Goal: Feedback & Contribution: Contribute content

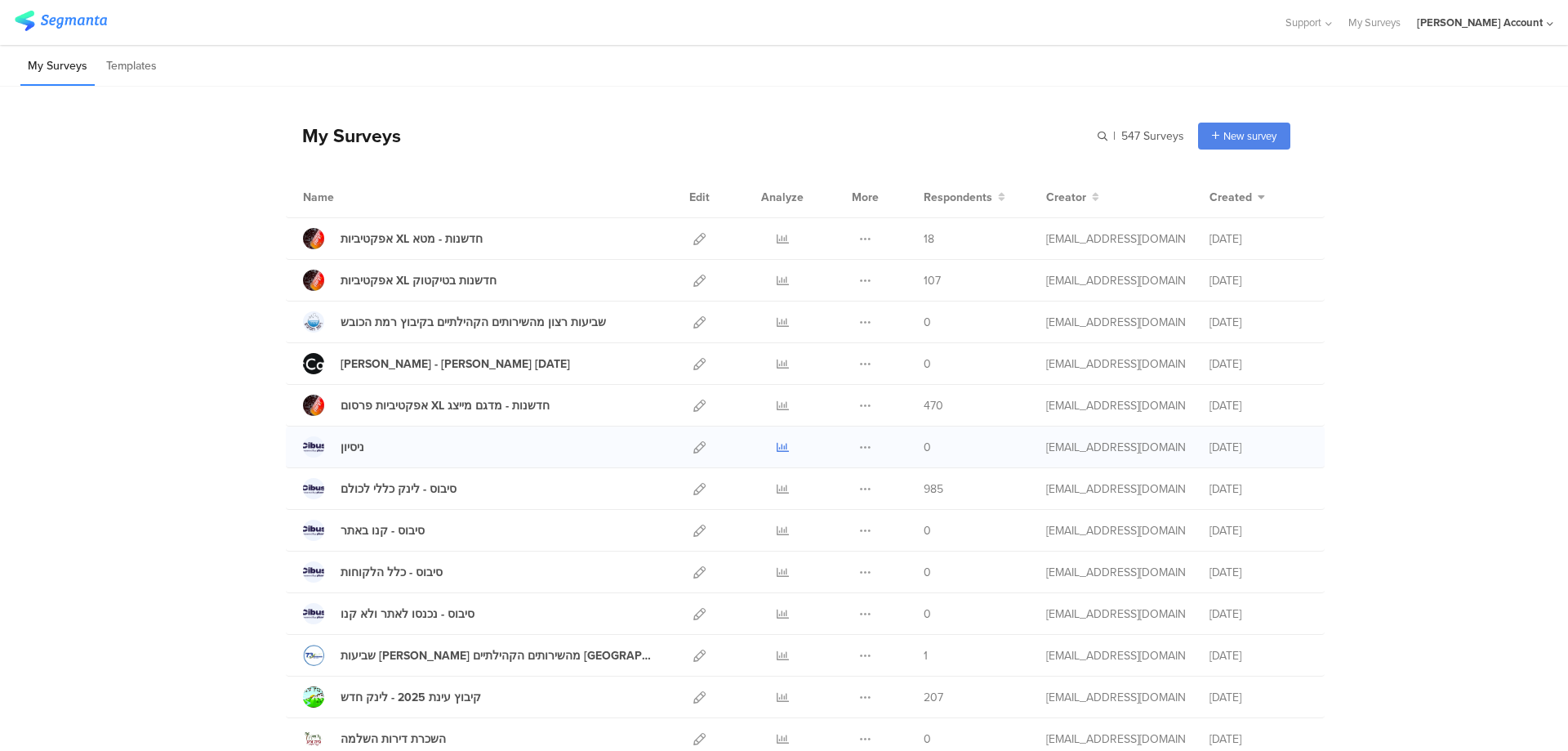
click at [777, 449] on icon at bounding box center [783, 447] width 12 height 12
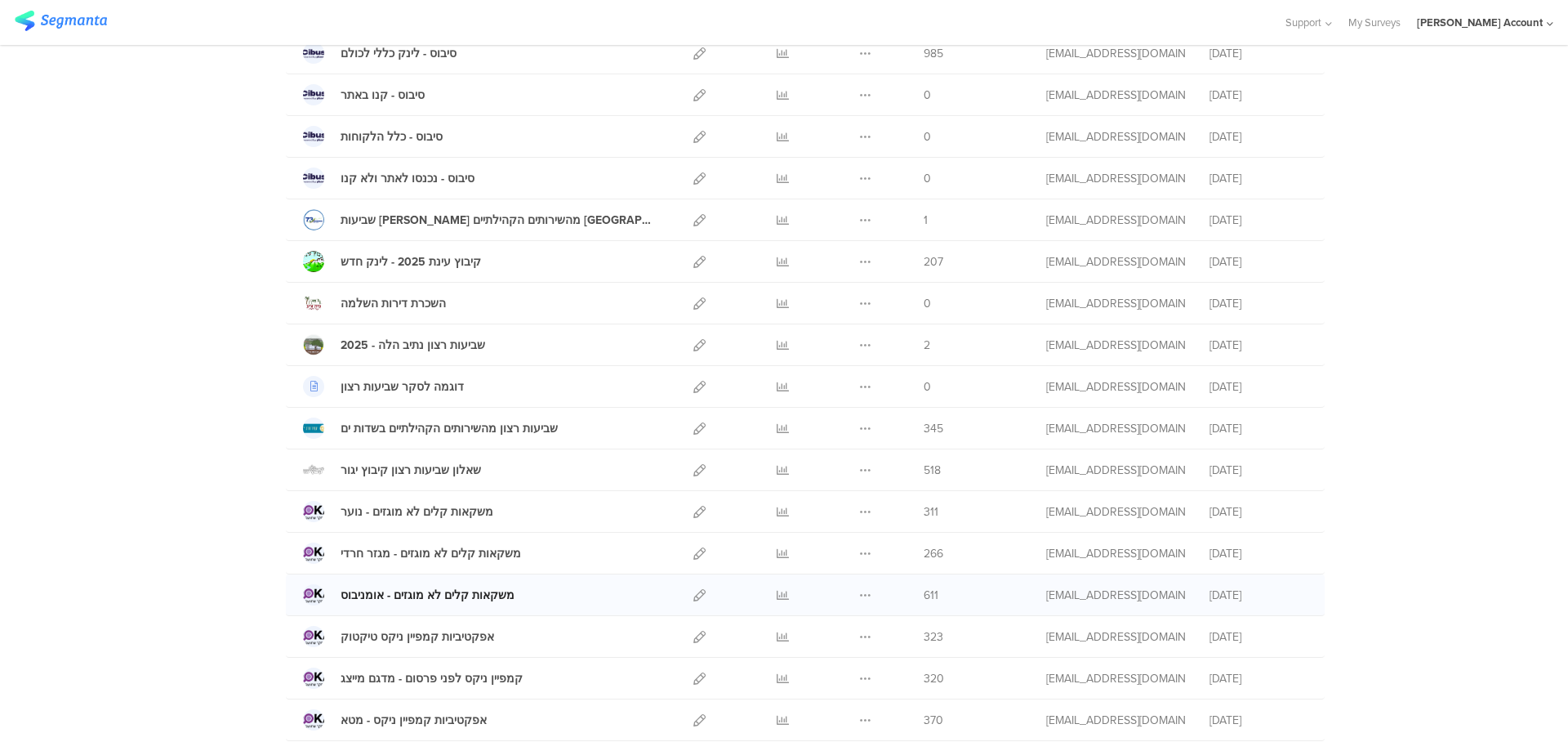
scroll to position [545, 0]
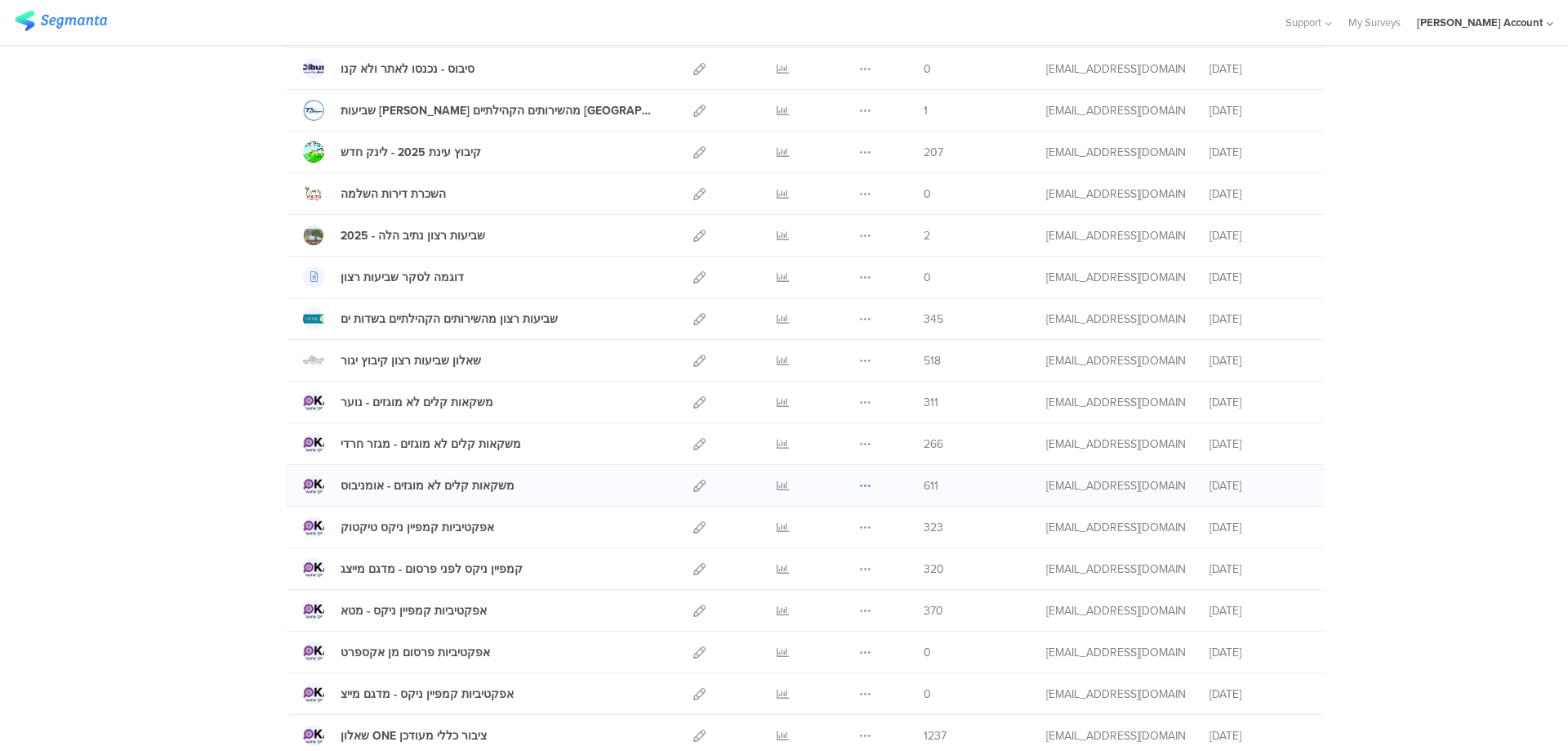
click at [865, 482] on icon at bounding box center [865, 486] width 12 height 12
click at [843, 519] on button "Duplicate" at bounding box center [833, 527] width 90 height 29
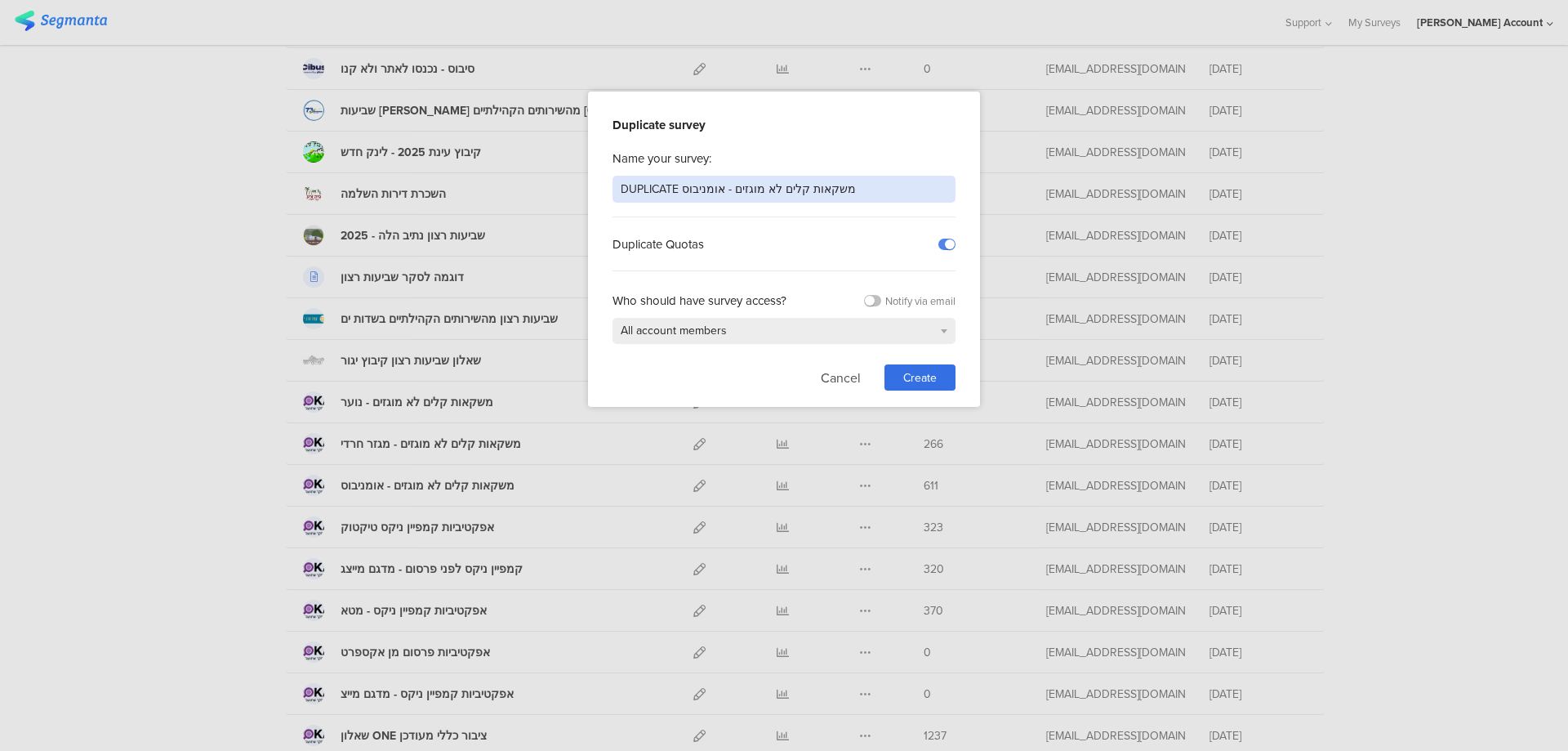
click at [852, 189] on input "DUPLICATE משקאות קלים לא מוגזים - אומניבוס" at bounding box center [784, 189] width 343 height 27
type input "בושם לגברים - פראדה"
click at [921, 374] on span "Create" at bounding box center [920, 378] width 34 height 17
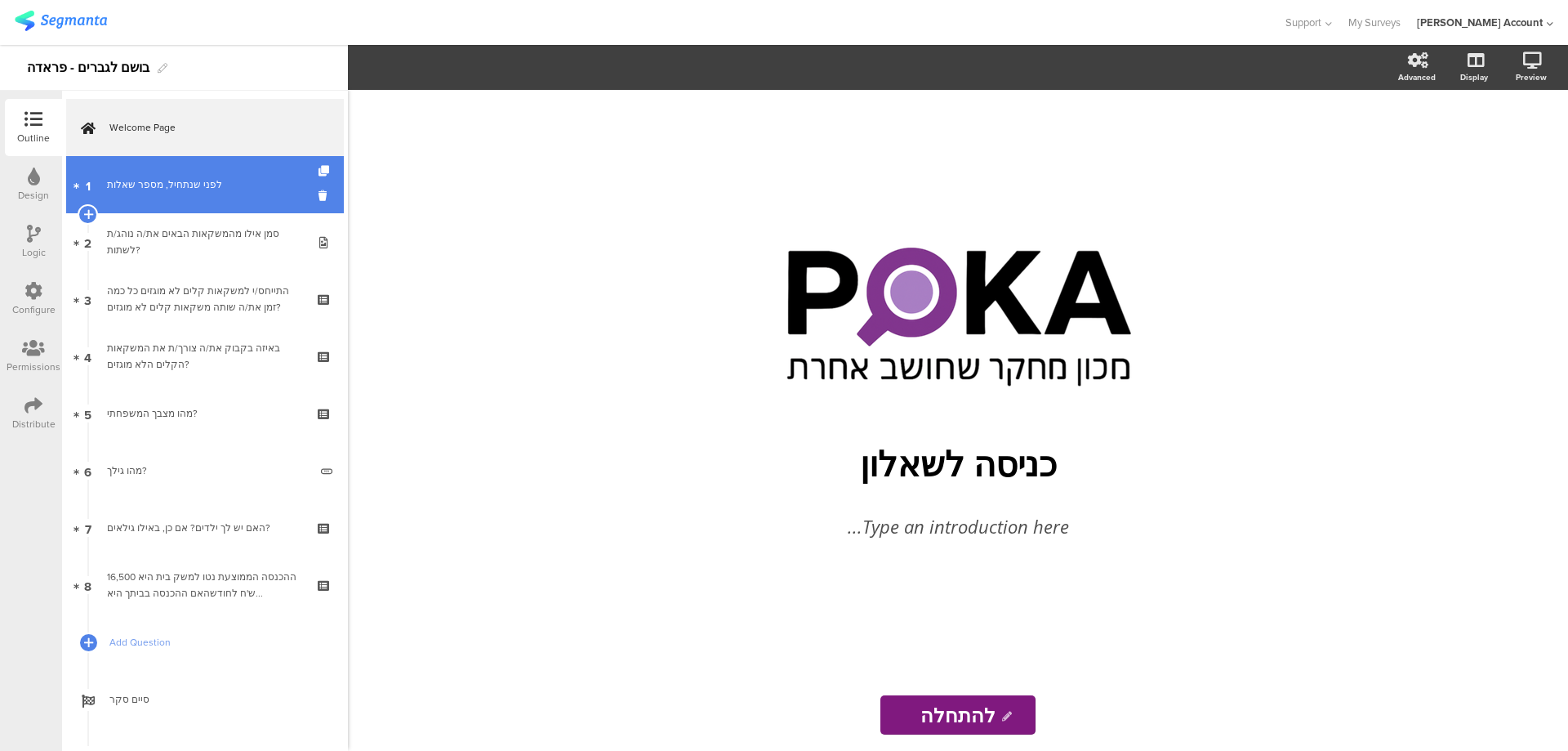
click at [147, 192] on div "לפני שנתחיל, מספר שאלות" at bounding box center [204, 184] width 195 height 16
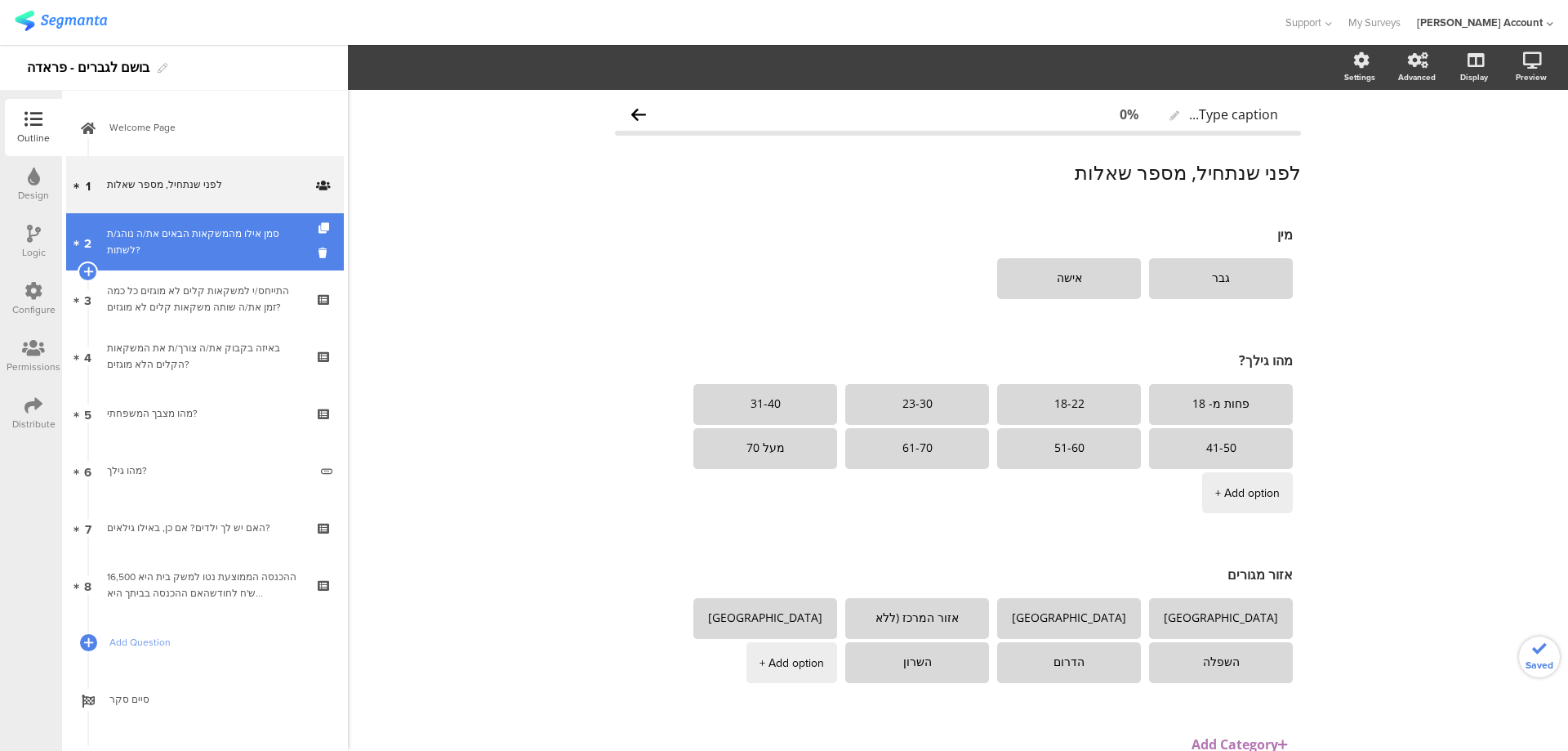
click at [293, 233] on link "2 סמן אילו מהמשקאות הבאים את/ה נוהג/ת לשתות?" at bounding box center [205, 242] width 278 height 57
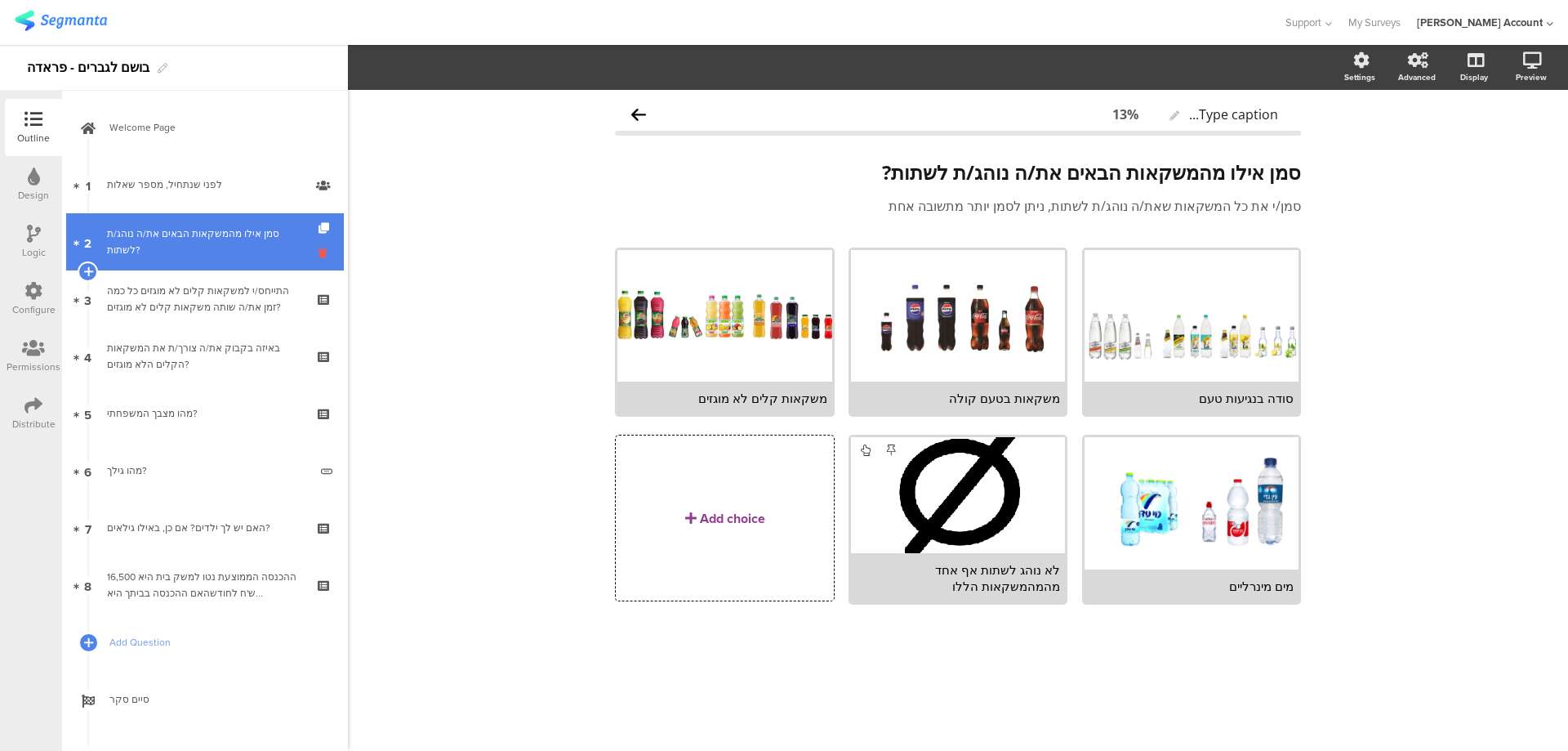
click at [319, 251] on icon at bounding box center [325, 253] width 14 height 16
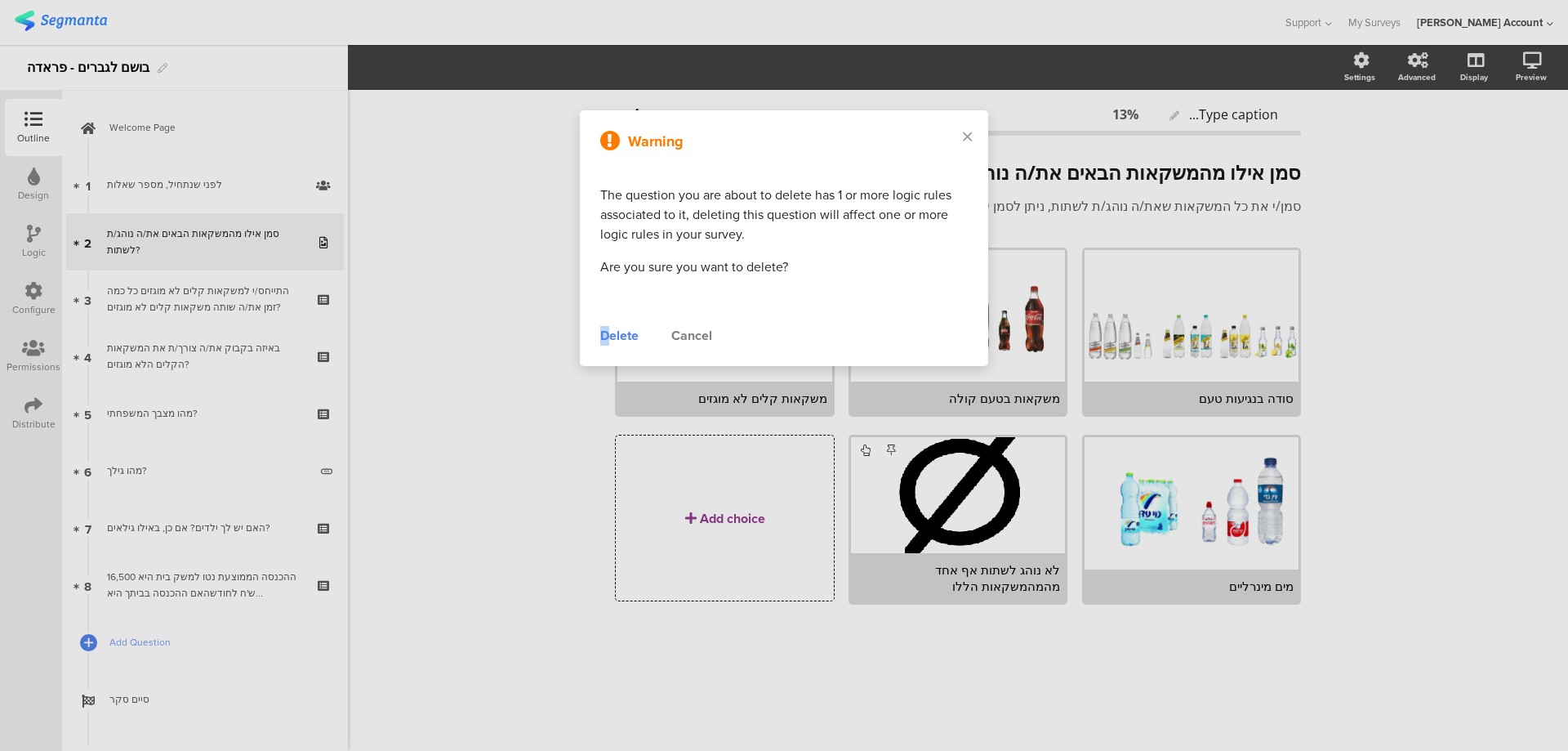
click at [605, 333] on div "Delete" at bounding box center [619, 336] width 39 height 20
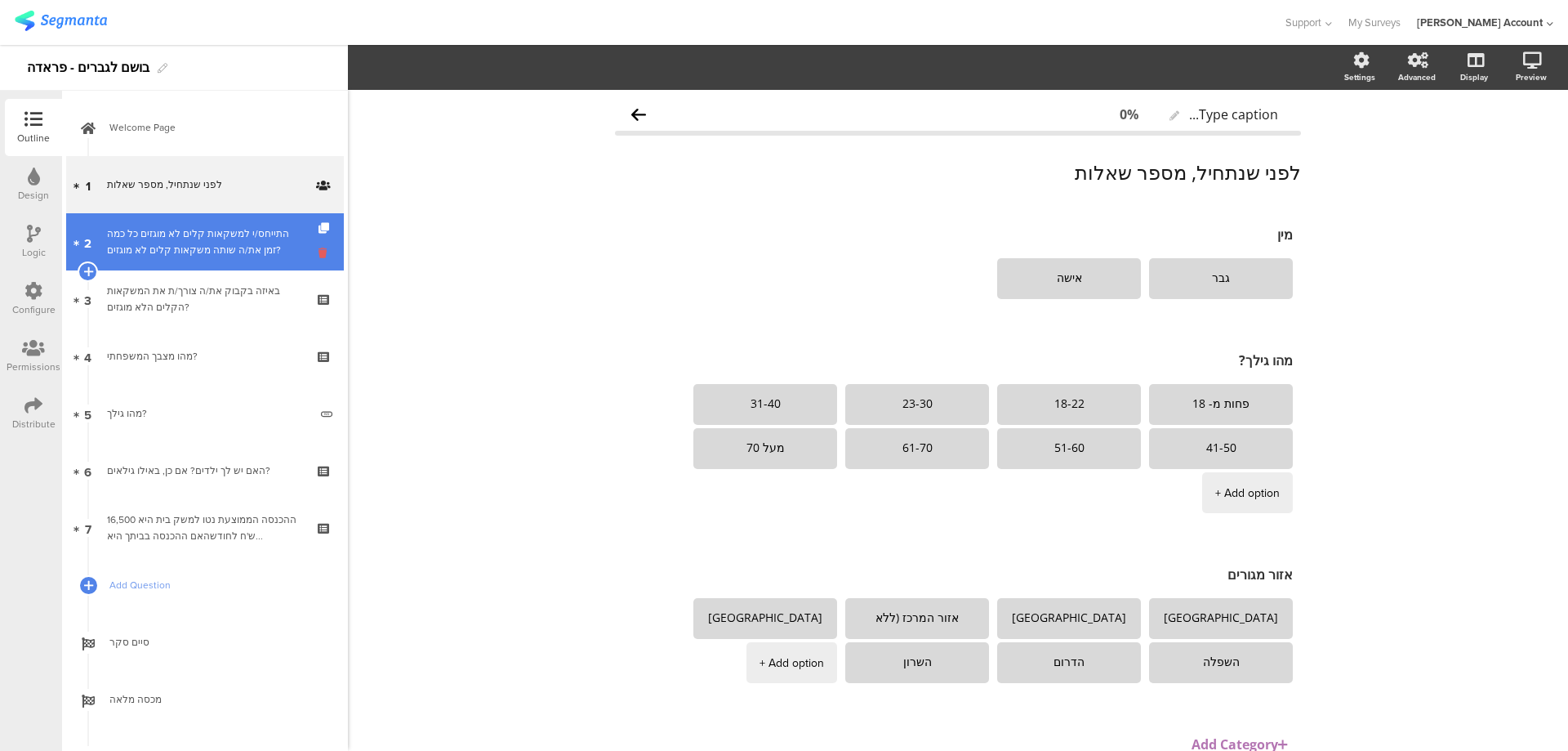
click at [319, 253] on icon at bounding box center [325, 253] width 14 height 16
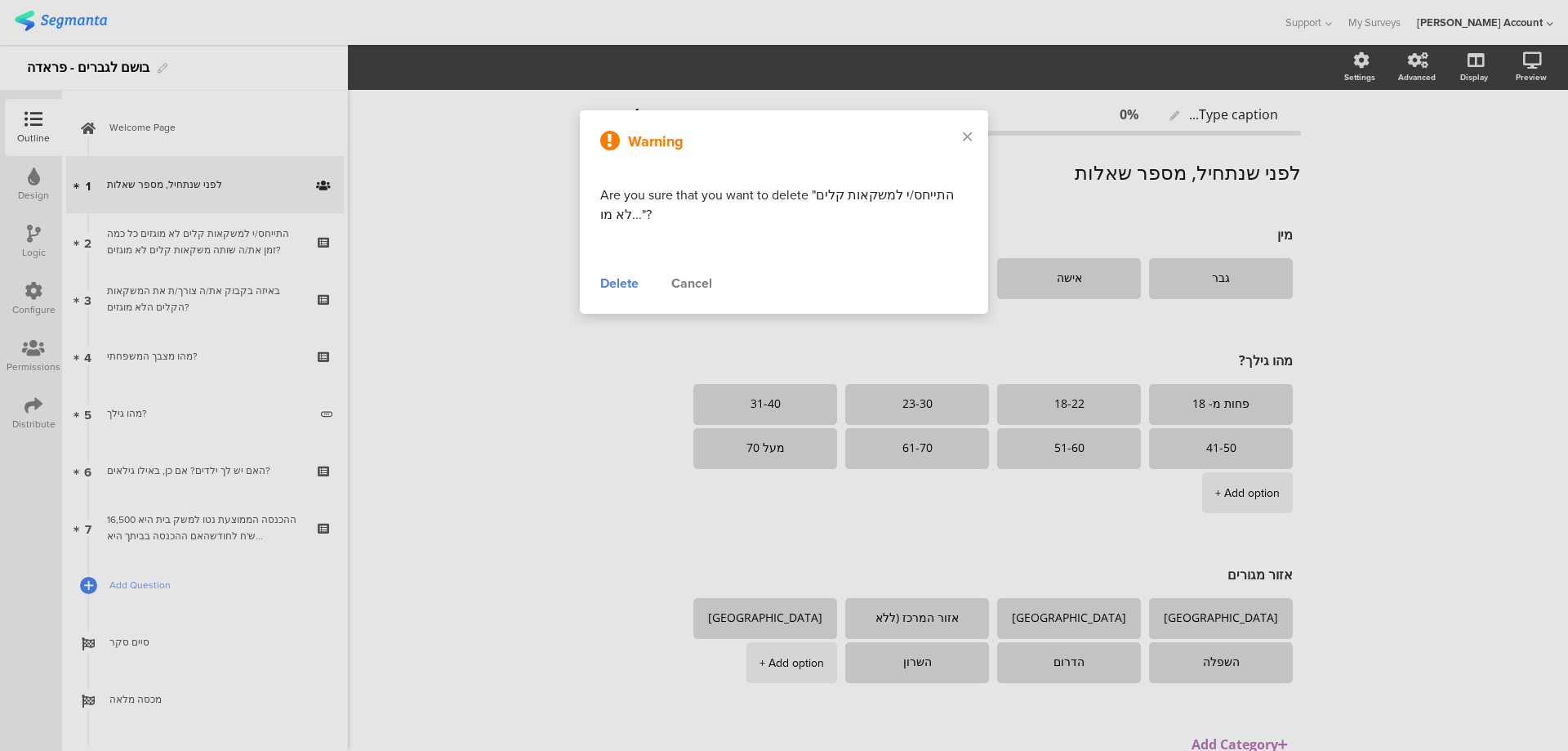
click at [616, 291] on div "Delete" at bounding box center [619, 283] width 39 height 20
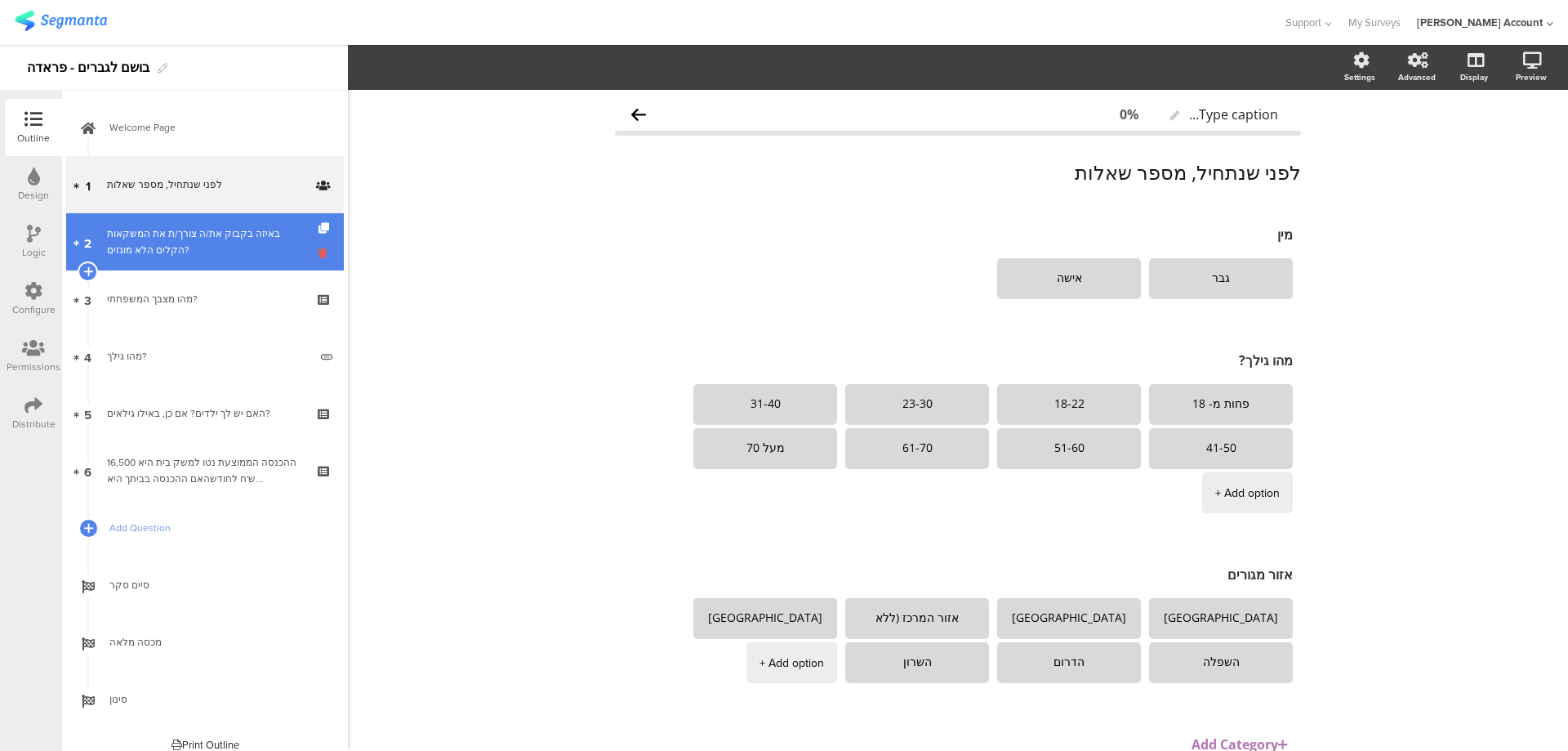
click at [319, 249] on icon at bounding box center [325, 253] width 14 height 16
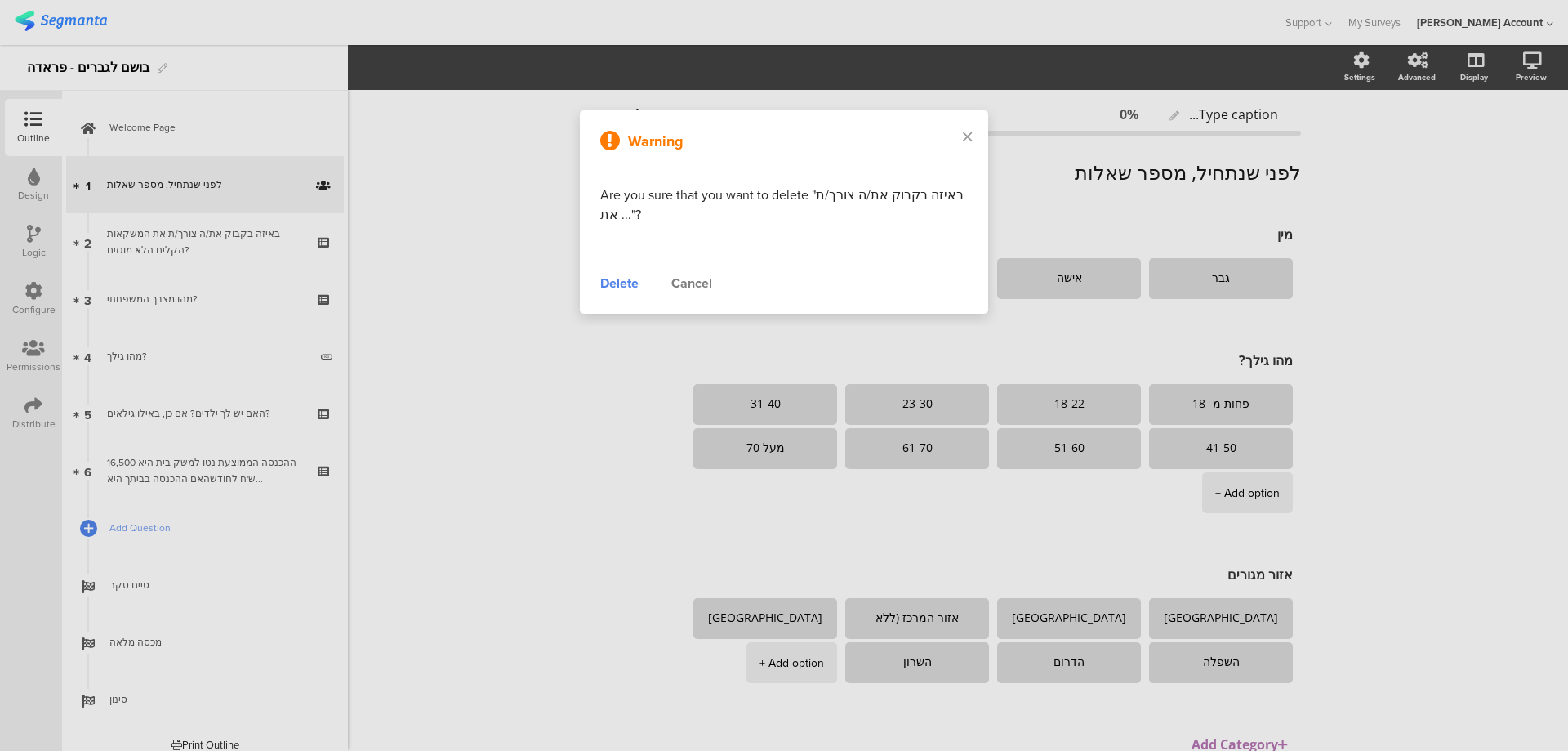
click at [635, 286] on div "Delete" at bounding box center [619, 283] width 39 height 20
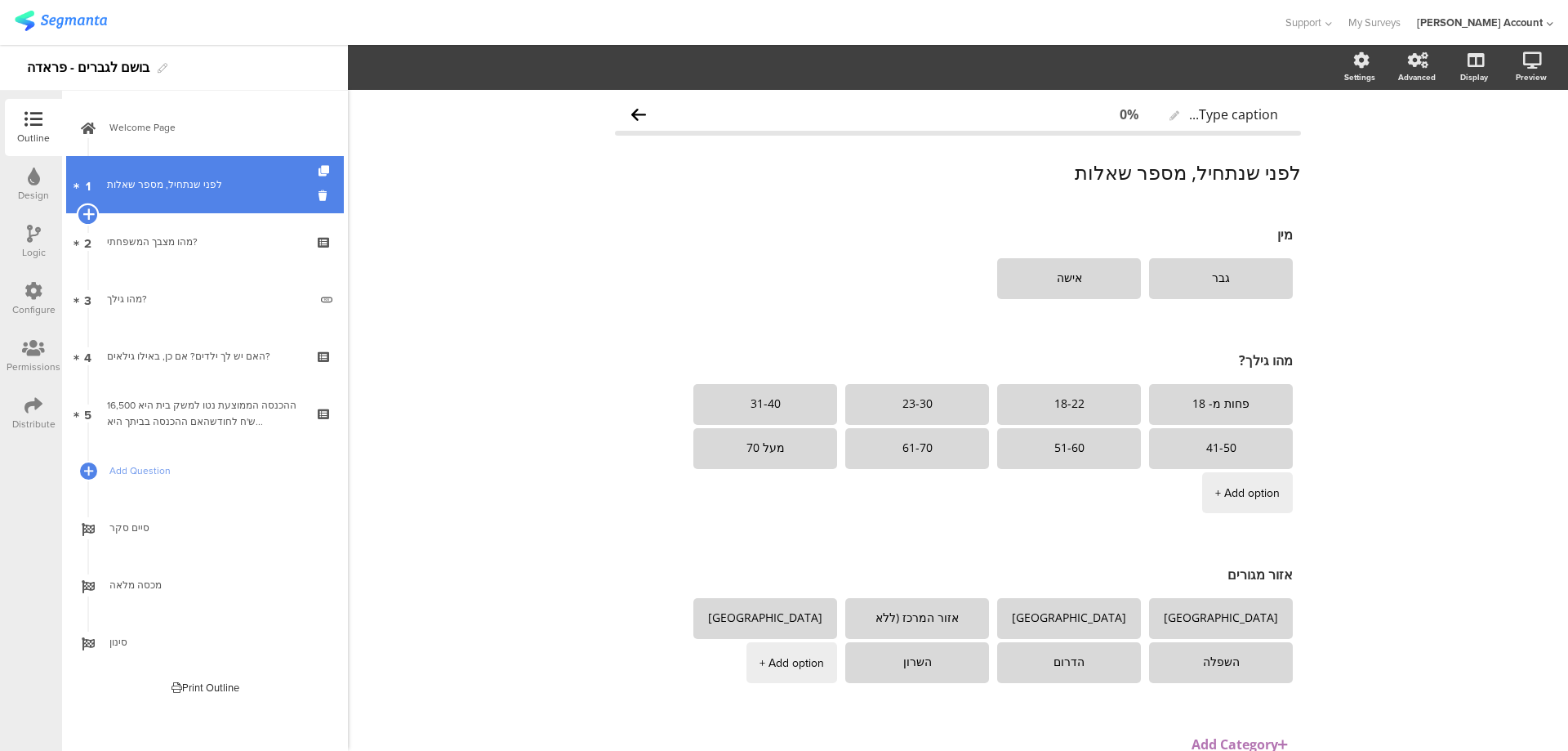
click at [87, 211] on icon at bounding box center [88, 214] width 10 height 15
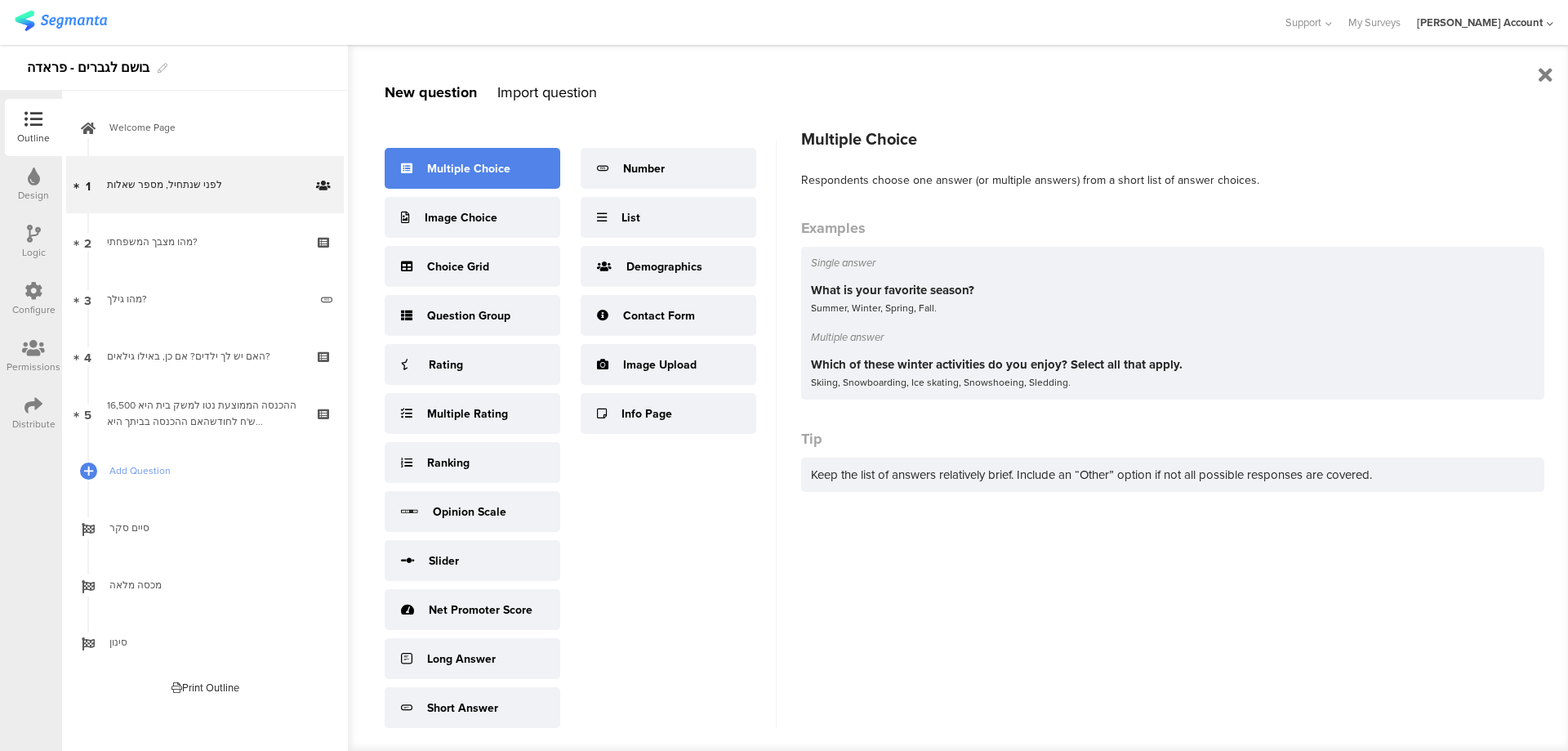
click at [479, 175] on div "Multiple Choice" at bounding box center [468, 169] width 84 height 17
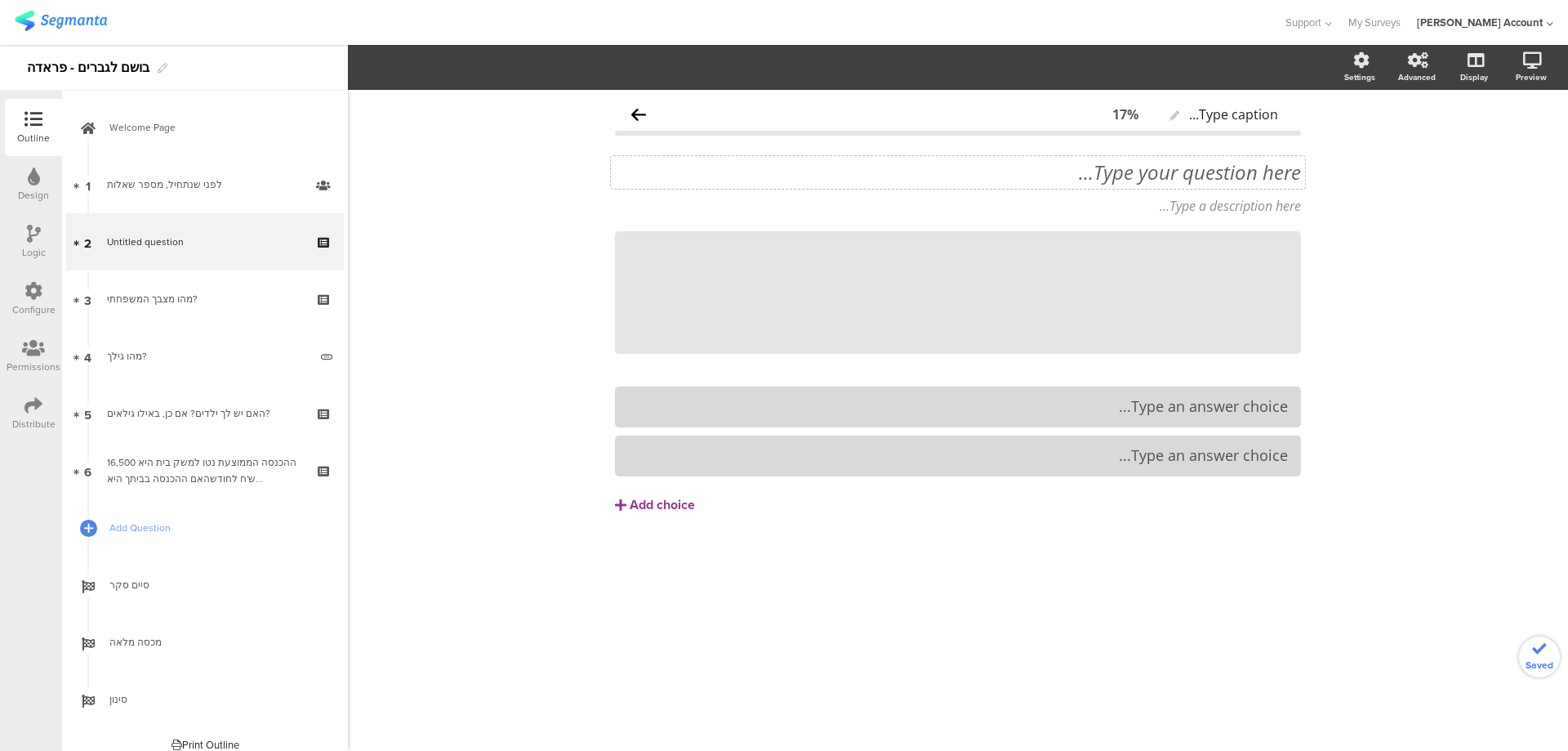
click at [1228, 175] on div "Type your question here..." at bounding box center [958, 172] width 694 height 33
click at [1283, 176] on p "1. האם אתה נוהג להשתמש בבושם? אם כן, כל כמה זמן?" at bounding box center [958, 172] width 686 height 24
click at [1276, 175] on p "1. האם אתה נוהג להשתמש בבושם? אם כן, כל כמה זמן?" at bounding box center [958, 172] width 686 height 24
click at [1278, 175] on p "האם אתה נוהג להשתמש בבושם? אם כן, כל כמה זמן?" at bounding box center [958, 172] width 686 height 24
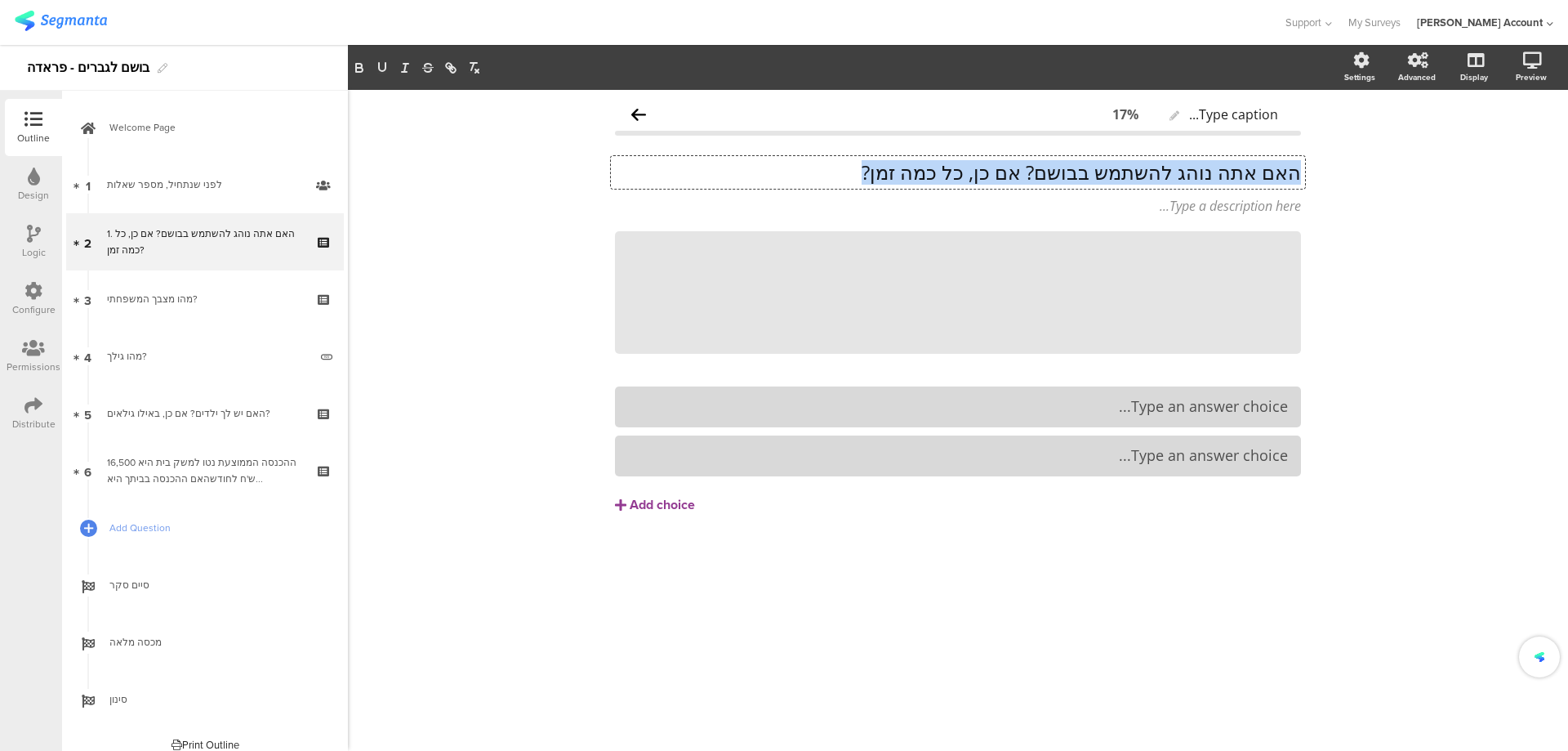
click at [1278, 175] on p "האם אתה נוהג להשתמש בבושם? אם כן, כל כמה זמן?" at bounding box center [958, 172] width 686 height 24
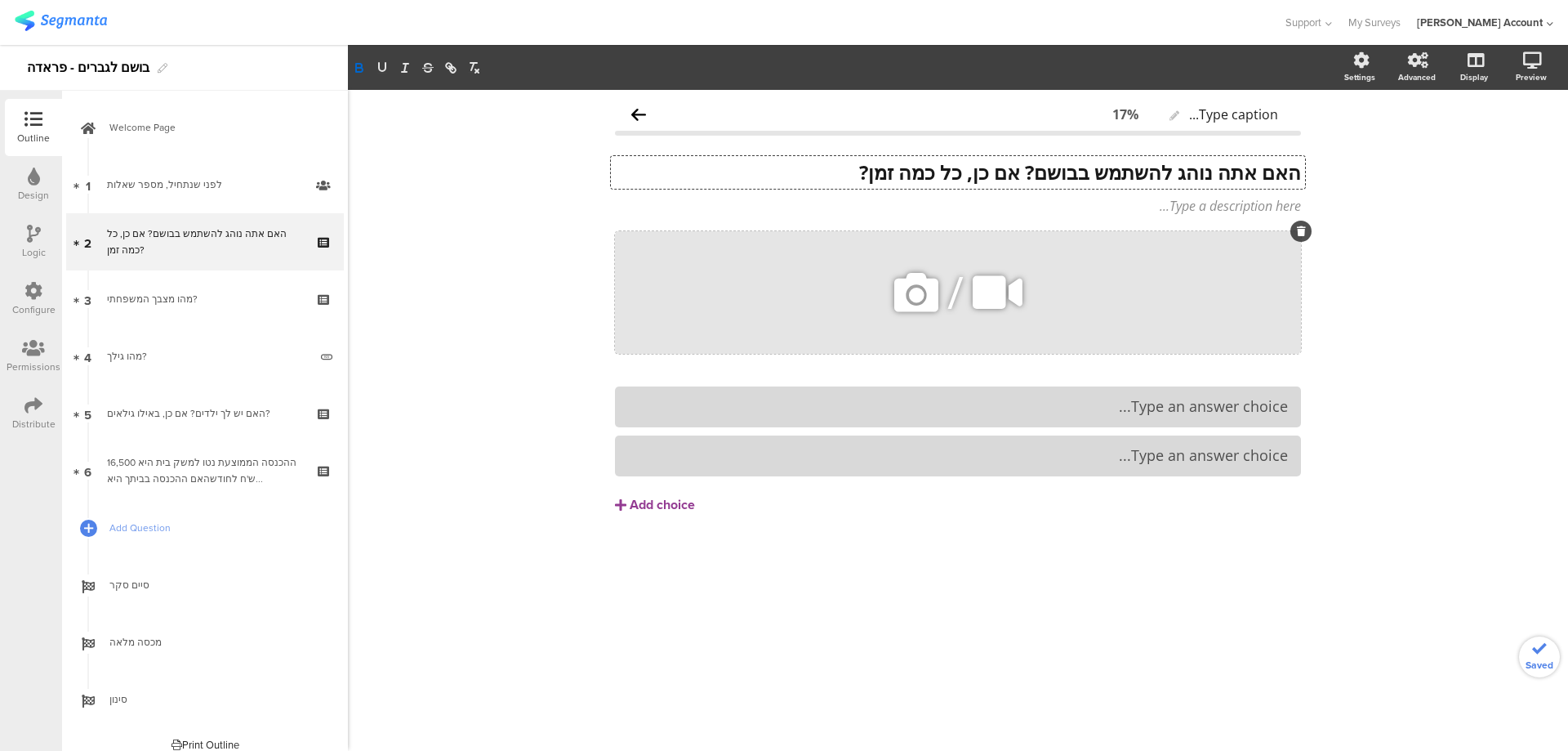
click at [1300, 233] on icon at bounding box center [1301, 231] width 9 height 9
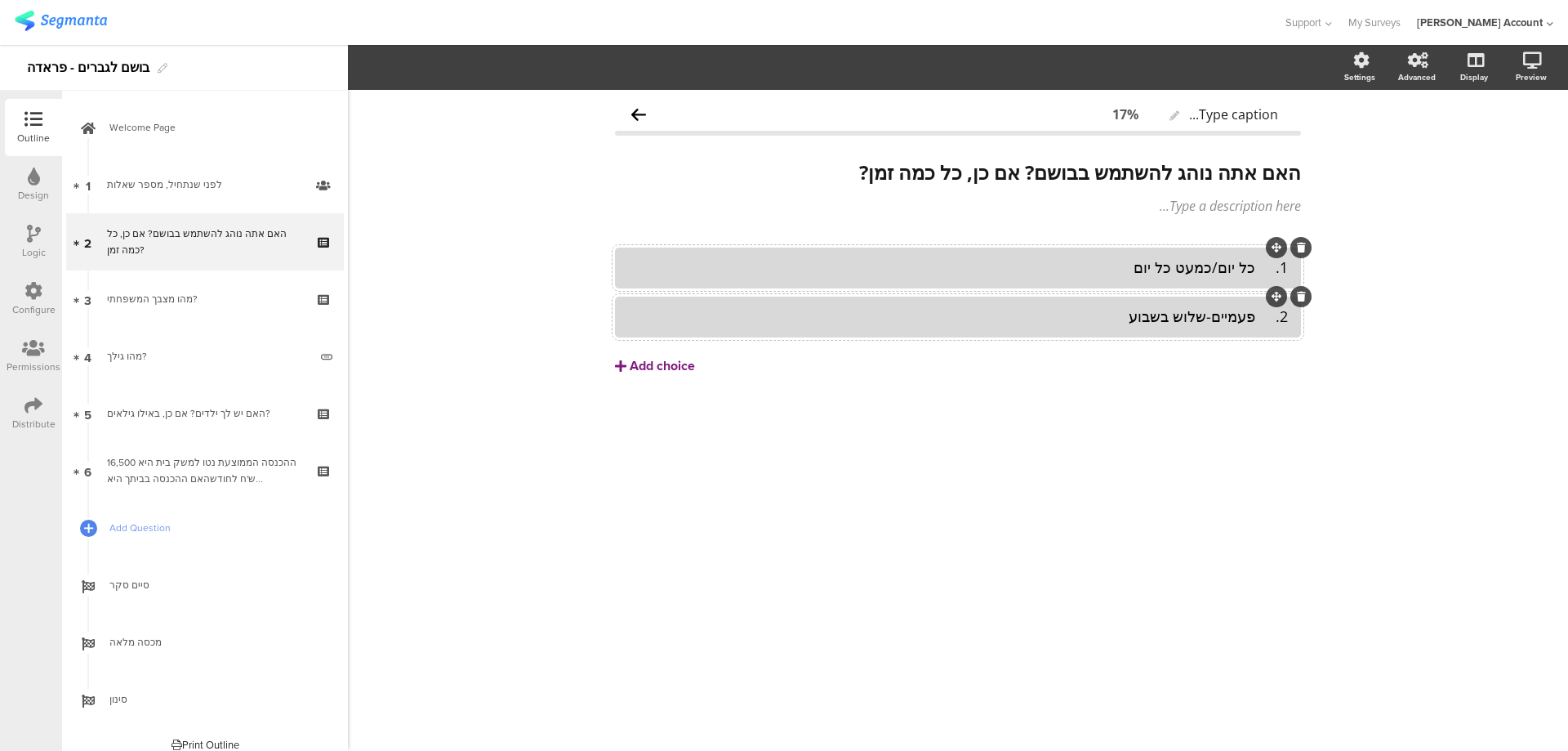
click at [691, 361] on div "Add choice" at bounding box center [662, 366] width 65 height 17
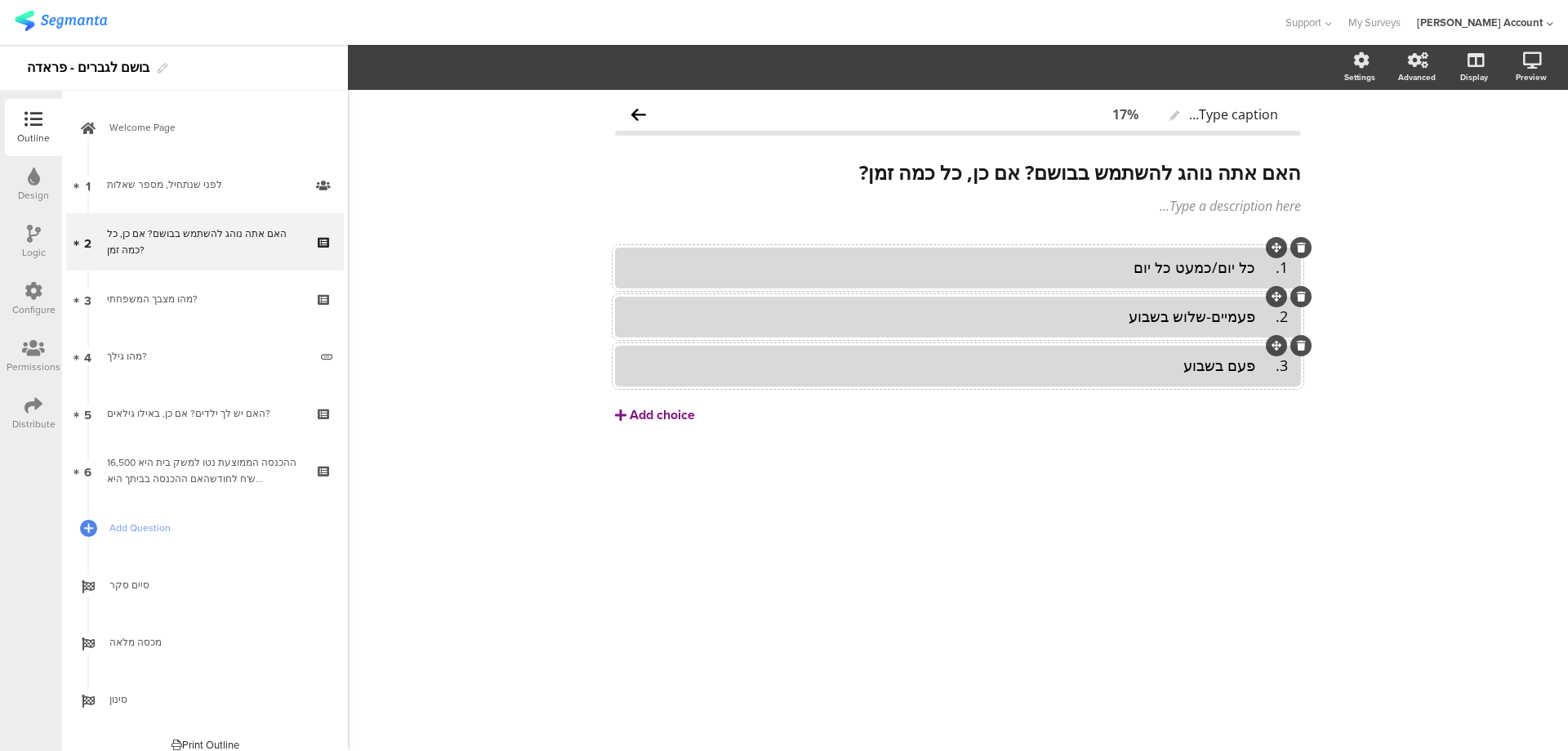
click at [680, 415] on div "Add choice" at bounding box center [662, 415] width 65 height 17
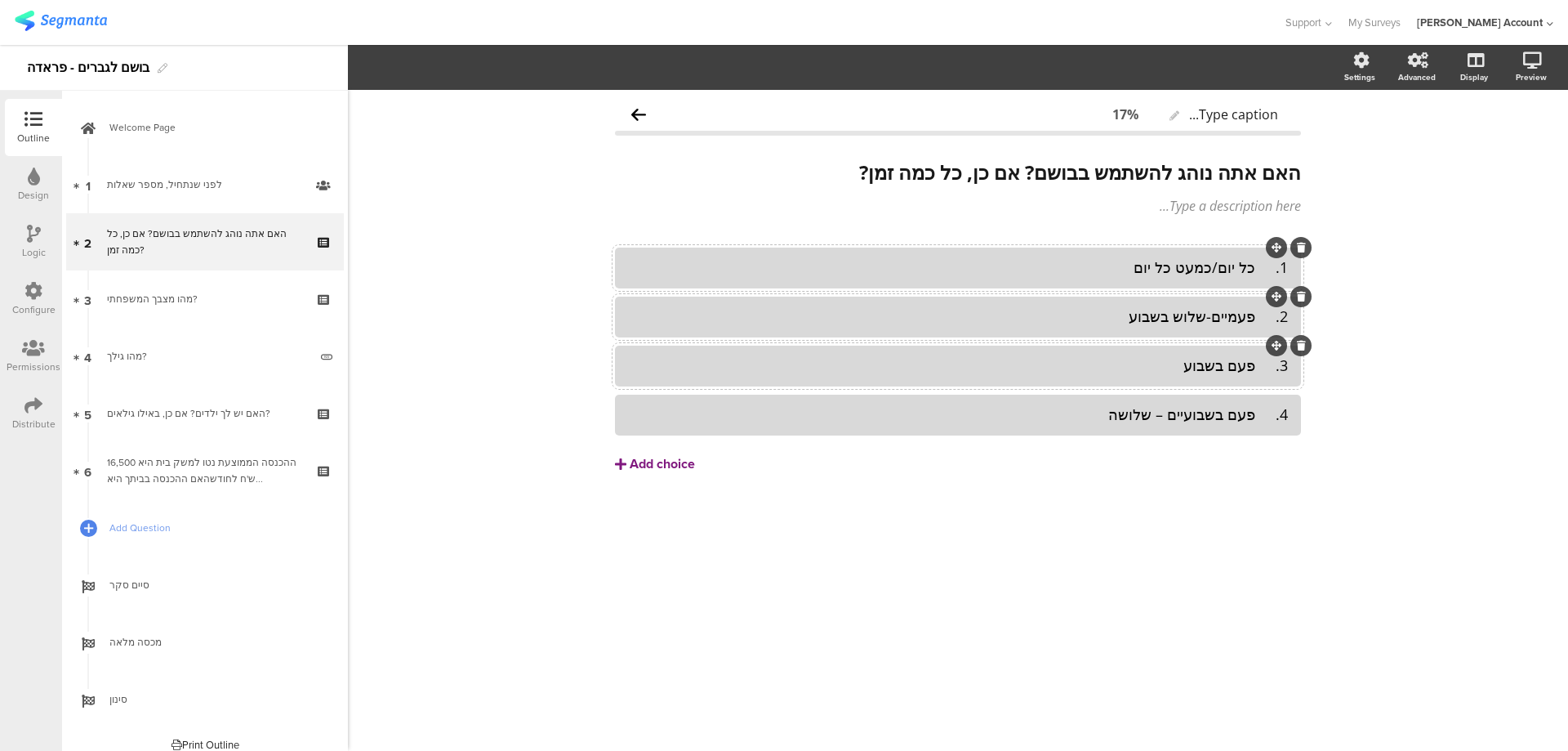
click at [668, 467] on div "Add choice" at bounding box center [662, 464] width 65 height 17
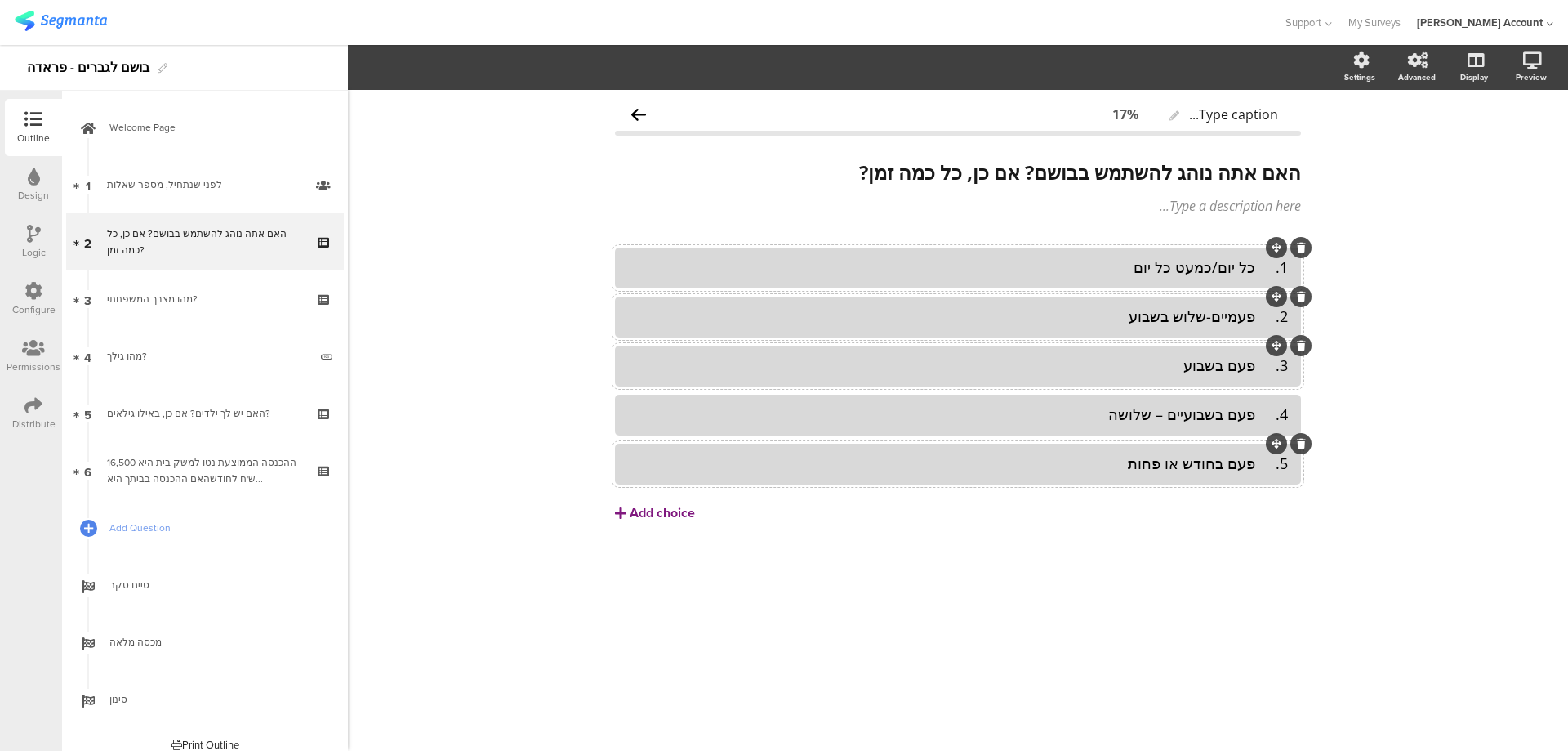
drag, startPoint x: 668, startPoint y: 517, endPoint x: 992, endPoint y: 512, distance: 324.0
click at [668, 517] on div "Add choice" at bounding box center [662, 513] width 65 height 17
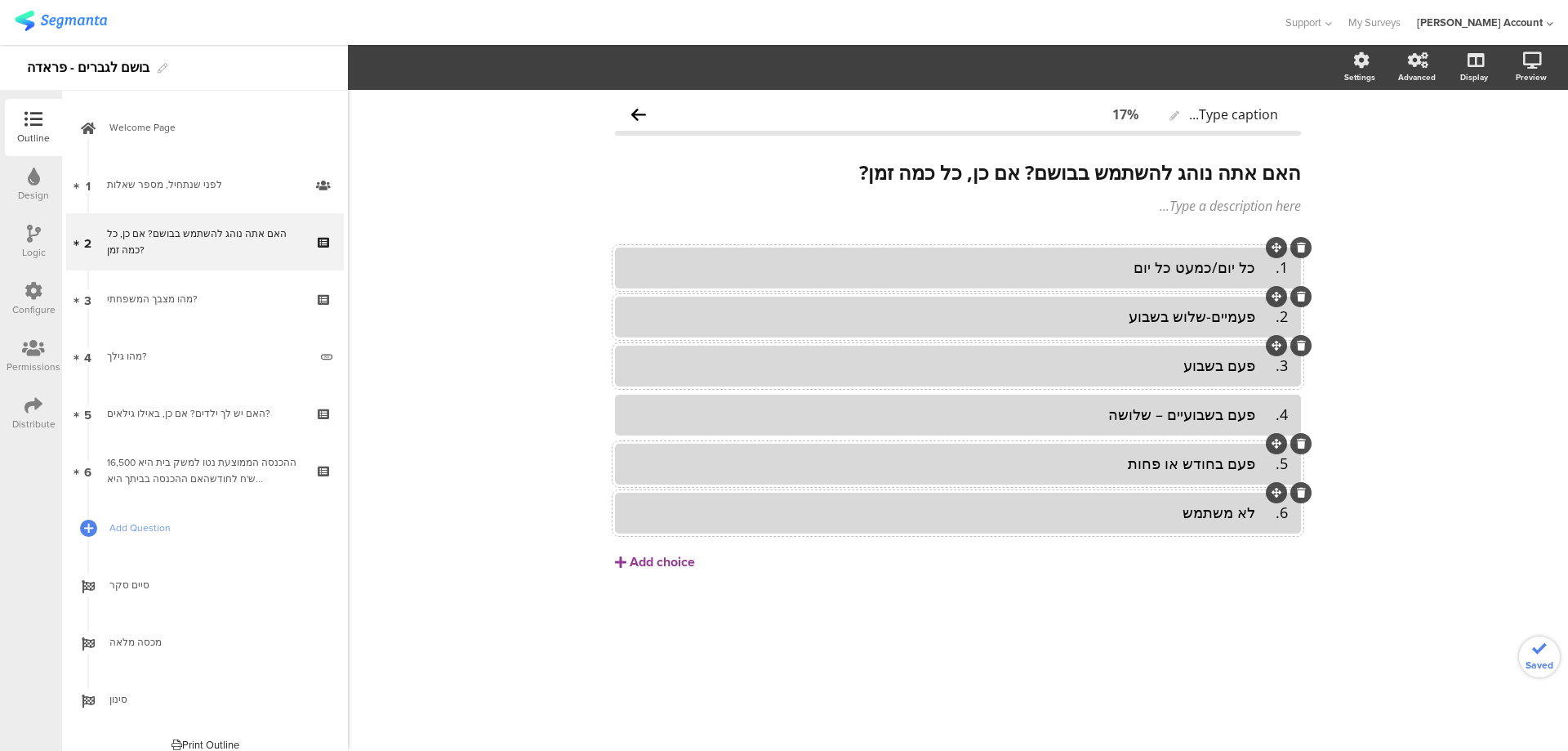
click at [1261, 517] on div "6. לא משתמש" at bounding box center [958, 512] width 660 height 19
click at [1265, 462] on div "5. פעם בחודש או פחות" at bounding box center [958, 463] width 660 height 19
click at [1265, 411] on div "4. פעם בשבועיים – שלושה" at bounding box center [958, 415] width 660 height 19
click at [1257, 369] on div "3. פעם בשבוע" at bounding box center [958, 366] width 660 height 19
click at [1252, 315] on div "2. פעמיים-שלוש בשבוע" at bounding box center [958, 317] width 660 height 19
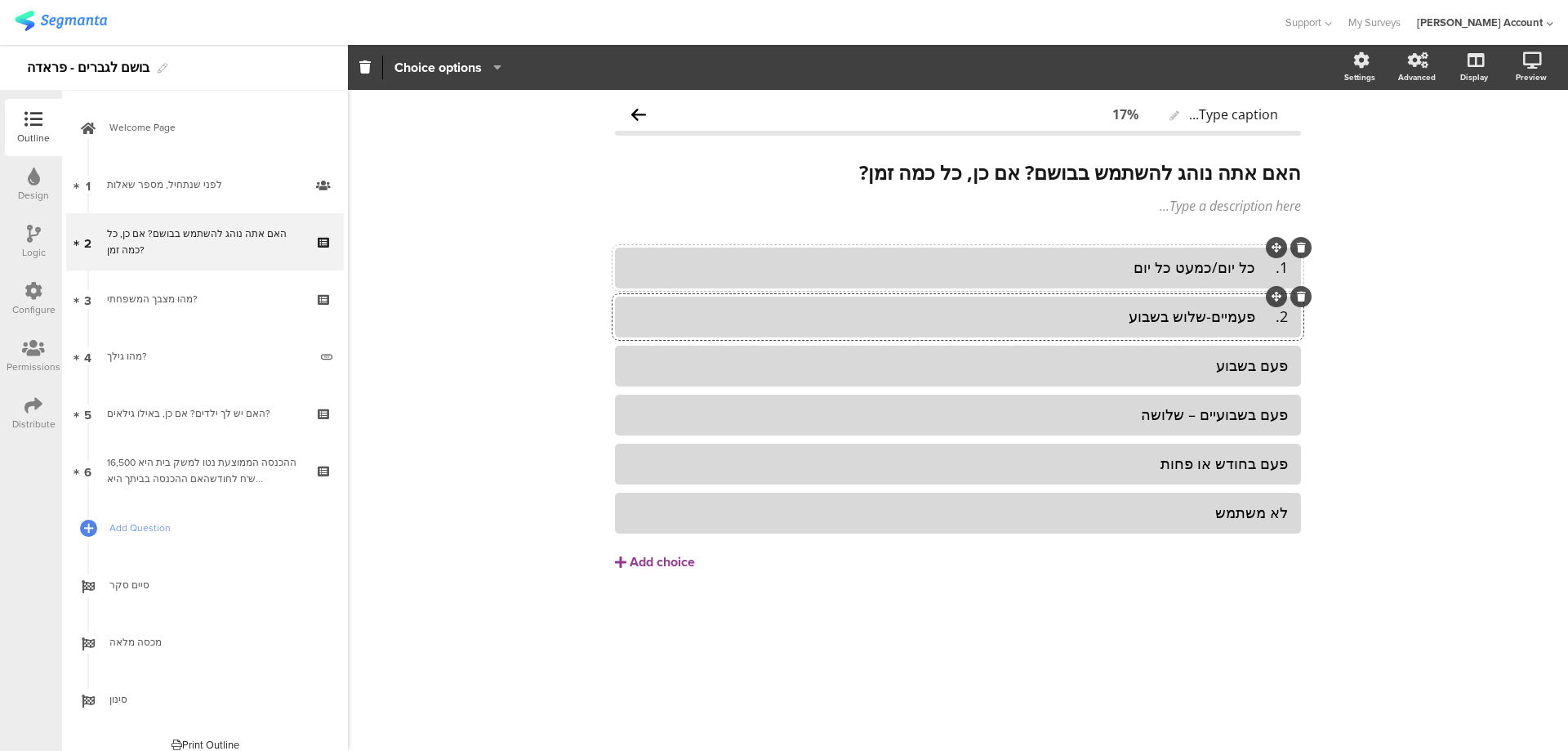
click at [1256, 314] on div "2. פעמיים-שלוש בשבוע" at bounding box center [958, 317] width 660 height 19
click at [1265, 278] on div "1. כל יום/כמעט כל יום" at bounding box center [958, 267] width 660 height 27
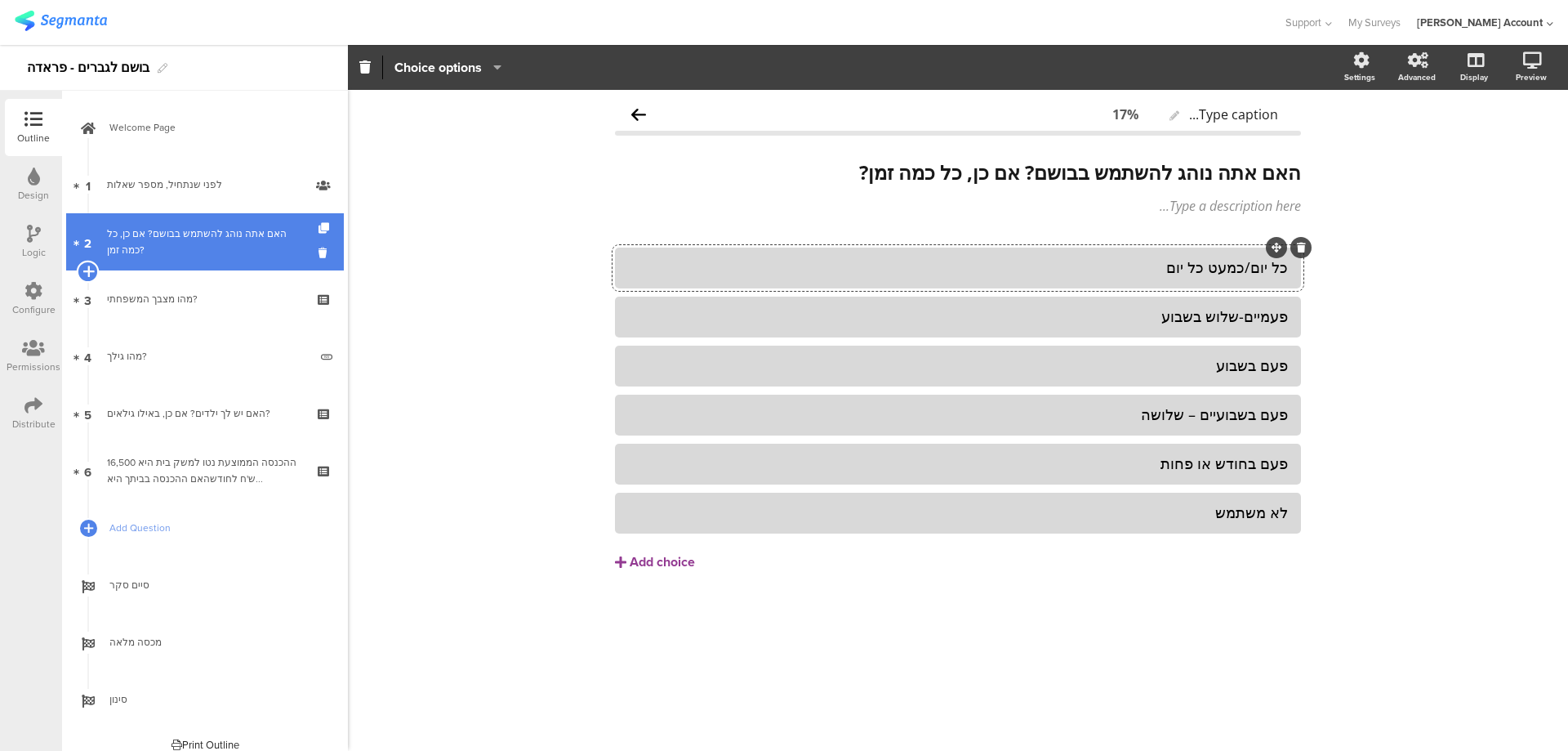
click at [91, 270] on icon at bounding box center [88, 270] width 10 height 15
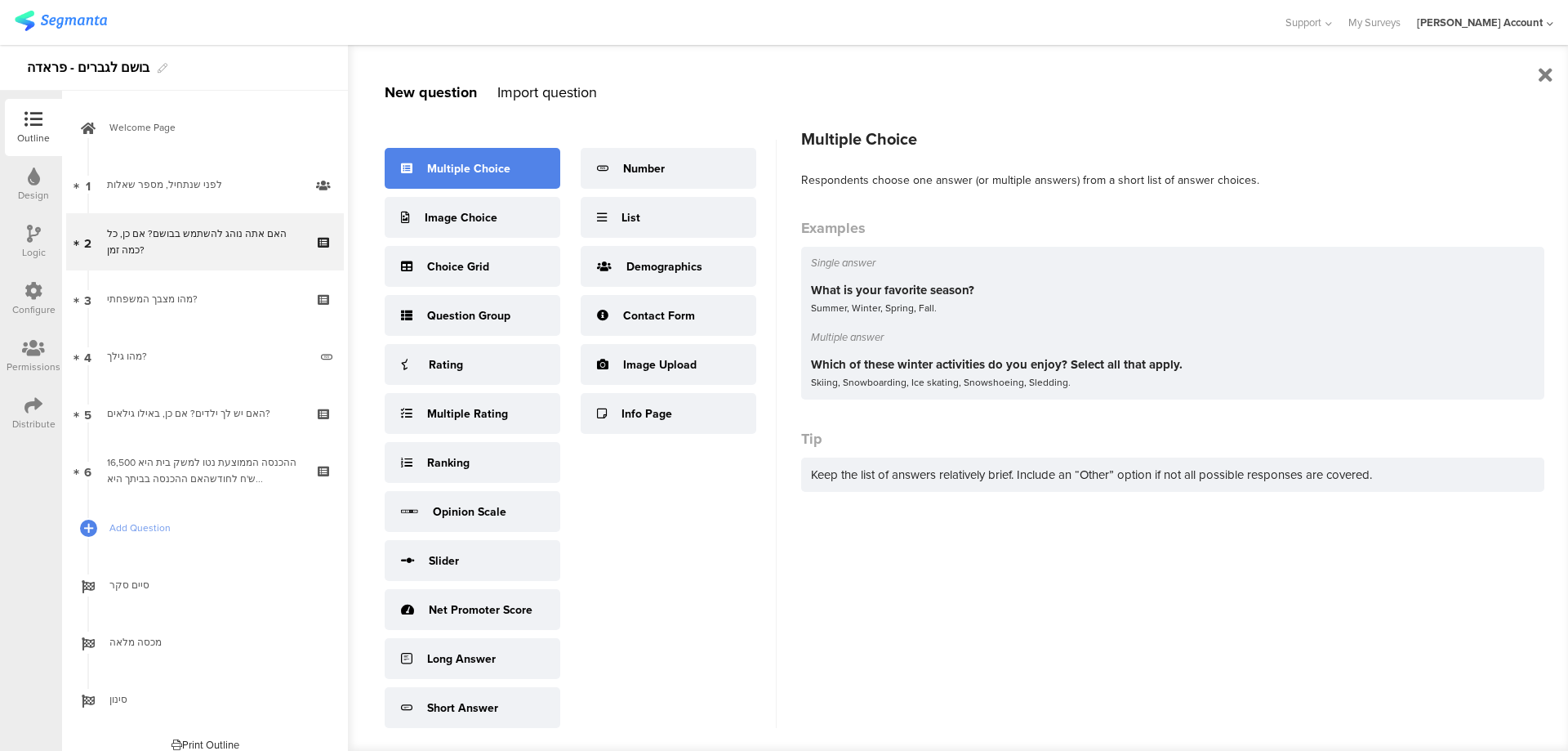
click at [474, 171] on div "Multiple Choice" at bounding box center [468, 169] width 84 height 17
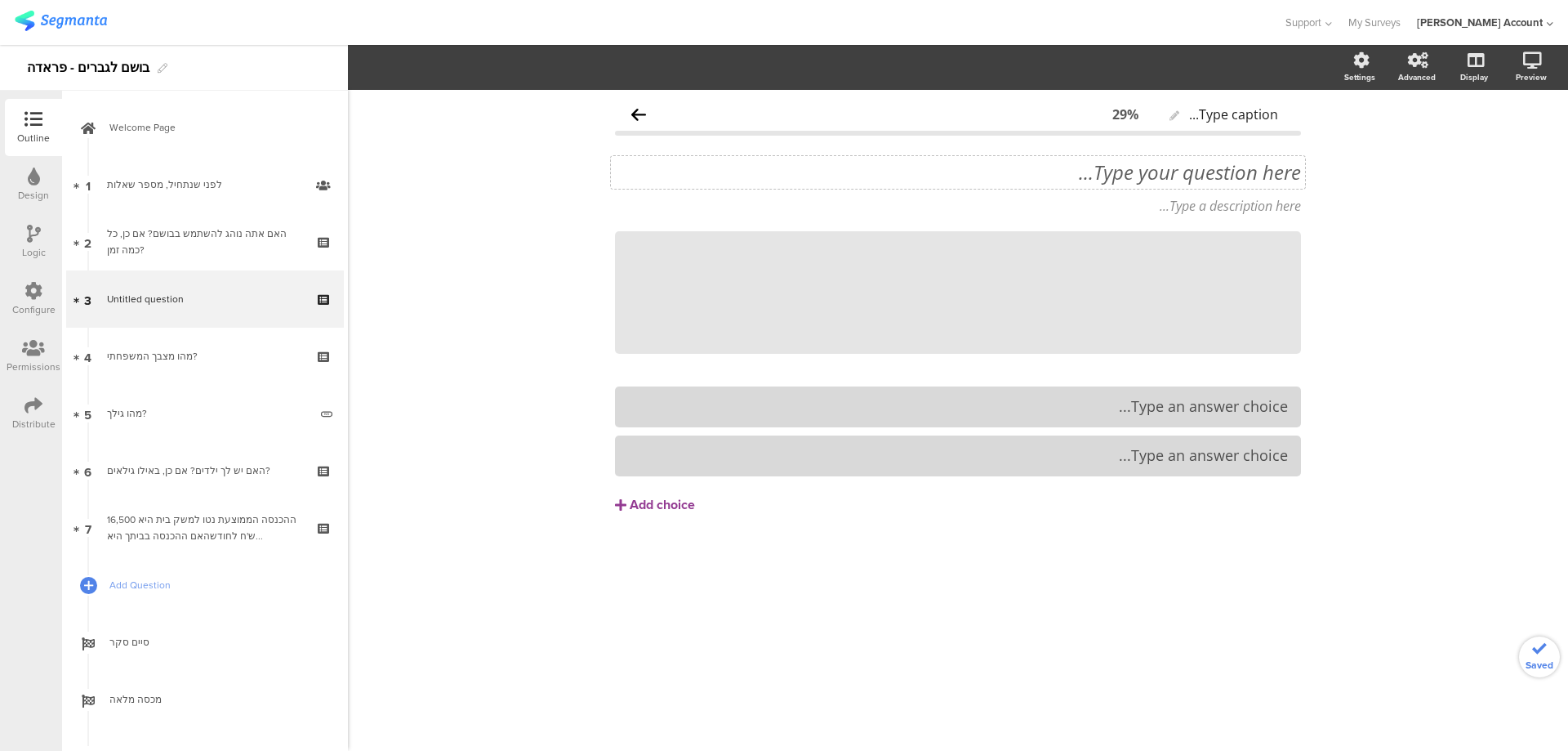
click at [1236, 177] on div "Type your question here..." at bounding box center [958, 172] width 694 height 33
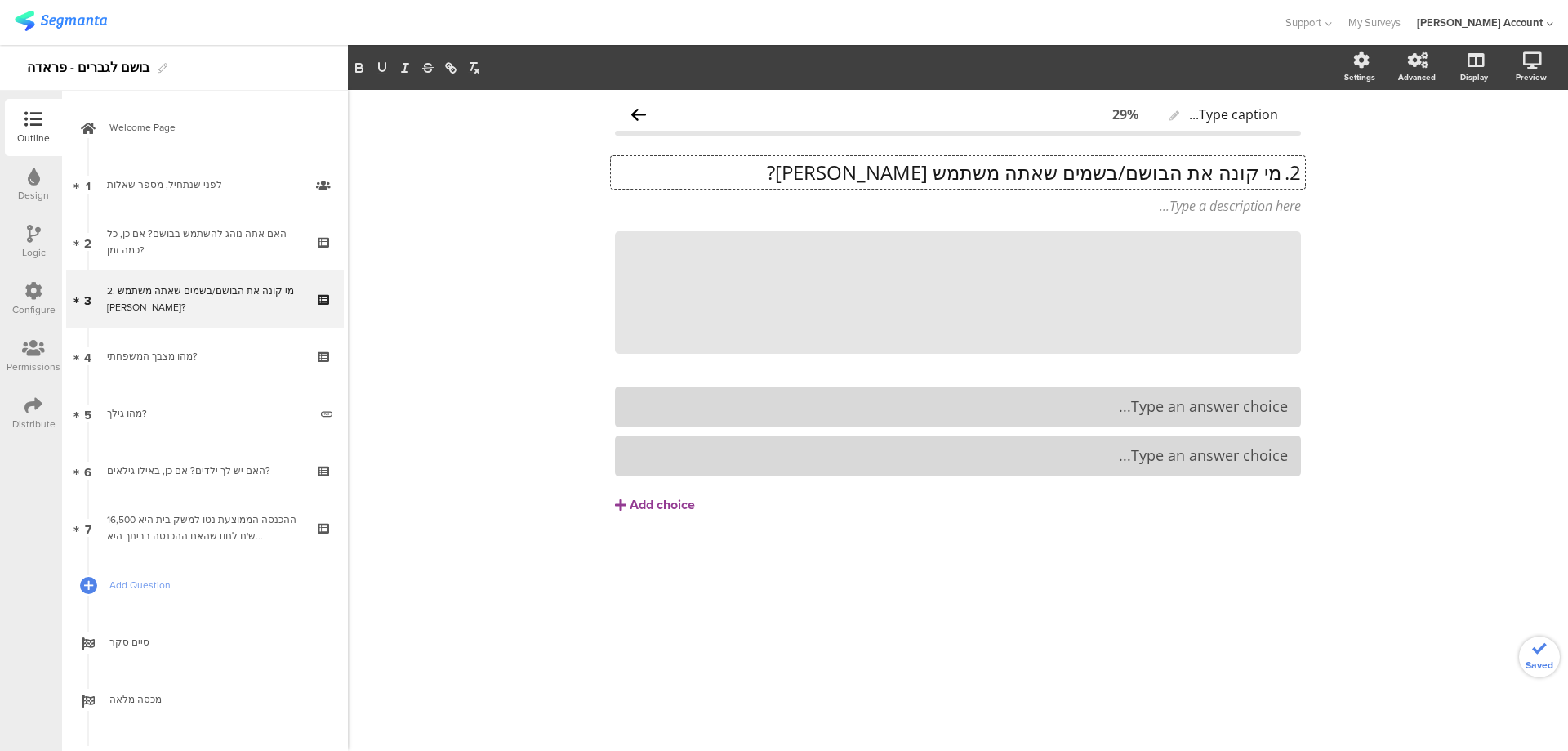
click at [1123, 172] on p "2. מי קונה את הבושם/בשמים שאתה משתמש בהם?" at bounding box center [958, 172] width 686 height 24
drag, startPoint x: 1123, startPoint y: 171, endPoint x: 1083, endPoint y: 171, distance: 40.0
click at [1083, 171] on p "2. מי קונה את הבושם/בשמים שאתה משתמש בהם?" at bounding box center [958, 172] width 686 height 24
click at [1279, 172] on p "2. מי קונה את הבושם/ים שאתה משתמש בהם?" at bounding box center [958, 172] width 686 height 24
click at [1298, 230] on div "מי קונה את הבושם/ים שאתה משתמש בהם? מי קונה את הבושם/ים שאתה משתמש בהם? מי קונה…" at bounding box center [958, 257] width 686 height 227
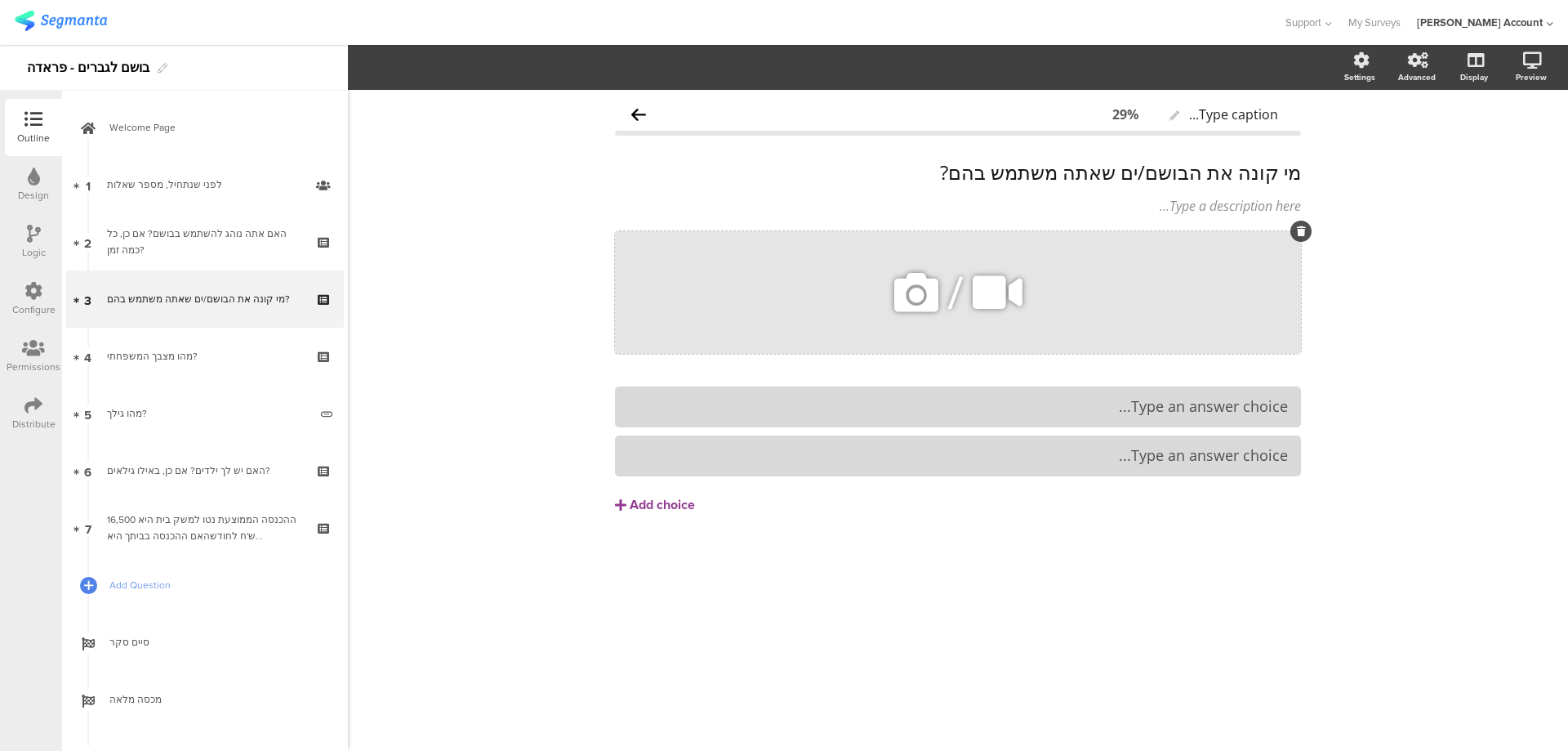
click at [1297, 231] on icon at bounding box center [1301, 231] width 9 height 9
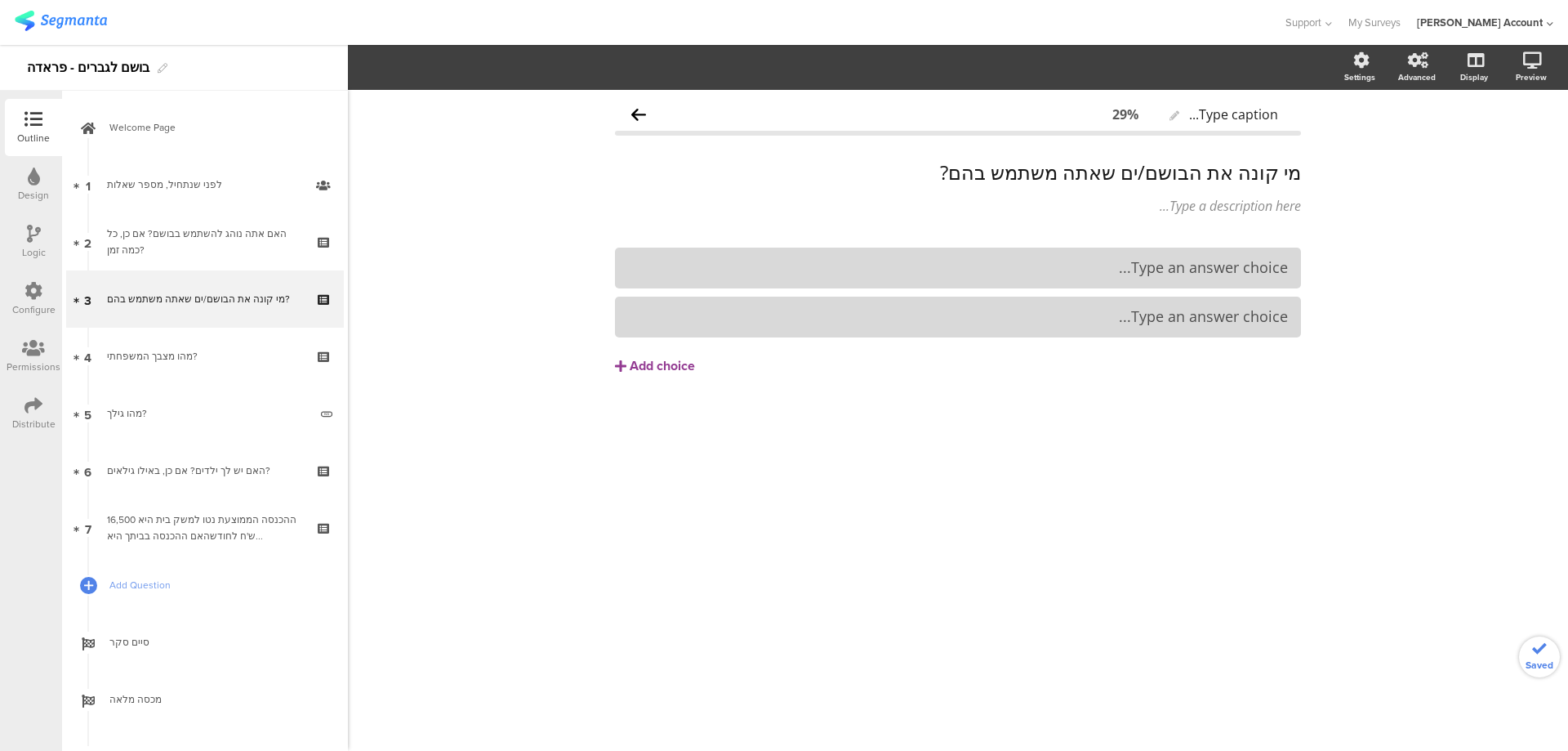
click at [1267, 175] on div "מי קונה את הבושם/ים שאתה משתמש בהם? מי קונה את הבושם/ים שאתה משתמש בהם?" at bounding box center [958, 172] width 694 height 33
click at [1267, 175] on p "מי קונה את הבושם/ים שאתה משתמש בהם?" at bounding box center [958, 172] width 686 height 24
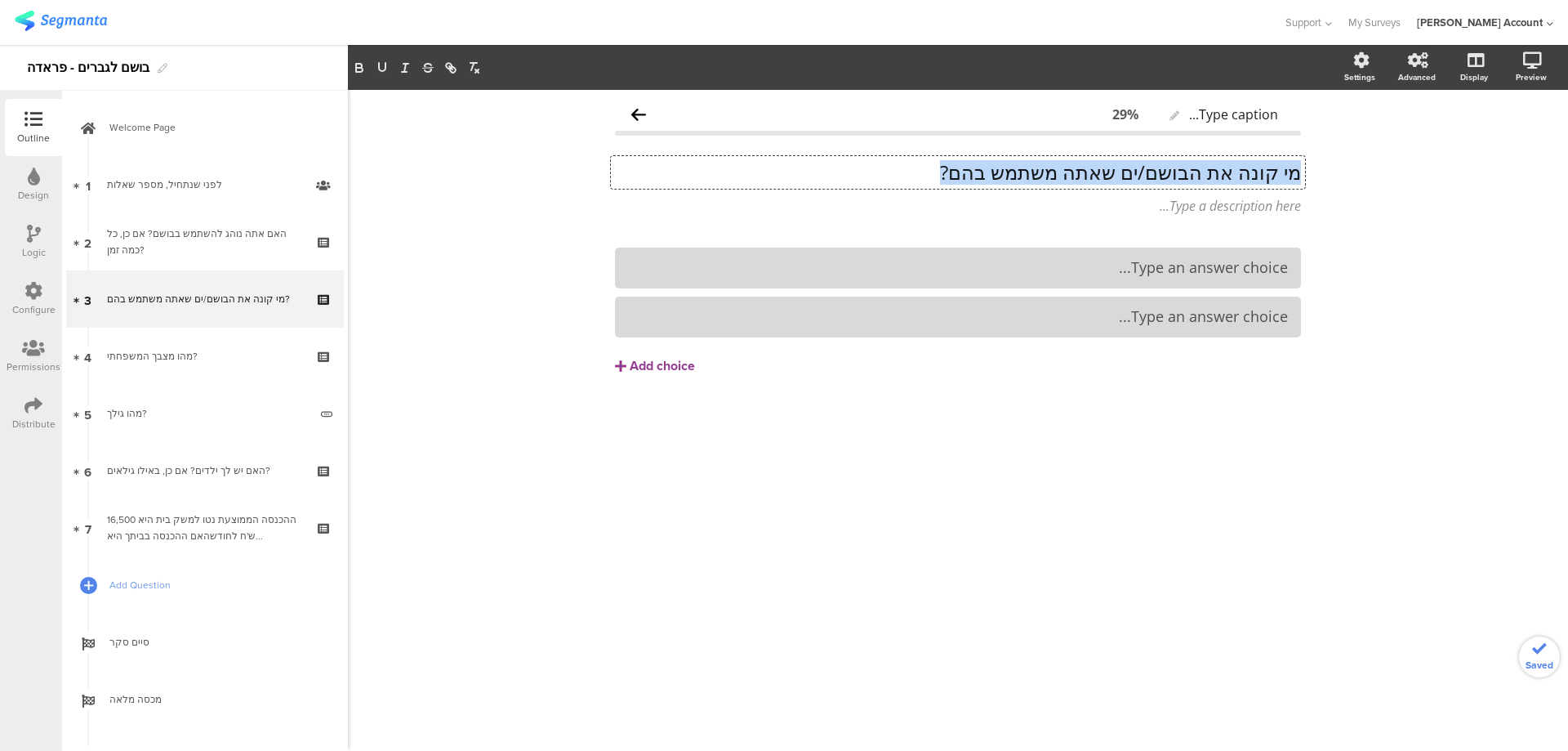
click at [1267, 175] on p "מי קונה את הבושם/ים שאתה משתמש בהם?" at bounding box center [958, 172] width 686 height 24
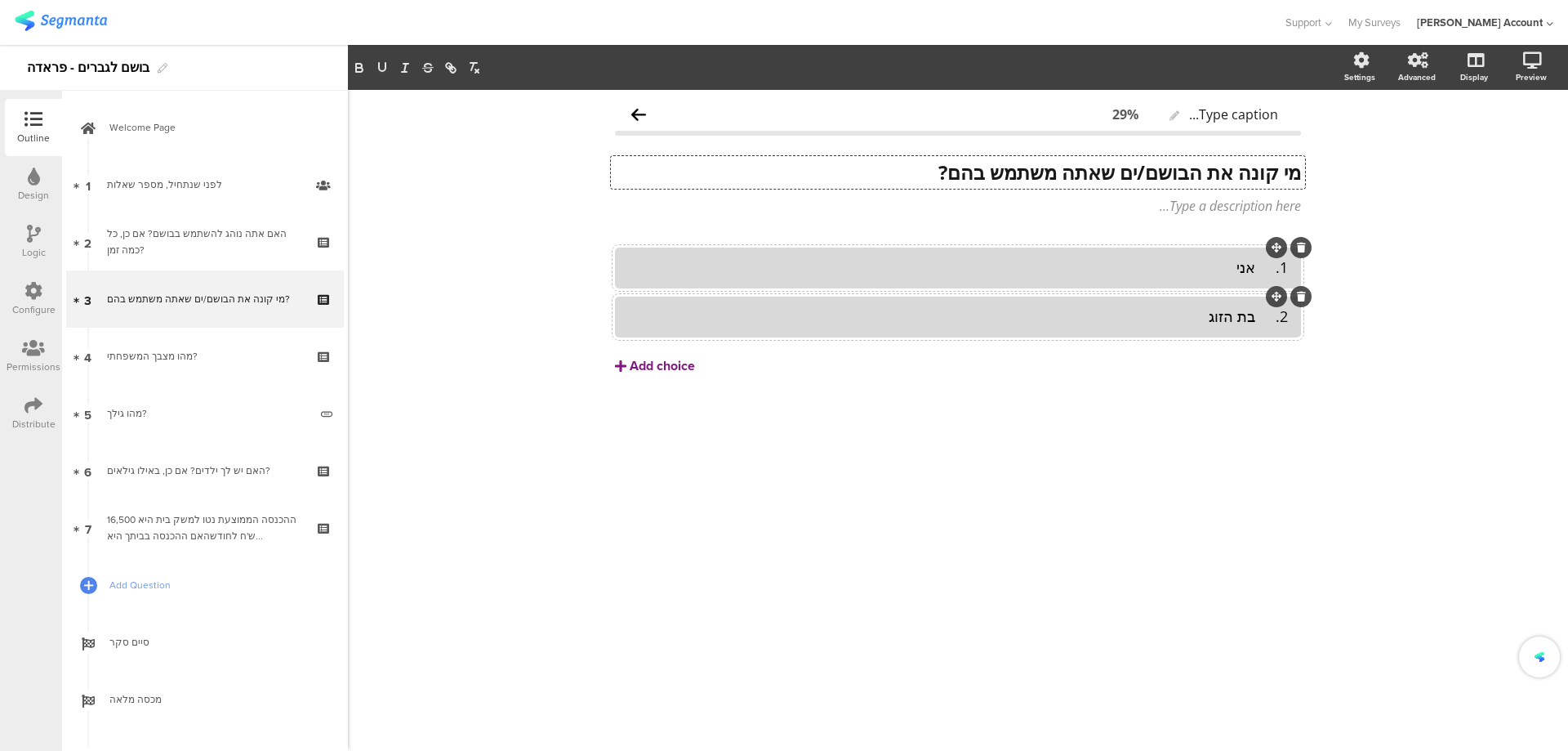
click at [655, 356] on button "Add choice" at bounding box center [958, 365] width 686 height 40
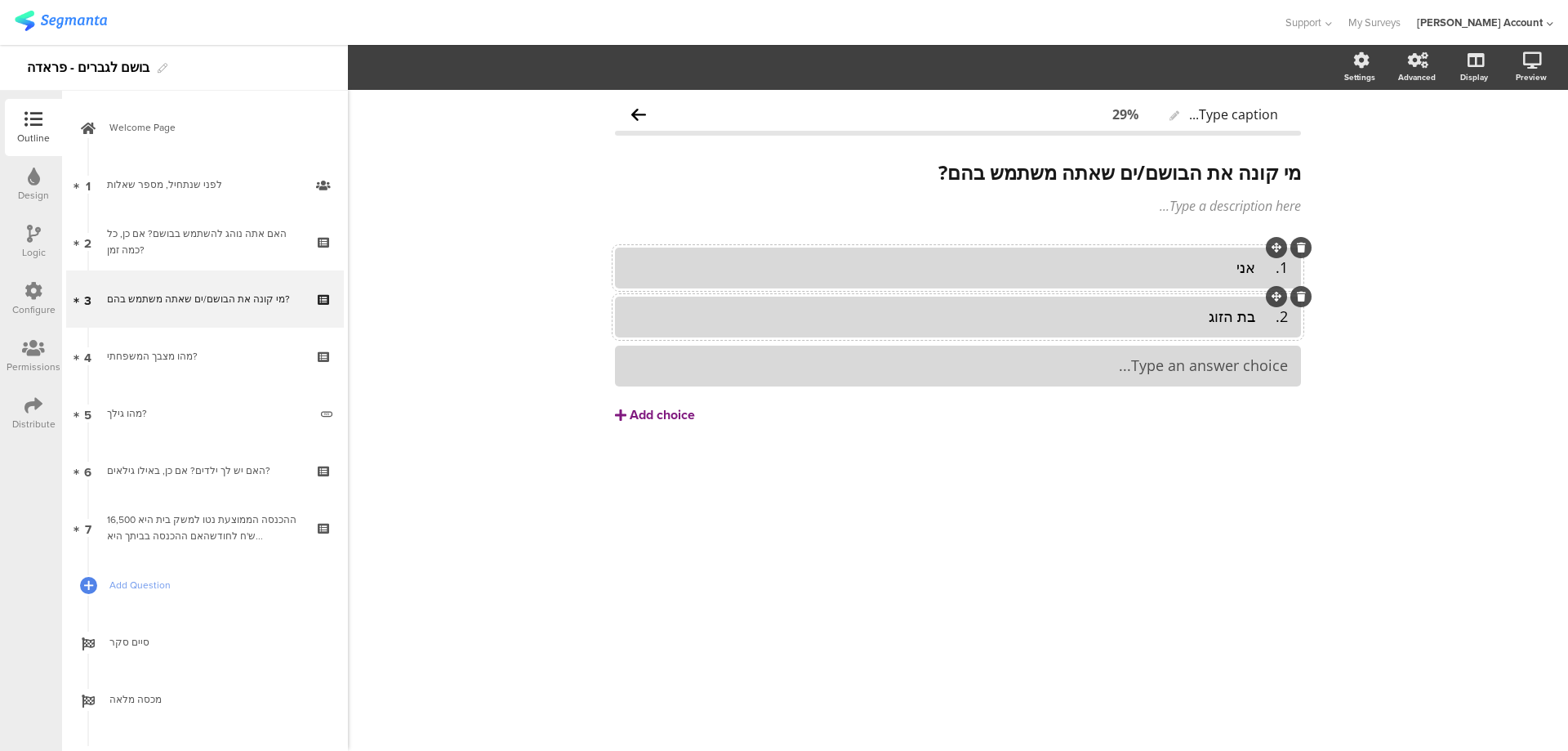
click at [669, 421] on div "Add choice" at bounding box center [662, 415] width 65 height 17
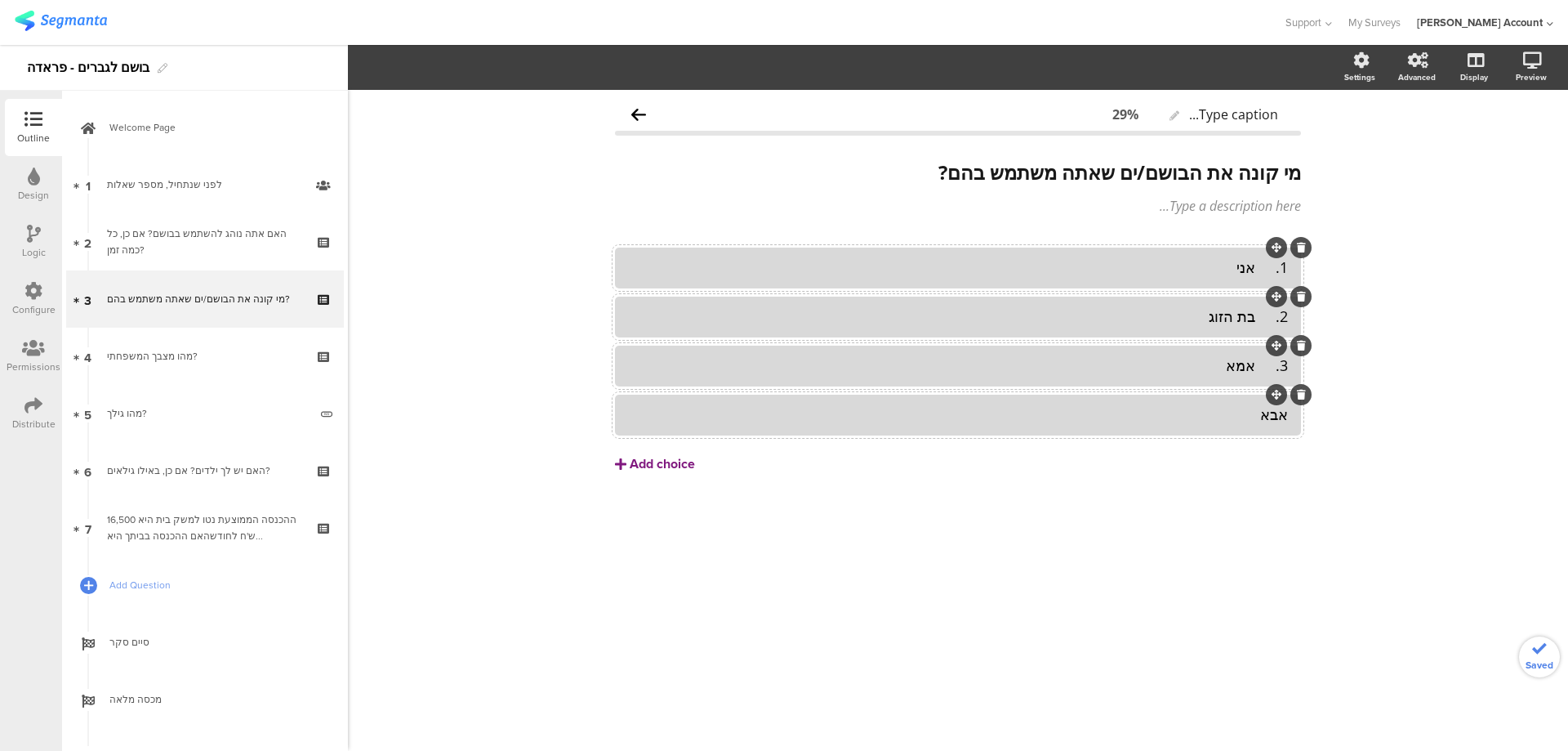
click at [649, 458] on div "Add choice" at bounding box center [662, 464] width 65 height 17
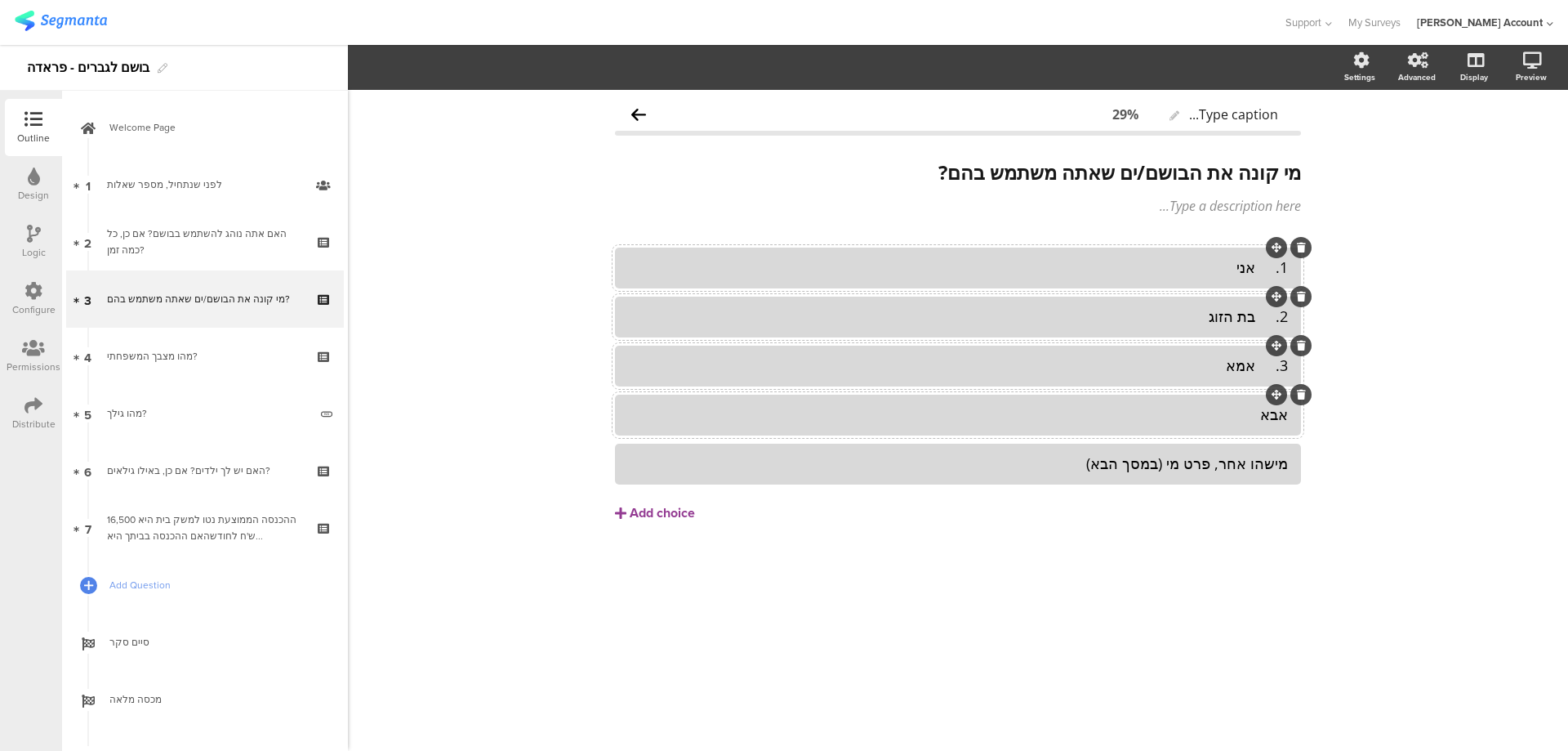
click at [1255, 363] on div "3. אמא" at bounding box center [958, 366] width 660 height 19
click at [1263, 313] on div "2. בת הזוג" at bounding box center [958, 317] width 660 height 19
click at [1271, 276] on div "1. אני" at bounding box center [958, 268] width 660 height 19
click at [1261, 274] on div "1. אני" at bounding box center [958, 268] width 660 height 19
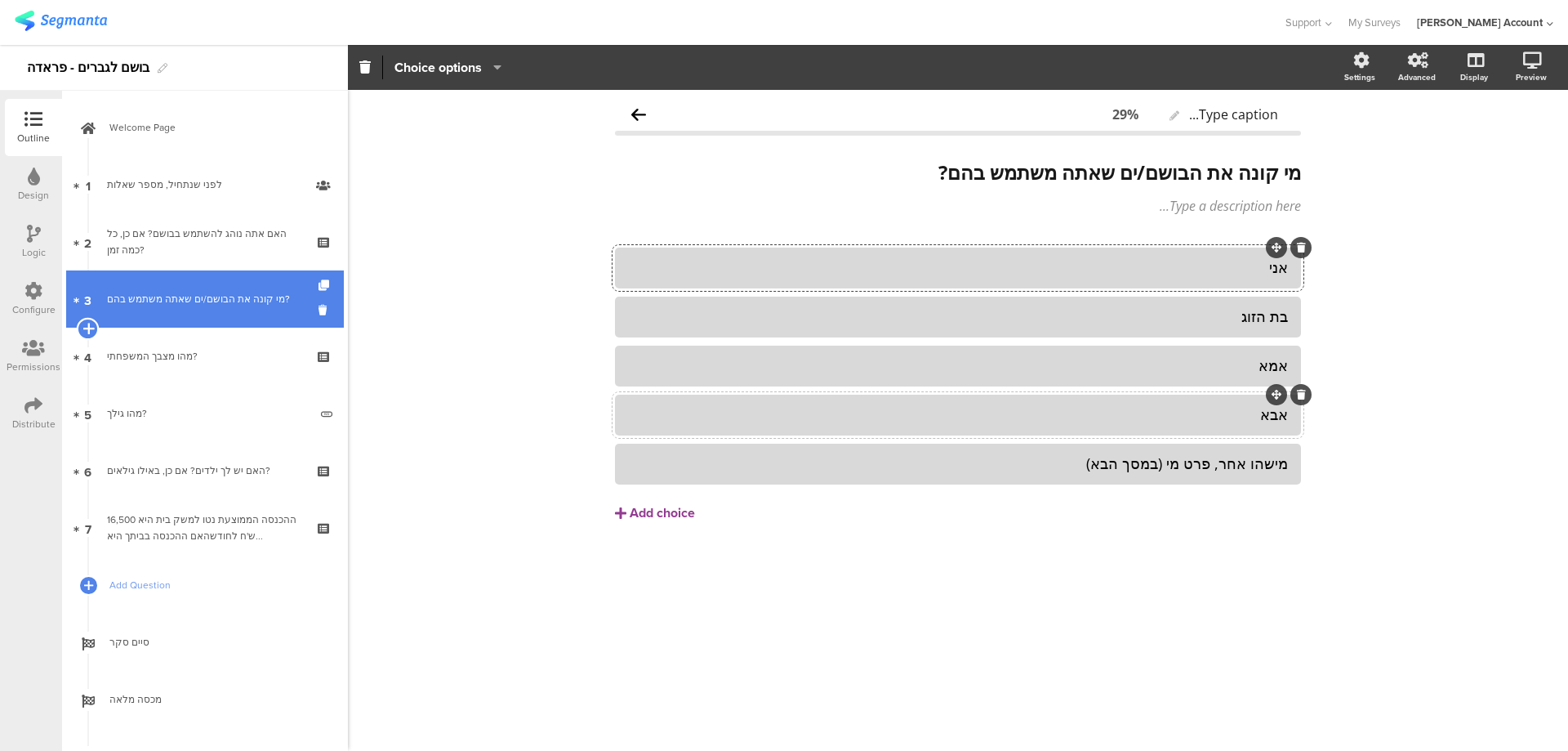
click at [88, 323] on icon at bounding box center [88, 328] width 10 height 15
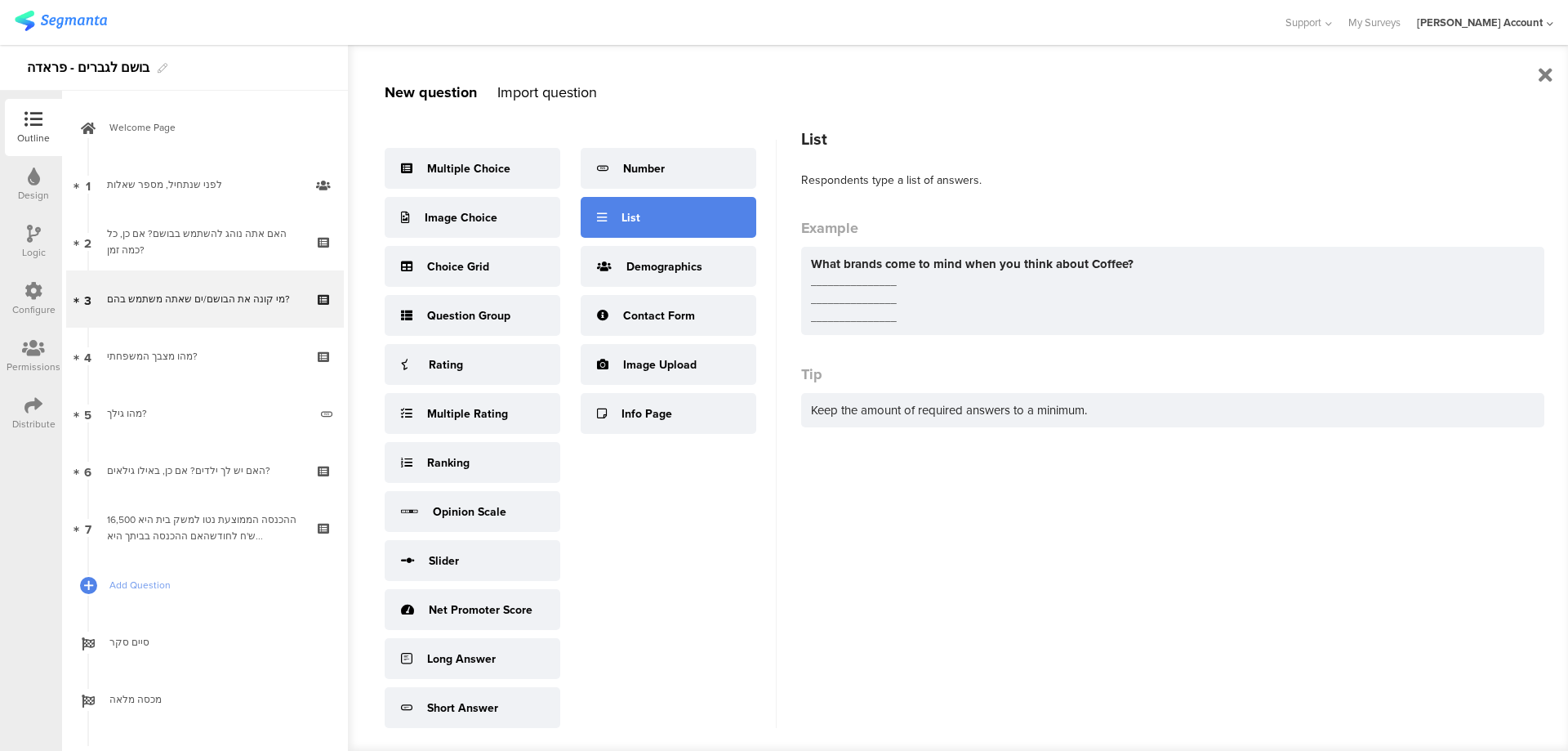
click at [660, 205] on div "List" at bounding box center [668, 217] width 176 height 40
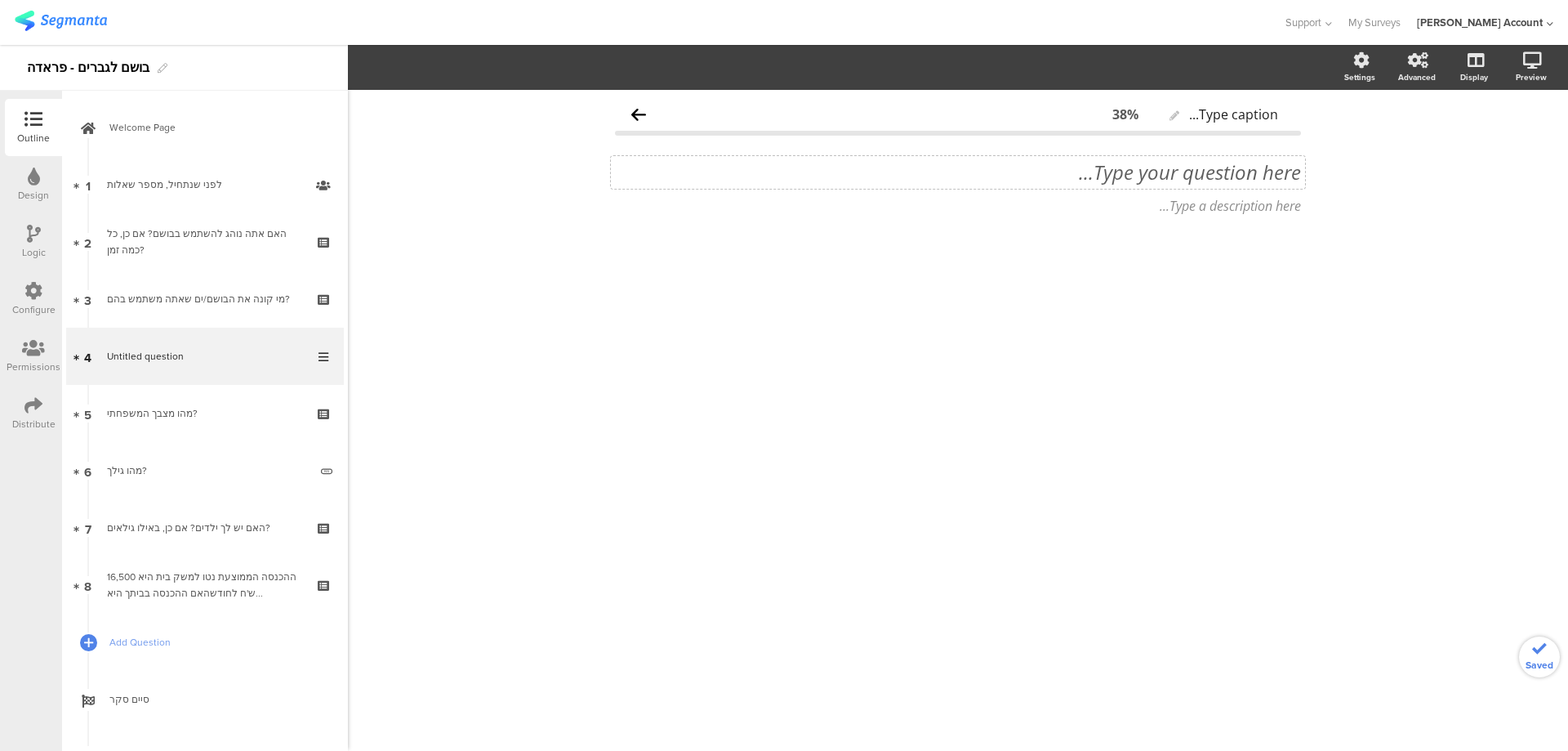
click at [1264, 181] on div "Type your question here..." at bounding box center [958, 172] width 694 height 33
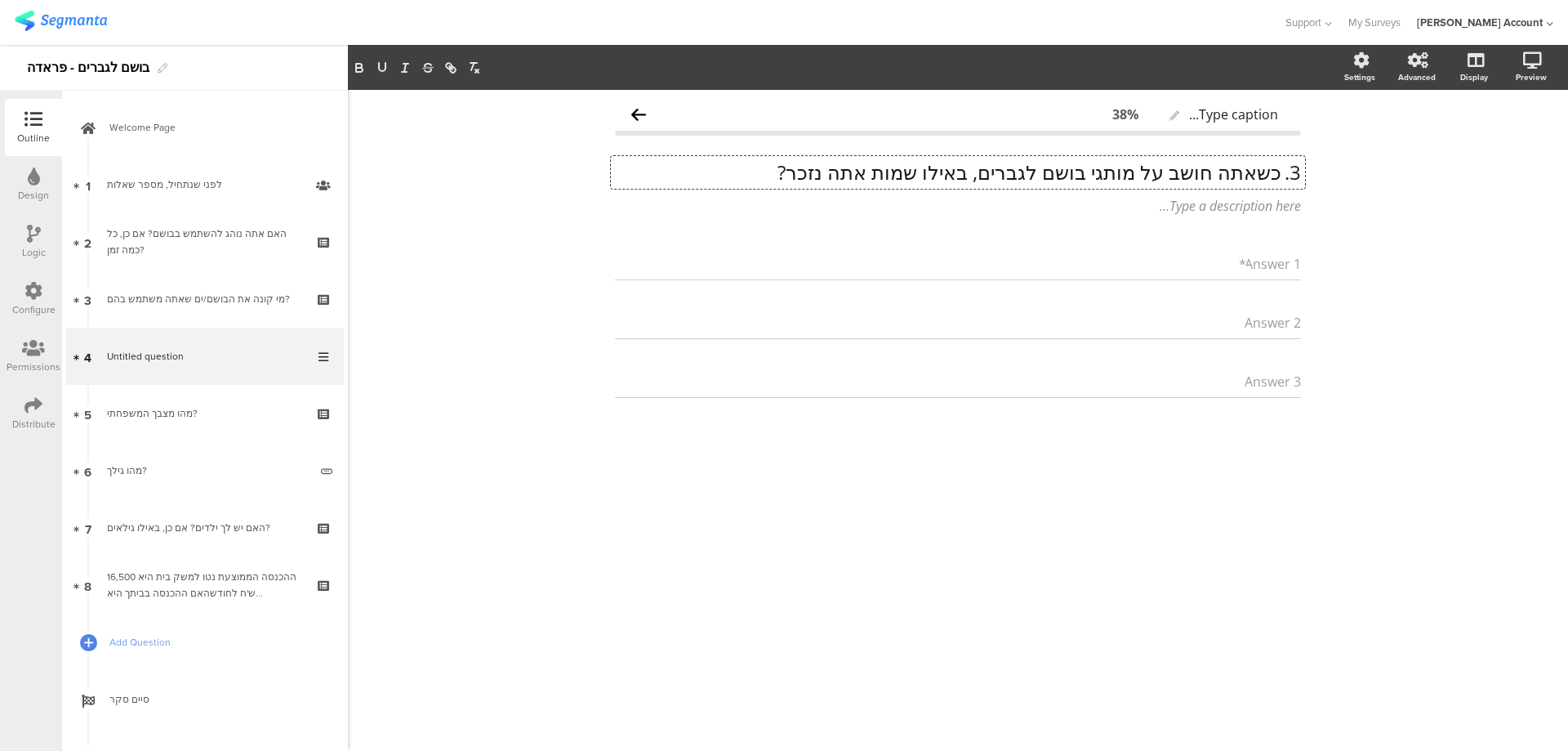
click at [1283, 173] on p "3. כשאתה חושב על מותגי בושם לגברים, באילו שמות אתה נזכר?" at bounding box center [958, 172] width 686 height 24
click at [1280, 171] on p "3. כשאתה חושב על מותגי בושם לגברים, באילו שמות אתה נזכר?" at bounding box center [958, 172] width 686 height 24
click at [1286, 175] on p "כשאתה חושב על מותגי בושם לגברים, באילו שמות אתה נזכר?" at bounding box center [958, 172] width 686 height 24
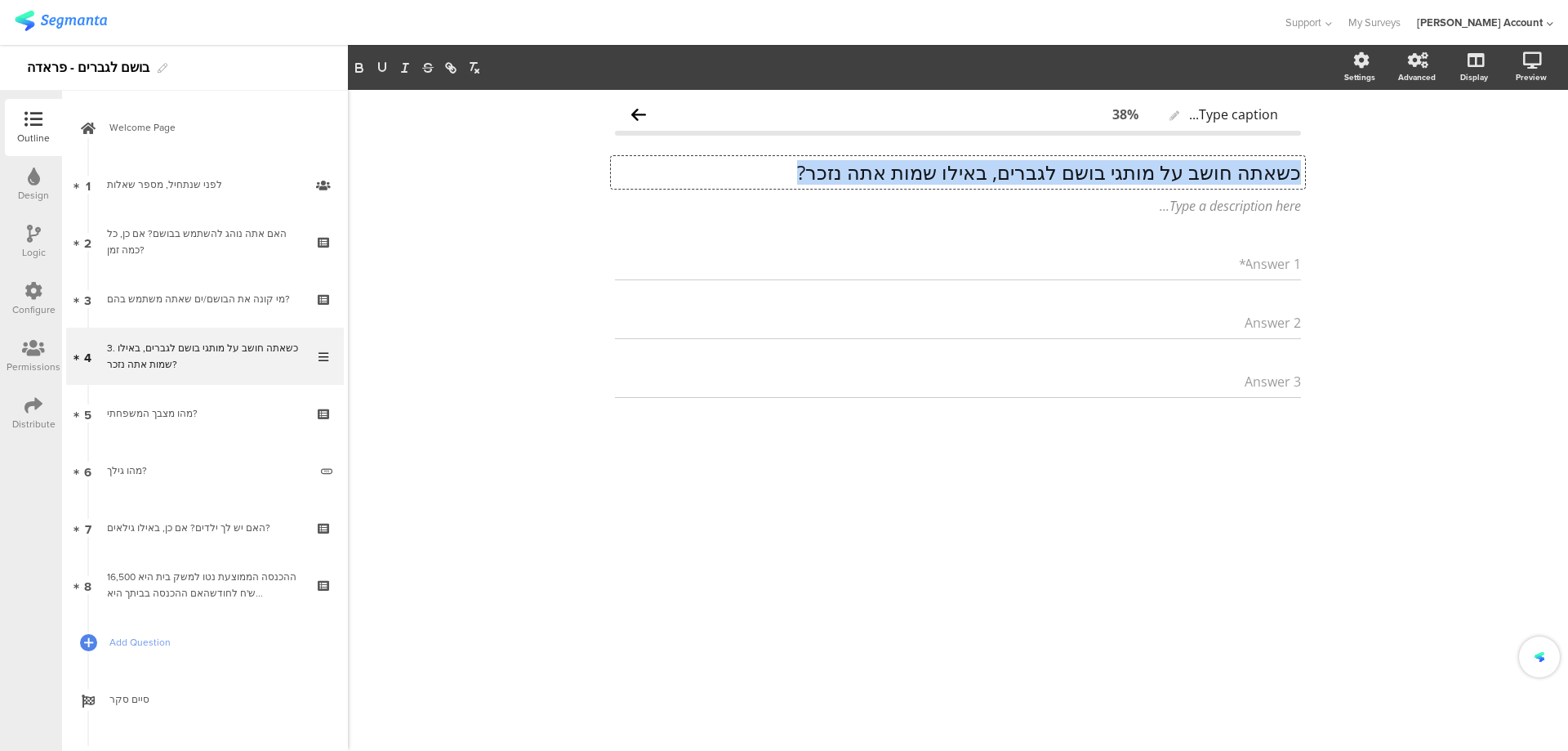
click at [1286, 175] on p "כשאתה חושב על מותגי בושם לגברים, באילו שמות אתה נזכר?" at bounding box center [958, 172] width 686 height 24
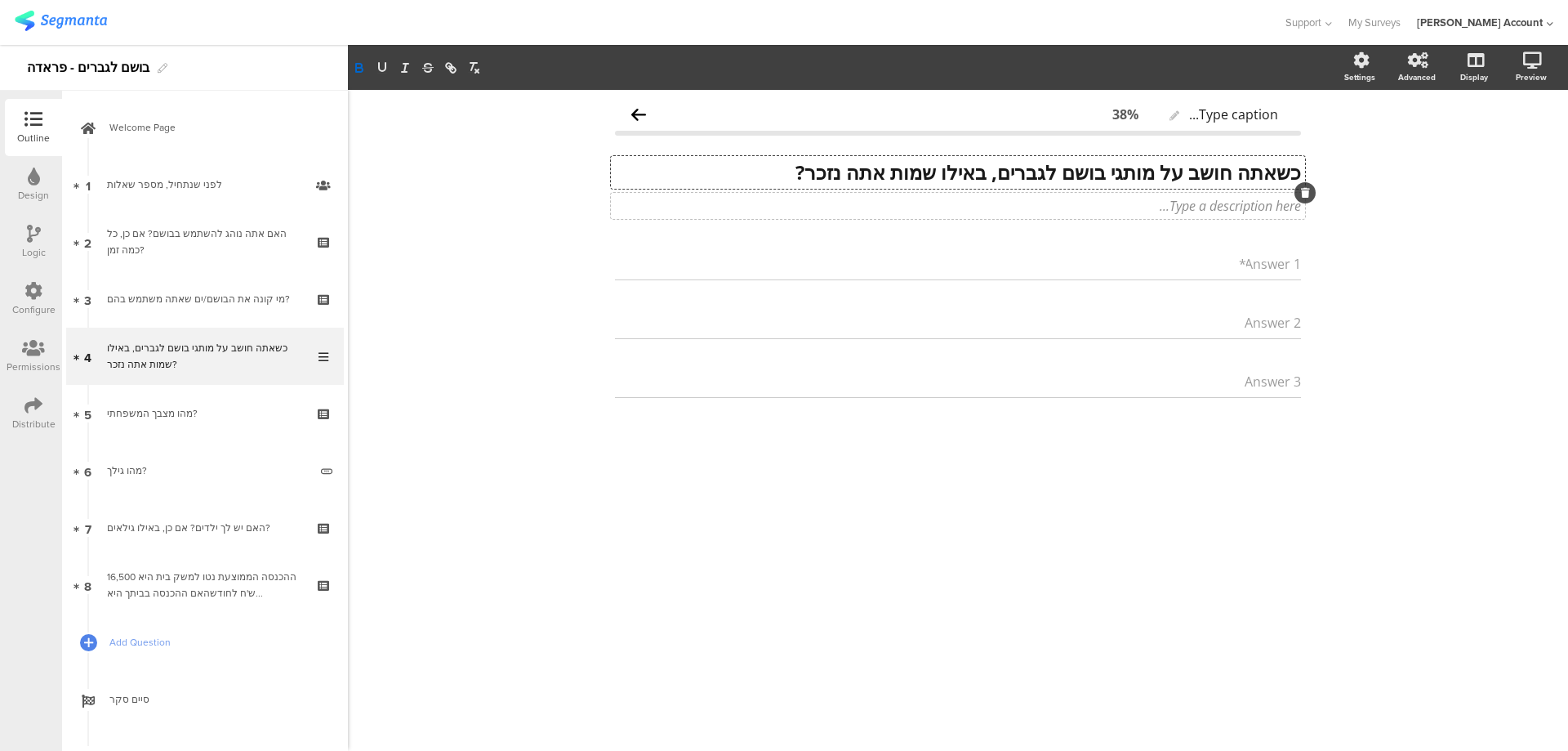
click at [1286, 214] on div "Type a description here..." at bounding box center [958, 206] width 694 height 26
click at [1262, 271] on input "Answer 1" at bounding box center [1274, 264] width 55 height 18
click at [1264, 270] on input "Answer 1" at bounding box center [1274, 264] width 55 height 18
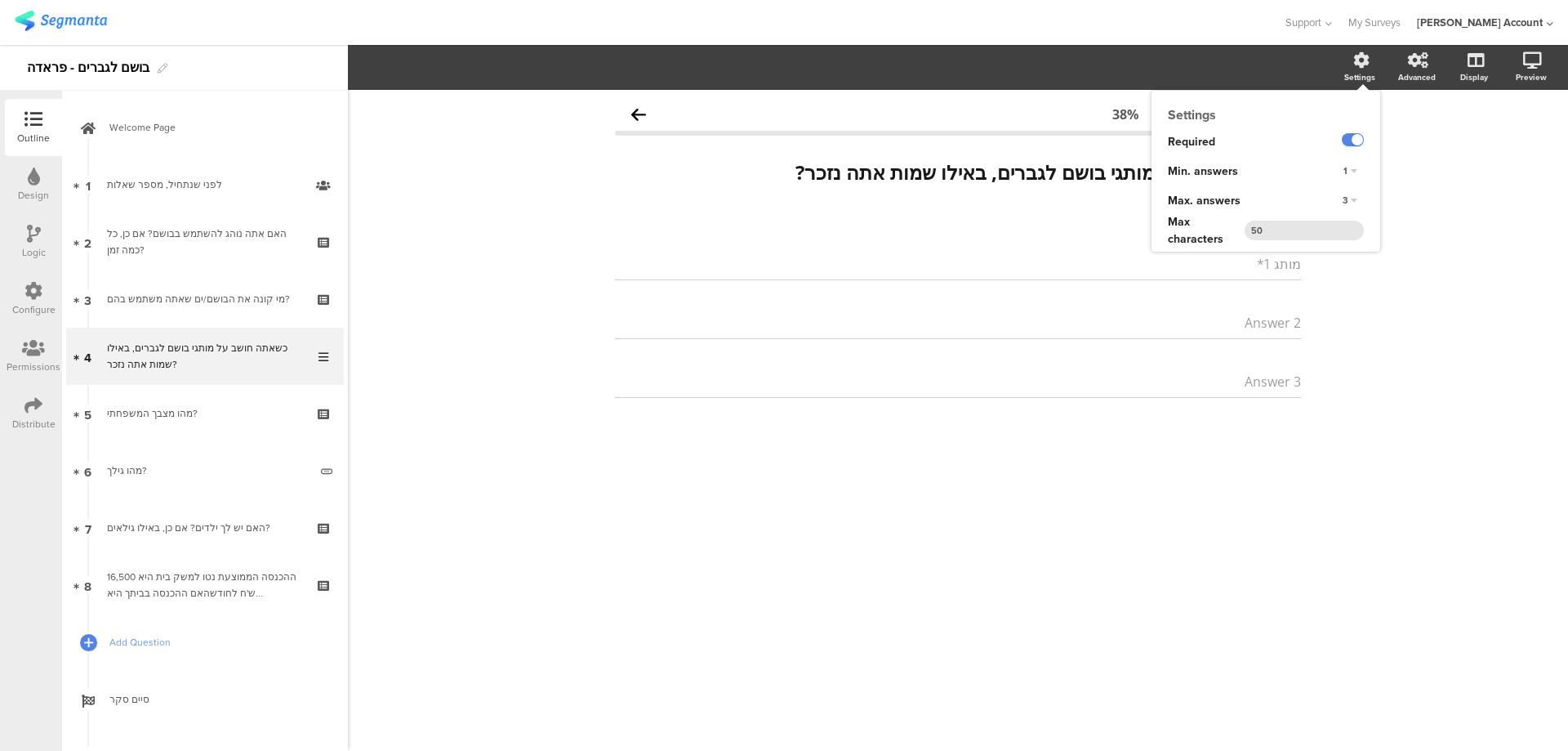
type input "מותג 1"
click at [1356, 189] on div "3" at bounding box center [1342, 201] width 76 height 29
click at [1355, 194] on div "3" at bounding box center [1350, 201] width 28 height 20
click at [1323, 266] on div "5" at bounding box center [1328, 268] width 96 height 17
click at [1264, 330] on input "Answer 2" at bounding box center [1272, 322] width 58 height 18
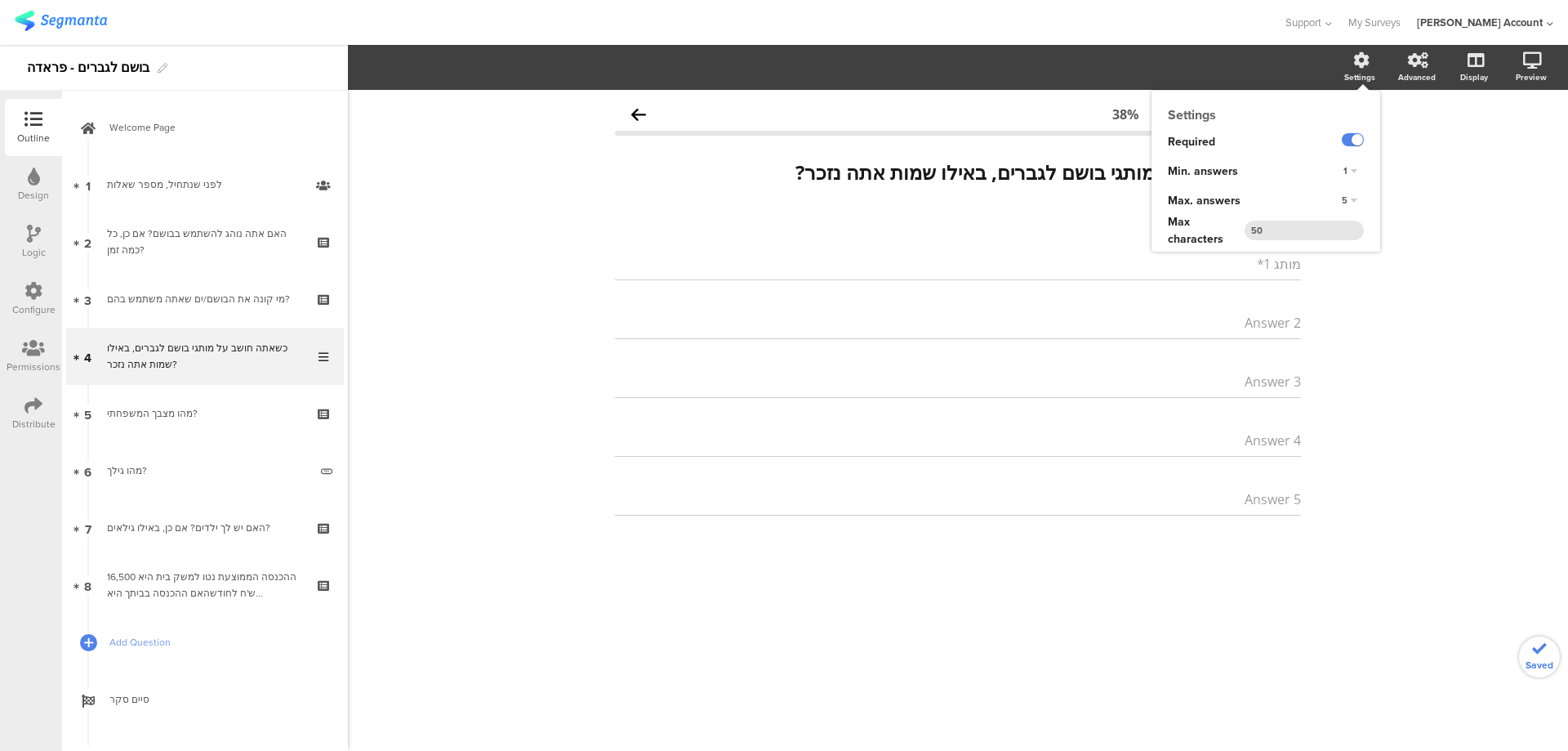
click at [1264, 329] on input "Answer 2" at bounding box center [1272, 322] width 58 height 18
type input "מותג 2"
click at [1230, 385] on div "Answer 3" at bounding box center [958, 382] width 686 height 33
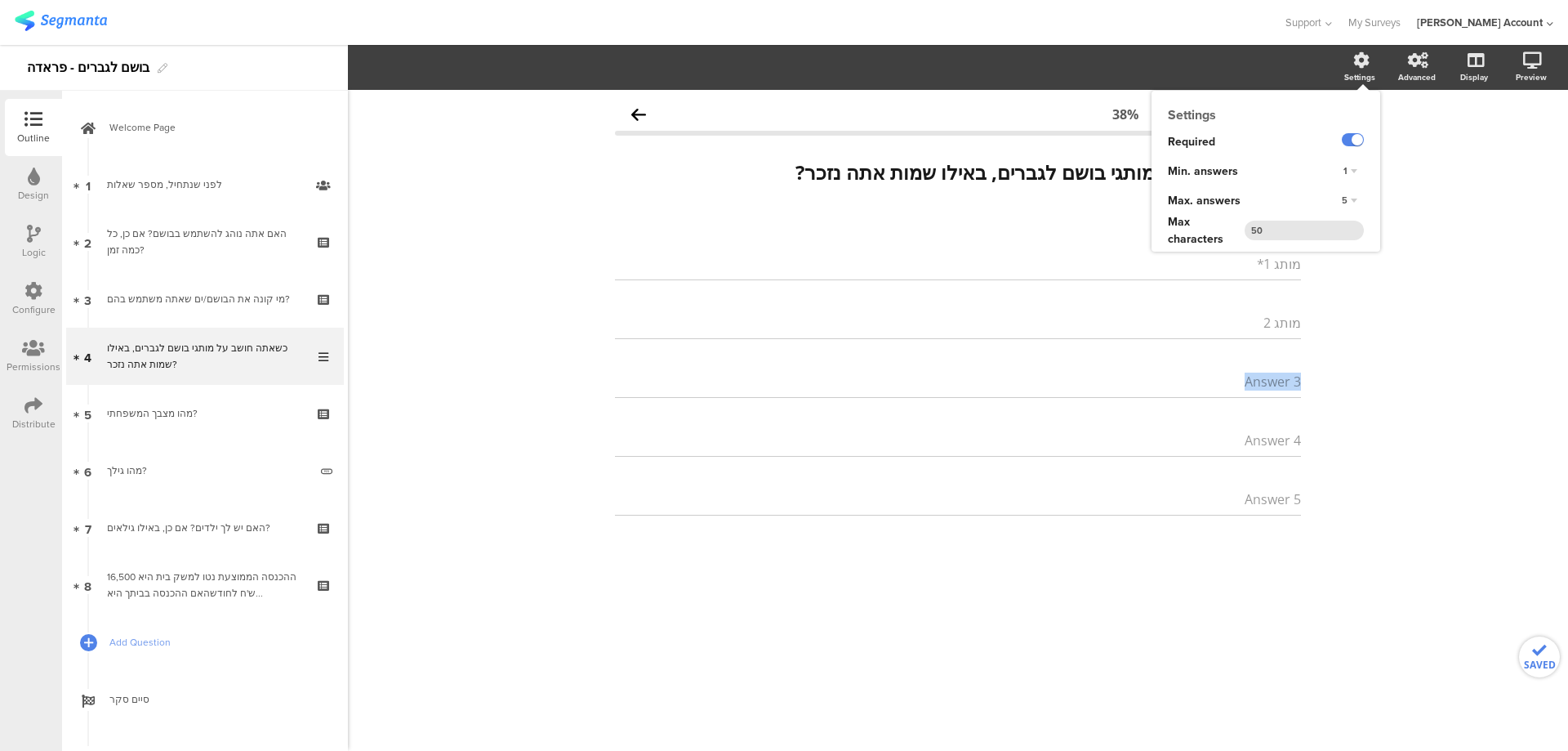
click at [1230, 385] on div "Answer 3" at bounding box center [958, 382] width 686 height 33
drag, startPoint x: 1243, startPoint y: 383, endPoint x: 1337, endPoint y: 385, distance: 94.0
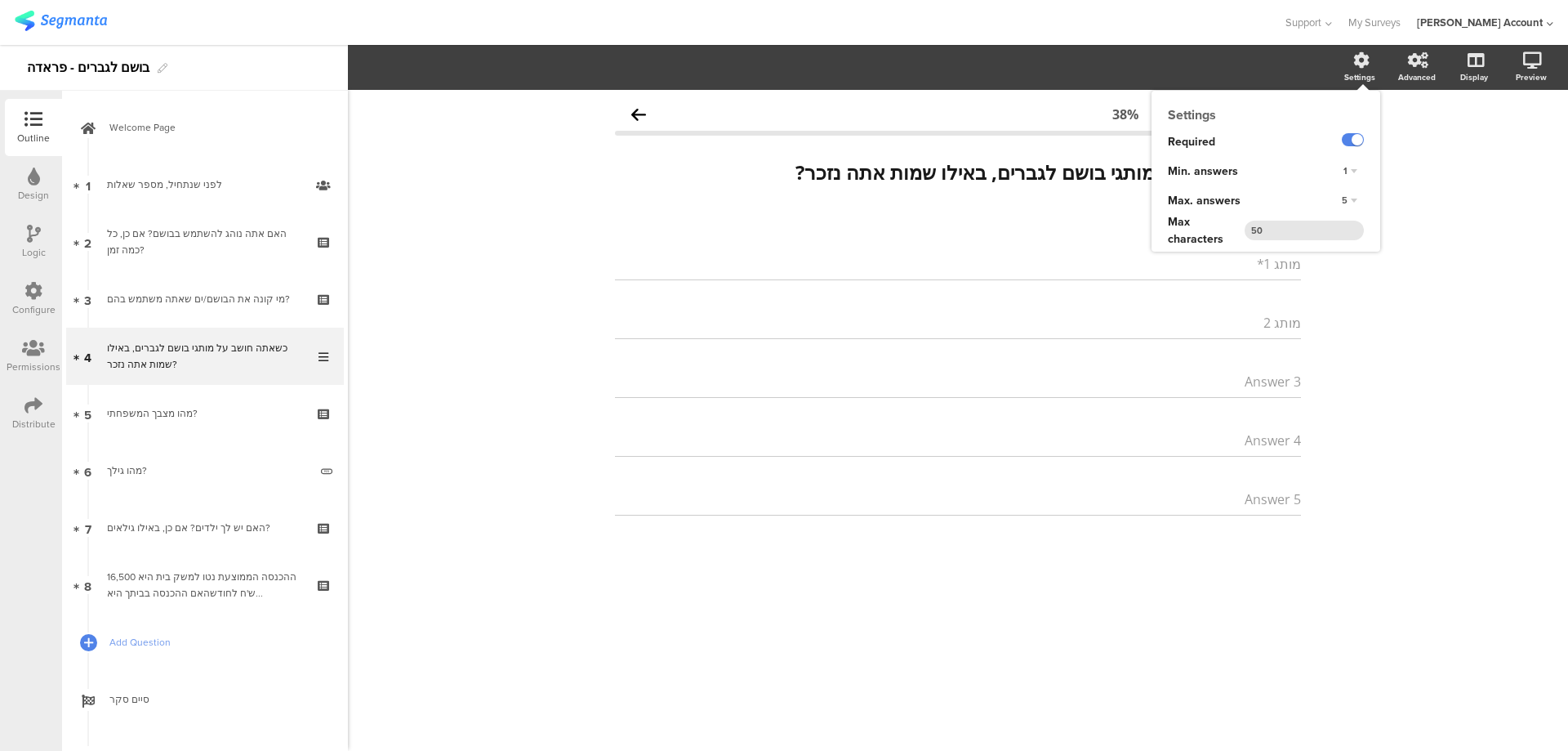
click at [1337, 385] on div "Type caption... 38% כשאתה חושב על מותגי בושם לגברים, באילו שמות אתה נזכר? כשאתה…" at bounding box center [958, 419] width 1220 height 661
click at [1402, 328] on div "Type caption... 38% כשאתה חושב על מותגי בושם לגברים, באילו שמות אתה נזכר? כשאתה…" at bounding box center [958, 419] width 1220 height 661
click at [1282, 383] on input "Answer 3" at bounding box center [1272, 382] width 58 height 18
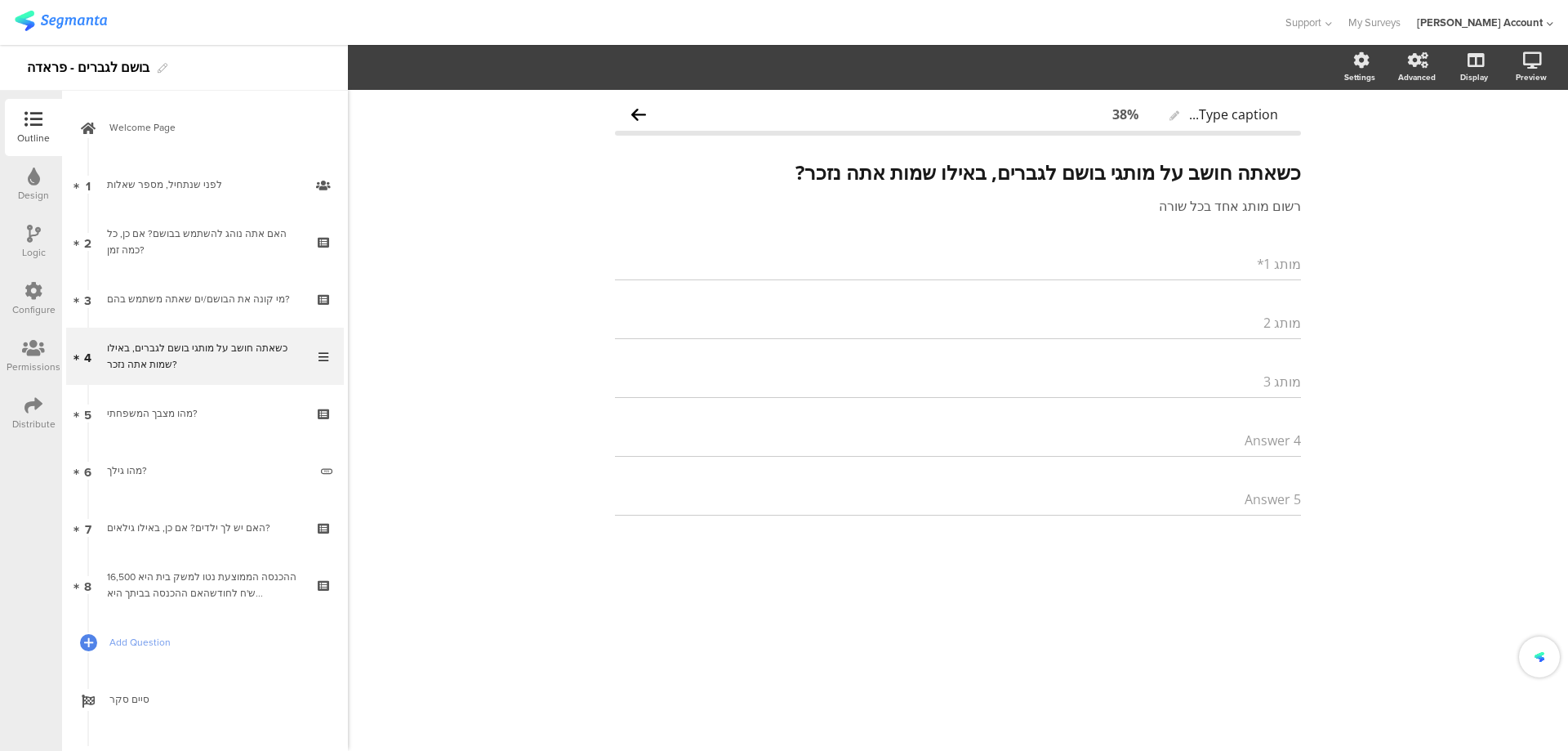
type input "מותג 3"
click at [1267, 450] on div "Answer 4" at bounding box center [958, 440] width 686 height 33
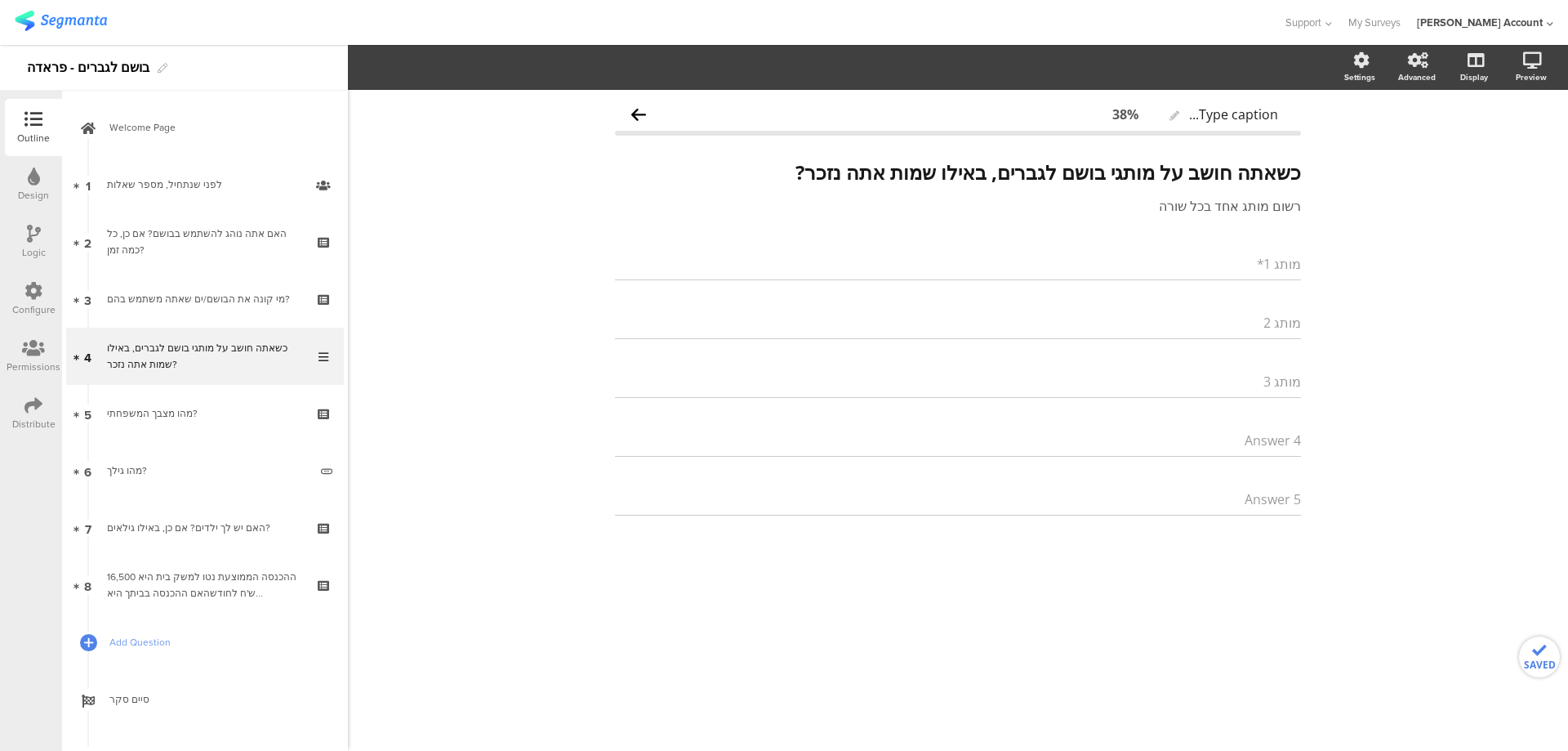
click at [1276, 439] on input "Answer 4" at bounding box center [1272, 440] width 58 height 18
type input "מותג 4"
click at [1268, 496] on input "Answer 5" at bounding box center [1272, 499] width 58 height 18
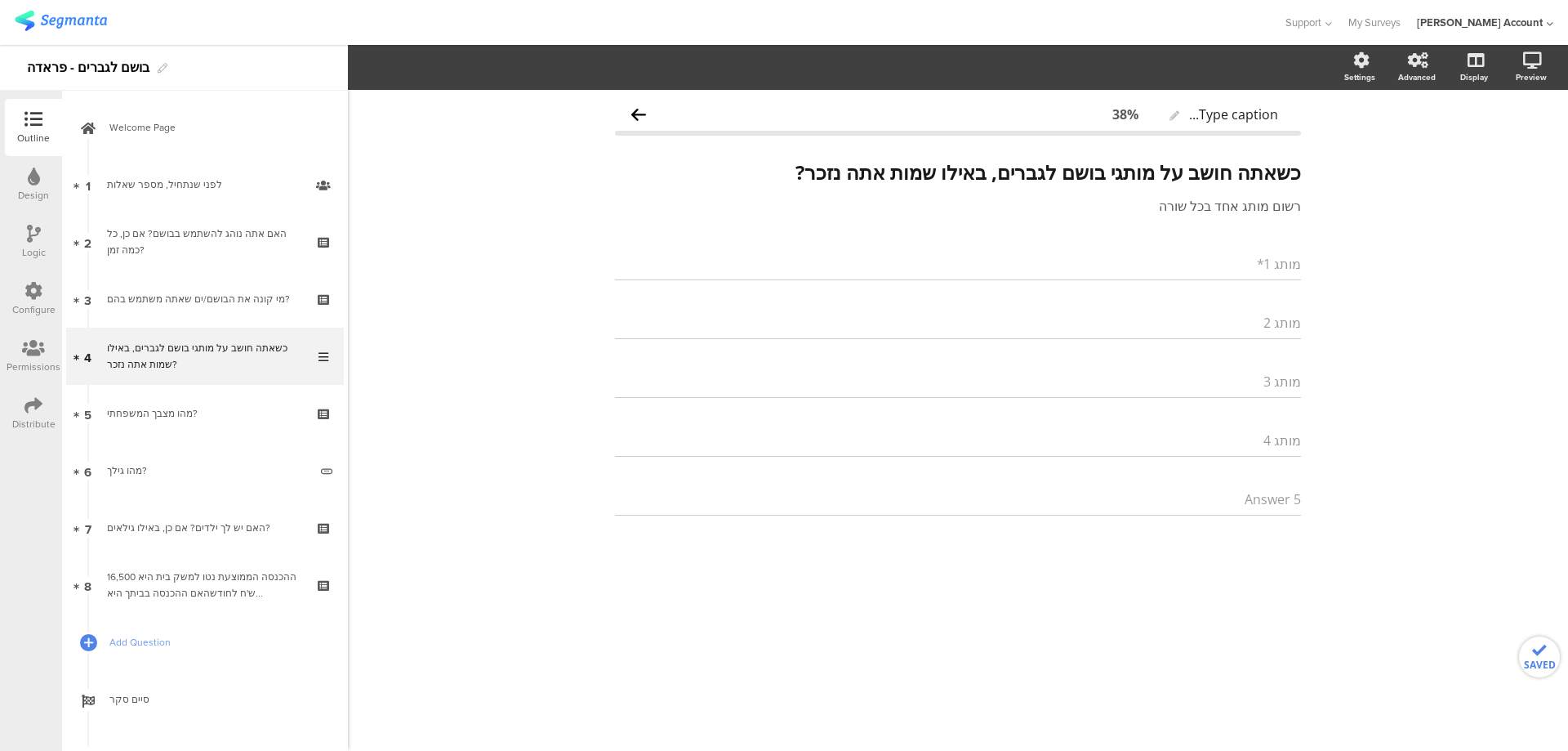
click at [1268, 496] on input "Answer 5" at bounding box center [1272, 499] width 58 height 18
type input "מותג 5"
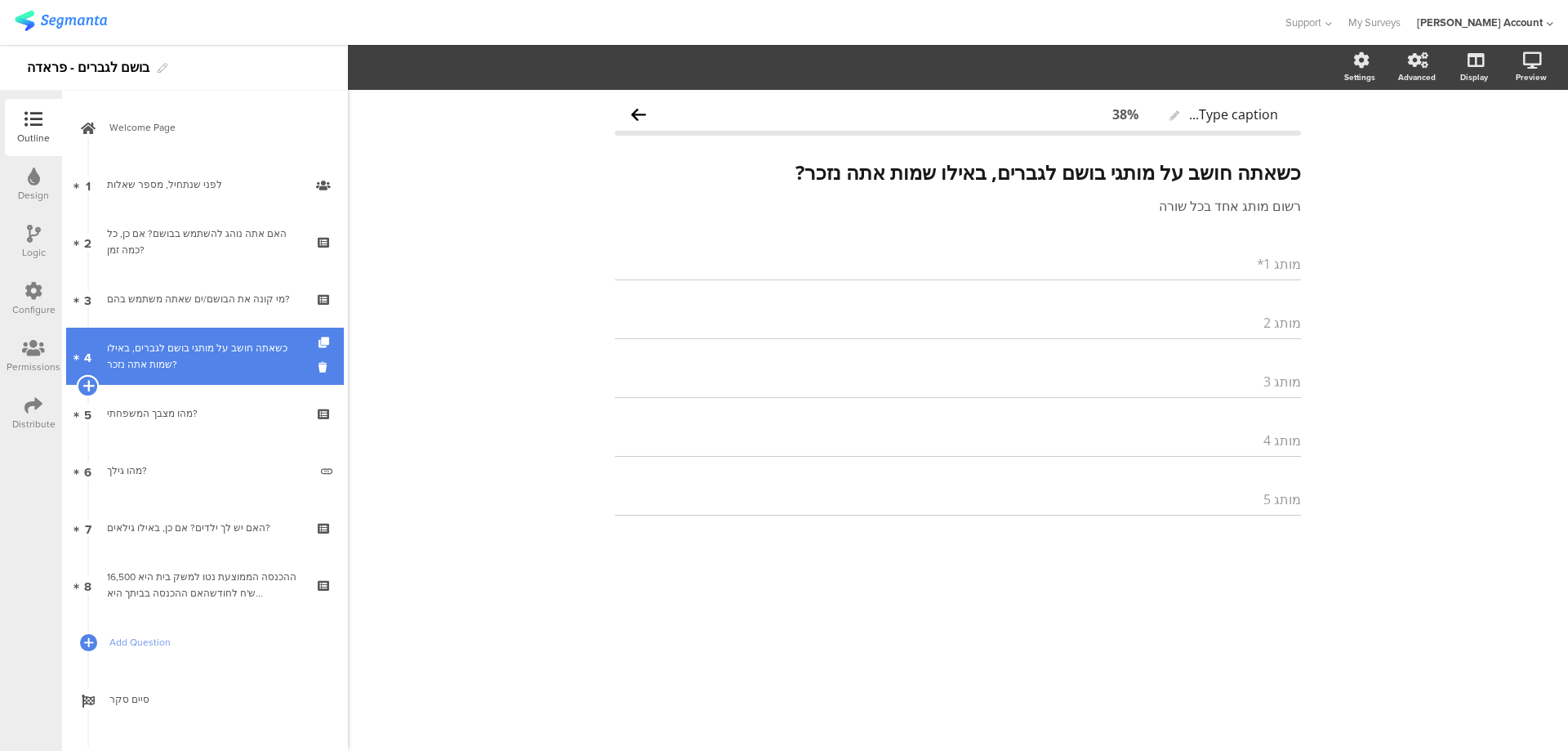
click at [87, 381] on icon at bounding box center [88, 385] width 10 height 15
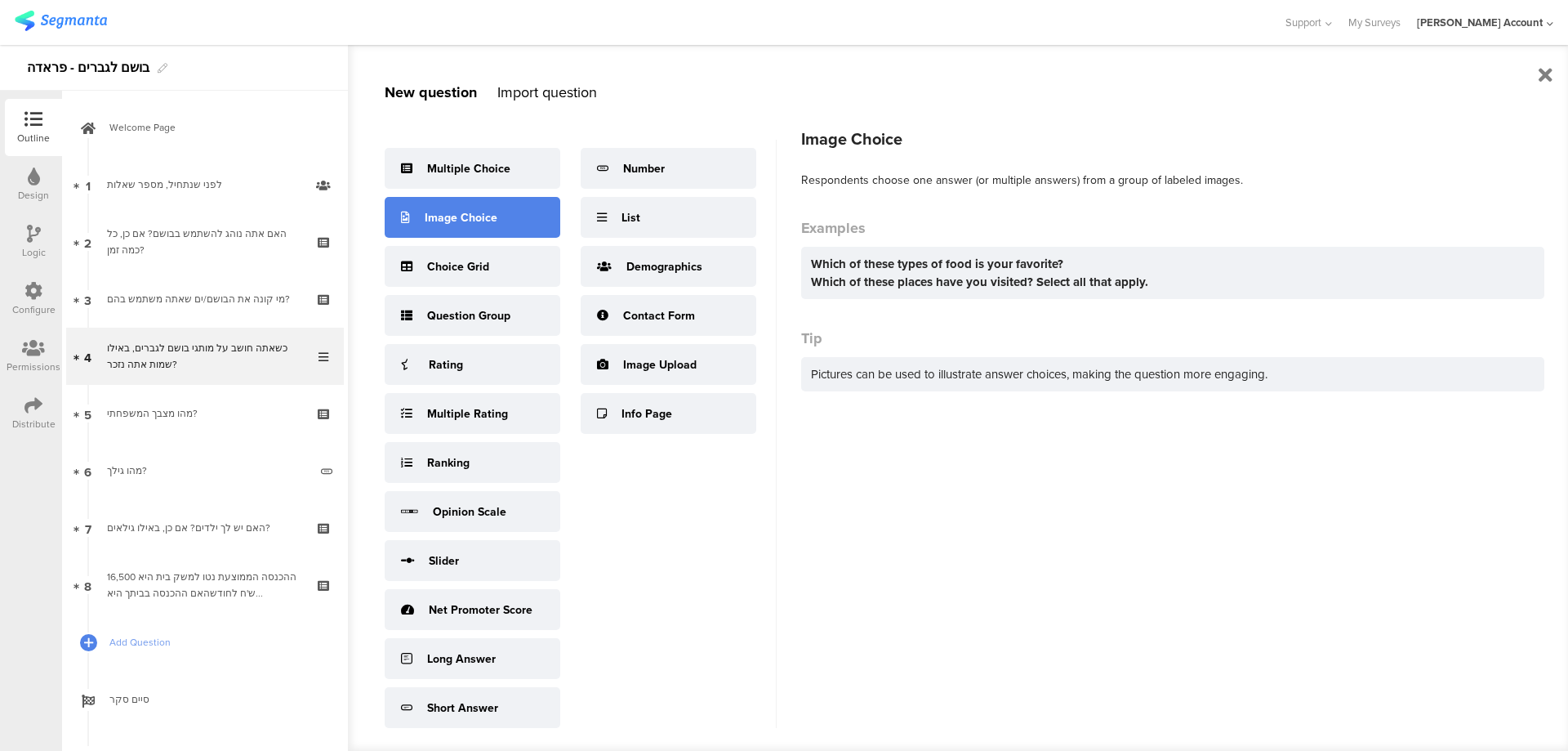
click at [462, 216] on div "Image Choice" at bounding box center [461, 218] width 72 height 17
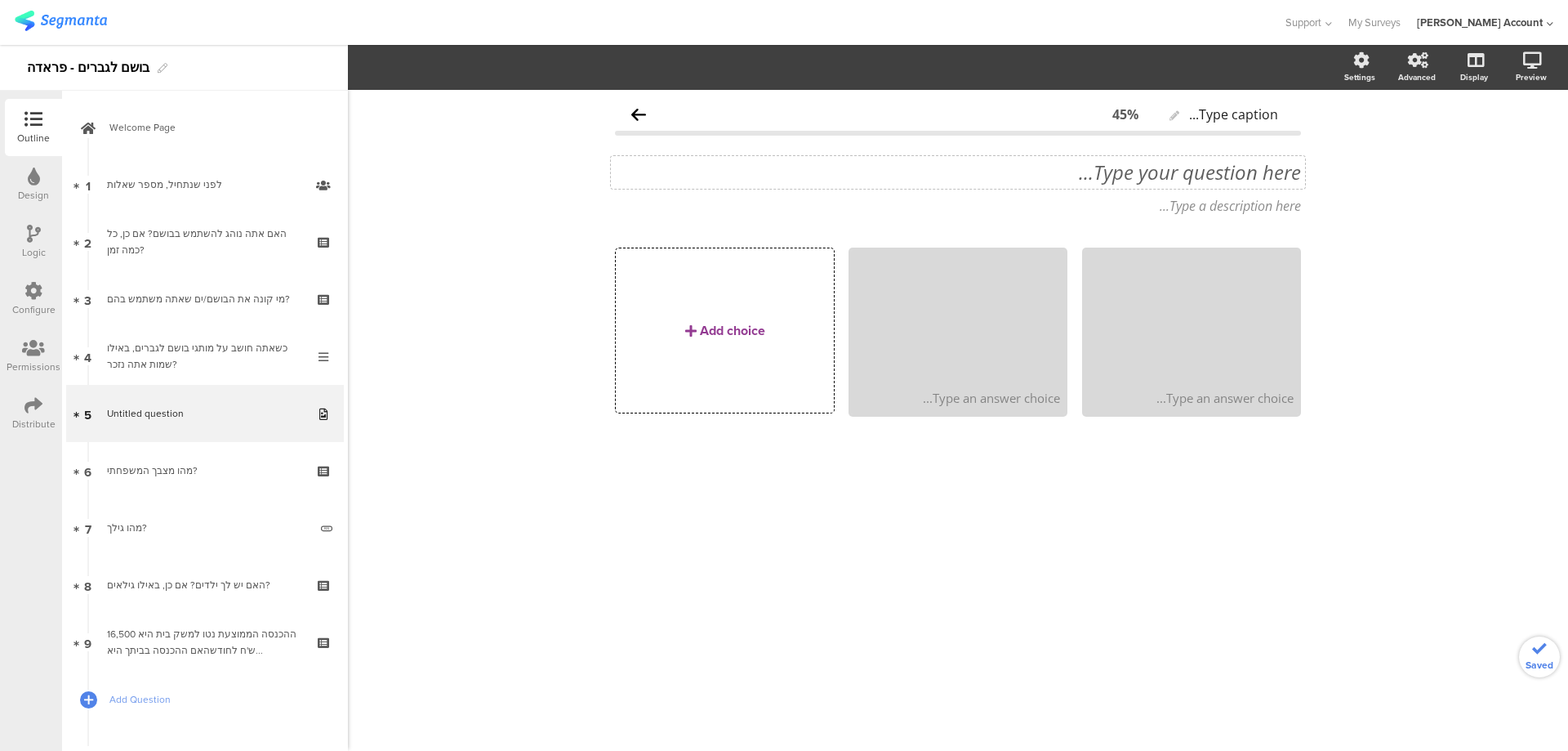
click at [1235, 175] on div "Type your question here..." at bounding box center [958, 172] width 694 height 33
click at [1276, 173] on p "4. האם אתה מכיר או שמעת על מותגי הבושם הבאים:" at bounding box center [958, 172] width 686 height 24
click at [1230, 176] on p "האם אתה מכיר או שמעת על מותגי הבושם הבאים:" at bounding box center [958, 172] width 686 height 24
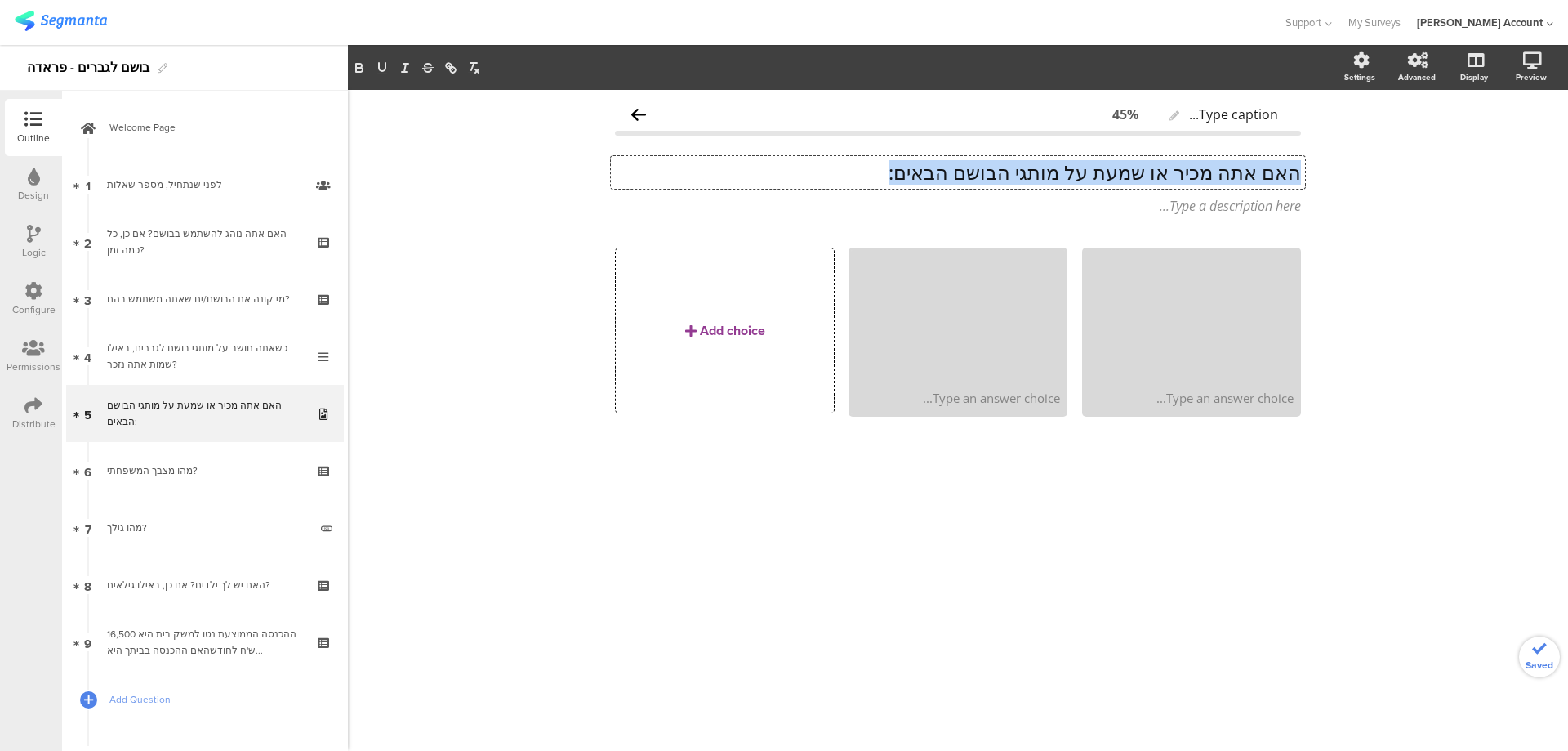
click at [1230, 176] on p "האם אתה מכיר או שמעת על מותגי הבושם הבאים:" at bounding box center [958, 172] width 686 height 24
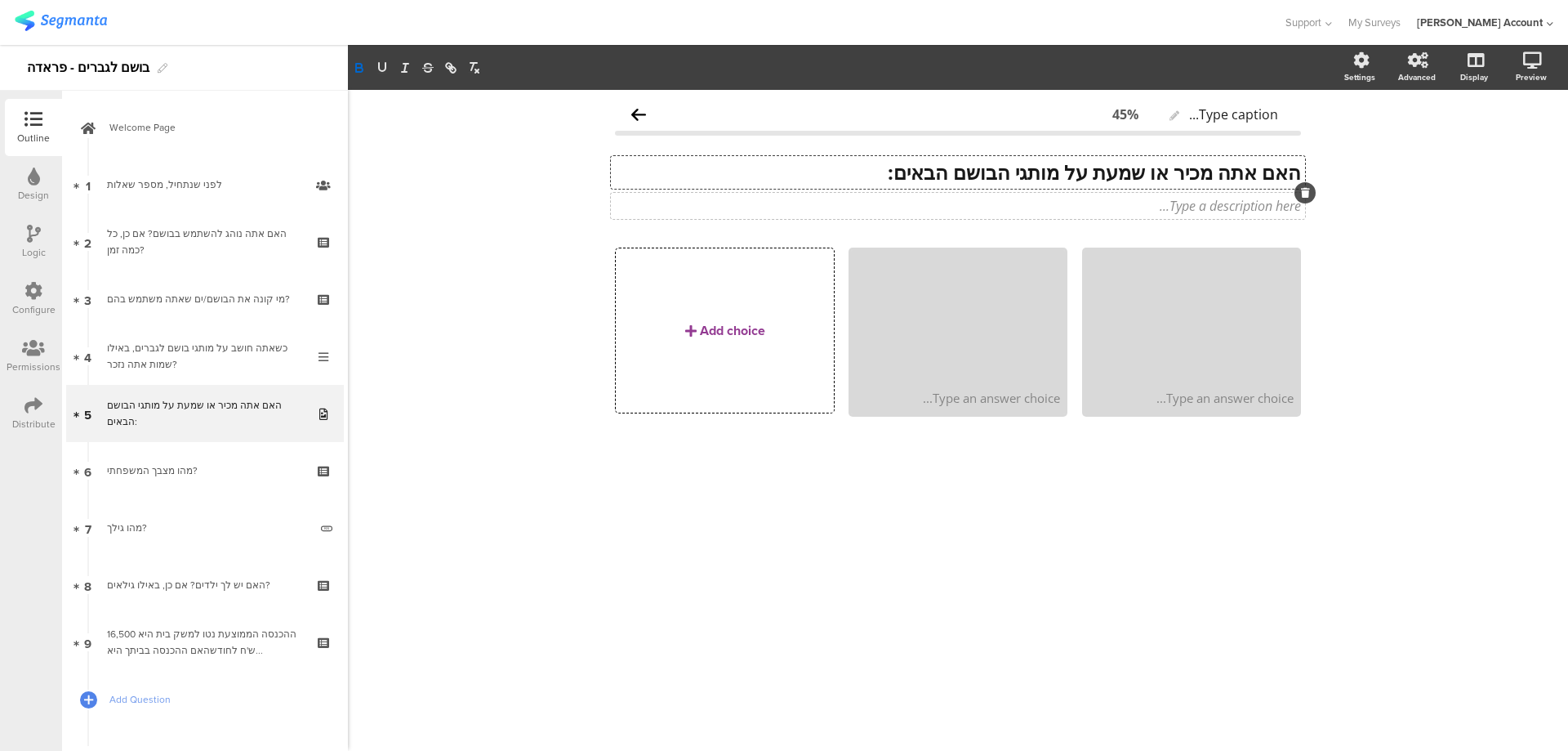
click at [1228, 198] on div "Type a description here..." at bounding box center [958, 206] width 694 height 26
click at [1213, 301] on div at bounding box center [1192, 315] width 214 height 132
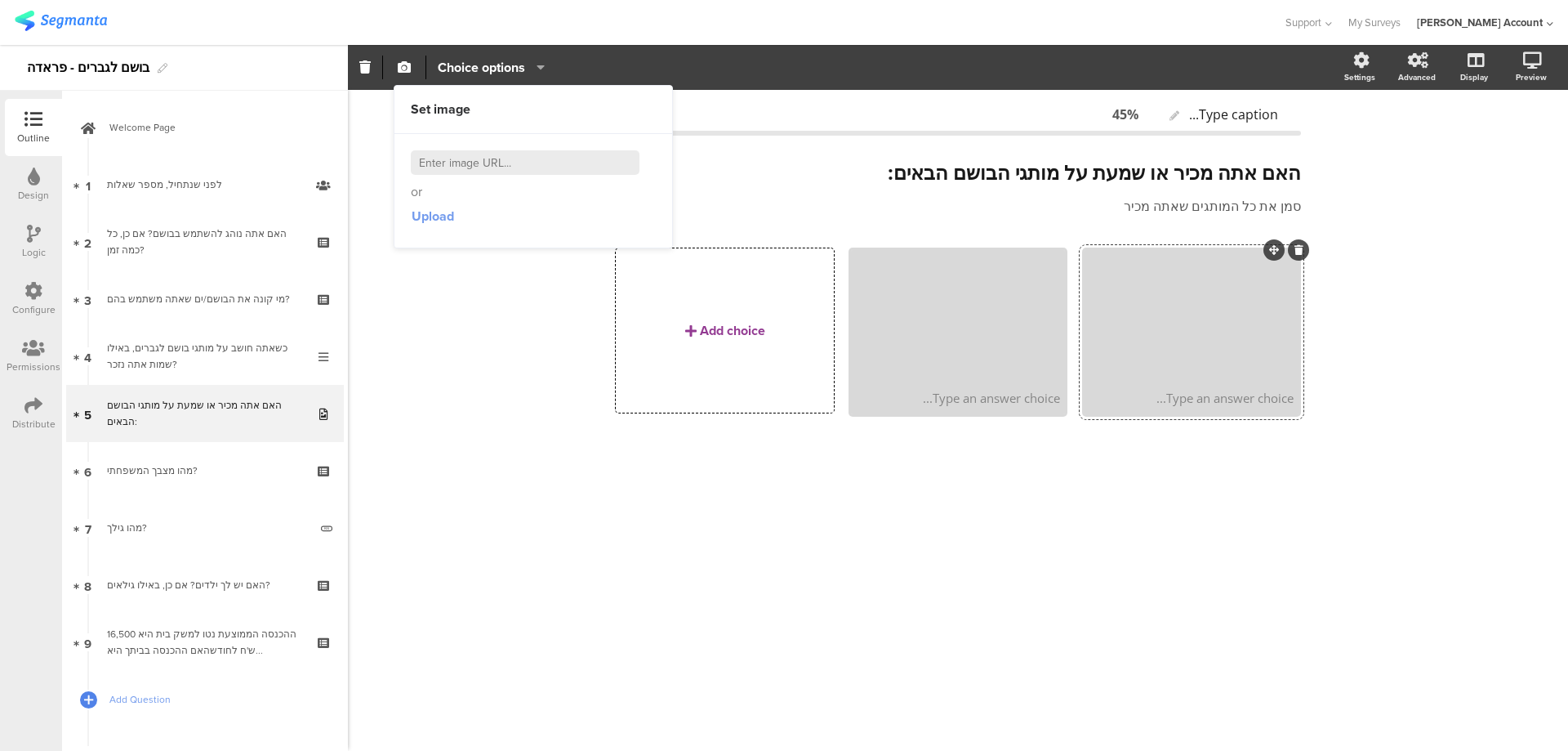
click at [425, 214] on span "Upload" at bounding box center [432, 216] width 42 height 19
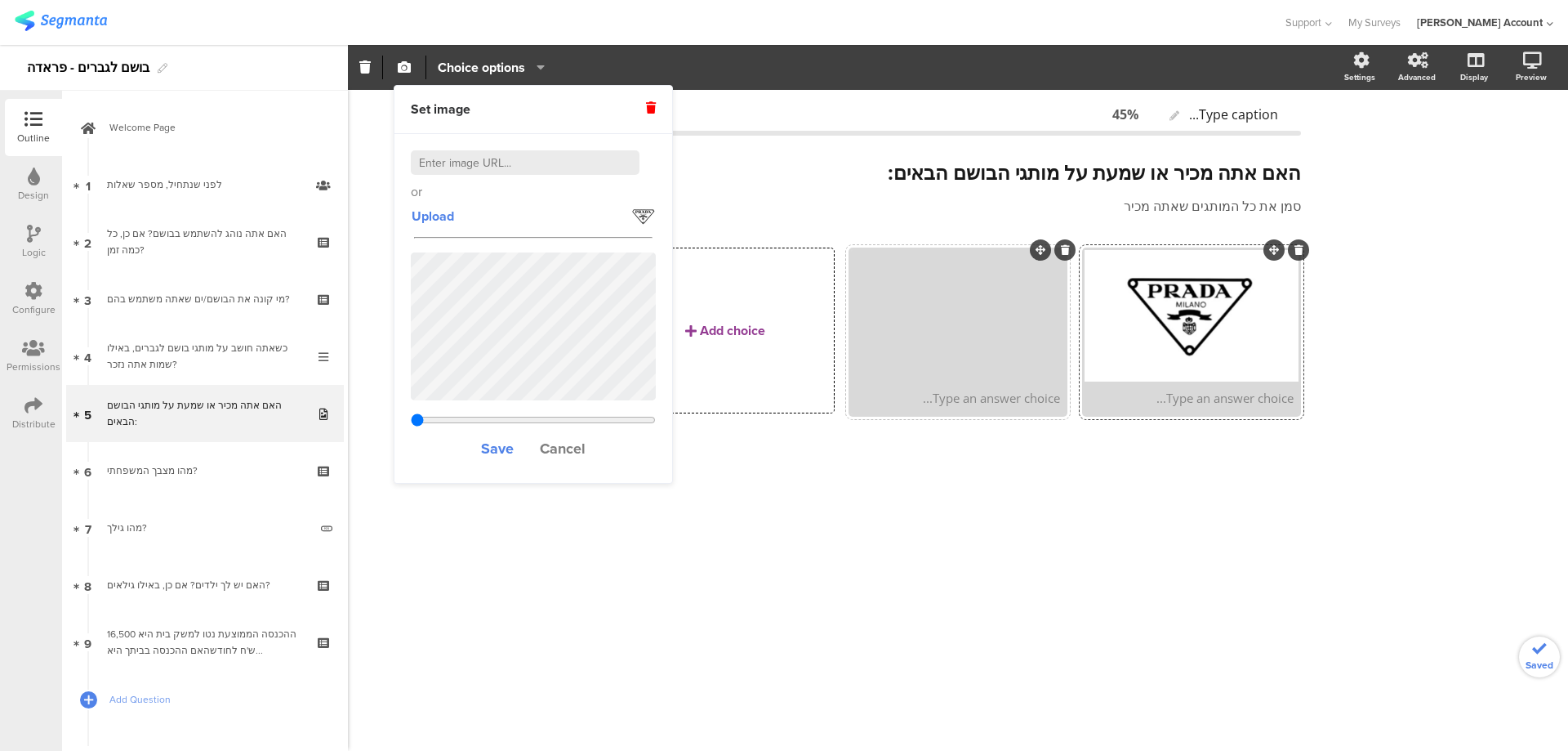
type input "0.33603840877915"
click at [485, 447] on span "Save" at bounding box center [498, 448] width 33 height 22
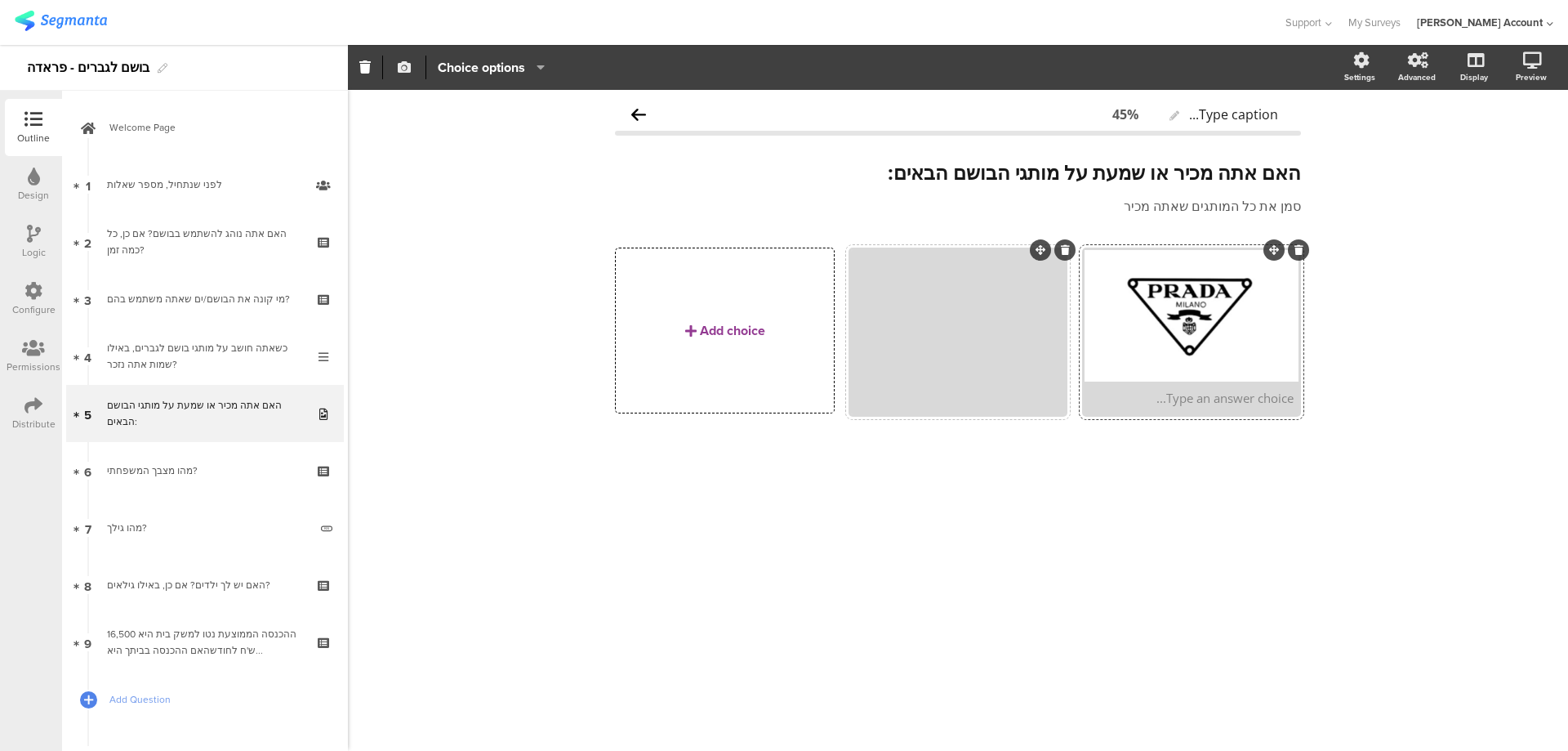
click at [408, 65] on icon "button" at bounding box center [404, 66] width 13 height 13
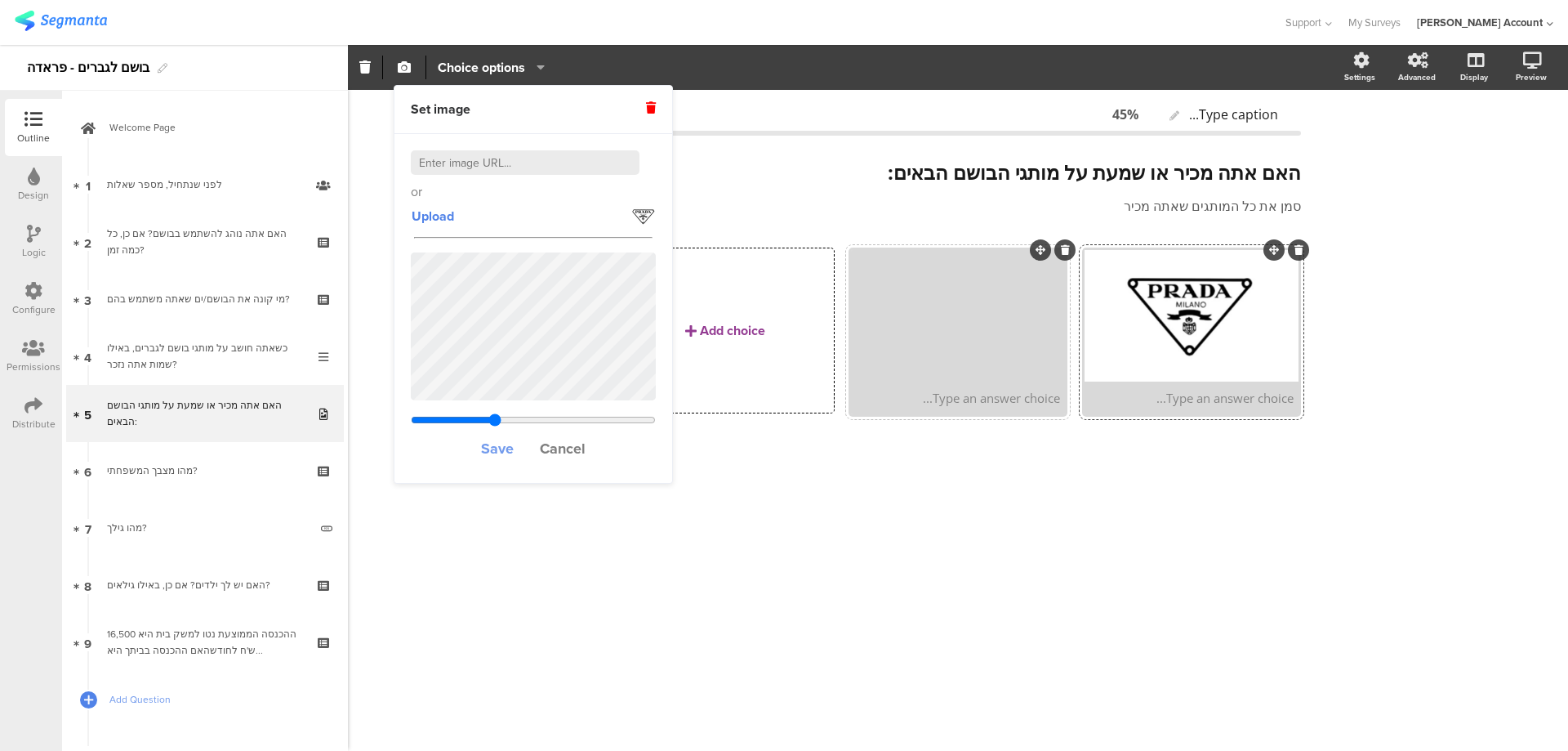
click at [498, 453] on span "Save" at bounding box center [498, 448] width 33 height 22
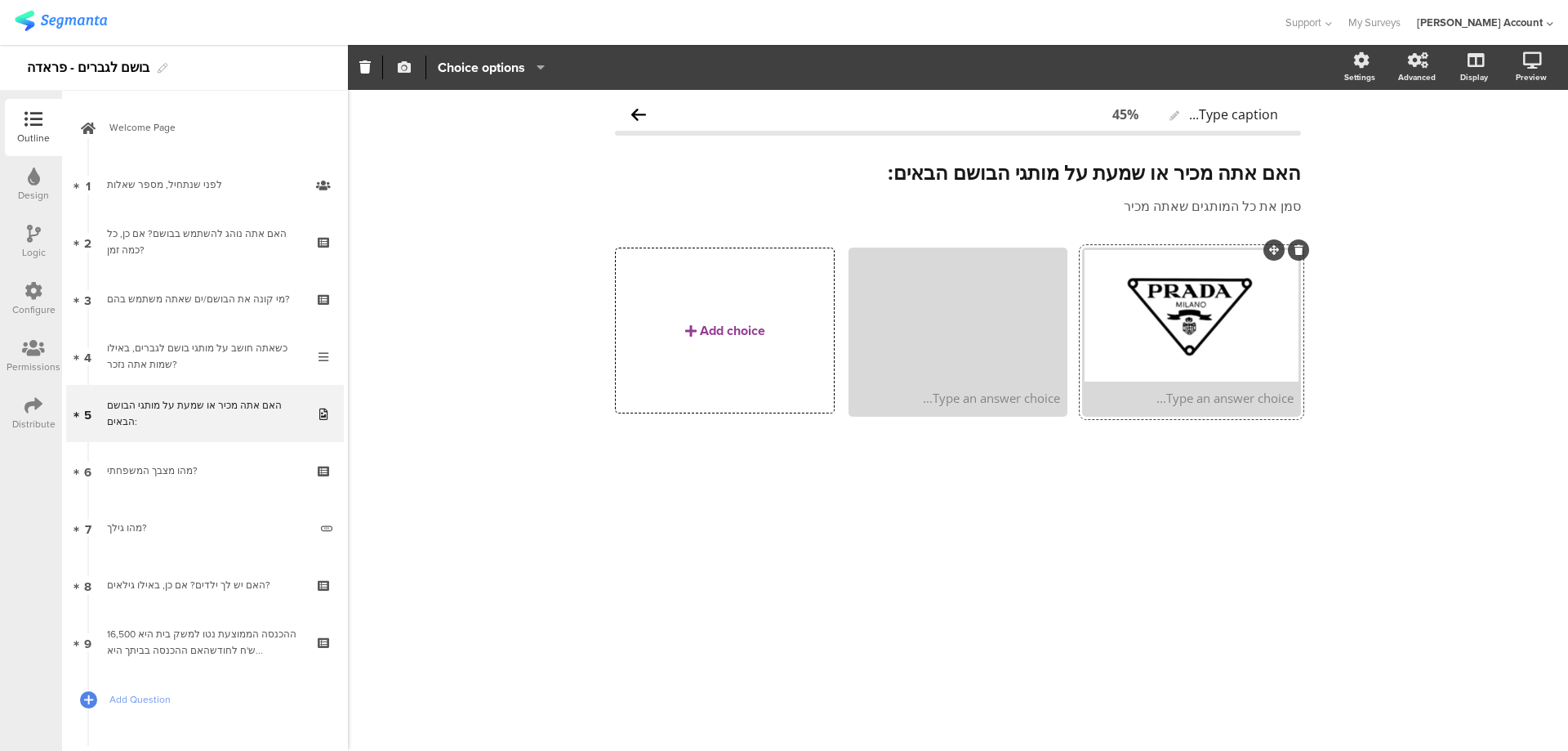
click at [403, 70] on icon "button" at bounding box center [404, 66] width 13 height 13
click at [777, 353] on div "Add choice" at bounding box center [724, 330] width 217 height 164
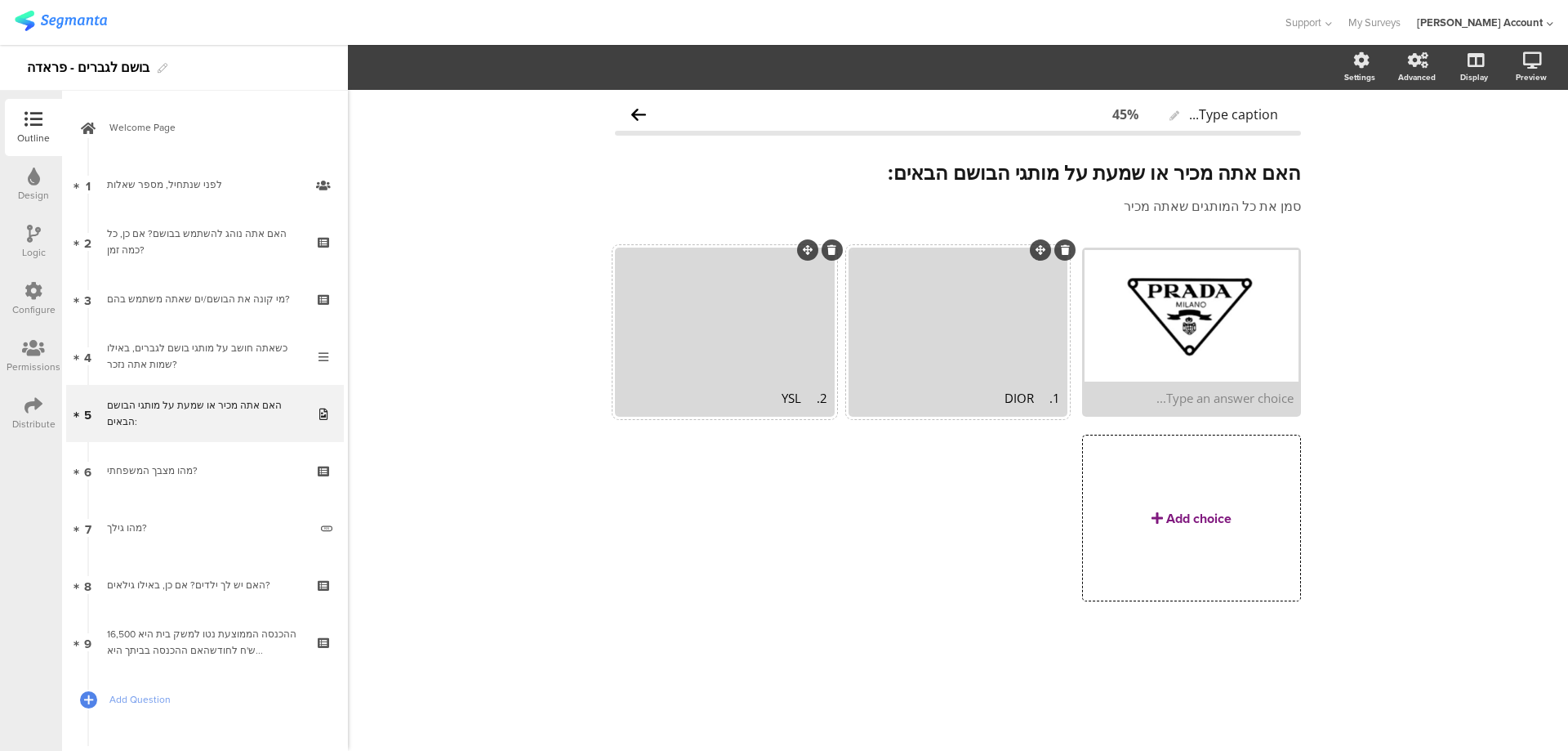
click at [1191, 517] on div "Add choice" at bounding box center [1199, 518] width 65 height 19
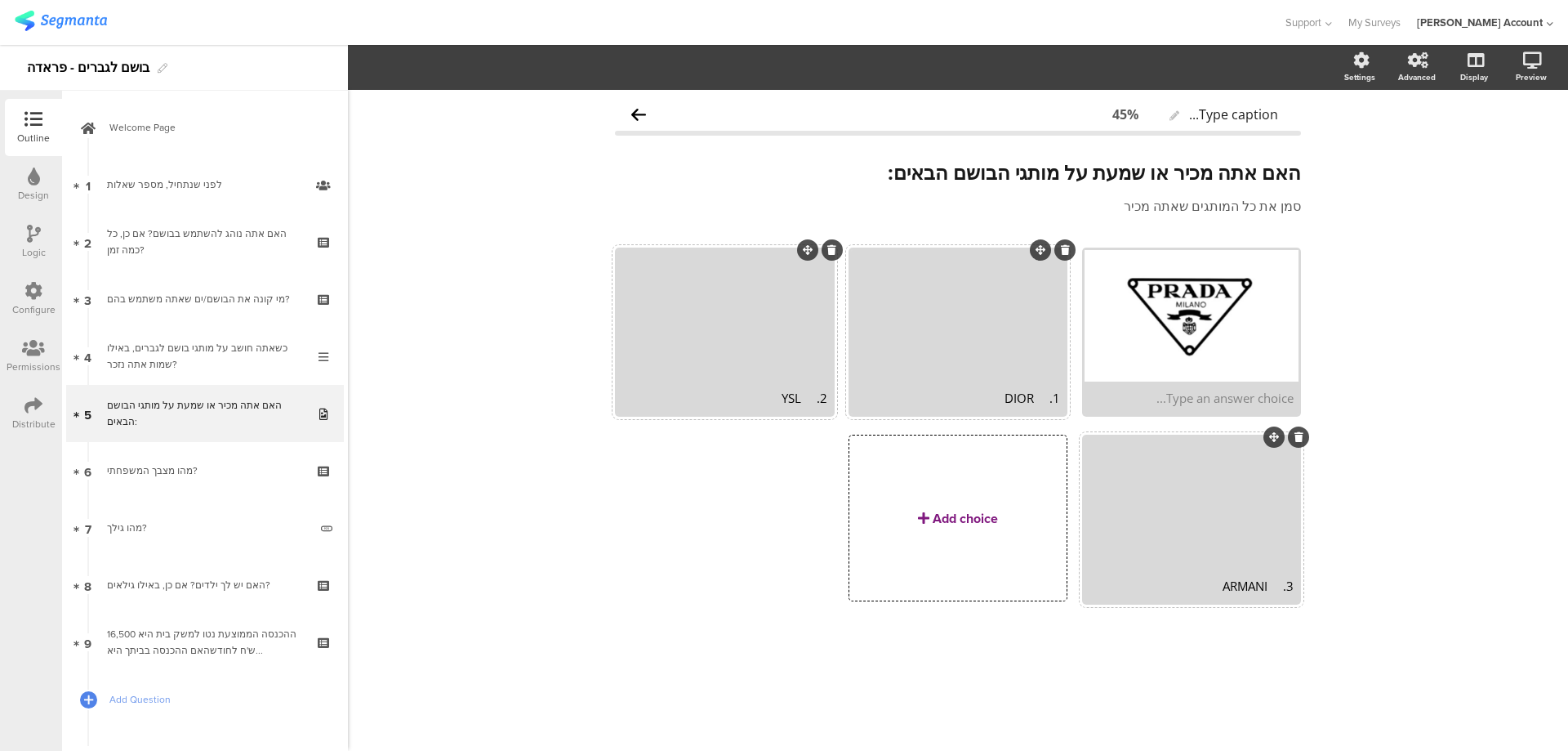
click at [945, 521] on div "Add choice" at bounding box center [965, 518] width 65 height 19
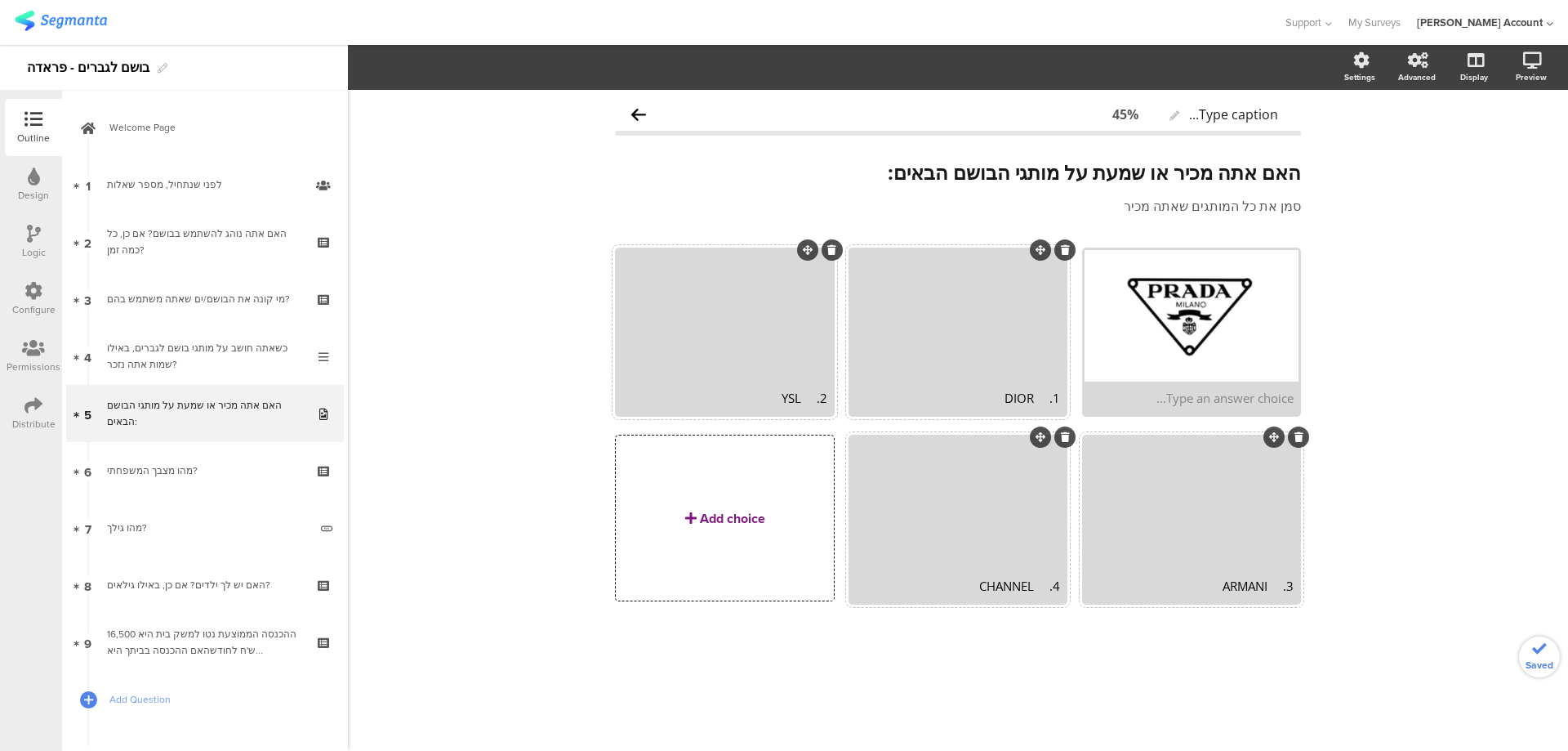
click at [713, 515] on div "Add choice" at bounding box center [733, 518] width 65 height 19
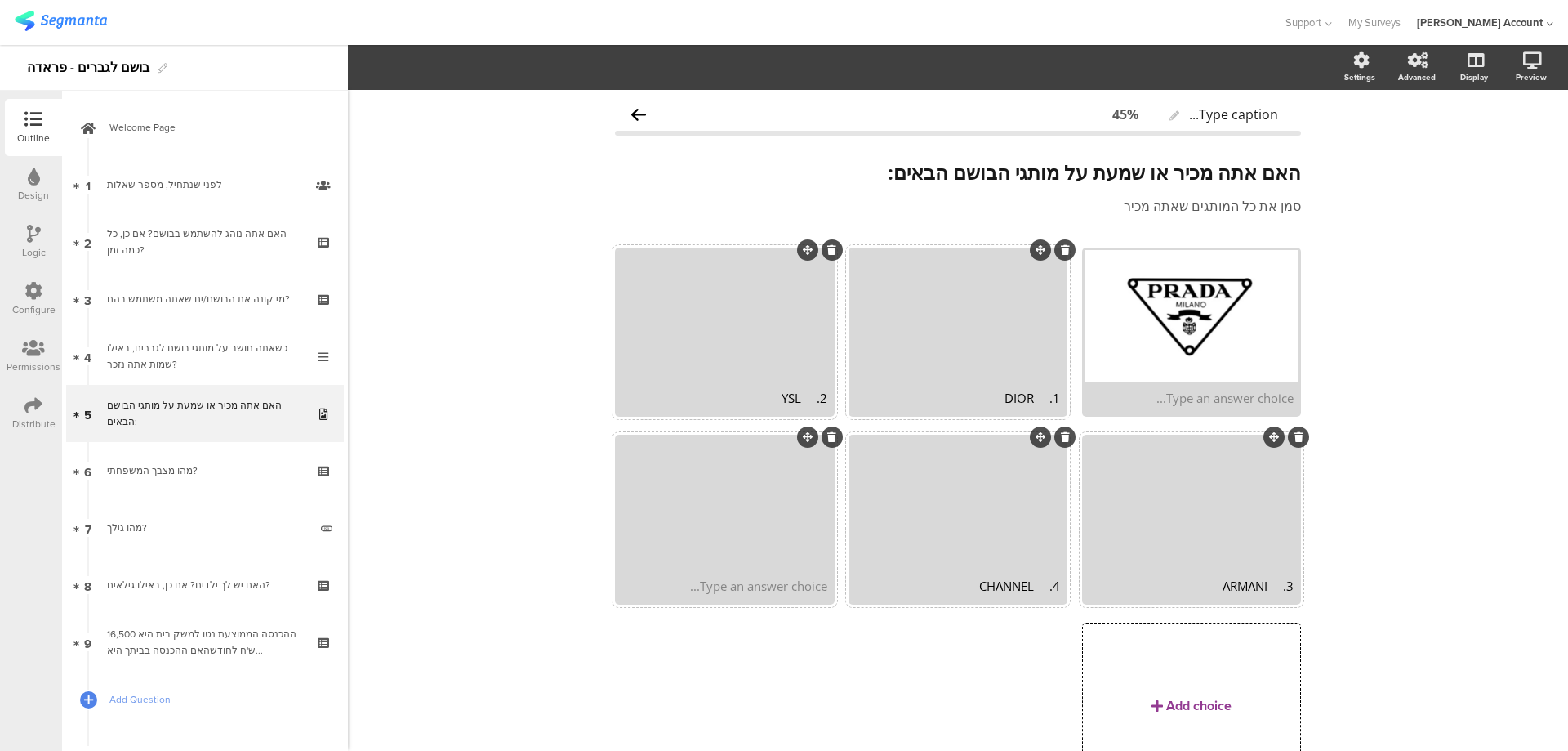
click at [755, 594] on div "Type an answer choice..." at bounding box center [724, 586] width 214 height 33
click at [740, 593] on div "לא מכיר אף אחד מהם" at bounding box center [724, 586] width 204 height 16
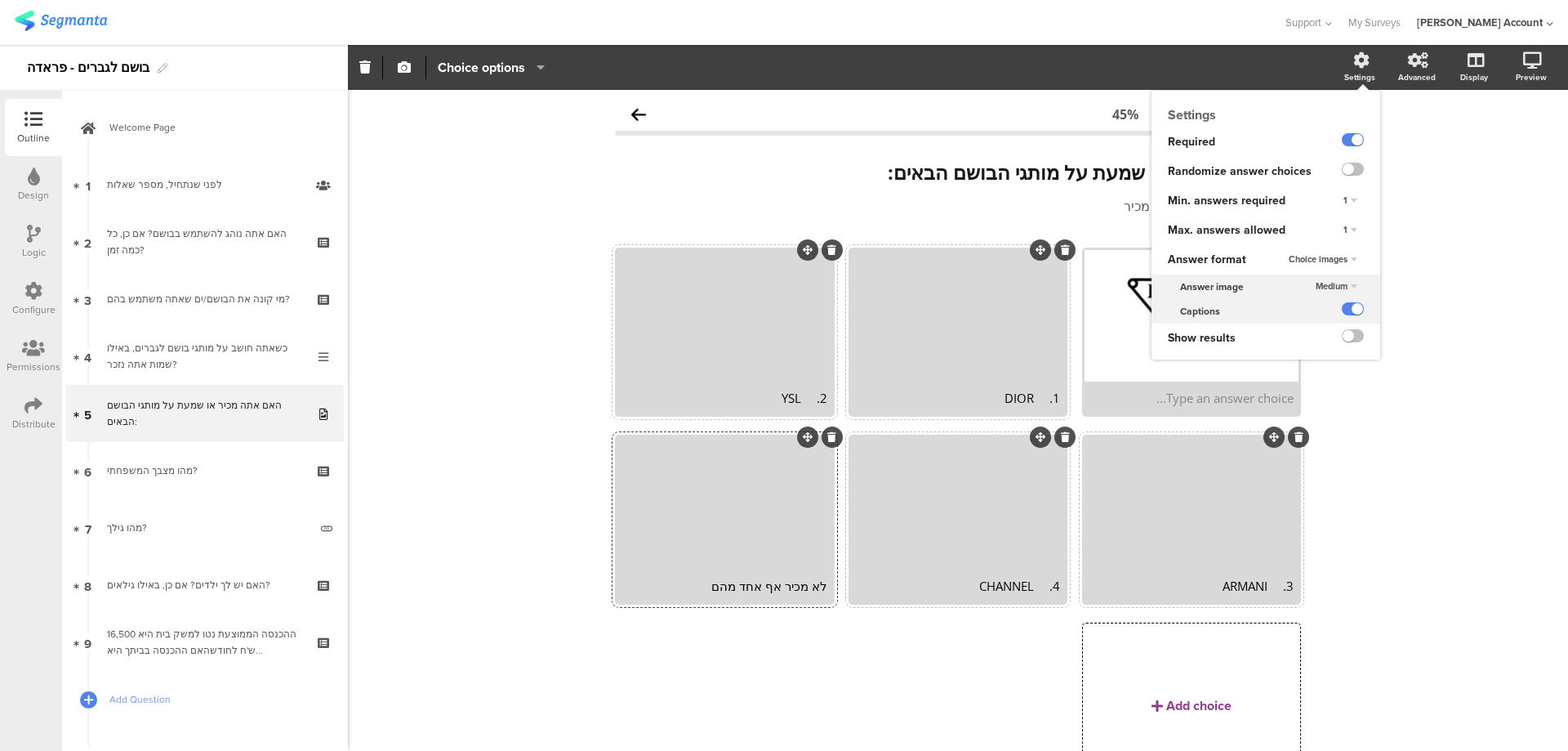
click at [1344, 75] on div "Settings" at bounding box center [1360, 78] width 31 height 12
click at [1347, 164] on label at bounding box center [1354, 169] width 22 height 13
click at [0, 0] on input "checkbox" at bounding box center [0, 0] width 0 height 0
click at [1343, 227] on div "1" at bounding box center [1350, 230] width 27 height 20
click at [1315, 244] on div "Unlimited" at bounding box center [1328, 245] width 96 height 17
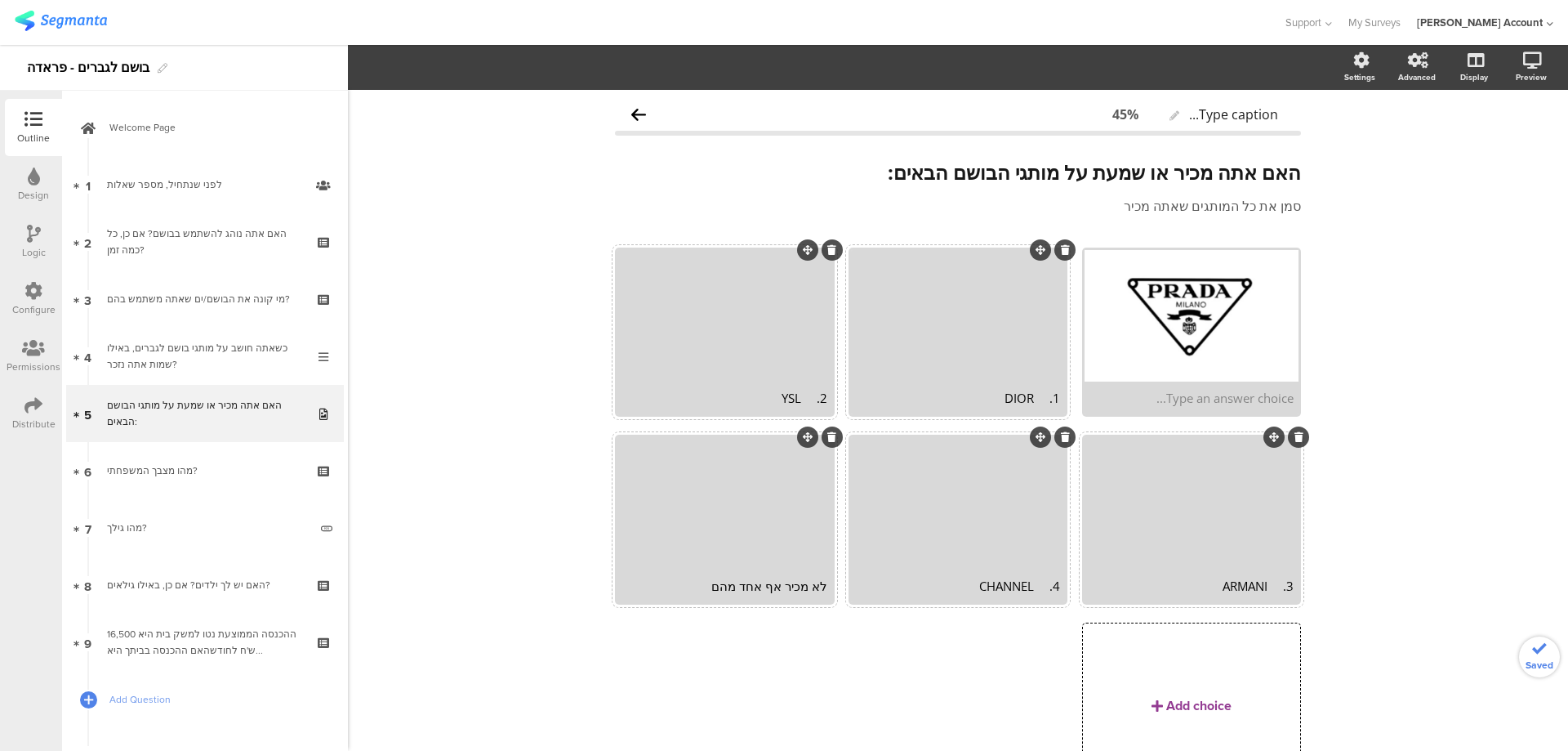
click at [747, 589] on div "לא מכיר אף אחד מהם" at bounding box center [724, 586] width 204 height 16
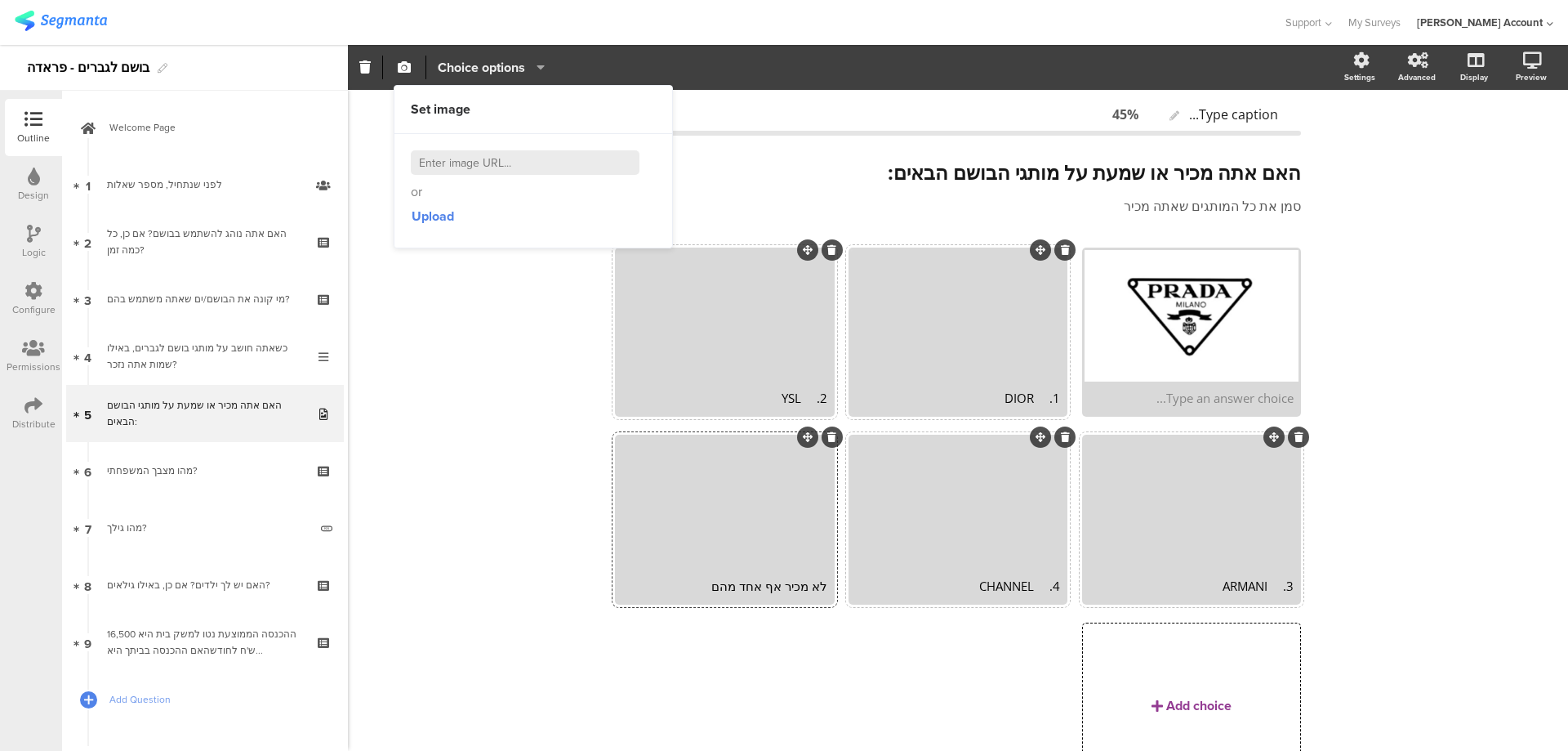
click at [504, 71] on span "Choice options" at bounding box center [481, 67] width 88 height 19
click at [590, 105] on span at bounding box center [580, 109] width 24 height 13
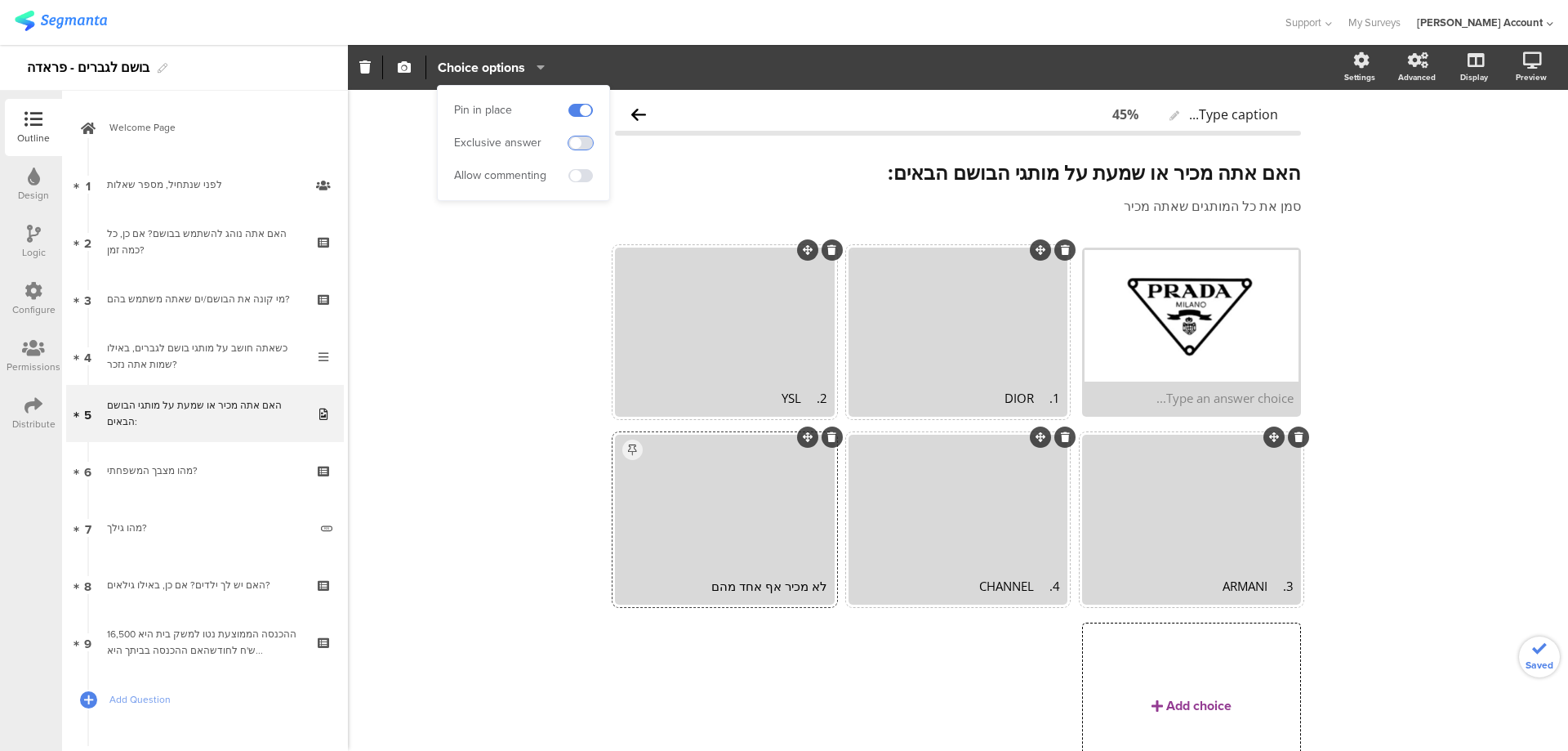
click at [591, 143] on span at bounding box center [580, 142] width 24 height 13
click at [740, 580] on div "לא מכיר אף אחד מהם" at bounding box center [724, 586] width 204 height 16
click at [406, 71] on icon "button" at bounding box center [404, 66] width 13 height 13
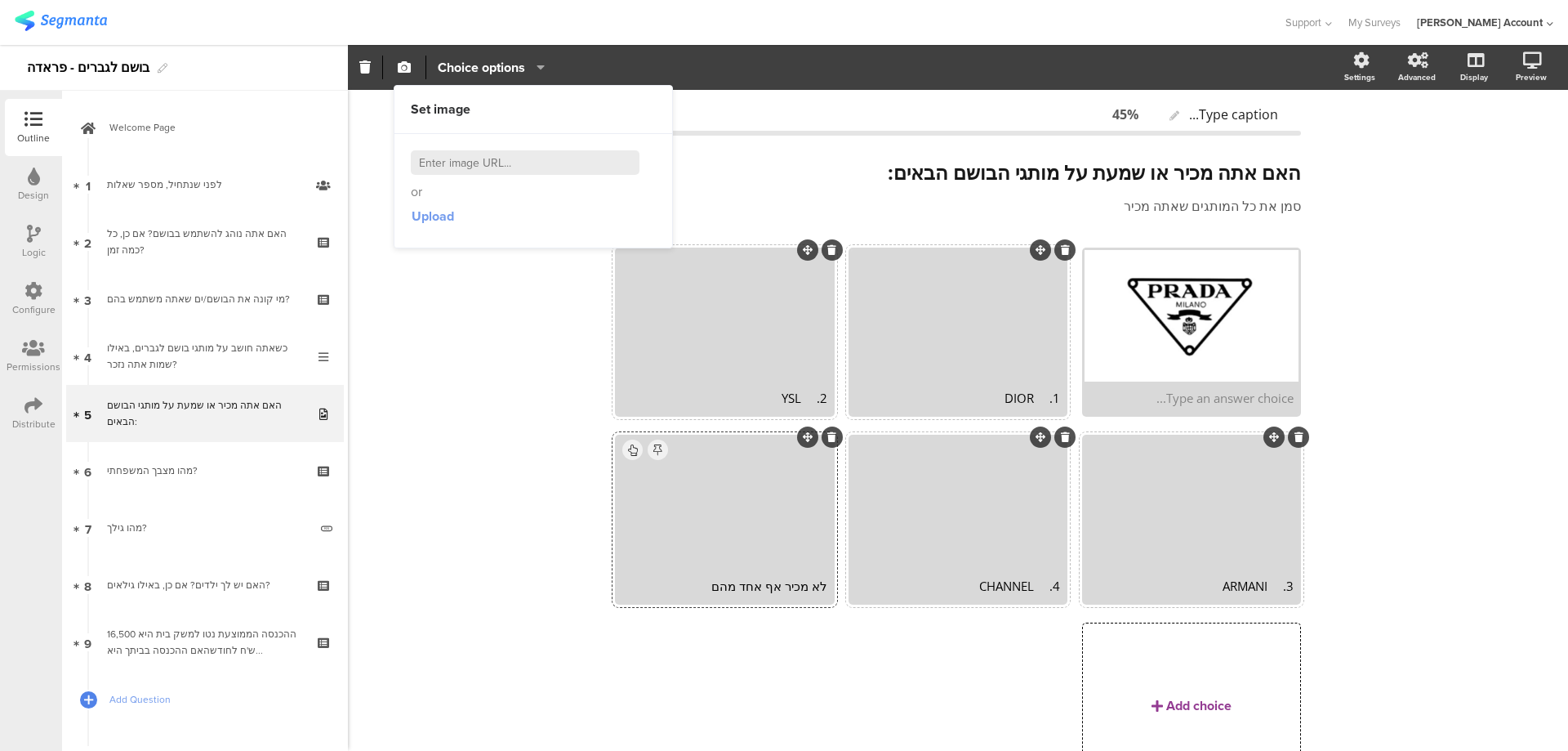
click at [447, 214] on span "Upload" at bounding box center [432, 216] width 42 height 19
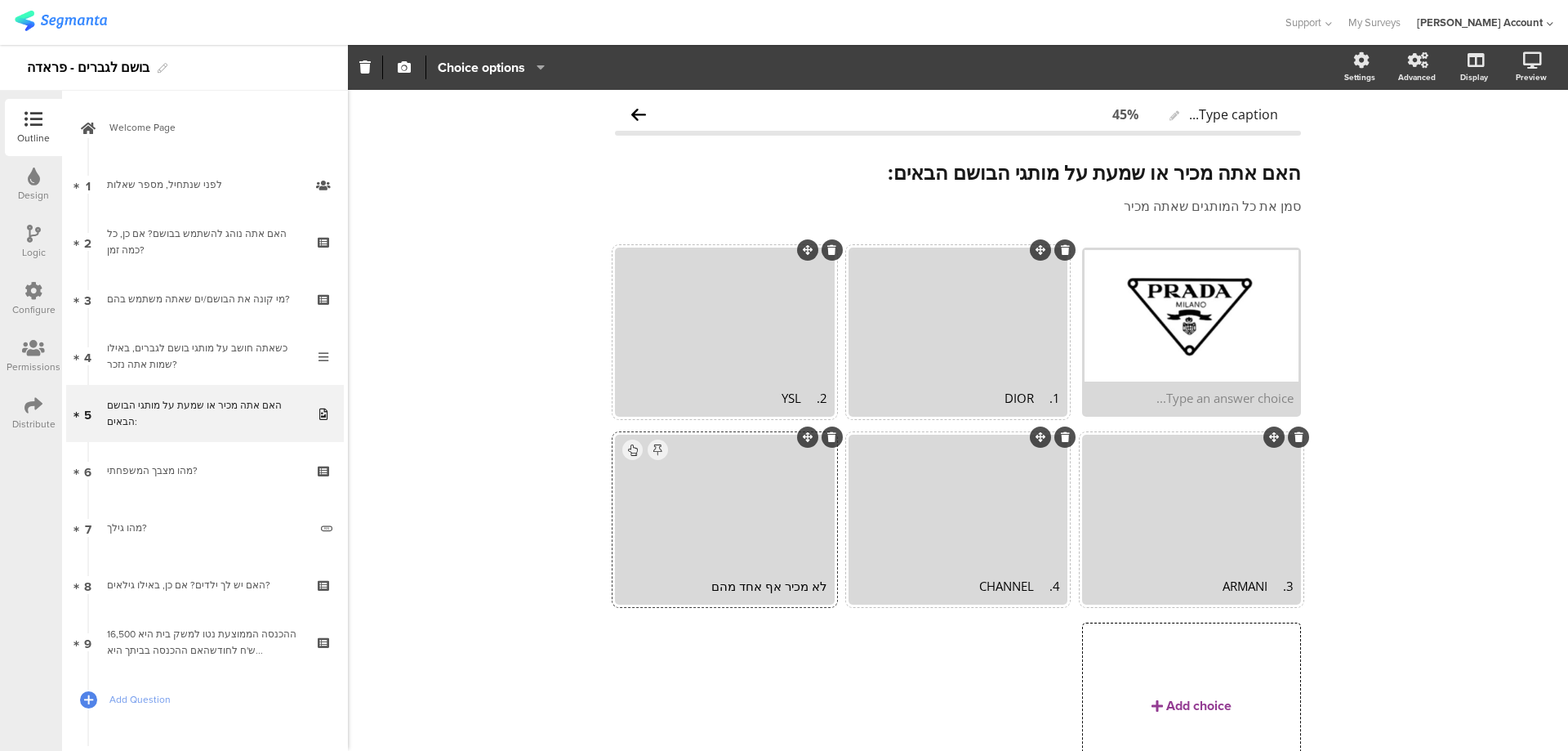
click at [941, 369] on div at bounding box center [958, 315] width 214 height 132
click at [927, 369] on div at bounding box center [958, 315] width 214 height 132
click at [406, 68] on icon "button" at bounding box center [404, 66] width 13 height 13
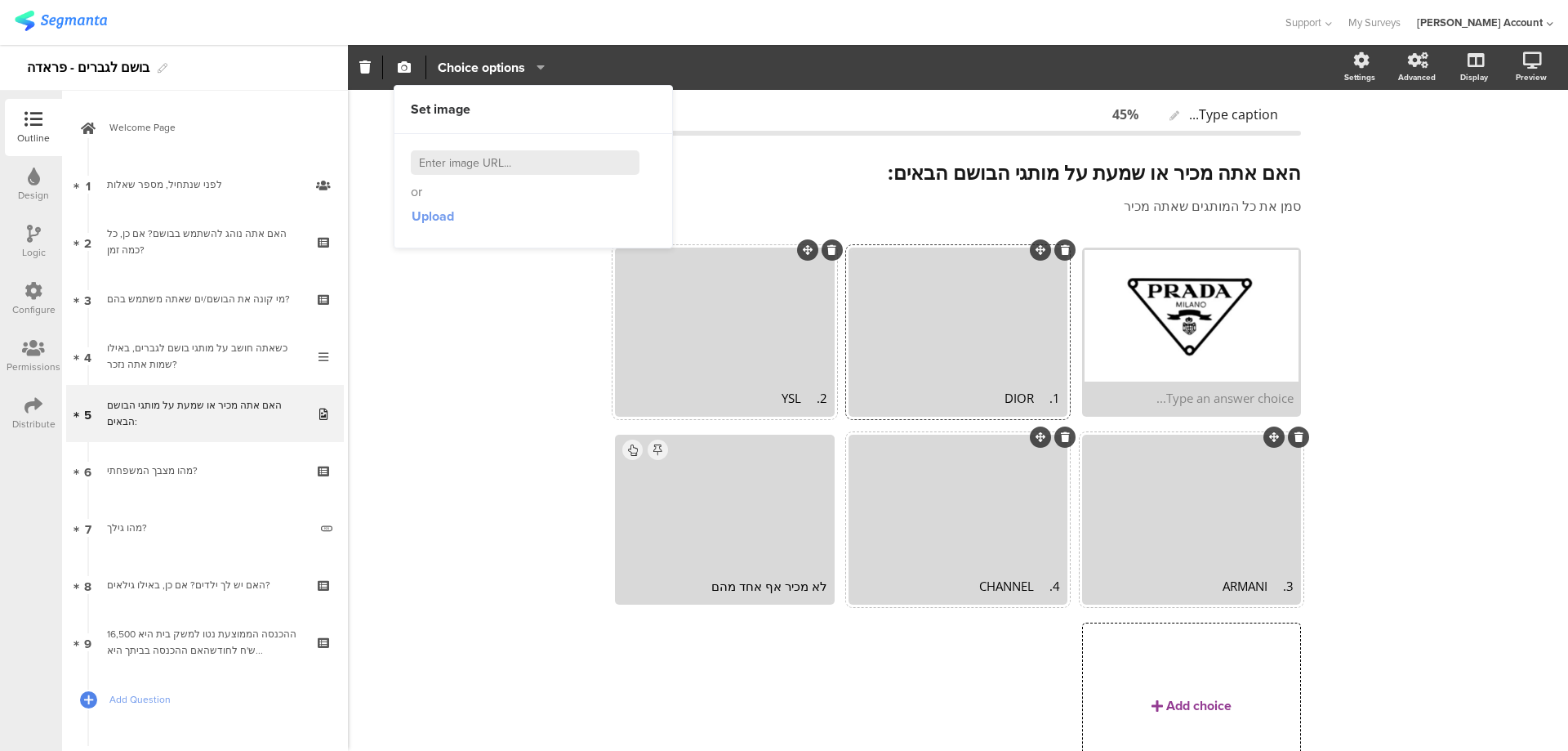
click at [428, 203] on button "Upload" at bounding box center [432, 216] width 44 height 29
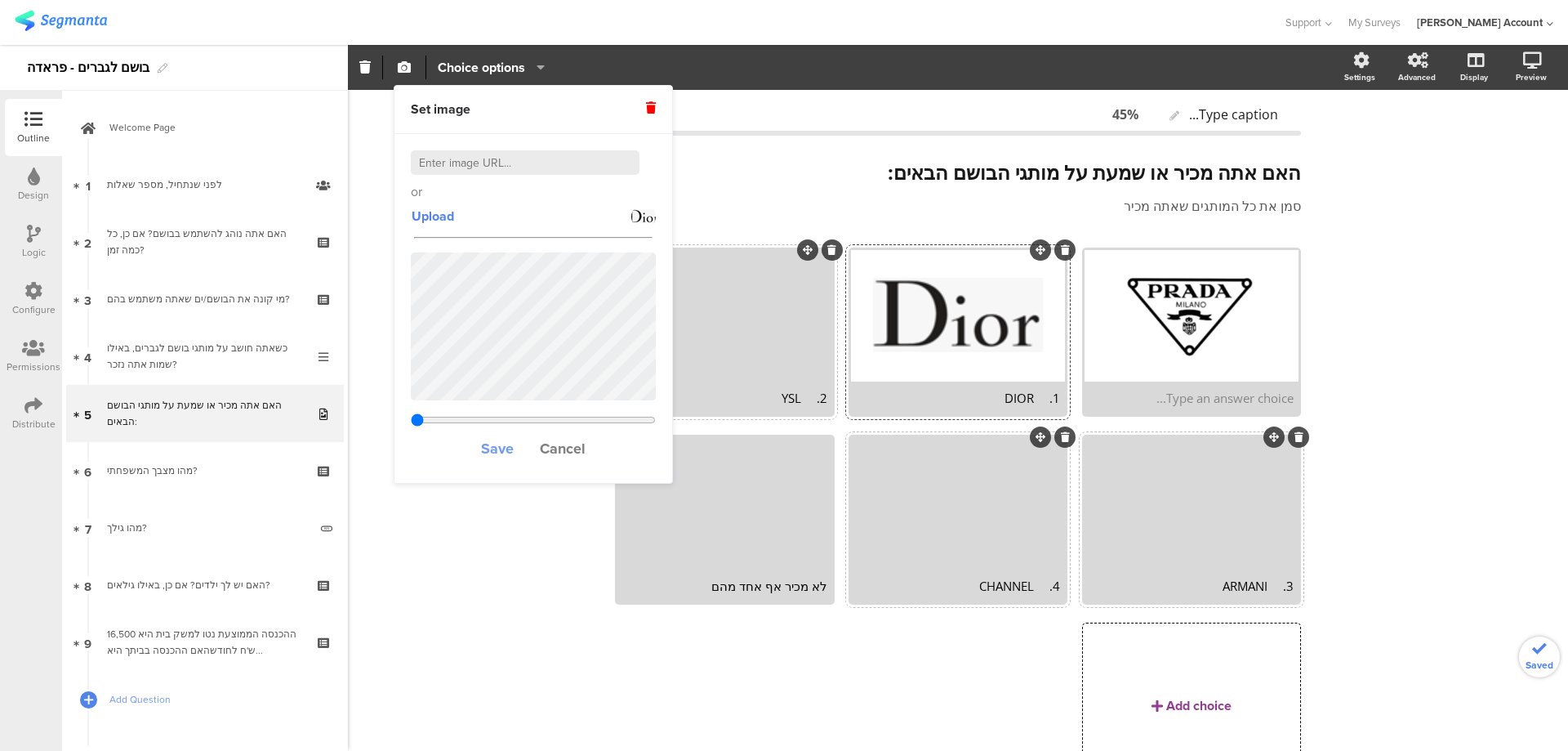
type input "0.33603840877915"
click at [501, 451] on span "Save" at bounding box center [498, 448] width 33 height 22
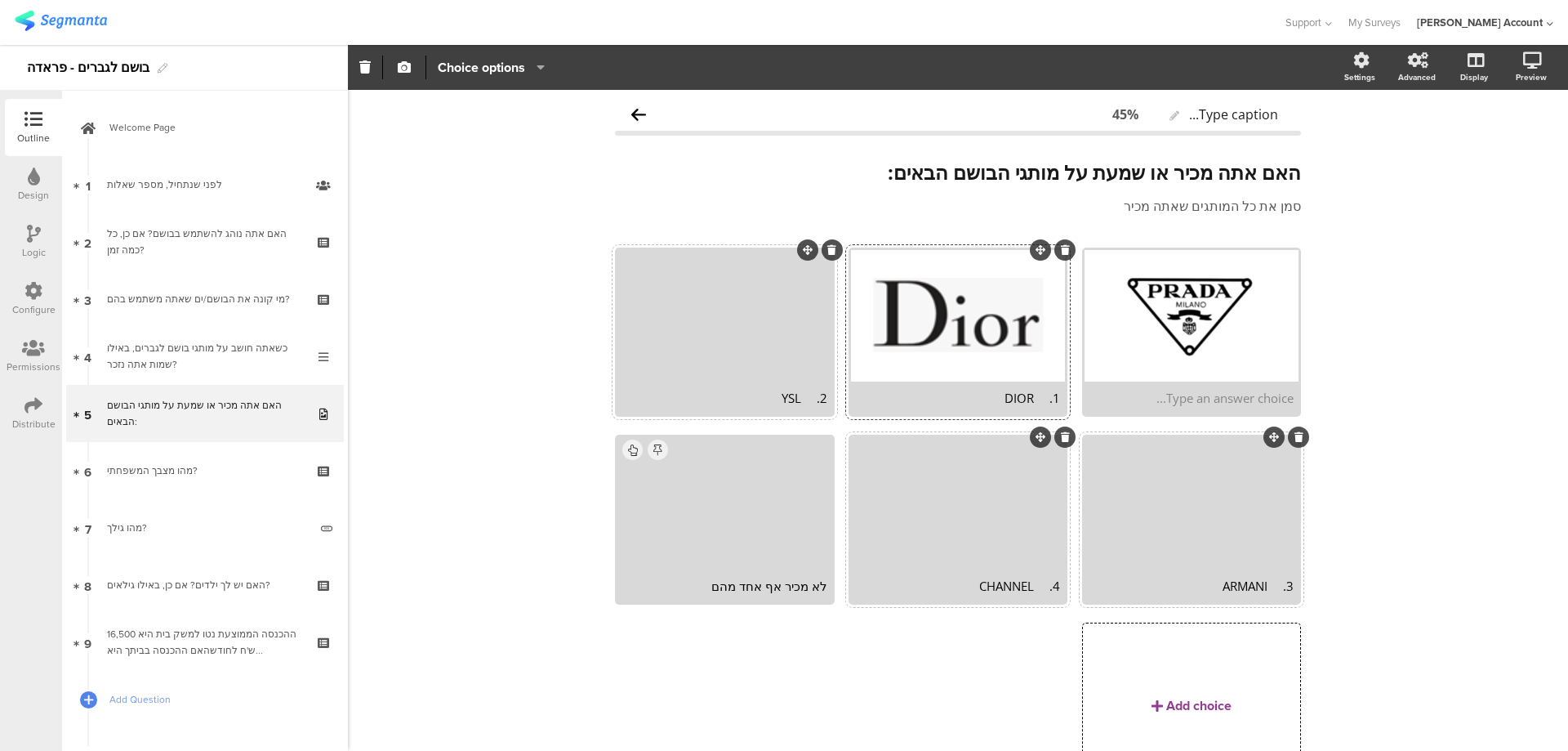
click at [733, 411] on div "2. YSL" at bounding box center [724, 398] width 214 height 33
click at [753, 400] on div "2. YSL" at bounding box center [724, 397] width 204 height 16
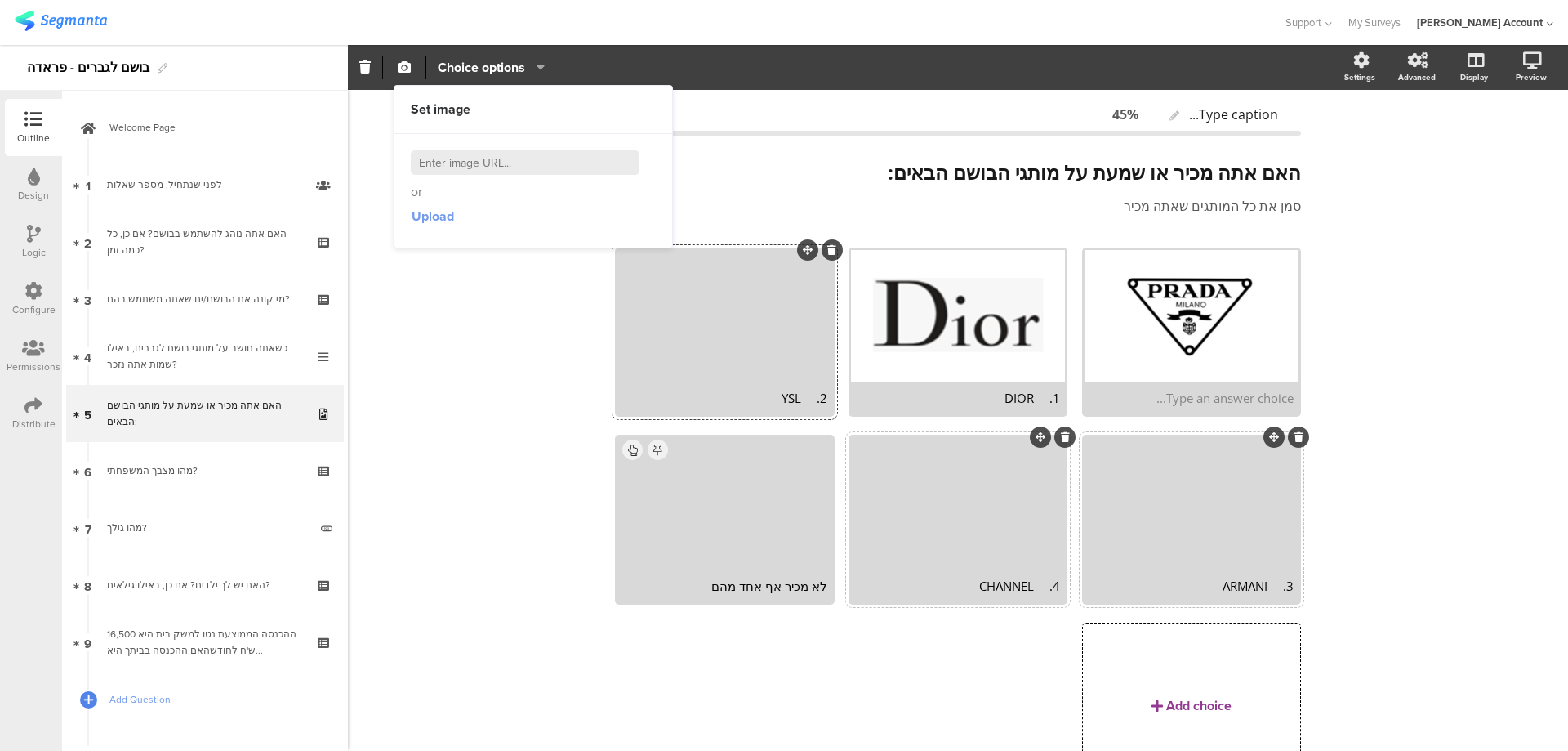
click at [432, 211] on span "Upload" at bounding box center [432, 216] width 42 height 19
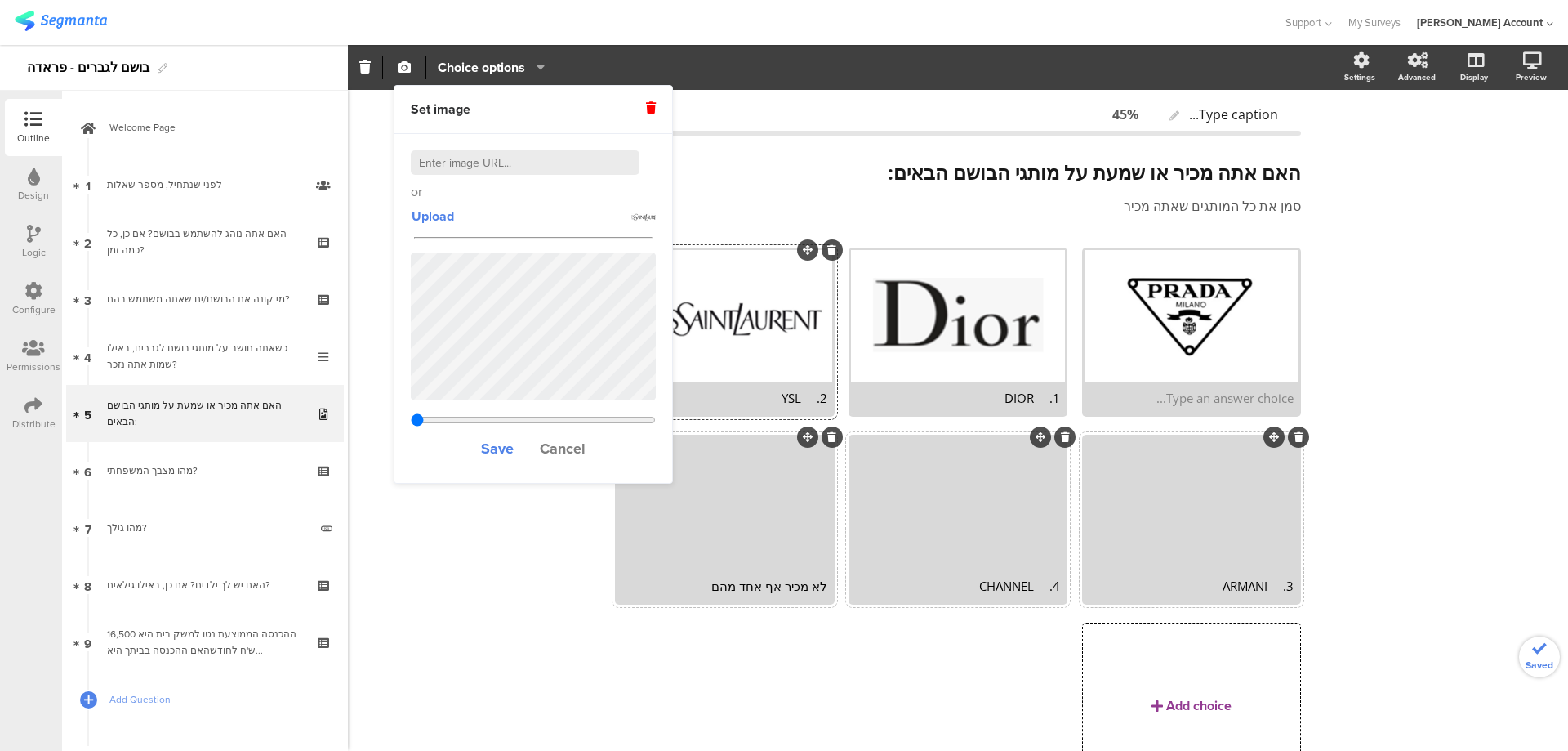
type input "0.33603840877915"
click at [502, 456] on span "Save" at bounding box center [498, 448] width 33 height 22
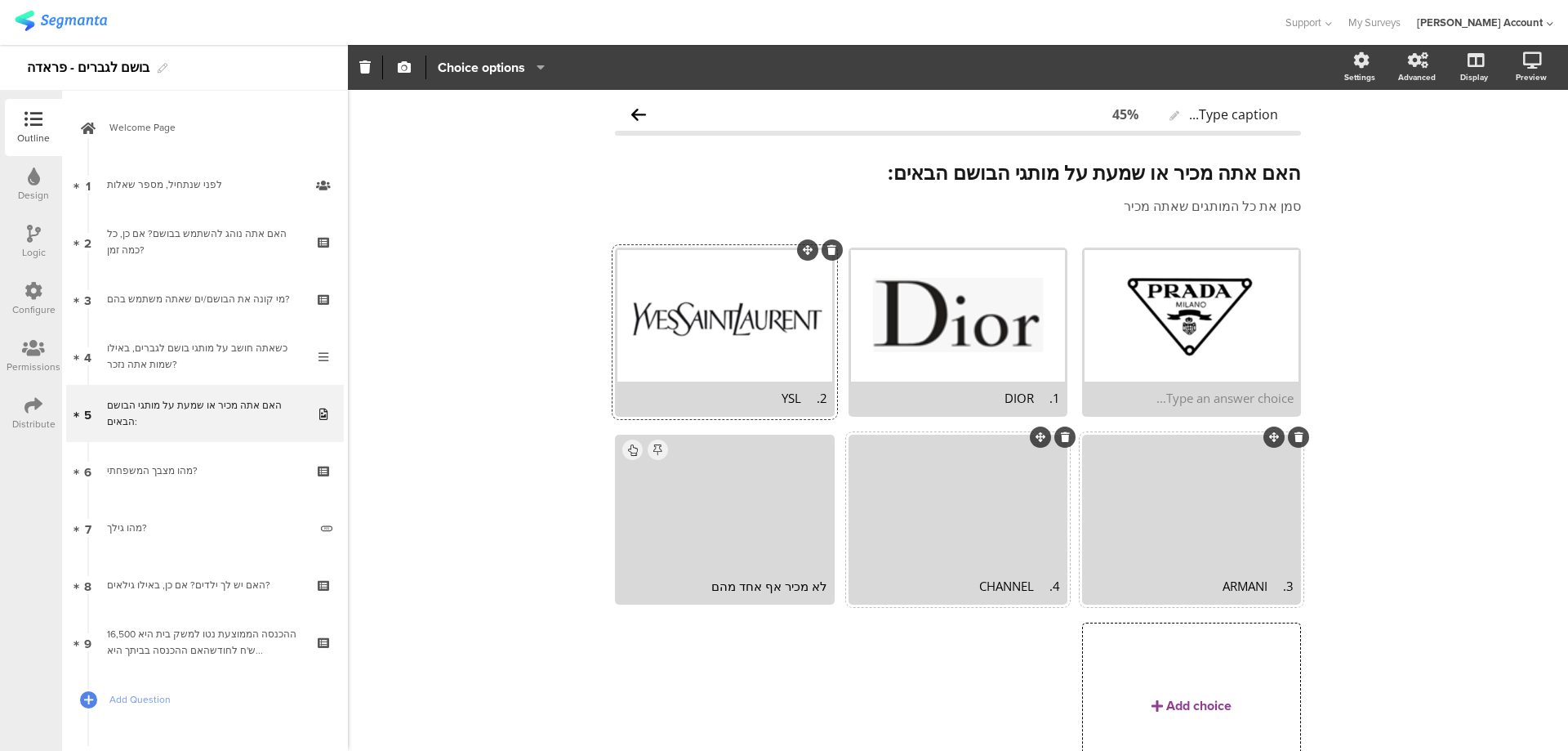
click at [1251, 596] on div "3. ARMANI" at bounding box center [1192, 586] width 214 height 33
click at [1250, 588] on div "3. ARMANI" at bounding box center [1191, 586] width 204 height 16
click at [406, 65] on icon "button" at bounding box center [404, 66] width 13 height 13
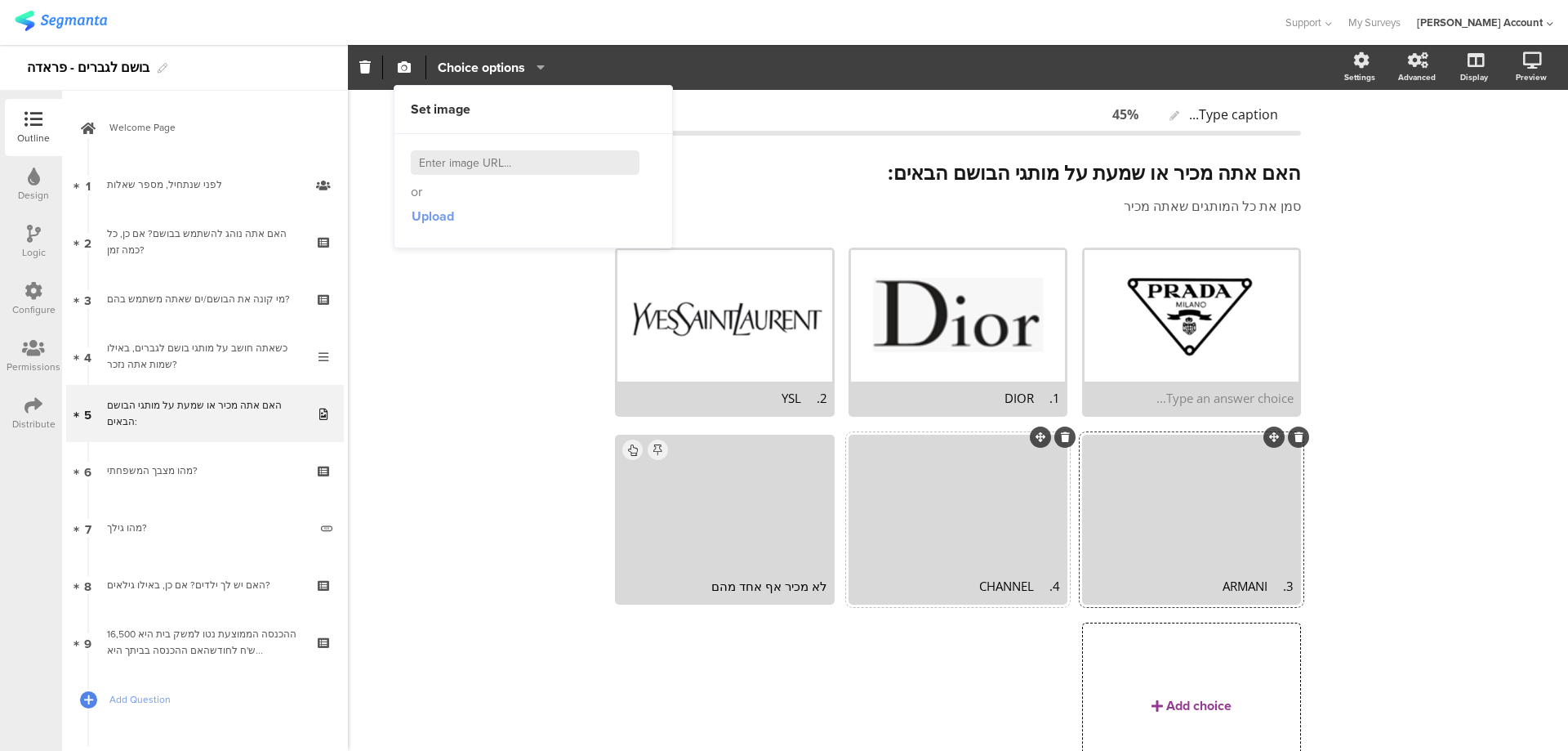
click at [424, 224] on span "Upload" at bounding box center [432, 216] width 42 height 19
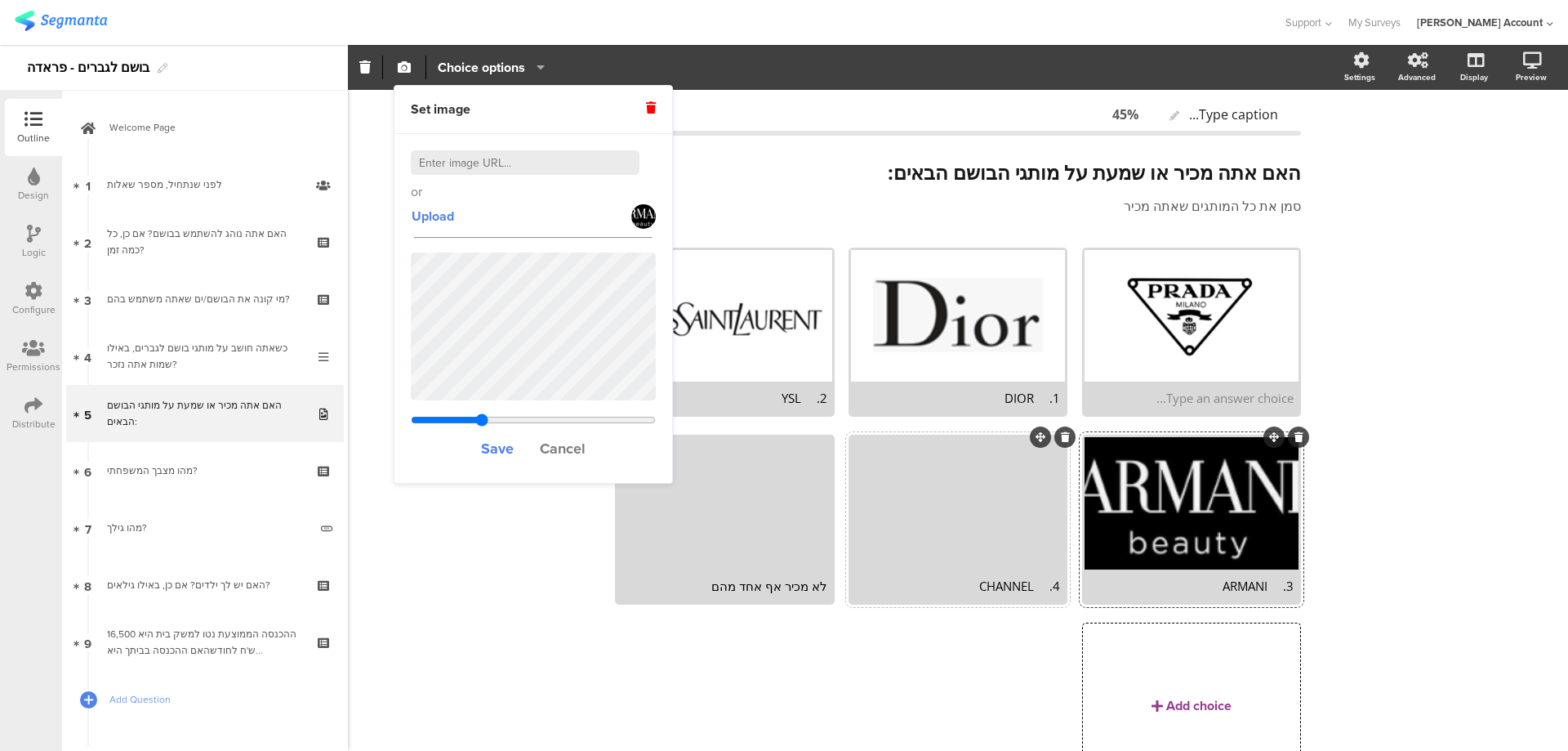
drag, startPoint x: 493, startPoint y: 417, endPoint x: 482, endPoint y: 417, distance: 11.0
type input "0.30803840877915"
click at [482, 417] on input "range" at bounding box center [533, 419] width 245 height 13
click at [499, 446] on span "Save" at bounding box center [498, 448] width 33 height 22
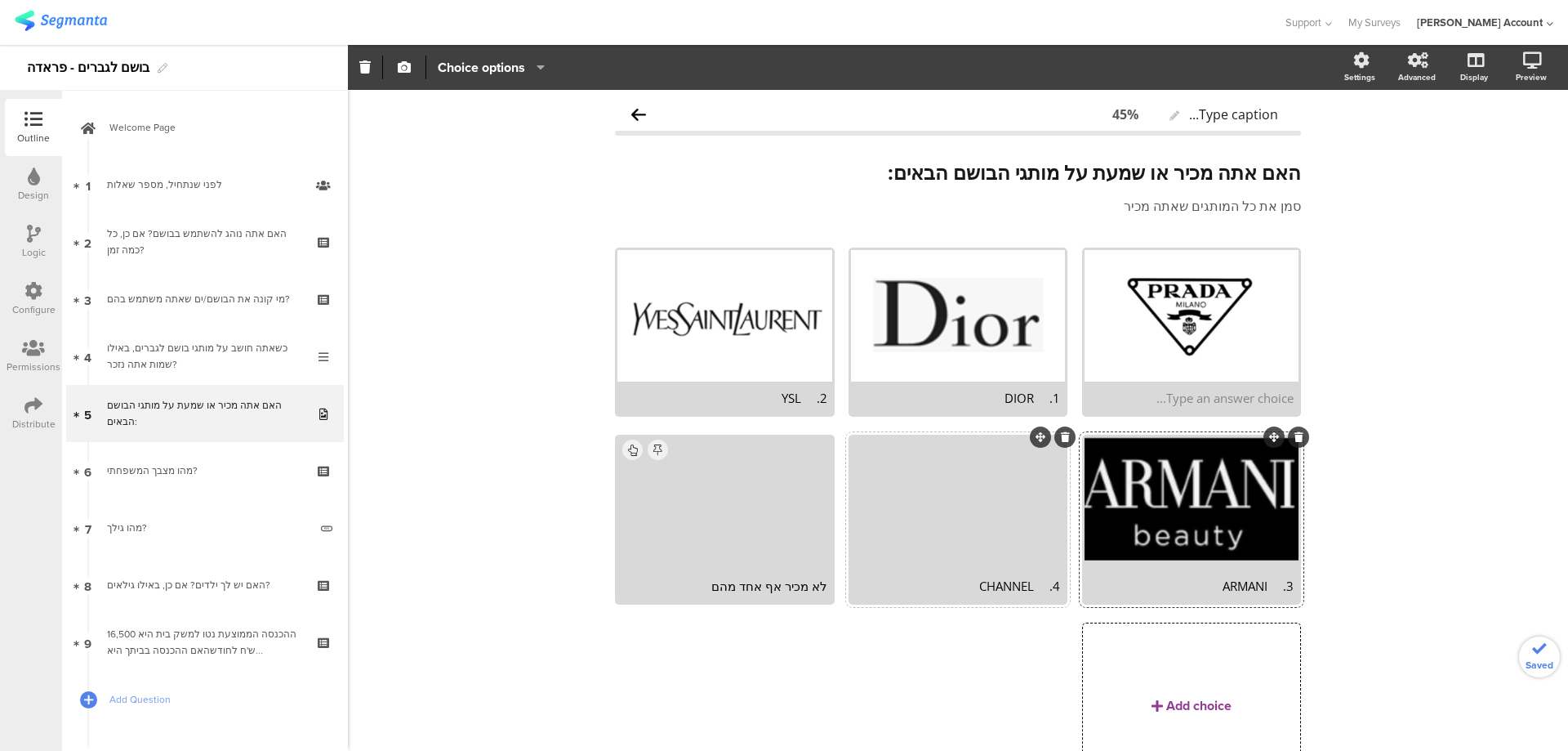
click at [984, 578] on div "4. CHANNEL" at bounding box center [958, 586] width 204 height 16
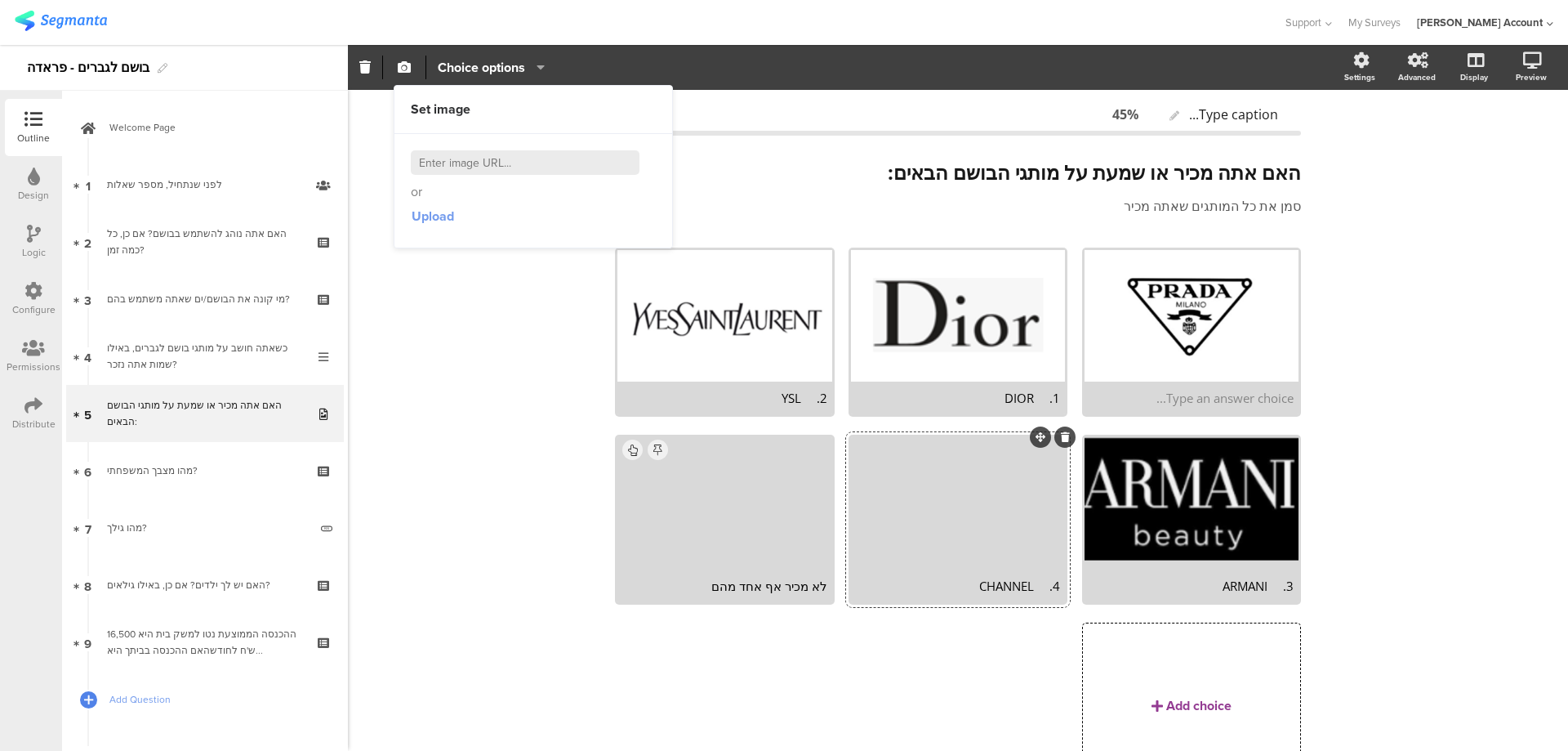
click at [442, 213] on span "Upload" at bounding box center [432, 216] width 42 height 19
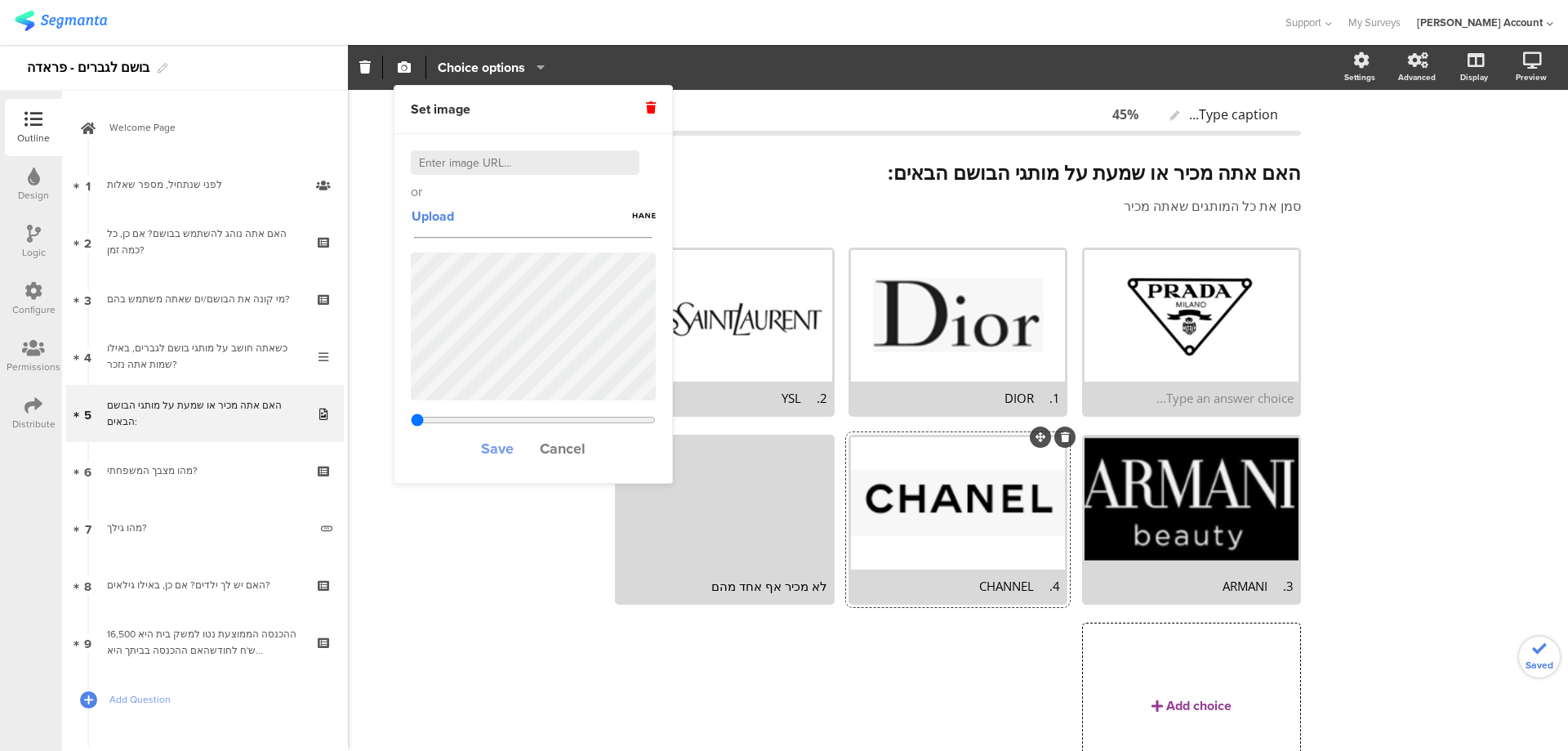
type input "0.33603840877915"
drag, startPoint x: 495, startPoint y: 445, endPoint x: 518, endPoint y: 453, distance: 24.4
click at [495, 446] on span "Save" at bounding box center [498, 448] width 33 height 22
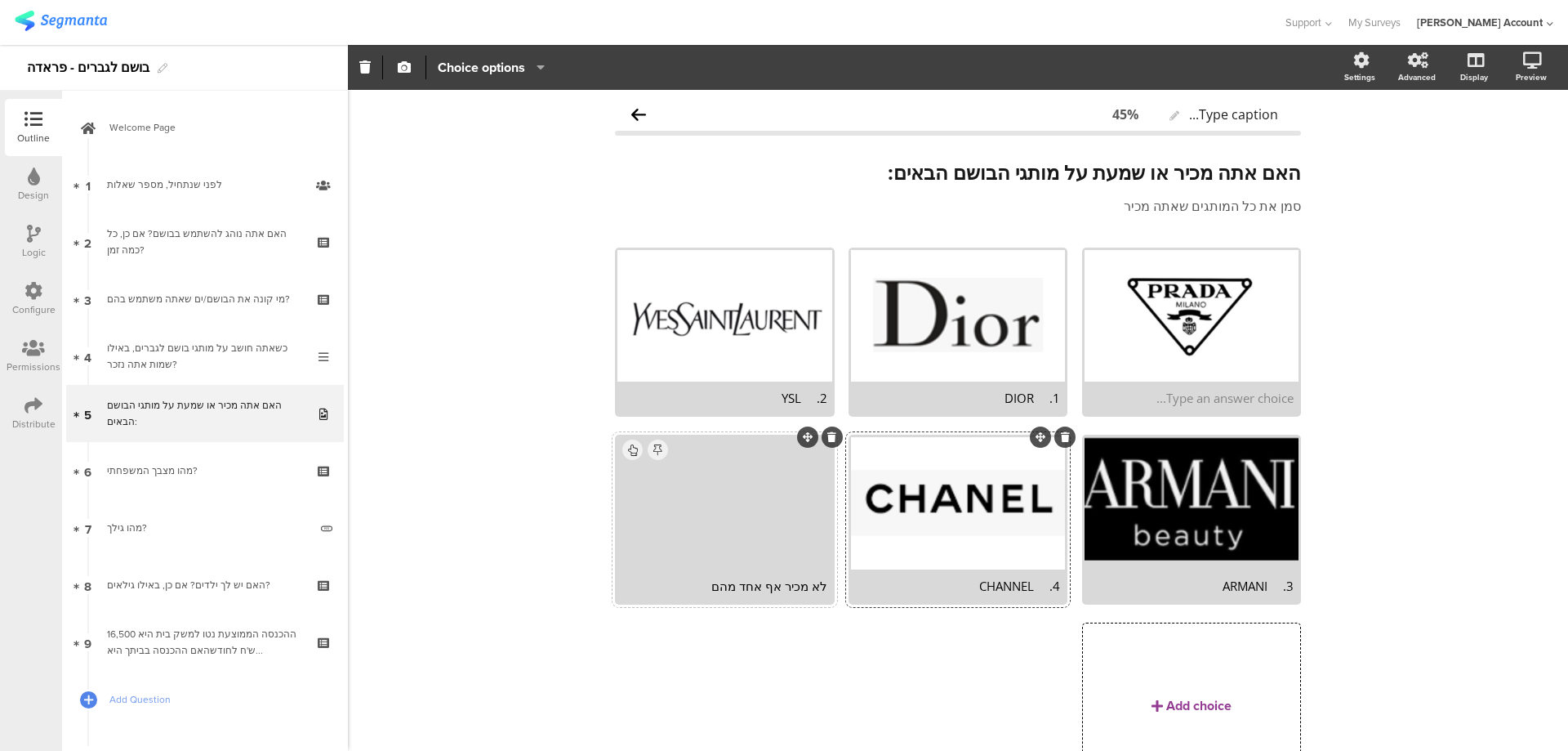
click at [761, 578] on div "לא מכיר אף אחד מהם" at bounding box center [724, 586] width 204 height 16
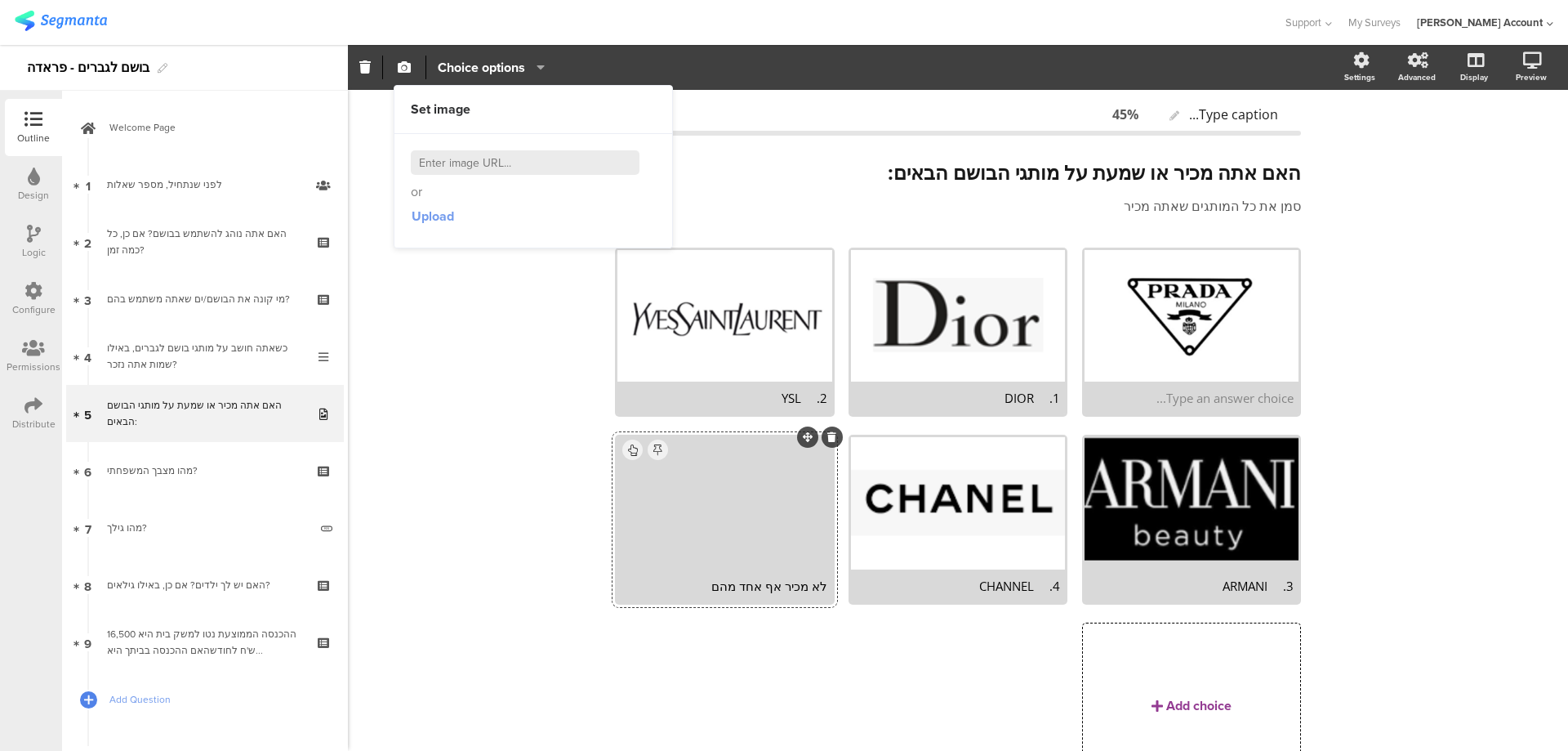
click at [427, 211] on span "Upload" at bounding box center [432, 216] width 42 height 19
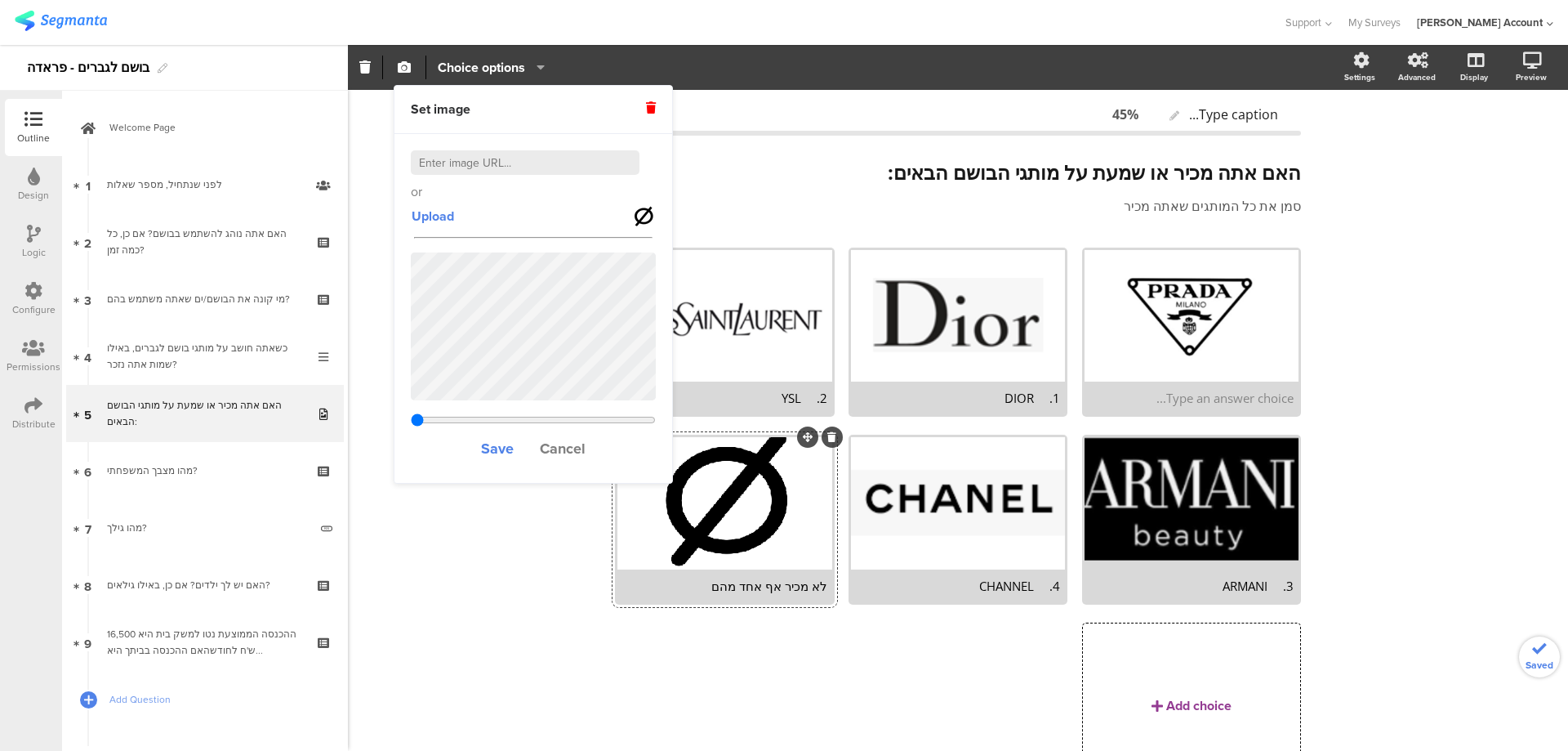
type input "1.53823076923077"
click at [493, 441] on span "Save" at bounding box center [498, 448] width 33 height 22
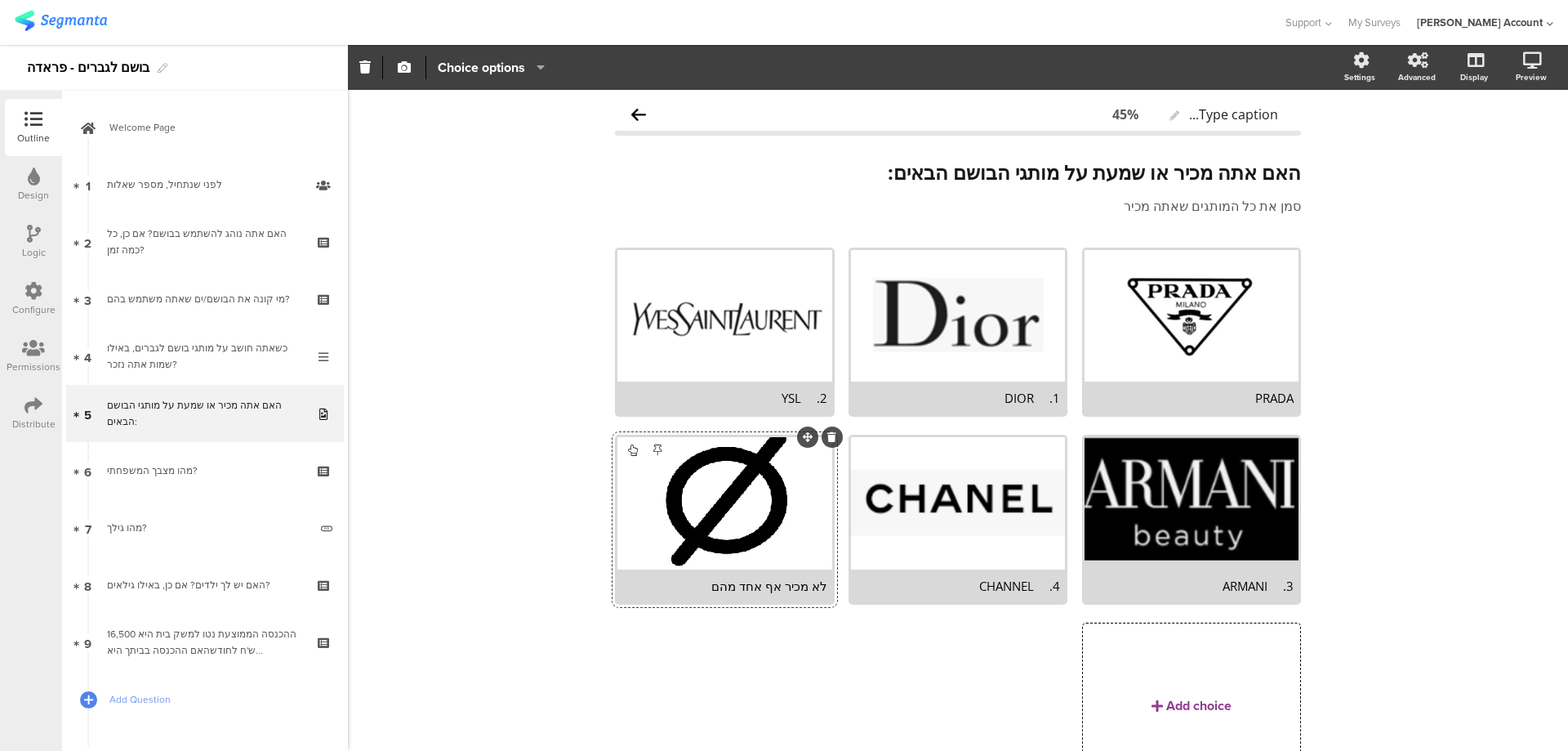
click at [1030, 401] on div "1. DIOR" at bounding box center [958, 397] width 204 height 16
click at [796, 400] on div "2. YSL" at bounding box center [724, 397] width 204 height 16
click at [1263, 584] on div "3. ARMANI" at bounding box center [1191, 586] width 204 height 16
click at [1031, 582] on div "4. CHANNEL" at bounding box center [958, 586] width 204 height 16
click at [1410, 233] on div "Type caption... 45% האם אתה מכיר או שמעת על מותגי הבושם הבאים: האם אתה מכיר או …" at bounding box center [958, 472] width 1220 height 765
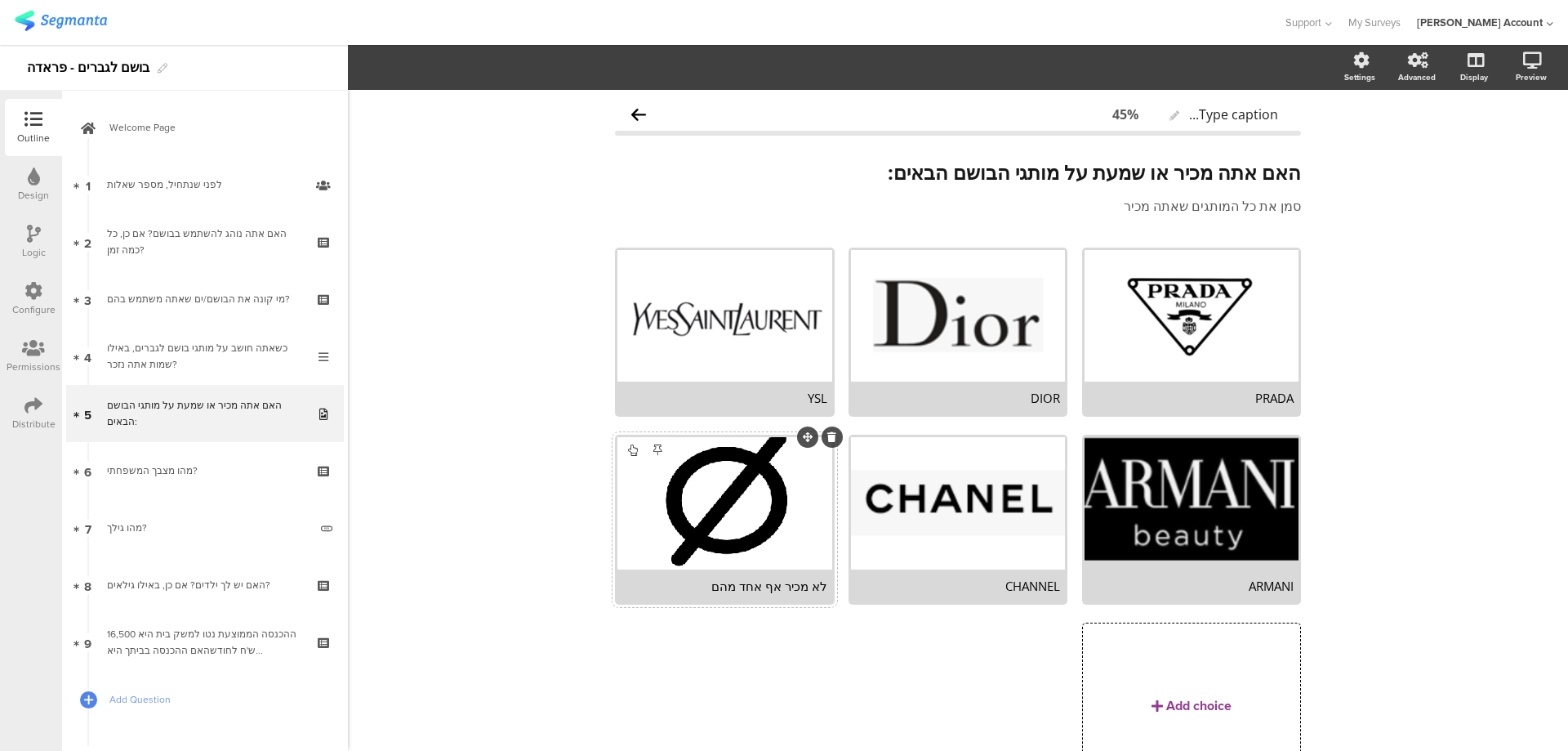
click at [740, 584] on div "לא מכיר אף אחד מהם" at bounding box center [724, 586] width 204 height 16
click at [518, 64] on span "Choice options" at bounding box center [481, 67] width 88 height 19
click at [517, 418] on div "Type caption... 45% האם אתה מכיר או שמעת על מותגי הבושם הבאים: האם אתה מכיר או …" at bounding box center [958, 472] width 1220 height 765
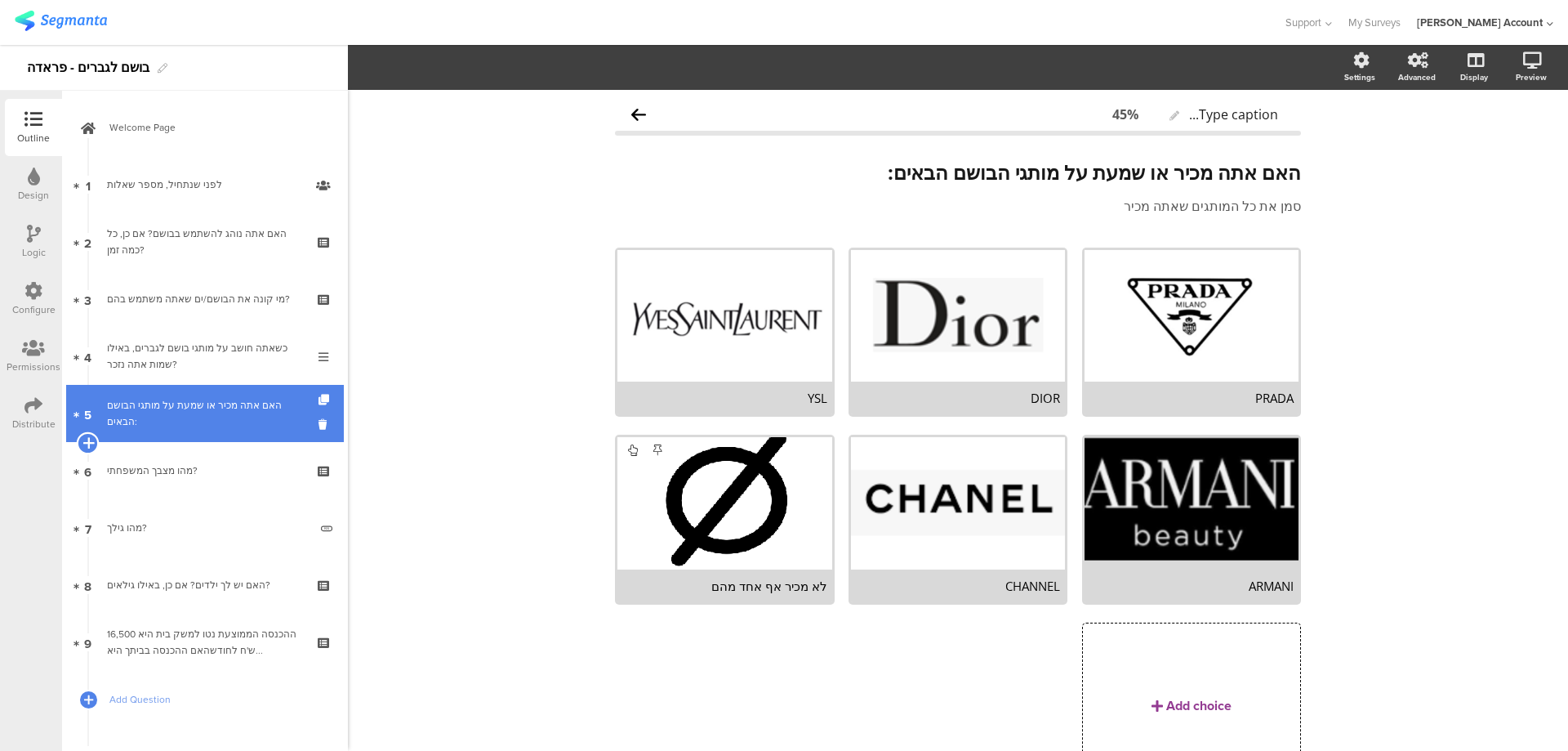
click at [91, 447] on icon at bounding box center [88, 443] width 10 height 15
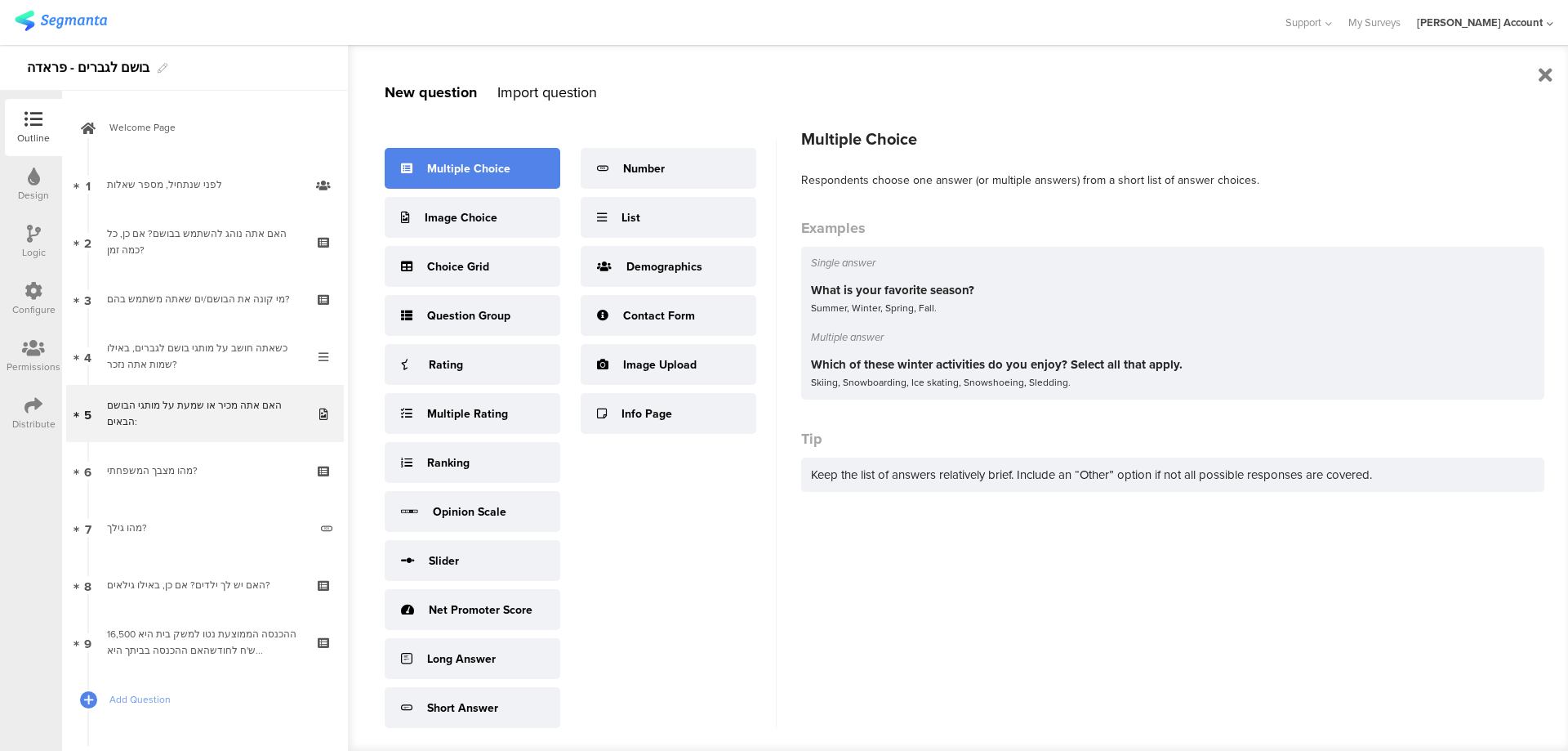
click at [496, 158] on div "Multiple Choice" at bounding box center [473, 168] width 176 height 40
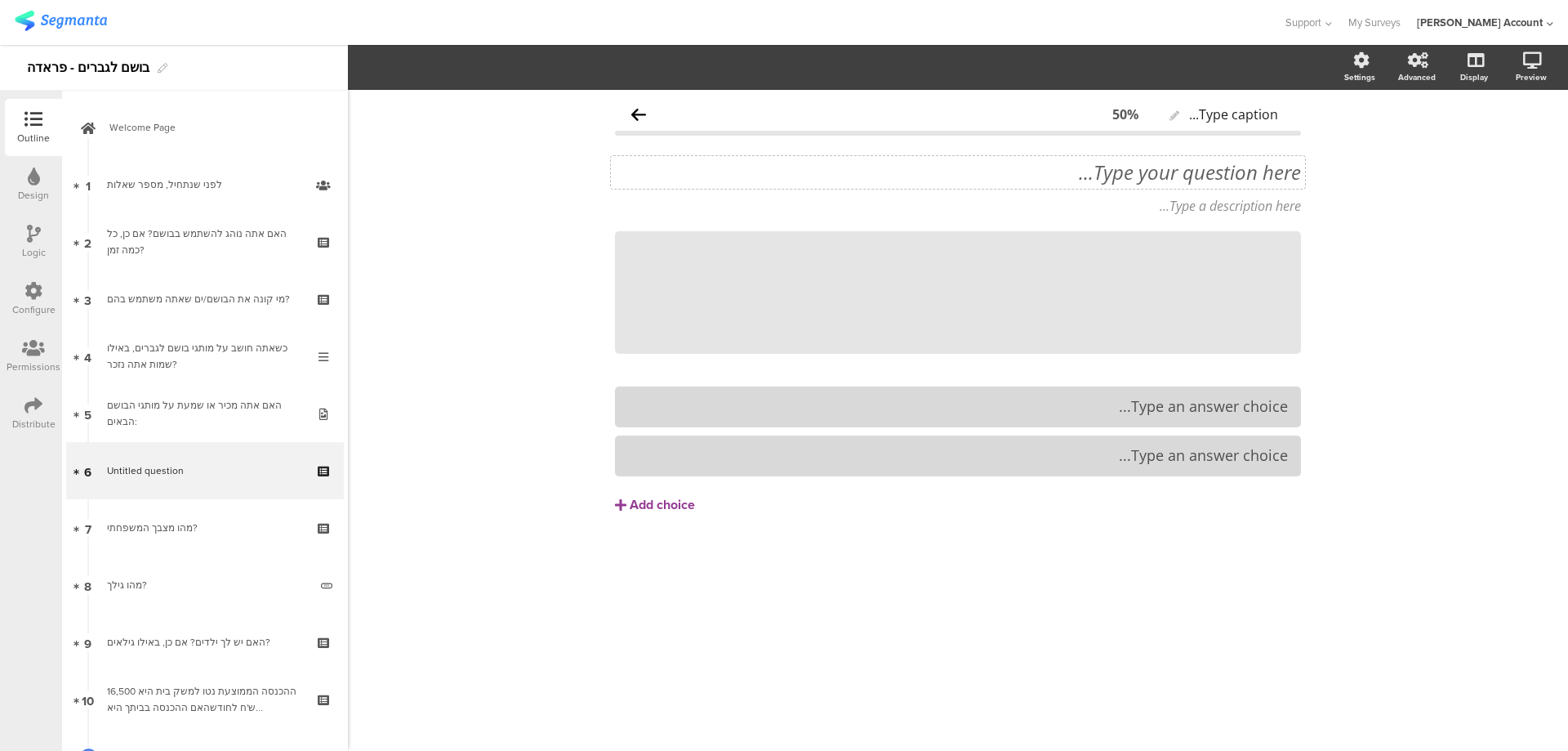
click at [1243, 175] on div "Type your question here..." at bounding box center [958, 172] width 694 height 33
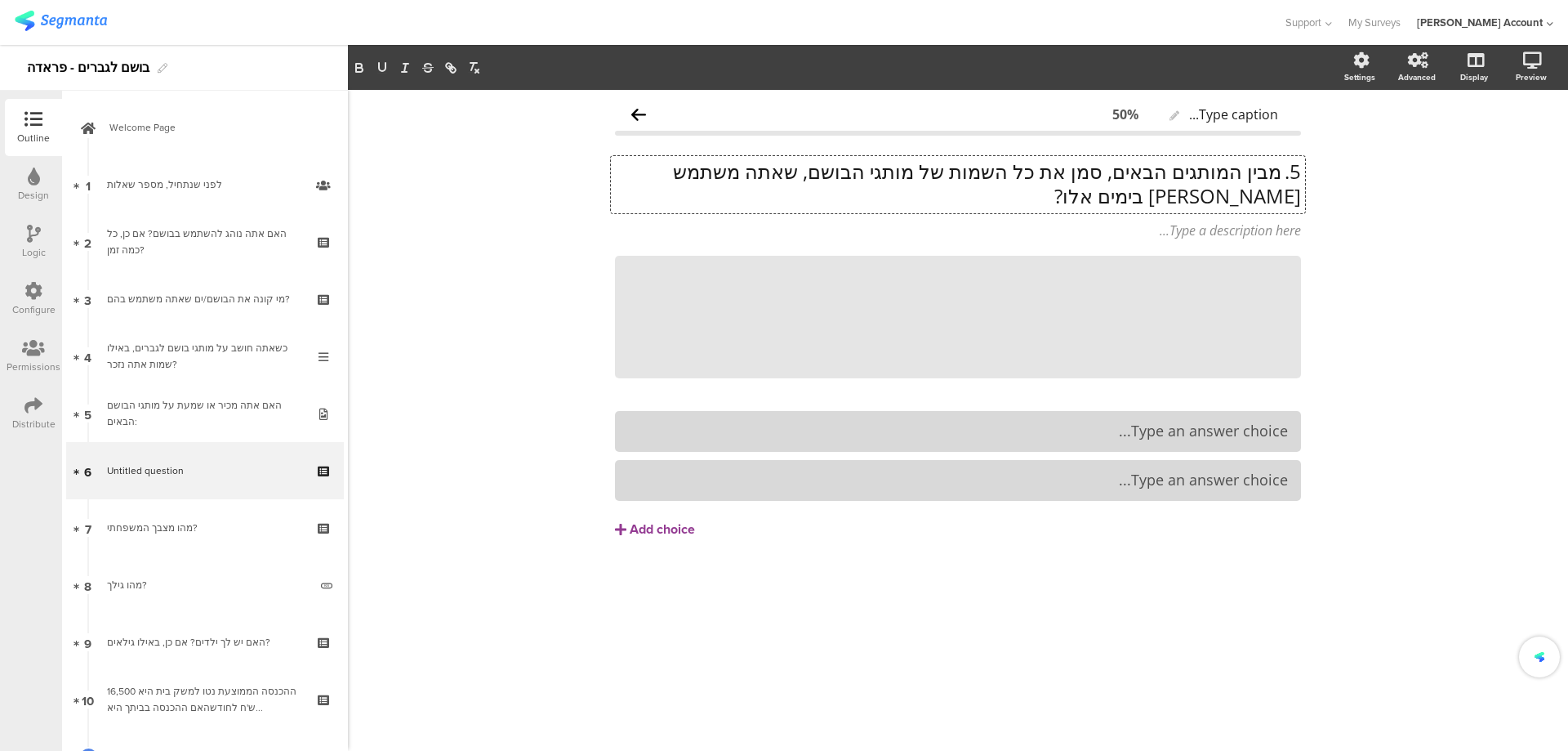
click at [1280, 172] on p "5. מבין המותגים הבאים, סמן את כל השמות של מותגי הבושם, שאתה משתמש בהם בימים אלו?" at bounding box center [958, 183] width 686 height 49
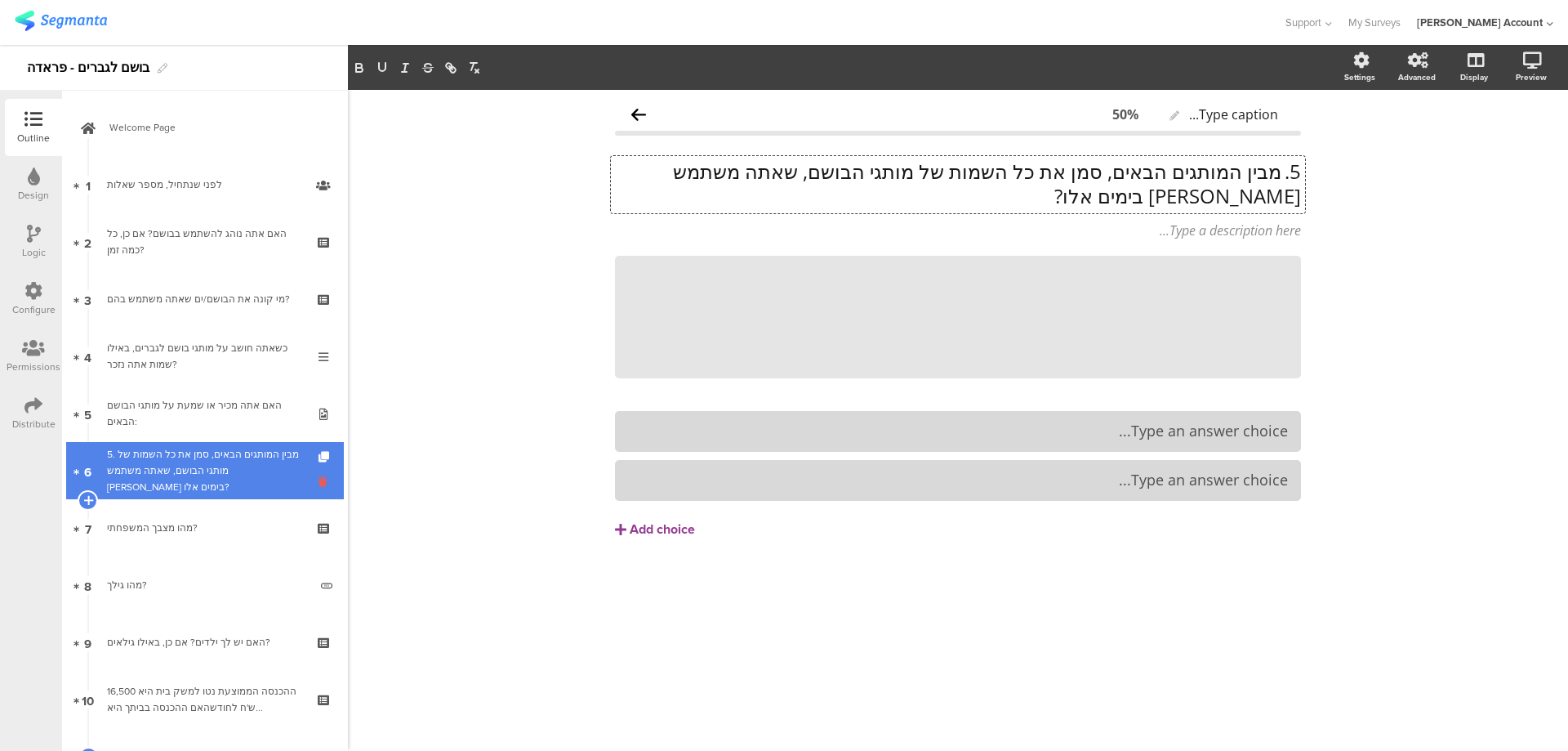
click at [319, 479] on icon at bounding box center [325, 481] width 14 height 16
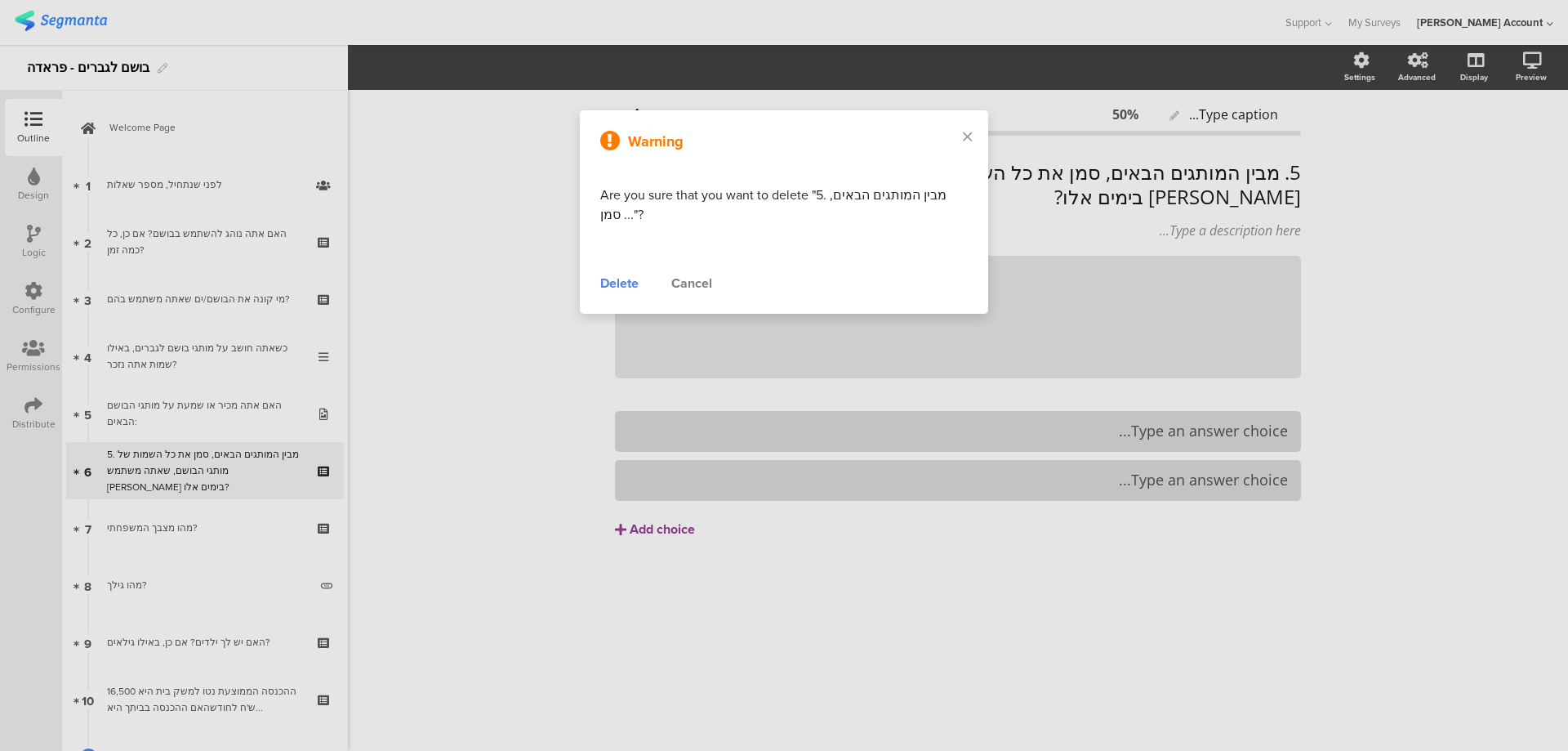
click at [621, 277] on div "Delete" at bounding box center [619, 283] width 39 height 20
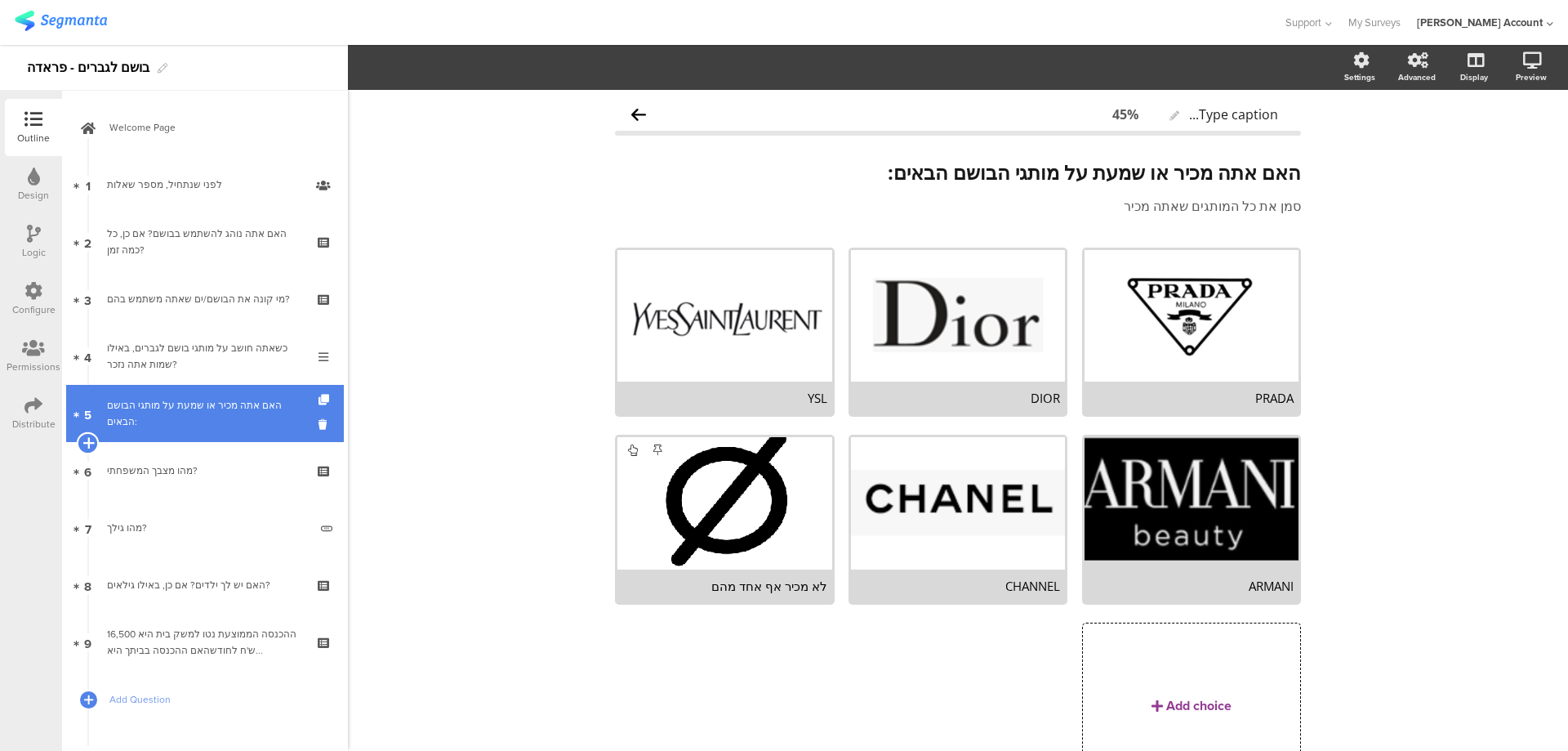
click at [90, 443] on icon at bounding box center [88, 443] width 10 height 15
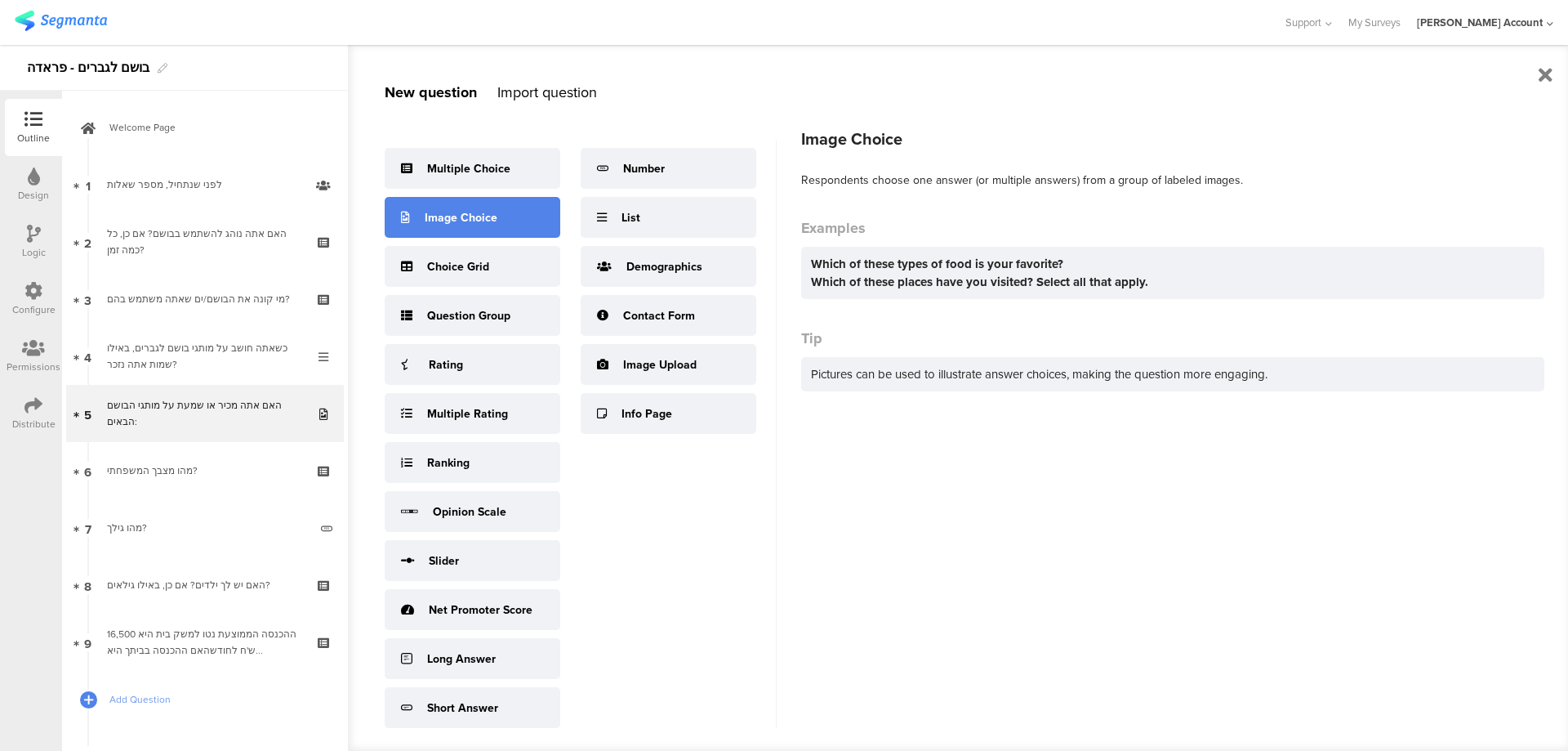
click at [516, 214] on div "Image Choice" at bounding box center [473, 217] width 176 height 40
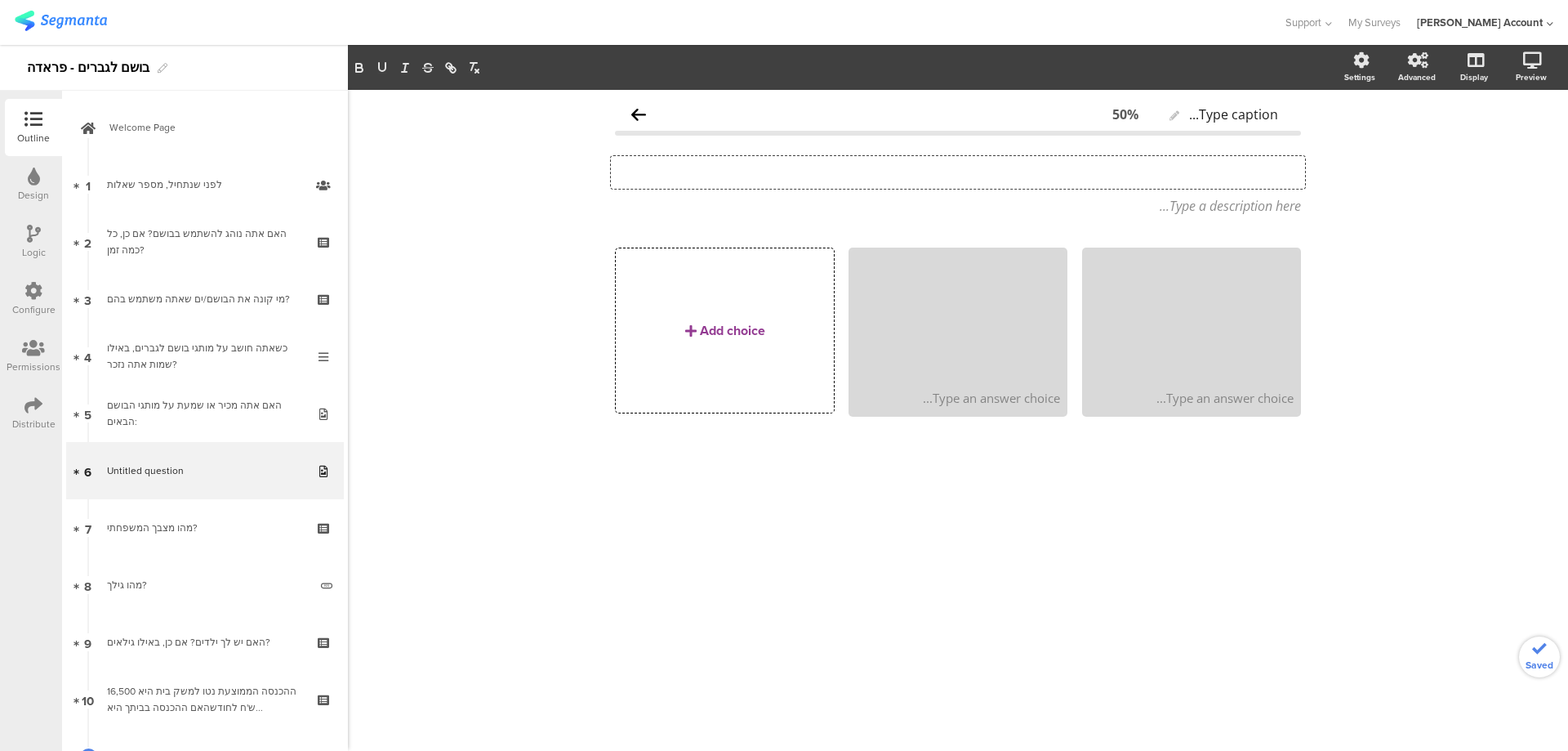
click at [1151, 168] on div "Type your question here..." at bounding box center [958, 172] width 694 height 33
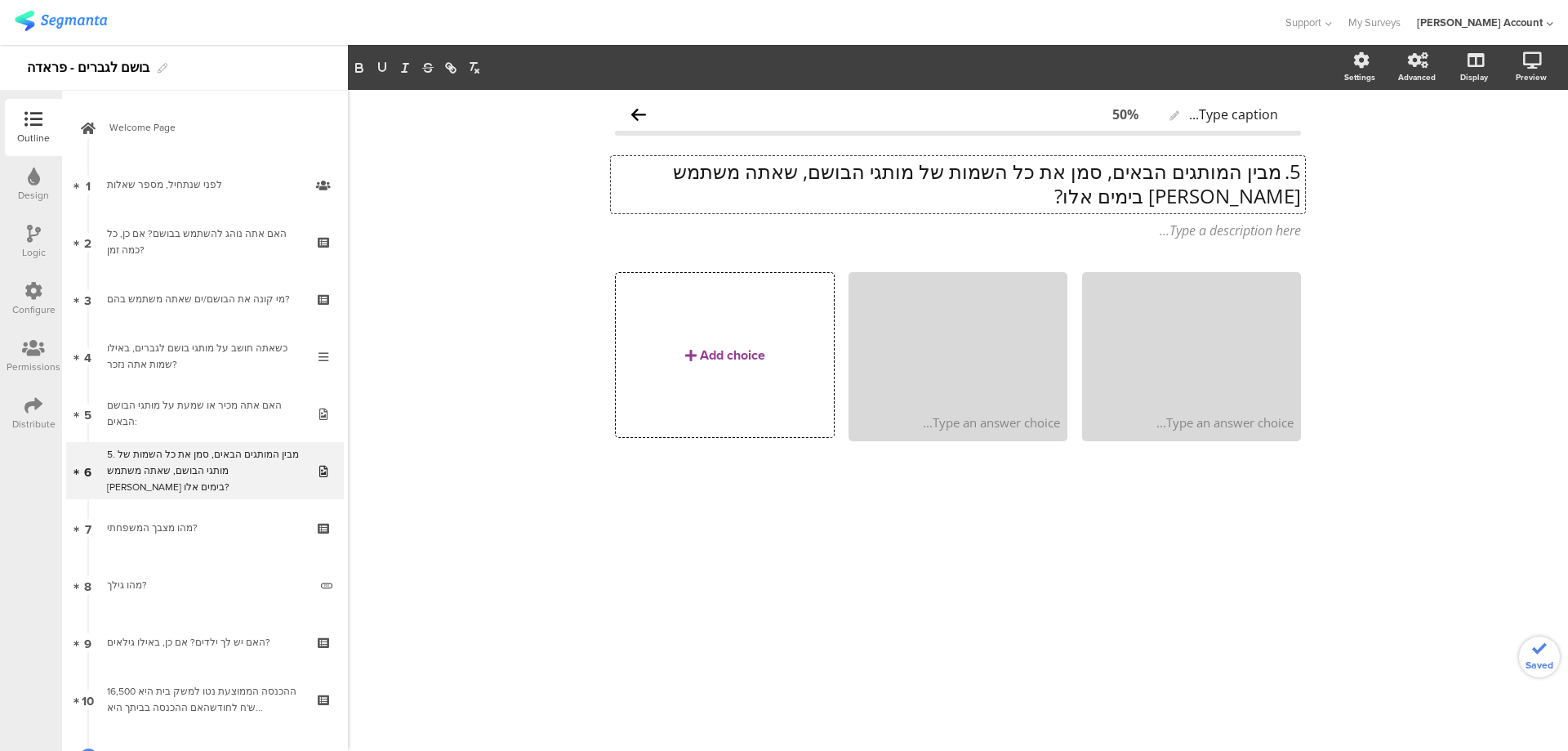
click at [1278, 171] on p "5. מבין המותגים הבאים, סמן את כל השמות של מותגי הבושם, שאתה משתמש בהם בימים אלו?" at bounding box center [958, 183] width 686 height 49
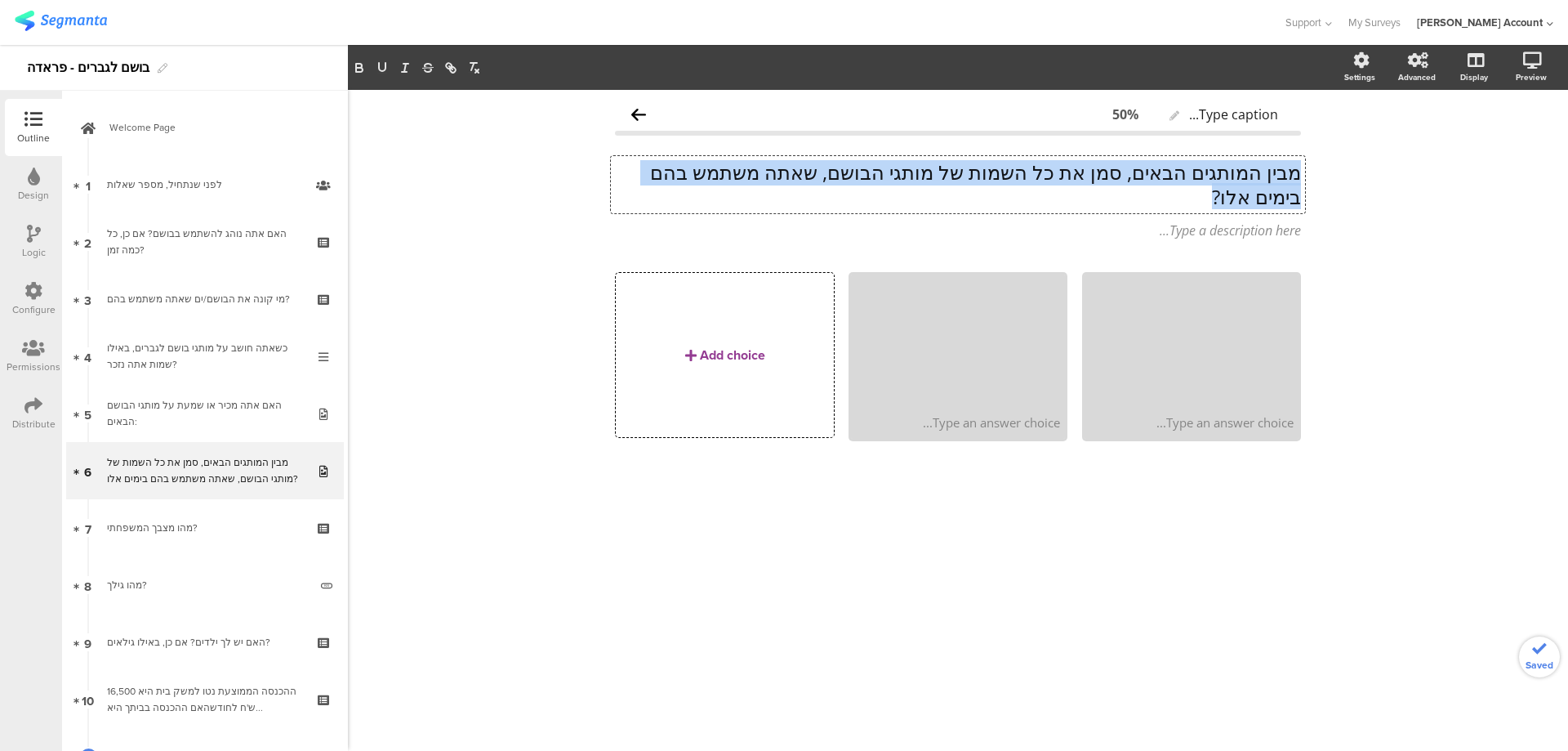
drag, startPoint x: 1250, startPoint y: 196, endPoint x: 1322, endPoint y: 167, distance: 77.6
click at [1322, 167] on div "Type caption... 50% מבין המותגים הבאים, סמן את כל השמות של מותגי הבושם, שאתה מש…" at bounding box center [958, 419] width 1220 height 661
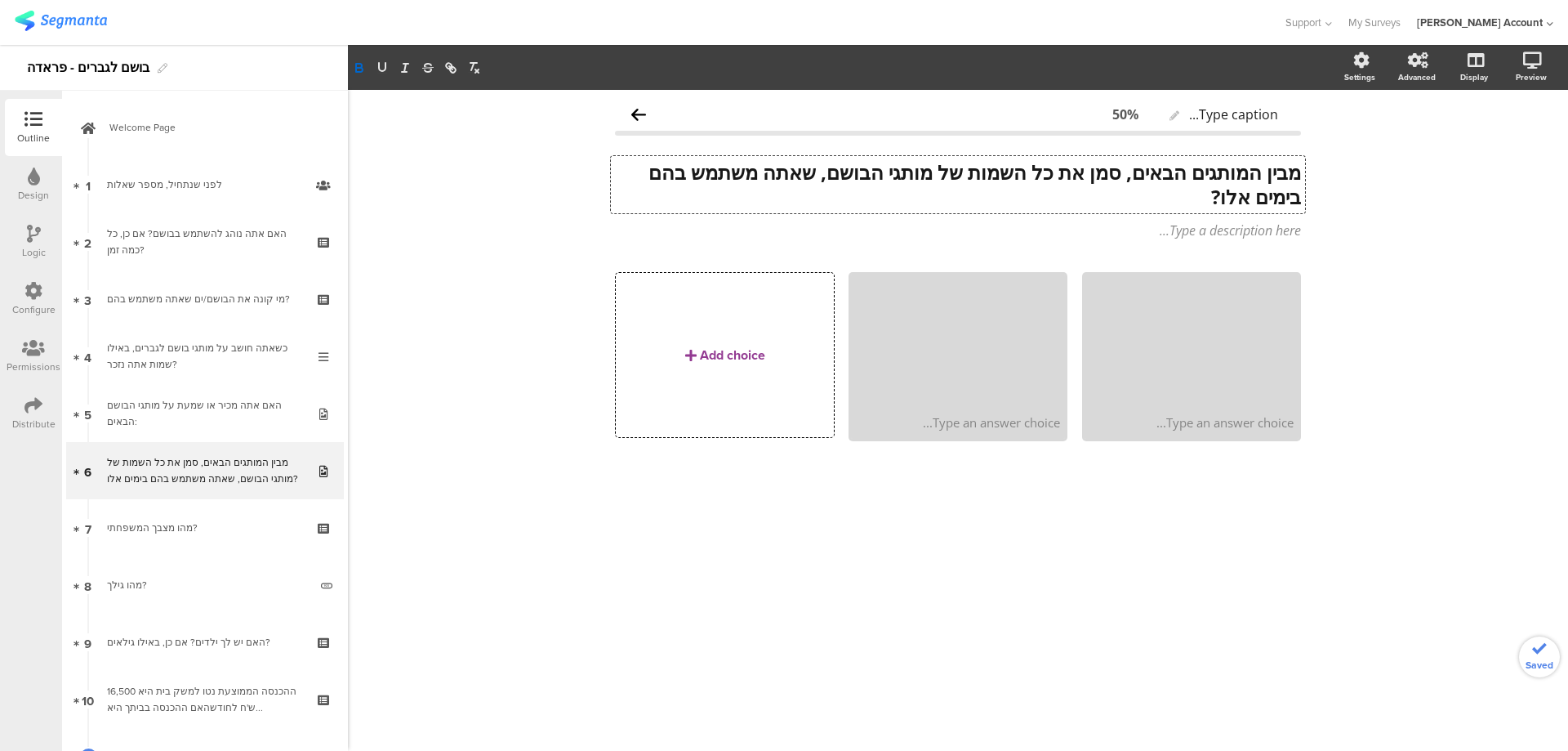
click at [1086, 245] on div "מבין המותגים הבאים, סמן את כל השמות של מותגי הבושם, שאתה משתמש בהם בימים אלו? מ…" at bounding box center [958, 200] width 686 height 112
click at [1124, 237] on div "Type a description here..." at bounding box center [958, 230] width 686 height 18
click at [1420, 193] on div at bounding box center [1410, 198] width 22 height 13
click at [1416, 196] on label at bounding box center [1410, 198] width 22 height 13
click at [0, 0] on input "checkbox" at bounding box center [0, 0] width 0 height 0
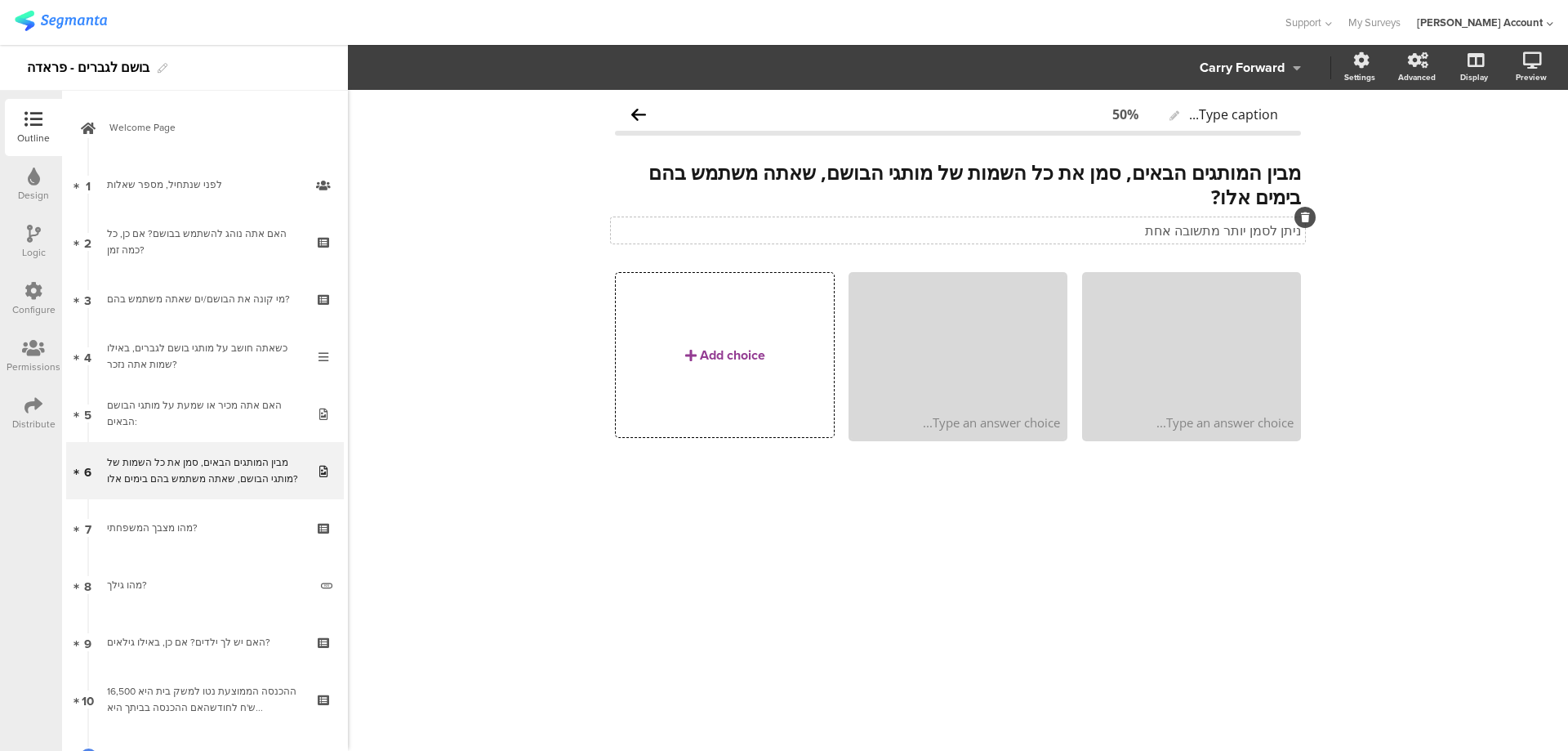
click at [1246, 72] on div "Carry Forward" at bounding box center [1243, 67] width 85 height 23
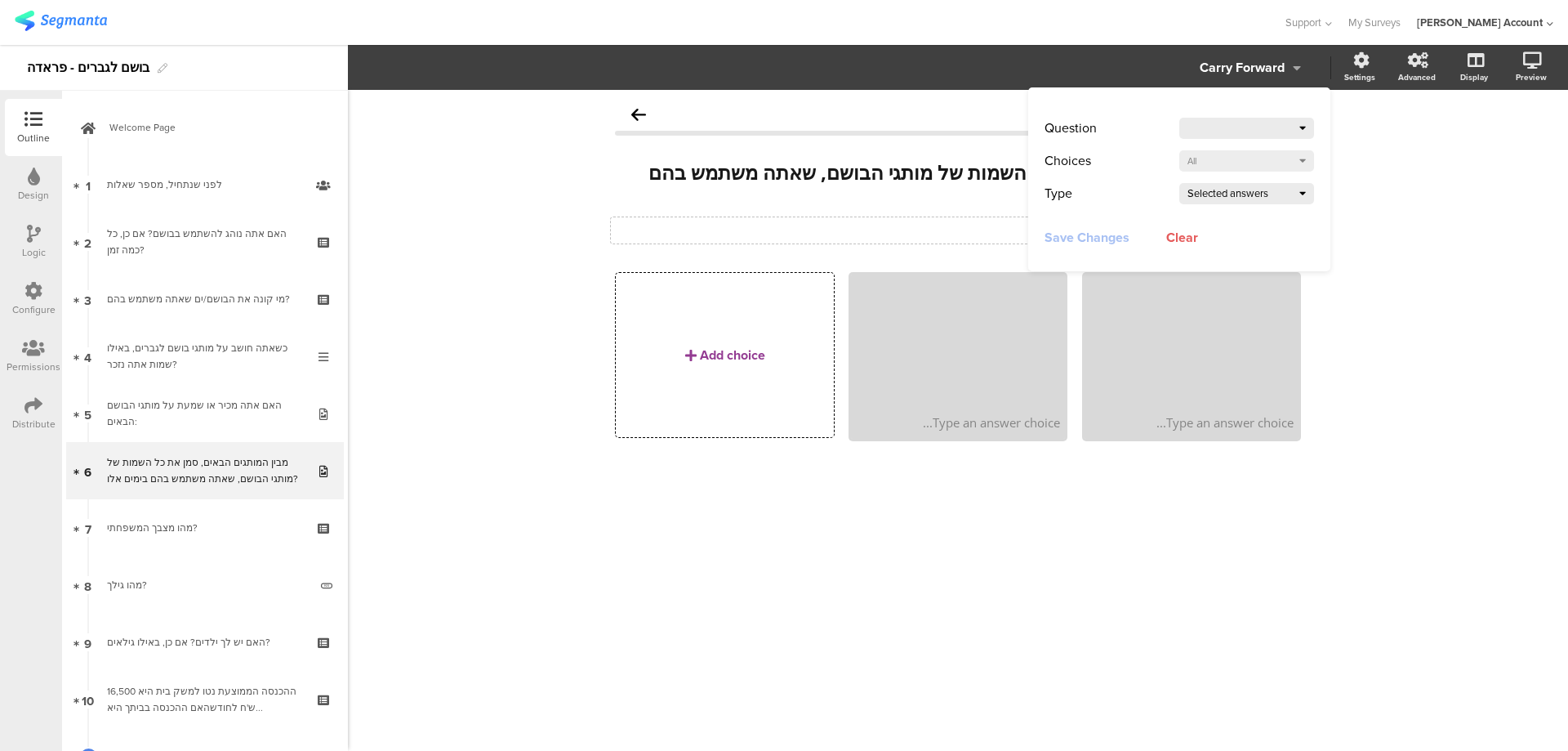
click at [1275, 125] on div at bounding box center [1243, 128] width 112 height 23
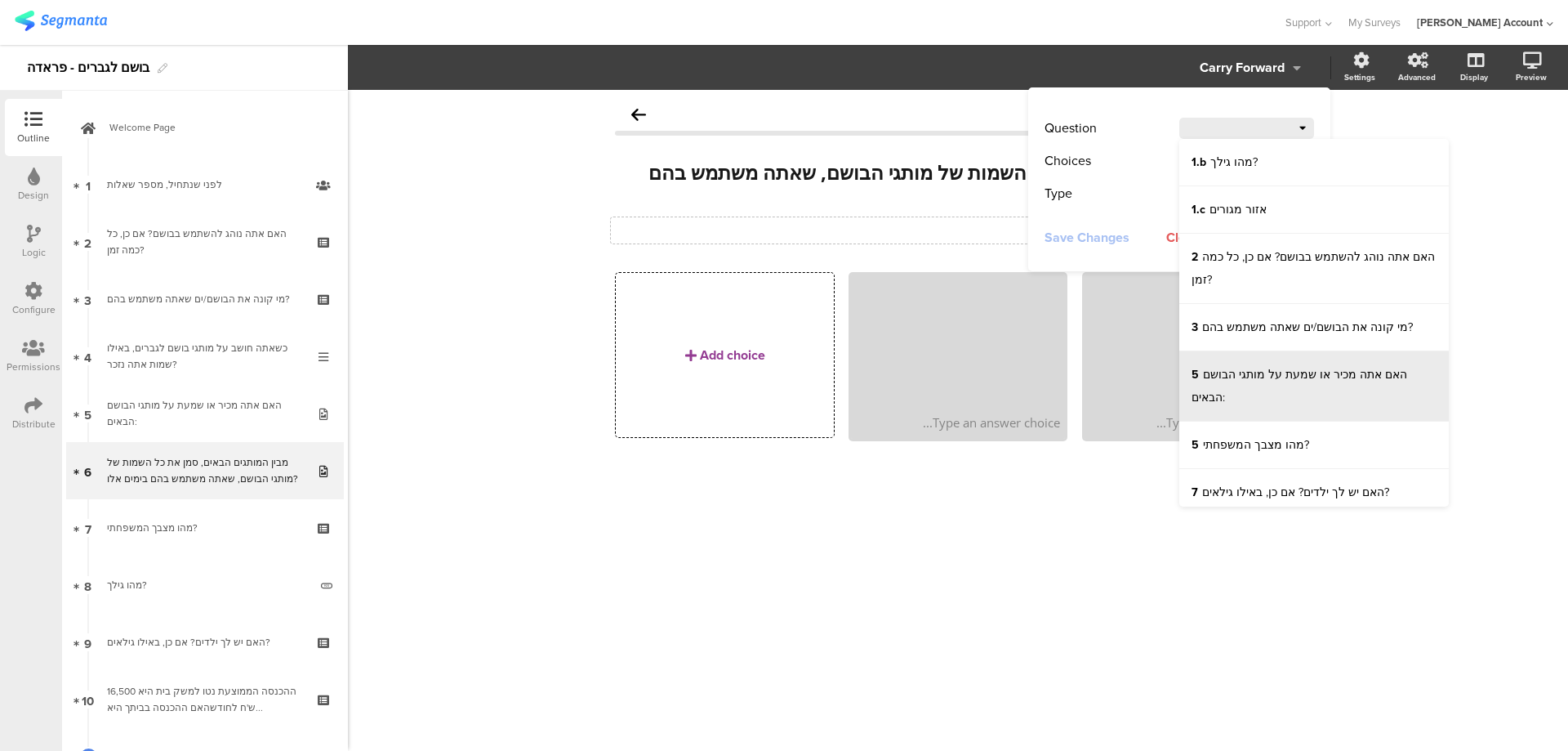
click at [1301, 379] on sg-question-line "5 האם אתה מכיר או שמעת על מותגי הבושם הבאים:" at bounding box center [1299, 386] width 215 height 40
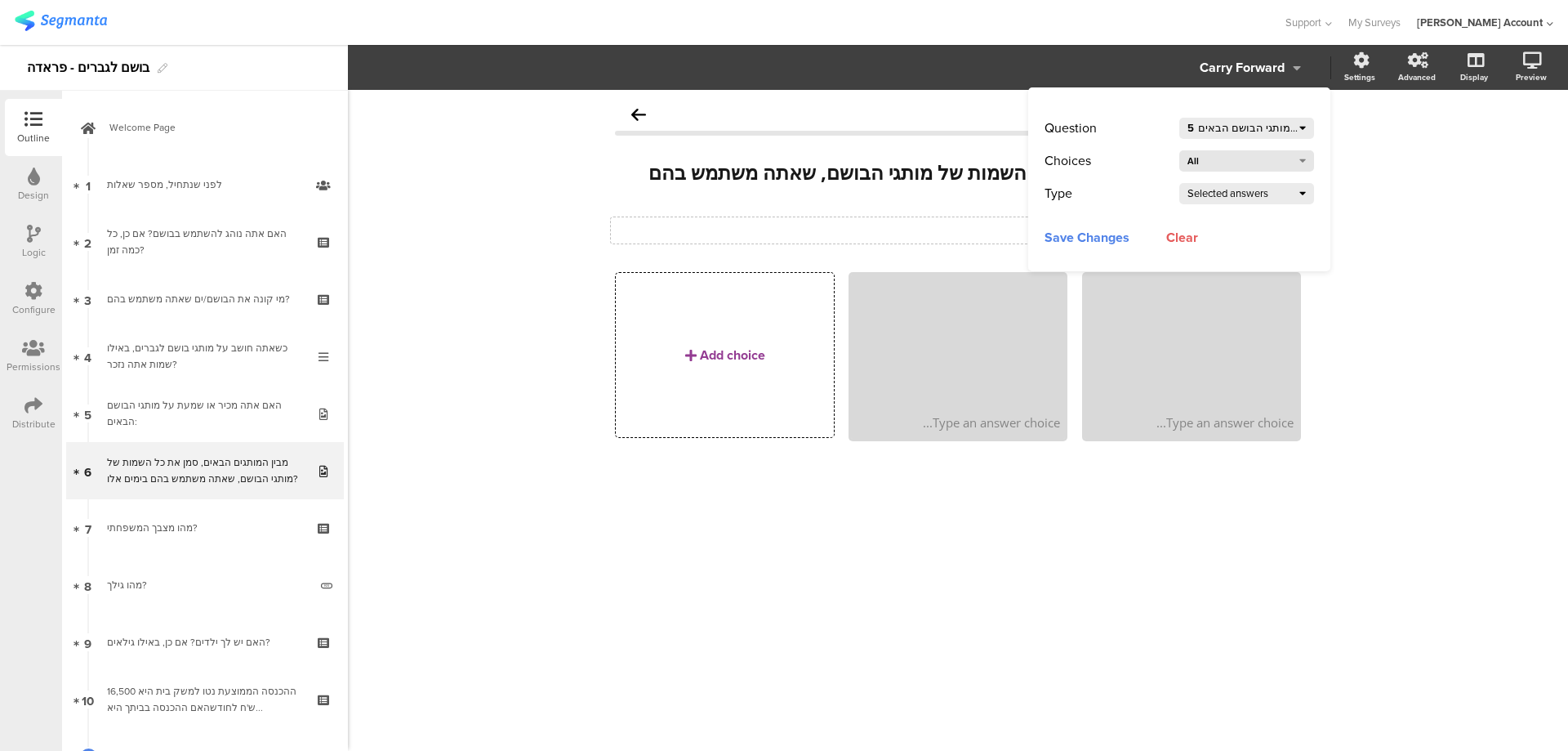
click at [1284, 160] on div "All" at bounding box center [1240, 161] width 105 height 23
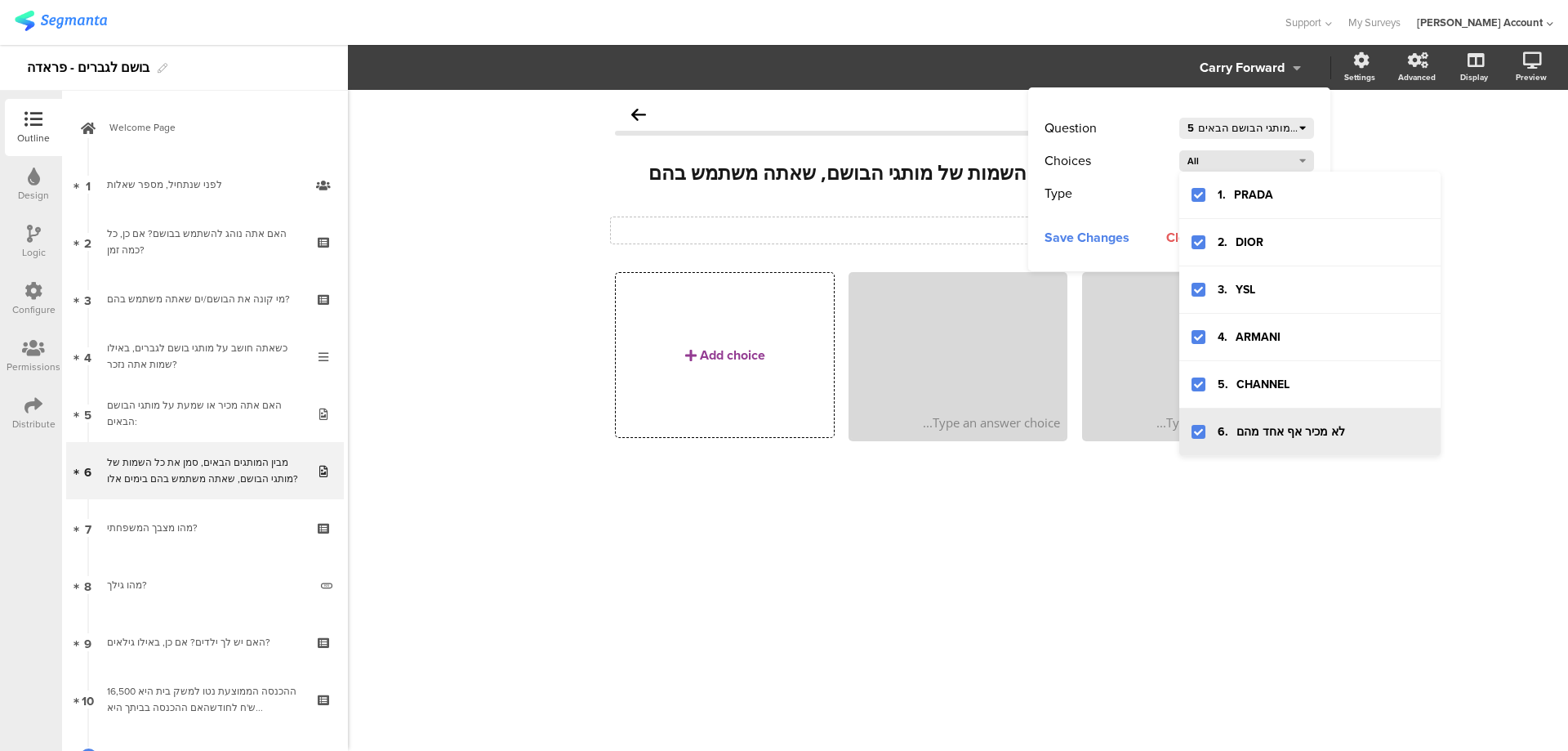
click at [1199, 433] on icon at bounding box center [1199, 431] width 9 height 9
click at [1125, 190] on div "Type" at bounding box center [1112, 194] width 135 height 23
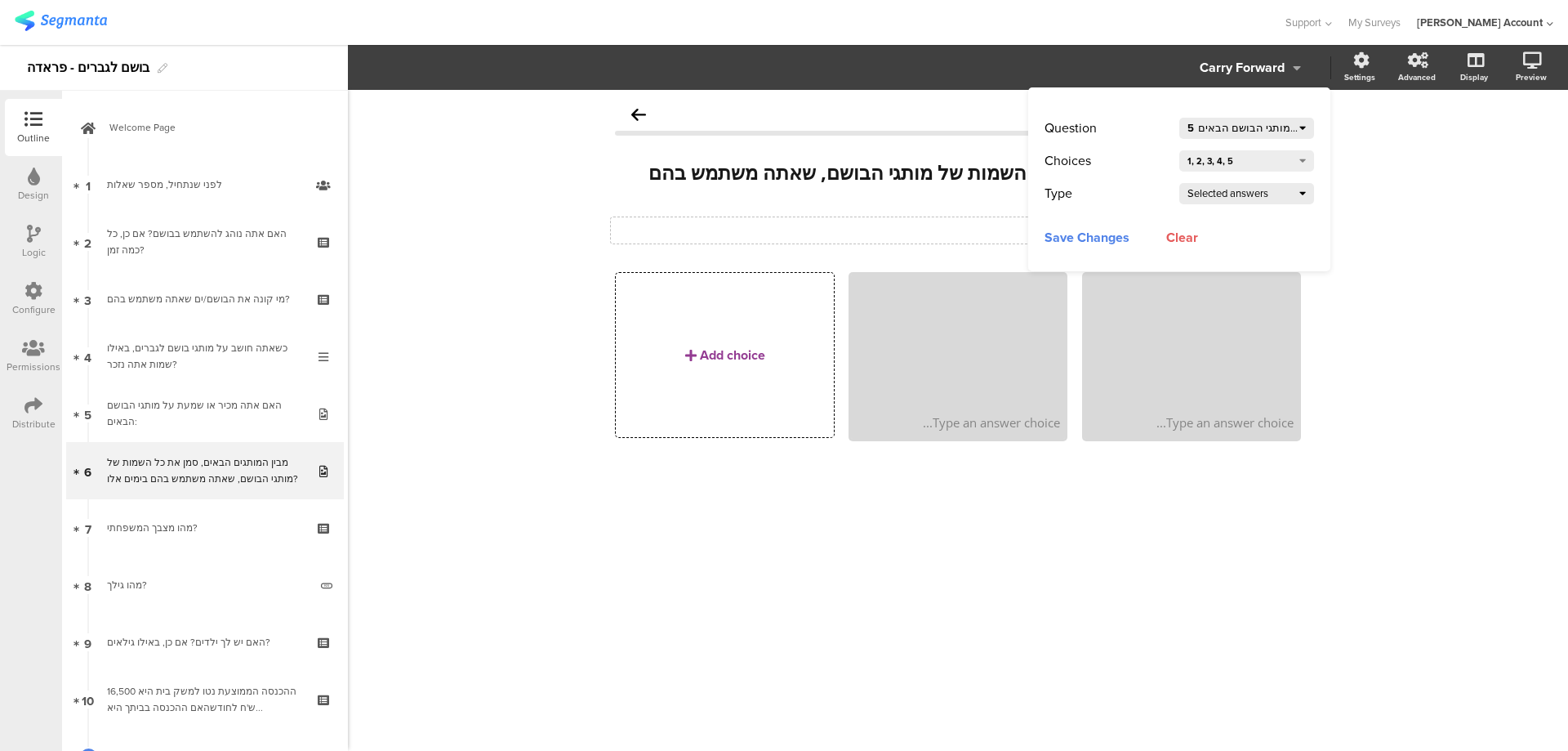
click at [1115, 235] on span "Save Changes" at bounding box center [1087, 237] width 85 height 21
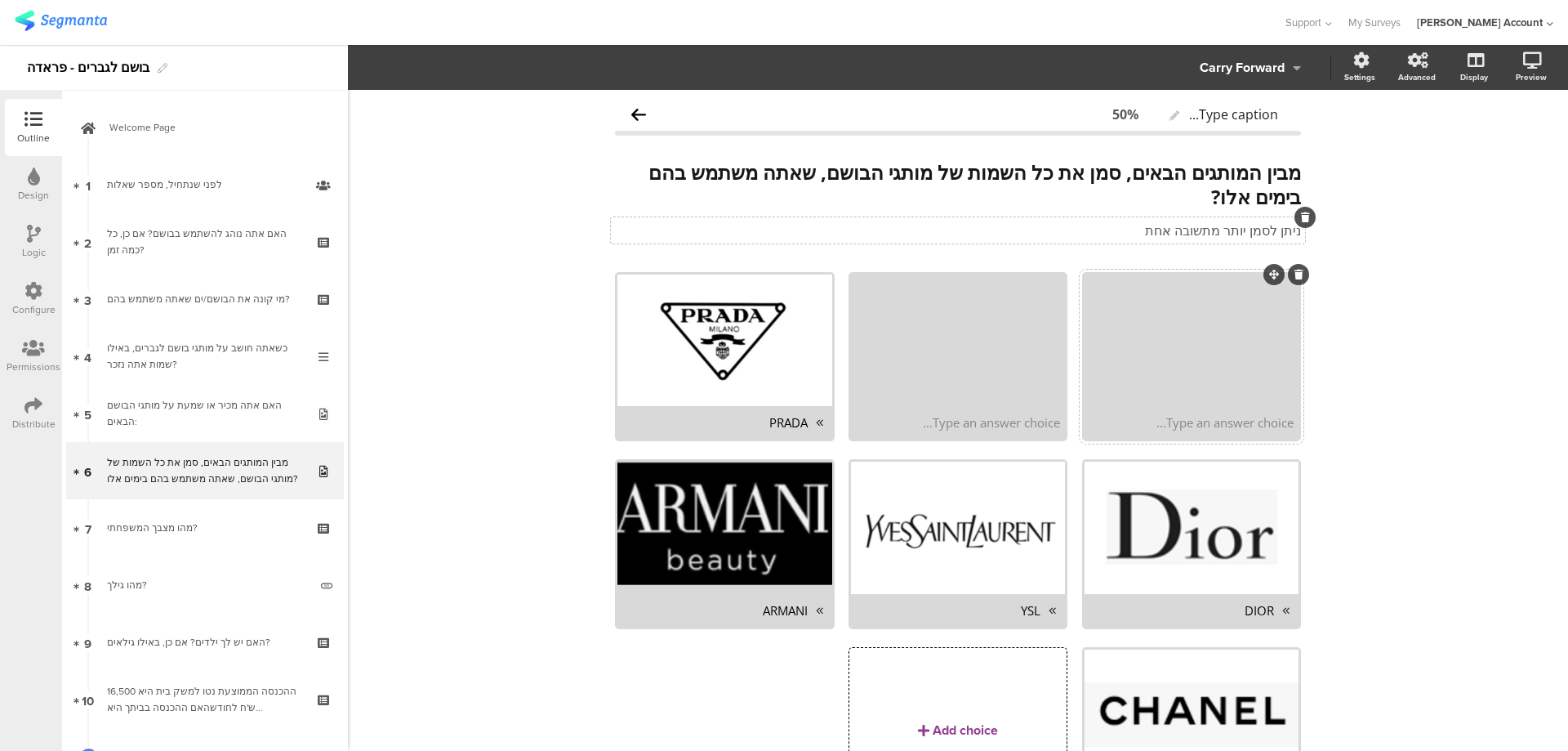
click at [1295, 274] on icon at bounding box center [1299, 274] width 9 height 9
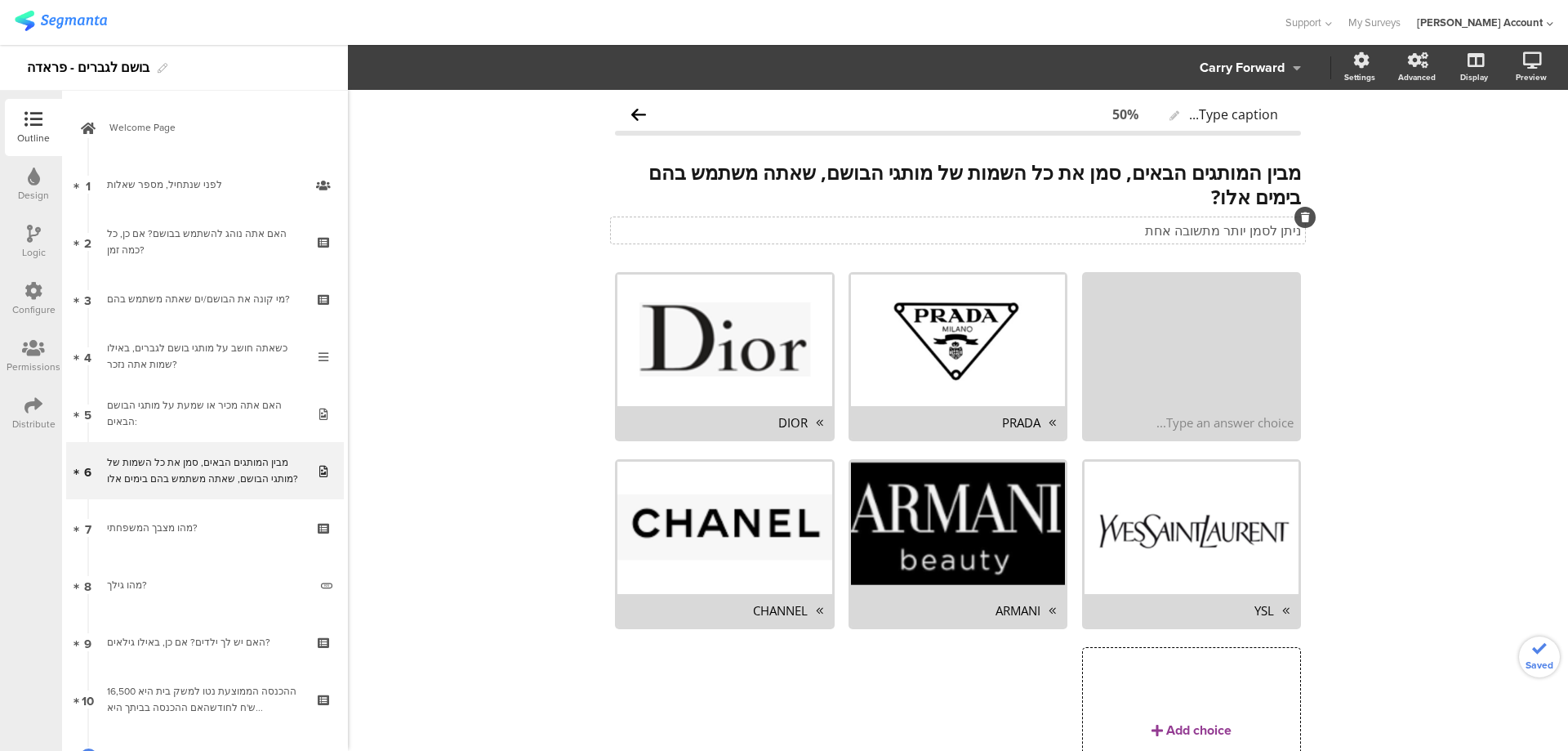
click at [0, 0] on icon at bounding box center [0, 0] width 0 height 0
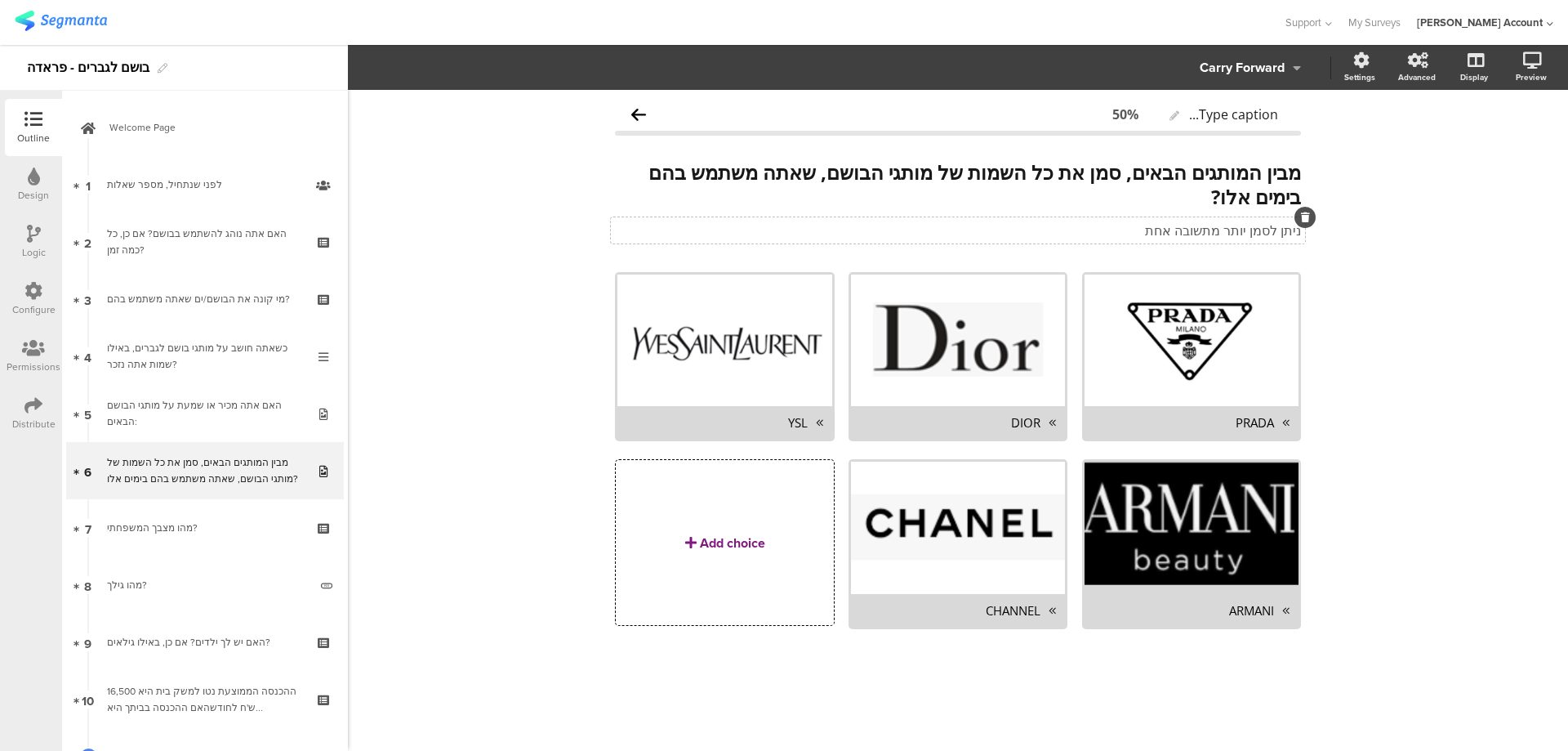
click at [731, 540] on div "Add choice" at bounding box center [733, 543] width 65 height 19
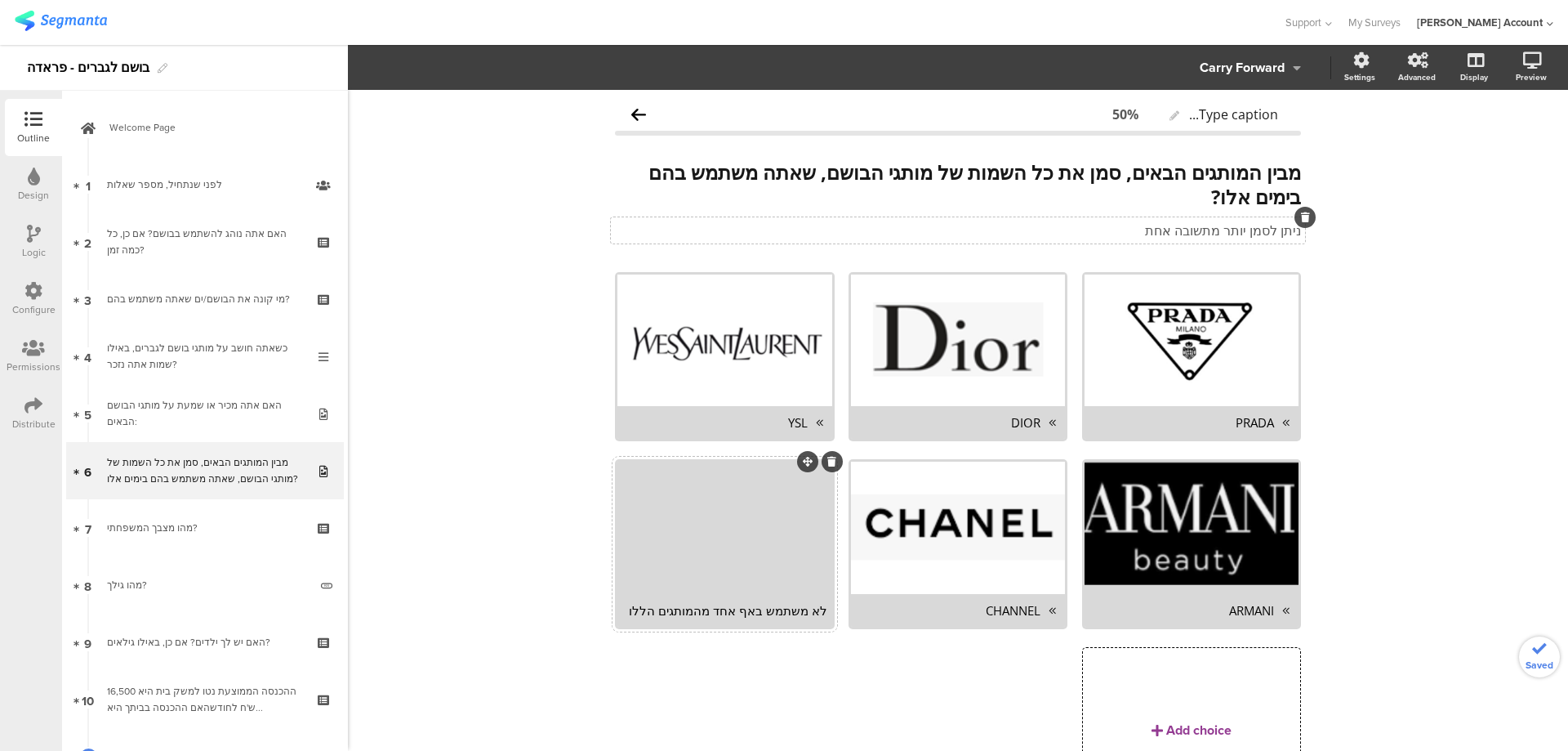
click at [803, 602] on div "לא משתמש באף אחד מהמותגים הללו" at bounding box center [724, 610] width 204 height 16
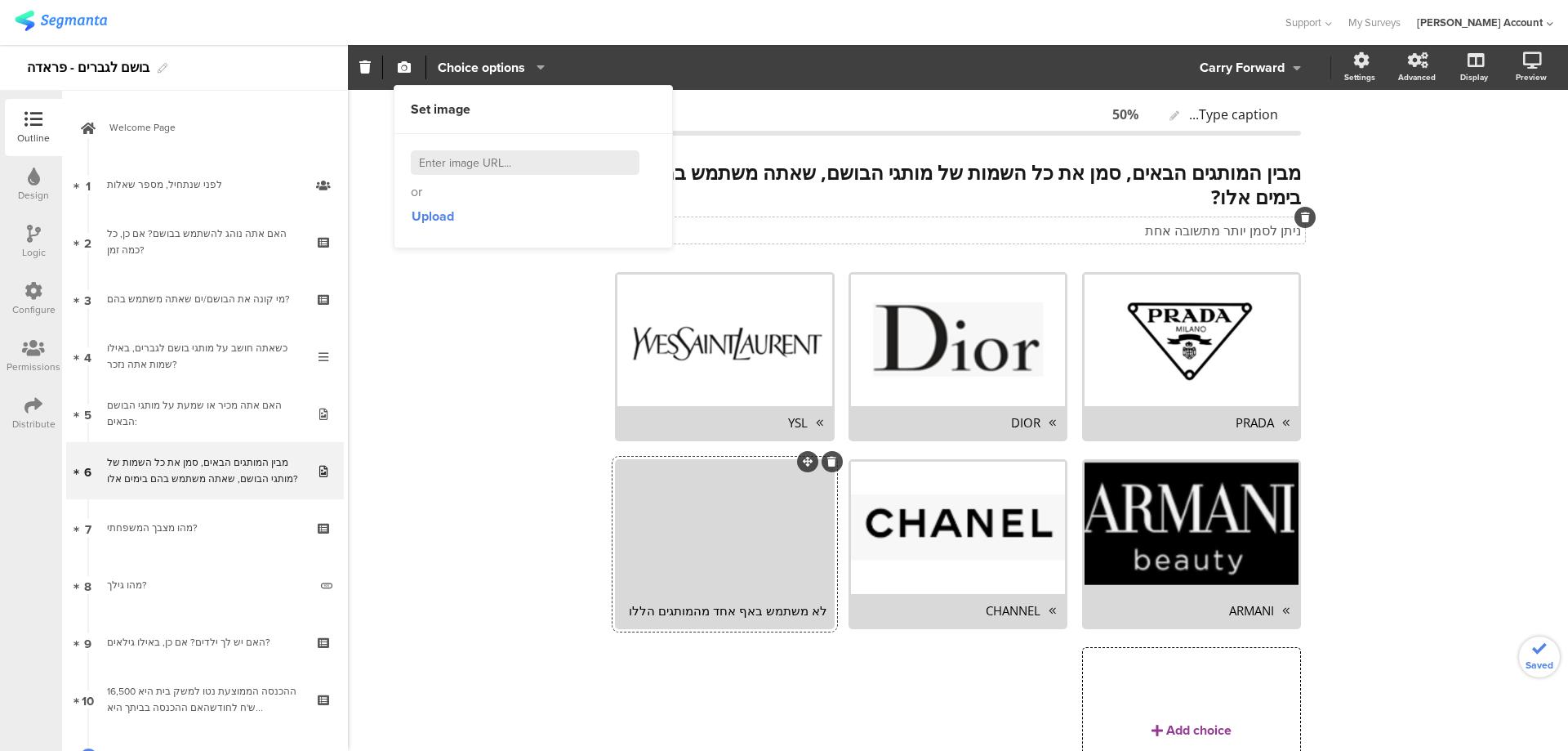
click at [768, 555] on div at bounding box center [724, 527] width 214 height 132
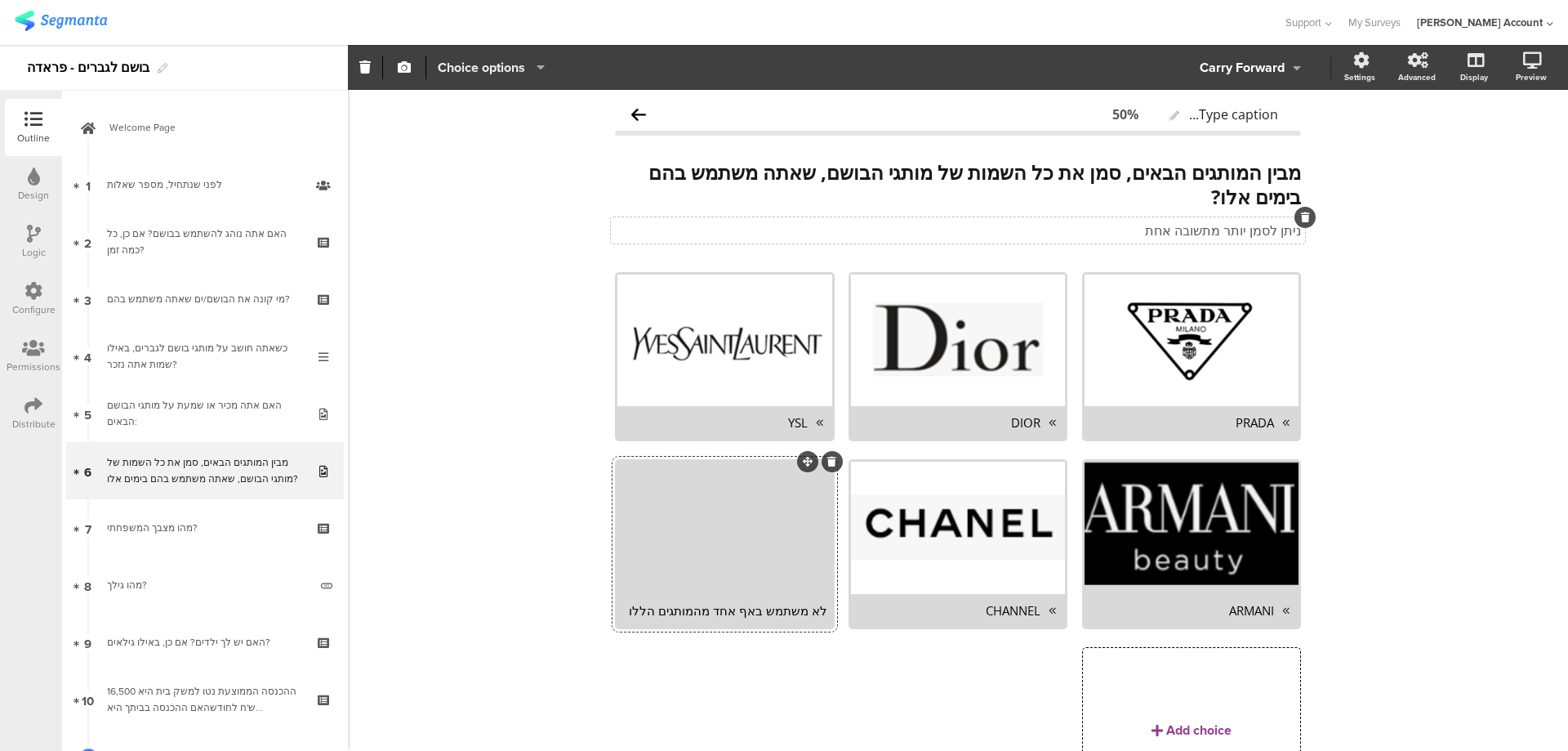
click at [469, 73] on span "Choice options" at bounding box center [481, 67] width 88 height 19
click at [585, 110] on span at bounding box center [580, 109] width 24 height 13
click at [587, 142] on span at bounding box center [580, 142] width 24 height 13
click at [400, 67] on icon "button" at bounding box center [404, 66] width 13 height 13
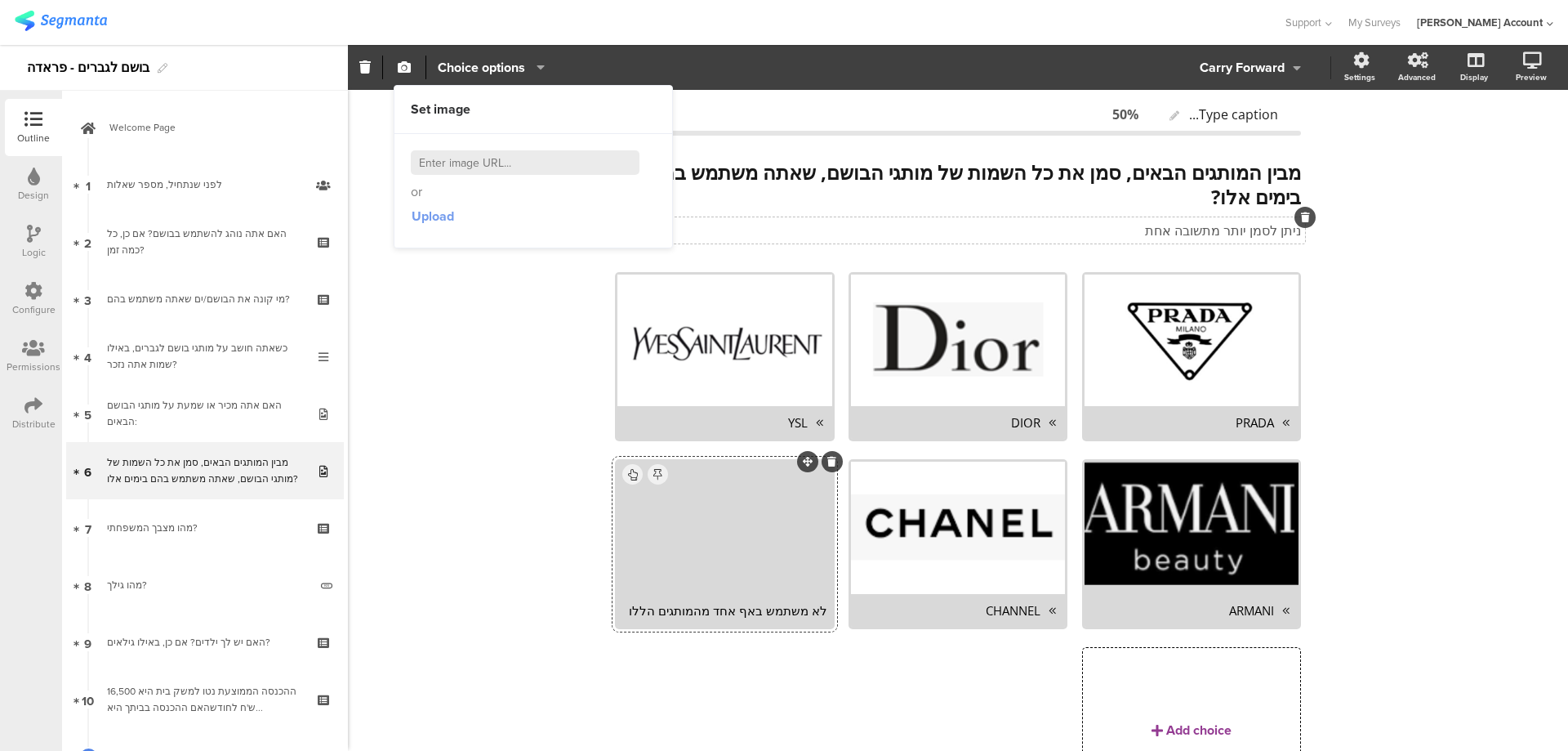
click at [435, 208] on span "Upload" at bounding box center [432, 216] width 42 height 19
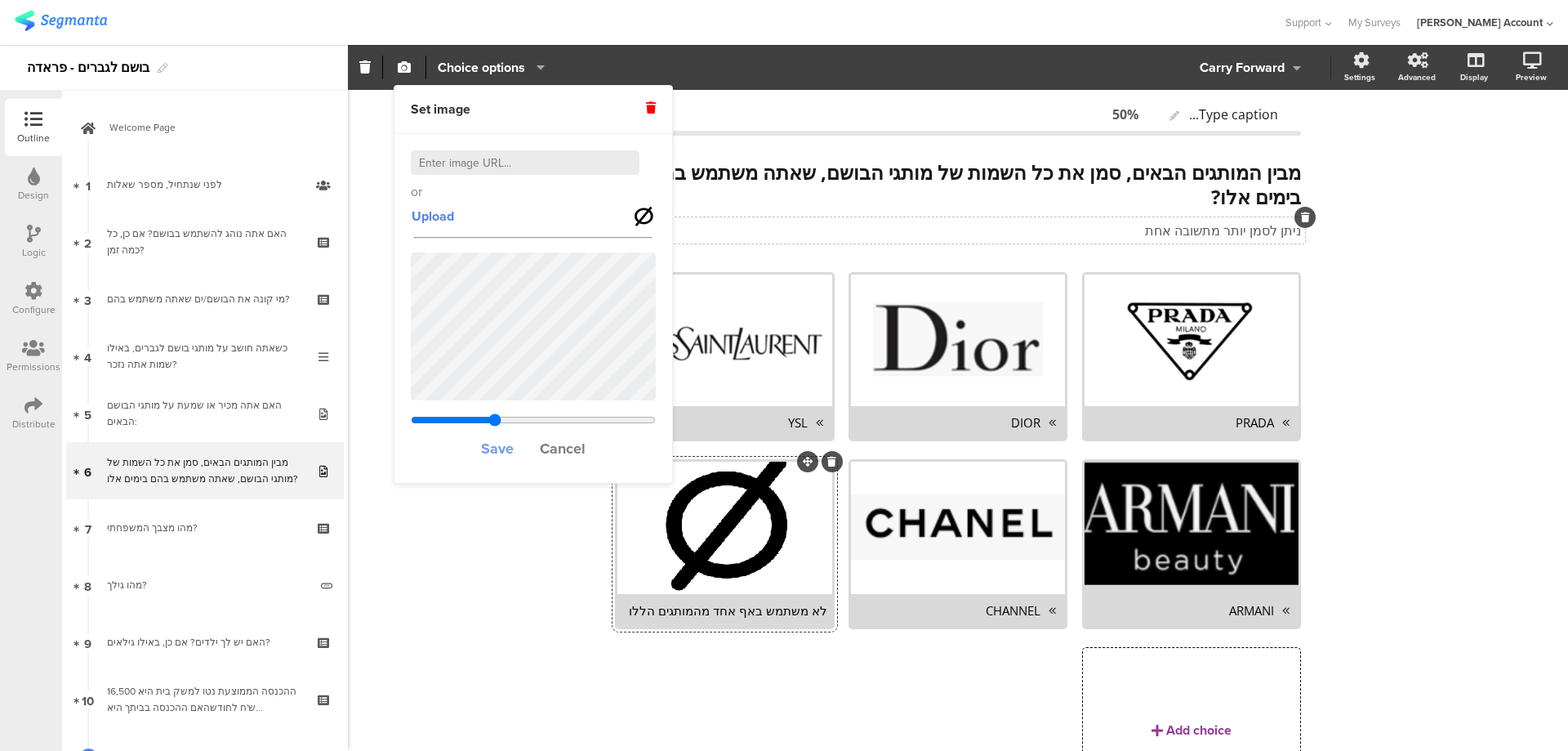
click at [495, 442] on span "Save" at bounding box center [498, 448] width 33 height 22
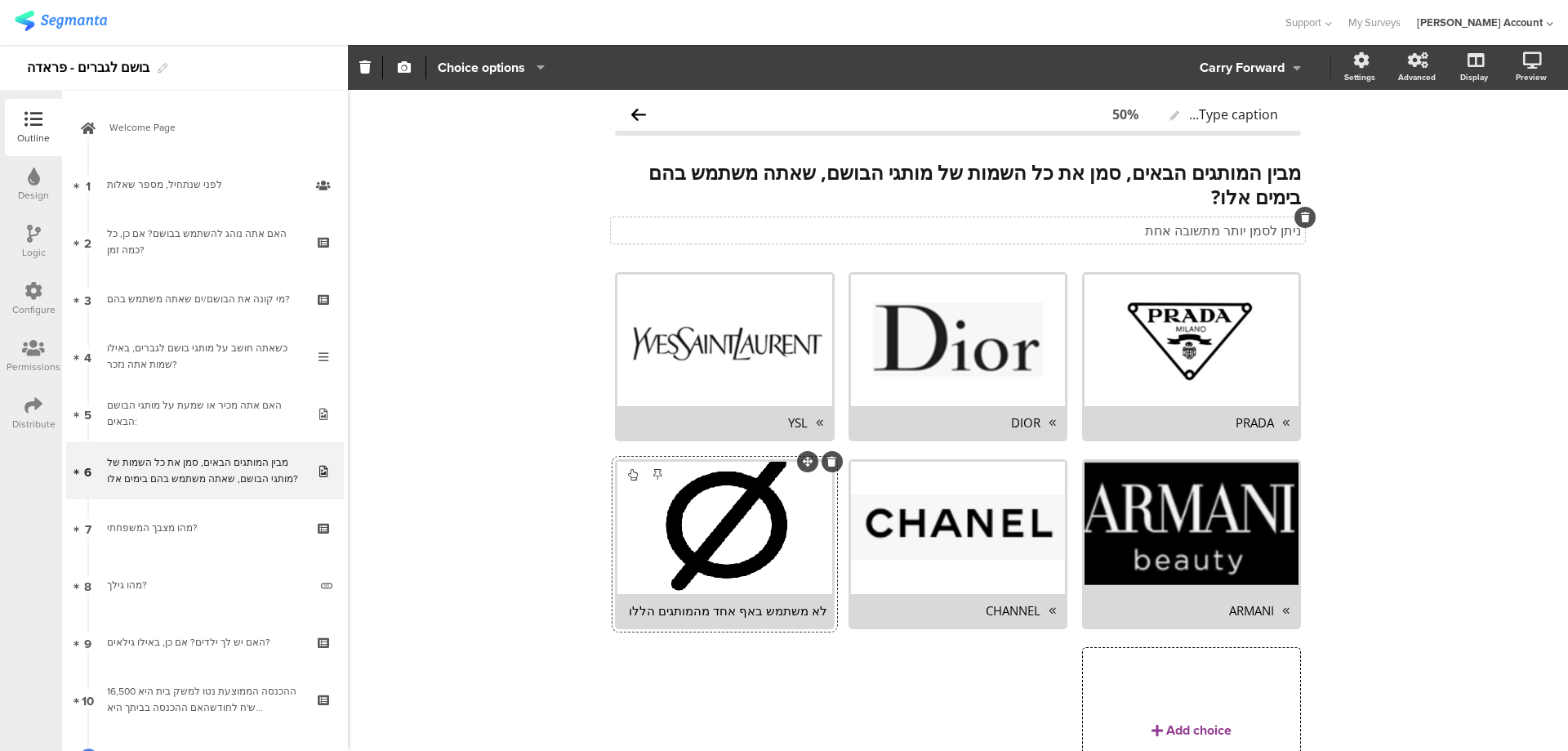
click at [741, 608] on div "לא משתמש באף אחד מהמותגים הללו" at bounding box center [724, 610] width 204 height 16
click at [518, 66] on span "Choice options" at bounding box center [481, 67] width 88 height 19
click at [517, 66] on span "Choice options" at bounding box center [481, 67] width 88 height 19
click at [1130, 358] on div at bounding box center [1192, 340] width 214 height 132
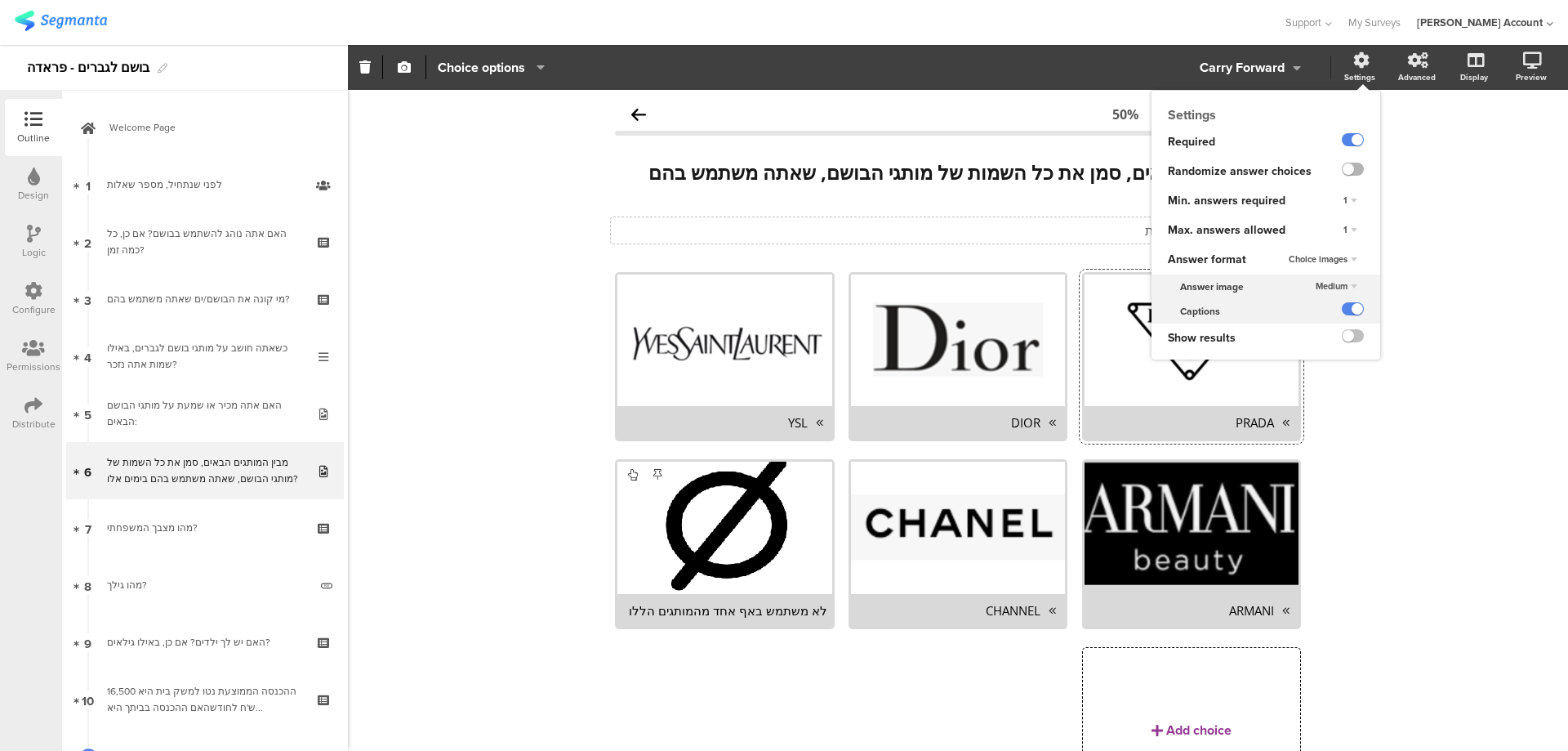
click at [1344, 168] on label at bounding box center [1354, 169] width 22 height 13
click at [0, 0] on input "checkbox" at bounding box center [0, 0] width 0 height 0
click at [1342, 225] on div "1" at bounding box center [1350, 230] width 27 height 20
click at [1314, 245] on div "Unlimited" at bounding box center [1328, 245] width 96 height 17
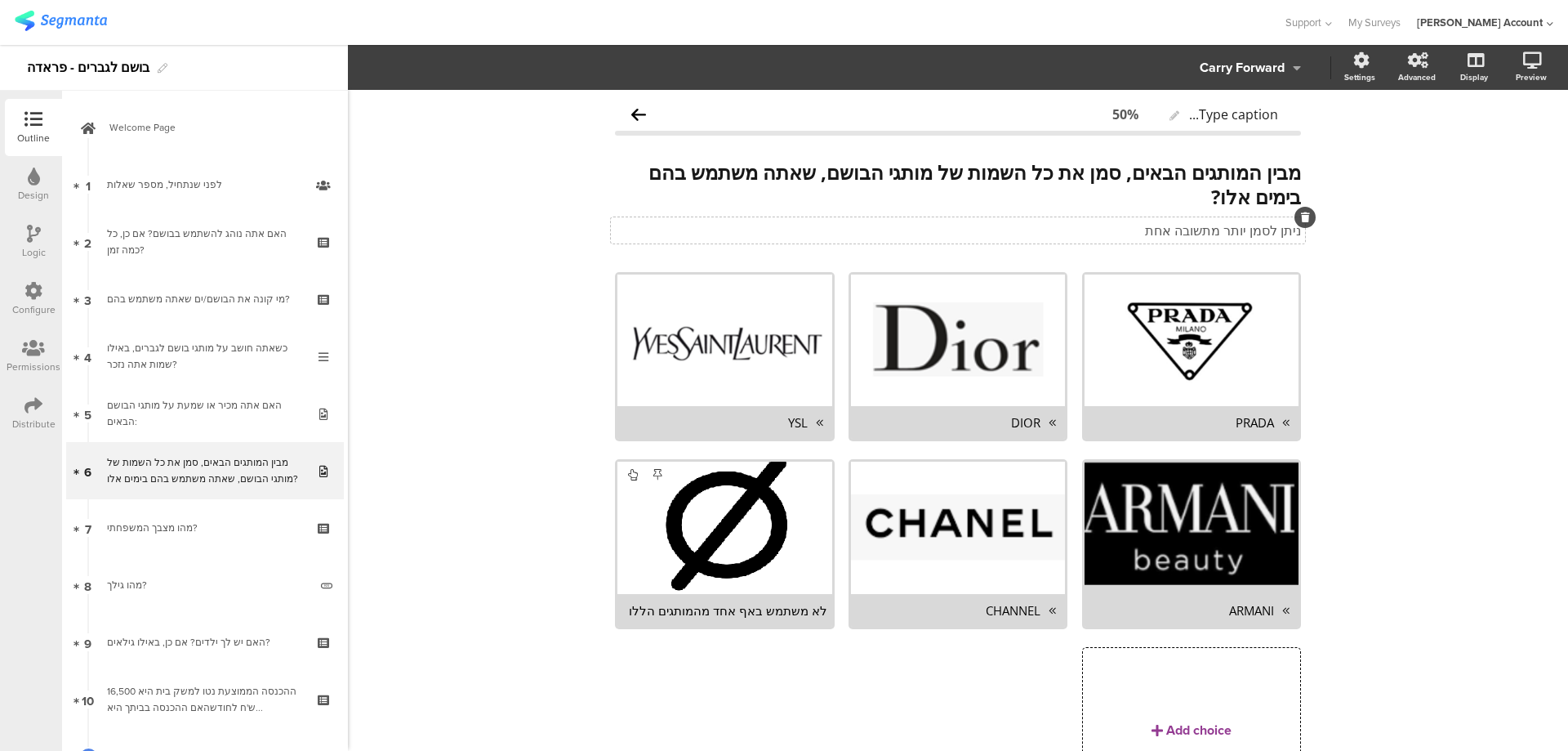
click at [1379, 264] on div "Type caption... 50% מבין המותגים הבאים, סמן את כל השמות של מותגי הבושם, שאתה מש…" at bounding box center [958, 484] width 1220 height 789
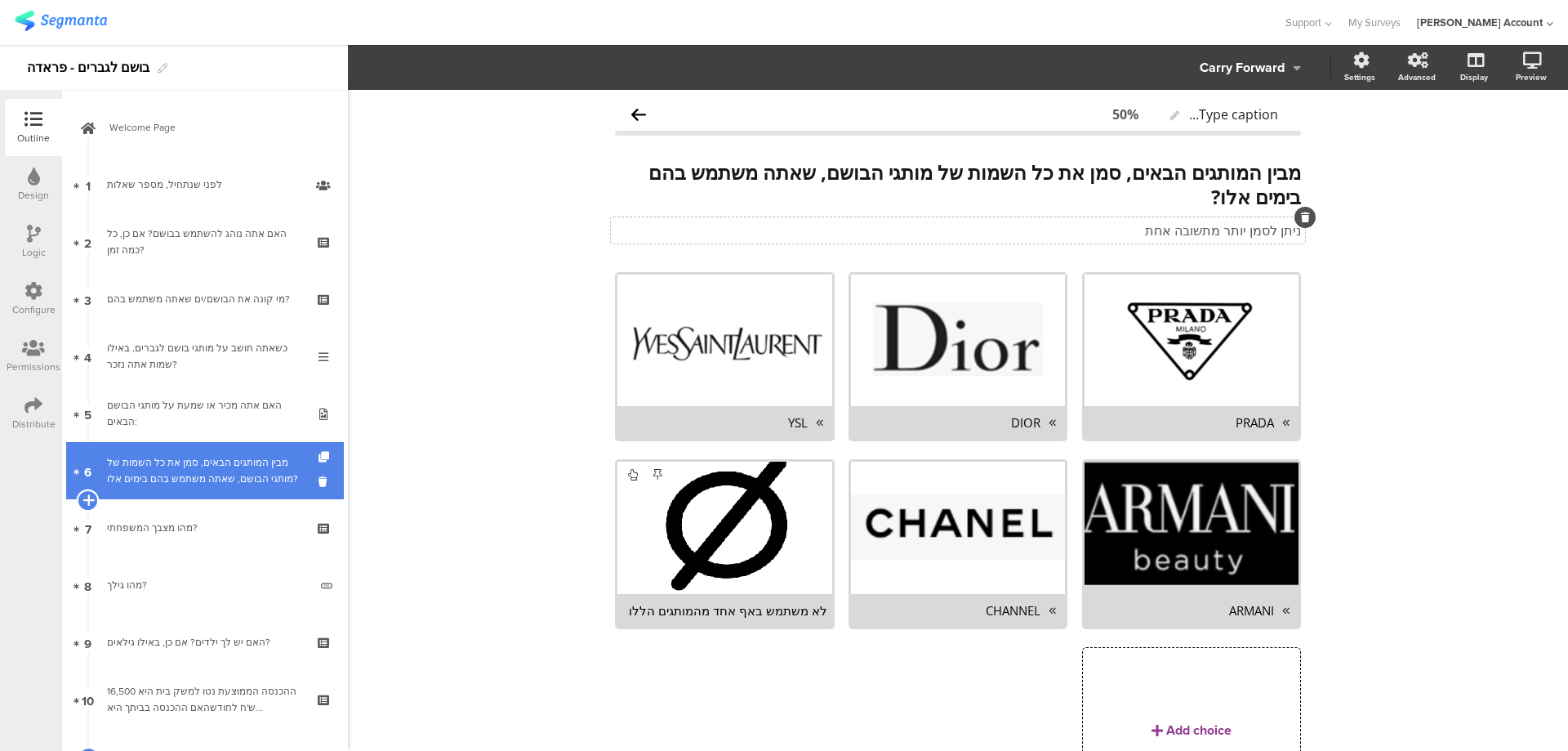
click at [90, 497] on icon at bounding box center [88, 500] width 10 height 15
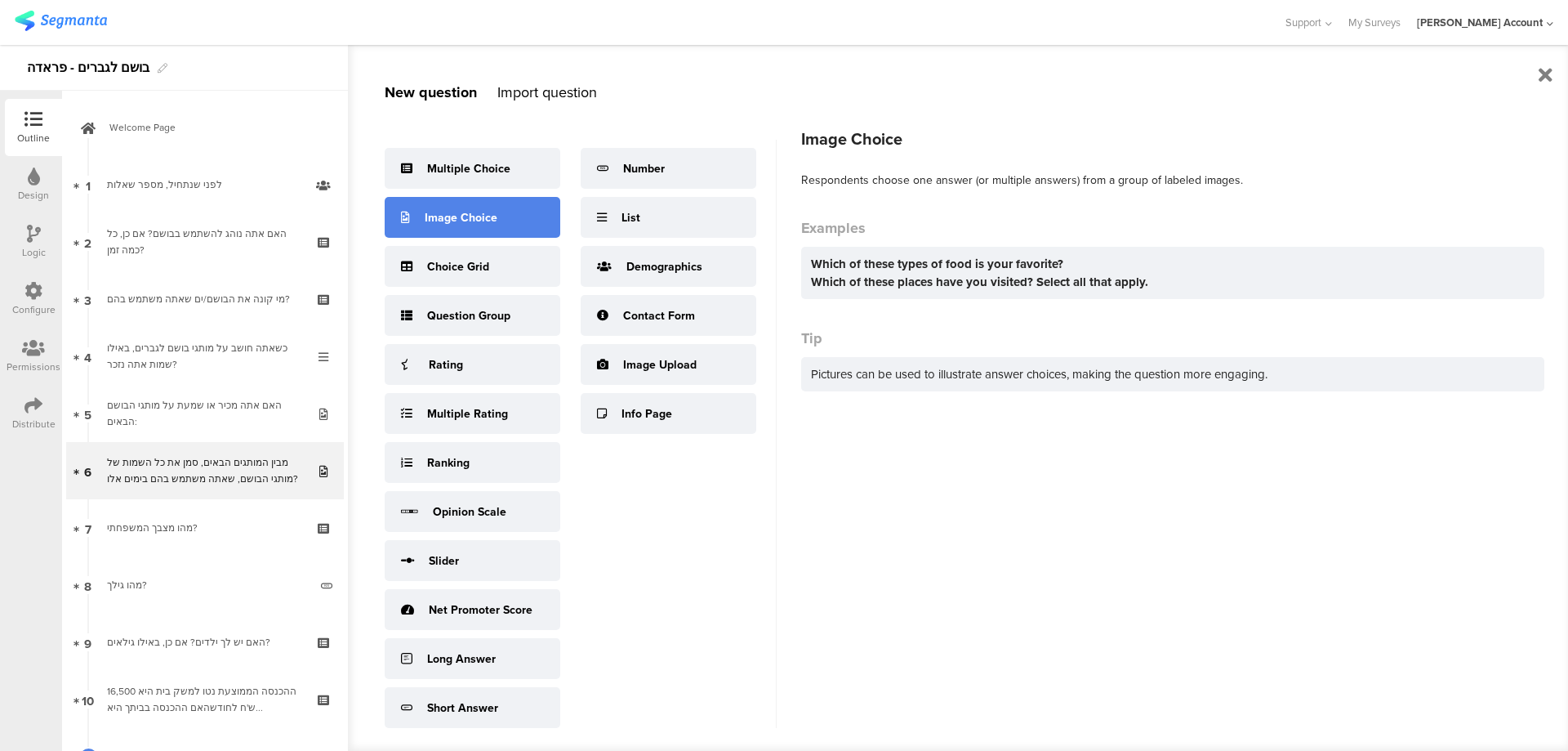
click at [499, 219] on div "Image Choice" at bounding box center [473, 217] width 176 height 40
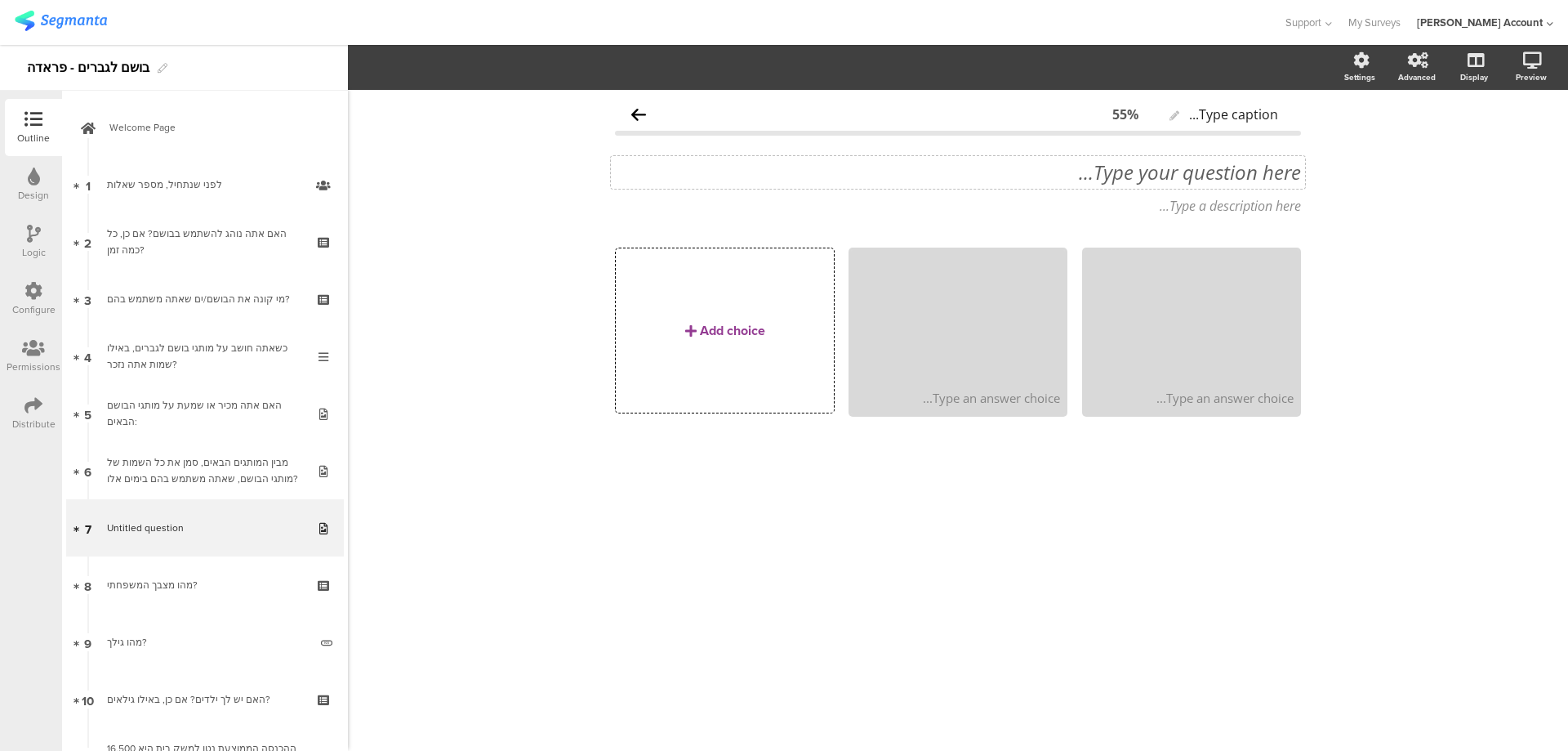
click at [1185, 187] on div "Type your question here..." at bounding box center [958, 172] width 694 height 33
click at [1219, 200] on div "Type a description here..." at bounding box center [958, 206] width 694 height 26
click at [1280, 173] on div "6. מהו מותג הבושם העיקרי שאתה משתמש בו? 6. מהו מותג הבושם העיקרי שאתה משתמש בו?" at bounding box center [958, 172] width 694 height 33
click at [1280, 173] on p "מהו מותג הבושם העיקרי שאתה משתמש בו?" at bounding box center [958, 172] width 686 height 24
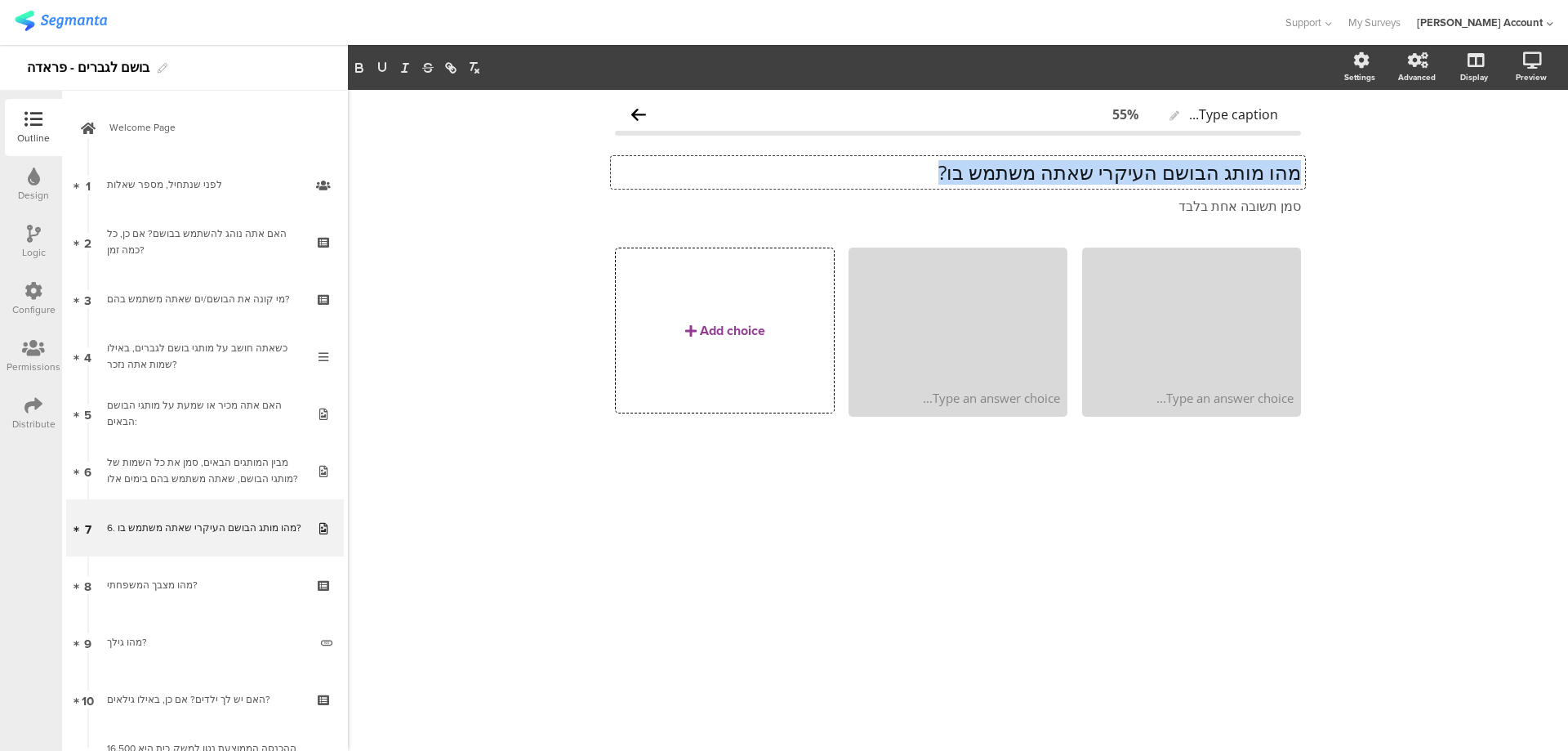
click at [1280, 173] on p "מהו מותג הבושם העיקרי שאתה משתמש בו?" at bounding box center [958, 172] width 686 height 24
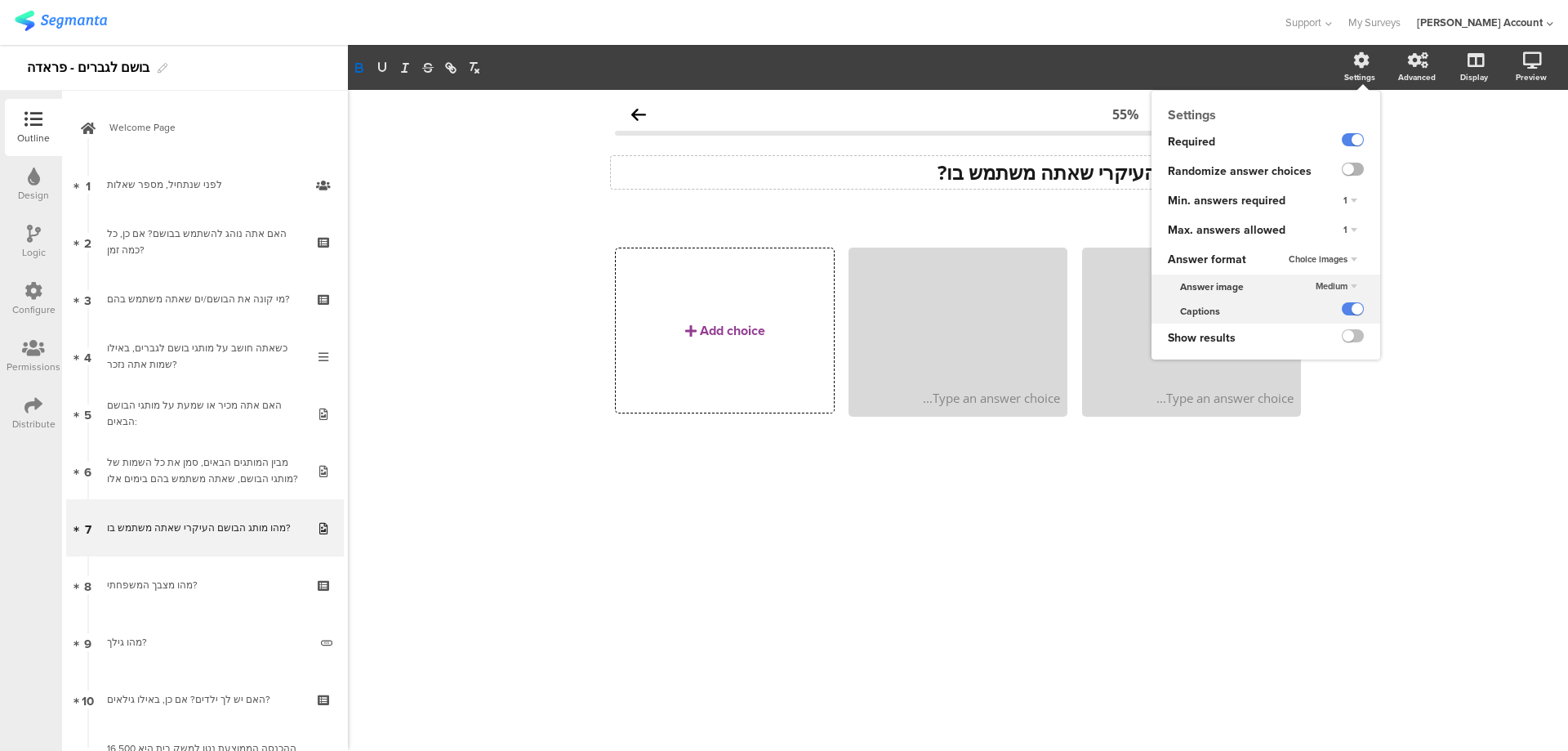
click at [1361, 166] on label at bounding box center [1354, 169] width 22 height 13
click at [0, 0] on input "checkbox" at bounding box center [0, 0] width 0 height 0
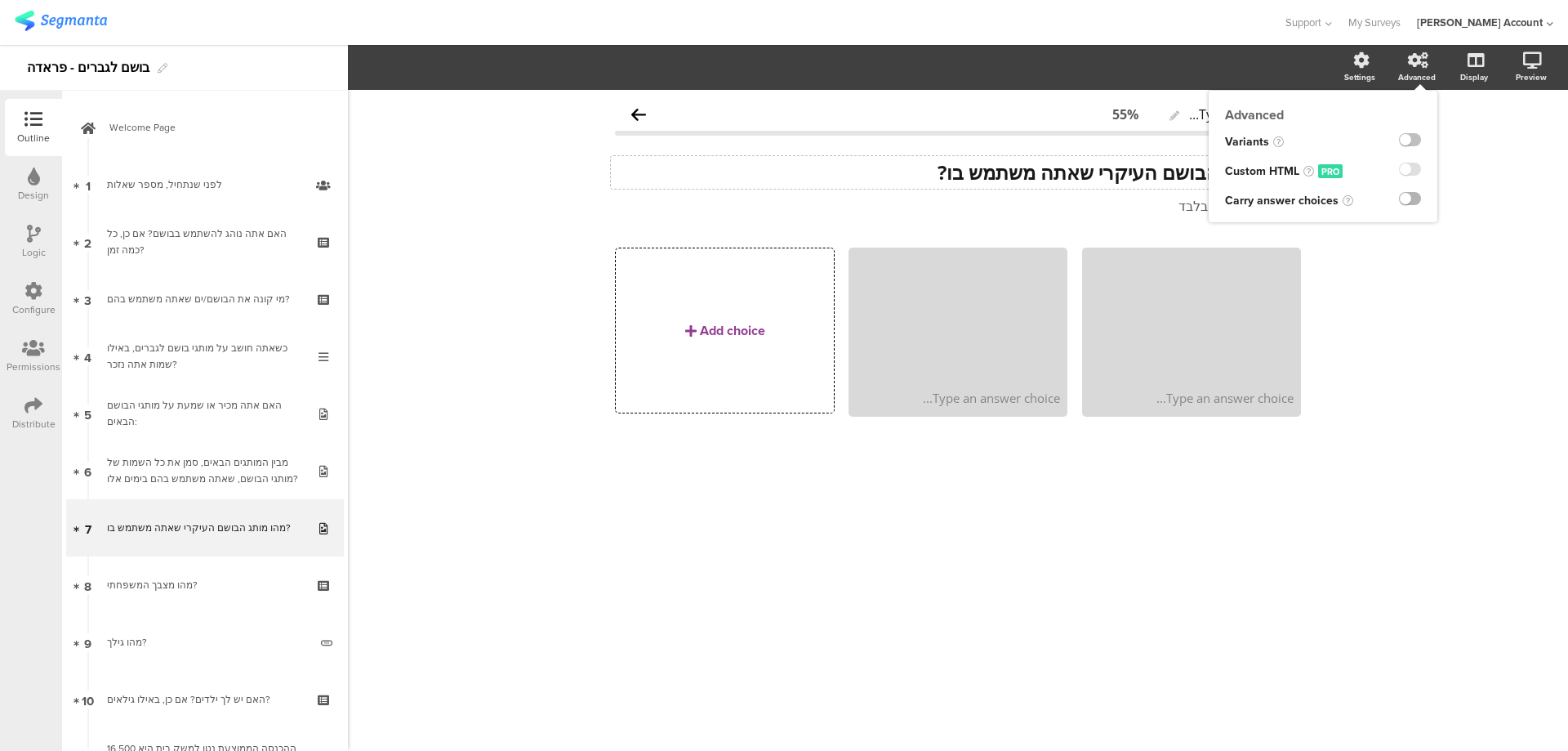
click at [1416, 195] on label at bounding box center [1410, 198] width 22 height 13
click at [0, 0] on input "checkbox" at bounding box center [0, 0] width 0 height 0
click at [1274, 71] on div "Carry Forward" at bounding box center [1243, 67] width 85 height 23
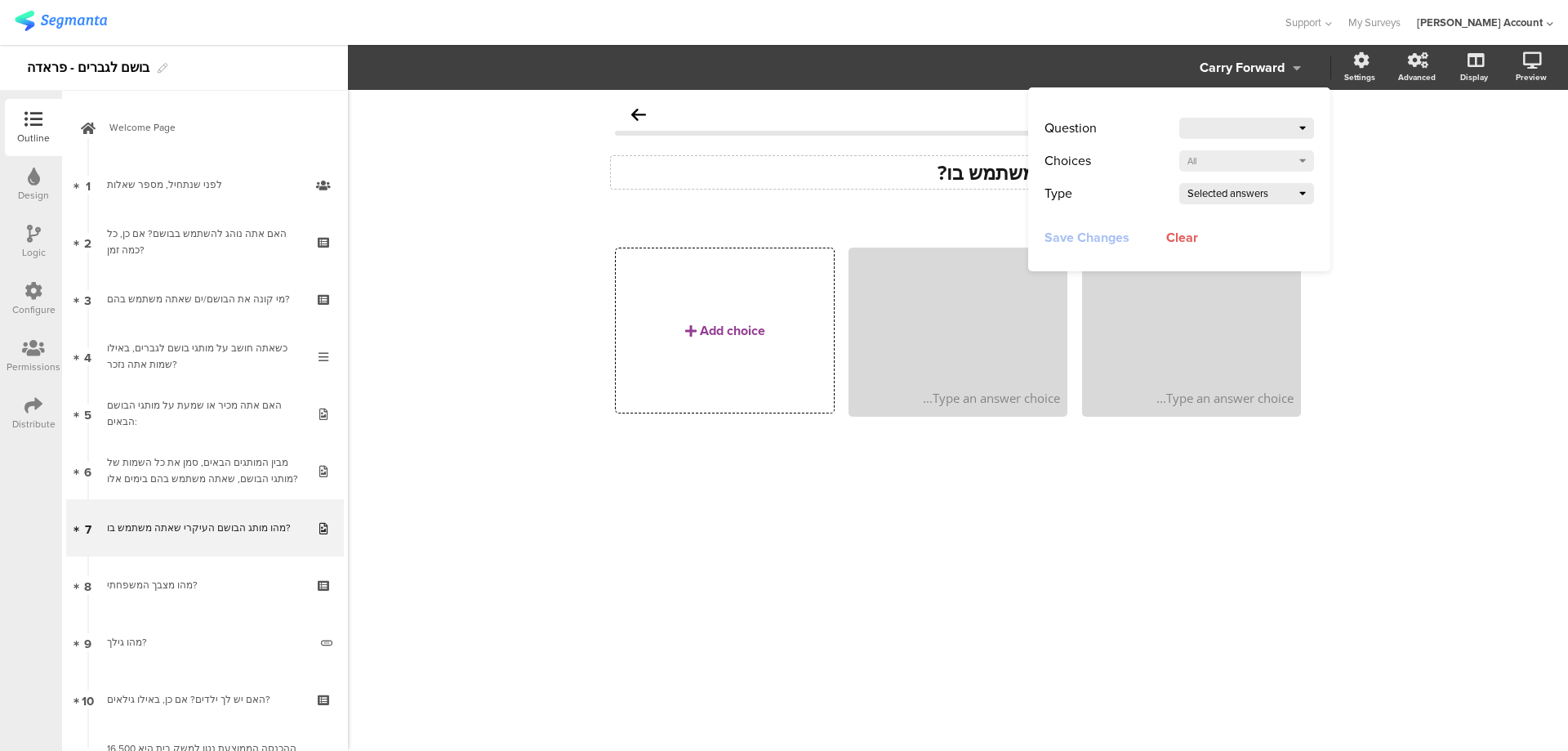
click at [1285, 130] on div at bounding box center [1243, 128] width 112 height 23
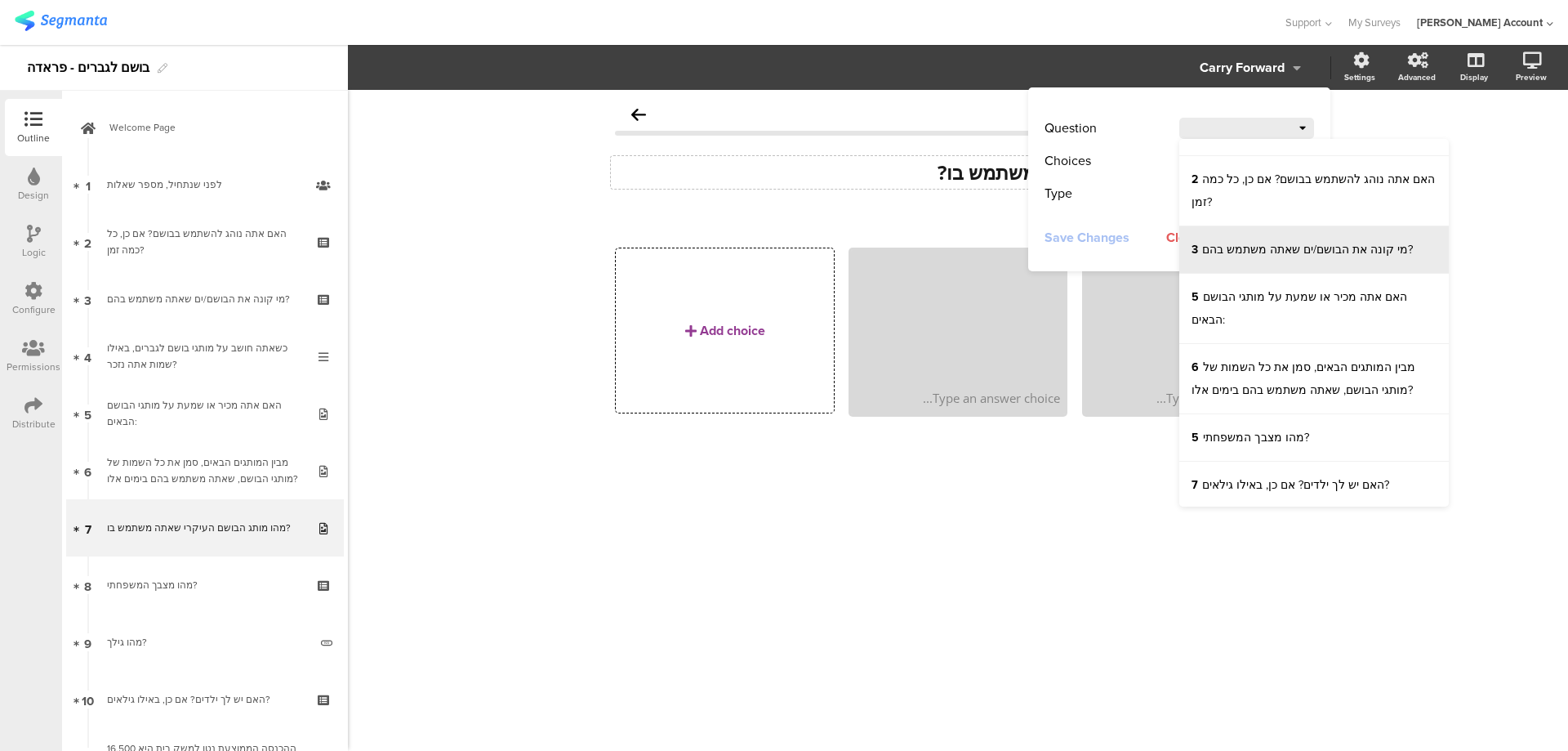
scroll to position [158, 0]
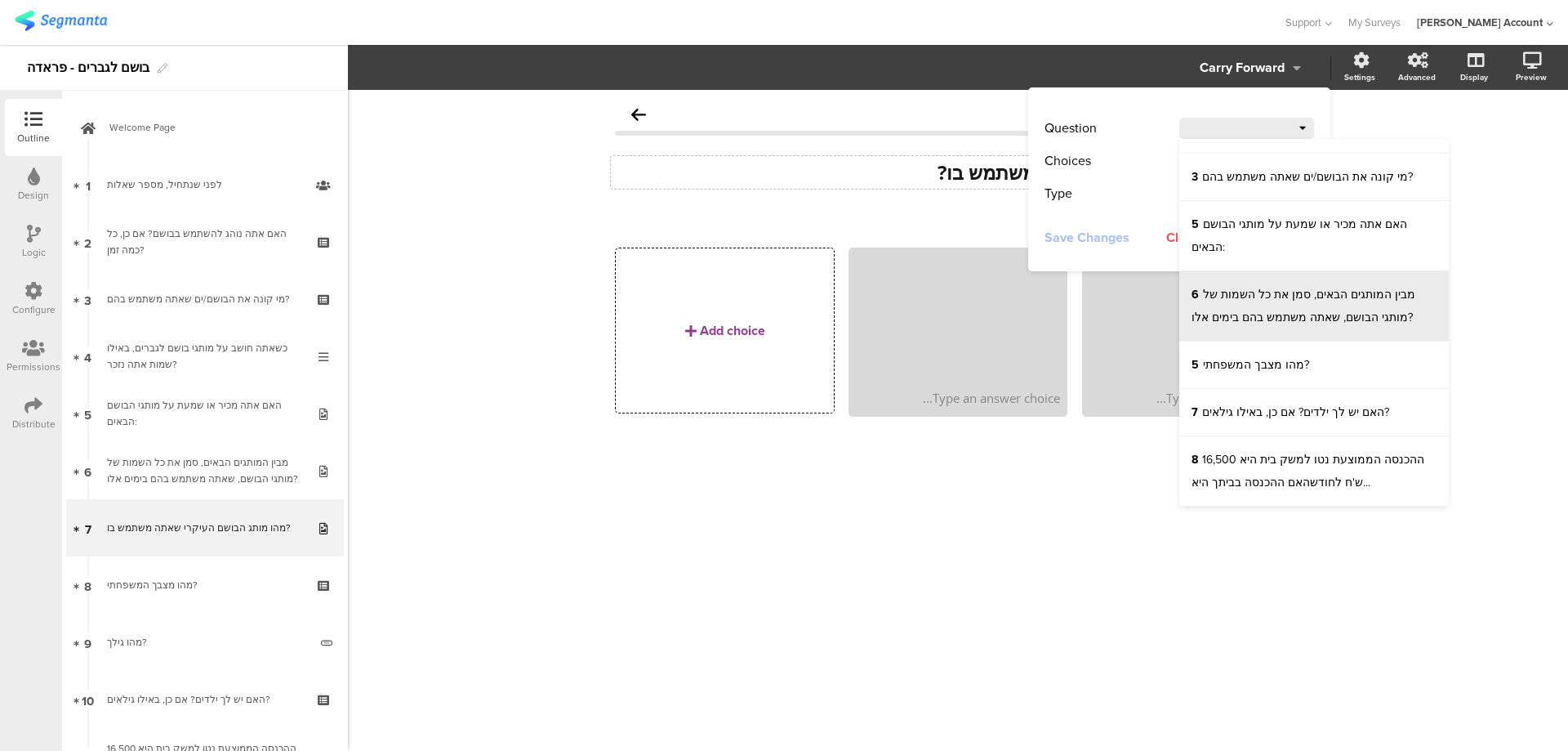
click at [1328, 291] on sg-question-line "6 מבין המותגים הבאים, סמן את כל השמות של מותגי הבושם, שאתה משתמש בהם בימים אלו?" at bounding box center [1304, 306] width 224 height 40
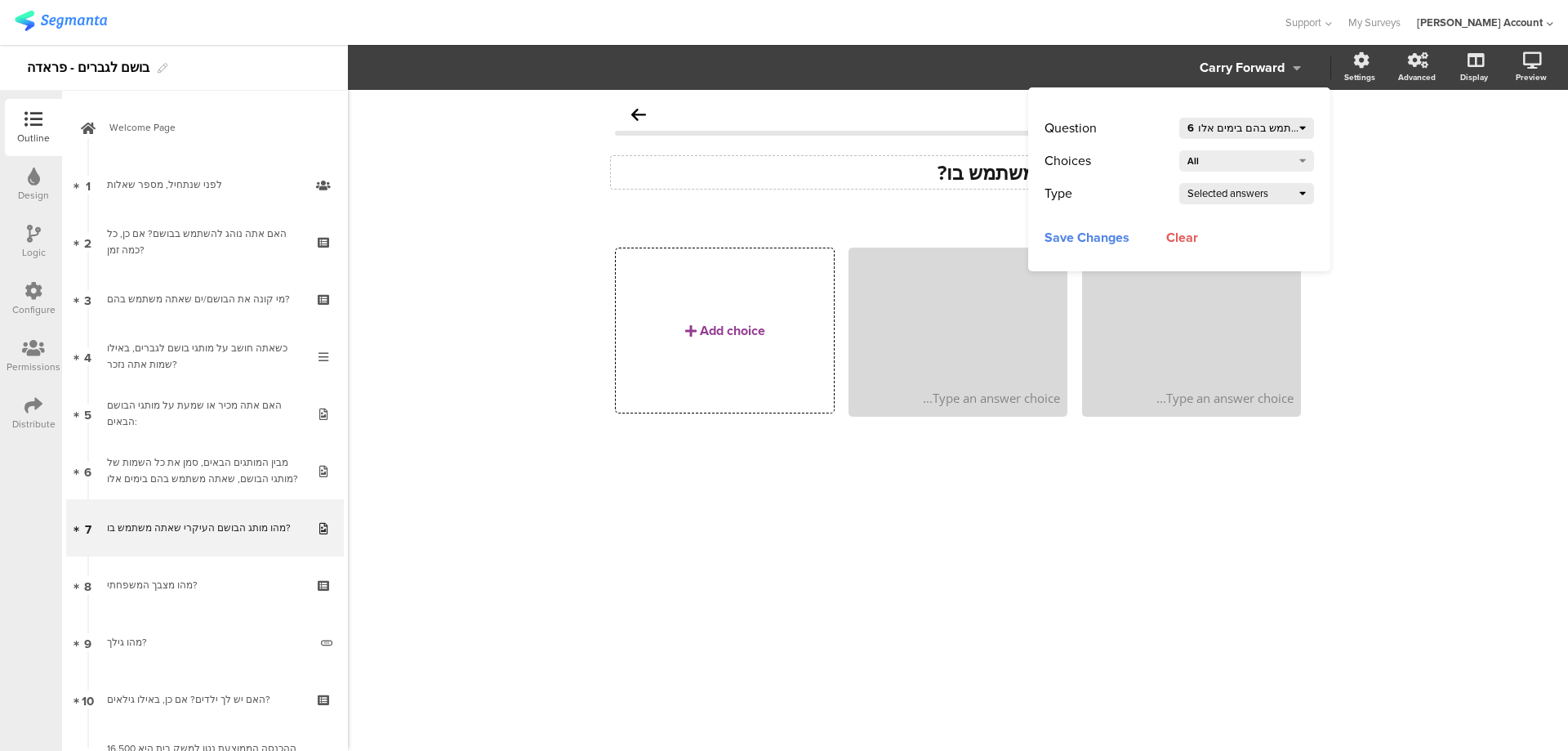
click at [1100, 235] on span "Save Changes" at bounding box center [1087, 237] width 85 height 21
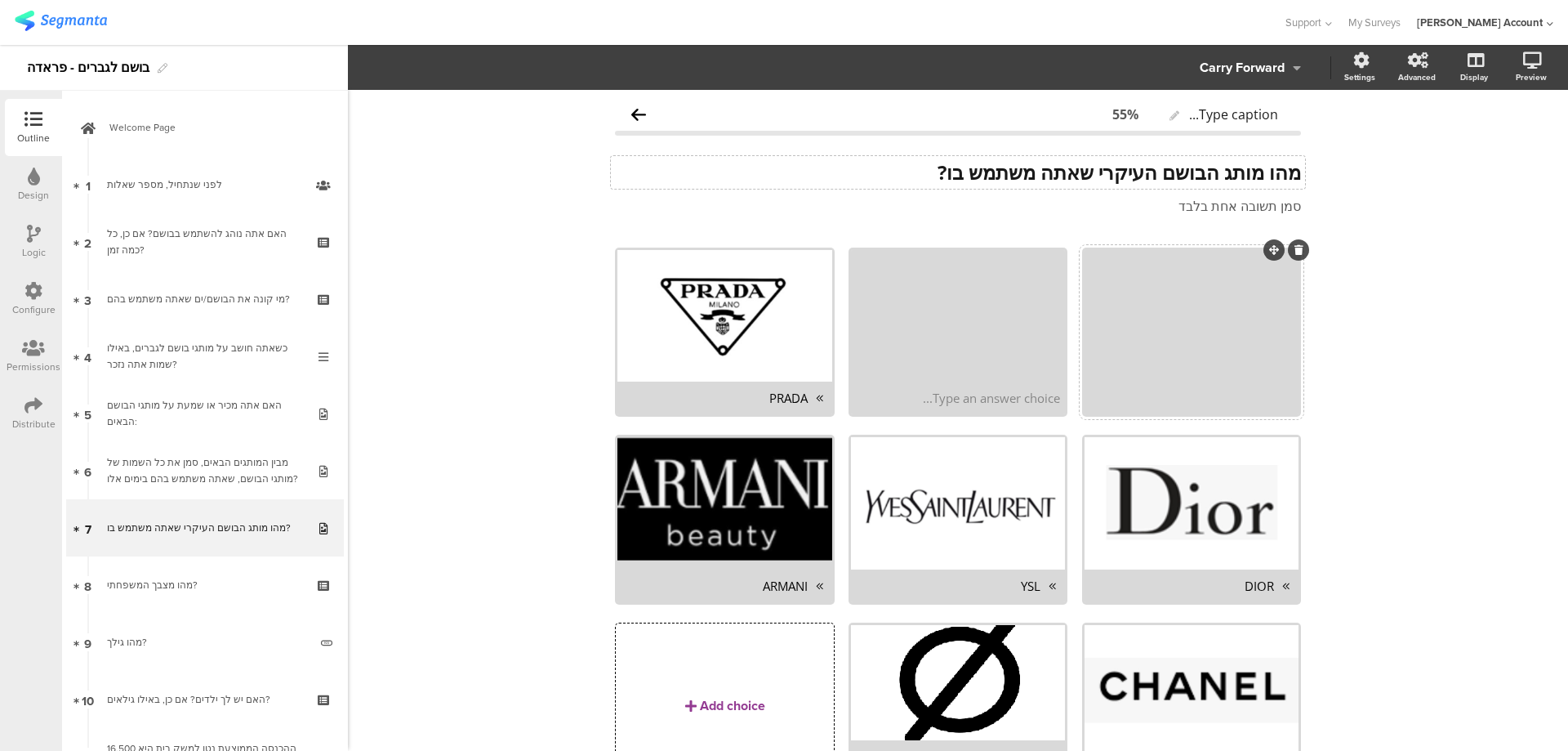
click at [1295, 250] on icon at bounding box center [1299, 250] width 9 height 9
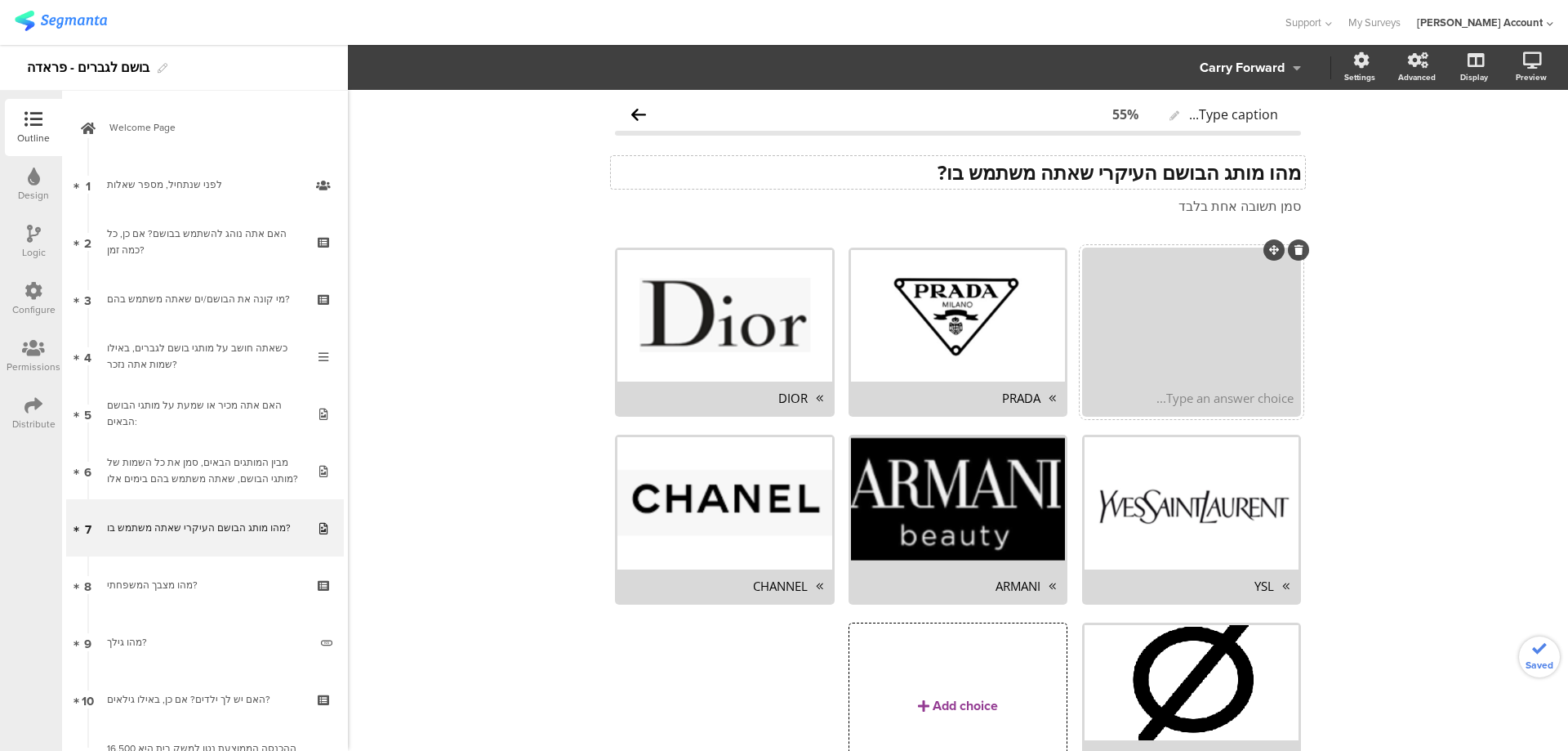
click at [1295, 247] on icon at bounding box center [1299, 250] width 9 height 9
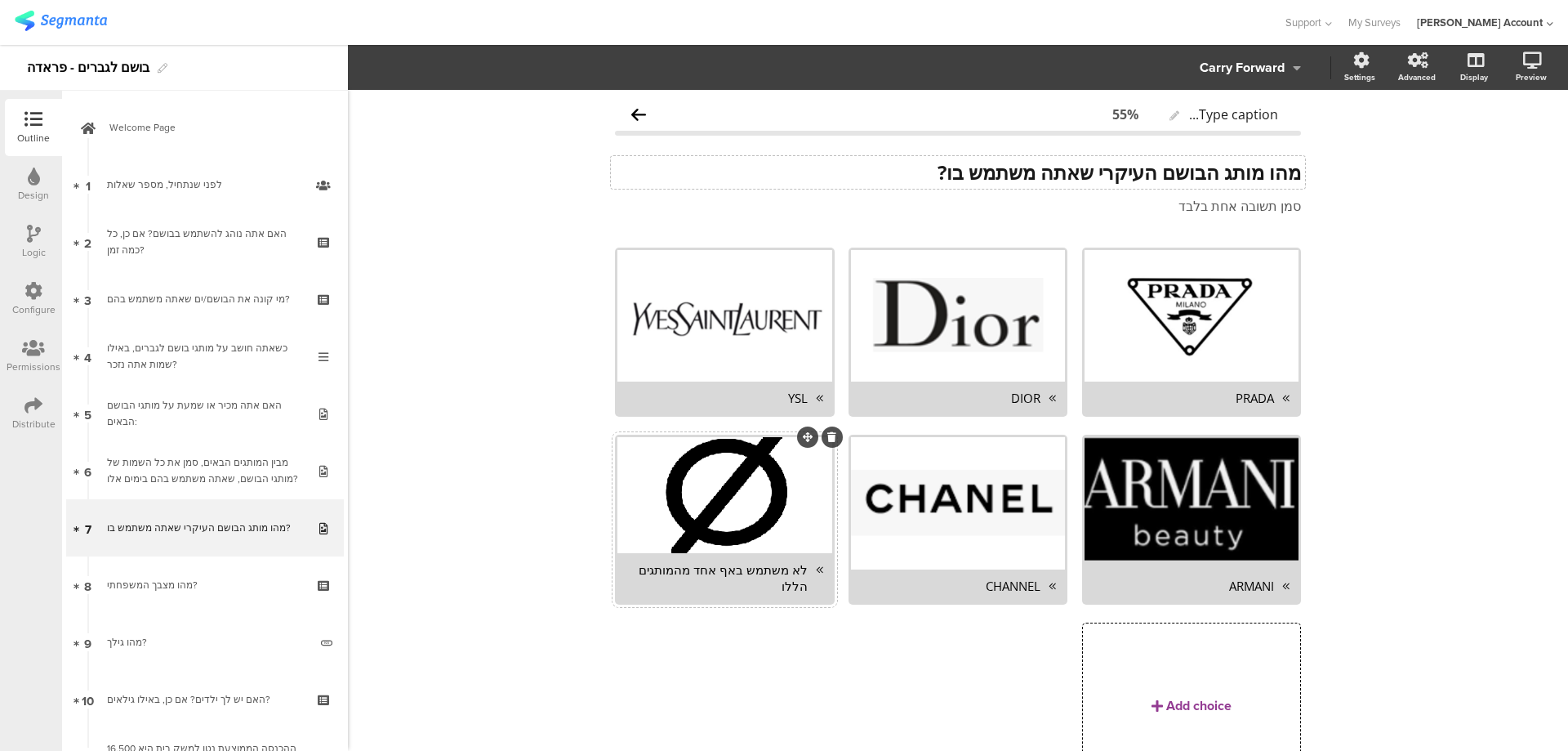
click at [753, 579] on div "לא משתמש באף אחד מהמותגים הללו" at bounding box center [715, 578] width 184 height 33
click at [1225, 60] on div "Carry Forward" at bounding box center [1243, 67] width 85 height 23
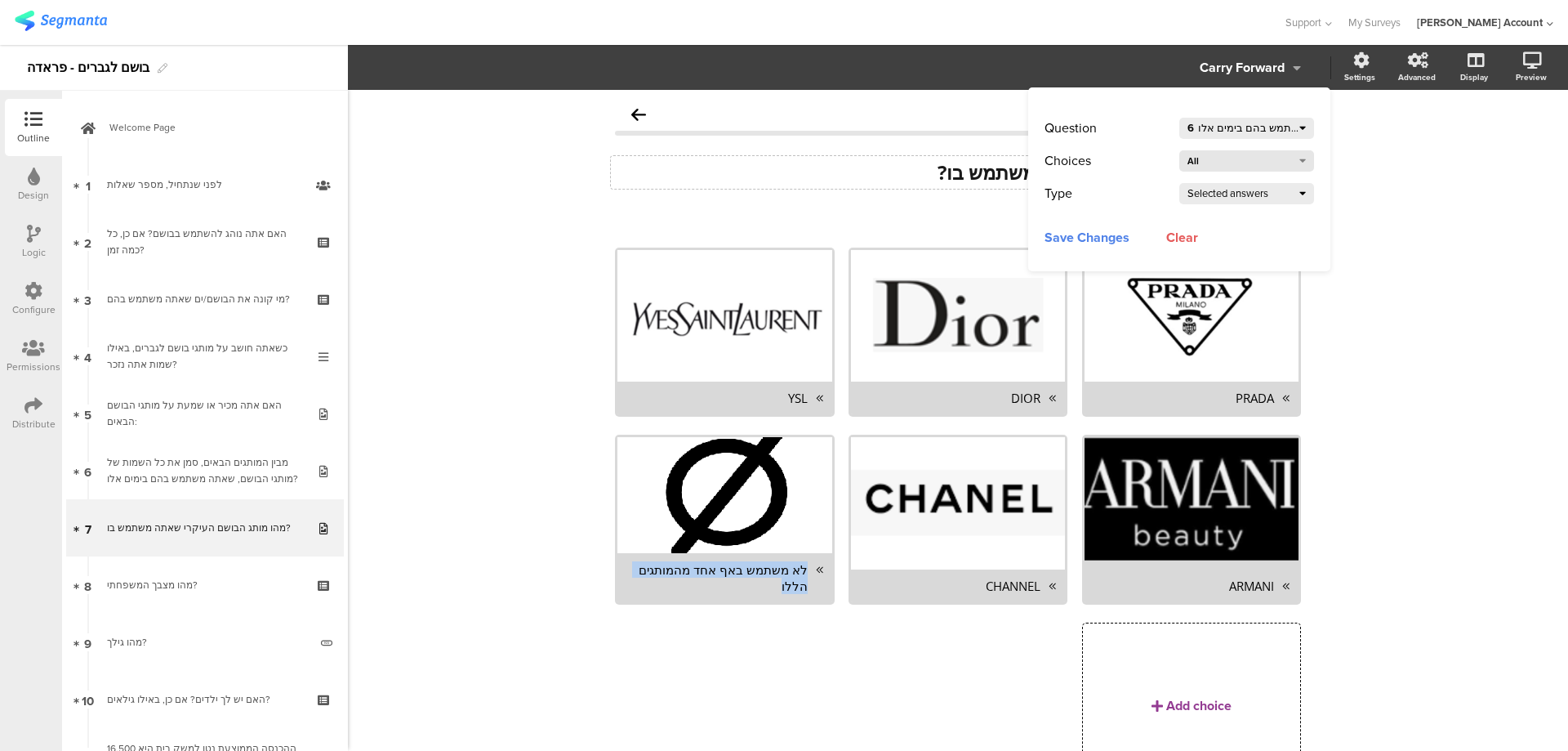
click at [1238, 153] on div "All" at bounding box center [1240, 161] width 105 height 23
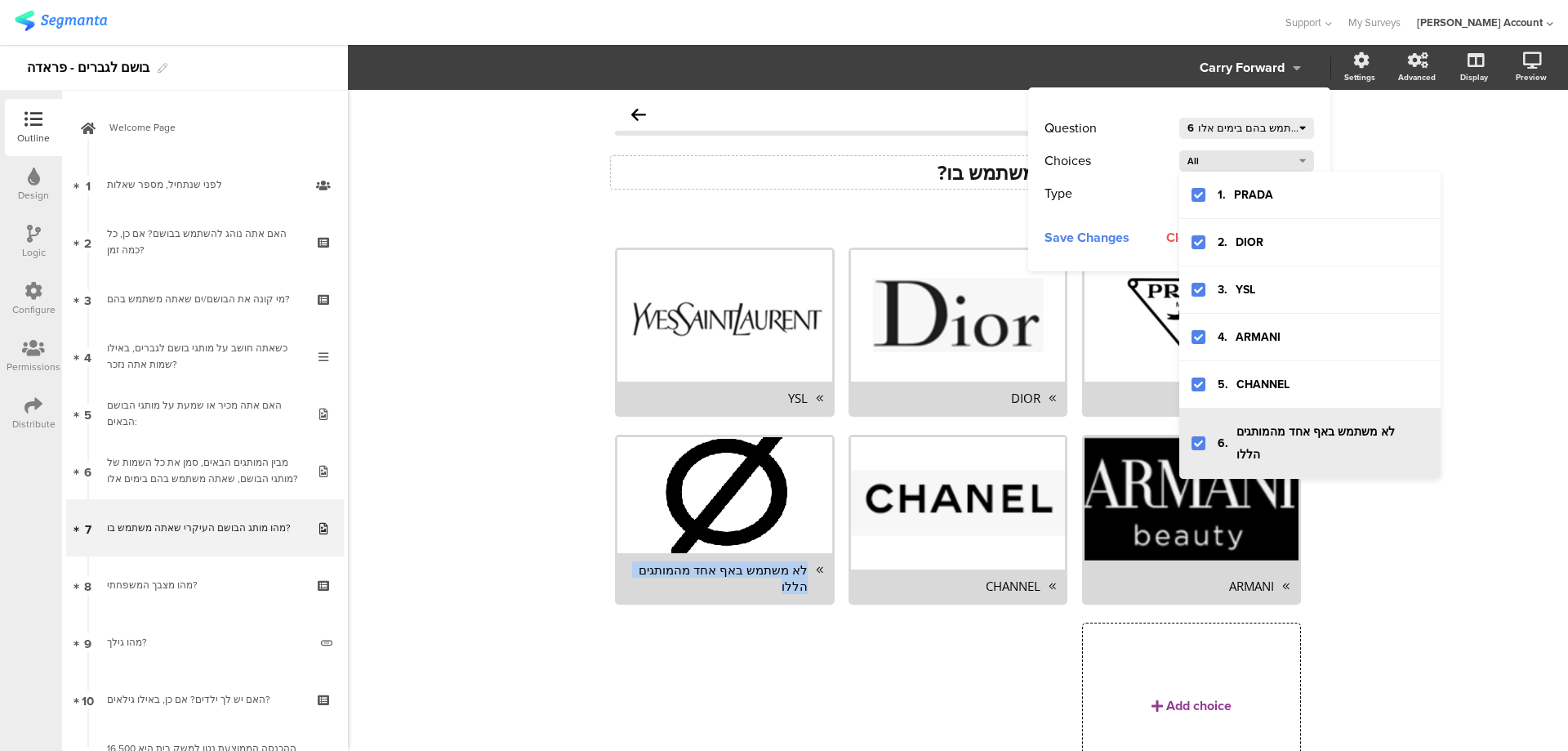
click at [1194, 438] on icon at bounding box center [1199, 443] width 9 height 9
click at [1074, 234] on span "Save Changes" at bounding box center [1087, 237] width 85 height 21
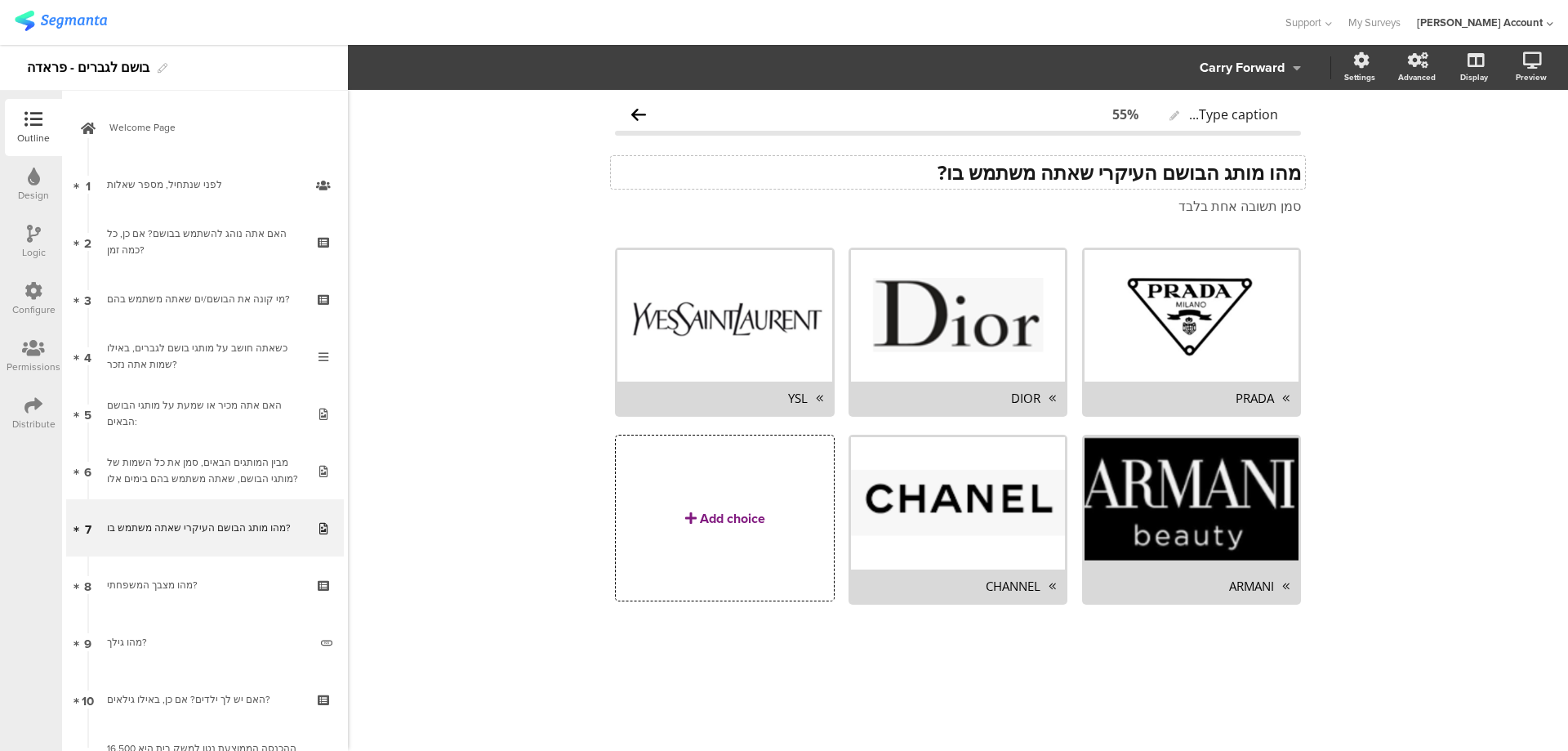
click at [747, 513] on div "Add choice" at bounding box center [733, 518] width 65 height 19
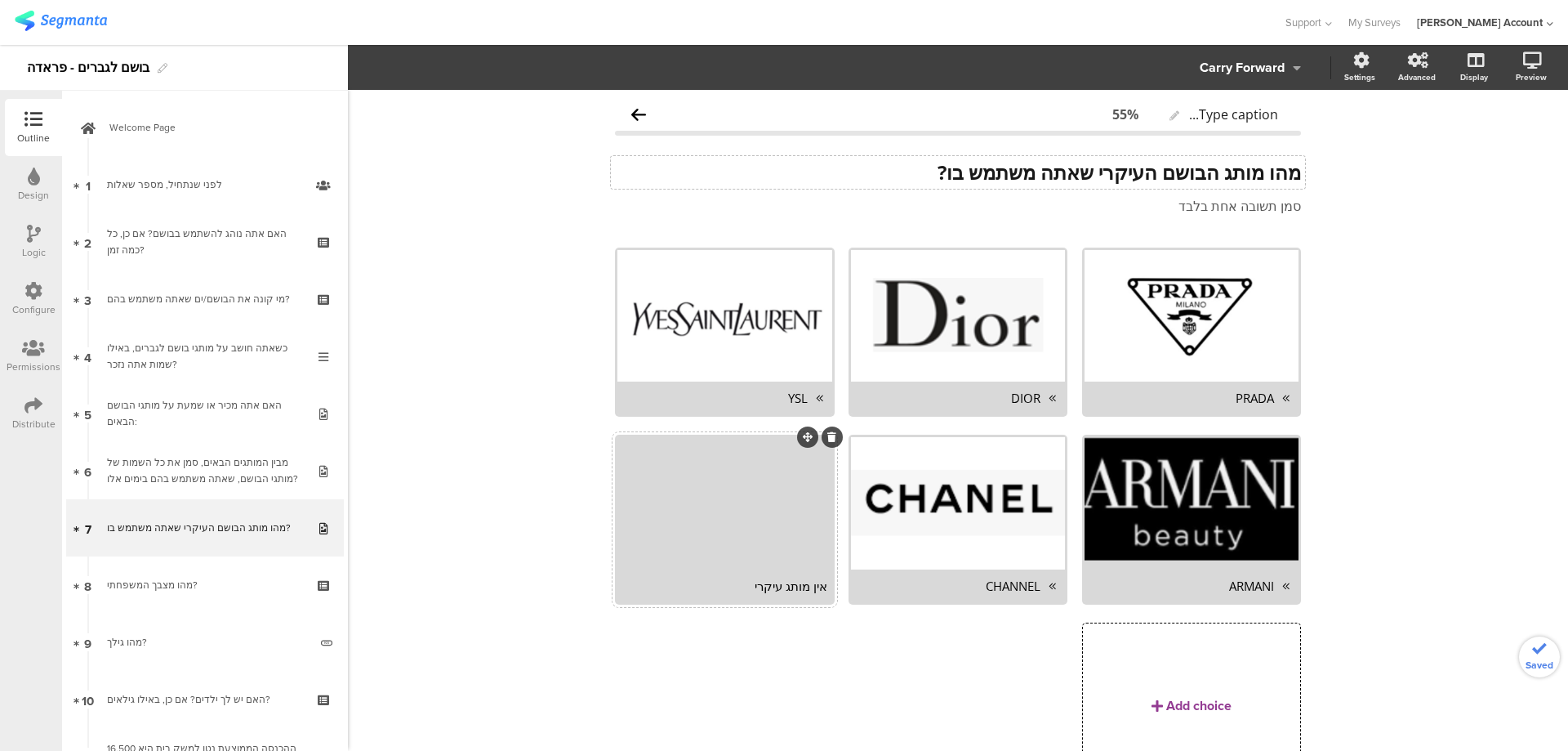
click at [778, 593] on div "אין מותג עיקרי" at bounding box center [724, 586] width 204 height 16
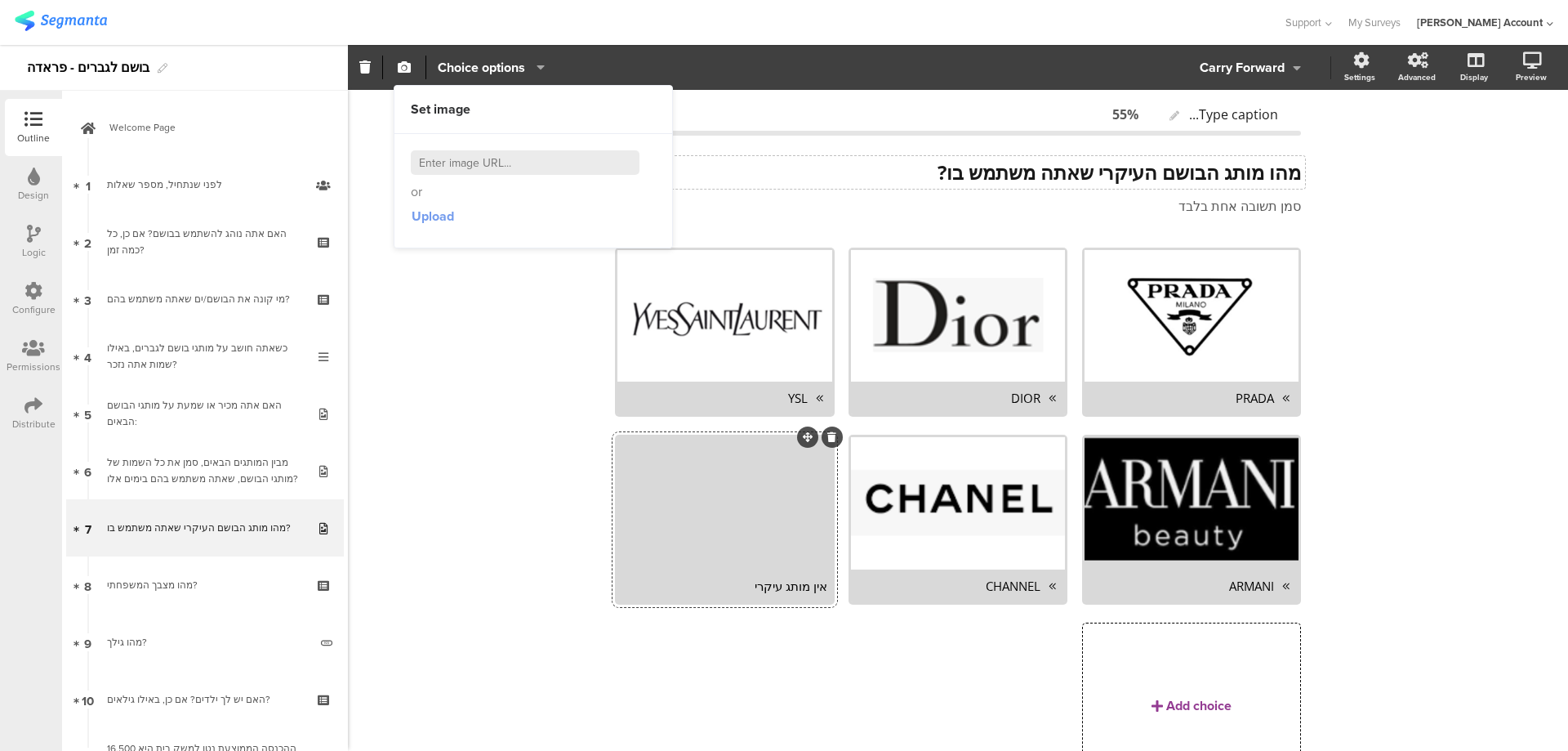
click at [443, 219] on span "Upload" at bounding box center [432, 216] width 42 height 19
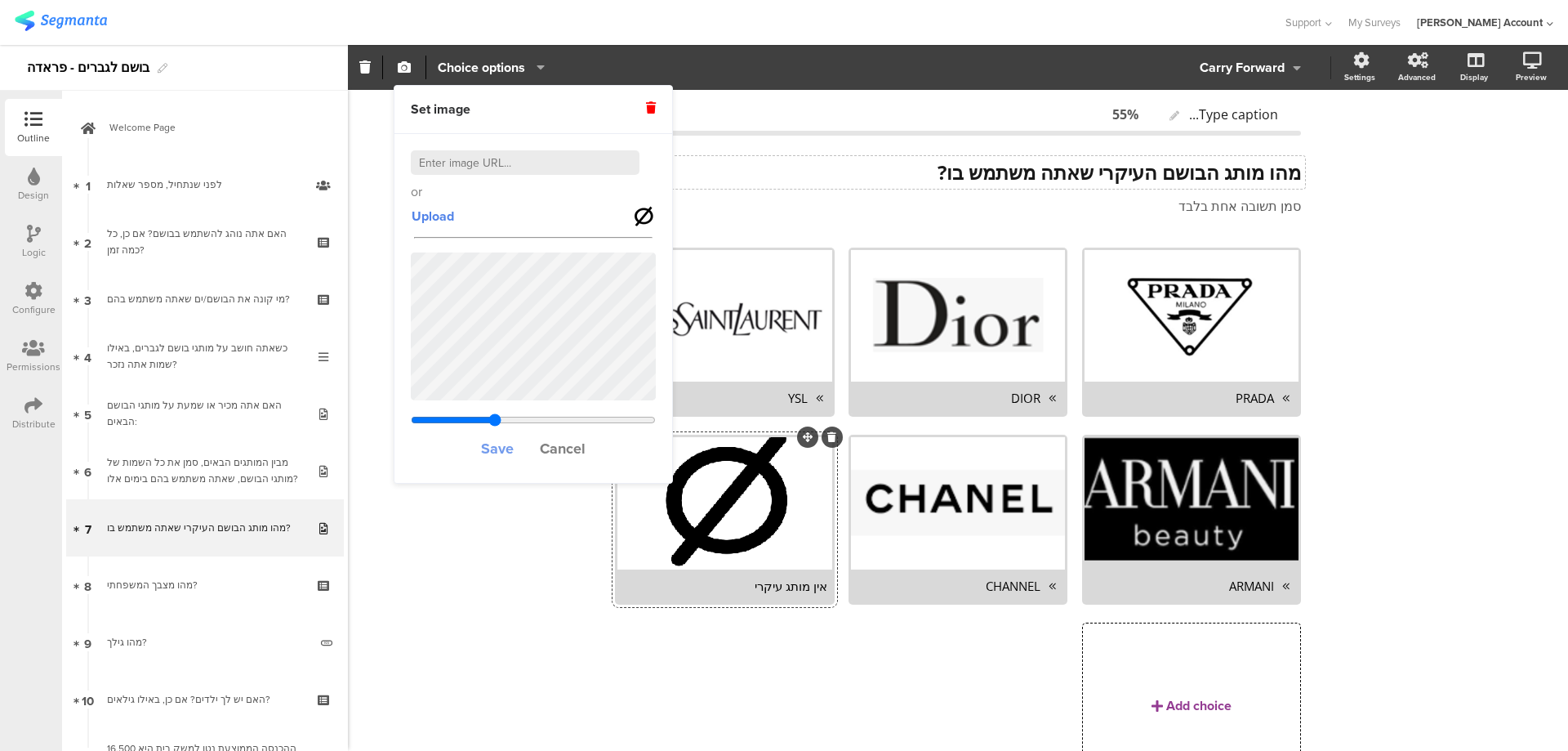
click at [504, 442] on span "Save" at bounding box center [498, 448] width 33 height 22
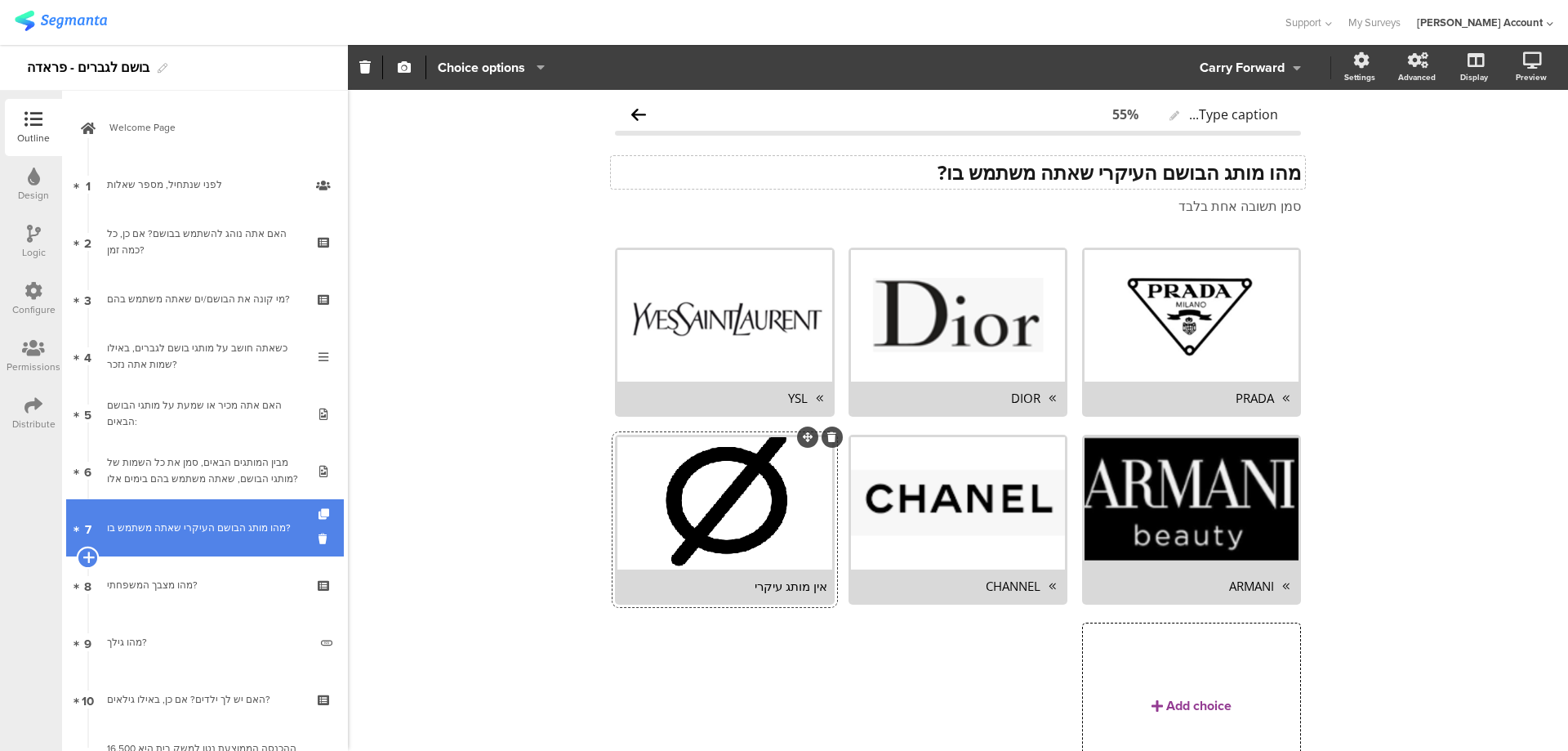
click at [86, 554] on icon at bounding box center [88, 556] width 10 height 15
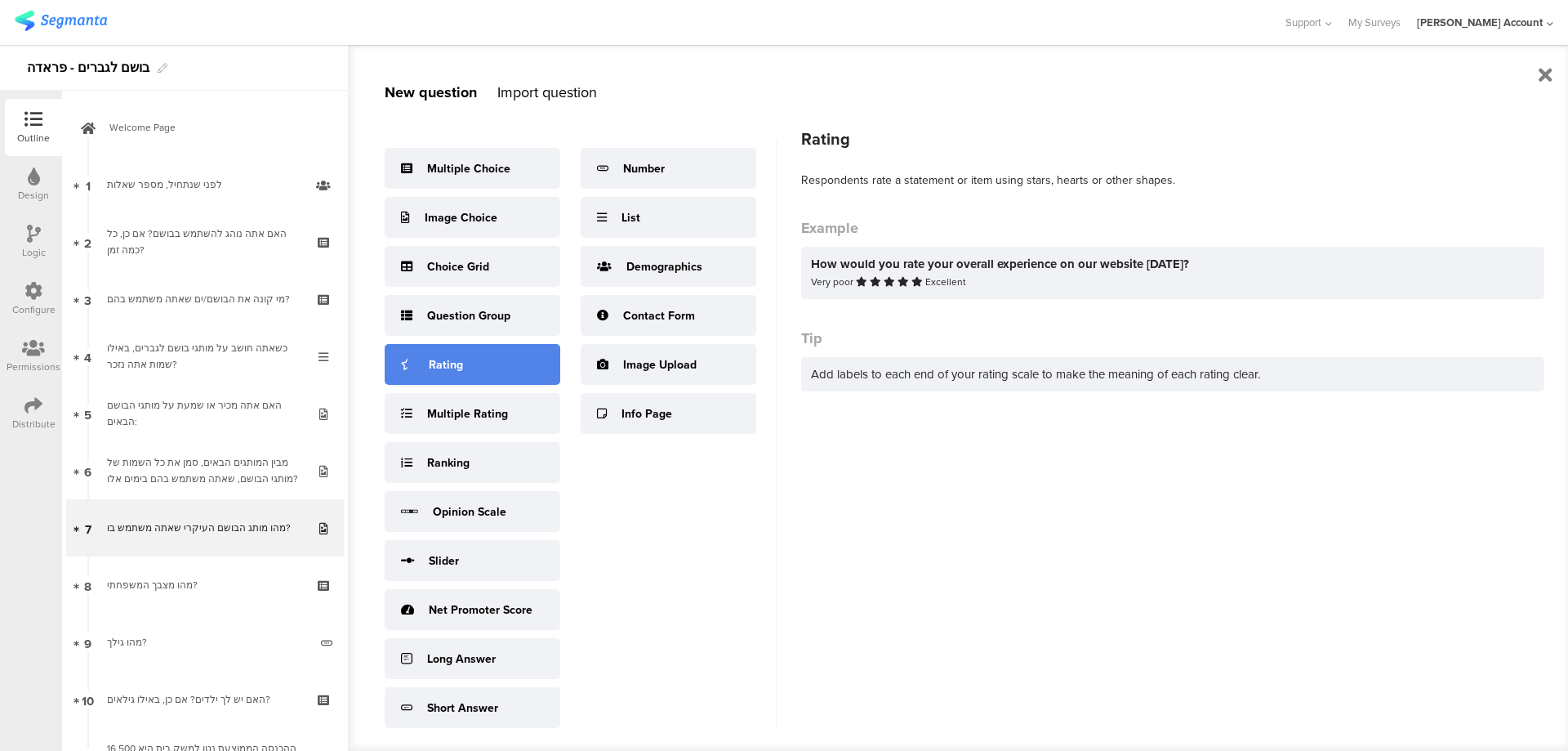
click at [494, 361] on div "Rating" at bounding box center [473, 363] width 176 height 40
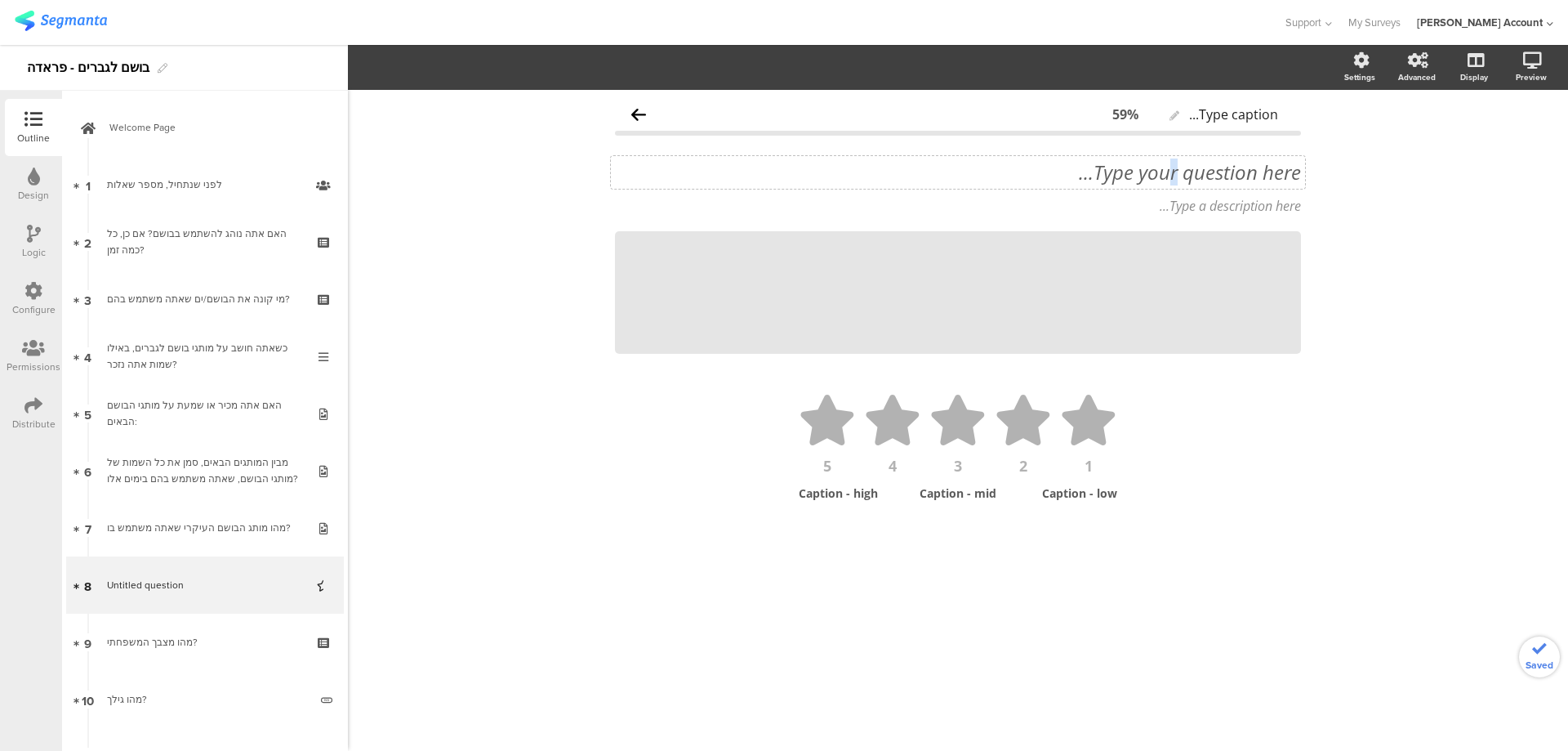
click at [1174, 177] on div "Type your question here..." at bounding box center [958, 172] width 694 height 33
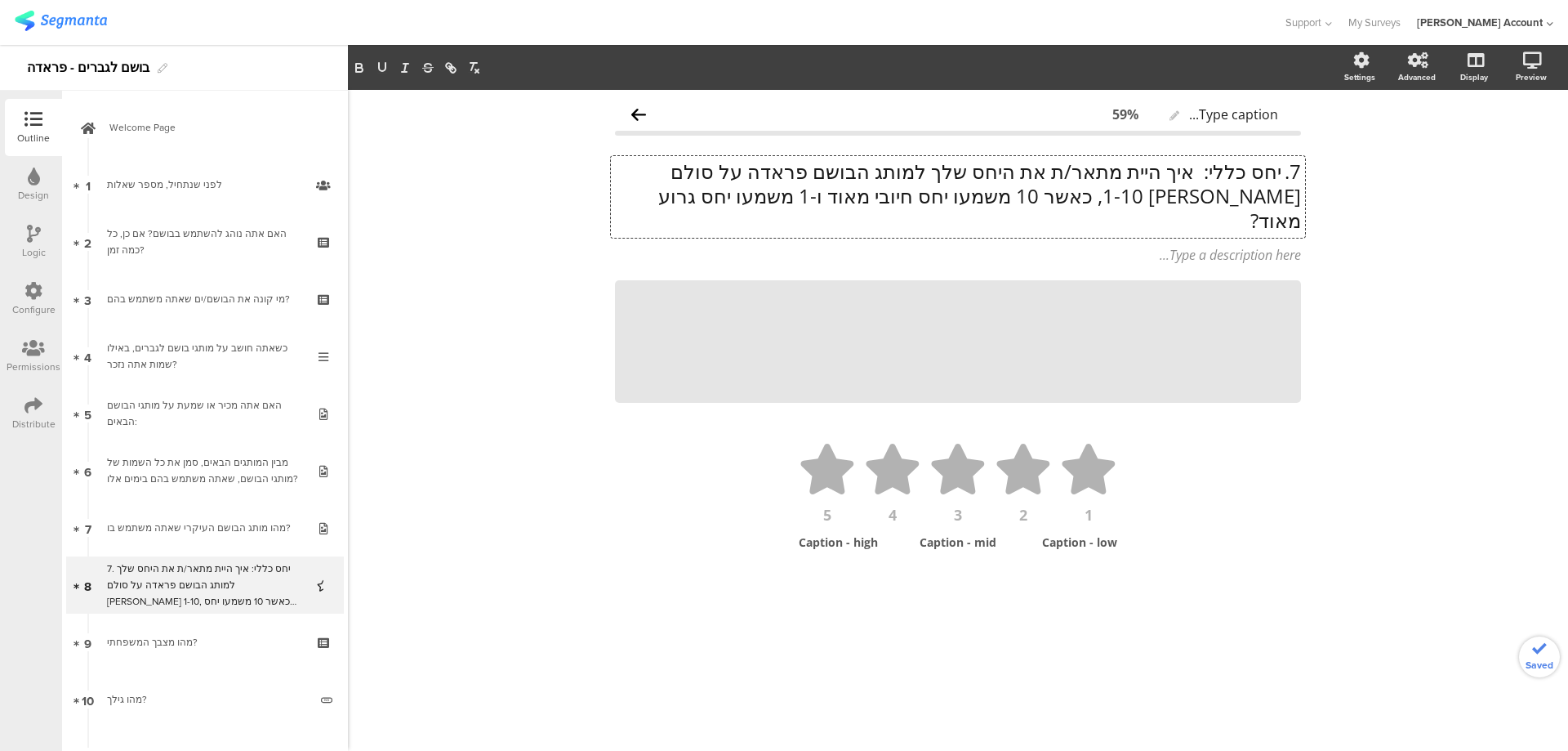
click at [1282, 167] on p "7. יחס כללי: איך היית מתאר/ת את היחס שלך למותג הבושם פראדה על סולם שבין 1-10, כ…" at bounding box center [958, 196] width 686 height 73
click at [1237, 171] on p "יחס כללי: איך היית מתאר/ת את היחס שלך למותג הבושם פראדה על סולם שבין 1-10, כאשר…" at bounding box center [958, 196] width 686 height 73
click at [1221, 172] on p "יחס כללי: איך היית מתאר/ת את היחס שלך למותג הבושם פראדה על סולם שבין 1-10, כאשר…" at bounding box center [958, 196] width 686 height 73
drag, startPoint x: 1222, startPoint y: 172, endPoint x: 1325, endPoint y: 173, distance: 103.0
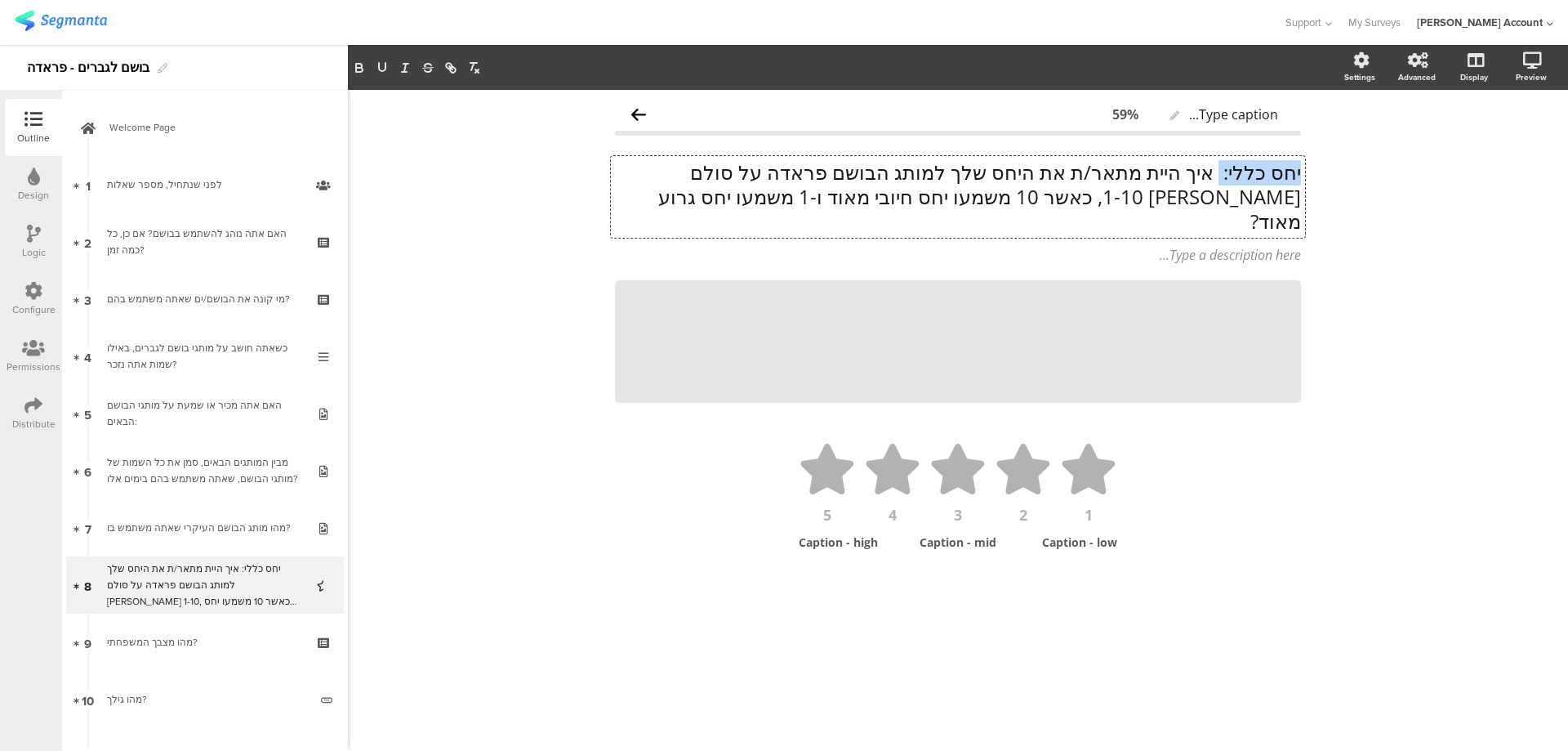
click at [1325, 173] on div "Type caption... 59% יחס כללי: איך היית מתאר/ת את היחס שלך למותג הבושם פראדה על …" at bounding box center [958, 419] width 1220 height 661
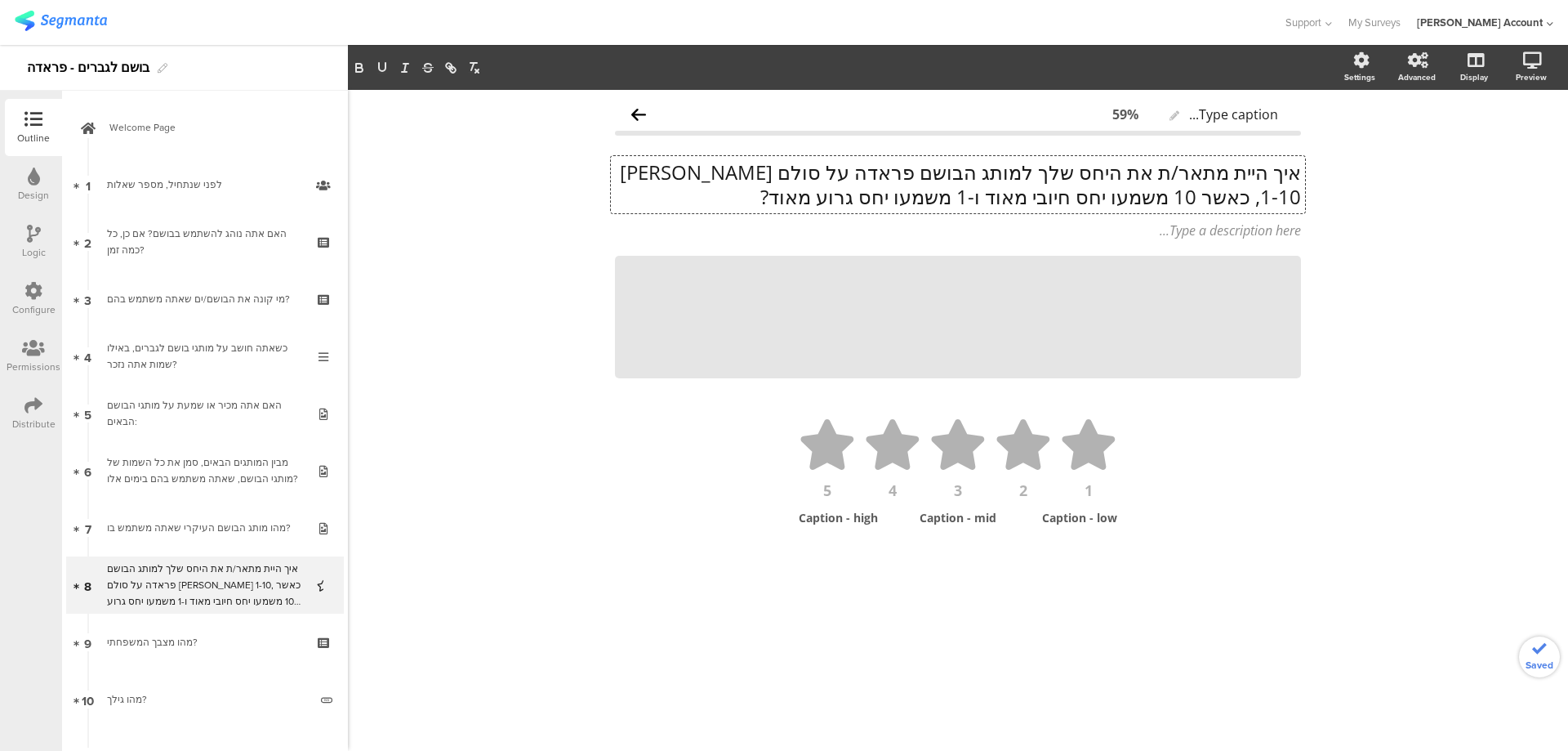
click at [1300, 169] on p "איך היית מתאר/ת את היחס שלך למותג הבושם פראדה על סולם שבין 1-10, כאשר 10 משמעו …" at bounding box center [958, 184] width 686 height 49
click at [1086, 169] on p "איך היית מתאר/ת את היחס שלך למותג הבושם פראדה על סולם שבין 1-10, כאשר 10 משמעו …" at bounding box center [958, 184] width 686 height 49
drag, startPoint x: 863, startPoint y: 200, endPoint x: 1325, endPoint y: 155, distance: 464.2
click at [1325, 155] on div "Type caption... 59% איך היית מתאר/ת את היחס הכללי שלך למותג הבושם פראדה על סולם…" at bounding box center [958, 419] width 1220 height 661
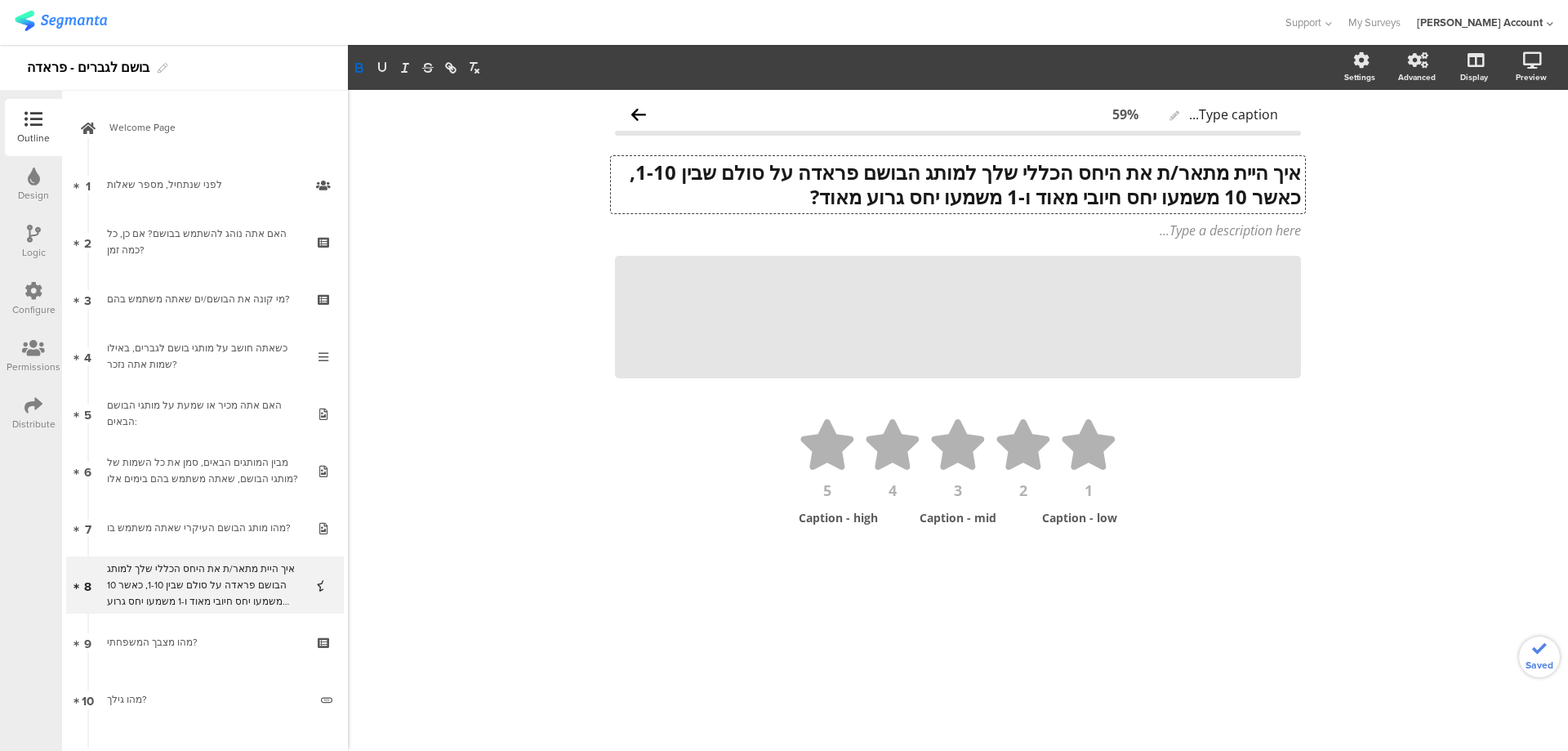
click at [1100, 186] on strong "איך היית מתאר/ת את היחס הכללי שלך למותג הבושם פראדה על סולם שבין 1-10, כאשר 10 …" at bounding box center [963, 184] width 676 height 52
drag, startPoint x: 1110, startPoint y: 171, endPoint x: 1017, endPoint y: 169, distance: 93.0
click at [1017, 169] on strong "איך היית מתאר/ת את היחס הכללי שלך למותג הבושם פראדה על סולם שבין 1-10, כאשר 10 …" at bounding box center [963, 184] width 676 height 52
click at [383, 61] on icon "button" at bounding box center [381, 67] width 15 height 15
click at [921, 316] on icon at bounding box center [916, 317] width 56 height 56
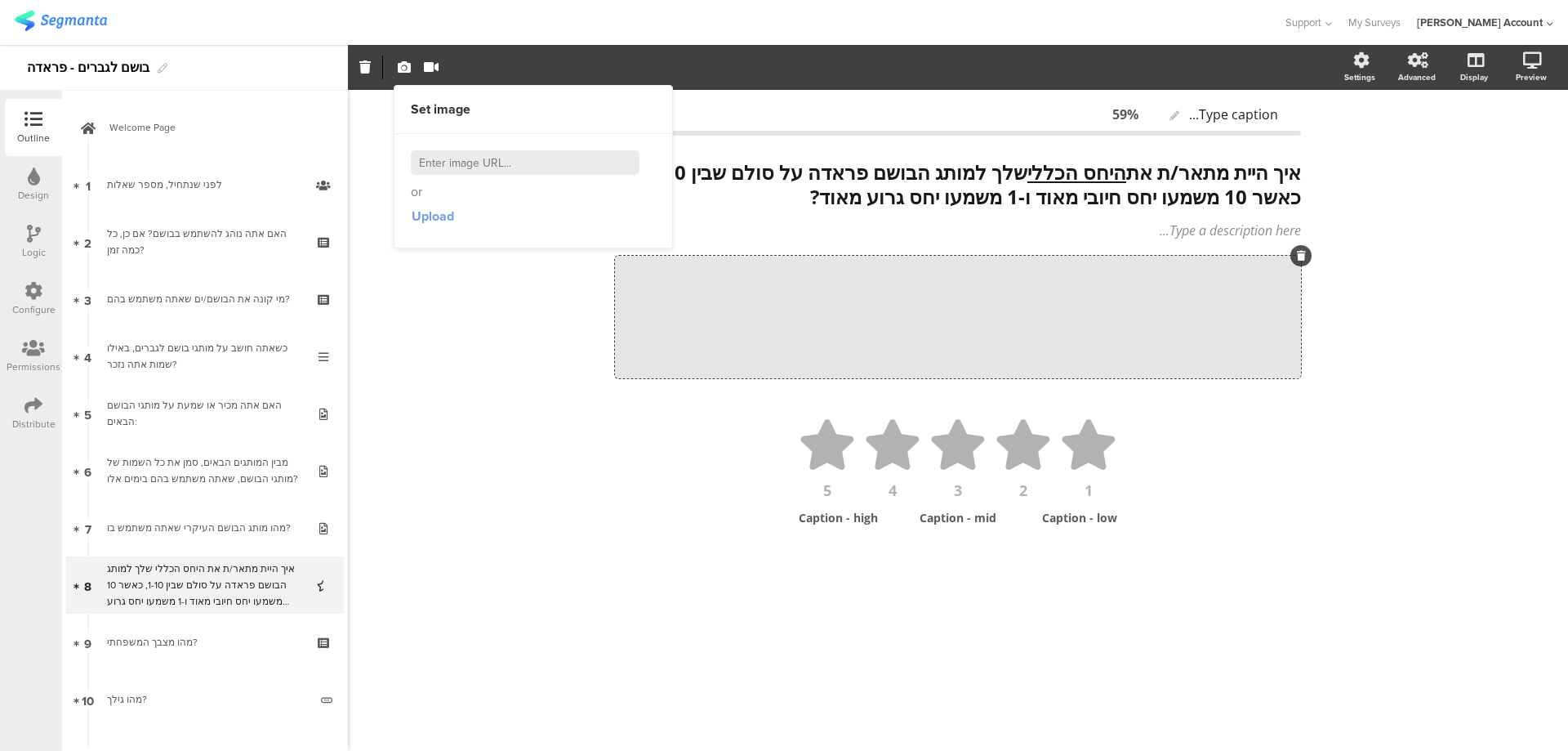
click at [435, 220] on span "Upload" at bounding box center [432, 216] width 42 height 19
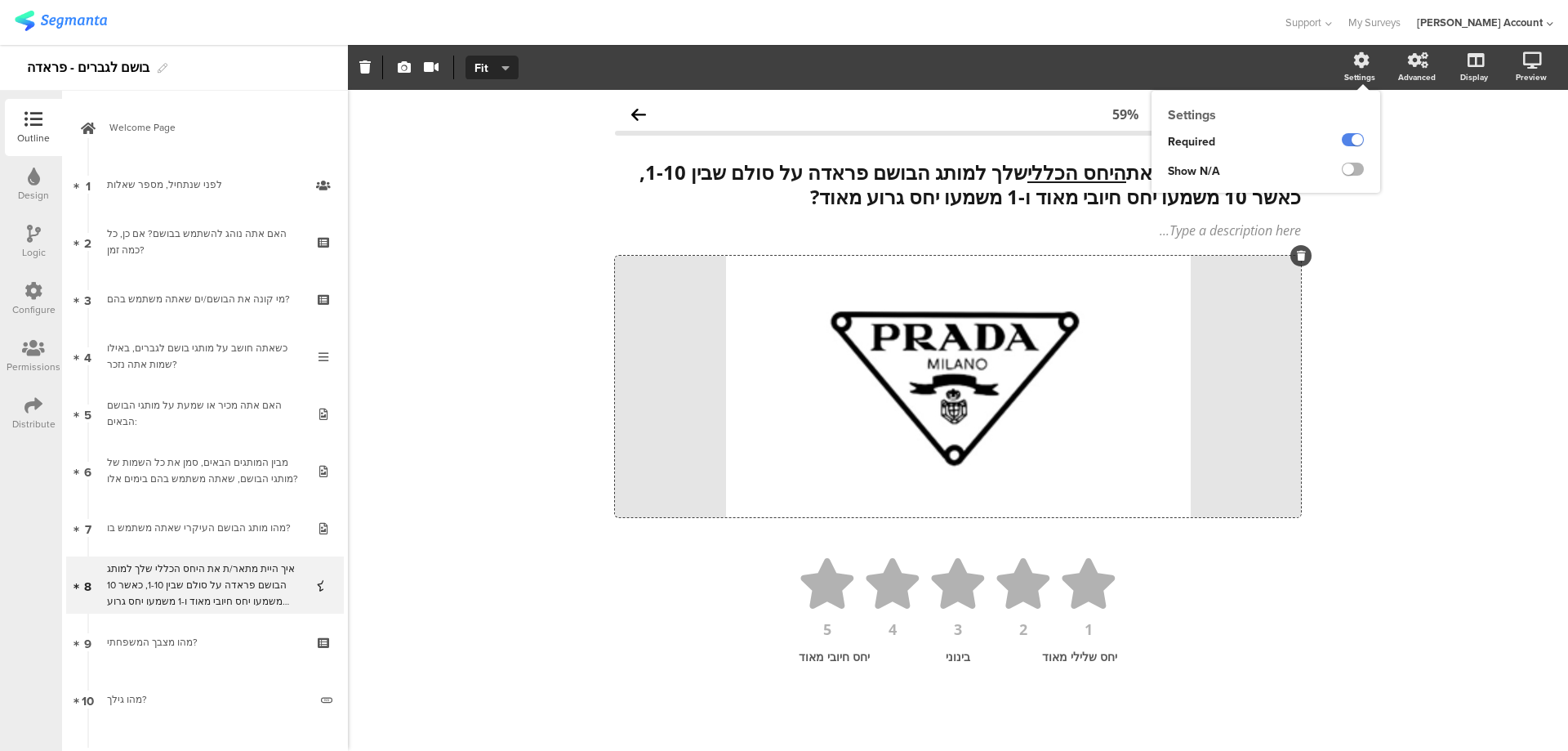
click at [1354, 168] on label at bounding box center [1354, 169] width 22 height 13
click at [0, 0] on input "checkbox" at bounding box center [0, 0] width 0 height 0
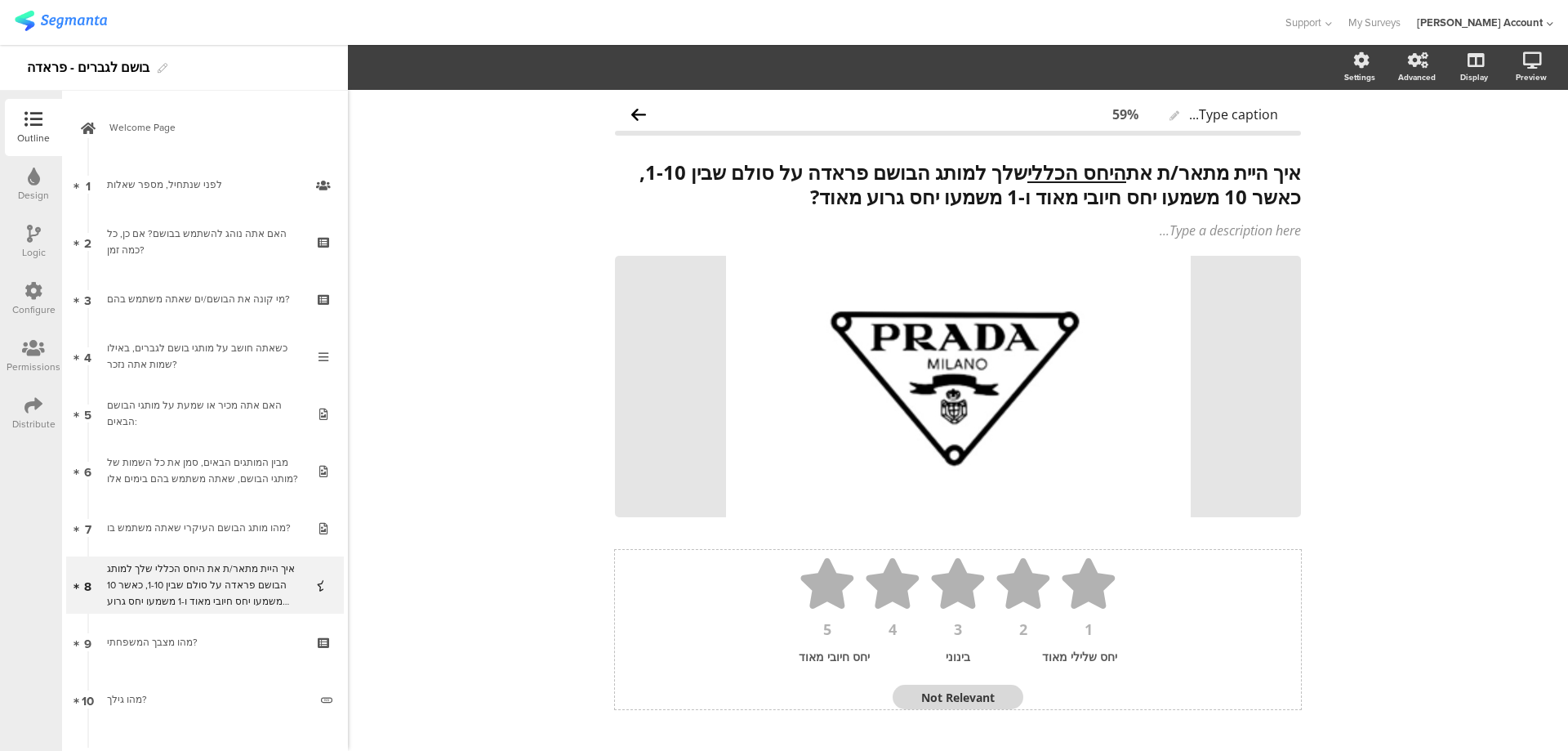
click at [965, 698] on textarea "Not Relevant" at bounding box center [958, 698] width 131 height 16
type textarea "לא יודע"
click at [616, 71] on button "5" at bounding box center [599, 68] width 53 height 24
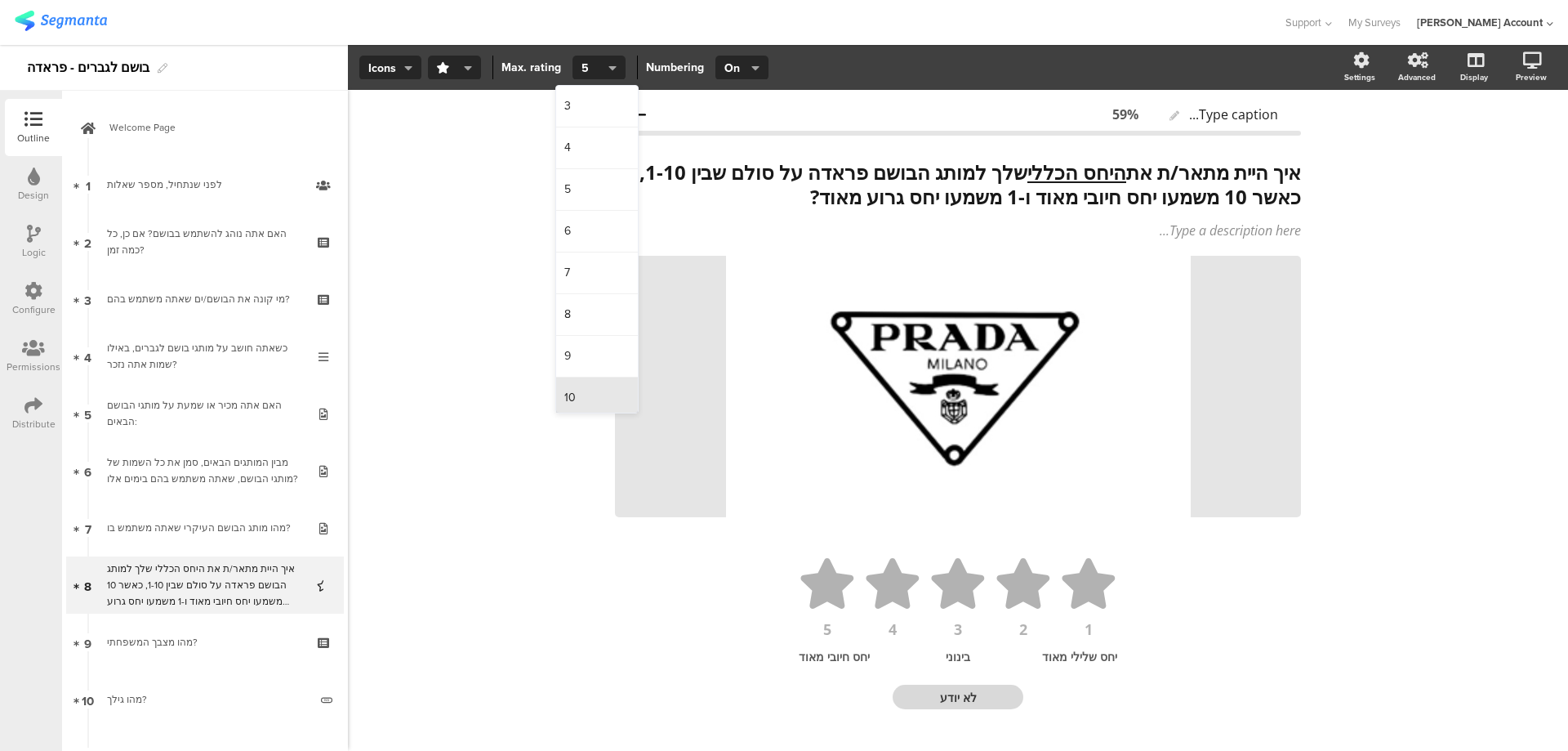
click at [573, 389] on span "10" at bounding box center [569, 397] width 11 height 16
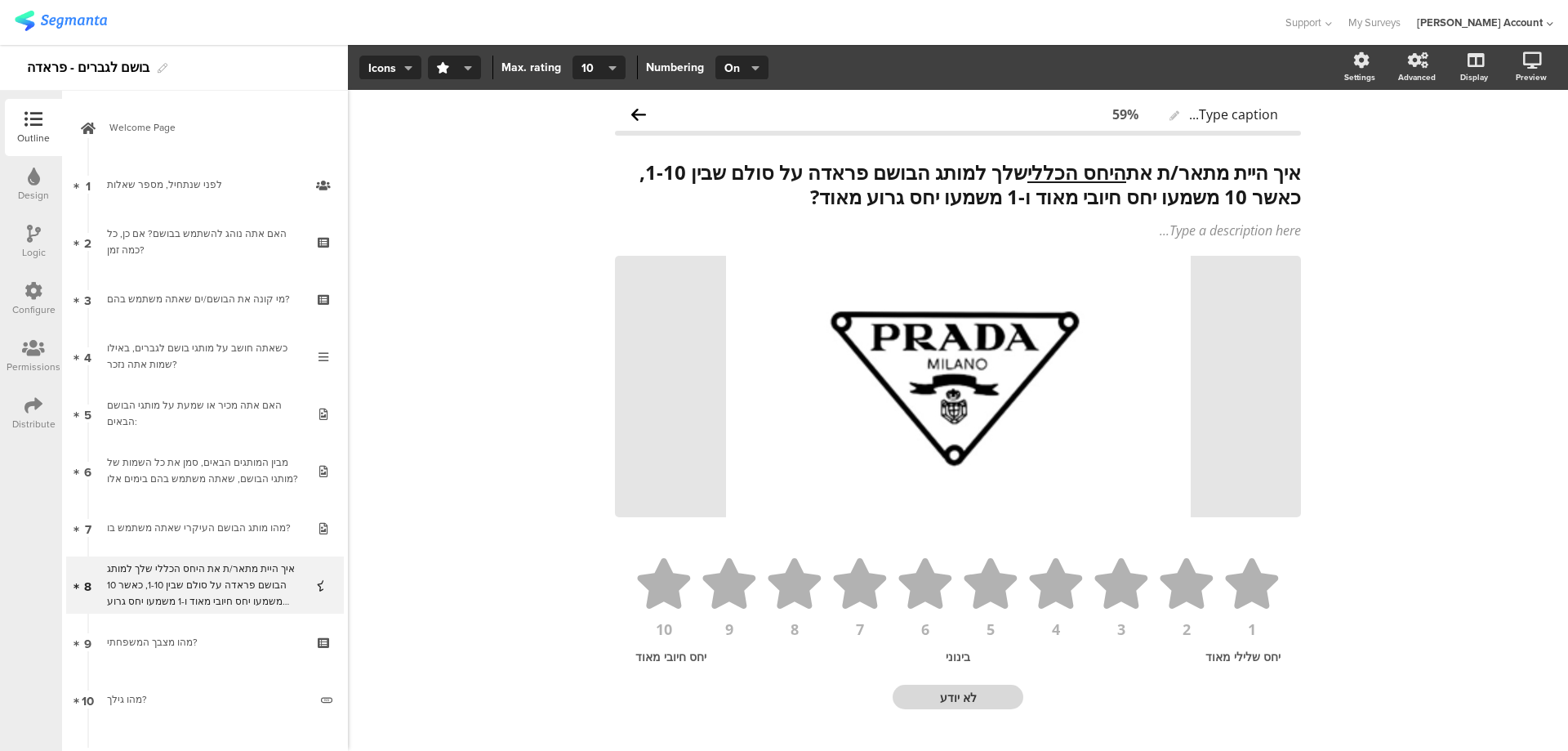
click at [443, 369] on div "Type caption... 59% איך היית מתאר/ת את היחס הכללי שלך למותג הבושם פראדה על סולם…" at bounding box center [958, 431] width 1220 height 685
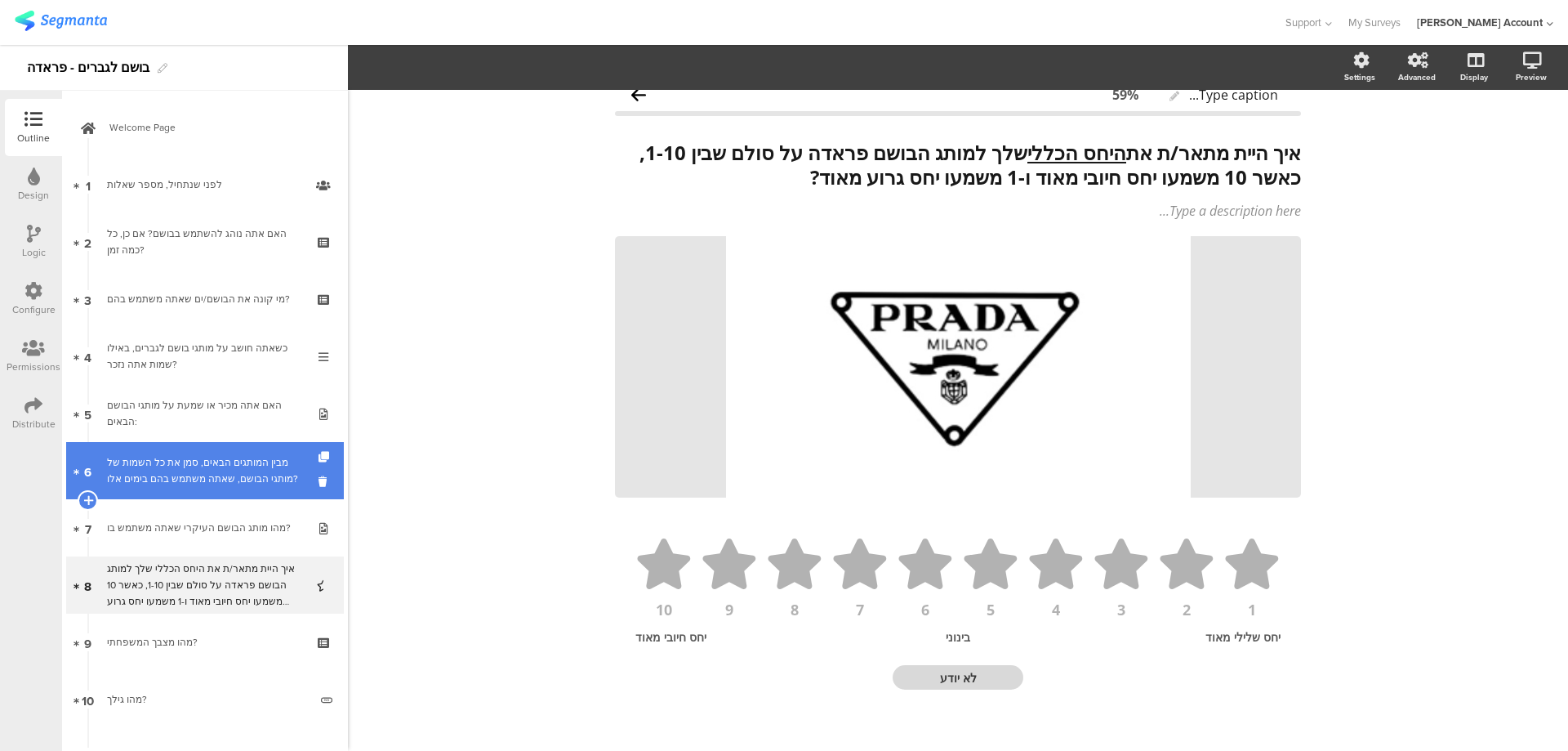
scroll to position [24, 0]
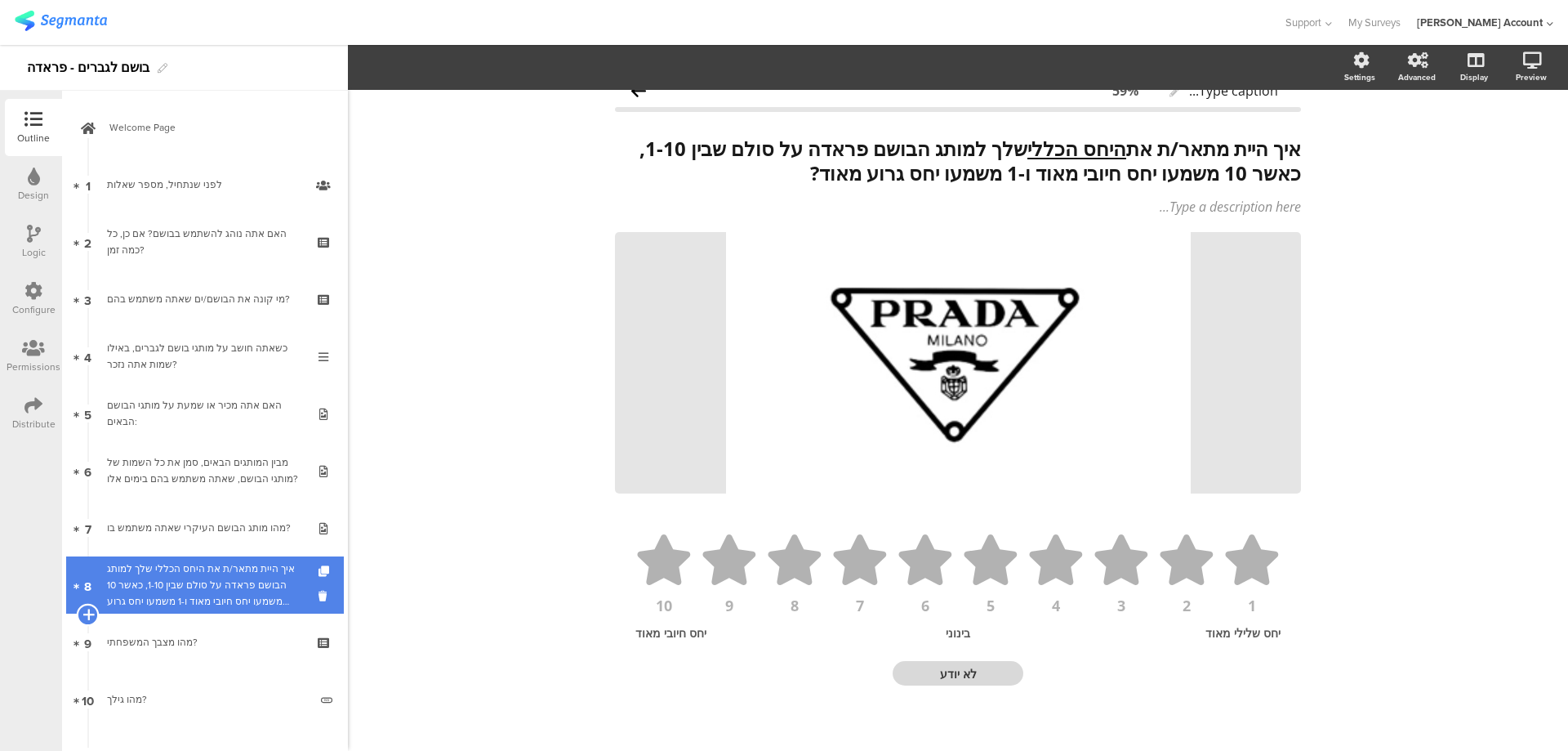
click at [88, 612] on icon at bounding box center [88, 614] width 10 height 15
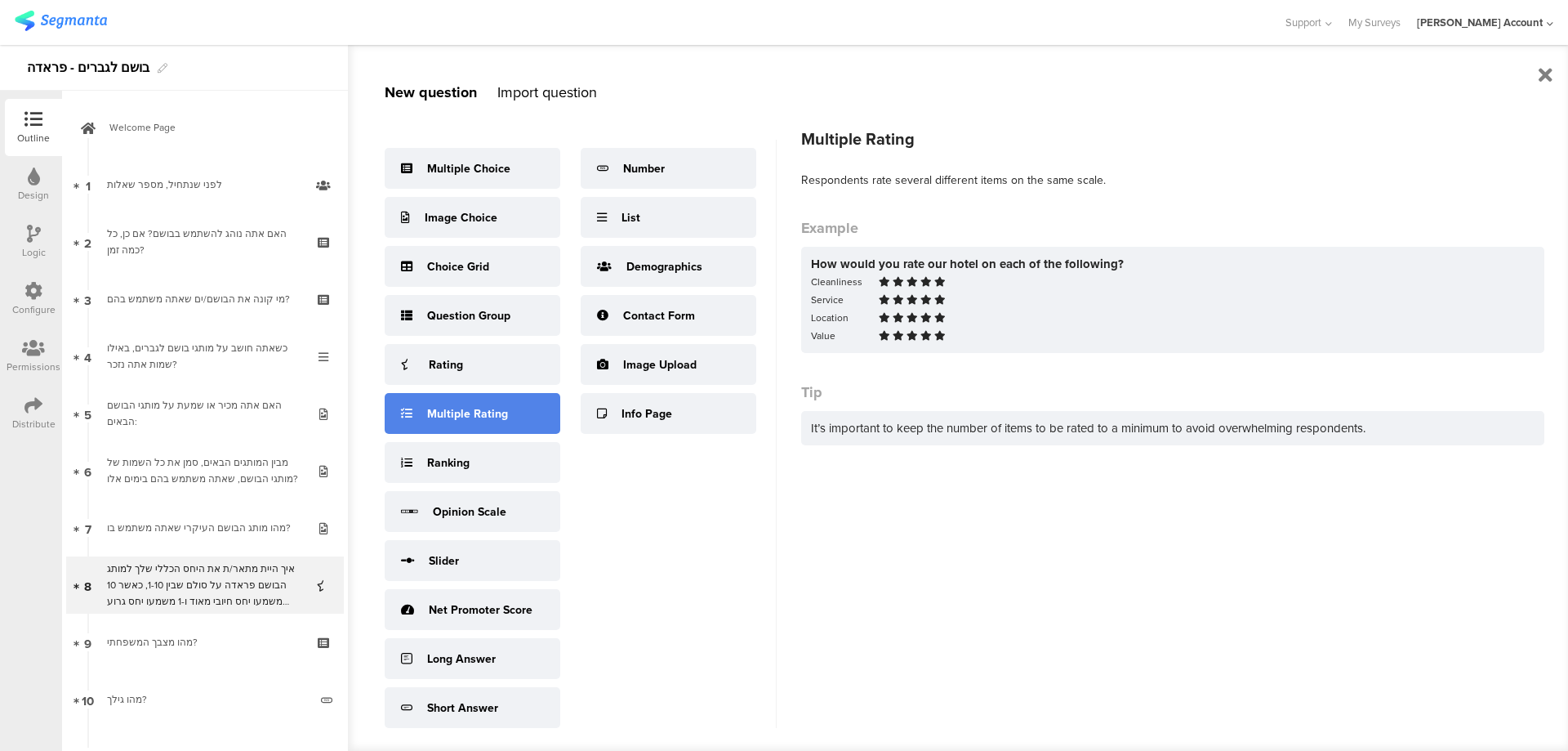
click at [487, 408] on div "Multiple Rating" at bounding box center [468, 414] width 81 height 17
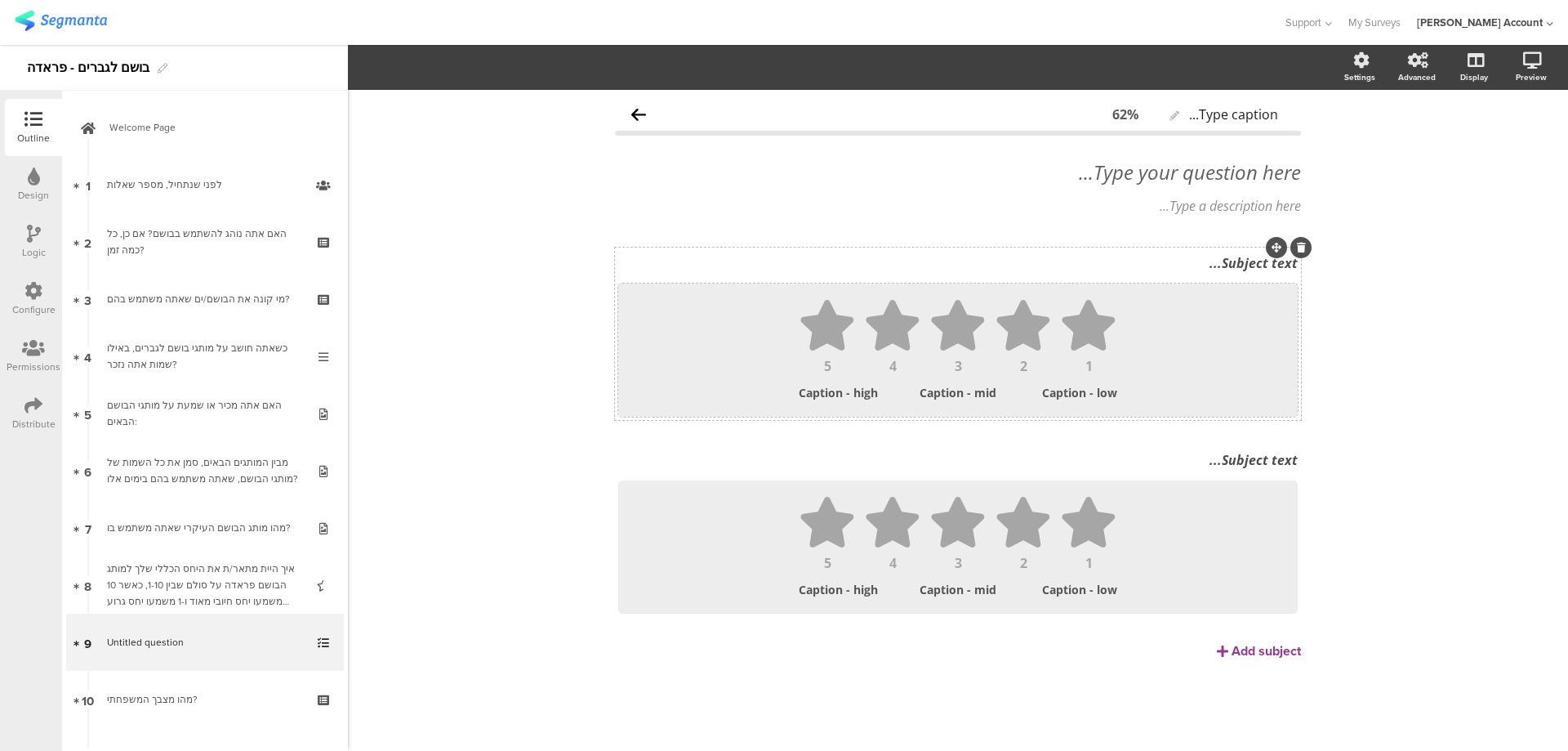
click at [1181, 413] on div "1 2 3 4 5 Caption - low Caption - mid Caption - high" at bounding box center [958, 350] width 679 height 133
click at [615, 67] on button "5" at bounding box center [599, 68] width 53 height 24
click at [596, 392] on div "10" at bounding box center [597, 397] width 82 height 40
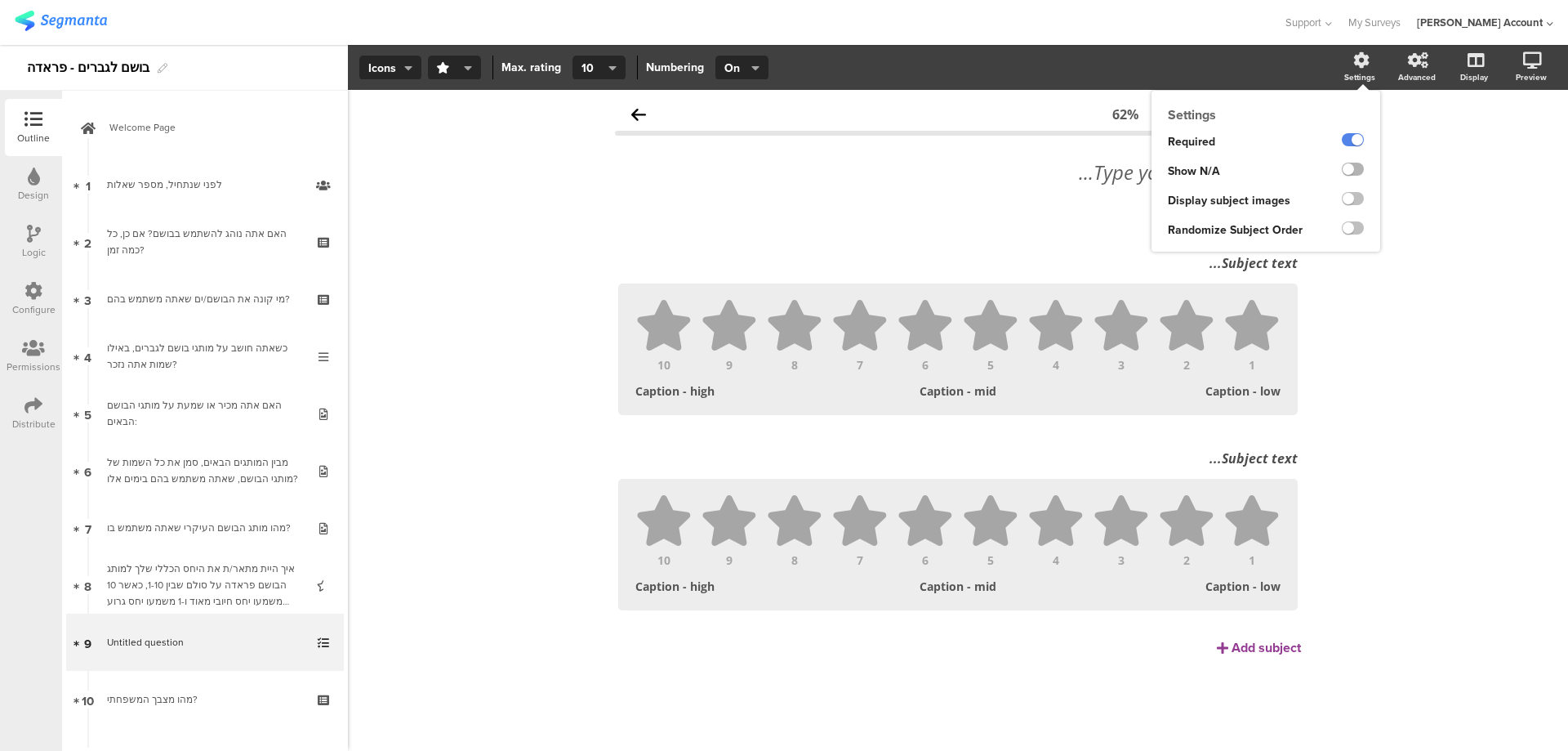
click at [1359, 163] on label at bounding box center [1354, 169] width 22 height 13
click at [0, 0] on input "checkbox" at bounding box center [0, 0] width 0 height 0
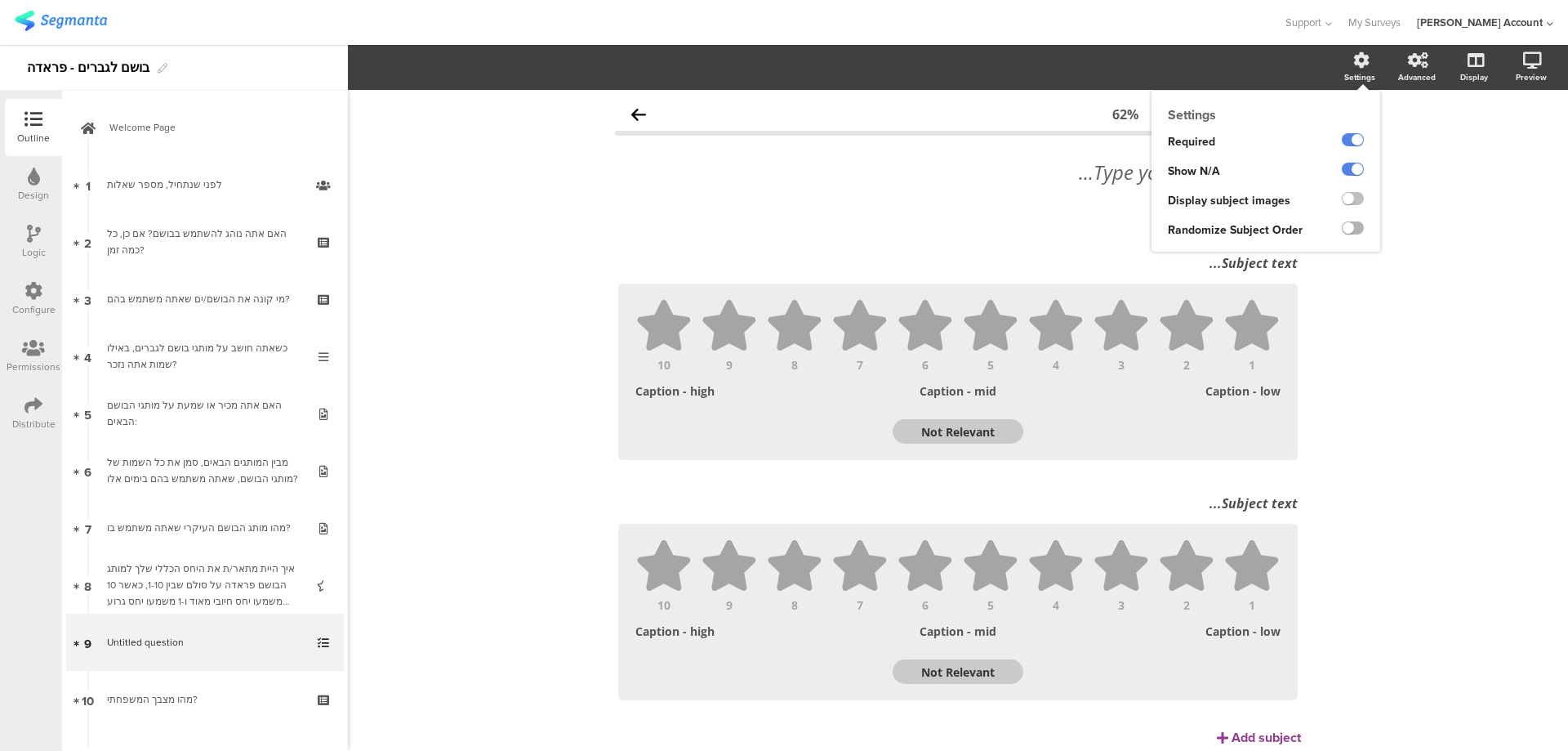
click at [1347, 226] on label at bounding box center [1354, 227] width 22 height 13
click at [0, 0] on input "checkbox" at bounding box center [0, 0] width 0 height 0
click at [1094, 177] on div "Type your question here..." at bounding box center [958, 172] width 694 height 33
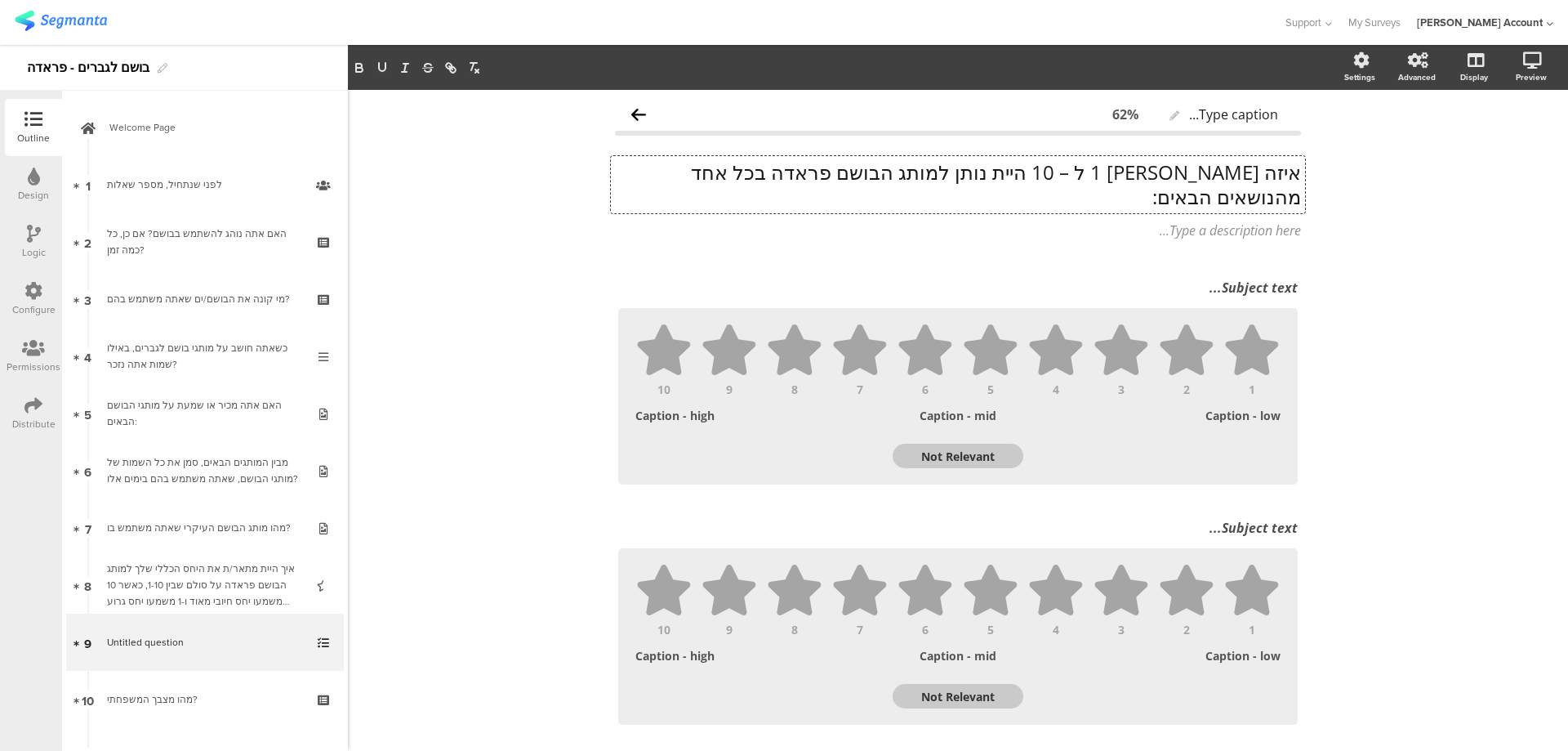
click at [1241, 176] on p "איזה ציון בין 1 ל – 10 היית נותן למותג הבושם פראדה בכל אחד מהנושאים הבאים:" at bounding box center [958, 184] width 686 height 49
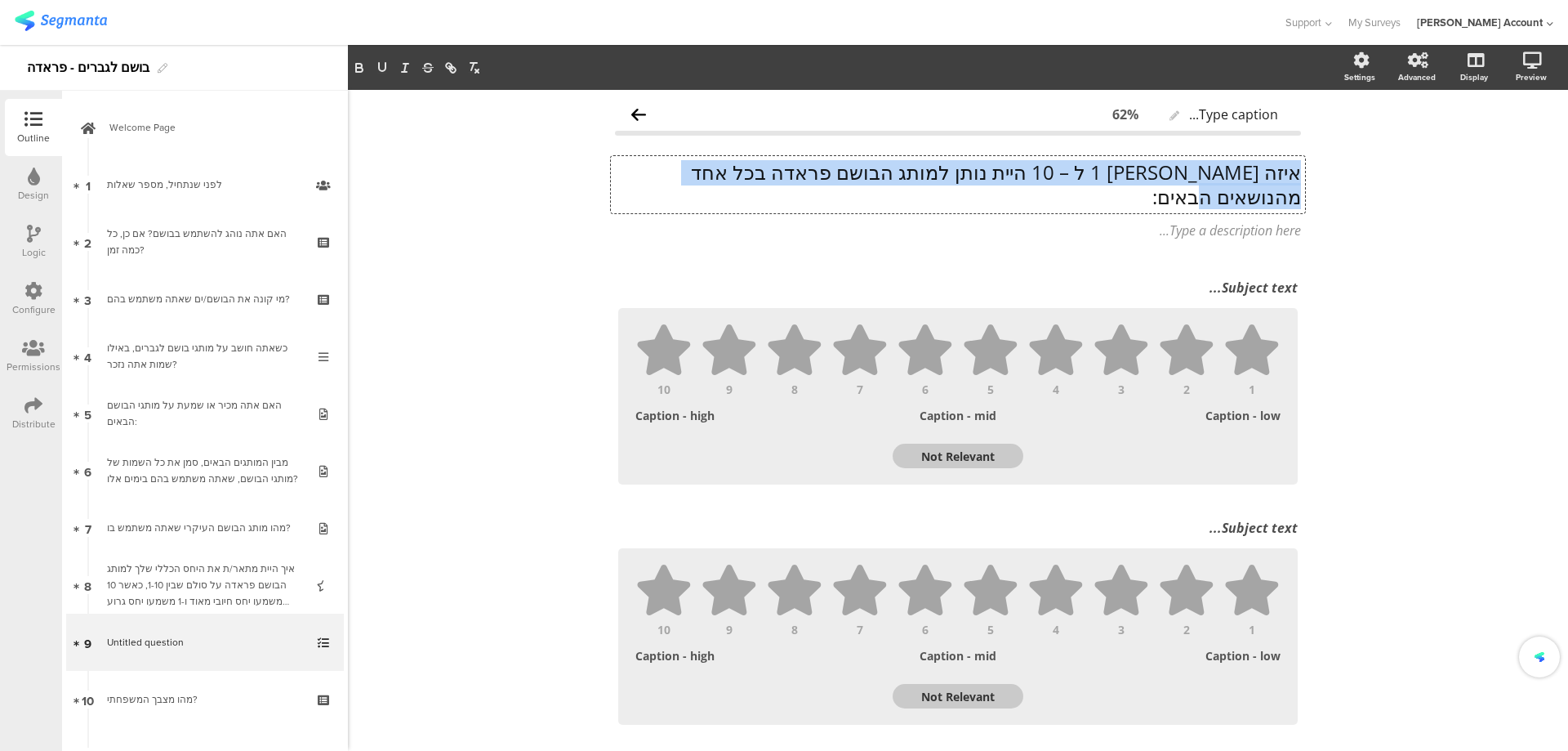
click at [1241, 176] on p "איזה ציון בין 1 ל – 10 היית נותן למותג הבושם פראדה בכל אחד מהנושאים הבאים:" at bounding box center [958, 184] width 686 height 49
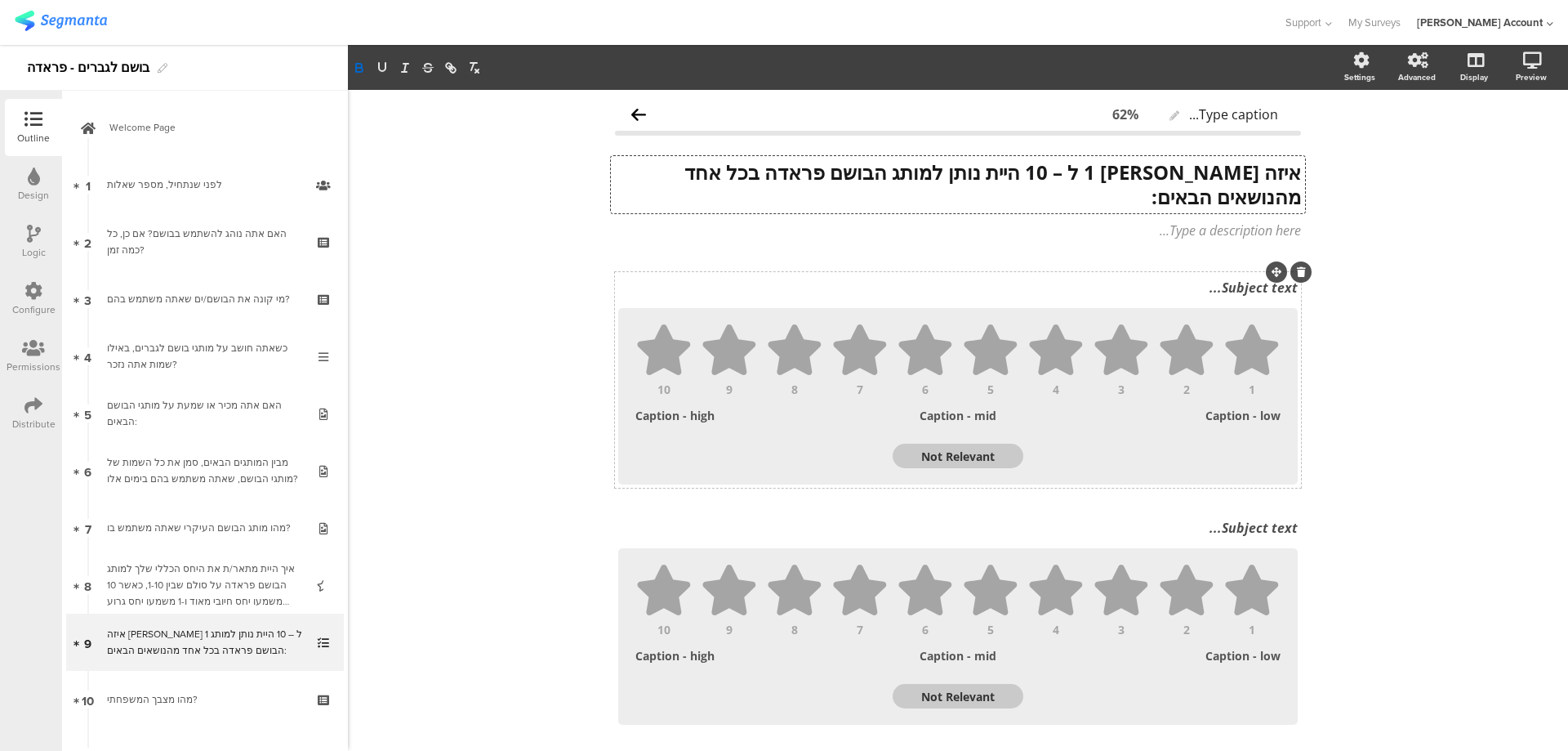
click at [1224, 275] on div "Subject text..." at bounding box center [958, 288] width 688 height 26
click at [1224, 278] on p at bounding box center [958, 287] width 679 height 18
click at [959, 449] on textarea "Not Relevant" at bounding box center [958, 456] width 131 height 16
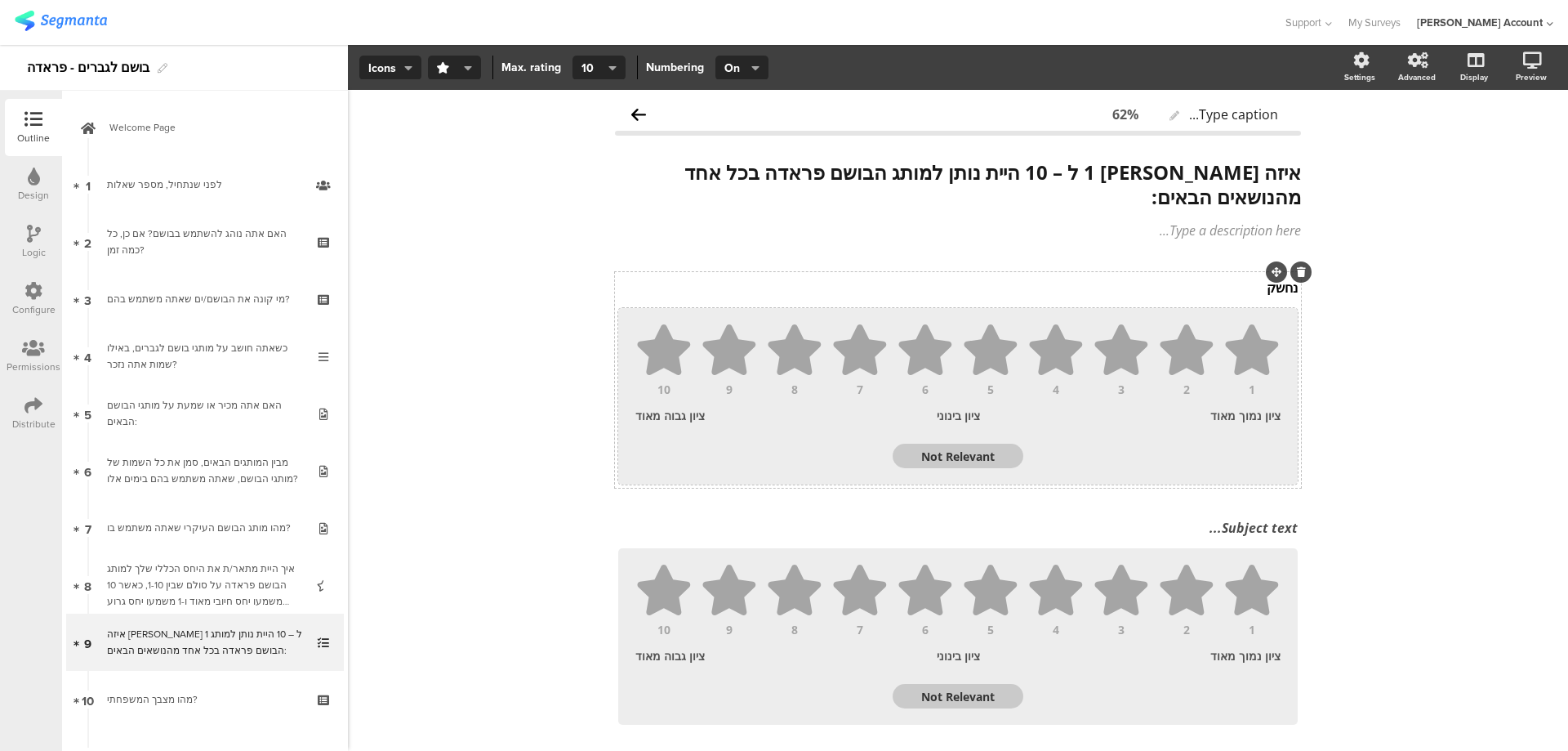
click at [959, 449] on textarea "Not Relevant" at bounding box center [958, 456] width 131 height 16
type textarea "לא"
type textarea "לא יודע"
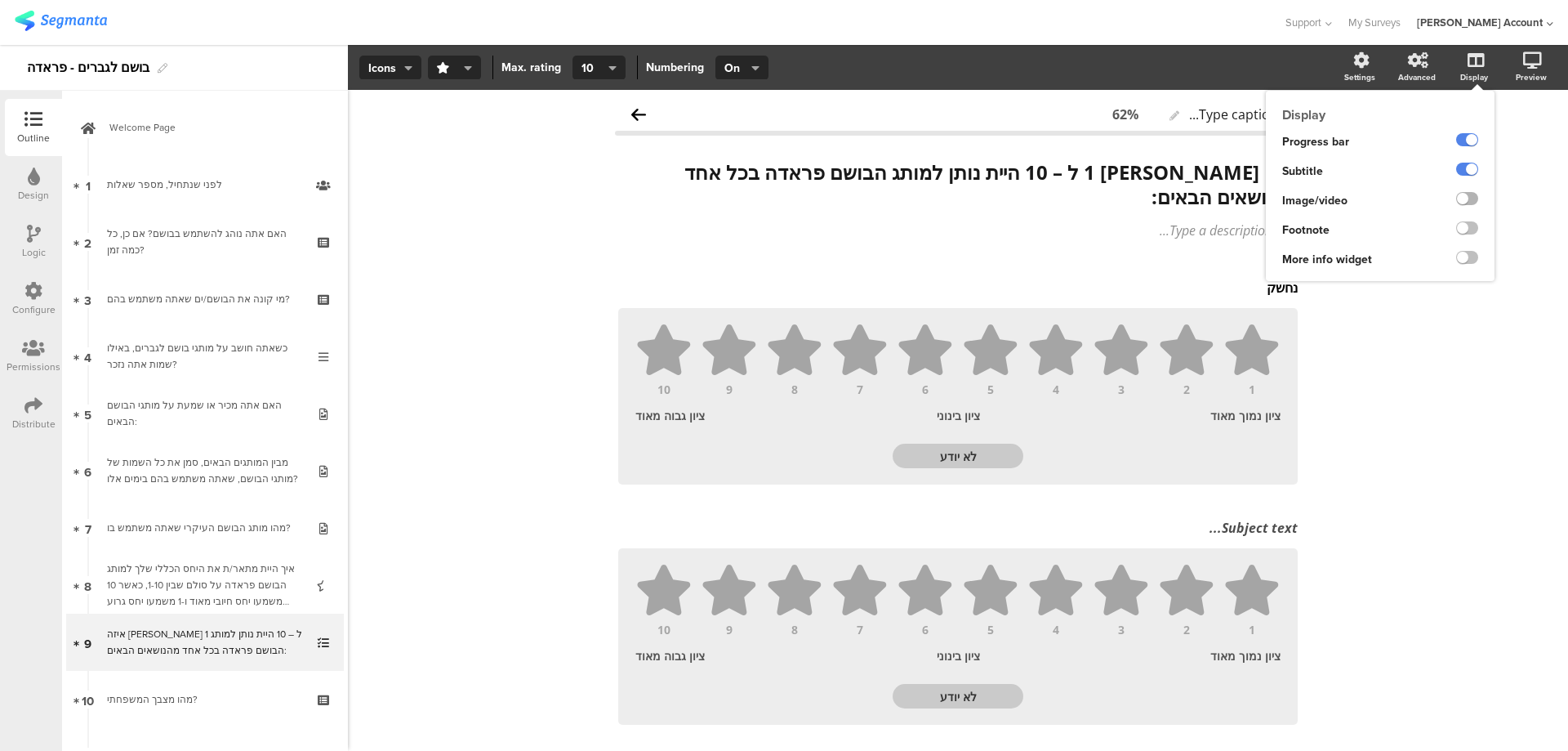
type textarea "לא יודע"
click at [1459, 200] on label at bounding box center [1467, 198] width 22 height 13
click at [0, 0] on input "checkbox" at bounding box center [0, 0] width 0 height 0
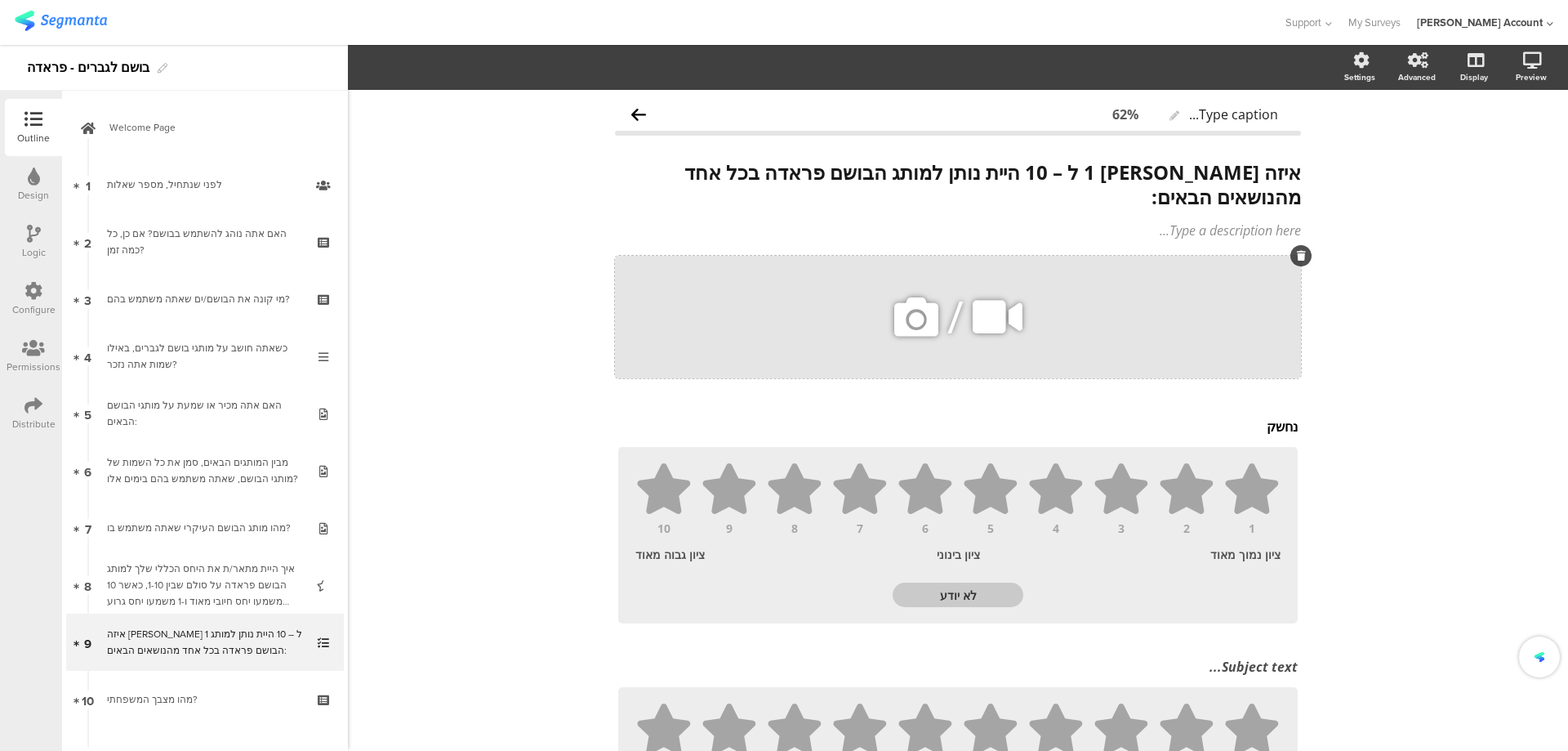
click at [918, 294] on icon at bounding box center [916, 317] width 56 height 56
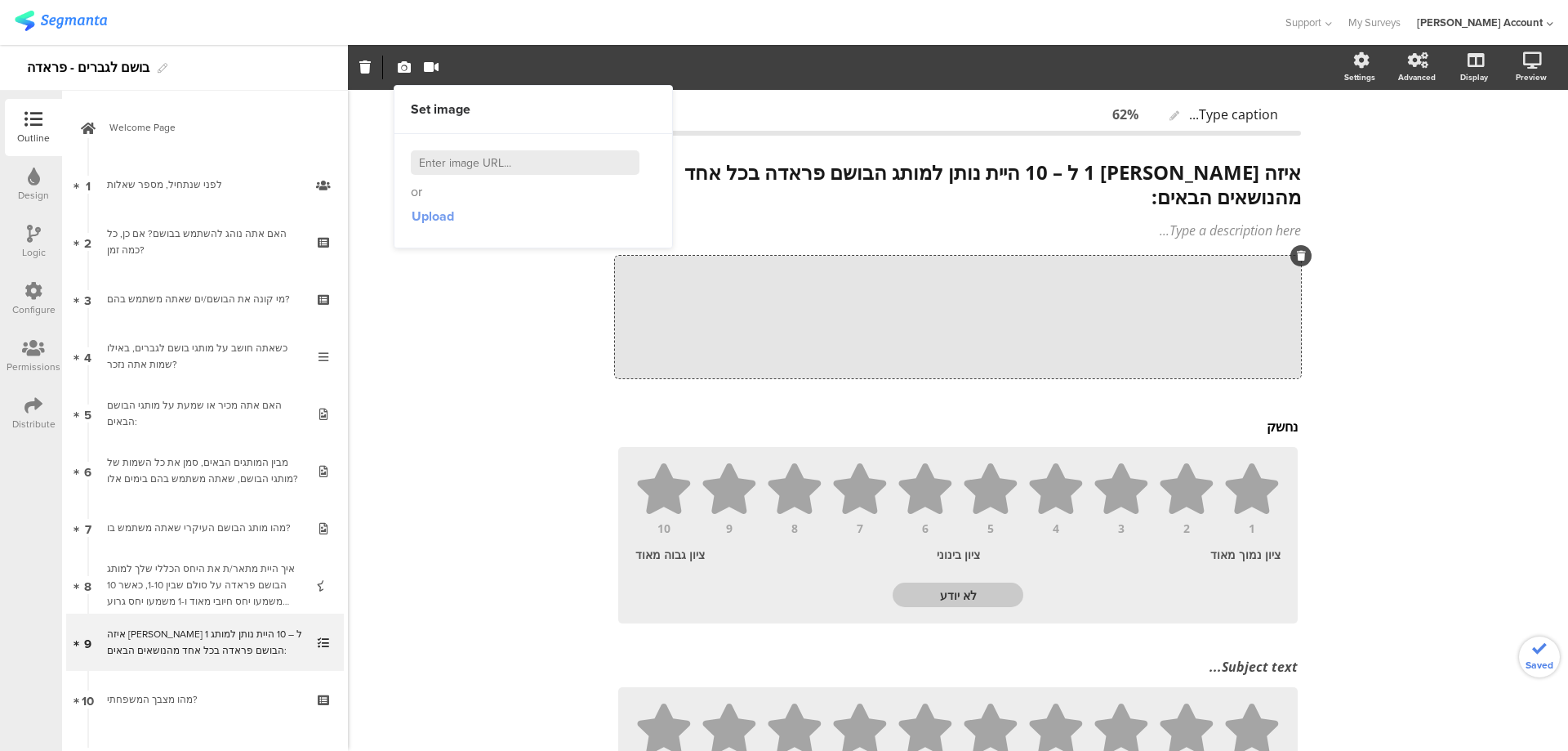
click at [442, 219] on span "Upload" at bounding box center [432, 216] width 42 height 19
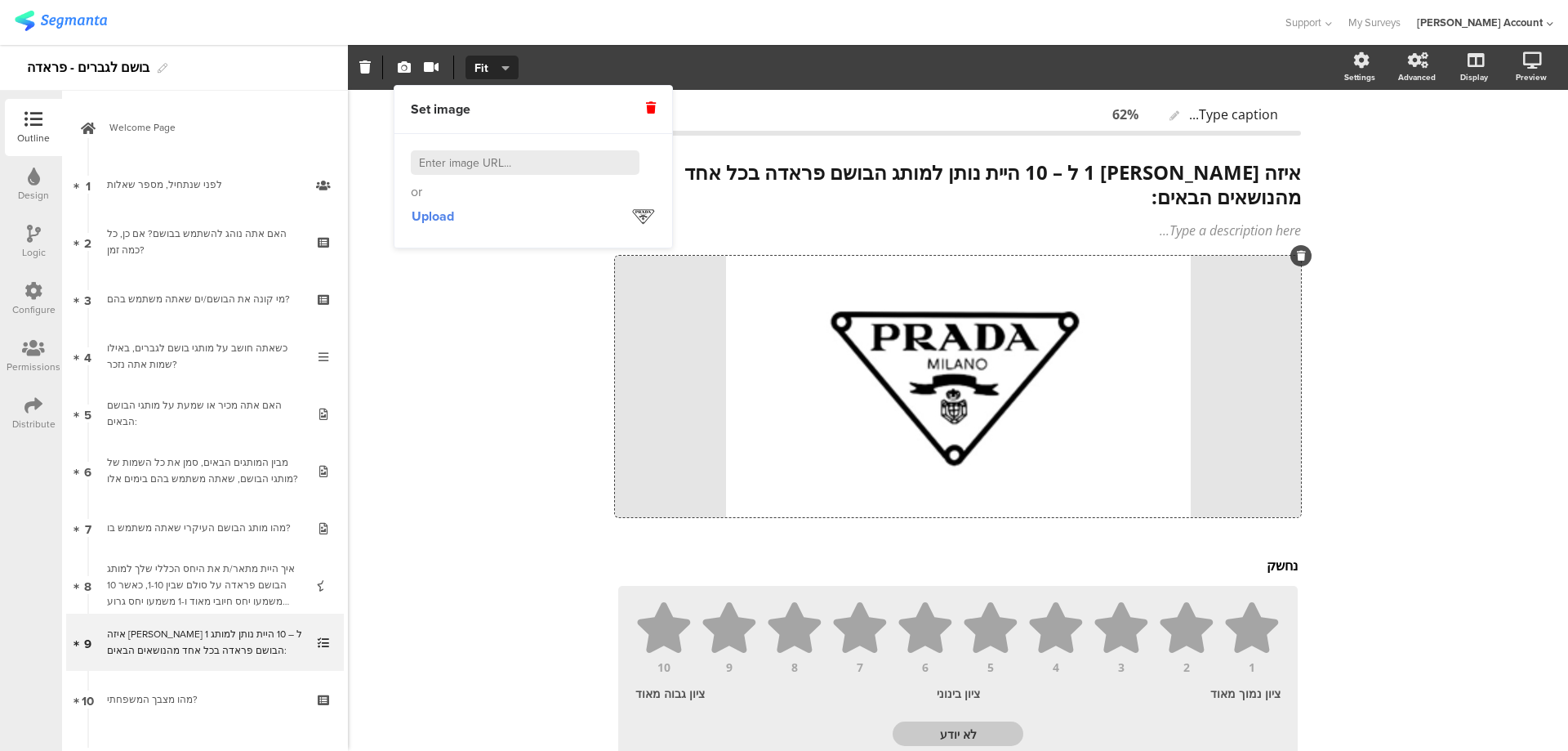
click at [1273, 556] on p "נחשק" at bounding box center [958, 565] width 679 height 18
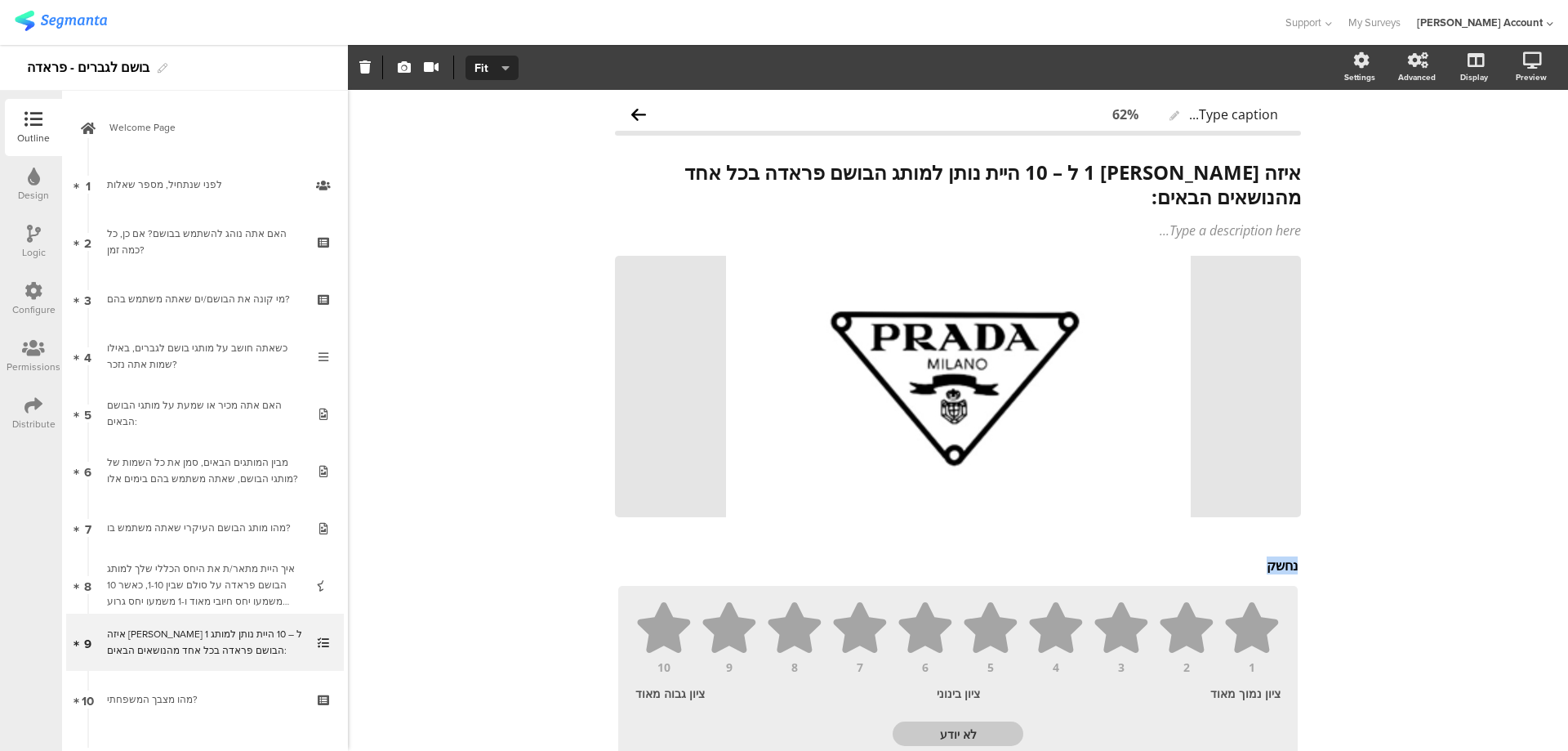
click at [1274, 556] on p "נחשק" at bounding box center [958, 565] width 679 height 18
click at [1261, 556] on p "נחשק" at bounding box center [958, 565] width 679 height 18
click at [359, 71] on icon "button" at bounding box center [360, 66] width 7 height 8
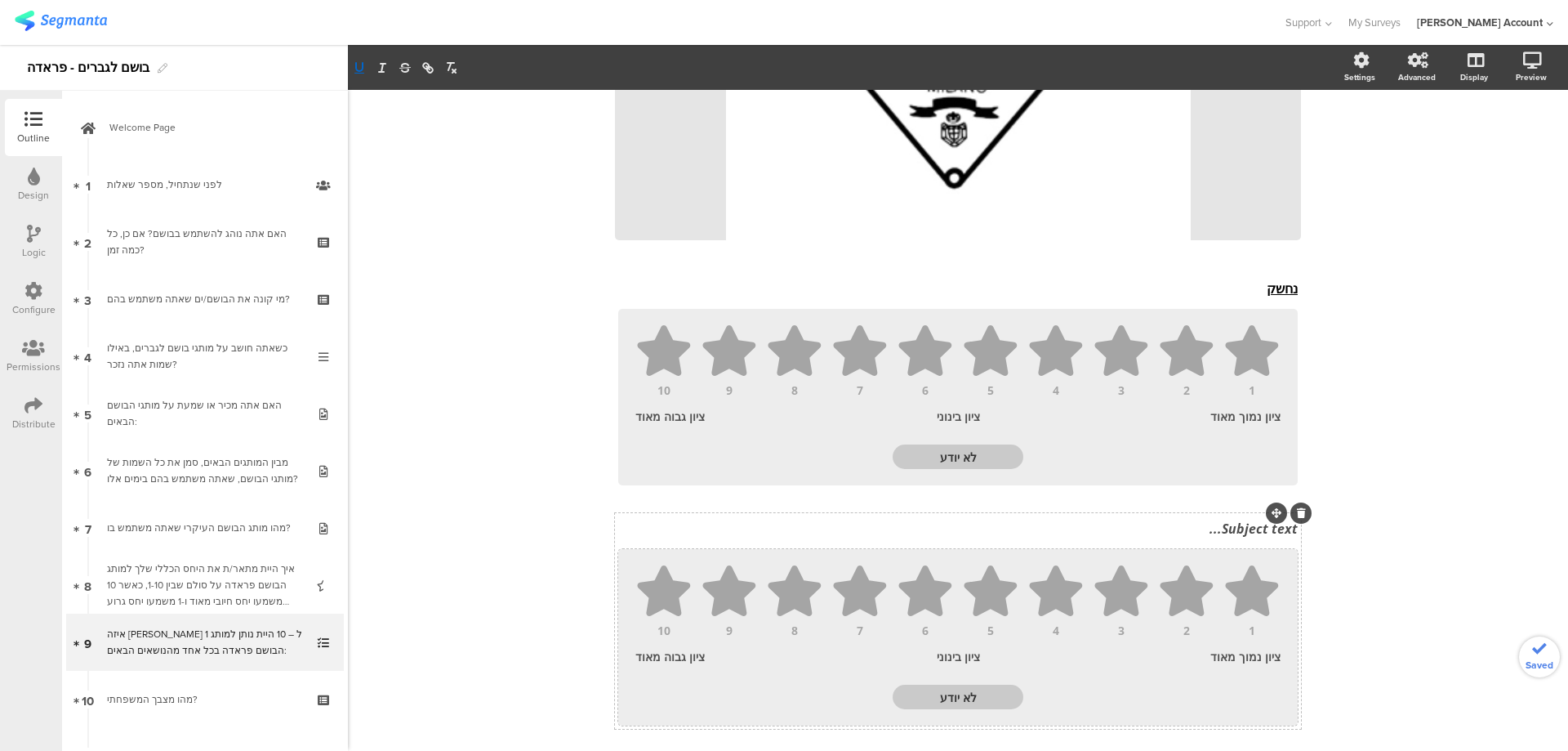
scroll to position [326, 0]
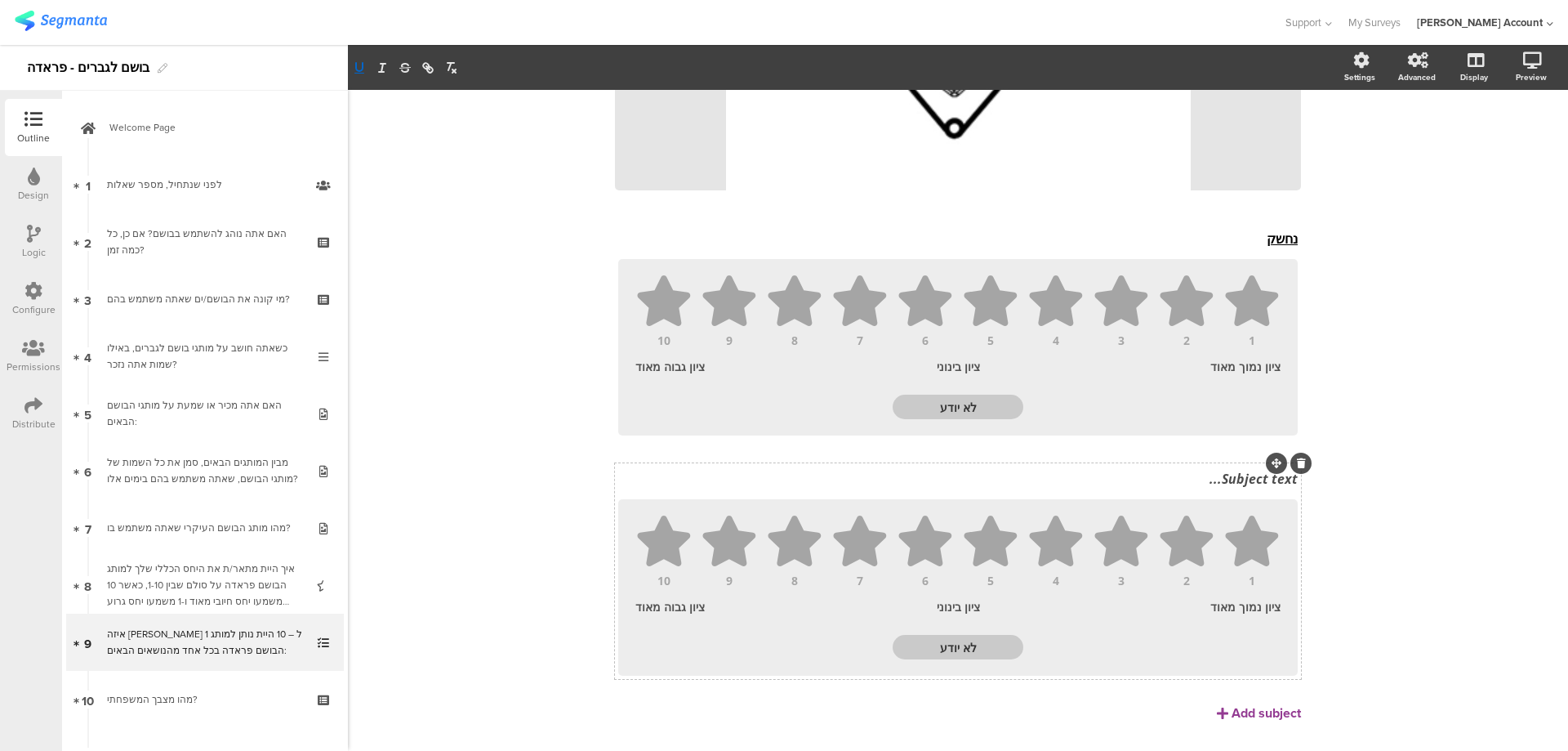
click at [1203, 466] on div "Subject text..." at bounding box center [958, 479] width 688 height 26
click at [1249, 704] on div "Add subject" at bounding box center [1267, 713] width 70 height 19
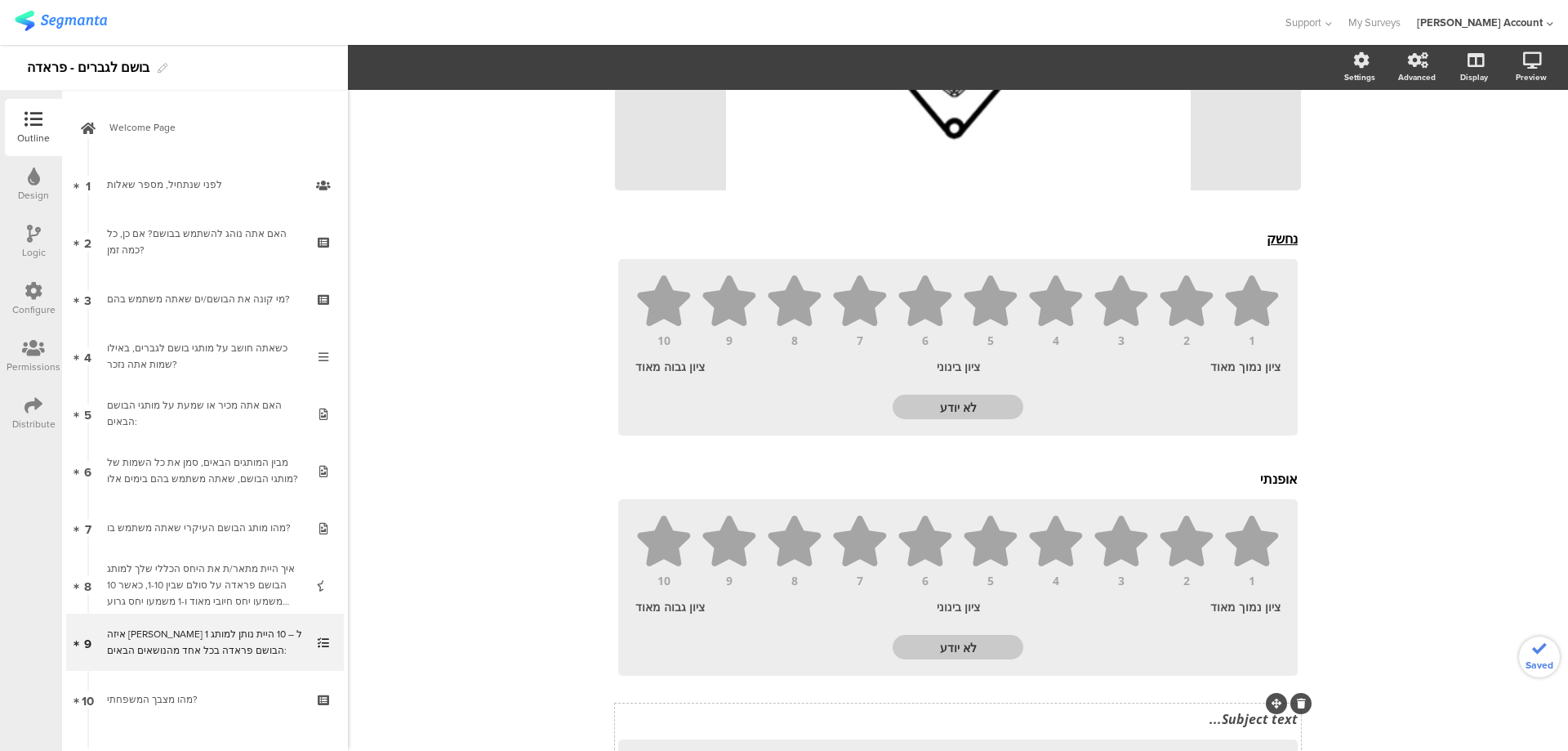
click at [1219, 692] on div "נחשק נחשק 1 2 3 4 5 6 7 8 9 10 ציון נמוך מאוד ציון בינוני ציון גבוה מאוד לא יוד…" at bounding box center [958, 571] width 686 height 696
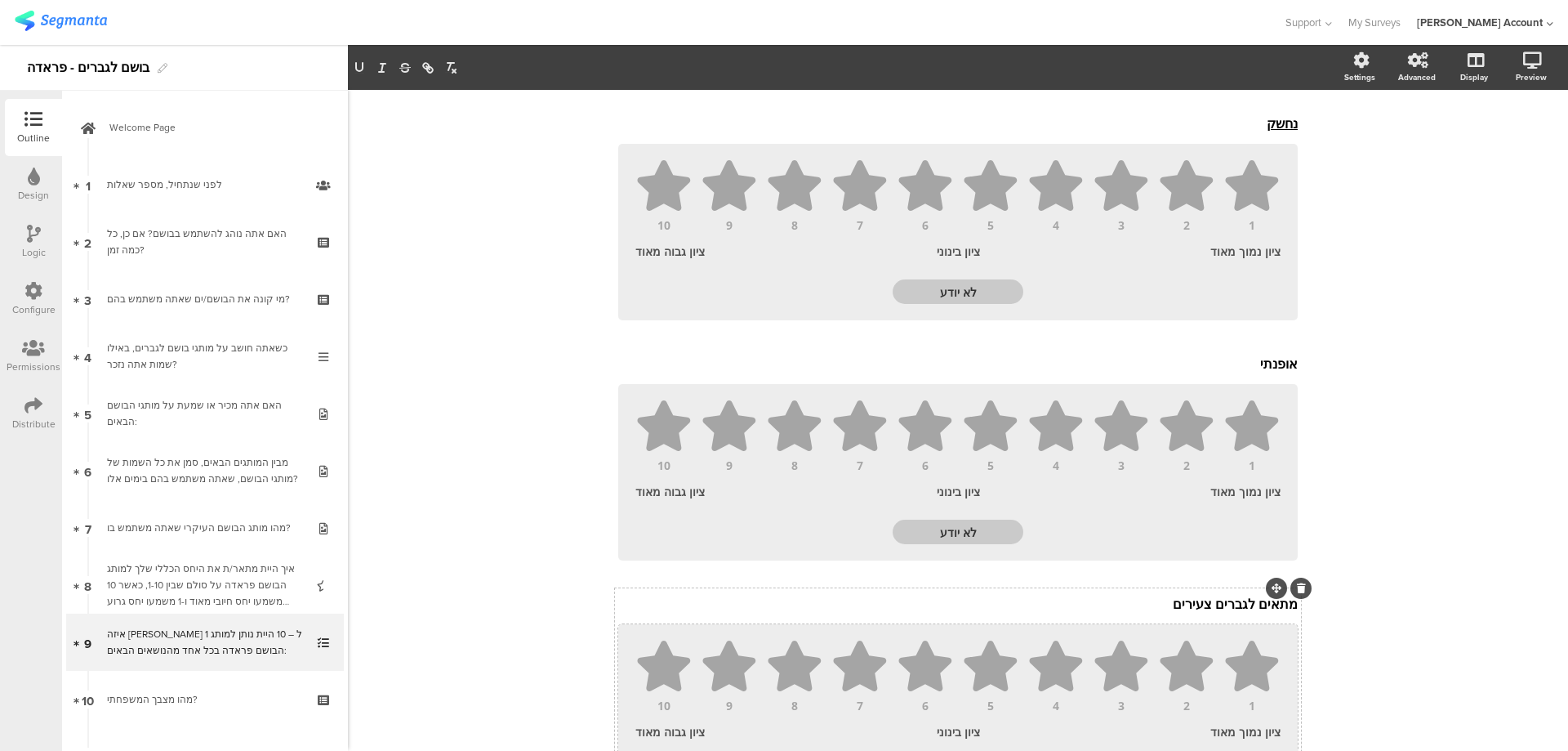
scroll to position [531, 0]
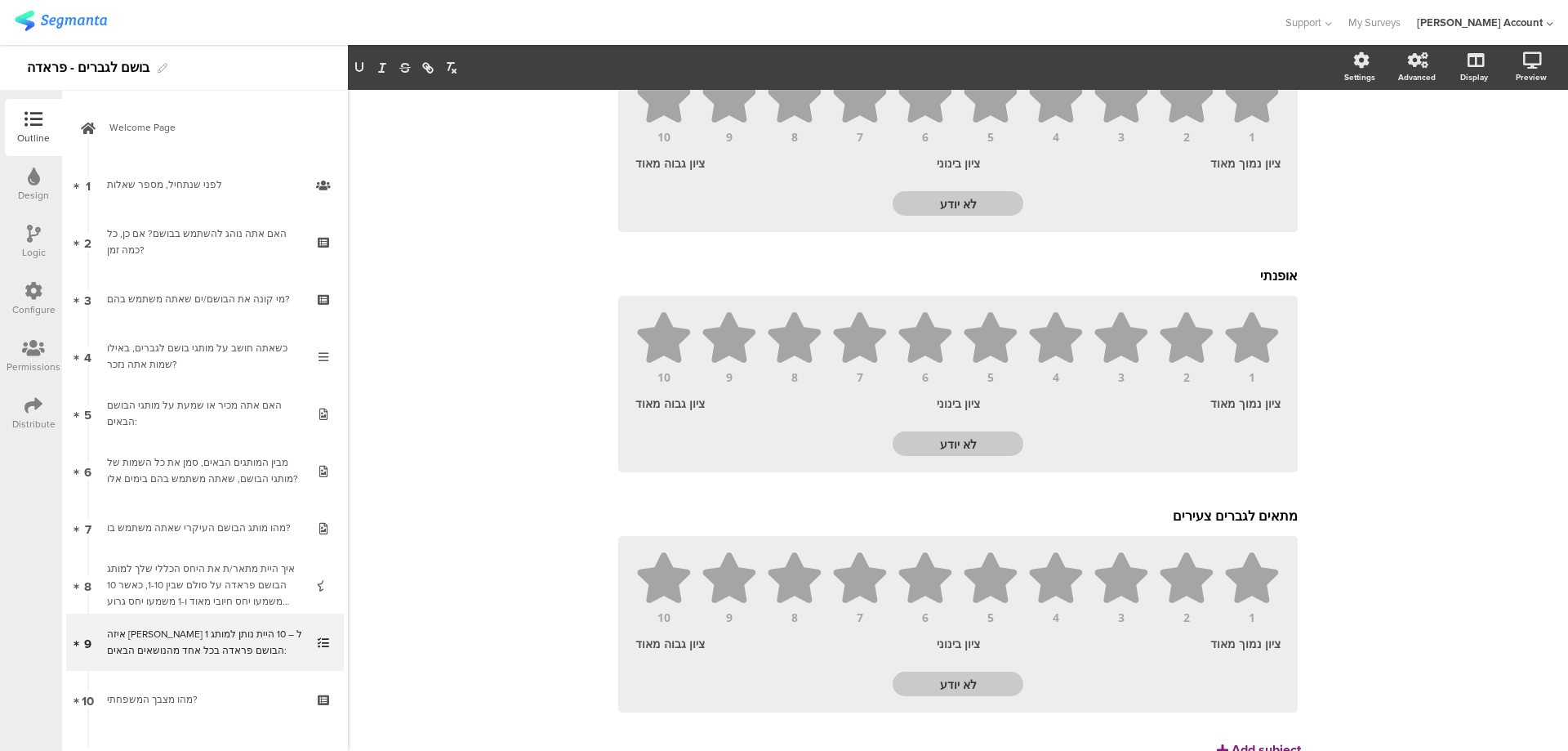
click at [1255, 740] on div "Add subject" at bounding box center [1267, 749] width 70 height 19
click at [1237, 723] on div "נחשק נחשק 1 2 3 4 5 6 7 8 9 10 ציון נמוך מאוד ציון בינוני ציון גבוה מאוד לא יוד…" at bounding box center [958, 487] width 686 height 936
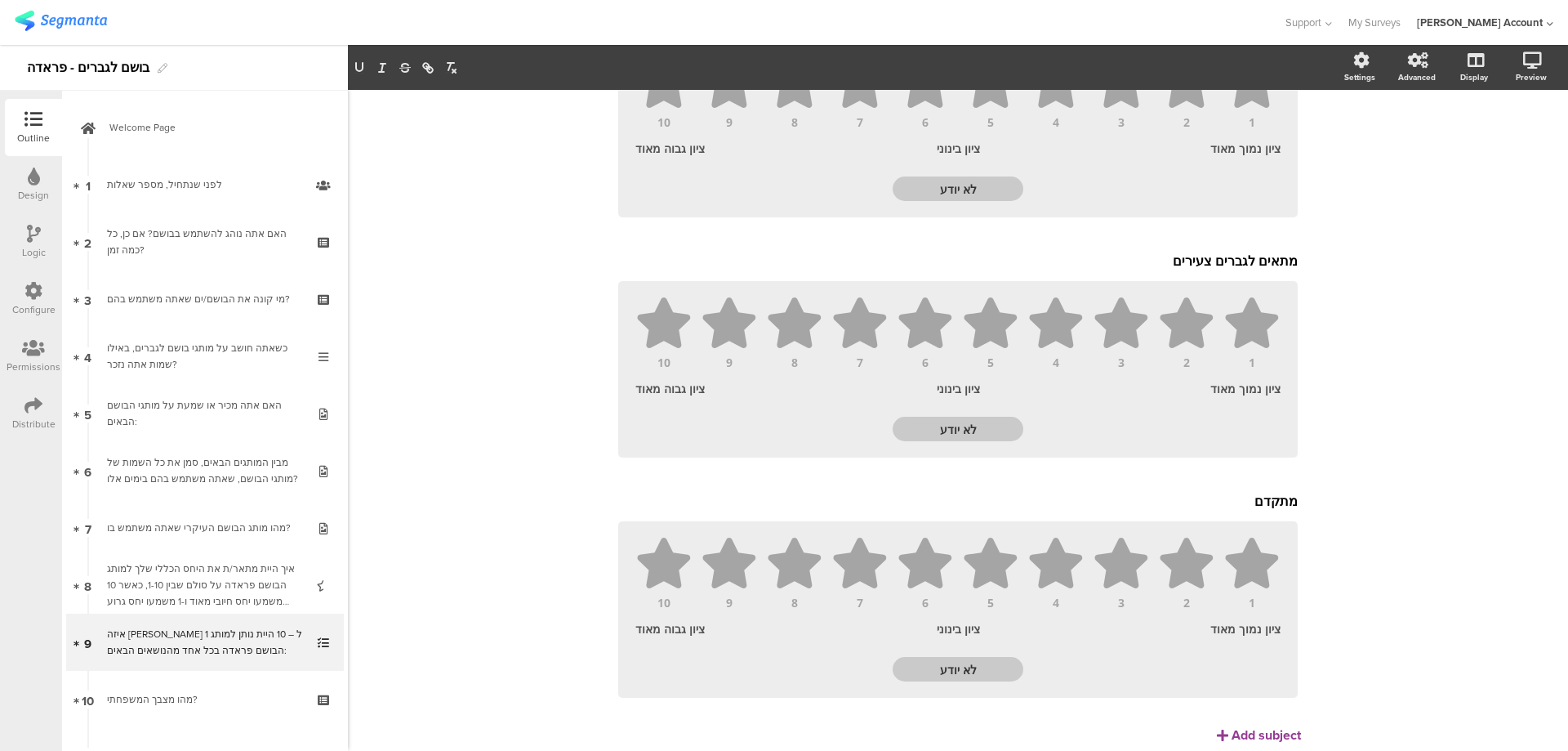
scroll to position [819, 0]
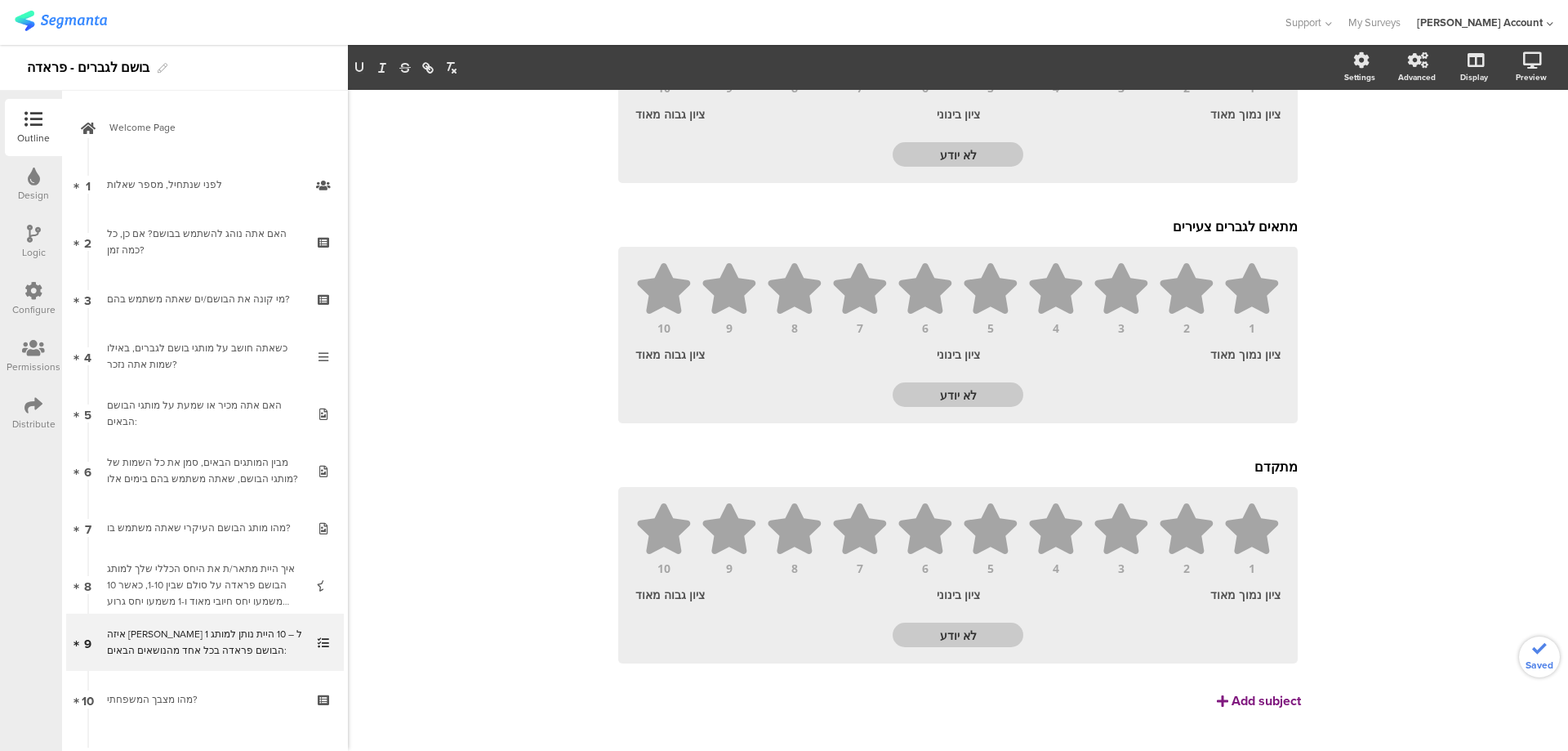
click at [1263, 692] on div "Add subject" at bounding box center [1267, 701] width 70 height 19
click at [1267, 693] on div "Subject text..." at bounding box center [958, 706] width 688 height 26
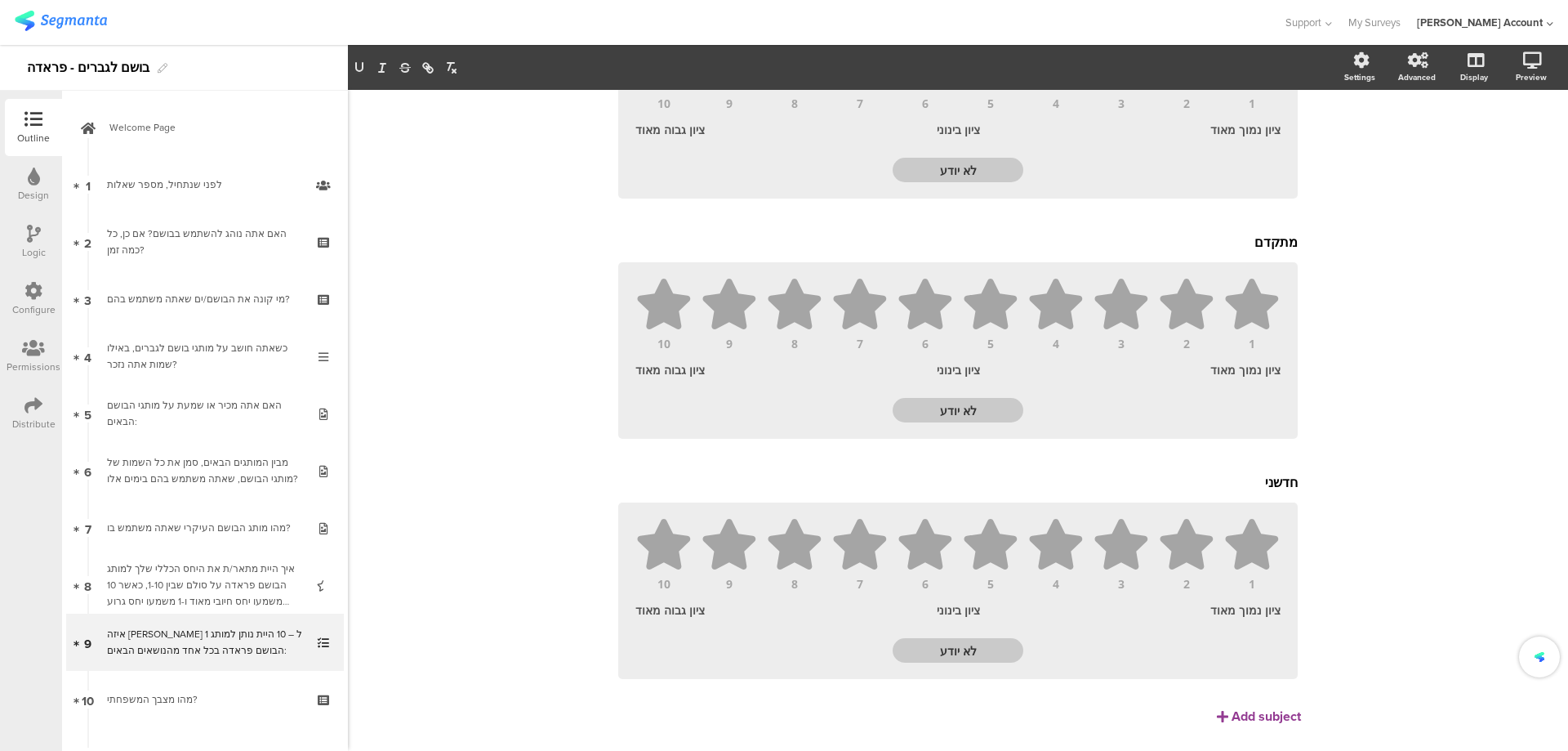
scroll to position [1059, 0]
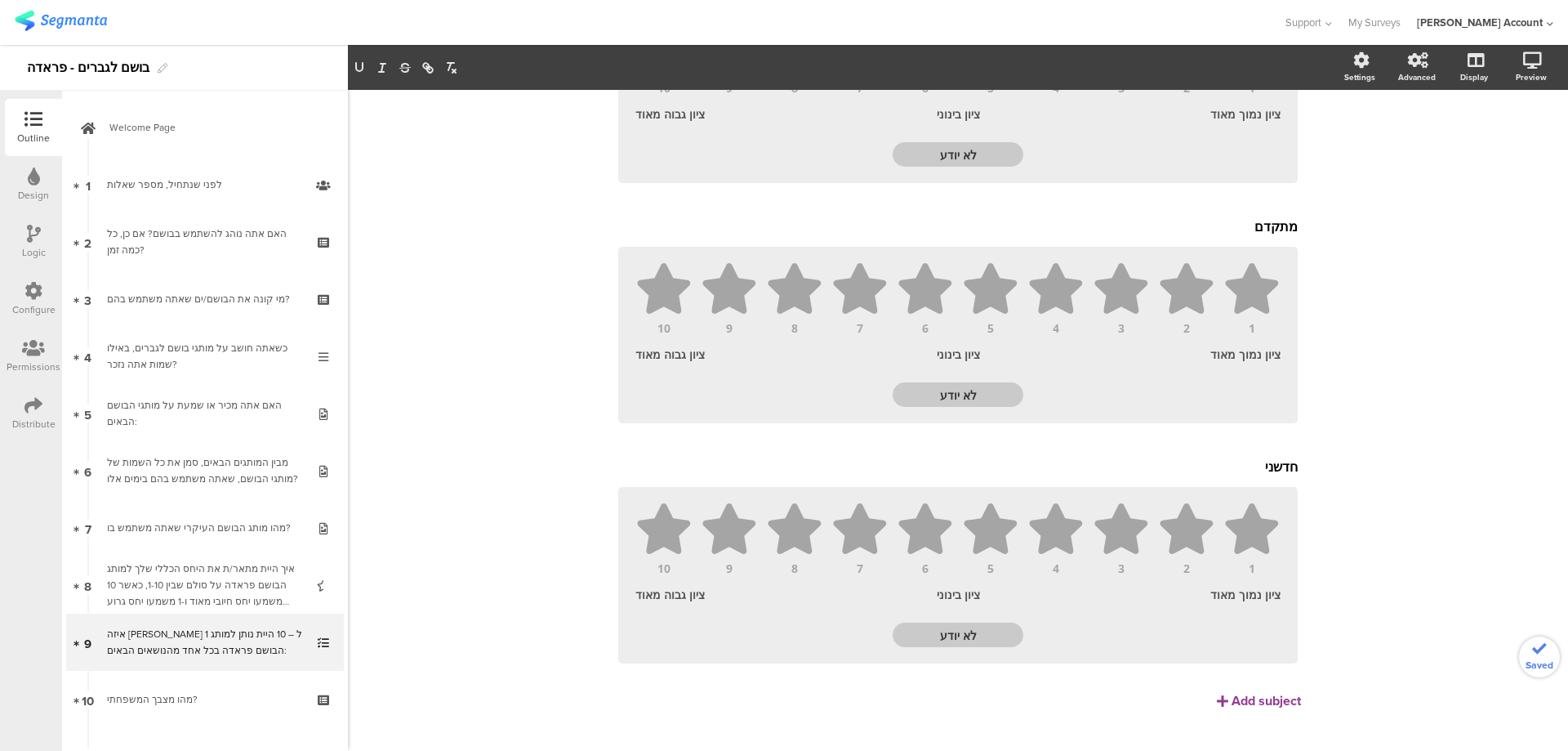
click at [1264, 686] on div "נחשק נחשק 1 2 3 4 5 6 7 8 9 10 ציון נמוך מאוד ציון בינוני ציון גבוה מאוד לא יוד…" at bounding box center [958, 128] width 686 height 1277
click at [1267, 692] on div "Add subject" at bounding box center [1267, 701] width 70 height 19
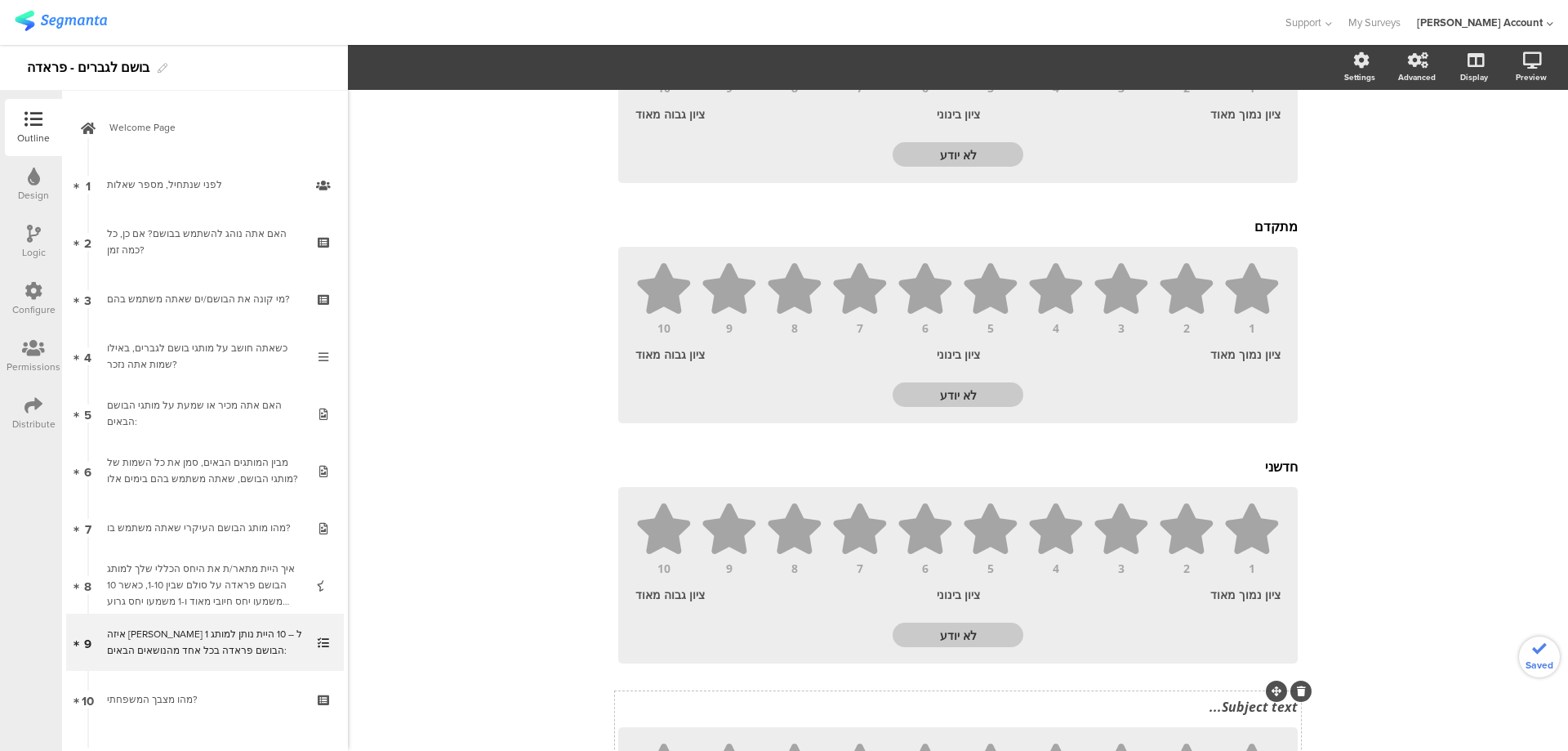
click at [1255, 693] on div "Subject text..." at bounding box center [958, 706] width 688 height 26
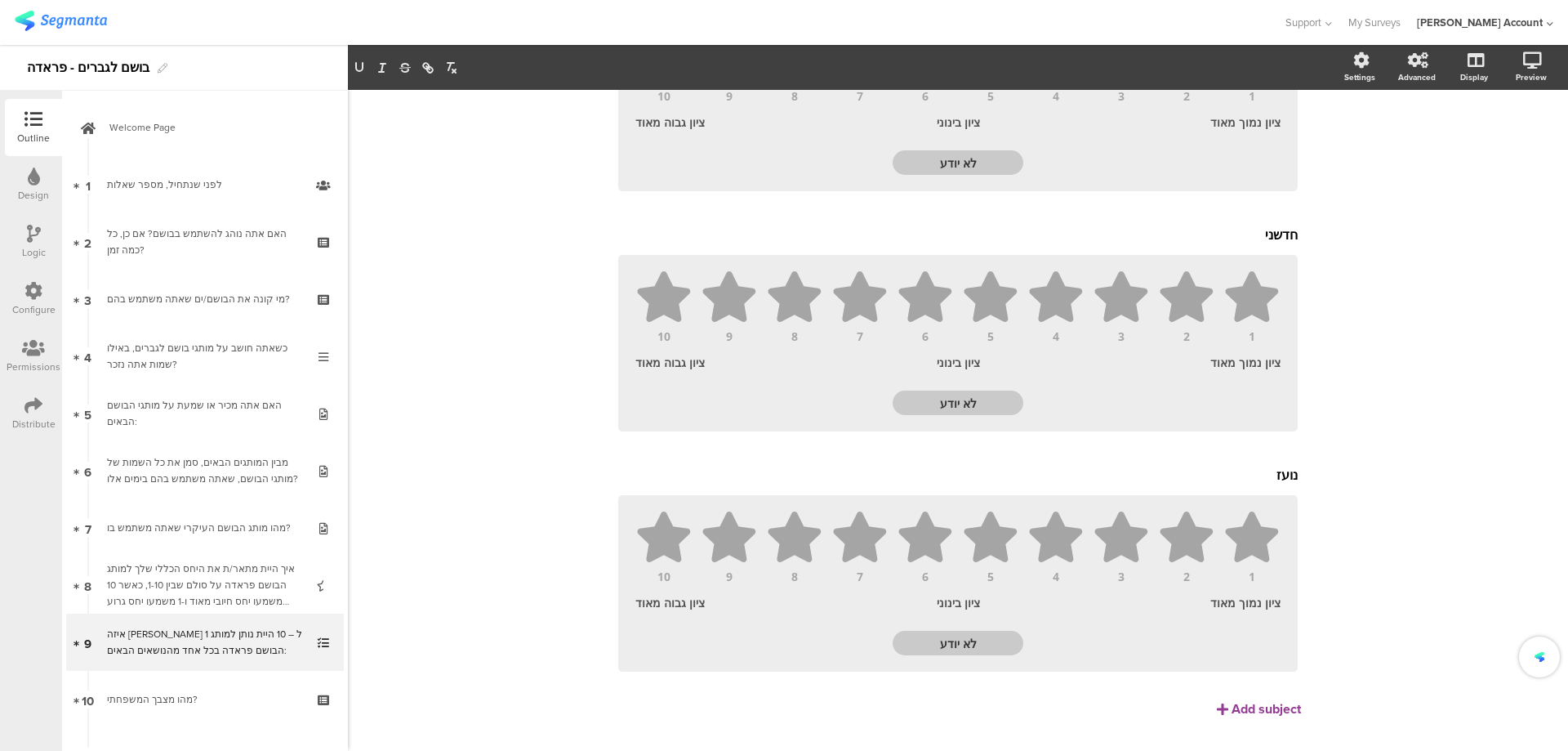
scroll to position [1300, 0]
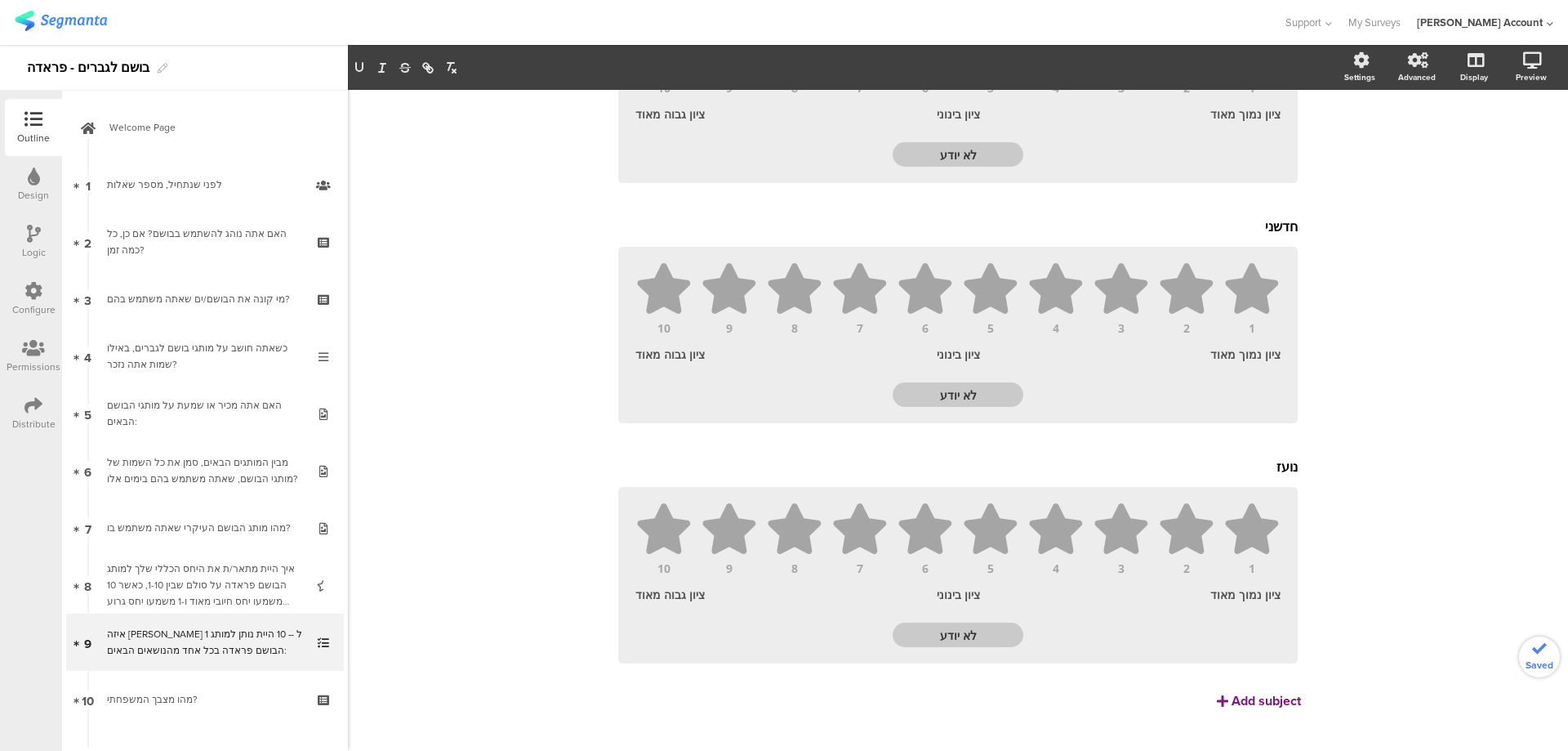
click at [1249, 692] on div "Add subject" at bounding box center [1267, 701] width 70 height 19
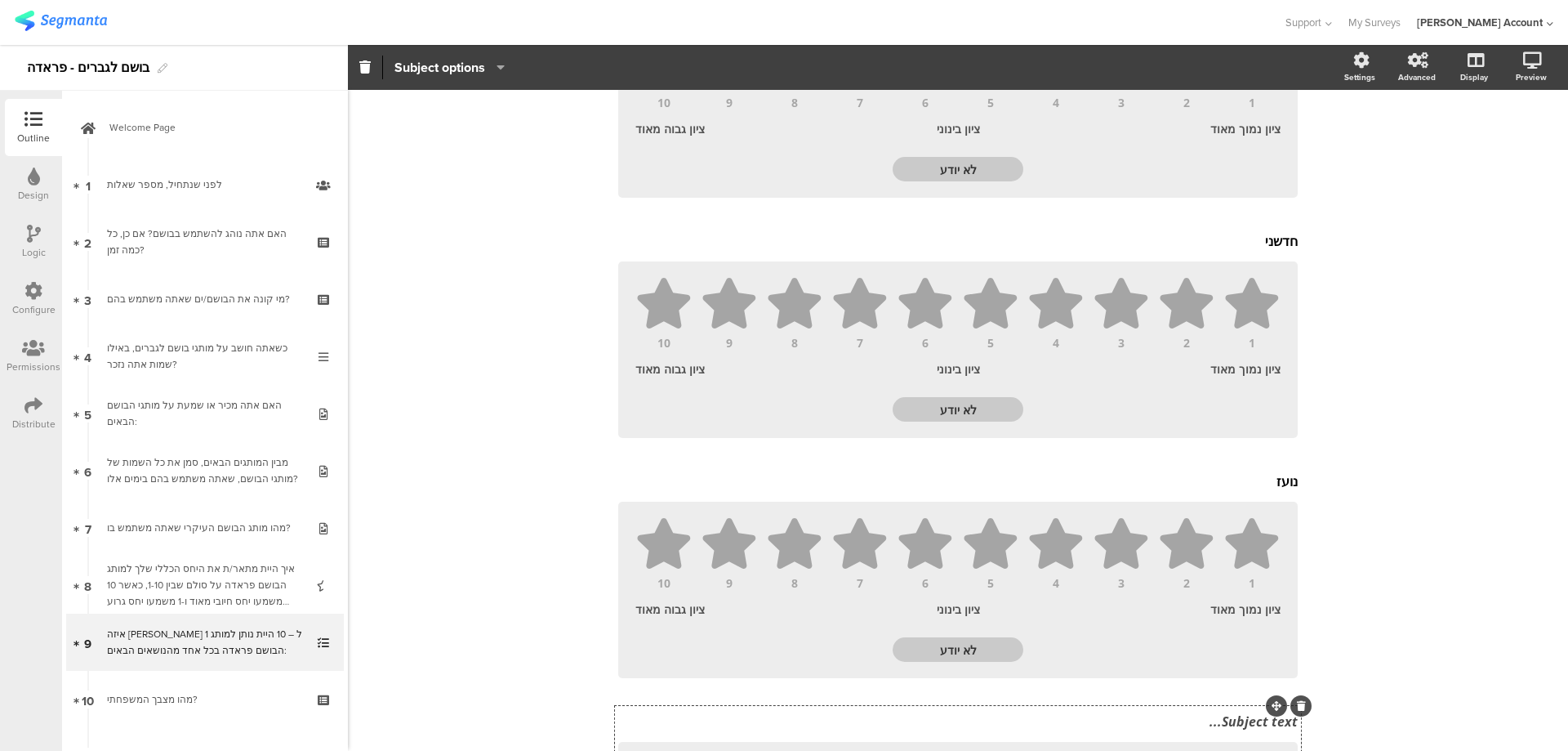
click at [1246, 708] on div "Subject text..." at bounding box center [958, 721] width 688 height 26
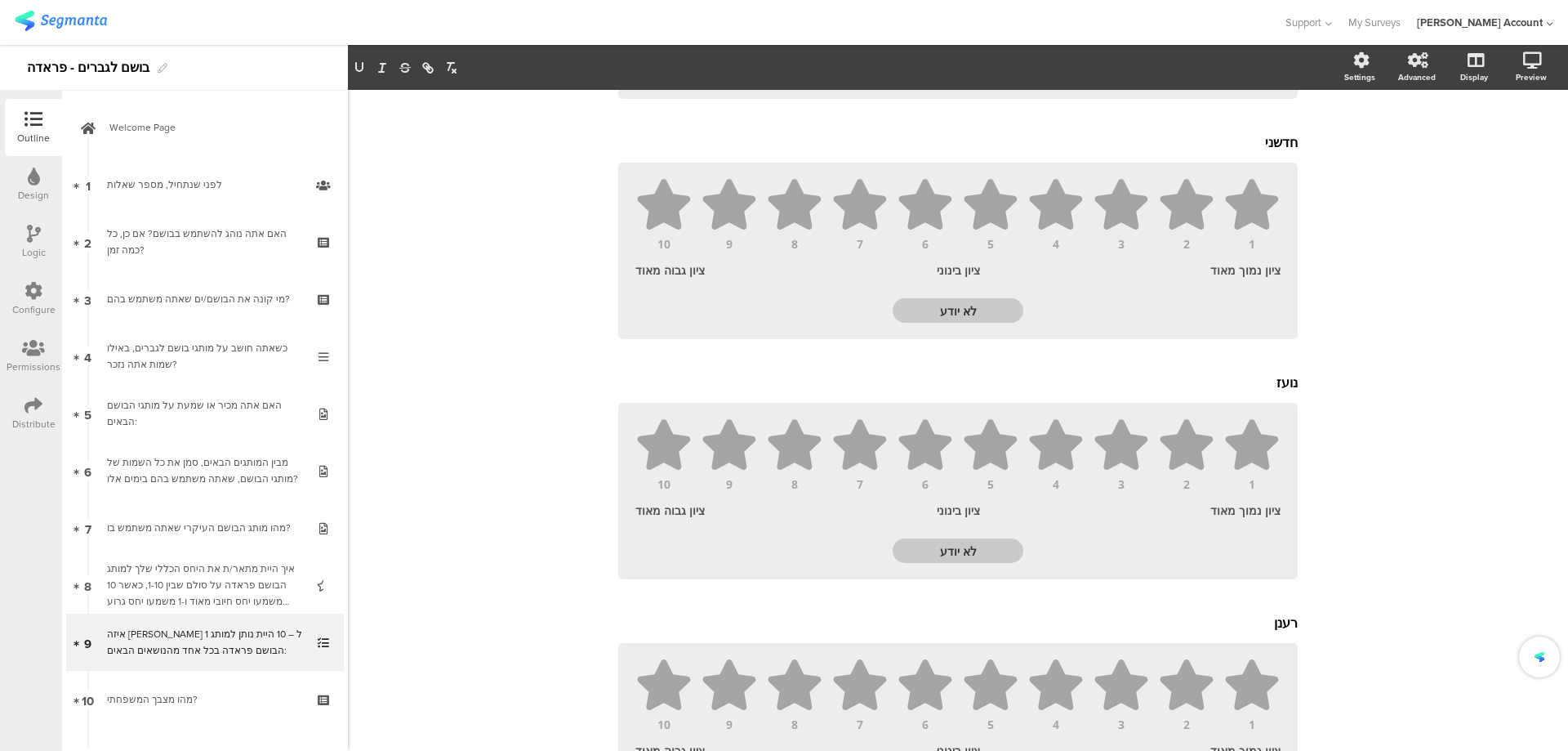
scroll to position [1540, 0]
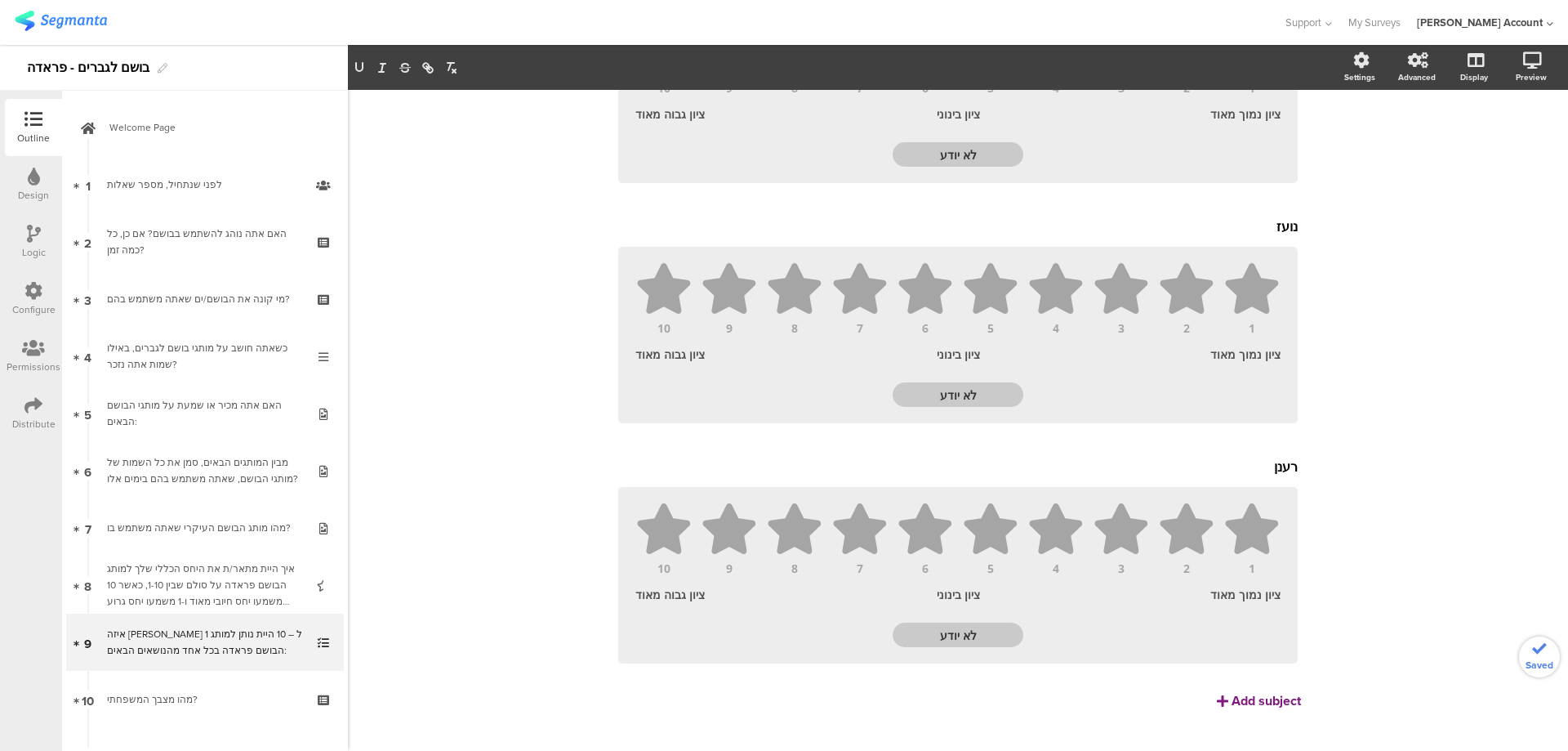
click at [1258, 692] on div "Add subject" at bounding box center [1267, 701] width 70 height 19
click at [1213, 693] on div "Subject text..." at bounding box center [958, 706] width 688 height 26
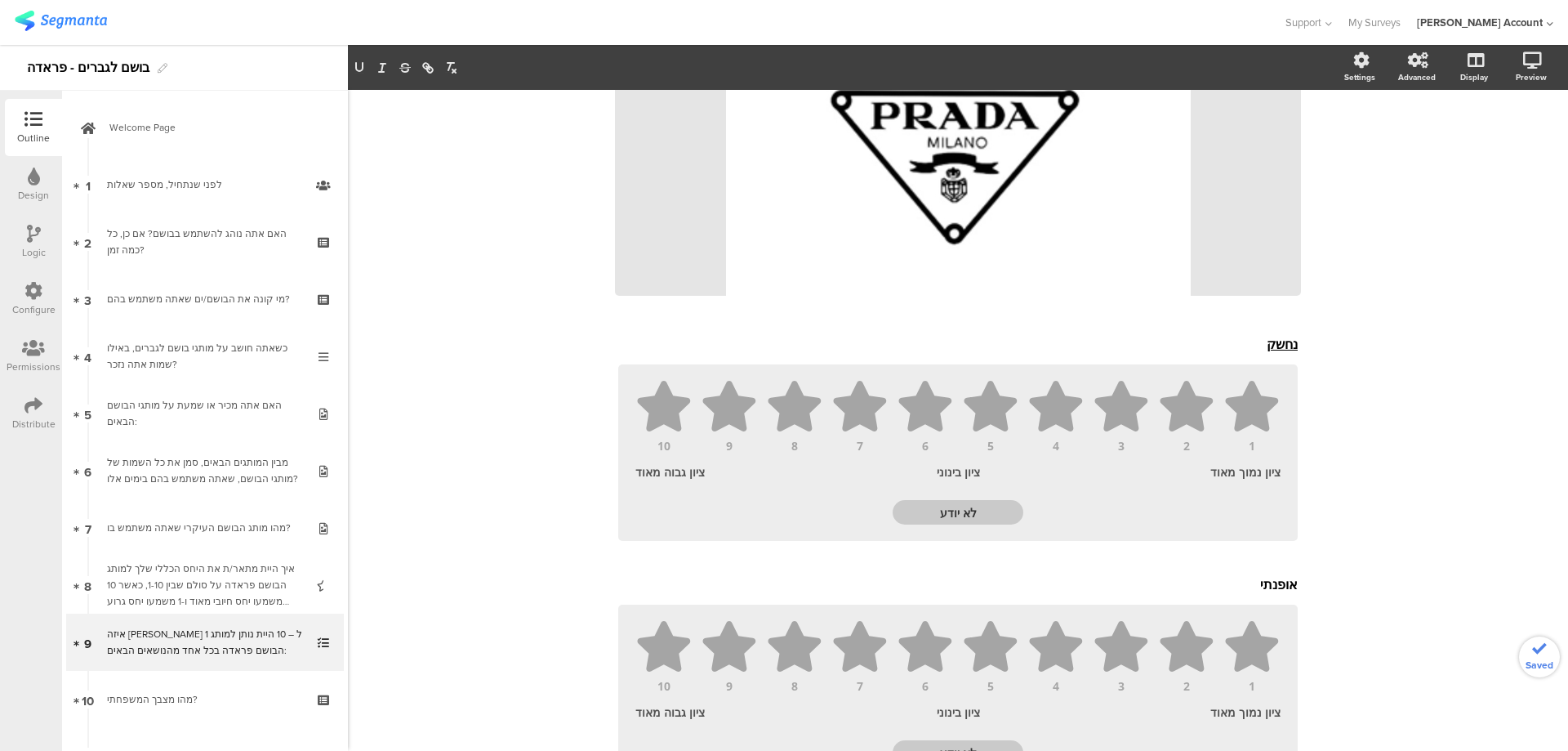
scroll to position [218, 0]
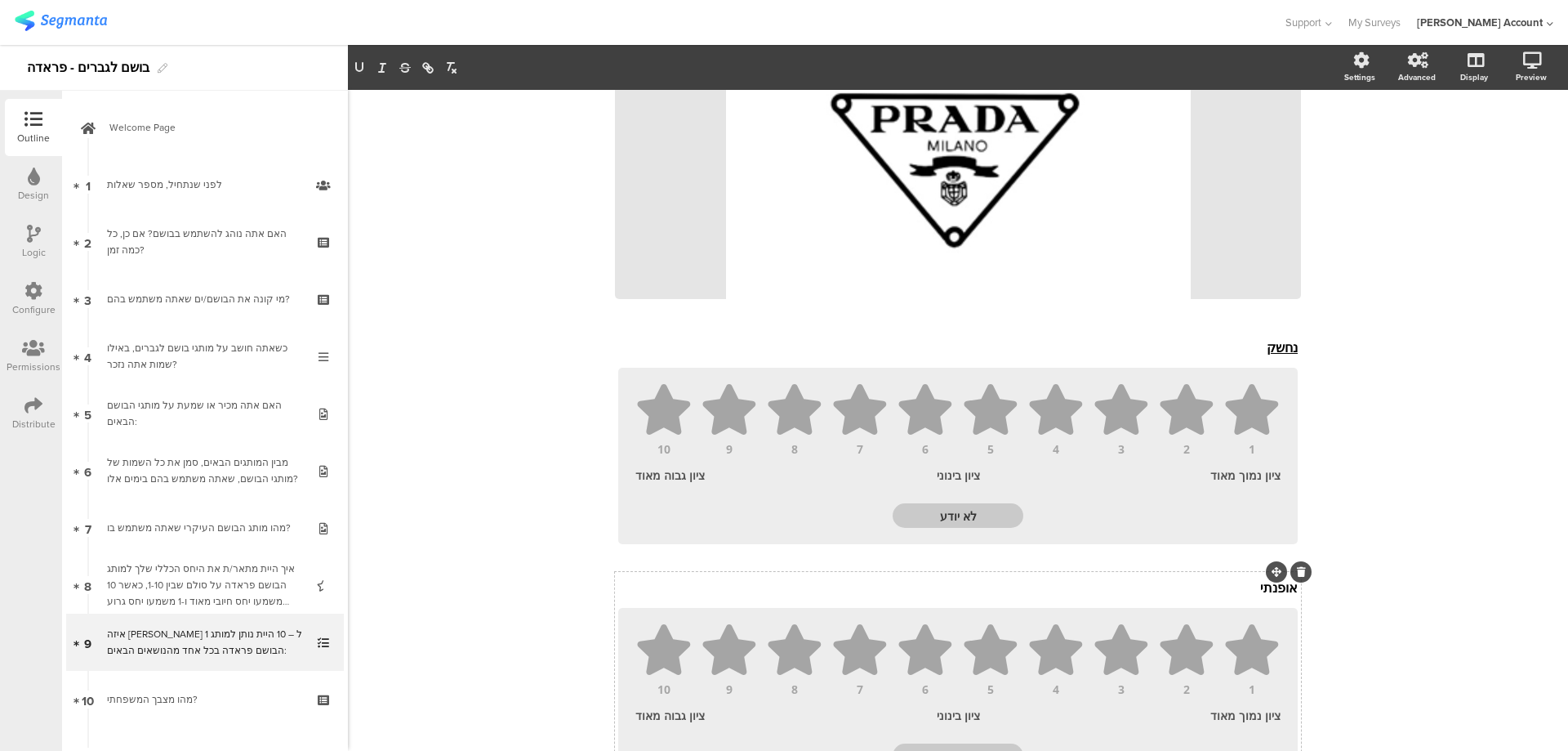
click at [1269, 574] on div "אופנתי אופנתי" at bounding box center [958, 587] width 688 height 26
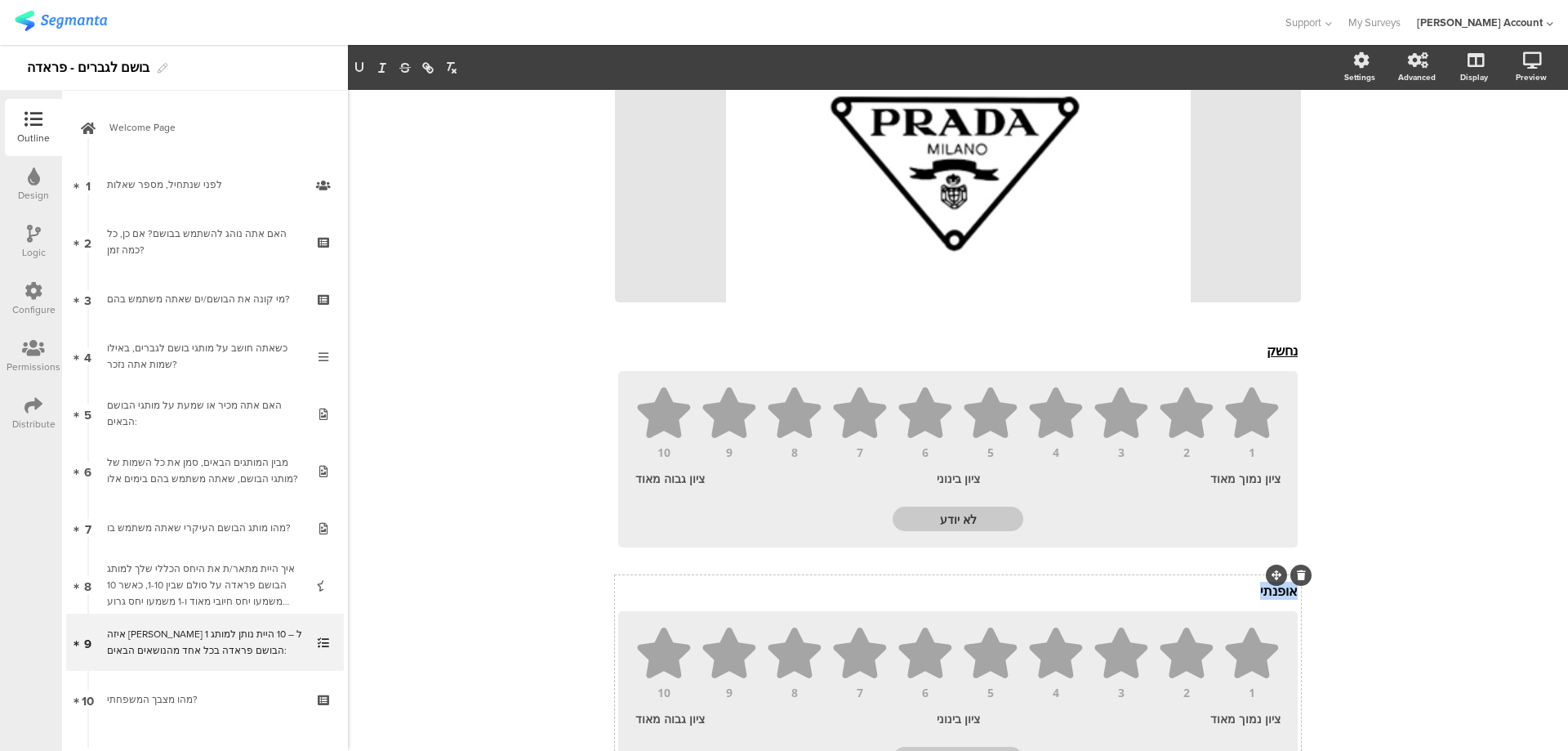
click at [1269, 581] on p "אופנתי" at bounding box center [958, 590] width 679 height 18
click at [1267, 581] on p "אופנתי" at bounding box center [958, 590] width 679 height 18
click at [356, 70] on icon "button" at bounding box center [359, 67] width 15 height 15
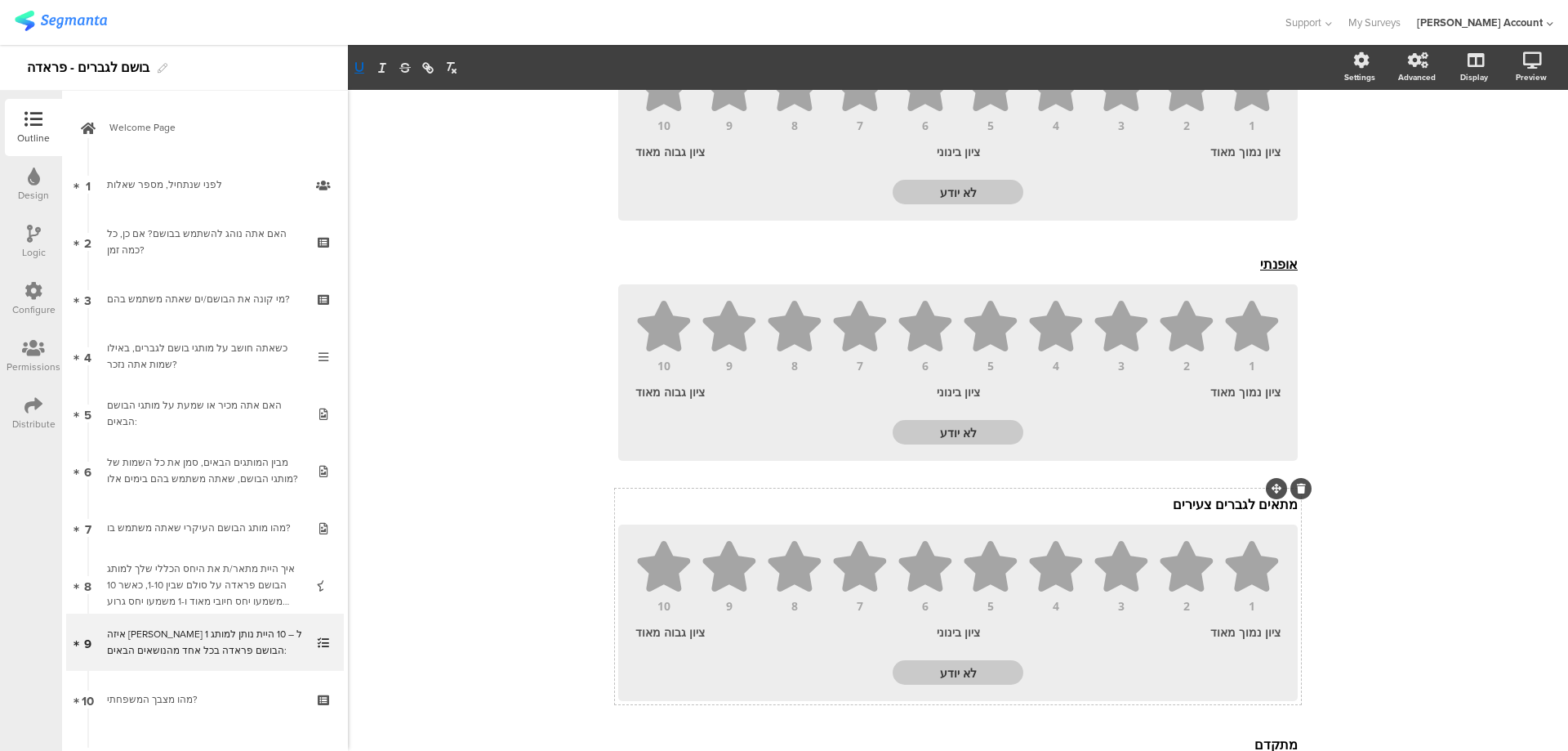
click at [1207, 495] on p "מתאים לגברים צעירים" at bounding box center [958, 504] width 679 height 18
click at [357, 66] on icon "button" at bounding box center [359, 67] width 15 height 15
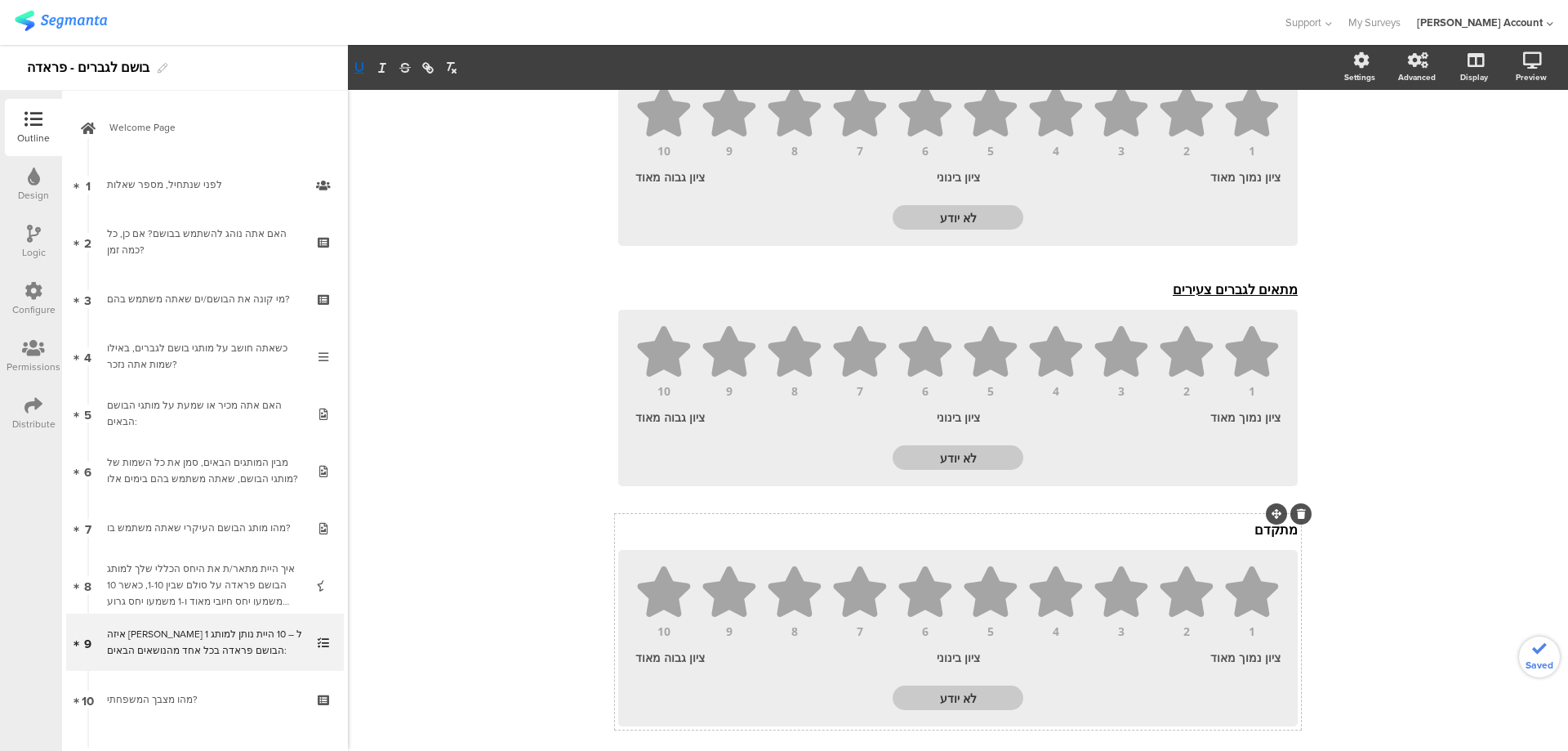
click at [1261, 517] on div "מתקדם מתקדם" at bounding box center [958, 530] width 688 height 26
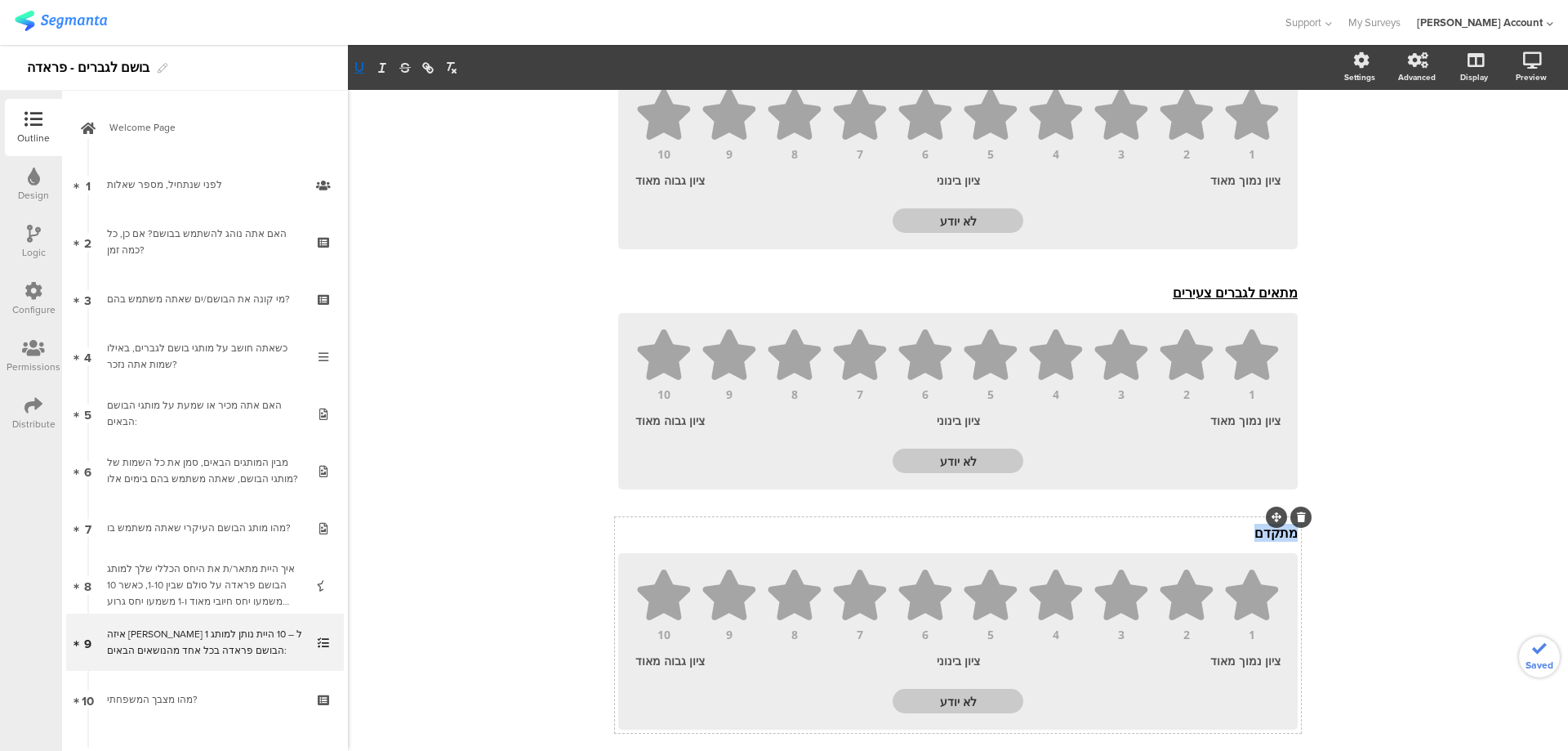
click at [1261, 524] on p "מתקדם" at bounding box center [958, 532] width 679 height 18
click at [1263, 524] on p "מתקדם" at bounding box center [958, 532] width 679 height 18
click at [359, 66] on icon "button" at bounding box center [359, 67] width 15 height 15
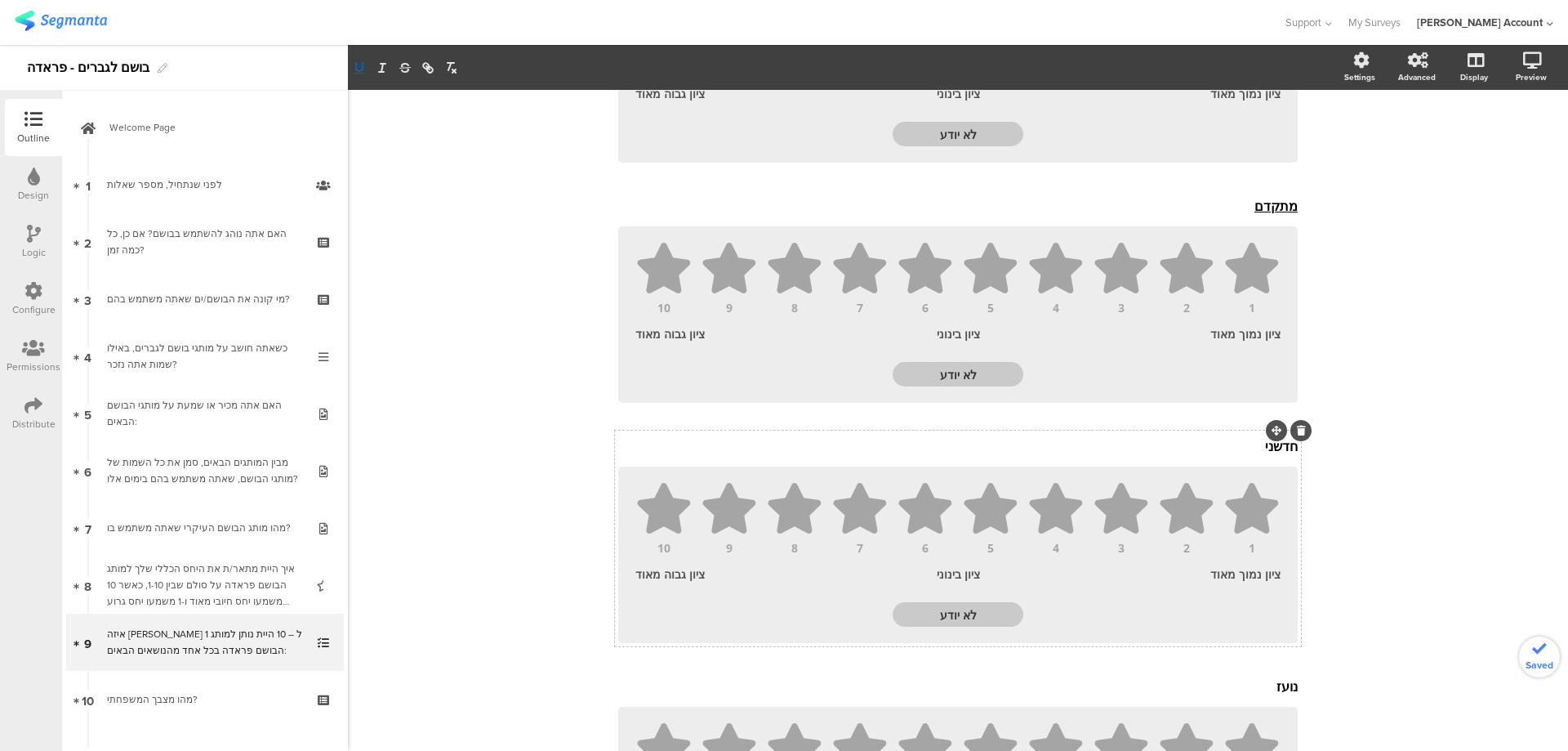
click at [1271, 433] on div "חדשני חדשני" at bounding box center [958, 446] width 688 height 26
click at [1271, 440] on p "חדשני" at bounding box center [958, 449] width 679 height 18
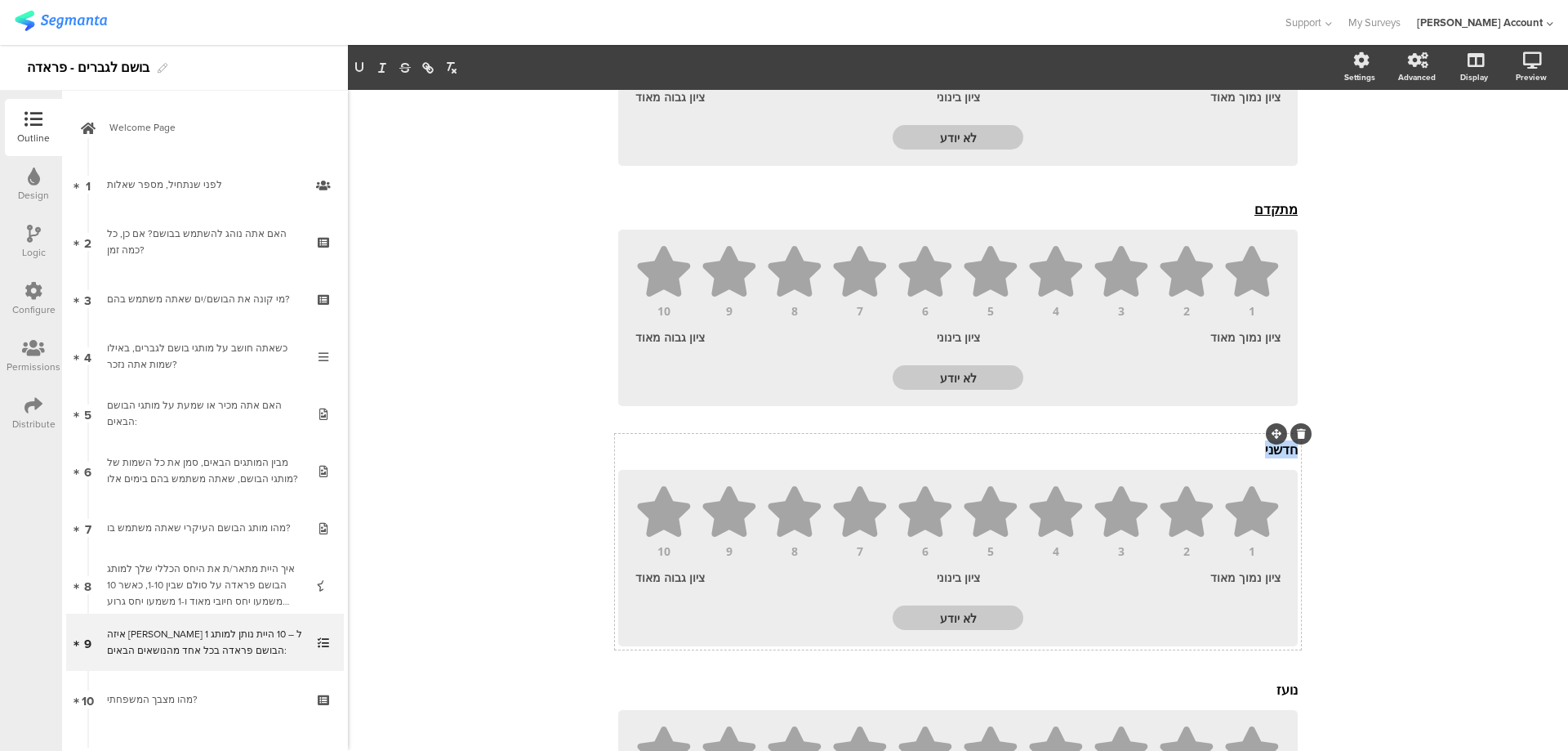
click at [1271, 440] on p "חדשני" at bounding box center [958, 449] width 679 height 18
click at [369, 65] on button "button" at bounding box center [359, 67] width 23 height 20
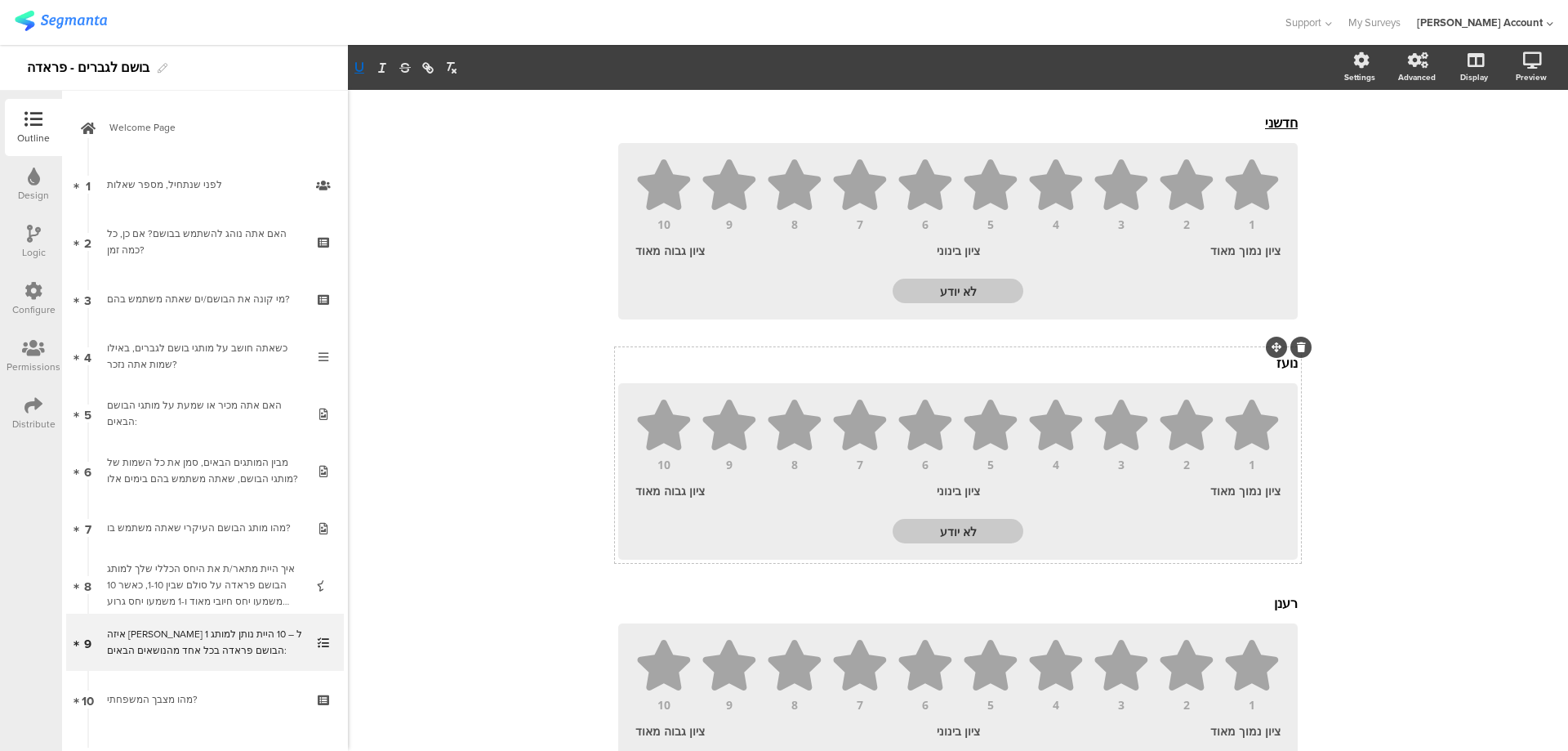
click at [1276, 350] on div "נועז נועז" at bounding box center [958, 363] width 688 height 26
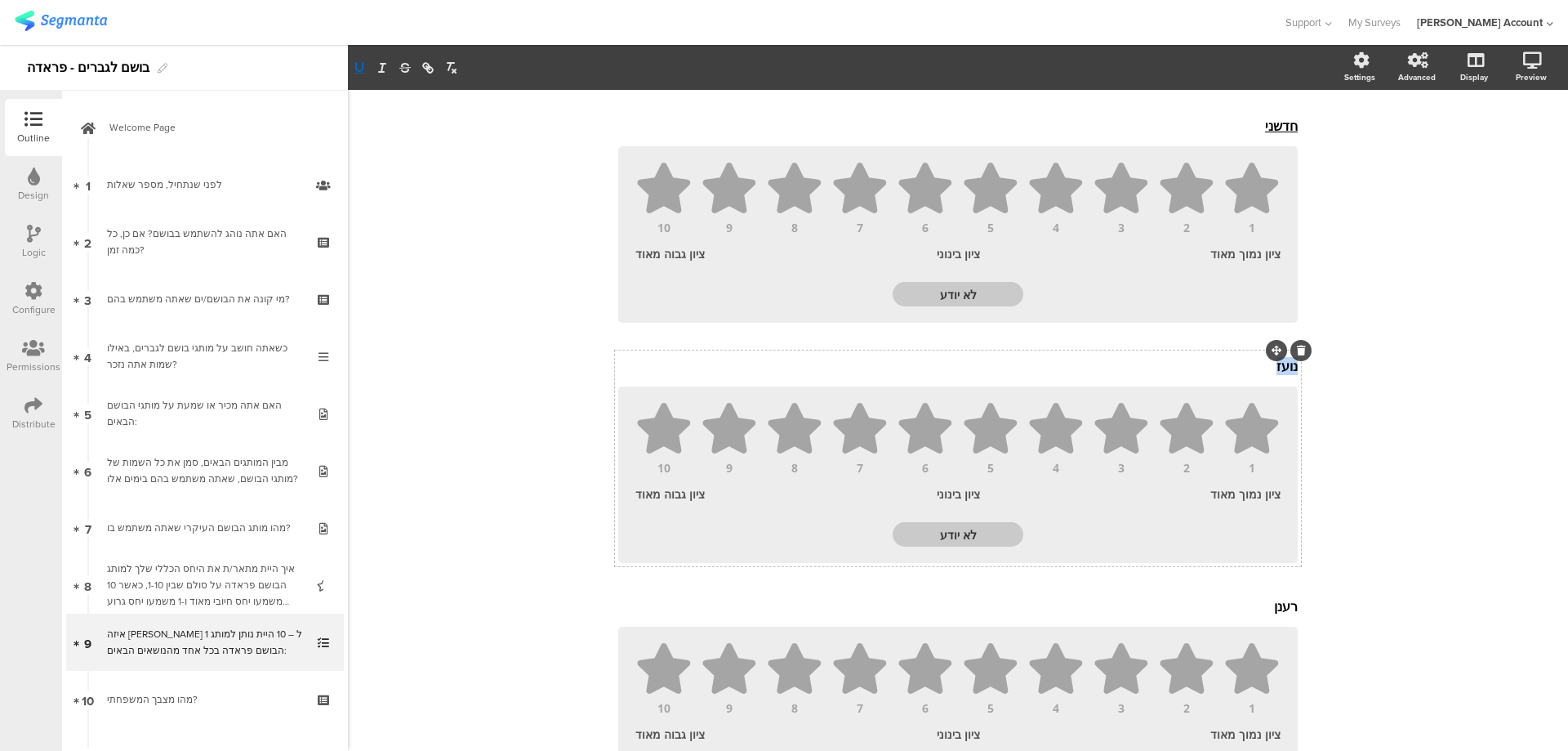
click at [1276, 357] on p "נועז" at bounding box center [958, 366] width 679 height 18
click at [358, 64] on icon "button" at bounding box center [359, 67] width 15 height 15
click at [1278, 593] on div "רענן רענן" at bounding box center [958, 606] width 688 height 26
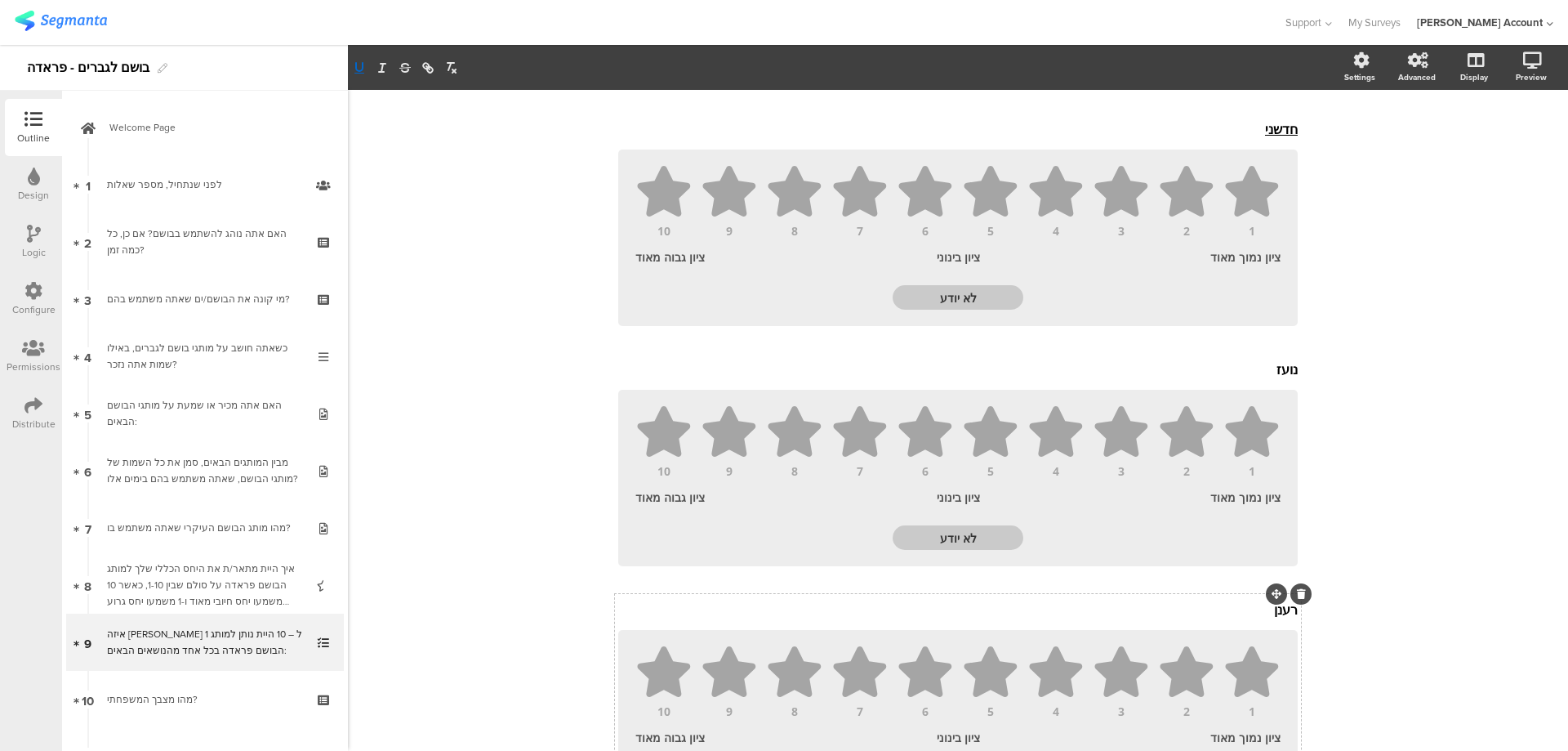
click at [1278, 600] on p "רענן" at bounding box center [958, 609] width 679 height 18
click at [1272, 600] on p "רענן" at bounding box center [958, 609] width 679 height 18
click at [363, 69] on icon "button" at bounding box center [360, 66] width 7 height 8
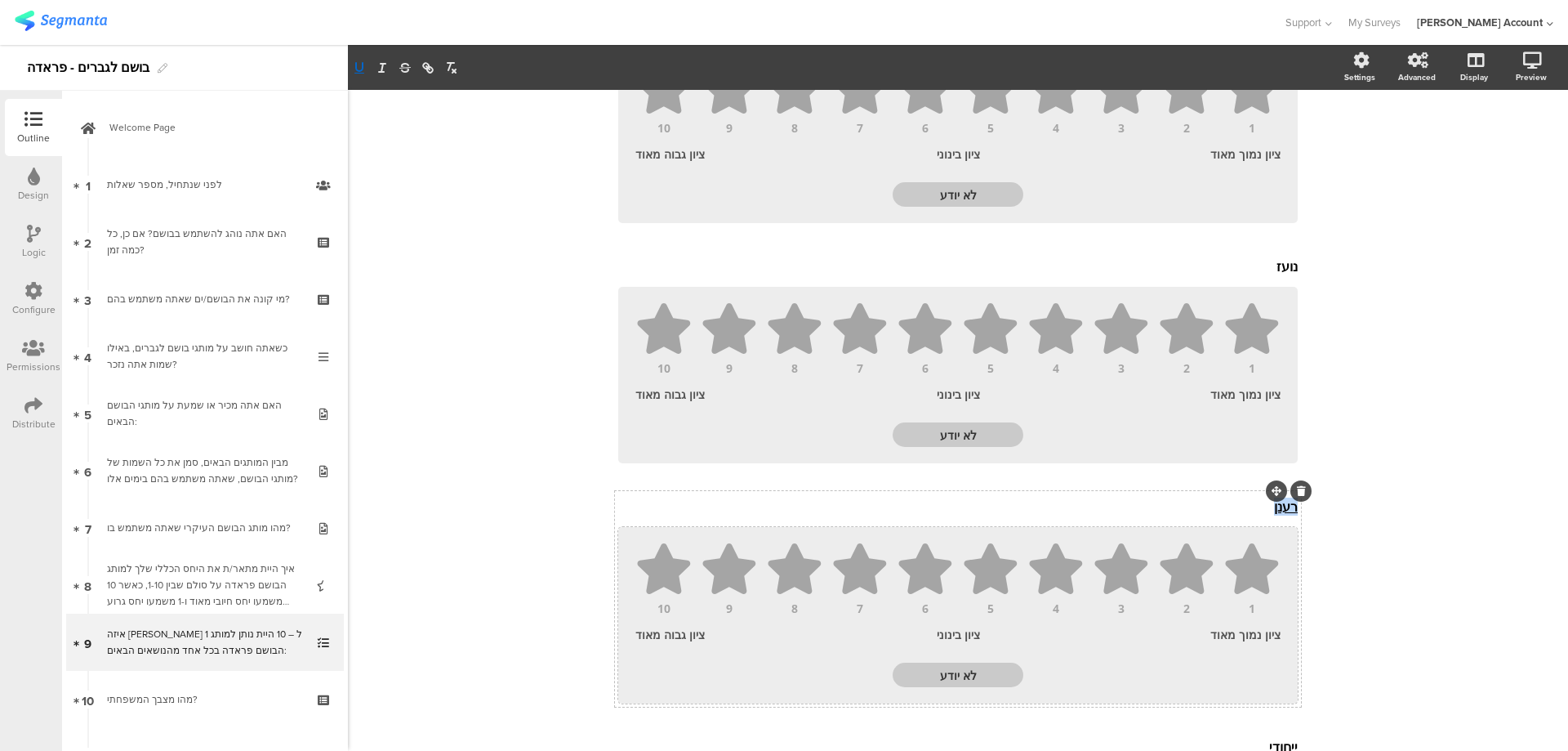
scroll to position [1614, 0]
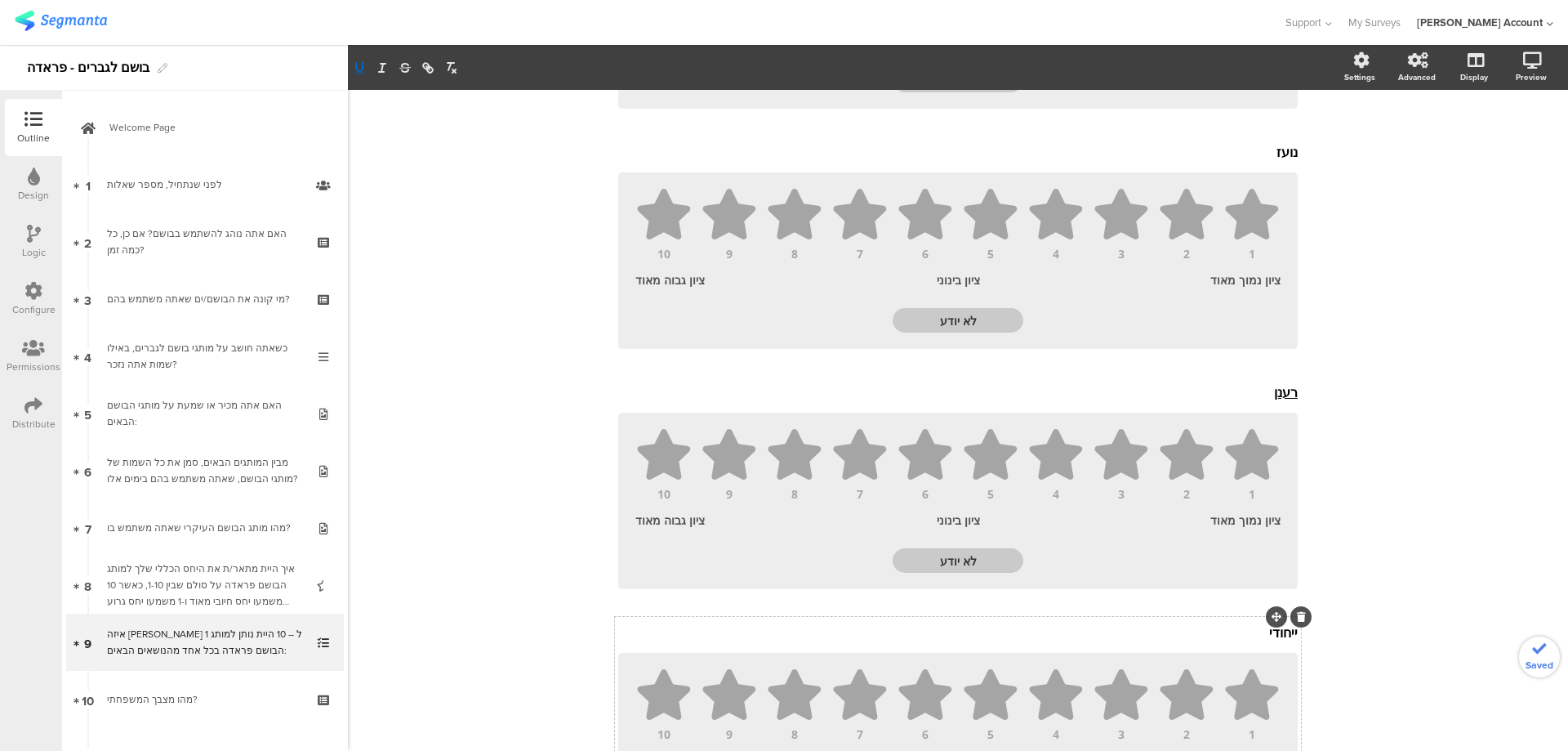
click at [1277, 619] on div "ייחודי ייחודי" at bounding box center [958, 632] width 688 height 26
click at [1277, 627] on p "ייחודי" at bounding box center [958, 636] width 679 height 18
click at [1264, 627] on p "ייחודי" at bounding box center [958, 636] width 679 height 18
click at [1275, 627] on p "ייחודי" at bounding box center [958, 636] width 679 height 18
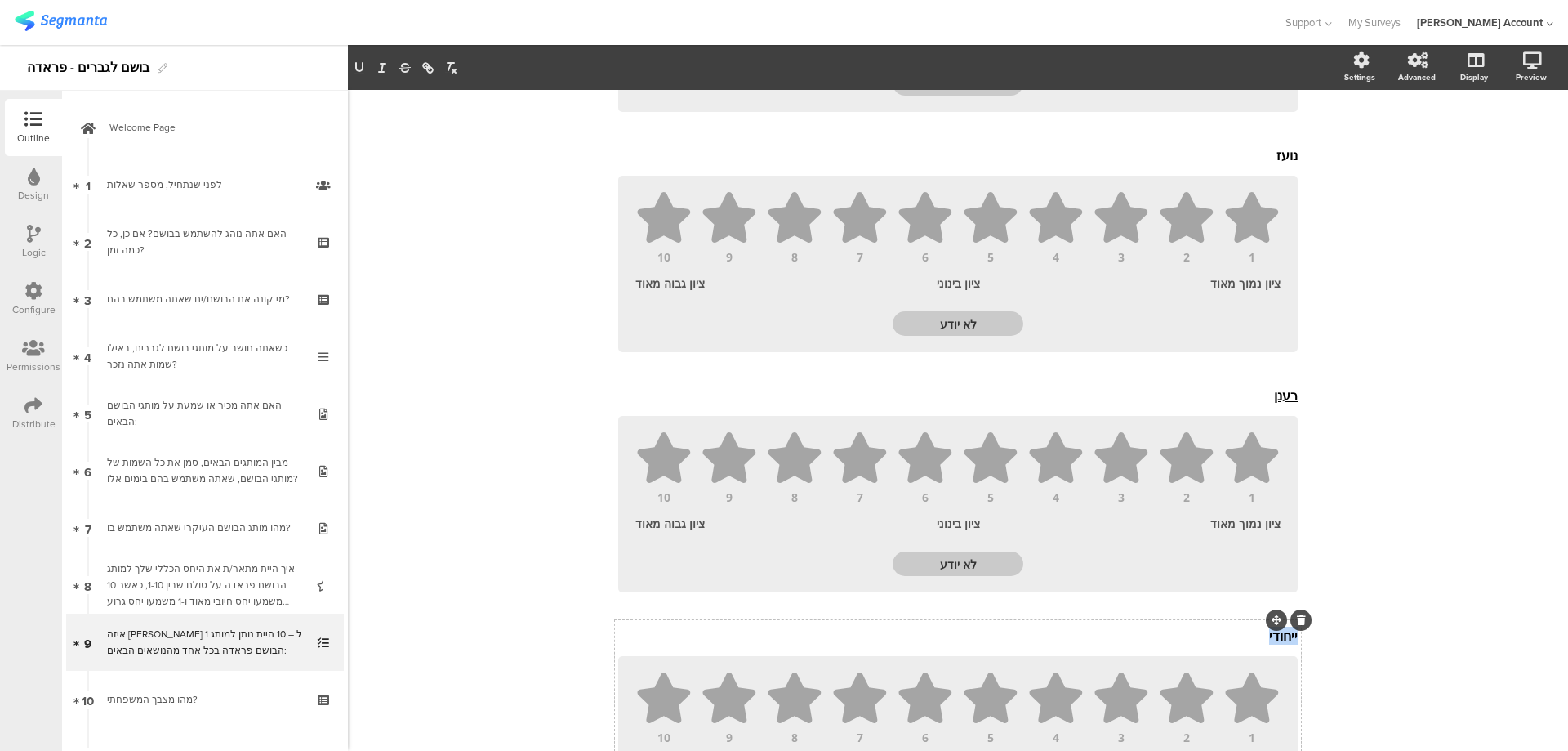
click at [1275, 627] on p "ייחודי" at bounding box center [958, 636] width 679 height 18
click at [359, 70] on icon "button" at bounding box center [359, 67] width 15 height 15
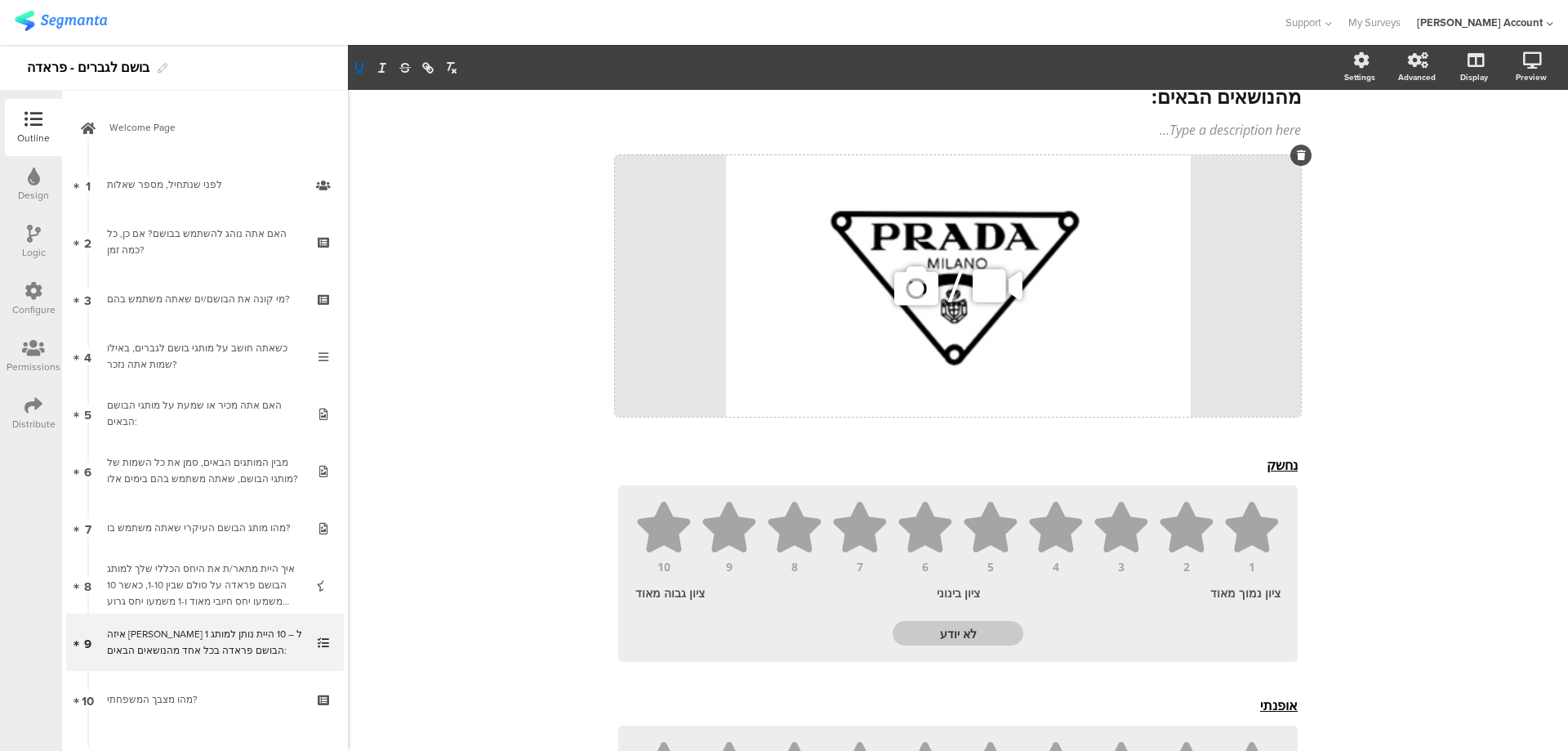
scroll to position [0, 0]
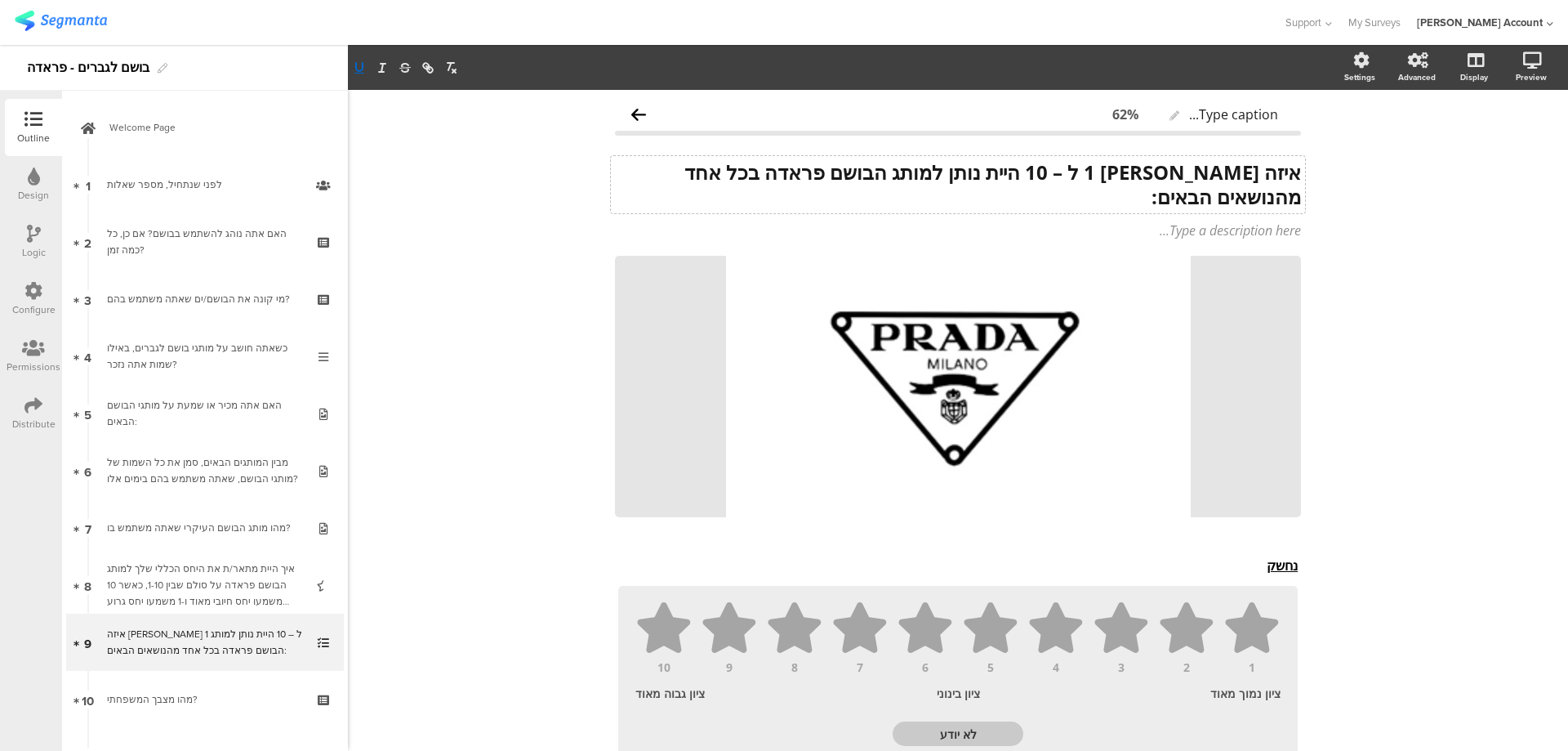
click at [1173, 177] on div "איזה ציון בין 1 ל – 10 היית נותן למותג הבושם פראדה בכל אחד מהנושאים הבאים: איזה…" at bounding box center [958, 184] width 694 height 57
click at [1173, 177] on strong "איזה ציון בין 1 ל – 10 היית נותן למותג הבושם פראדה בכל אחד מהנושאים הבאים:" at bounding box center [993, 184] width 617 height 52
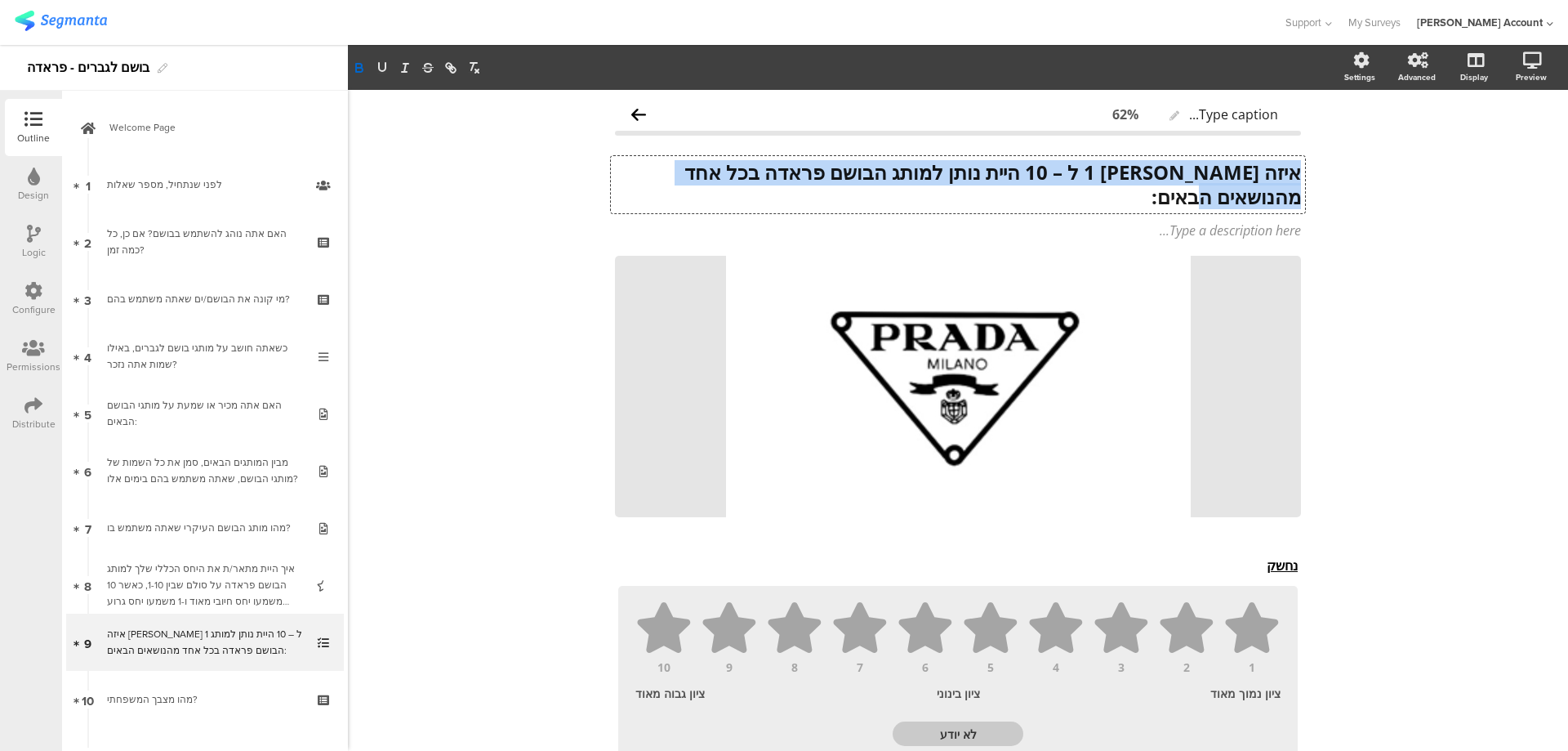
click at [1173, 177] on strong "איזה ציון בין 1 ל – 10 היית נותן למותג הבושם פראדה בכל אחד מהנושאים הבאים:" at bounding box center [990, 184] width 622 height 52
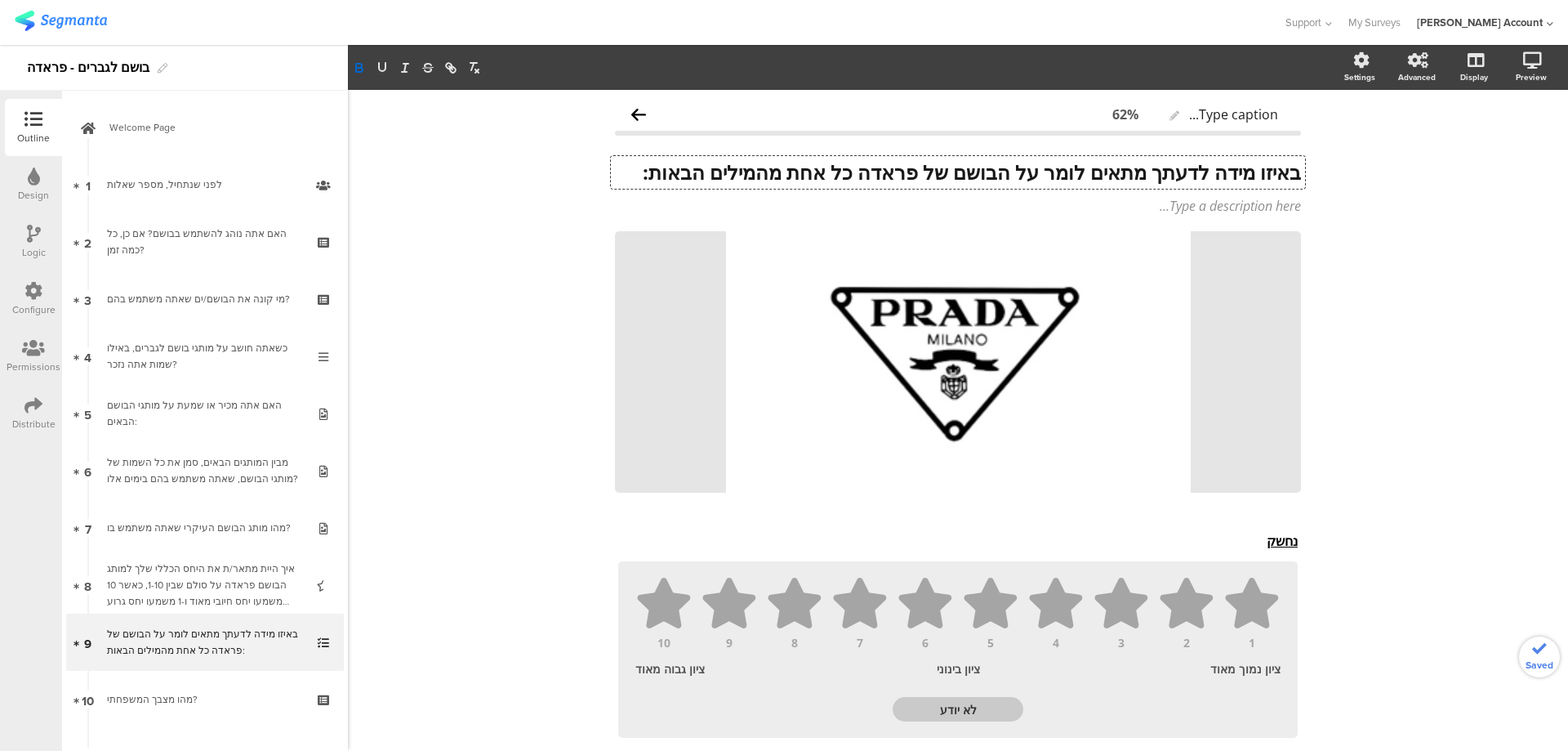
click at [1242, 667] on div "ציון נמוך מאוד" at bounding box center [1232, 668] width 96 height 16
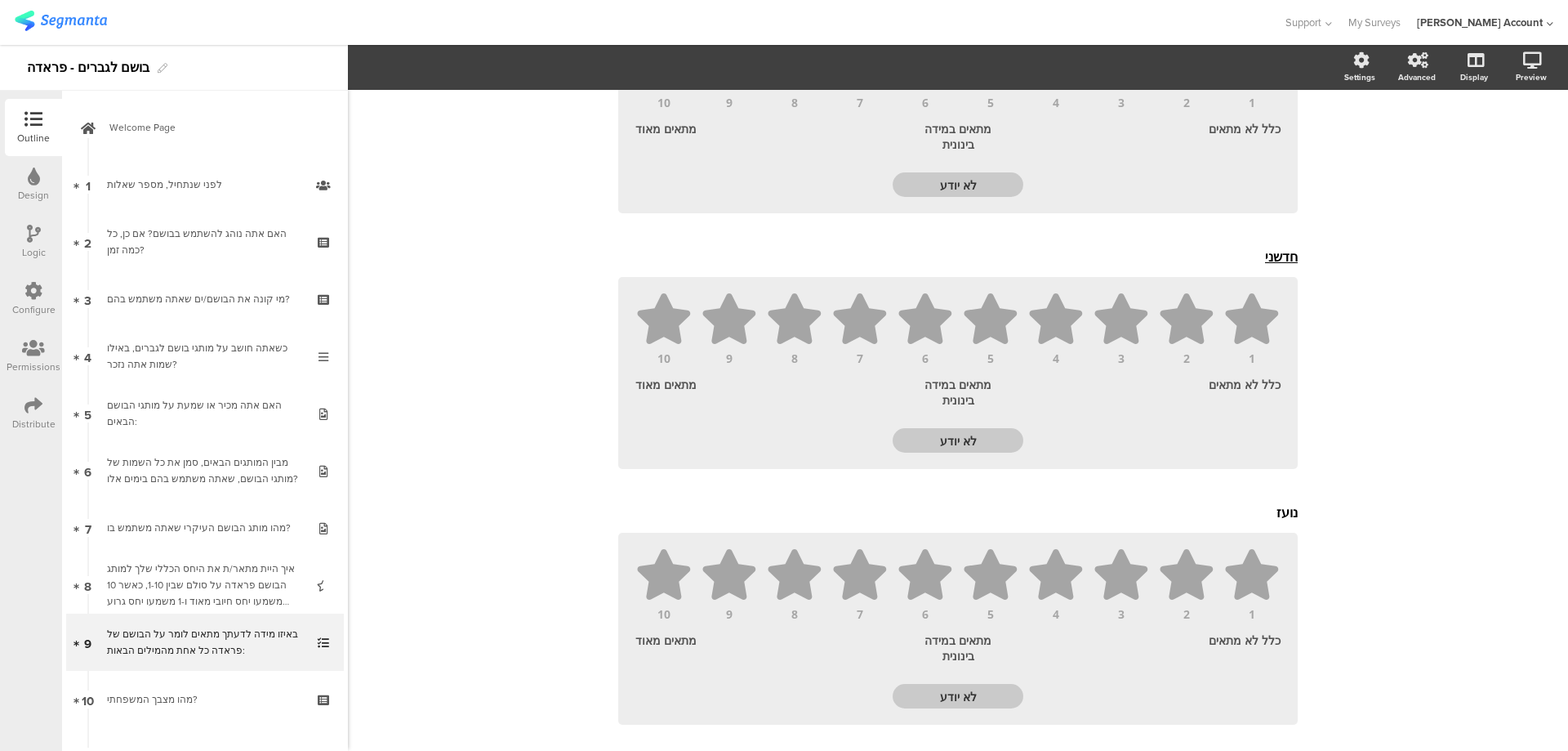
scroll to position [1525, 0]
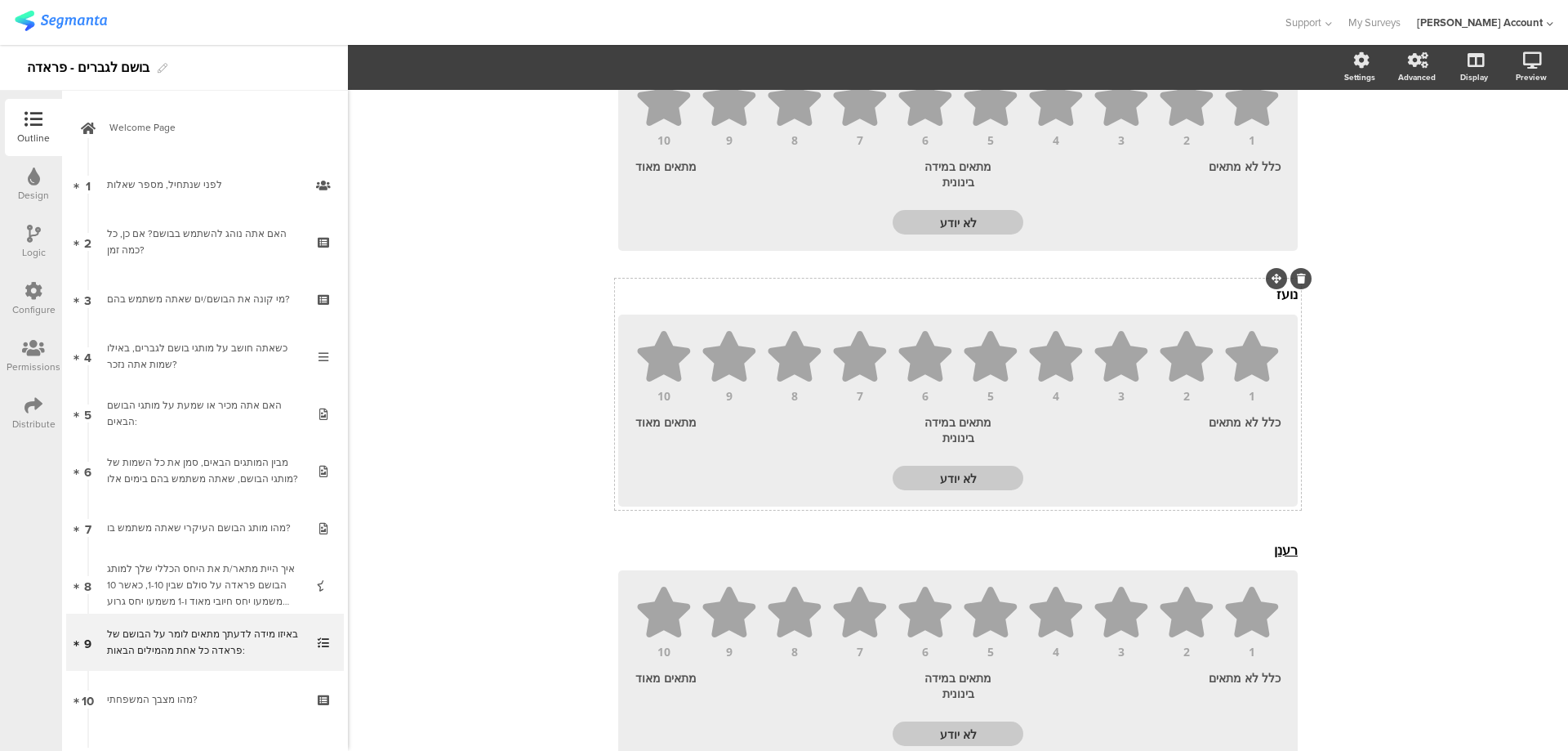
click at [1277, 300] on div "נועז נועז 1 2 3 4 5 6 7 8 9 10 כלל לא מתאים מתאים במידה בינונית מתאים מאוד לא י…" at bounding box center [958, 394] width 686 height 231
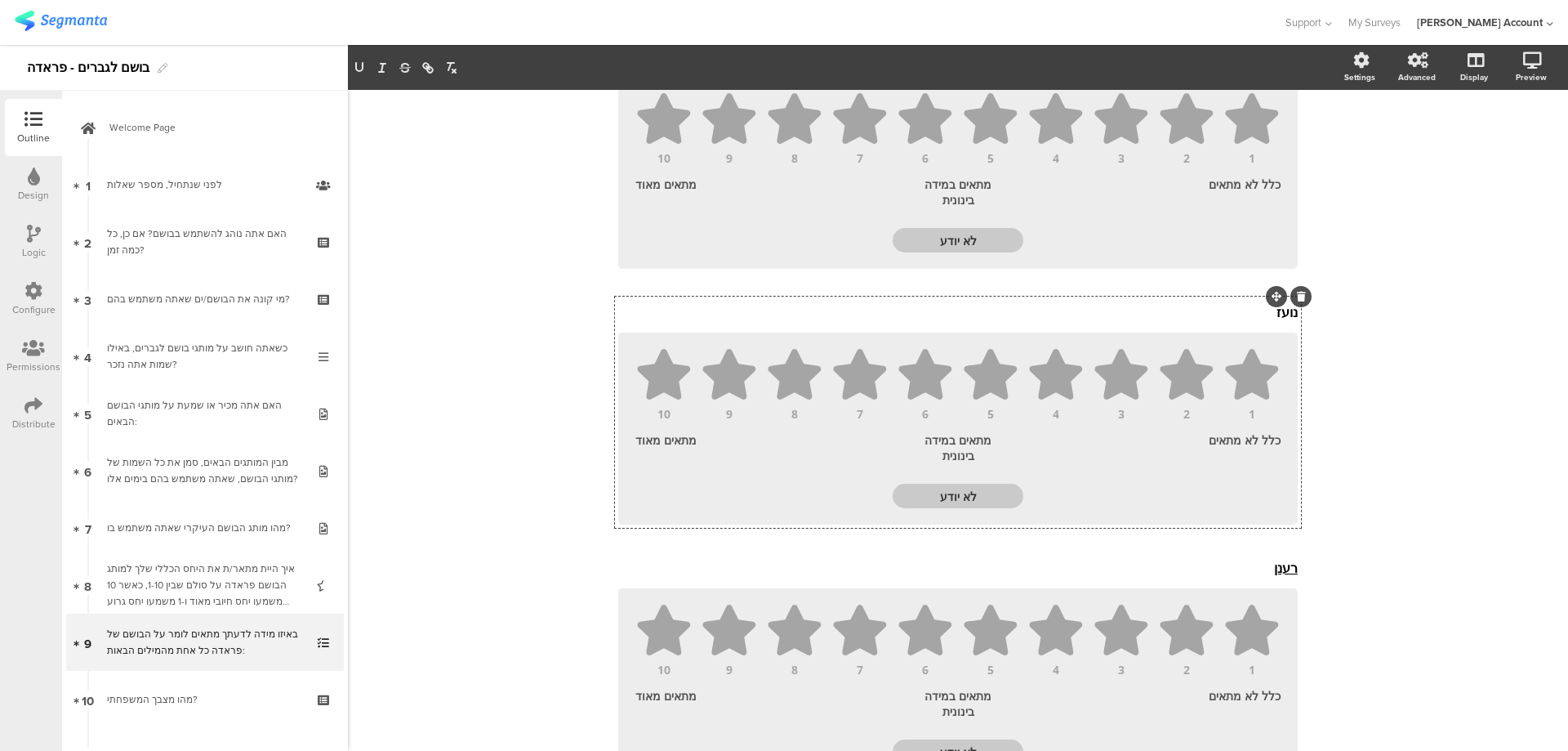
click at [1277, 300] on div at bounding box center [1276, 296] width 22 height 22
click at [1280, 314] on div "נועז נועז" at bounding box center [958, 312] width 688 height 26
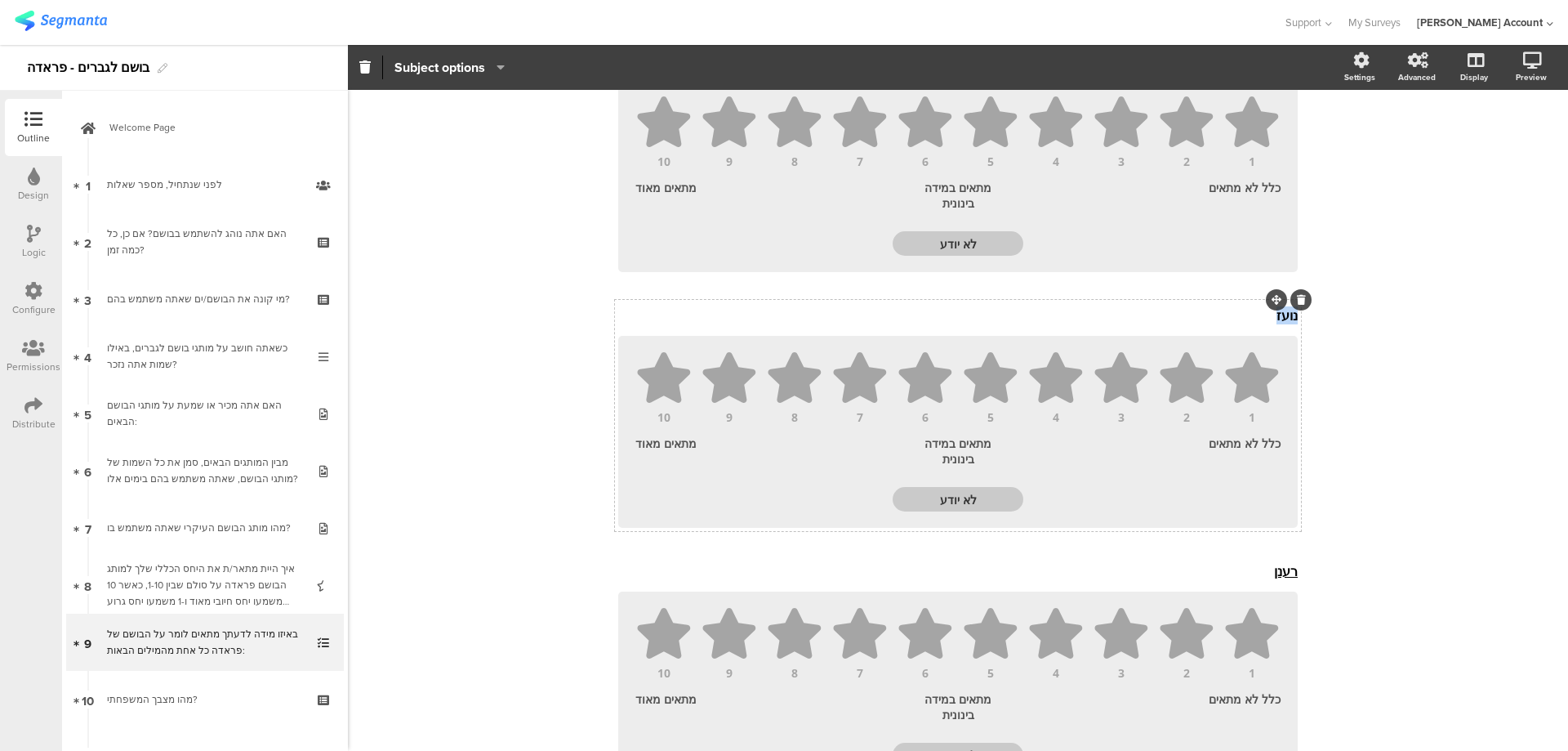
click at [1280, 314] on p "נועז" at bounding box center [958, 315] width 679 height 18
click at [1274, 320] on p "נועז" at bounding box center [958, 315] width 679 height 18
click at [358, 65] on icon "button" at bounding box center [359, 67] width 15 height 15
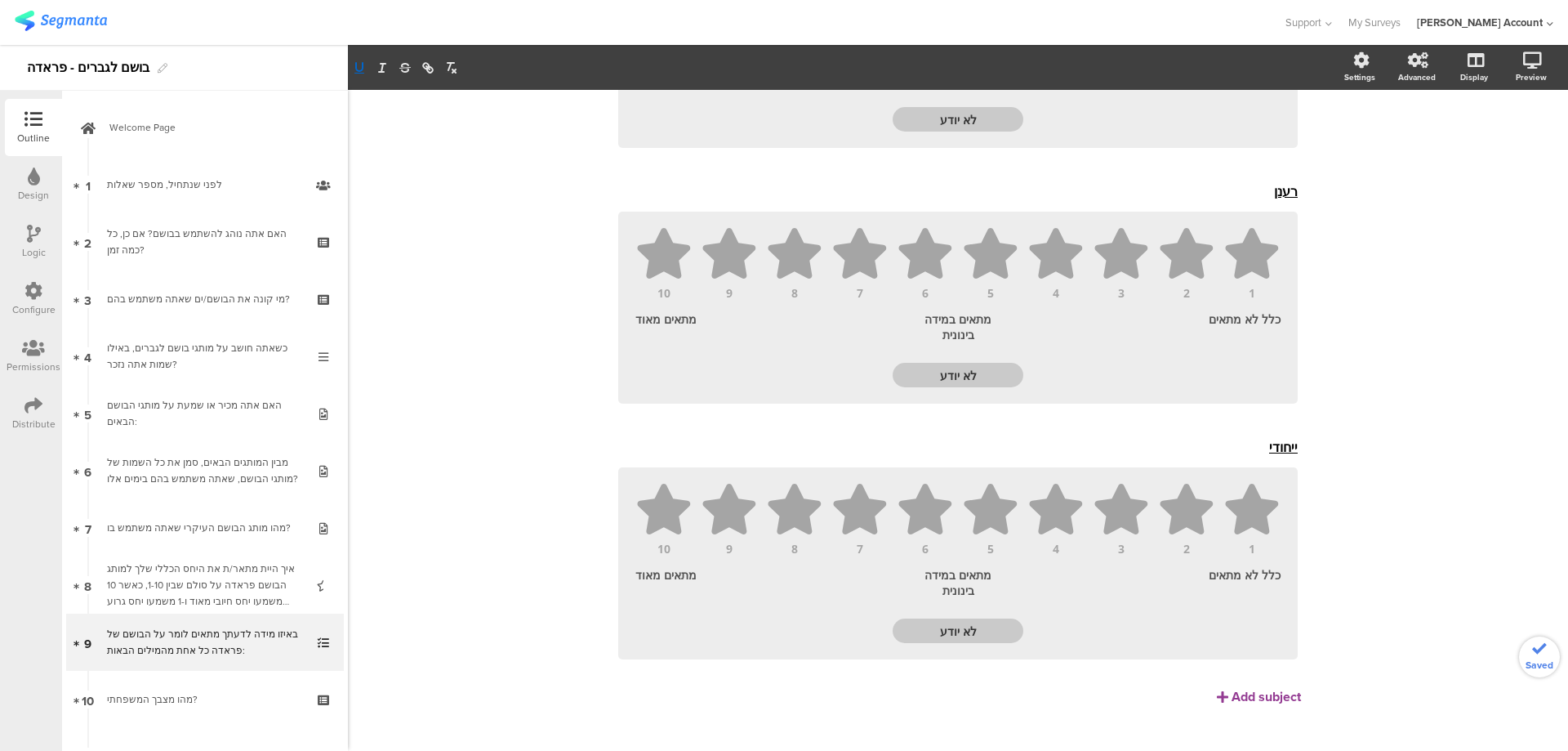
scroll to position [1904, 0]
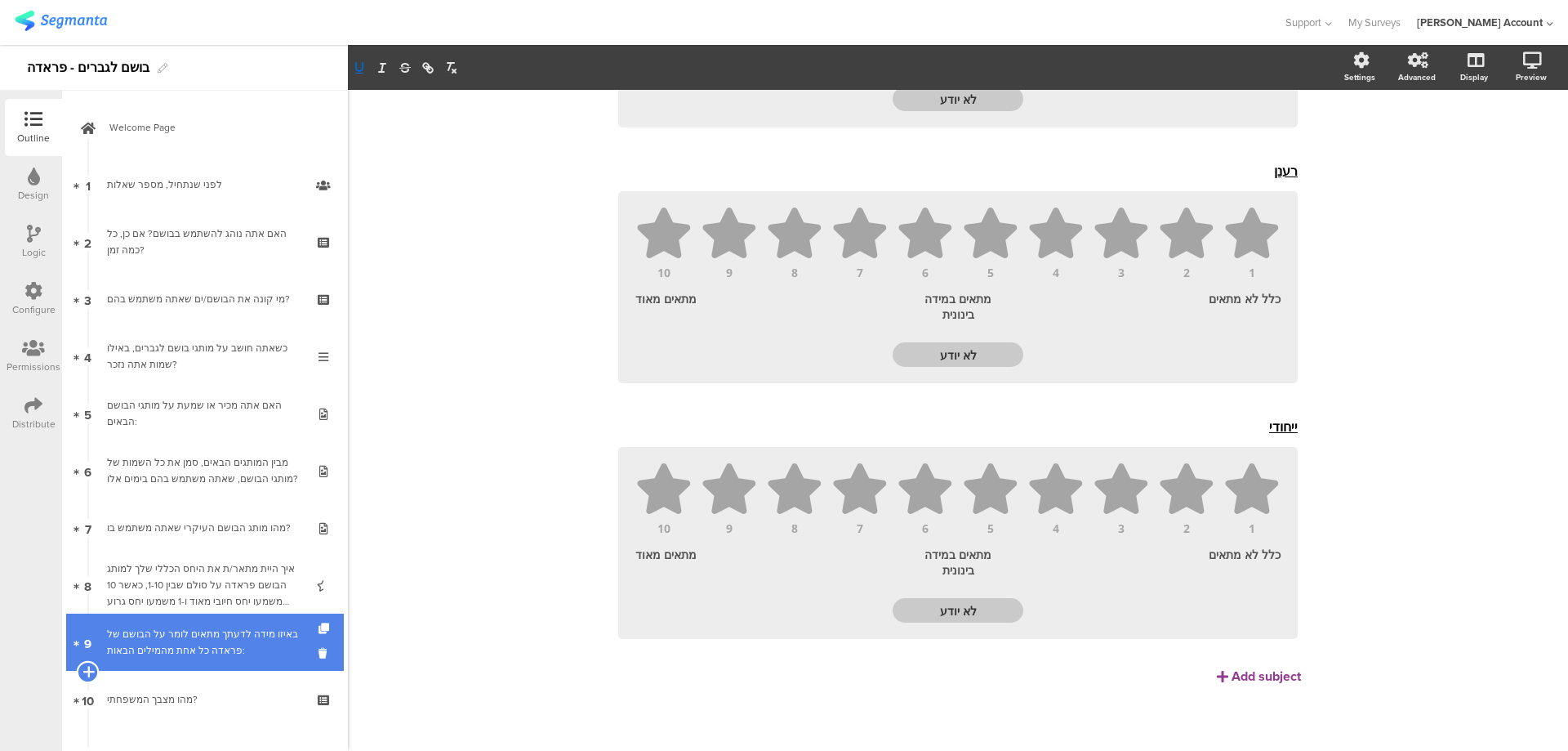
click at [88, 672] on icon at bounding box center [88, 671] width 10 height 15
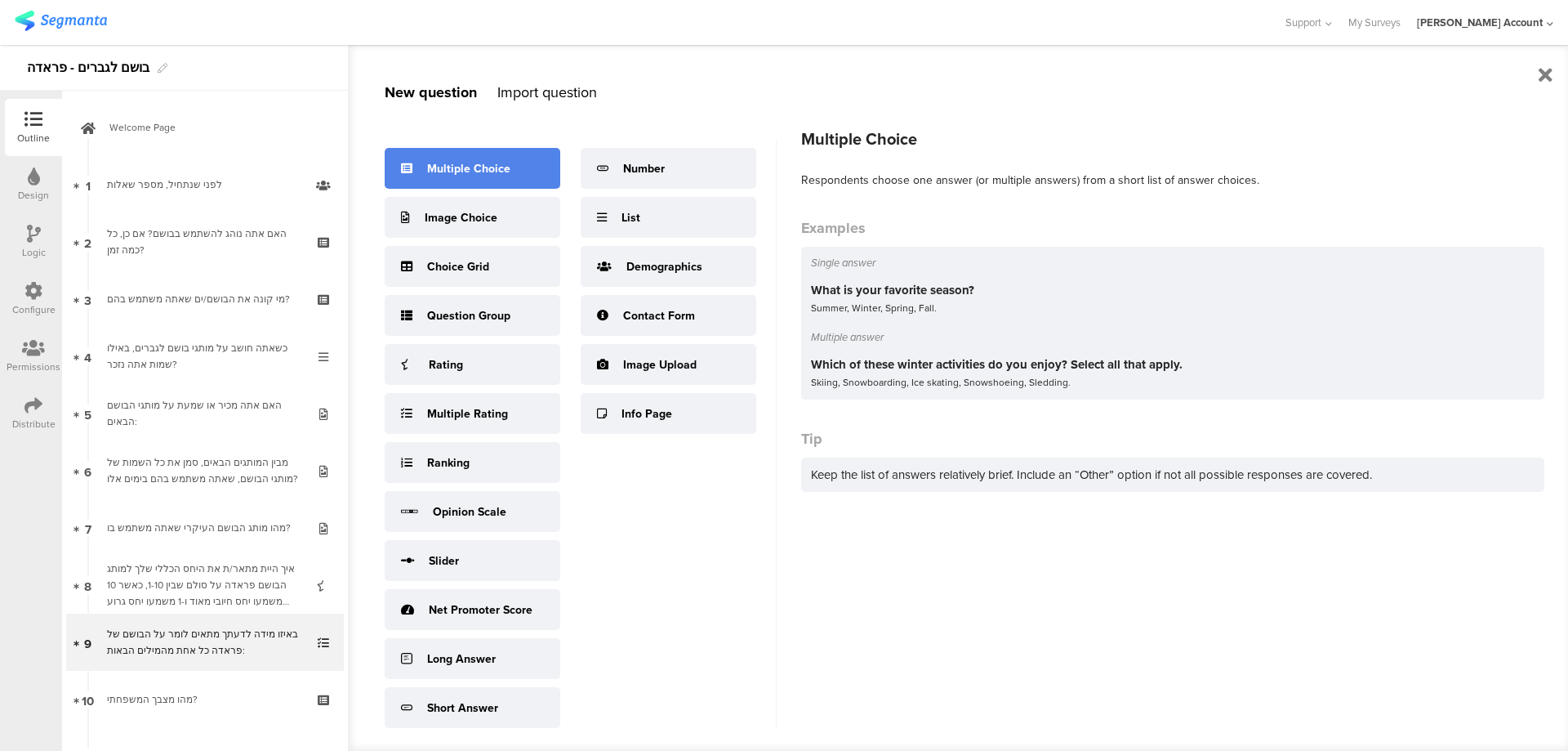
click at [489, 174] on div "Multiple Choice" at bounding box center [468, 169] width 84 height 17
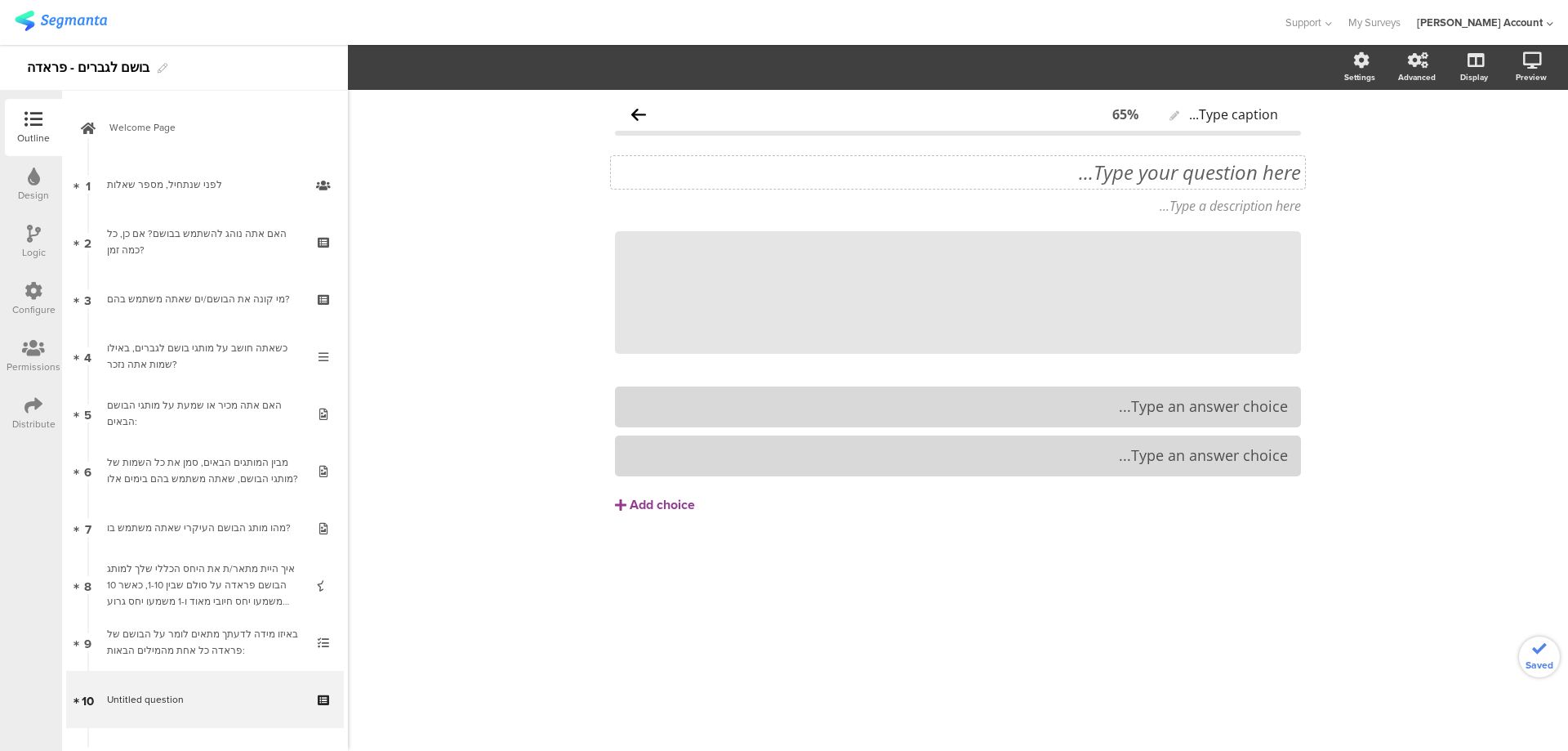
click at [1278, 183] on div "Type your question here..." at bounding box center [958, 172] width 694 height 33
click at [1264, 172] on p "16. האם אתה מכיר או שמעת על הבושם פראדה פרדיגמה?" at bounding box center [958, 172] width 686 height 24
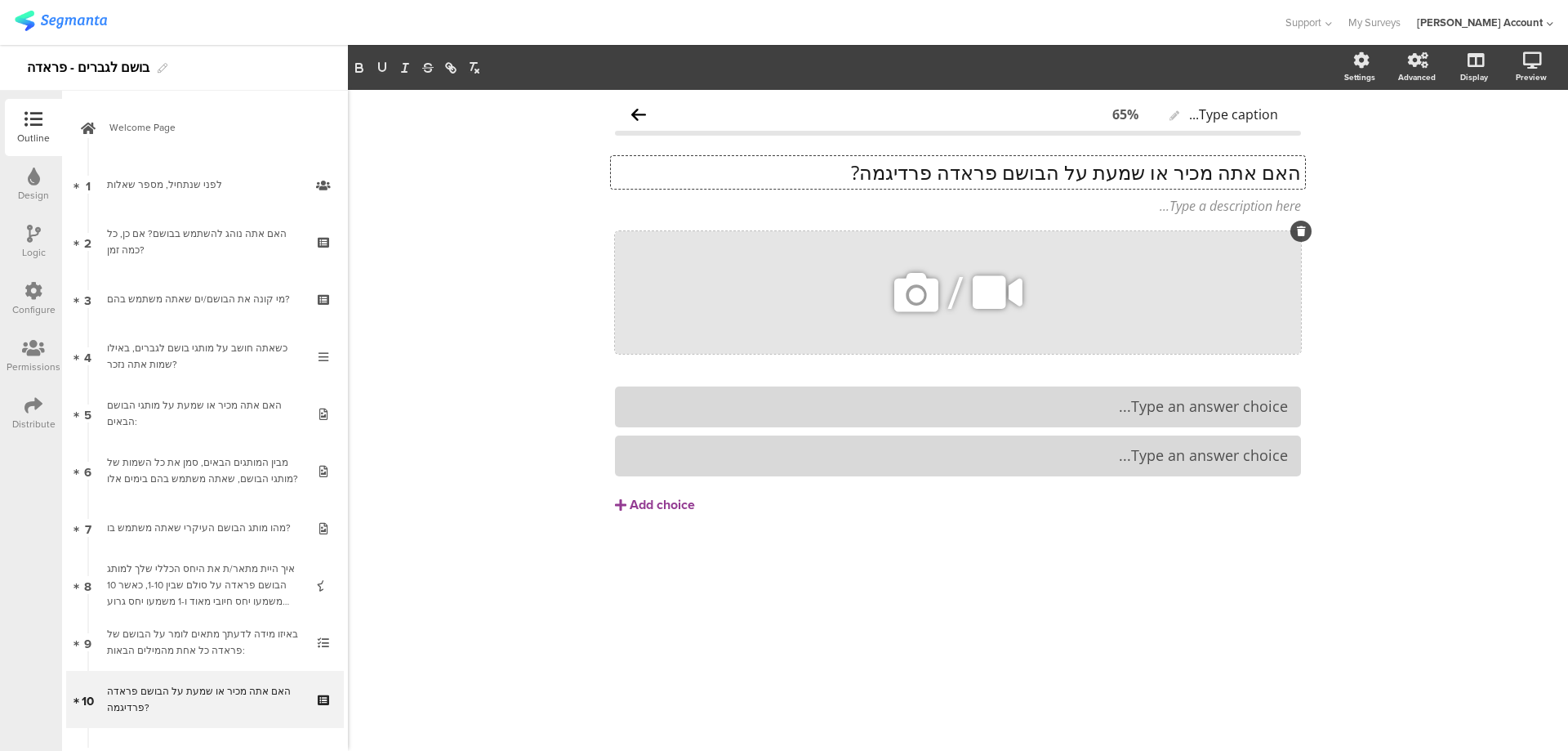
click at [912, 294] on icon at bounding box center [916, 292] width 56 height 56
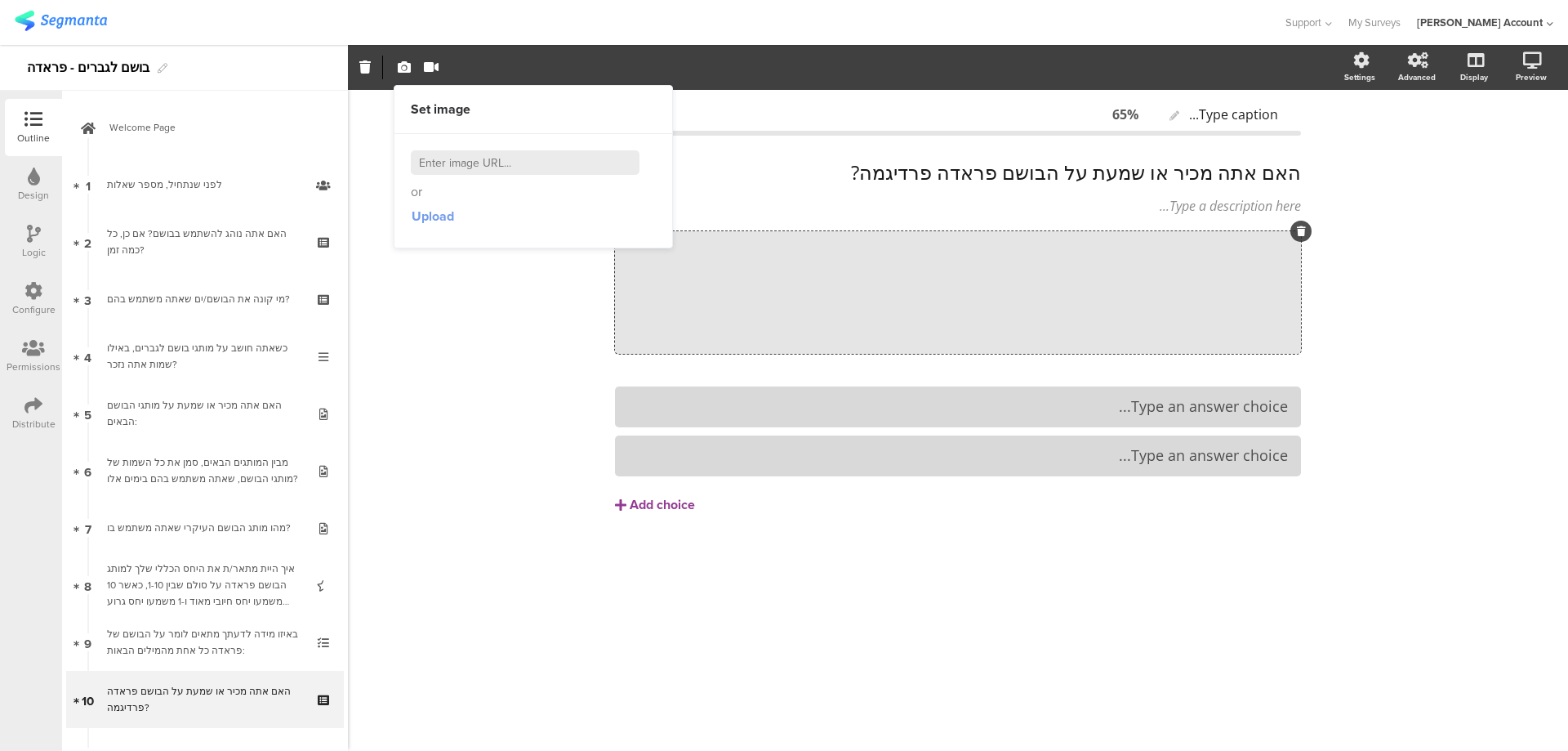
click at [445, 220] on span "Upload" at bounding box center [432, 216] width 42 height 19
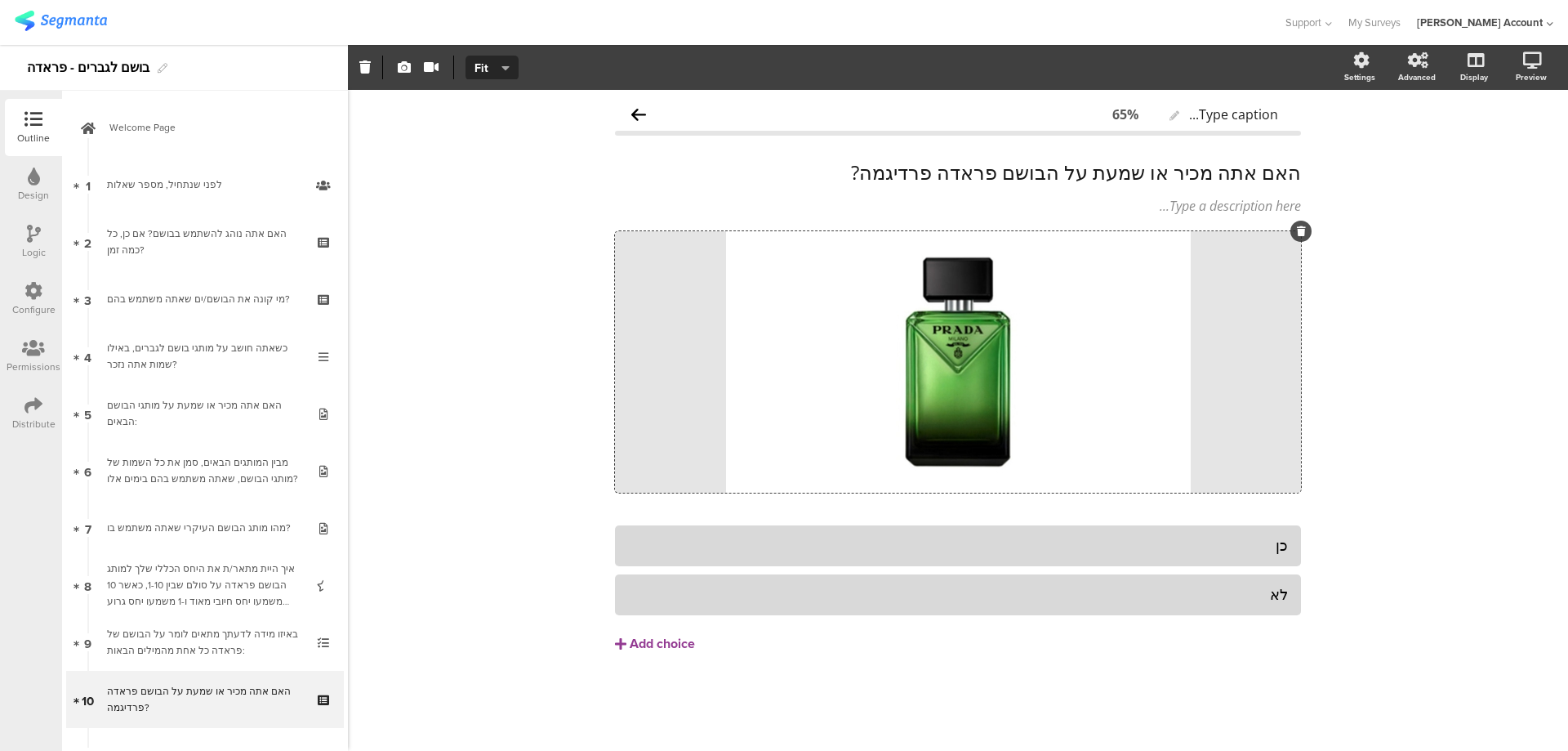
click at [1427, 256] on div "Type caption... 65% האם אתה מכיר או שמעת על הבושם פראדה פרדיגמה? האם אתה מכיר א…" at bounding box center [958, 419] width 1220 height 661
click at [1244, 166] on div "האם אתה מכיר או שמעת על הבושם פראדה פרדיגמה? האם אתה מכיר או שמעת על הבושם פראד…" at bounding box center [958, 172] width 694 height 33
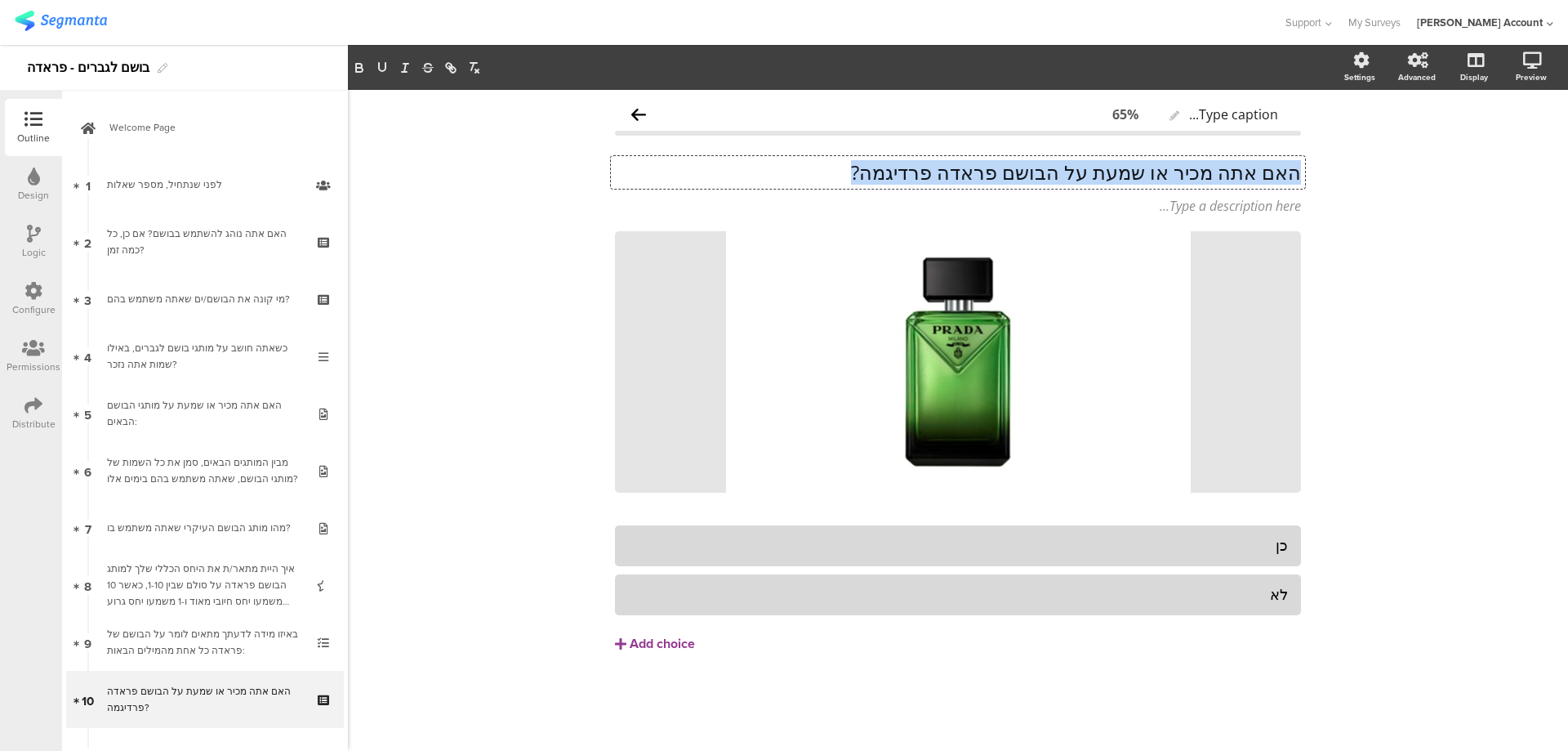
click at [1244, 166] on p "האם אתה מכיר או שמעת על הבושם פראדה פרדיגמה?" at bounding box center [958, 172] width 686 height 24
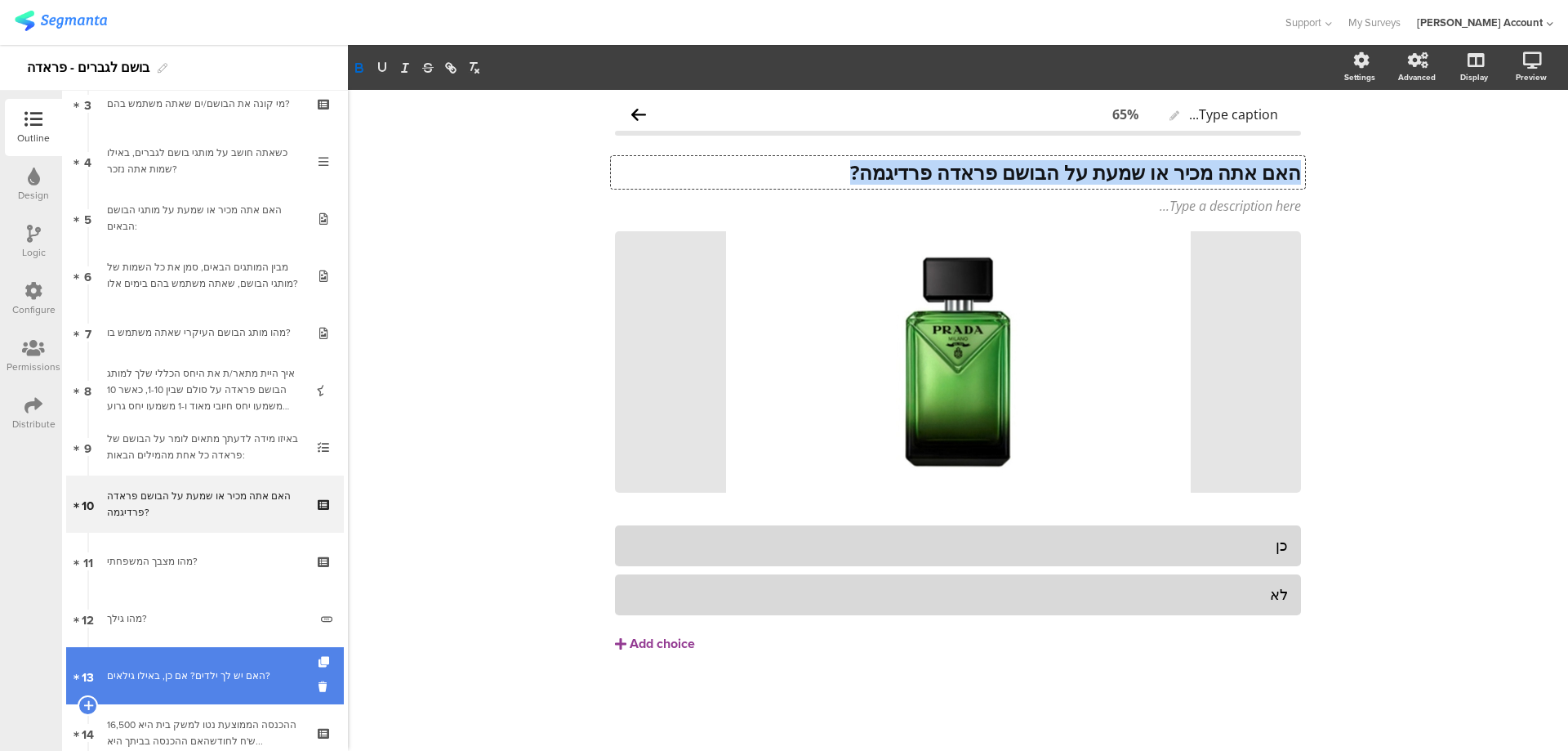
scroll to position [218, 0]
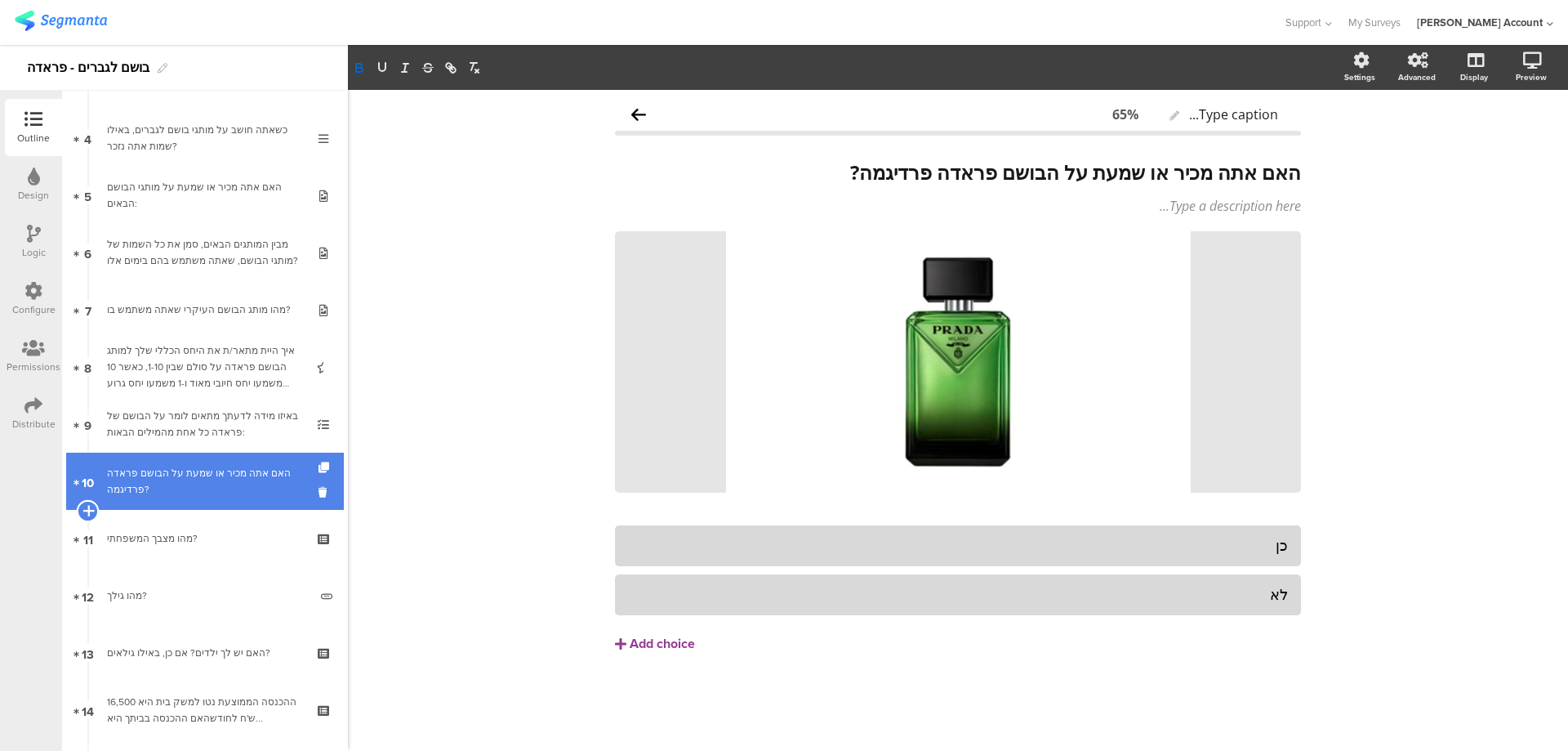
click at [87, 507] on icon at bounding box center [88, 510] width 10 height 15
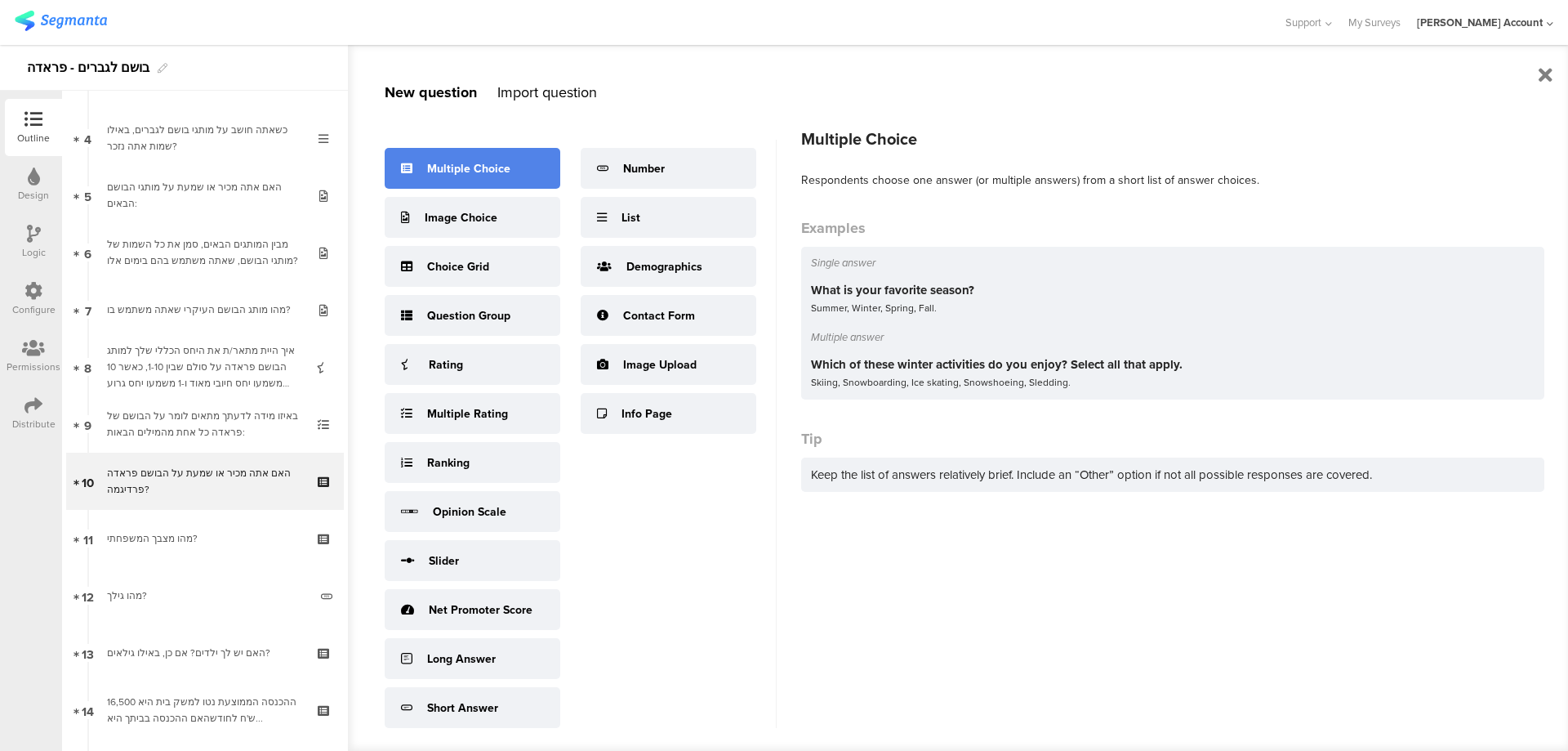
click at [515, 176] on div "Multiple Choice" at bounding box center [473, 168] width 176 height 40
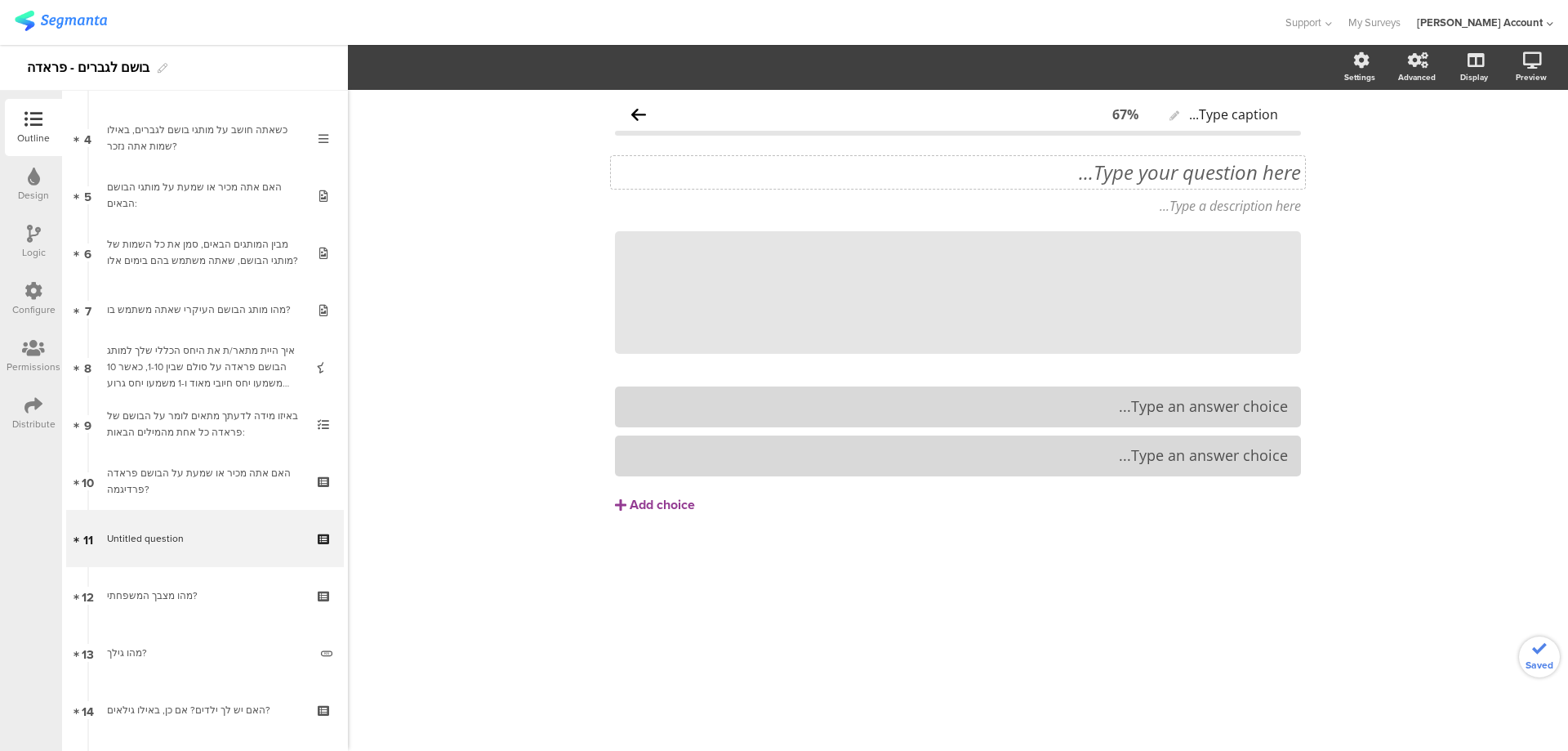
click at [1217, 174] on div "Type your question here..." at bounding box center [958, 172] width 694 height 33
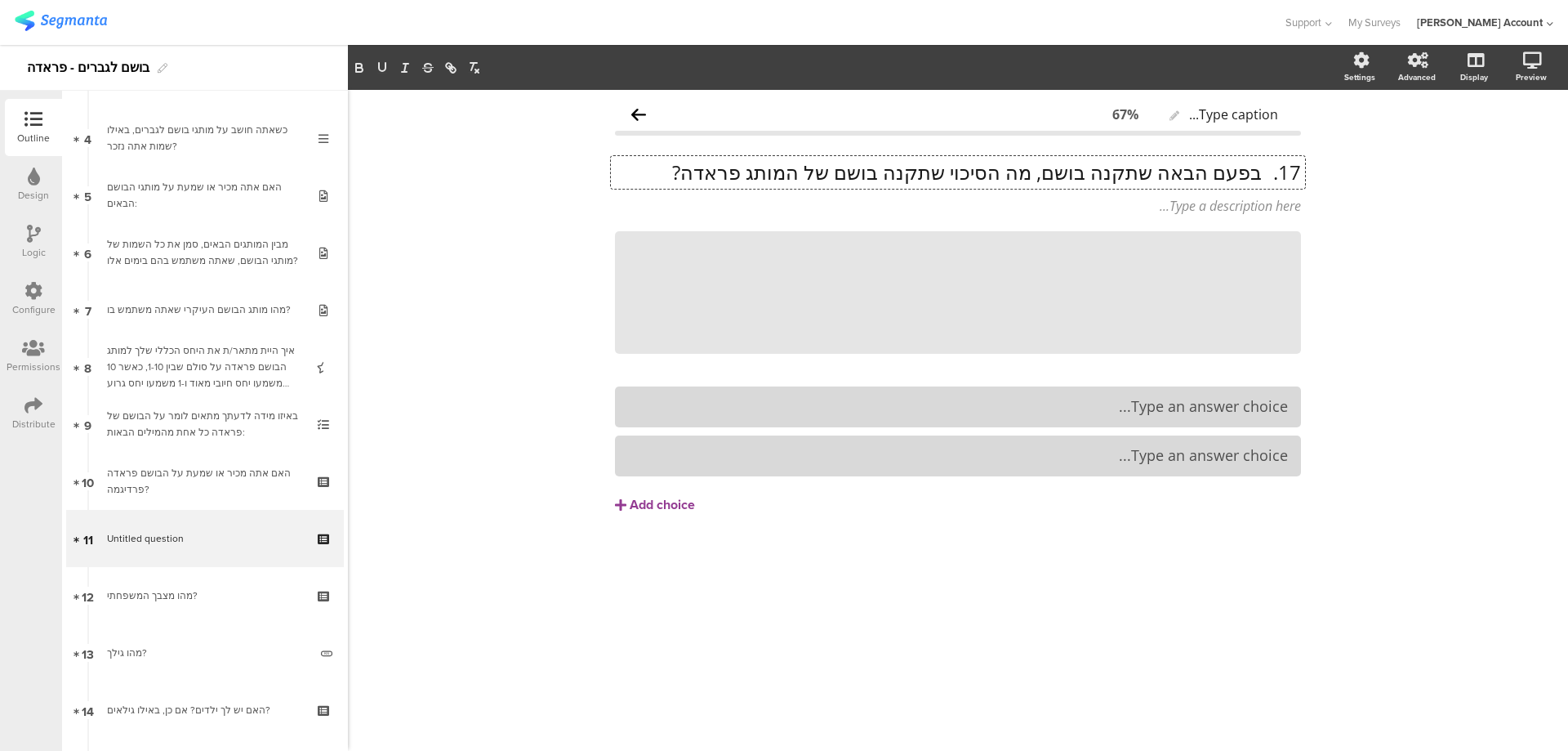
click at [1266, 172] on p "17. בפעם הבאה שתקנה בושם, מה הסיכוי שתקנה בושם של המותג פראדה?" at bounding box center [958, 172] width 686 height 24
click at [1267, 171] on p "בפעם הבאה שתקנה בושם, מה הסיכוי שתקנה בושם של המותג פראדה?" at bounding box center [958, 172] width 686 height 24
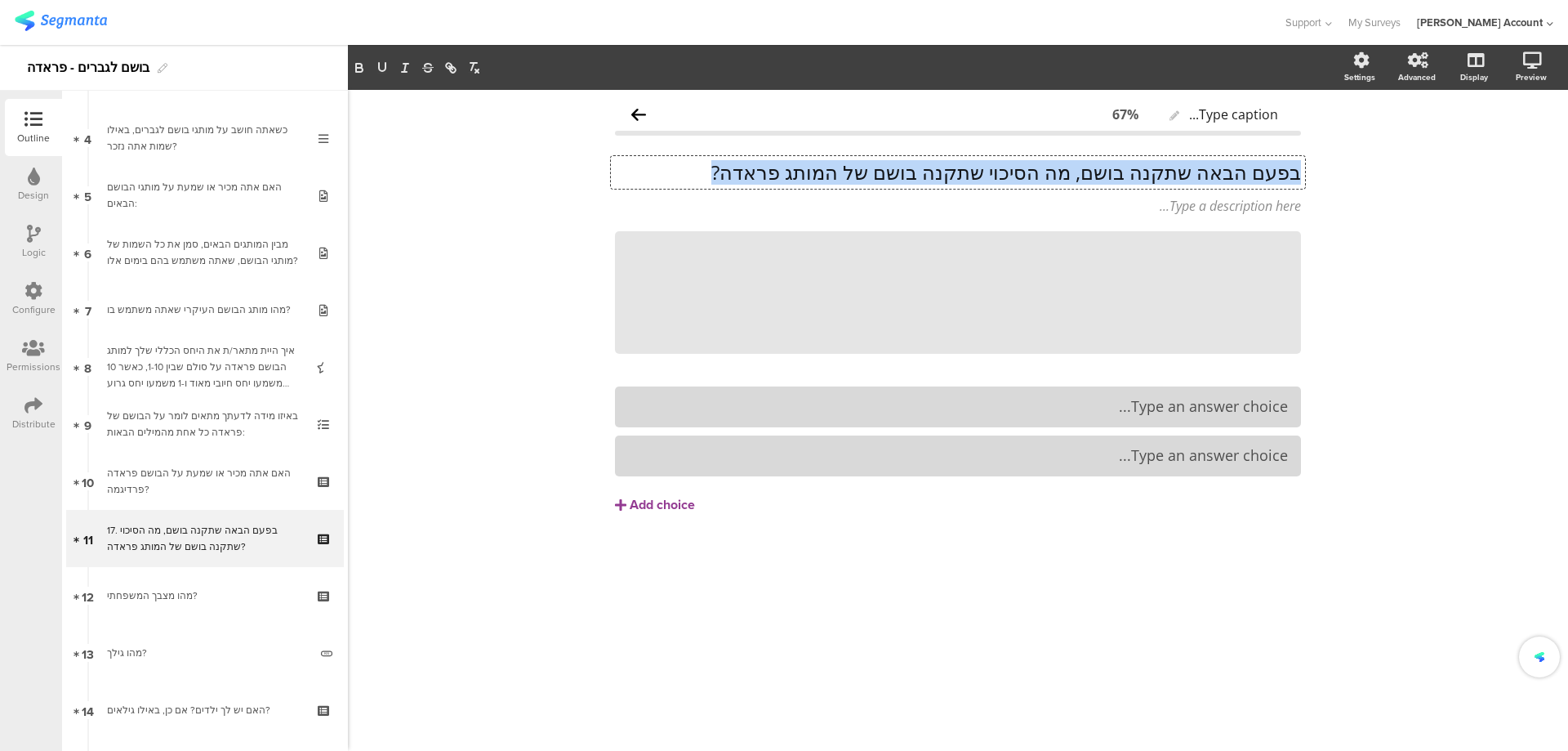
click at [1267, 171] on p "בפעם הבאה שתקנה בושם, מה הסיכוי שתקנה בושם של המותג פראדה?" at bounding box center [958, 172] width 686 height 24
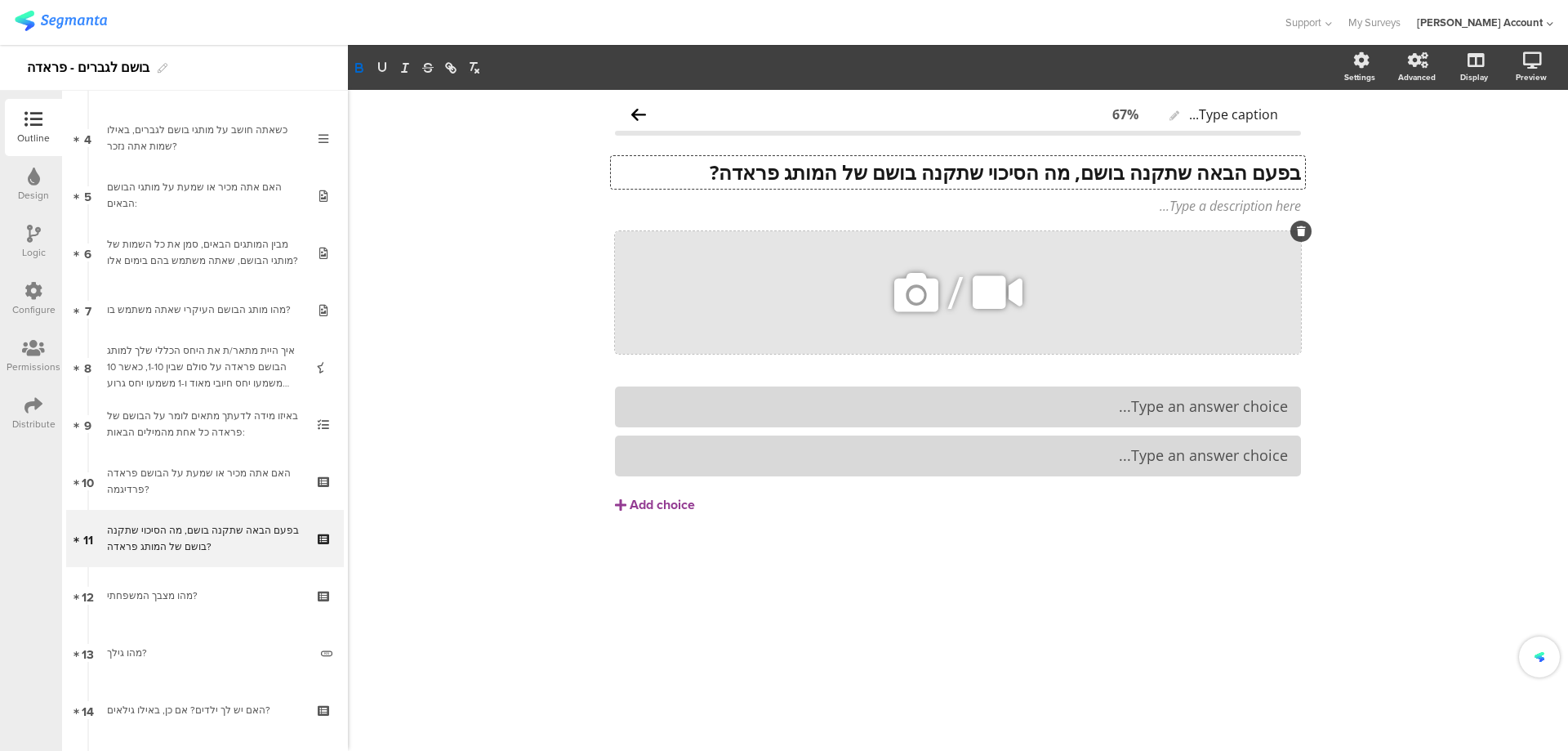
click at [933, 290] on icon at bounding box center [916, 292] width 56 height 56
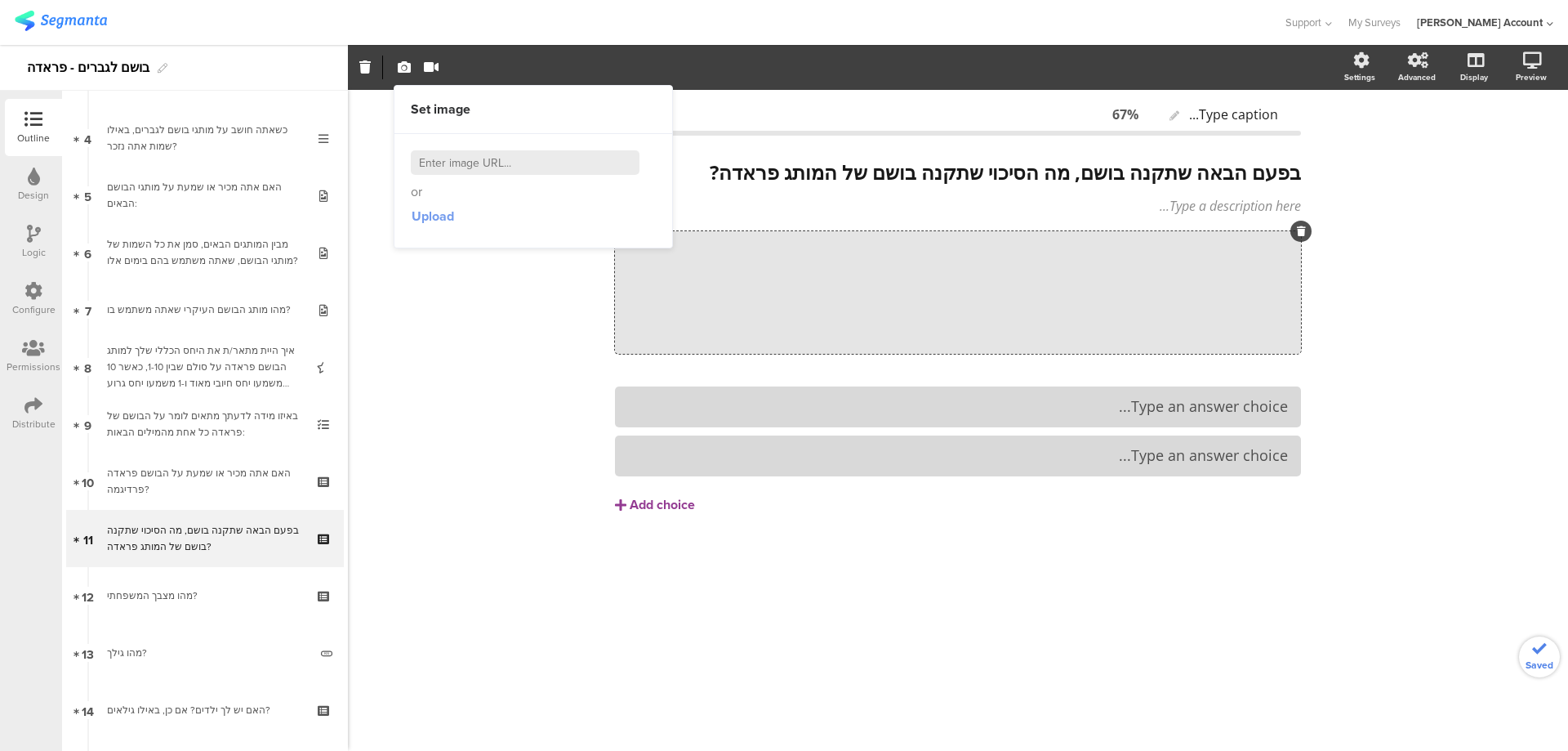
click at [434, 209] on span "Upload" at bounding box center [432, 216] width 42 height 19
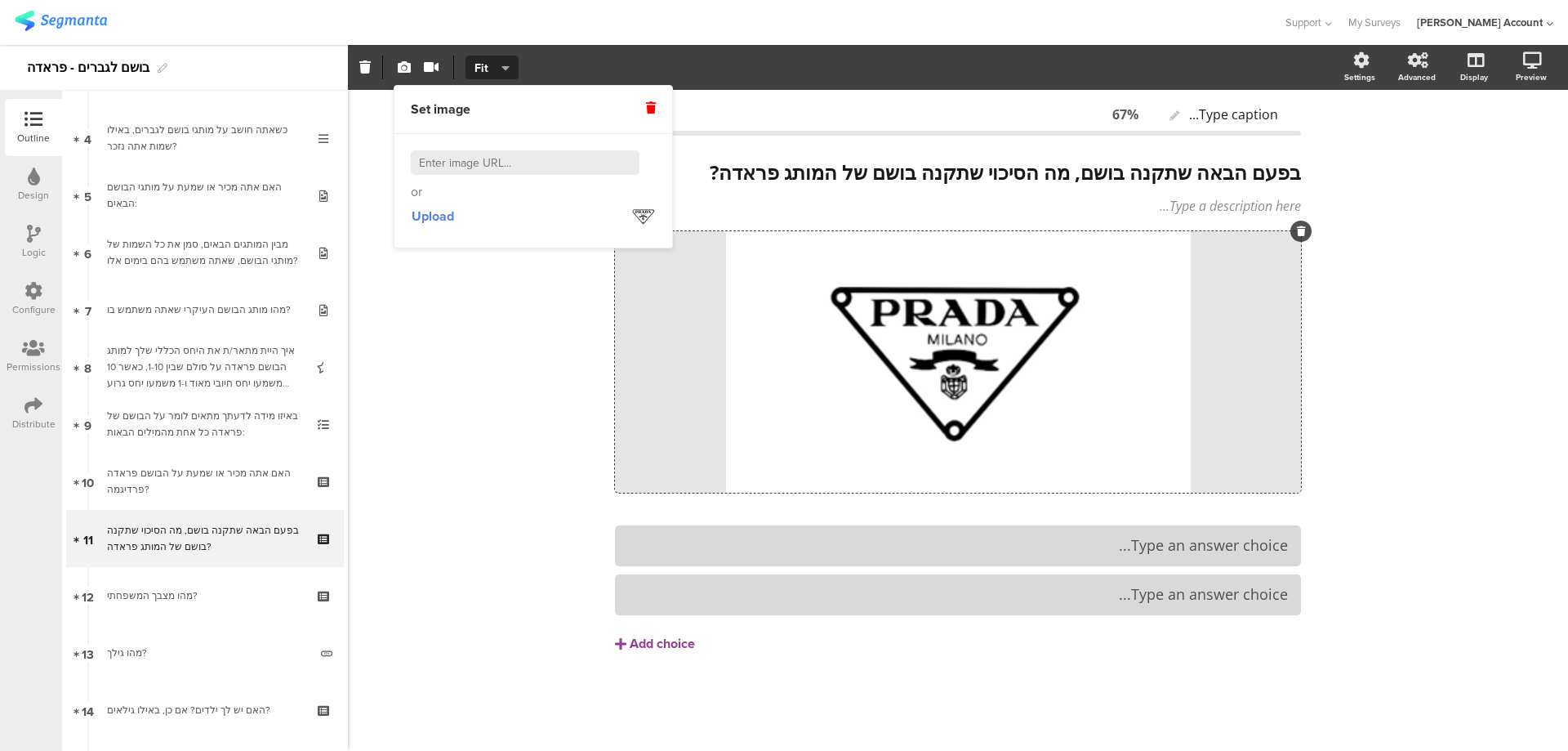
click at [1194, 573] on div "Type an answer choice... Type an answer choice..." at bounding box center [958, 570] width 686 height 90
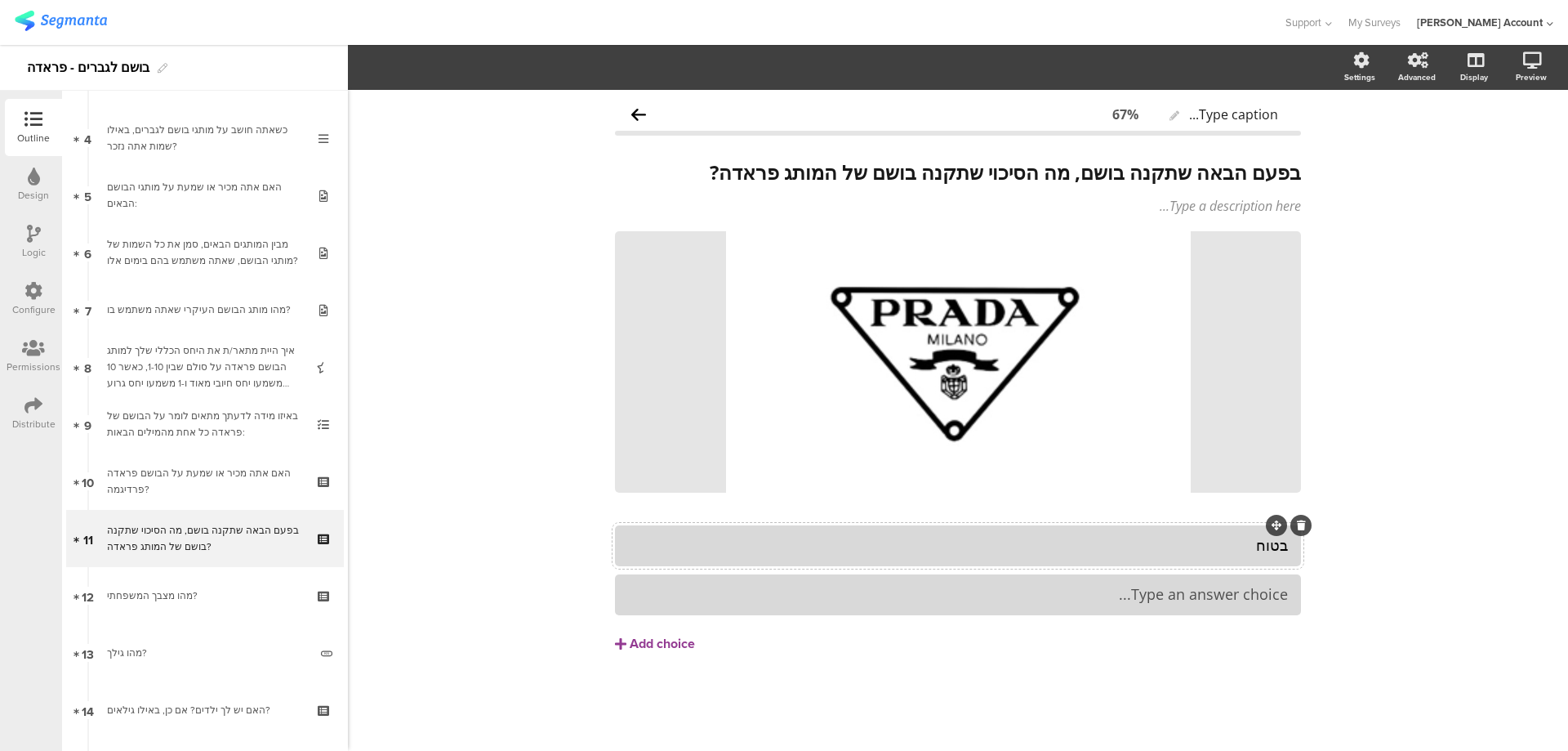
click at [1248, 545] on div "בטוח" at bounding box center [958, 545] width 660 height 19
click at [679, 653] on button "Add choice" at bounding box center [958, 643] width 686 height 40
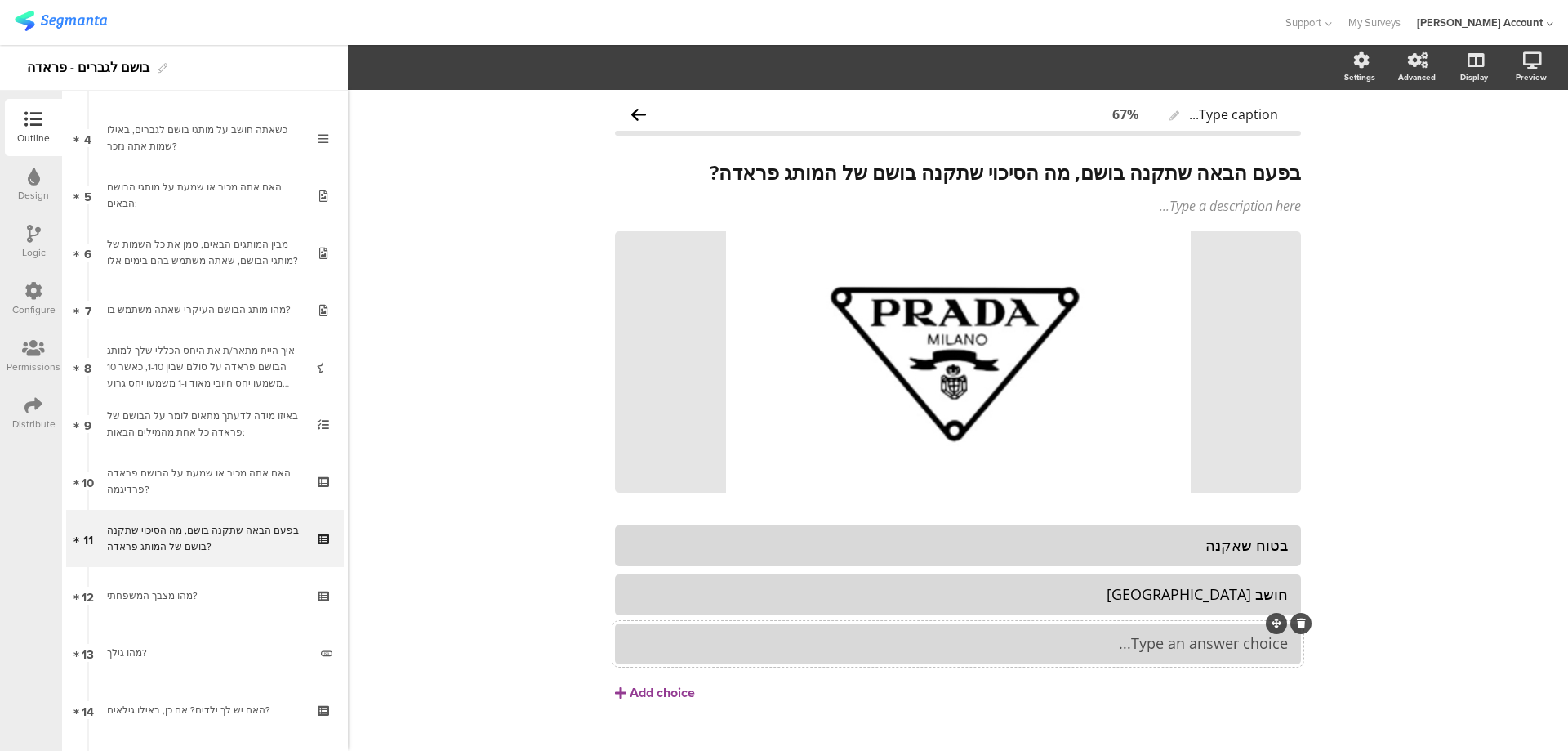
click at [1123, 624] on div at bounding box center [958, 643] width 686 height 40
click at [664, 695] on div "Add choice" at bounding box center [662, 693] width 65 height 17
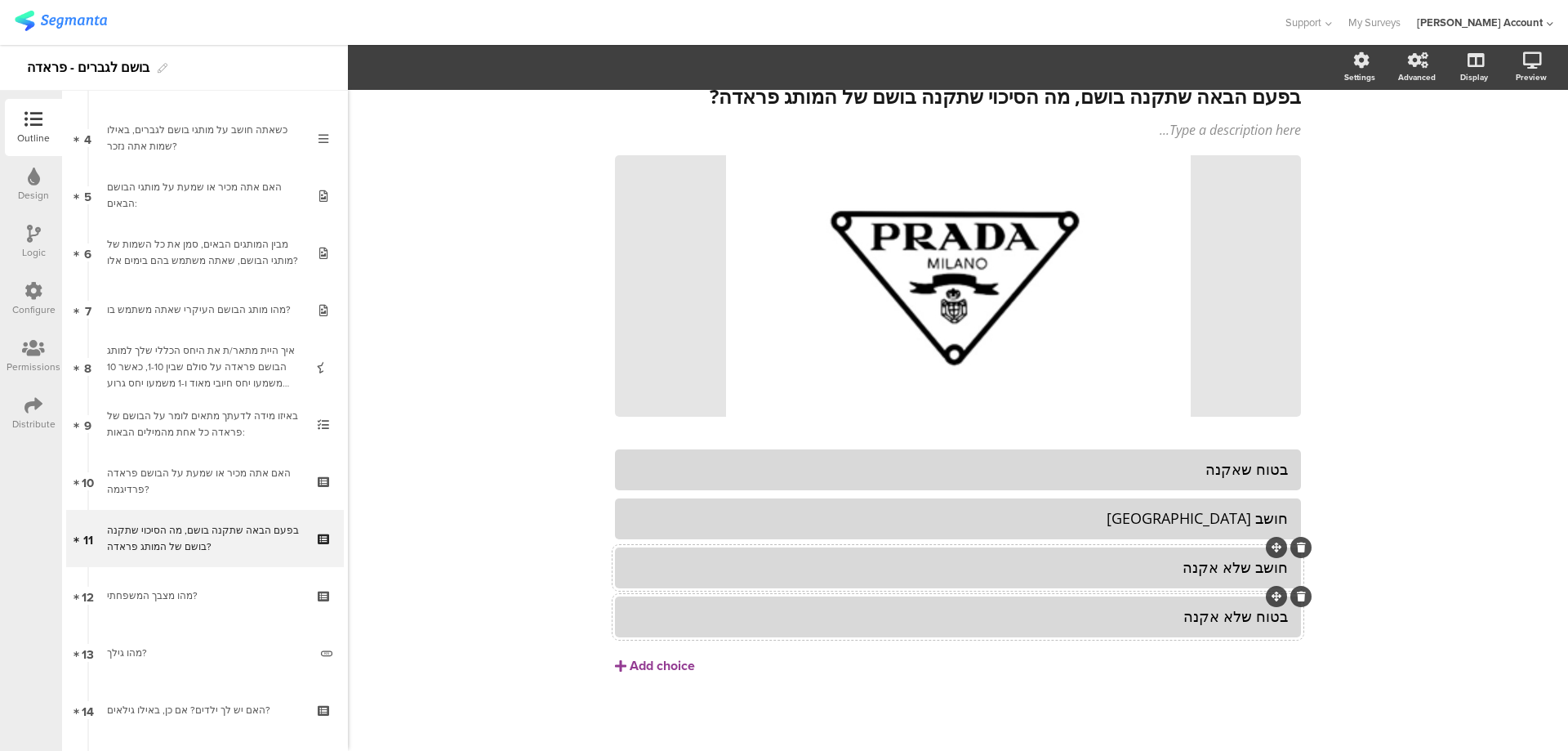
scroll to position [77, 0]
click at [645, 661] on div "Add choice" at bounding box center [662, 666] width 65 height 17
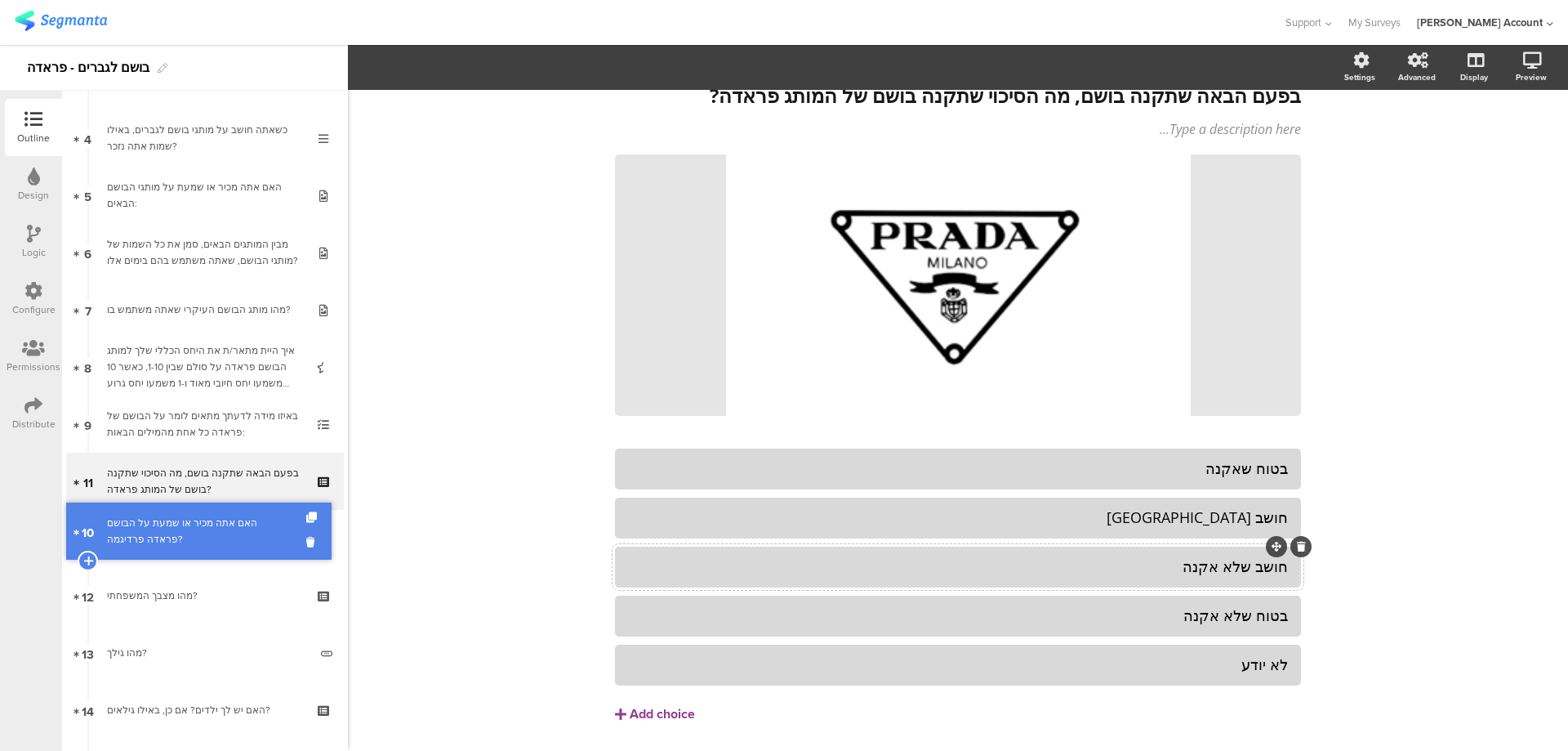
drag, startPoint x: 273, startPoint y: 473, endPoint x: 277, endPoint y: 523, distance: 50.2
click at [319, 524] on icon at bounding box center [325, 524] width 14 height 10
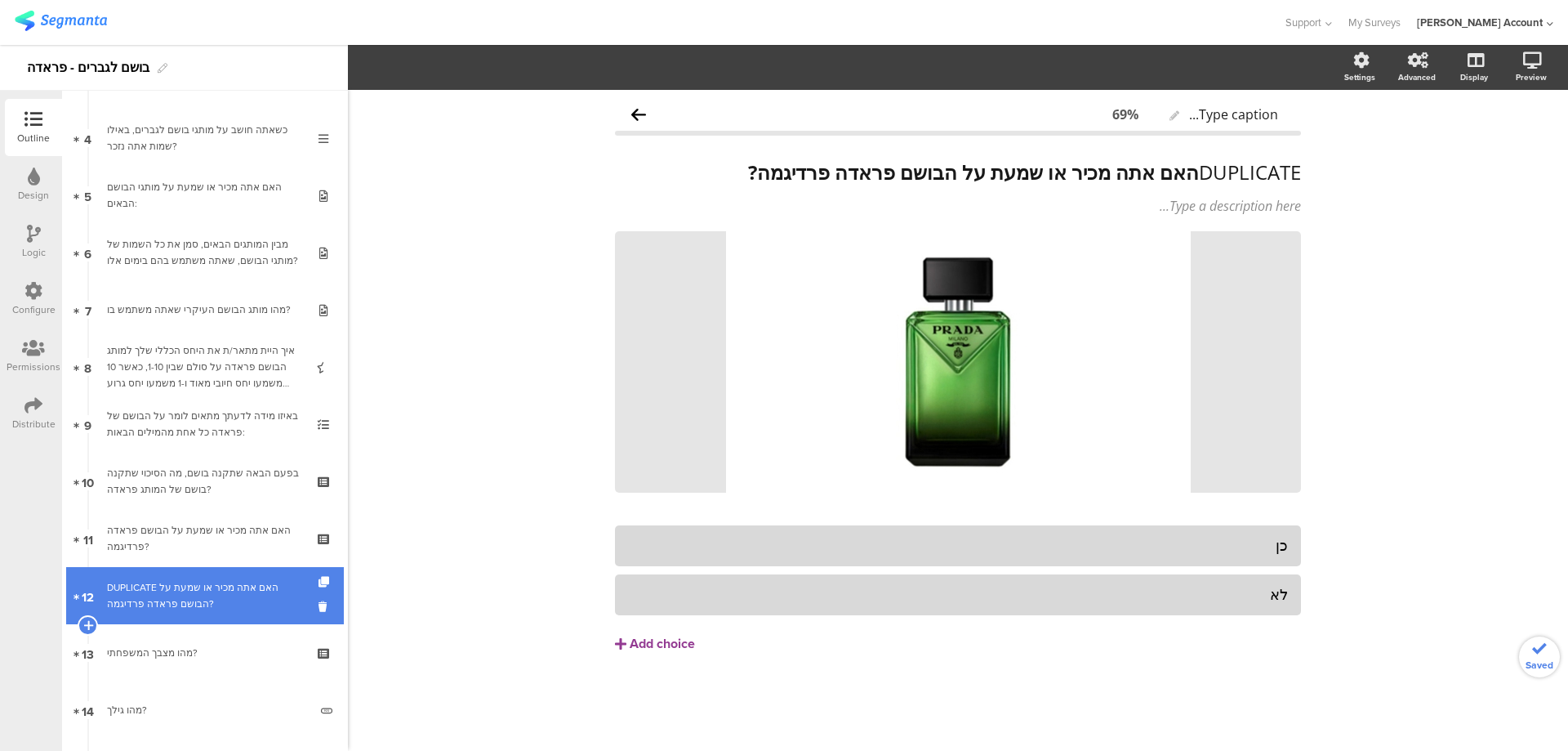
click at [259, 578] on link "12 DUPLICATE האם אתה מכיר או שמעת על הבושם פראדה פרדיגמה?" at bounding box center [205, 595] width 278 height 57
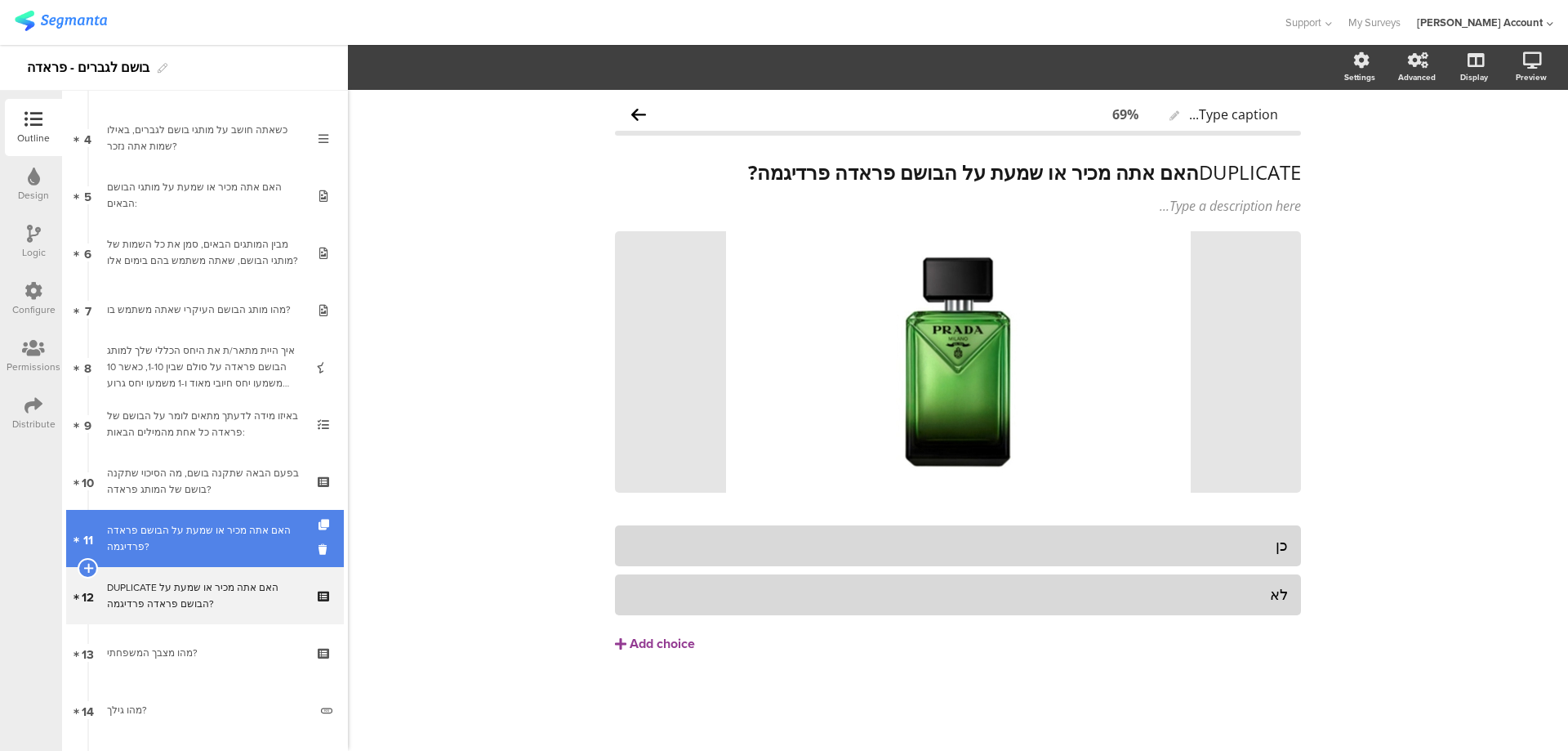
click at [262, 540] on div "האם אתה מכיר או שמעת על הבושם פראדה פרדיגמה?" at bounding box center [204, 538] width 195 height 33
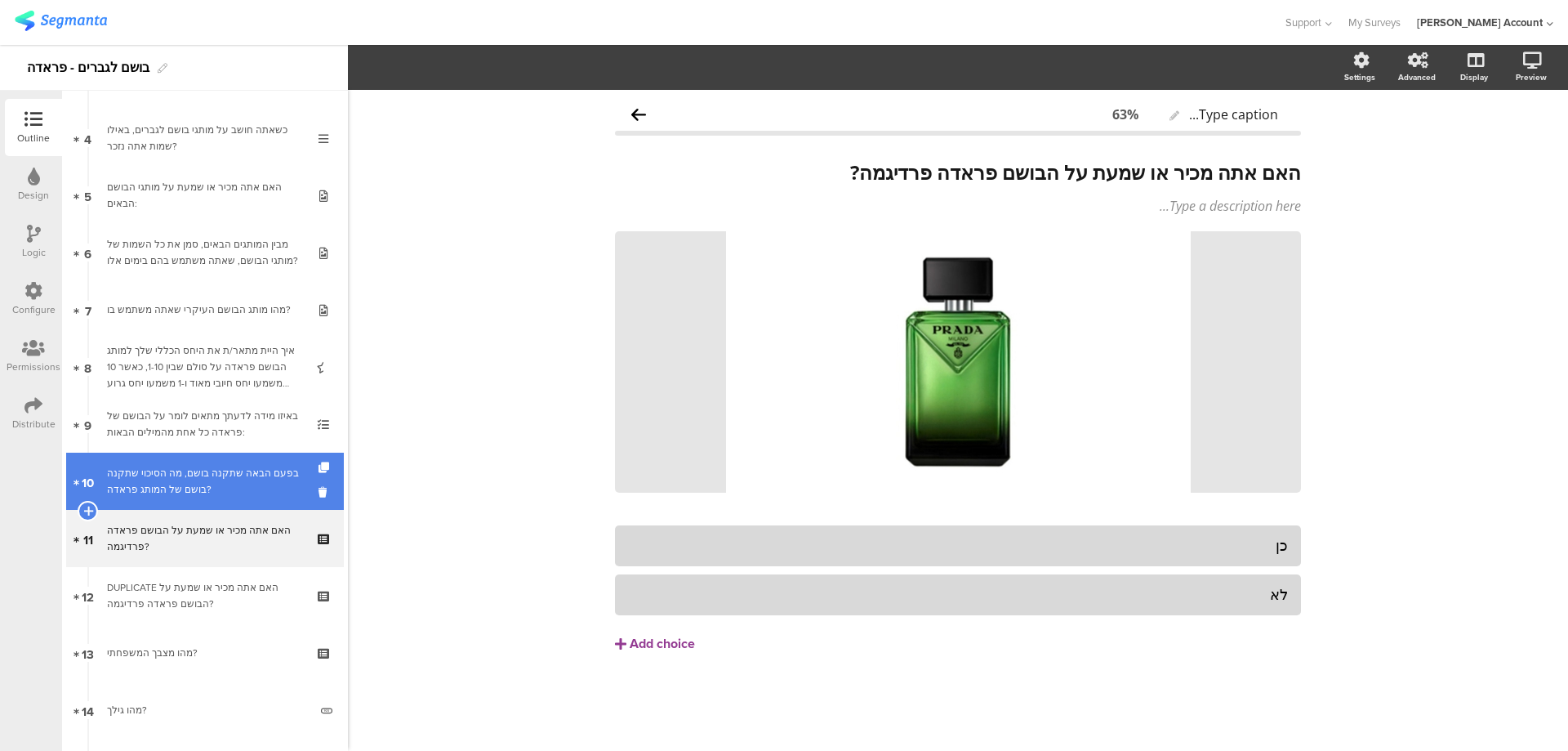
click at [253, 499] on link "10 בפעם הבאה שתקנה בושם, מה הסיכוי שתקנה בושם של המותג פראדה?" at bounding box center [205, 481] width 278 height 57
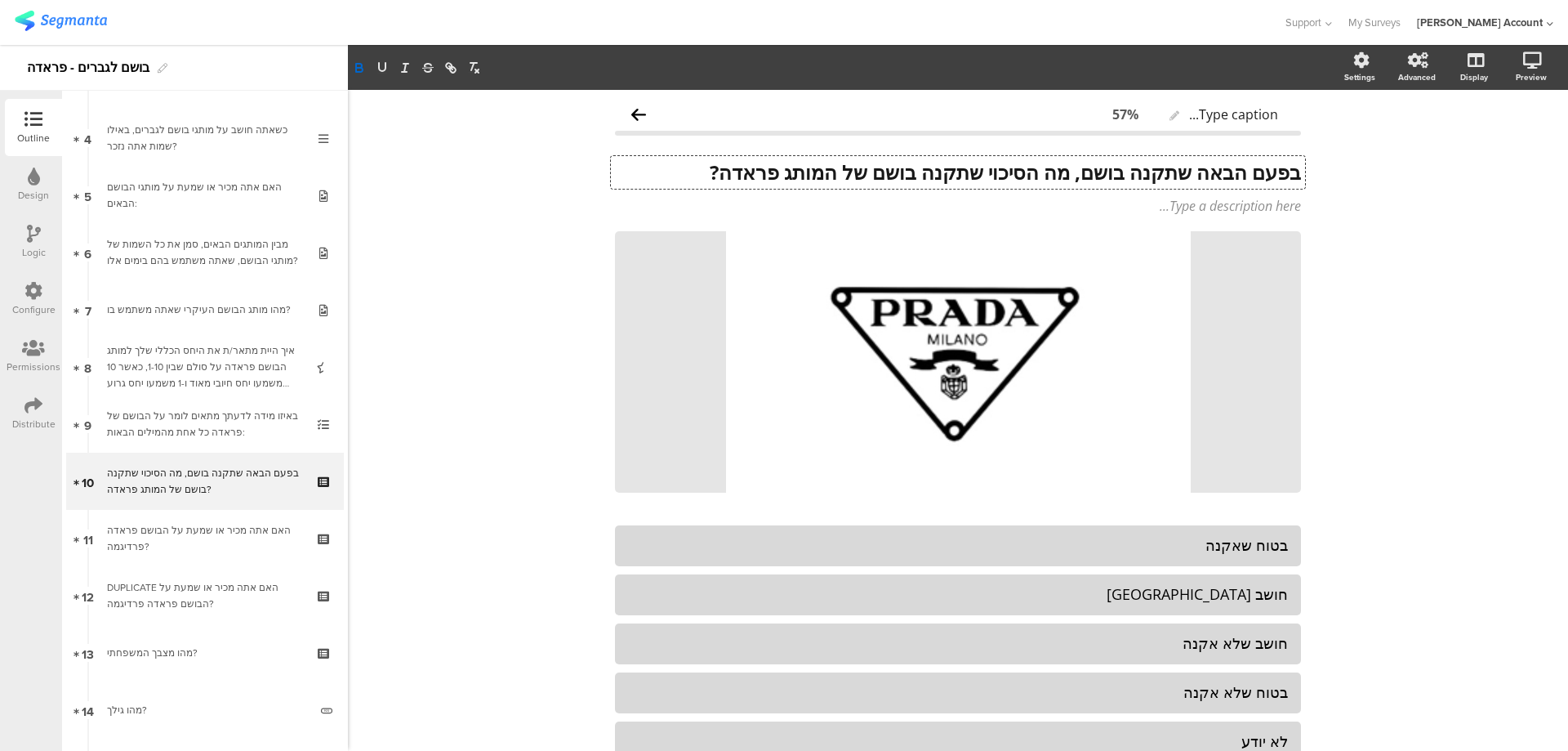
click at [1018, 164] on div "בפעם הבאה שתקנה בושם, מה הסיכוי שתקנה בושם של המותג פראדה? בפעם הבאה שתקנה בושם…" at bounding box center [958, 172] width 694 height 33
click at [1018, 164] on strong "בפעם הבאה שתקנה בושם, מה הסיכוי שתקנה בושם של המותג פראדה?" at bounding box center [1005, 171] width 592 height 27
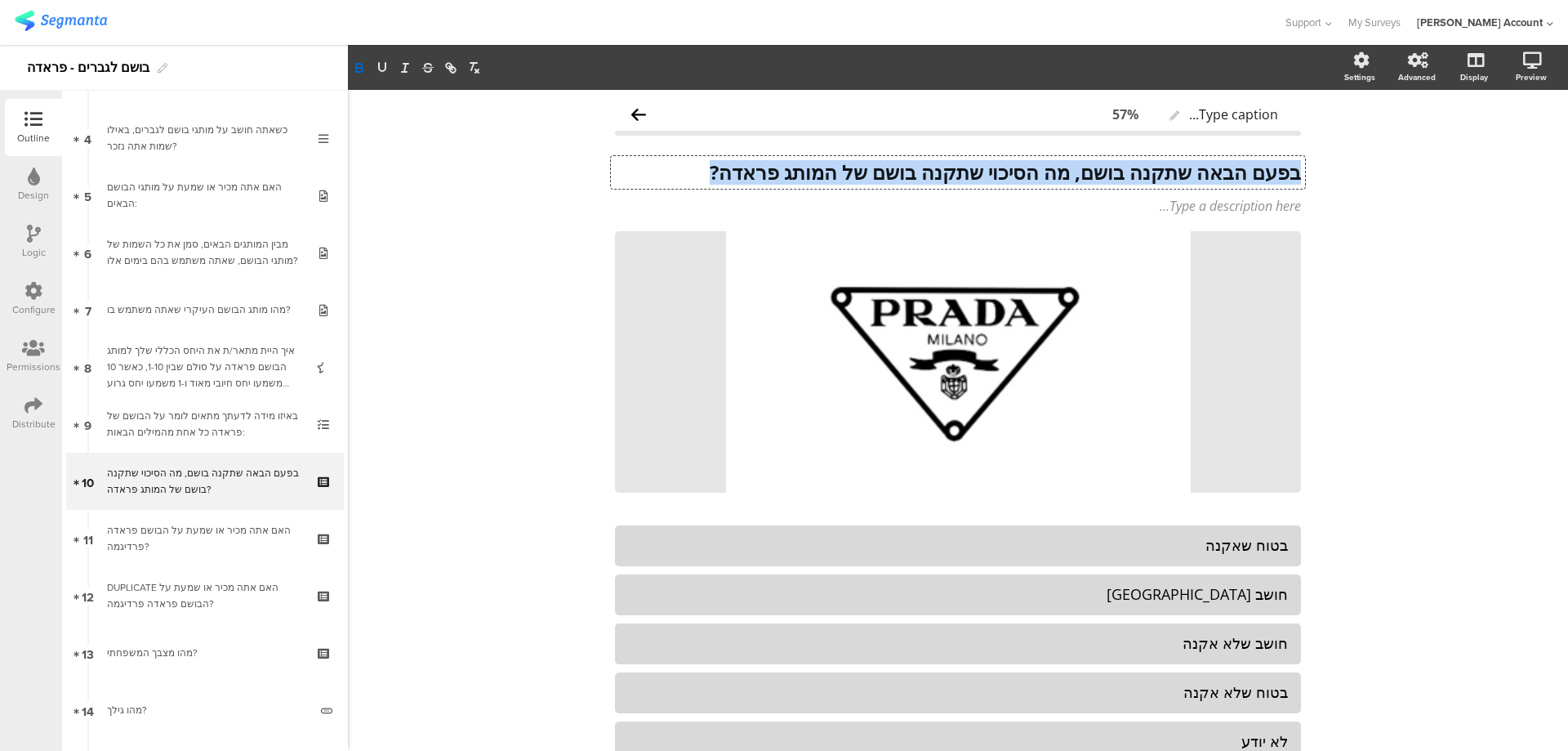
click at [1018, 164] on strong "בפעם הבאה שתקנה בושם, מה הסיכוי שתקנה בושם של המותג פראדה?" at bounding box center [1005, 171] width 592 height 27
copy strong "בפעם הבאה שתקנה בושם, מה הסיכוי שתקנה בושם של המותג פראדה?"
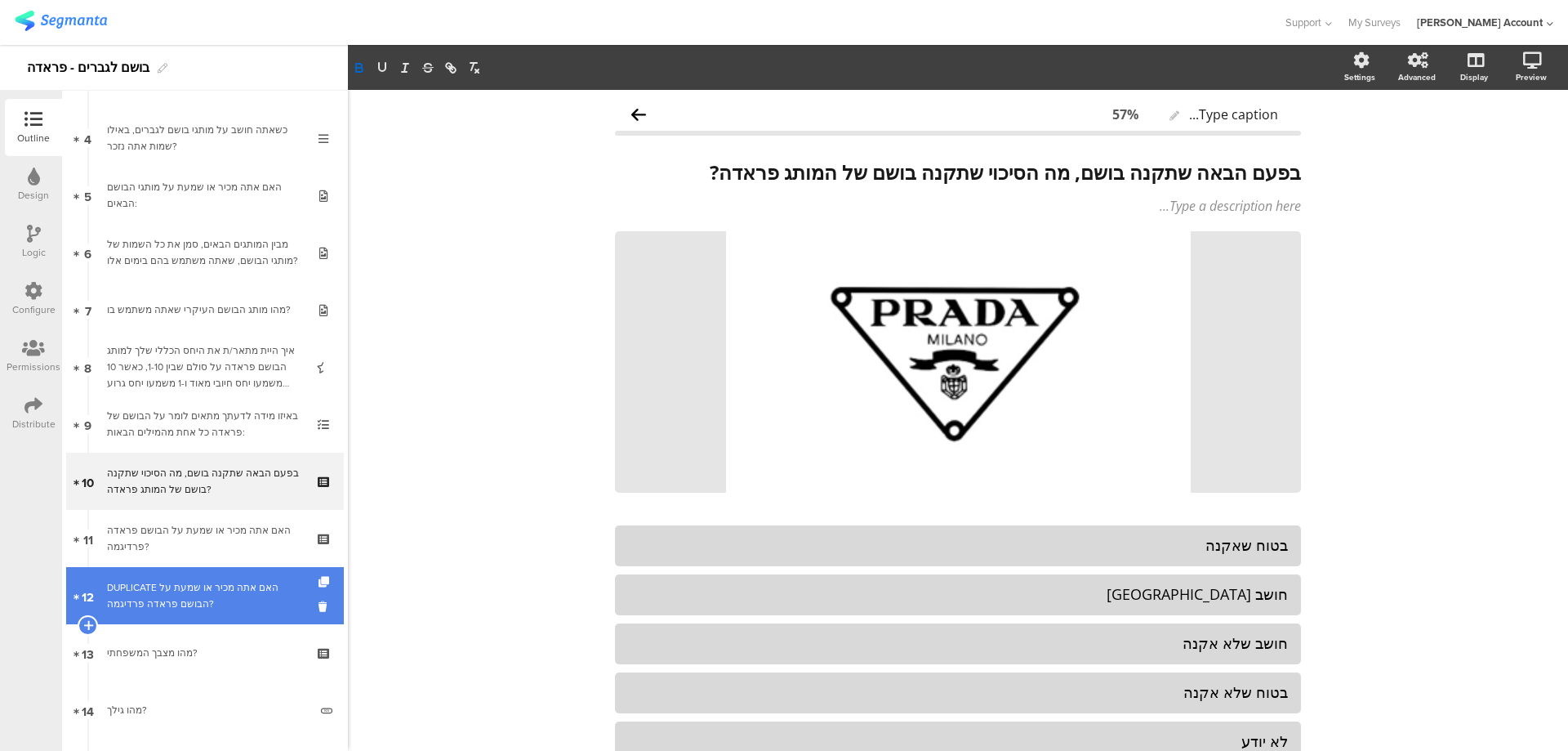
click at [263, 578] on link "12 DUPLICATE האם אתה מכיר או שמעת על הבושם פראדה פרדיגמה?" at bounding box center [205, 595] width 278 height 57
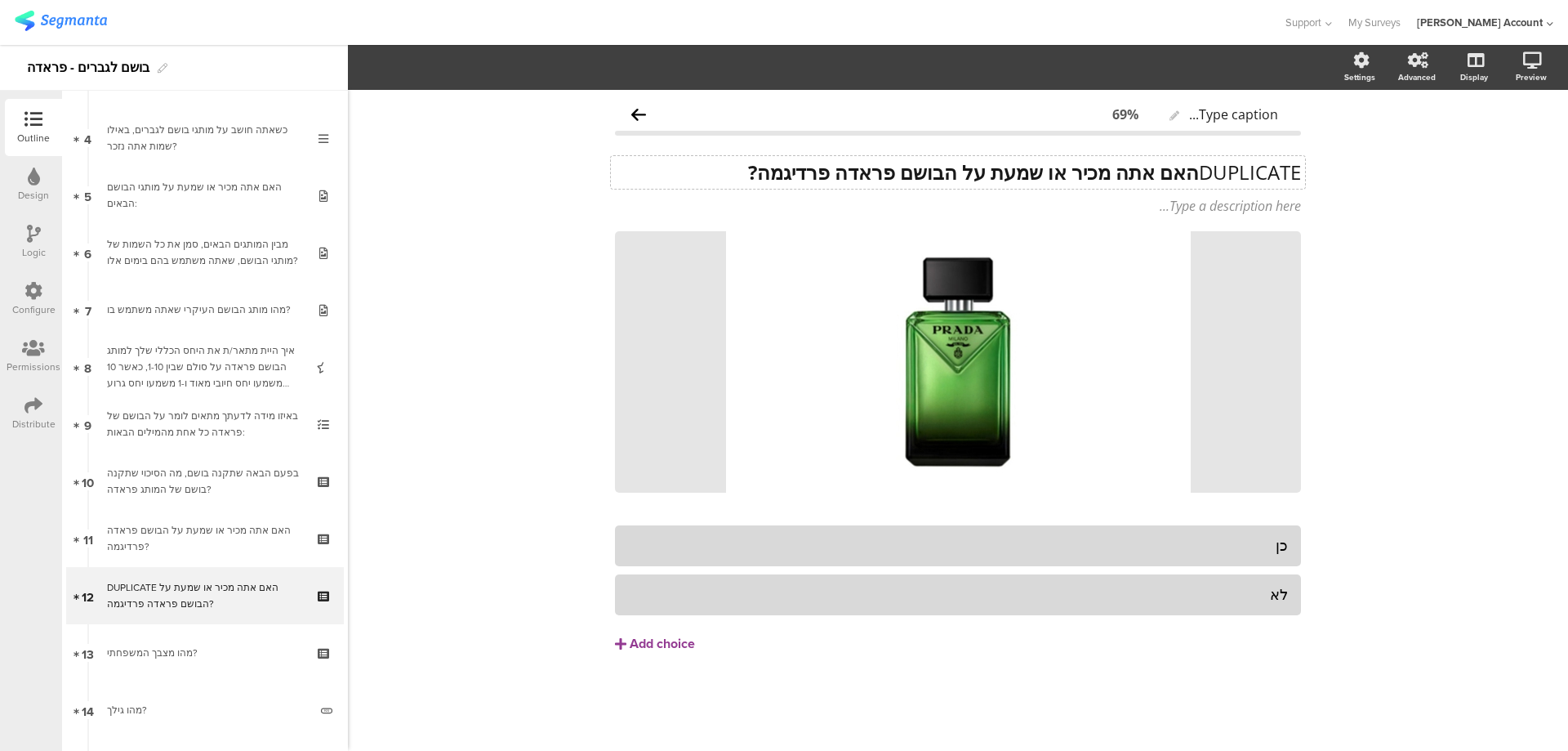
click at [1006, 172] on strong "האם אתה מכיר או שמעת על הבושם פראדה פרדיגמה?" at bounding box center [974, 171] width 451 height 27
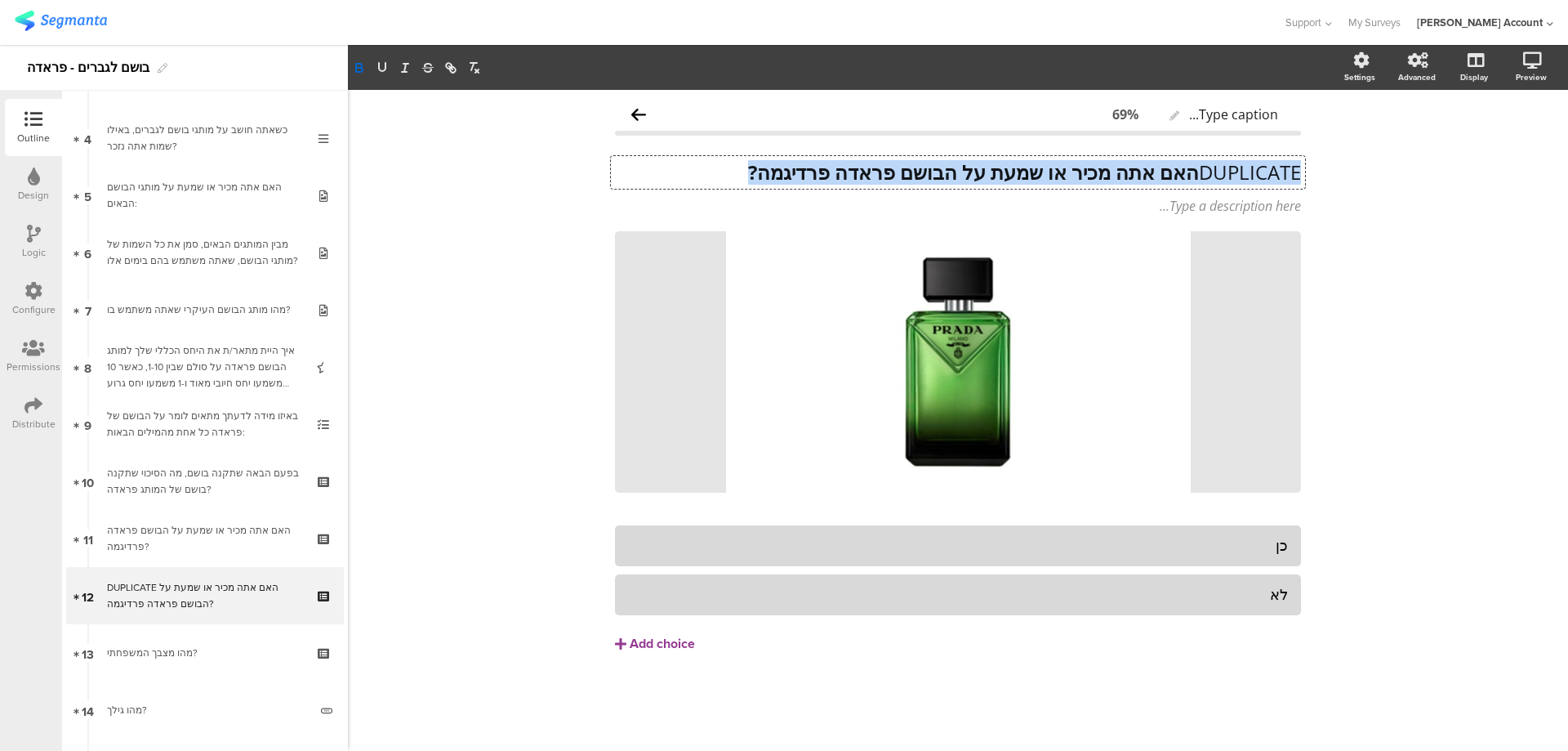
click at [1006, 172] on strong "האם אתה מכיר או שמעת על הבושם פראדה פרדיגמה?" at bounding box center [974, 171] width 451 height 27
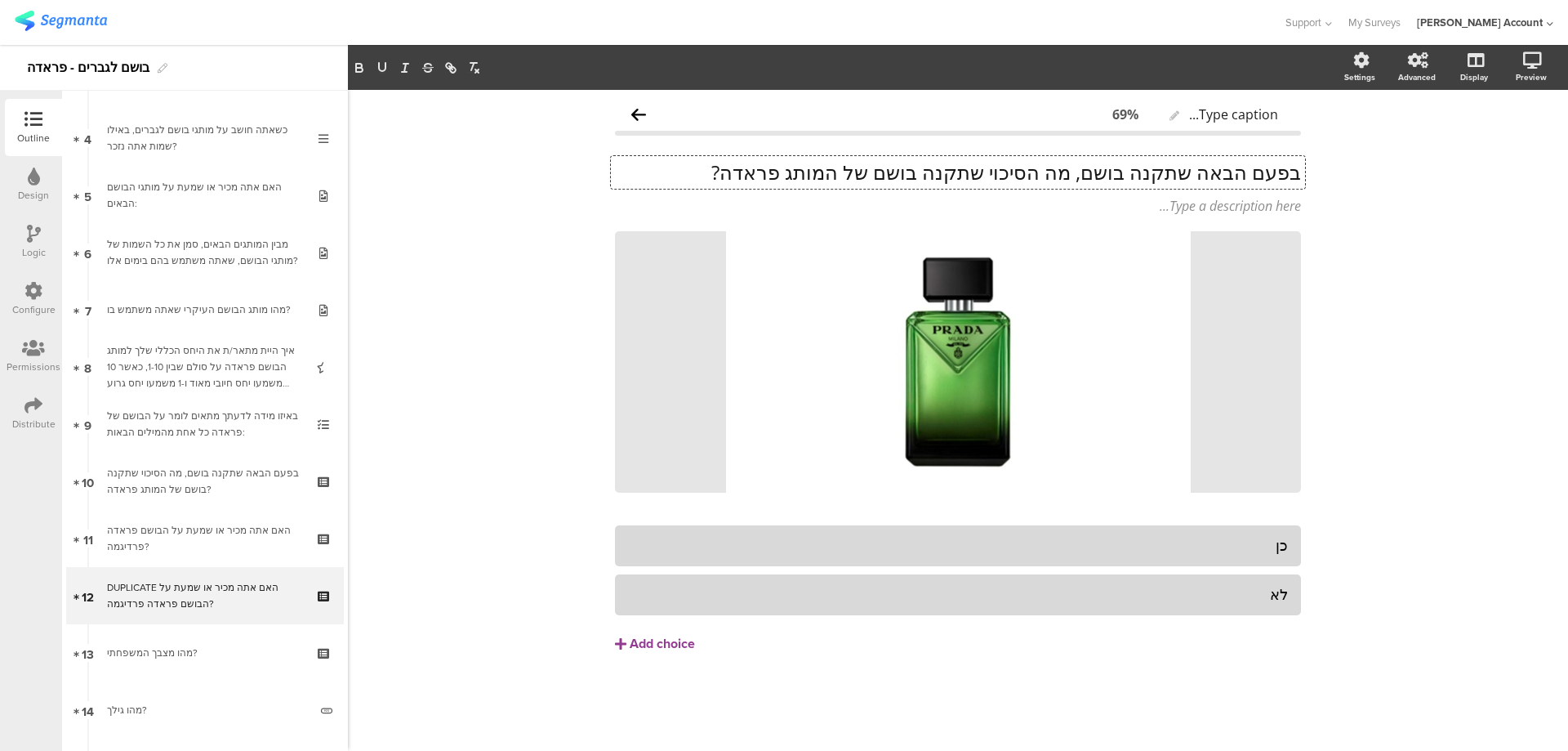
click at [1179, 170] on p "בפעם הבאה שתקנה בושם, מה הסיכוי שתקנה בושם של המותג פראדה?" at bounding box center [958, 172] width 686 height 24
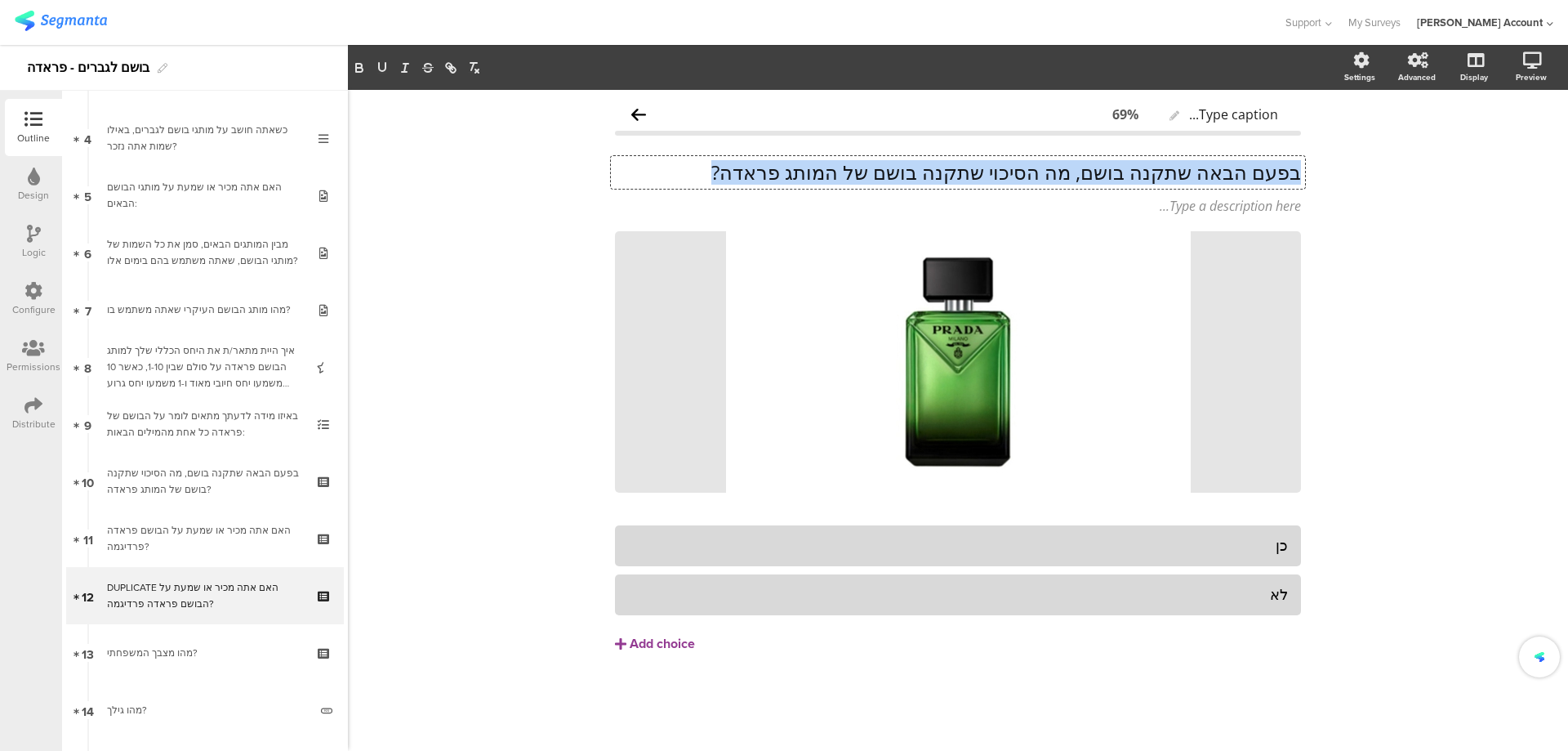
click at [1179, 170] on p "בפעם הבאה שתקנה בושם, מה הסיכוי שתקנה בושם של המותג פראדה?" at bounding box center [958, 172] width 686 height 24
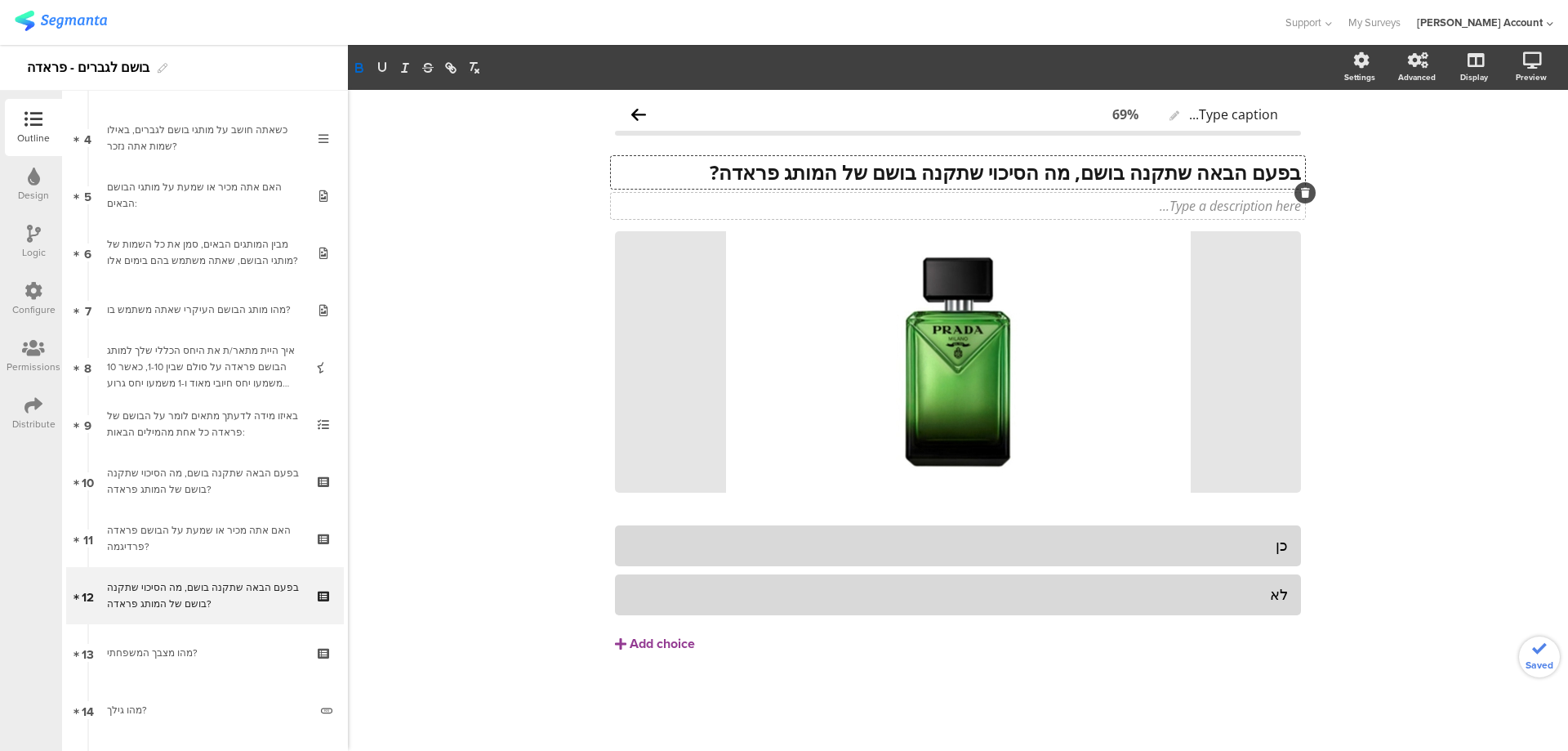
click at [874, 194] on div "Type a description here..." at bounding box center [958, 206] width 694 height 26
drag, startPoint x: 898, startPoint y: 173, endPoint x: 677, endPoint y: 170, distance: 221.0
click at [677, 170] on div "בפעם הבאה שתקנה בושם, מה הסיכוי שתקנה בושם של המותג פראדה? בפעם הבאה שתקנה בושם…" at bounding box center [958, 172] width 694 height 33
drag, startPoint x: 679, startPoint y: 170, endPoint x: 908, endPoint y: 179, distance: 229.2
click at [908, 179] on p "בפעם הבאה שתקנה בושם, מה הסיכוי שתקנה בושם של המותג פראדה?" at bounding box center [958, 172] width 686 height 24
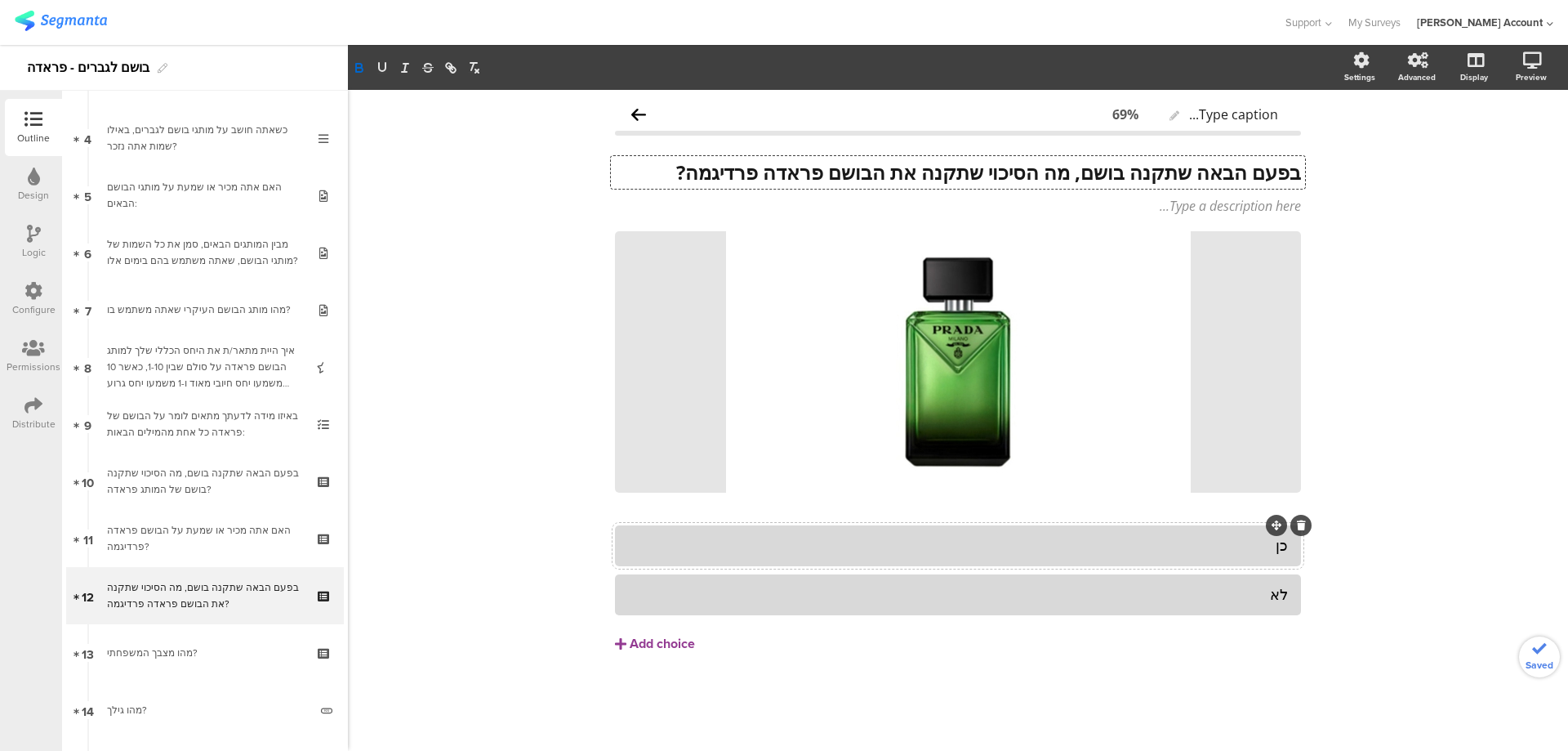
click at [1263, 555] on div "כן" at bounding box center [958, 545] width 660 height 19
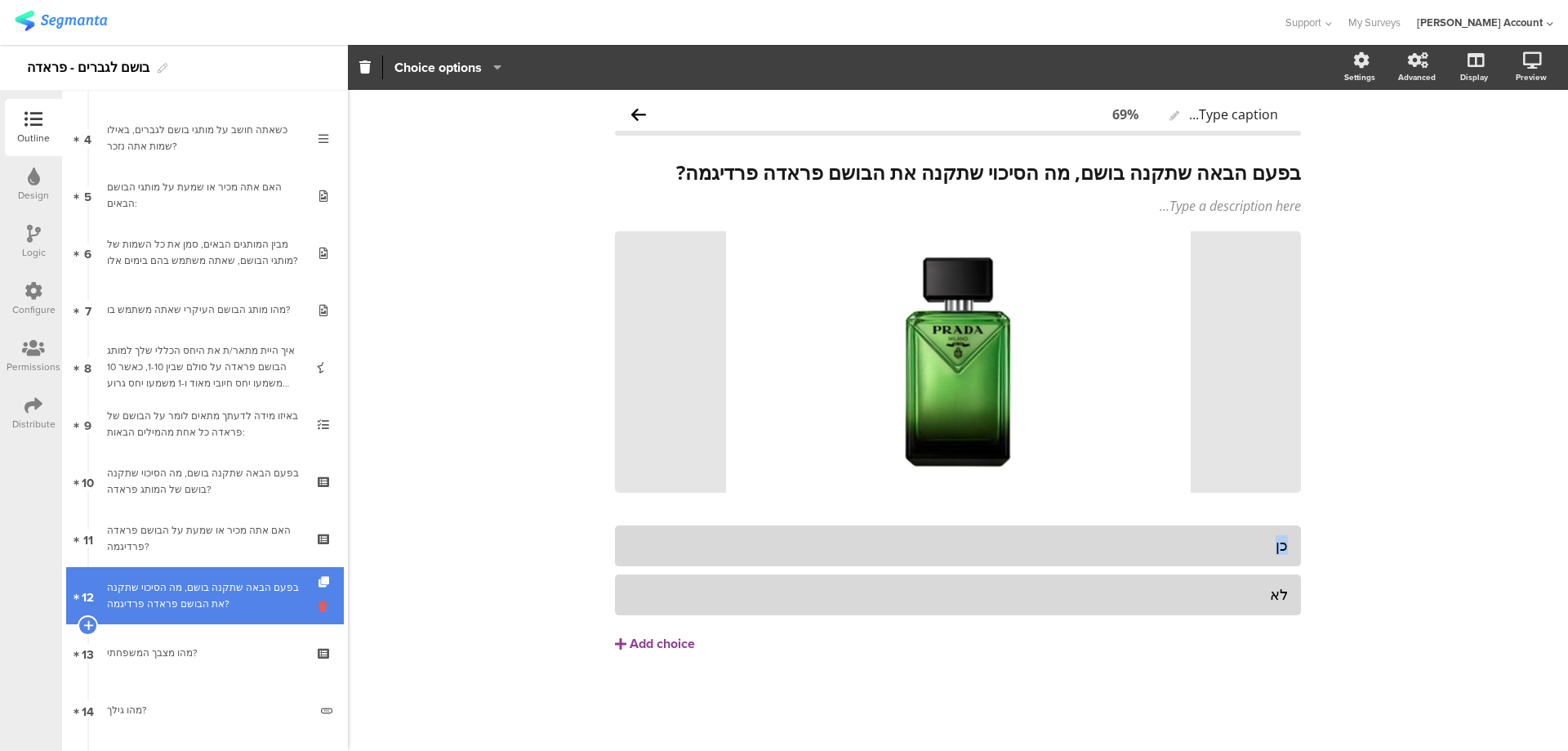
click at [319, 605] on icon at bounding box center [325, 606] width 14 height 16
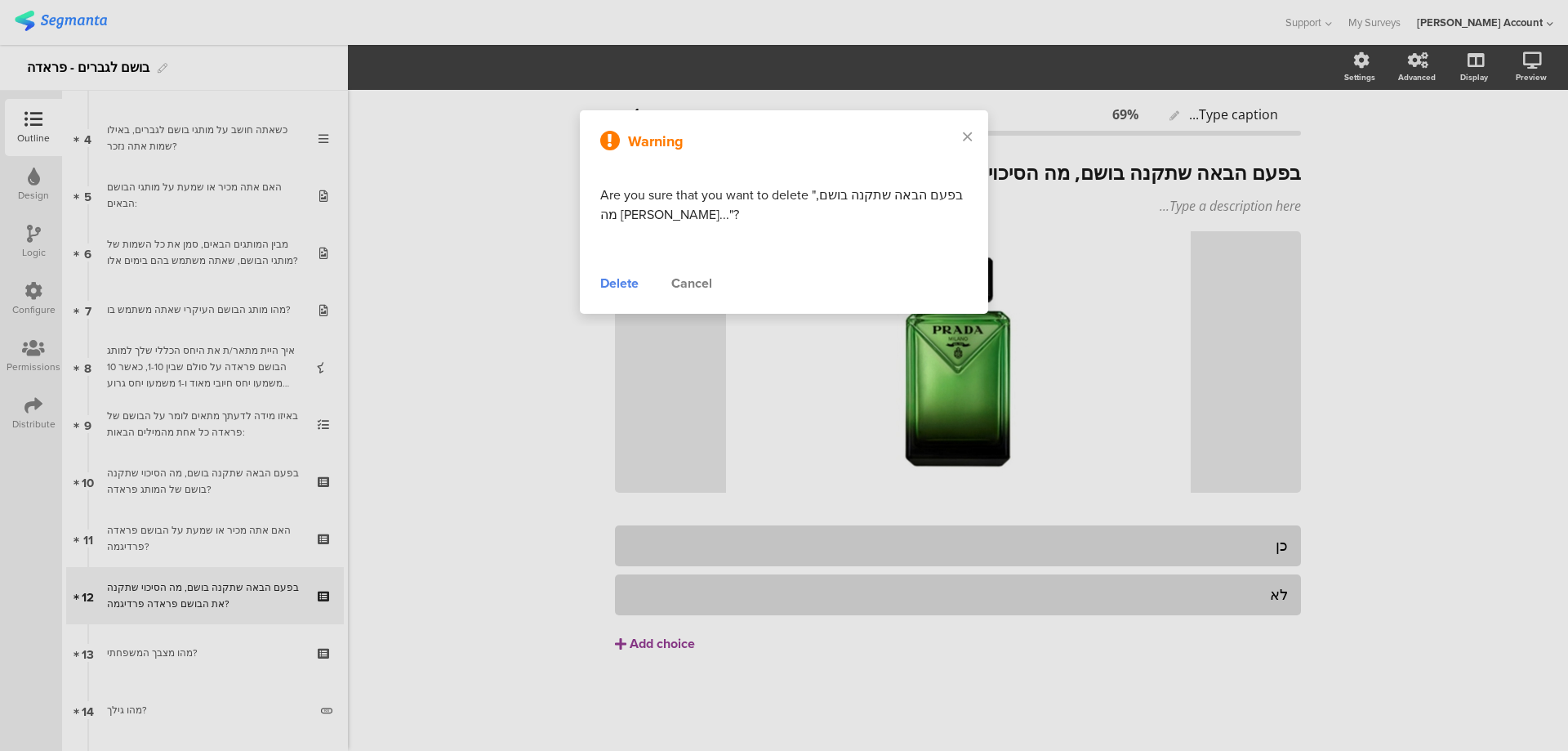
click at [616, 281] on div "Delete" at bounding box center [619, 283] width 39 height 20
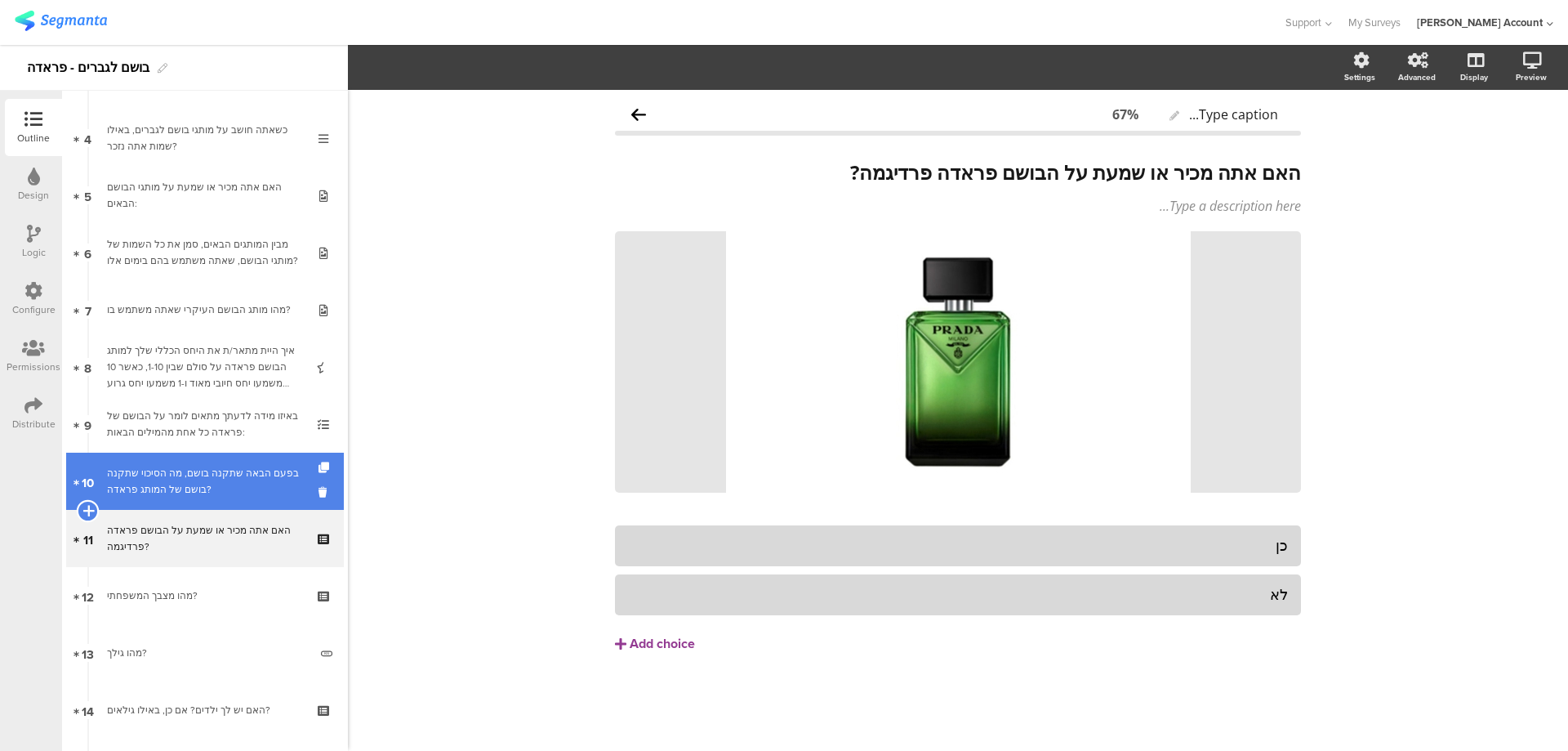
click at [83, 509] on icon at bounding box center [88, 510] width 10 height 15
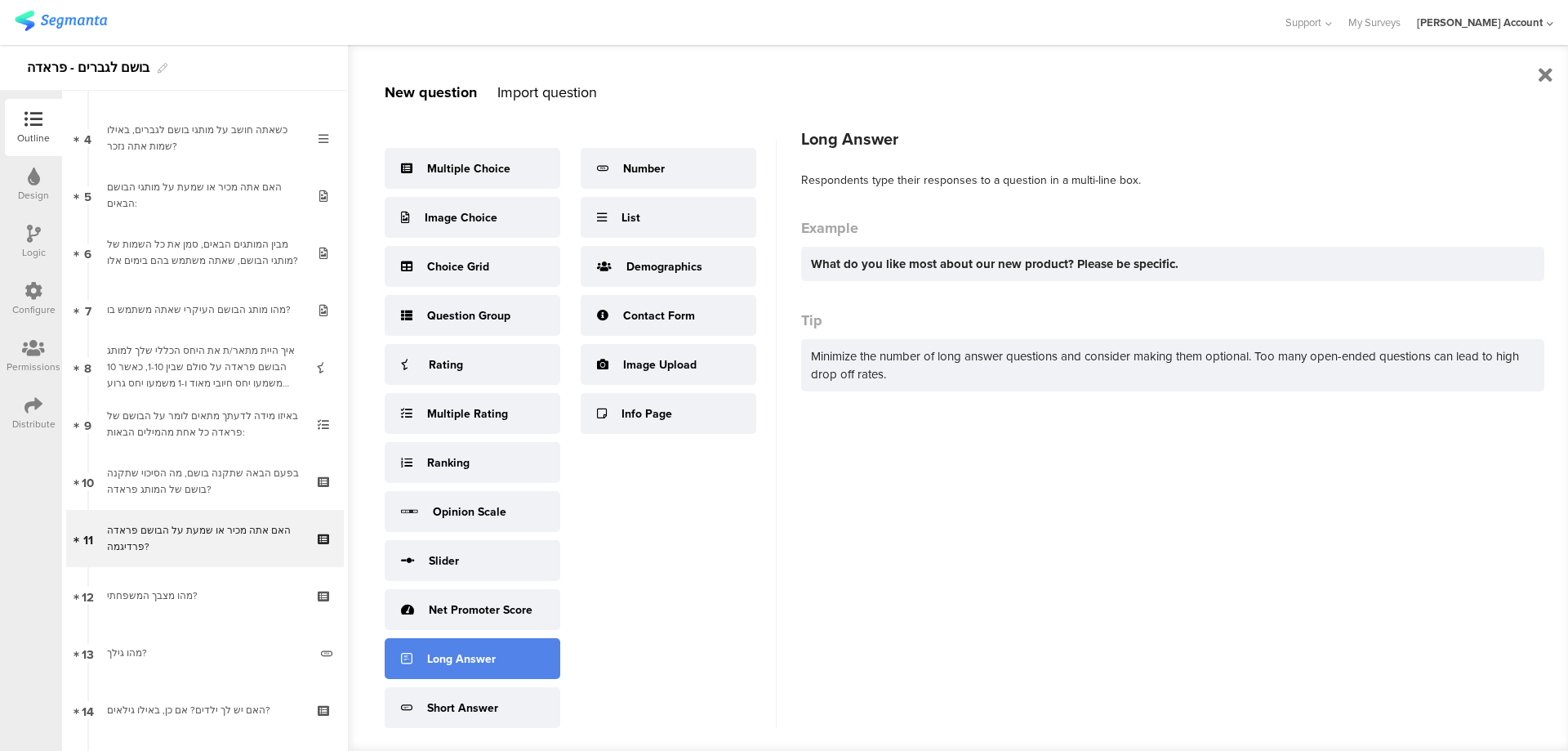
click at [501, 656] on div "Long Answer" at bounding box center [473, 658] width 176 height 40
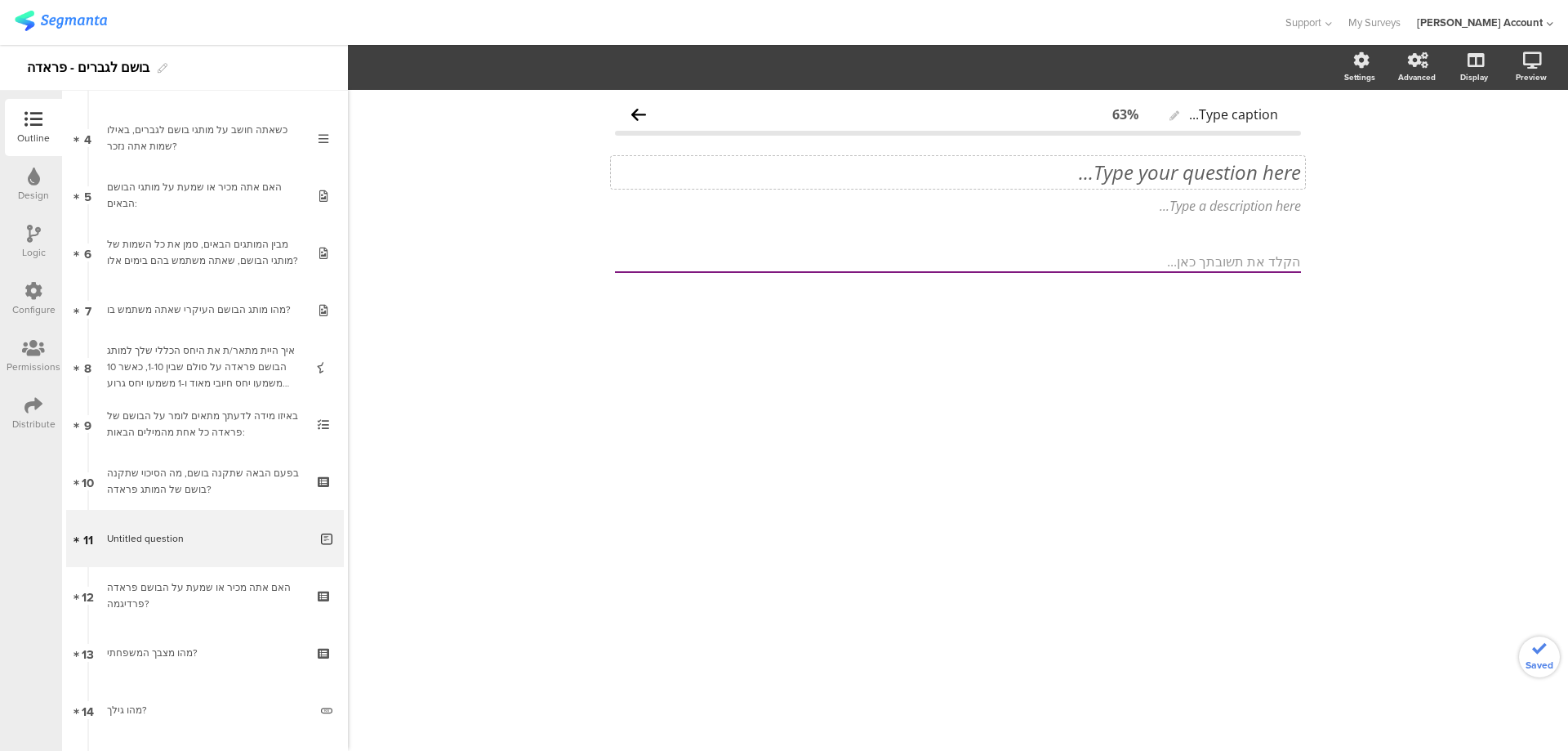
click at [1195, 178] on div "Type your question here..." at bounding box center [958, 172] width 694 height 33
click at [1169, 168] on p "מדוע לא תשקול לקנות בושם של המותג פראדה?" at bounding box center [958, 172] width 686 height 24
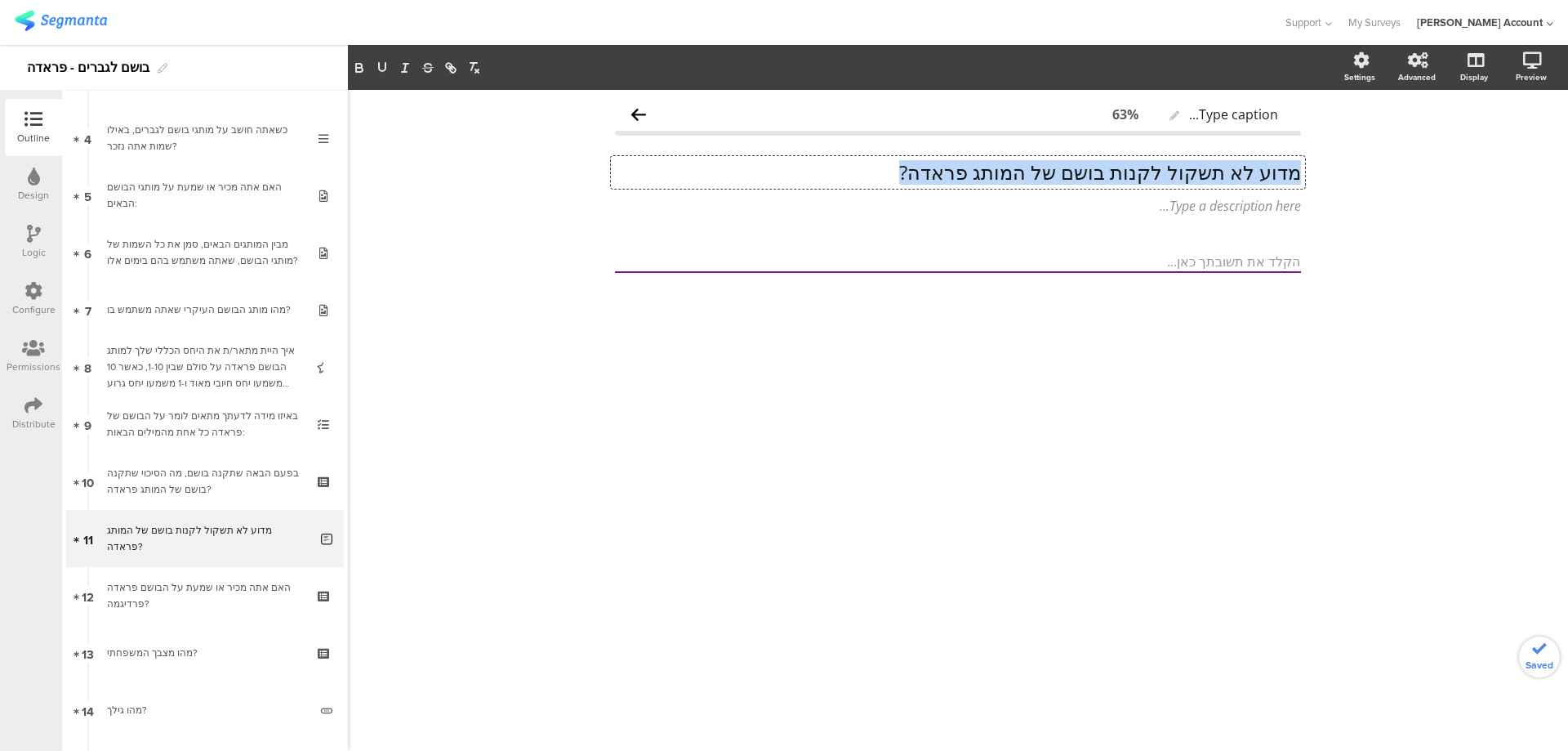
click at [1169, 168] on p "מדוע לא תשקול לקנות בושם של המותג פראדה?" at bounding box center [958, 172] width 686 height 24
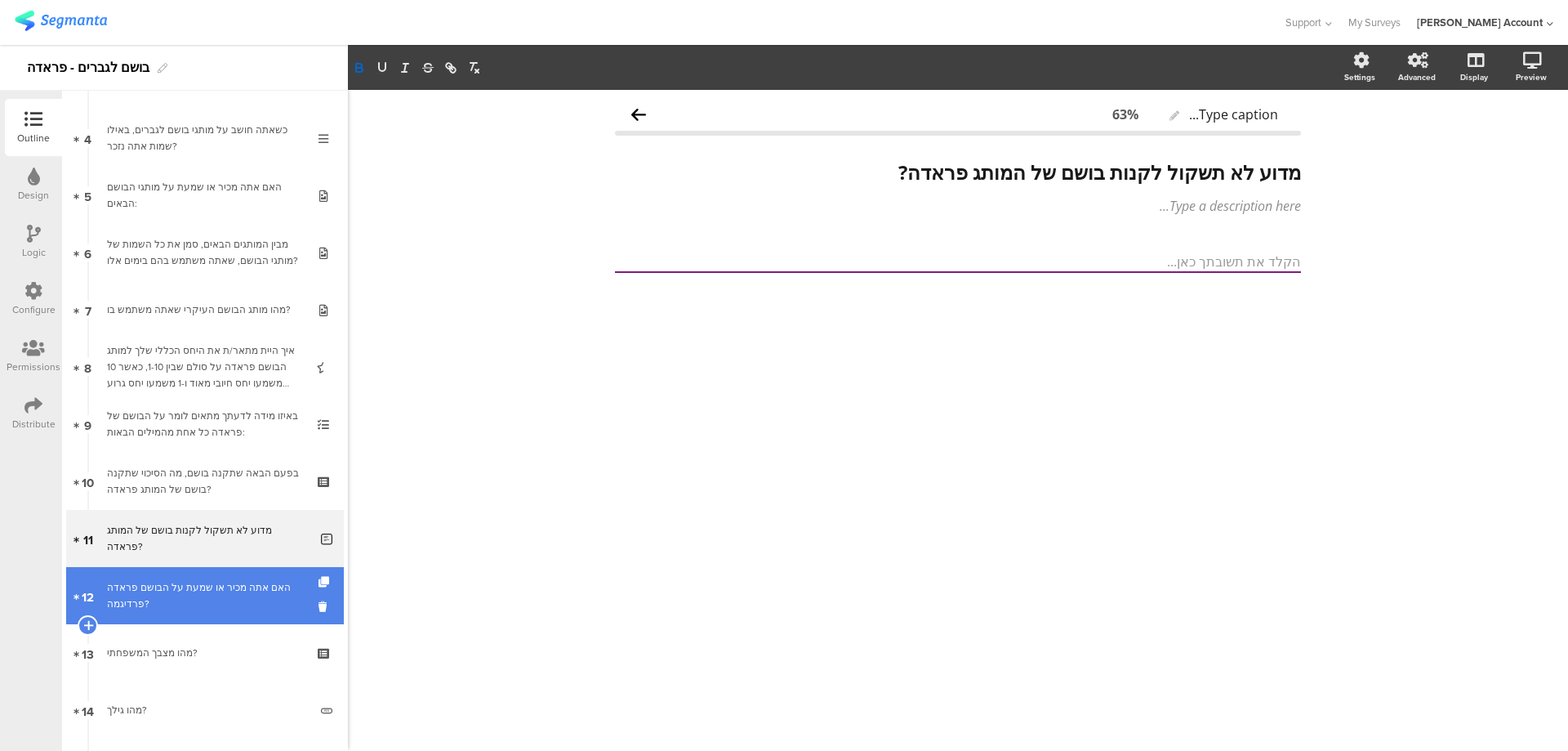
click at [244, 587] on div "האם אתה מכיר או שמעת על הבושם פראדה פרדיגמה?" at bounding box center [204, 596] width 195 height 33
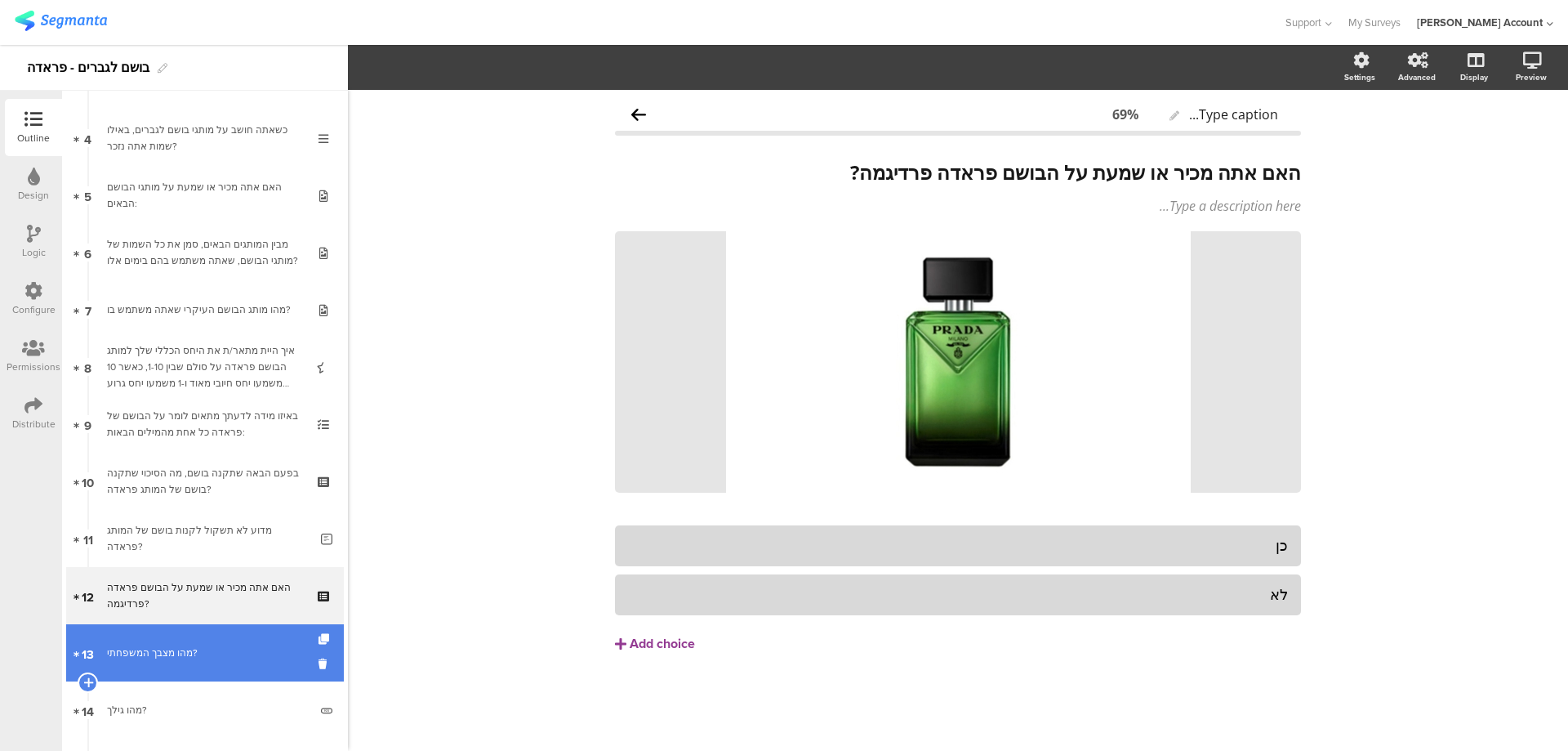
click at [238, 637] on link "13 מהו מצבך המשפחתי?" at bounding box center [205, 653] width 278 height 57
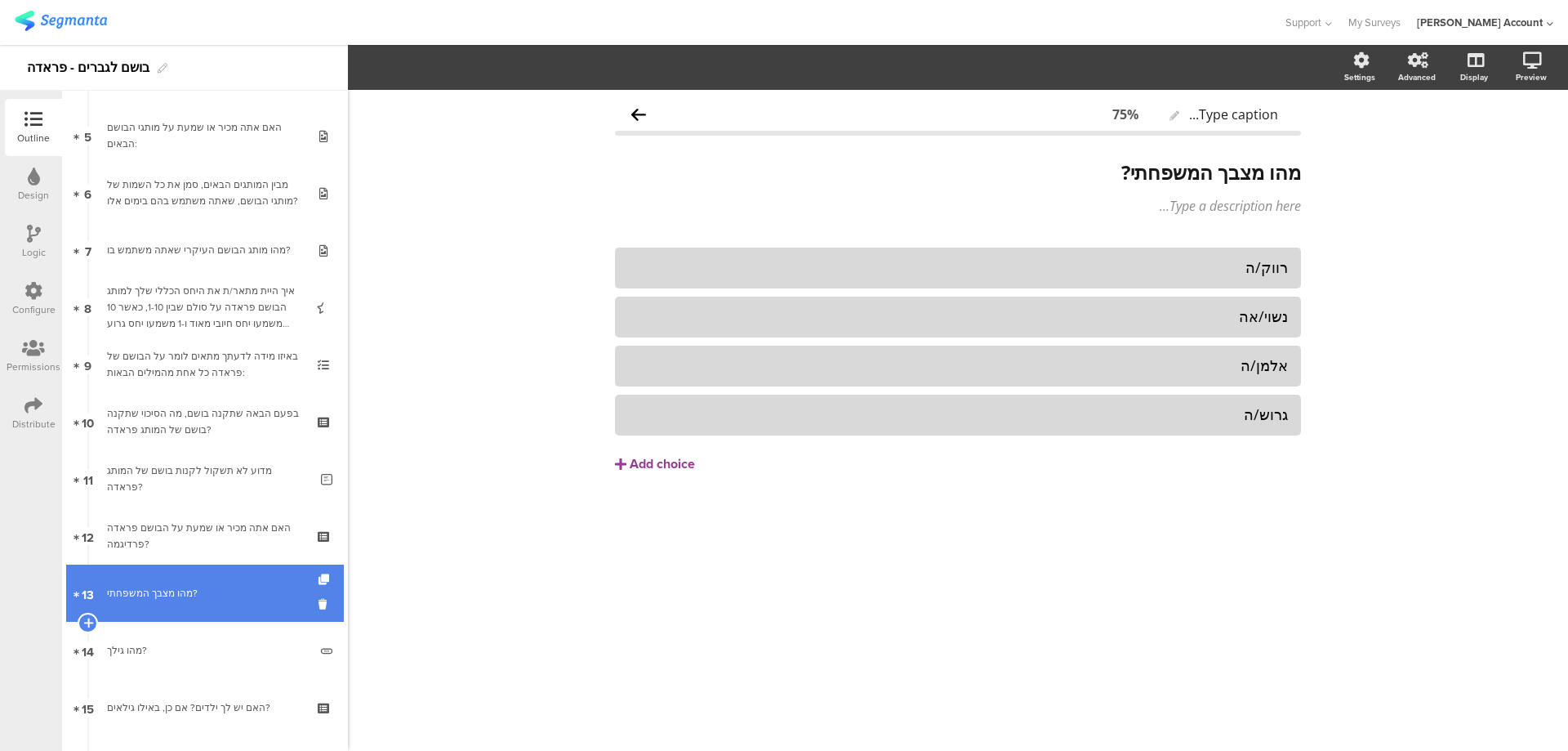
scroll to position [326, 0]
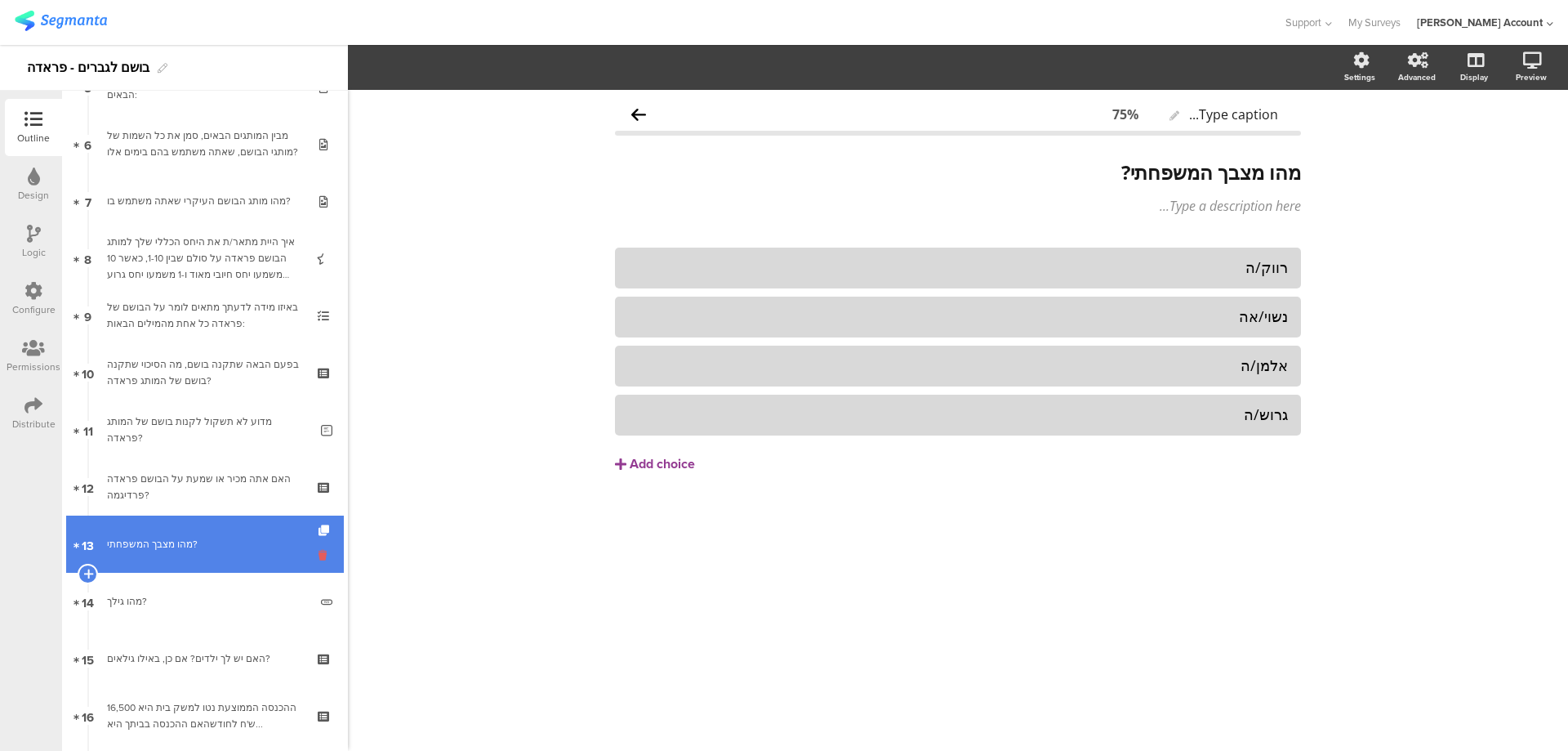
click at [319, 553] on icon at bounding box center [325, 555] width 14 height 16
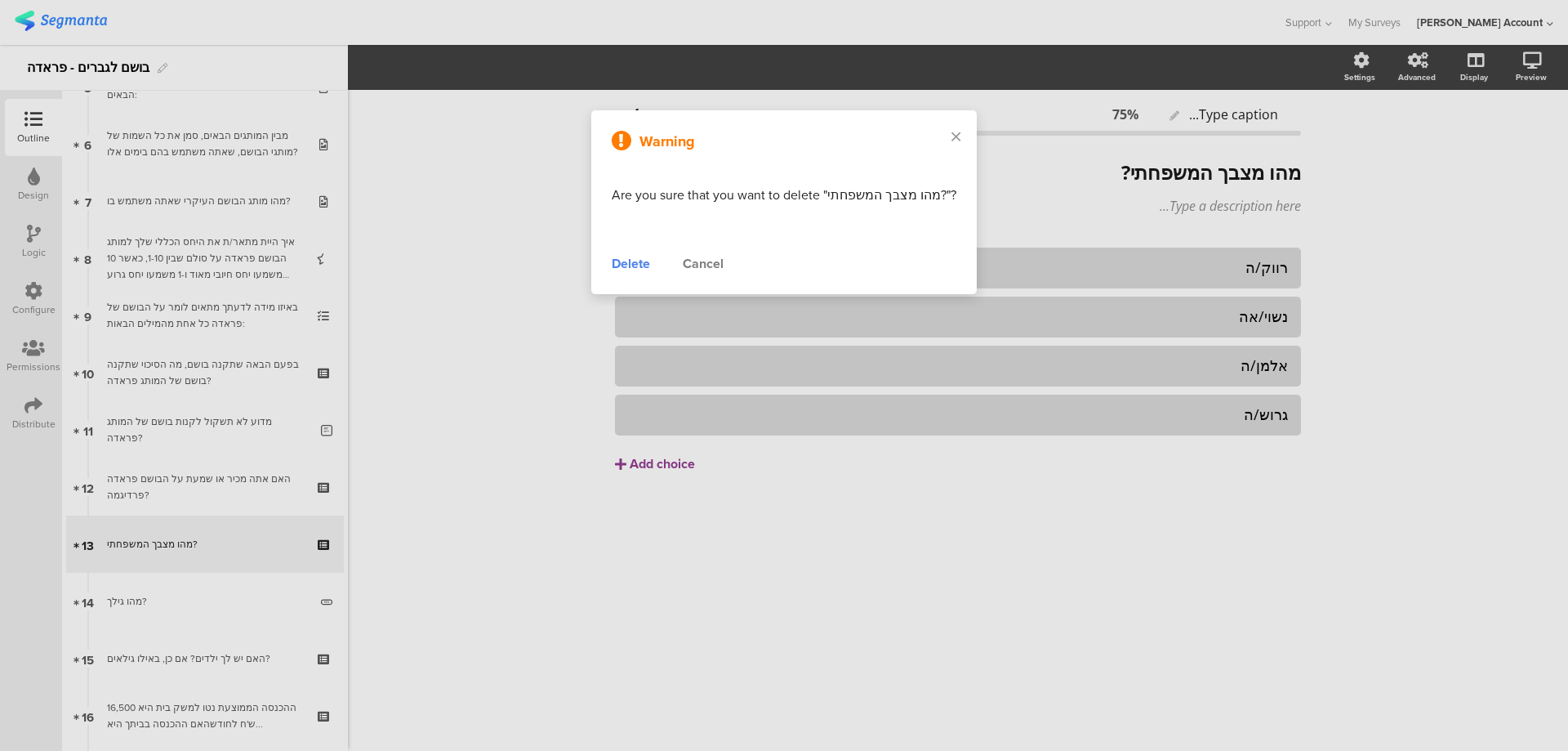
click at [634, 261] on div "Delete" at bounding box center [631, 264] width 39 height 20
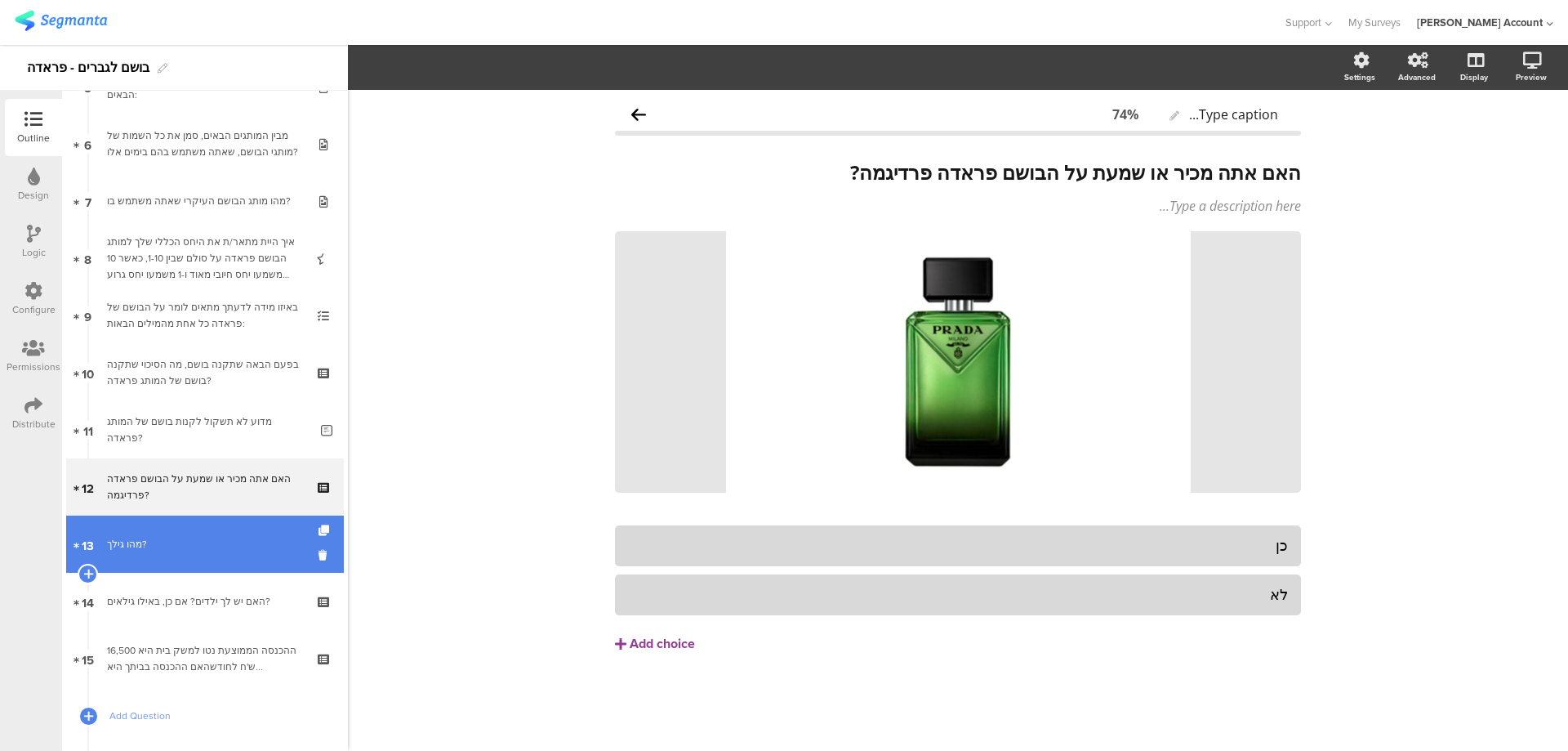
click at [245, 524] on link "13 מהו גילך?" at bounding box center [205, 544] width 278 height 57
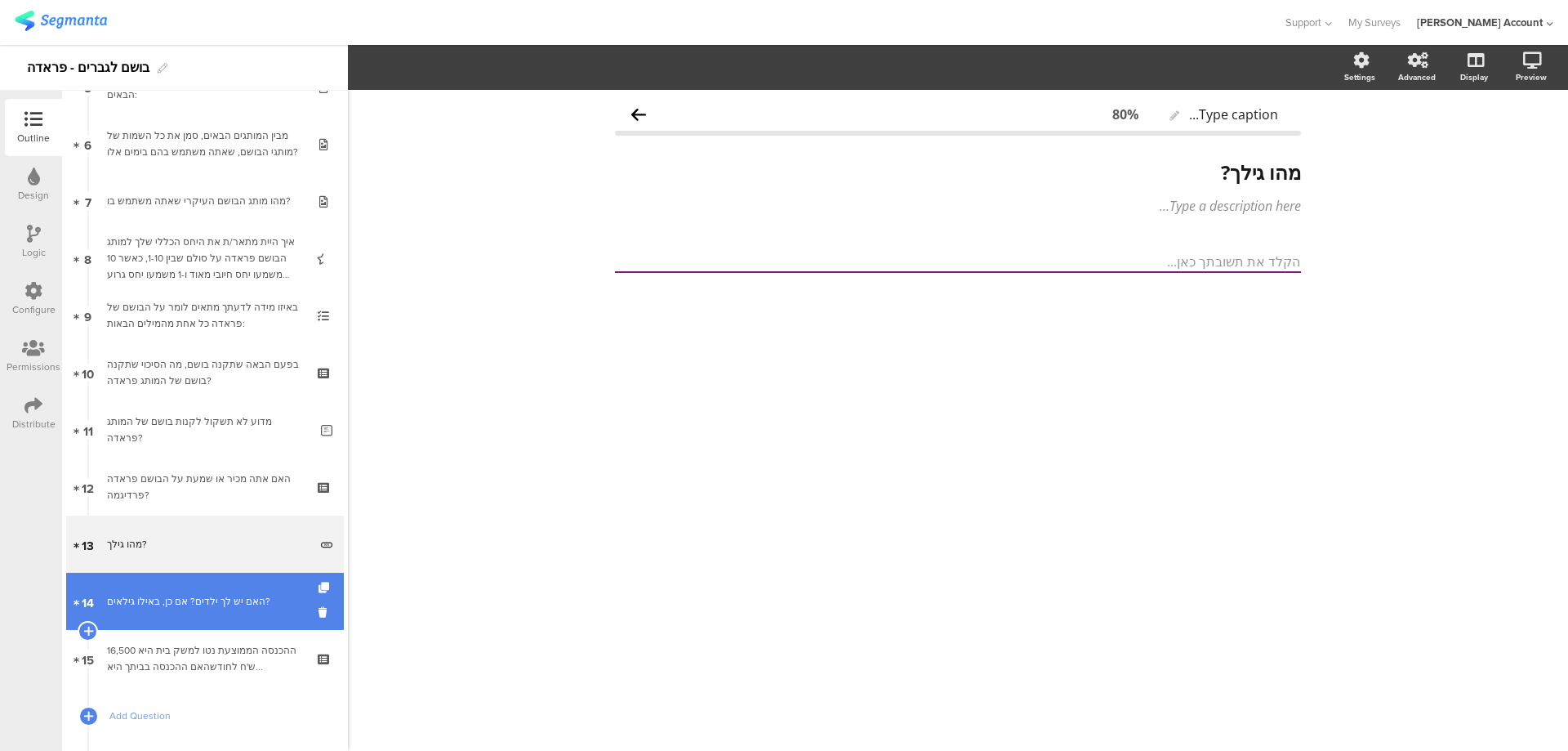
click at [243, 594] on div "האם יש לך ילדים? אם כן, באילו גילאים?" at bounding box center [204, 601] width 195 height 16
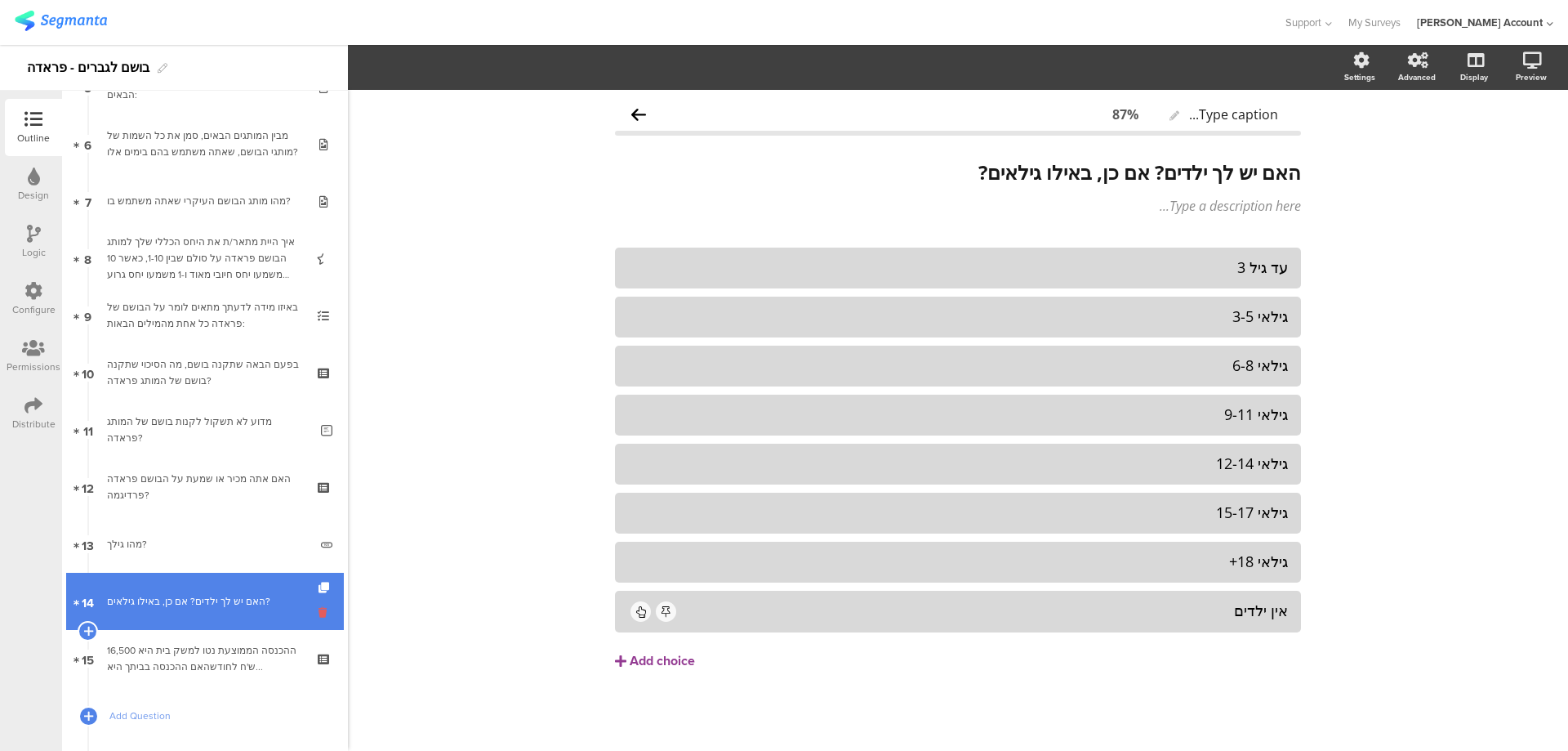
click at [319, 611] on icon at bounding box center [325, 612] width 14 height 16
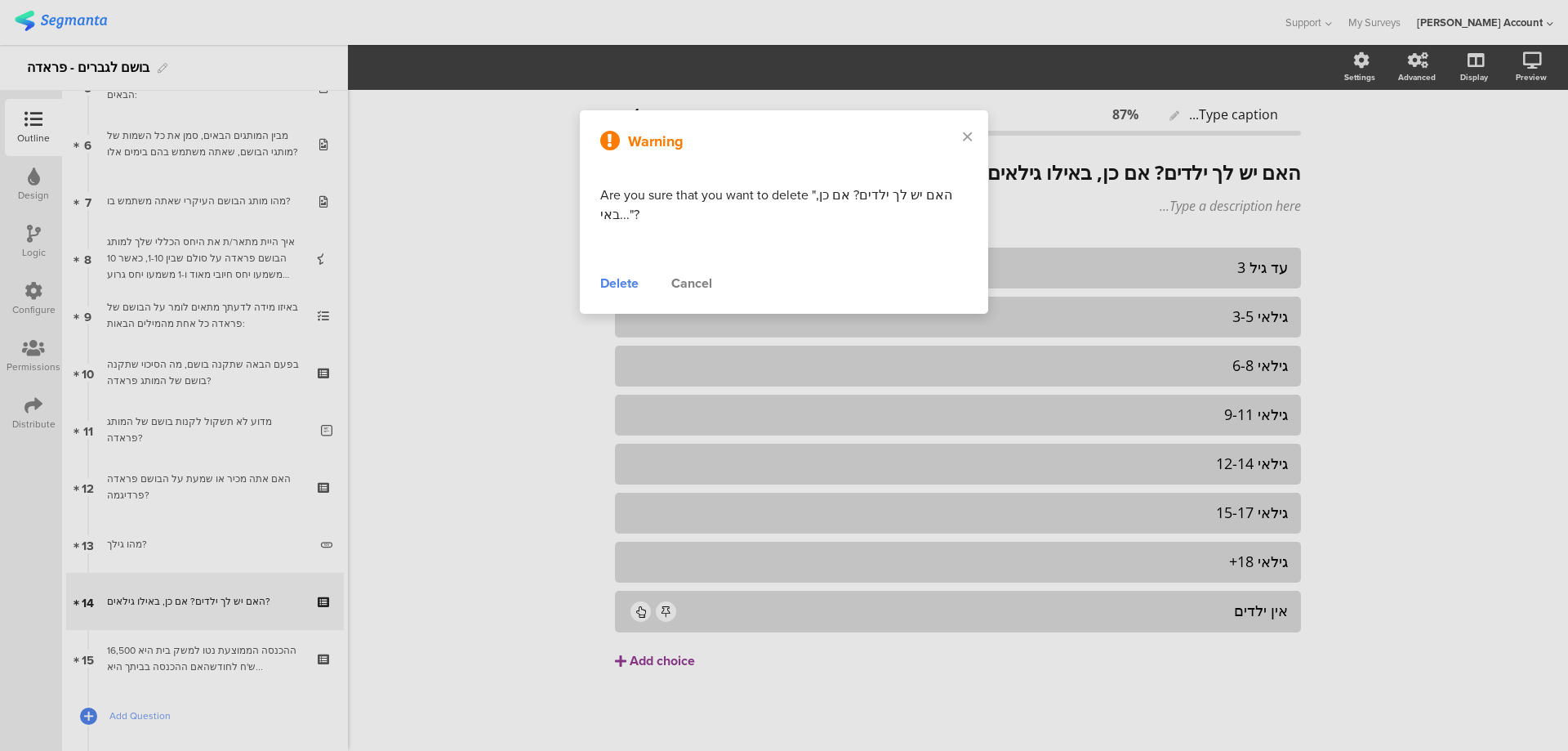
click at [634, 283] on div "Delete" at bounding box center [619, 283] width 39 height 20
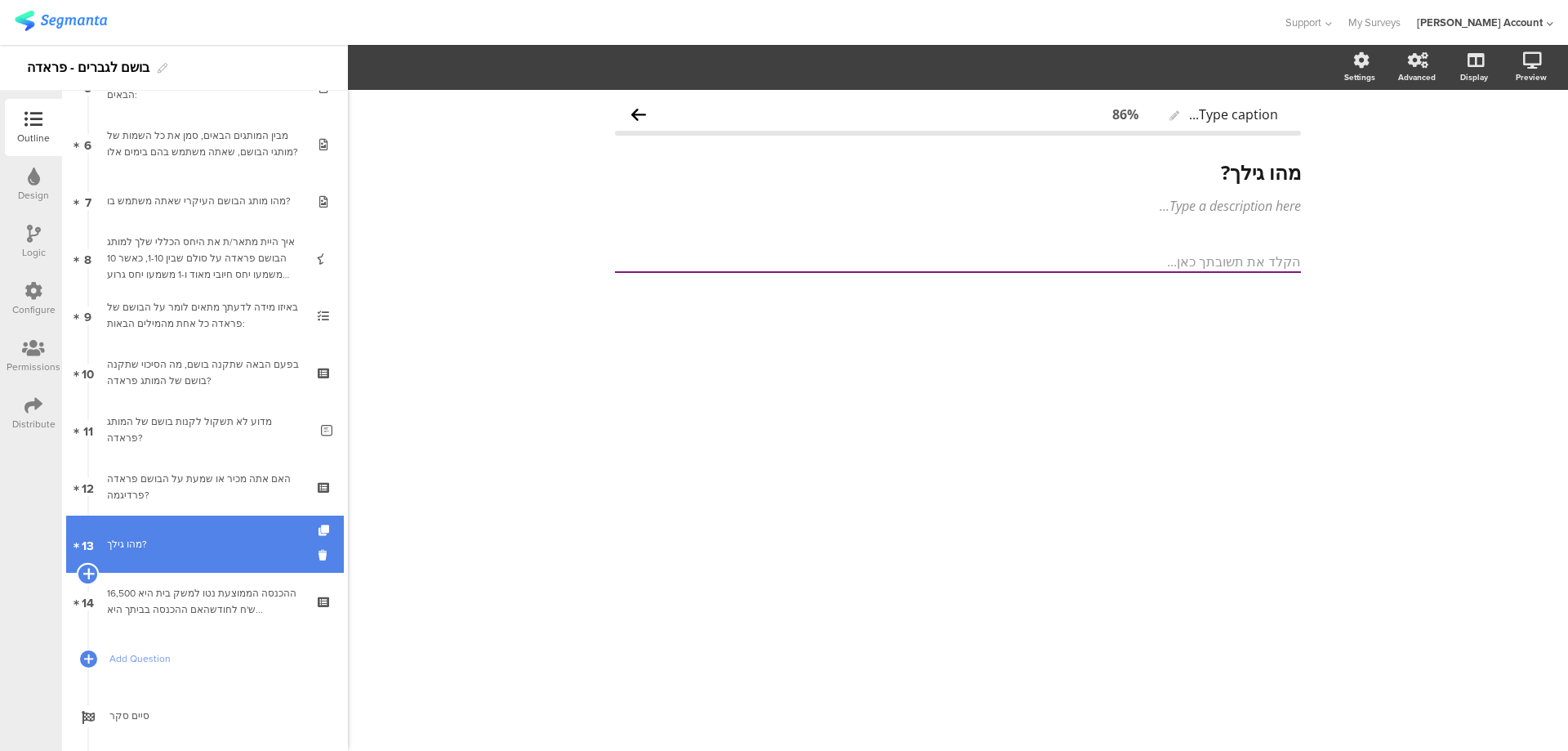
click at [88, 575] on icon at bounding box center [88, 573] width 10 height 15
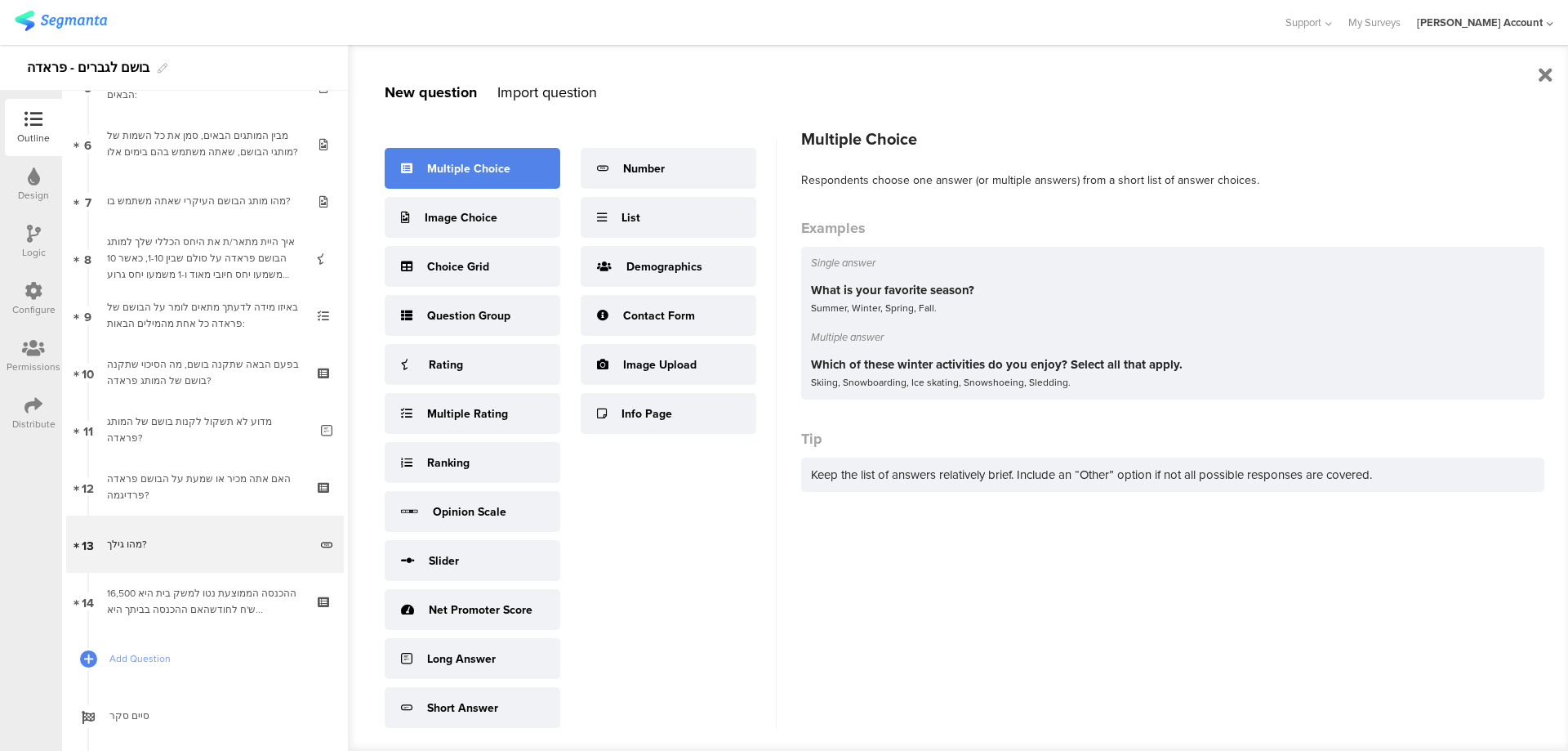
click at [474, 164] on div "Multiple Choice" at bounding box center [468, 169] width 84 height 17
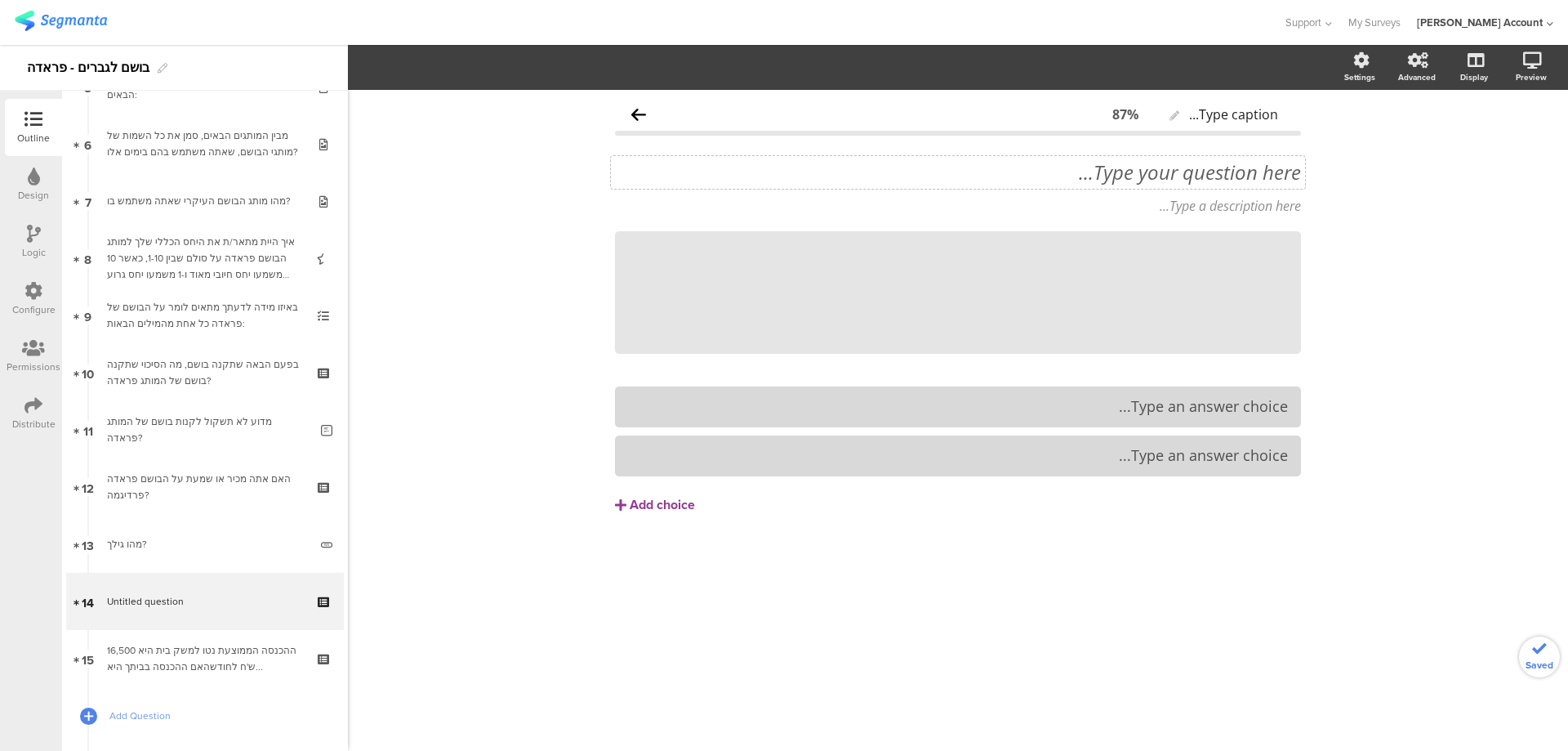
click at [1176, 176] on div "Type your question here..." at bounding box center [958, 172] width 694 height 33
click at [1300, 231] on icon at bounding box center [1301, 231] width 9 height 9
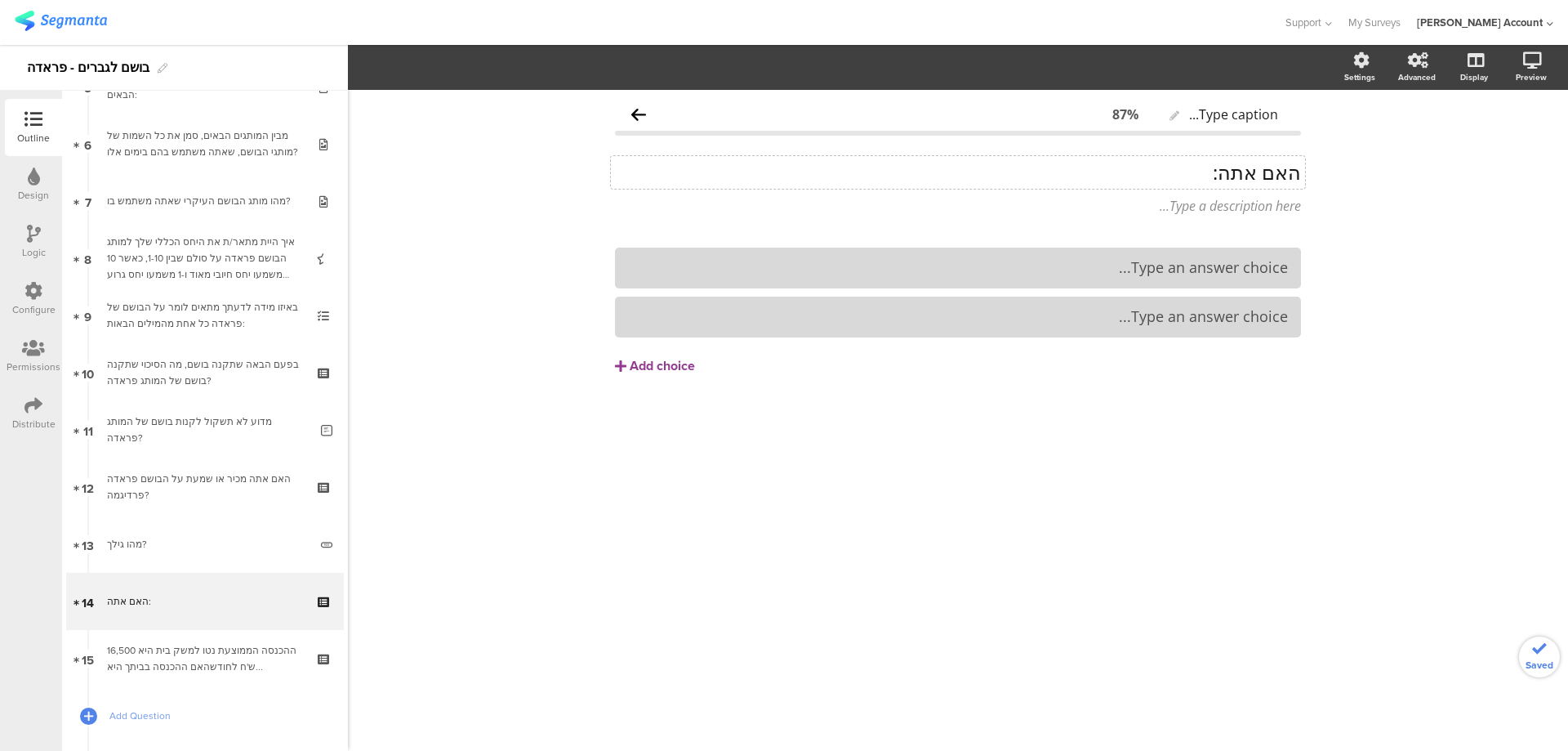
click at [1262, 174] on div "האם אתה: האם אתה:" at bounding box center [958, 172] width 694 height 33
click at [1262, 174] on p "האם אתה:" at bounding box center [958, 172] width 686 height 24
click at [1216, 268] on div "מסורתי" at bounding box center [958, 268] width 660 height 19
click at [1216, 269] on div "מסורתי" at bounding box center [958, 268] width 660 height 19
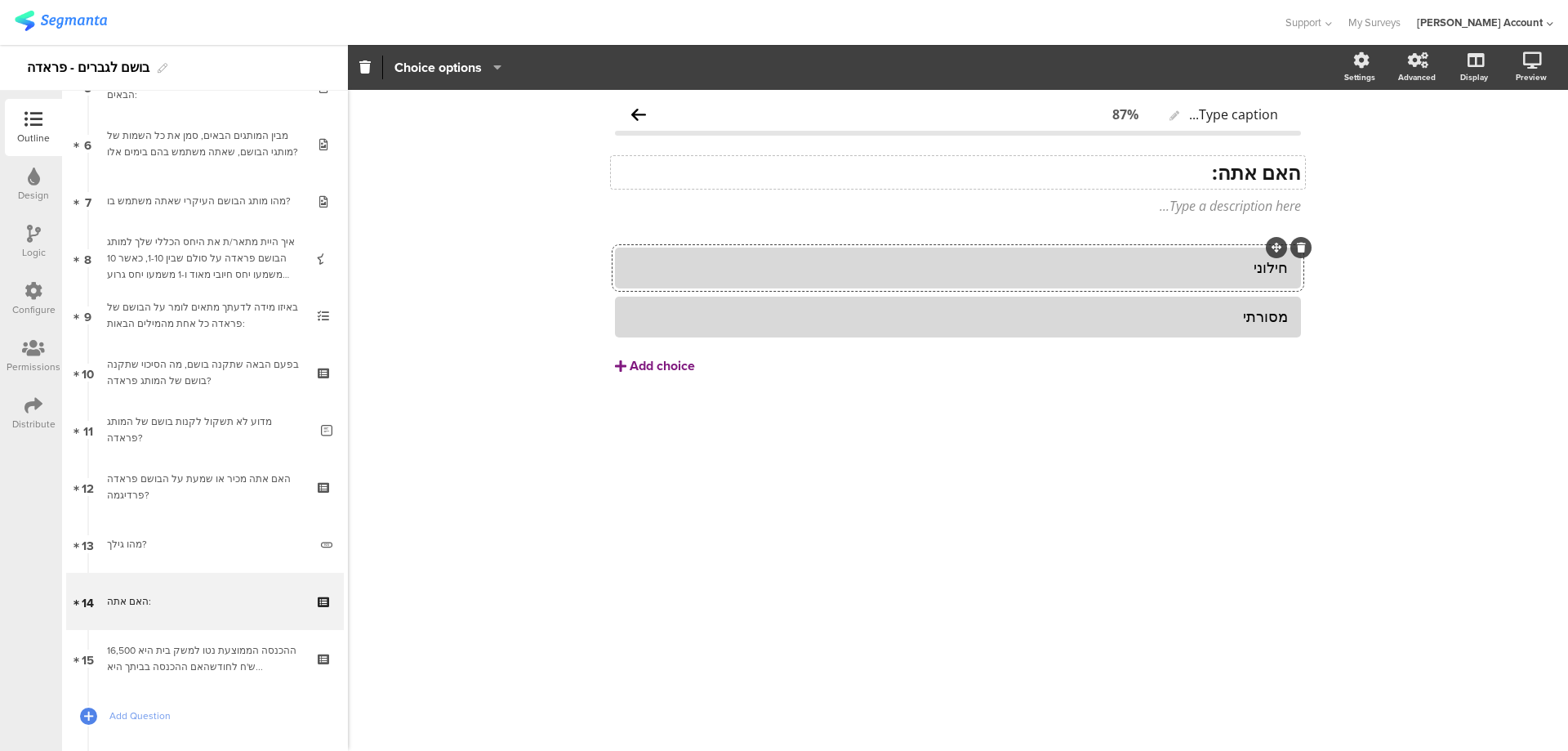
click at [697, 360] on button "Add choice" at bounding box center [958, 365] width 686 height 40
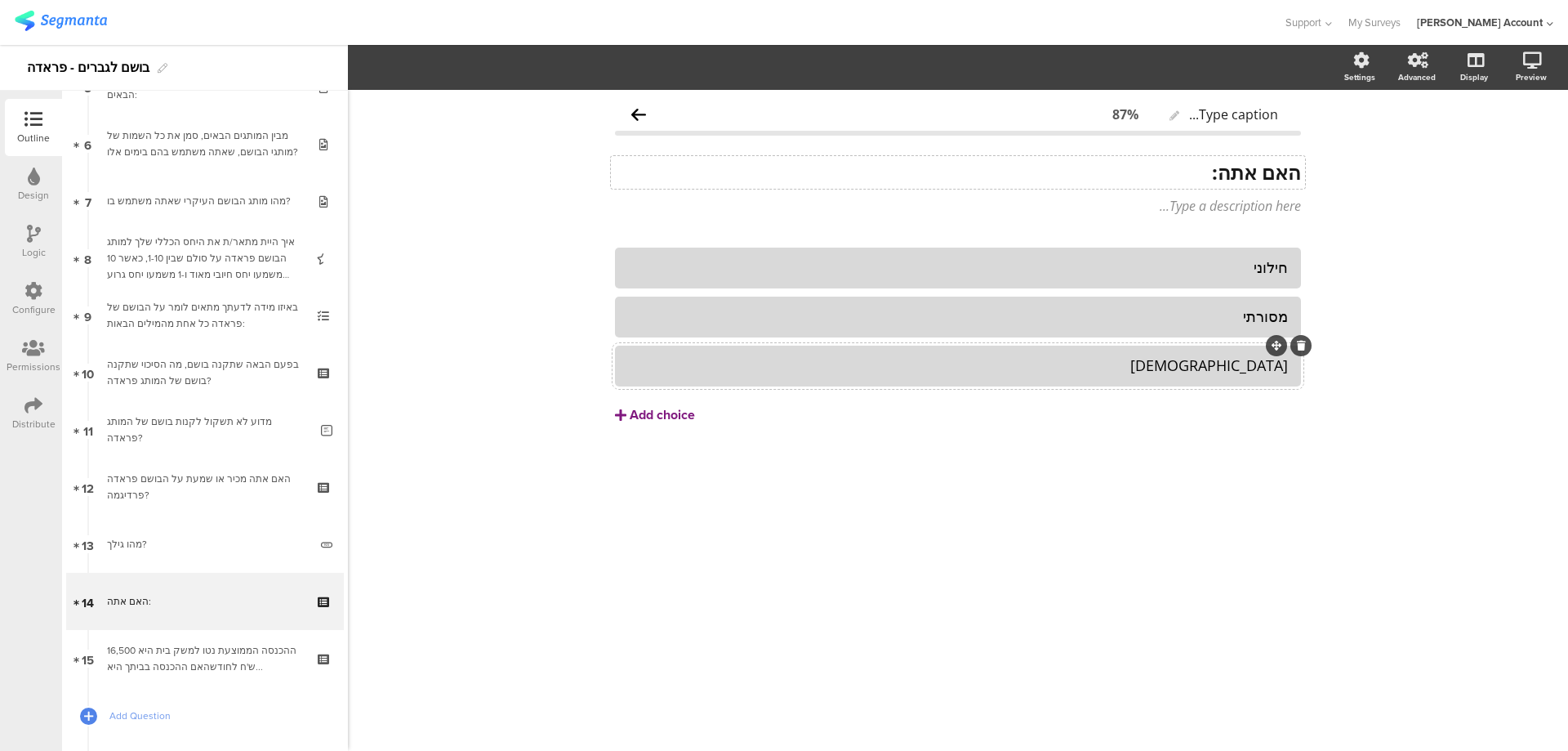
click at [666, 416] on div "Add choice" at bounding box center [662, 415] width 65 height 17
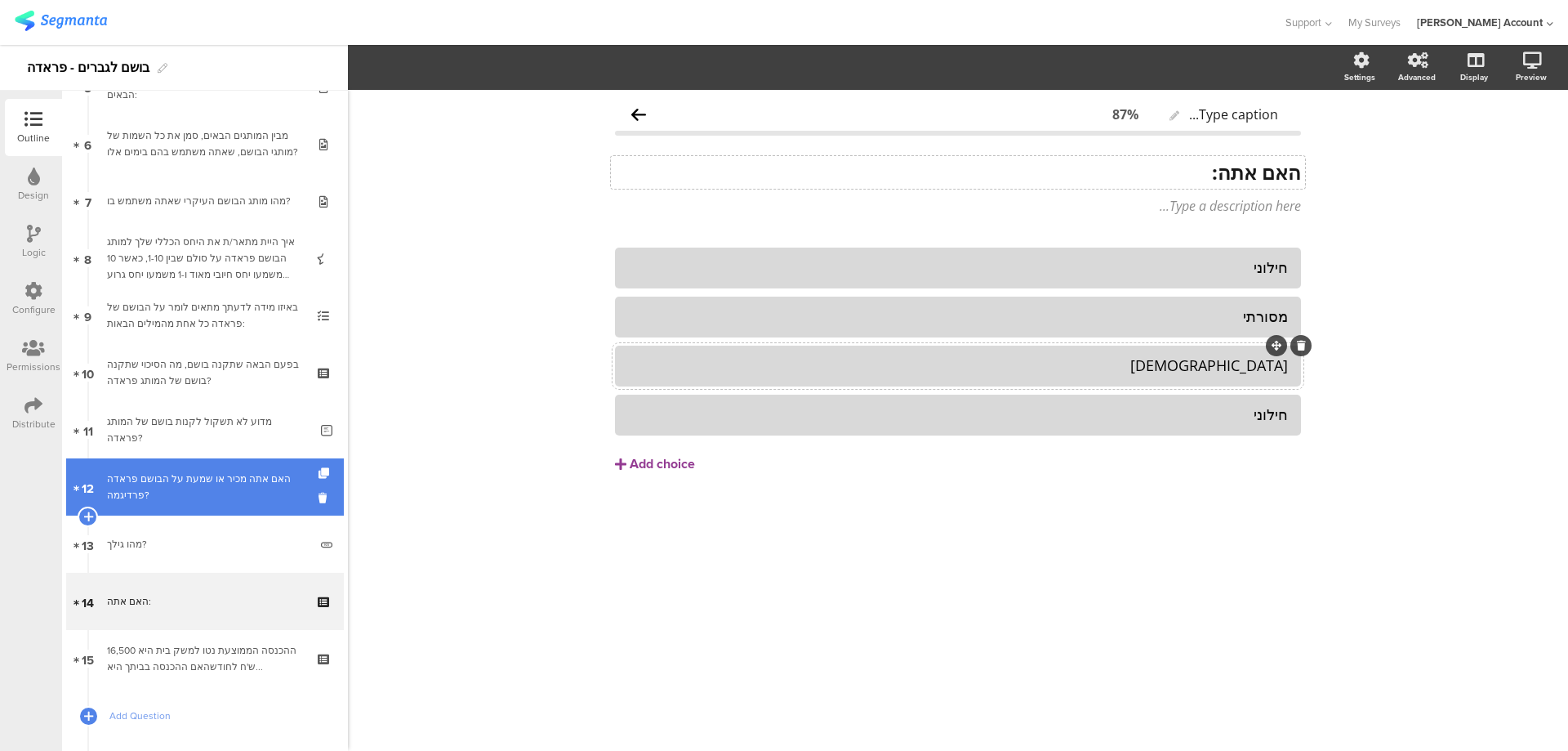
click at [173, 473] on div "האם אתה מכיר או שמעת על הבושם פראדה פרדיגמה?" at bounding box center [204, 487] width 195 height 33
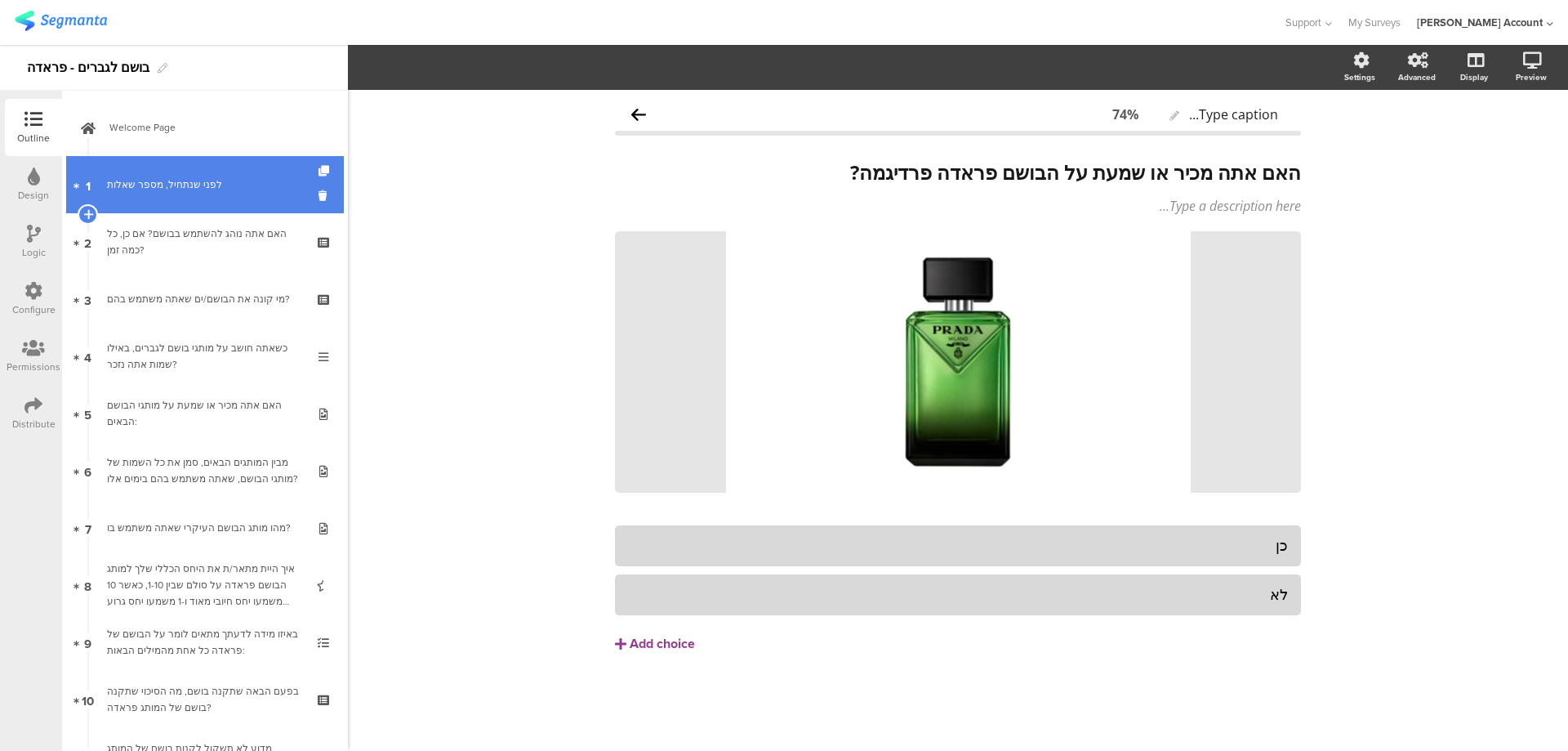
click at [220, 196] on link "1 לפני שנתחיל, מספר שאלות" at bounding box center [205, 184] width 278 height 57
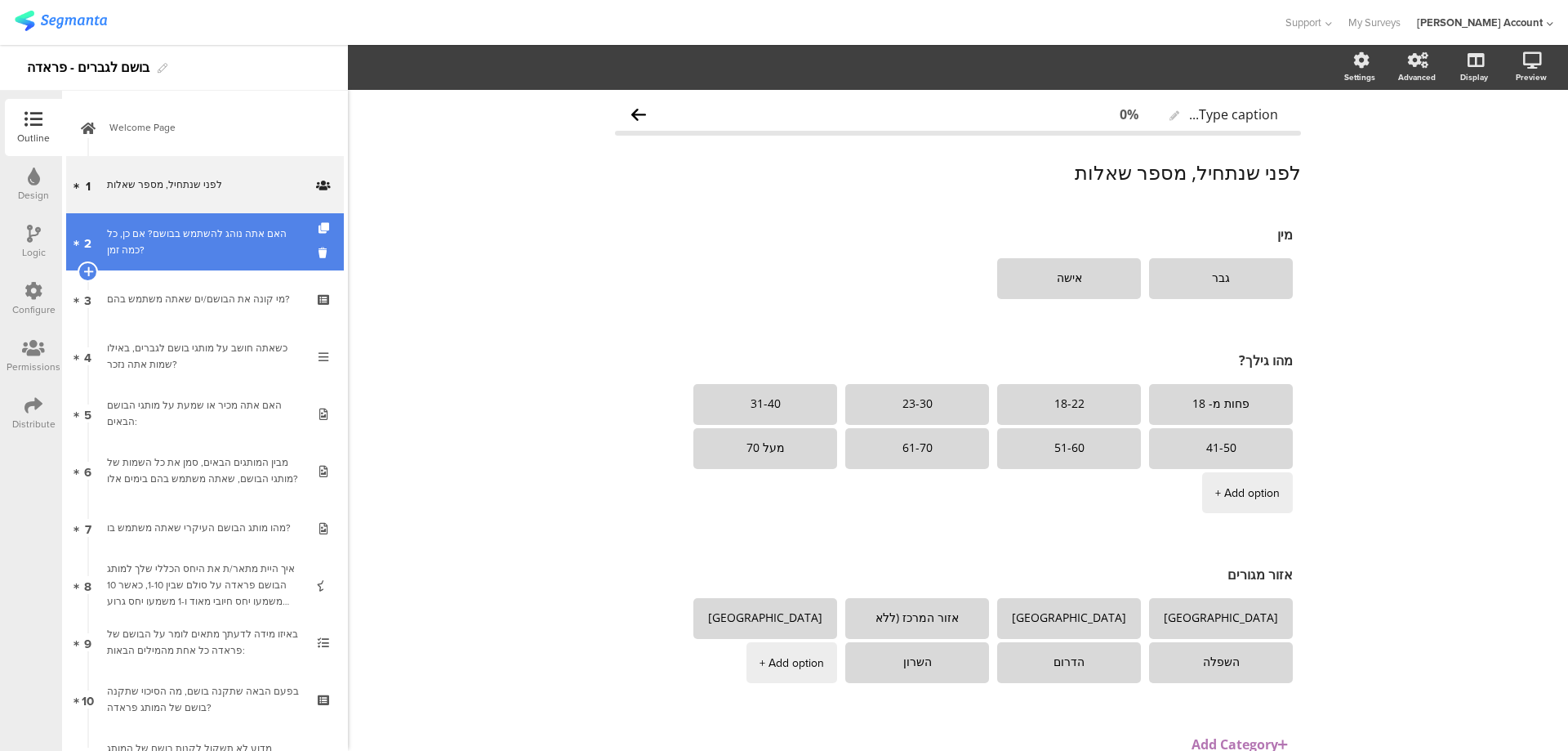
click at [221, 244] on div "האם אתה נוהג להשתמש בבושם? אם כן, כל כמה זמן?" at bounding box center [204, 242] width 195 height 33
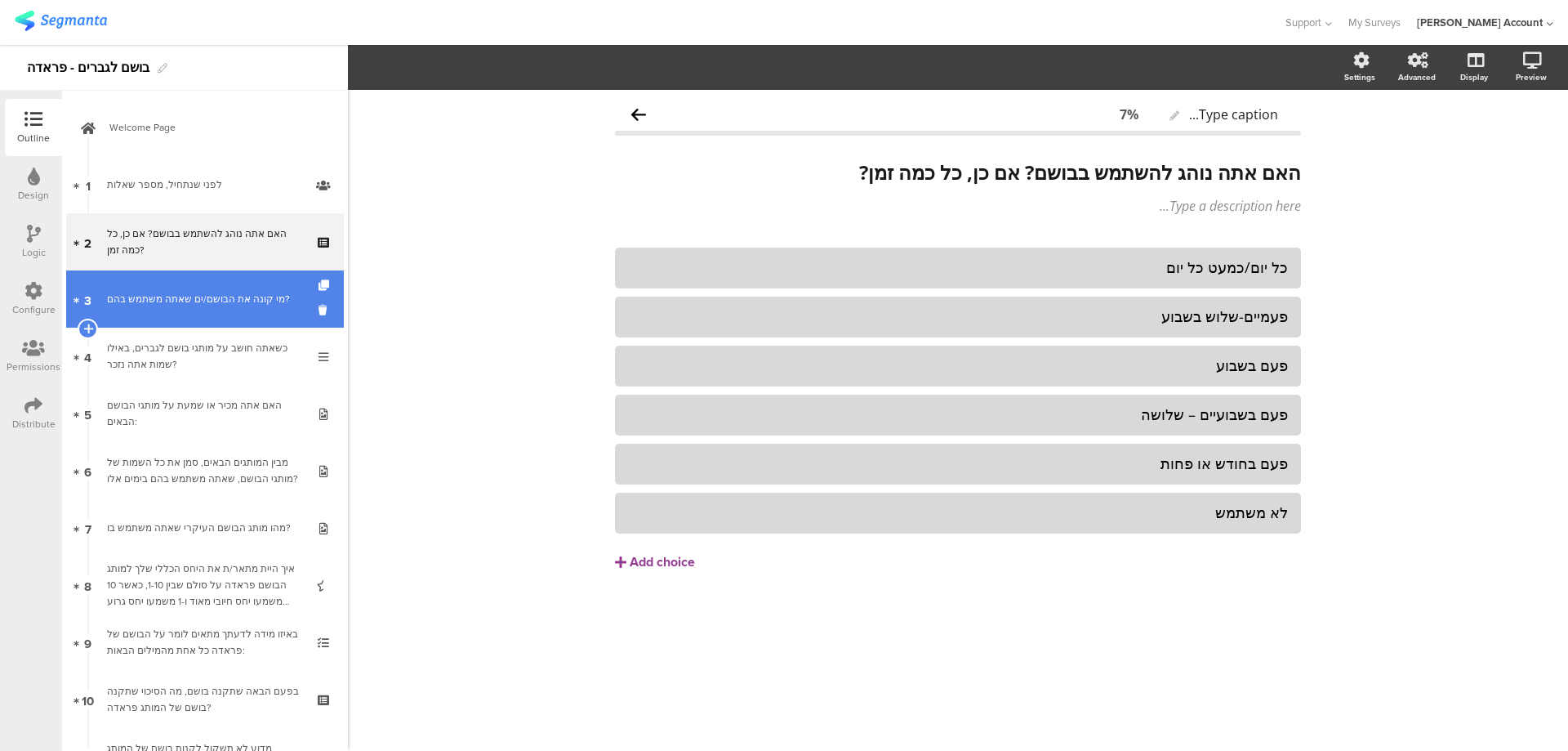
click at [224, 290] on link "3 מי קונה את הבושם/ים שאתה משתמש בהם?" at bounding box center [205, 299] width 278 height 57
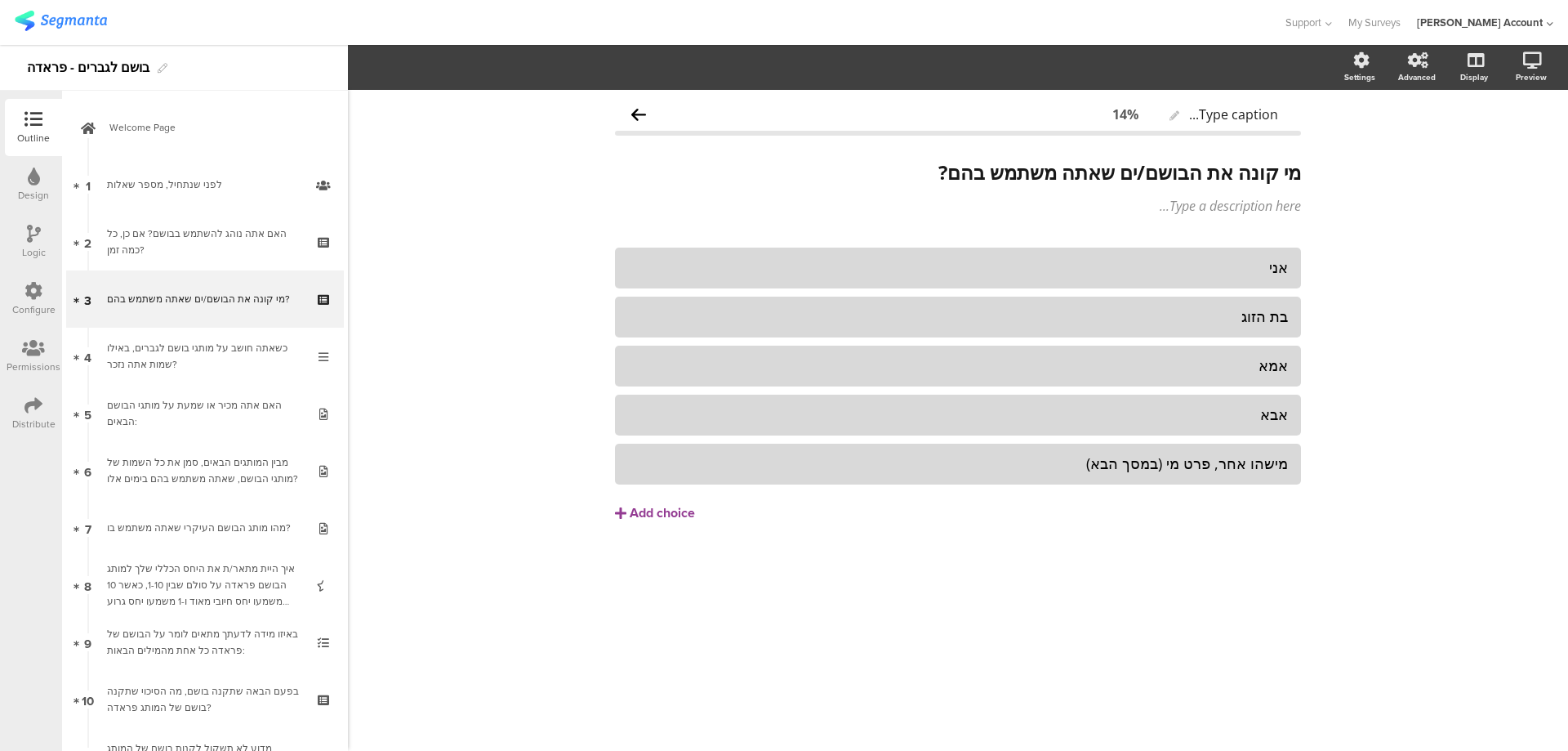
click at [39, 240] on icon at bounding box center [34, 233] width 14 height 18
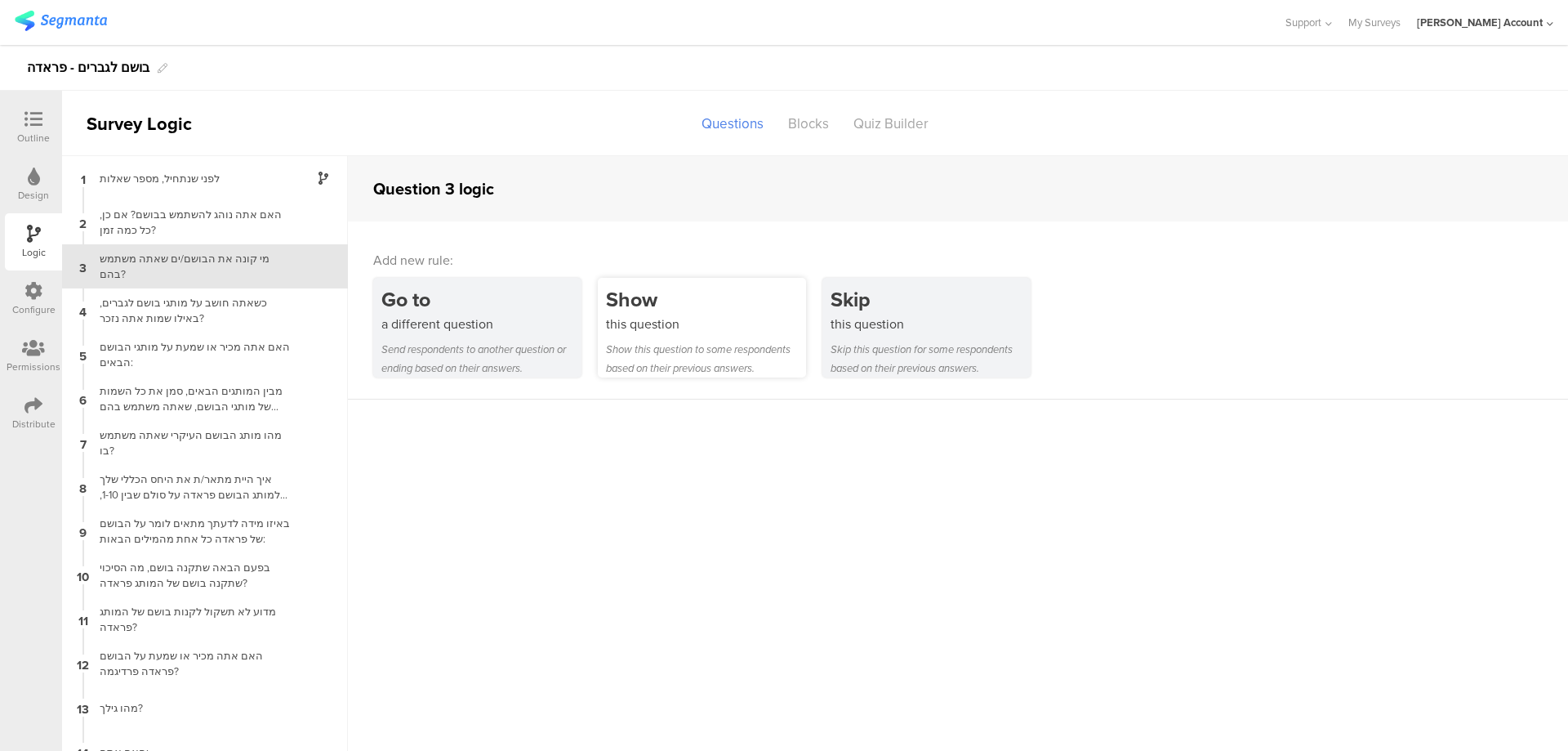
click at [655, 310] on div "Show" at bounding box center [706, 299] width 200 height 30
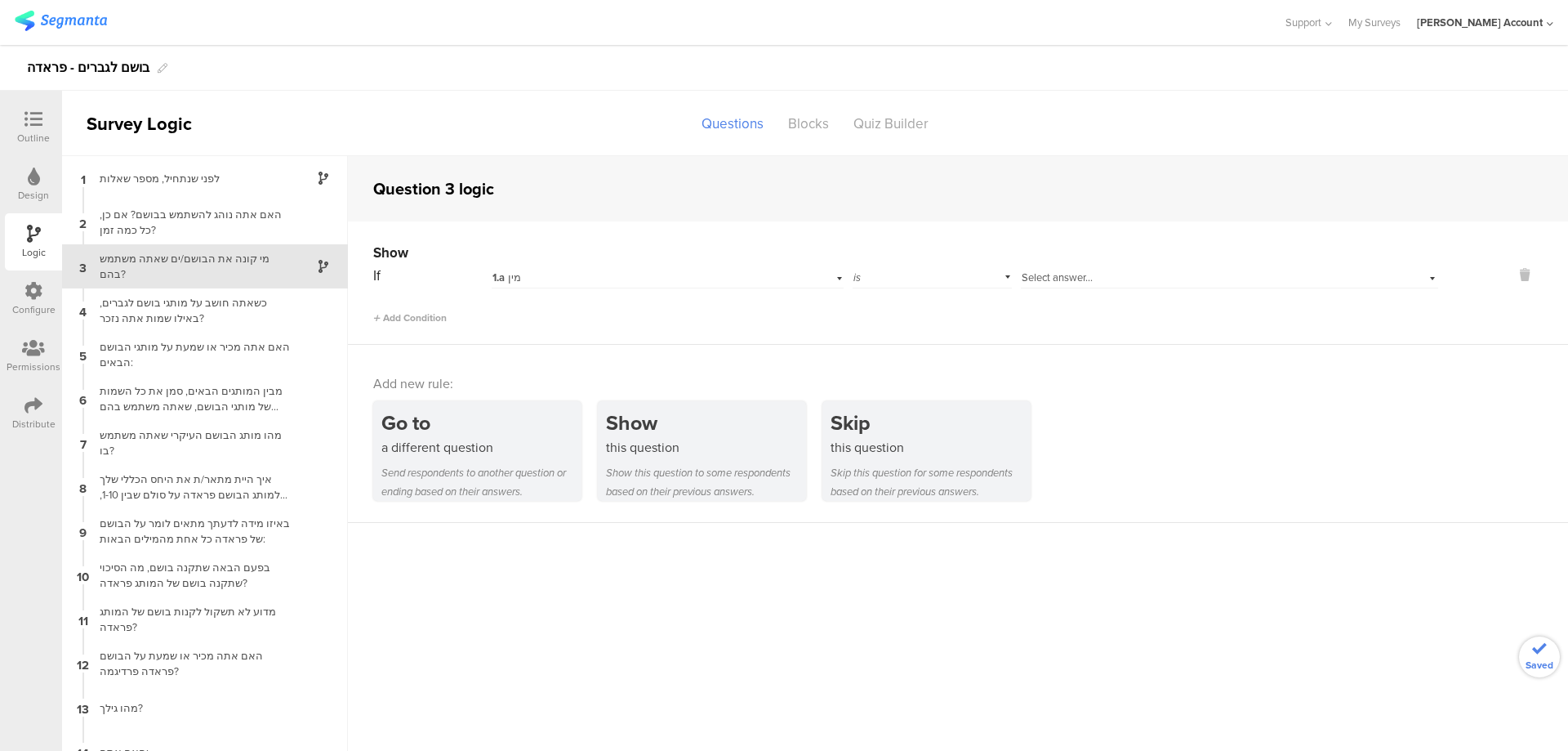
click at [591, 278] on div "1.a מין" at bounding box center [641, 277] width 296 height 15
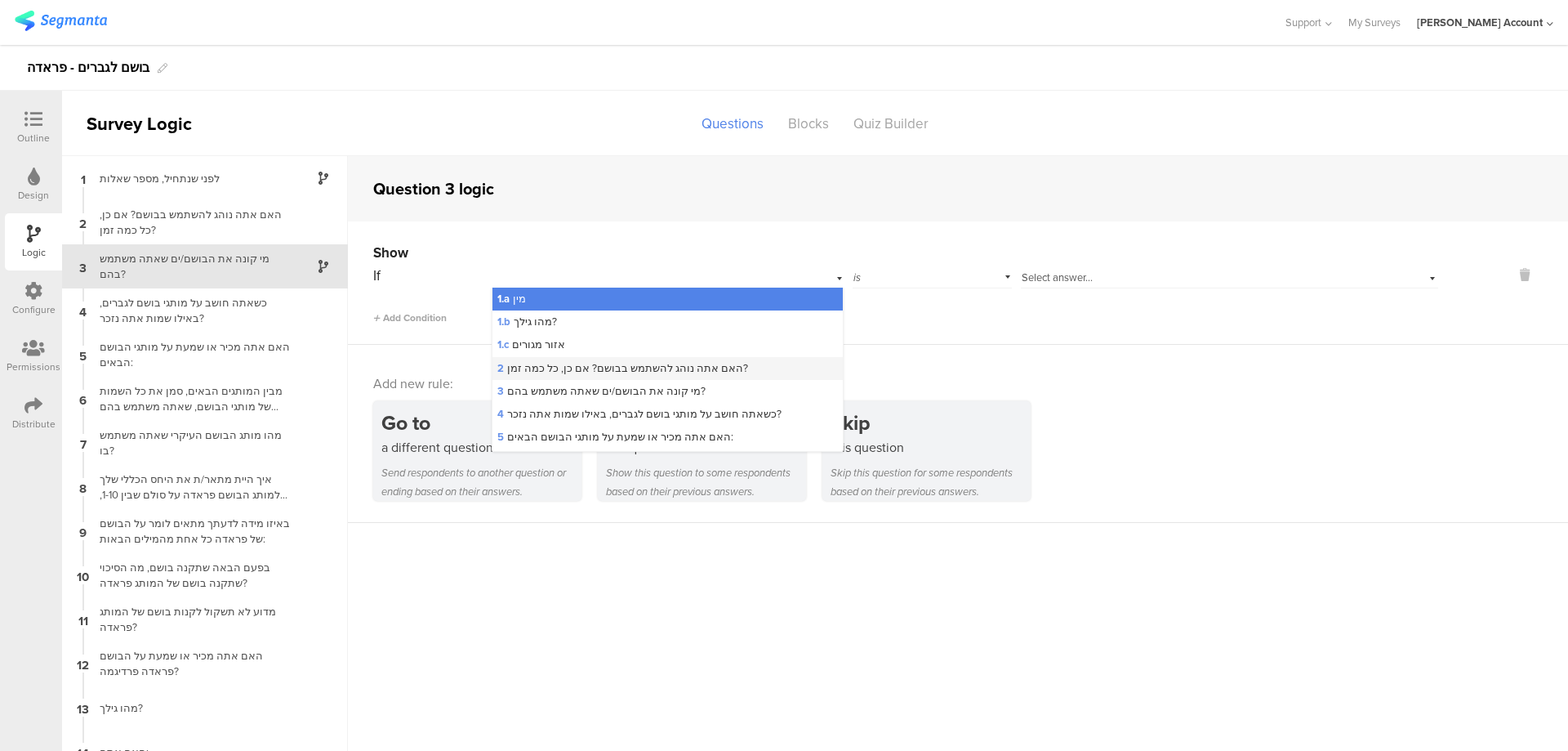
click at [691, 360] on span "2 האם אתה נוהג להשתמש בבושם? אם כן, כל כמה זמן?" at bounding box center [623, 368] width 251 height 16
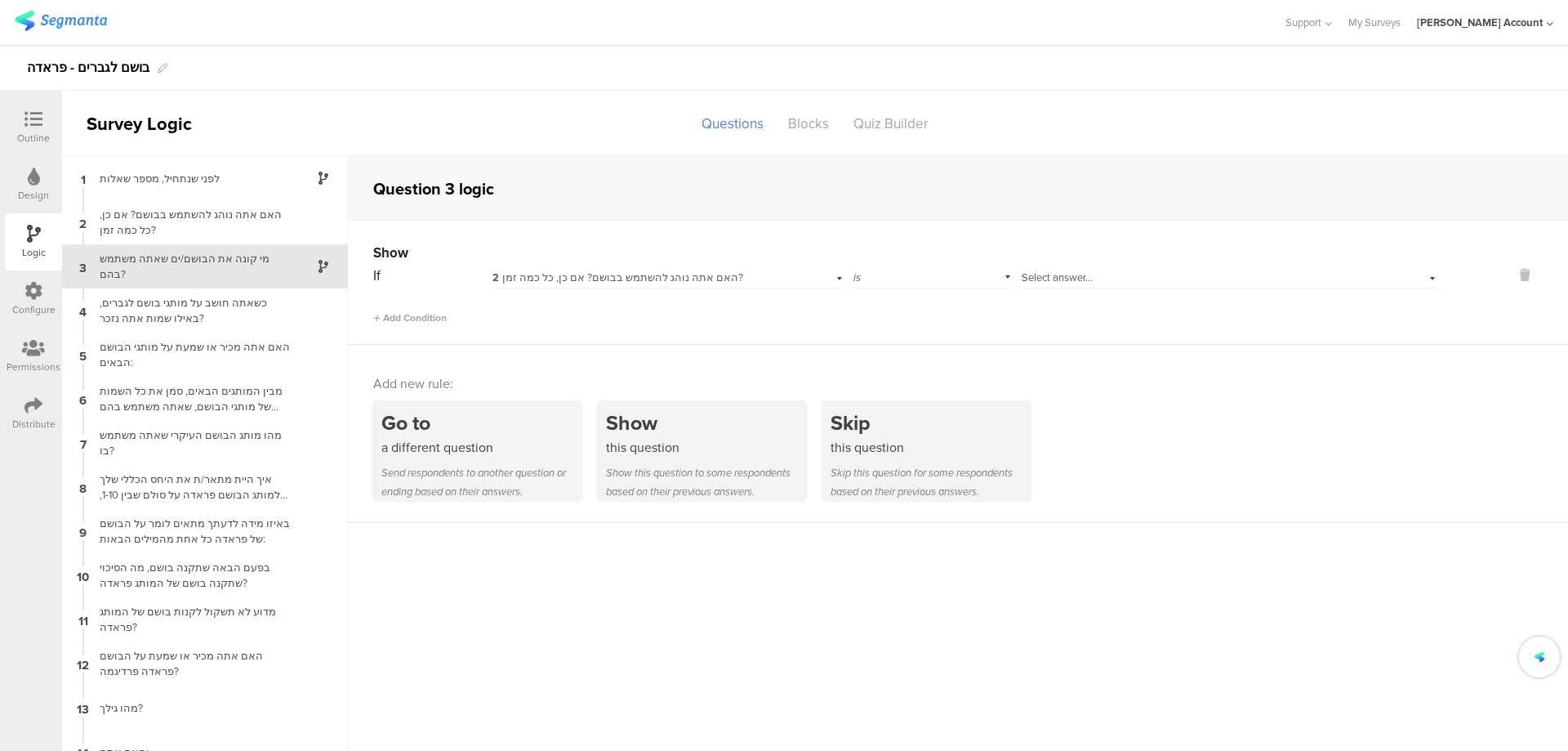
click at [846, 277] on div "If 2 האם אתה נוהג להשתמש בבושם? אם כן, כל כמה זמן? is Select answer..." at bounding box center [906, 275] width 1065 height 25
click at [861, 277] on div "is" at bounding box center [933, 275] width 160 height 25
click at [884, 315] on div "is not" at bounding box center [933, 321] width 158 height 23
click at [1058, 278] on span "Select answer..." at bounding box center [1057, 277] width 71 height 16
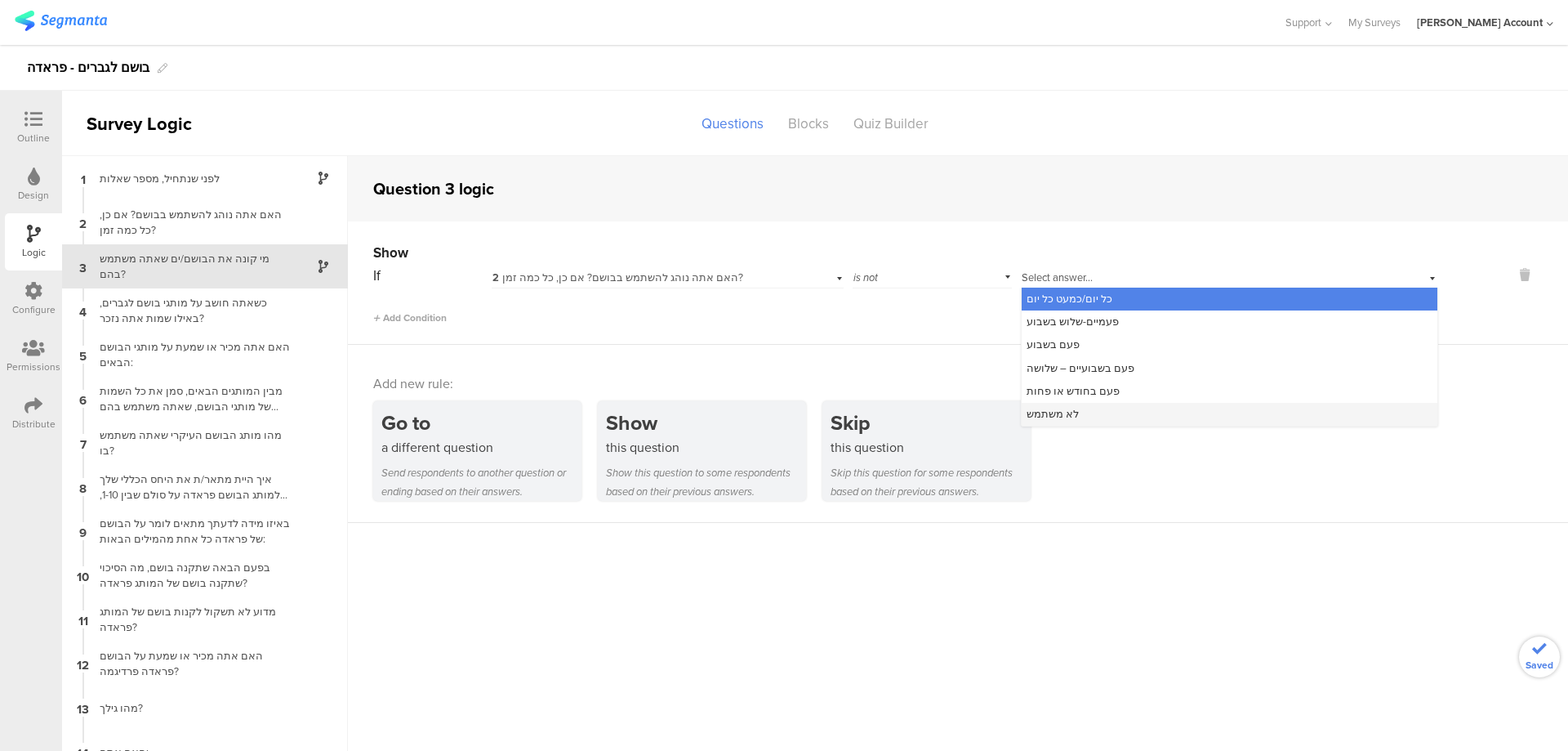
click at [1091, 407] on div "לא משתמש" at bounding box center [1230, 414] width 416 height 23
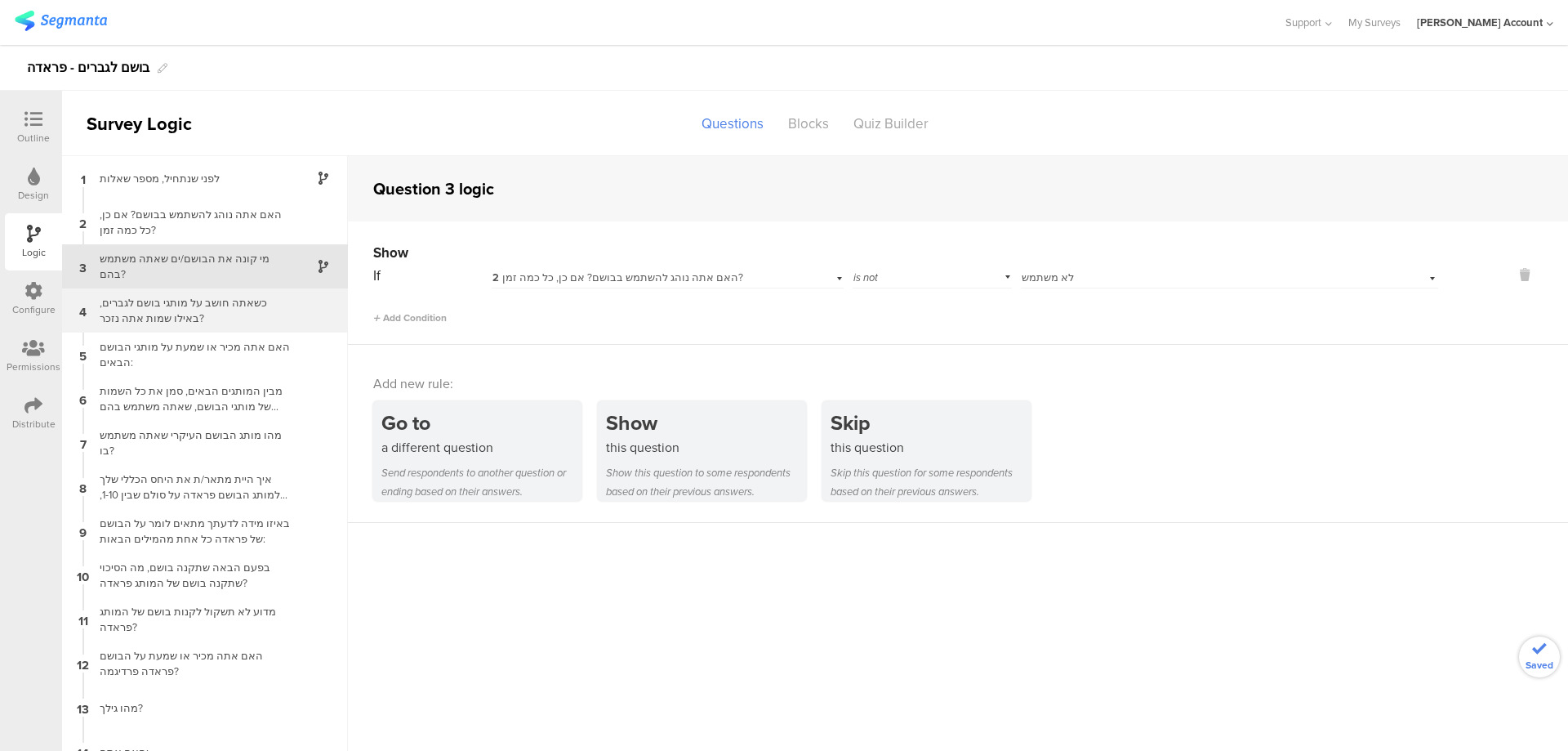
click at [248, 297] on div "כשאתה חושב על מותגי בושם לגברים, באילו שמות אתה נזכר?" at bounding box center [191, 310] width 204 height 31
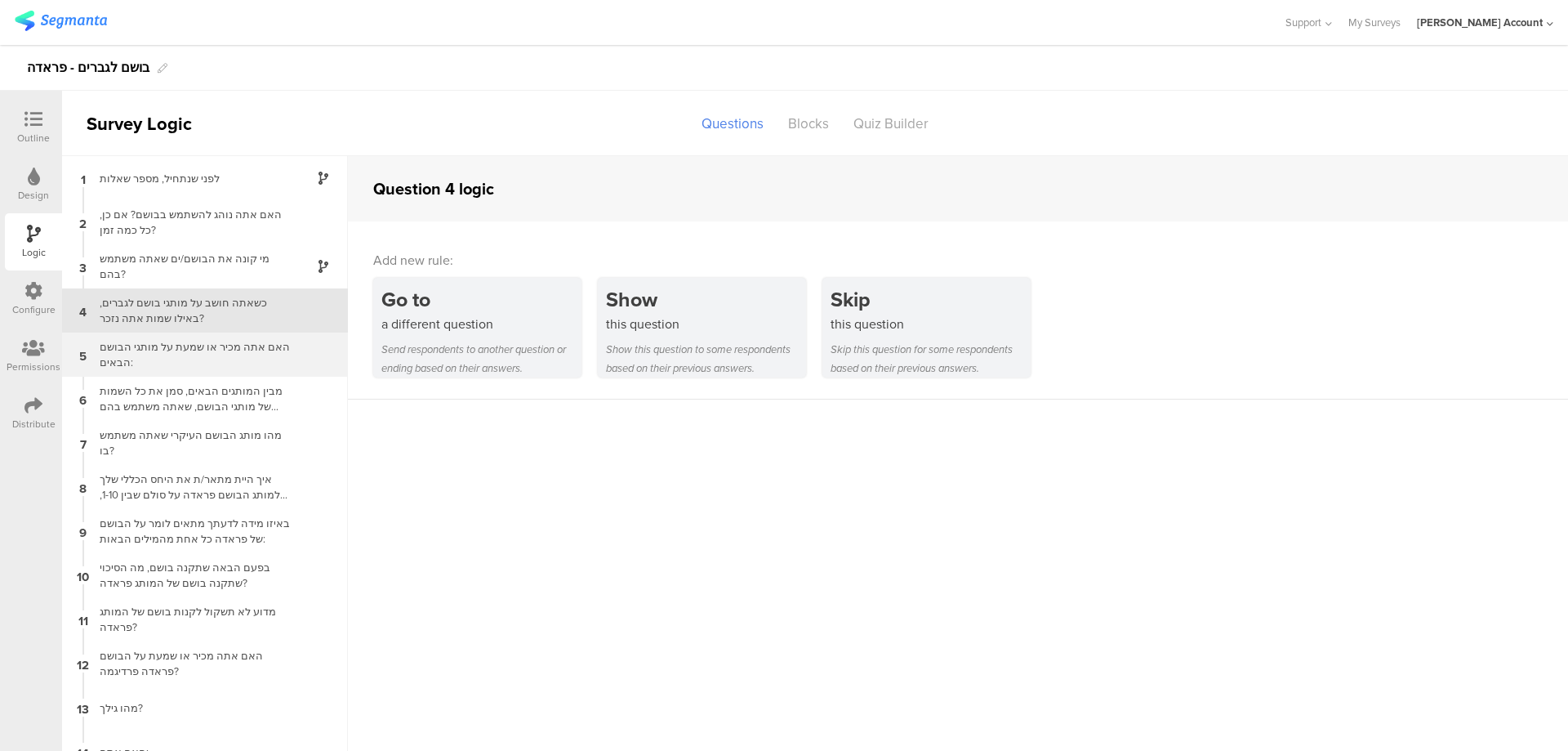
click at [261, 337] on div "5 האם אתה מכיר או שמעת על מותגי הבושם הבאים:" at bounding box center [205, 354] width 286 height 44
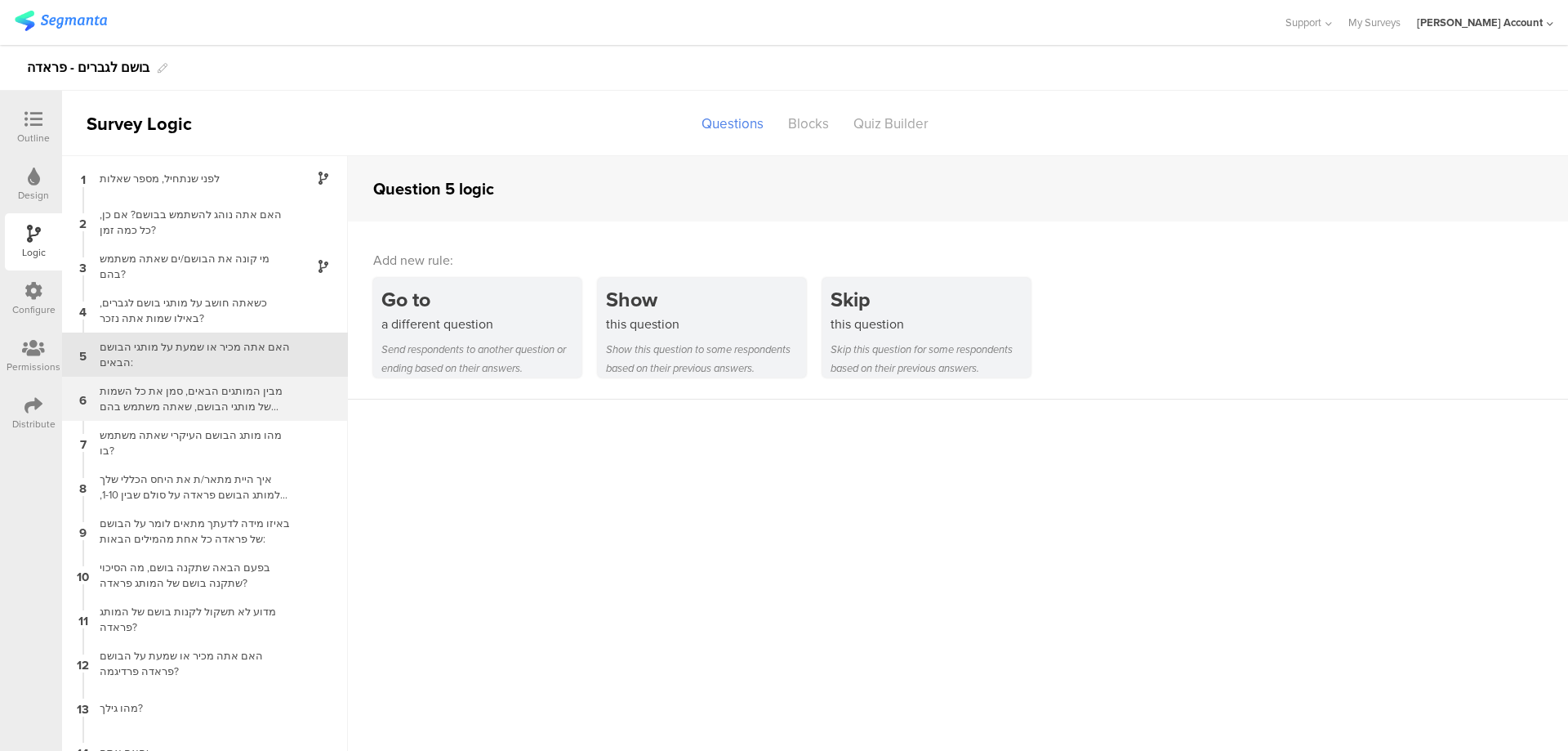
click at [275, 391] on div "מבין המותגים הבאים, סמן את כל השמות של מותגי הבושם, שאתה משתמש בהם בימים אלו?" at bounding box center [191, 399] width 204 height 31
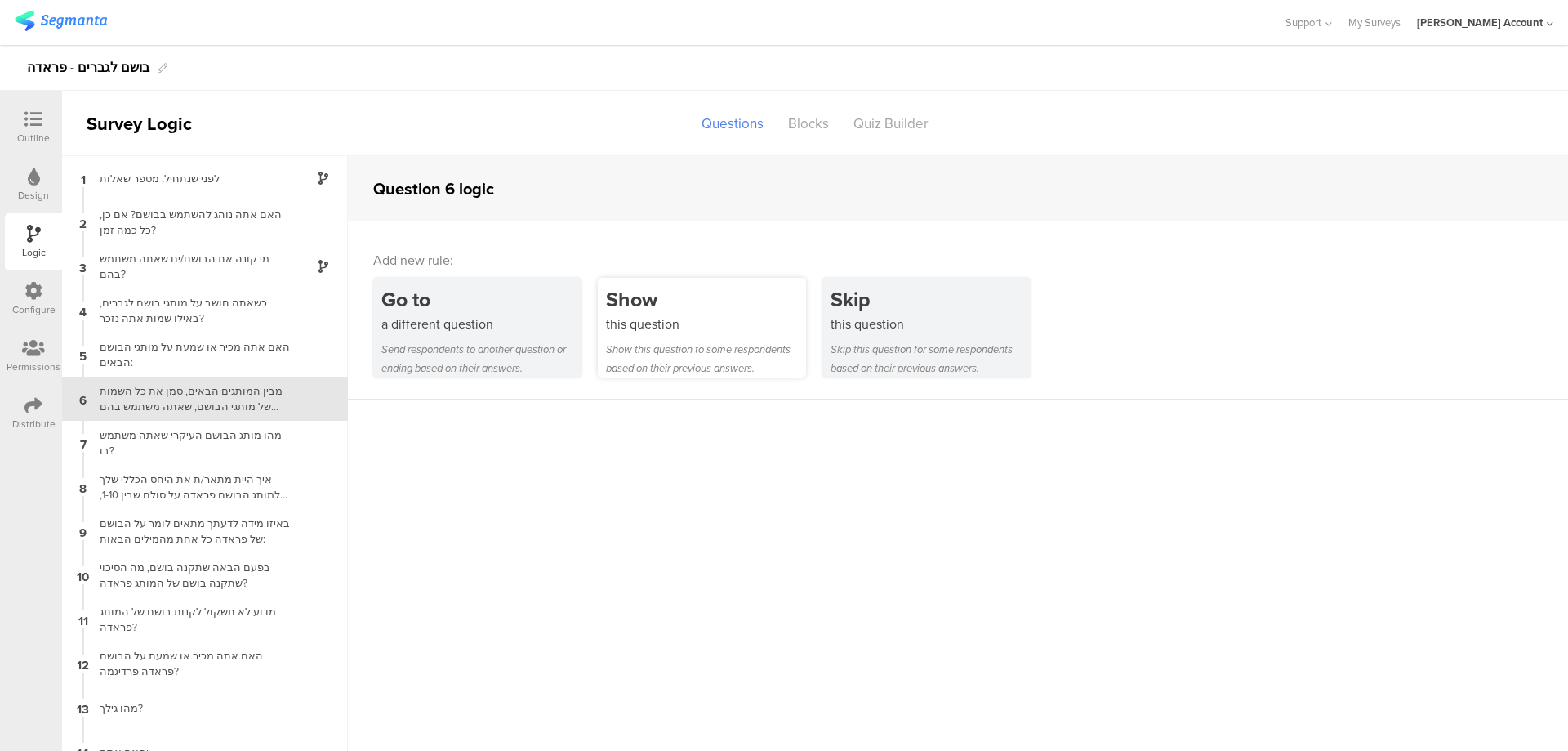
click at [643, 313] on div "Show" at bounding box center [706, 299] width 200 height 30
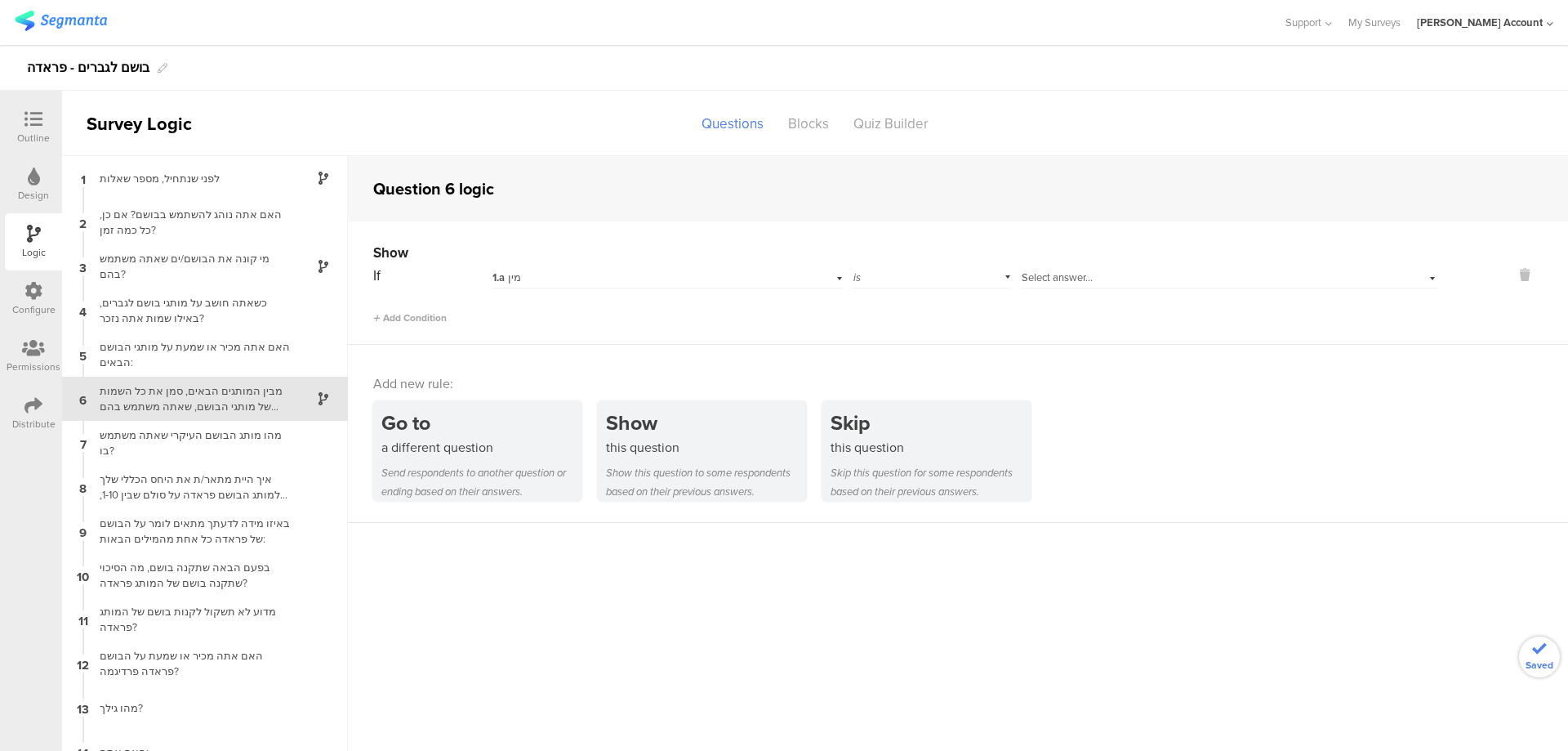
click at [634, 270] on div "1.a מין" at bounding box center [641, 277] width 296 height 15
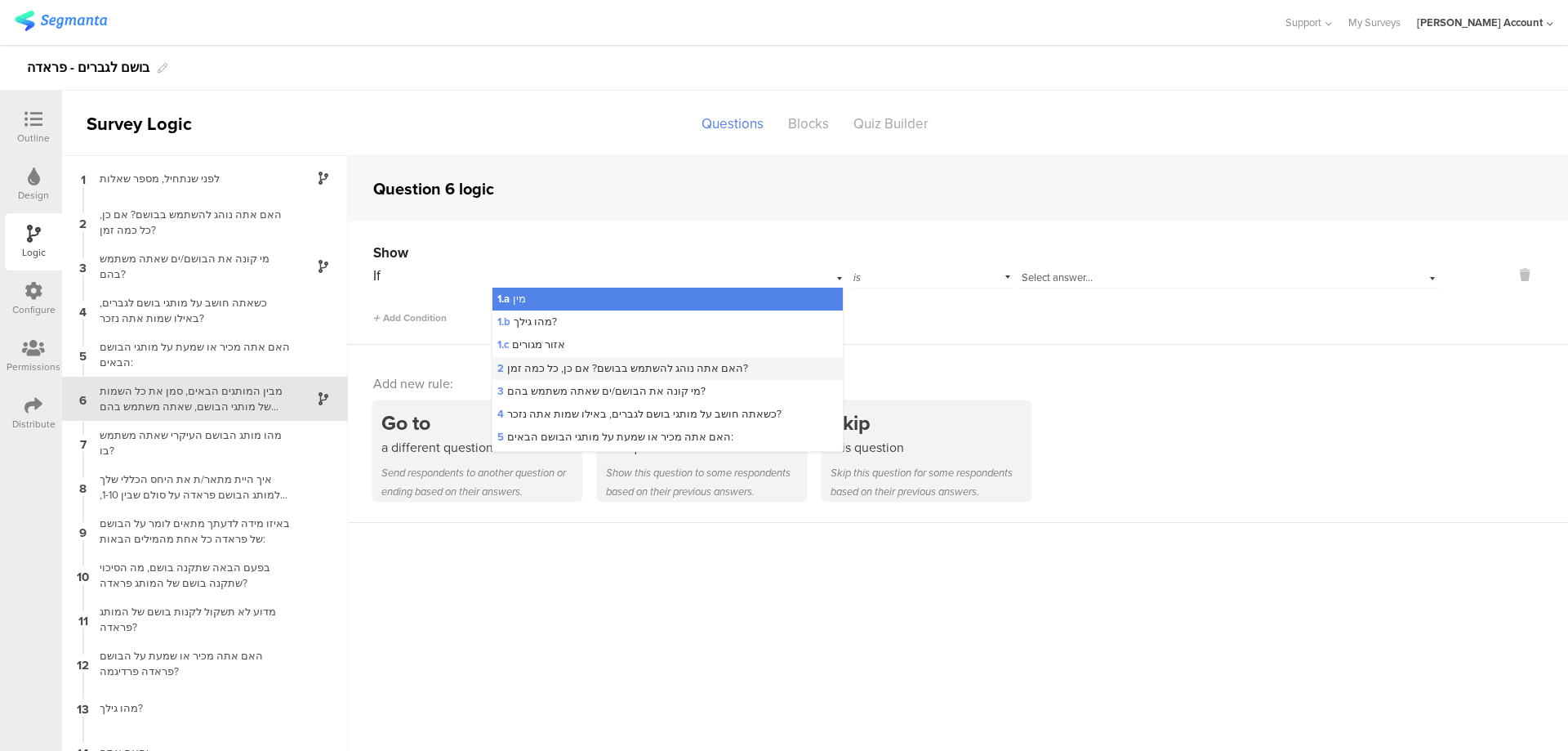
click at [663, 365] on span "2 האם אתה נוהג להשתמש בבושם? אם כן, כל כמה זמן?" at bounding box center [623, 368] width 251 height 16
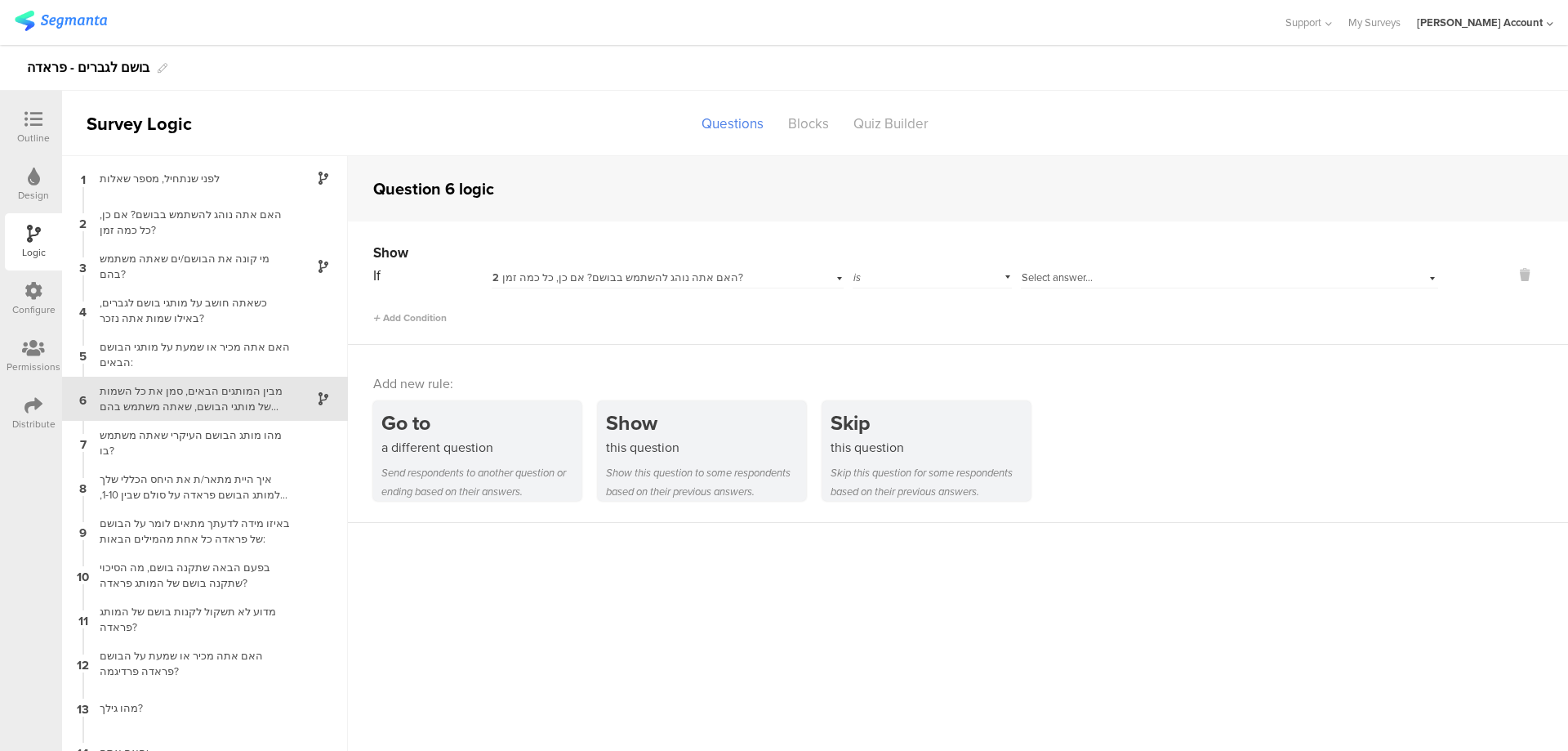
click at [866, 271] on div "is" at bounding box center [933, 275] width 160 height 25
click at [883, 319] on div "is not" at bounding box center [933, 321] width 158 height 23
click at [1049, 270] on span "Select answer..." at bounding box center [1057, 277] width 71 height 16
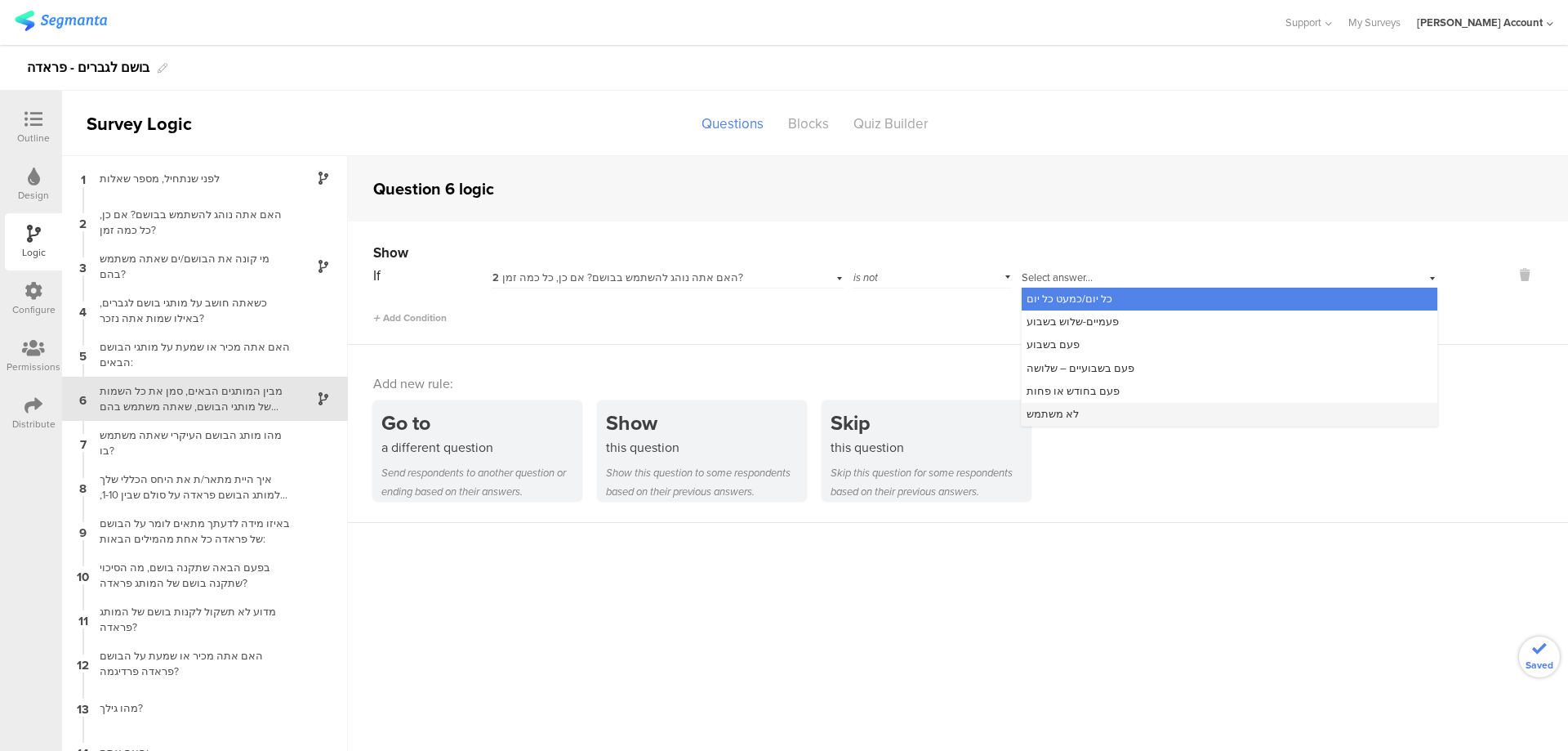
click at [1068, 413] on span "לא משתמש" at bounding box center [1052, 413] width 53 height 16
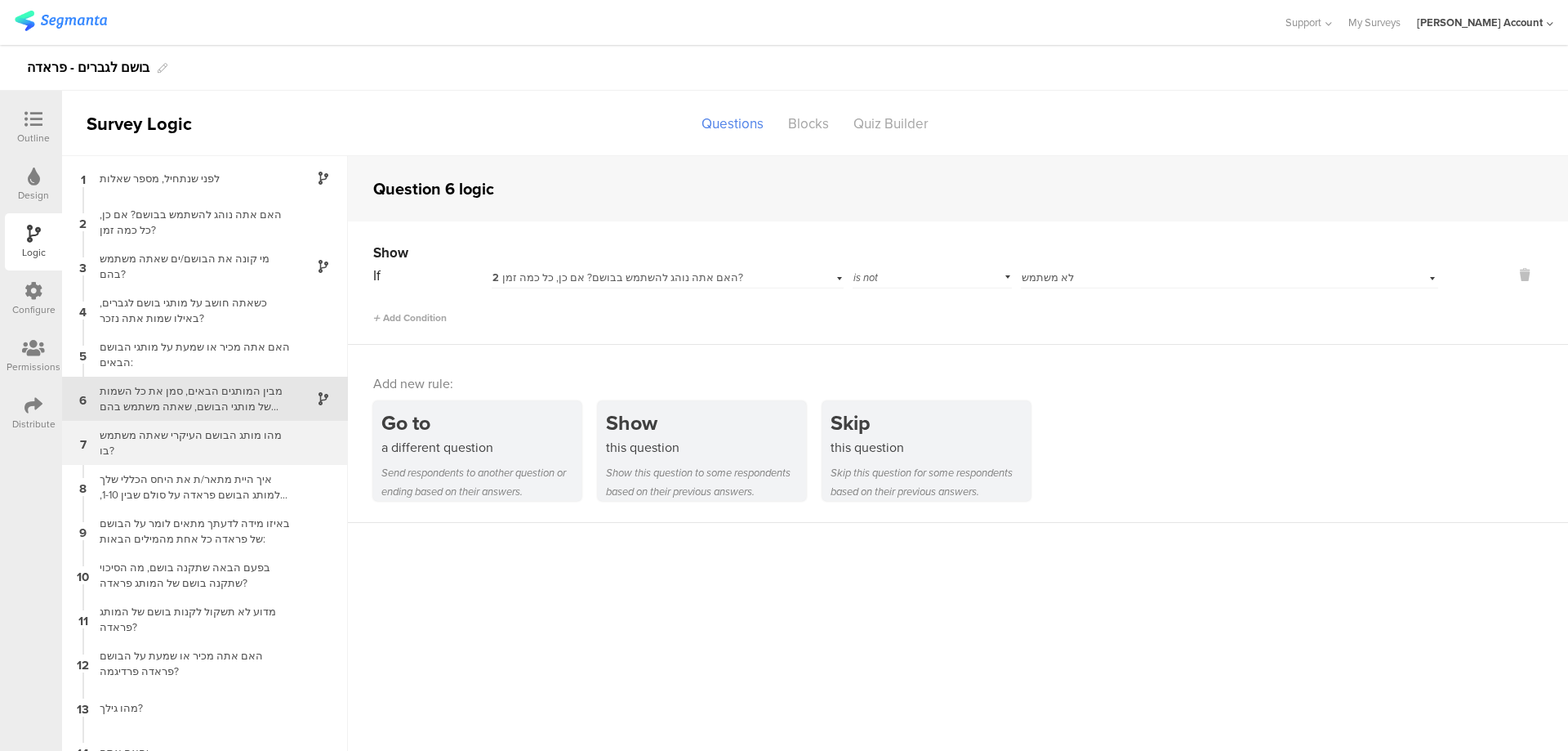
click at [164, 448] on div "מהו מותג הבושם העיקרי שאתה משתמש בו?" at bounding box center [191, 443] width 204 height 31
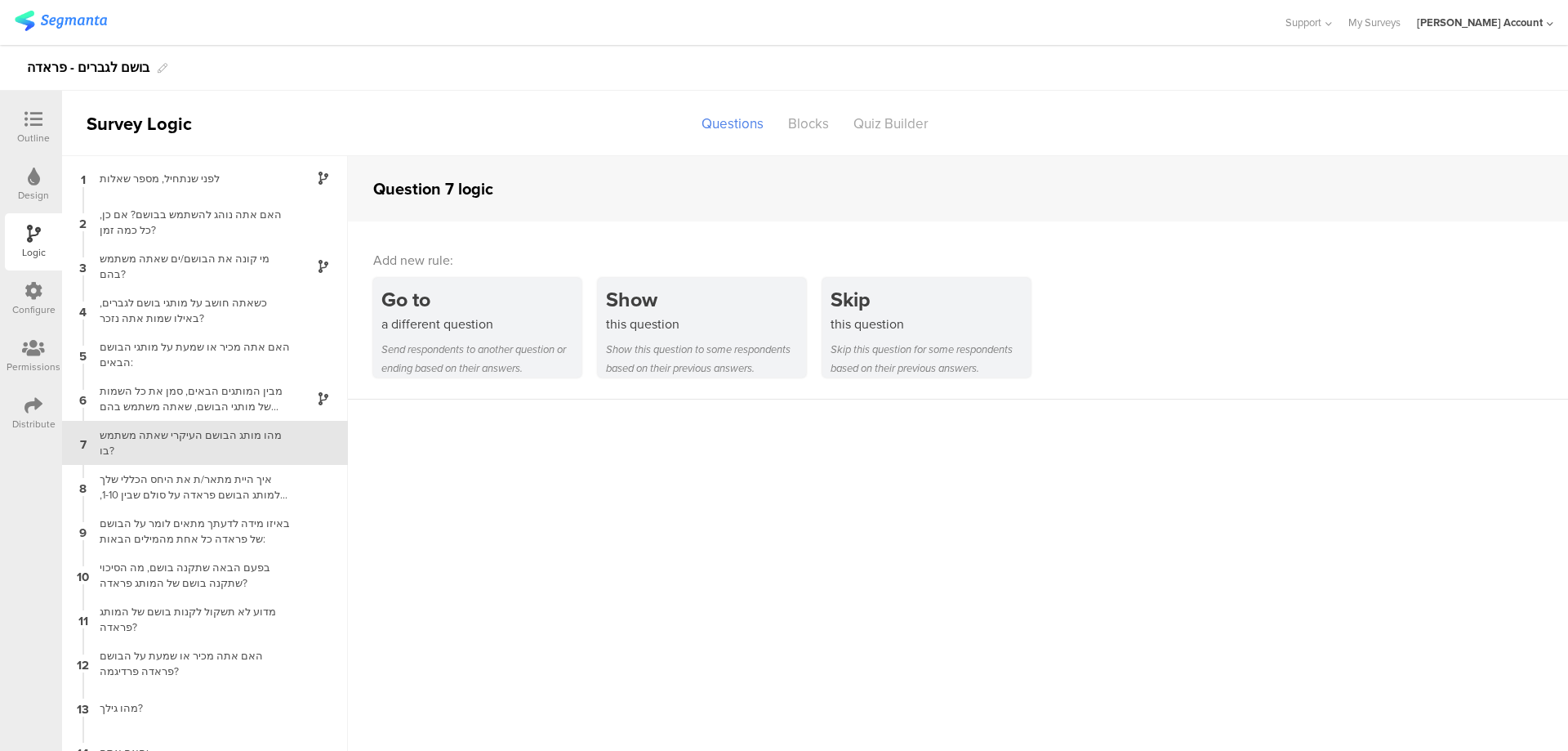
scroll to position [22, 0]
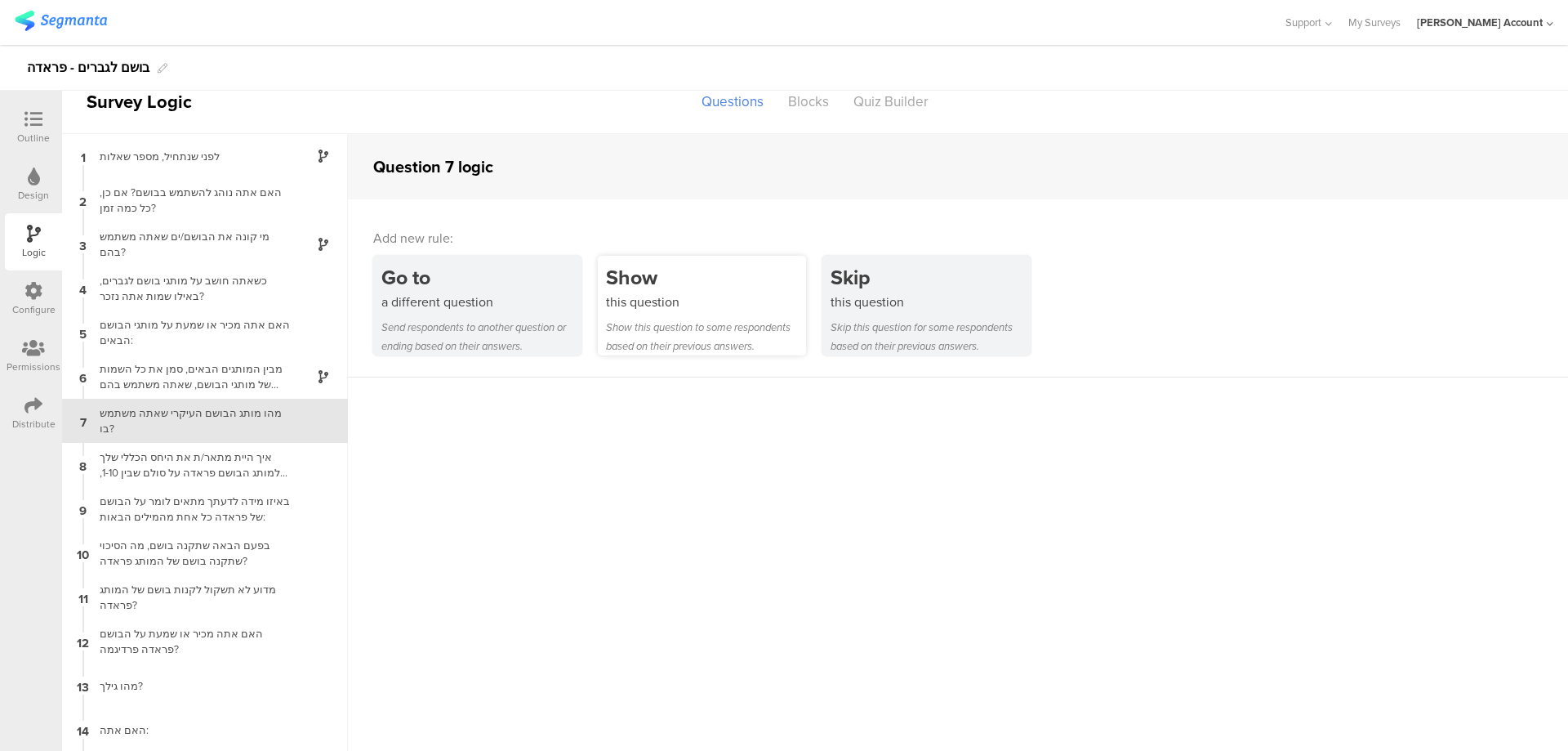
click at [649, 301] on div "this question" at bounding box center [706, 302] width 200 height 19
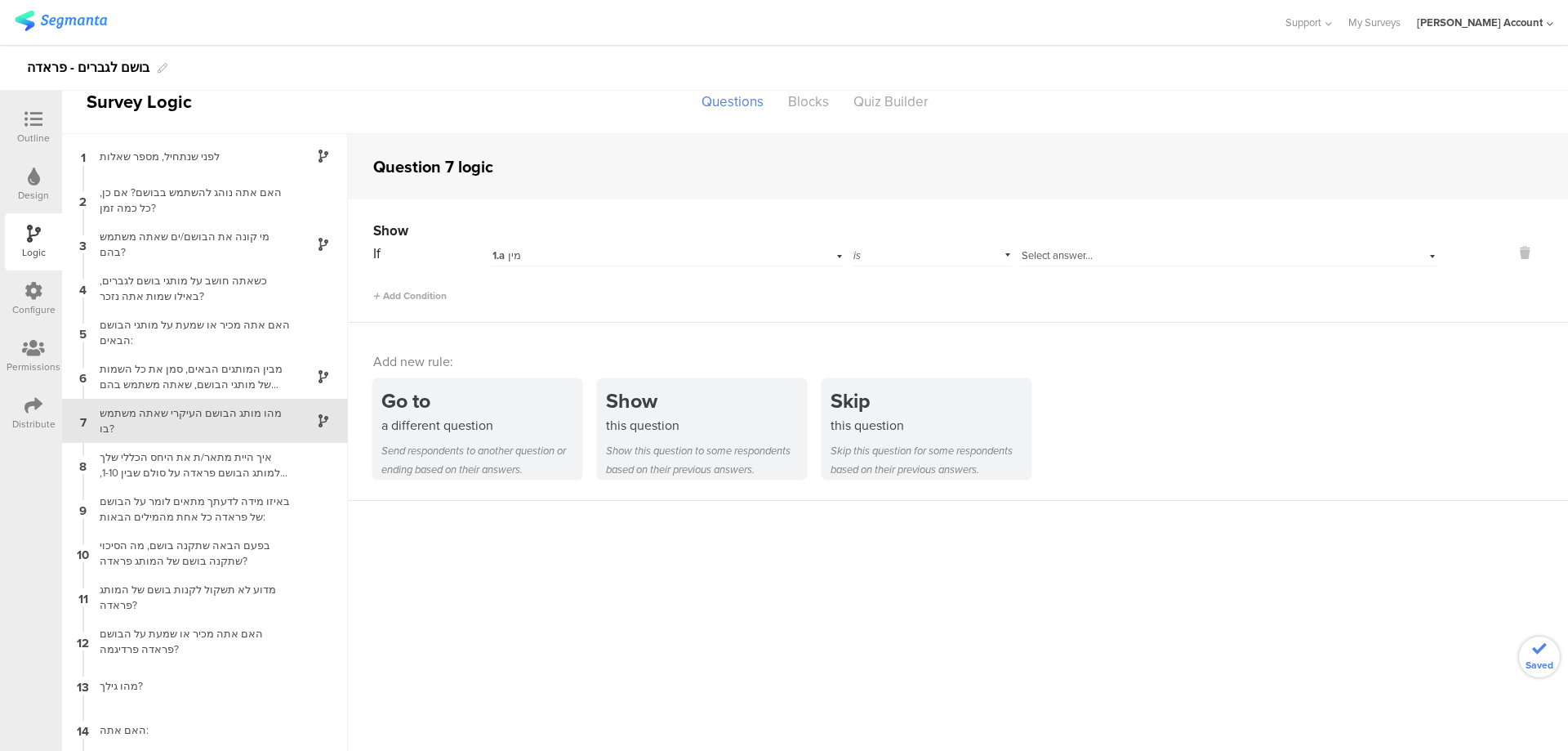
click at [612, 248] on div "1.a מין" at bounding box center [641, 255] width 296 height 15
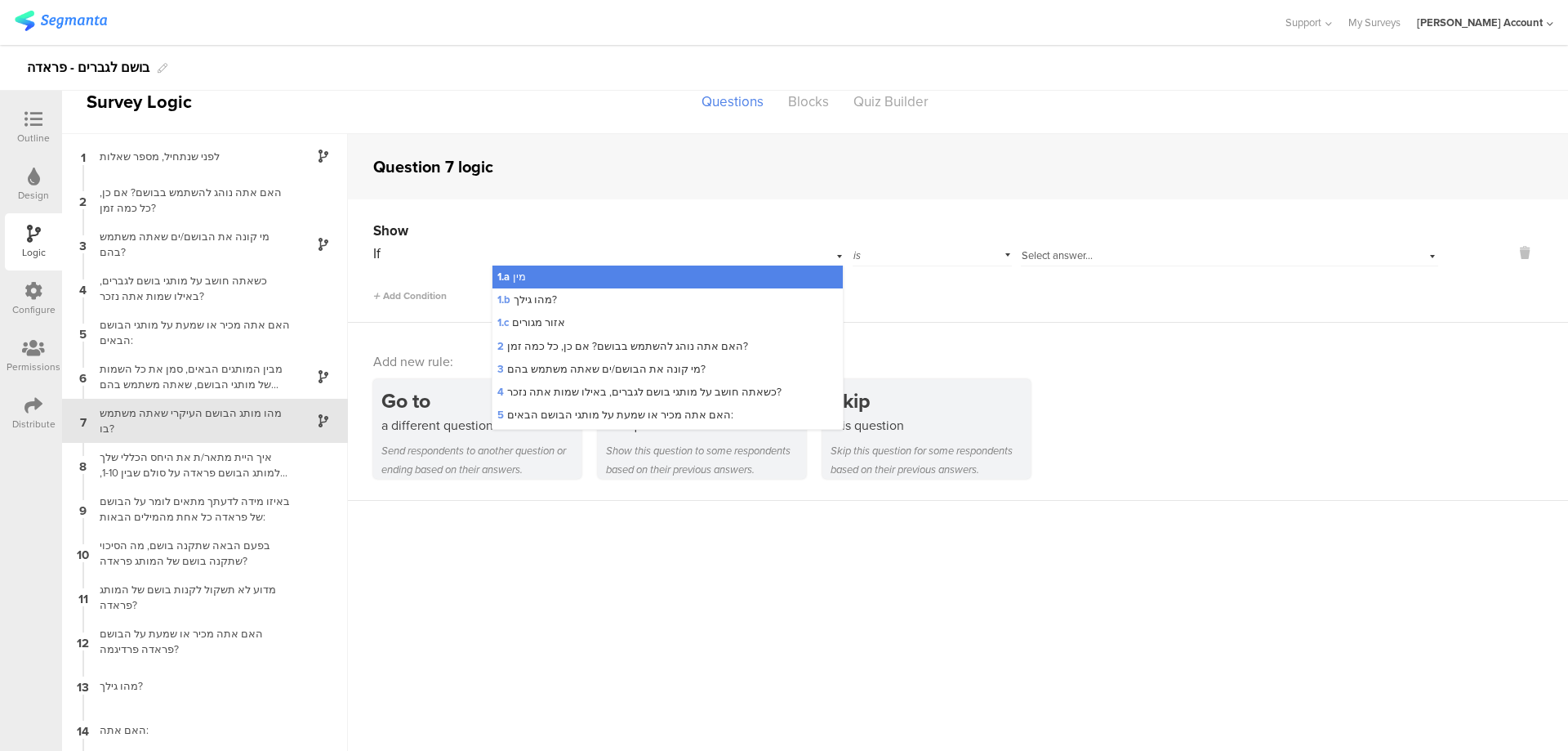
drag, startPoint x: 624, startPoint y: 344, endPoint x: 813, endPoint y: 297, distance: 194.8
click at [625, 344] on span "2 האם אתה נוהג להשתמש בבושם? אם כן, כל כמה זמן?" at bounding box center [623, 346] width 251 height 16
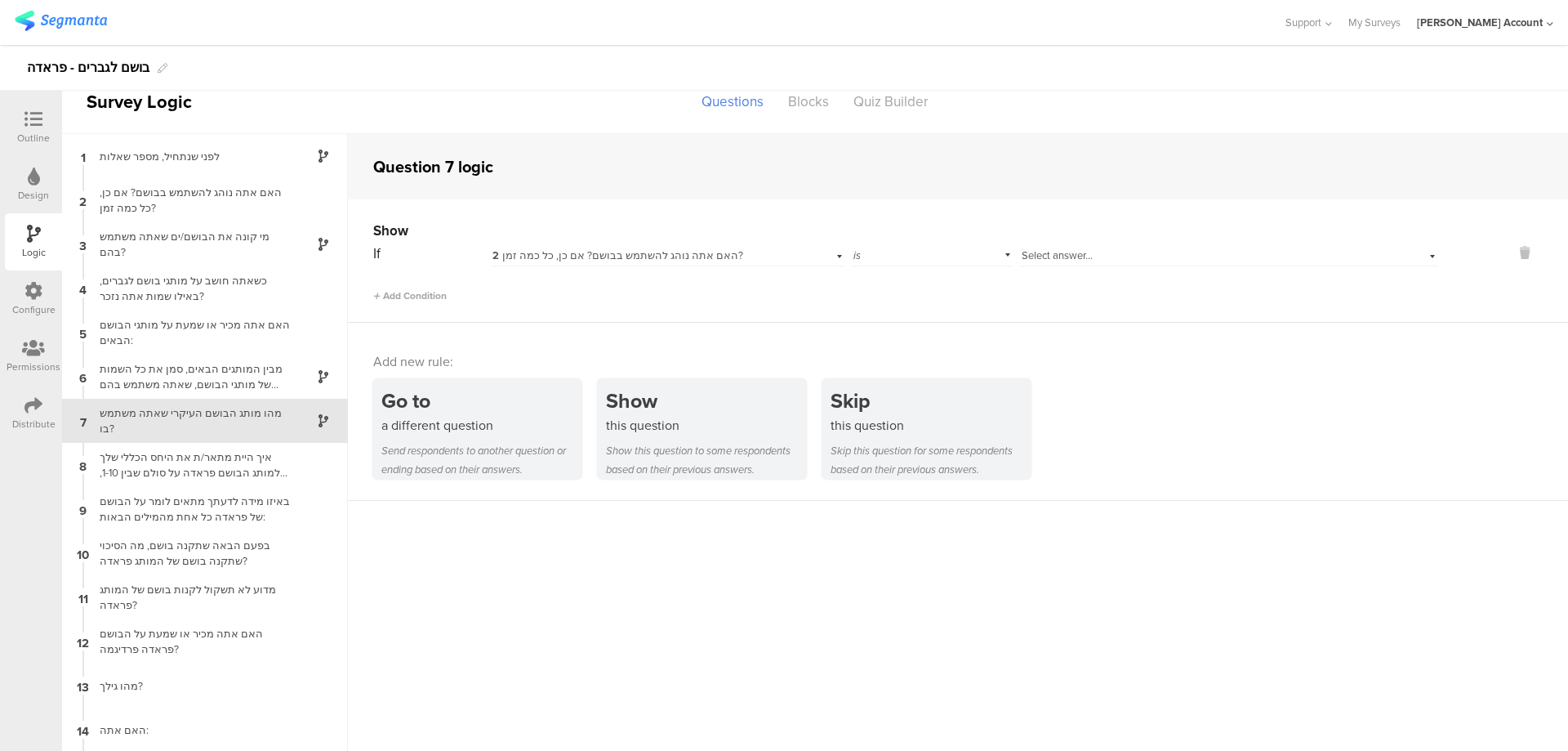
click at [872, 245] on div "is" at bounding box center [933, 253] width 160 height 25
click at [888, 295] on div "is not" at bounding box center [933, 300] width 158 height 23
click at [1074, 265] on div "If 2 האם אתה נוהג להשתמש בבושם? אם כן, כל כמה זמן? is not Select answer... Add …" at bounding box center [906, 272] width 1065 height 62
click at [1075, 261] on span "Select answer..." at bounding box center [1057, 255] width 71 height 16
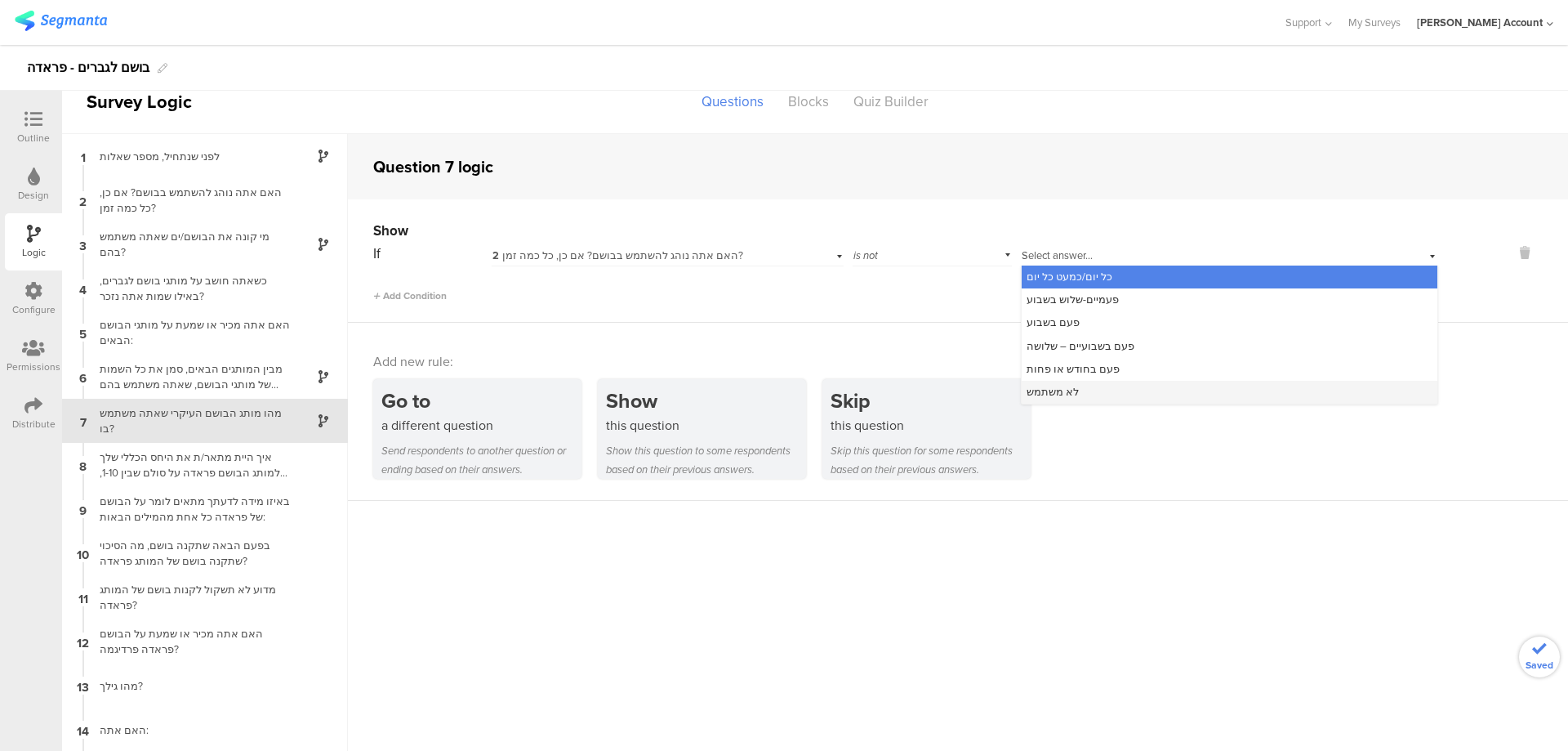
click at [1079, 386] on div "לא משתמש" at bounding box center [1230, 392] width 416 height 23
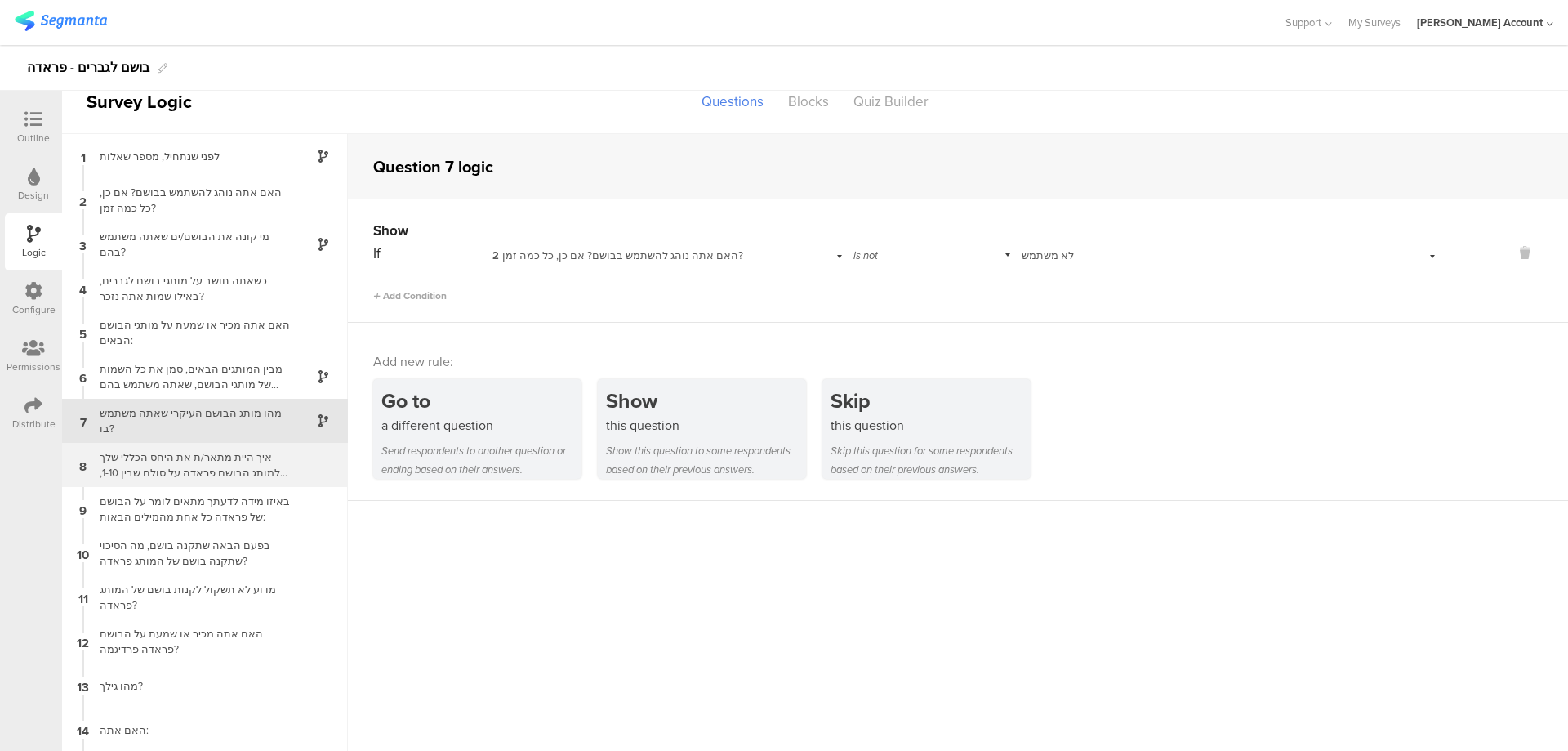
click at [253, 458] on div "איך היית מתאר/ת את היחס הכללי שלך למותג הבושם פראדה על סולם שבין 1-10, כאשר 10 …" at bounding box center [191, 465] width 204 height 31
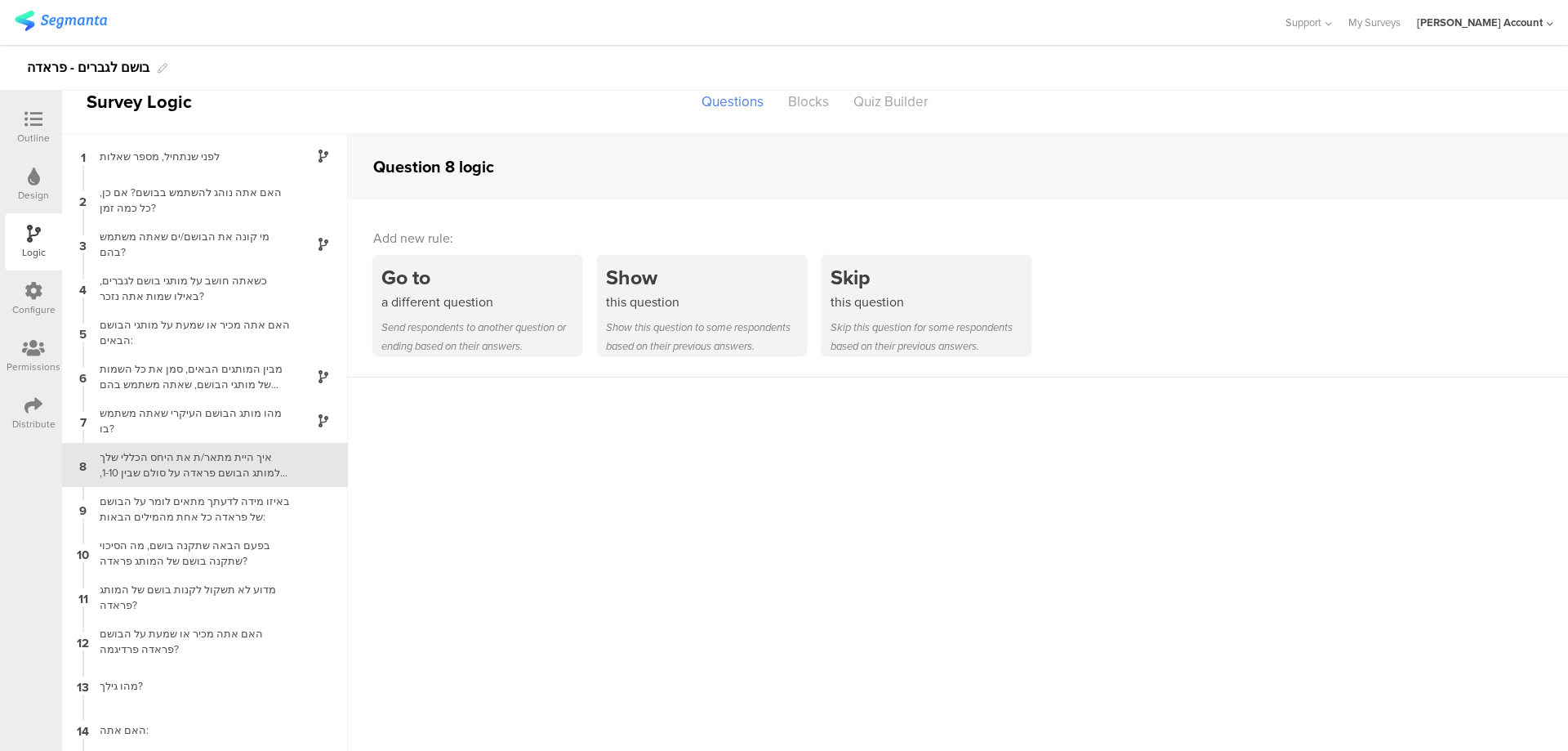
scroll to position [1, 0]
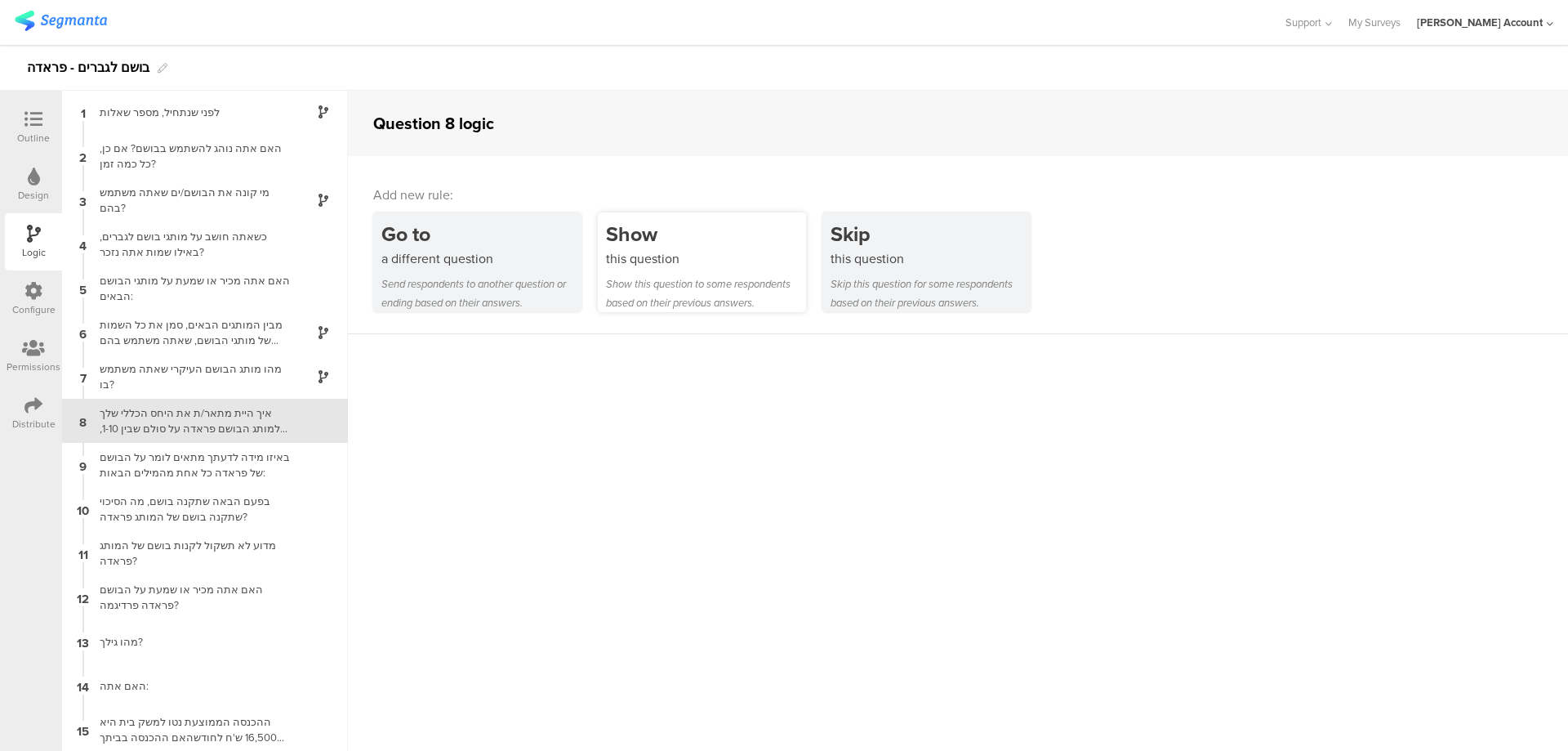
click at [693, 240] on div "Show" at bounding box center [706, 233] width 200 height 30
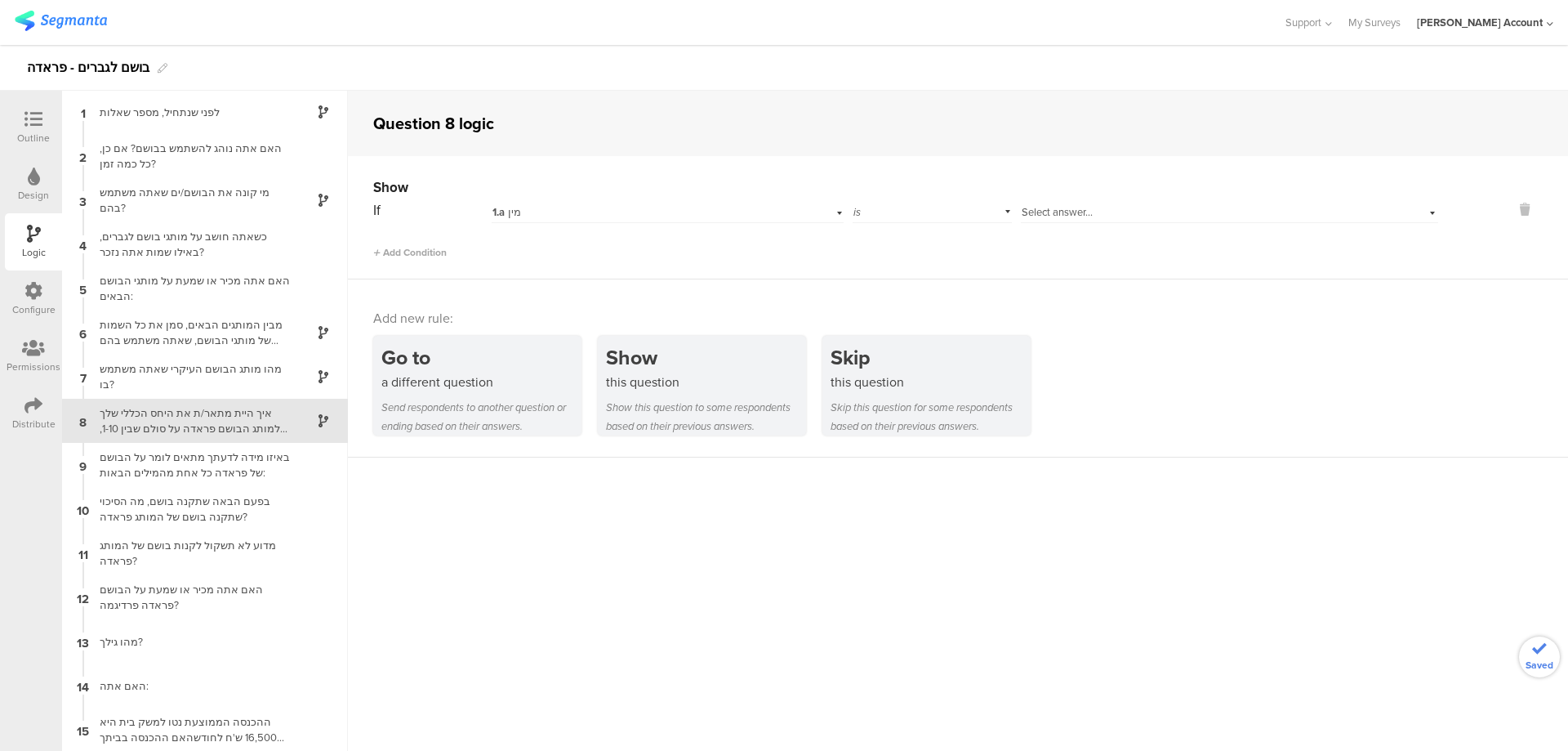
click at [617, 206] on div "1.a מין" at bounding box center [641, 212] width 296 height 15
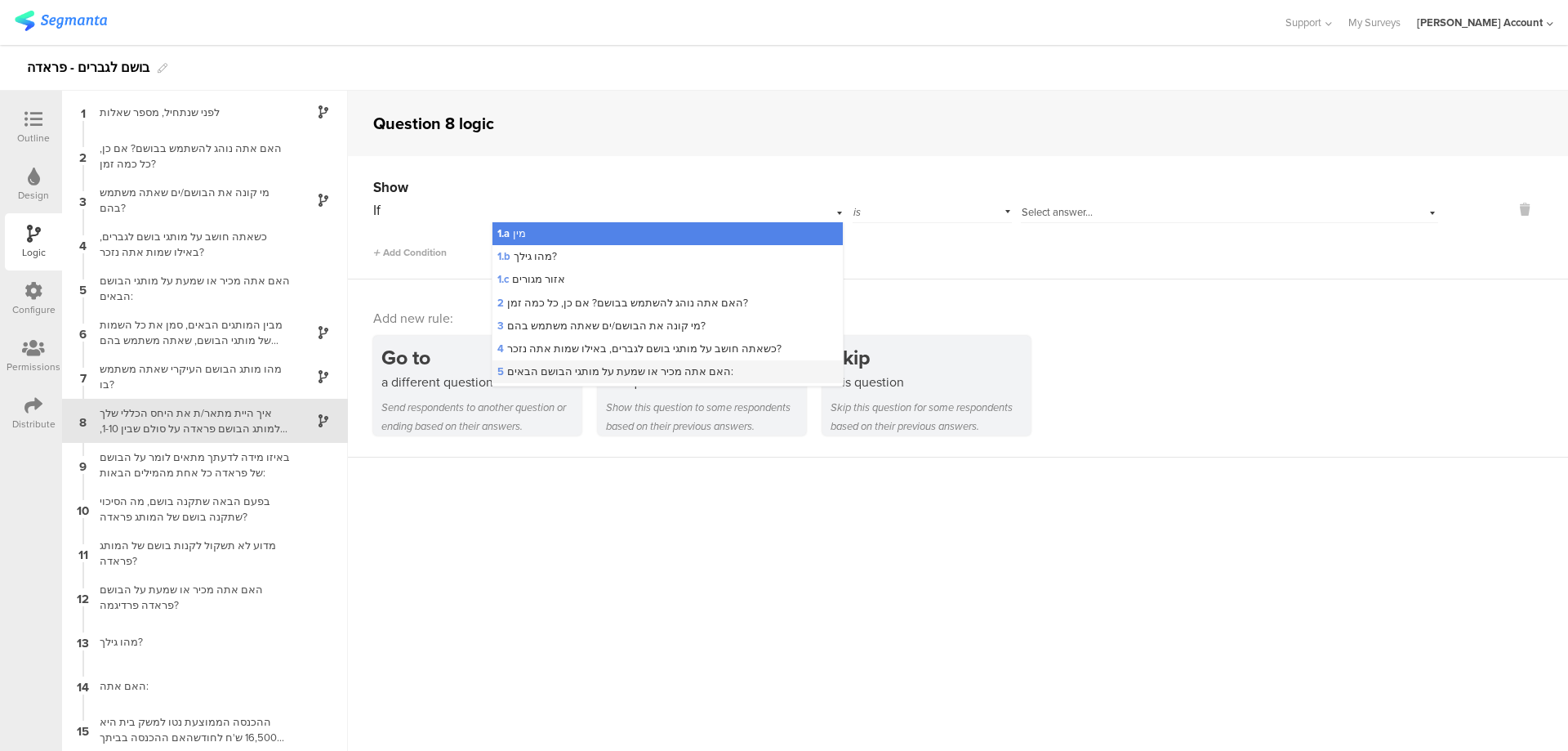
click at [719, 364] on div "5 האם אתה מכיר או שמעת על מותגי הבושם הבאים:" at bounding box center [667, 371] width 350 height 23
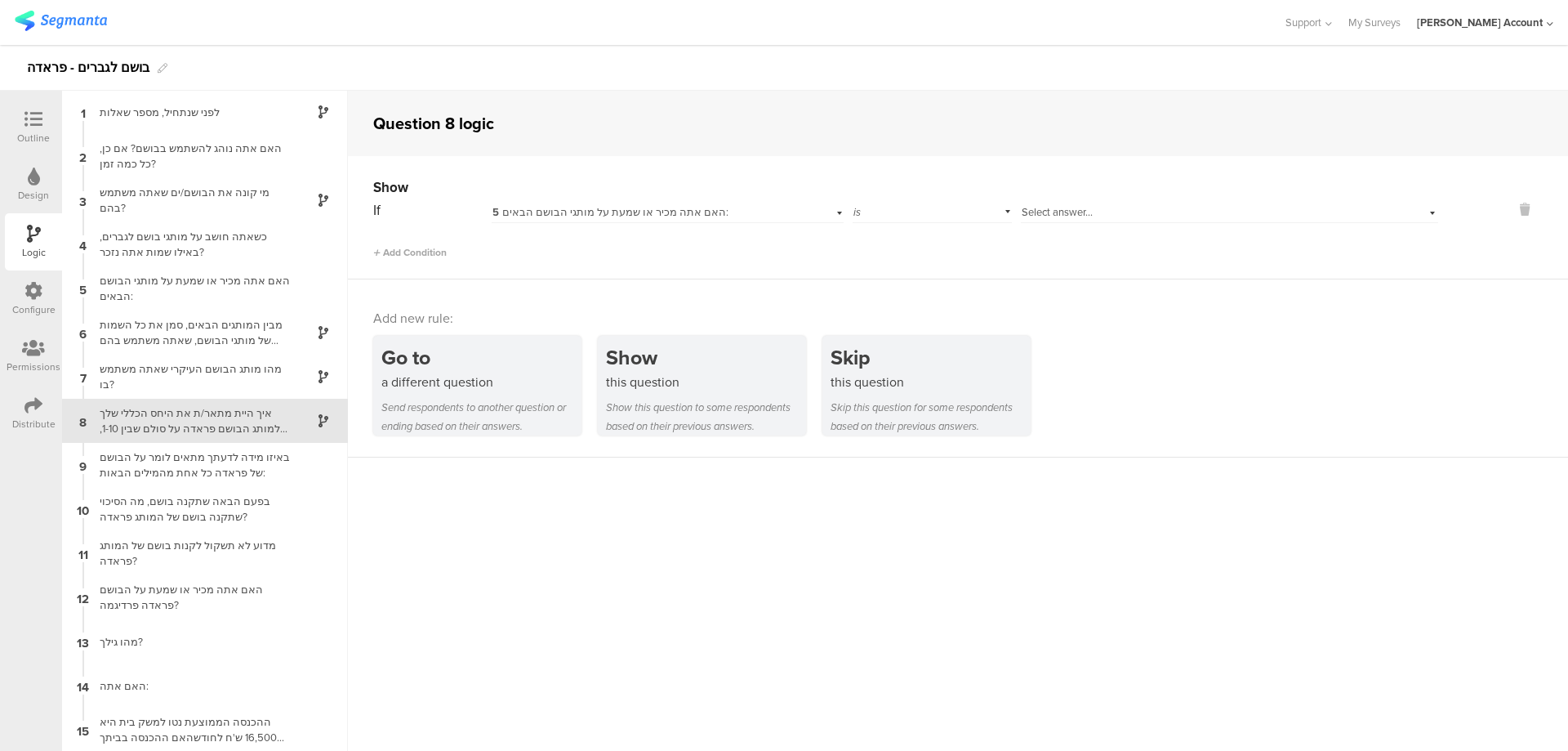
click at [1074, 214] on span "Select answer..." at bounding box center [1057, 212] width 71 height 16
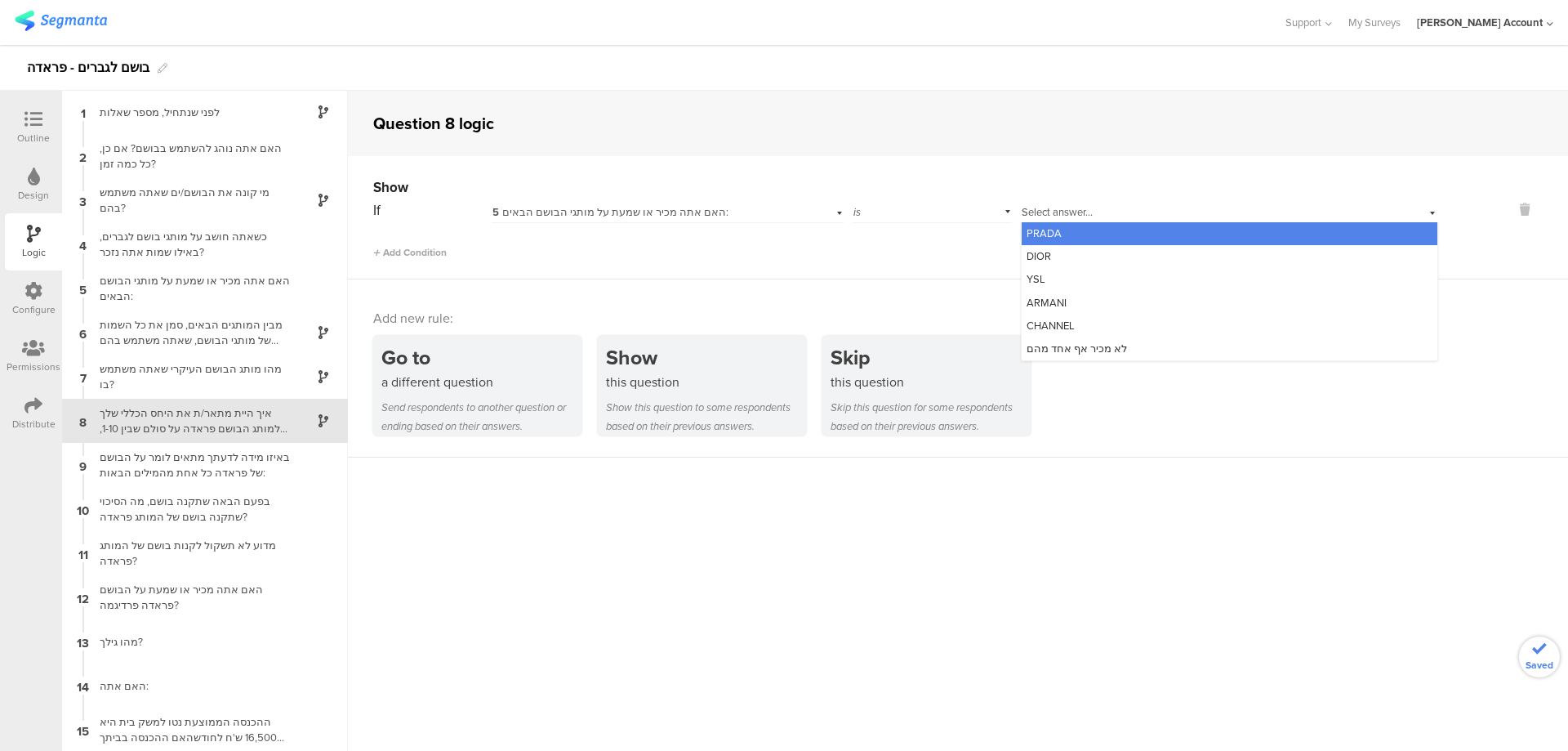
click at [1075, 227] on div "PRADA" at bounding box center [1230, 233] width 416 height 23
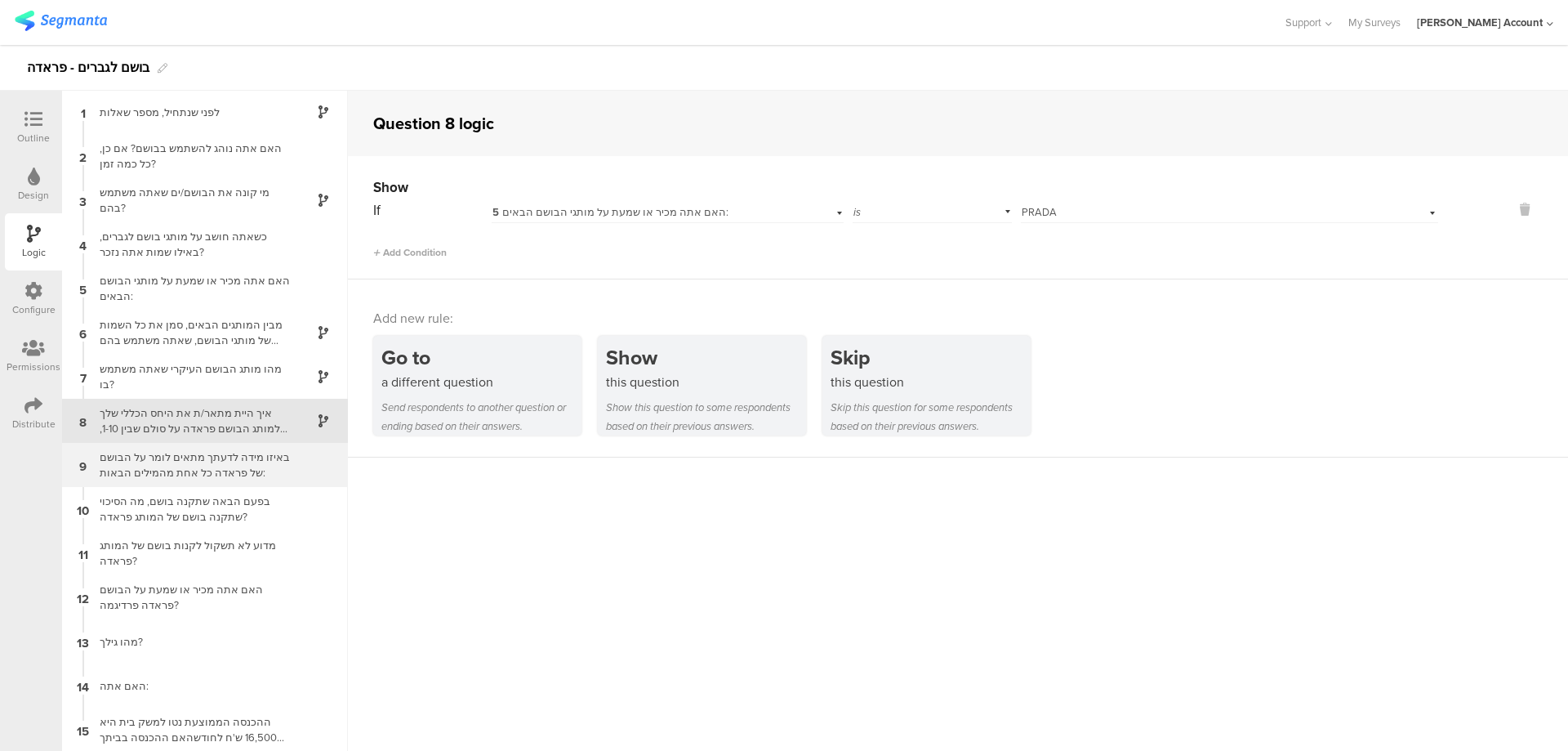
click at [270, 455] on div "באיזו מידה לדעתך מתאים לומר על הבושם של פראדה כל אחת מהמילים הבאות:" at bounding box center [191, 465] width 204 height 31
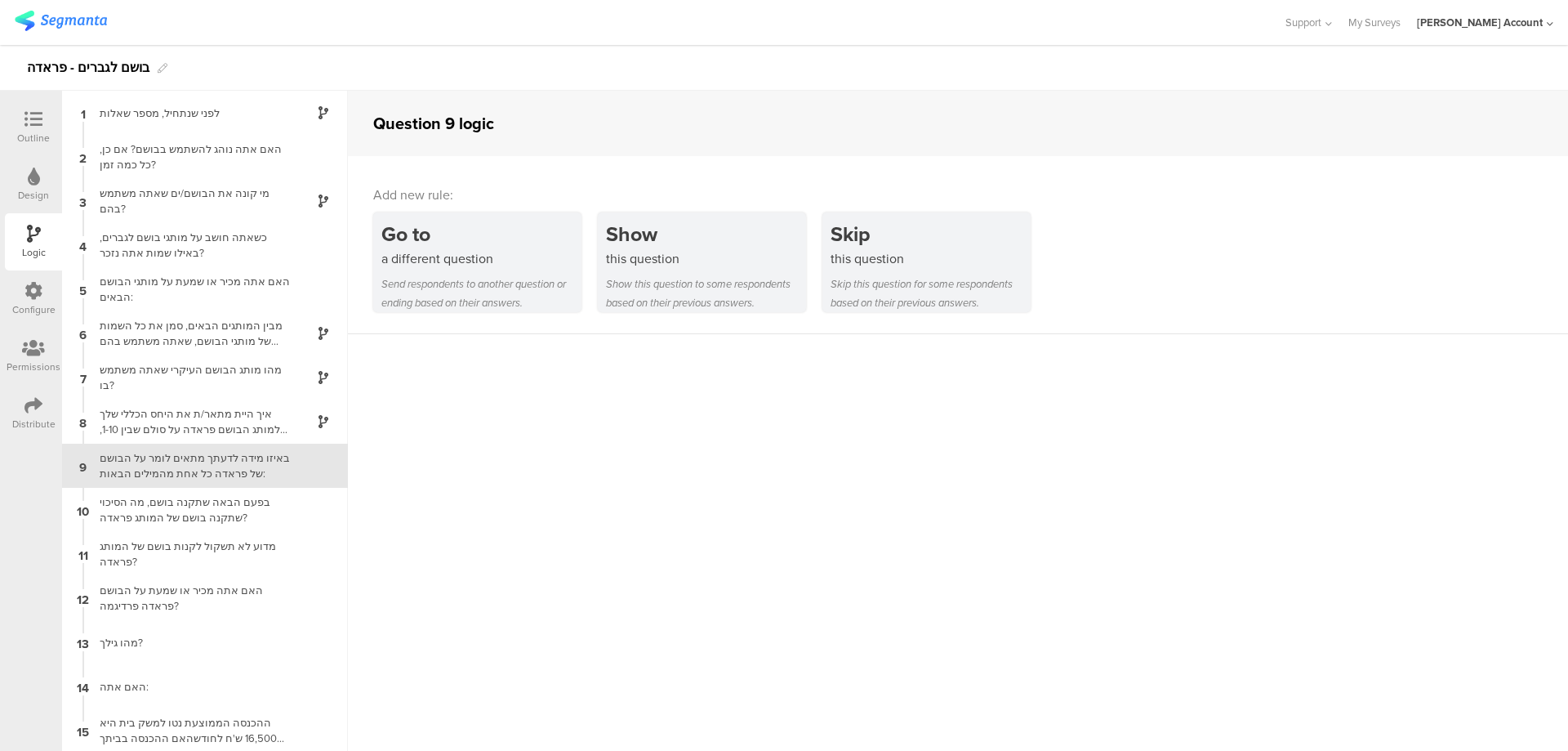
scroll to position [2, 0]
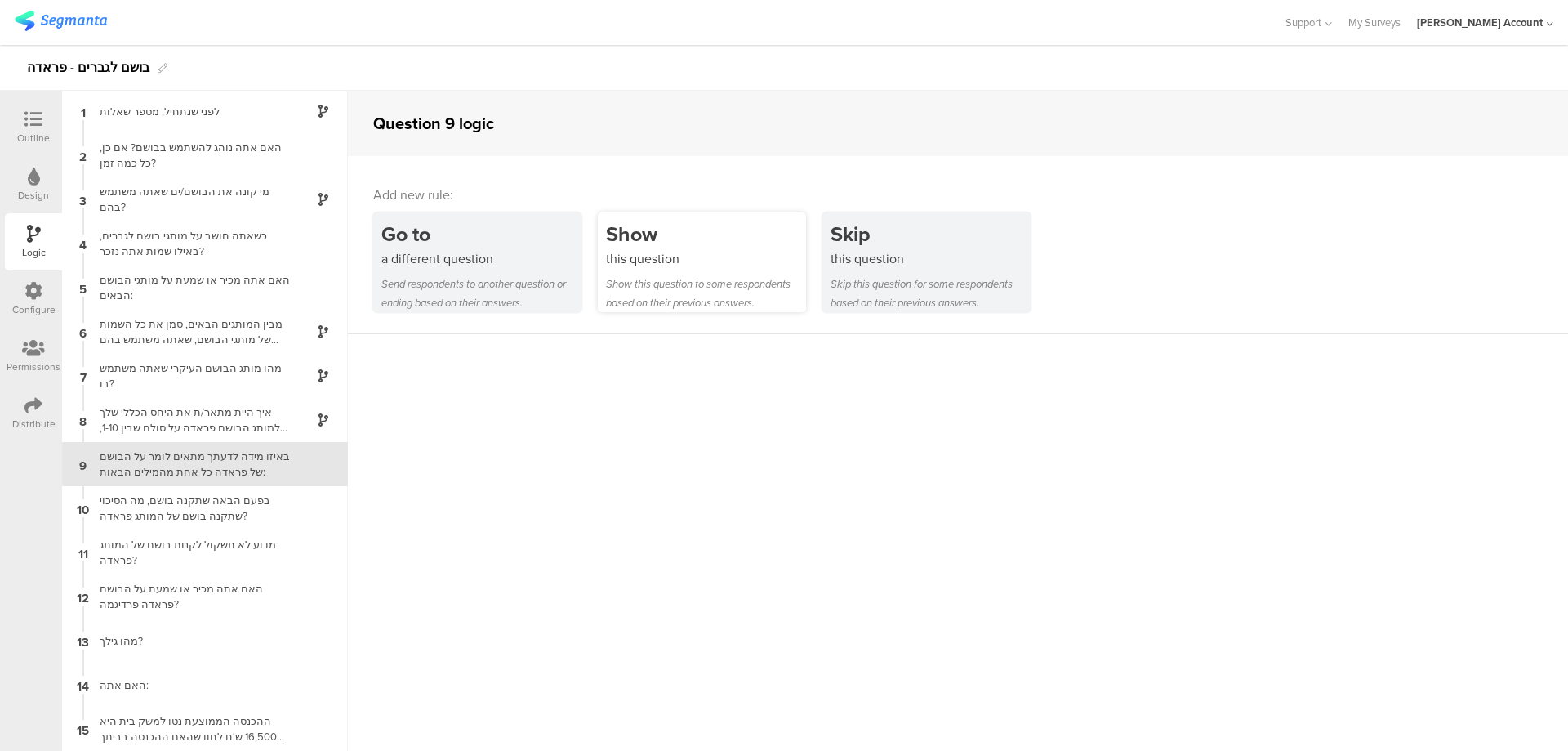
click at [669, 267] on div "Show this question Show this question to some respondents based on their previo…" at bounding box center [702, 263] width 208 height 100
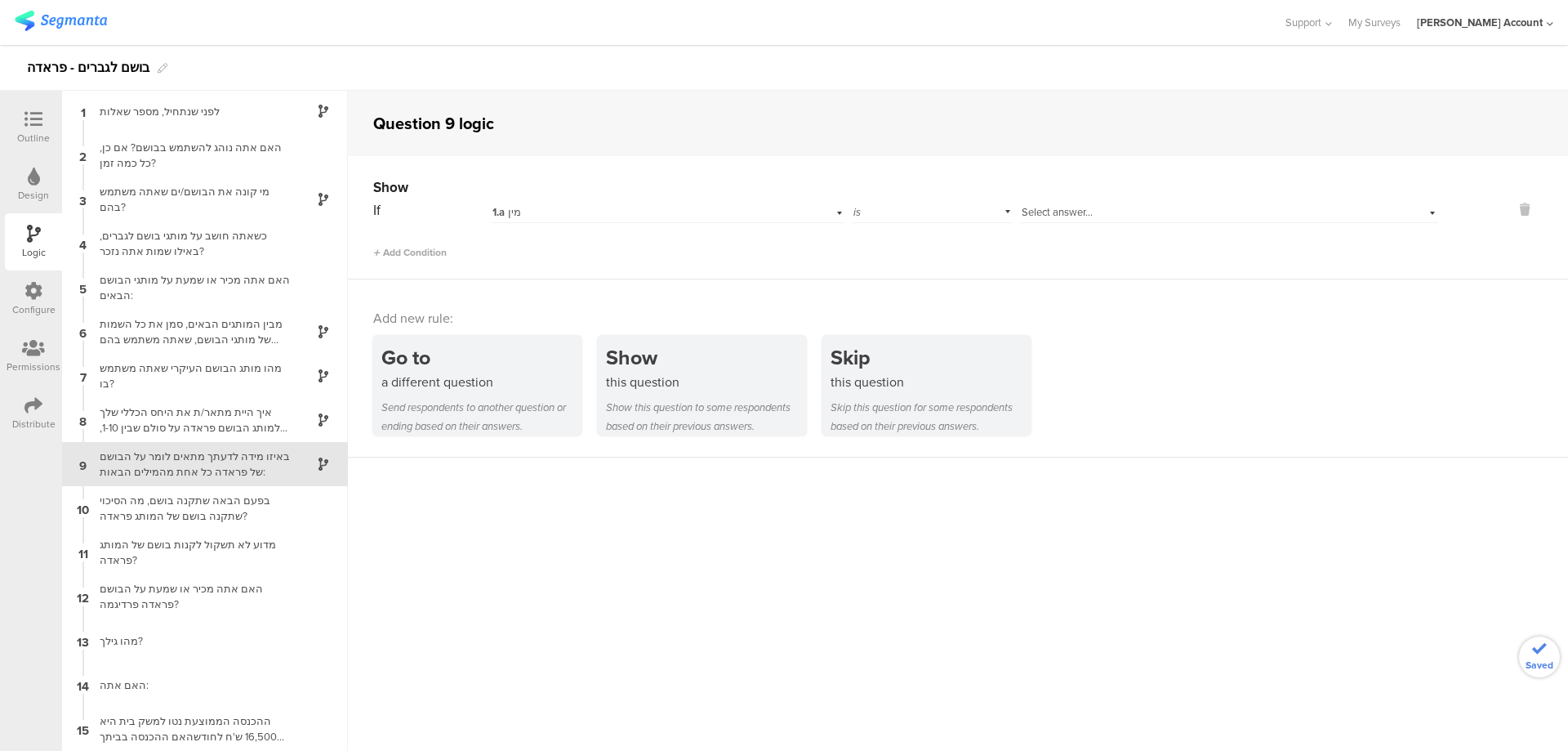
click at [609, 214] on div "1.a מין" at bounding box center [641, 212] width 296 height 15
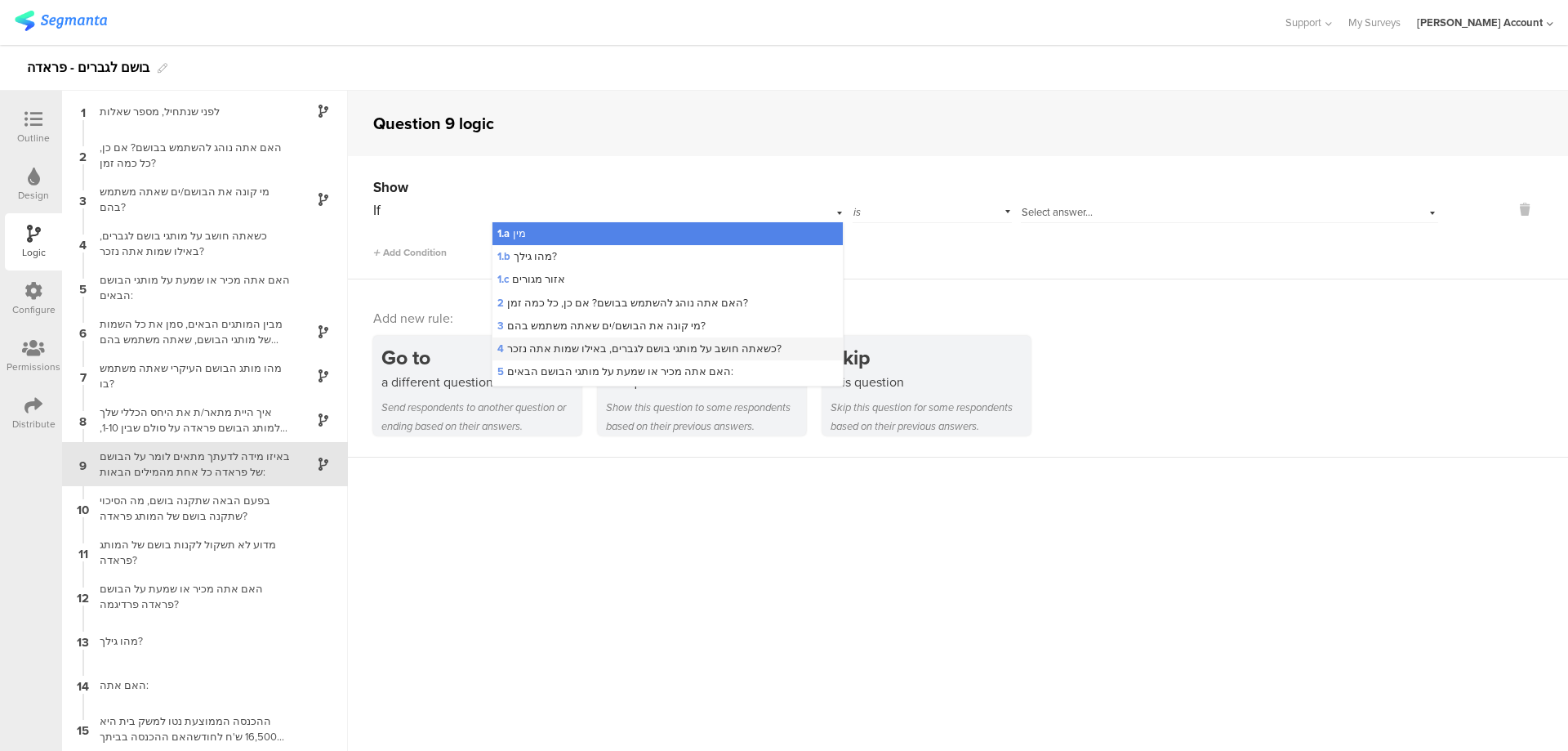
click at [736, 339] on div "4 כשאתה חושב על מותגי בושם לגברים, באילו שמות אתה נזכר?" at bounding box center [667, 349] width 350 height 23
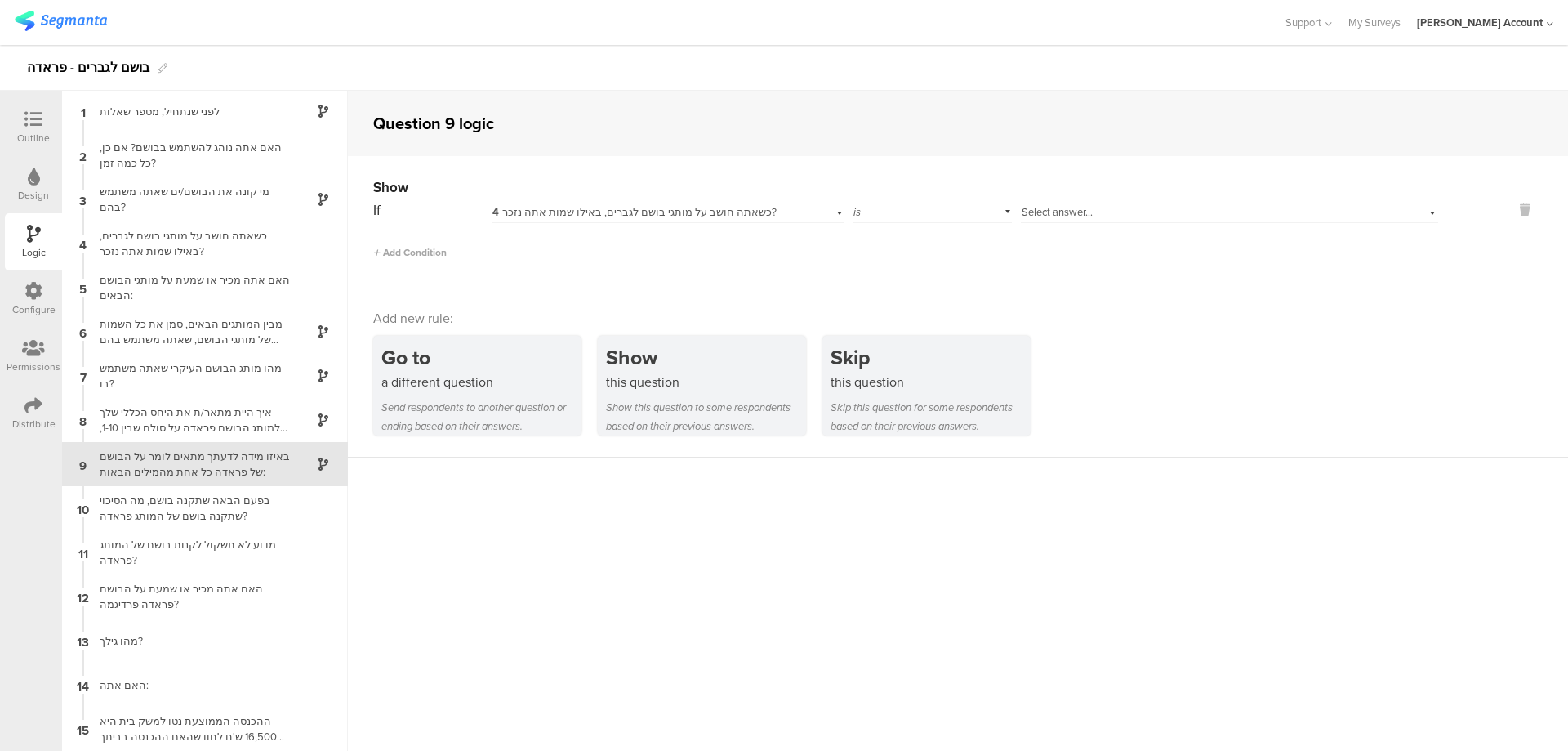
click at [1055, 214] on span "Select answer..." at bounding box center [1057, 212] width 71 height 16
click at [889, 208] on div "Select position... Any" at bounding box center [927, 210] width 151 height 25
click at [708, 202] on div "4 כשאתה חושב על מותגי בושם לגברים, באילו שמות אתה נזכר?" at bounding box center [667, 210] width 351 height 25
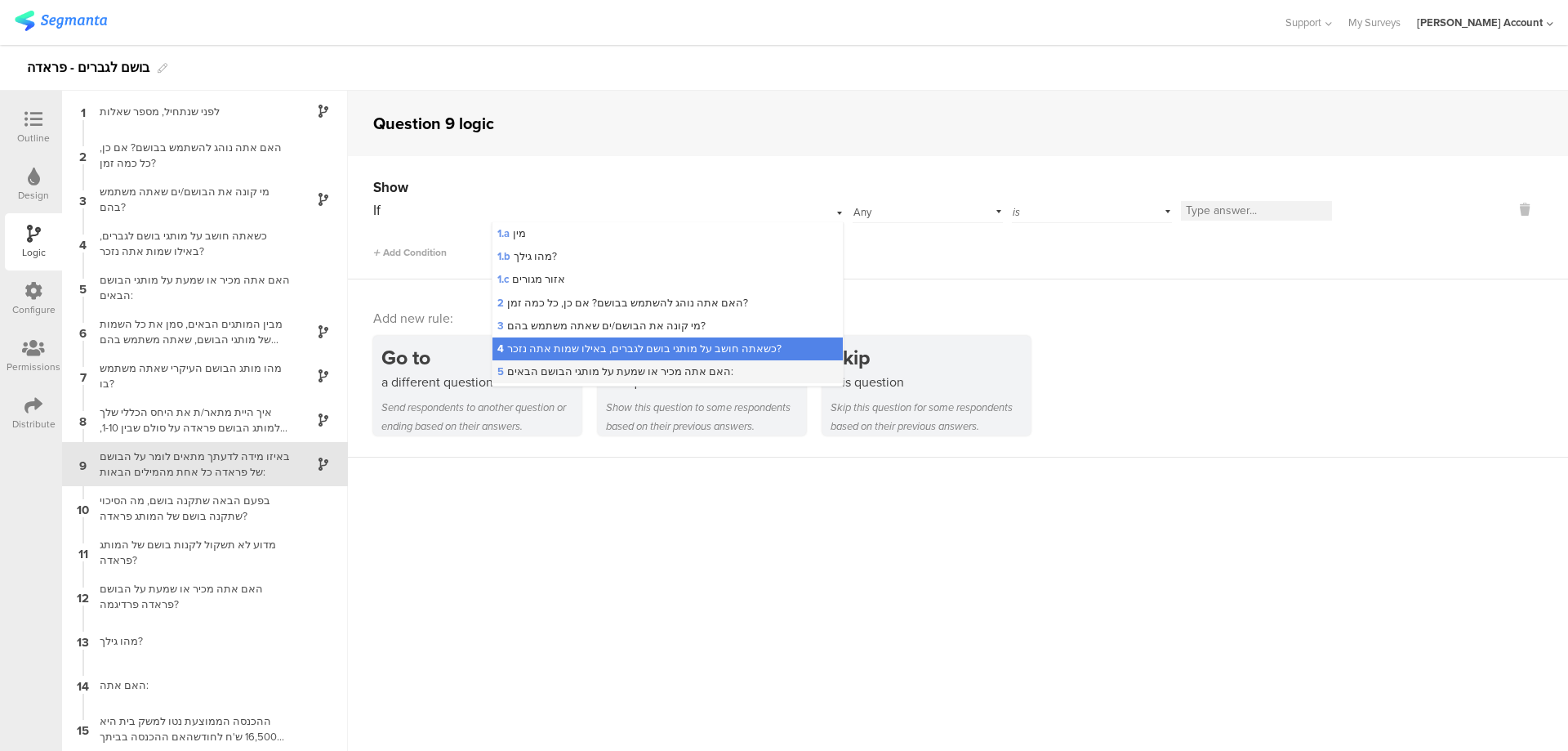
click at [681, 365] on span "5 האם אתה מכיר או שמעת על מותגי הבושם הבאים:" at bounding box center [616, 371] width 236 height 16
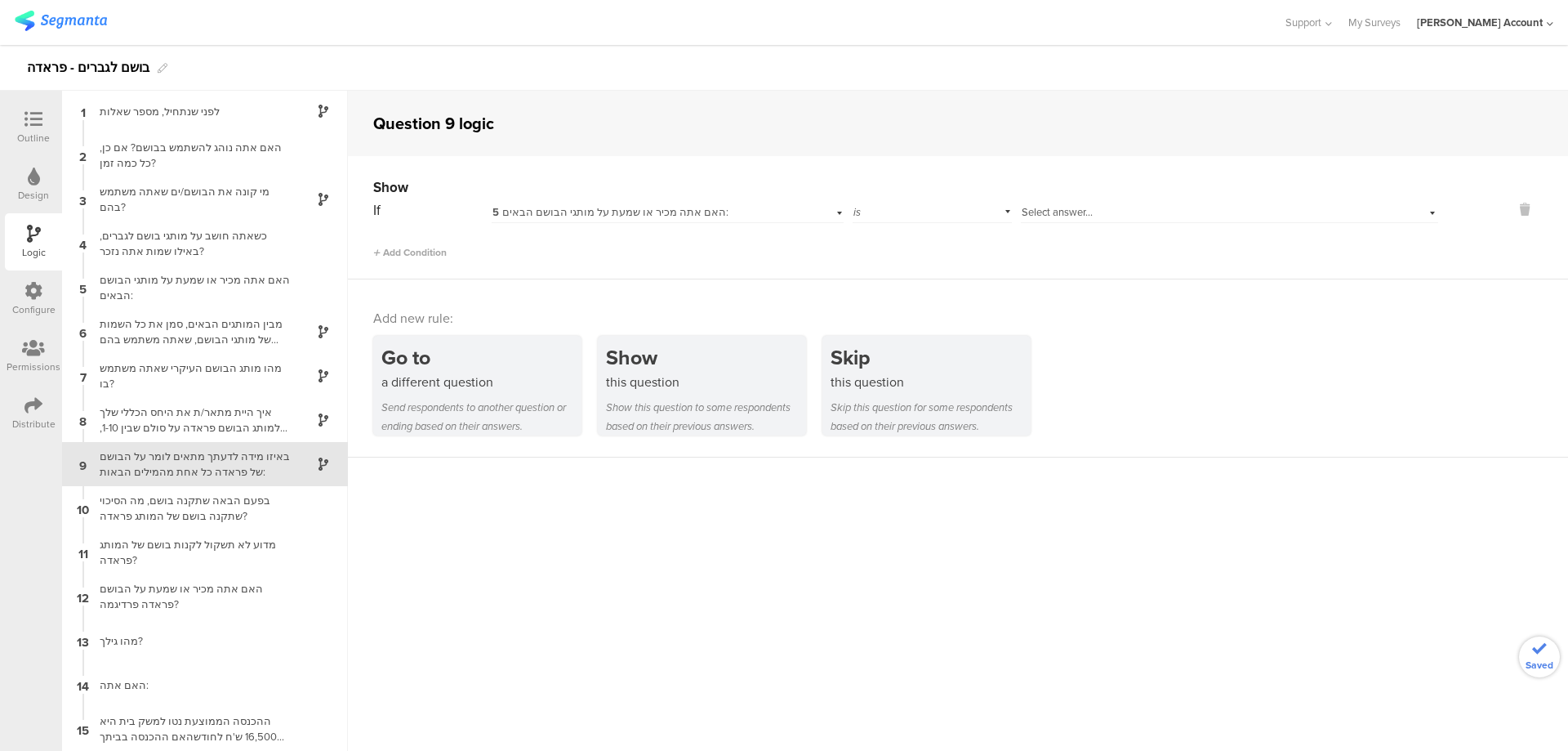
click at [1057, 208] on span "Select answer..." at bounding box center [1057, 212] width 71 height 16
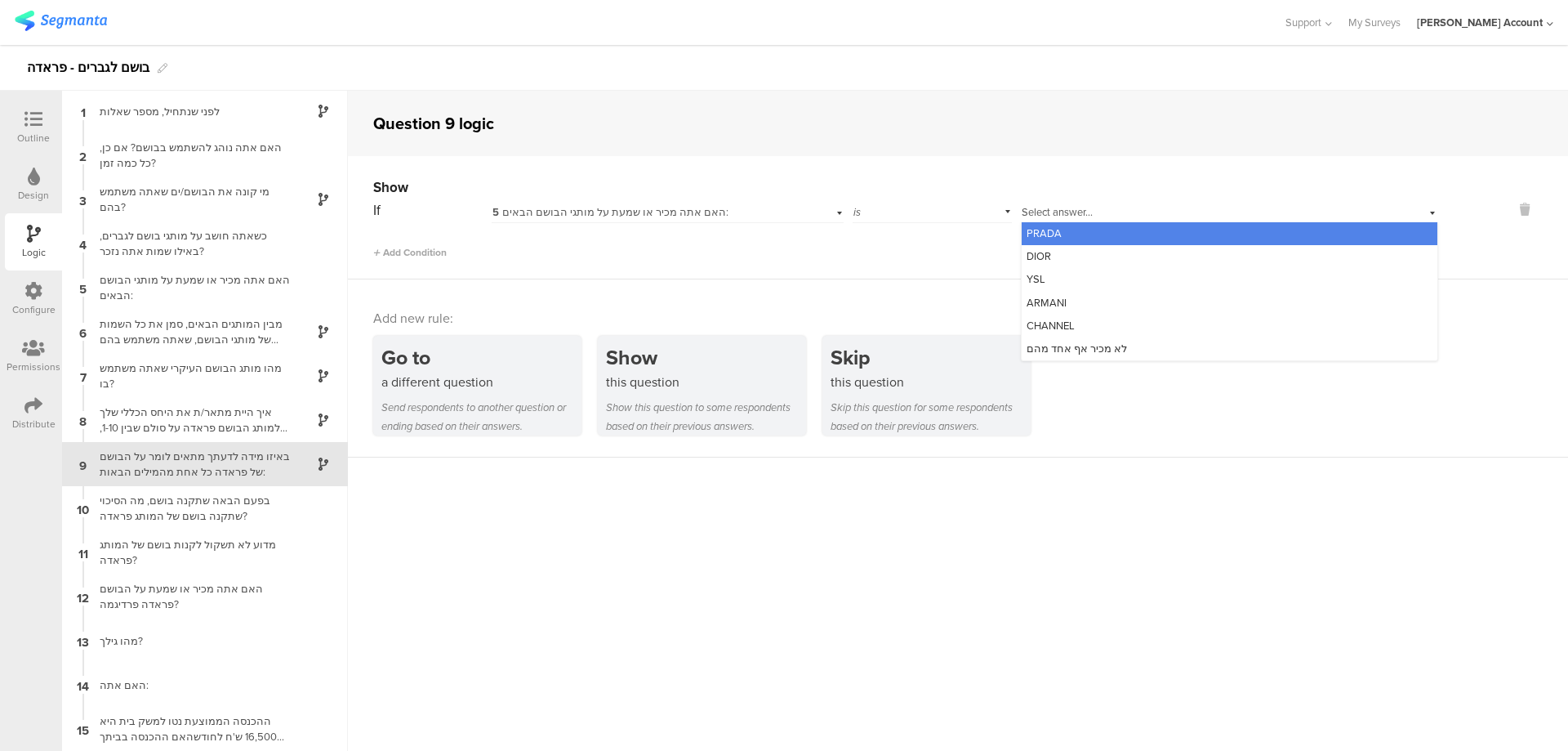
click at [1063, 228] on div "PRADA" at bounding box center [1230, 233] width 416 height 23
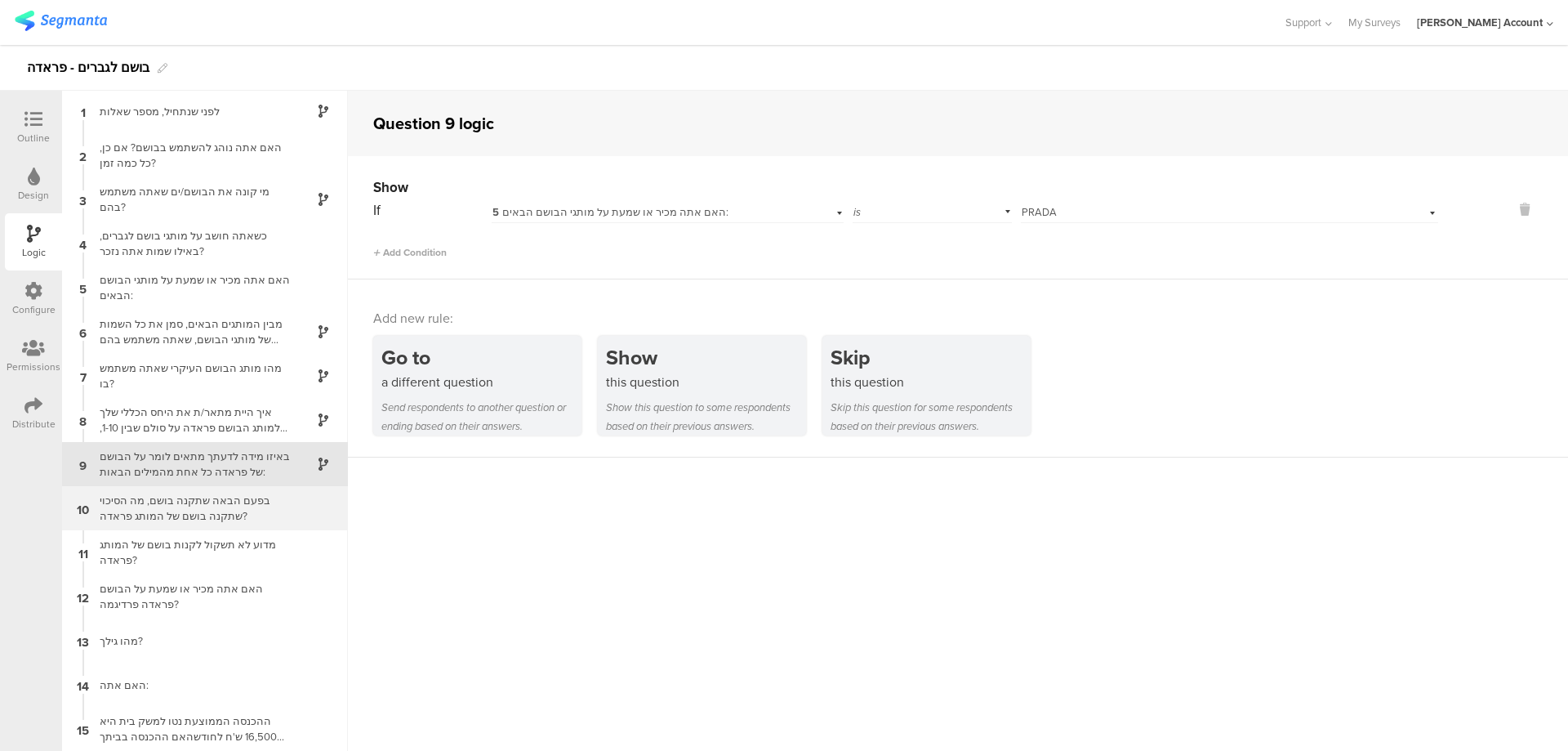
click at [221, 504] on div "בפעם הבאה שתקנה בושם, מה הסיכוי שתקנה בושם של המותג פראדה?" at bounding box center [191, 508] width 204 height 31
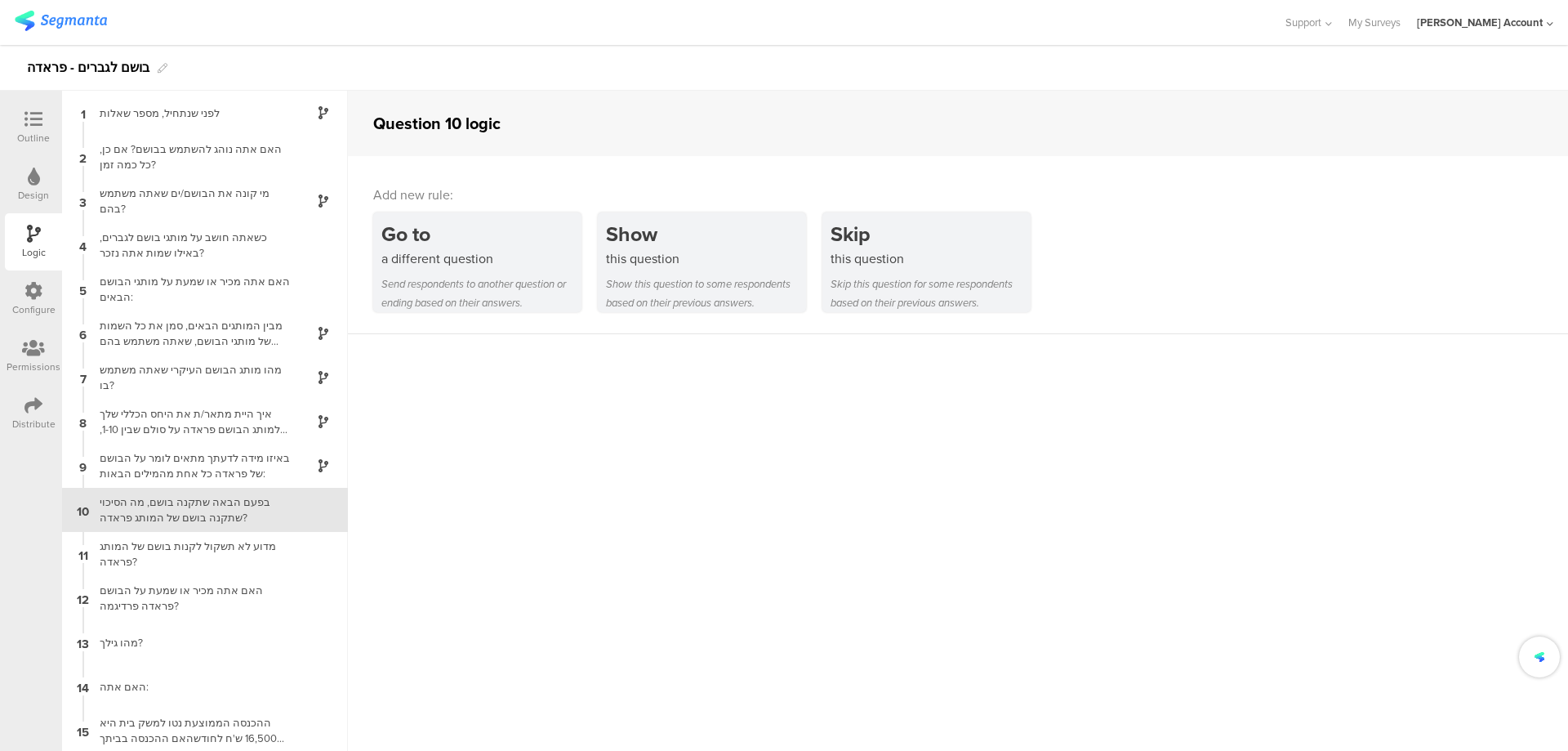
scroll to position [2, 0]
click at [263, 550] on div "מדוע לא תשקול לקנות בושם של המותג פראדה?" at bounding box center [191, 552] width 204 height 31
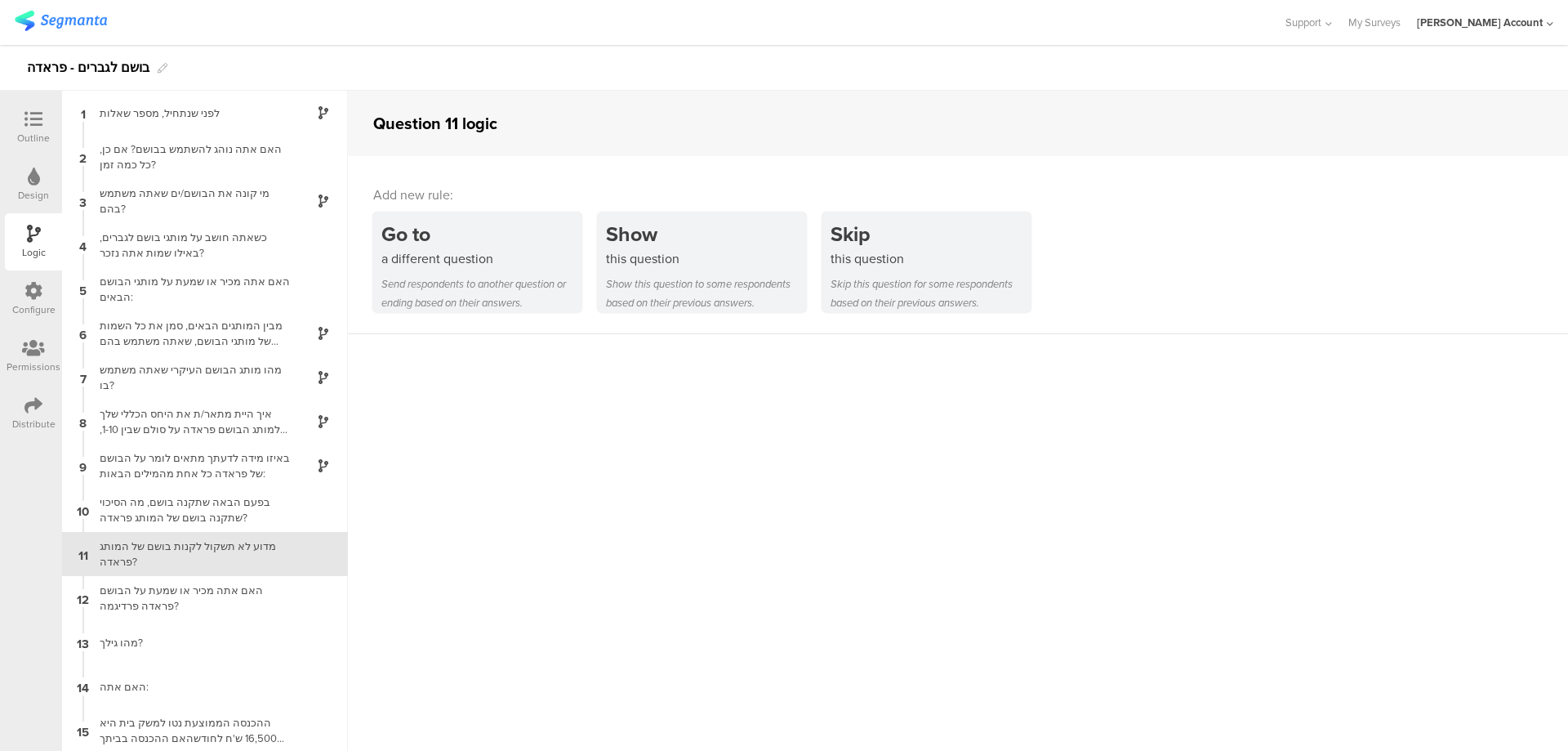
scroll to position [2, 0]
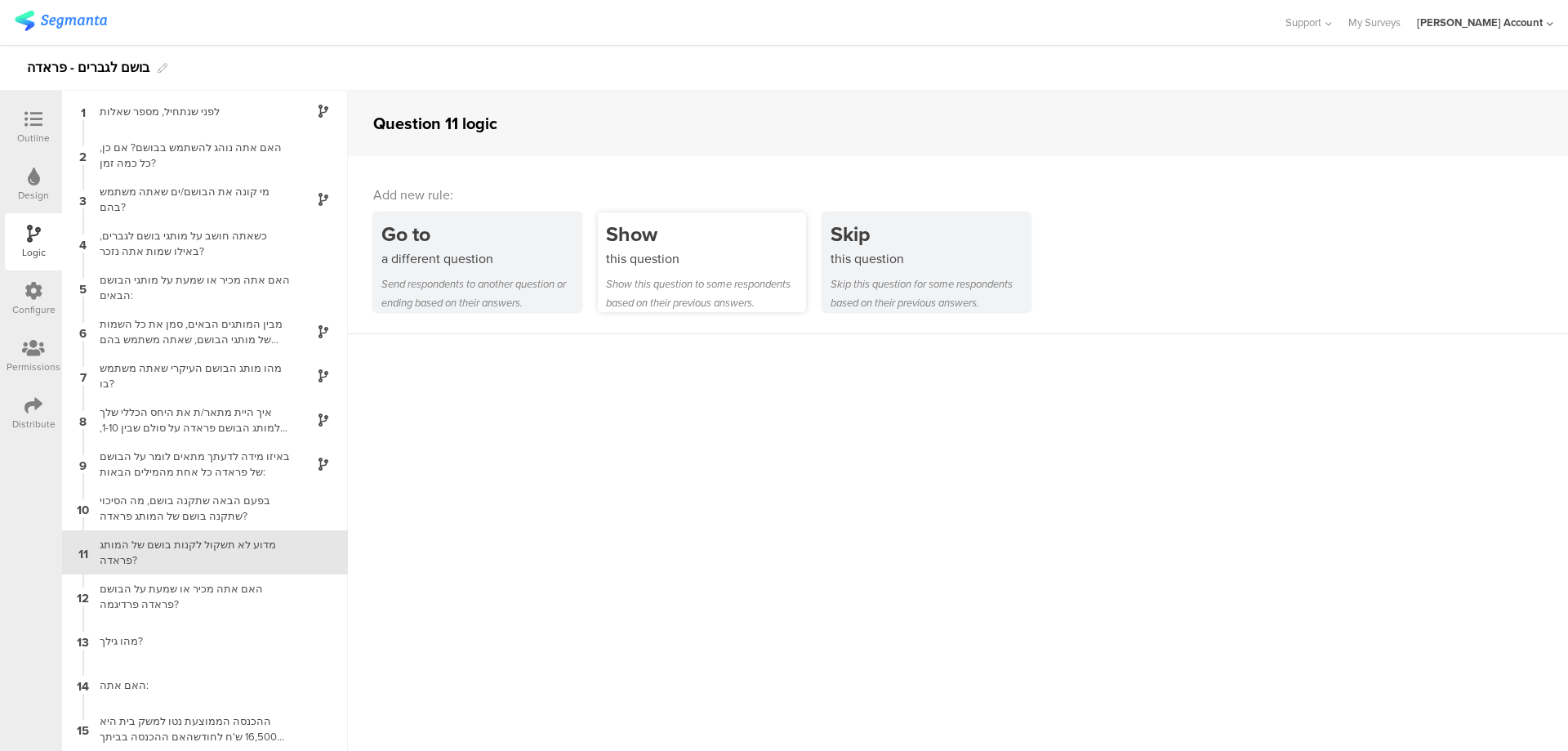
click at [659, 270] on div "Show this question Show this question to some respondents based on their previo…" at bounding box center [702, 263] width 208 height 100
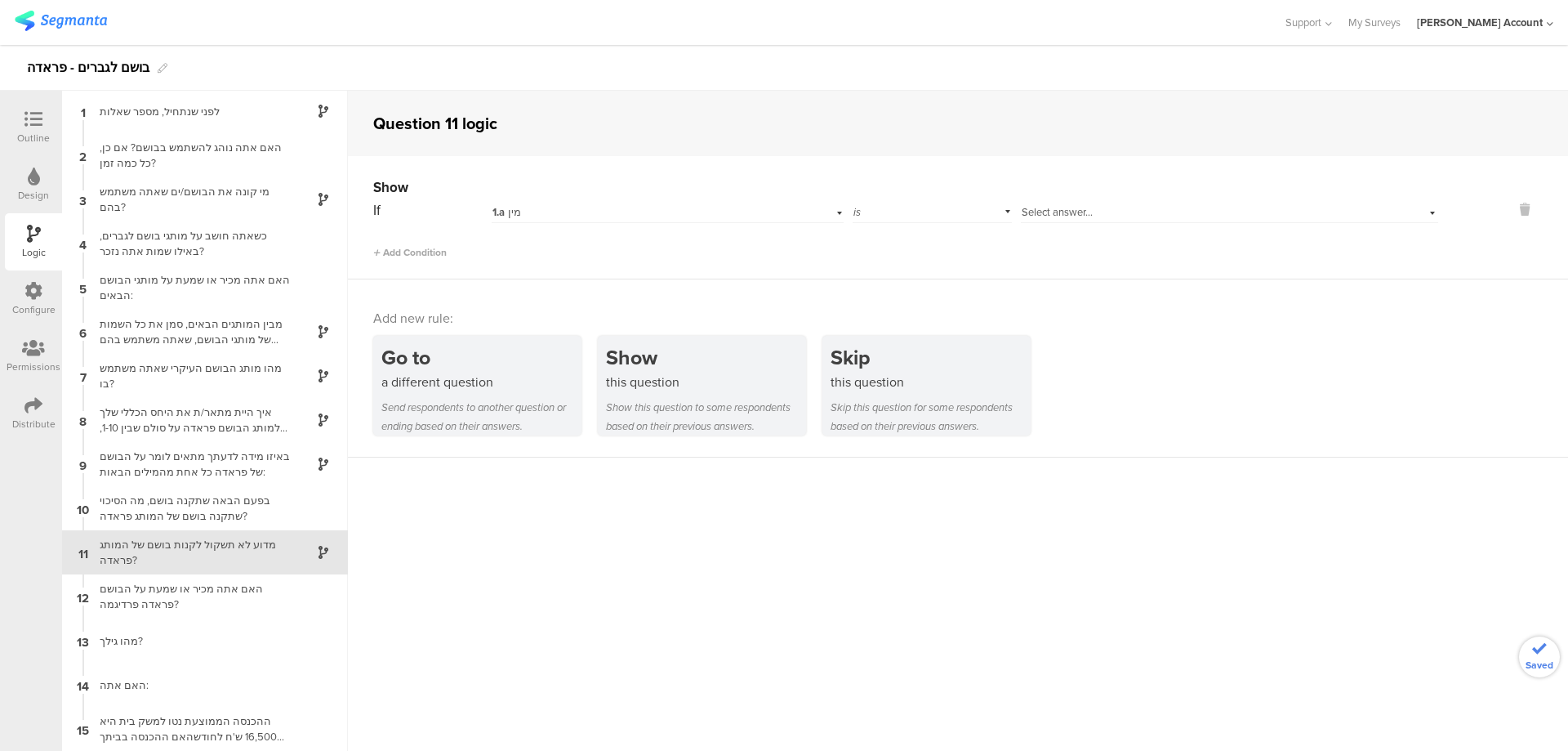
click at [610, 203] on div "1.a מין" at bounding box center [667, 210] width 351 height 25
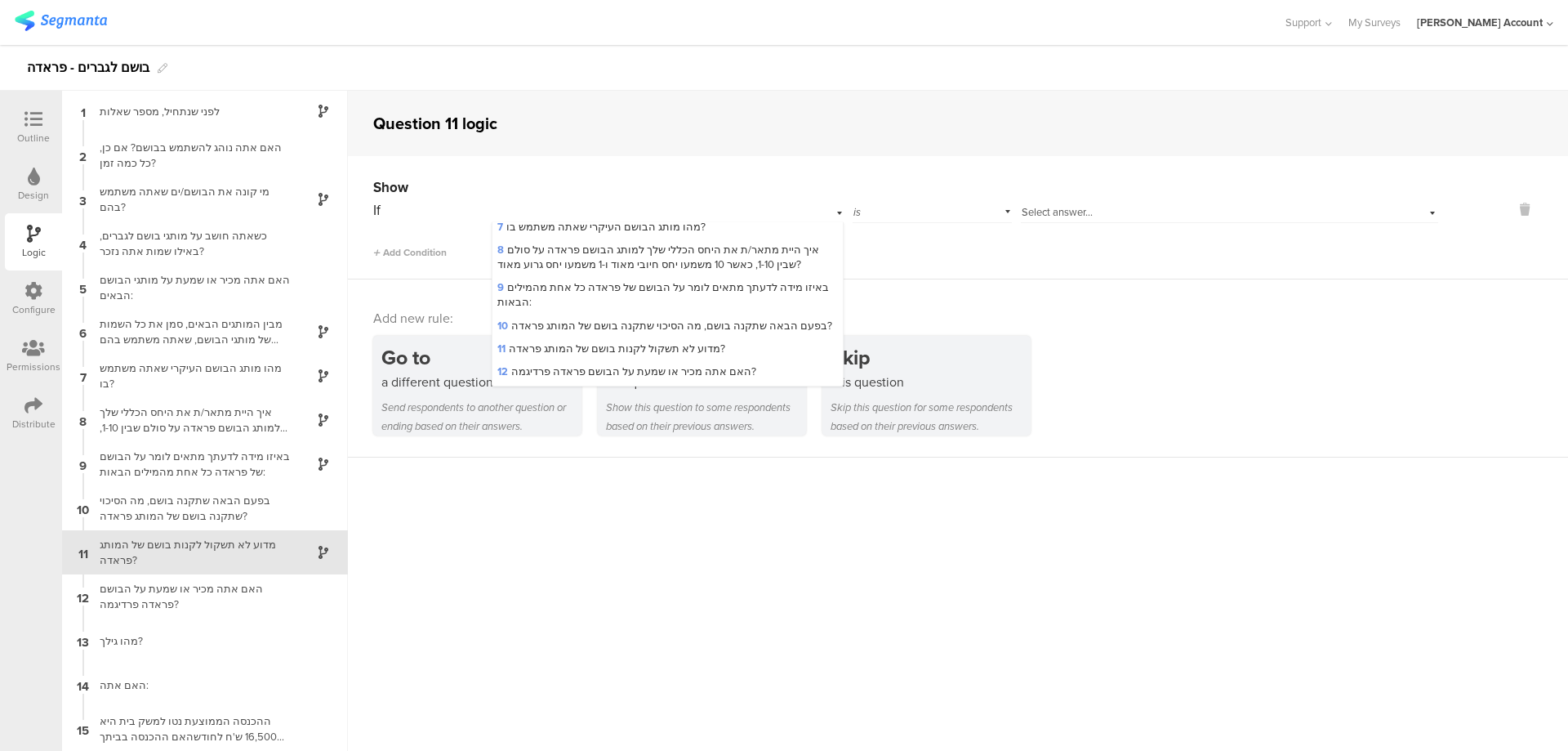
scroll to position [218, 0]
click at [611, 303] on div "10 בפעם הבאה שתקנה בושם, מה הסיכוי שתקנה בושם של המותג פראדה?" at bounding box center [667, 313] width 350 height 23
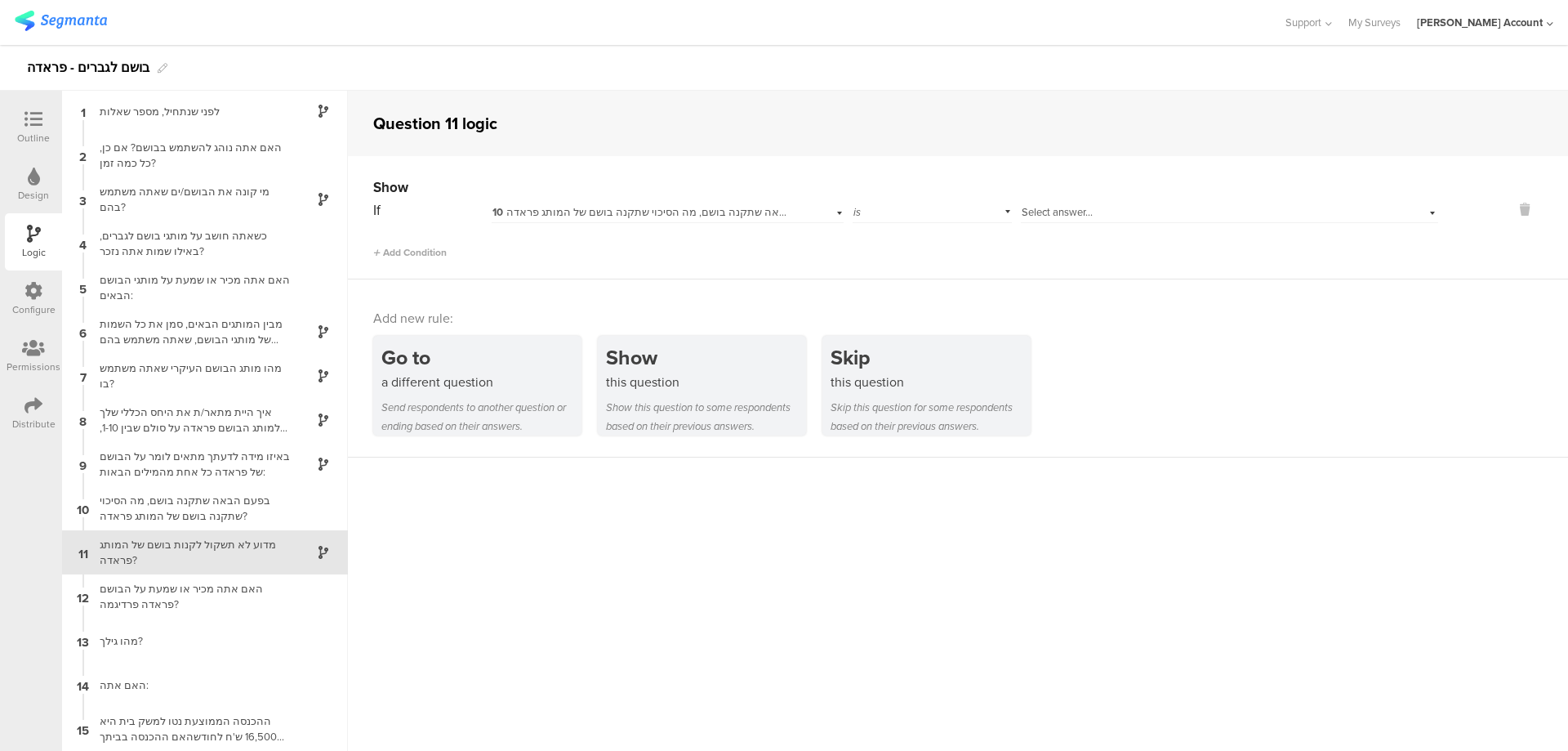
click at [1001, 199] on div "is" at bounding box center [933, 210] width 160 height 25
click at [1082, 198] on div "Select answer..." at bounding box center [1230, 210] width 418 height 25
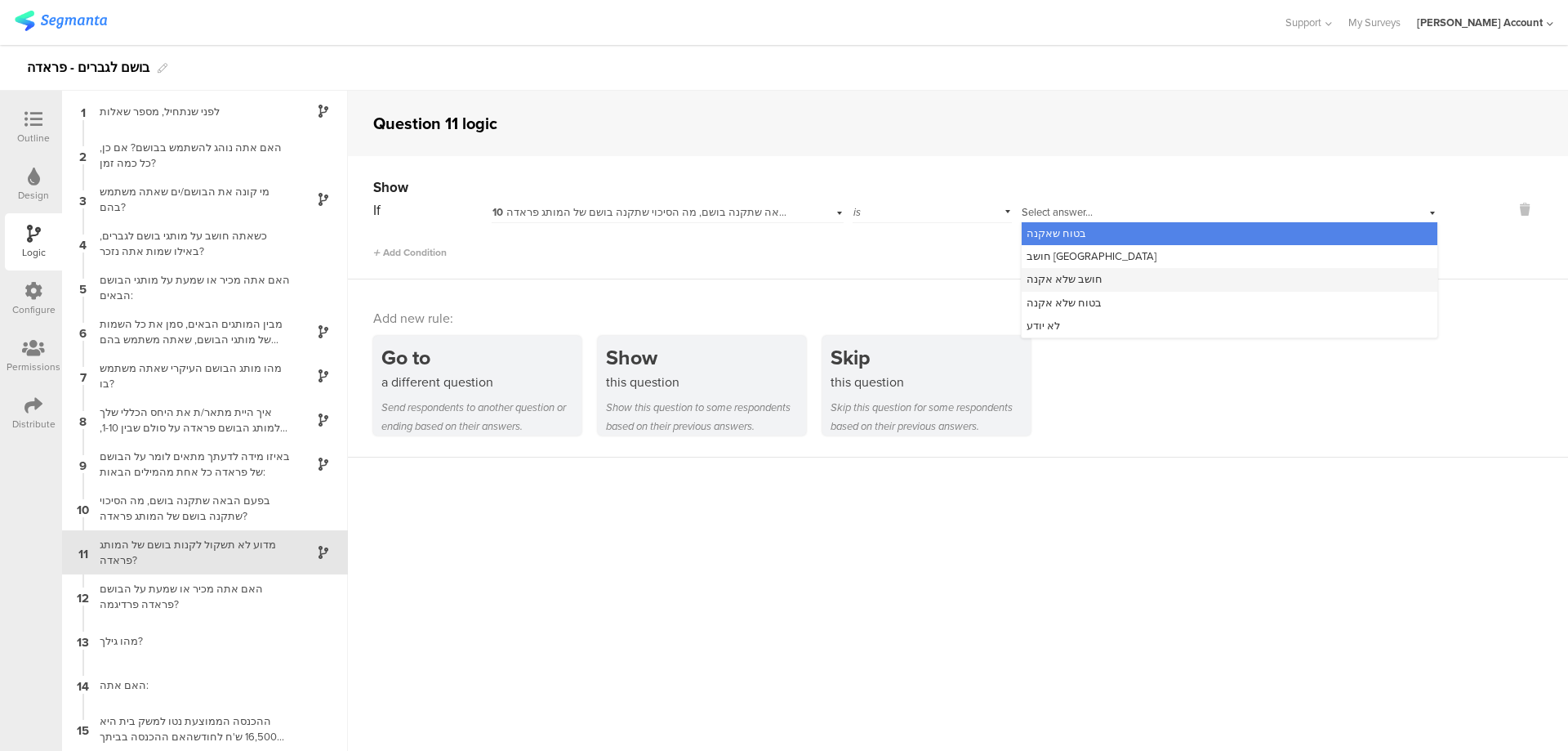
click at [1096, 272] on div "חושב שלא אקנה" at bounding box center [1230, 279] width 416 height 23
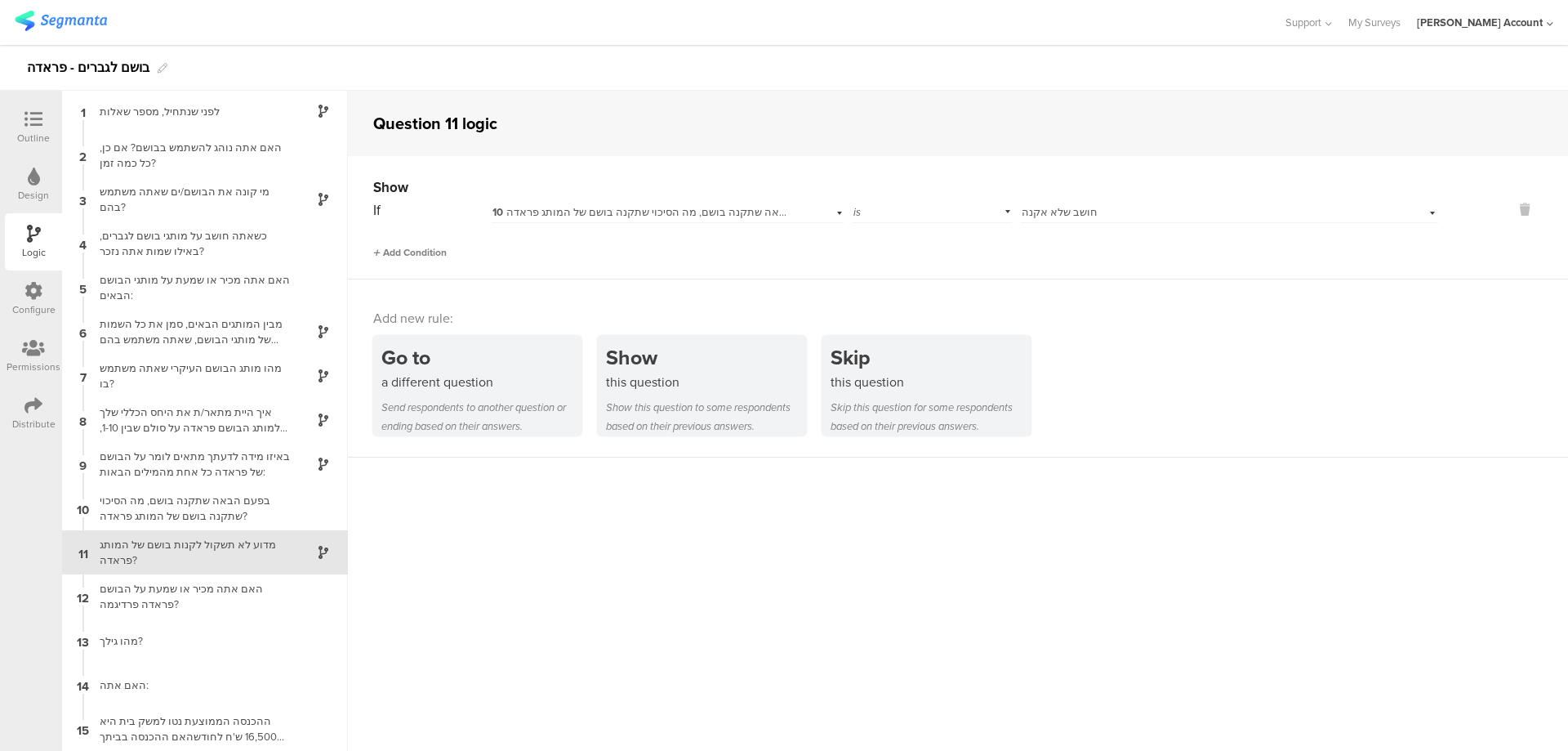
click at [444, 245] on span "Add Condition" at bounding box center [410, 252] width 73 height 15
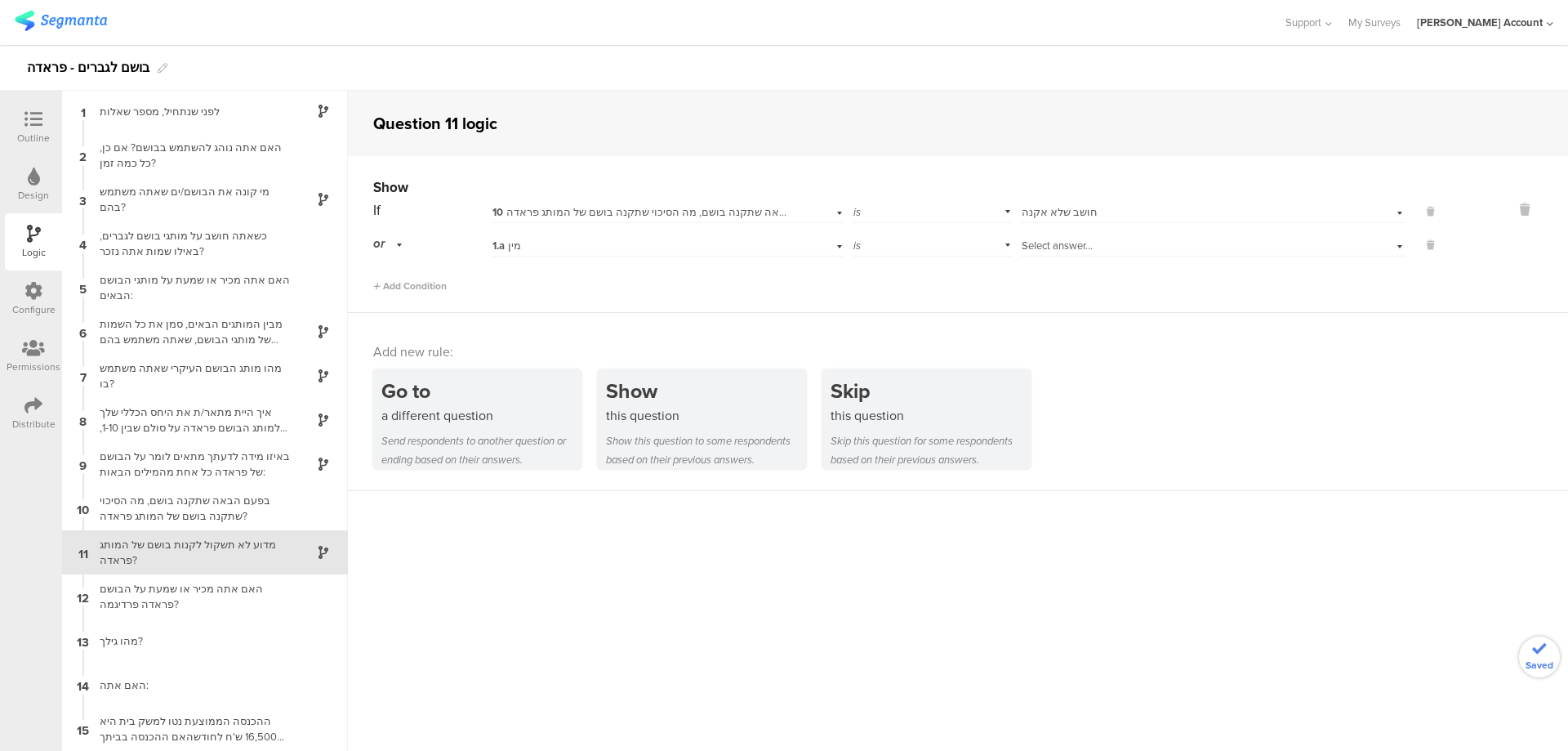
click at [573, 233] on div "1.a מין" at bounding box center [667, 243] width 351 height 25
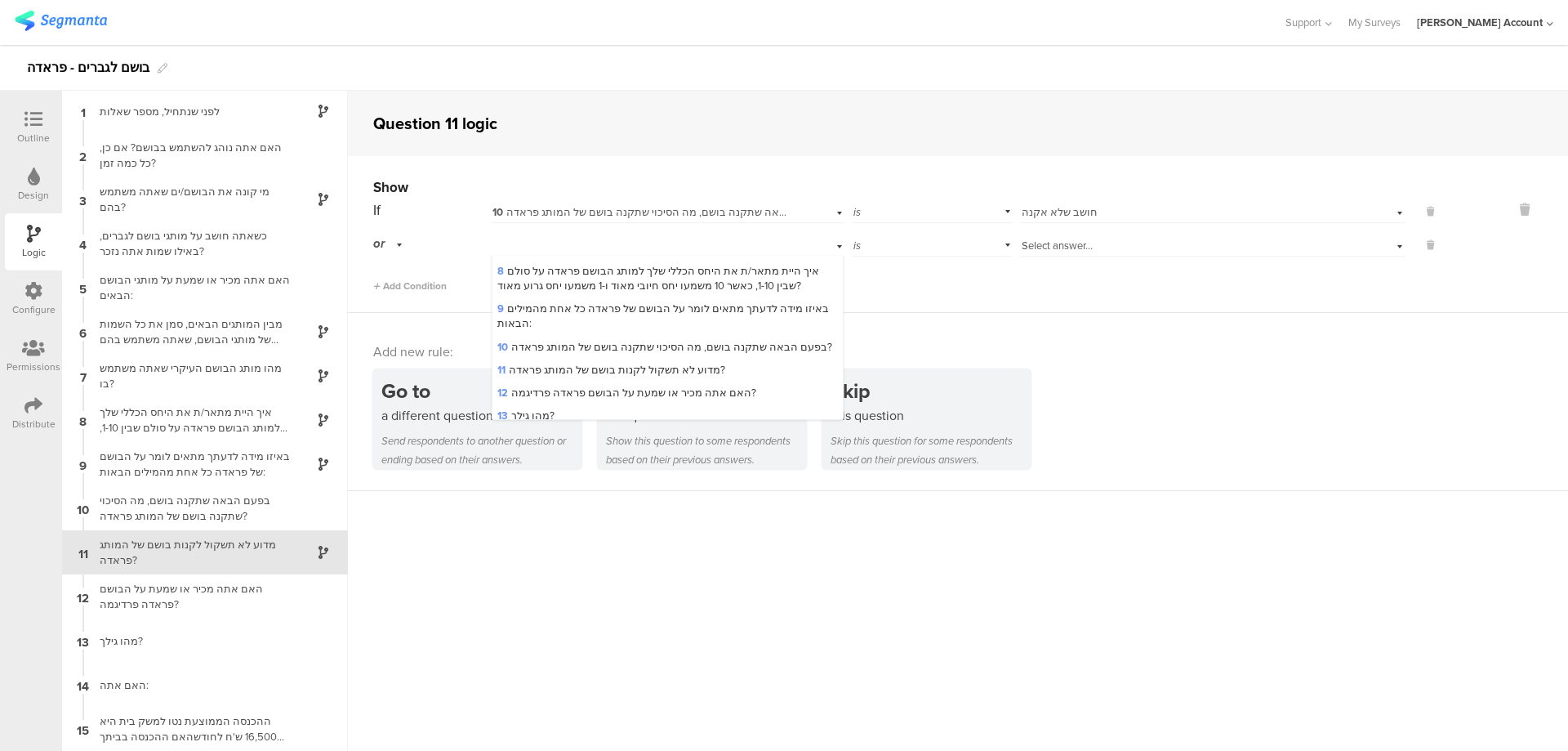
drag, startPoint x: 588, startPoint y: 339, endPoint x: 831, endPoint y: 290, distance: 247.9
click at [589, 339] on span "10 בפעם הבאה שתקנה בושם, מה הסיכוי שתקנה בושם של המותג פראדה?" at bounding box center [665, 347] width 335 height 16
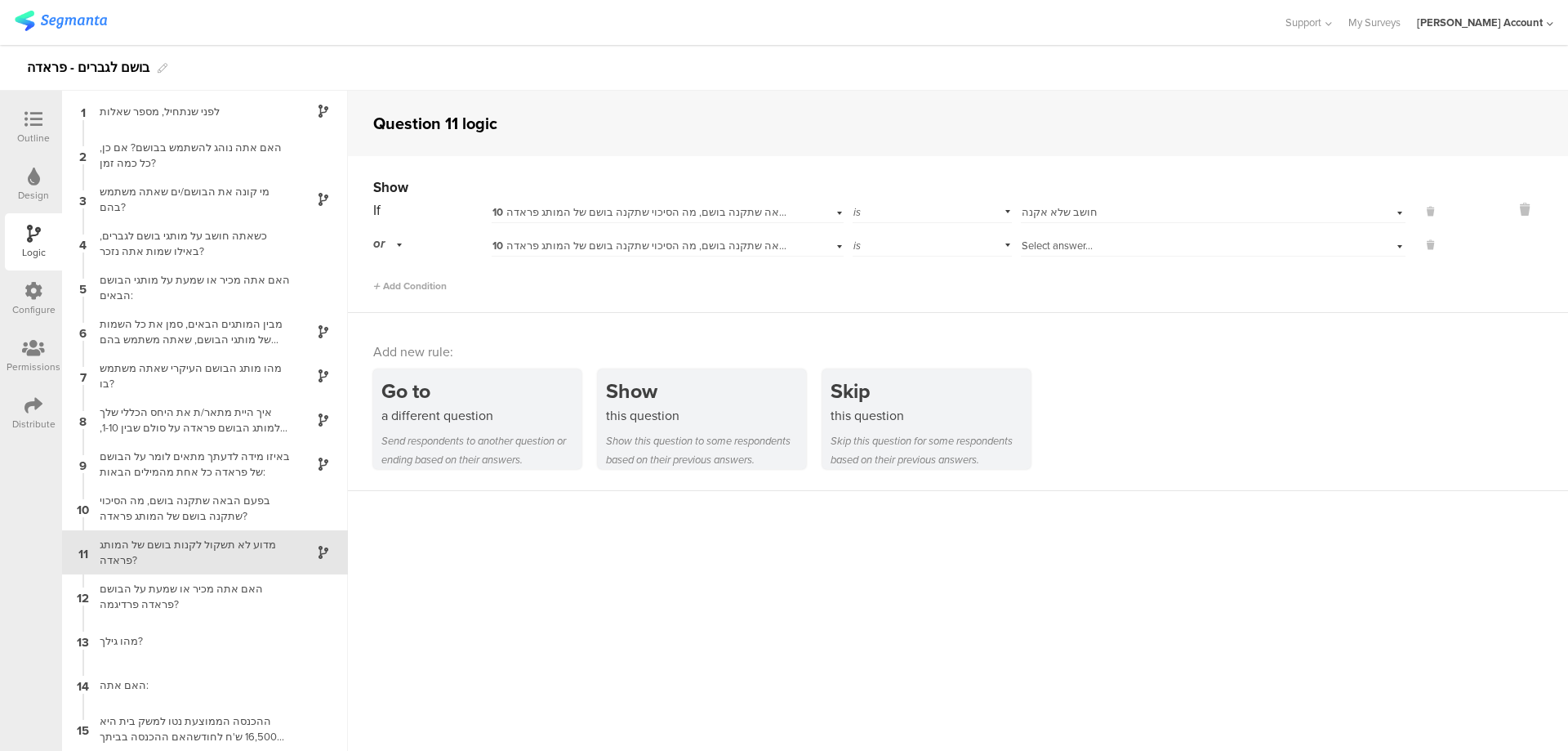
click at [1054, 254] on div "Select answer..." at bounding box center [1213, 243] width 385 height 25
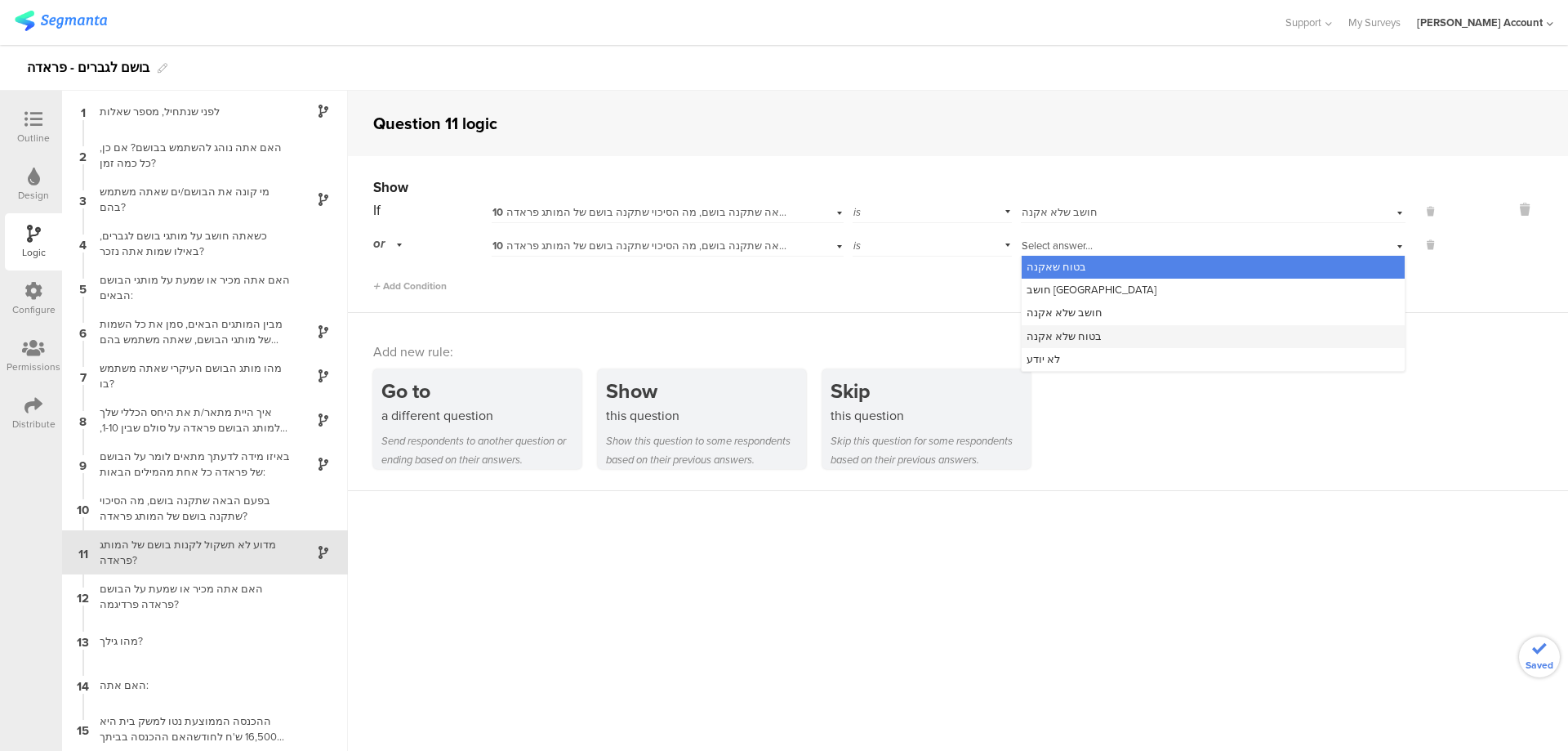
click at [1090, 330] on div "בטוח שלא אקנה" at bounding box center [1213, 337] width 383 height 23
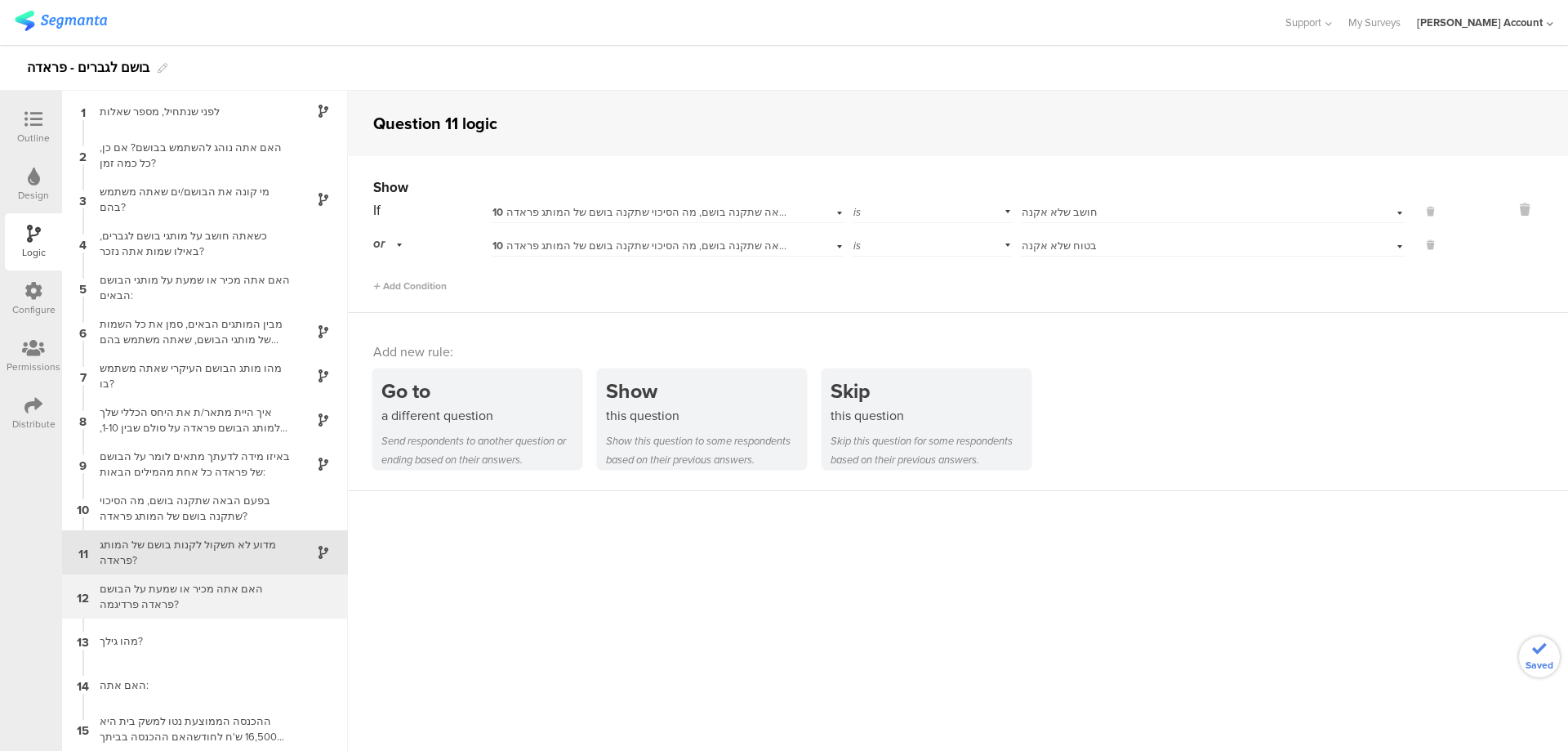
click at [246, 587] on div "האם אתה מכיר או שמעת על הבושם פראדה פרדיגמה?" at bounding box center [191, 596] width 204 height 31
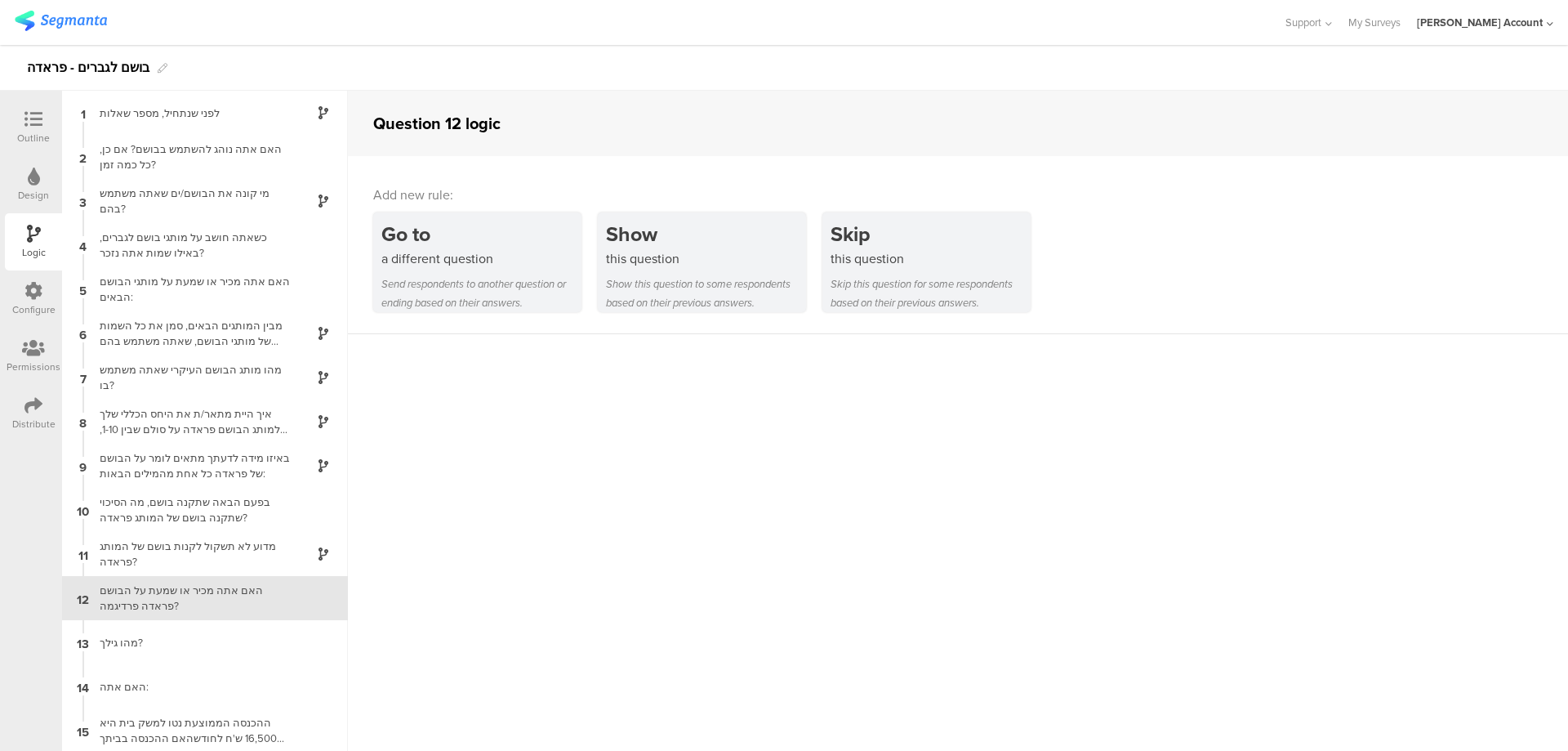
scroll to position [2, 0]
click at [31, 121] on icon at bounding box center [33, 119] width 18 height 18
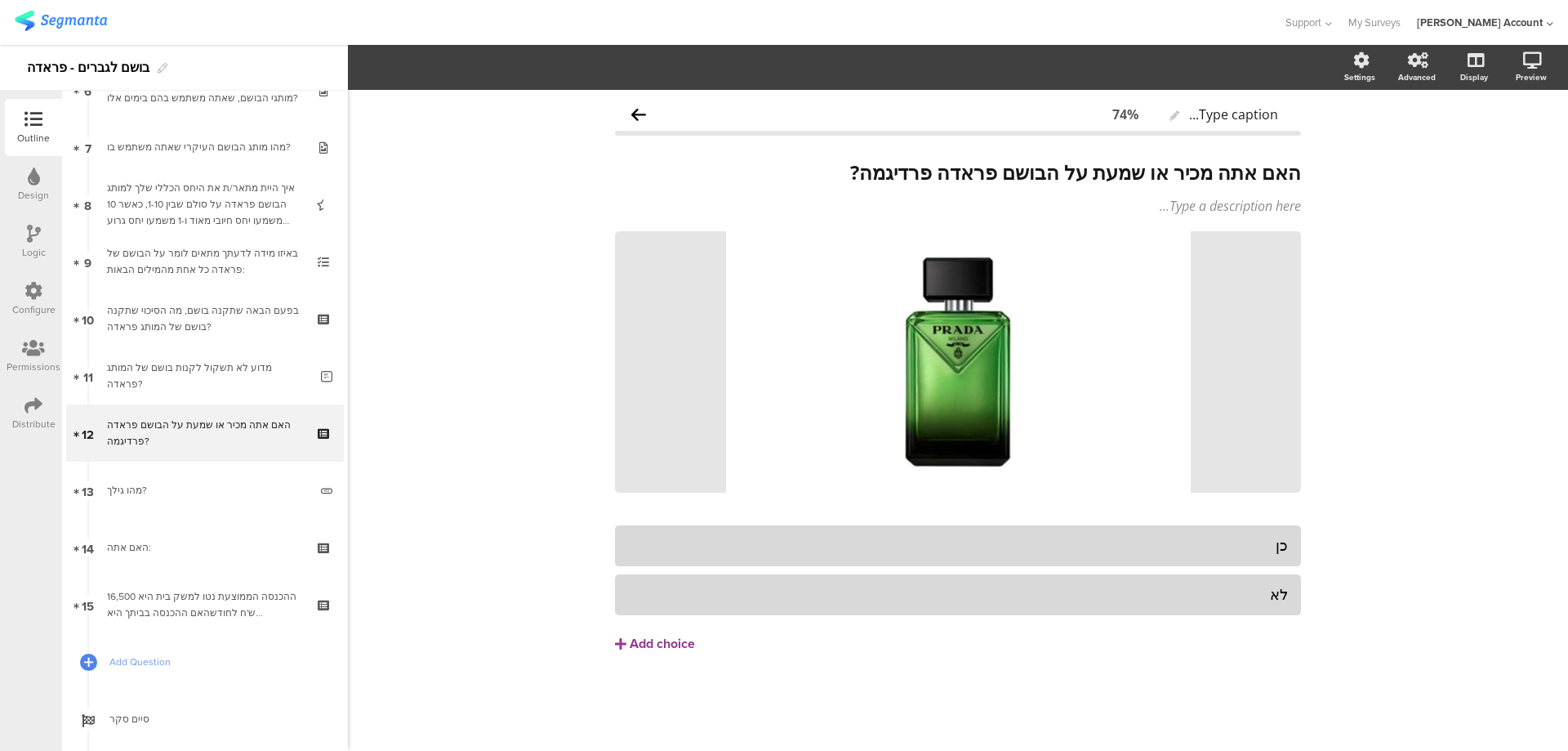
scroll to position [393, 0]
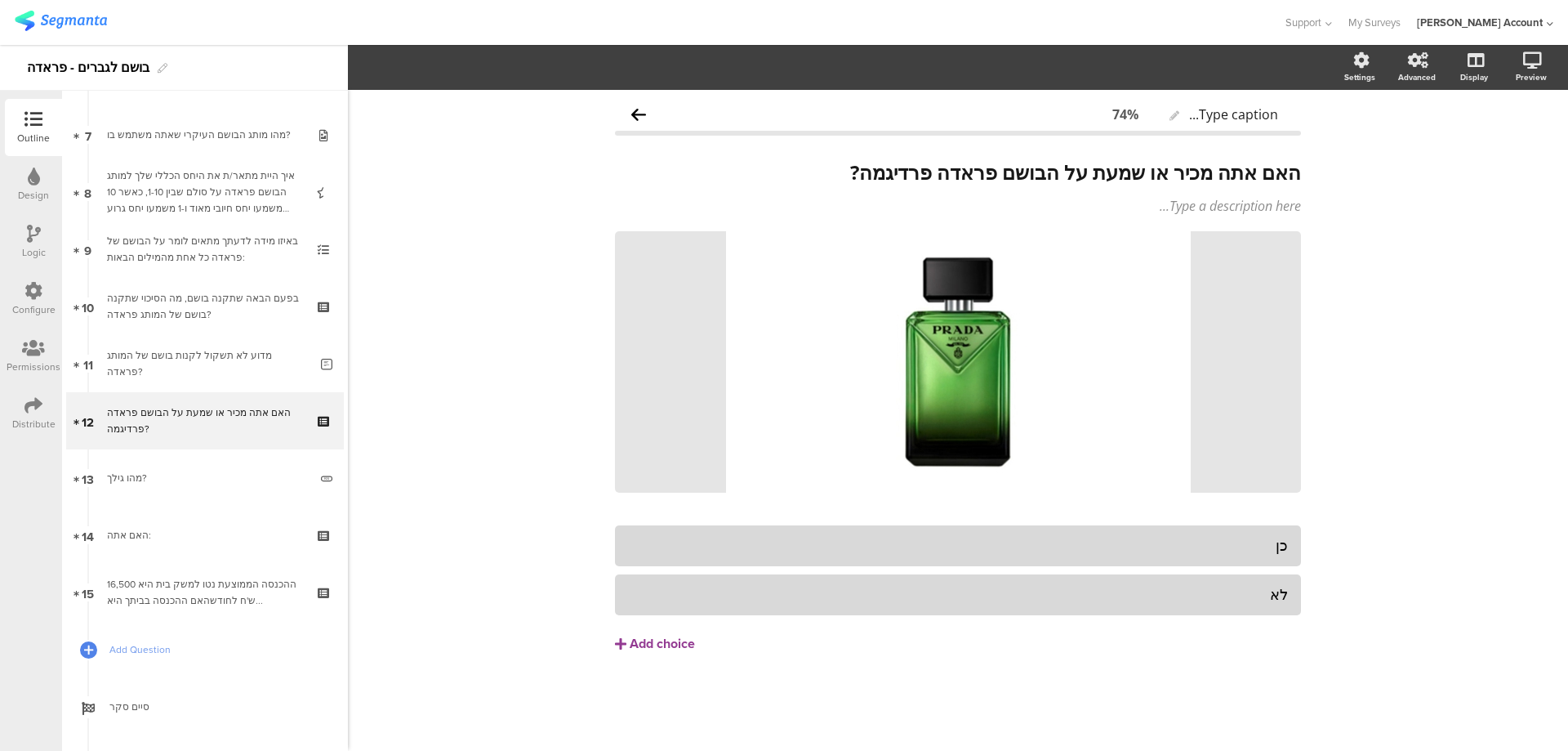
click at [26, 397] on icon at bounding box center [33, 405] width 18 height 18
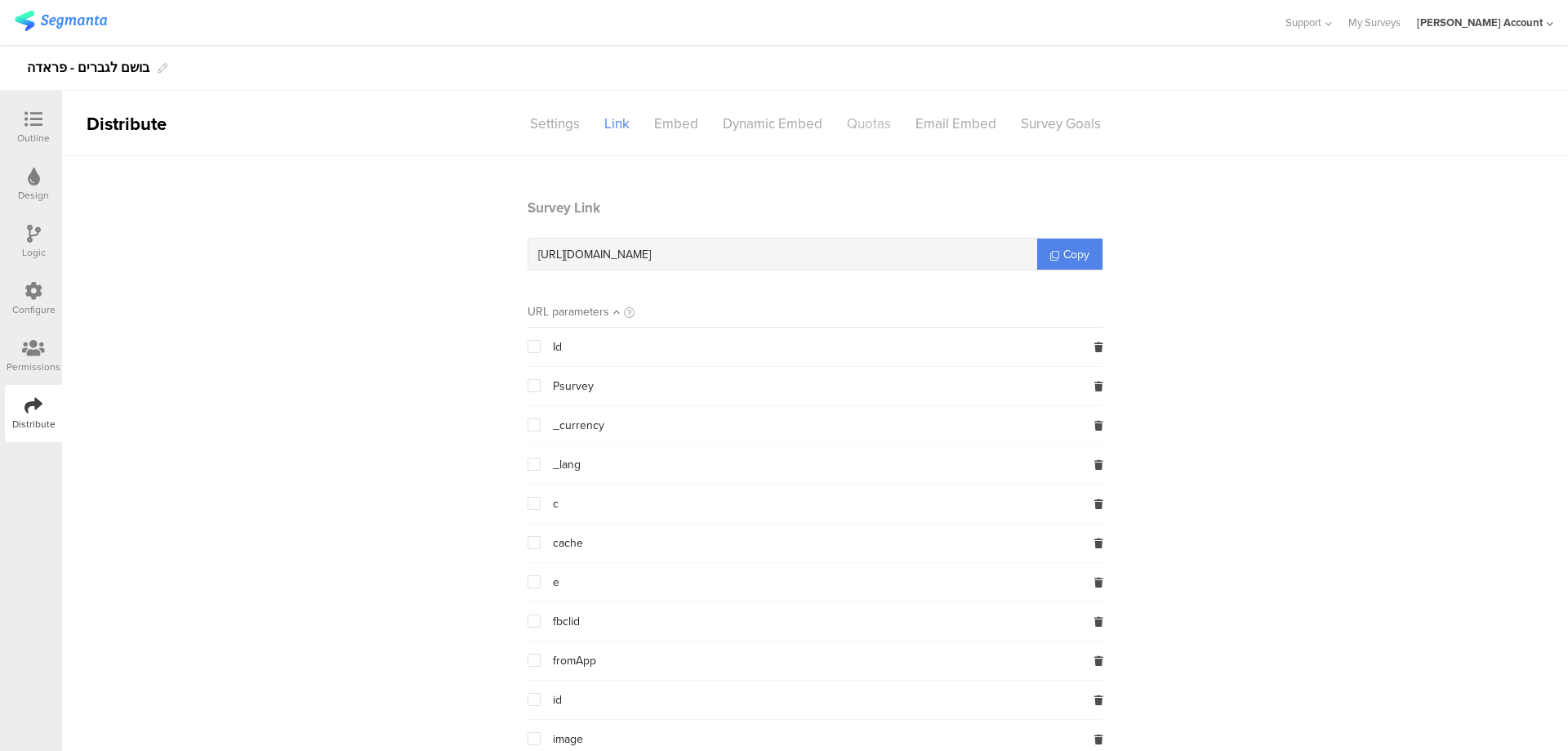
click at [881, 126] on div "Quotas" at bounding box center [869, 123] width 69 height 28
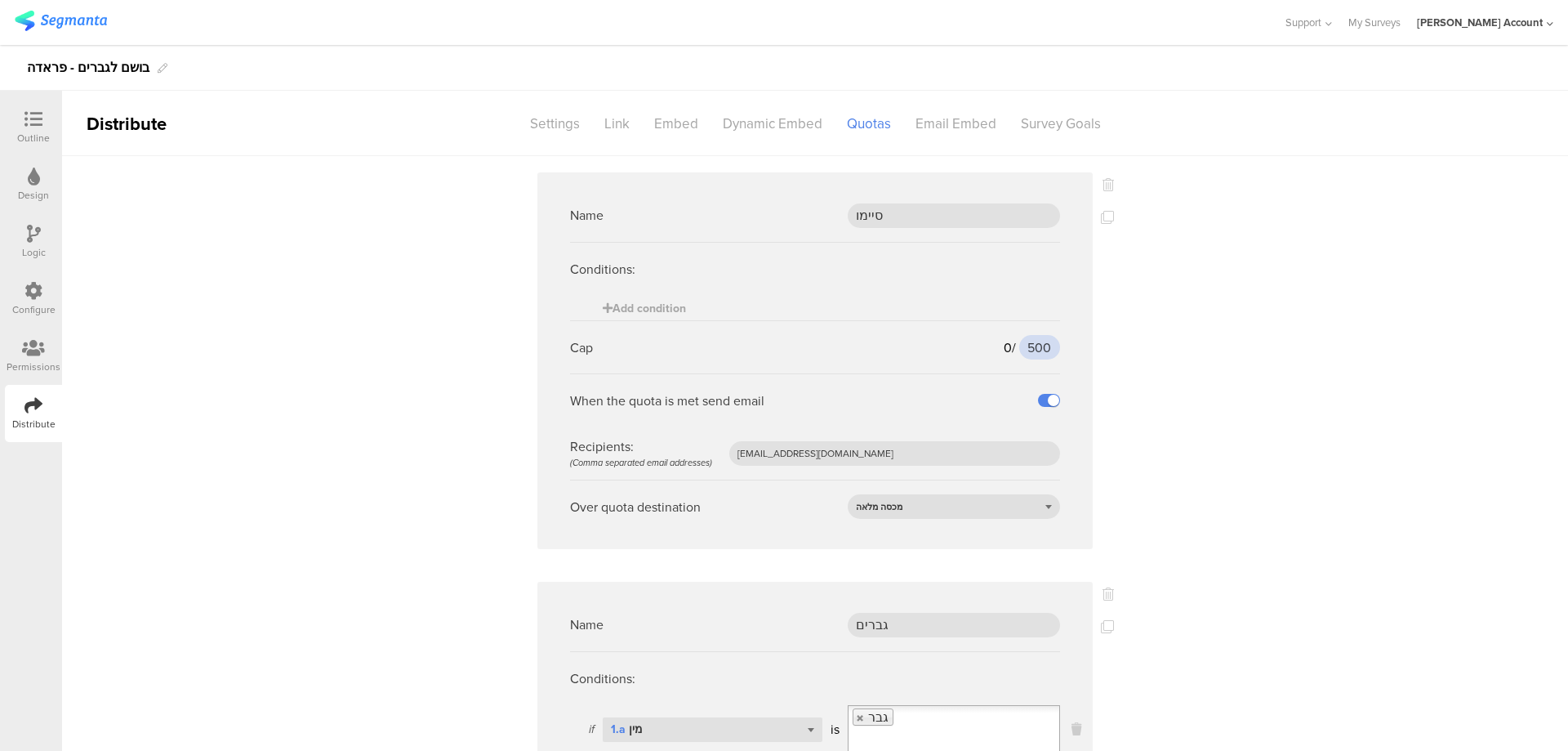
click at [1037, 338] on input "500" at bounding box center [1039, 347] width 40 height 24
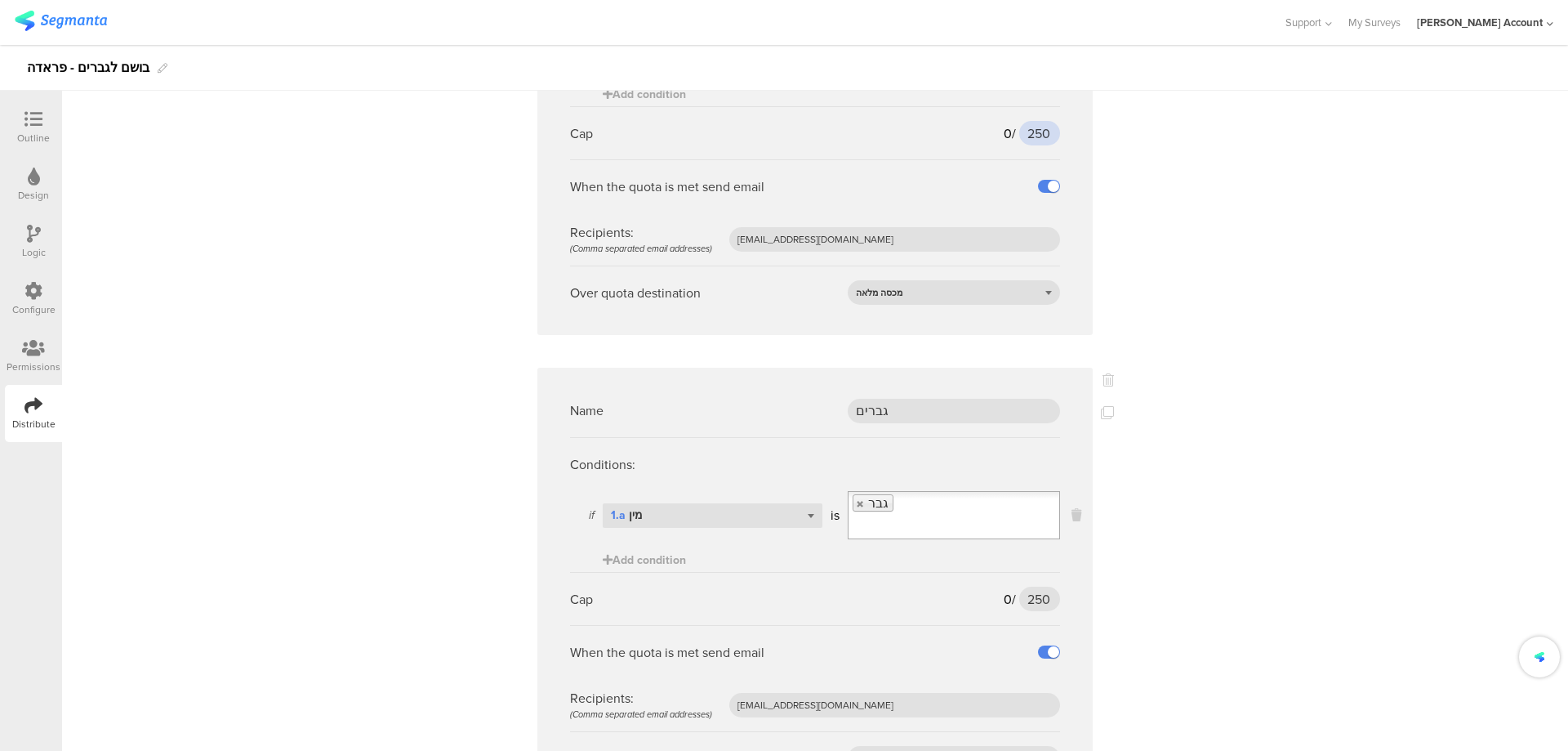
scroll to position [218, 0]
type input "250"
click at [1103, 373] on icon at bounding box center [1108, 376] width 11 height 13
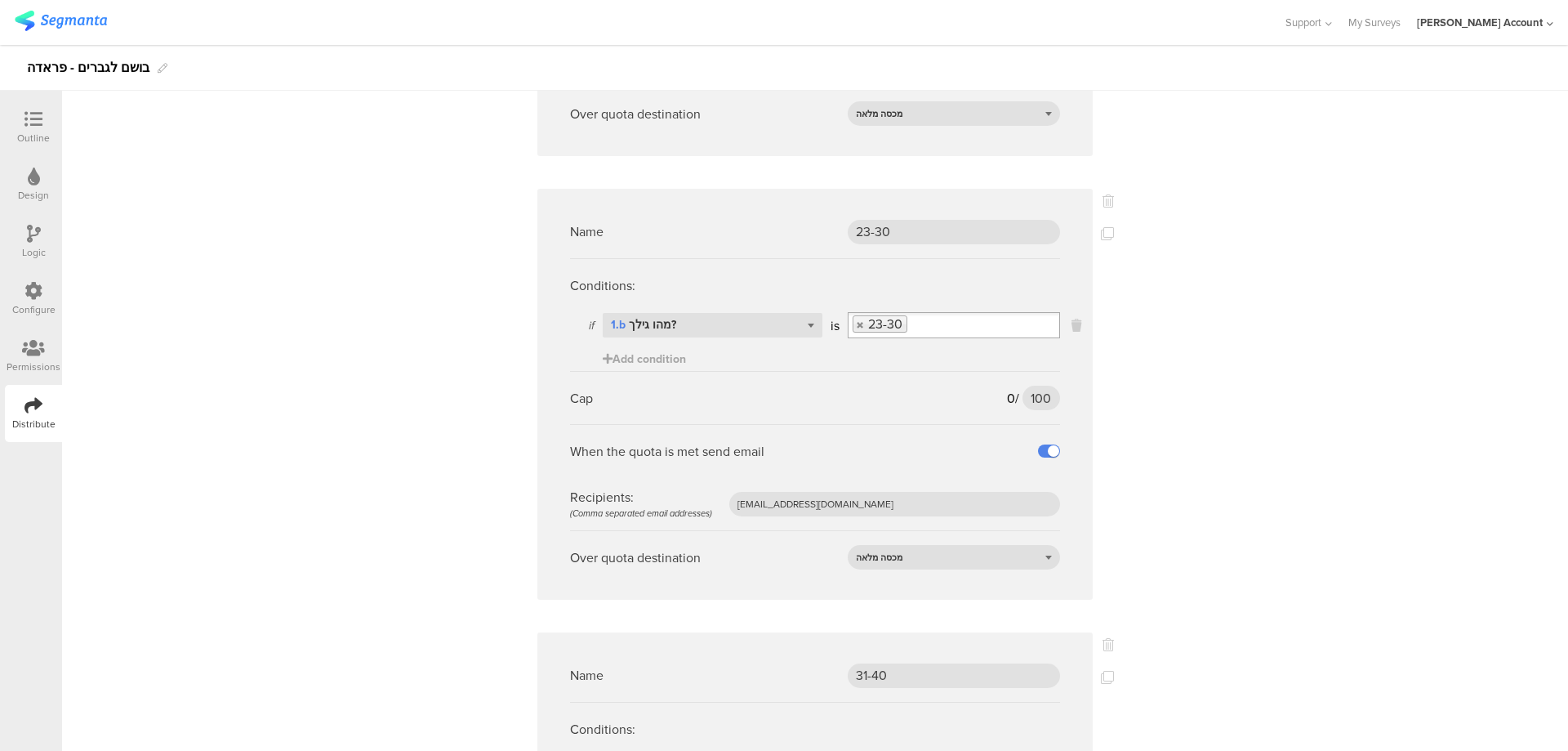
scroll to position [1742, 0]
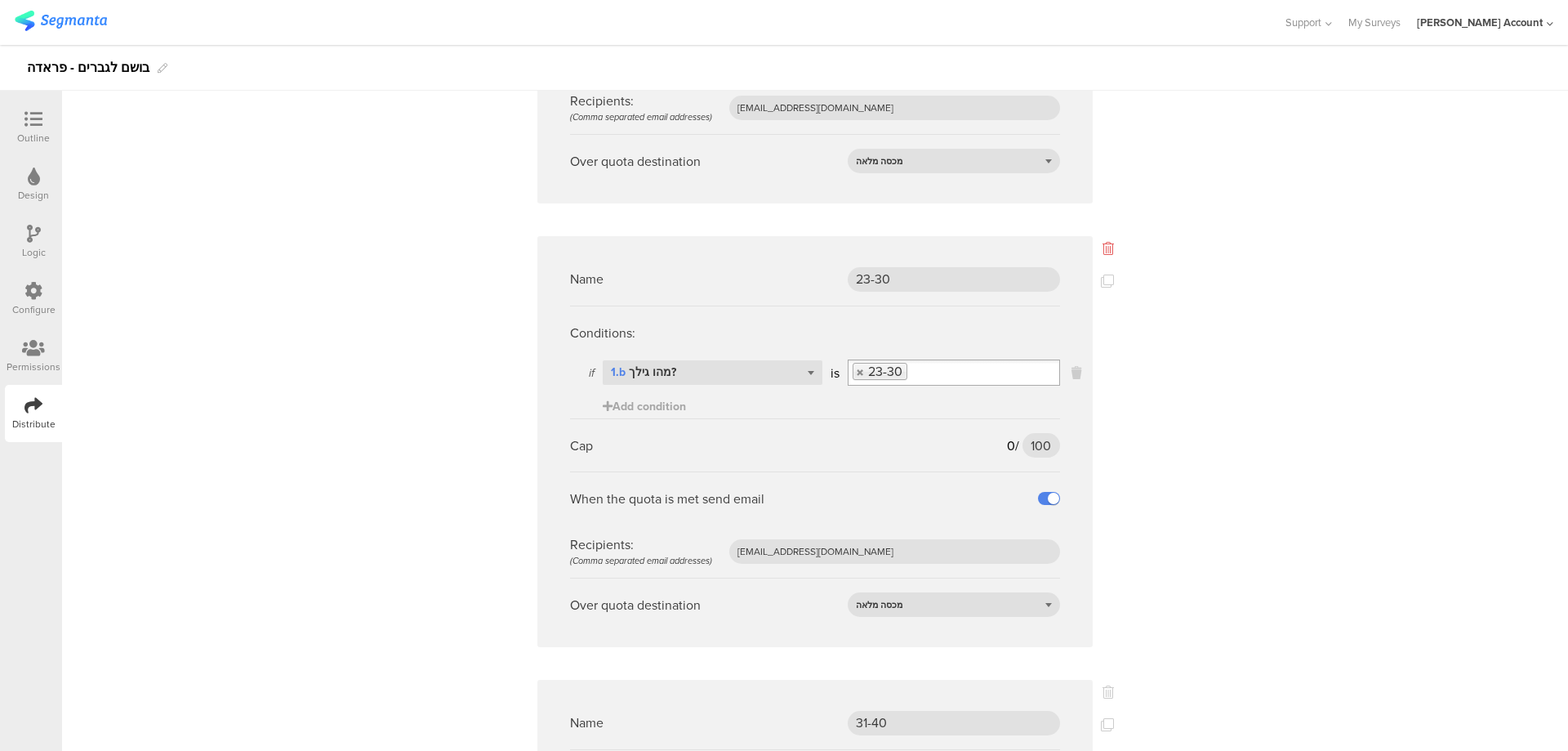
click at [1104, 242] on icon at bounding box center [1108, 248] width 11 height 13
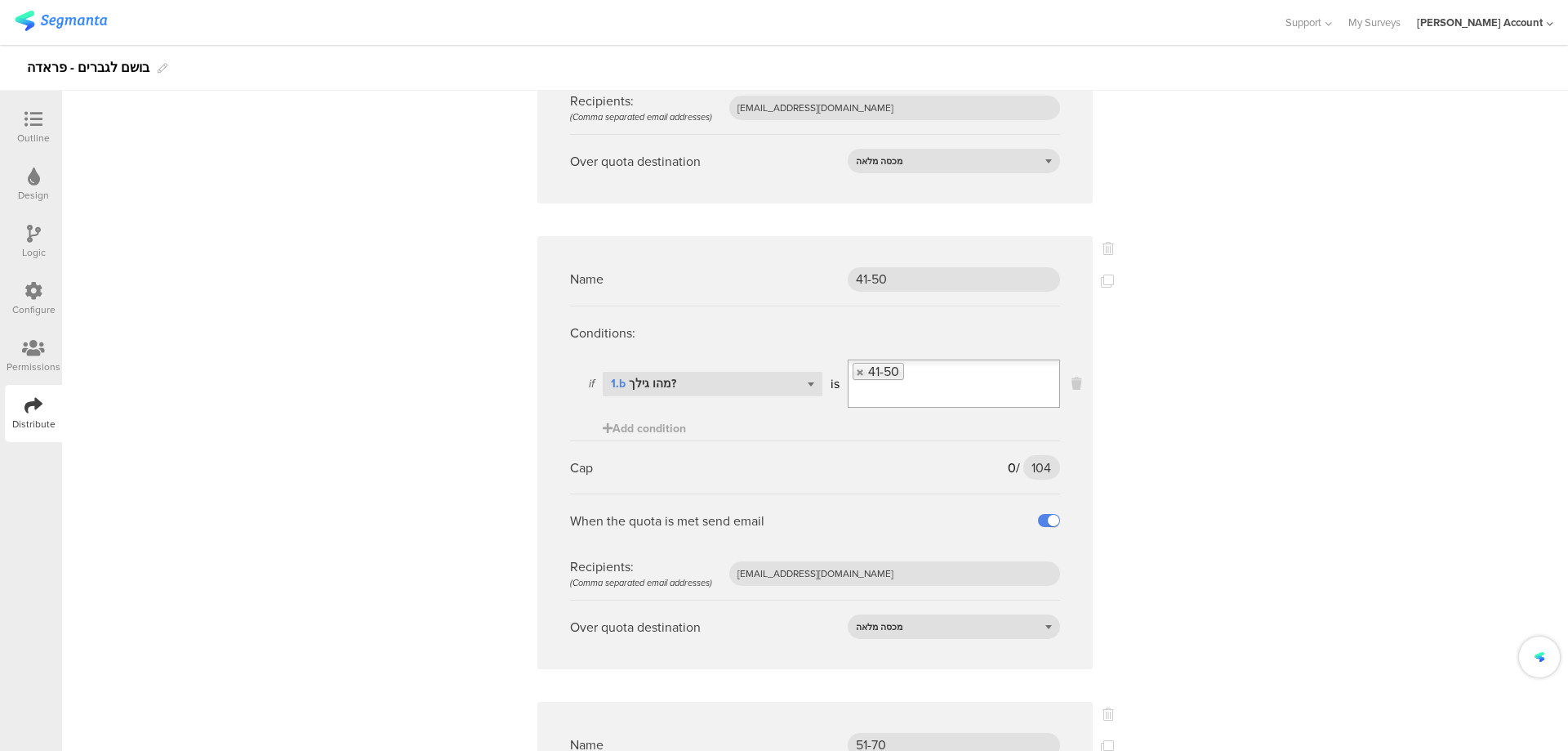
click at [1104, 242] on icon at bounding box center [1108, 248] width 11 height 13
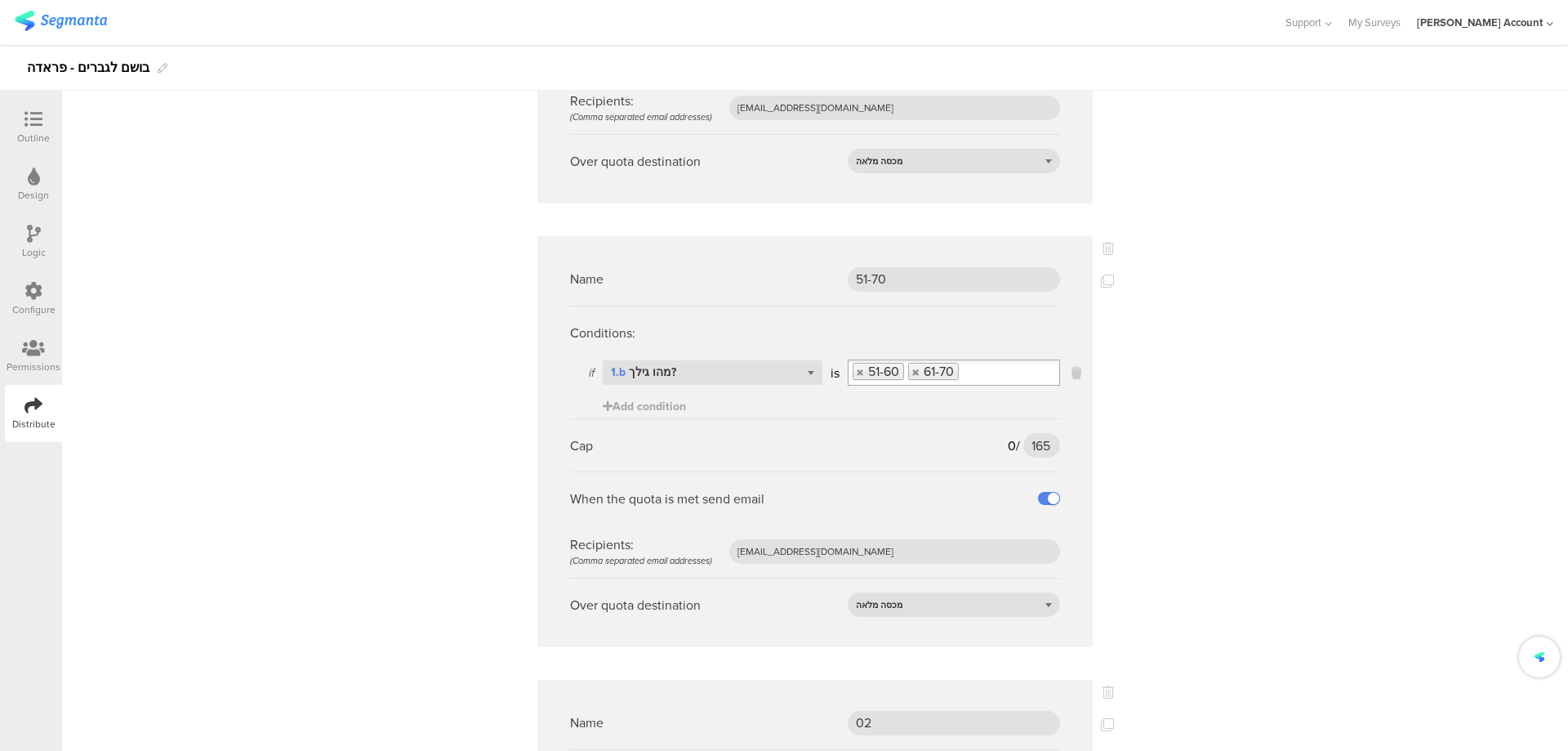
click at [1104, 242] on icon at bounding box center [1108, 248] width 11 height 13
click at [1104, 686] on icon at bounding box center [1108, 692] width 11 height 13
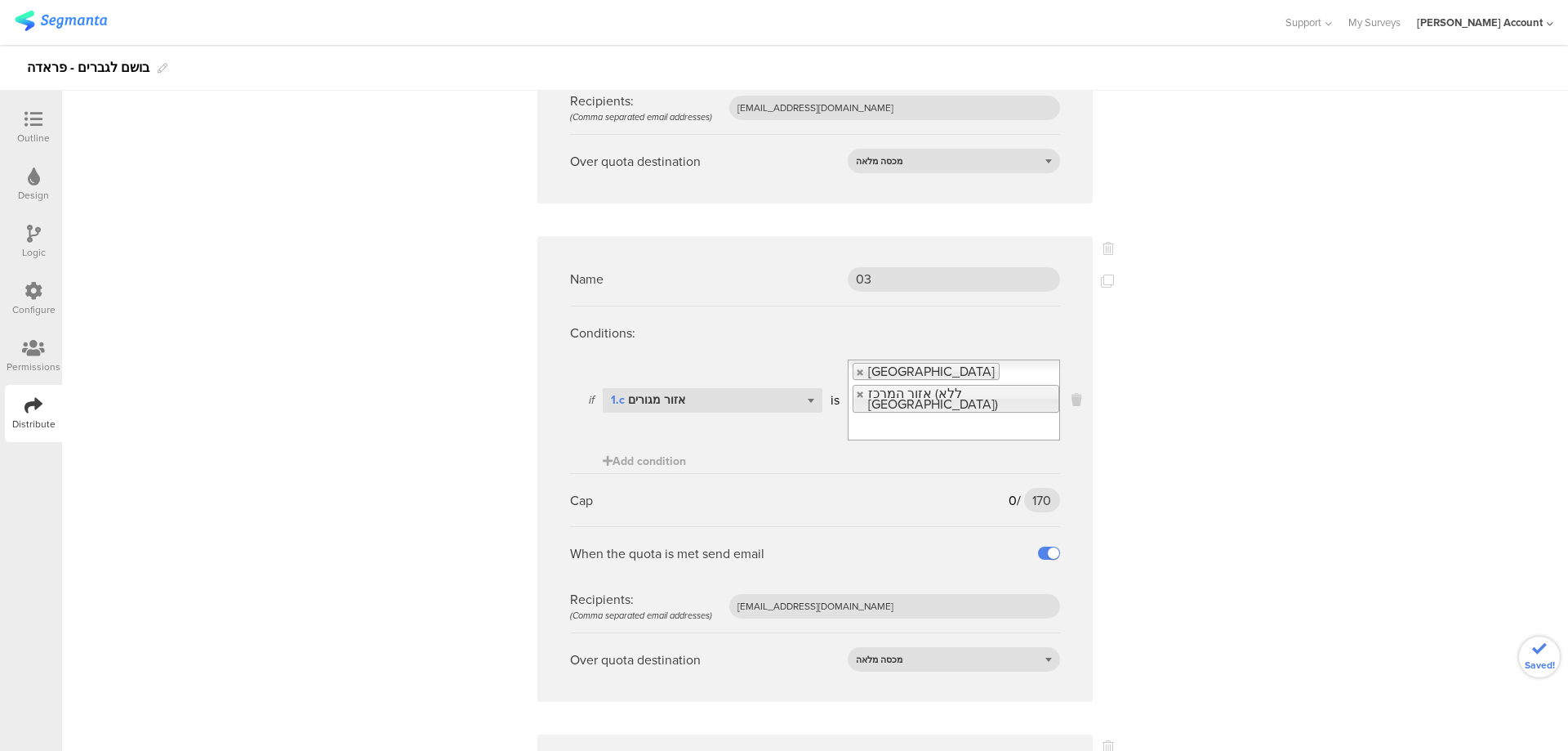
click at [1104, 242] on icon at bounding box center [1108, 248] width 11 height 13
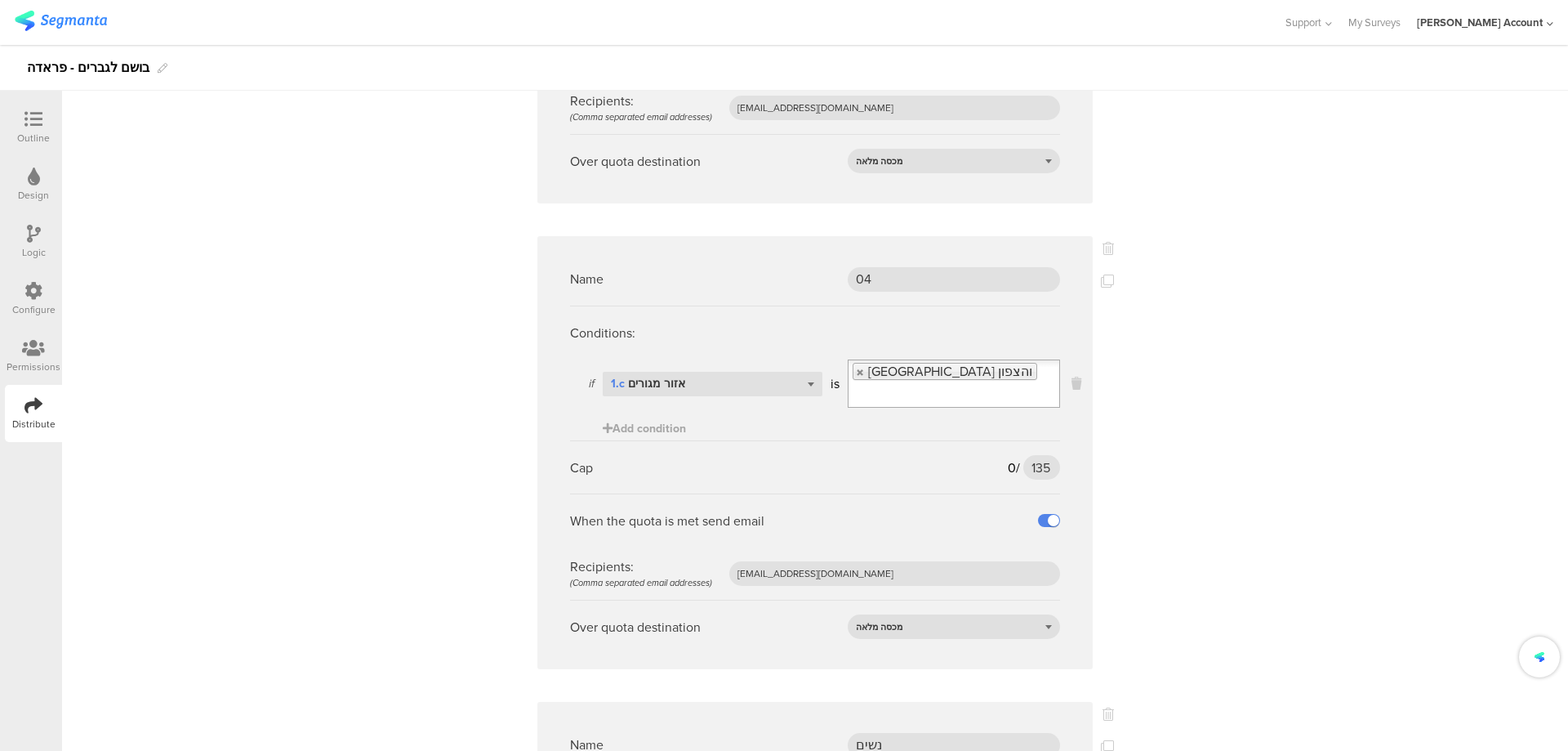
click at [1104, 242] on icon at bounding box center [1108, 248] width 11 height 13
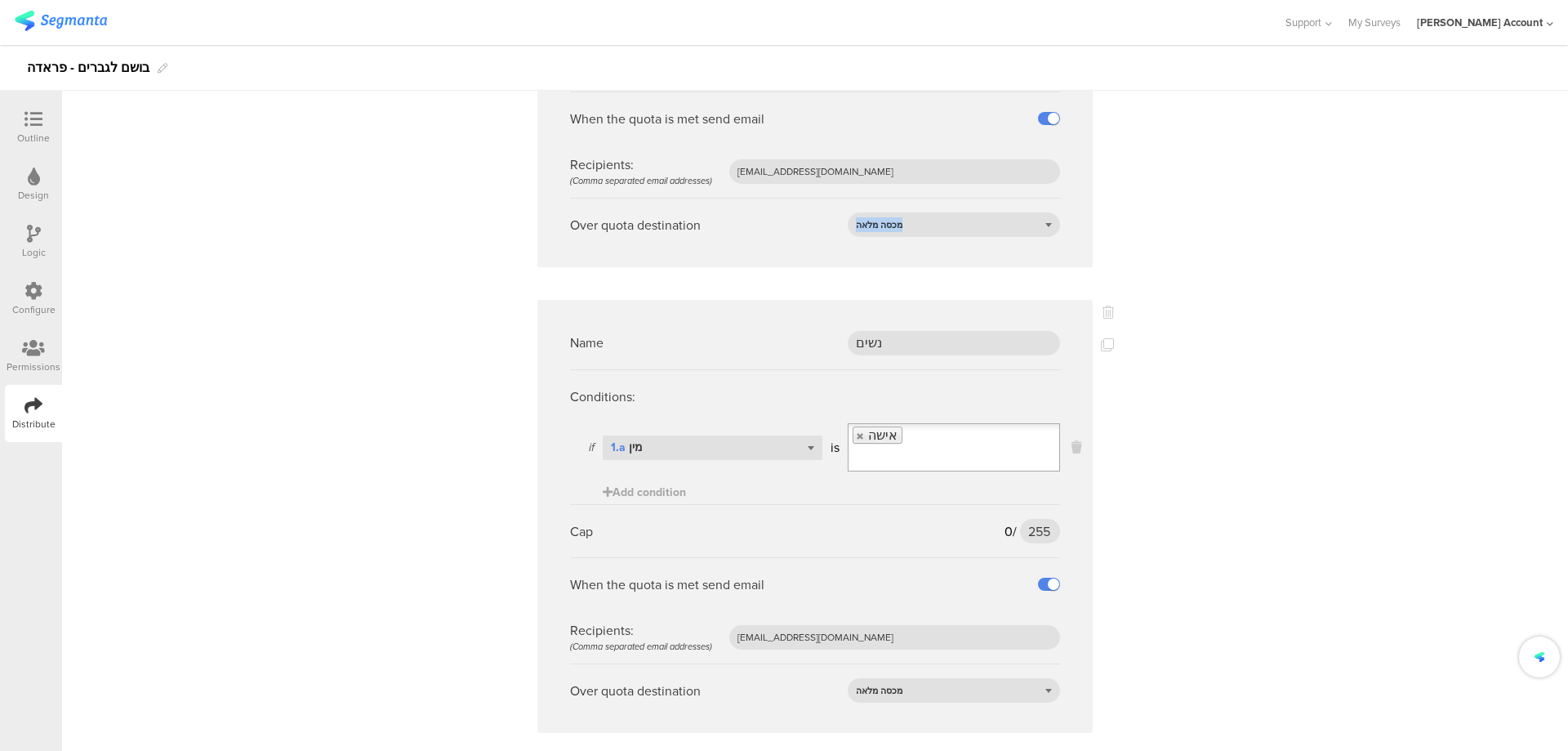
click at [1103, 306] on icon at bounding box center [1108, 312] width 11 height 13
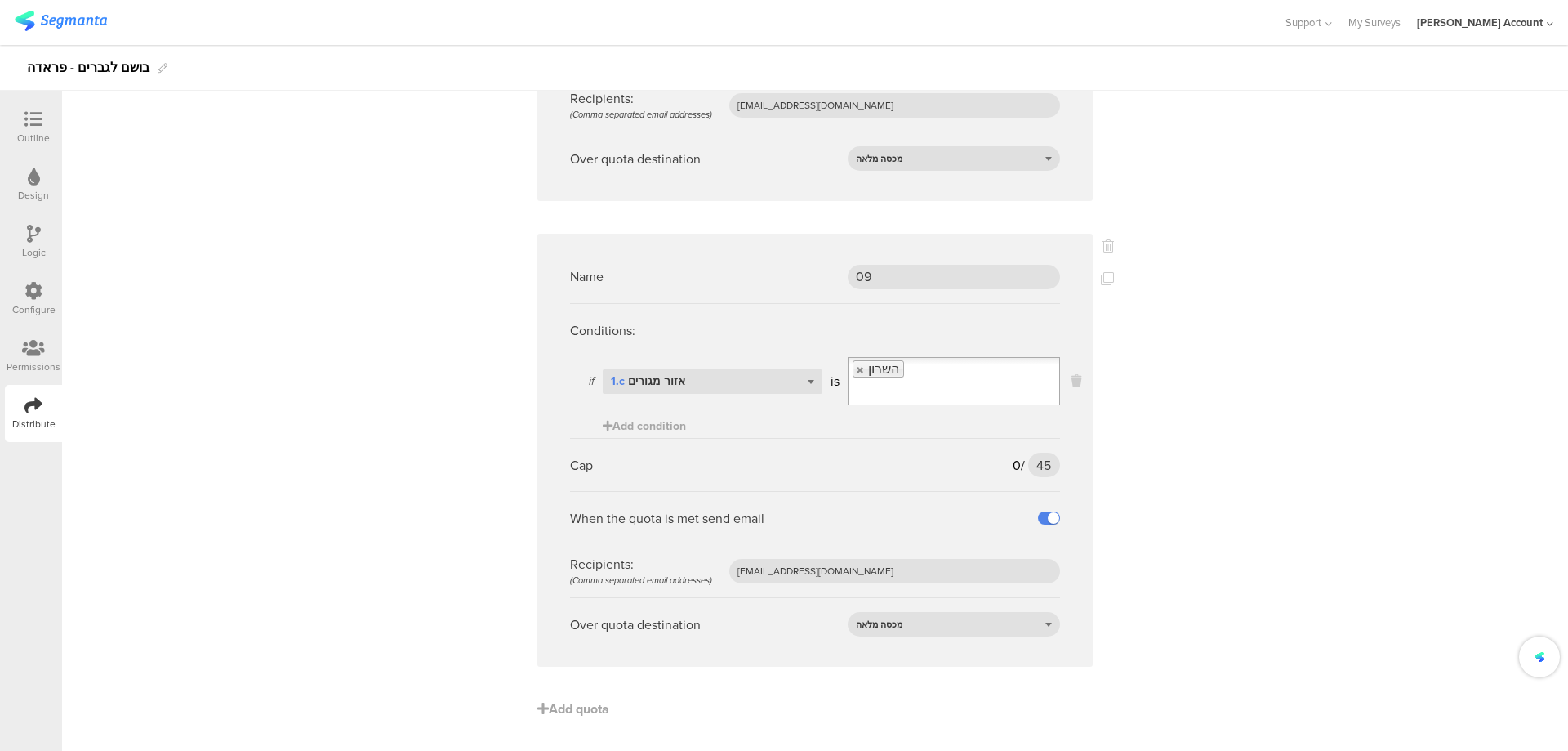
scroll to position [1235, 0]
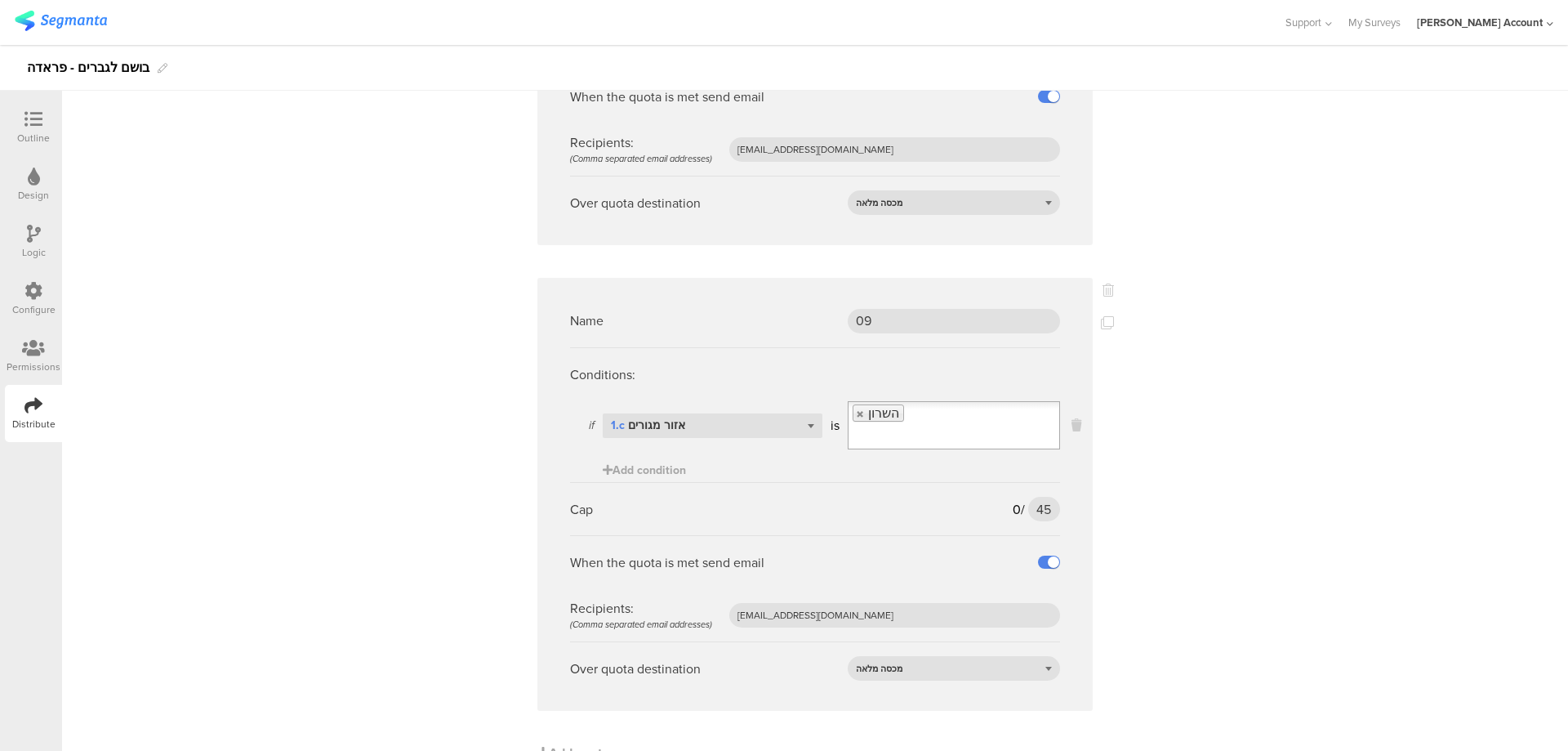
click at [31, 228] on icon at bounding box center [34, 233] width 14 height 18
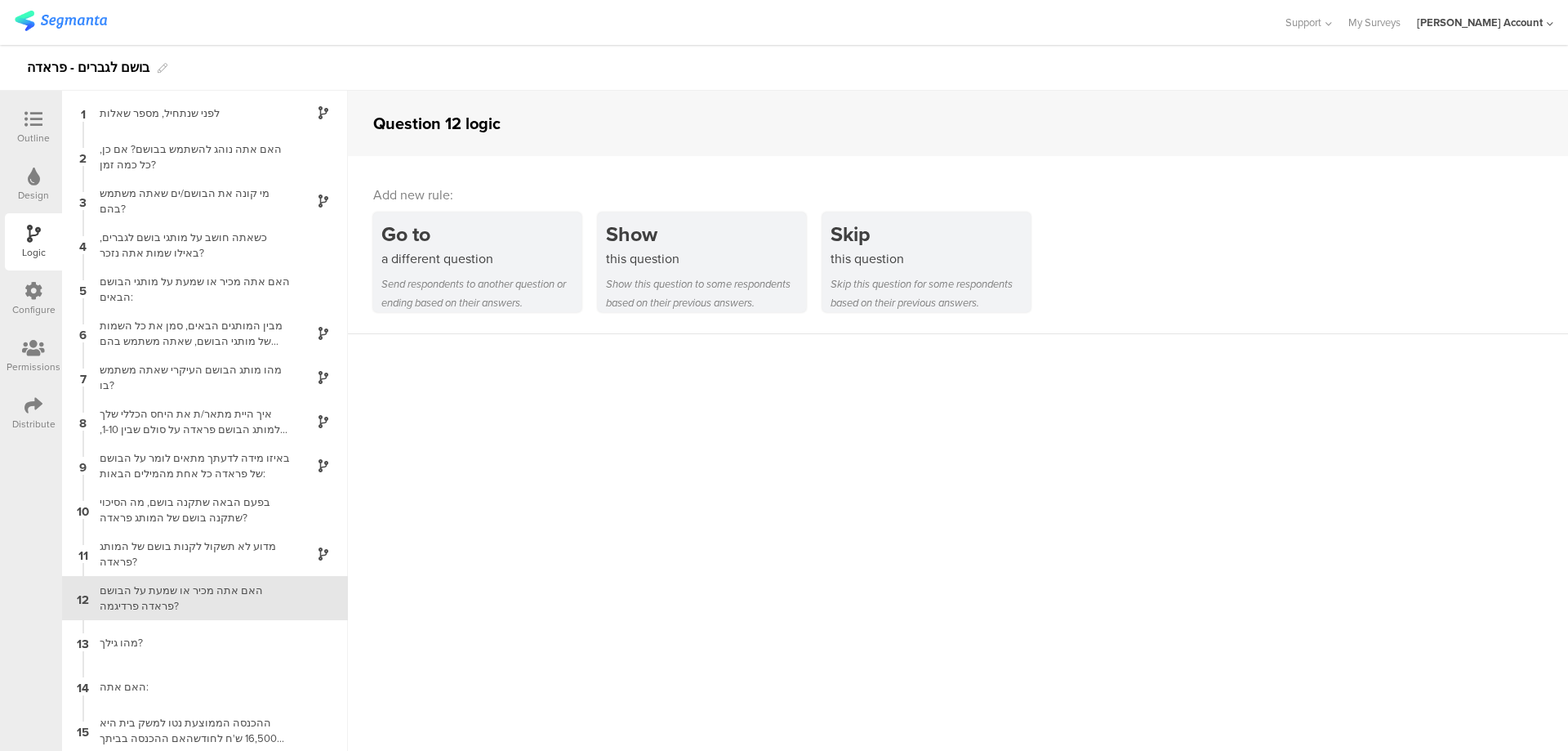
scroll to position [2, 0]
click at [208, 116] on div "לפני שנתחיל, מספר שאלות" at bounding box center [191, 111] width 204 height 16
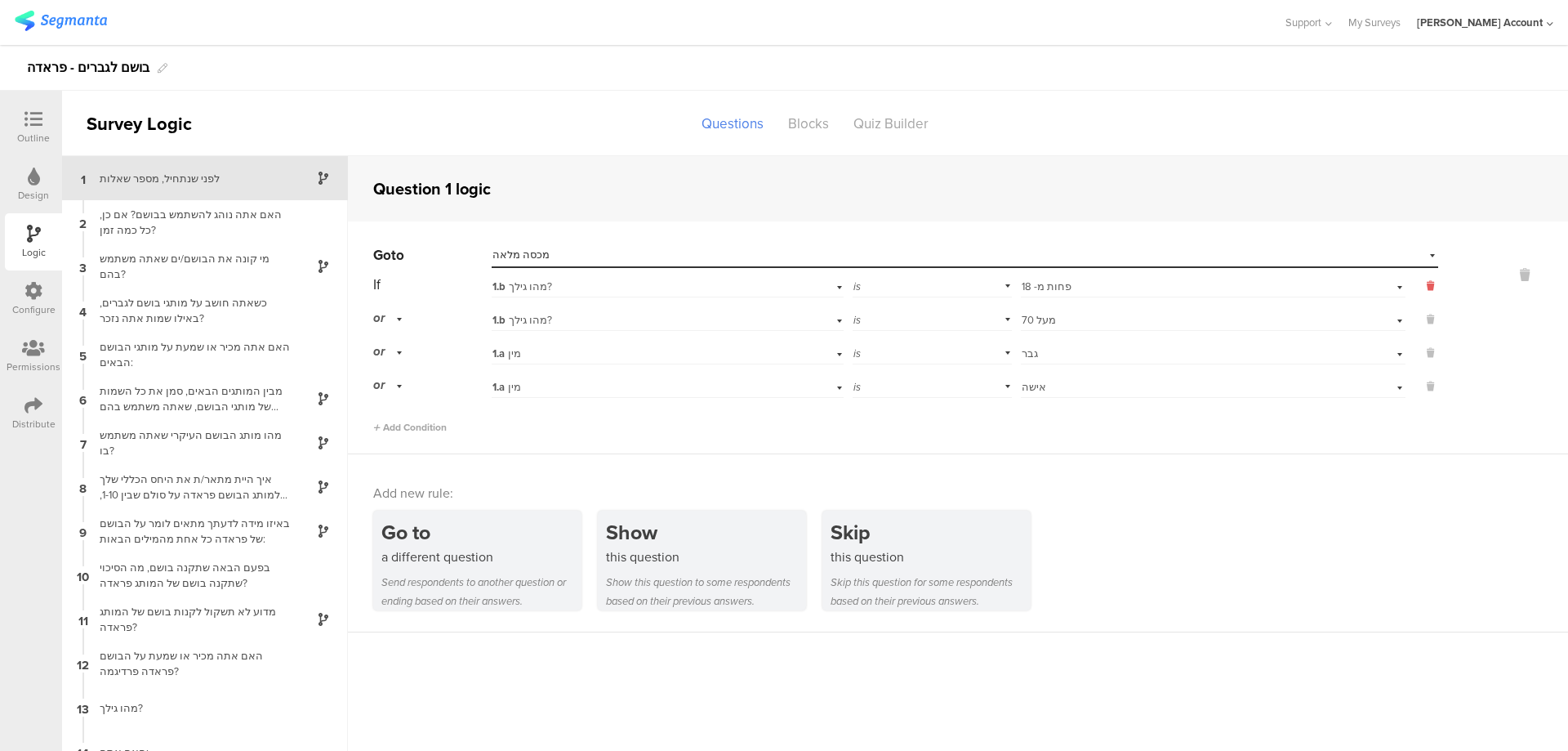
click at [1427, 285] on icon at bounding box center [1430, 285] width 8 height 15
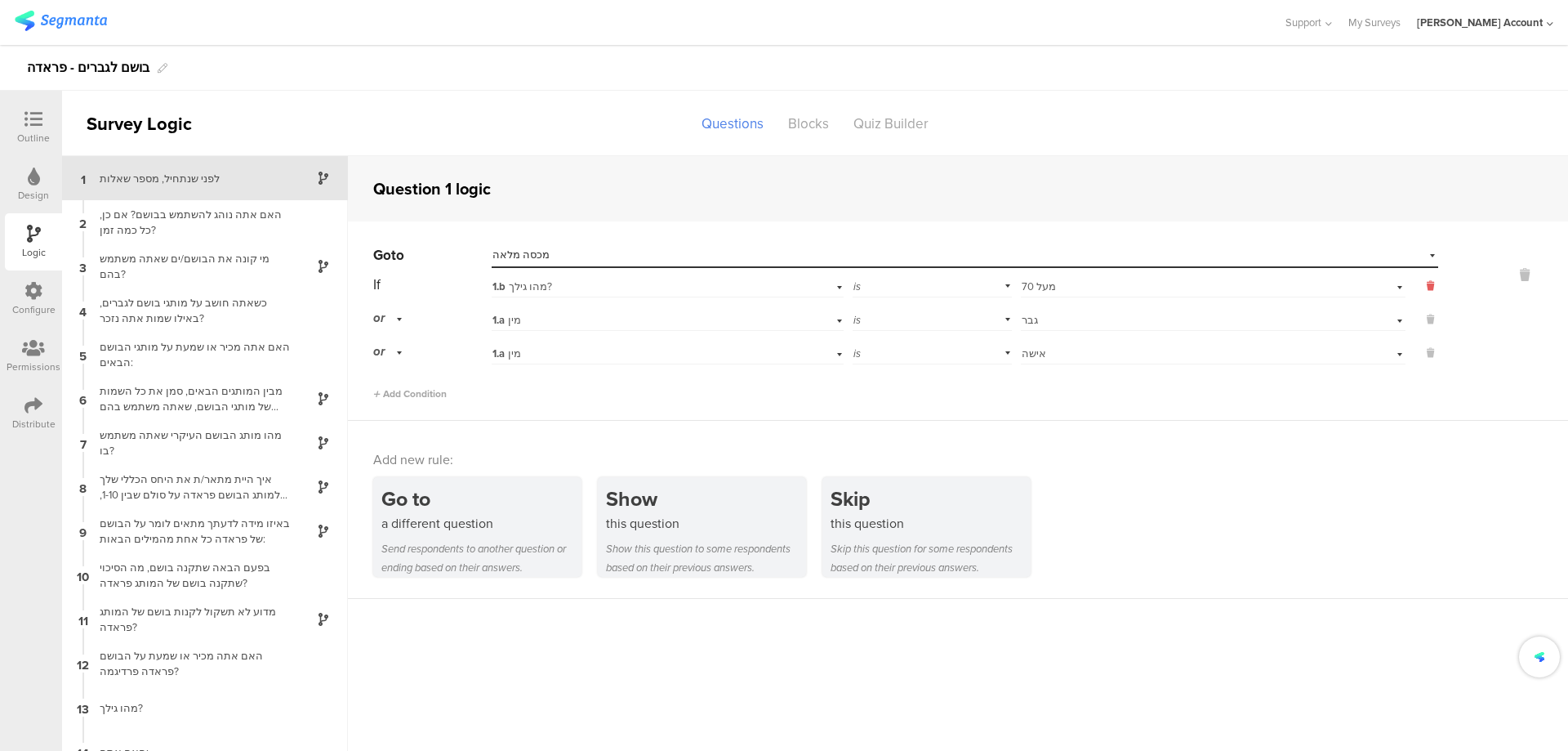
click at [1427, 284] on icon at bounding box center [1430, 285] width 8 height 15
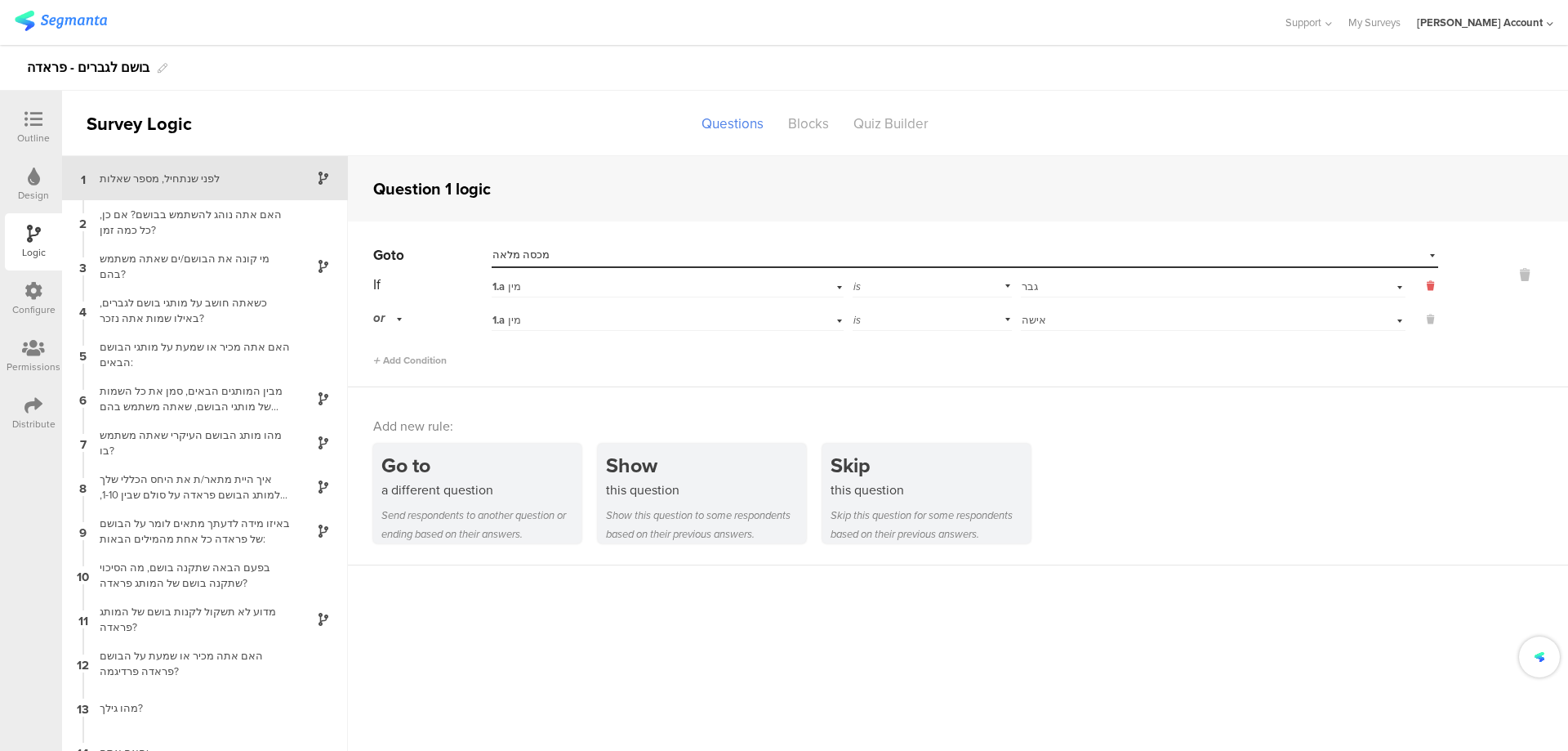
click at [1427, 284] on icon at bounding box center [1430, 285] width 8 height 15
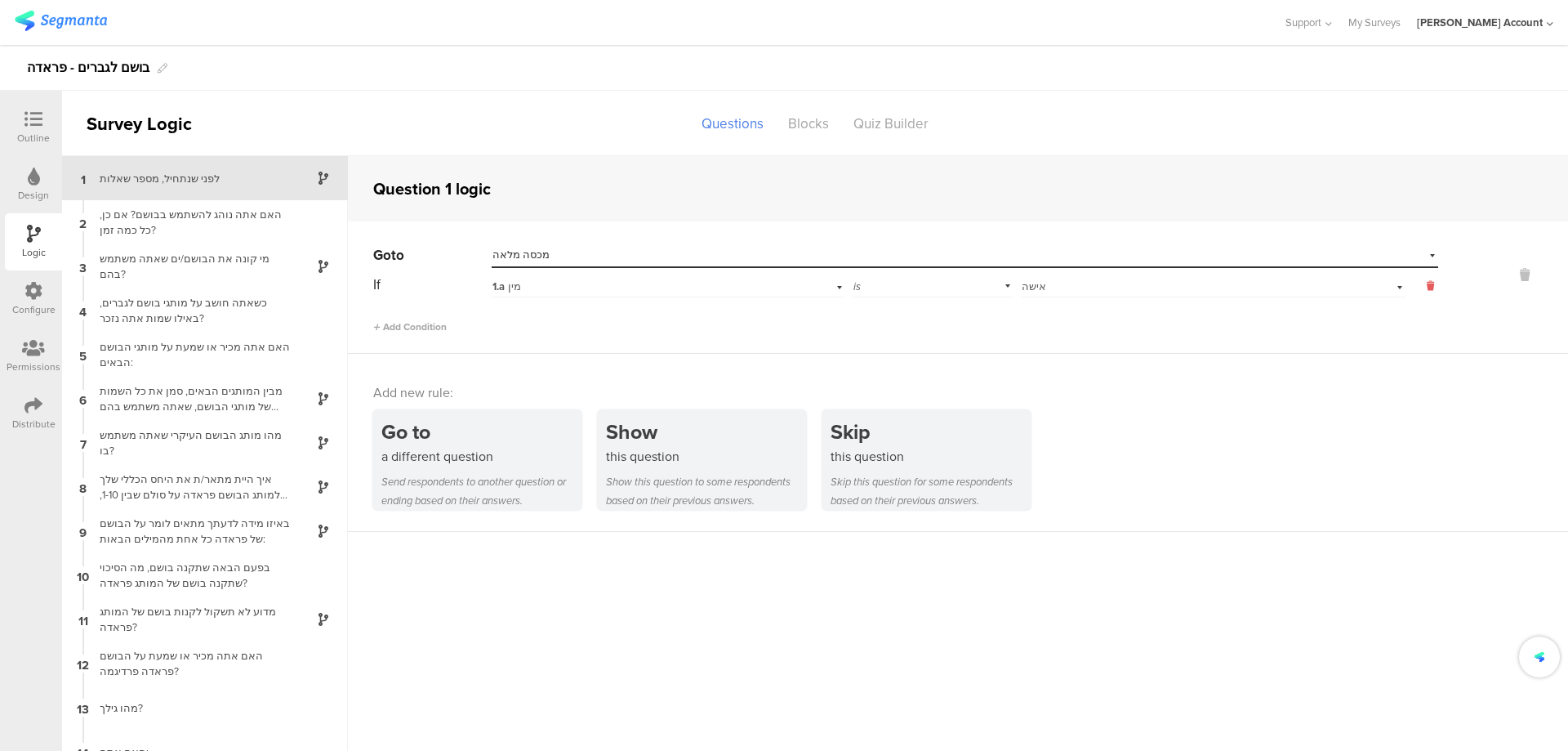
click at [1427, 284] on icon at bounding box center [1430, 285] width 8 height 15
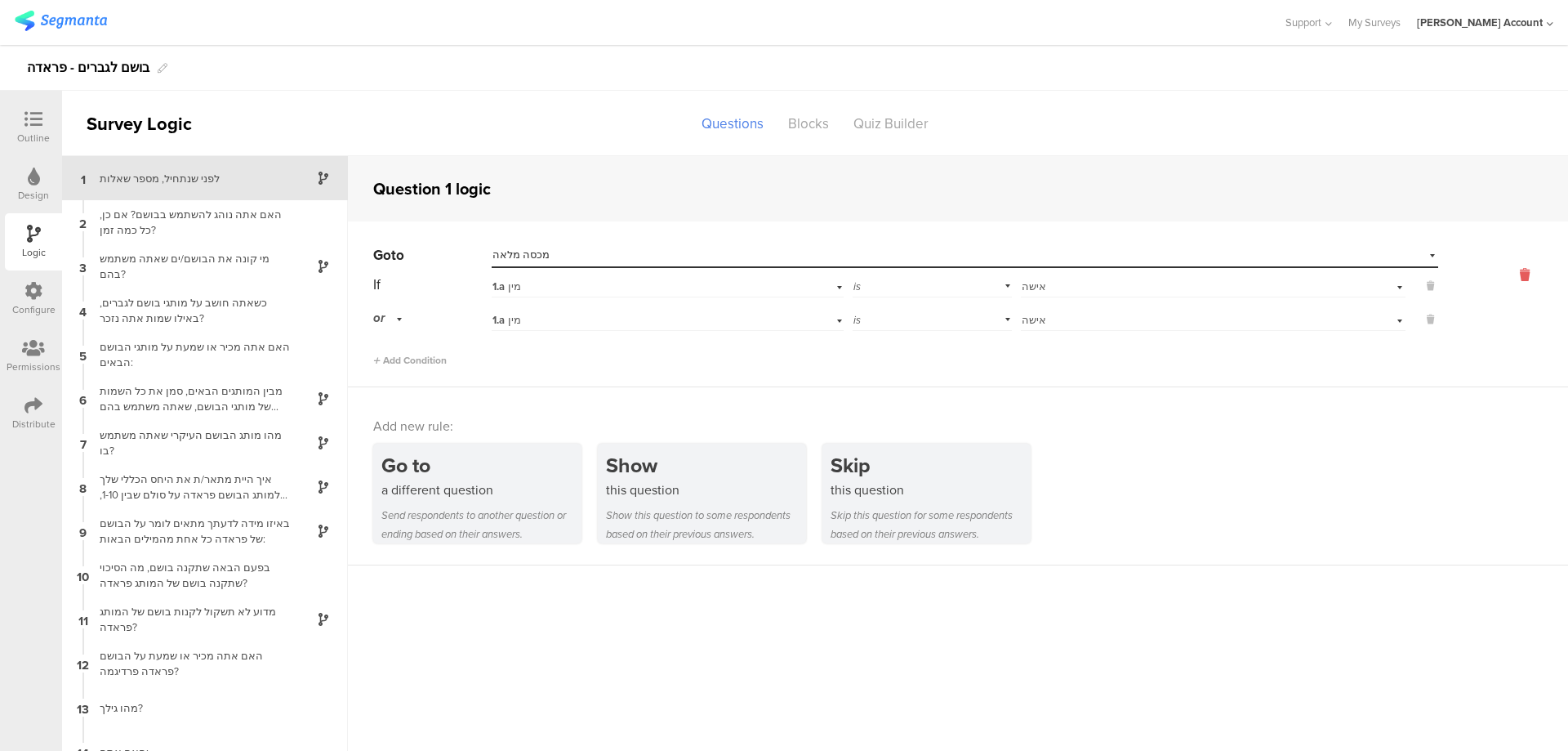
click at [1515, 270] on icon at bounding box center [1525, 275] width 40 height 19
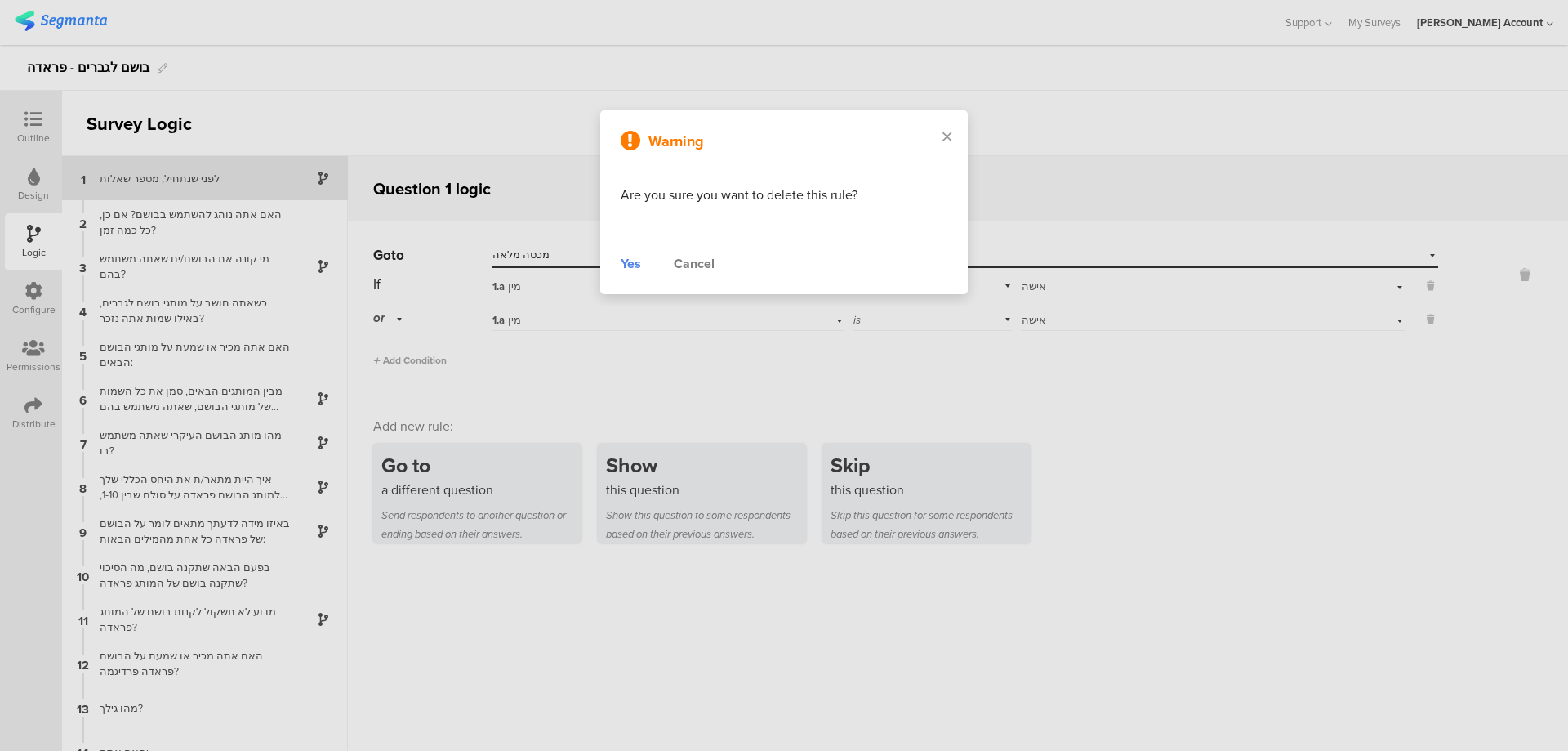
click at [635, 265] on div "Yes" at bounding box center [631, 264] width 21 height 20
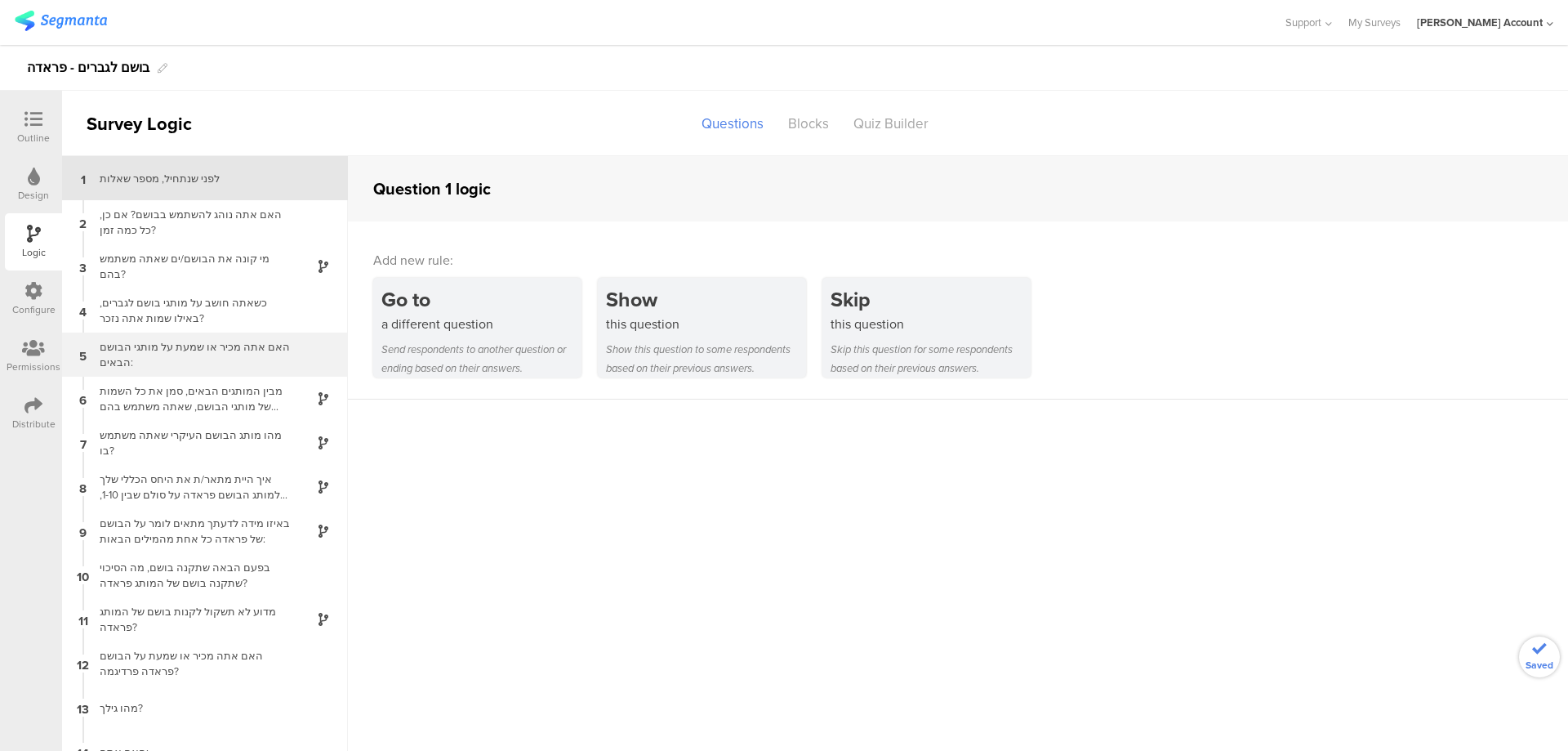
scroll to position [2, 0]
click at [29, 112] on icon at bounding box center [33, 119] width 18 height 18
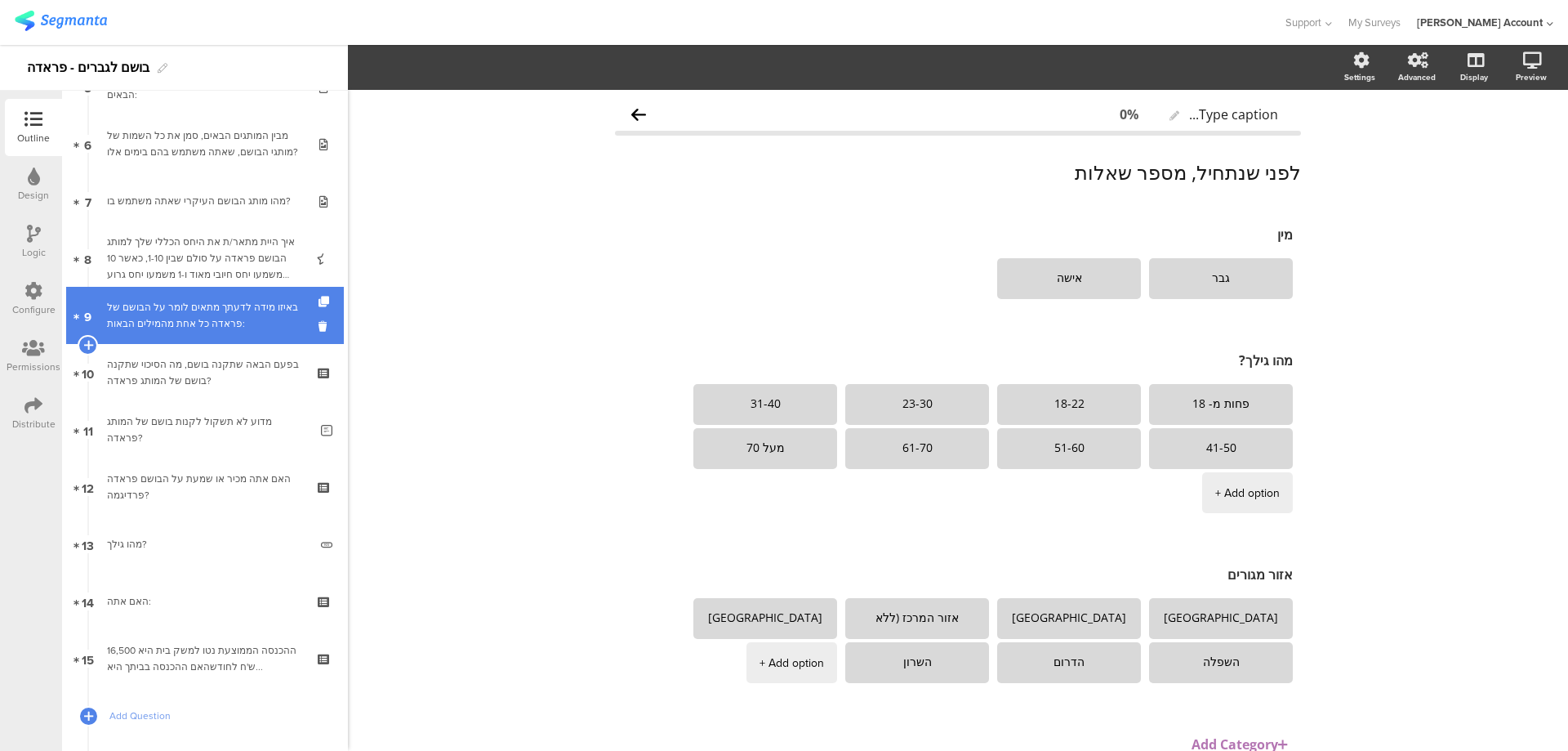
scroll to position [529, 0]
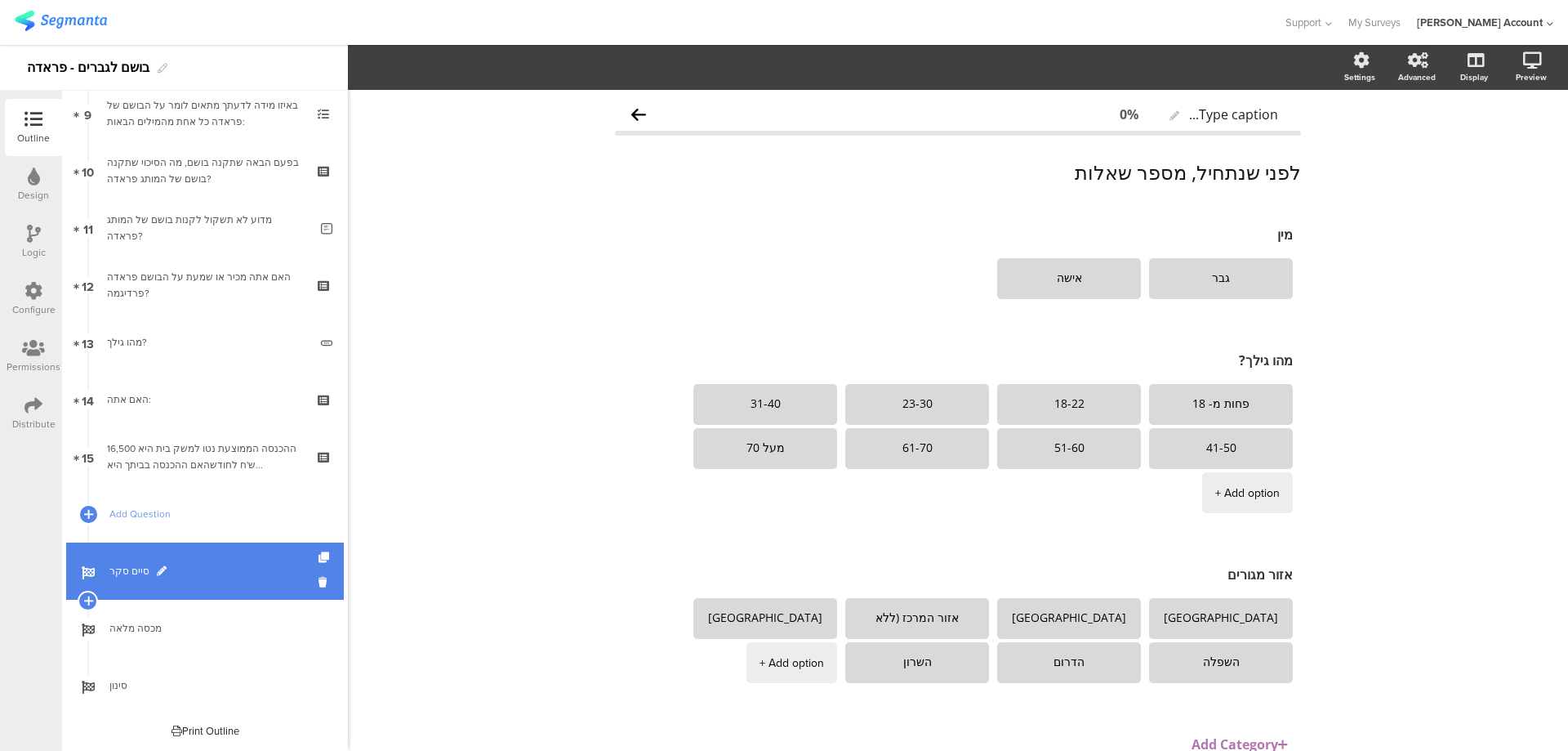
click at [150, 570] on span "סיים סקר" at bounding box center [214, 571] width 209 height 16
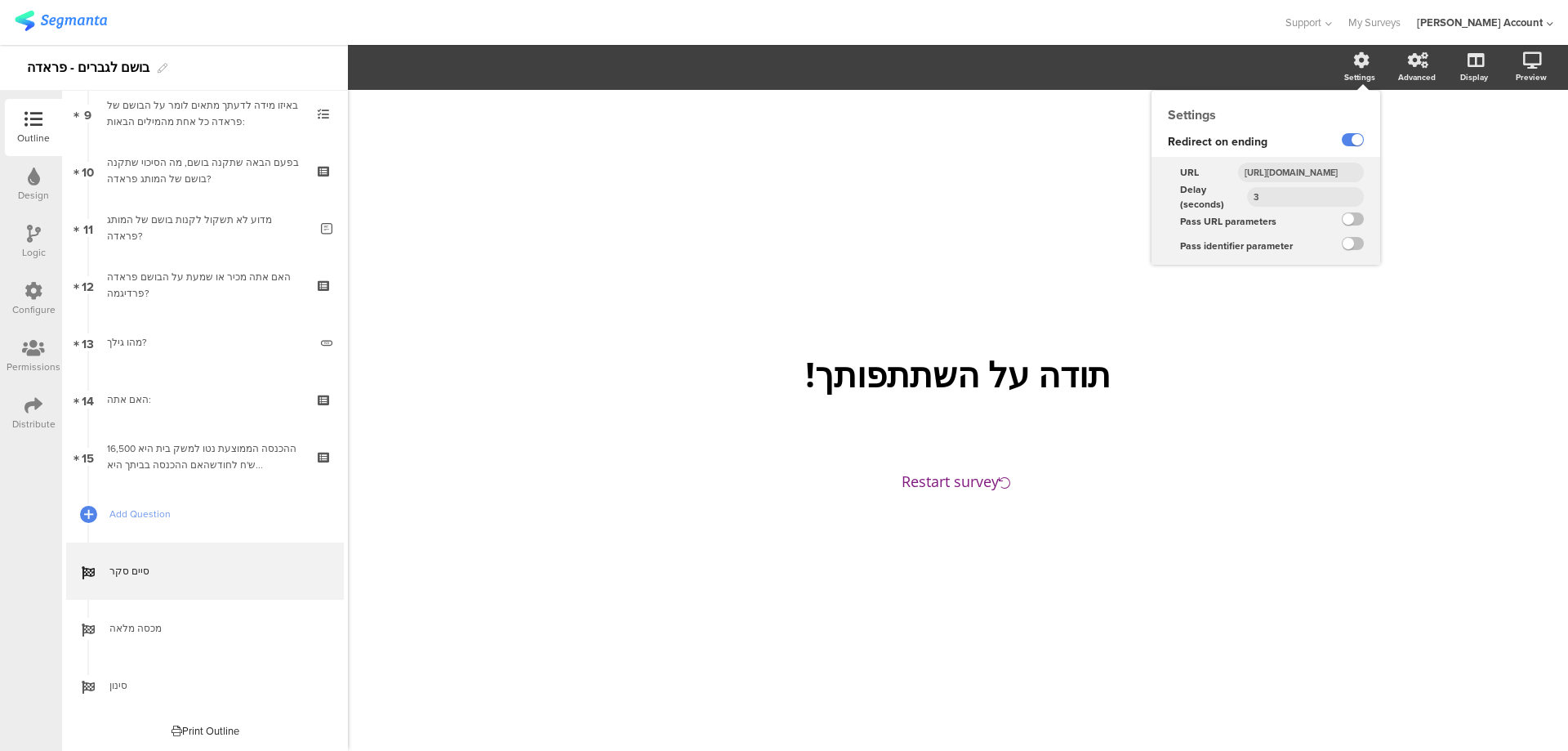
click at [1345, 166] on input "http://www.panel4all.co.il/survey_runtime/external_survey_status.php?surveyID=$…" at bounding box center [1301, 172] width 126 height 20
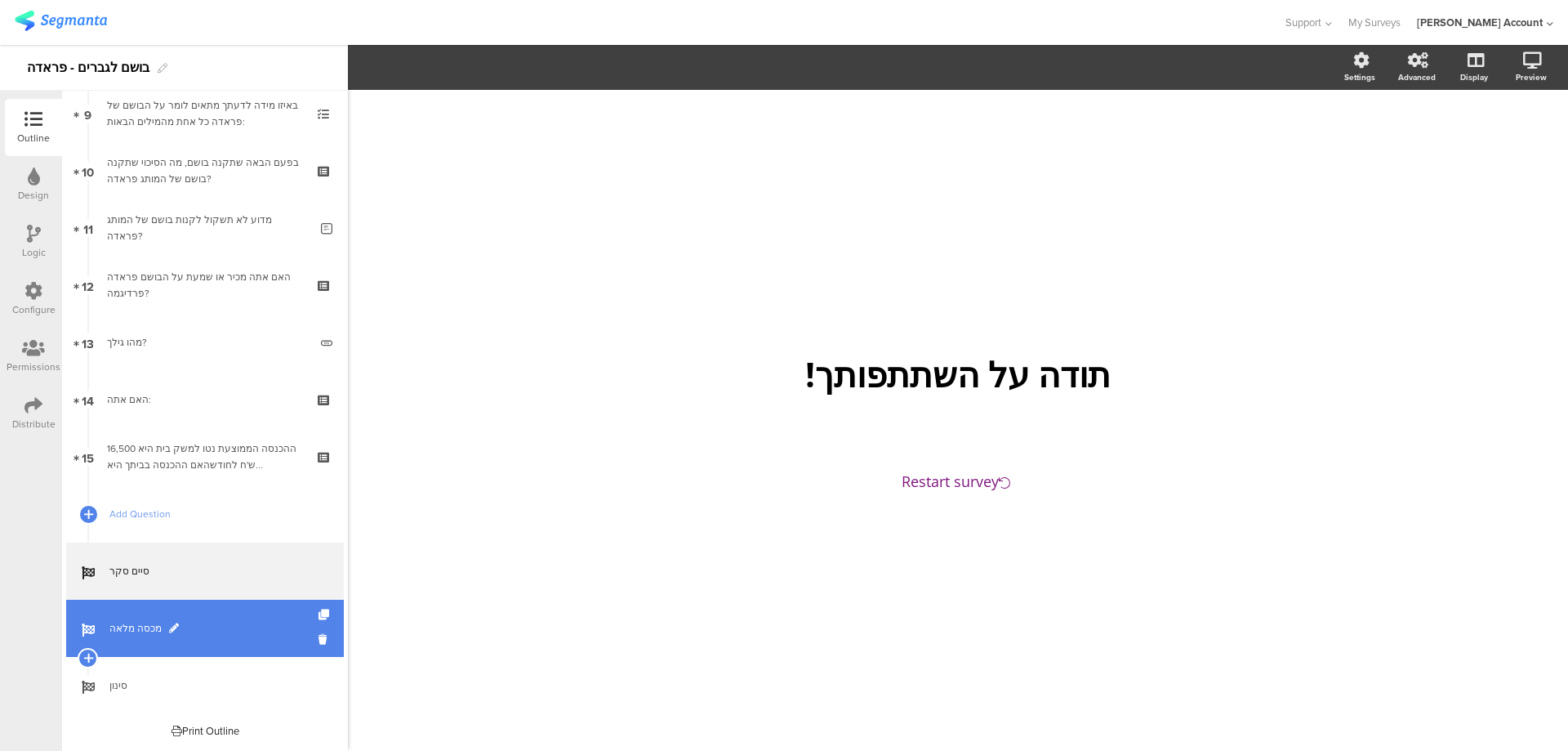
click at [163, 613] on link "מכסה מלאה" at bounding box center [205, 628] width 278 height 57
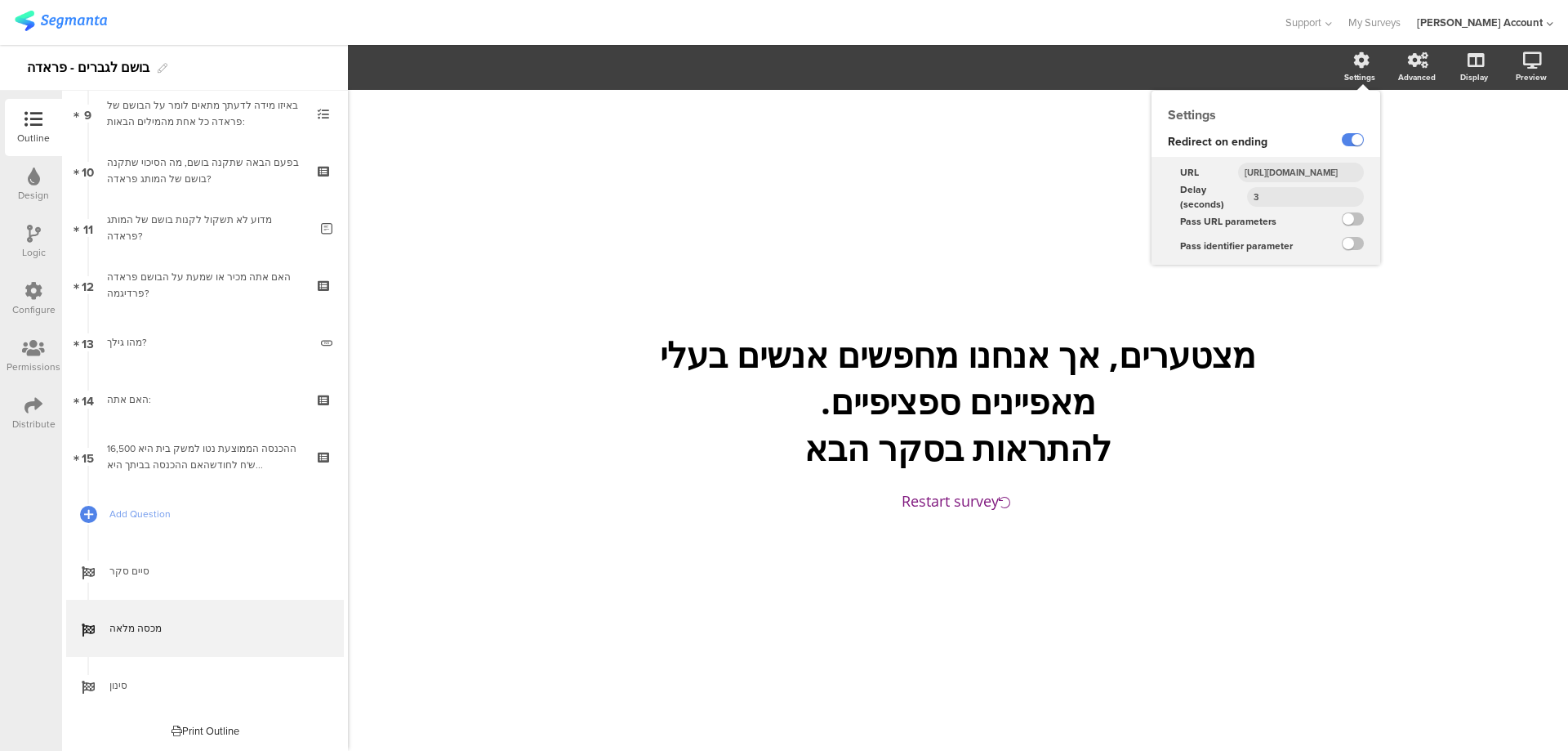
click at [1319, 165] on input "http://www.panel4all.co.il/survey_runtime/external_survey_status.php?surveyID=$…" at bounding box center [1301, 172] width 126 height 20
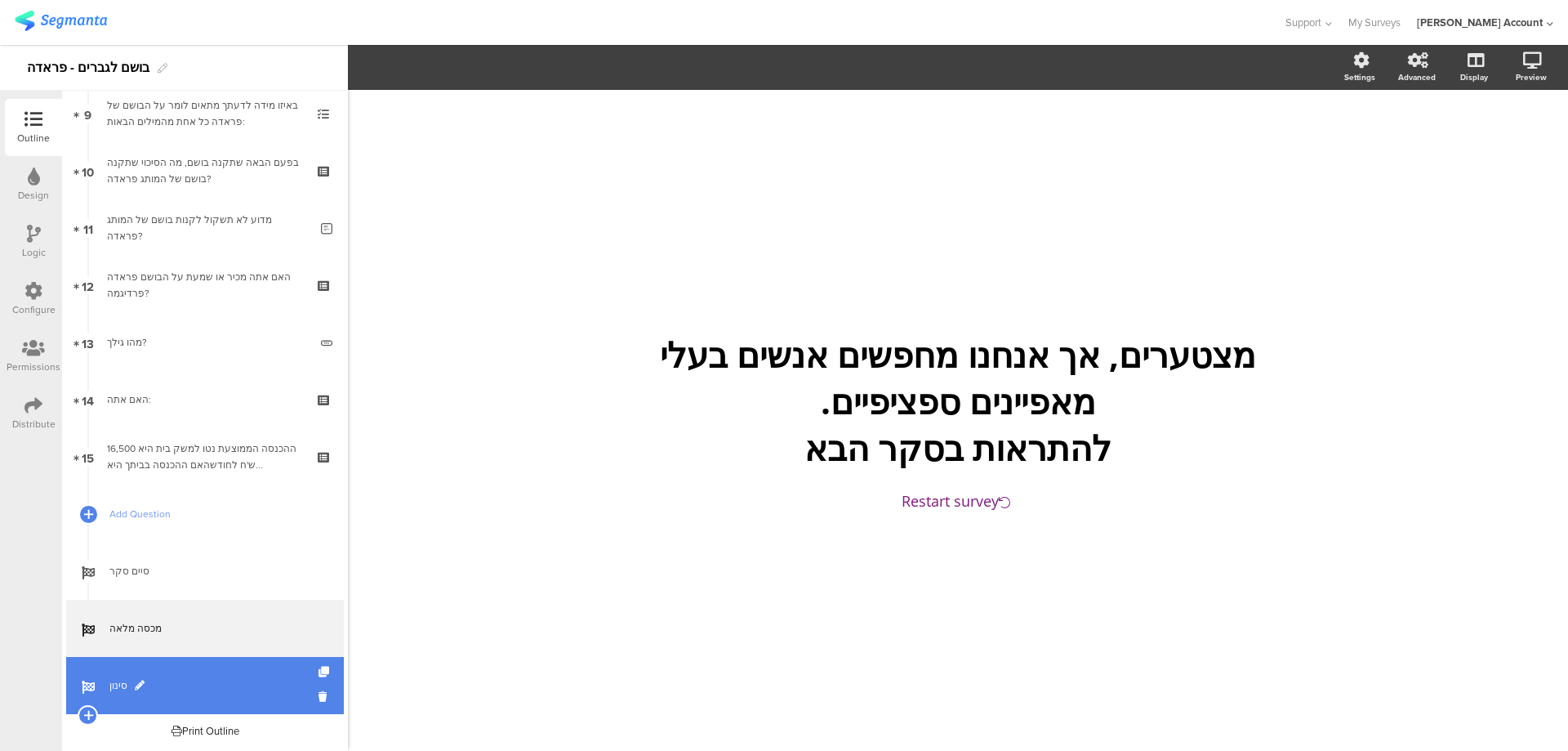
click at [118, 679] on span "סינון" at bounding box center [214, 685] width 209 height 16
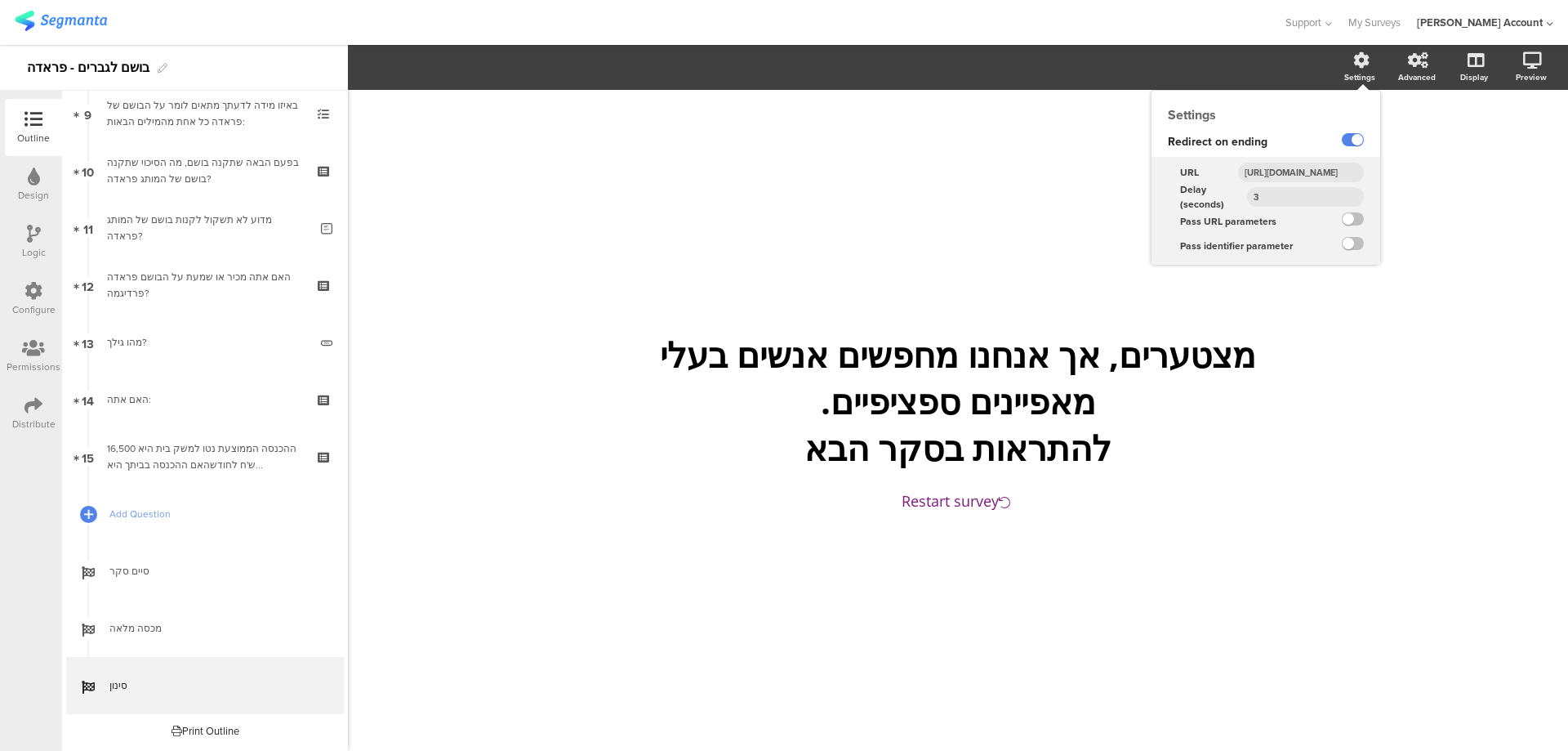
click at [1311, 177] on input "http://www.panel4all.co.il/survey_runtime/external_survey_status.php?surveyID=$…" at bounding box center [1301, 172] width 126 height 20
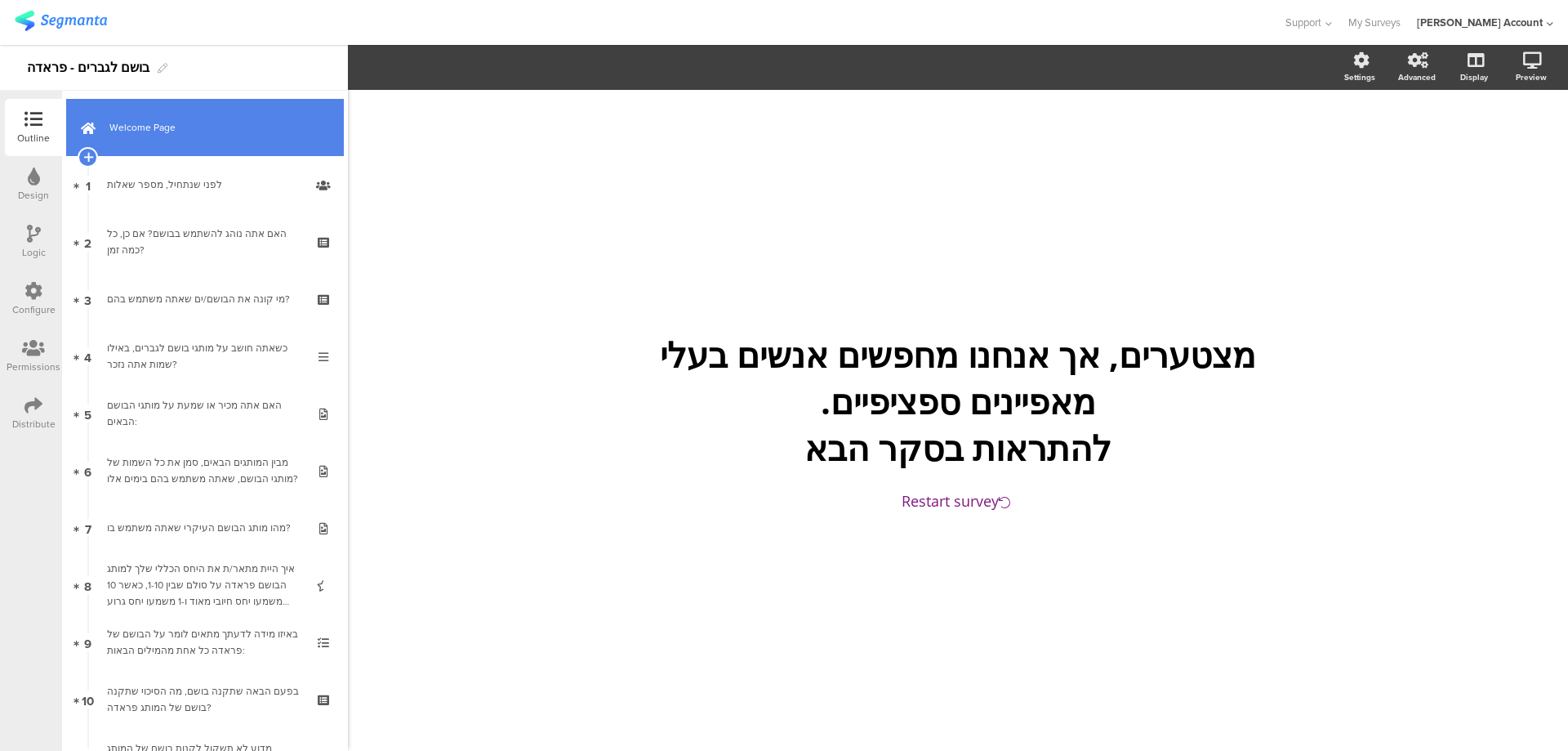
click at [259, 133] on span "Welcome Page" at bounding box center [214, 127] width 209 height 16
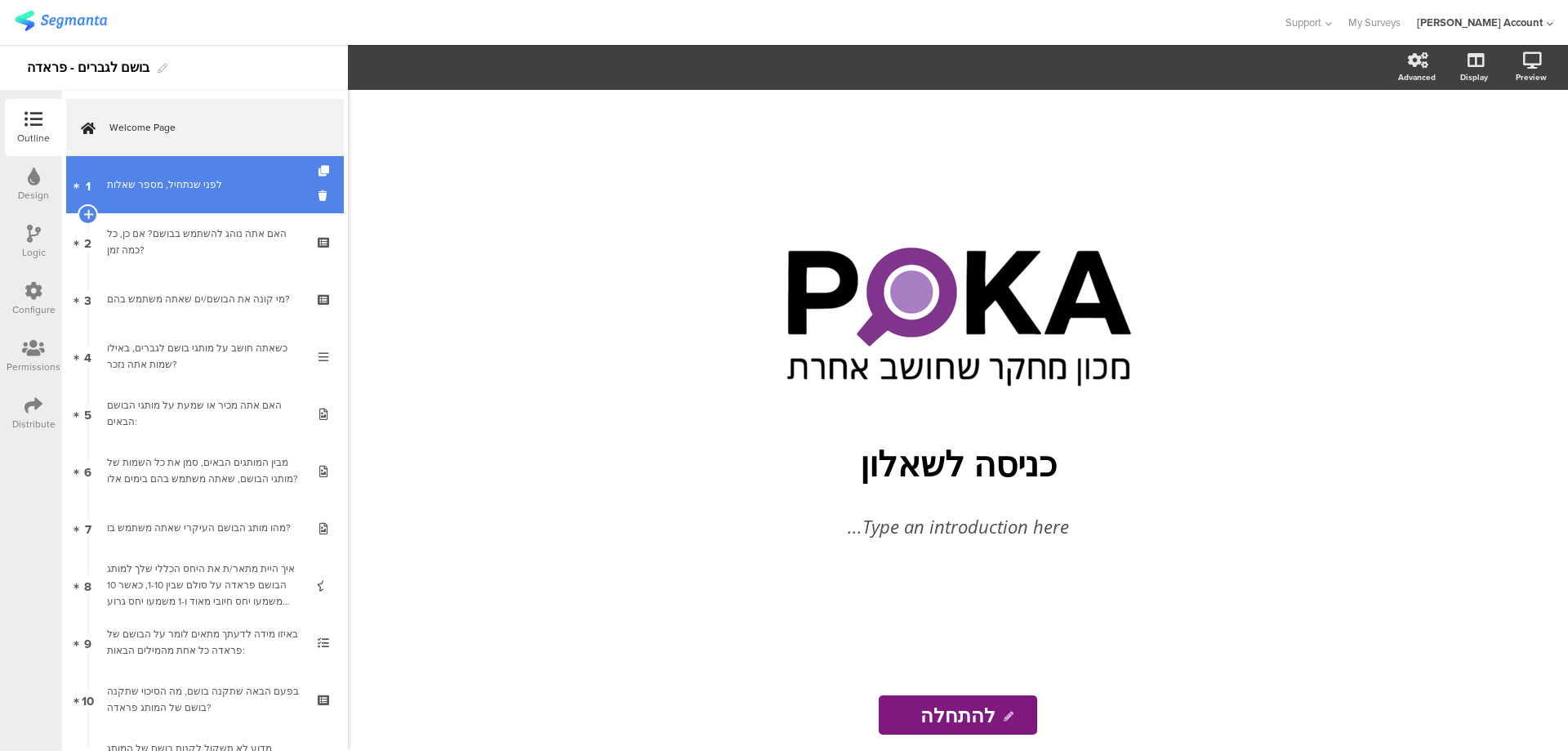
click at [270, 183] on div "לפני שנתחיל, מספר שאלות" at bounding box center [204, 184] width 195 height 16
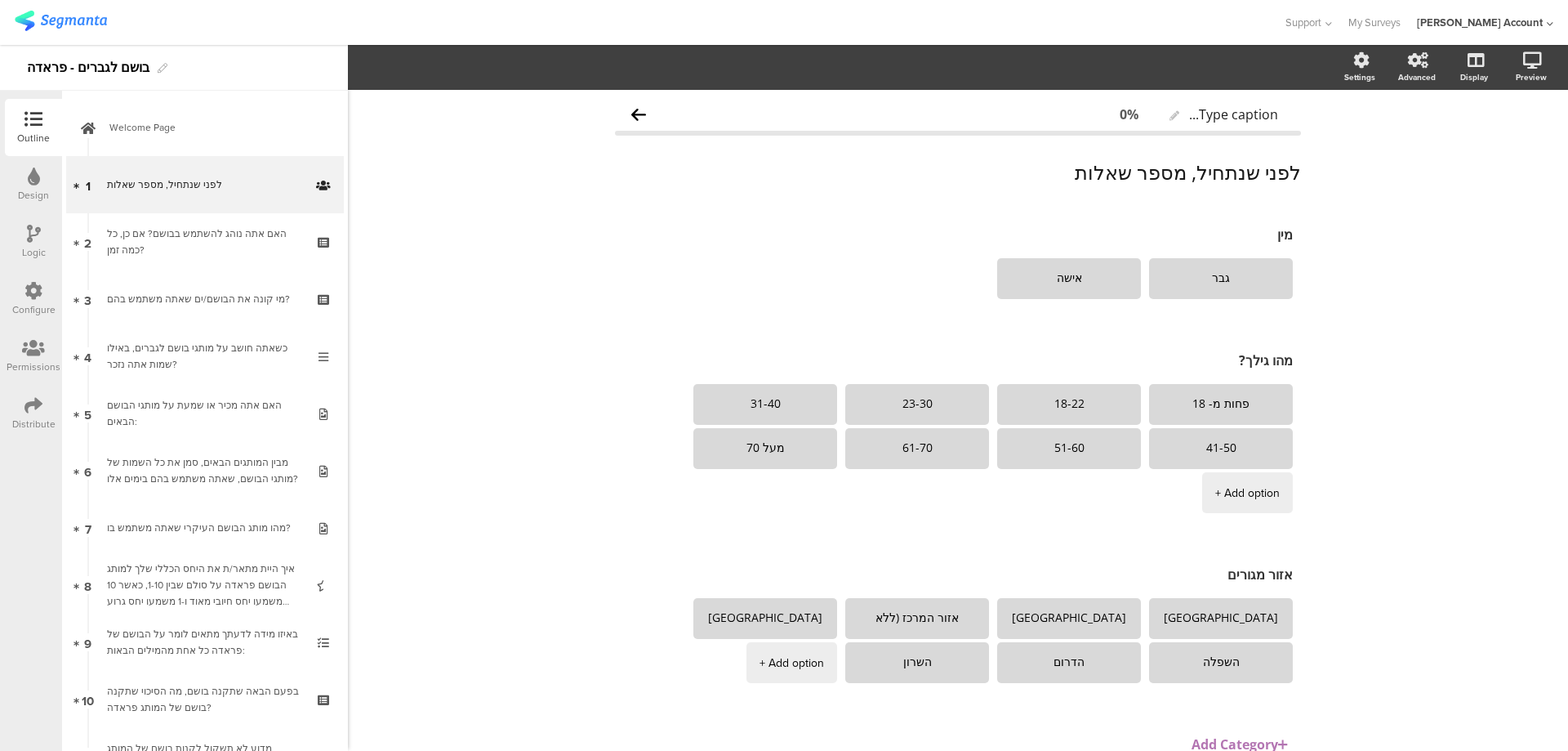
click at [41, 234] on div "Logic" at bounding box center [34, 242] width 57 height 57
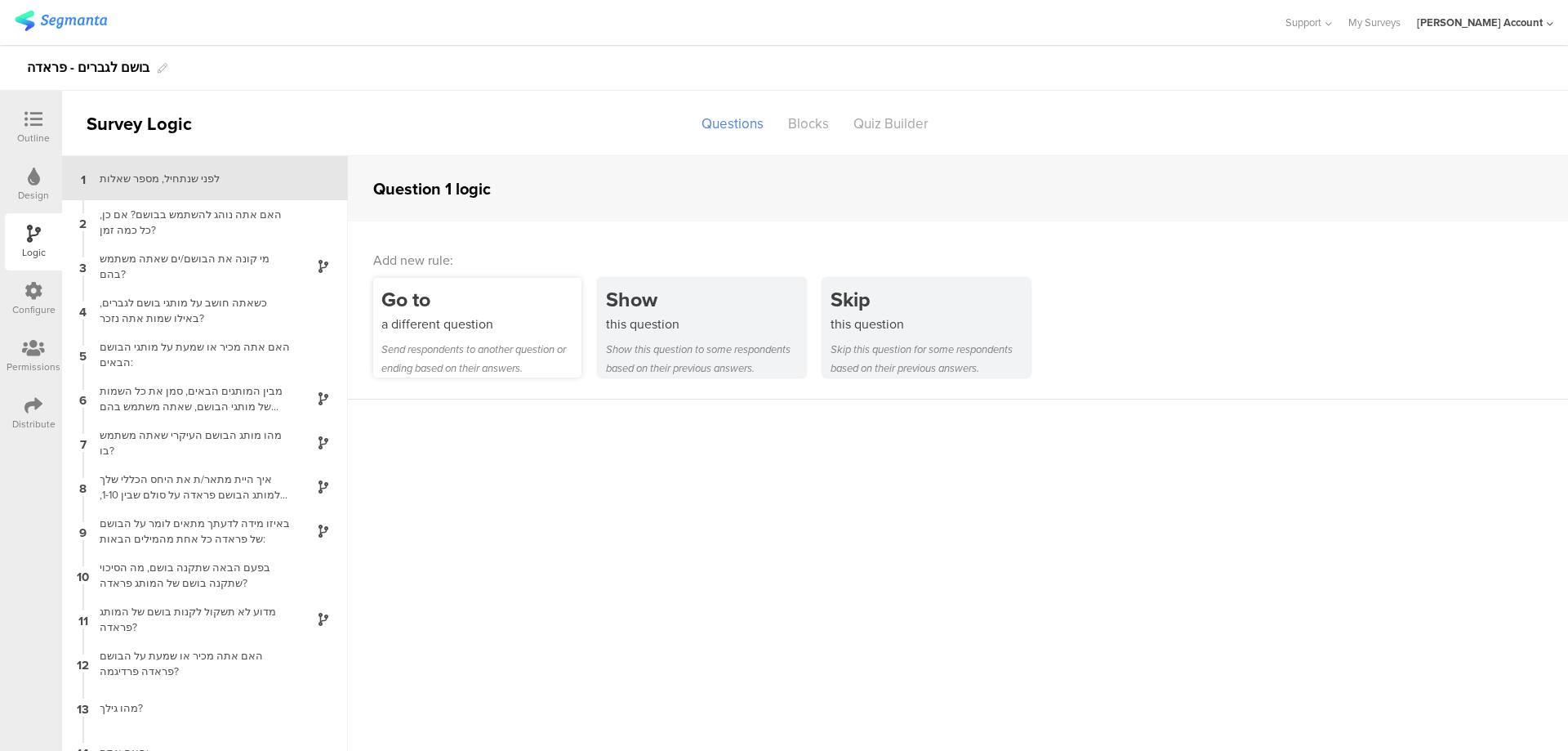
click at [539, 308] on div "Go to" at bounding box center [481, 299] width 200 height 30
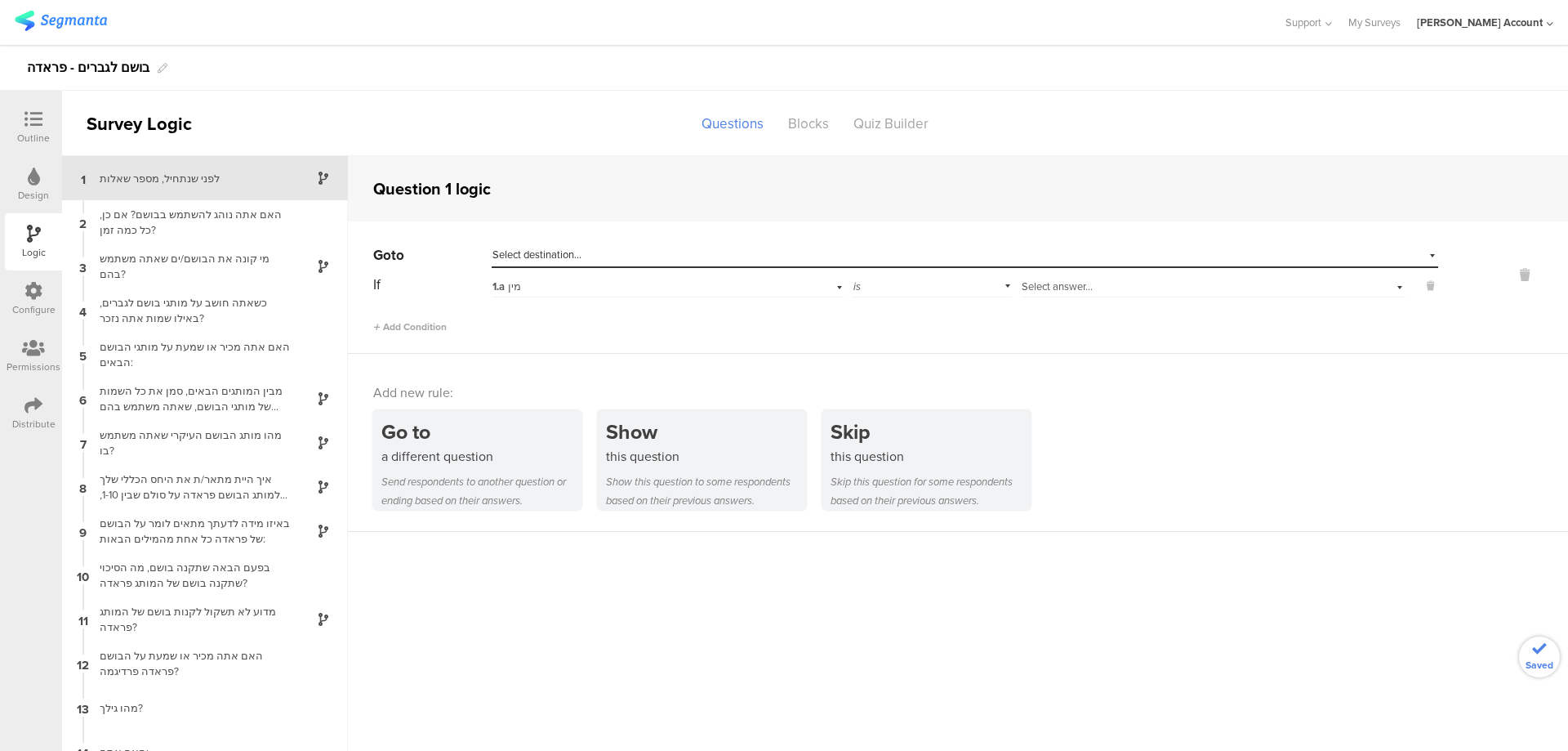
click at [1028, 282] on span "Select answer..." at bounding box center [1057, 286] width 71 height 16
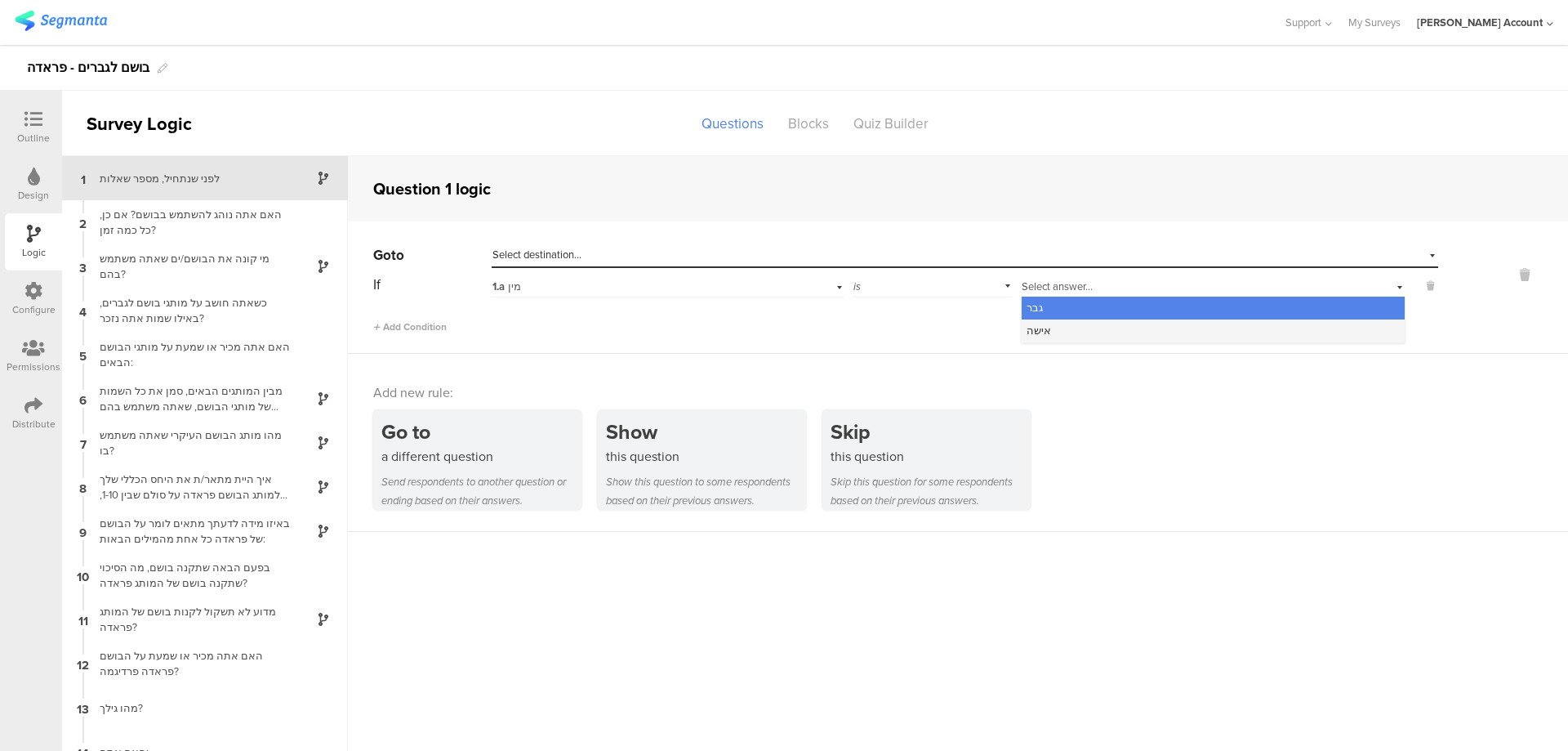
click at [1066, 331] on div "אישה" at bounding box center [1213, 331] width 383 height 23
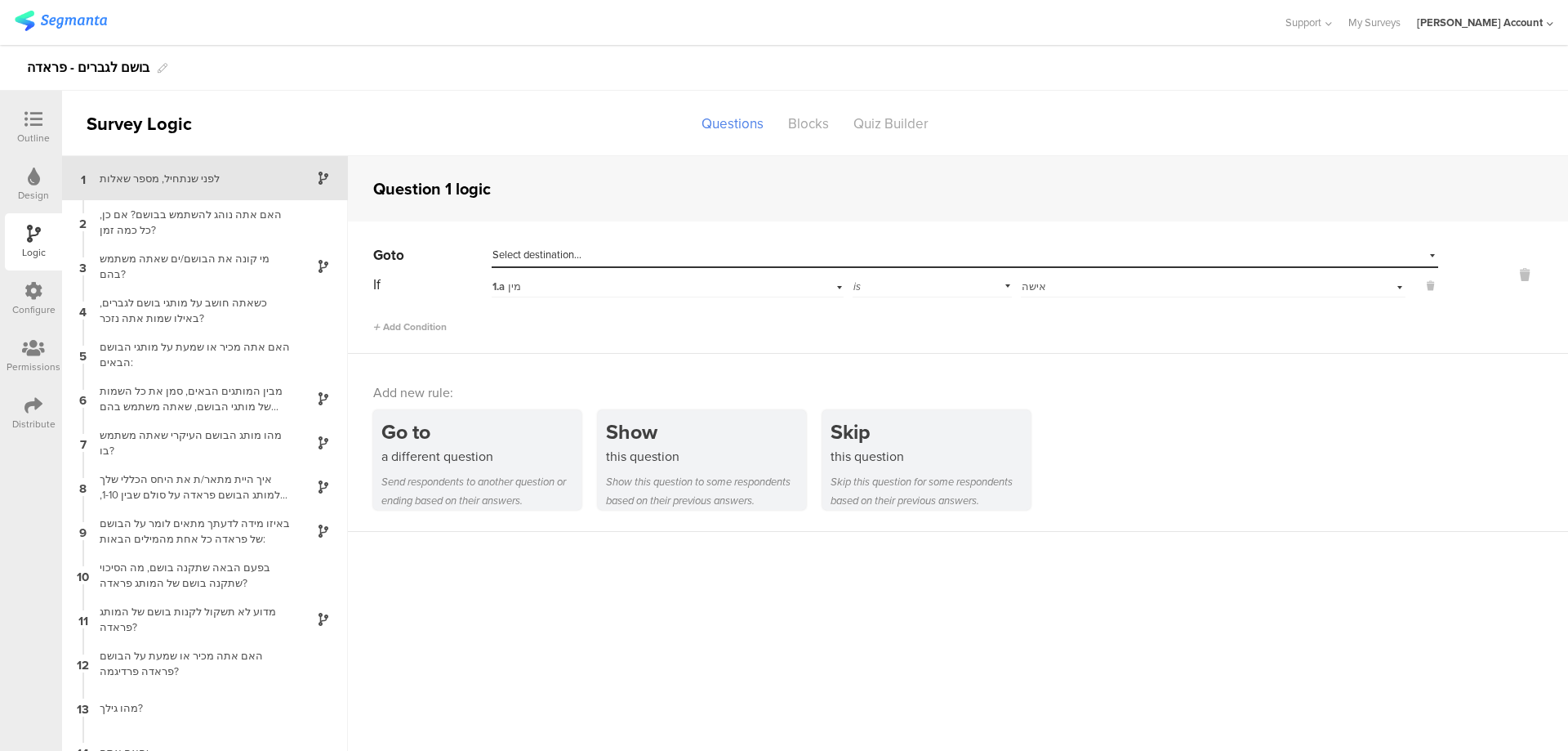
click at [1057, 254] on div "Select destination..." at bounding box center [889, 254] width 795 height 15
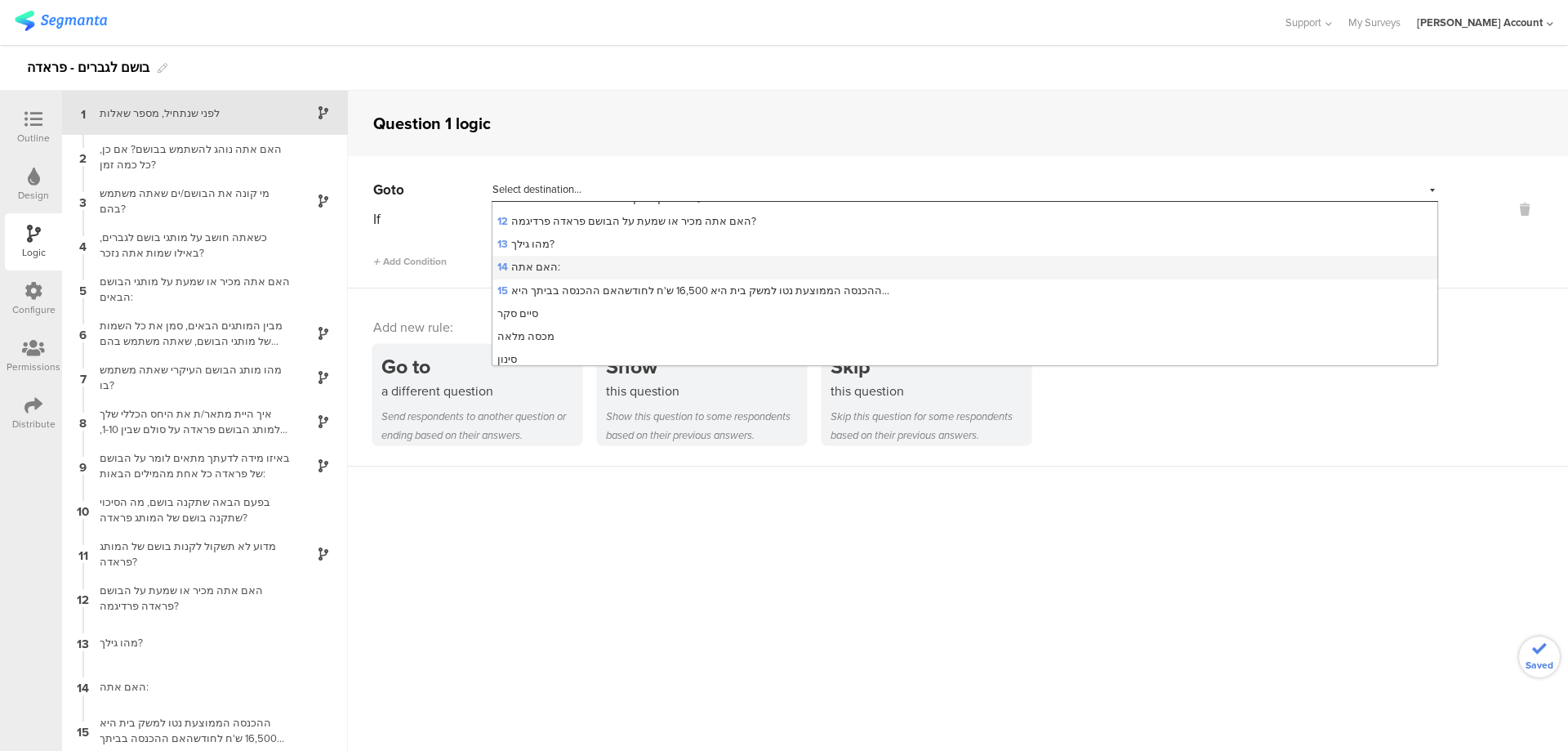
scroll to position [251, 0]
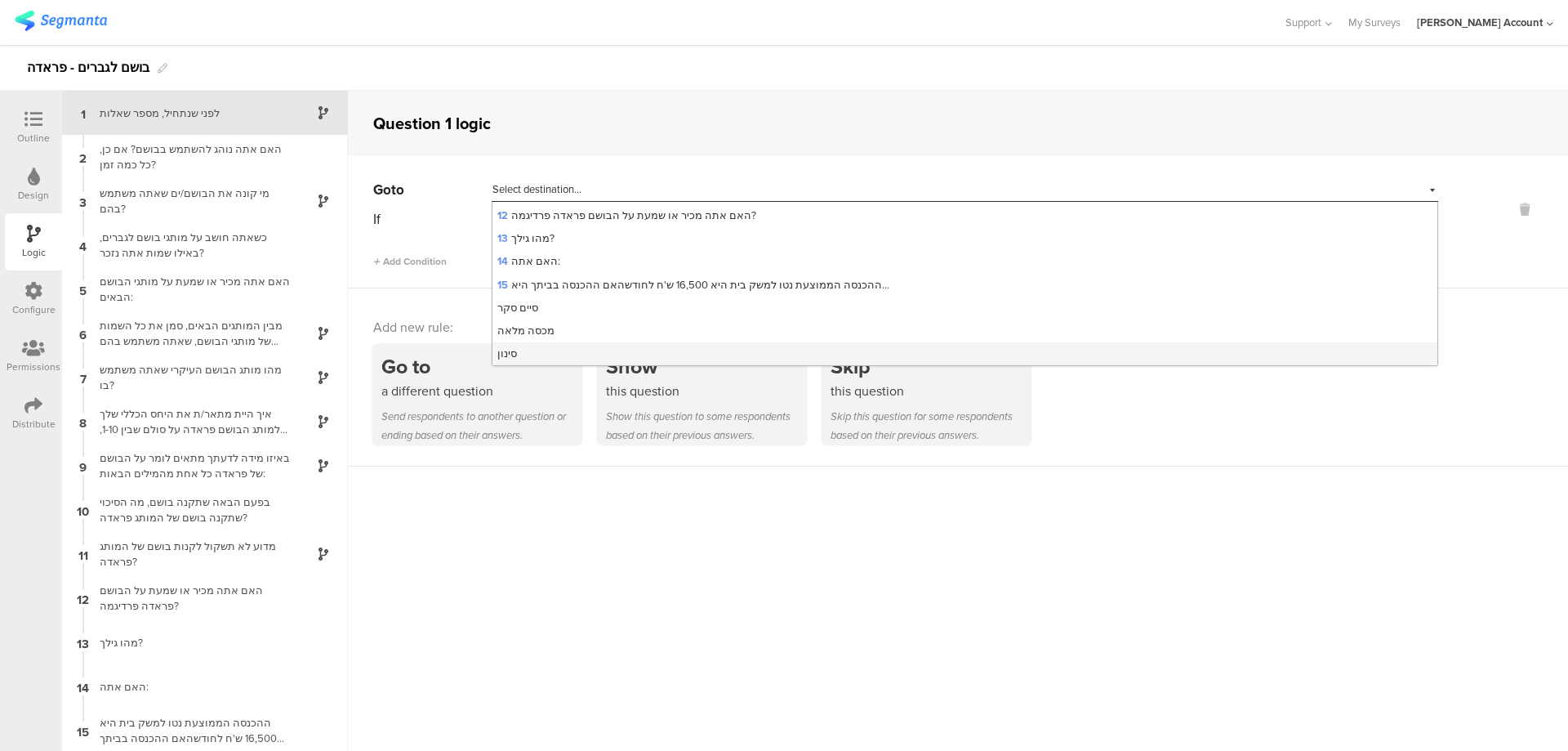
click at [728, 351] on div "סינון" at bounding box center [965, 353] width 945 height 23
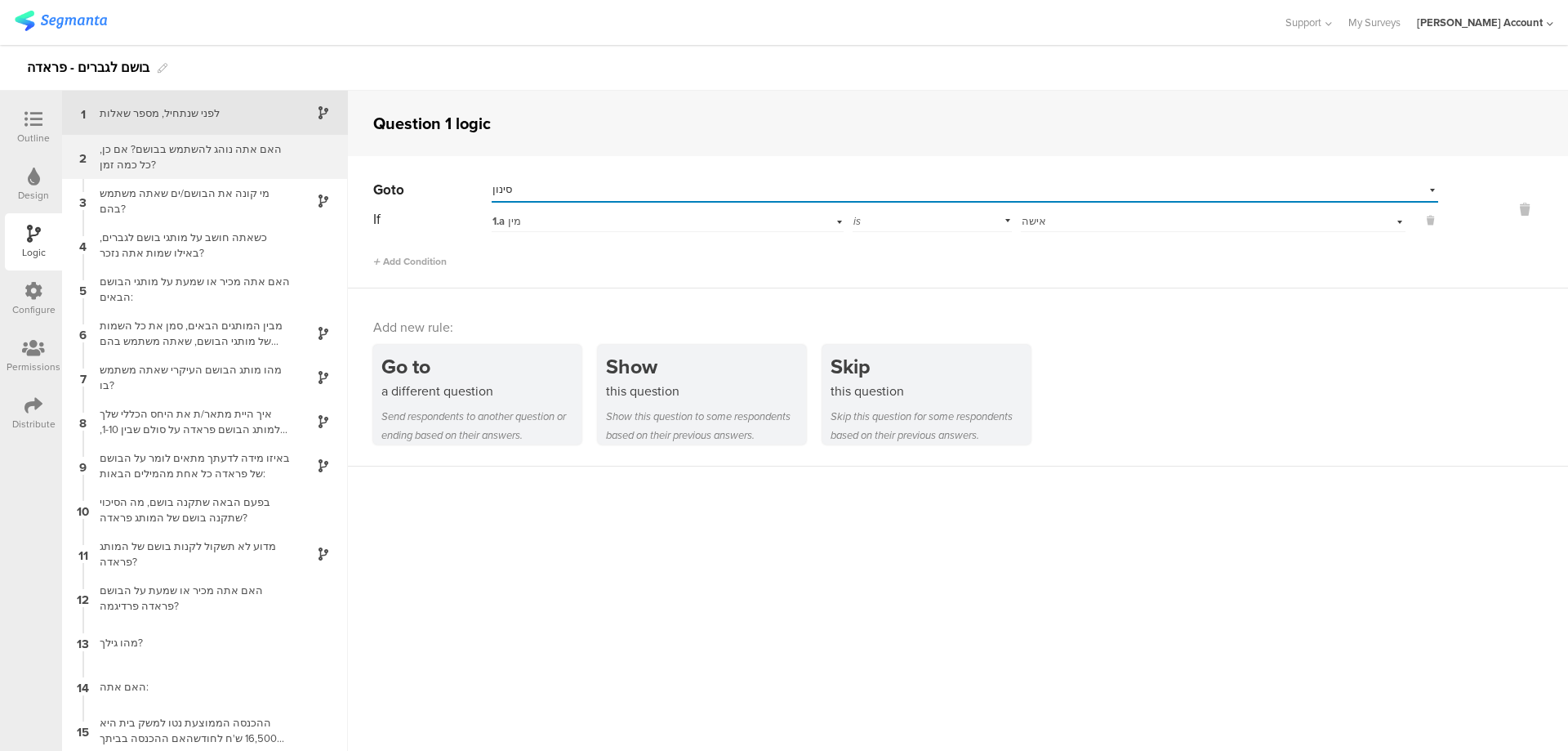
click at [231, 150] on div "האם אתה נוהג להשתמש בבושם? אם כן, כל כמה זמן?" at bounding box center [191, 157] width 204 height 31
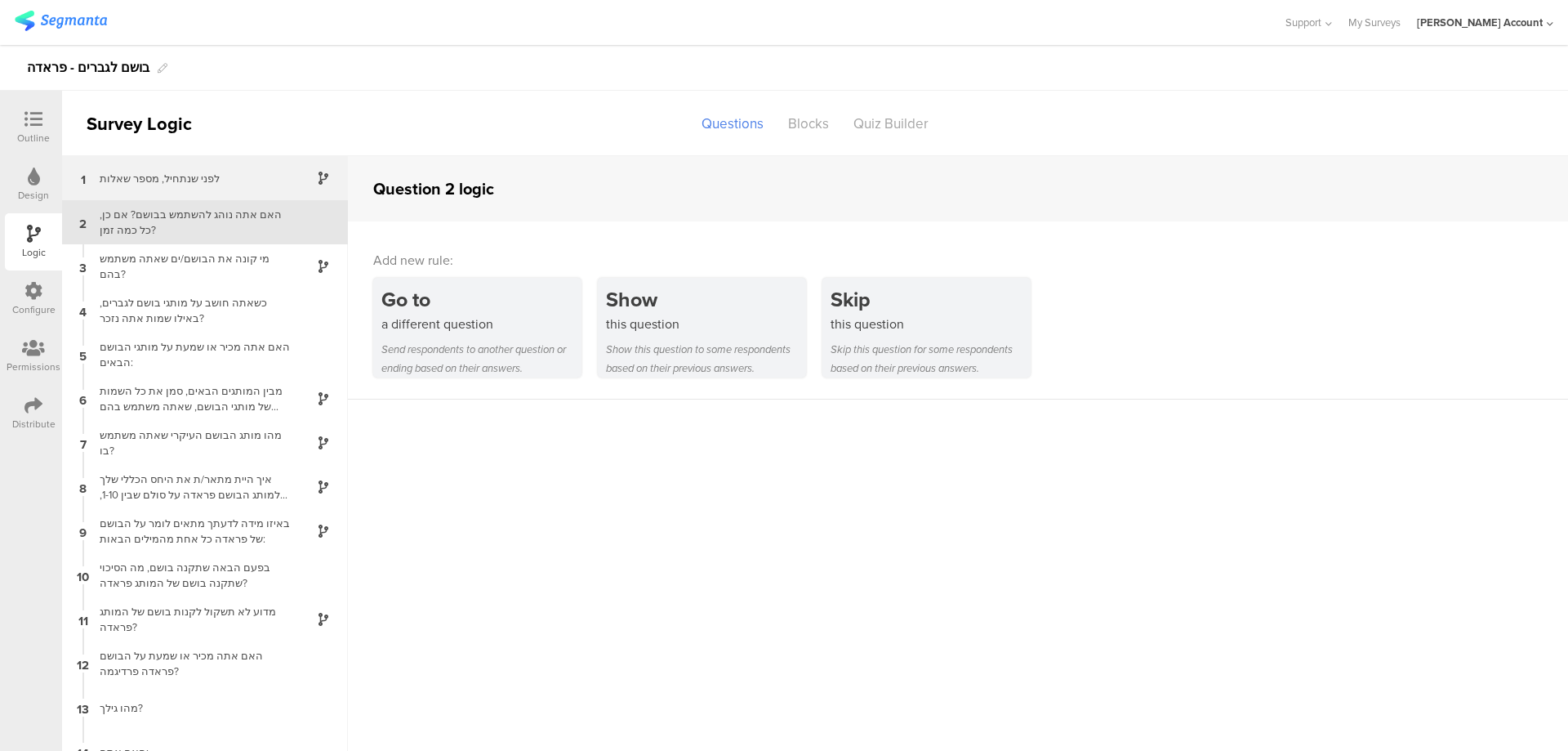
click at [228, 177] on div "לפני שנתחיל, מספר שאלות" at bounding box center [191, 178] width 204 height 16
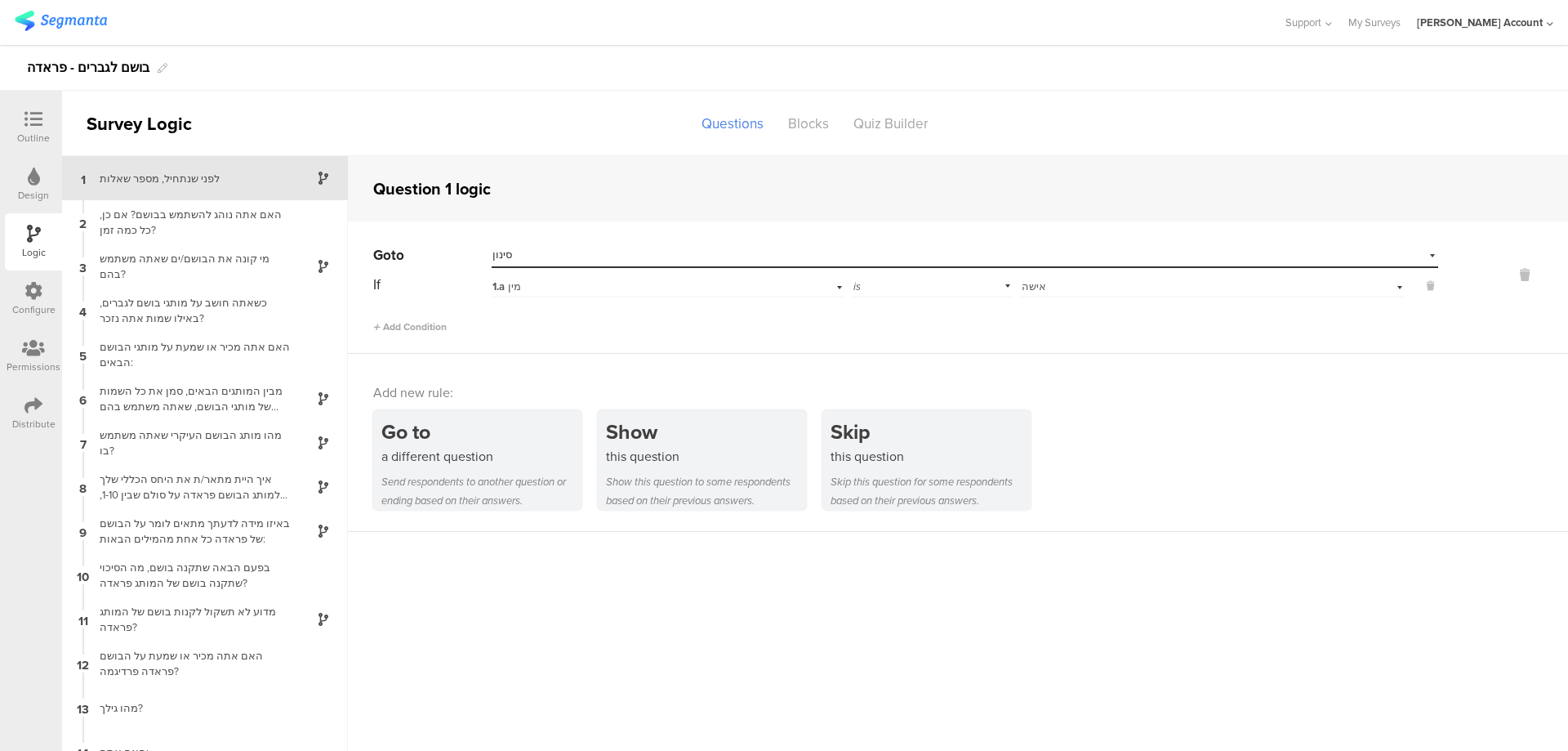
click at [34, 126] on icon at bounding box center [33, 119] width 18 height 18
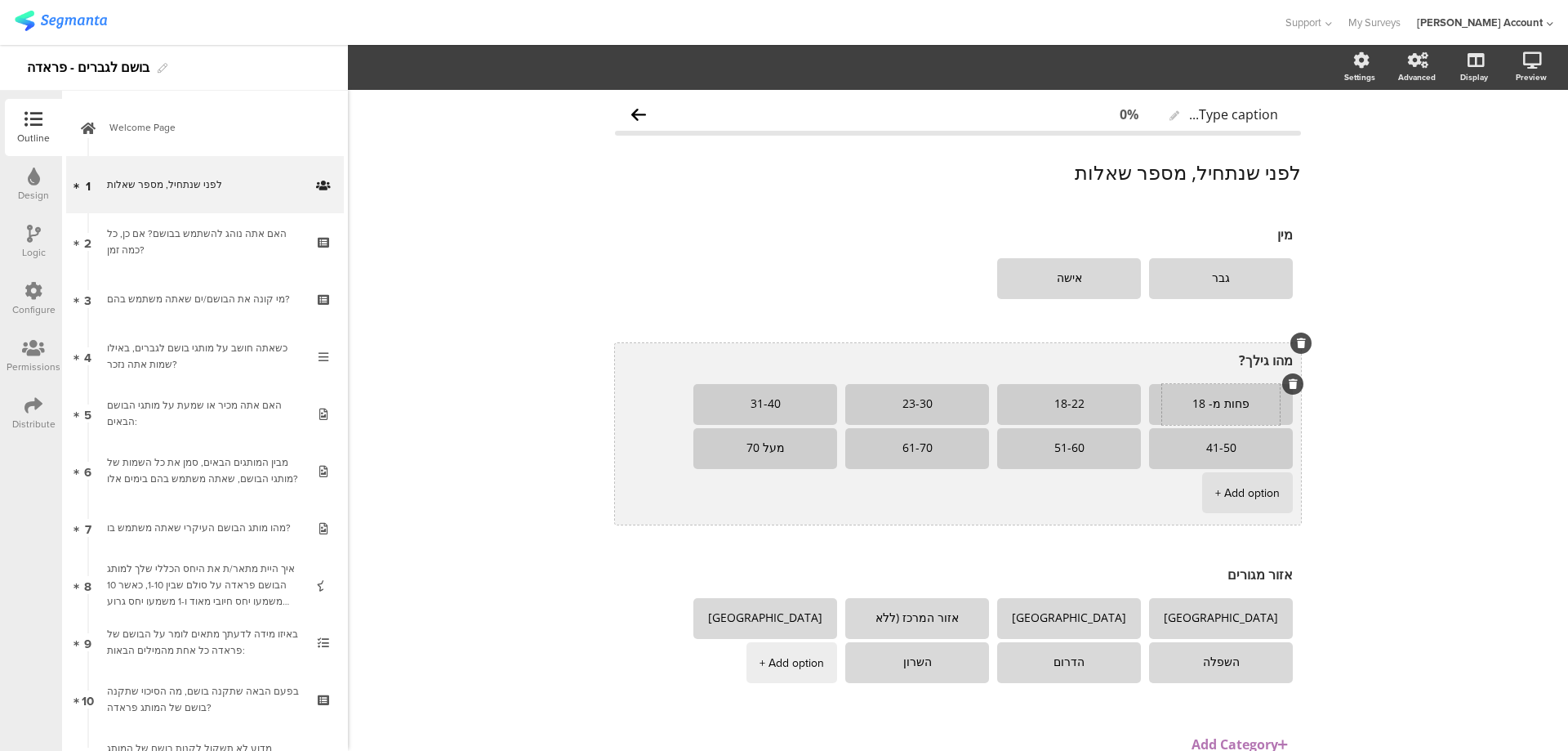
click at [1194, 405] on textarea "פחות מ- 18" at bounding box center [1221, 404] width 118 height 13
type textarea "פחות מ- 15"
click at [1064, 404] on textarea "18-22" at bounding box center [1069, 404] width 118 height 13
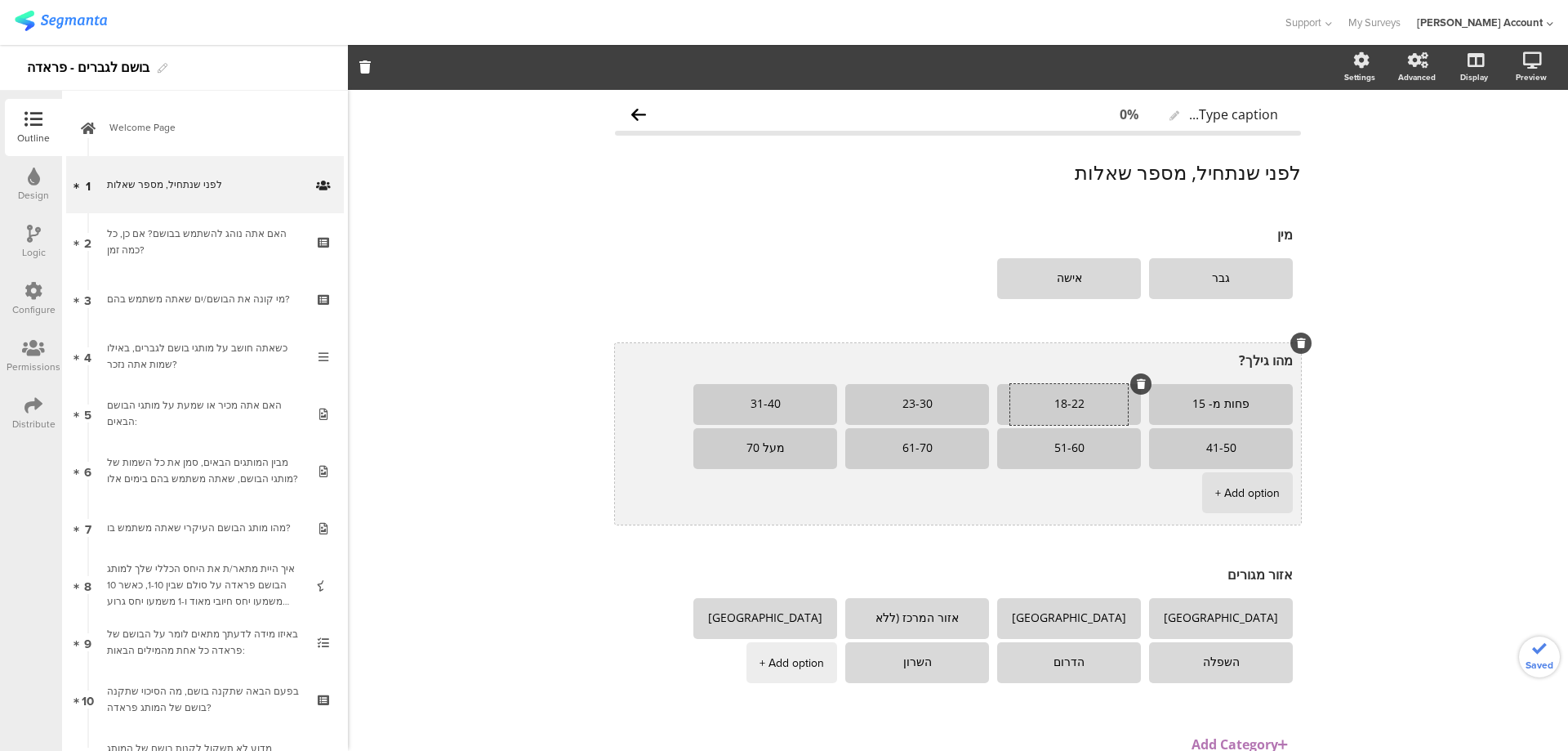
click at [1064, 404] on textarea "18-22" at bounding box center [1069, 404] width 118 height 13
type textarea "15-18"
click at [911, 403] on textarea "23-30" at bounding box center [917, 404] width 118 height 13
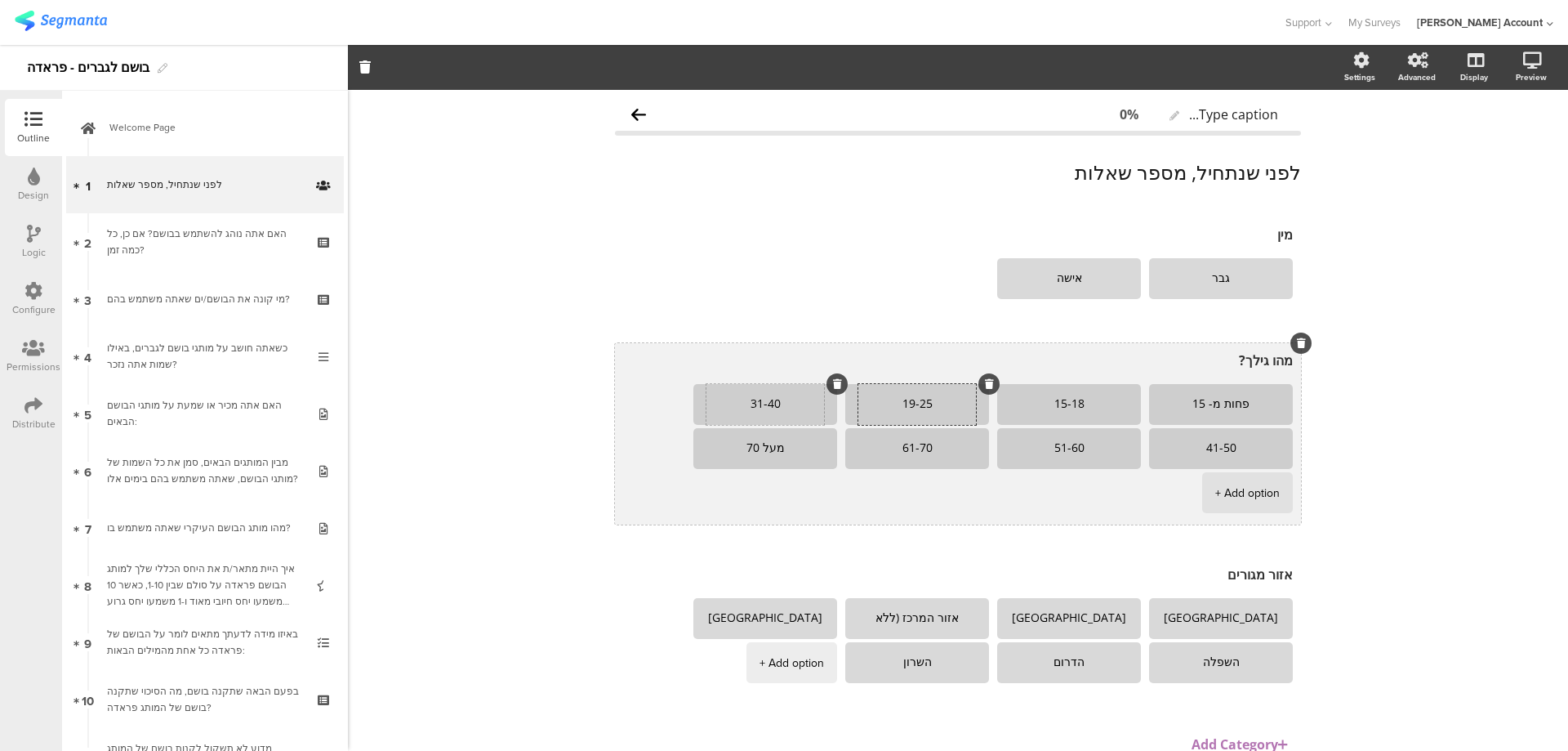
type textarea "19-25"
click at [750, 401] on textarea "31-40" at bounding box center [765, 404] width 118 height 13
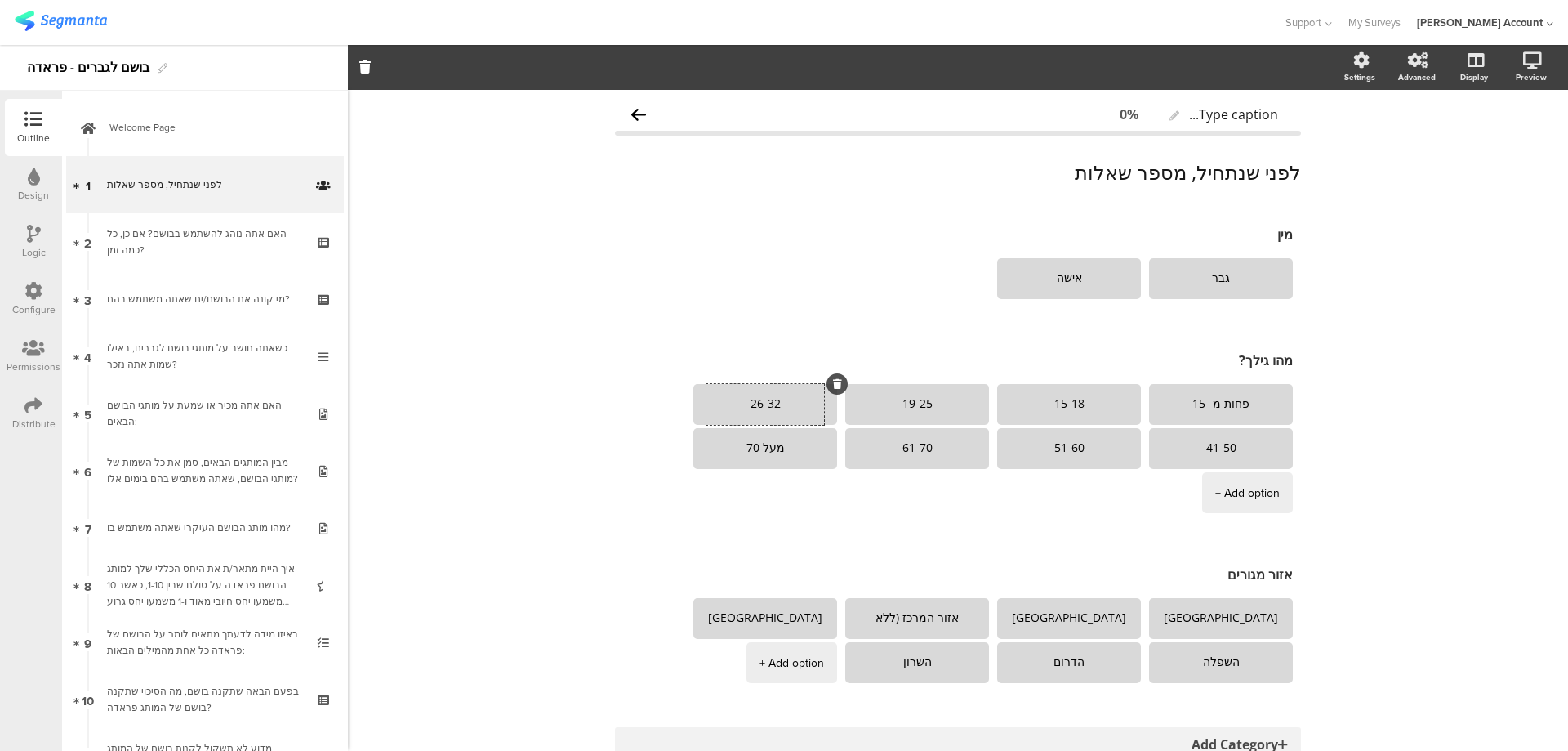
type textarea "26-32"
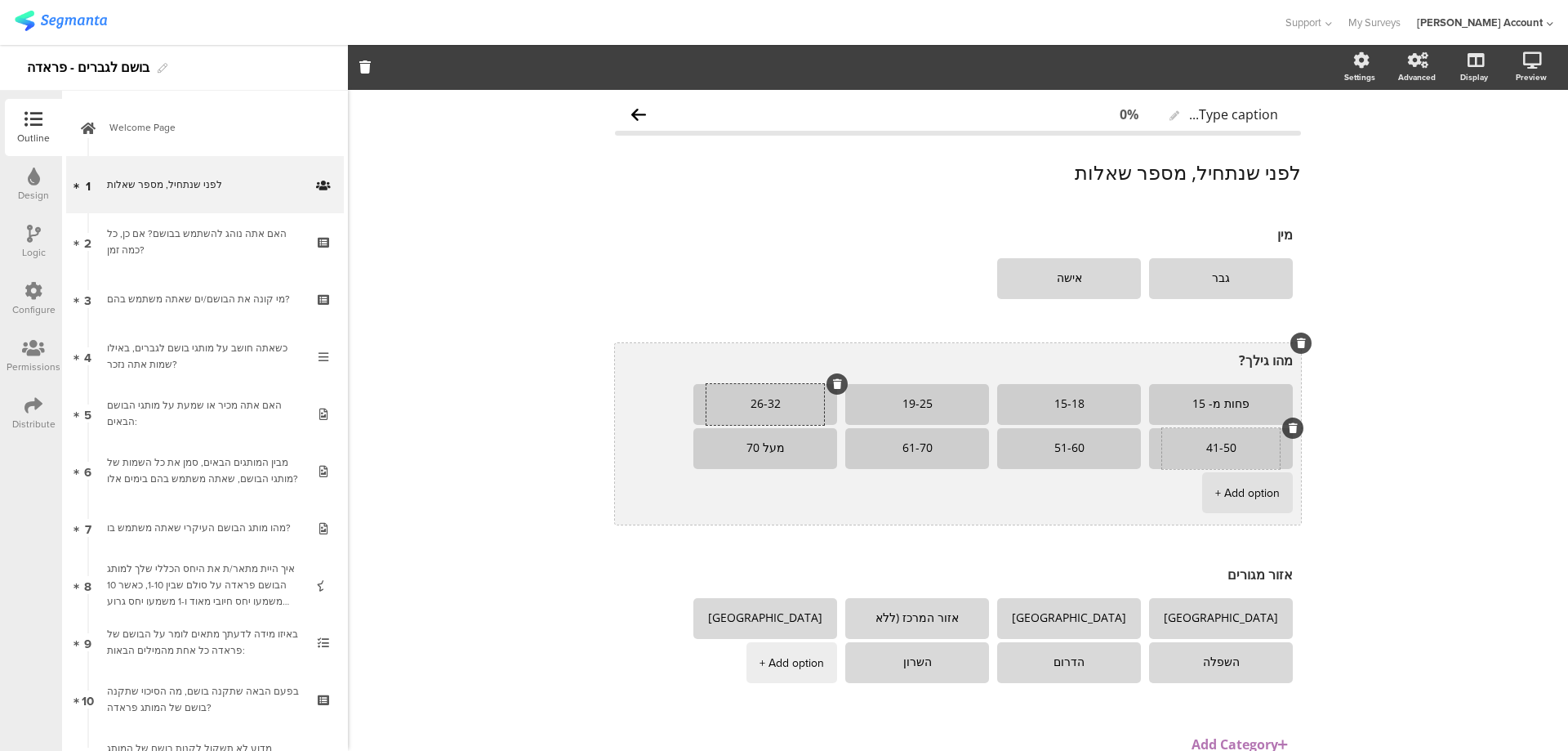
click at [1210, 448] on textarea "41-50" at bounding box center [1221, 448] width 118 height 13
type textarea "33-40"
click at [1049, 448] on textarea "51-60" at bounding box center [1069, 448] width 118 height 13
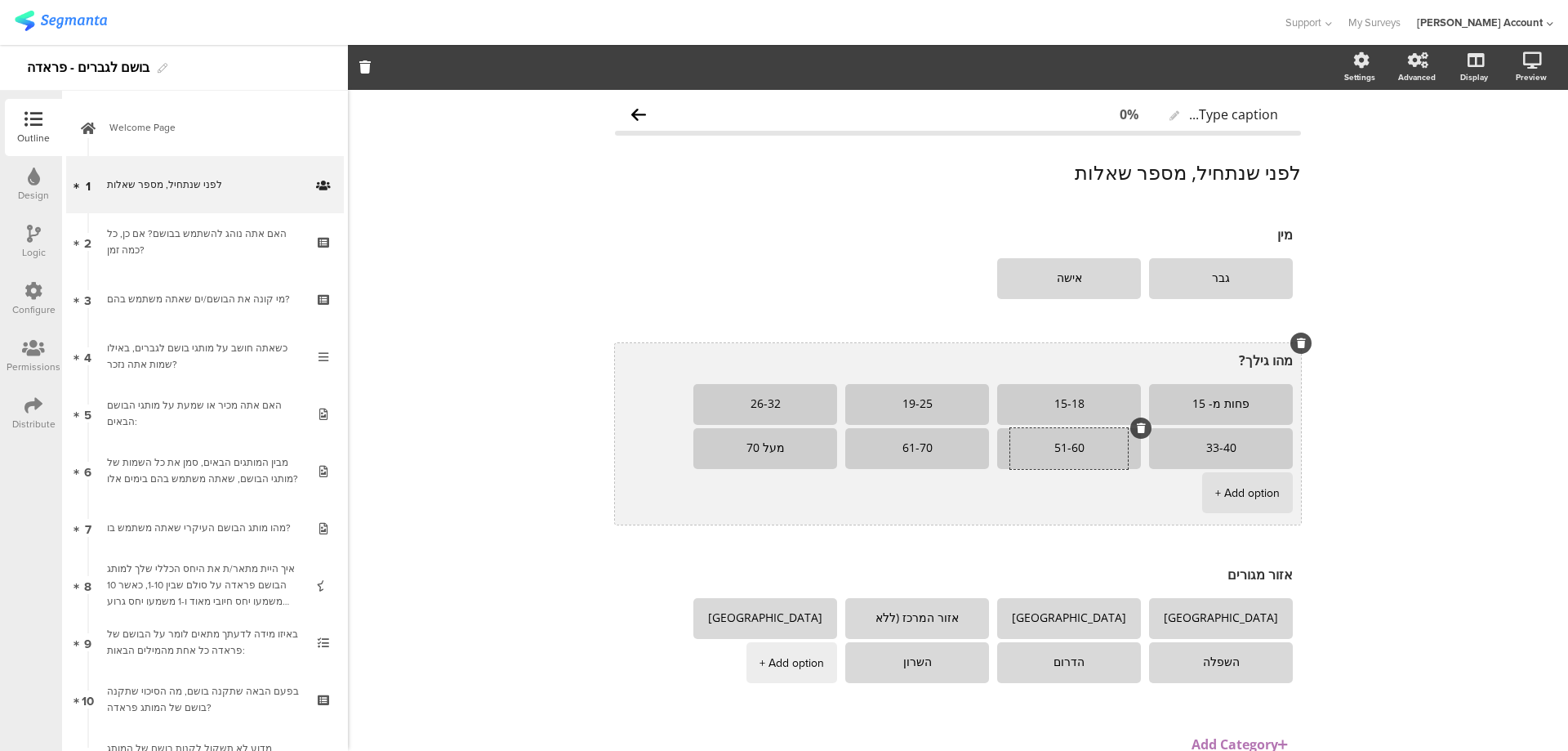
click at [1049, 447] on textarea "51-60" at bounding box center [1069, 448] width 118 height 13
type textarea "מעל 40"
click at [906, 449] on textarea "61-70" at bounding box center [917, 448] width 118 height 13
click at [985, 427] on icon at bounding box center [989, 427] width 9 height 9
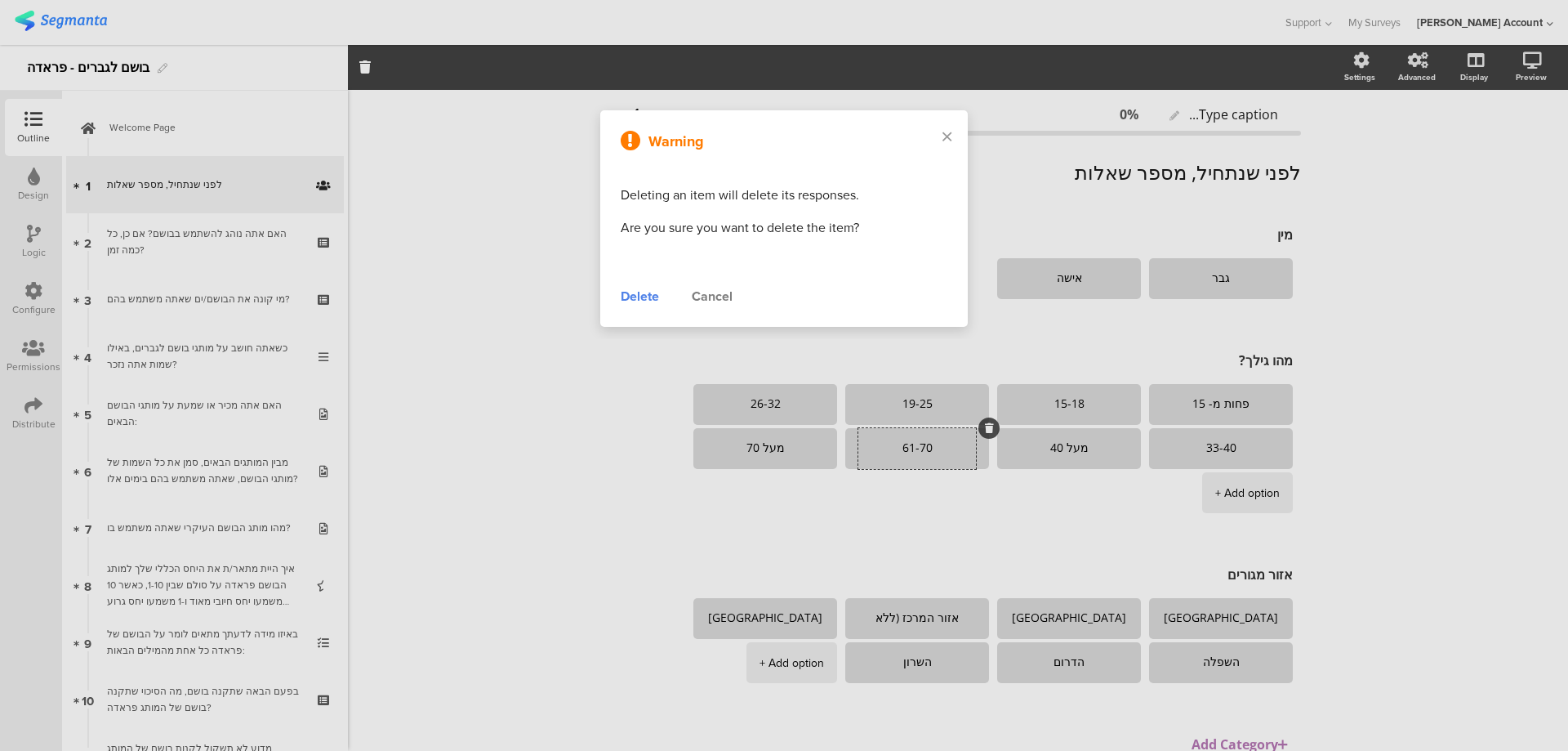
click at [645, 298] on div "Delete" at bounding box center [640, 296] width 39 height 20
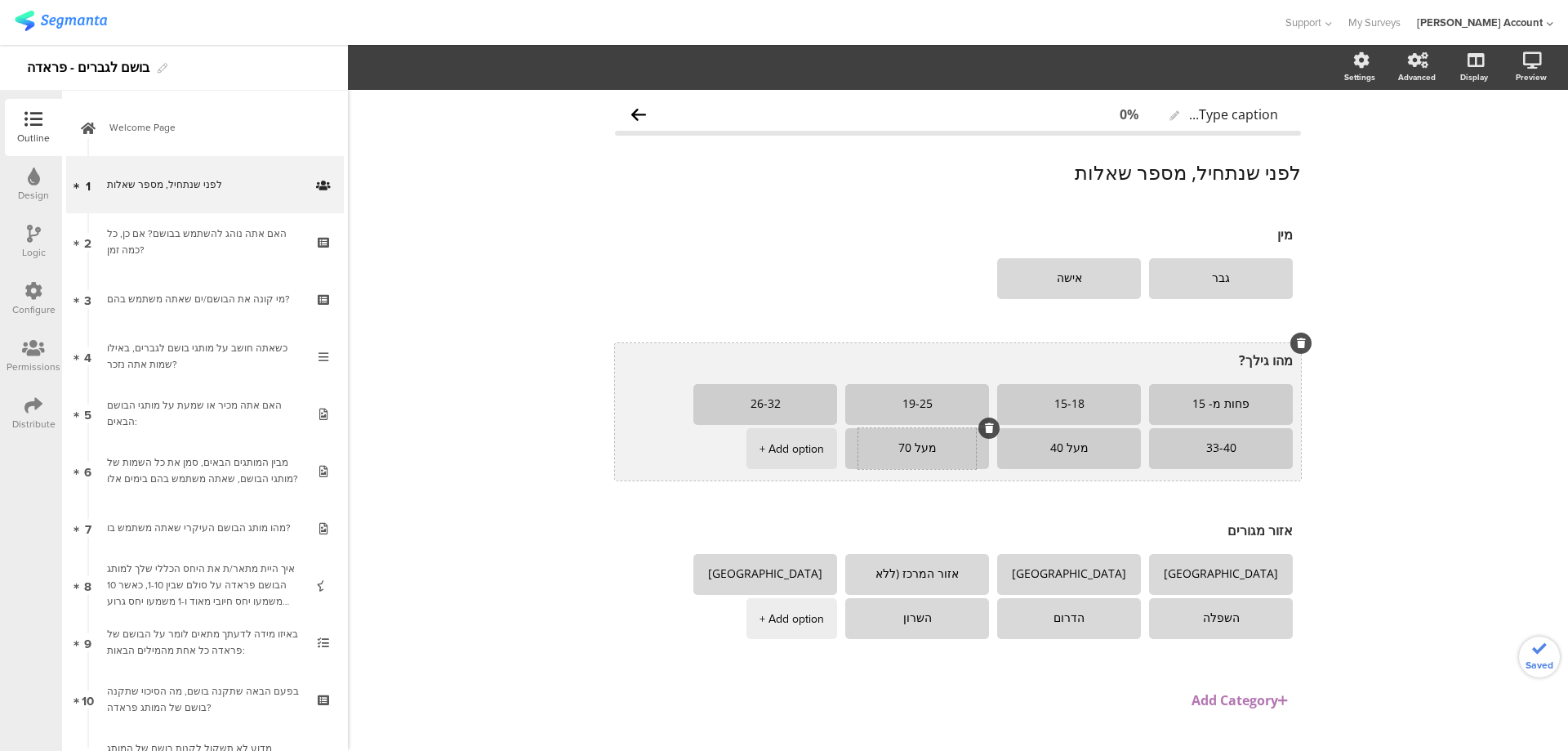
click at [914, 446] on textarea "מעל 70" at bounding box center [917, 448] width 118 height 13
click at [985, 430] on icon at bounding box center [989, 427] width 9 height 9
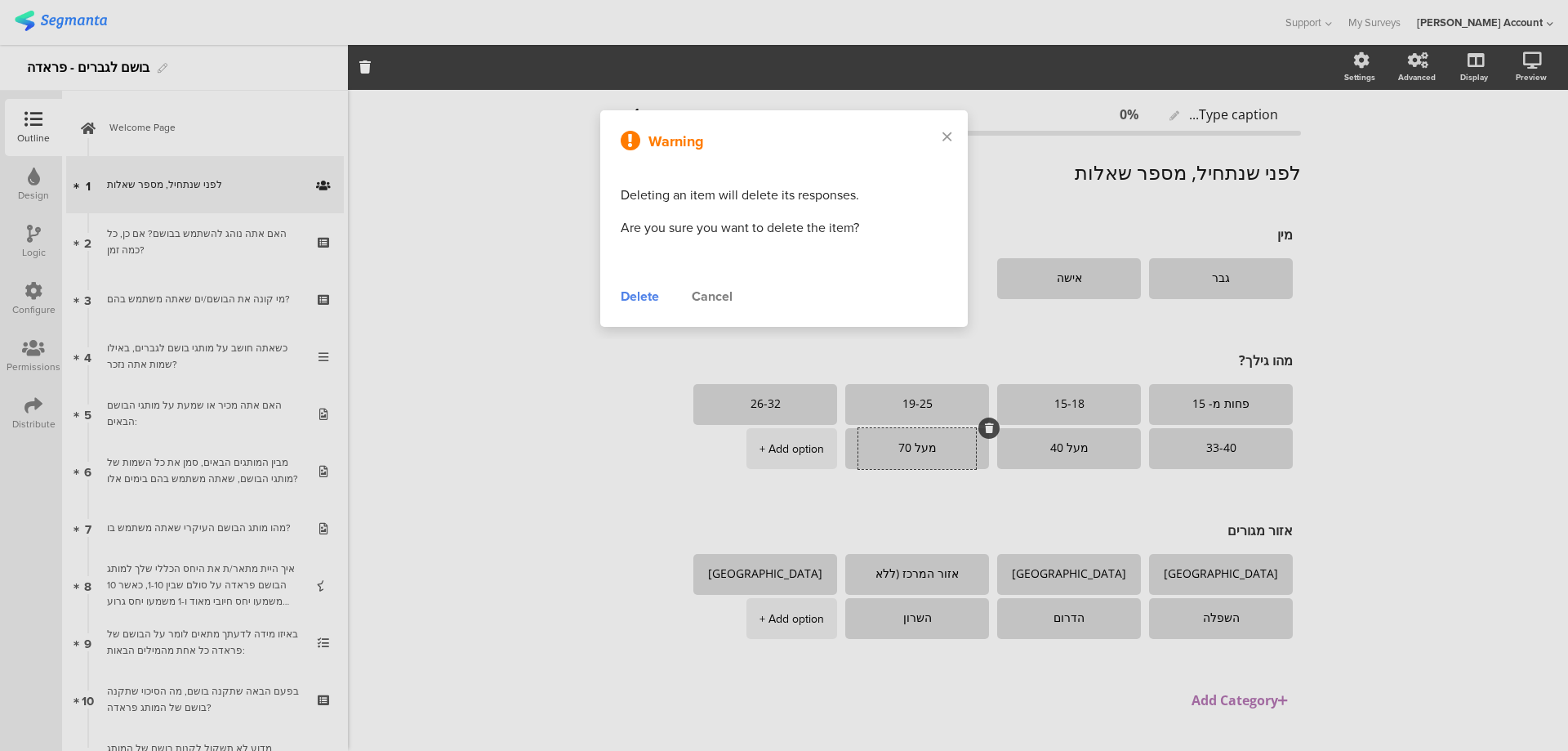
click at [648, 294] on div "Delete" at bounding box center [640, 296] width 39 height 20
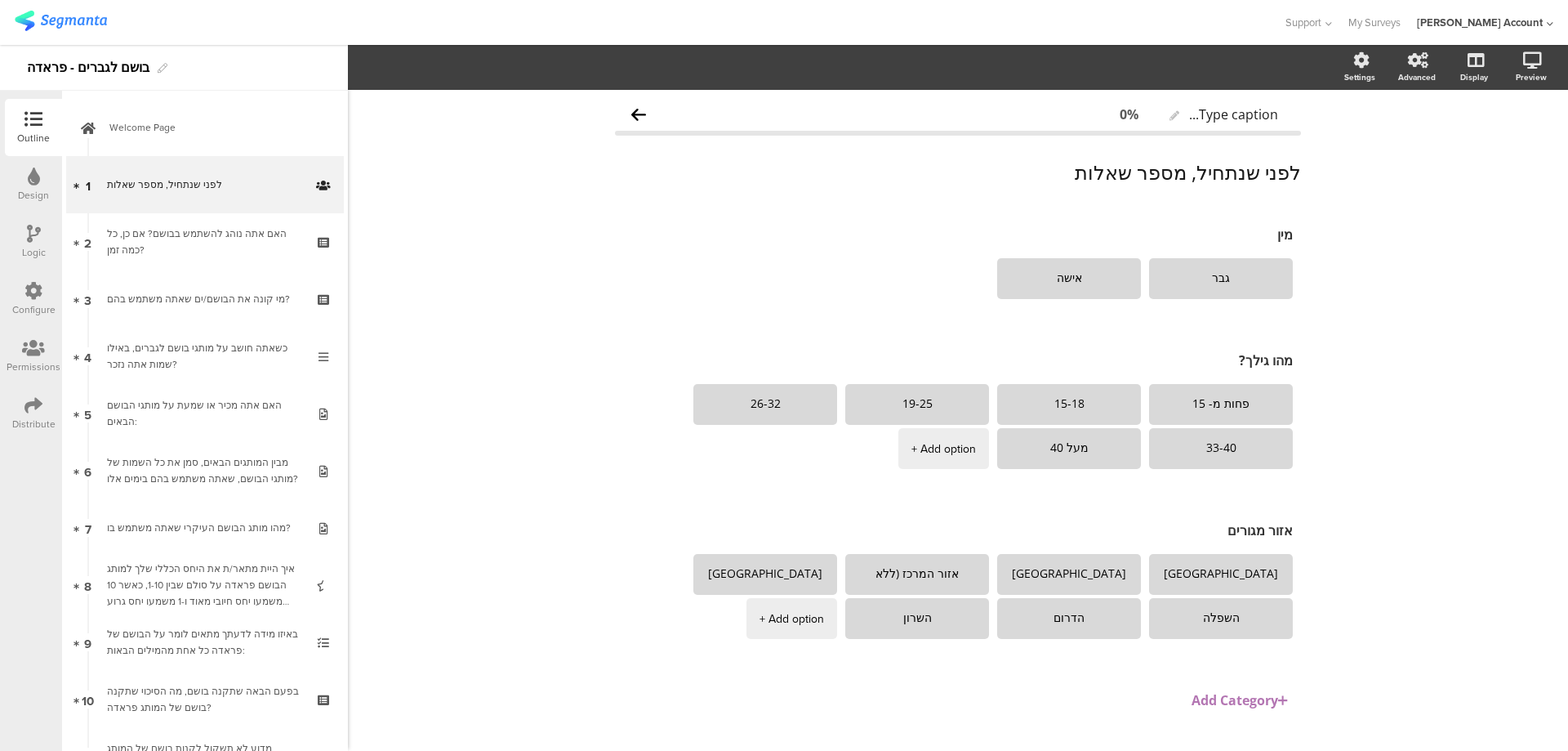
click at [24, 233] on div "Logic" at bounding box center [34, 242] width 57 height 57
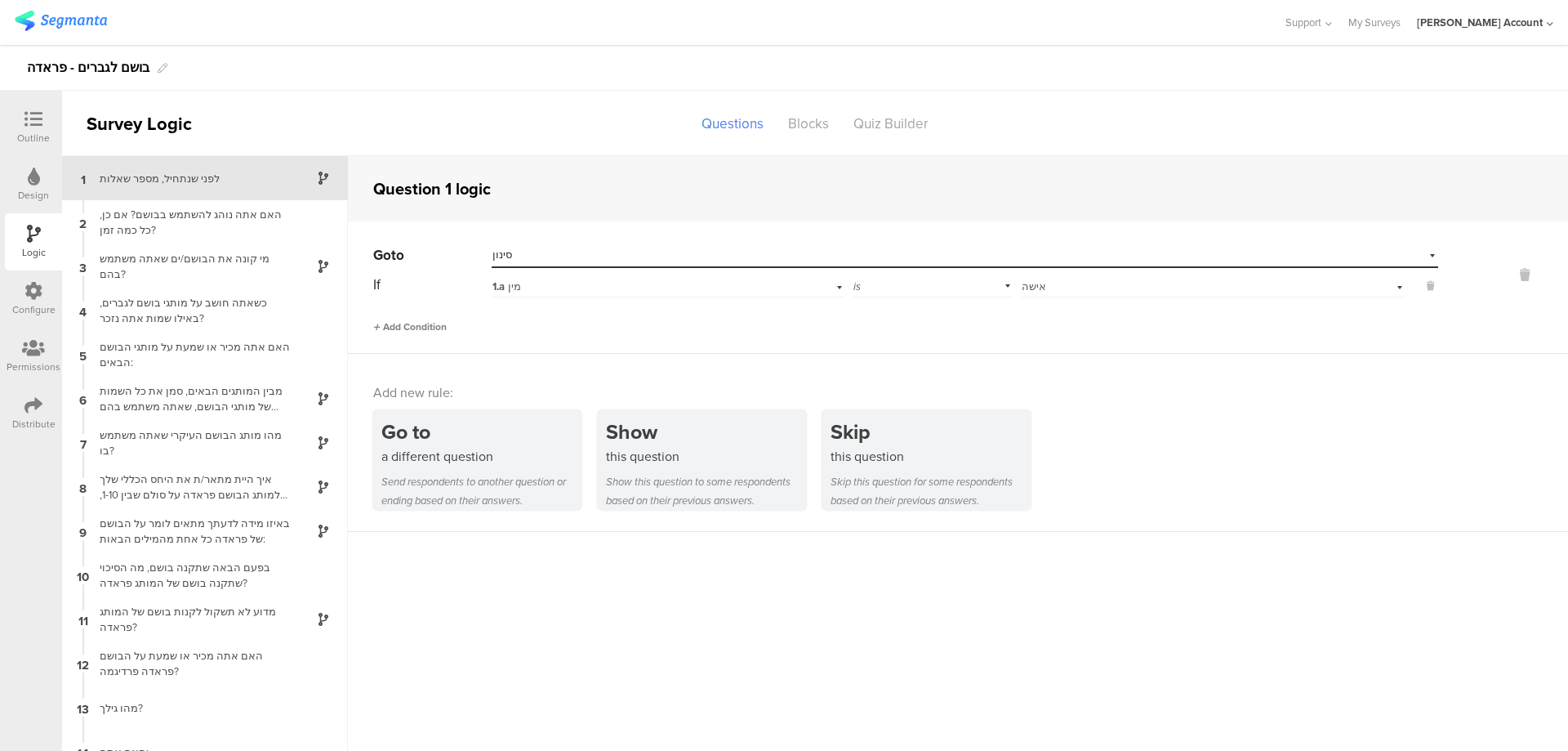
click at [437, 323] on span "Add Condition" at bounding box center [410, 326] width 73 height 15
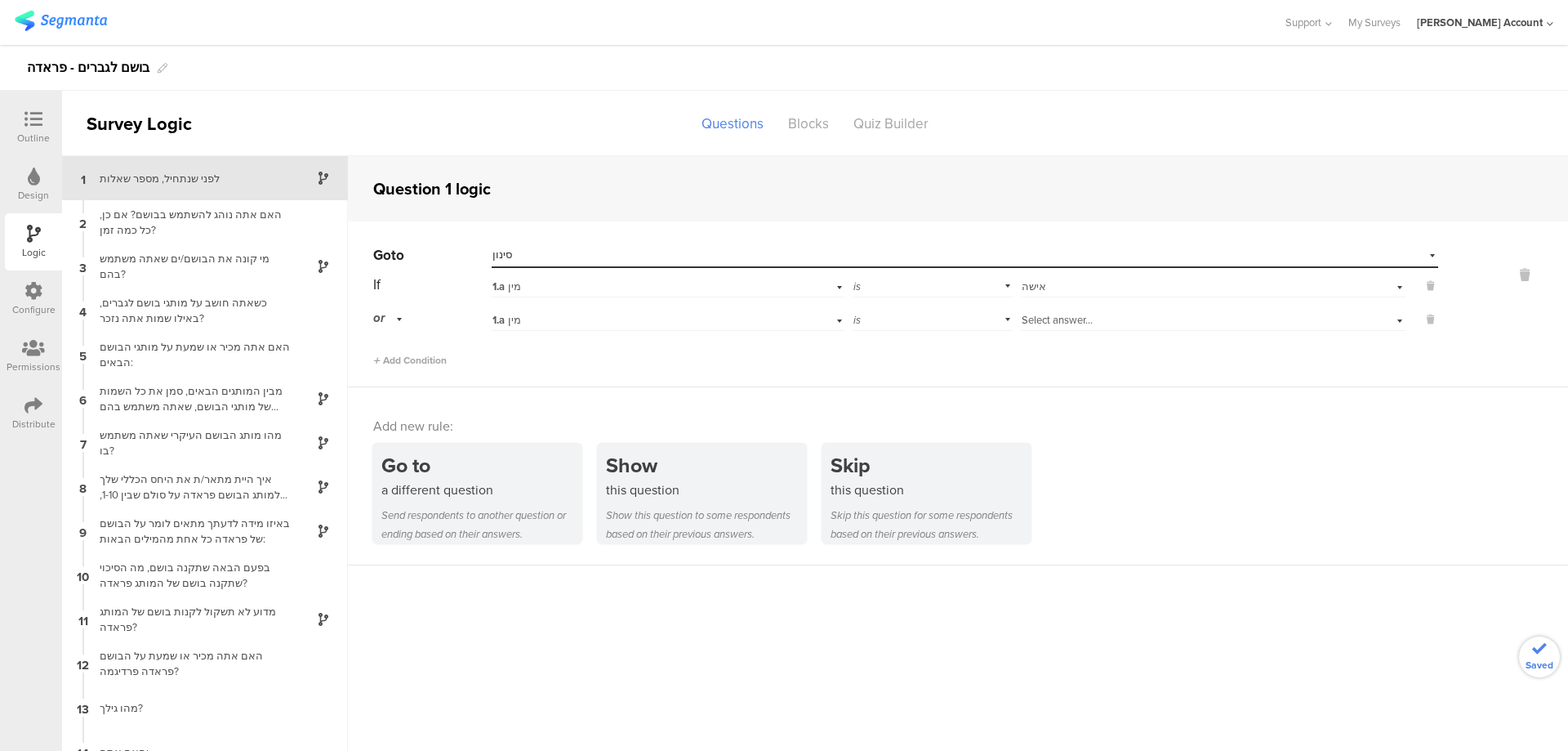
click at [541, 323] on div "1.a מין" at bounding box center [641, 320] width 296 height 15
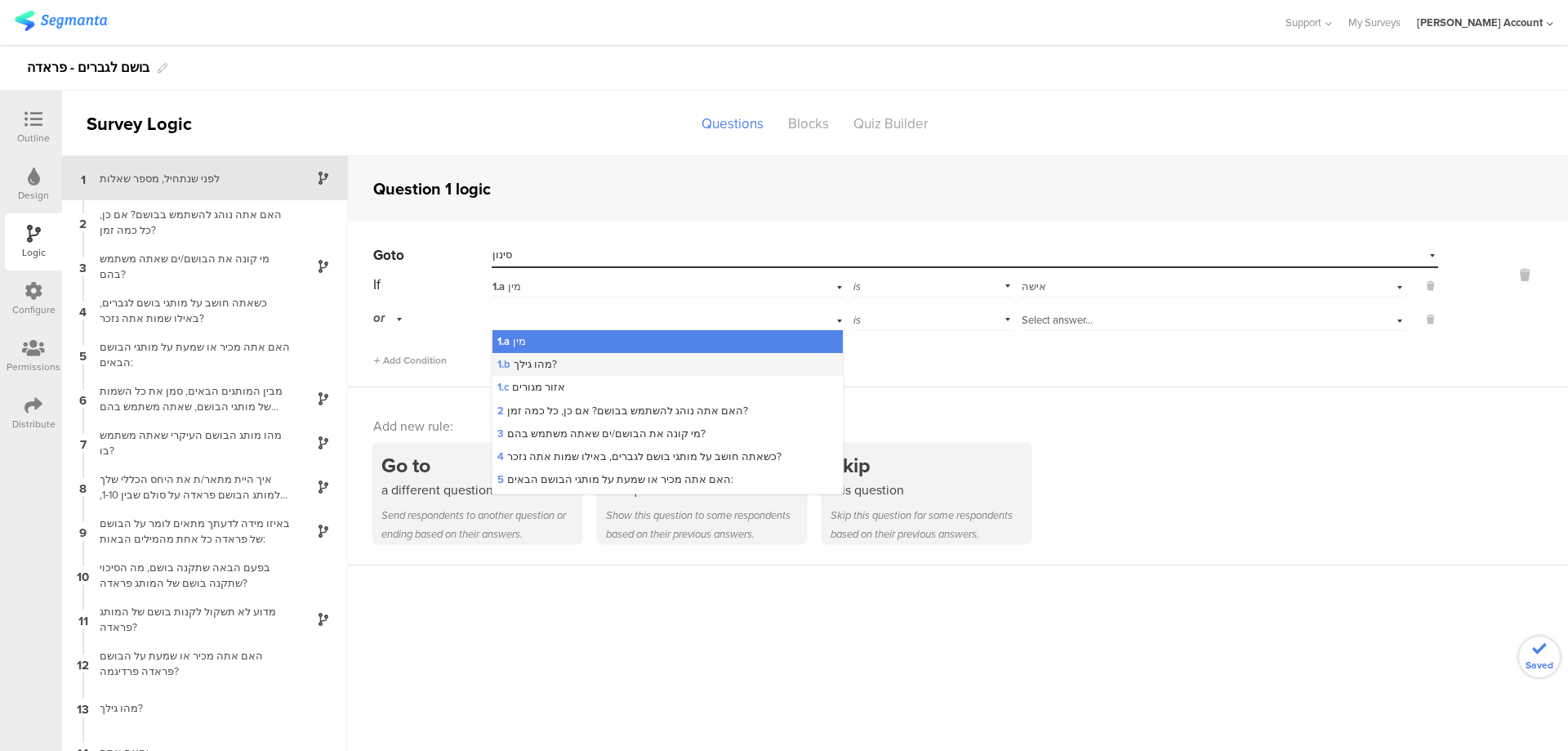
click at [548, 360] on span "1.b מהו גילך?" at bounding box center [527, 364] width 59 height 16
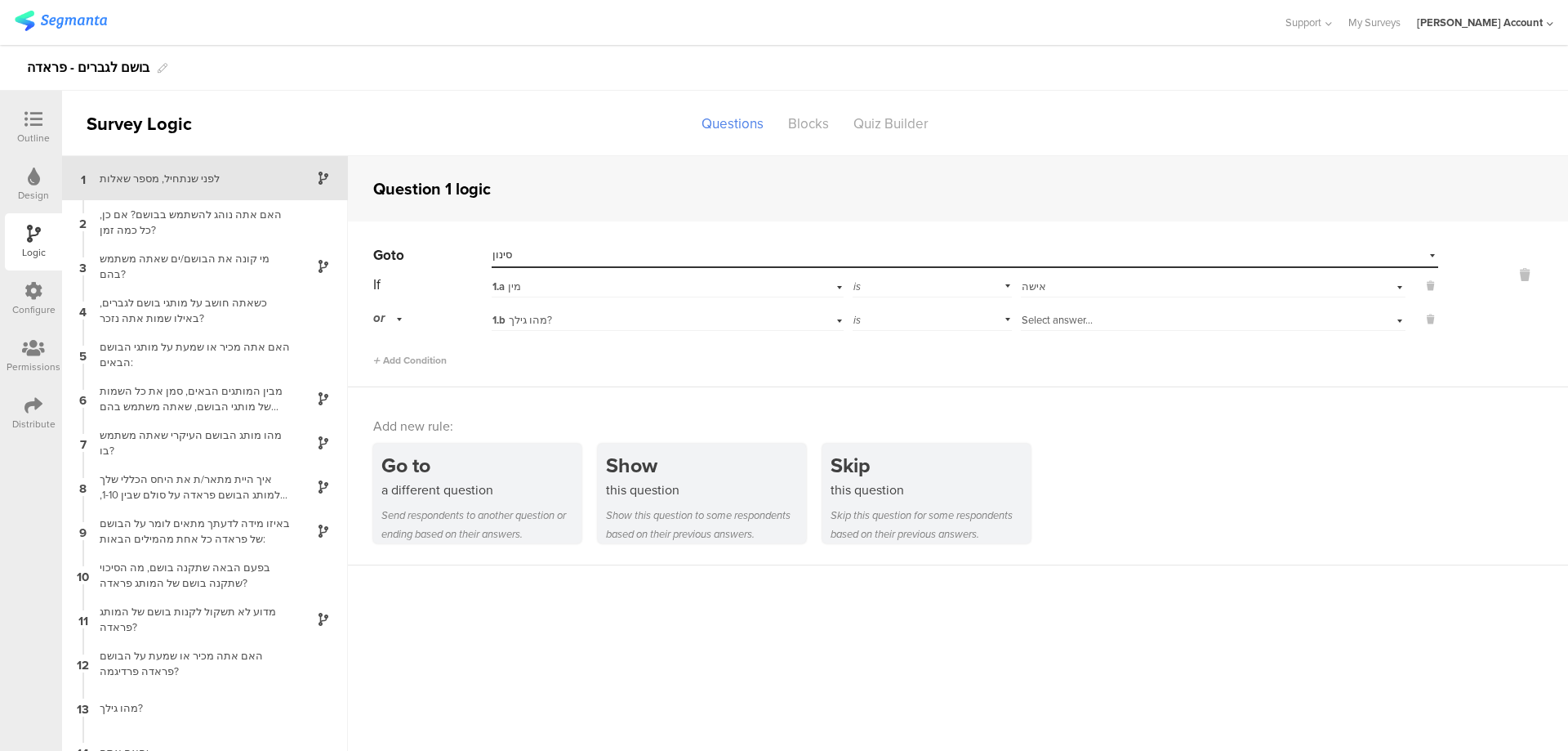
click at [1077, 319] on span "Select answer..." at bounding box center [1057, 320] width 71 height 16
click at [1105, 339] on div "פחות מ- 15" at bounding box center [1213, 341] width 383 height 23
click at [401, 357] on span "Add Condition" at bounding box center [410, 360] width 73 height 15
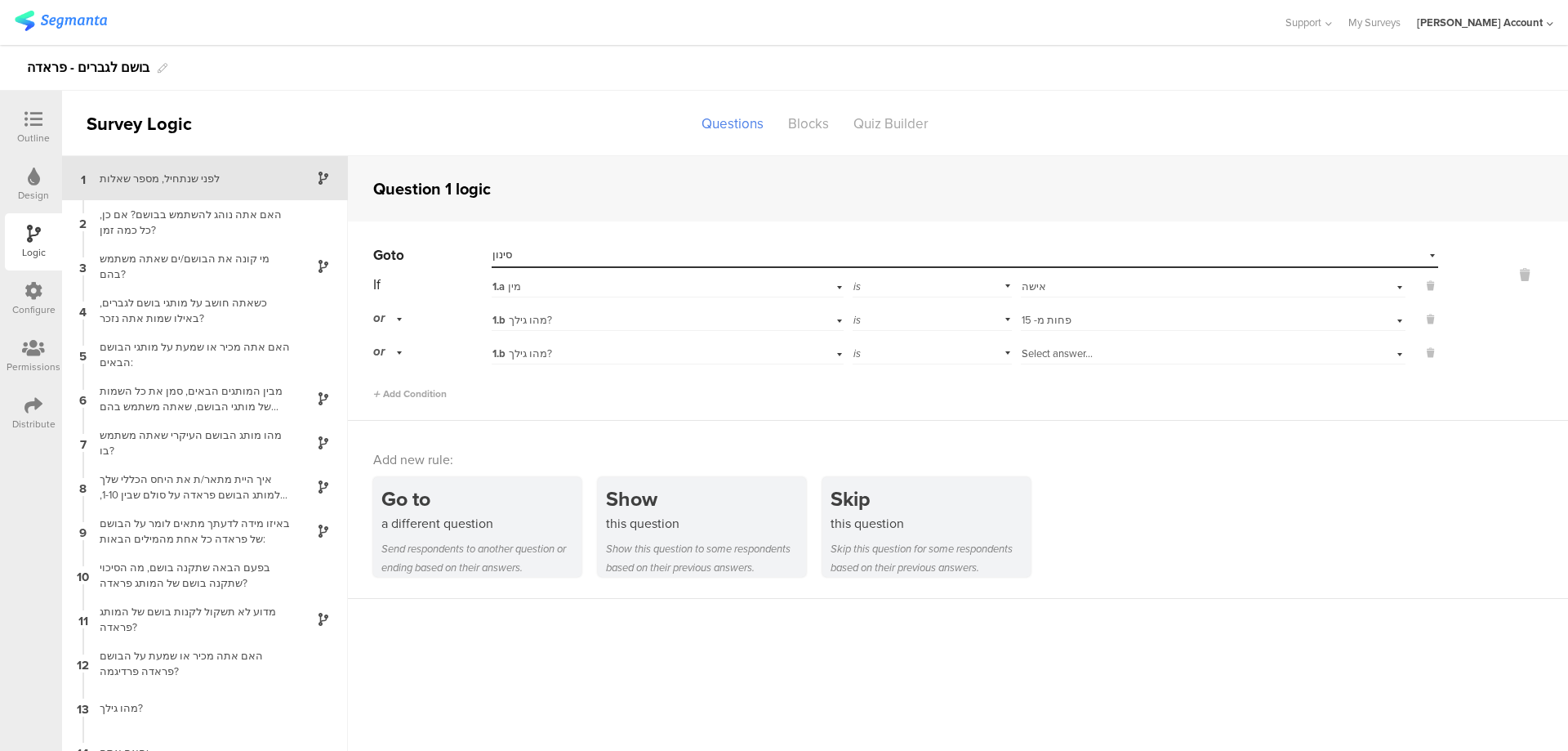
click at [1032, 348] on span "Select answer..." at bounding box center [1057, 353] width 71 height 16
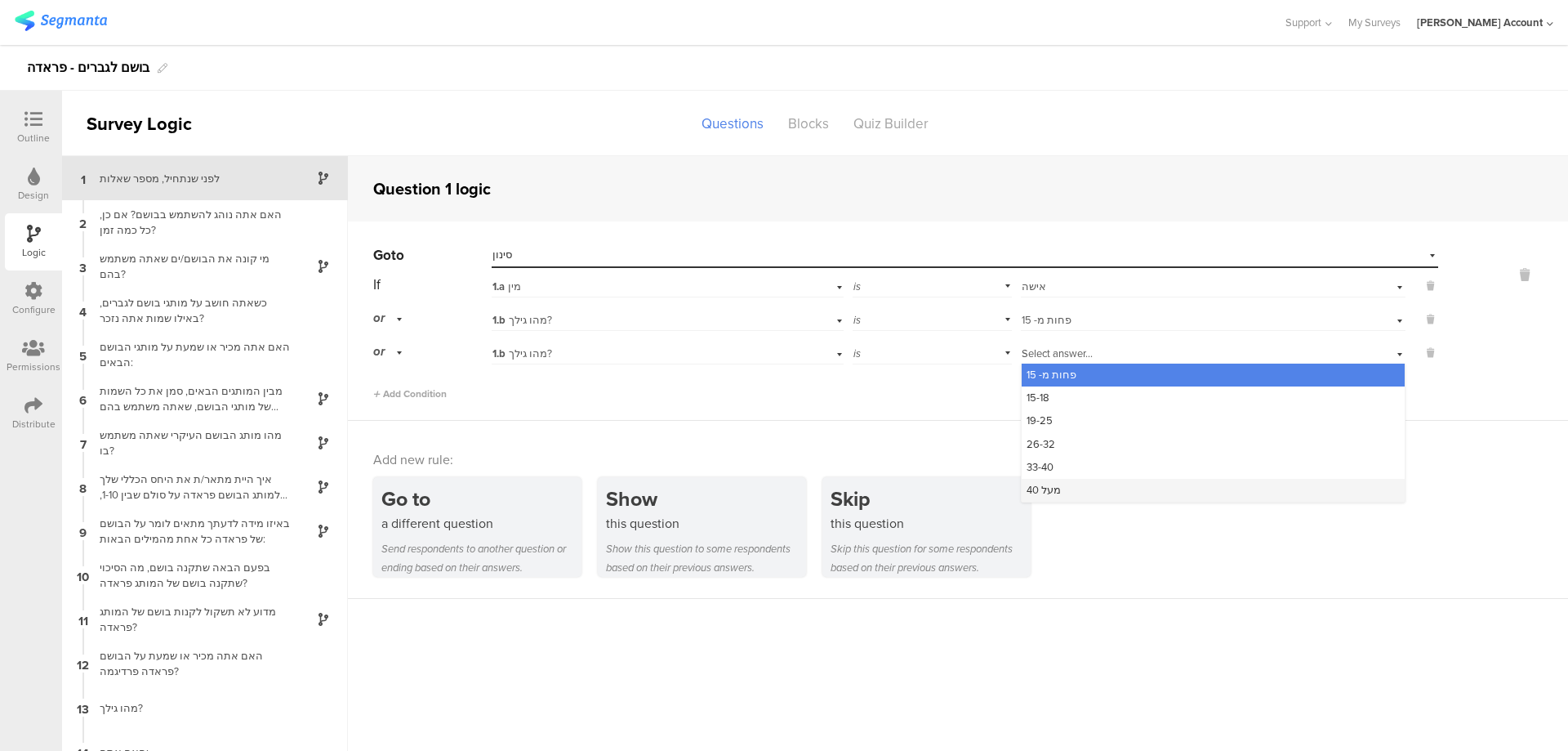
click at [1081, 496] on div "מעל 40" at bounding box center [1213, 490] width 383 height 23
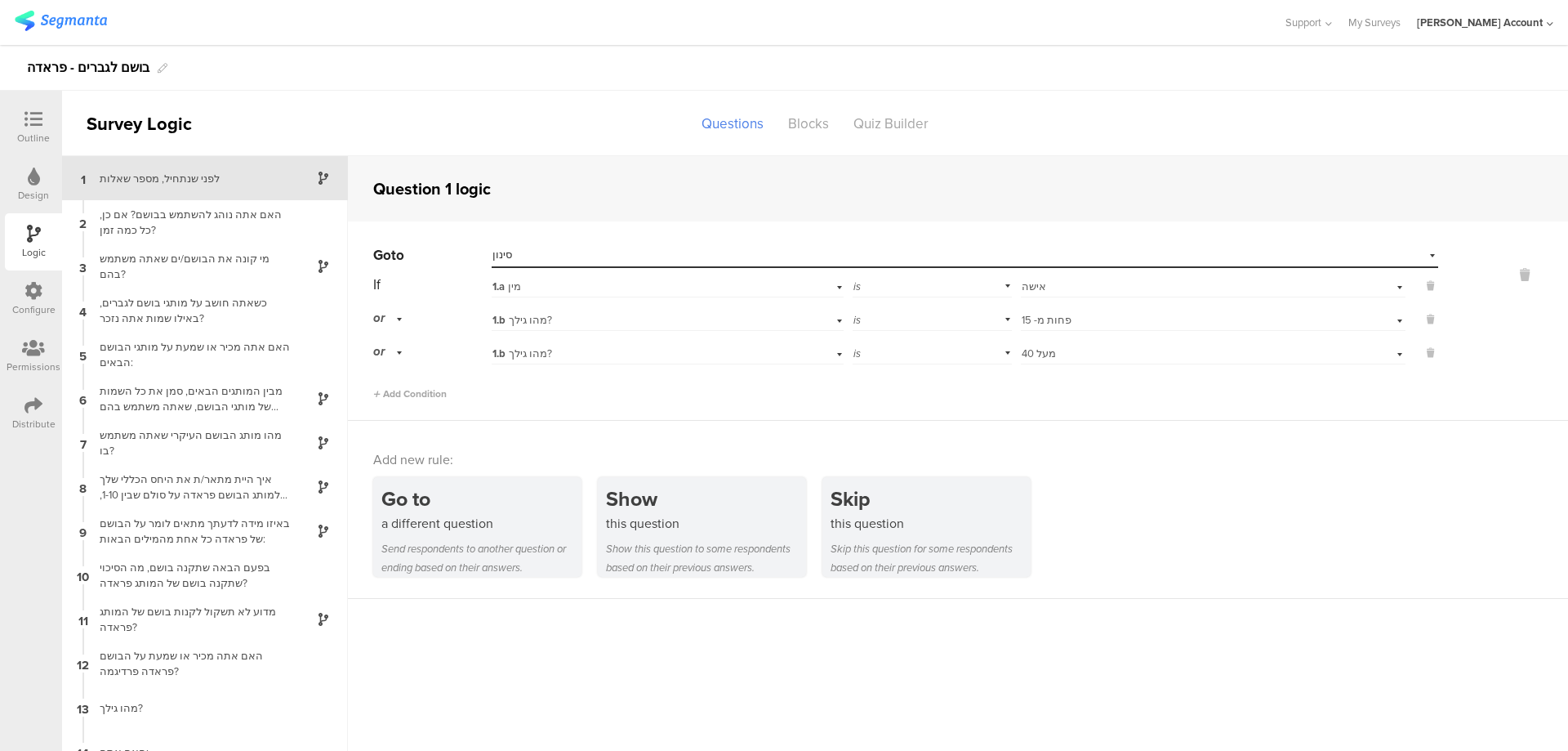
click at [21, 407] on div "Distribute" at bounding box center [34, 413] width 57 height 57
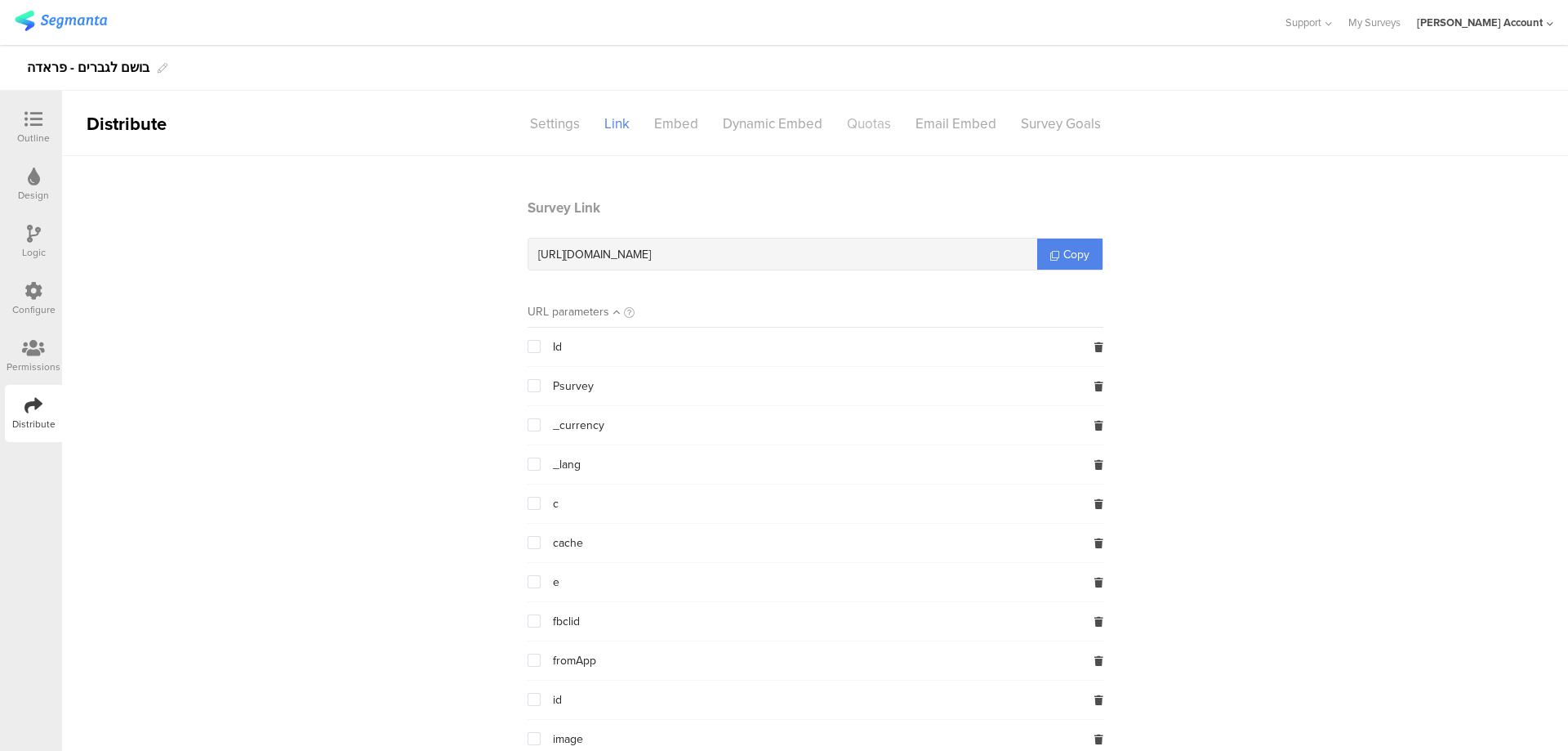
click at [865, 119] on div "Quotas" at bounding box center [869, 123] width 69 height 28
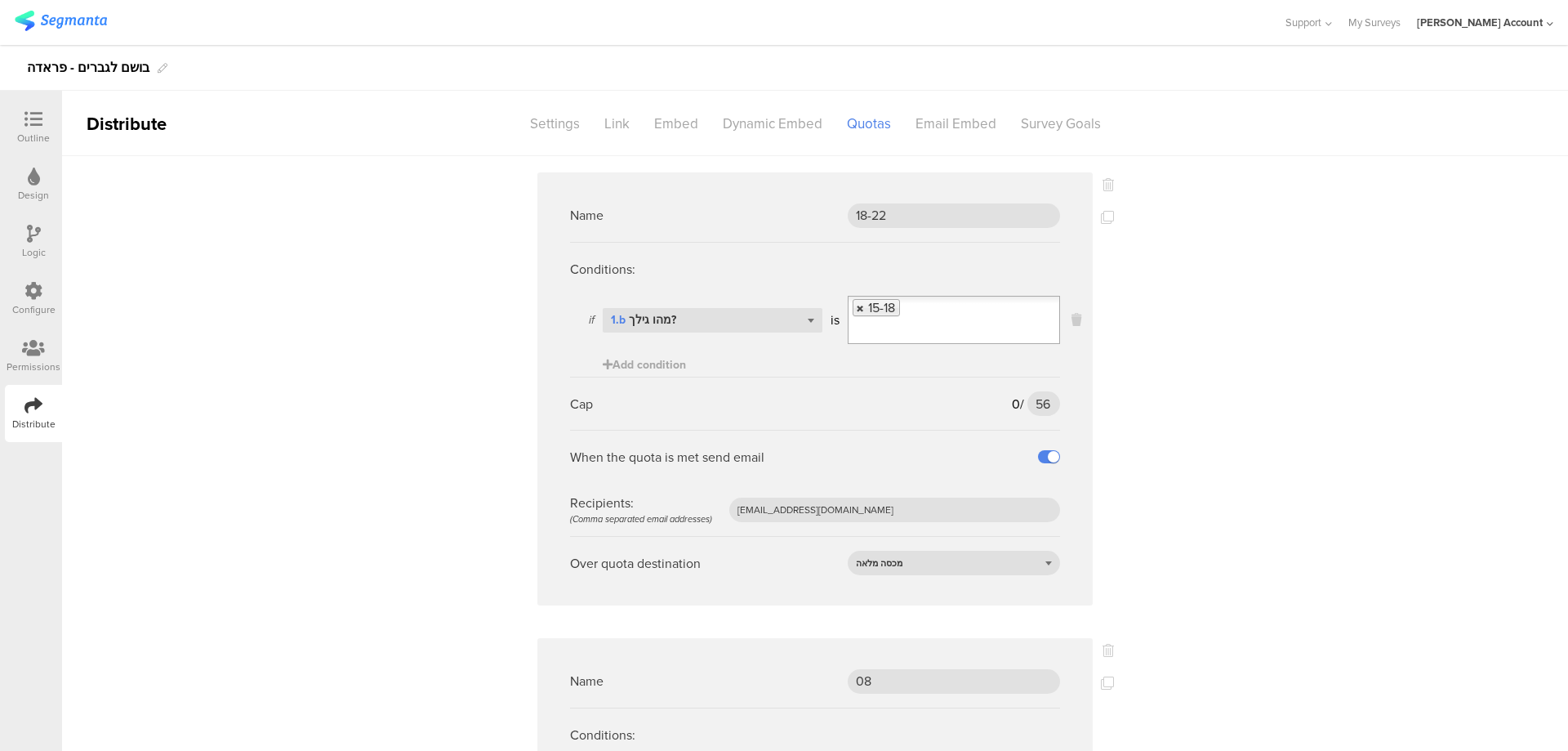
click at [856, 307] on link at bounding box center [860, 308] width 9 height 10
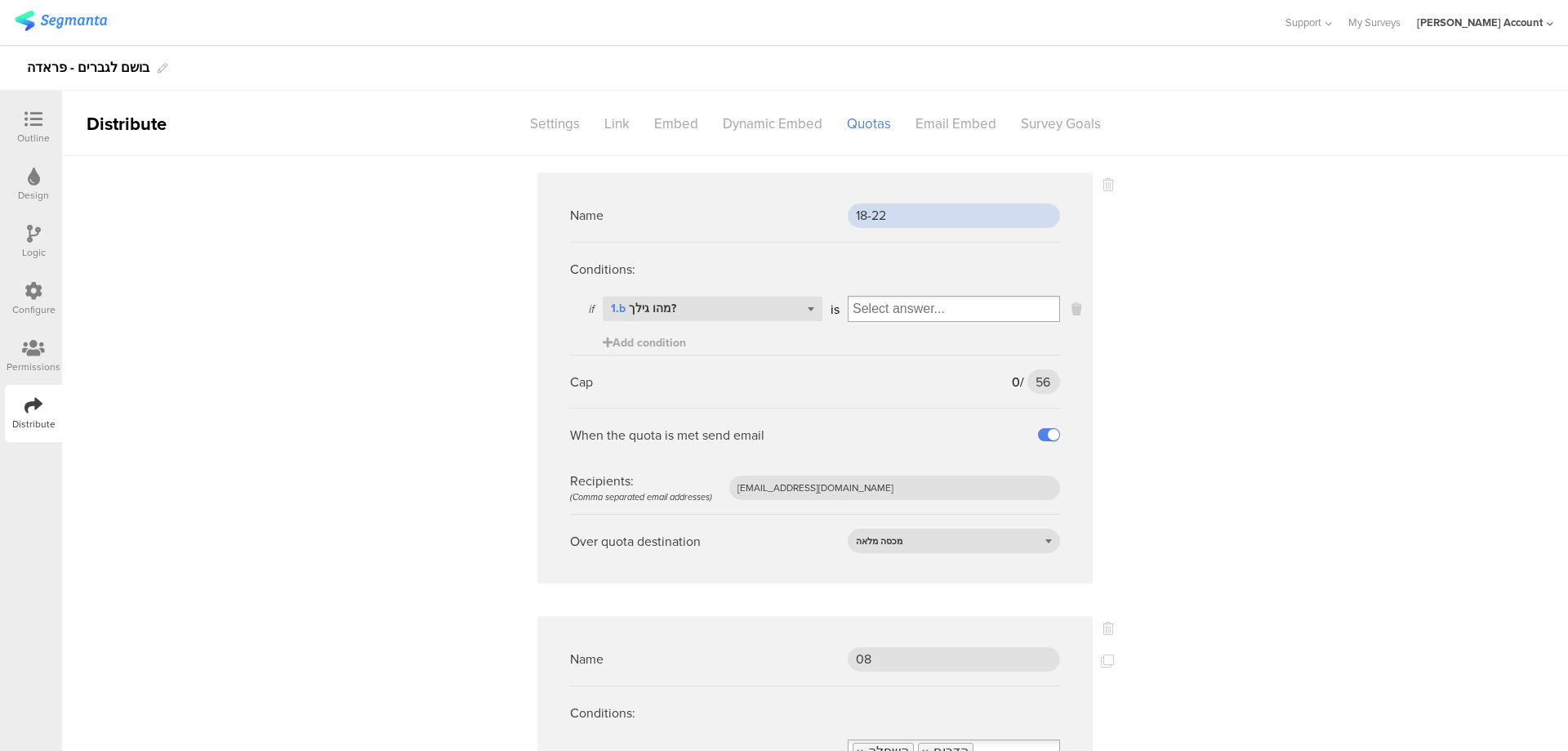
click at [901, 220] on input "18-22" at bounding box center [954, 215] width 213 height 24
type input "15-18"
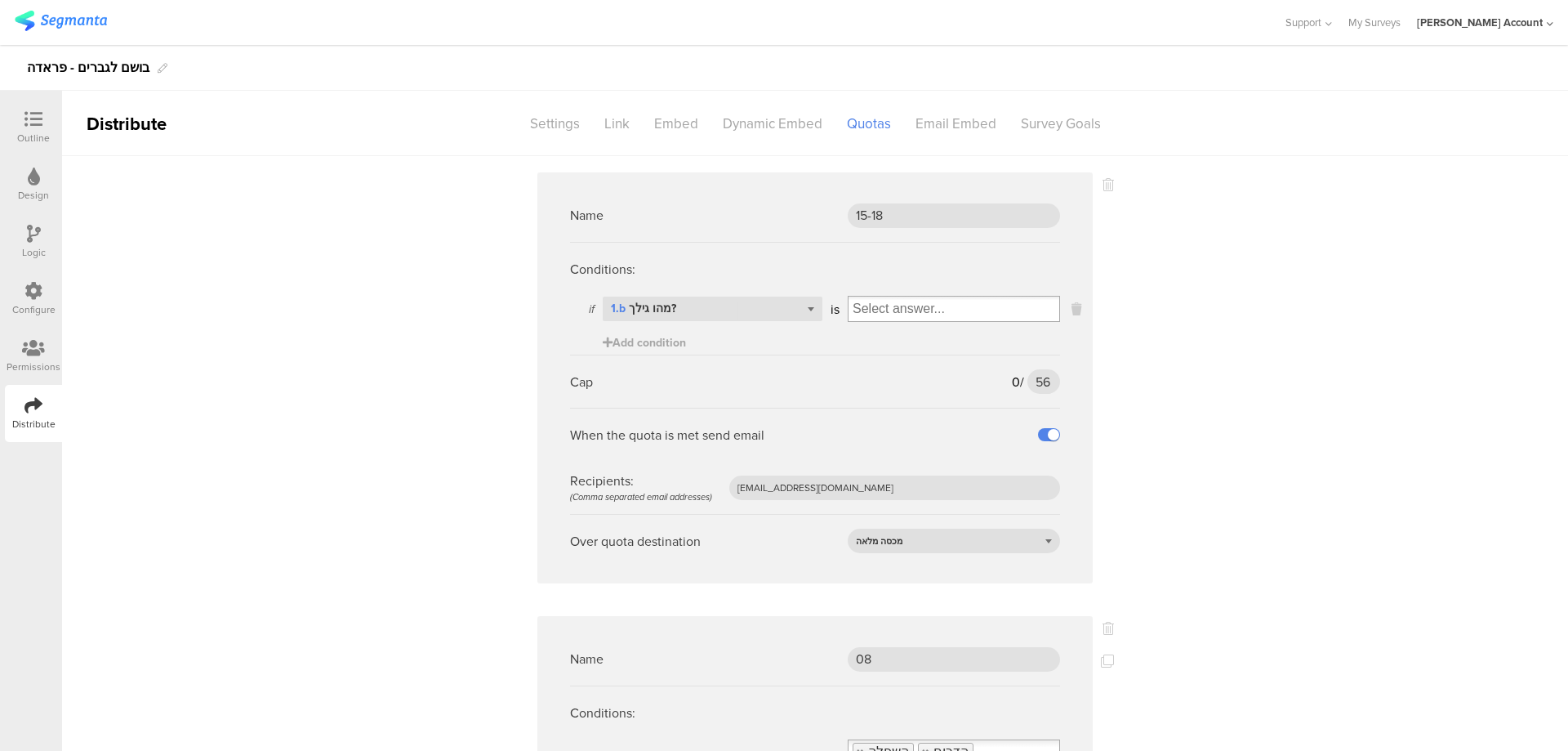
click at [894, 307] on input "Select box" at bounding box center [954, 308] width 211 height 23
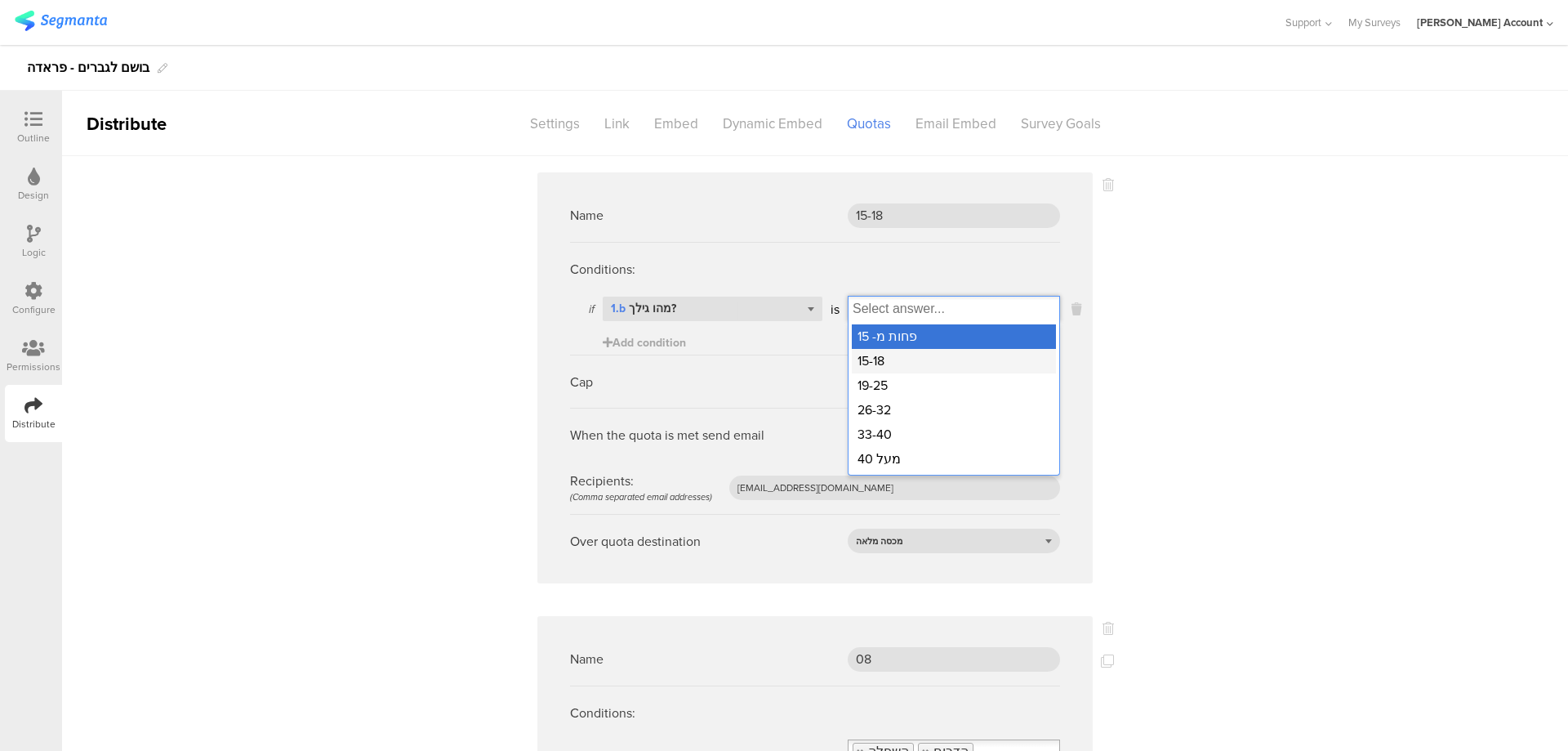
click at [895, 356] on div "15-18" at bounding box center [953, 361] width 204 height 24
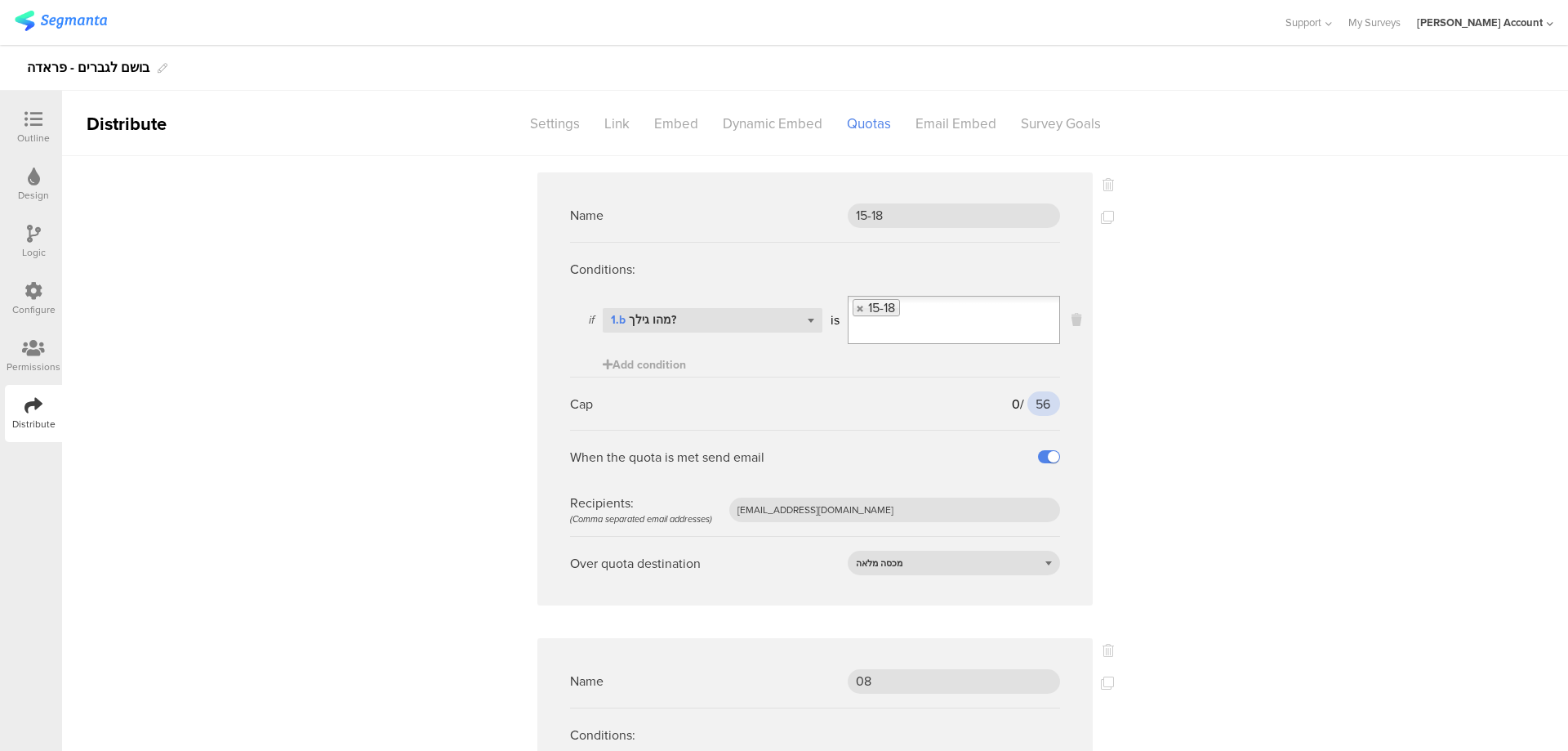
click at [1038, 408] on input "56" at bounding box center [1044, 403] width 33 height 24
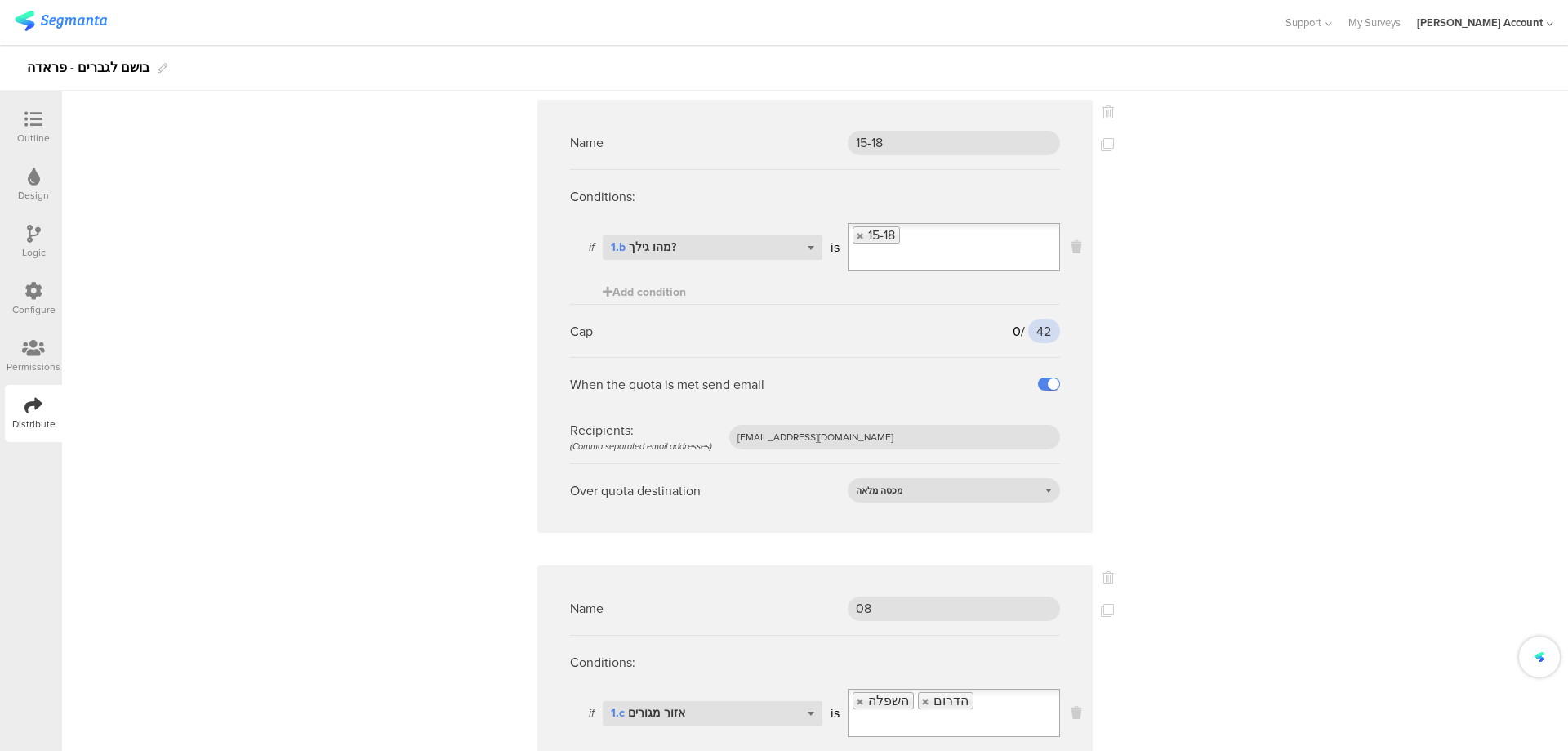
scroll to position [109, 0]
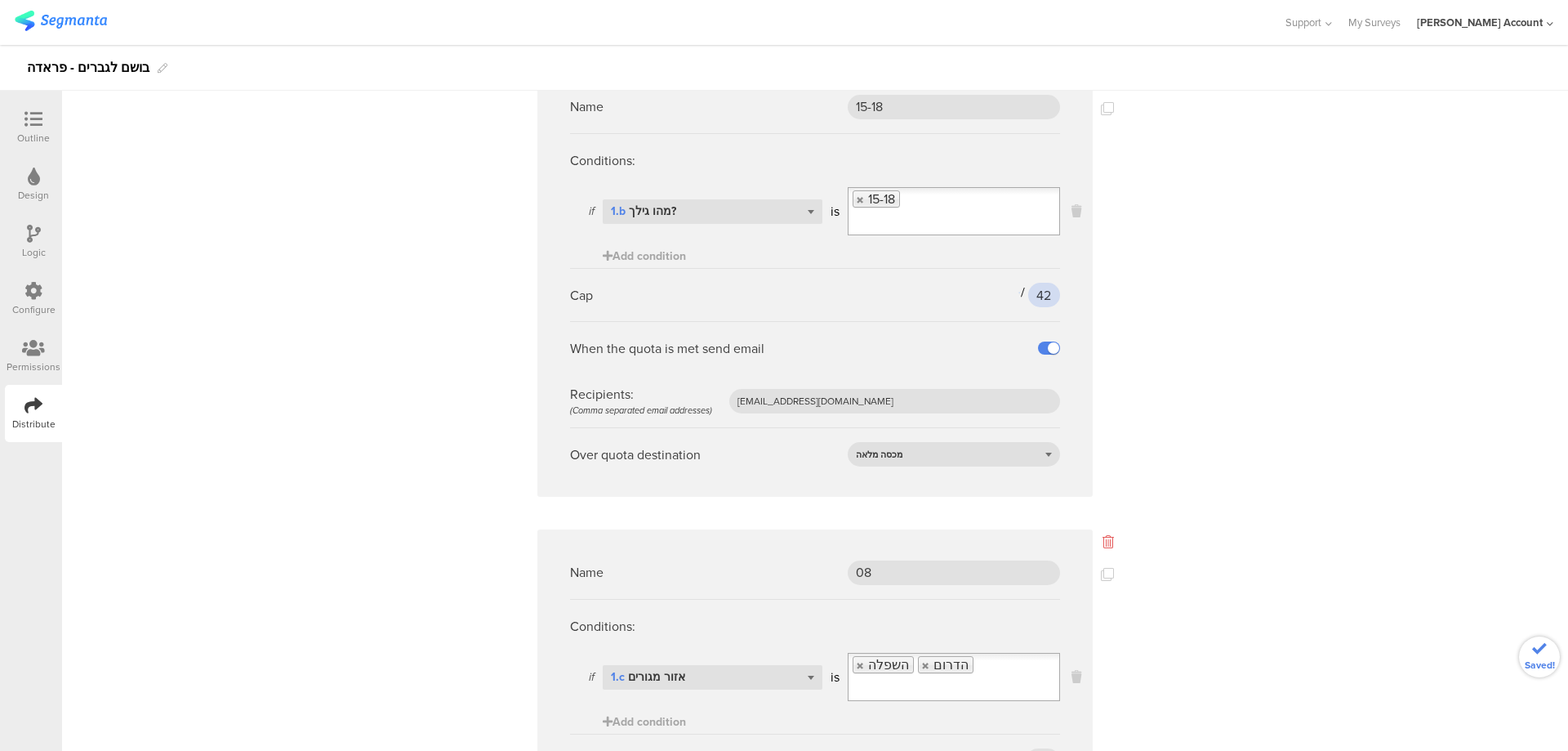
type input "42"
click at [1105, 539] on icon at bounding box center [1108, 541] width 11 height 13
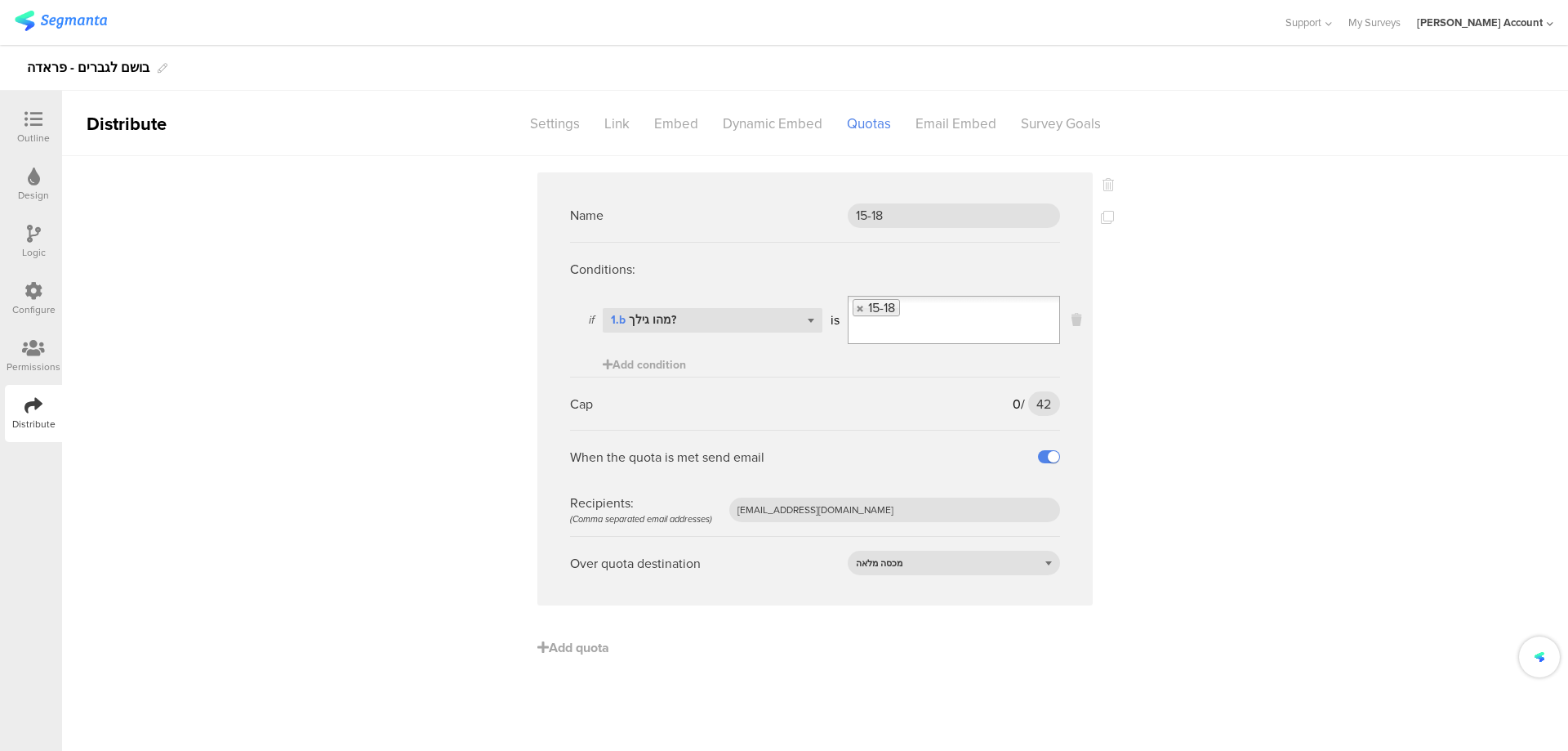
scroll to position [0, 0]
click at [1104, 216] on icon at bounding box center [1107, 217] width 13 height 13
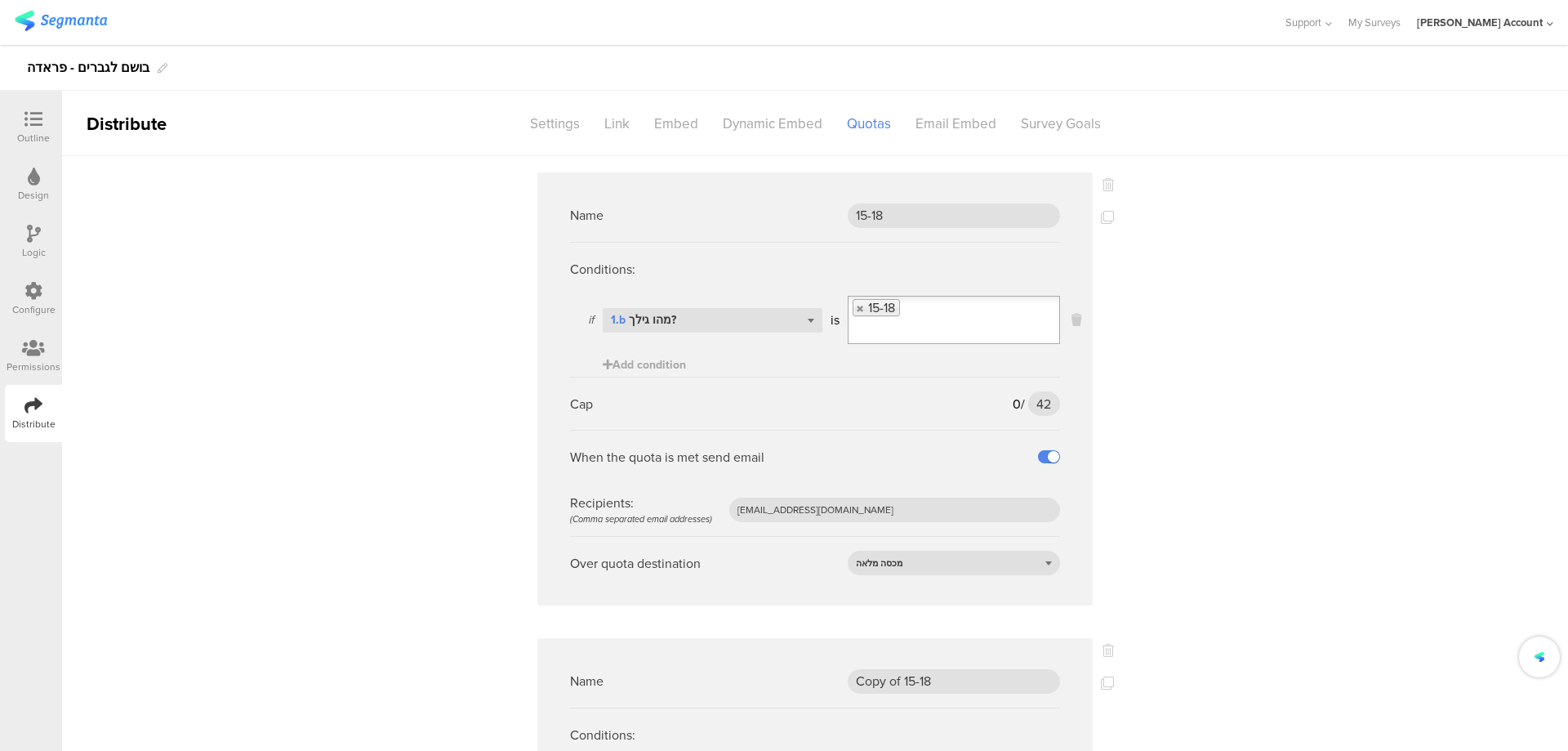
scroll to position [218, 0]
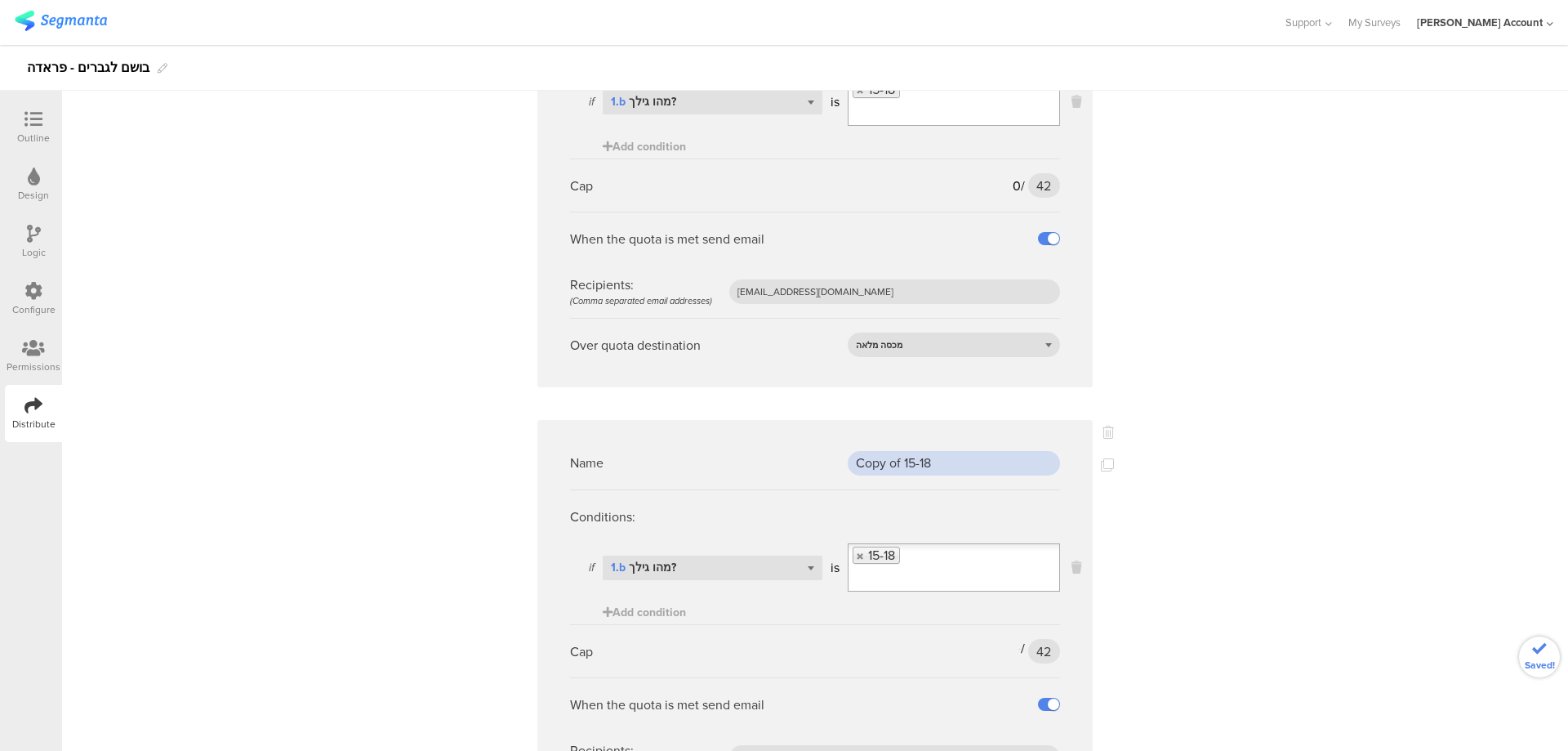
drag, startPoint x: 954, startPoint y: 461, endPoint x: 772, endPoint y: 457, distance: 182.0
click at [772, 457] on div "Name Copy of 15-18" at bounding box center [815, 463] width 490 height 53
type input "19-25"
click at [856, 552] on link at bounding box center [860, 555] width 9 height 10
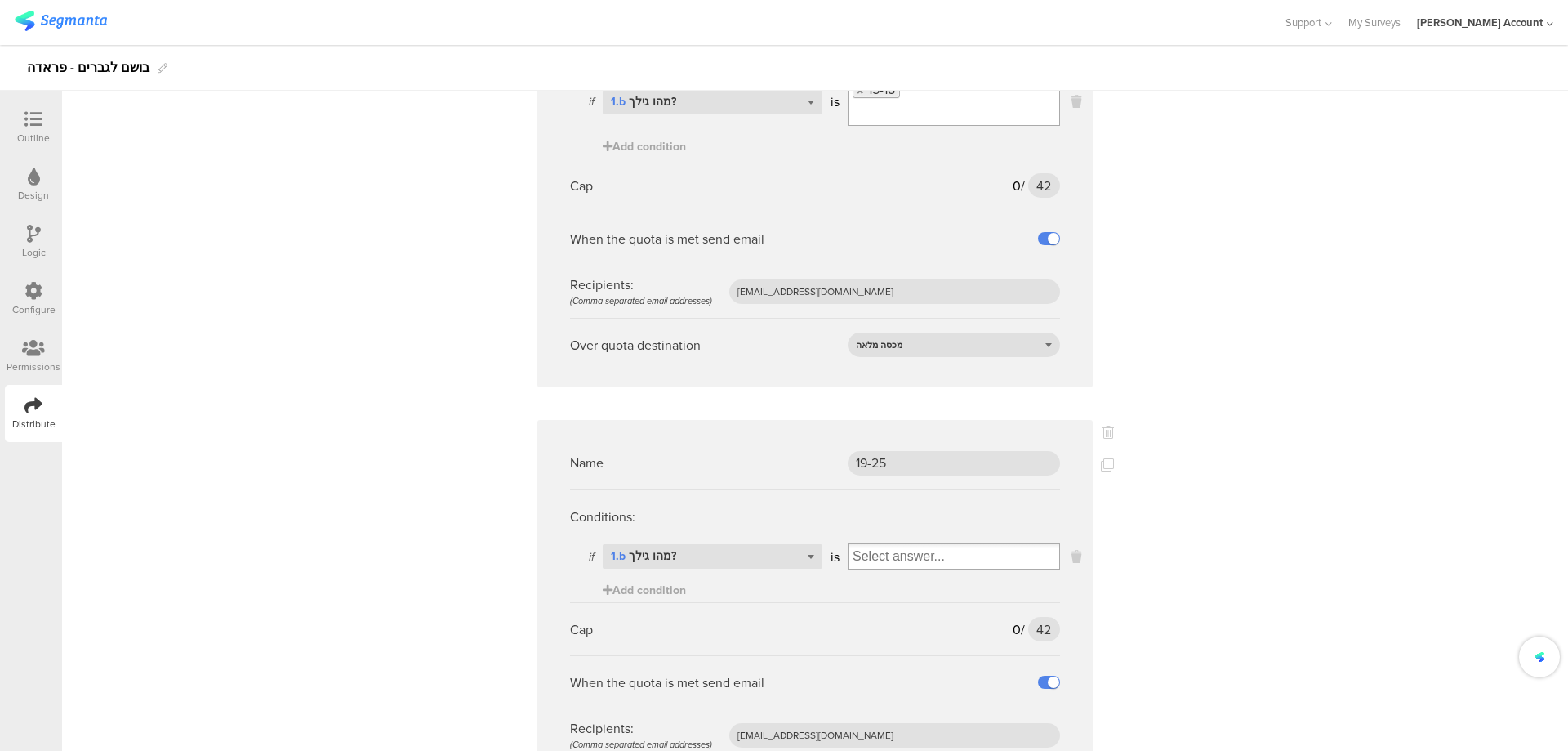
click at [864, 558] on input "Select box" at bounding box center [954, 556] width 211 height 23
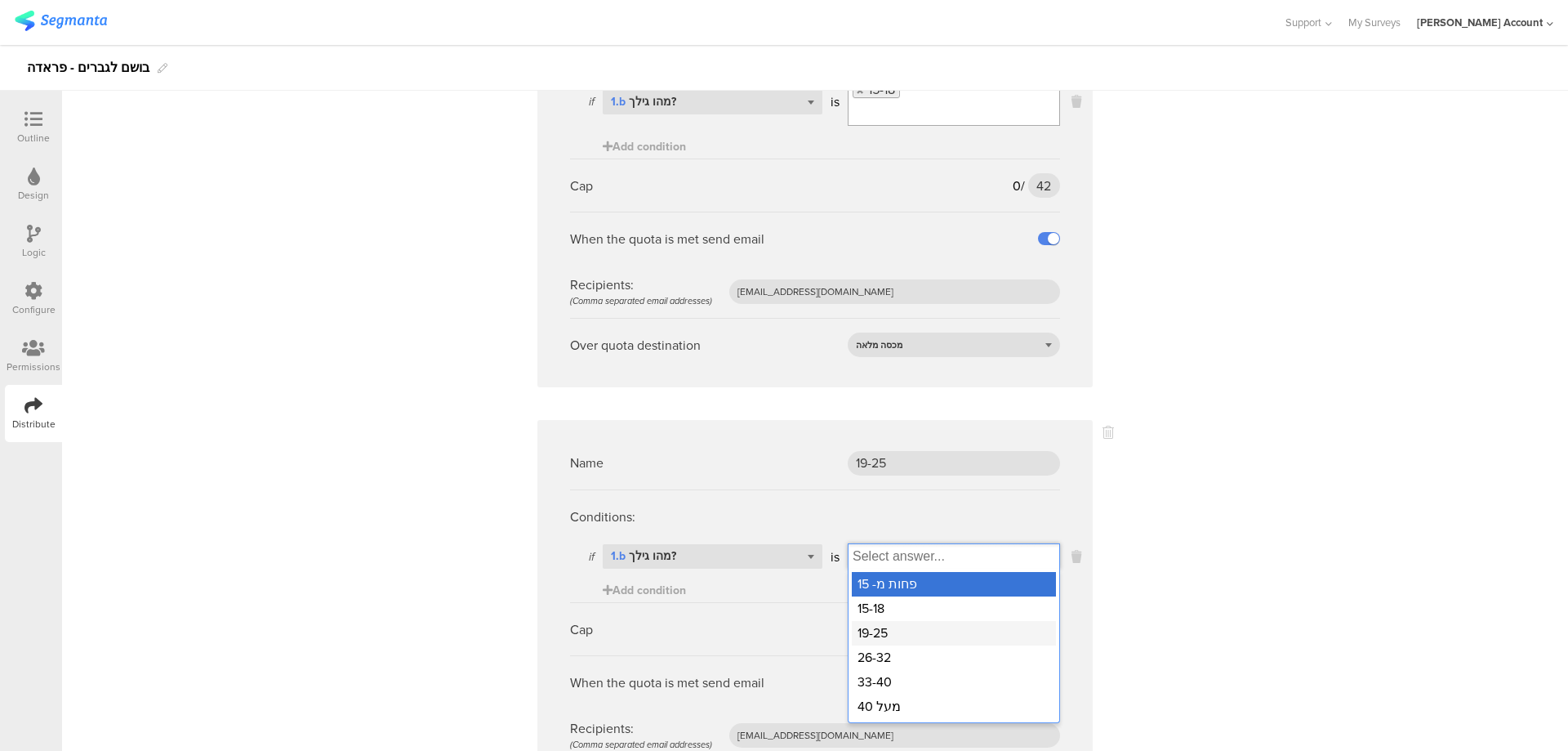
click at [900, 627] on div "19-25" at bounding box center [953, 633] width 204 height 24
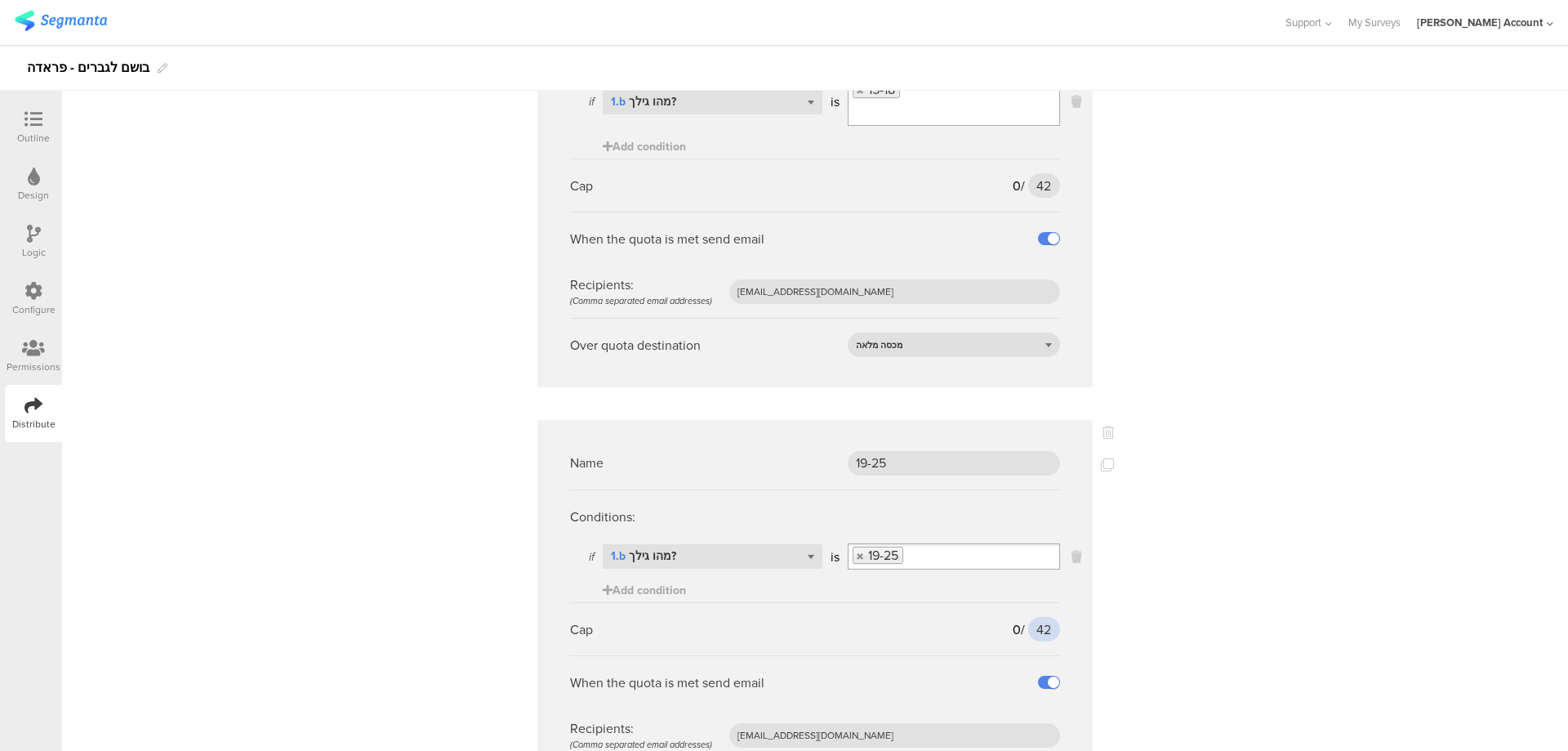
click at [1042, 626] on input "42" at bounding box center [1044, 629] width 32 height 24
click at [1043, 626] on input "42" at bounding box center [1044, 629] width 32 height 24
click at [1034, 628] on input "42" at bounding box center [1044, 629] width 32 height 24
type input "67"
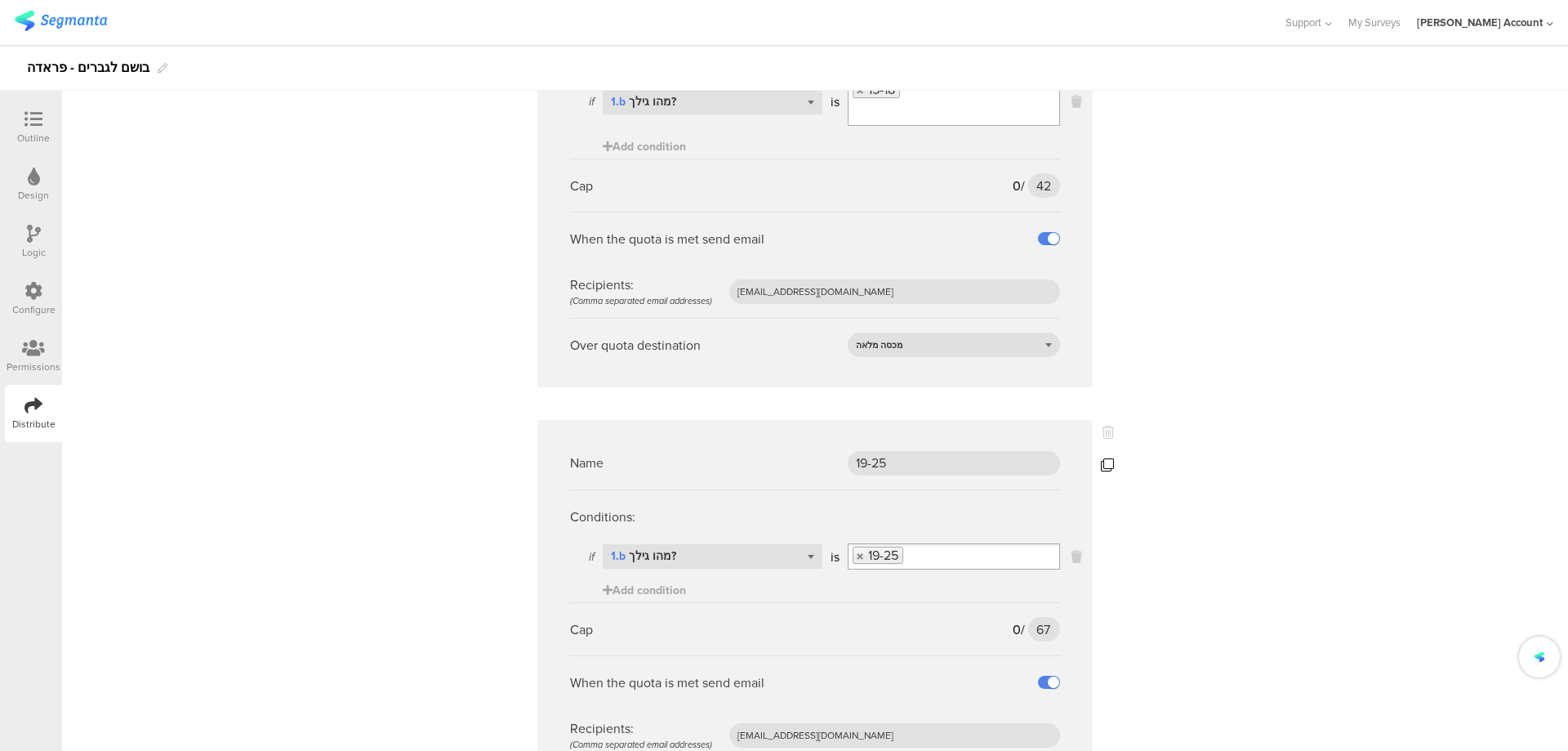
click at [1101, 461] on icon at bounding box center [1107, 464] width 13 height 13
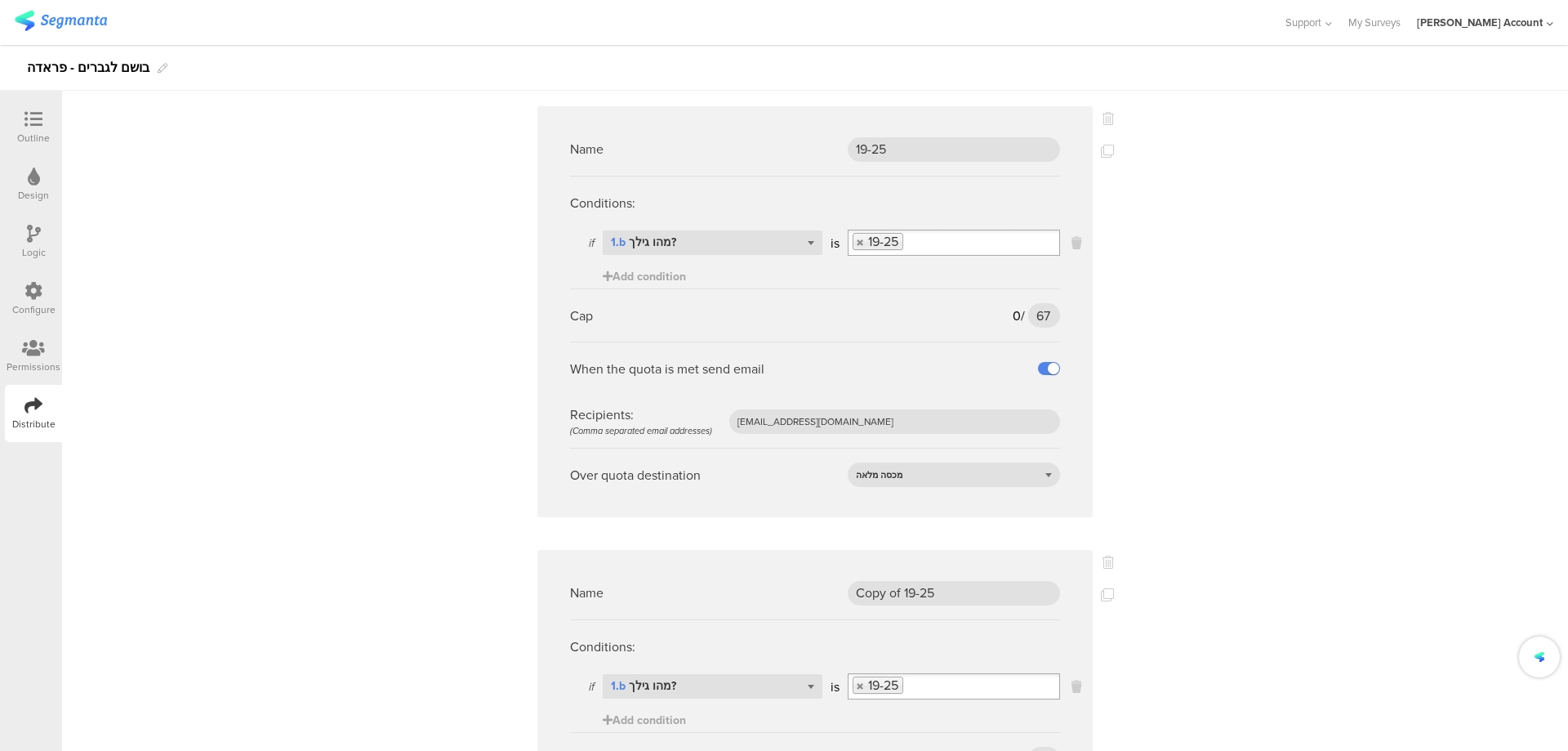
scroll to position [545, 0]
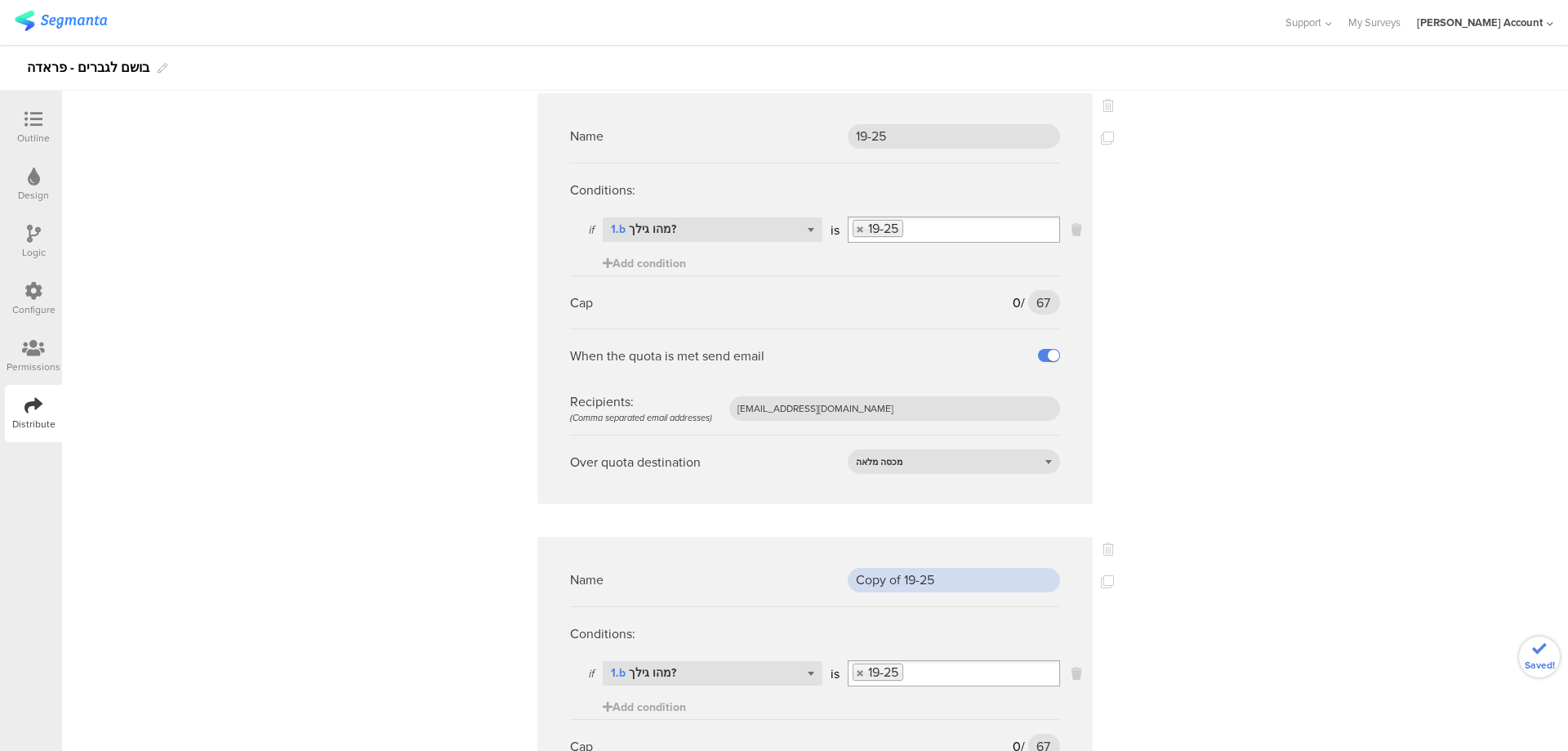
drag, startPoint x: 946, startPoint y: 583, endPoint x: 773, endPoint y: 580, distance: 173.0
click at [773, 580] on div "Name Copy of 19-25" at bounding box center [815, 580] width 490 height 53
type input "26-32"
click at [857, 669] on link at bounding box center [860, 673] width 9 height 10
click at [872, 671] on input "Select box" at bounding box center [954, 673] width 211 height 23
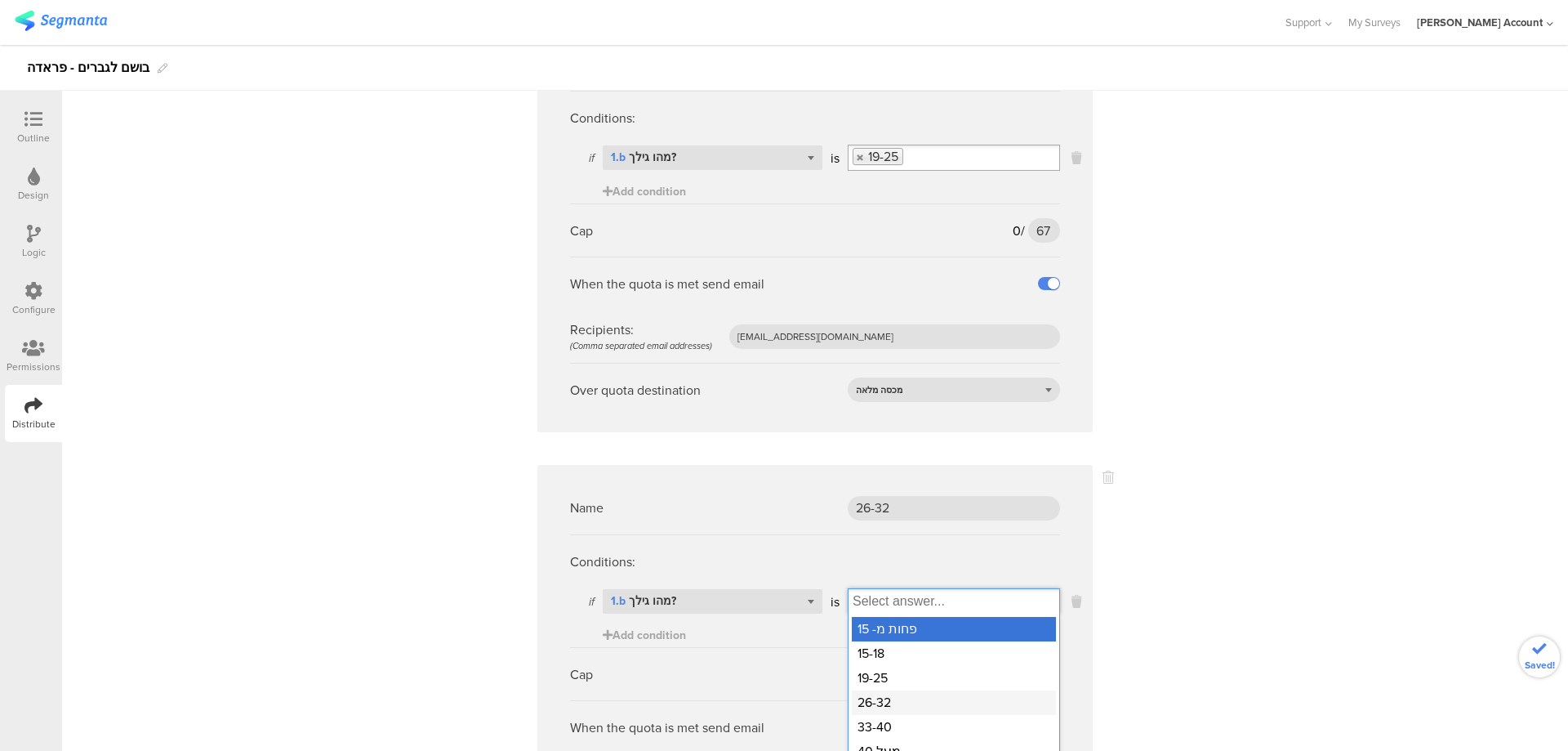
scroll to position [654, 0]
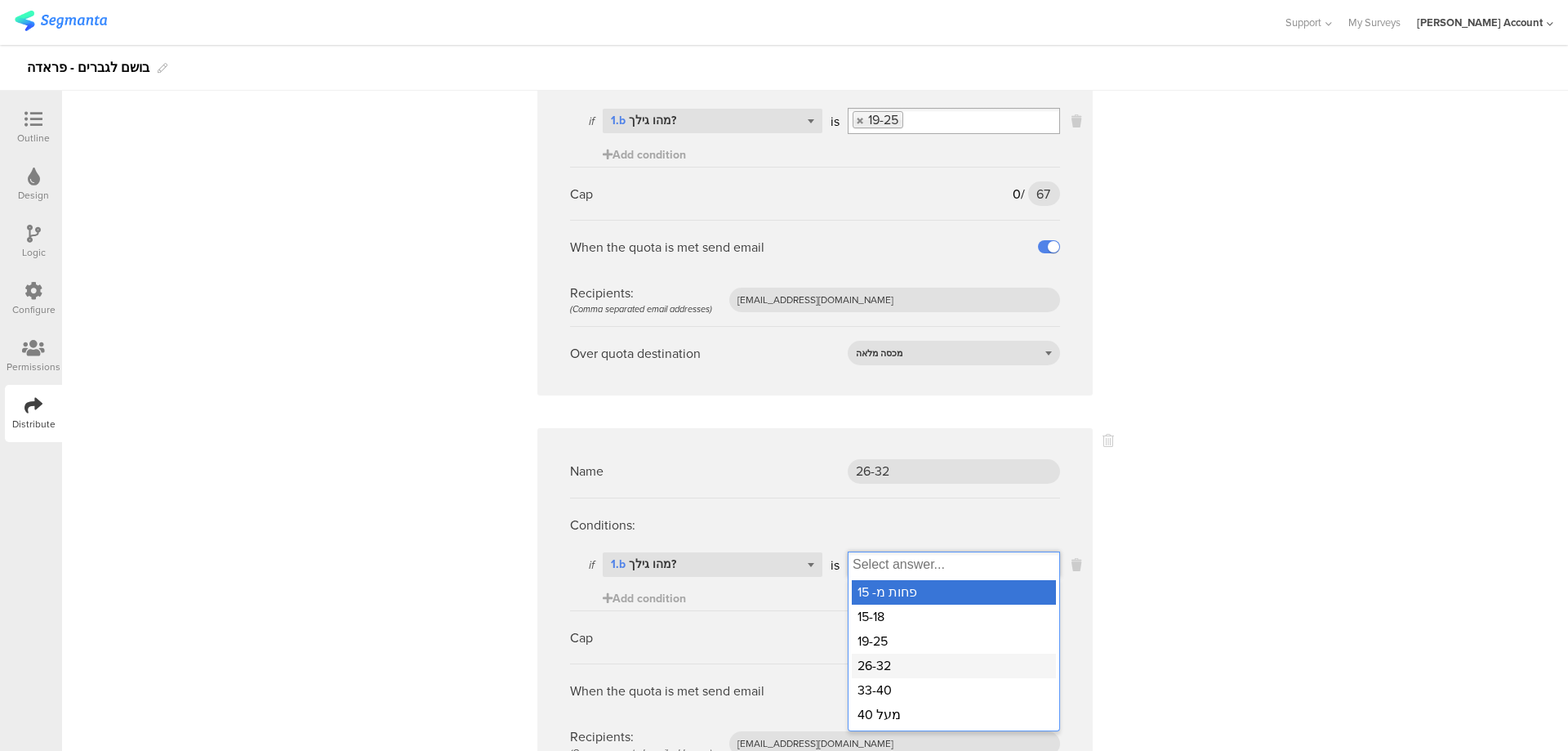
click at [892, 667] on div "26-32" at bounding box center [953, 666] width 204 height 24
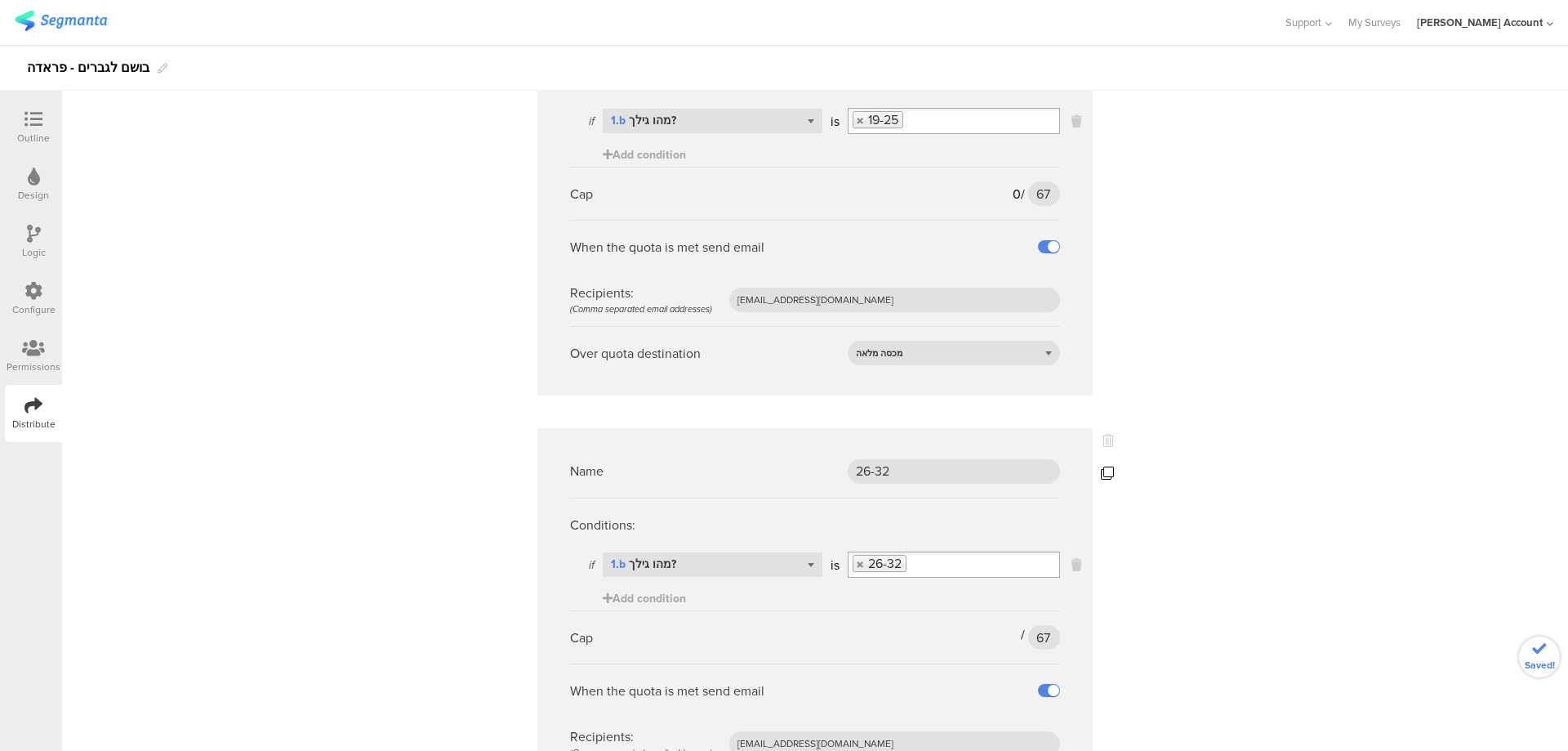
click at [1102, 466] on div at bounding box center [1107, 473] width 13 height 24
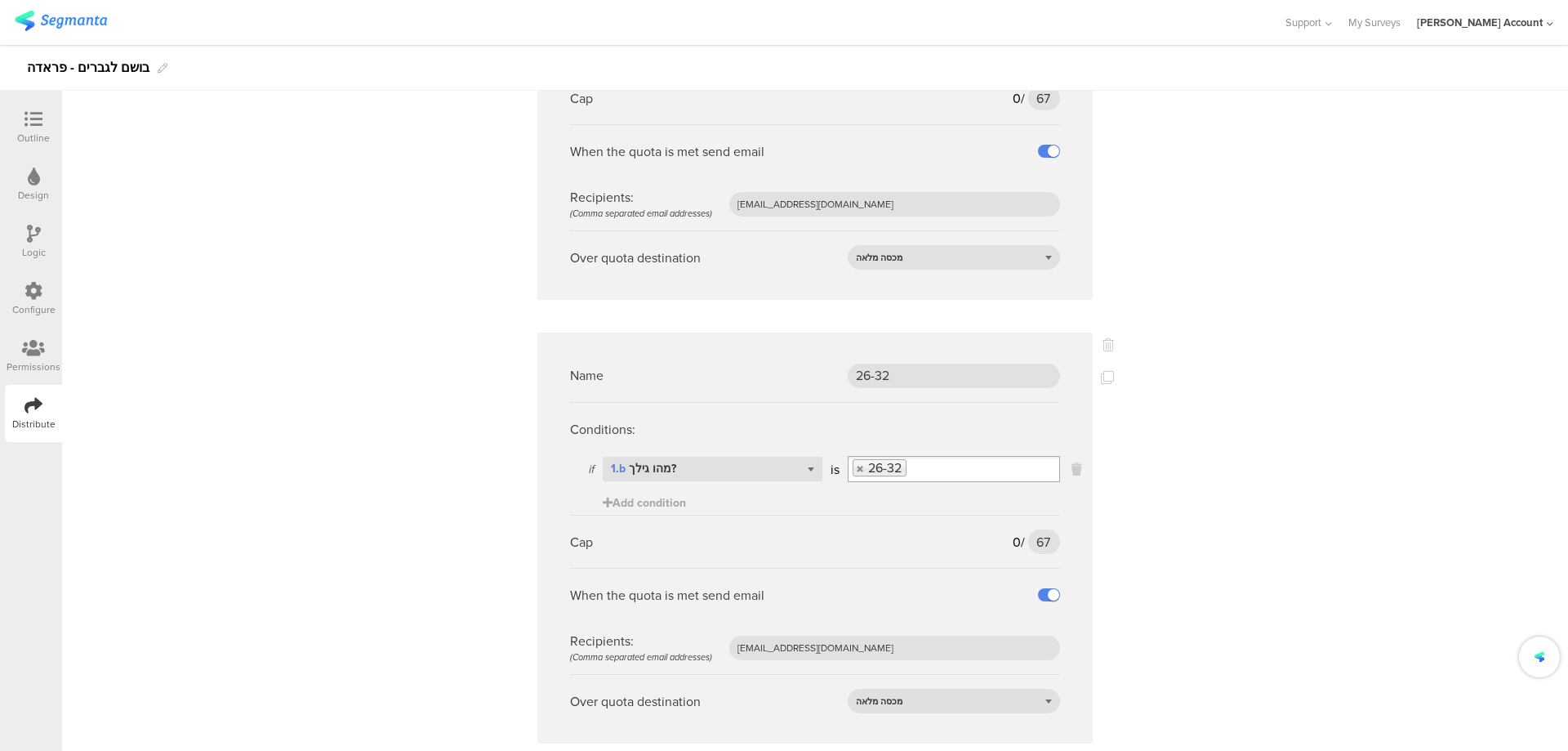
scroll to position [872, 0]
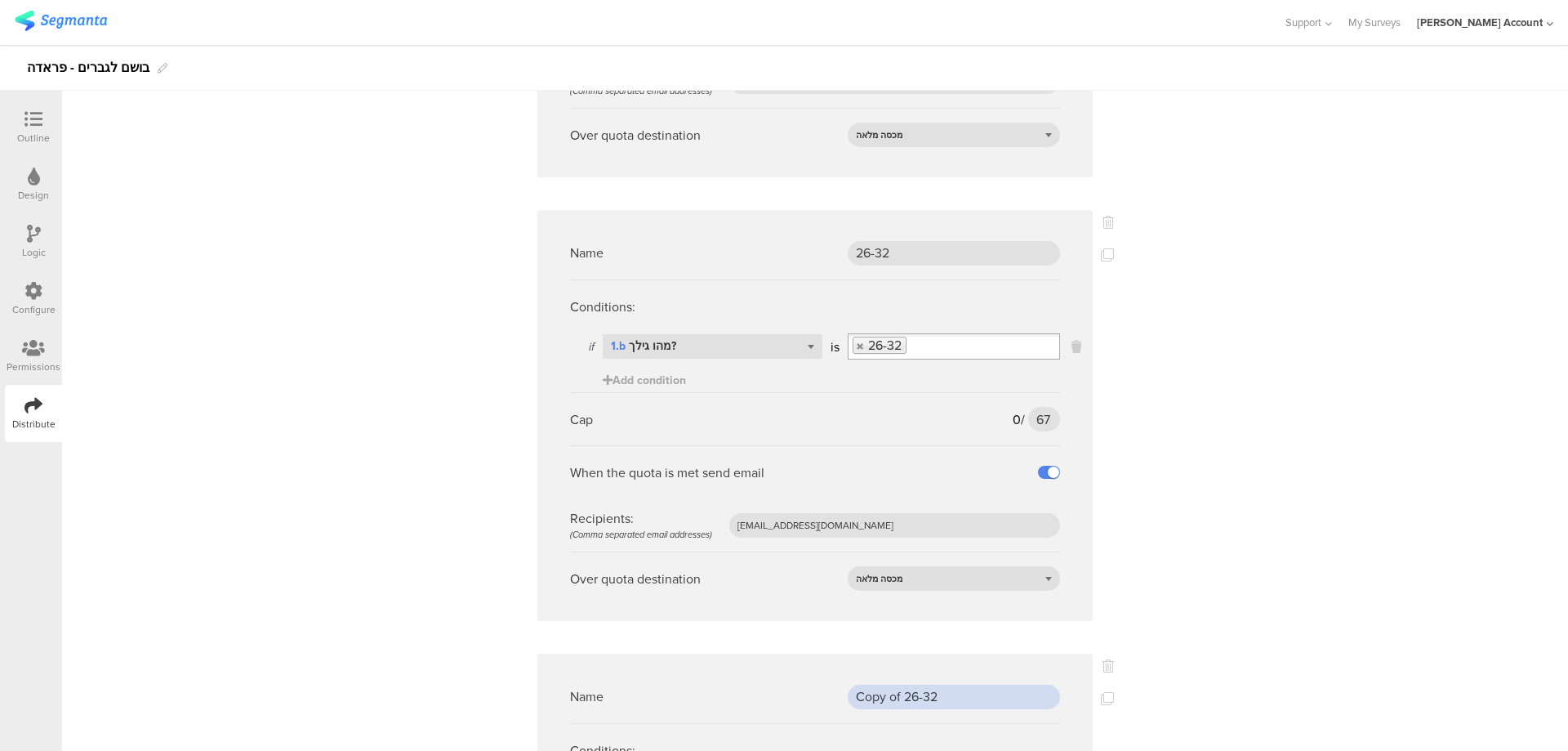
drag, startPoint x: 955, startPoint y: 698, endPoint x: 759, endPoint y: 686, distance: 196.4
click at [759, 686] on div "Name Copy of 26-32" at bounding box center [815, 697] width 490 height 53
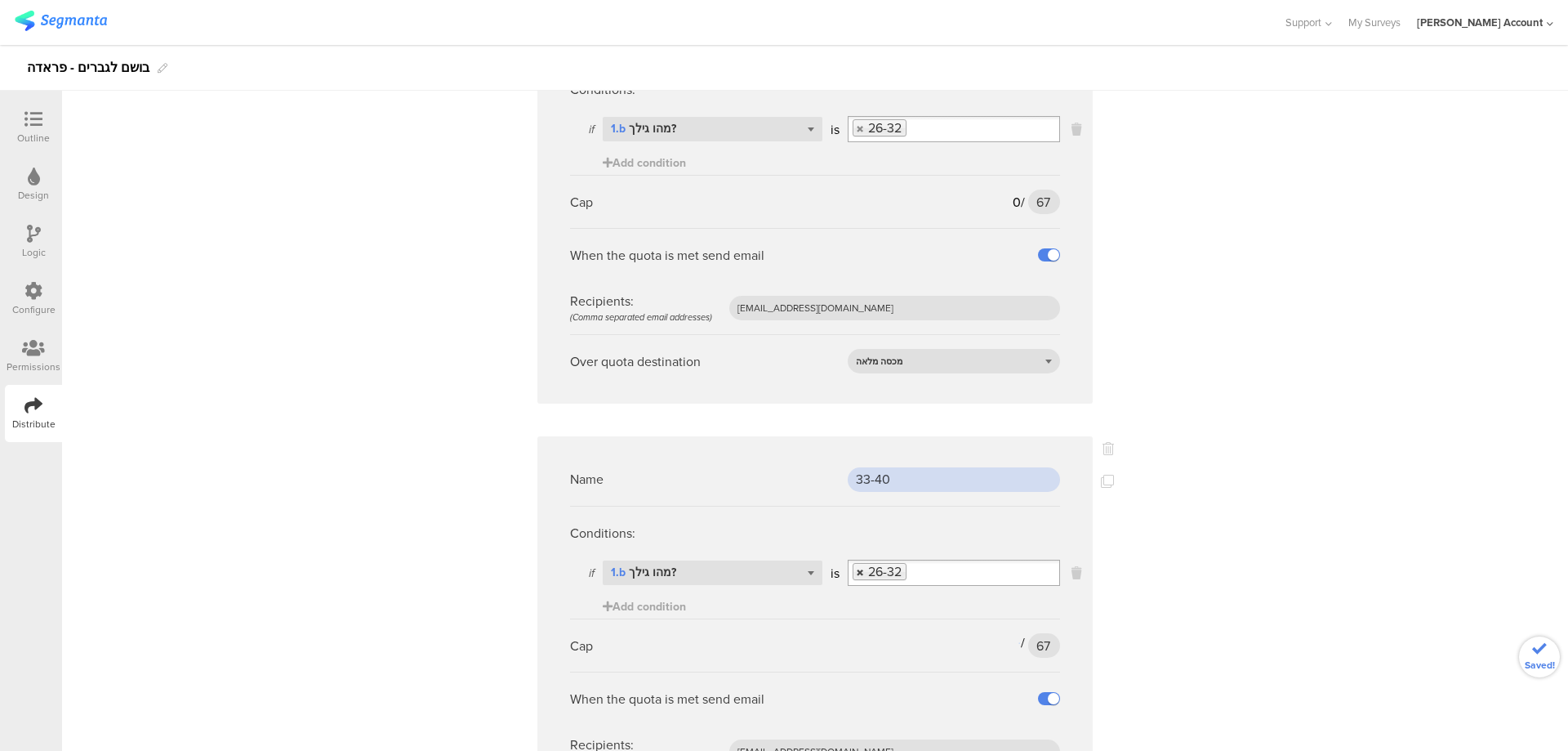
type input "33-40"
click at [858, 571] on link at bounding box center [860, 572] width 9 height 10
click at [877, 571] on input "Select box" at bounding box center [954, 573] width 211 height 23
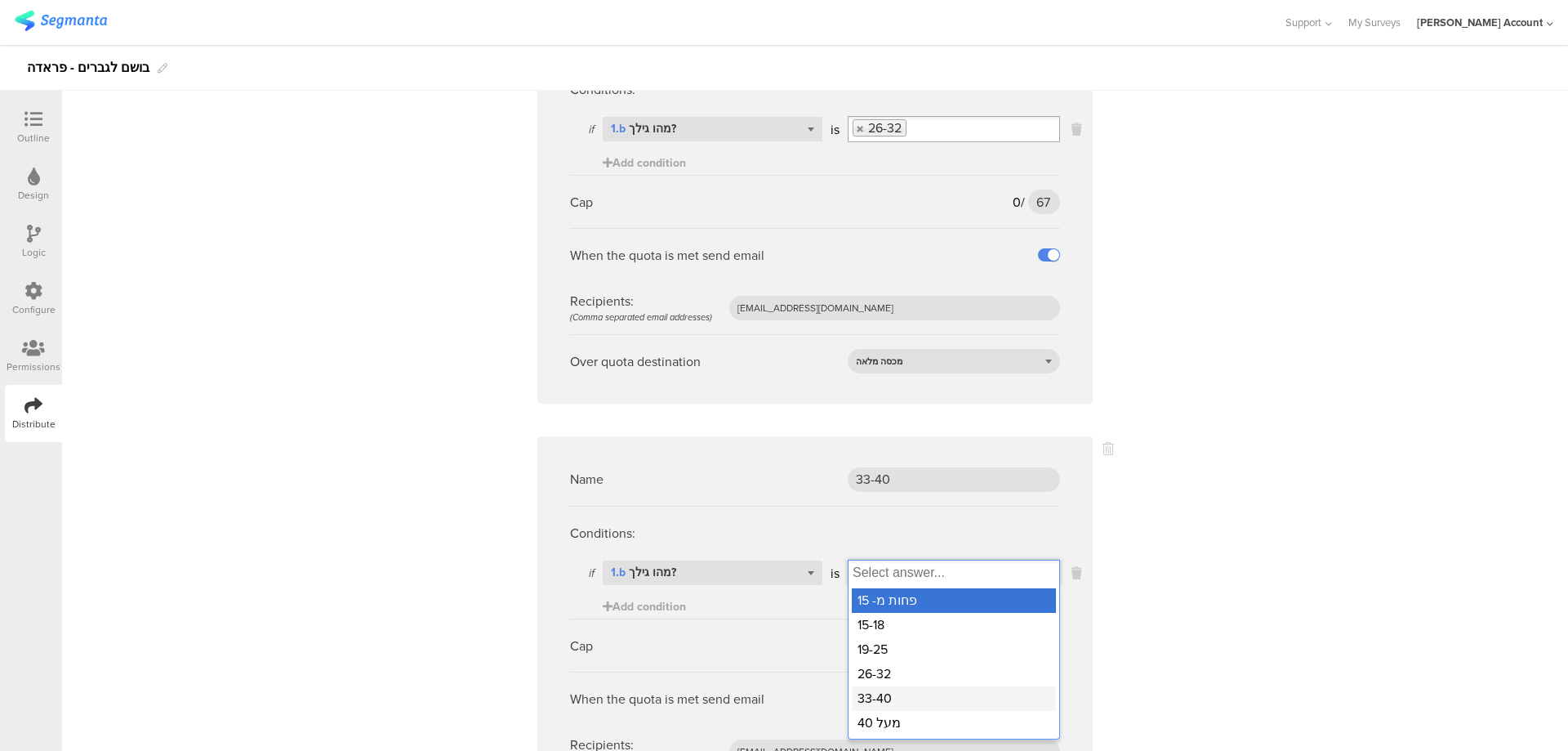
click at [901, 696] on div "33-40" at bounding box center [953, 698] width 204 height 24
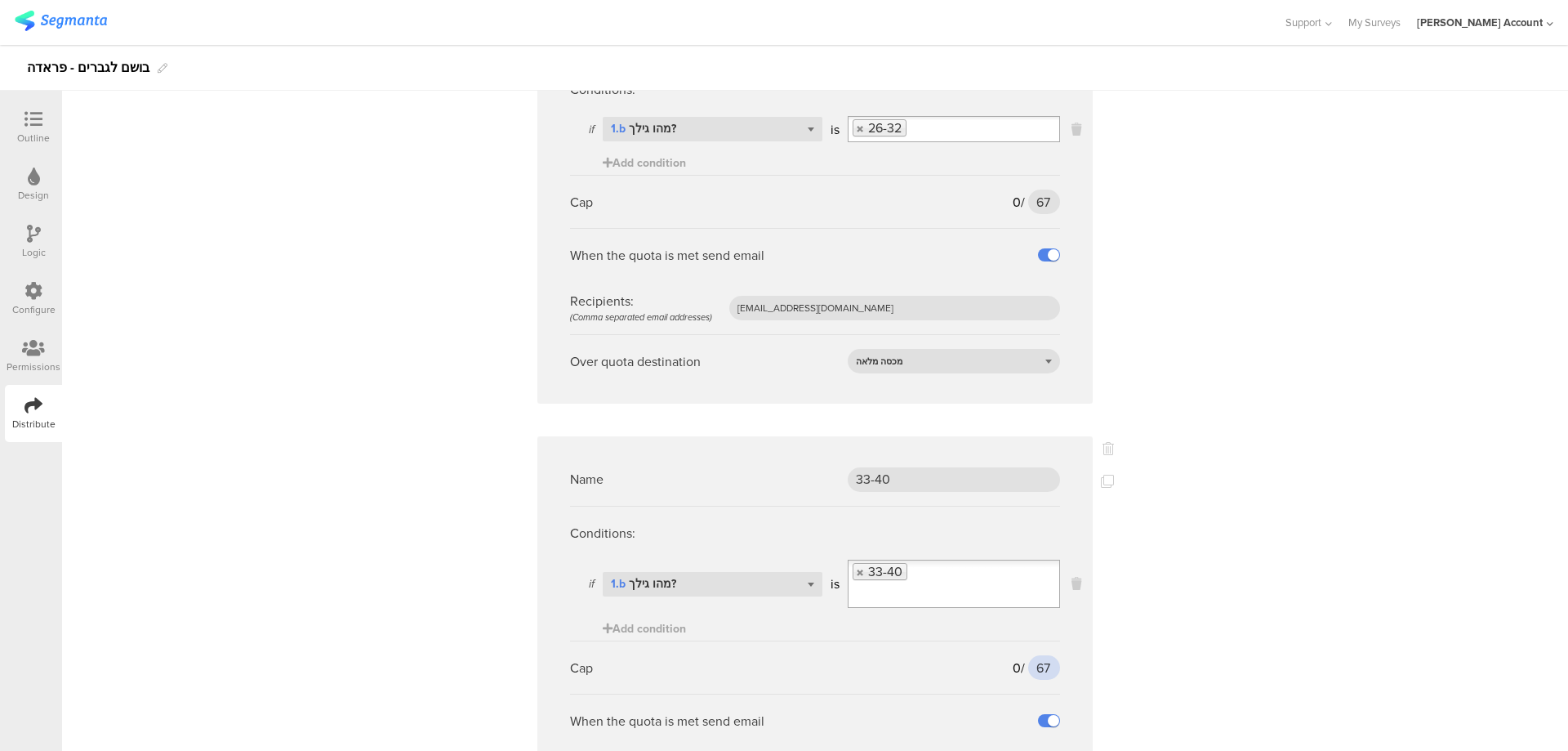
click at [1039, 667] on input "67" at bounding box center [1044, 667] width 32 height 24
click at [1034, 671] on input "72" at bounding box center [1044, 667] width 32 height 24
type input "74"
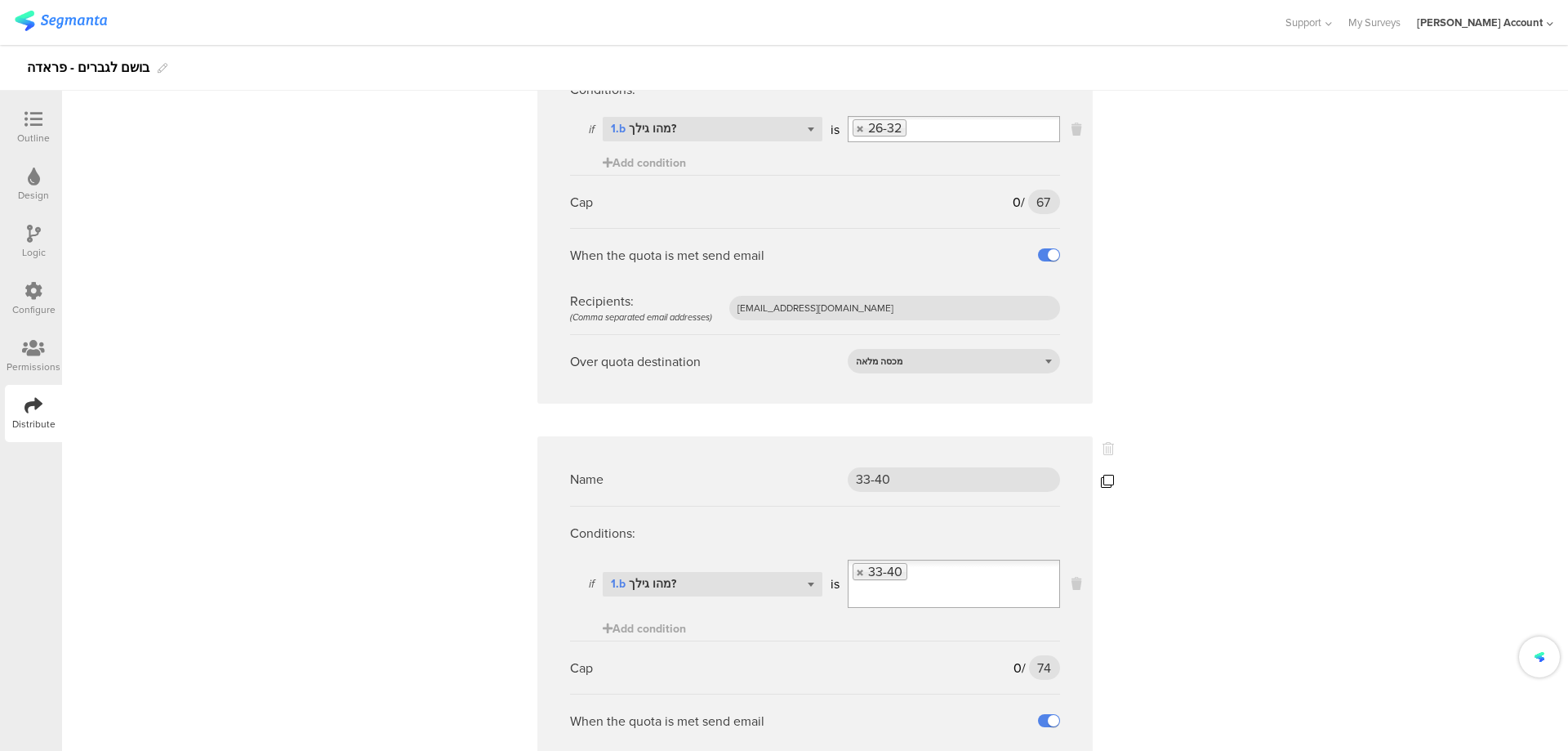
click at [1101, 481] on icon at bounding box center [1107, 481] width 13 height 13
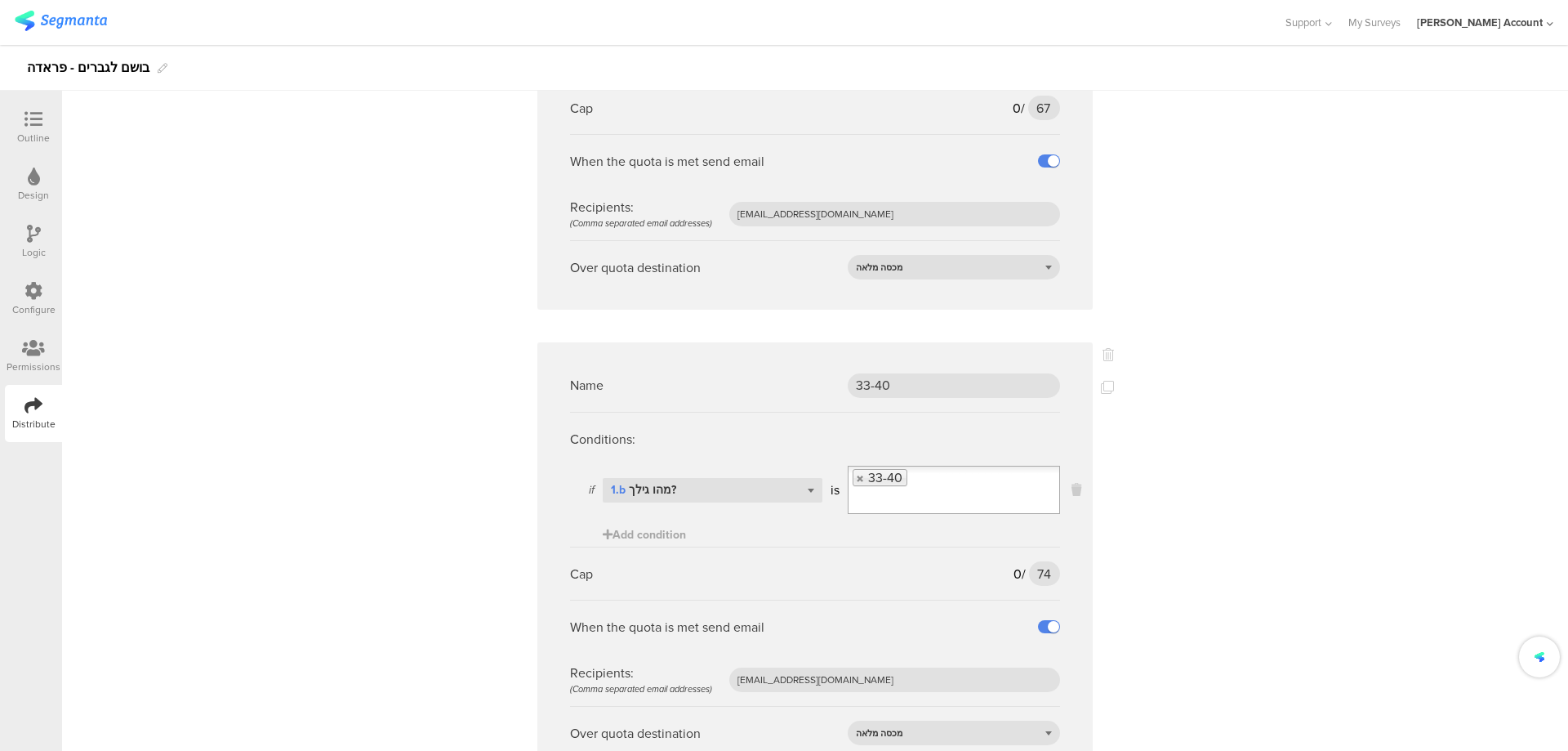
scroll to position [1416, 0]
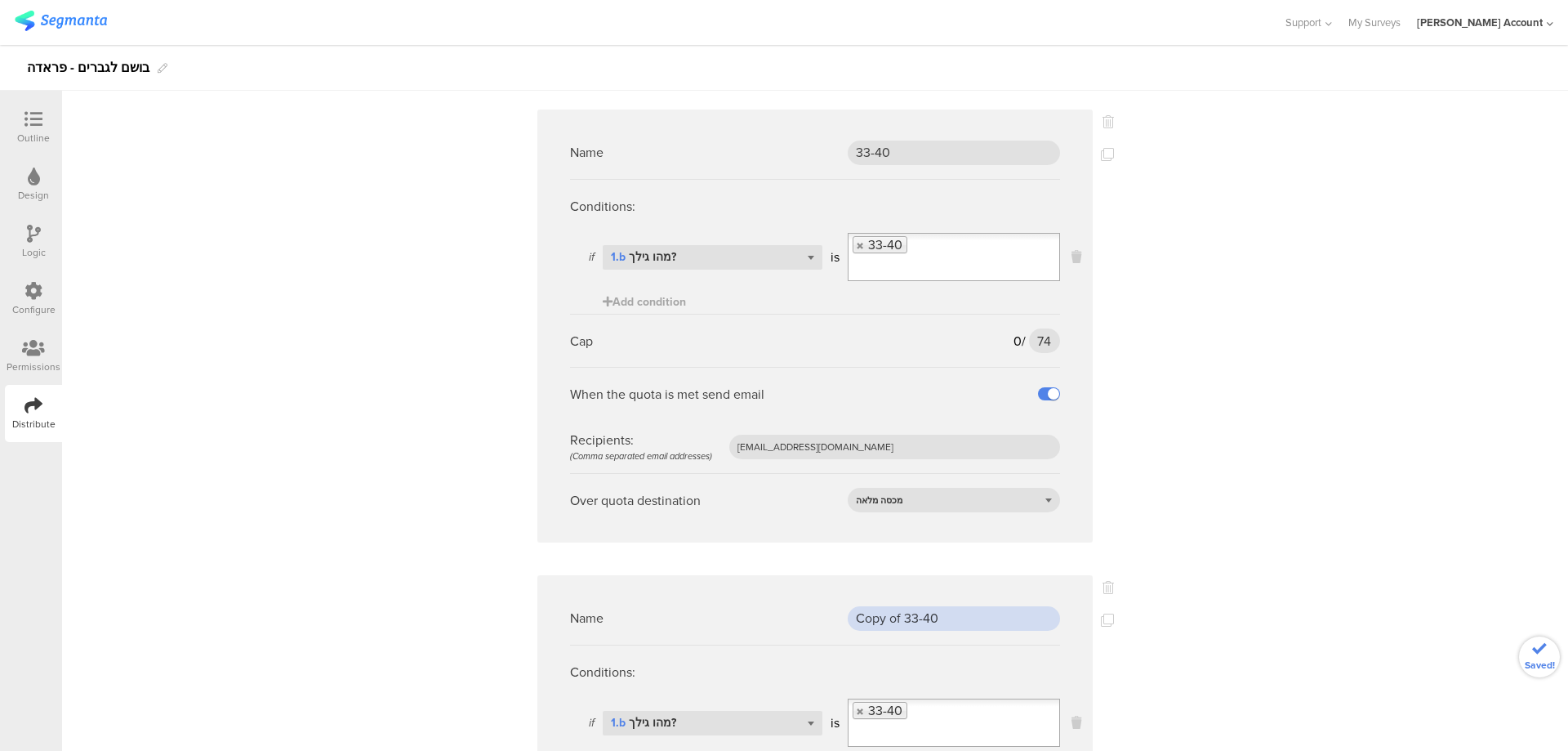
drag, startPoint x: 951, startPoint y: 615, endPoint x: 758, endPoint y: 611, distance: 193.0
click at [758, 611] on div "Name Copy of 33-40" at bounding box center [815, 618] width 490 height 53
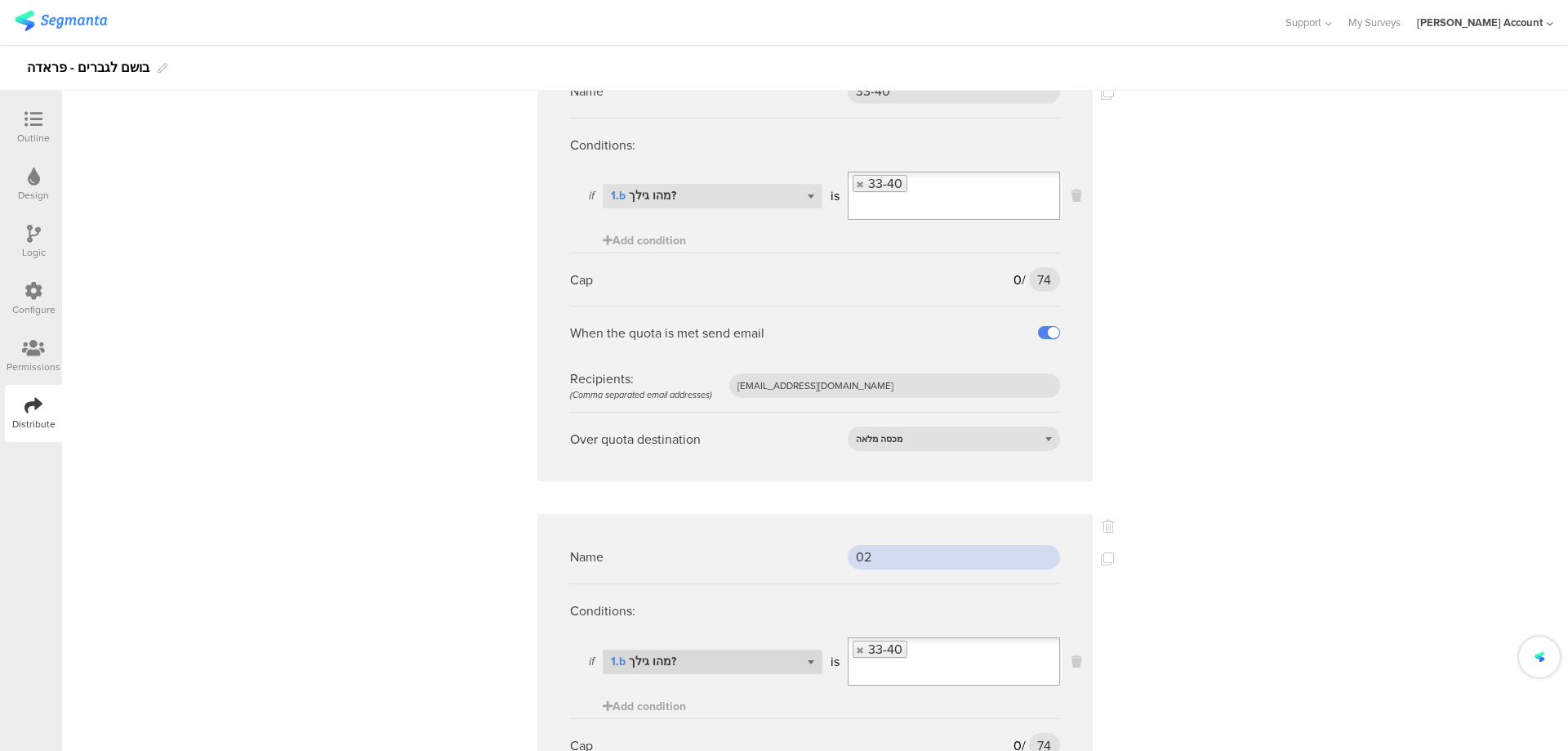
scroll to position [1525, 0]
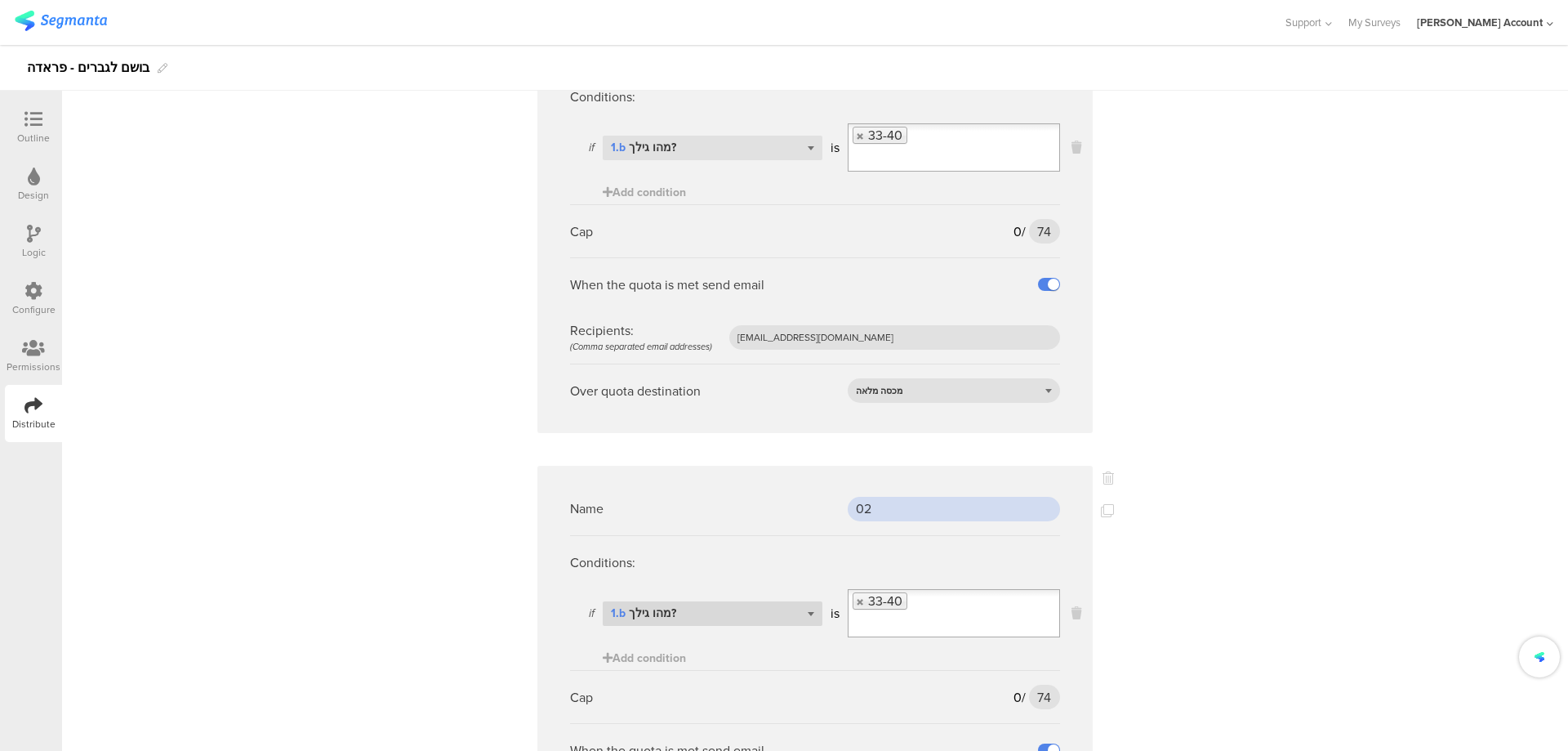
type input "02"
click at [768, 610] on div "Select question... 1.b מהו גילך?" at bounding box center [712, 613] width 220 height 24
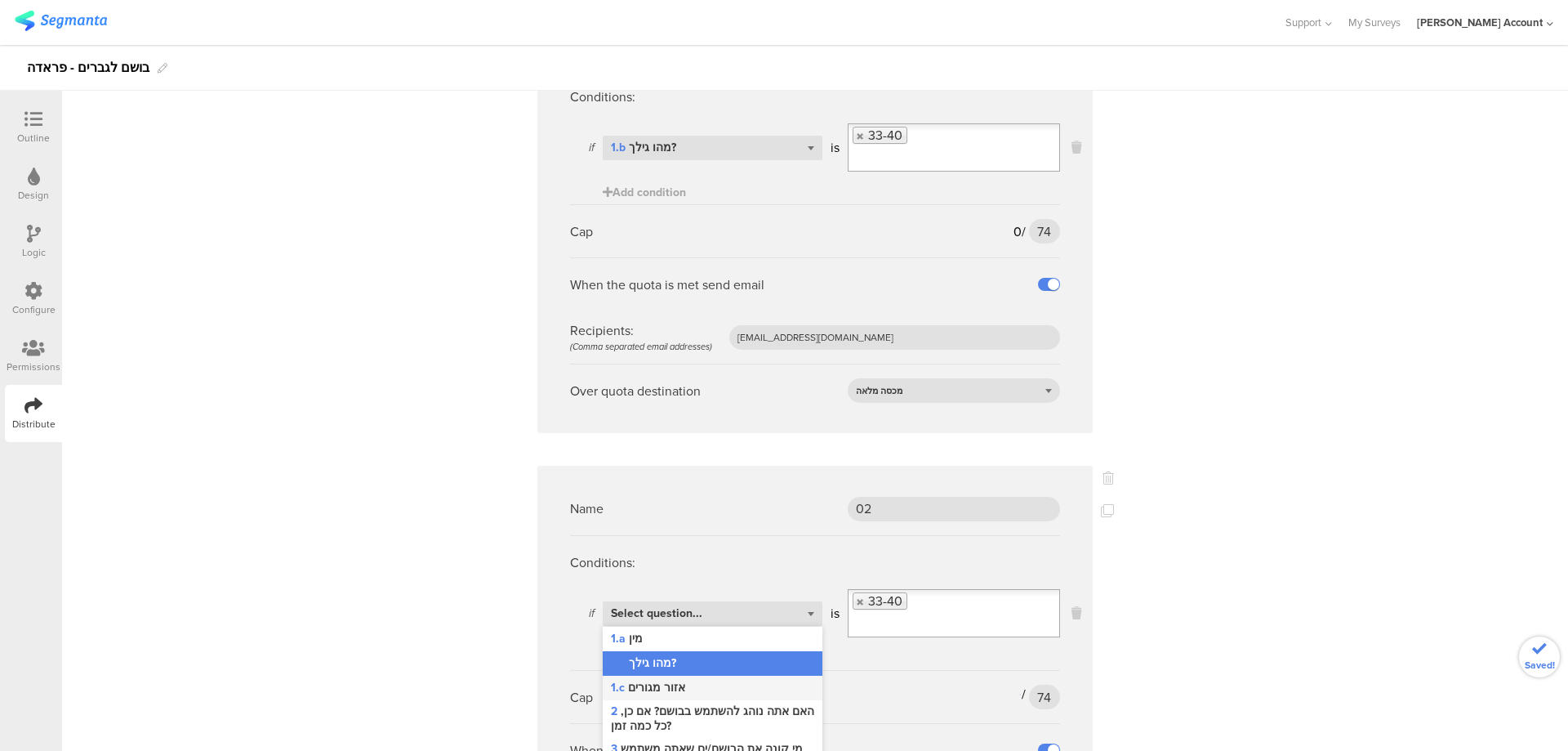
click at [717, 680] on div "1.c אזור מגורים" at bounding box center [712, 688] width 220 height 24
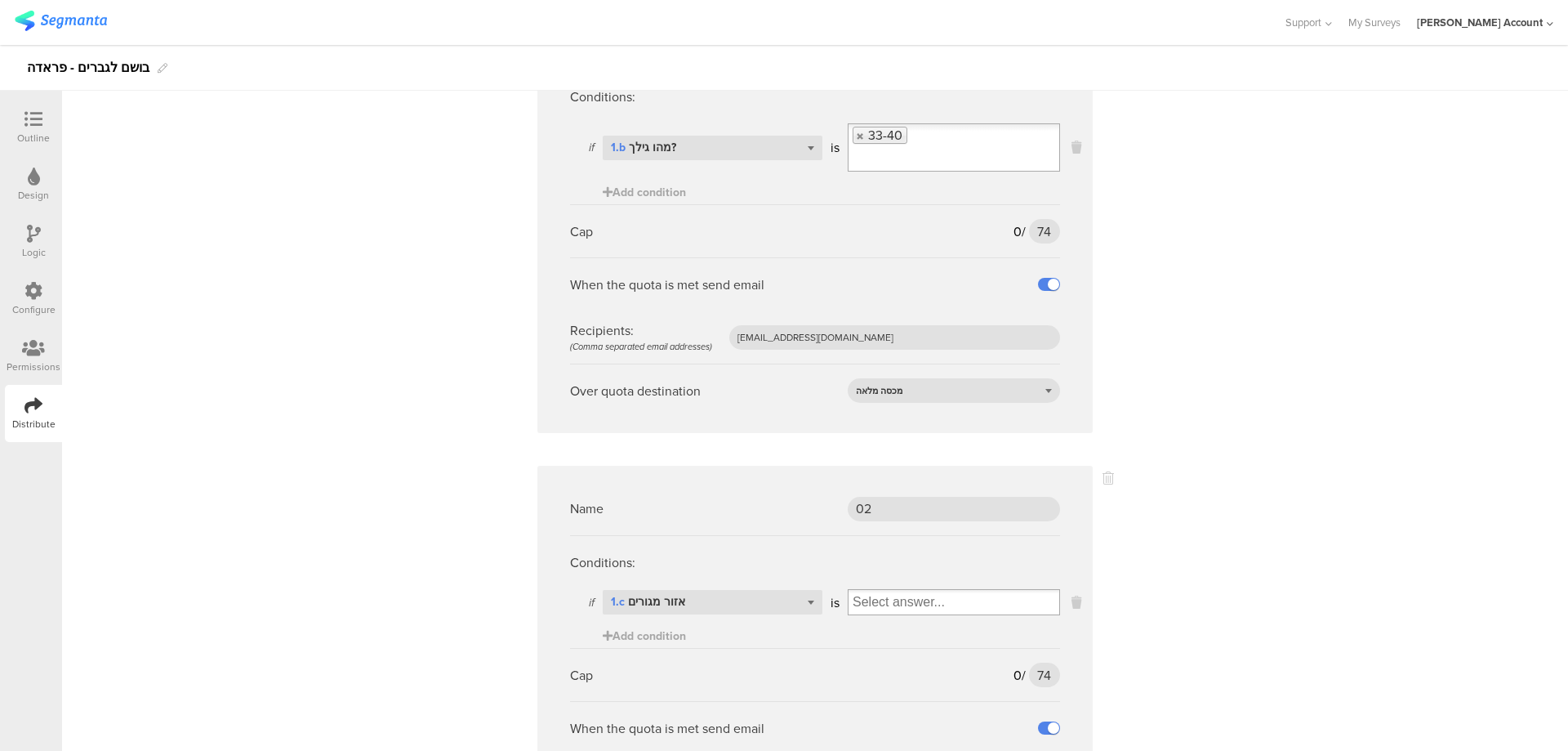
click at [851, 598] on input "Select box" at bounding box center [954, 602] width 211 height 23
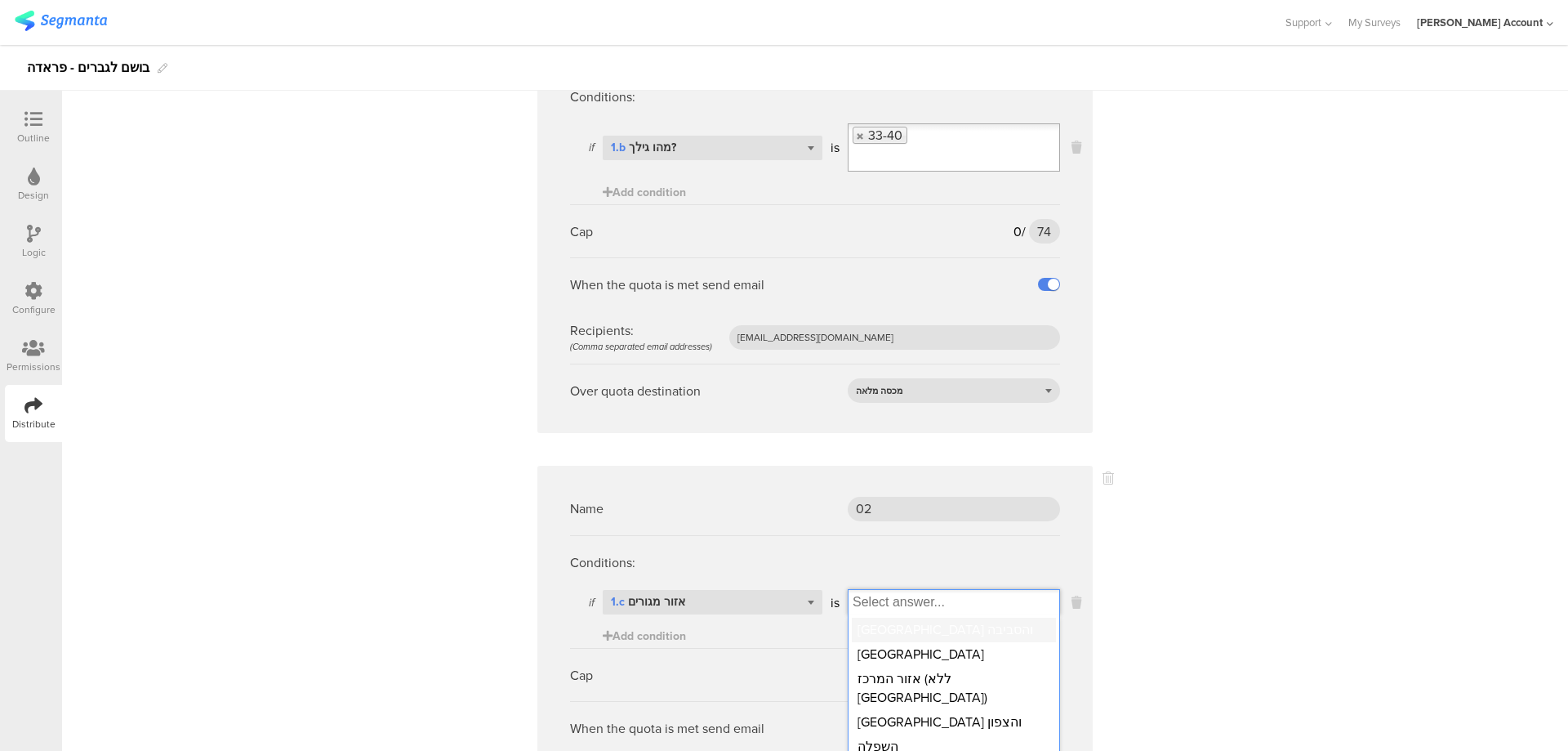
click at [899, 630] on div "[GEOGRAPHIC_DATA] והסביבה" at bounding box center [953, 630] width 204 height 24
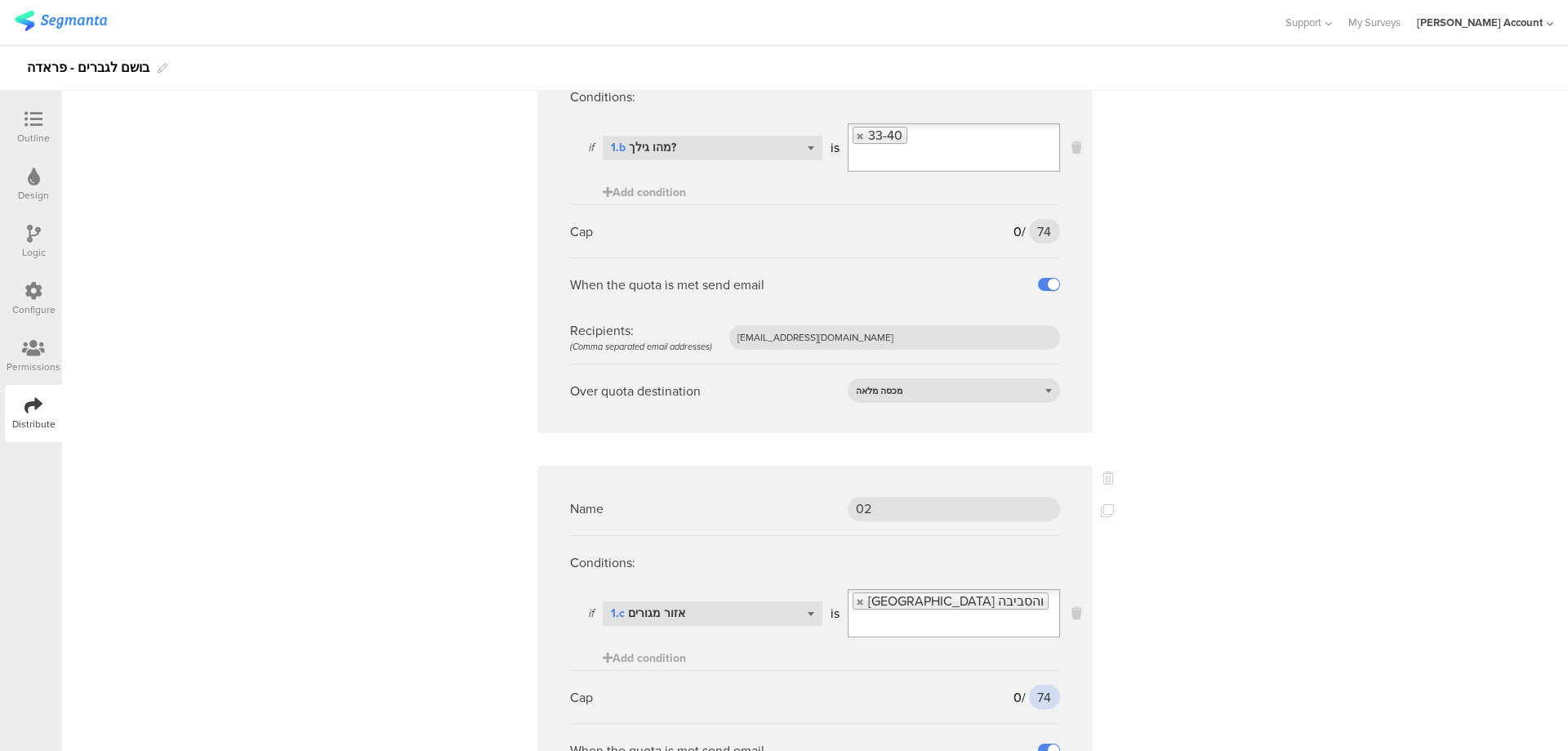
click at [1035, 685] on input "74" at bounding box center [1044, 697] width 31 height 24
type input "27"
click at [1105, 502] on div at bounding box center [1107, 511] width 13 height 24
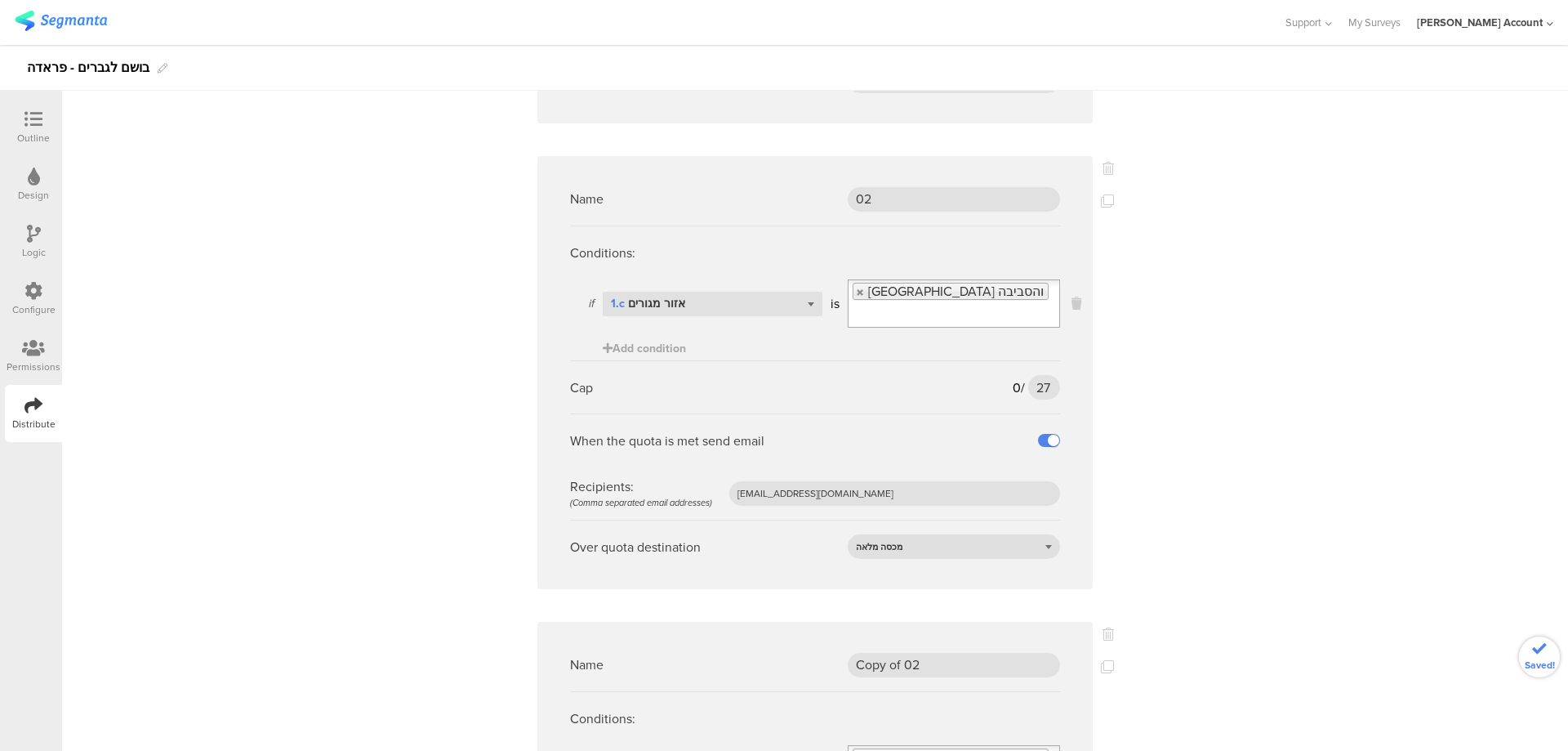
scroll to position [1961, 0]
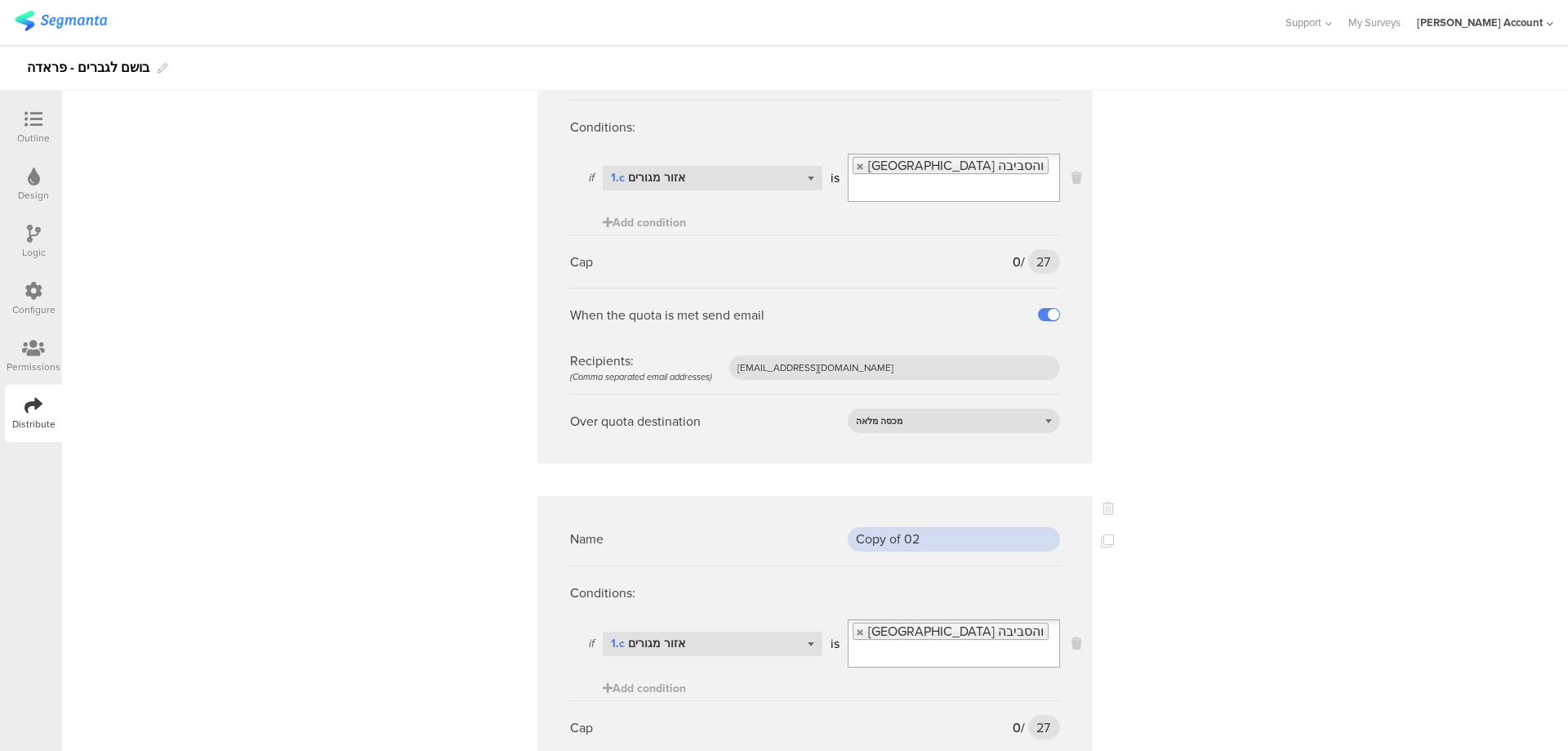
drag, startPoint x: 866, startPoint y: 516, endPoint x: 810, endPoint y: 515, distance: 56.0
click at [810, 515] on div "Name Copy of 02" at bounding box center [815, 539] width 490 height 53
type input "03"
click at [856, 627] on link at bounding box center [860, 632] width 9 height 10
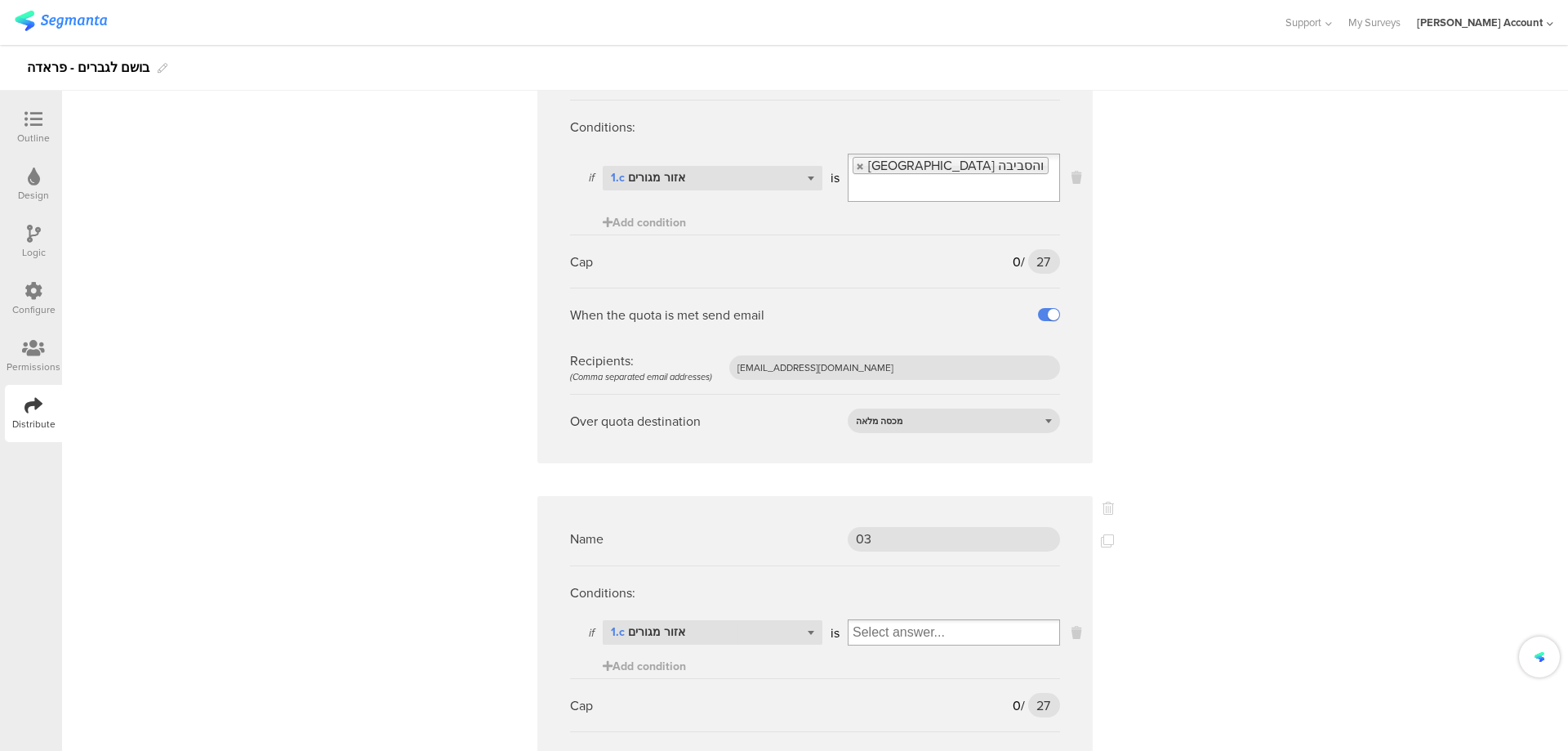
click at [873, 621] on input "Select box" at bounding box center [954, 632] width 211 height 23
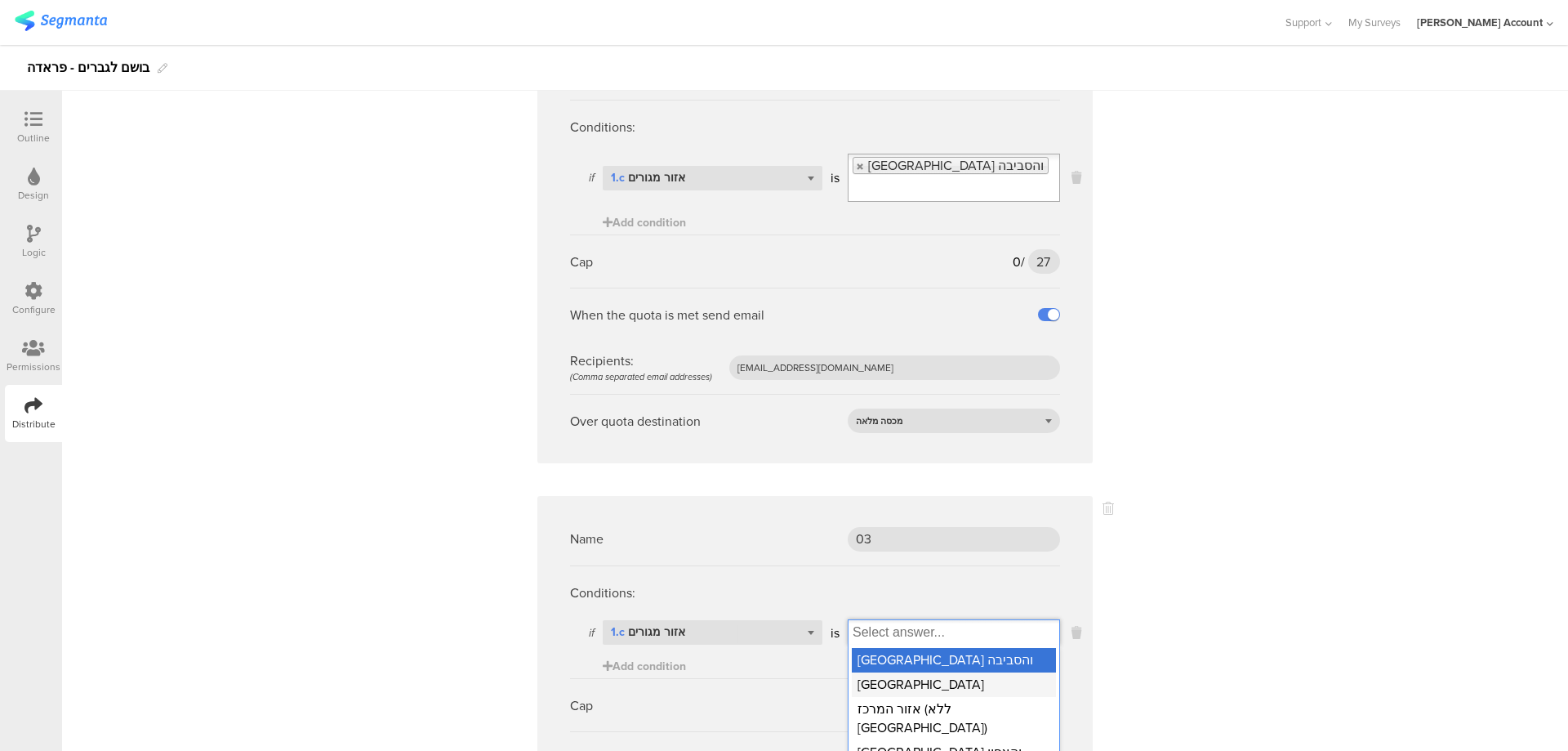
click at [939, 673] on div "[GEOGRAPHIC_DATA]" at bounding box center [953, 685] width 204 height 24
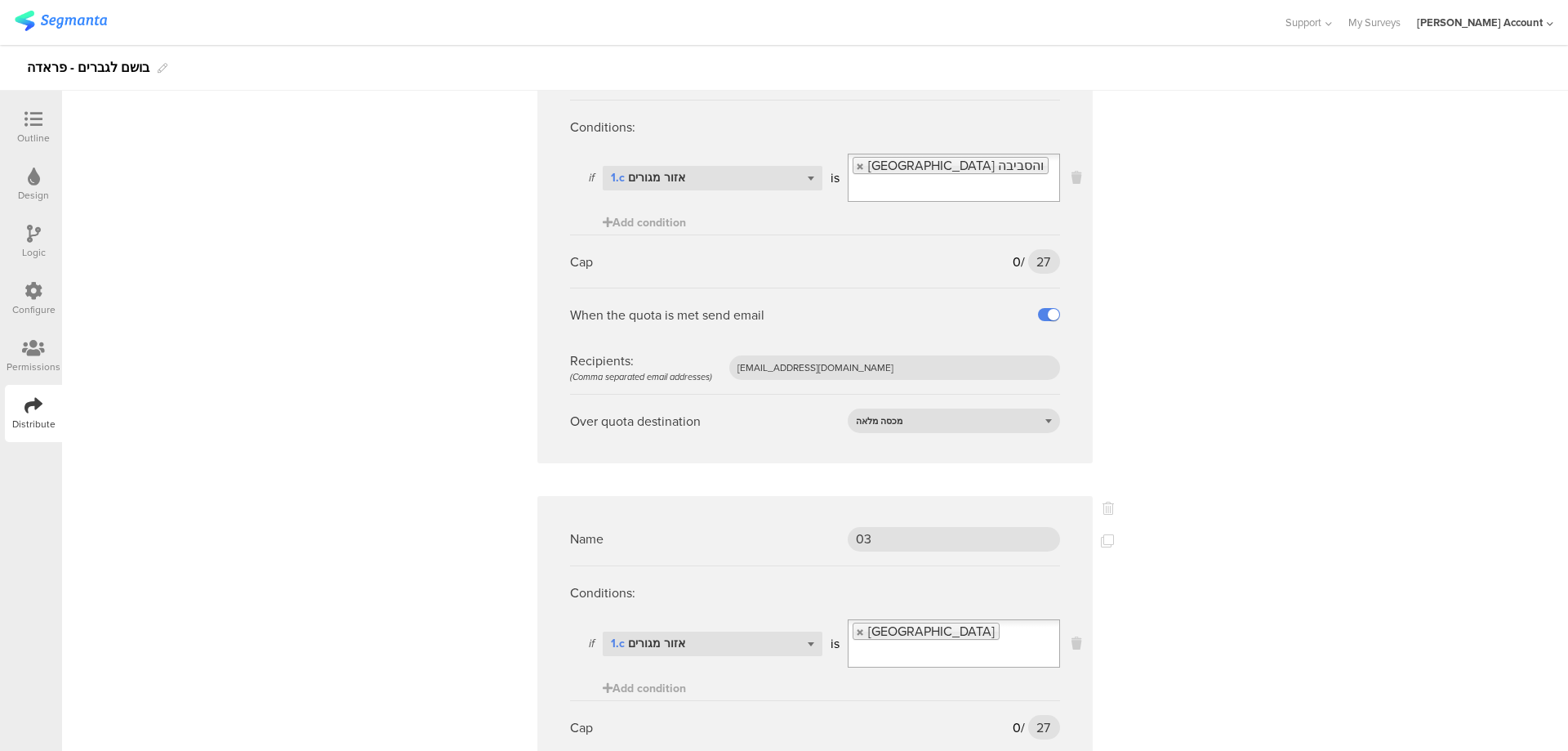
click at [955, 619] on ul "[GEOGRAPHIC_DATA]" at bounding box center [954, 643] width 213 height 48
click at [892, 643] on input "Select box" at bounding box center [954, 655] width 211 height 23
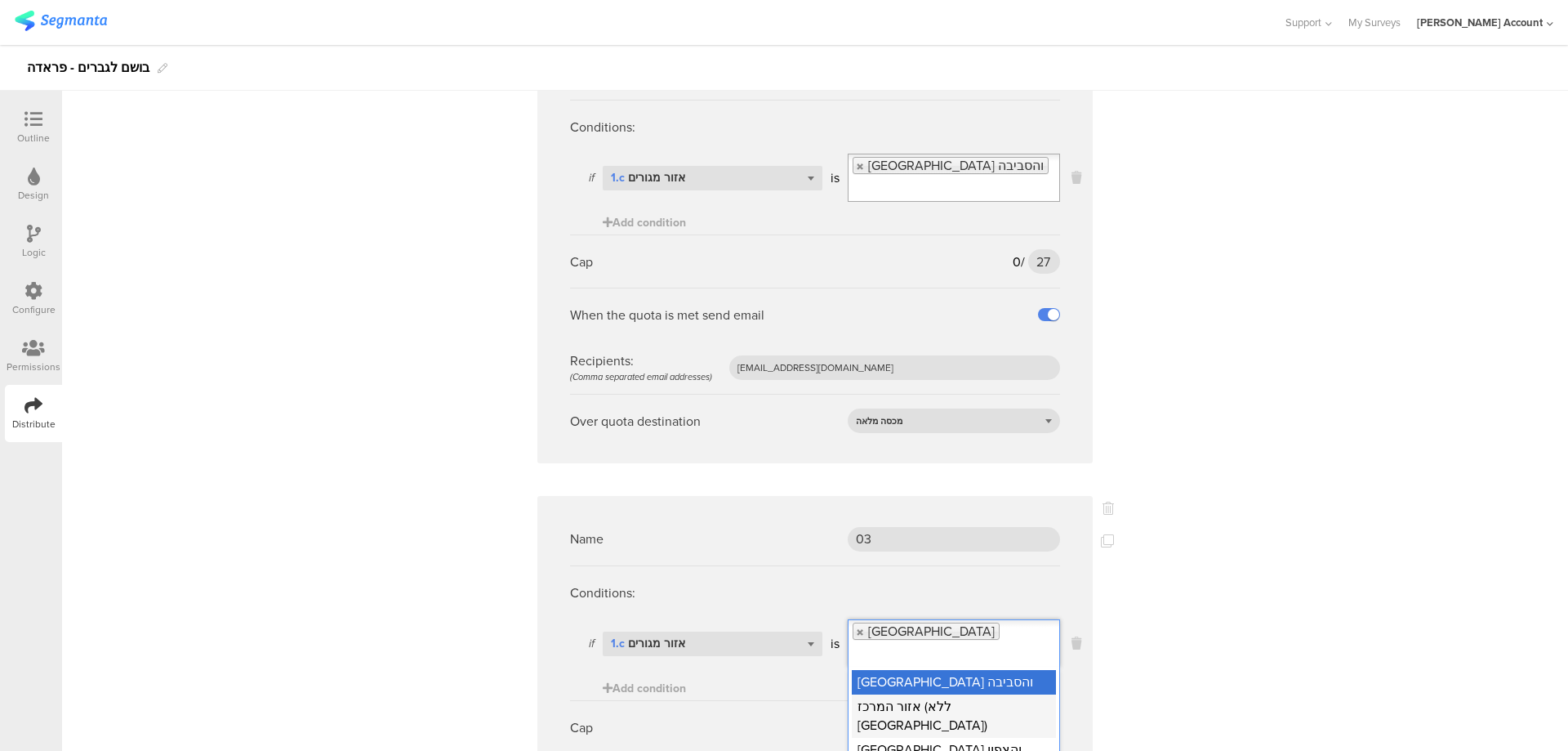
click at [918, 694] on div "אזור המרכז (ללא [GEOGRAPHIC_DATA])" at bounding box center [953, 716] width 204 height 43
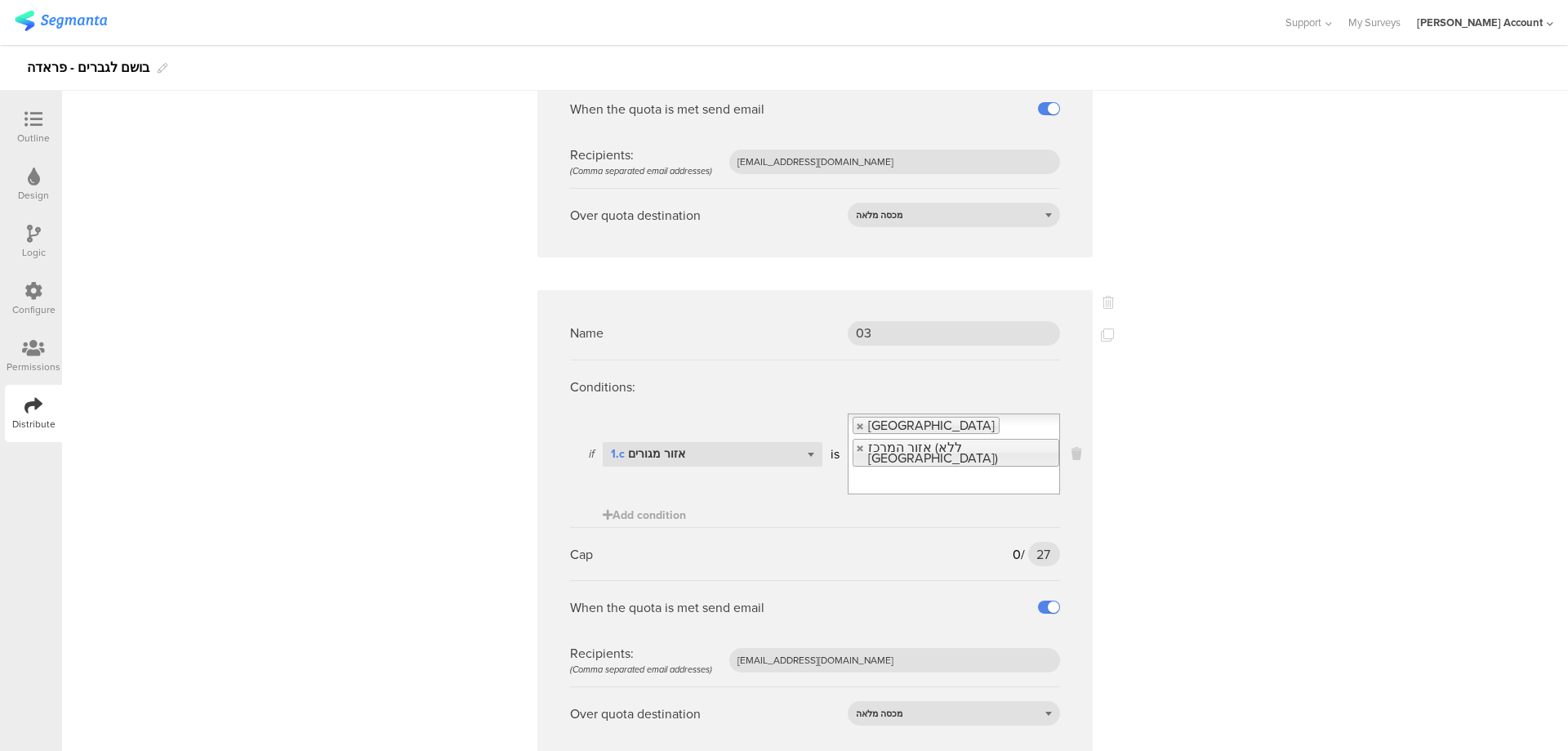
scroll to position [2179, 0]
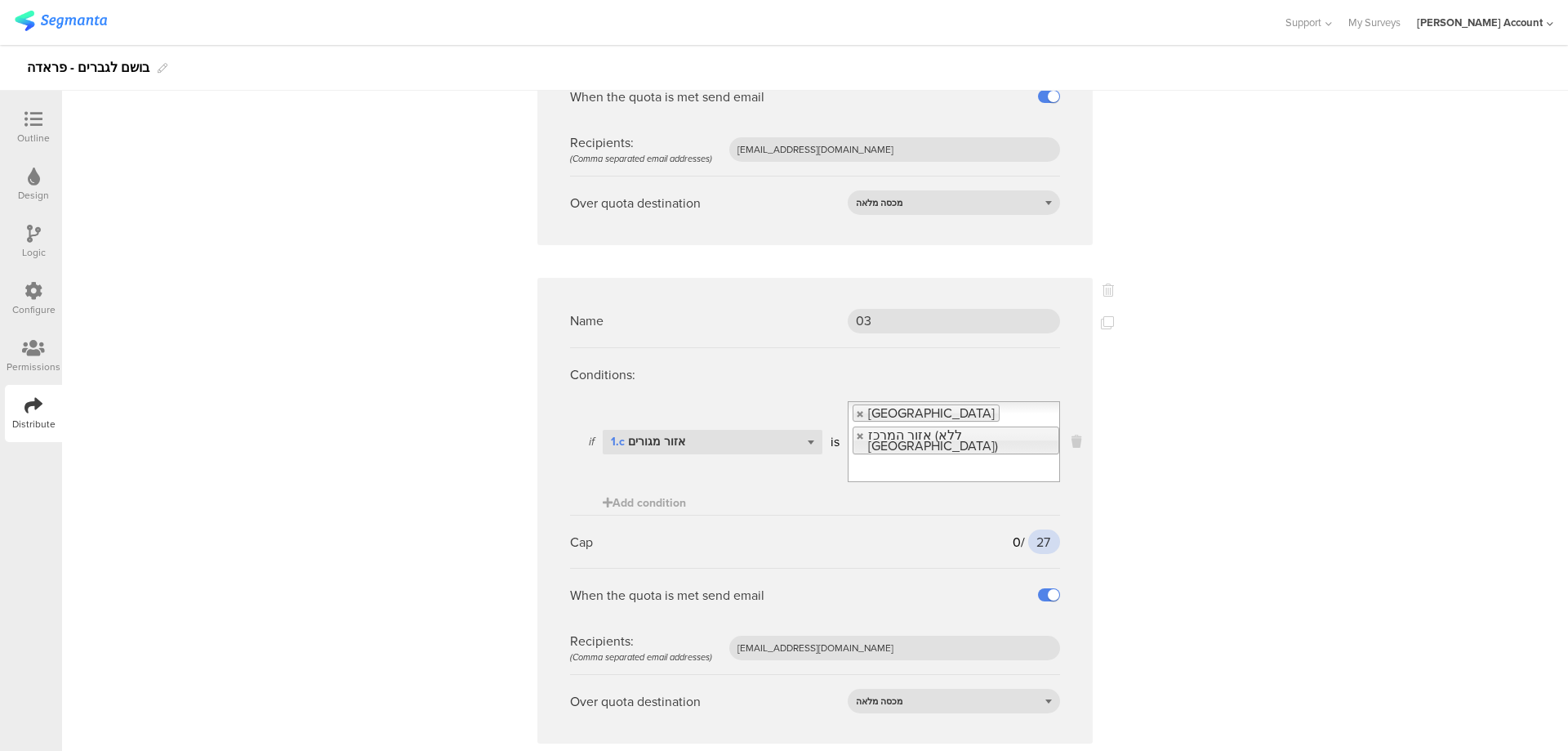
click at [1041, 530] on input "27" at bounding box center [1044, 542] width 32 height 24
type input "80"
click at [1106, 316] on icon at bounding box center [1107, 322] width 13 height 13
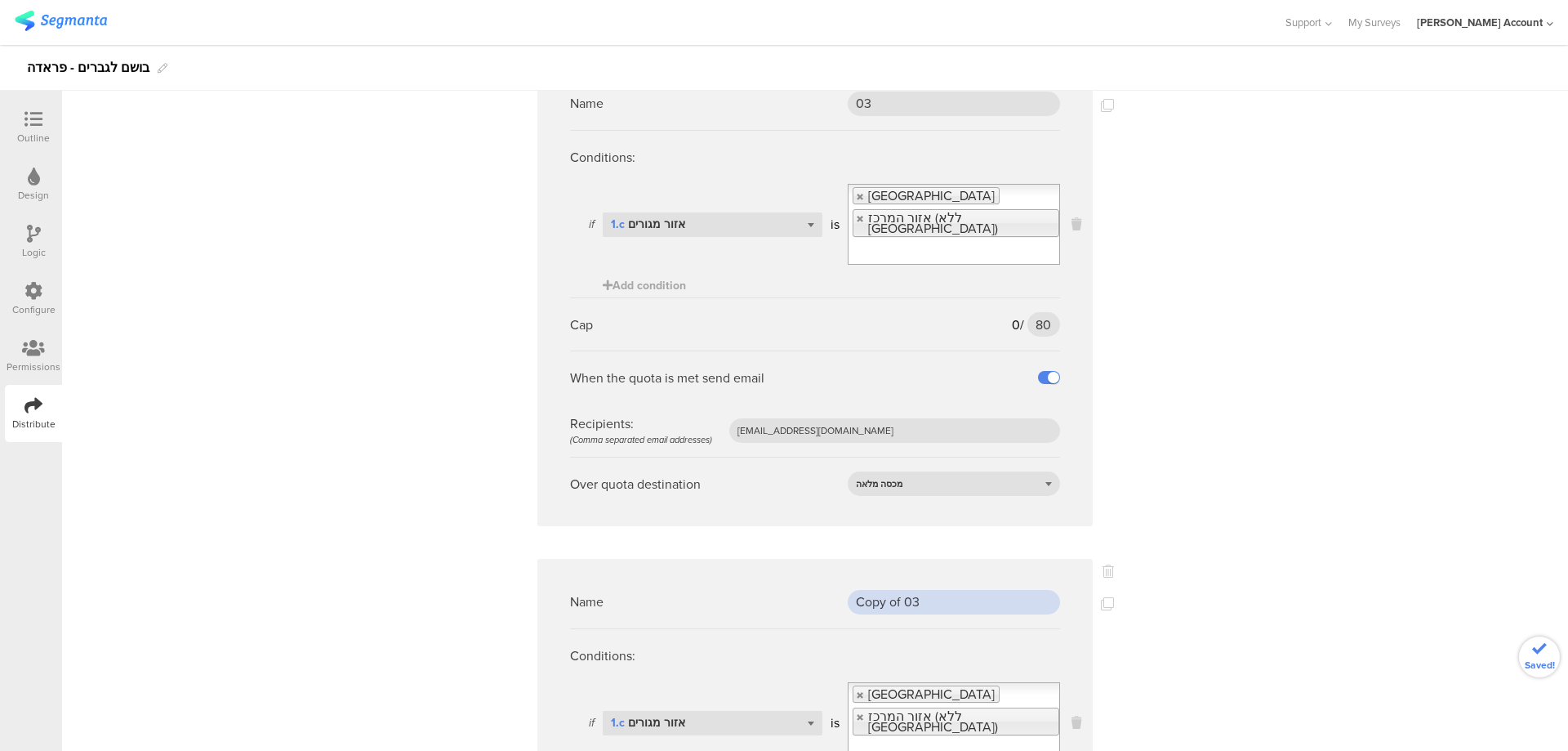
drag, startPoint x: 806, startPoint y: 564, endPoint x: 796, endPoint y: 565, distance: 10.0
click at [796, 575] on div "Name Copy of 03" at bounding box center [815, 602] width 490 height 53
type input "04"
click at [856, 690] on link at bounding box center [860, 695] width 9 height 10
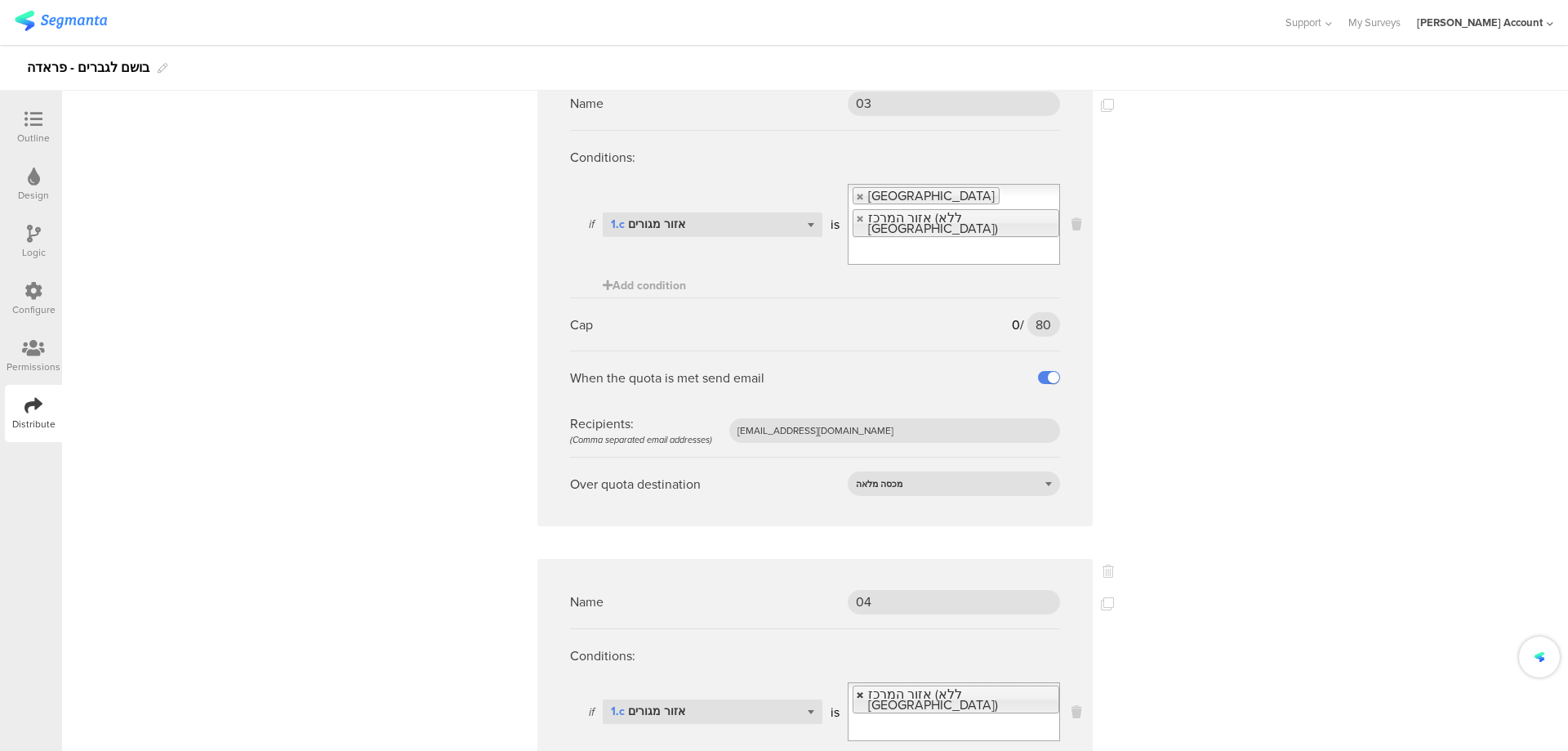
click at [856, 690] on link at bounding box center [860, 695] width 9 height 10
click at [856, 684] on input "Select box" at bounding box center [954, 695] width 211 height 23
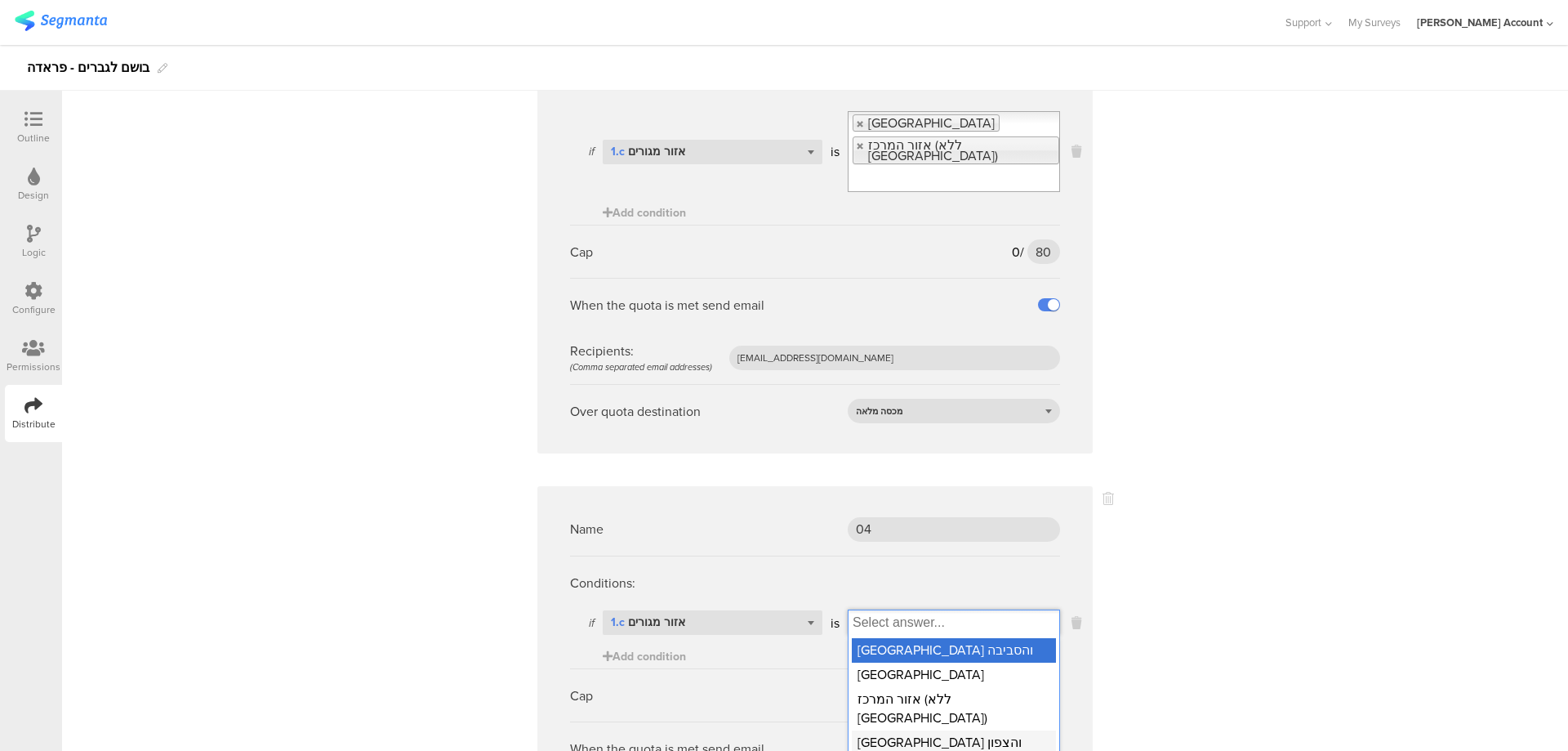
scroll to position [2505, 0]
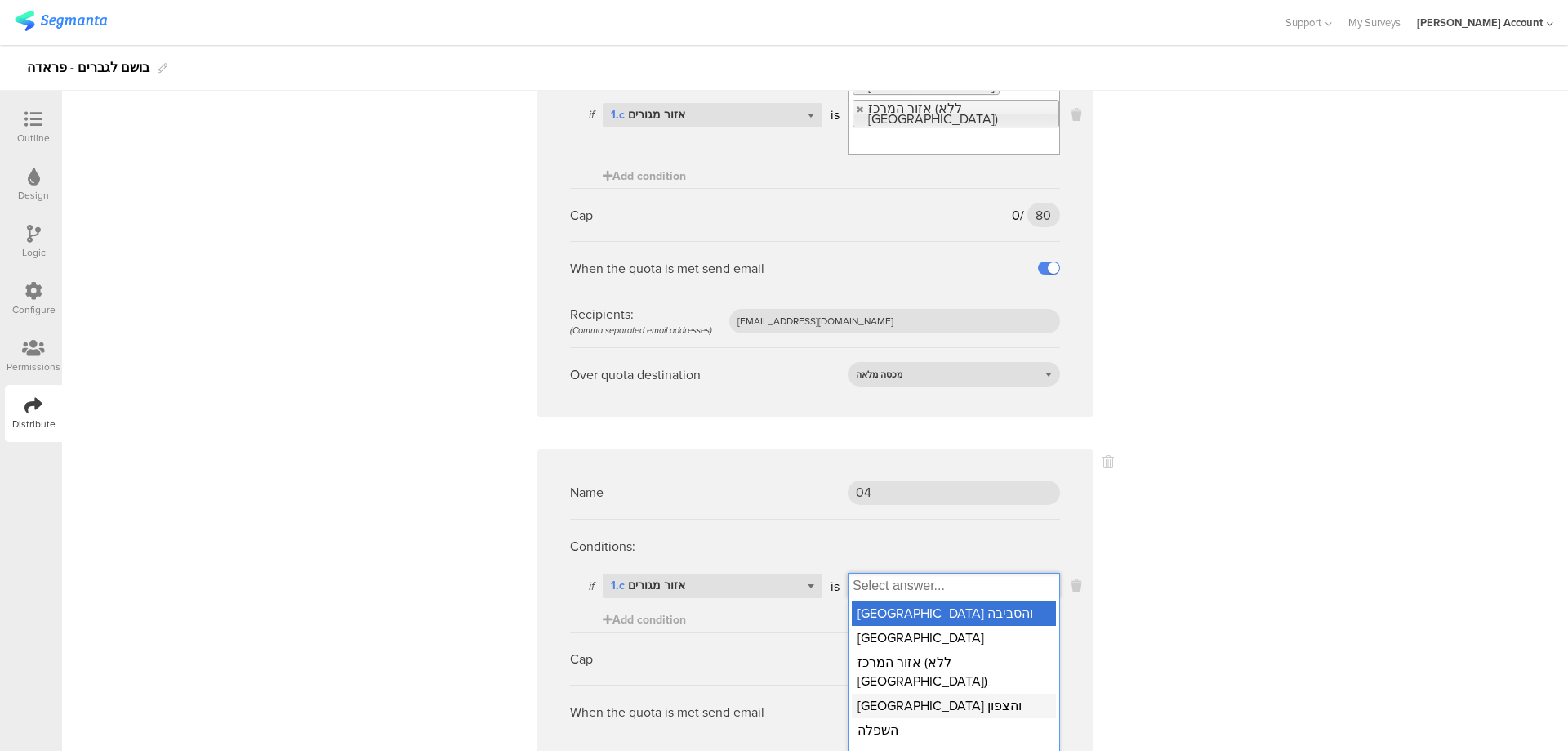
click at [908, 693] on div "[GEOGRAPHIC_DATA] והצפון" at bounding box center [953, 705] width 204 height 24
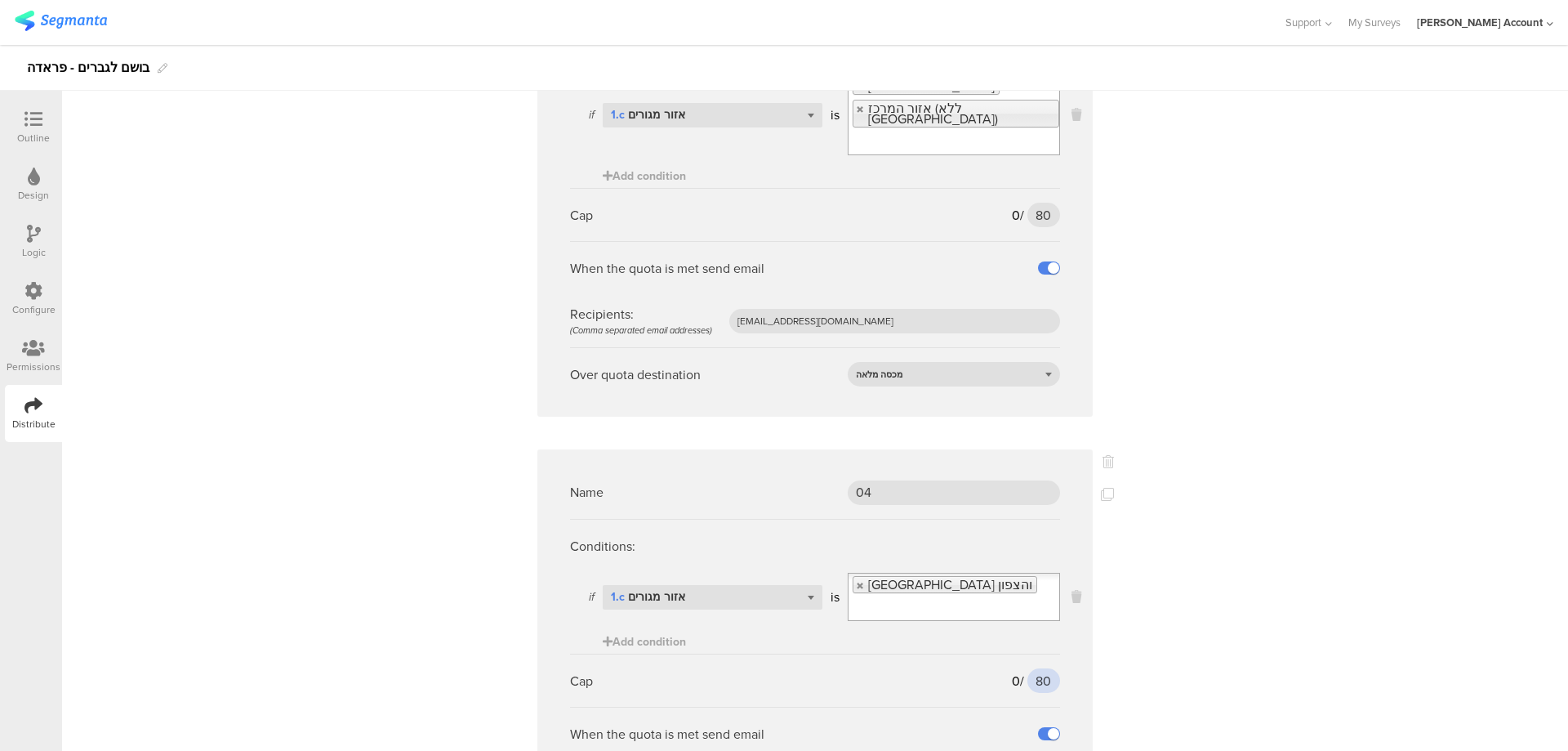
click at [1033, 668] on input "80" at bounding box center [1044, 680] width 33 height 24
type input "65"
click at [1105, 487] on icon at bounding box center [1107, 493] width 13 height 13
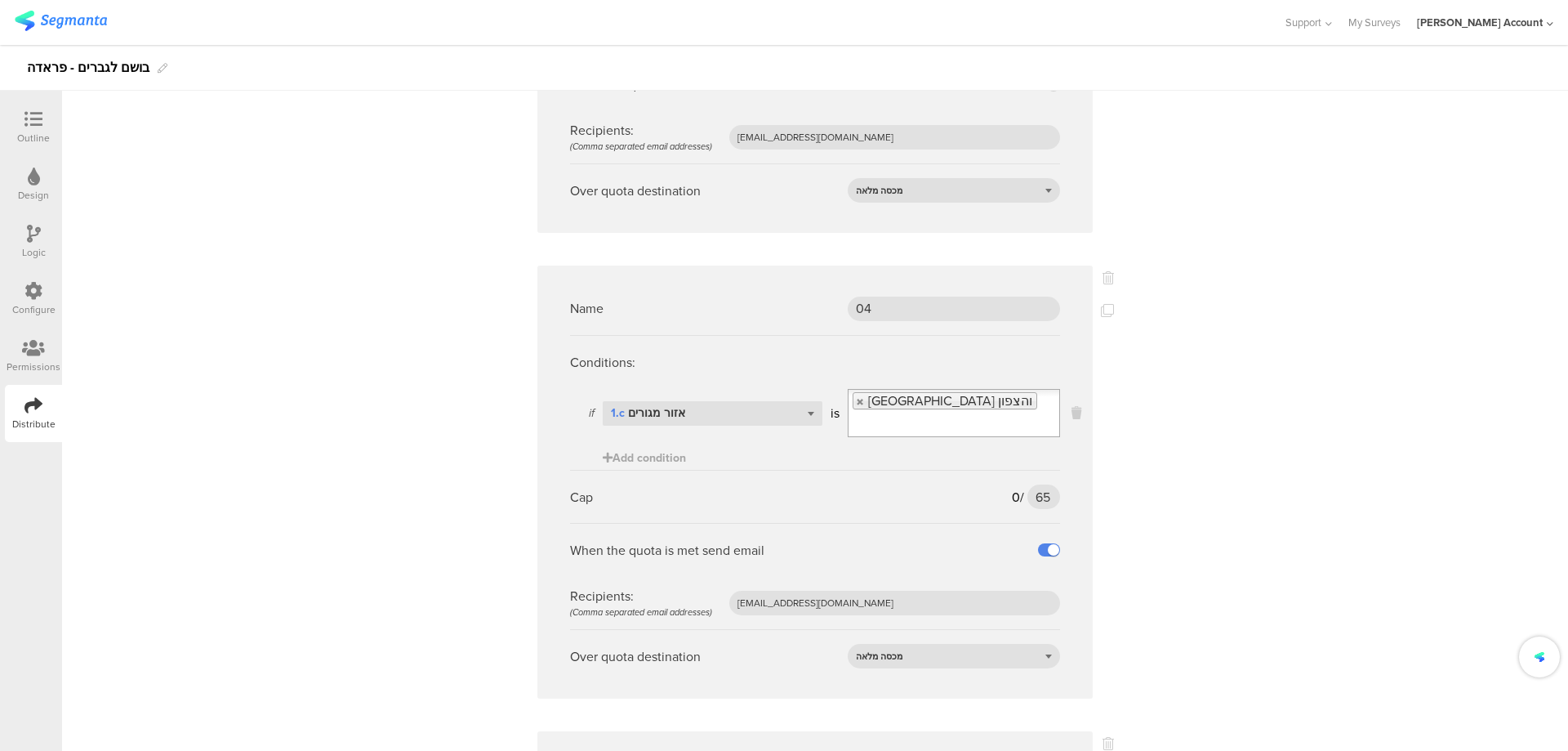
scroll to position [2833, 0]
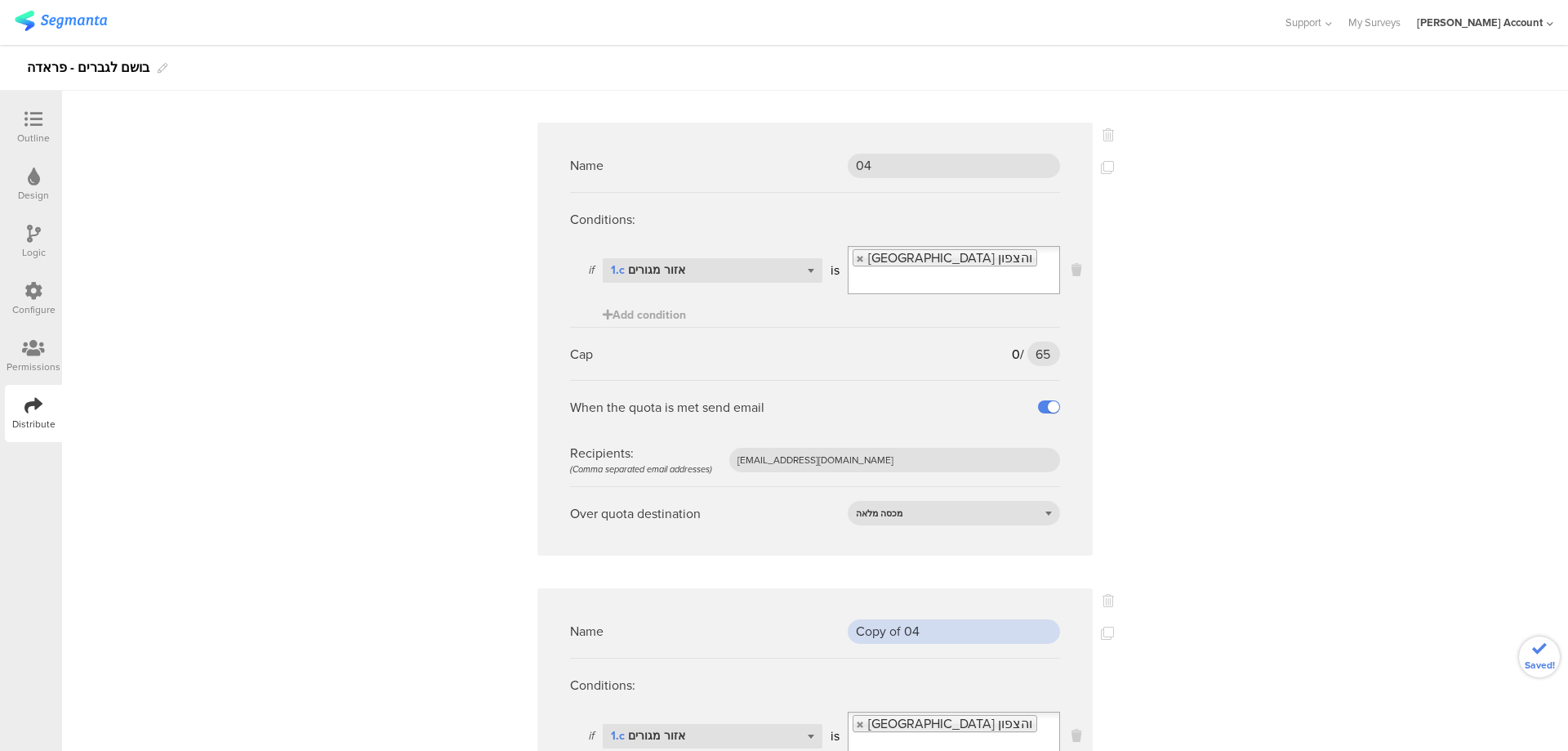
drag, startPoint x: 947, startPoint y: 580, endPoint x: 804, endPoint y: 568, distance: 143.5
click at [803, 605] on div "Name Copy of 04" at bounding box center [815, 631] width 490 height 53
type input "08"
click at [856, 719] on link at bounding box center [860, 724] width 9 height 10
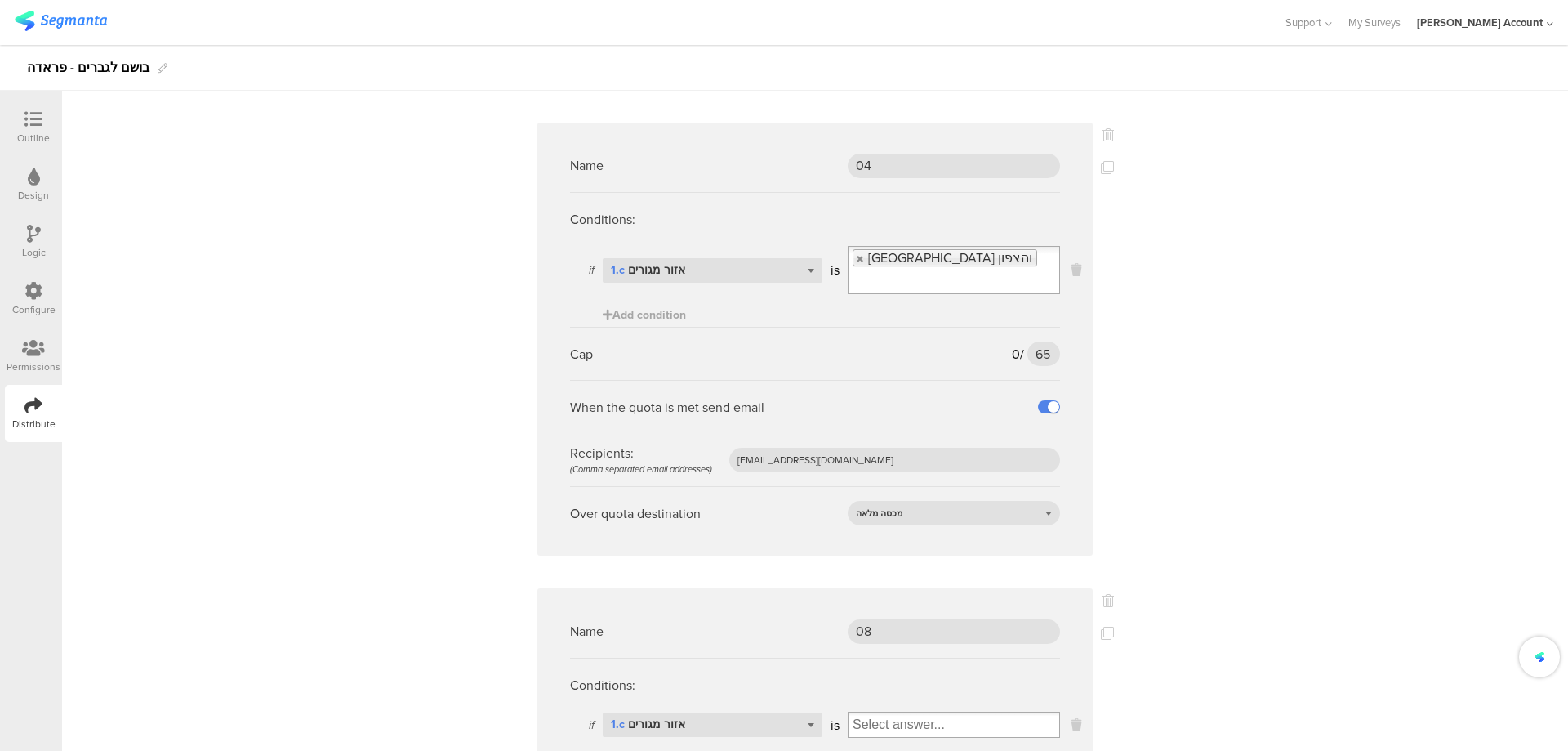
click at [863, 713] on input "Select box" at bounding box center [954, 724] width 211 height 23
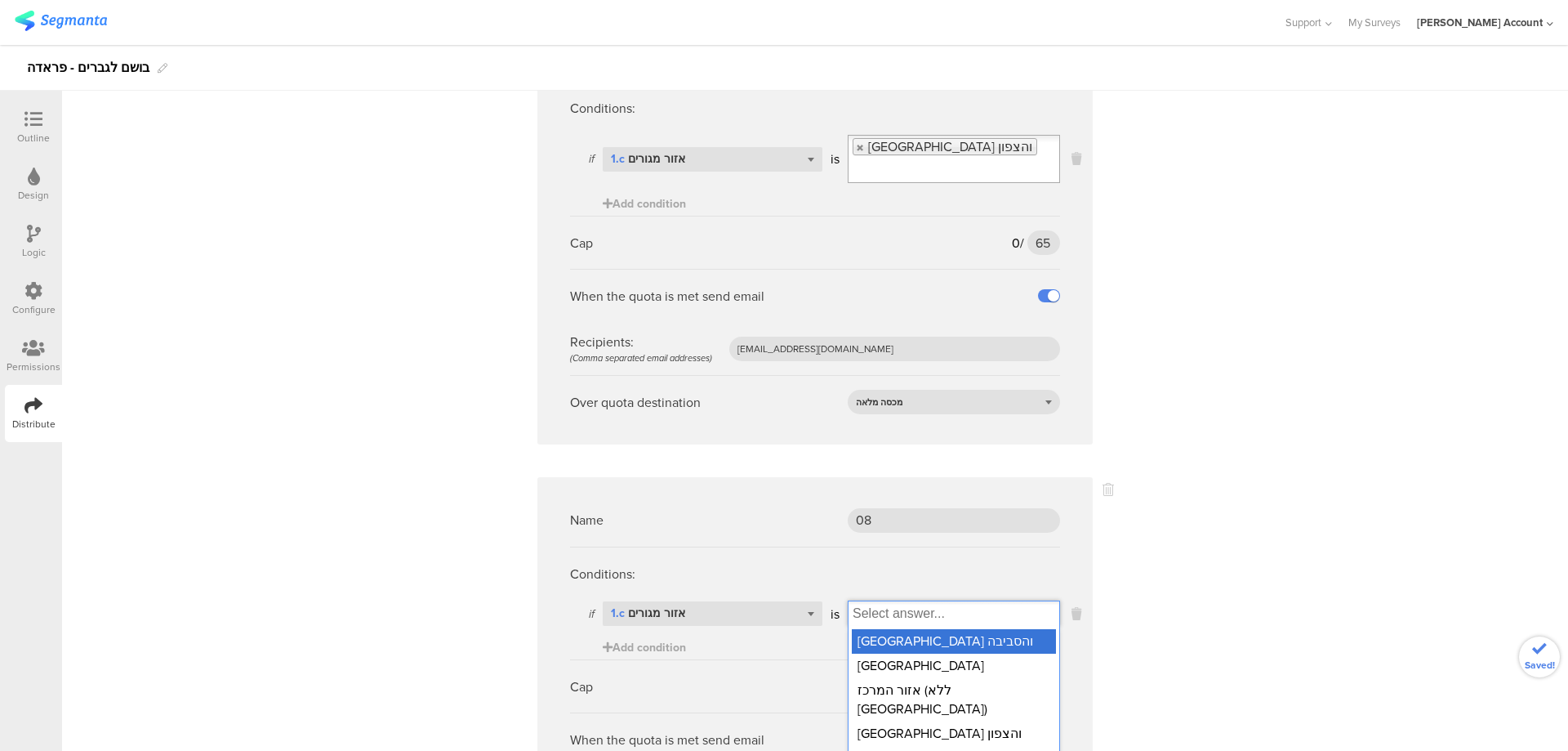
scroll to position [3050, 0]
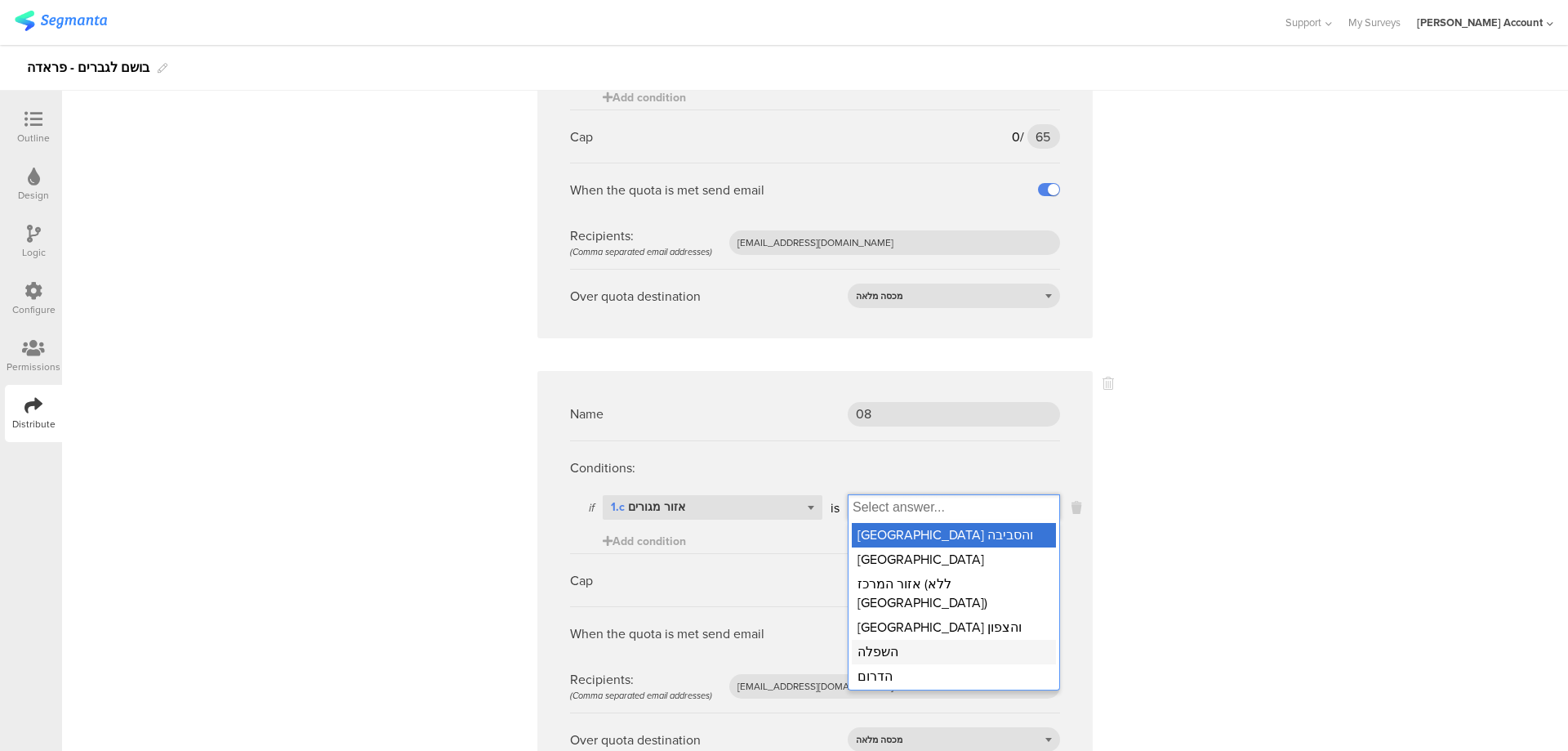
click at [939, 640] on div "השפלה" at bounding box center [953, 652] width 204 height 24
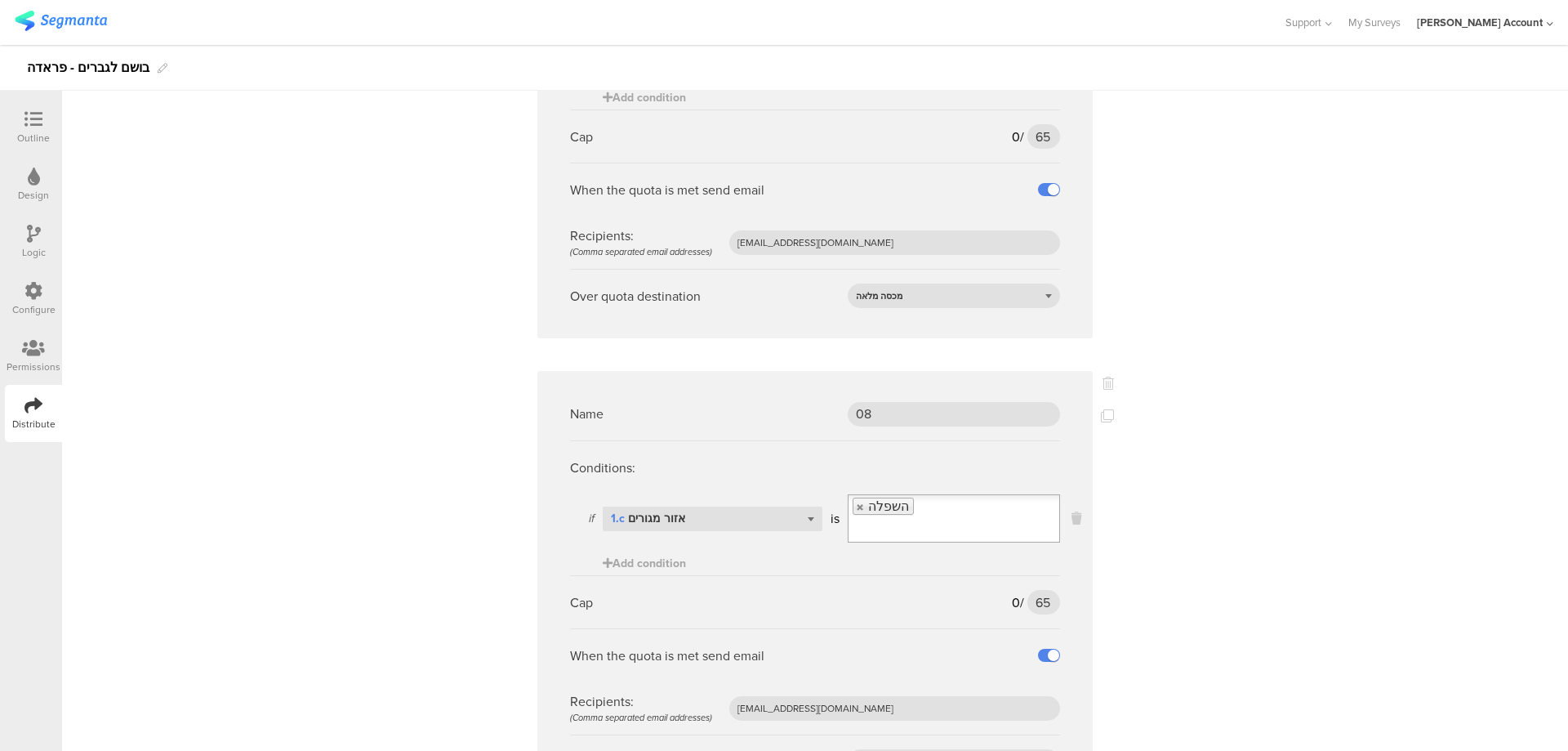
click at [966, 441] on div "Conditions:" at bounding box center [815, 468] width 490 height 53
click at [968, 518] on input "Select box" at bounding box center [923, 529] width 148 height 23
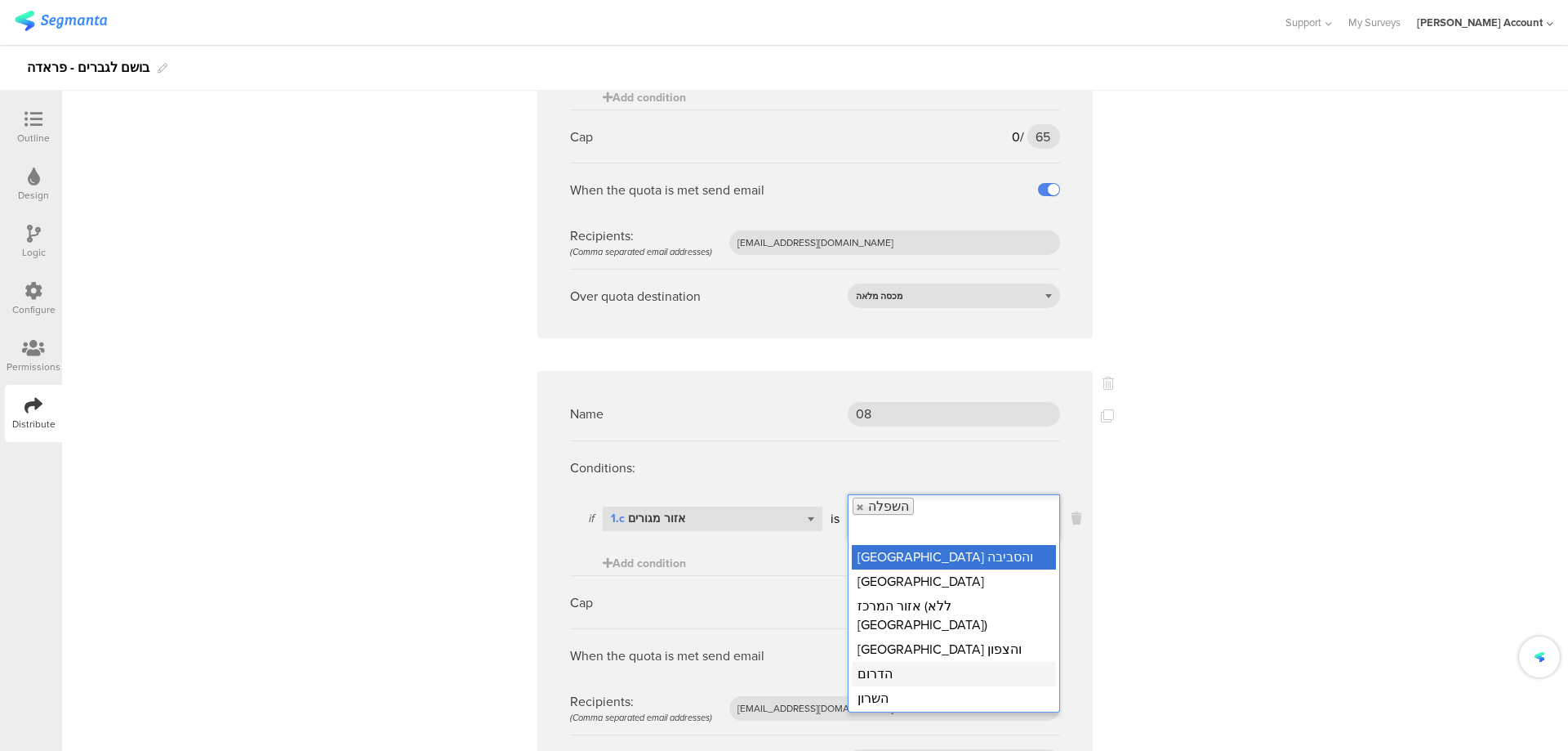
click at [930, 661] on div "הדרום" at bounding box center [953, 673] width 204 height 24
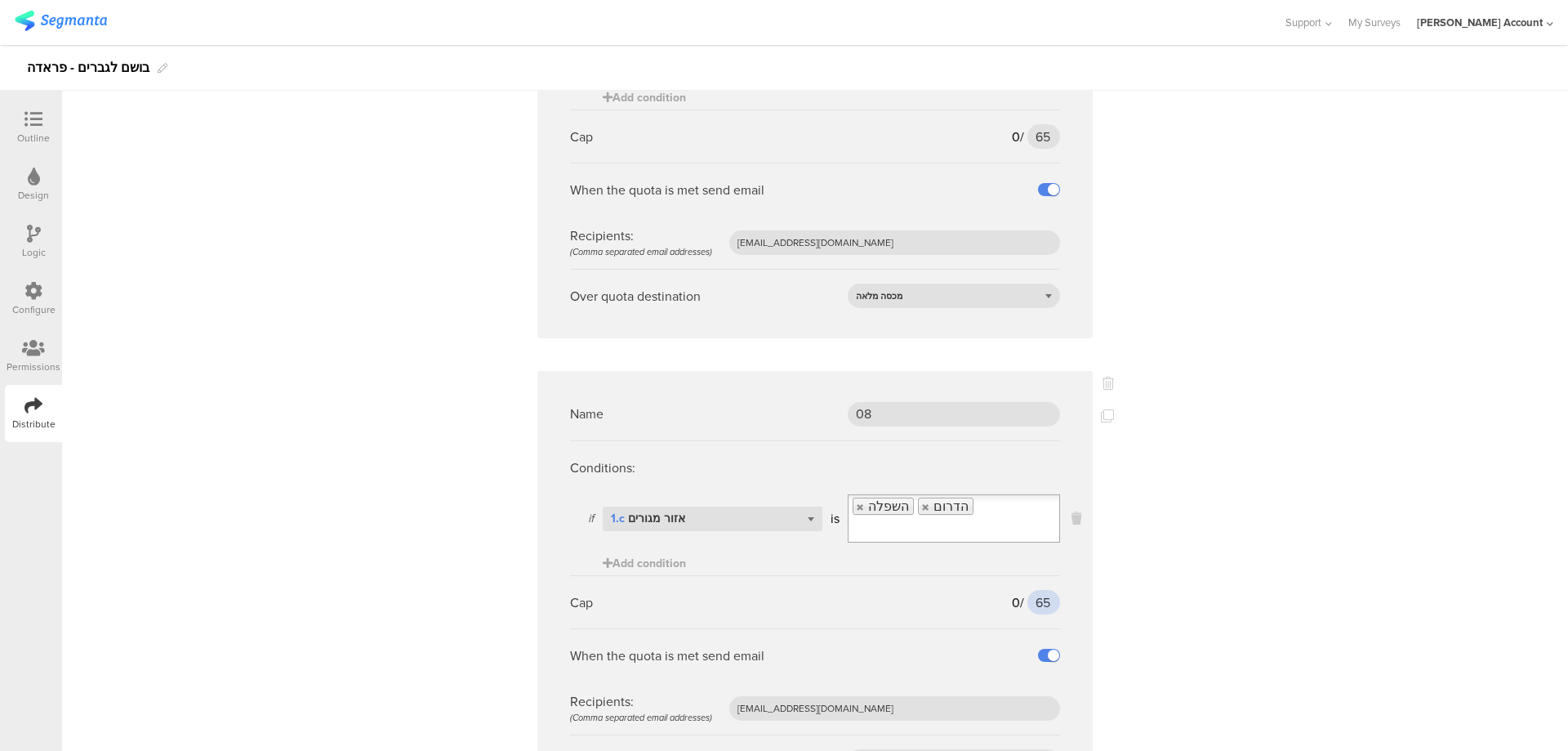
click at [1027, 590] on input "65" at bounding box center [1044, 602] width 33 height 24
type input "55"
click at [1107, 409] on icon at bounding box center [1107, 415] width 13 height 13
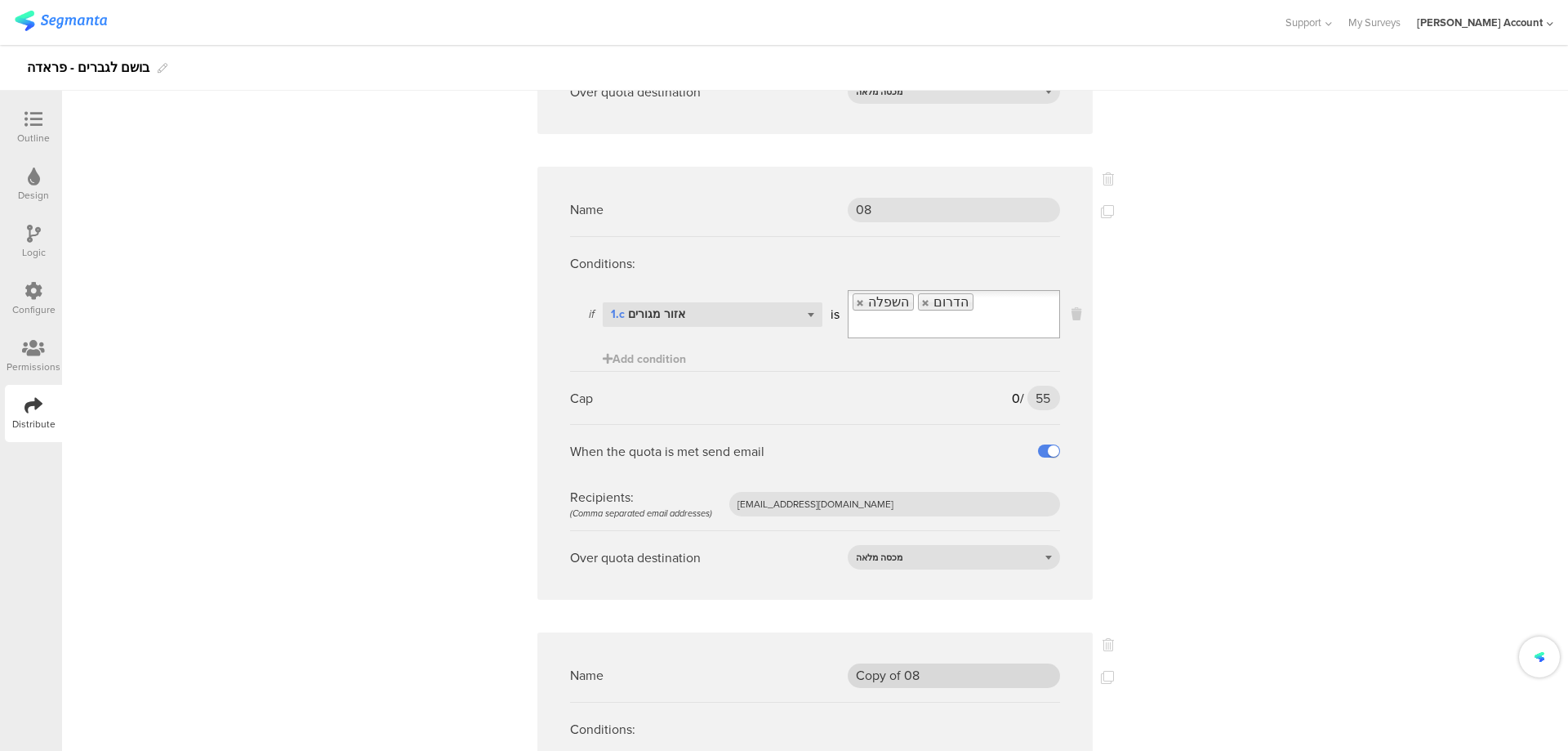
scroll to position [3377, 0]
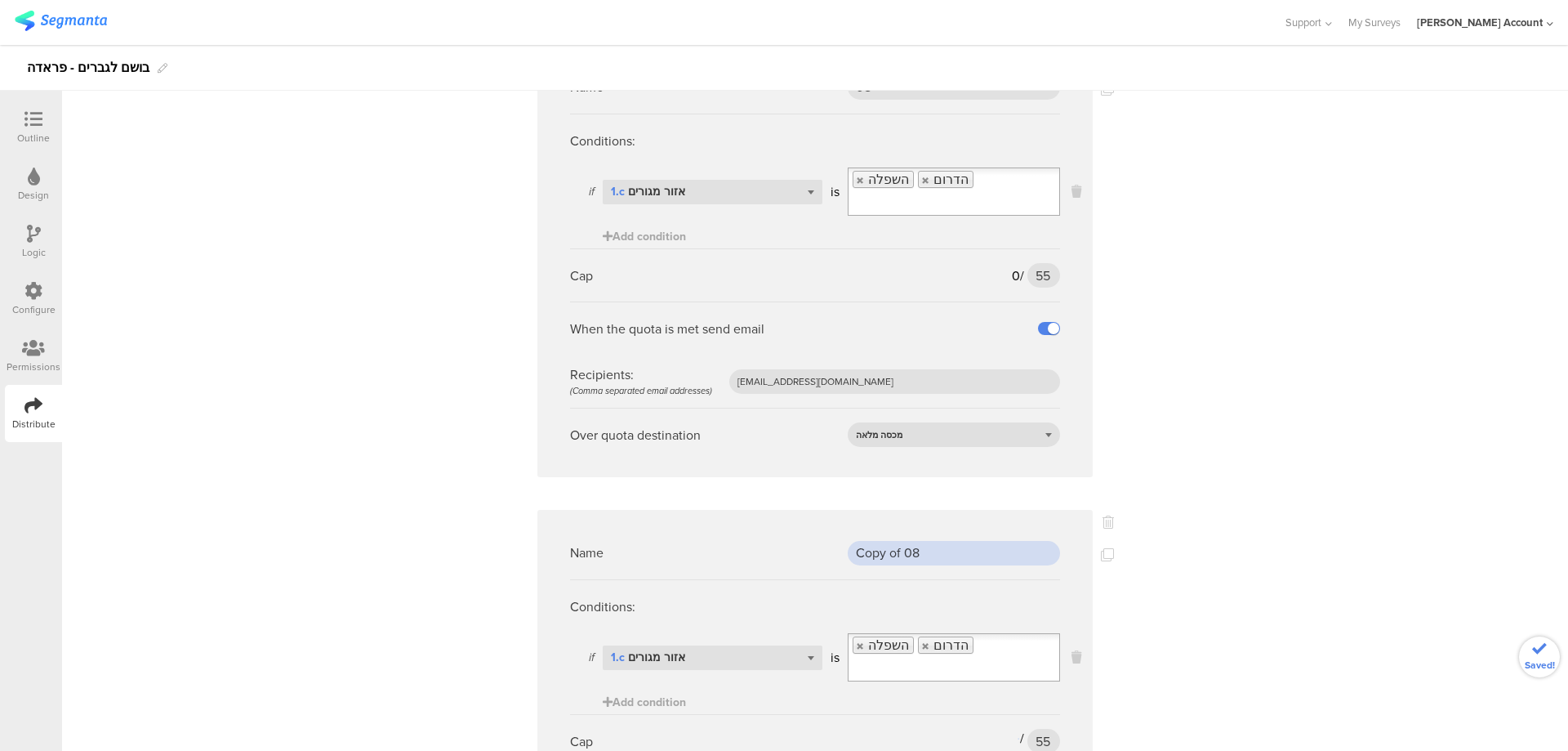
drag, startPoint x: 958, startPoint y: 483, endPoint x: 801, endPoint y: 467, distance: 157.8
click at [796, 526] on div "Name Copy of 08" at bounding box center [815, 553] width 490 height 53
type input "09"
click at [856, 641] on link at bounding box center [860, 646] width 9 height 10
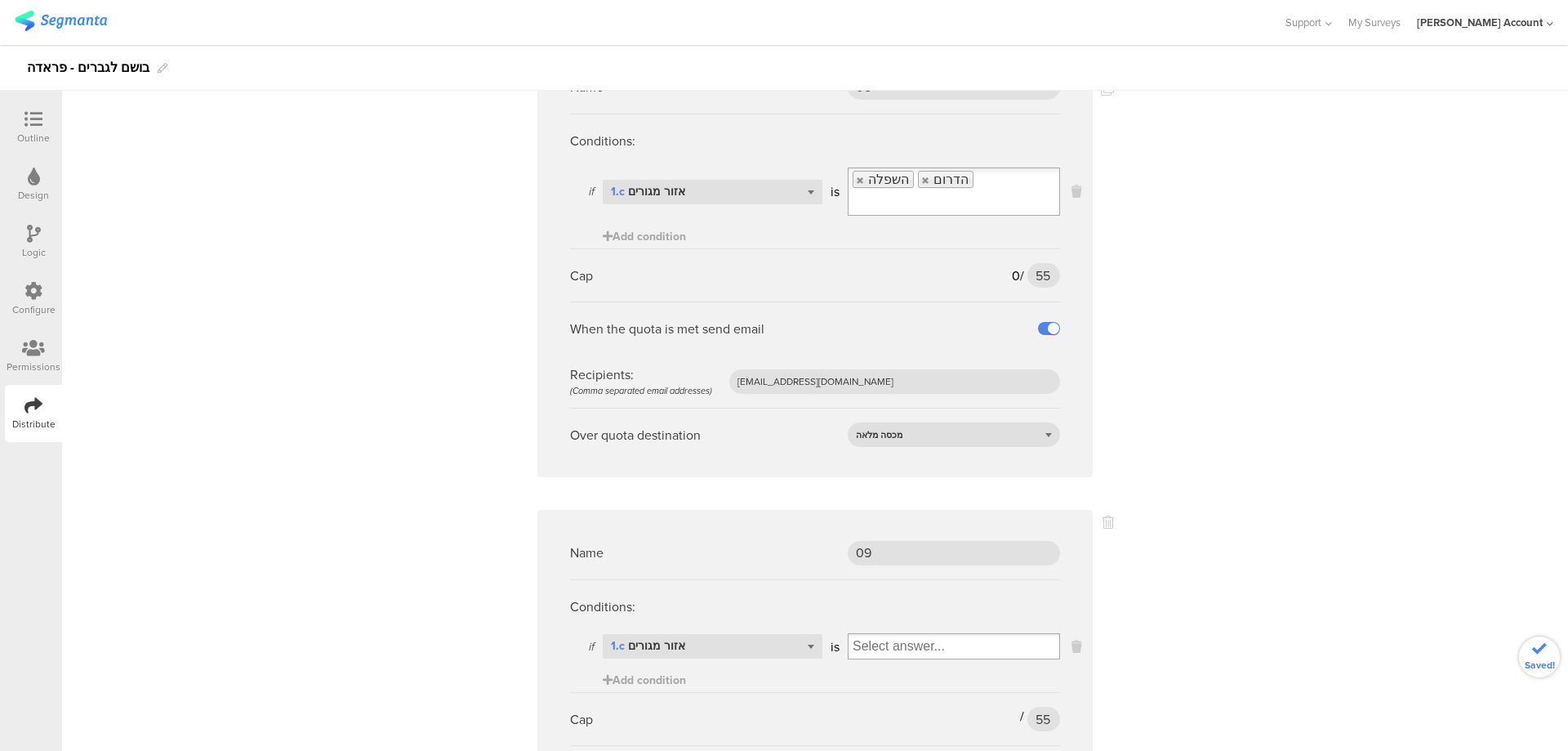
click at [857, 635] on input "Select box" at bounding box center [954, 646] width 211 height 23
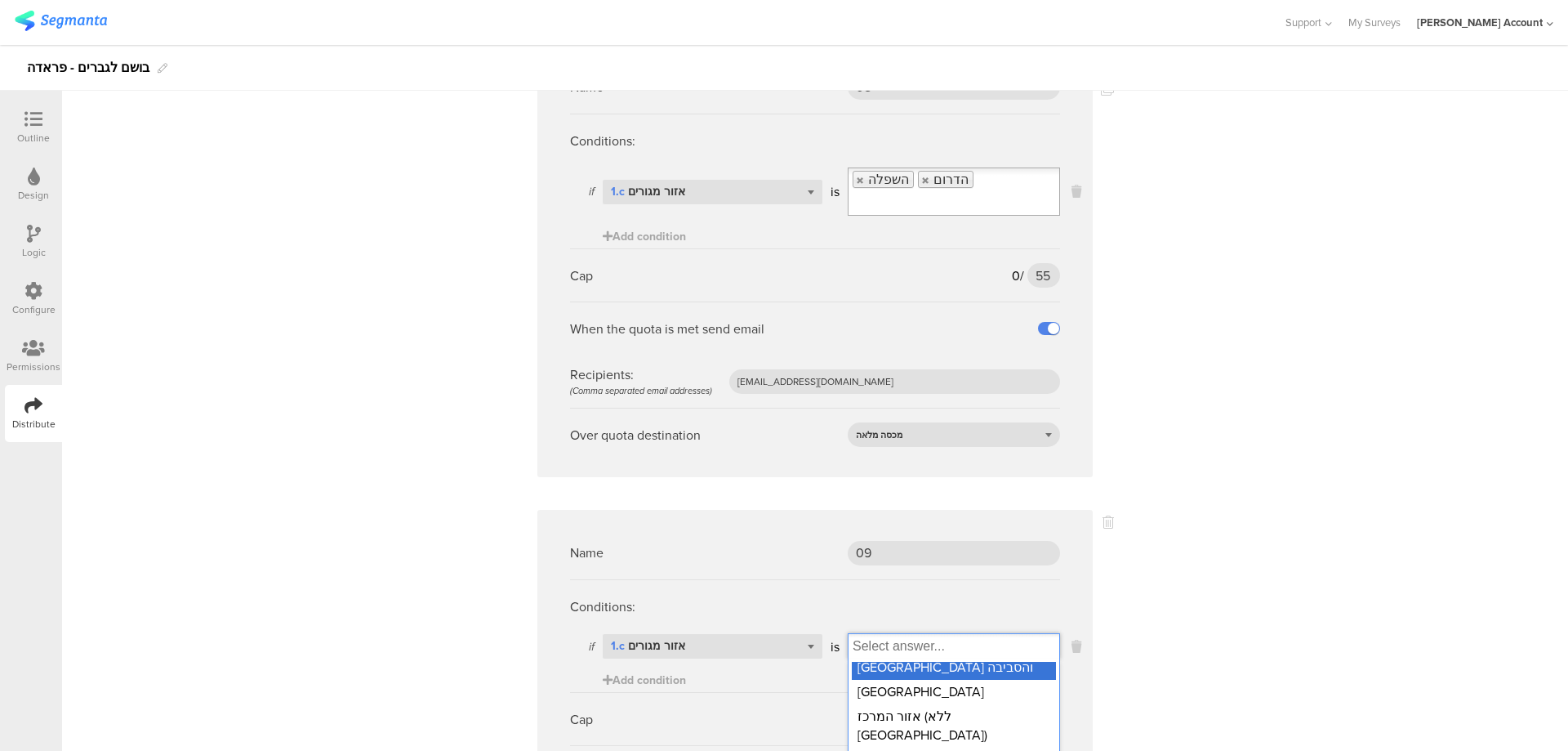
scroll to position [8, 0]
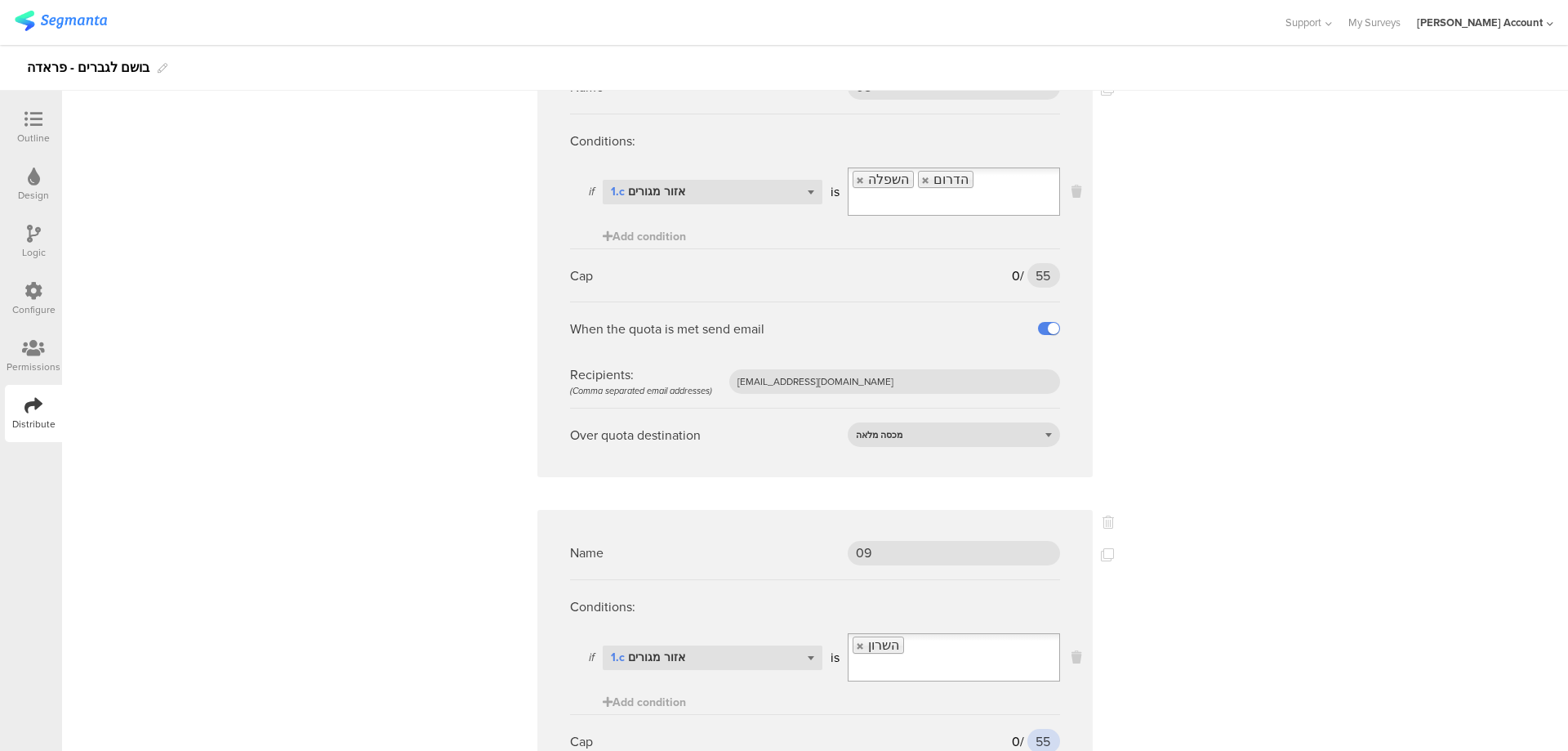
click at [1037, 729] on input "55" at bounding box center [1044, 741] width 33 height 24
click at [1038, 729] on input "55" at bounding box center [1044, 741] width 33 height 24
type input "23"
click at [48, 119] on div at bounding box center [34, 121] width 33 height 21
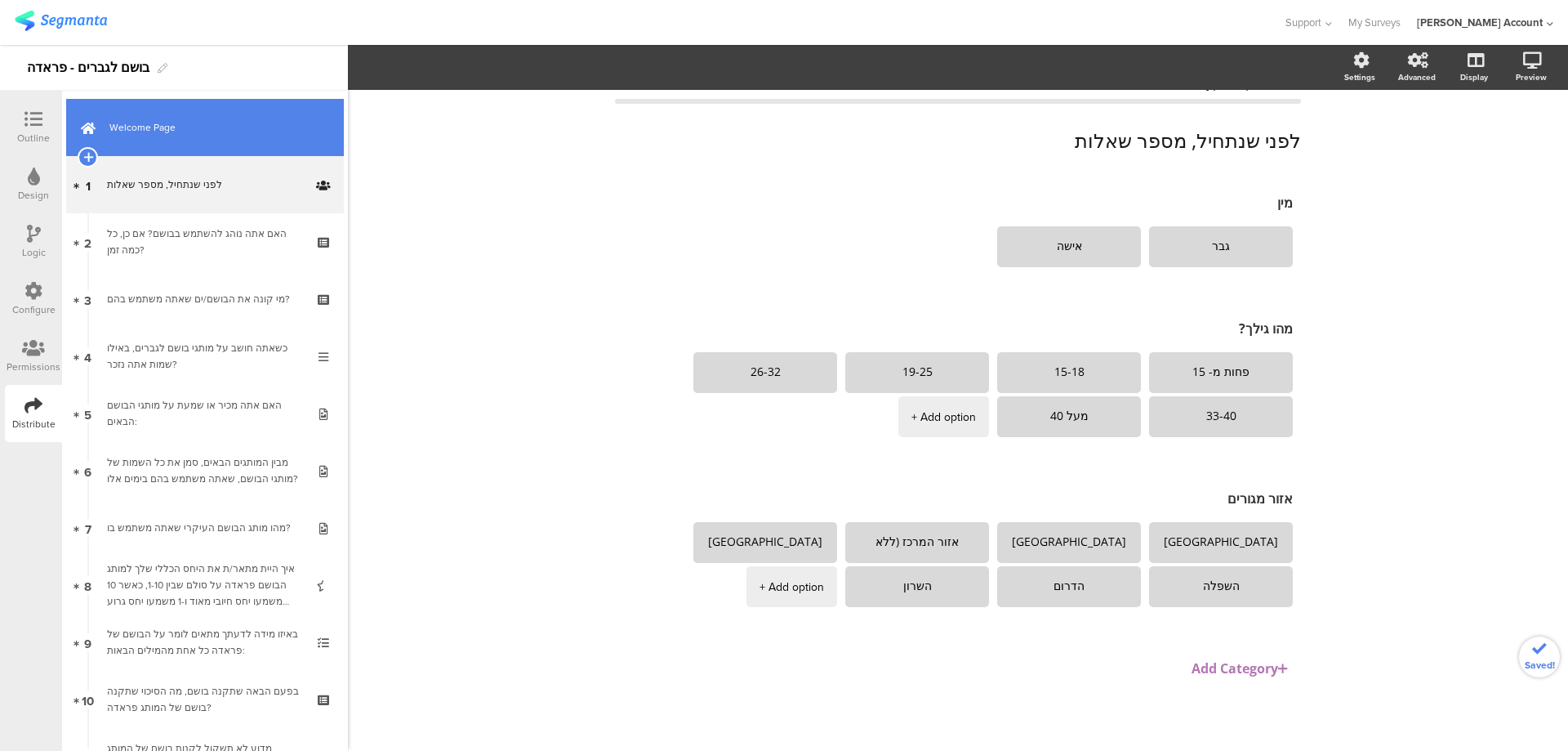
scroll to position [32, 0]
click at [117, 119] on span "Welcome Page" at bounding box center [214, 127] width 209 height 16
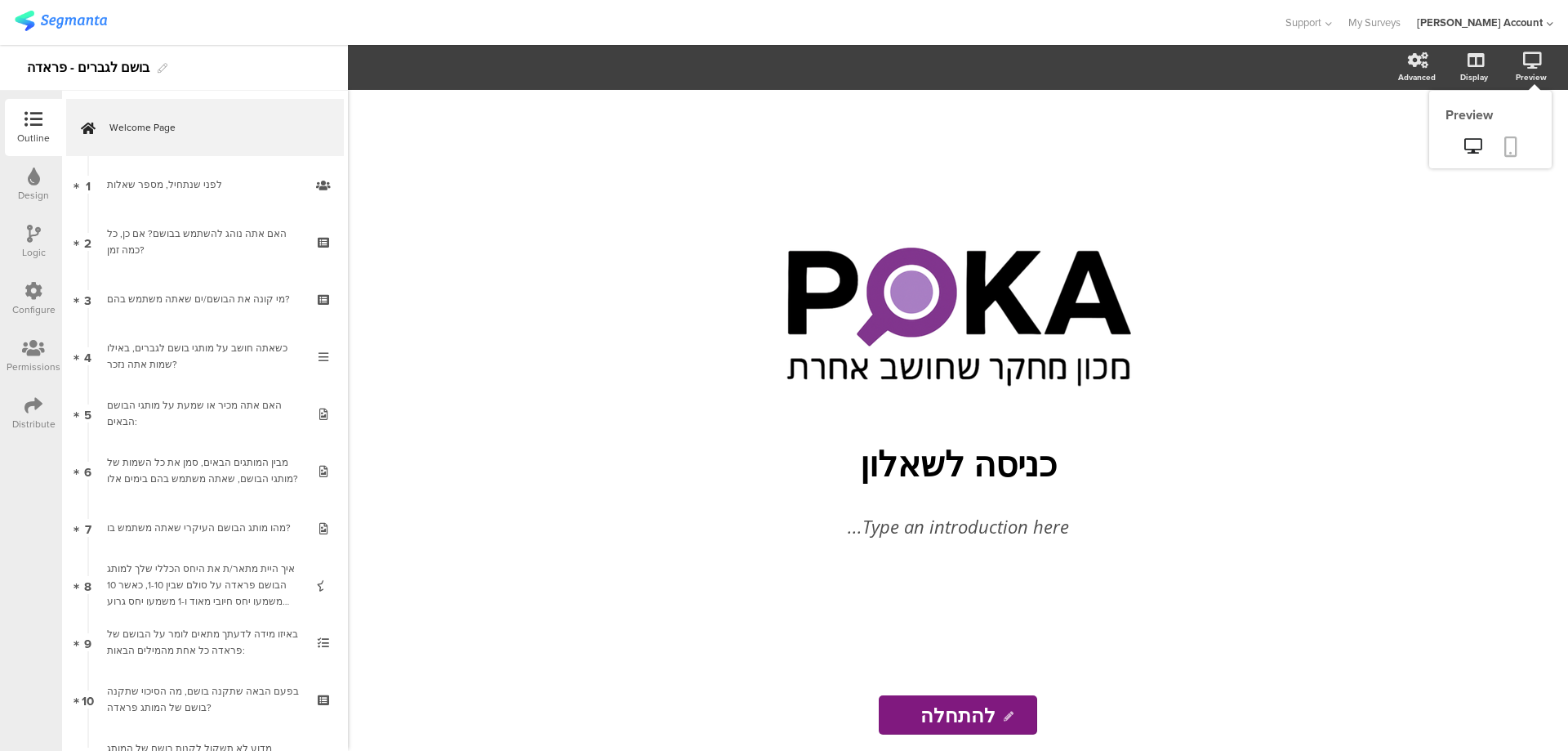
click at [1521, 140] on link at bounding box center [1511, 148] width 36 height 31
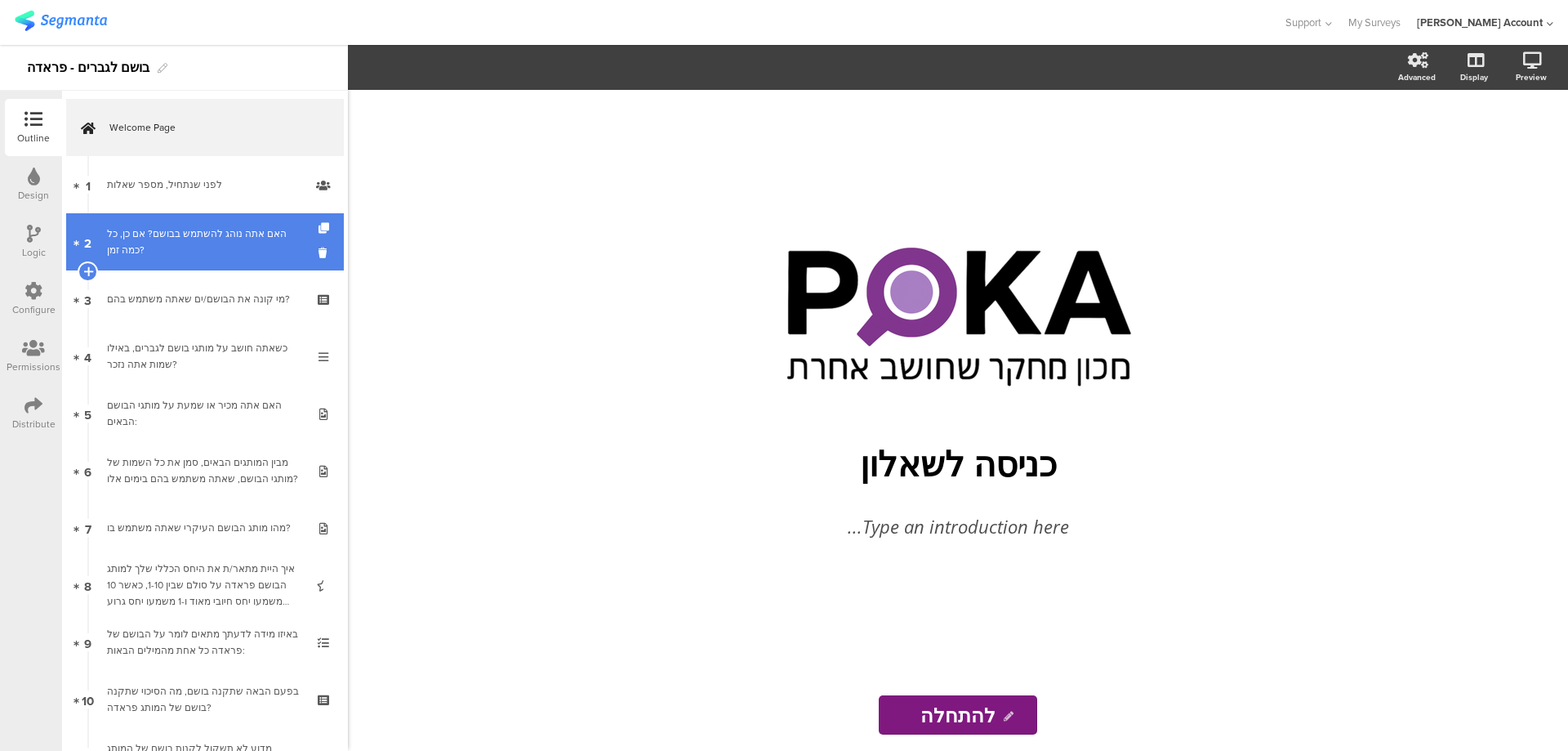
click at [245, 228] on div "האם אתה נוהג להשתמש בבושם? אם כן, כל כמה זמן?" at bounding box center [204, 242] width 195 height 33
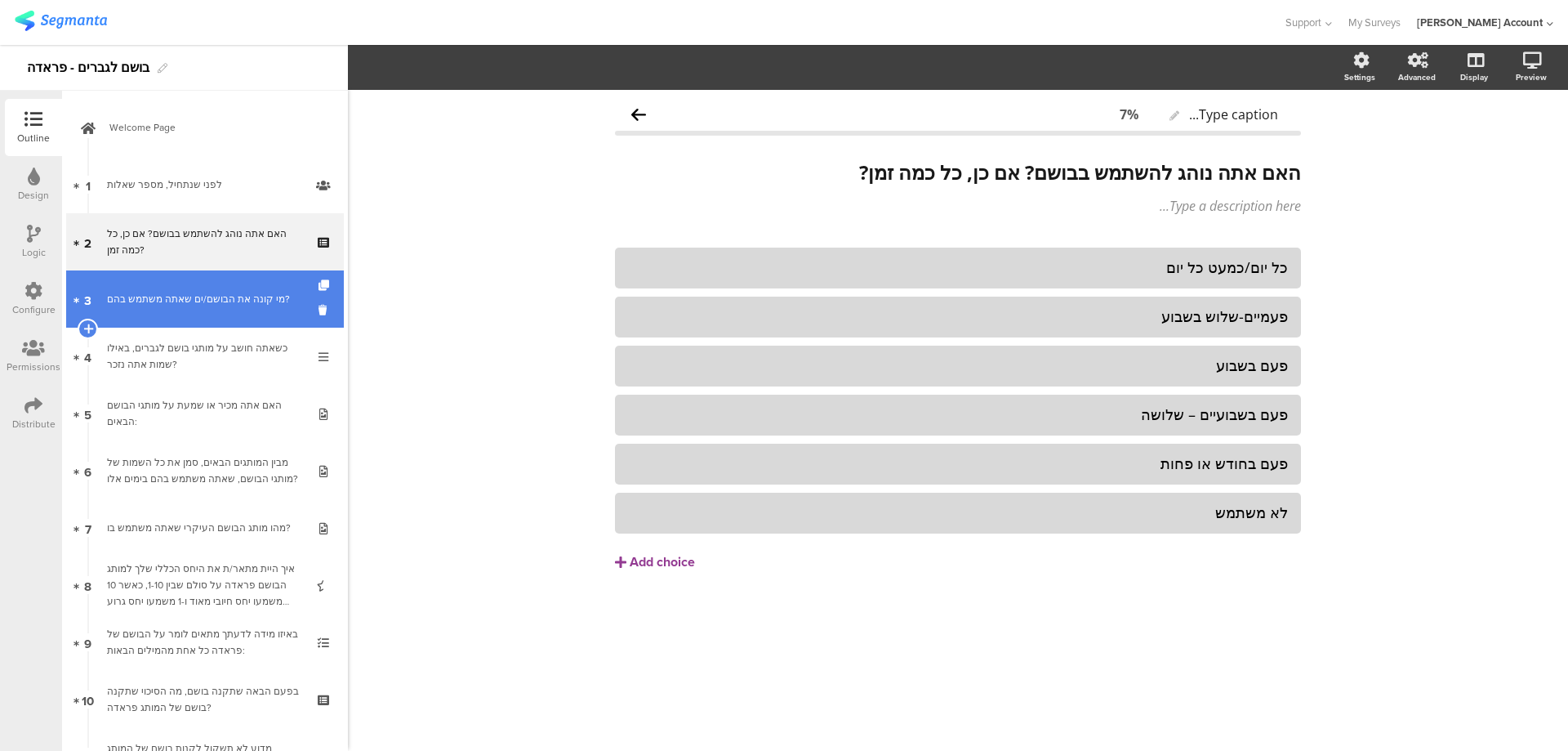
click at [238, 288] on link "3 מי קונה את הבושם/ים שאתה משתמש בהם?" at bounding box center [205, 299] width 278 height 57
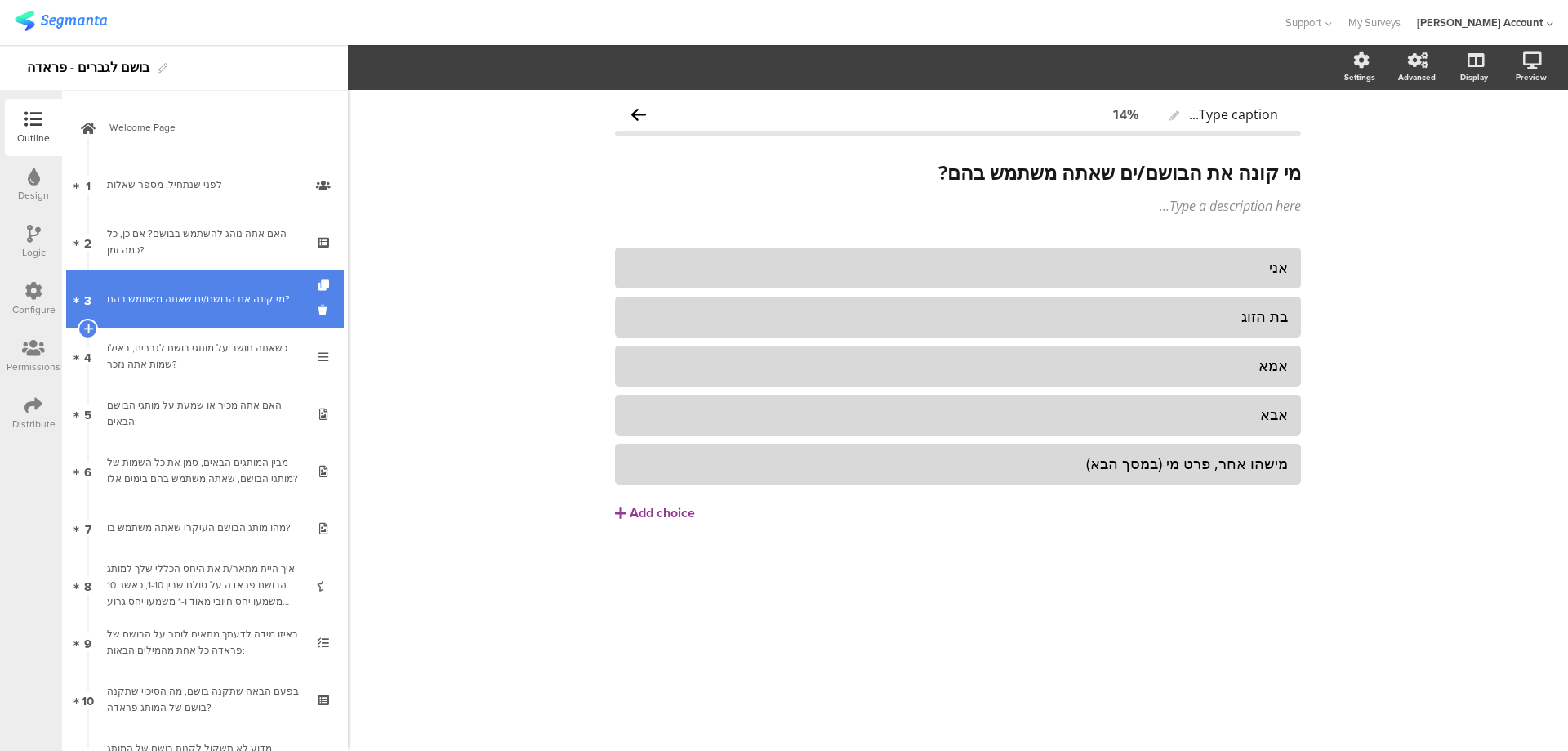
click at [246, 302] on div "מי קונה את הבושם/ים שאתה משתמש בהם?" at bounding box center [204, 299] width 195 height 16
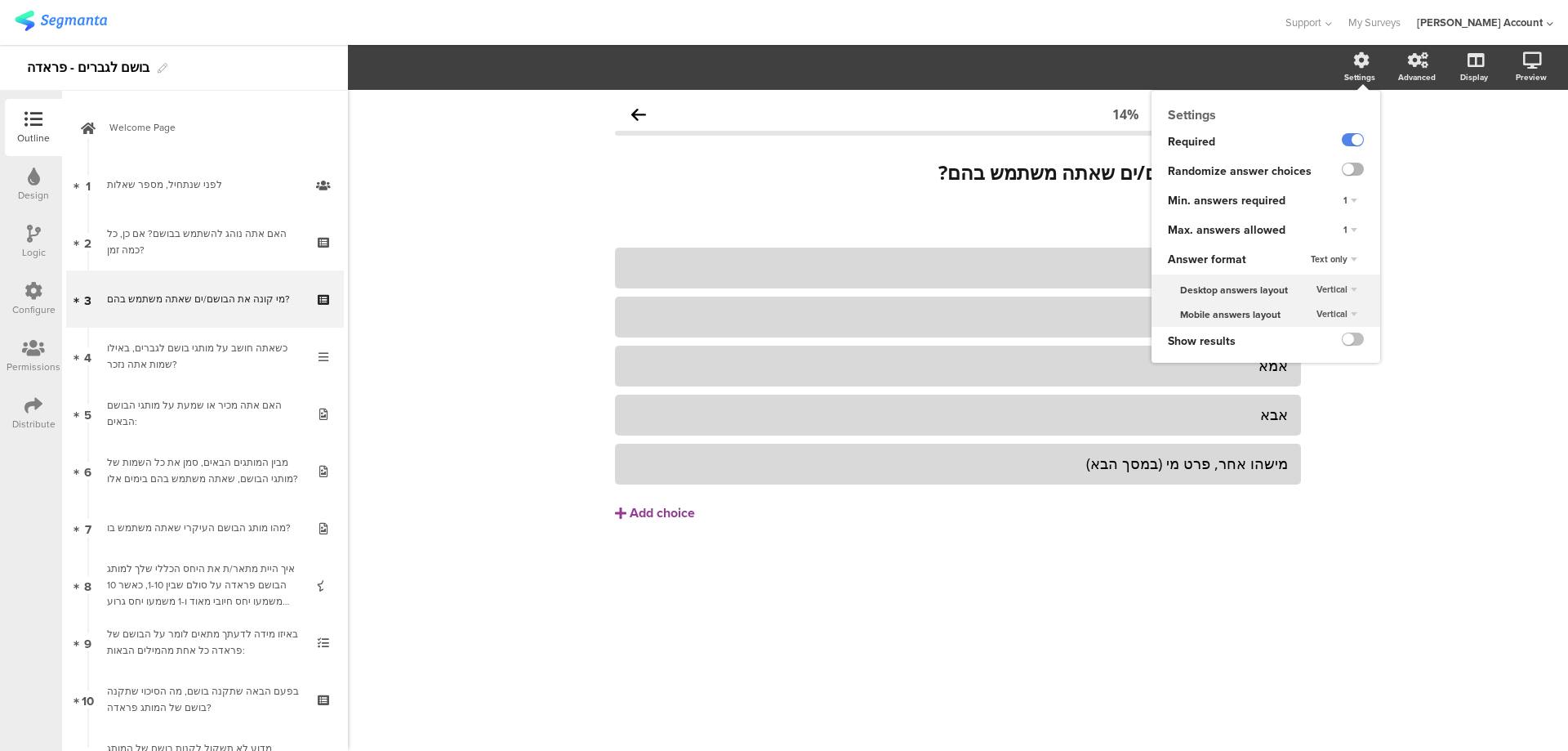
click at [1354, 166] on label at bounding box center [1354, 169] width 22 height 13
click at [0, 0] on input "checkbox" at bounding box center [0, 0] width 0 height 0
click at [1346, 220] on div "1" at bounding box center [1350, 230] width 27 height 20
click at [1323, 246] on div "Unlimited" at bounding box center [1328, 245] width 96 height 17
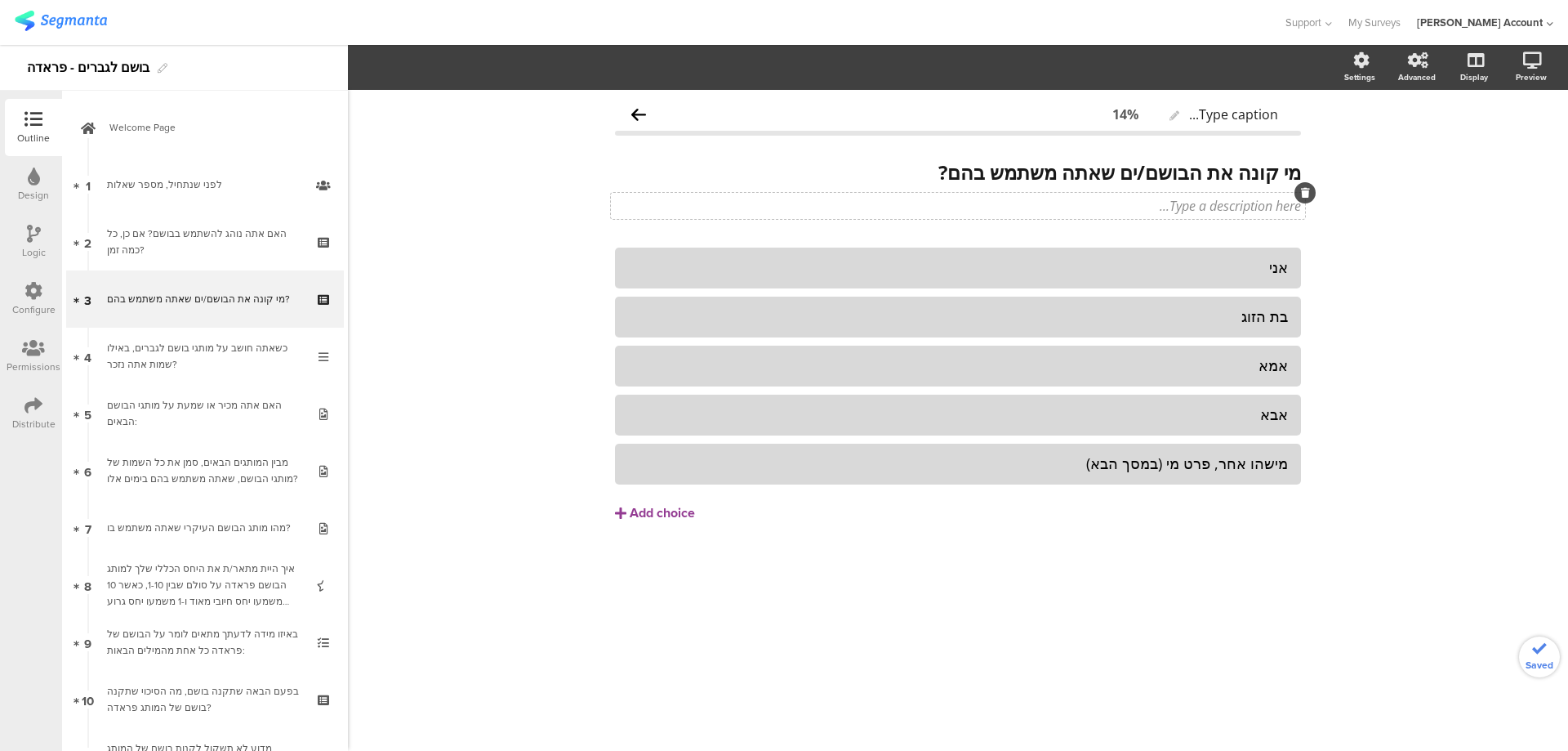
click at [1120, 206] on div "Type a description here..." at bounding box center [958, 206] width 694 height 26
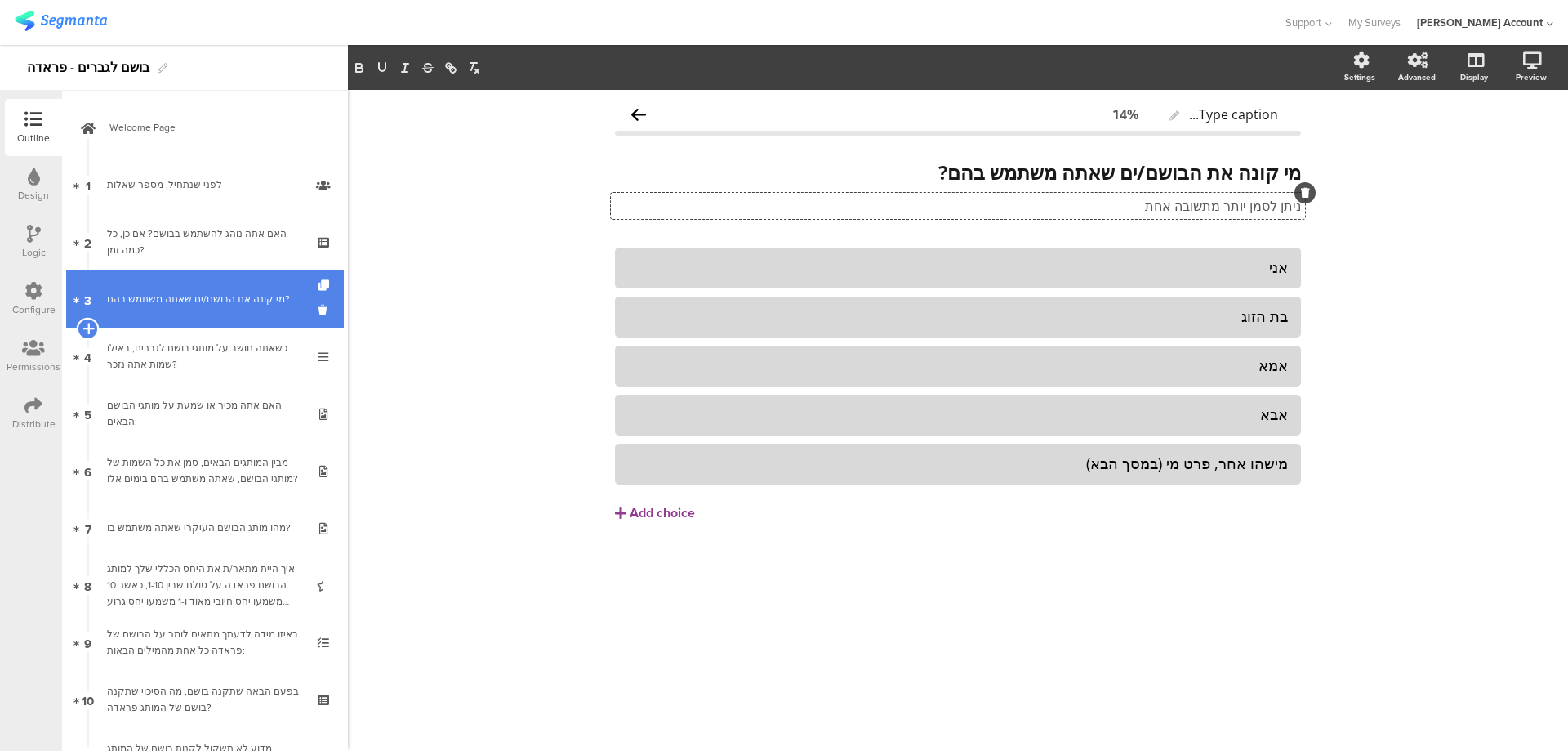
click at [88, 321] on icon at bounding box center [88, 328] width 10 height 15
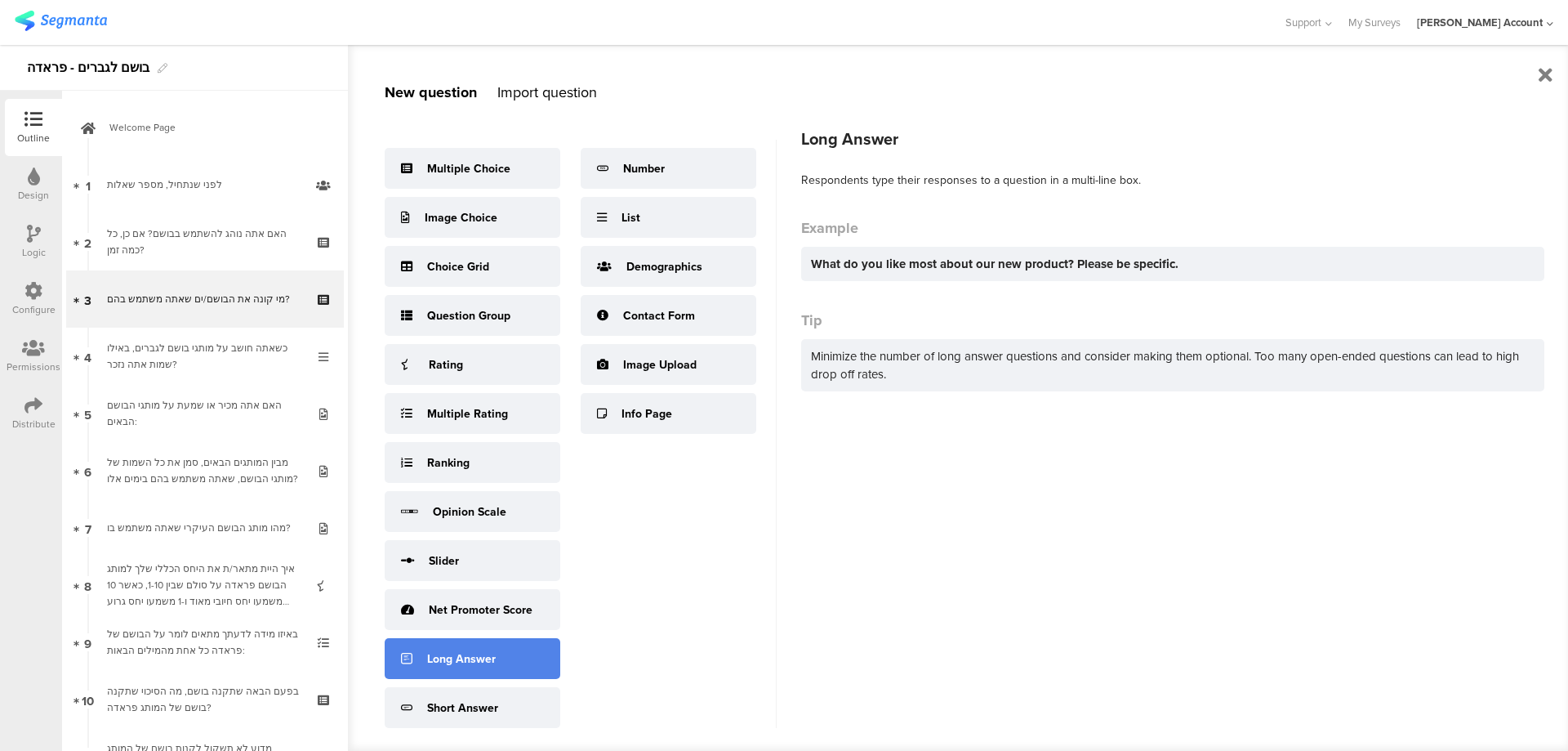
click at [519, 653] on div "Long Answer" at bounding box center [473, 658] width 176 height 40
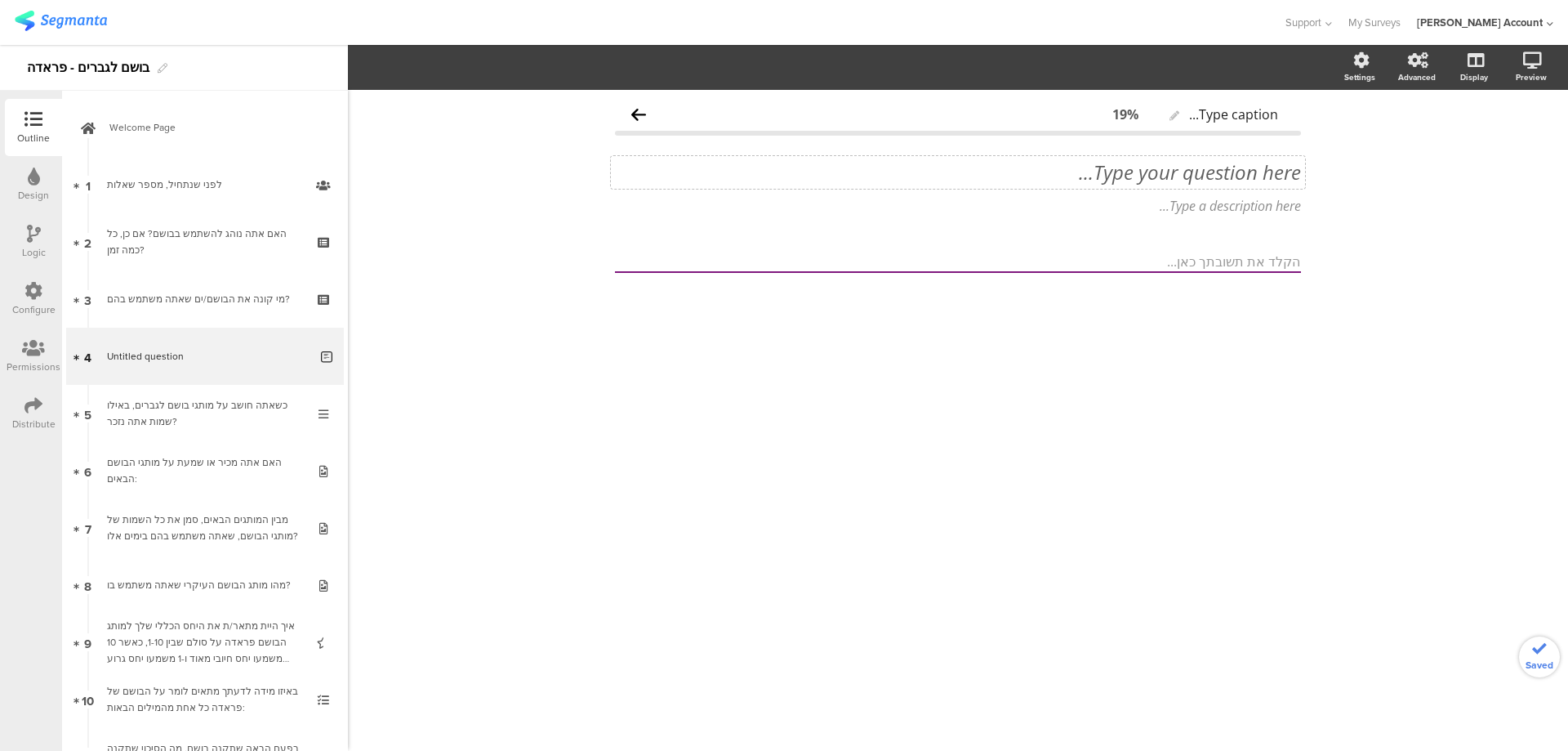
click at [1254, 167] on div "Type your question here..." at bounding box center [958, 172] width 694 height 33
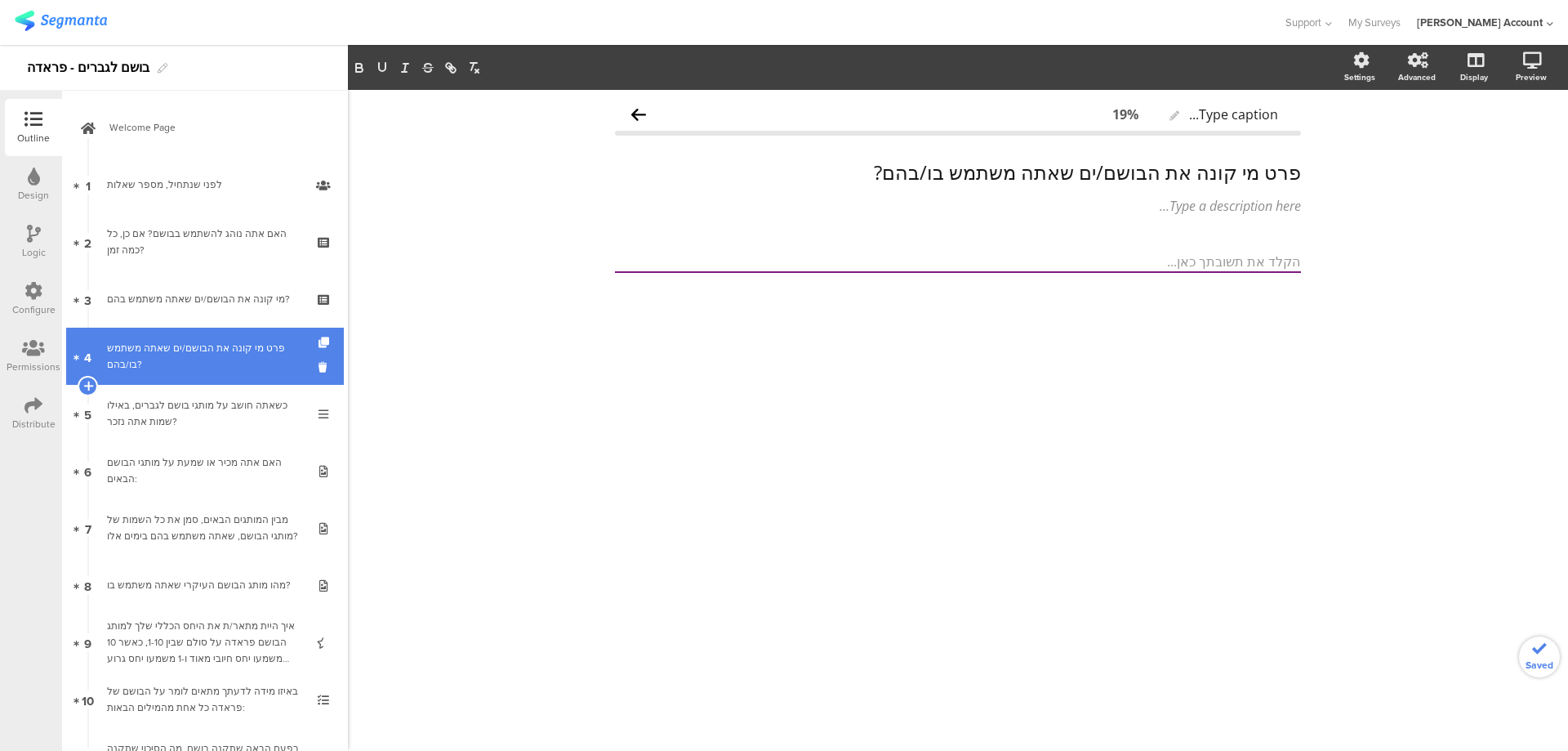
click at [206, 363] on div "פרט מי קונה את הבושם/ים שאתה משתמש בו/בהם?" at bounding box center [208, 357] width 201 height 33
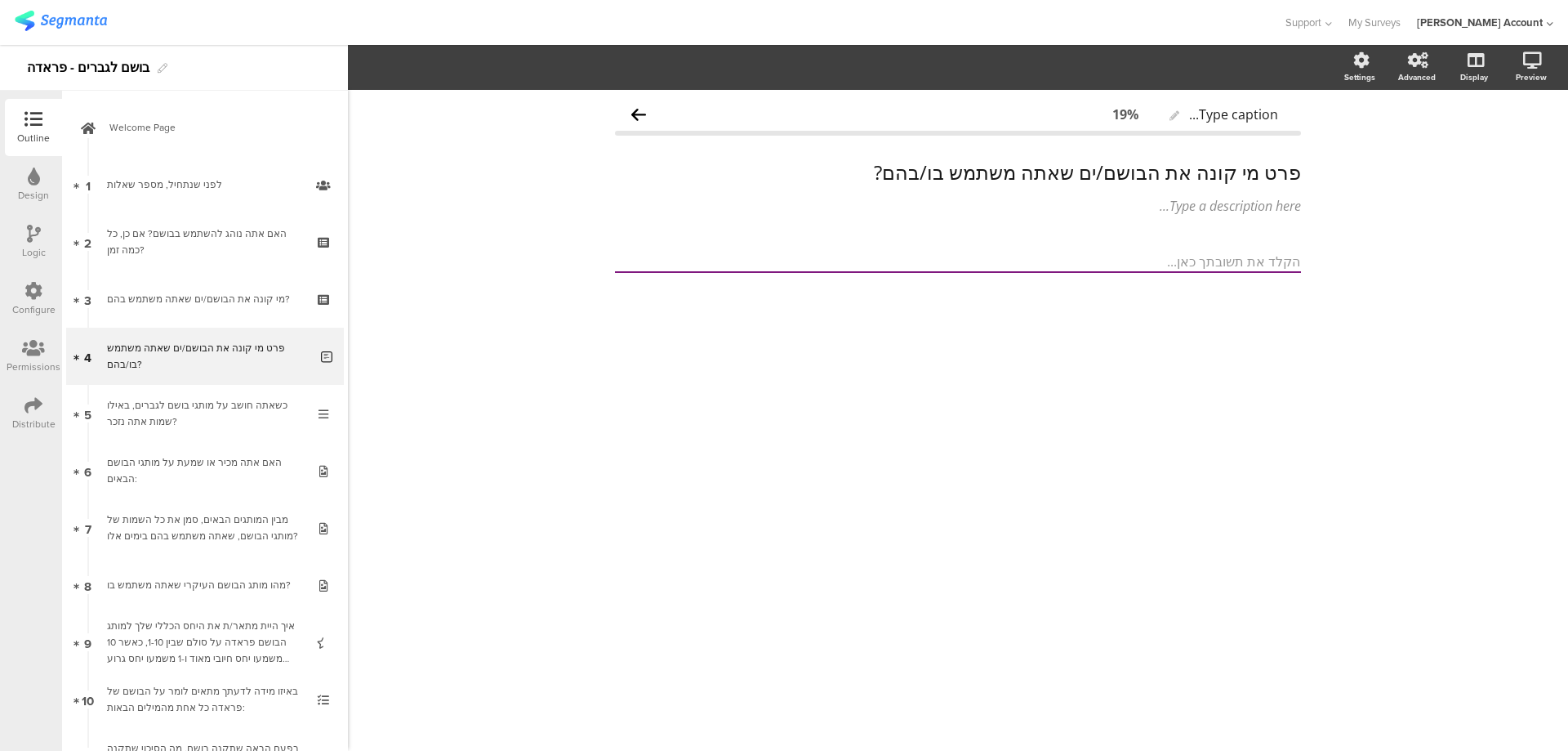
click at [37, 233] on icon at bounding box center [34, 233] width 14 height 18
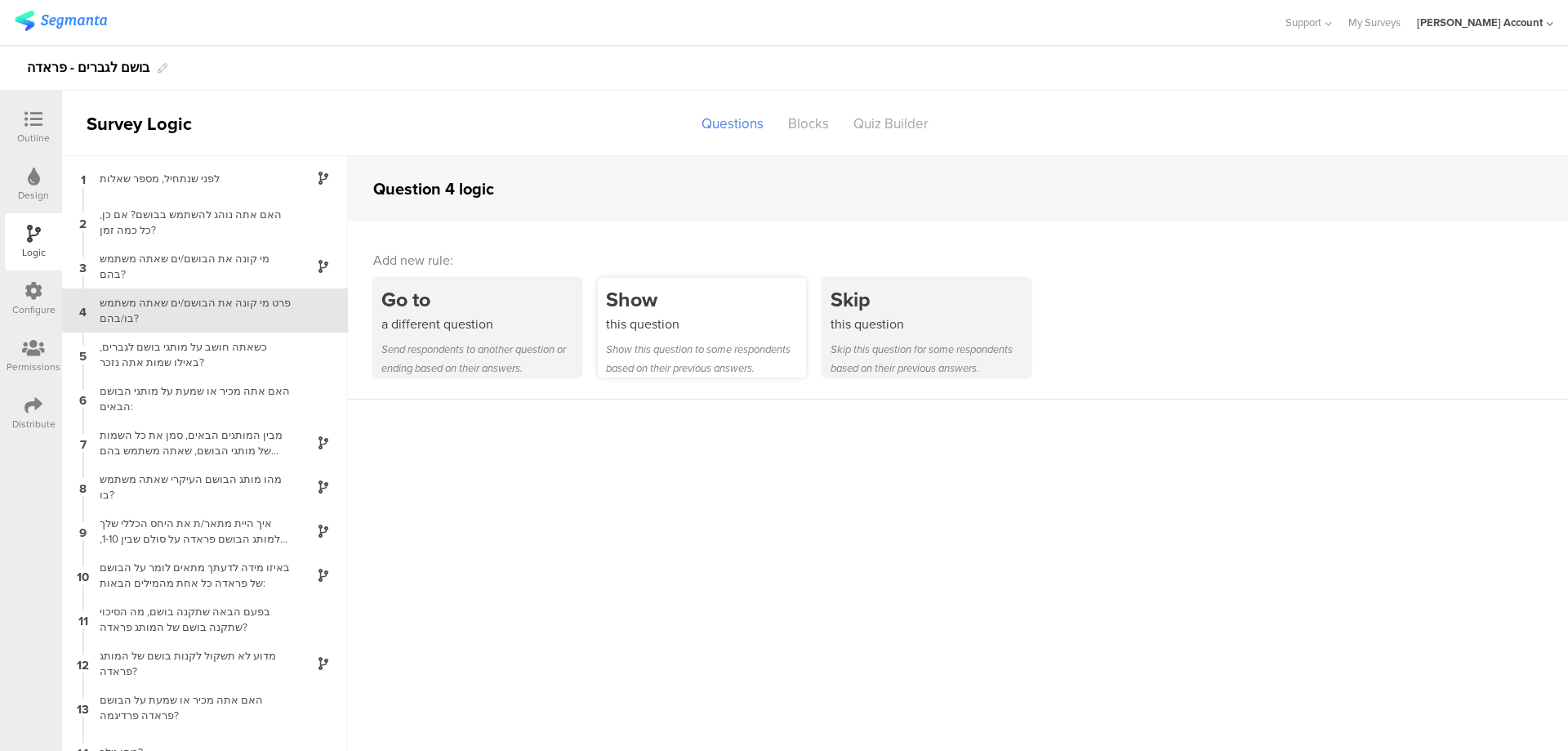
click at [676, 321] on div "this question" at bounding box center [706, 324] width 200 height 19
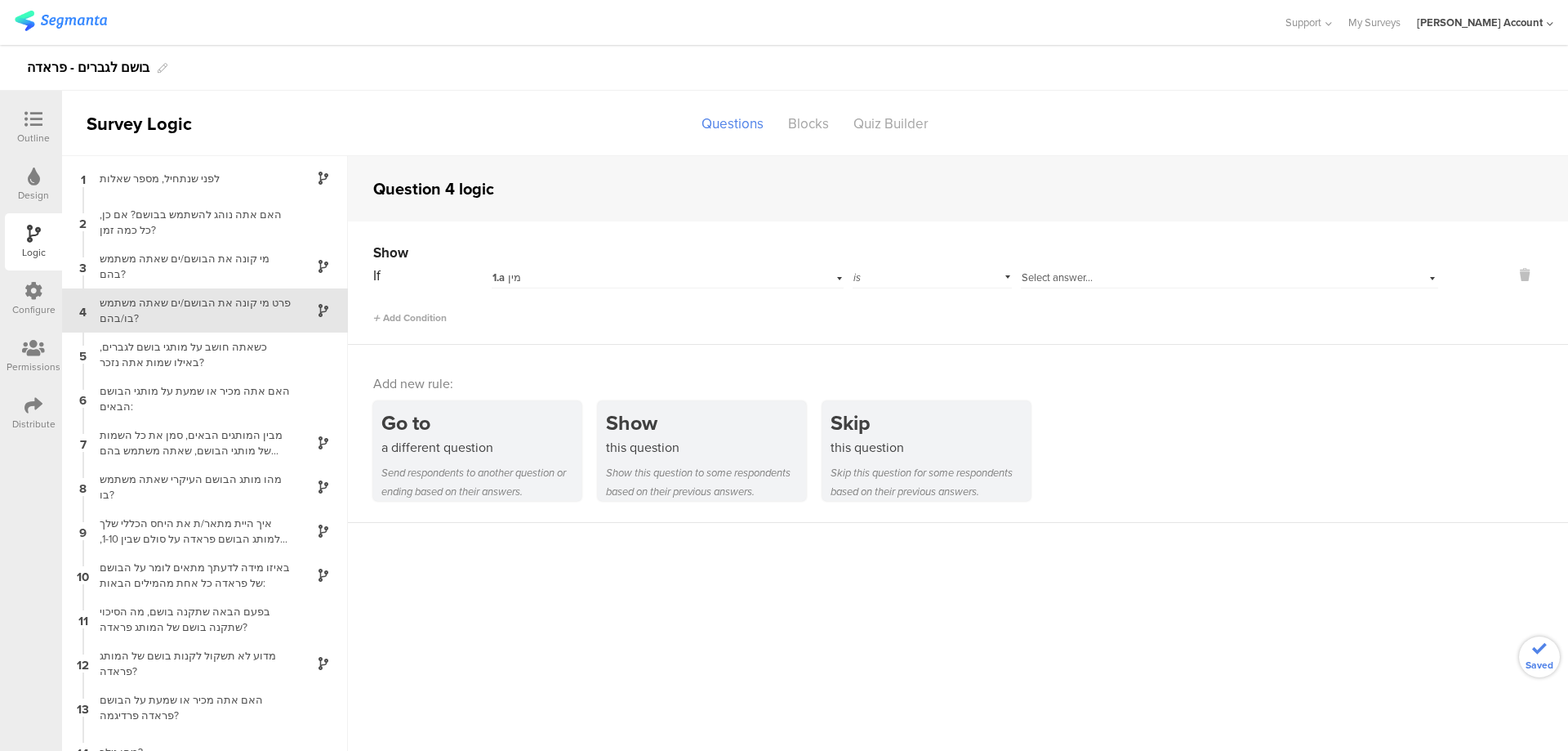
click at [618, 276] on div "1.a מין" at bounding box center [641, 277] width 296 height 15
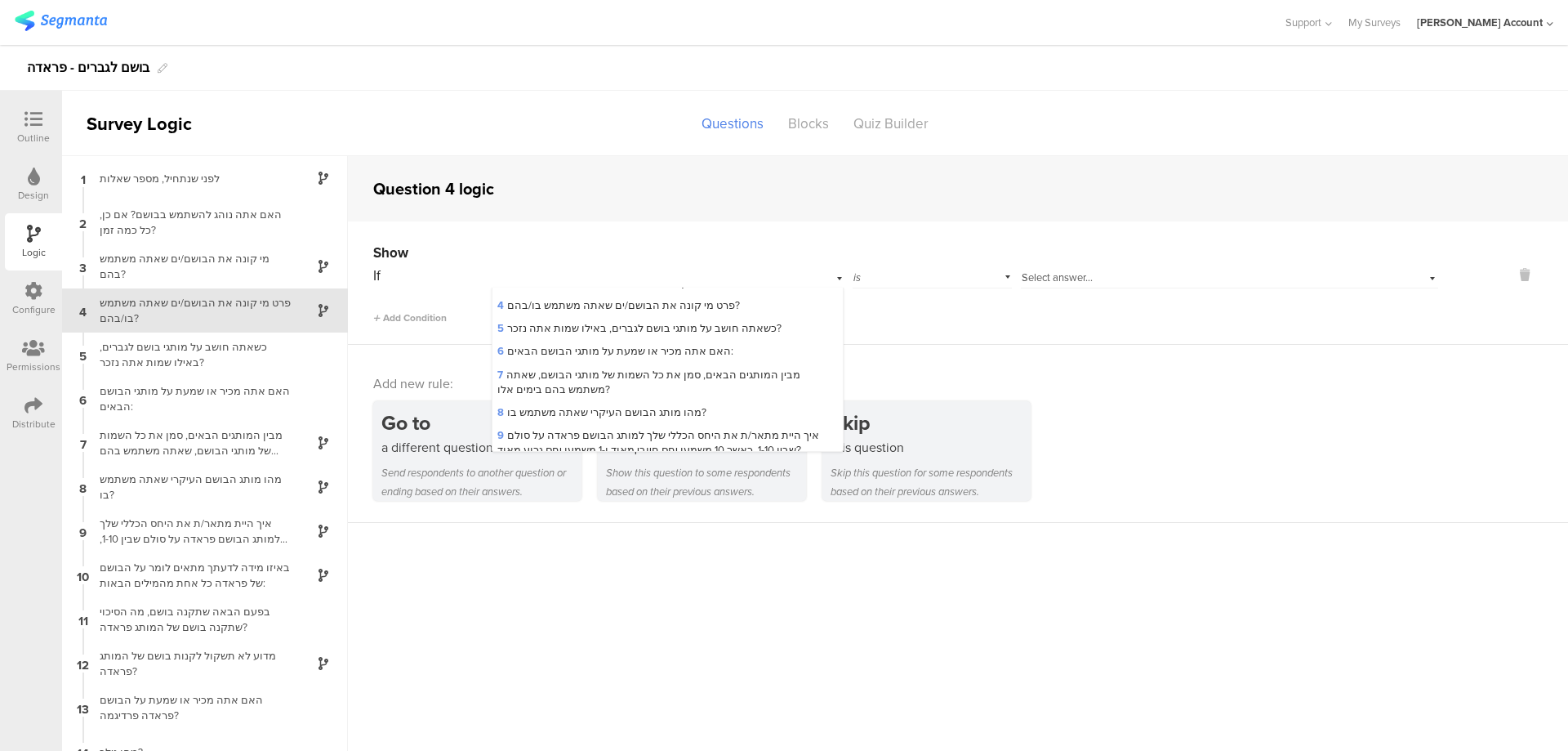
scroll to position [76, 0]
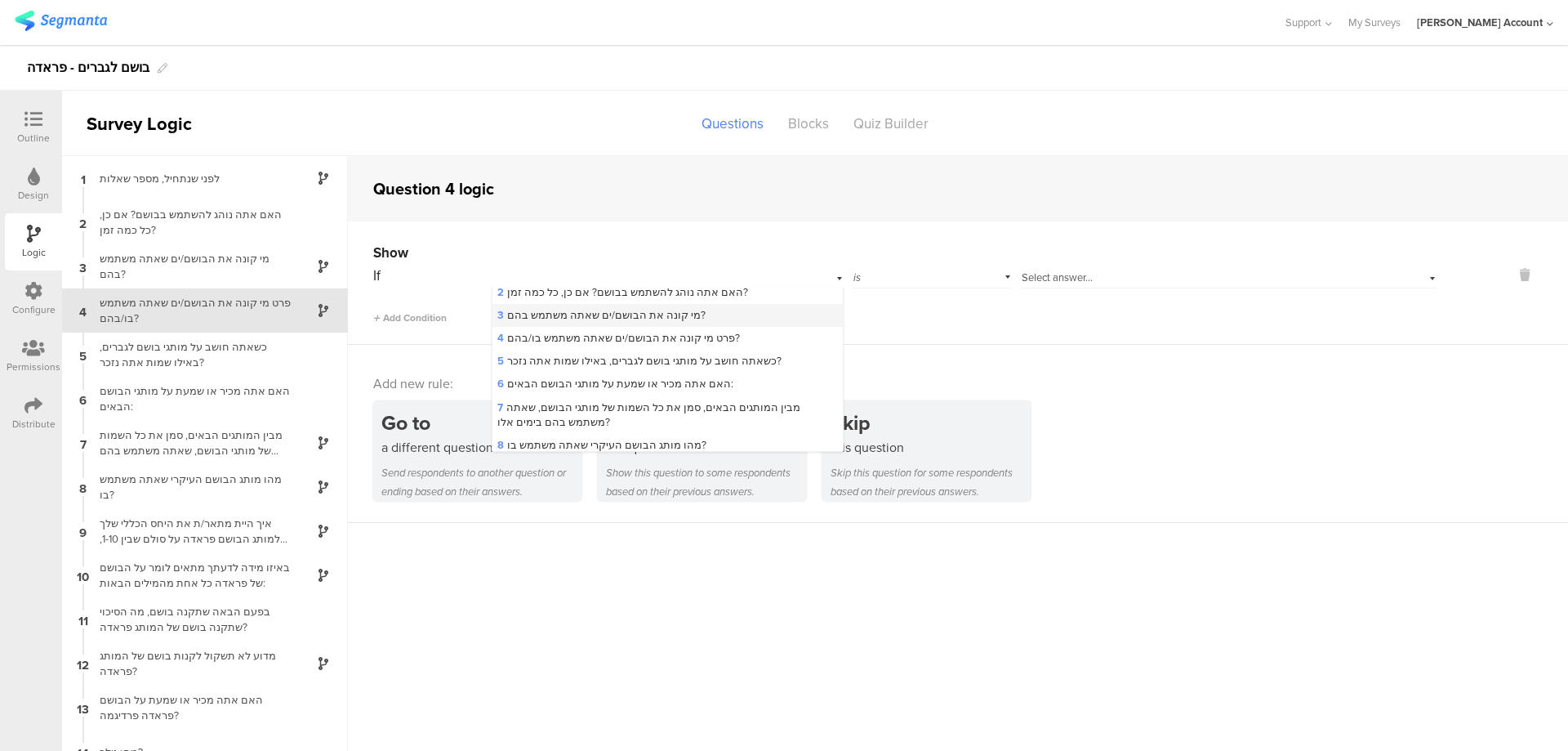
click at [735, 316] on div "3 מי קונה את הבושם/ים שאתה משתמש בהם?" at bounding box center [667, 315] width 350 height 23
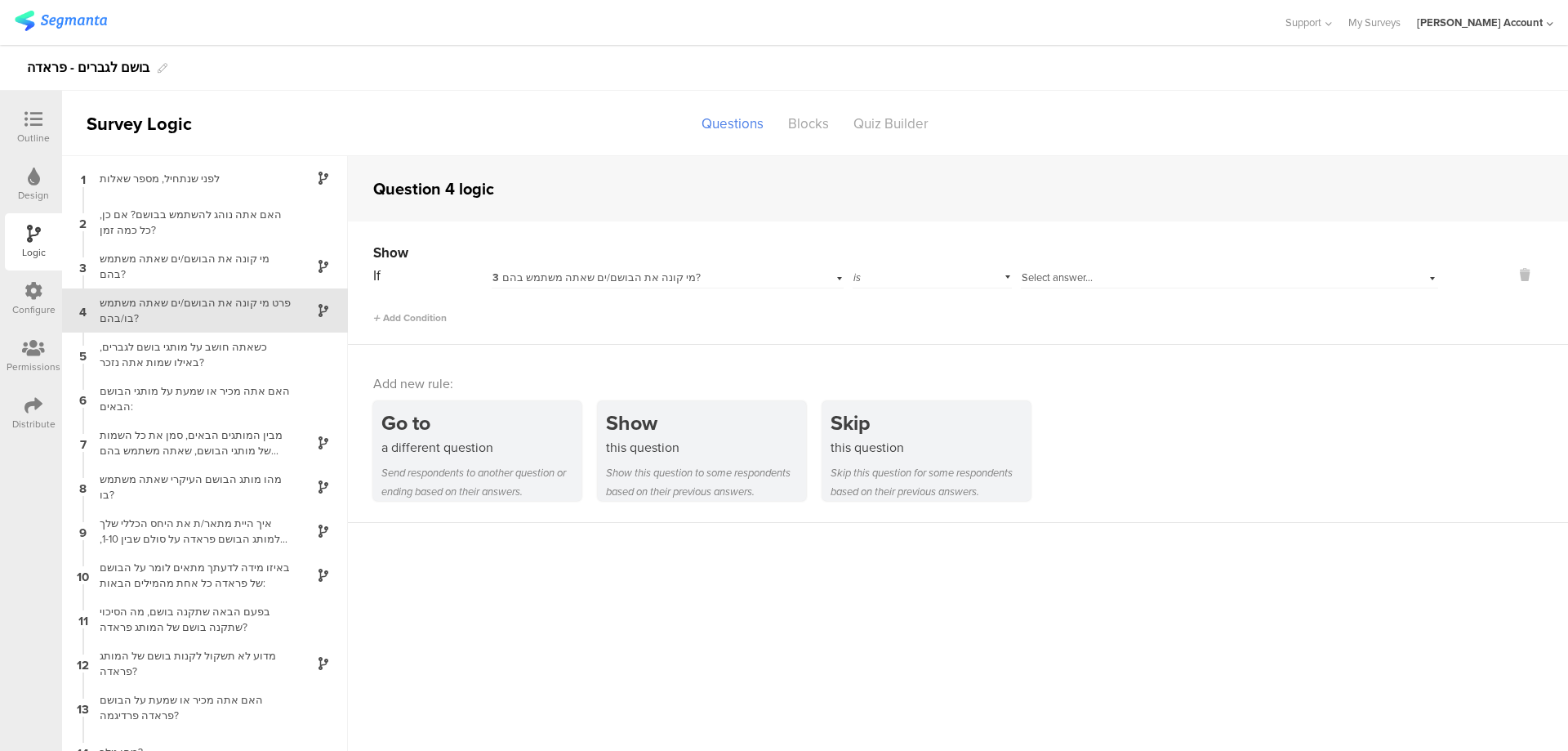
click at [1044, 270] on span "Select answer..." at bounding box center [1057, 277] width 71 height 16
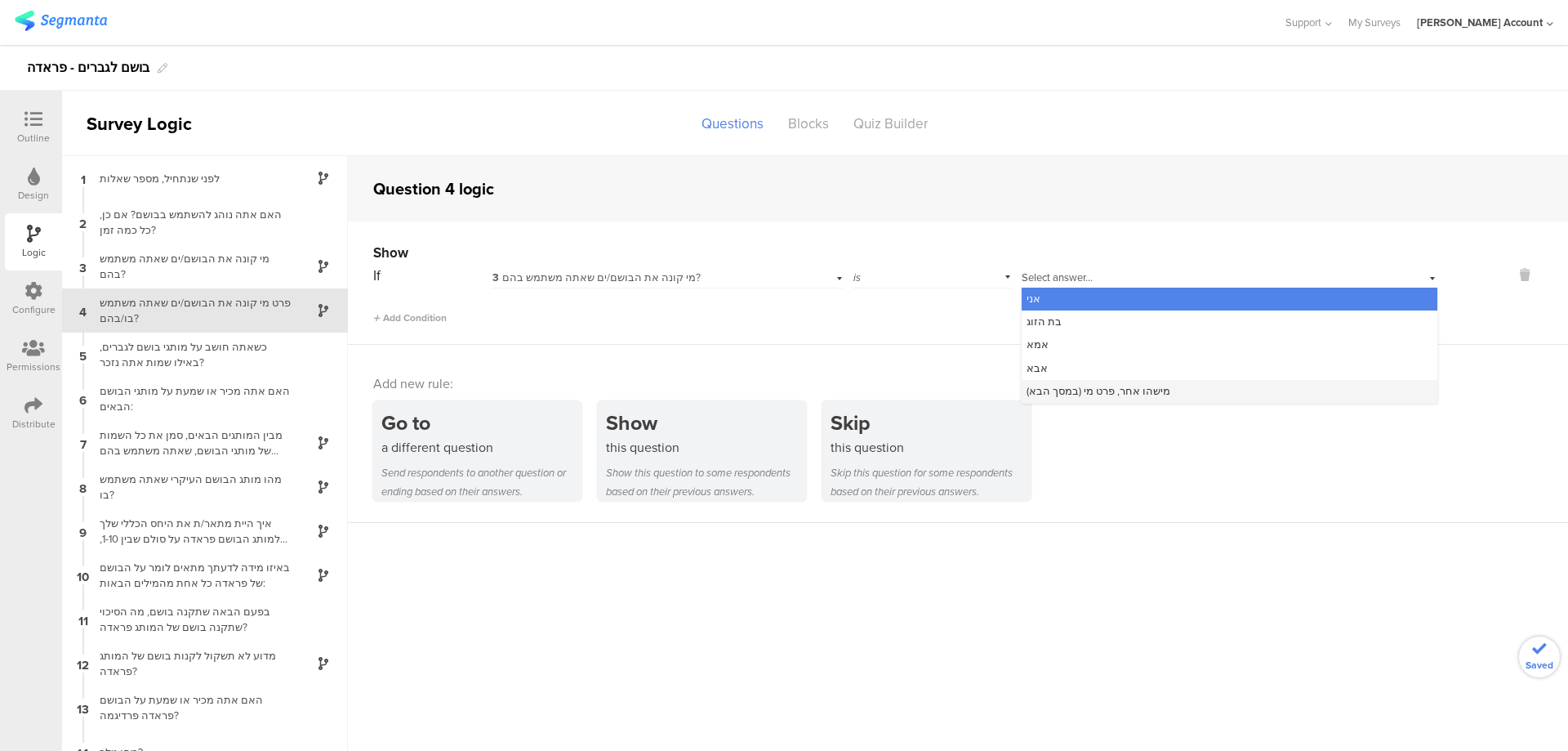
click at [1100, 388] on span "מישהו אחר, פרט מי (במסך הבא)" at bounding box center [1098, 391] width 144 height 16
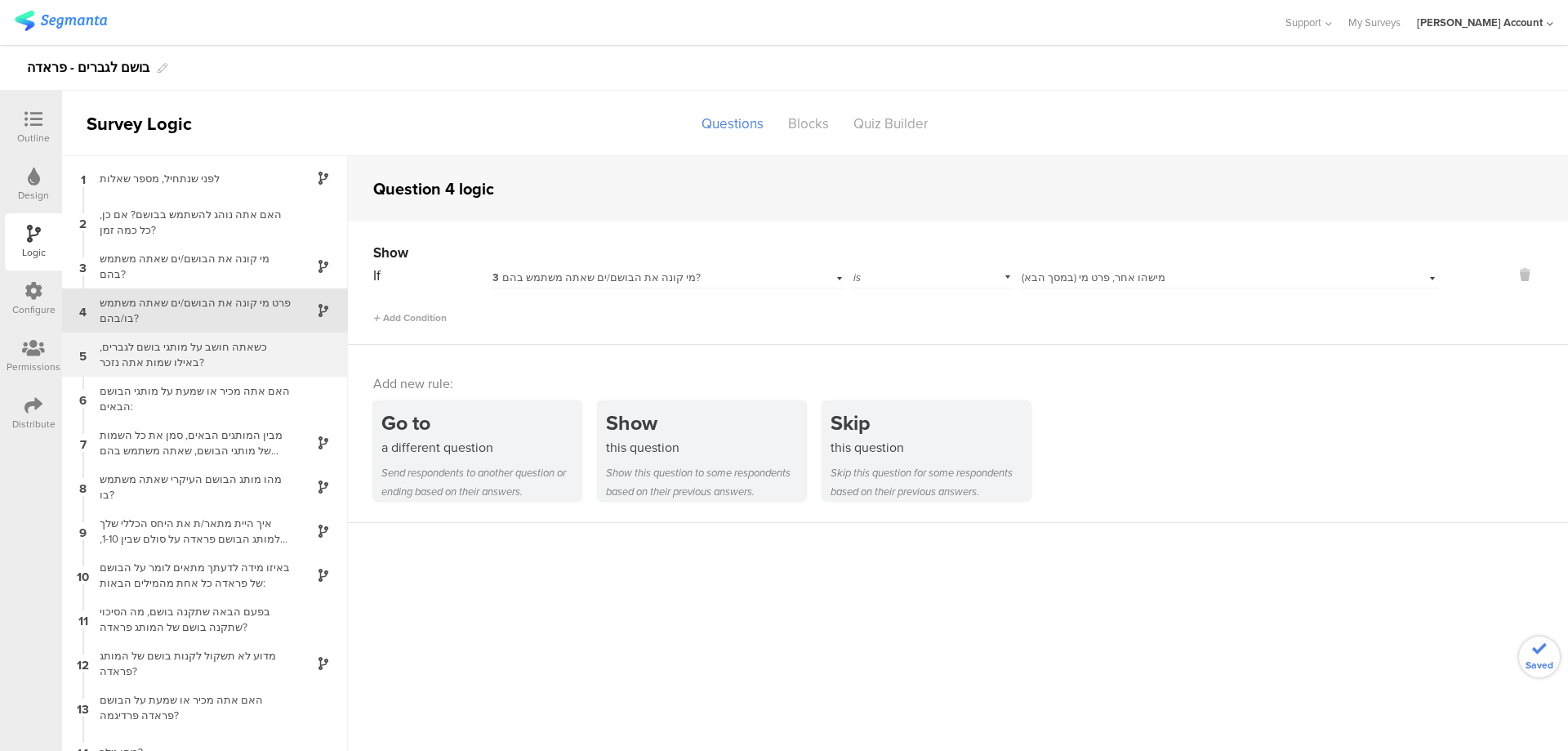
click at [202, 361] on div "כשאתה חושב על מותגי בושם לגברים, באילו שמות אתה נזכר?" at bounding box center [191, 355] width 204 height 31
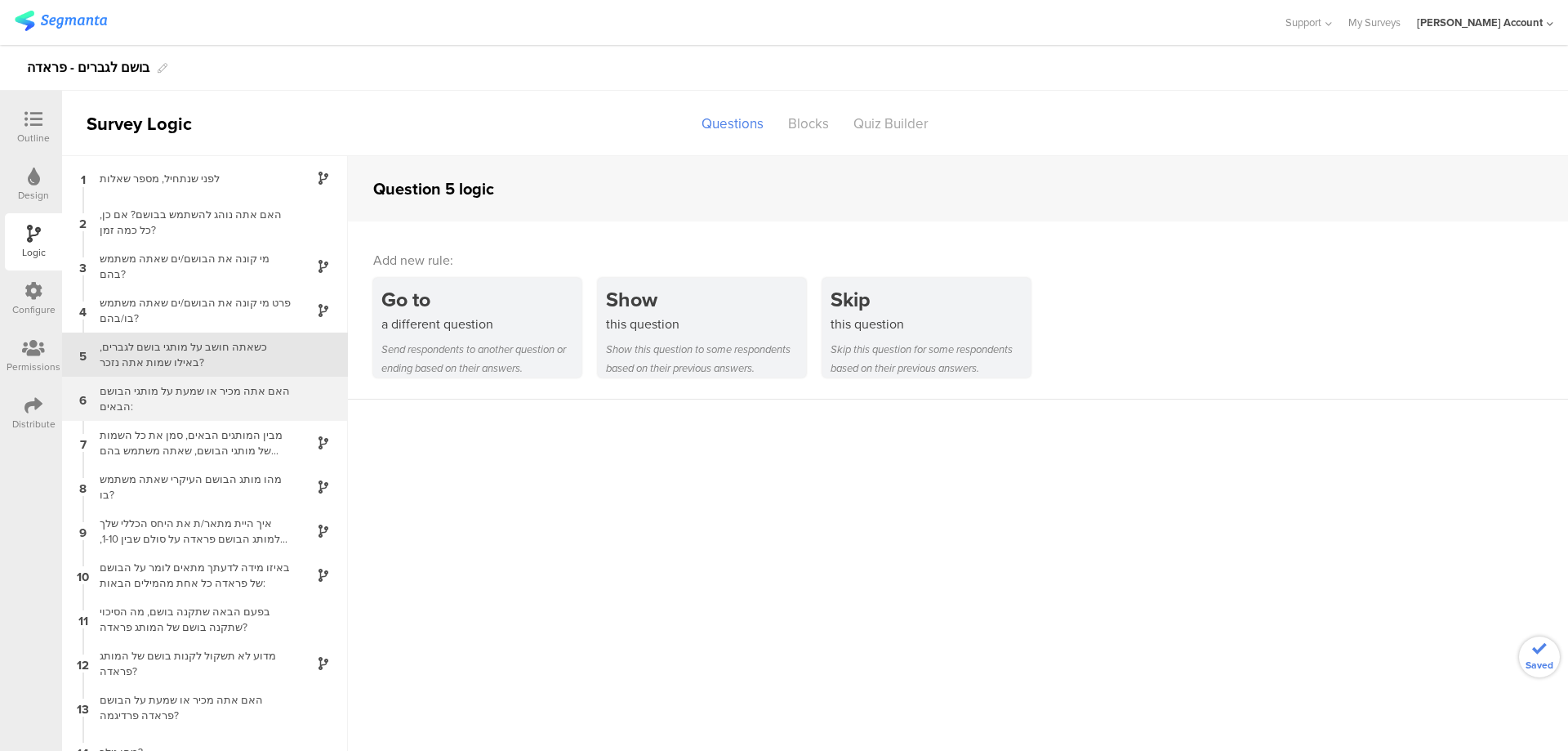
click at [208, 391] on div "האם אתה מכיר או שמעת על מותגי הבושם הבאים:" at bounding box center [191, 399] width 204 height 31
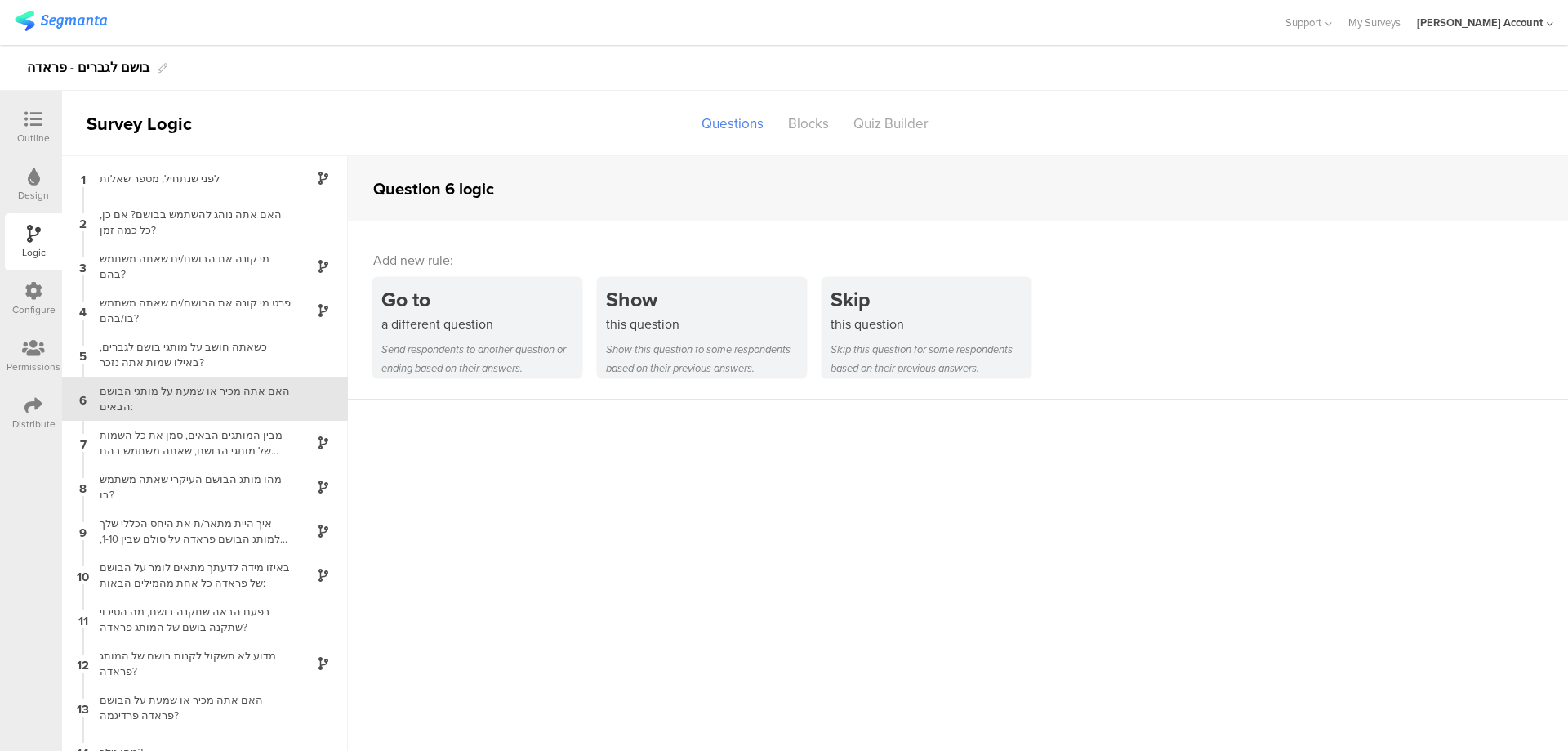
click at [37, 122] on icon at bounding box center [33, 119] width 18 height 18
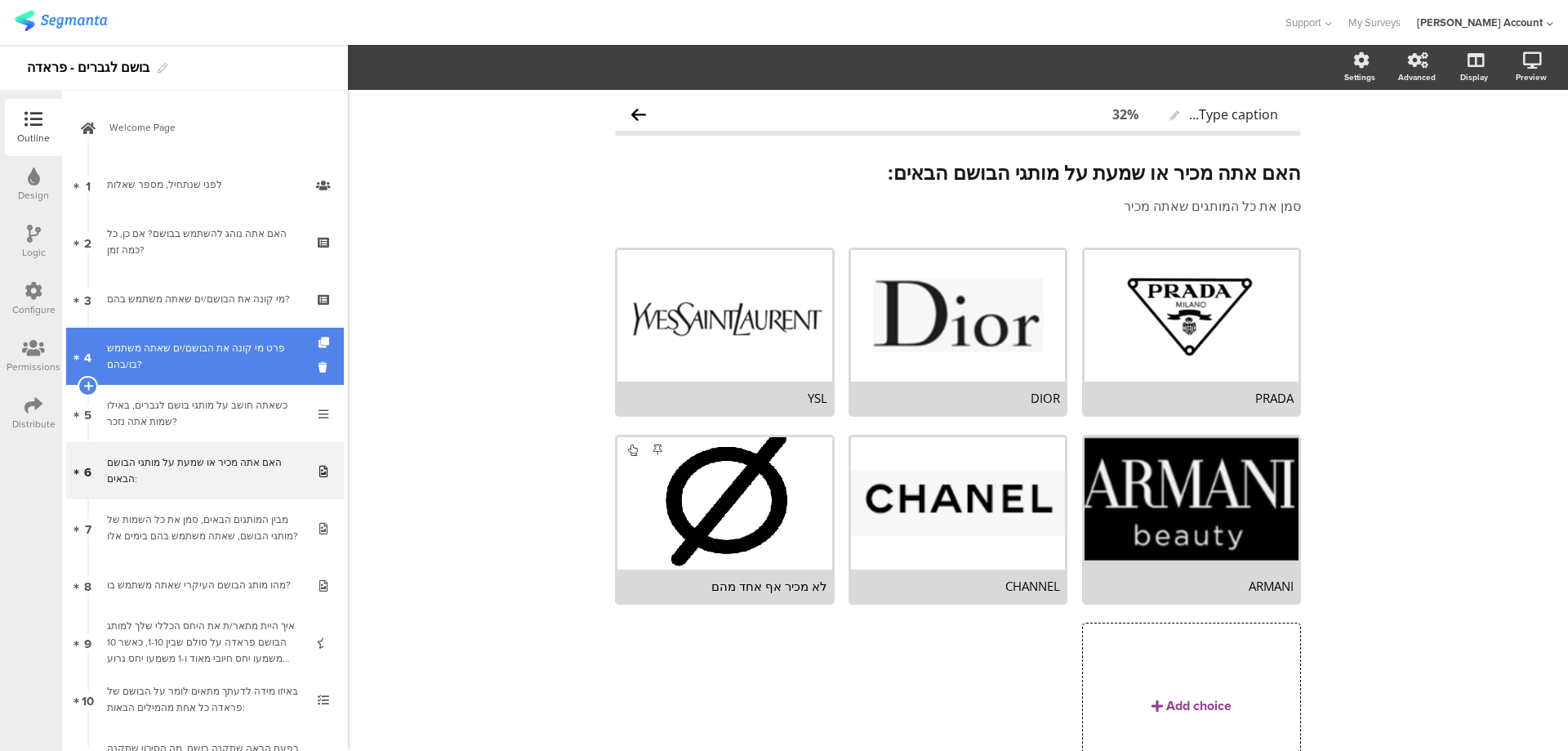
scroll to position [50, 0]
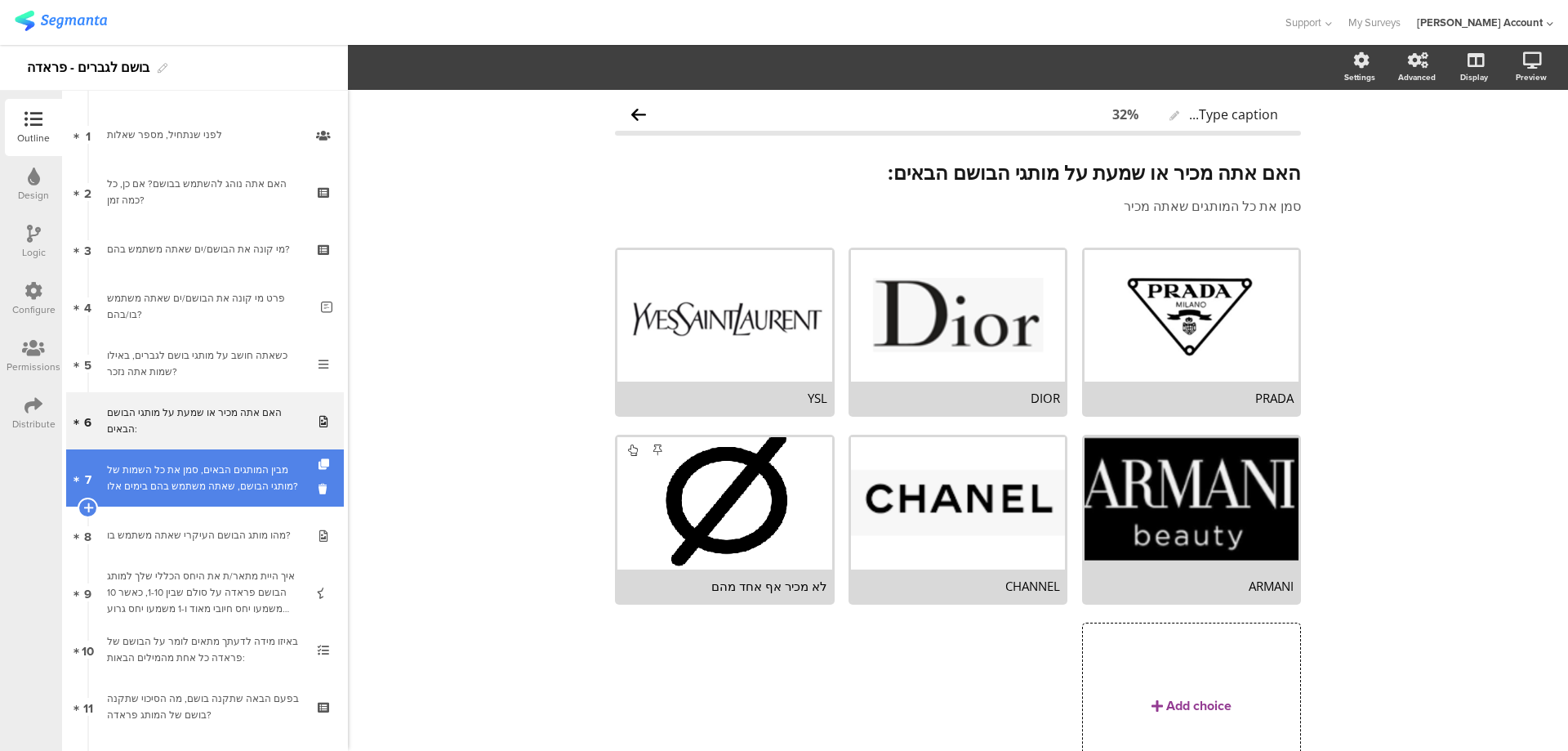
click at [229, 466] on div "מבין המותגים הבאים, סמן את כל השמות של מותגי הבושם, שאתה משתמש בהם בימים אלו?" at bounding box center [204, 478] width 195 height 33
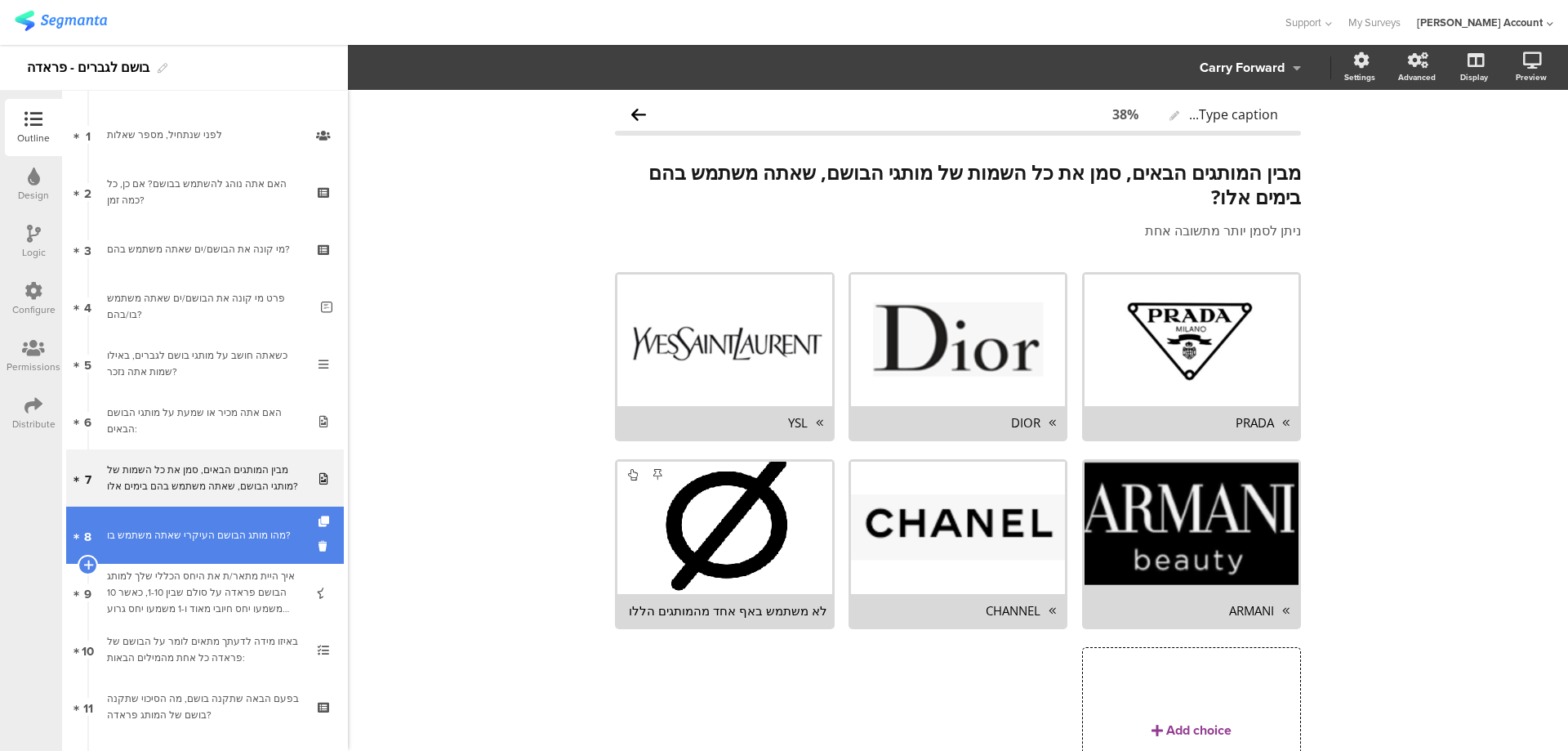
click at [268, 538] on div "מהו מותג הבושם העיקרי שאתה משתמש בו?" at bounding box center [204, 535] width 195 height 16
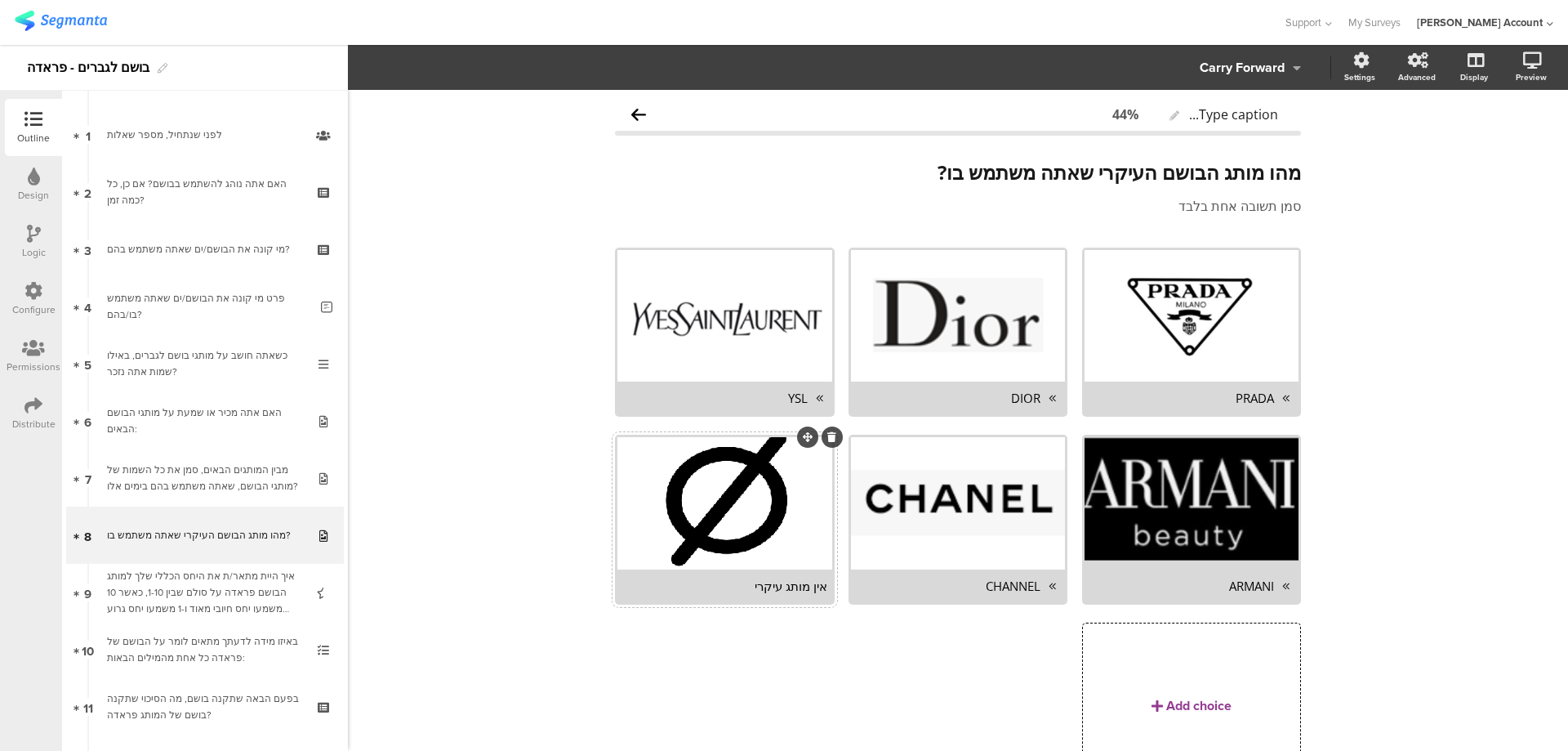
click at [751, 587] on div "אין מותג עיקרי" at bounding box center [724, 586] width 204 height 16
click at [491, 78] on button "Choice options" at bounding box center [492, 67] width 108 height 35
click at [593, 109] on div "Pin in place Exclusive answer Allow commenting" at bounding box center [523, 143] width 171 height 115
click at [589, 112] on span at bounding box center [580, 109] width 24 height 13
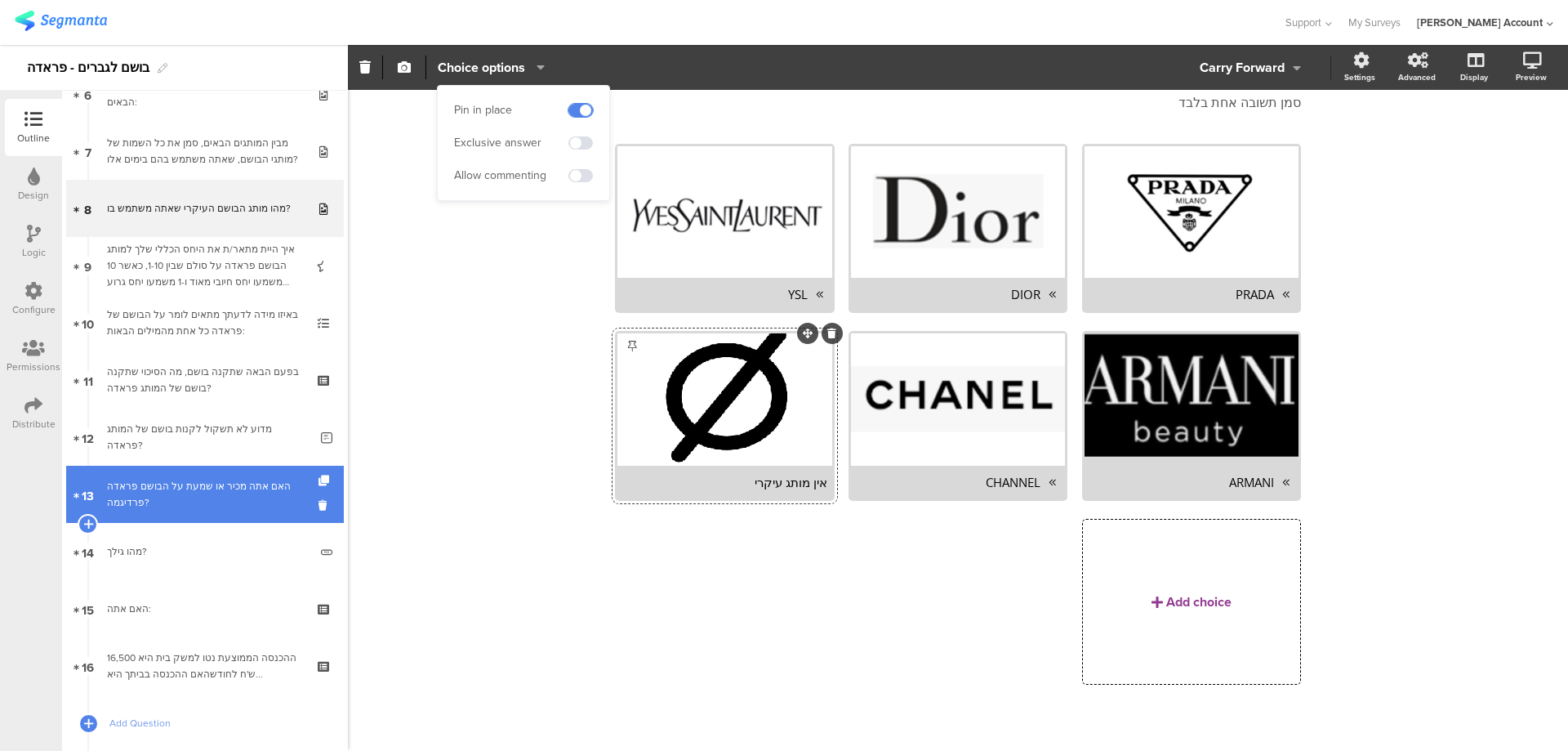
scroll to position [586, 0]
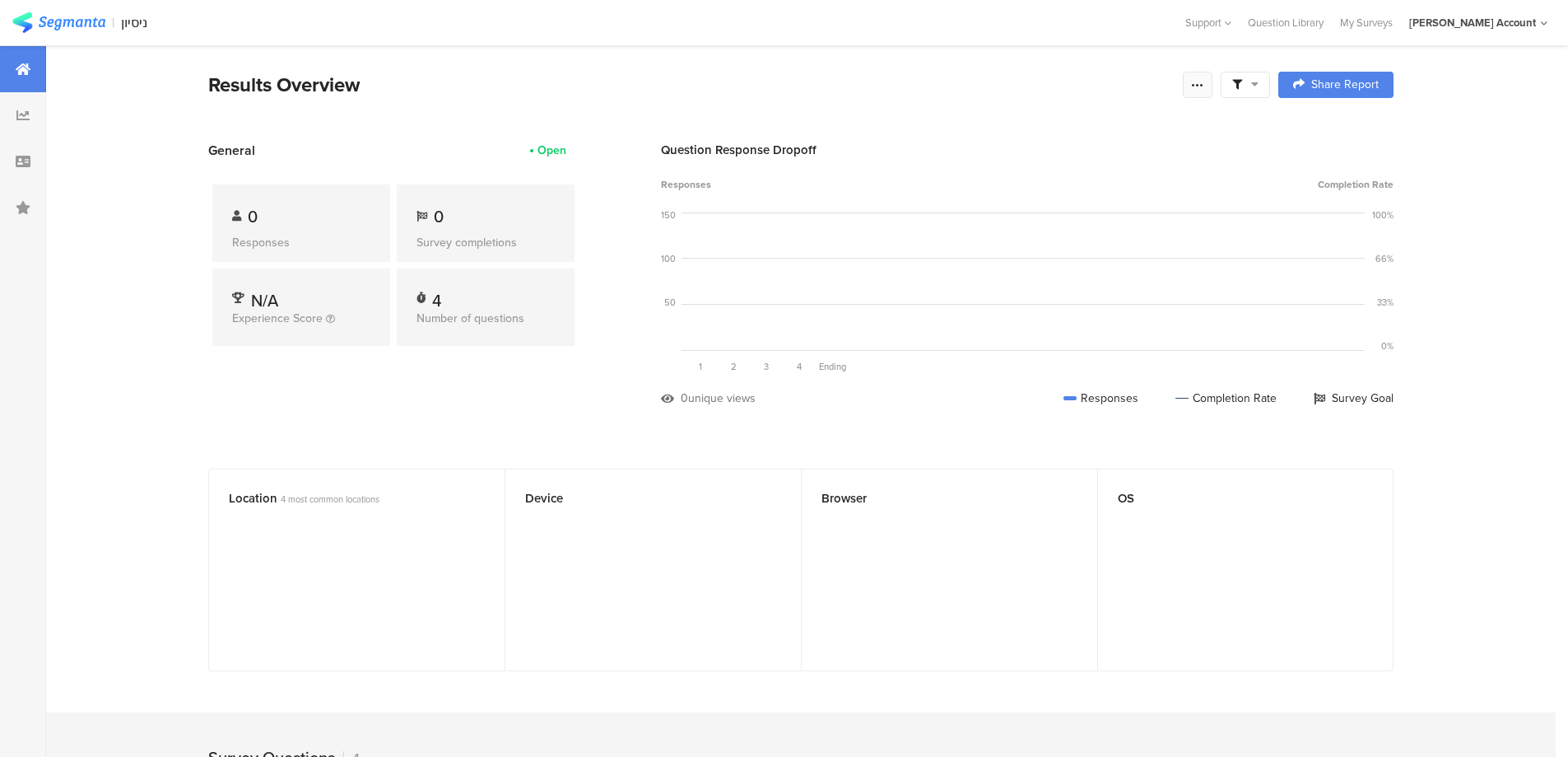
click at [1204, 86] on icon at bounding box center [1197, 84] width 13 height 13
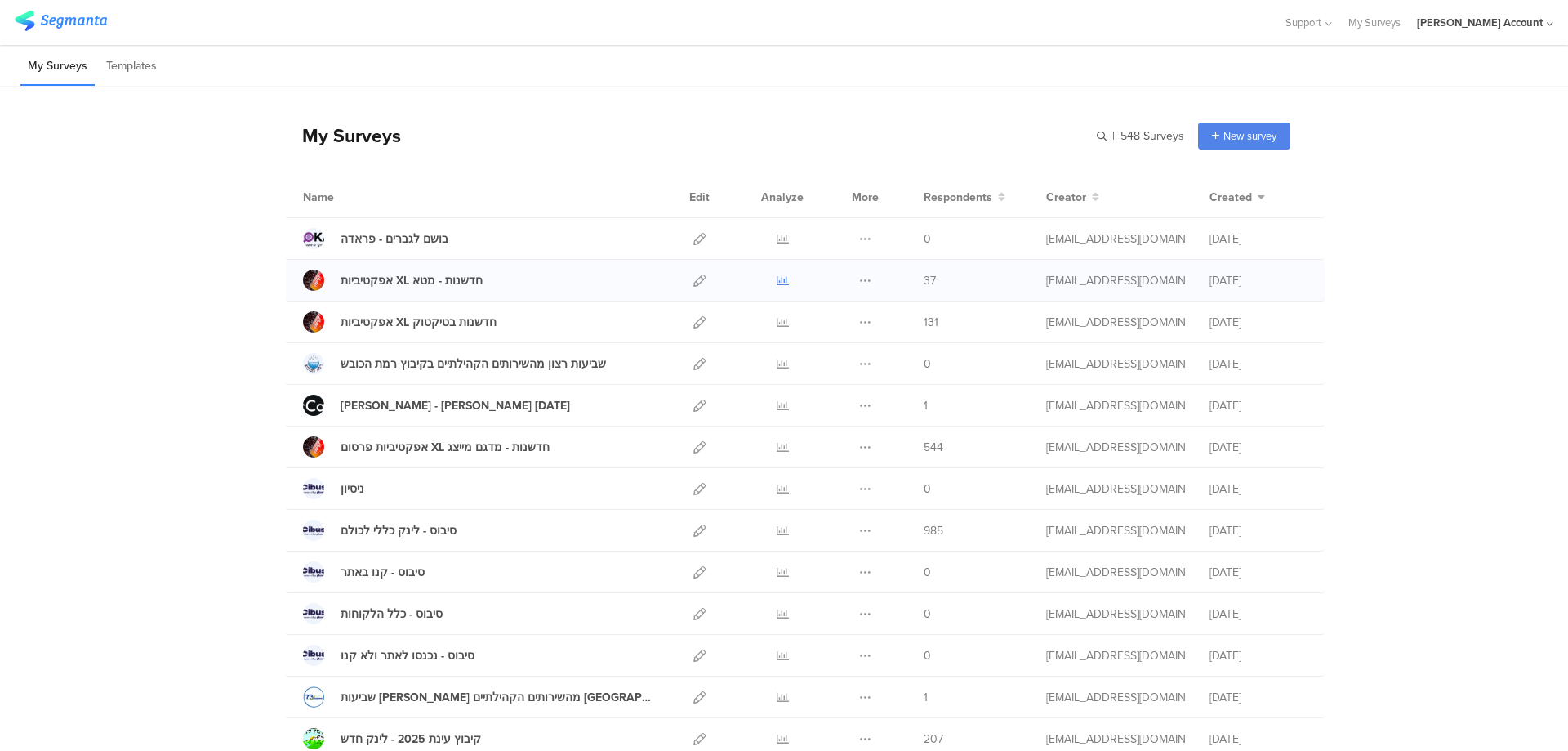
click at [777, 277] on icon at bounding box center [783, 281] width 12 height 12
click at [777, 318] on icon at bounding box center [783, 322] width 12 height 12
click at [694, 237] on icon at bounding box center [699, 239] width 12 height 12
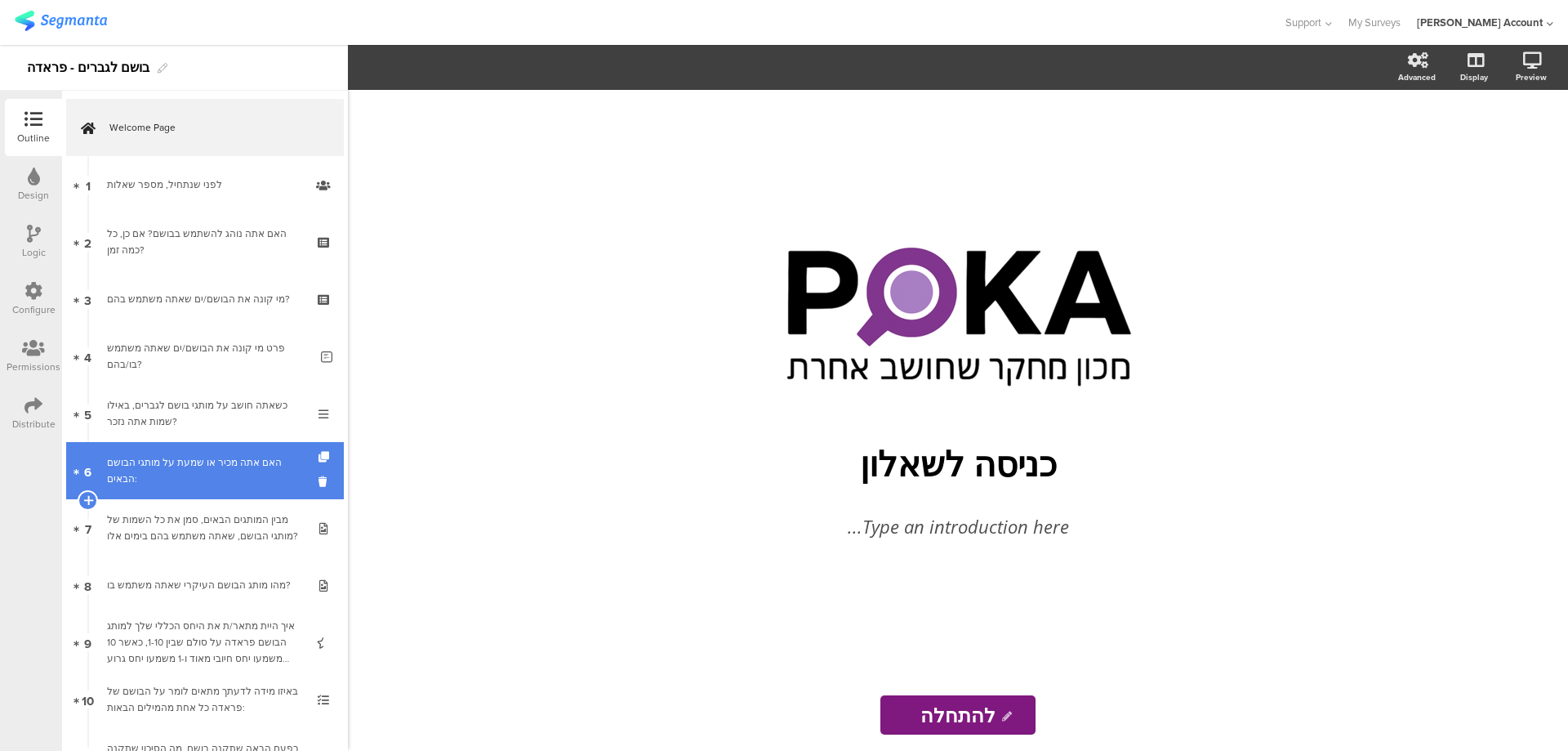
click at [231, 461] on div "האם אתה מכיר או שמעת על מותגי הבושם הבאים:" at bounding box center [204, 470] width 195 height 33
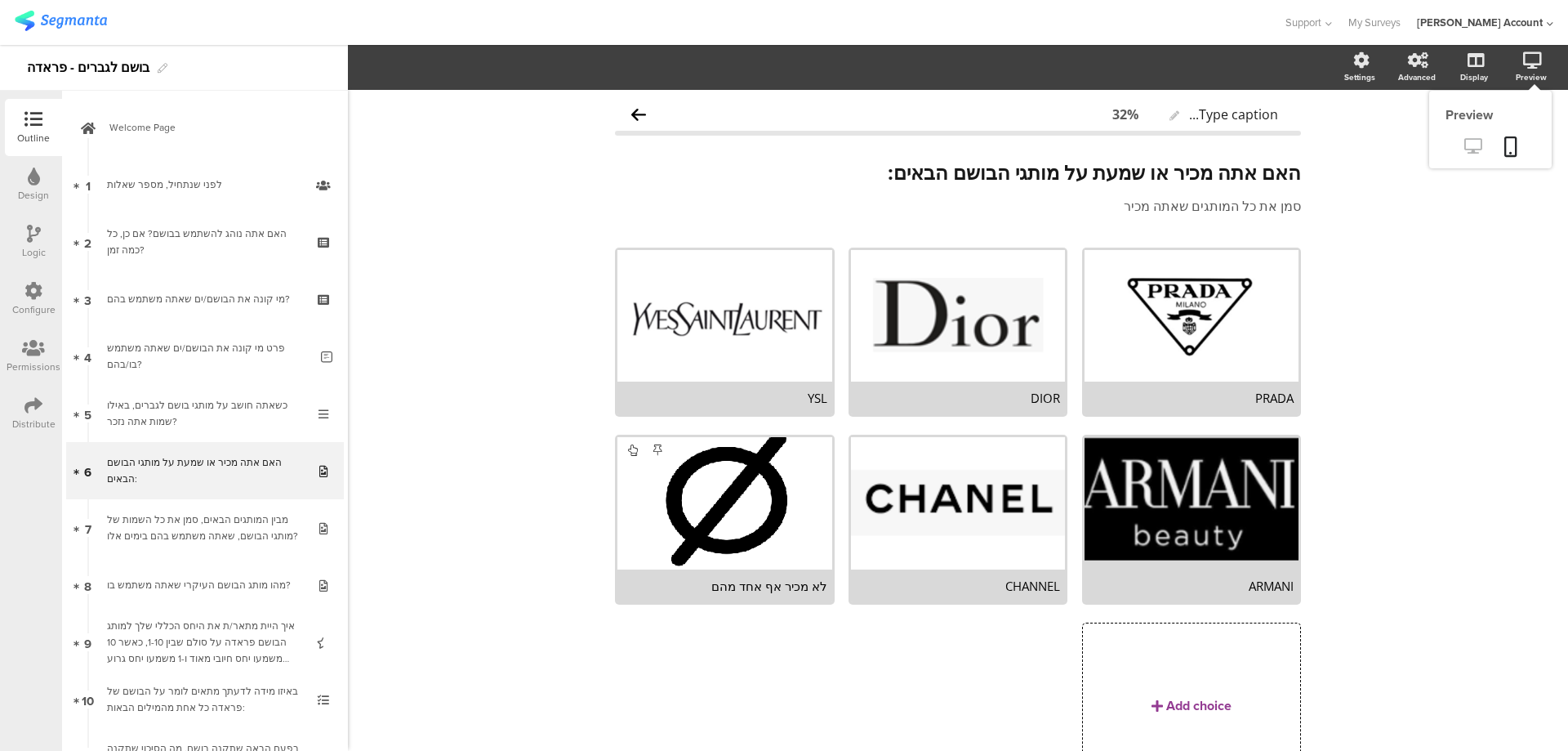
click at [1466, 141] on icon at bounding box center [1473, 146] width 17 height 16
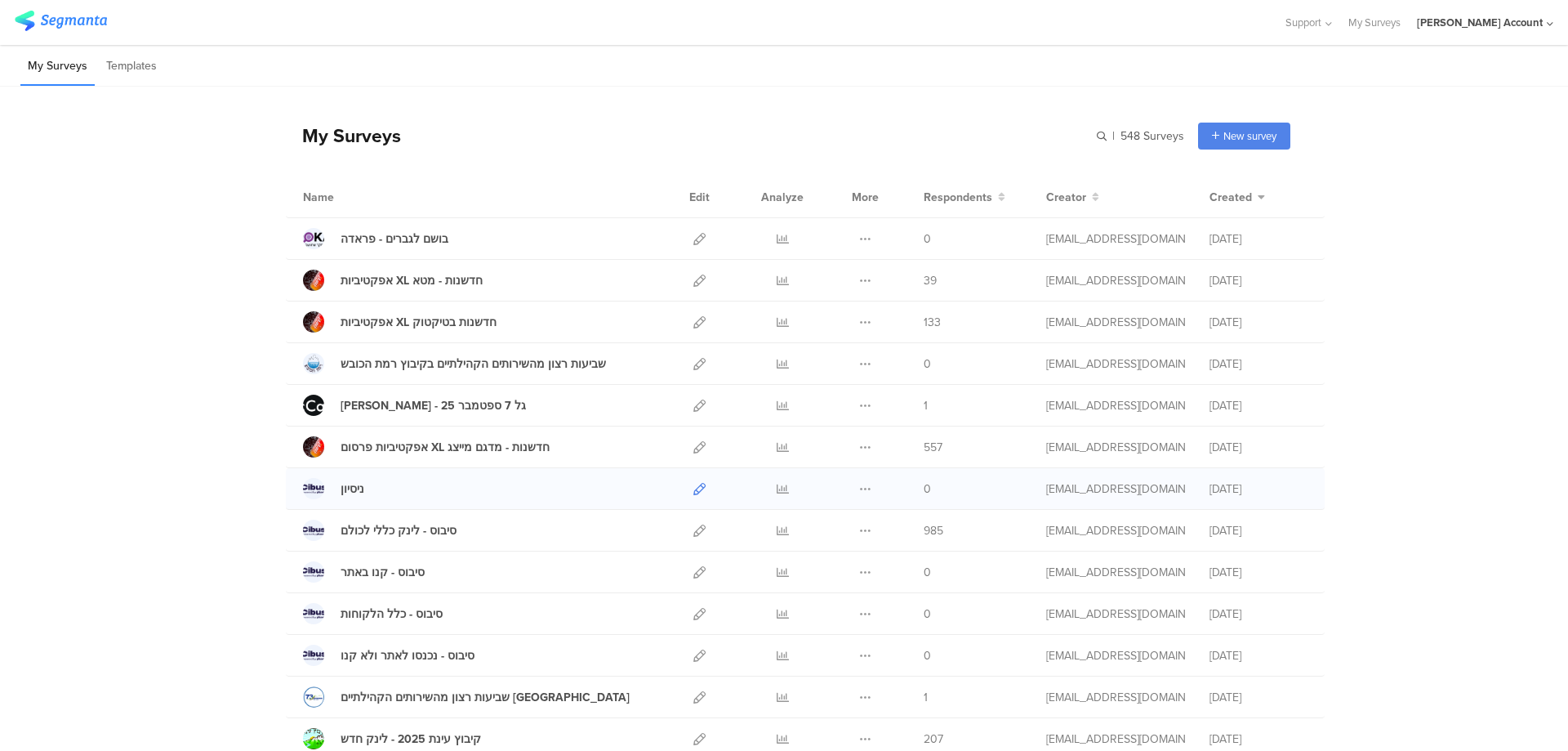
click at [695, 488] on icon at bounding box center [699, 489] width 12 height 12
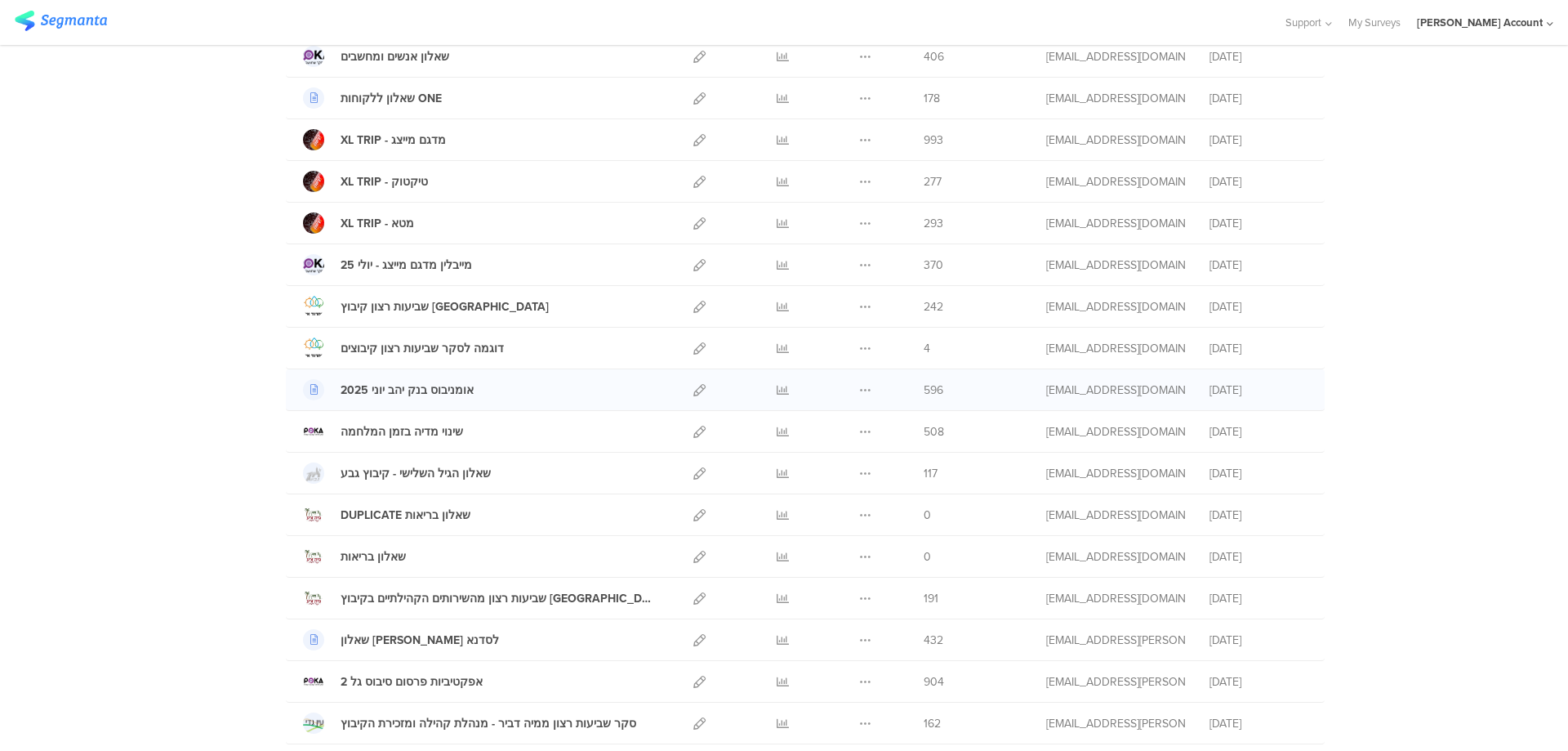
scroll to position [674, 0]
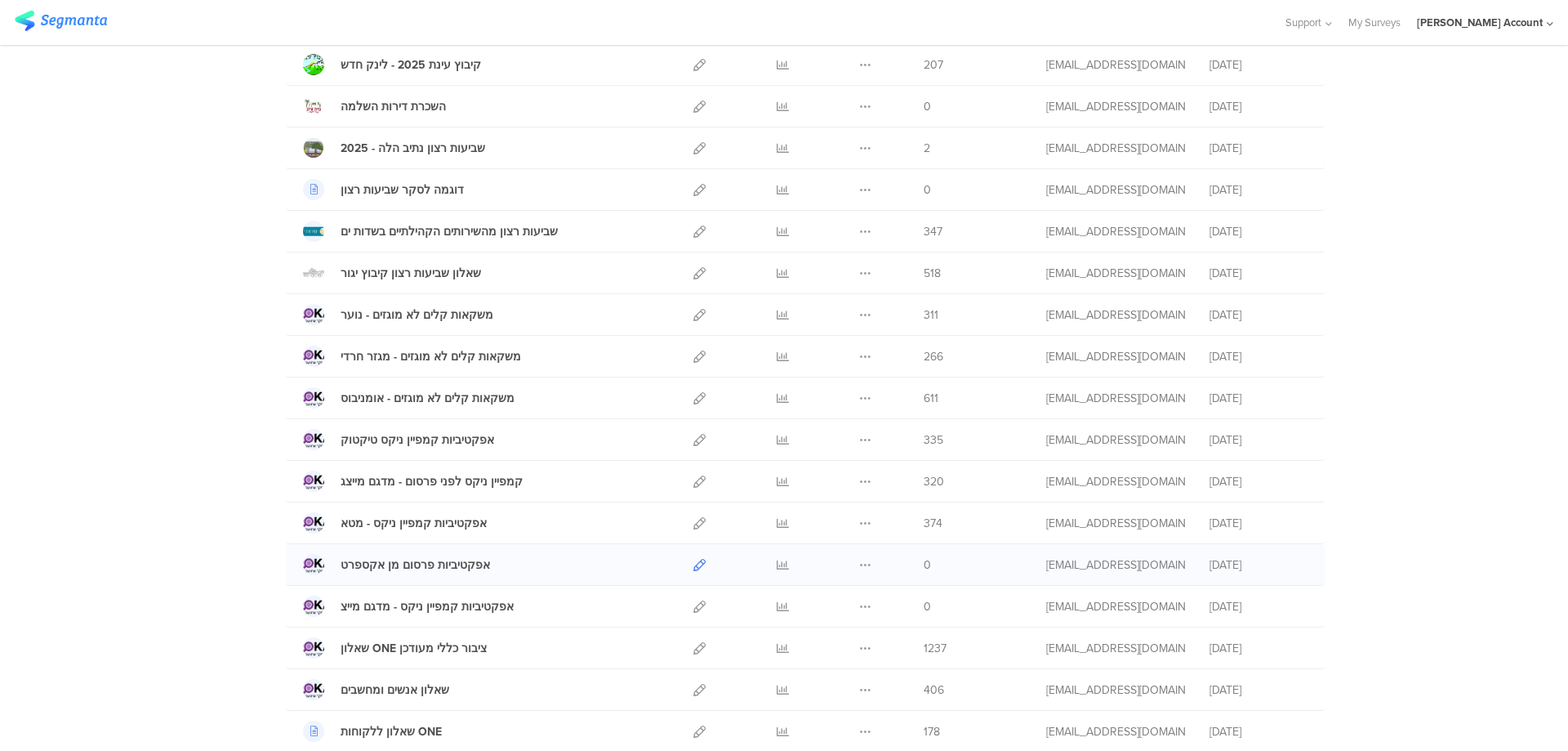
click at [693, 563] on icon at bounding box center [699, 565] width 12 height 12
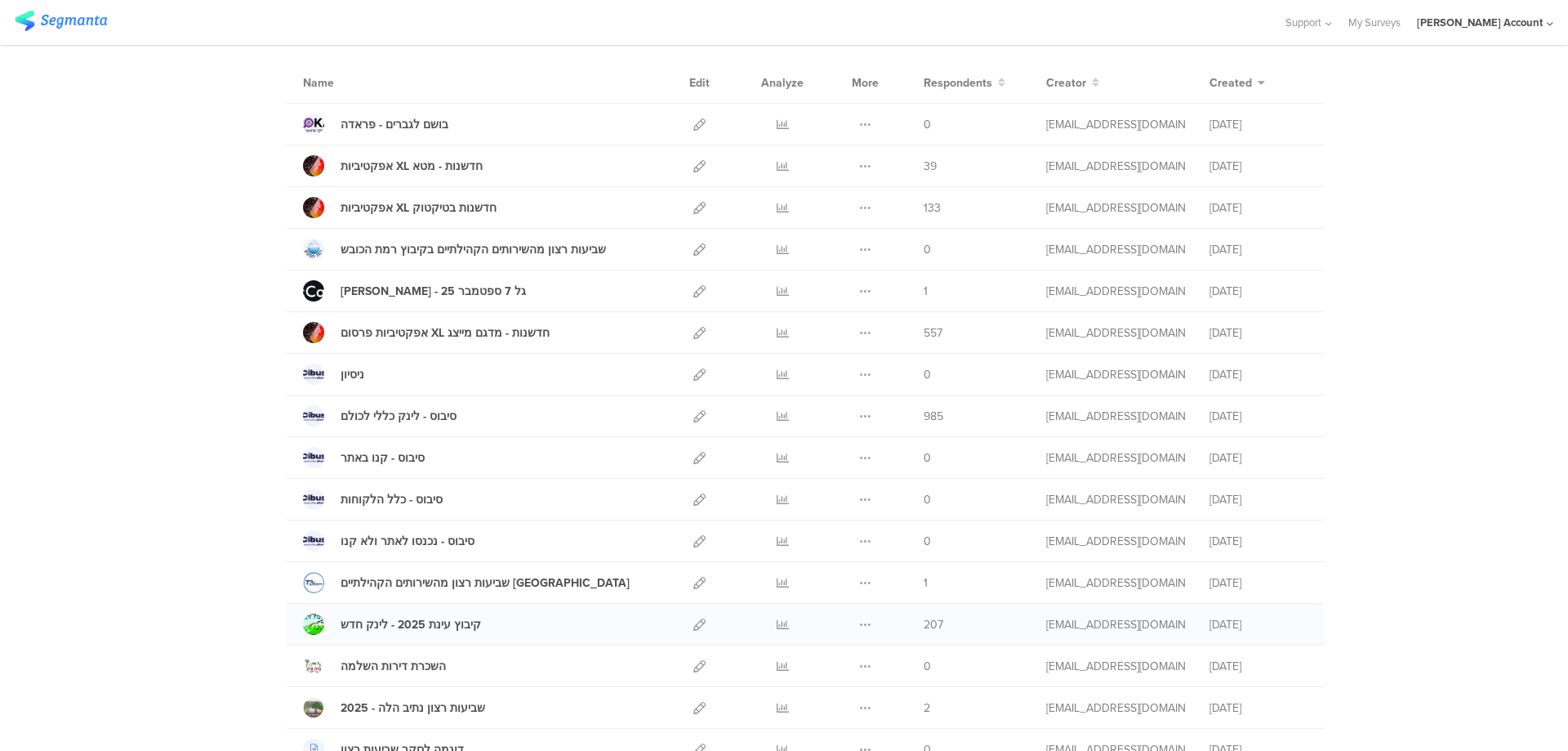
scroll to position [78, 0]
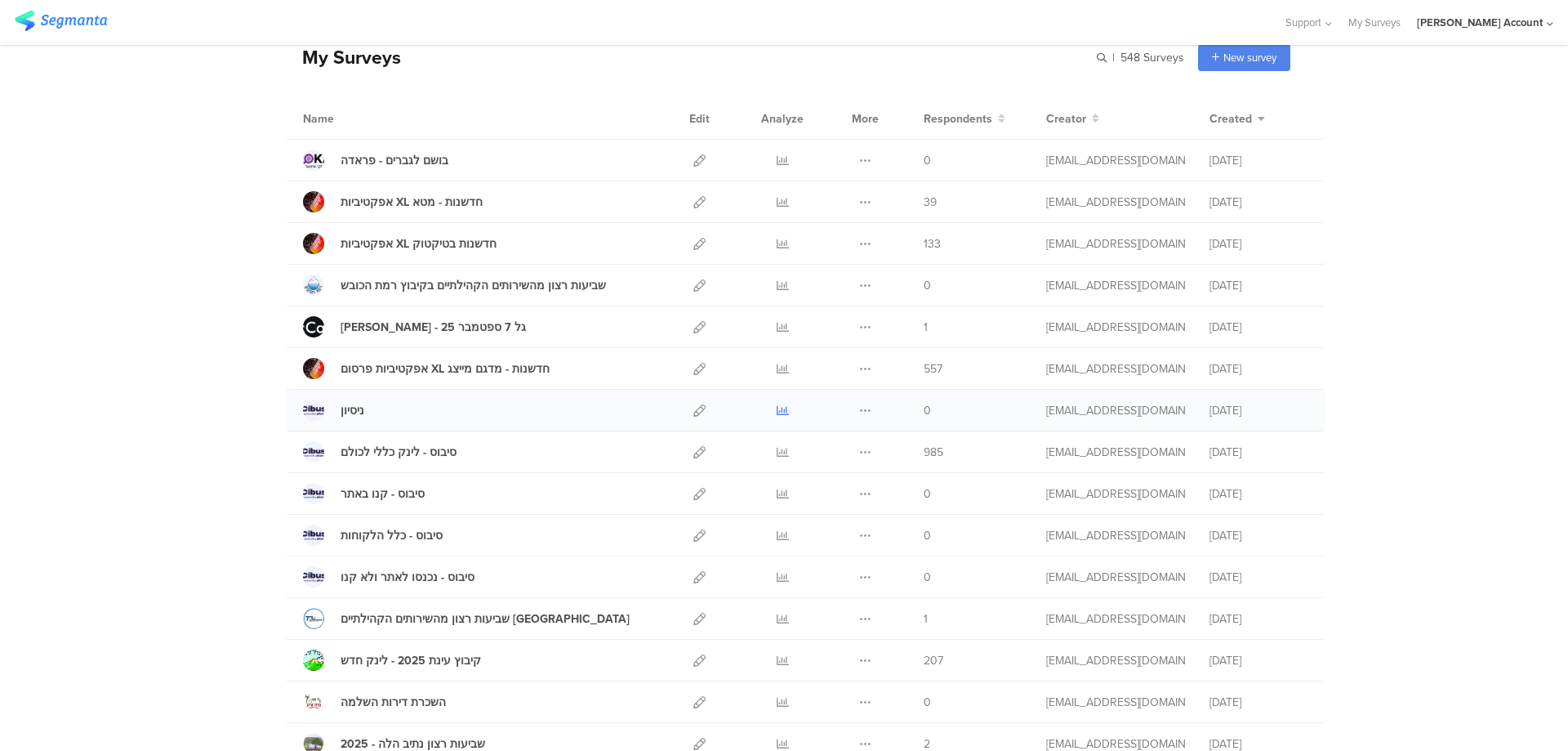
click at [779, 412] on icon at bounding box center [783, 411] width 12 height 12
click at [859, 160] on icon at bounding box center [865, 160] width 12 height 12
click at [843, 199] on button "Duplicate" at bounding box center [833, 202] width 90 height 29
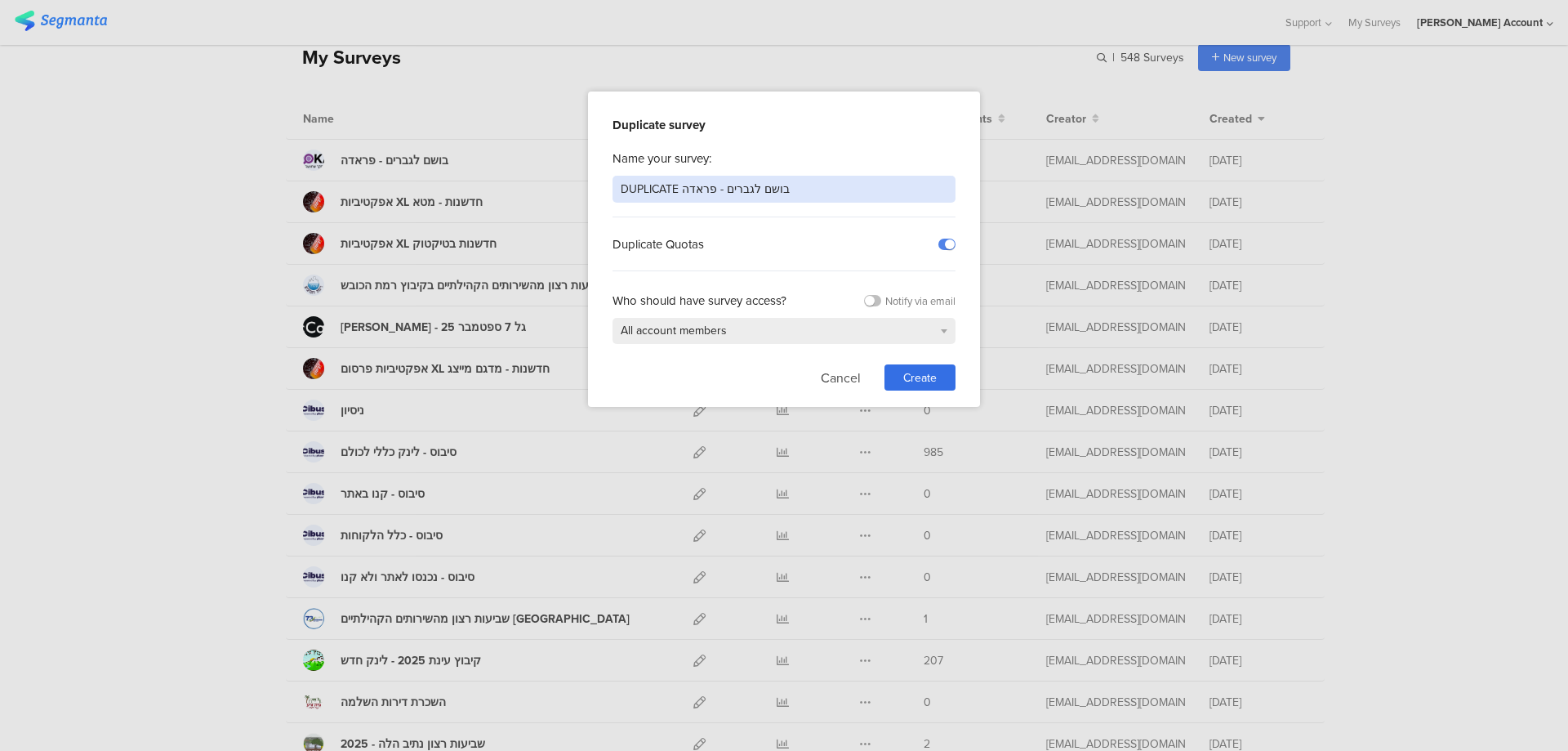
drag, startPoint x: 838, startPoint y: 193, endPoint x: 581, endPoint y: 188, distance: 257.0
click at [581, 188] on div "Duplicate survey Name your survey: DUPLICATE בושם לגברים - פראדה Duplicate Quot…" at bounding box center [784, 376] width 1568 height 751
type input "אפקטיביות פרסום מן אקספרט"
click at [920, 376] on span "Create" at bounding box center [920, 378] width 34 height 17
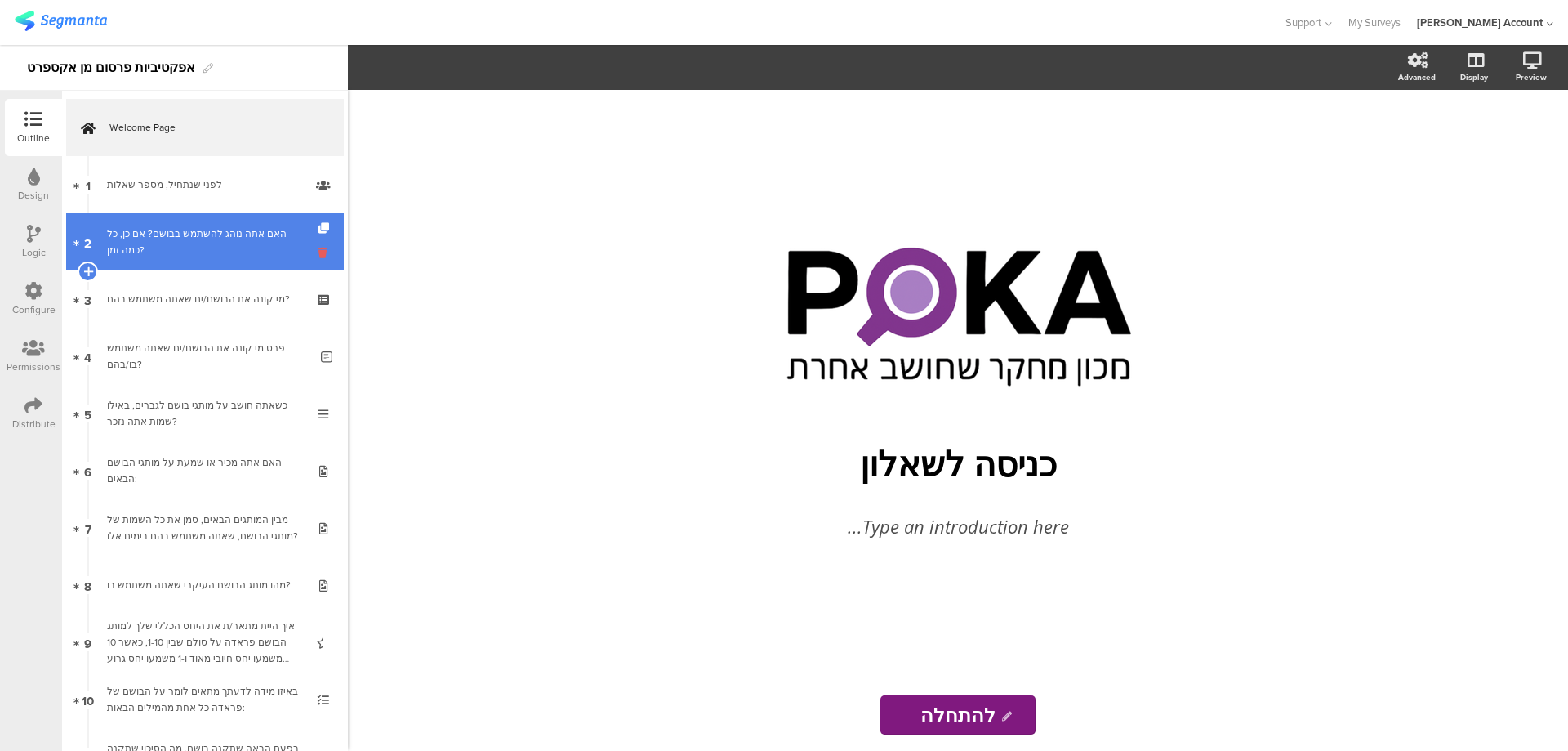
click at [319, 249] on icon at bounding box center [325, 253] width 14 height 16
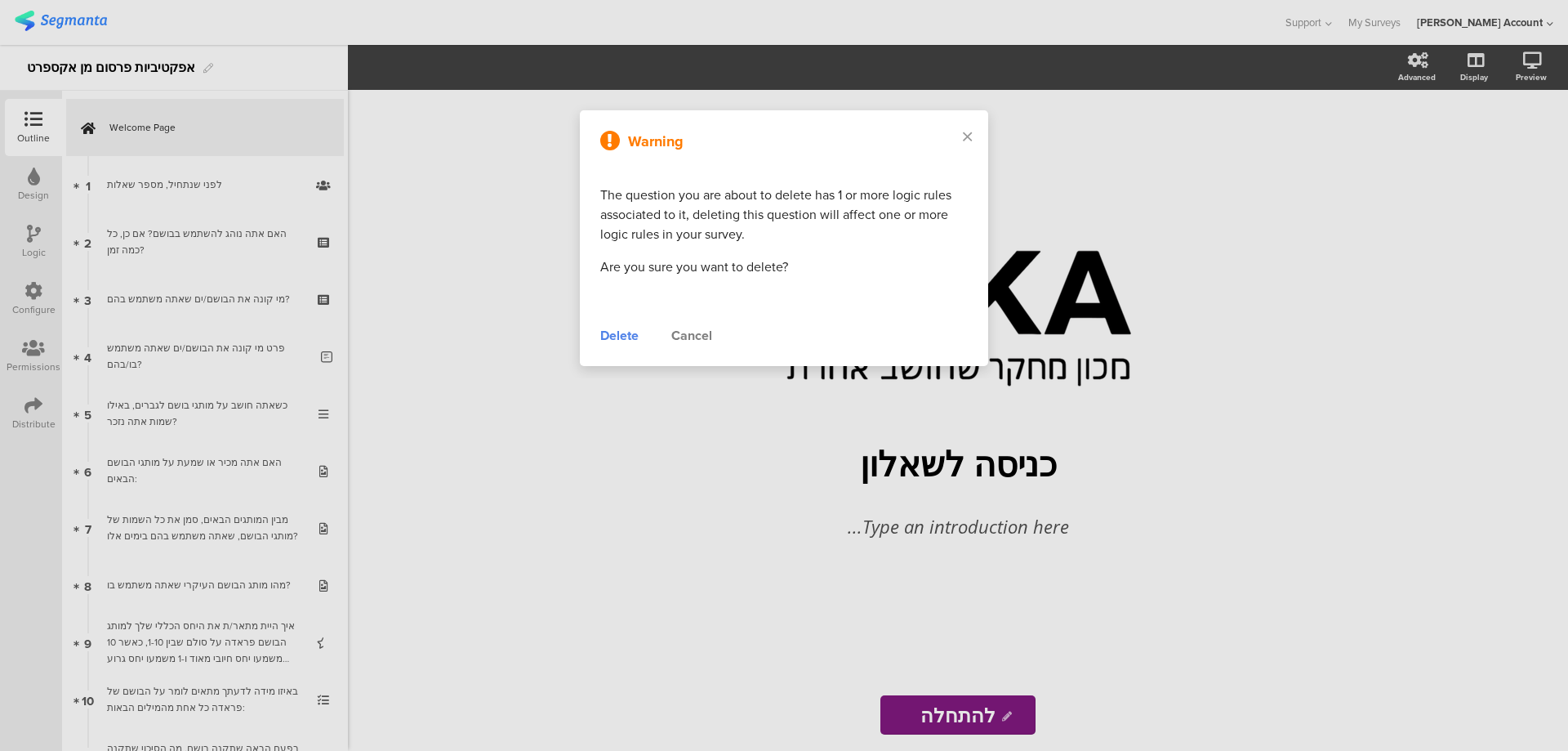
click at [621, 339] on div "Delete" at bounding box center [619, 336] width 39 height 20
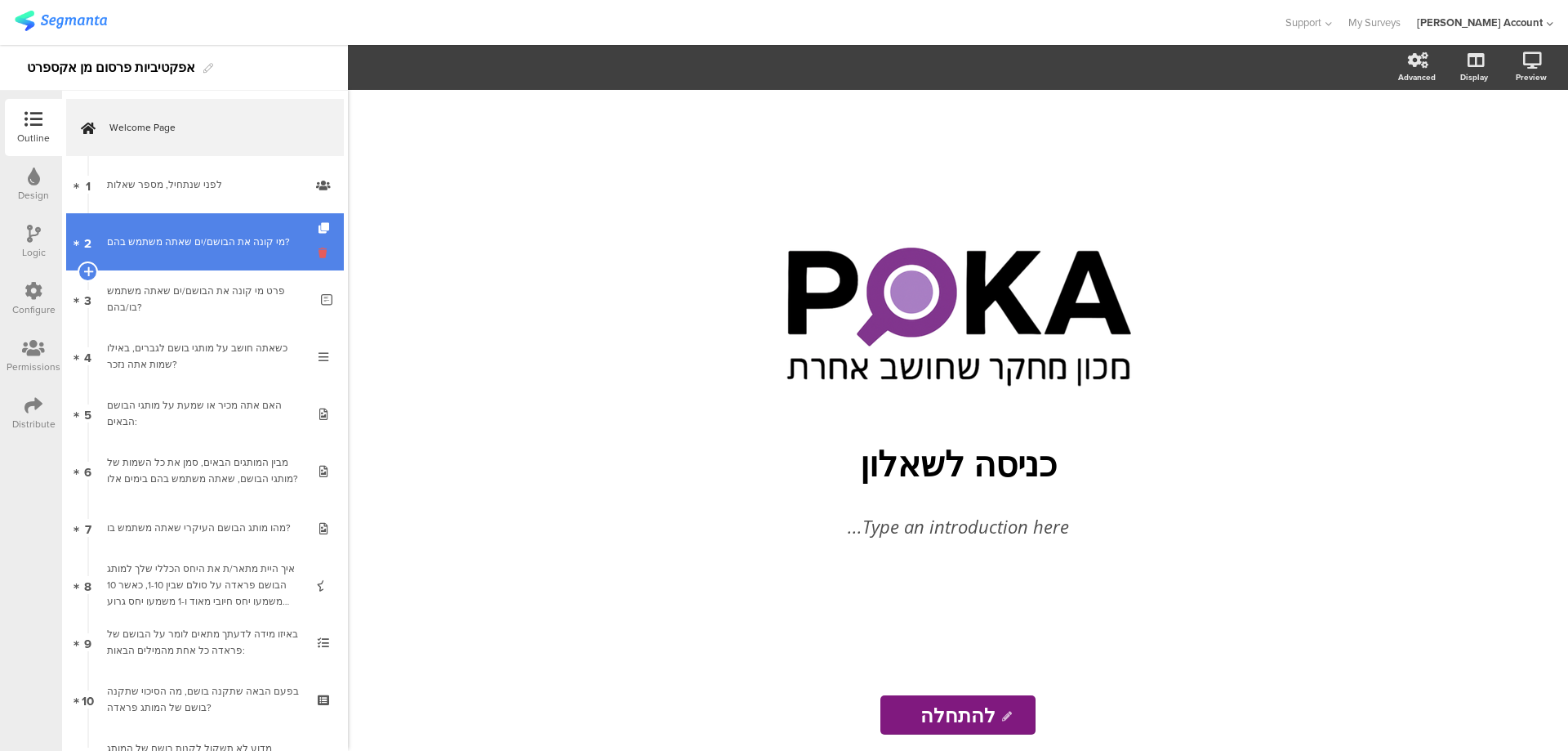
click at [319, 254] on icon at bounding box center [325, 253] width 14 height 16
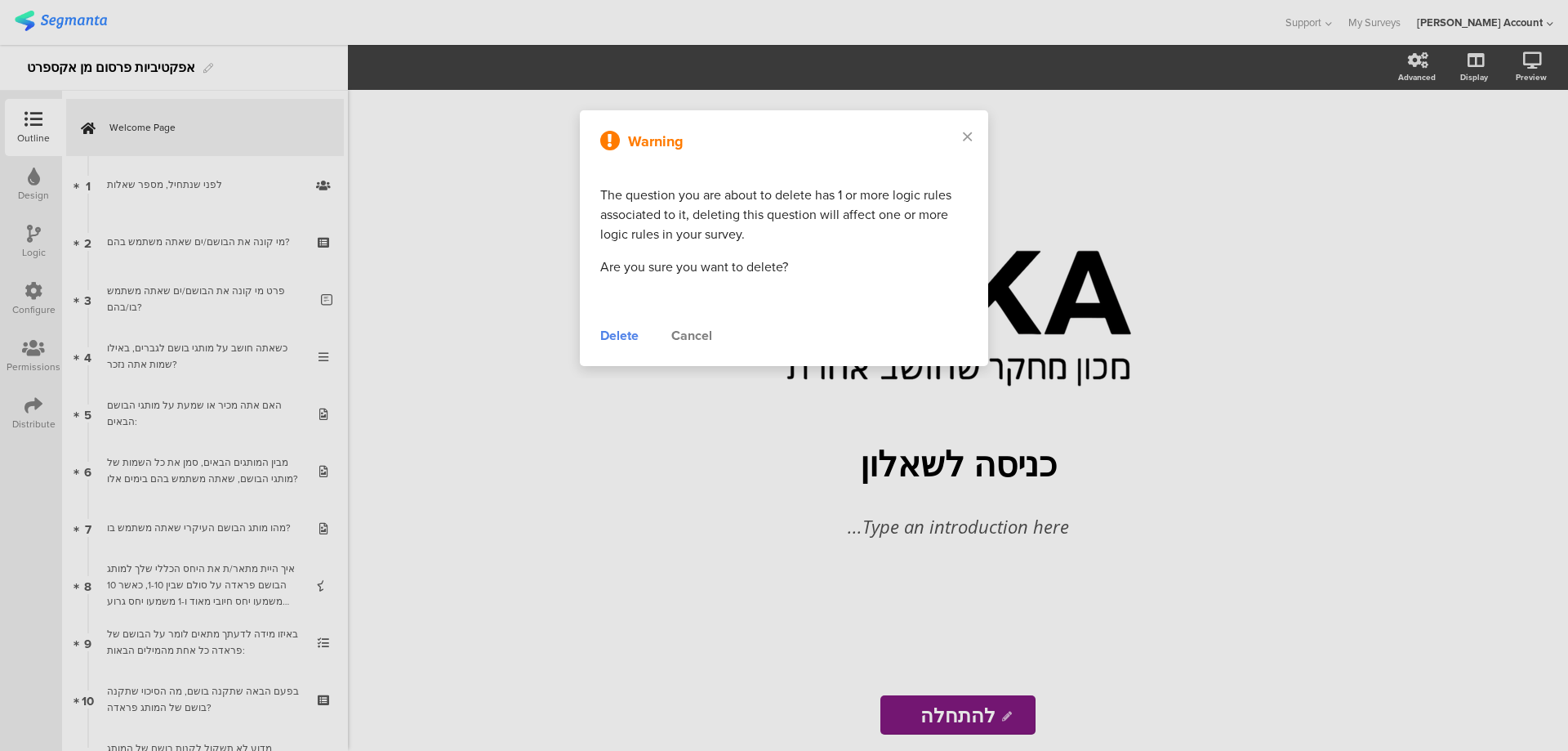
click at [619, 335] on div "Delete" at bounding box center [619, 336] width 39 height 20
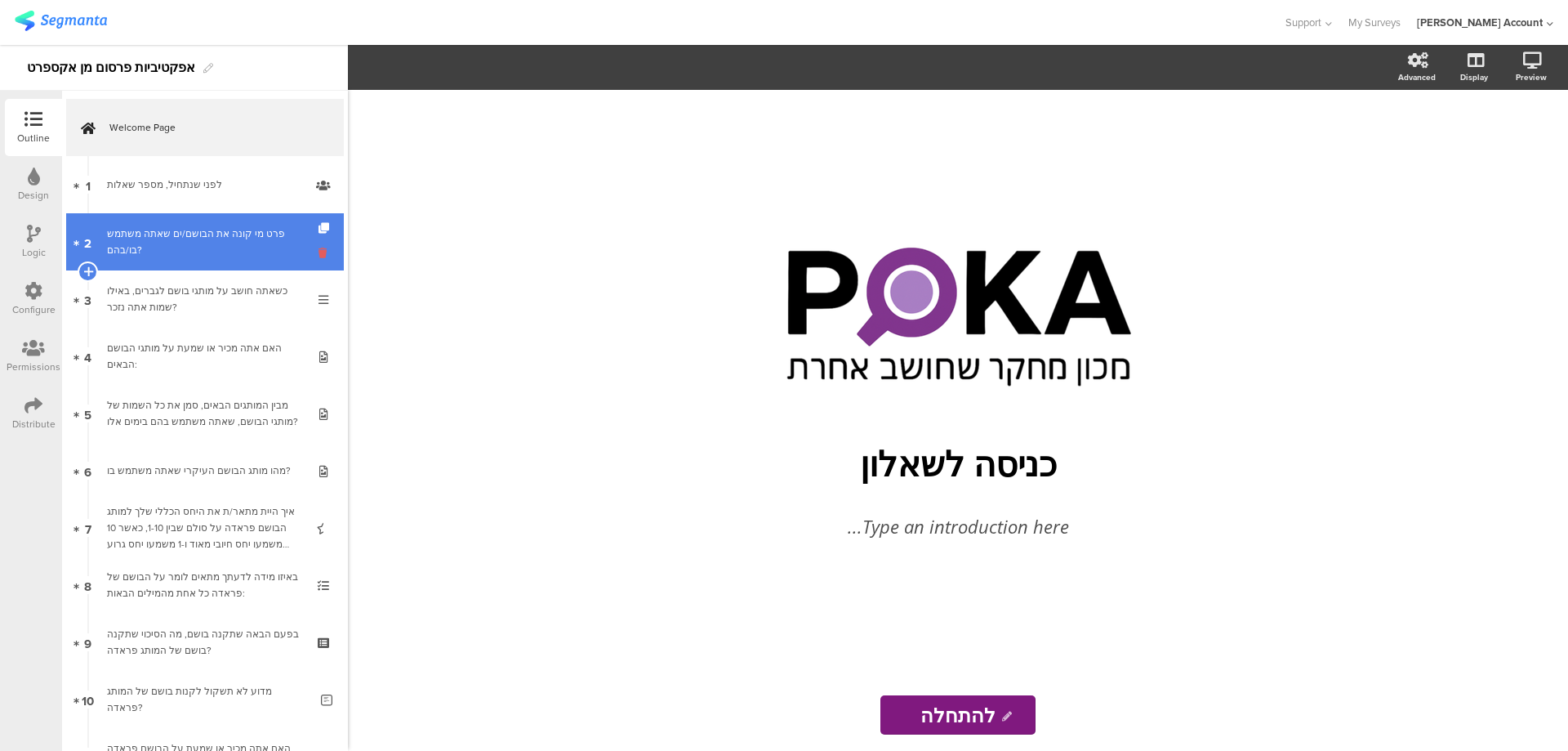
click at [319, 254] on icon at bounding box center [325, 253] width 14 height 16
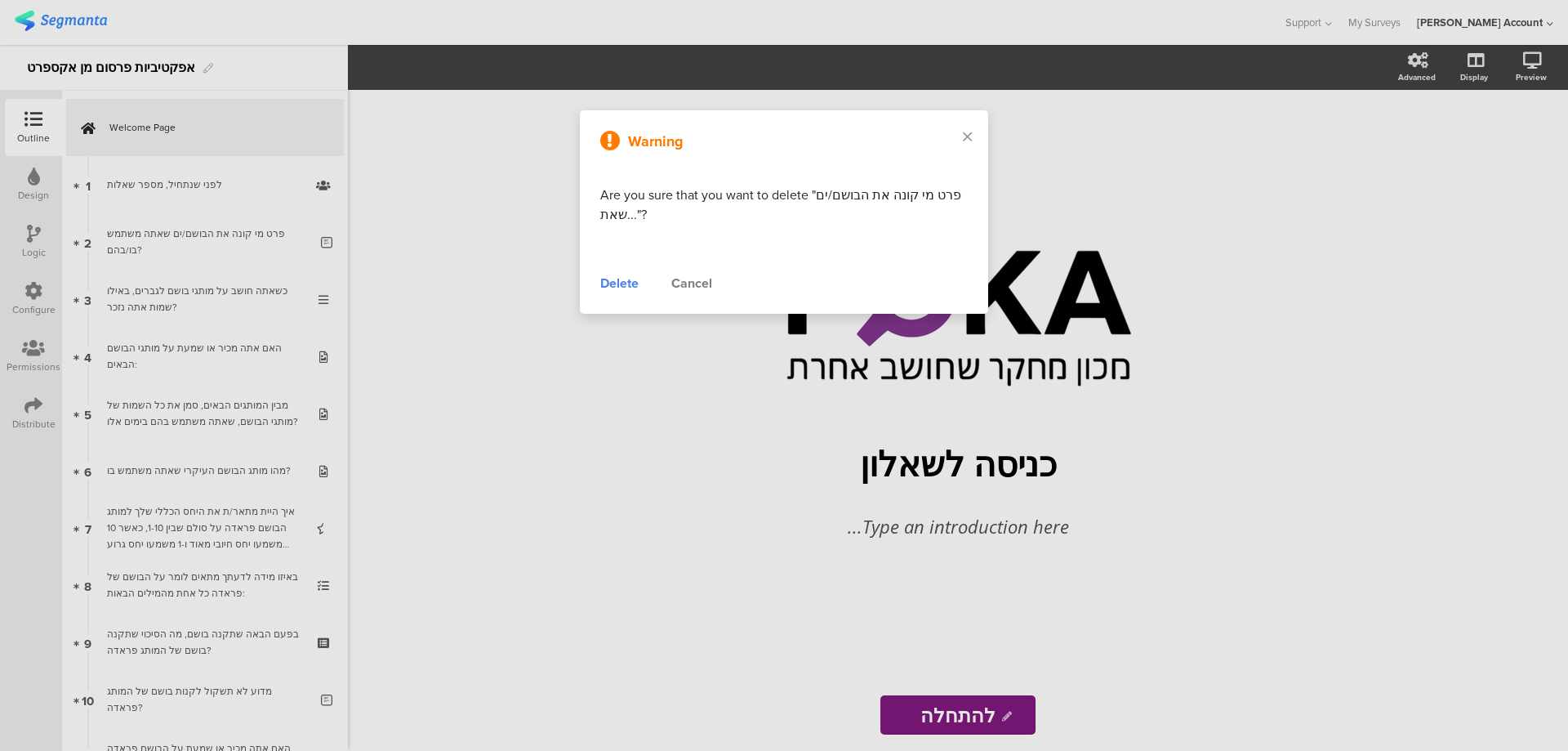
click at [620, 285] on div "Delete" at bounding box center [619, 283] width 39 height 20
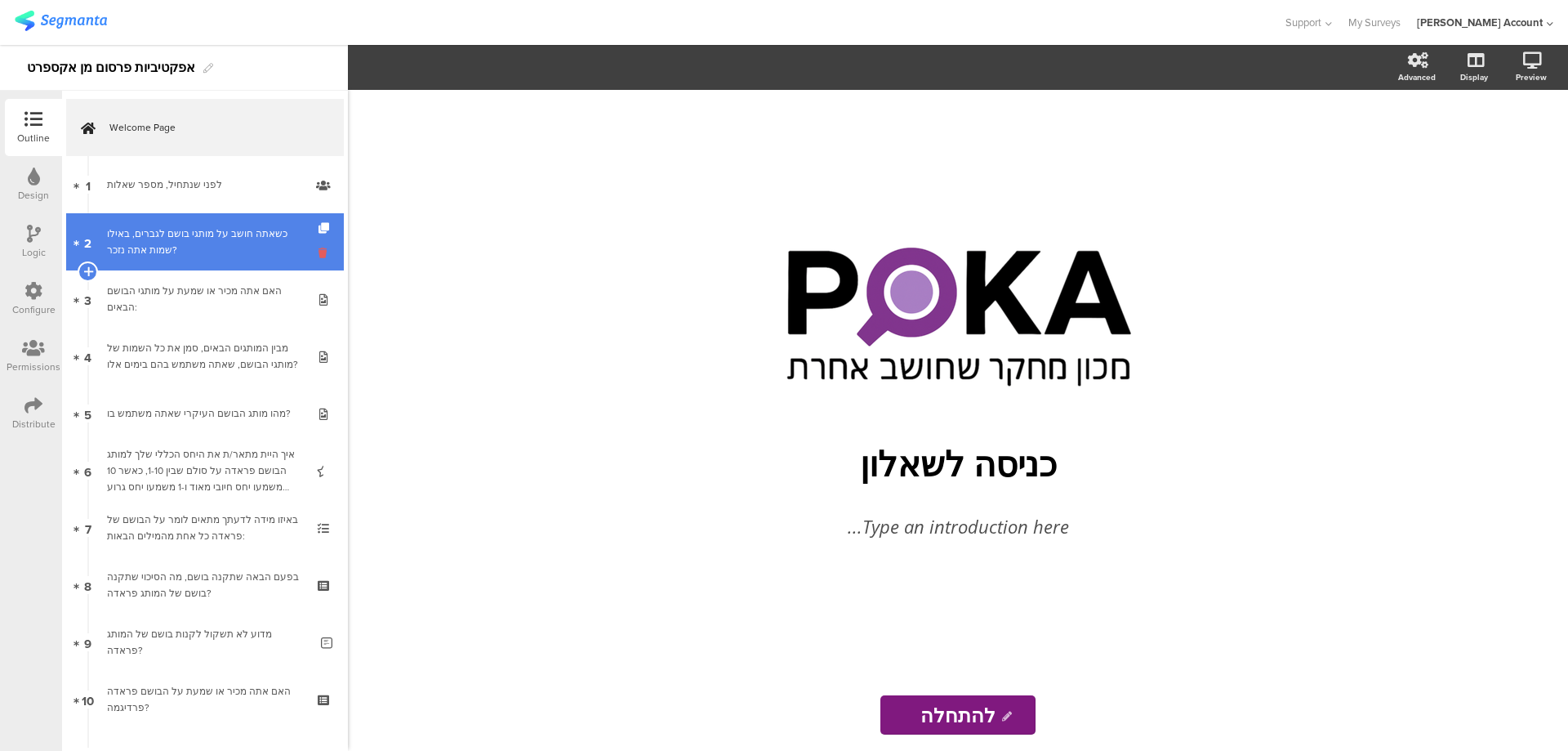
click at [319, 250] on icon at bounding box center [325, 253] width 14 height 16
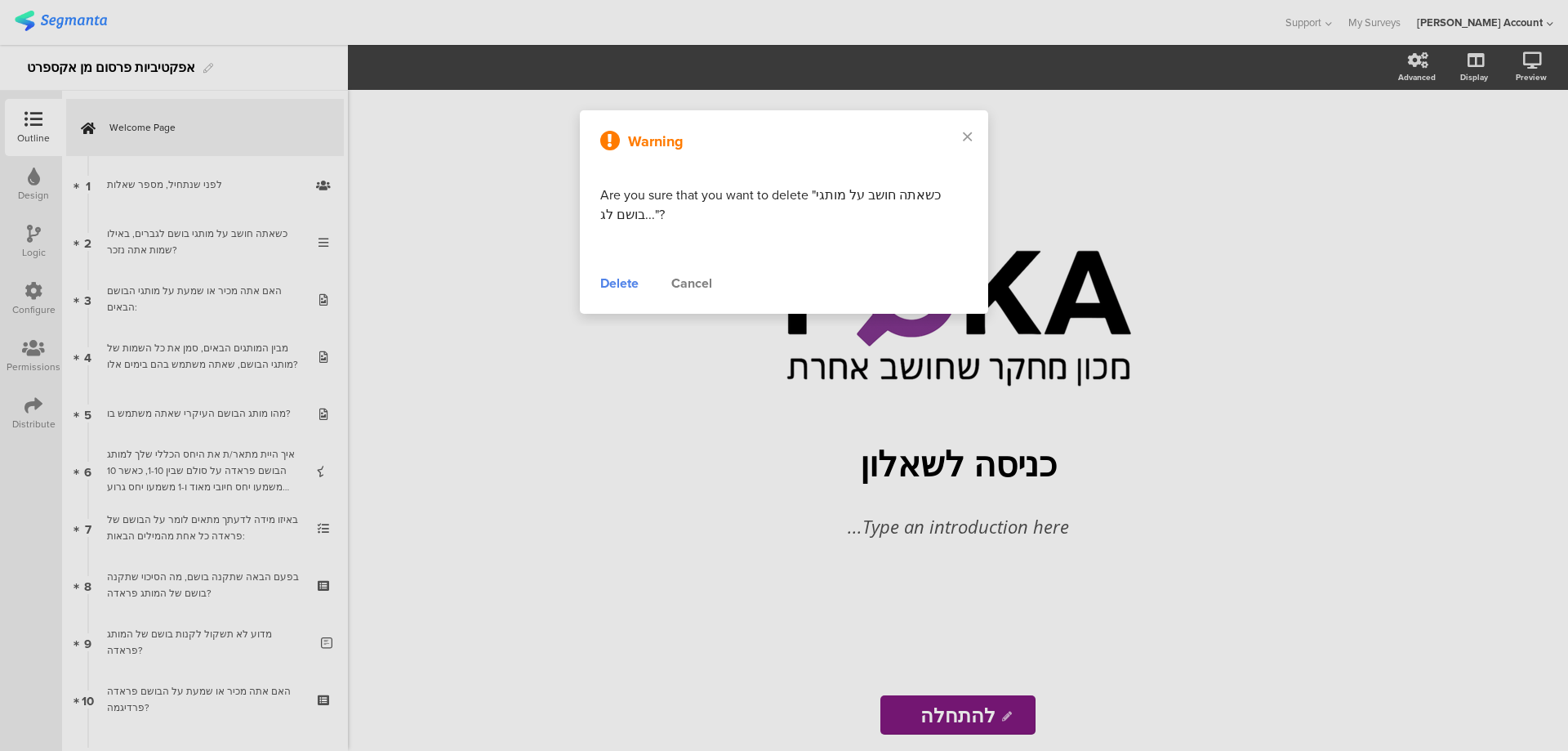
click at [622, 279] on div "Delete" at bounding box center [619, 283] width 39 height 20
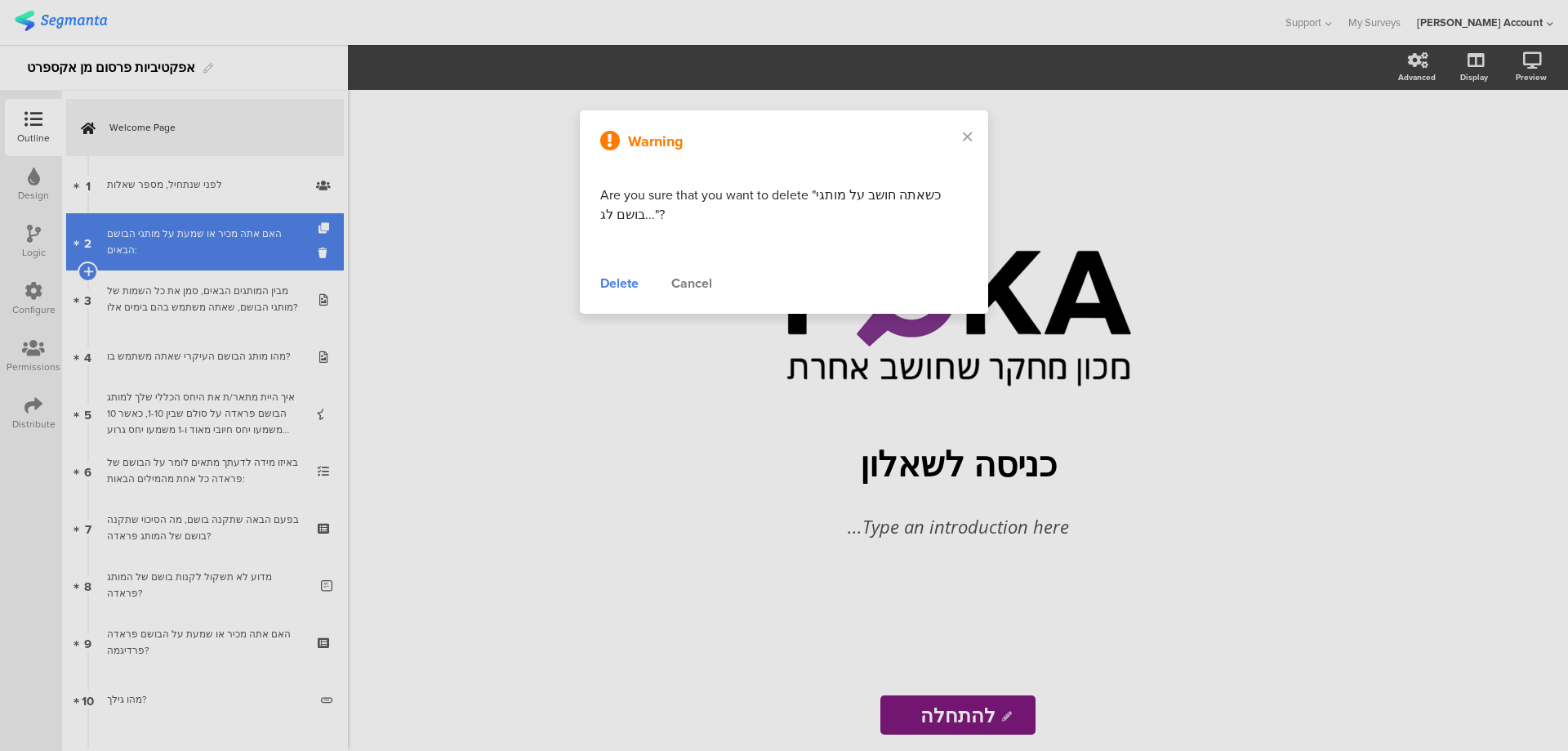
click at [211, 222] on link "2 האם אתה מכיר או שמעת על מותגי הבושם הבאים:" at bounding box center [205, 242] width 278 height 57
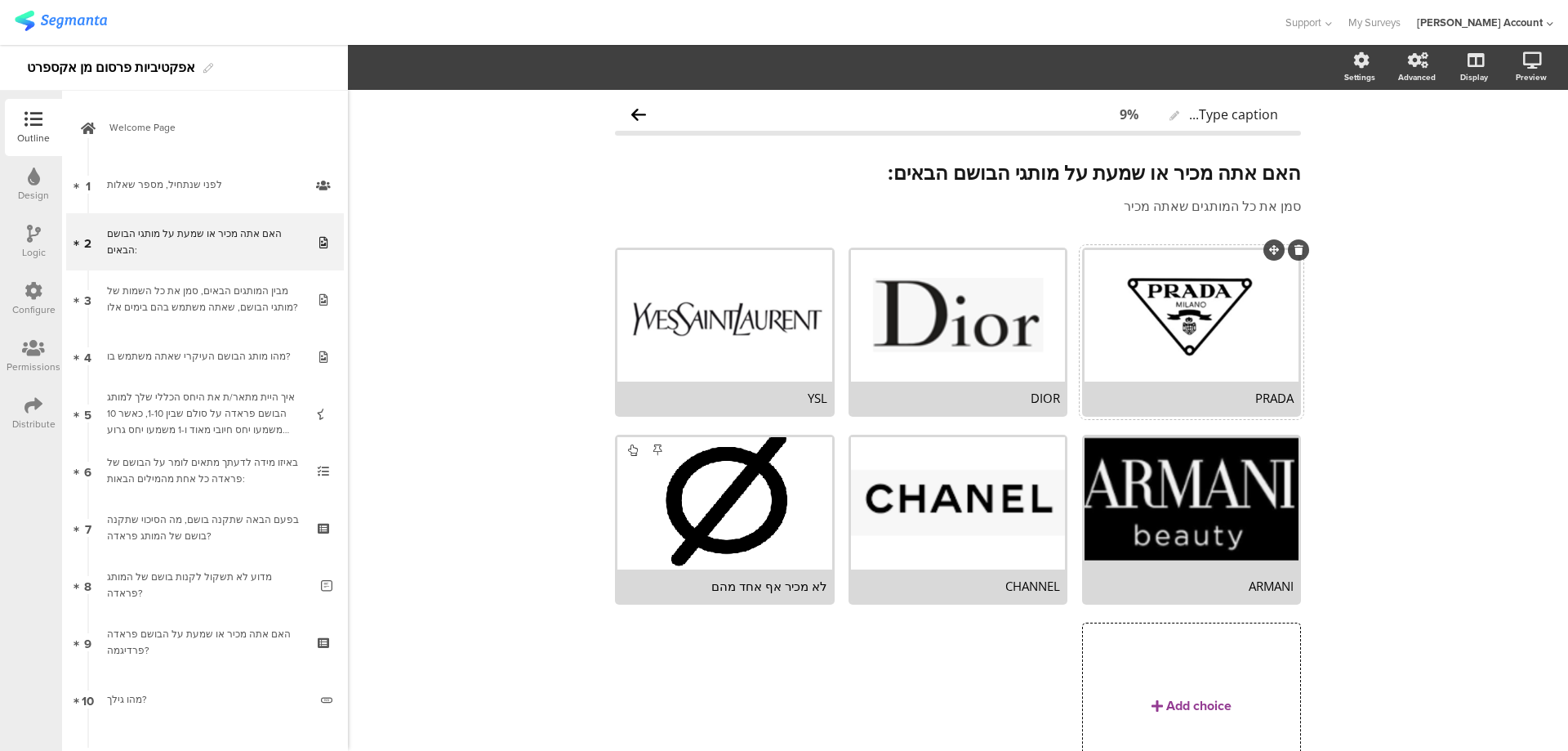
click at [1196, 404] on div "PRADA" at bounding box center [1191, 397] width 204 height 16
click at [406, 70] on icon "button" at bounding box center [404, 66] width 13 height 13
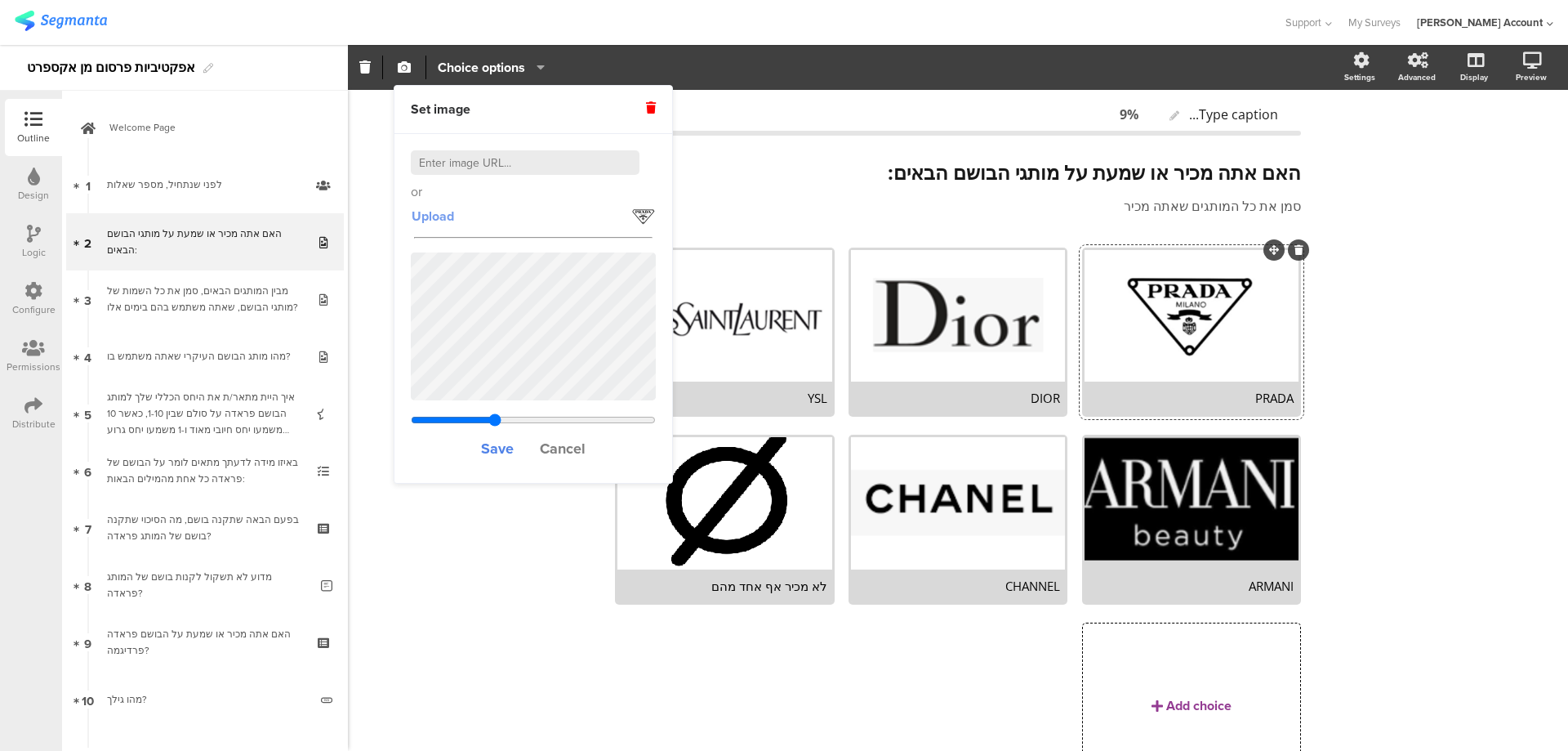
click at [437, 215] on span "Upload" at bounding box center [432, 216] width 42 height 19
type input "0.33603840877915"
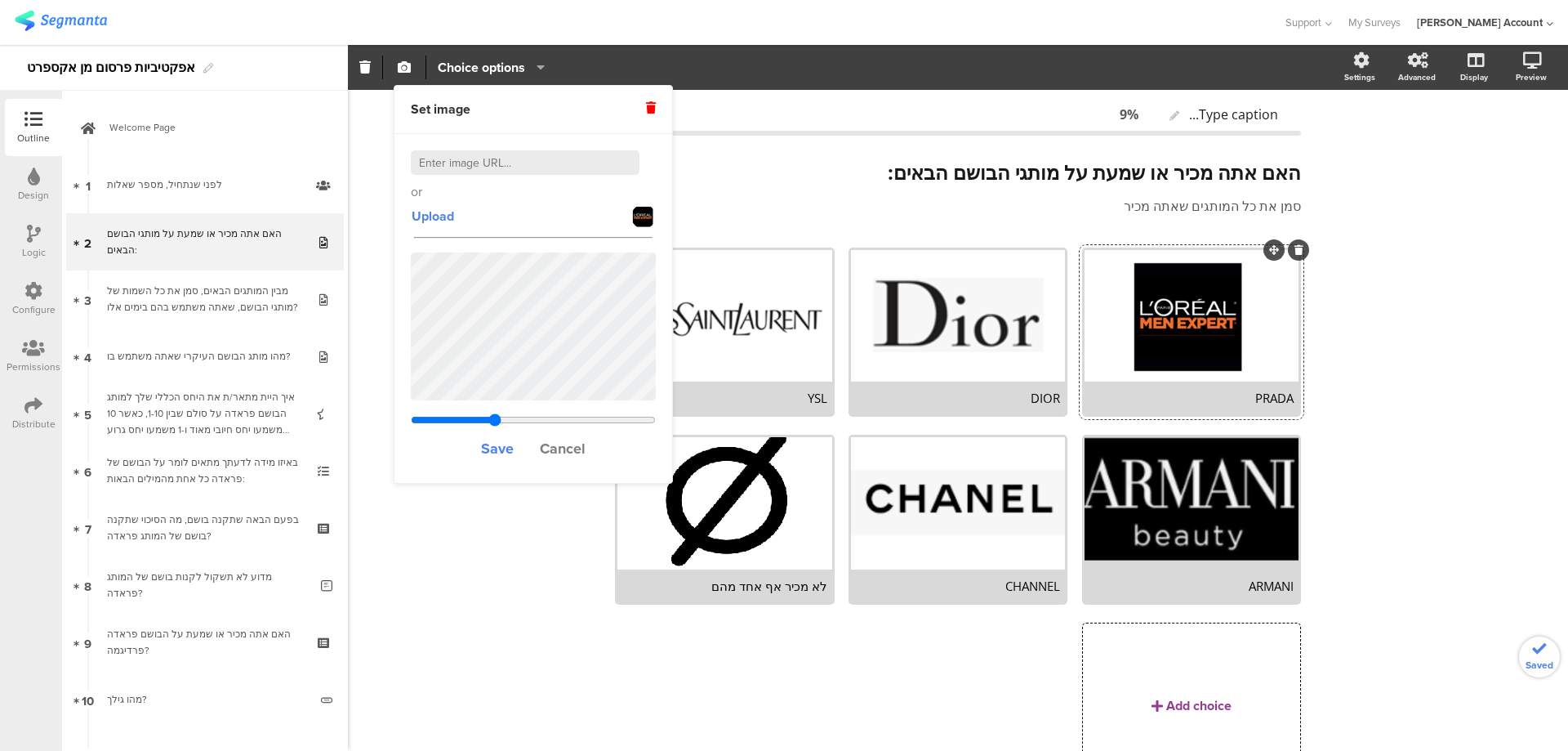
click at [1244, 401] on div "PRADA" at bounding box center [1191, 397] width 204 height 16
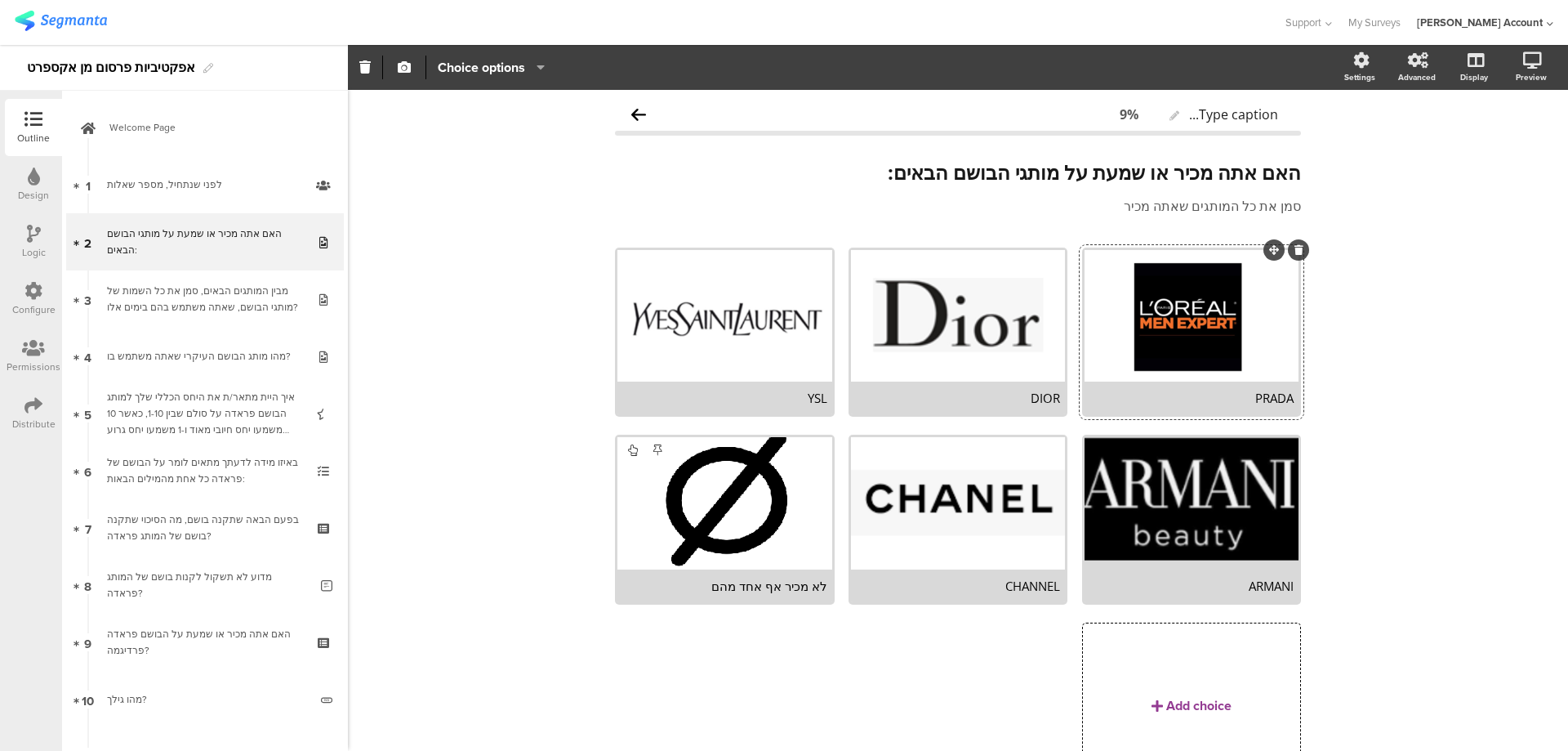
click at [1244, 401] on div "PRADA" at bounding box center [1191, 397] width 204 height 16
click at [1037, 399] on div "DIOR" at bounding box center [958, 397] width 204 height 16
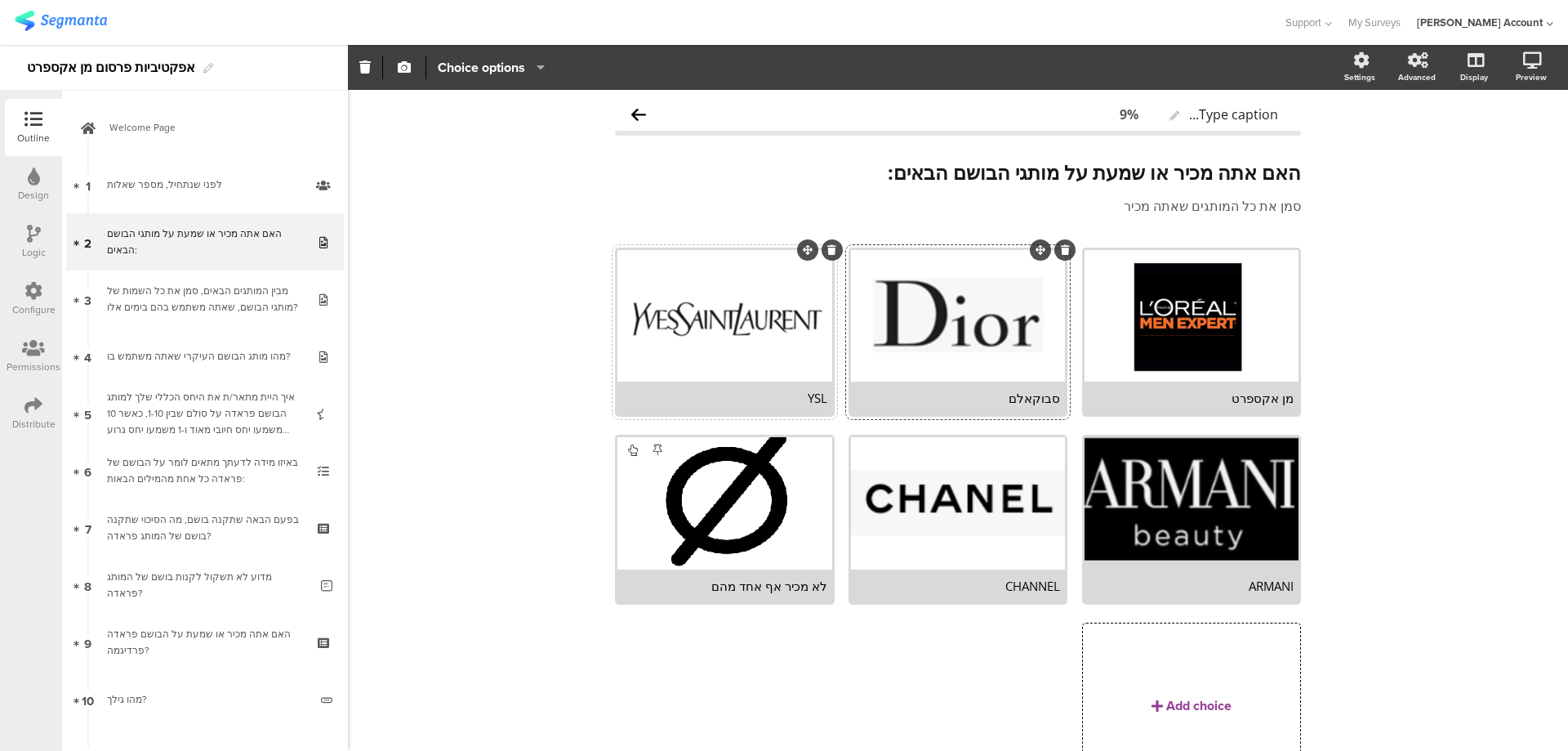
click at [809, 398] on div "YSL" at bounding box center [724, 397] width 204 height 16
click at [942, 344] on div at bounding box center [958, 315] width 214 height 132
click at [397, 65] on span "button" at bounding box center [404, 67] width 20 height 14
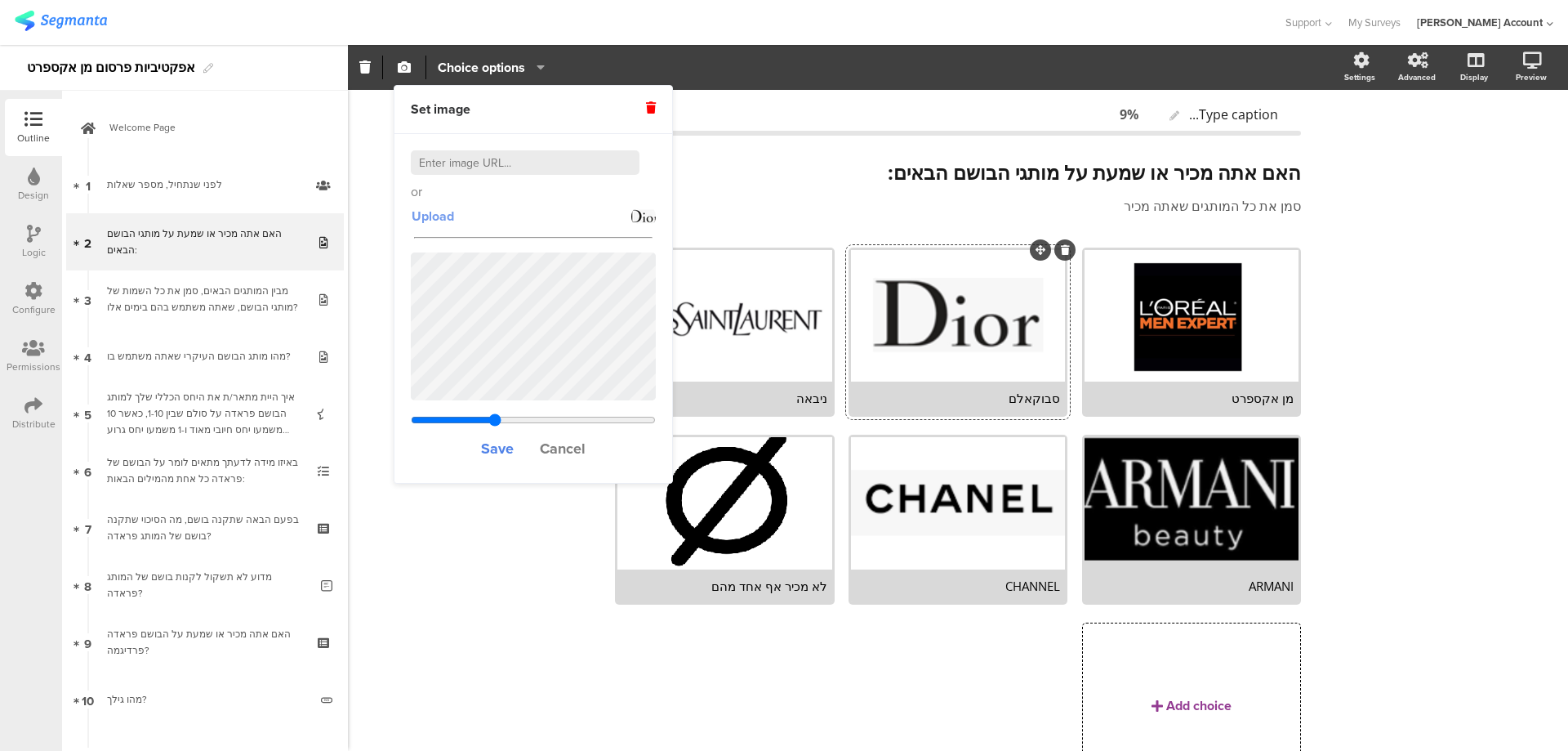
click at [431, 214] on span "Upload" at bounding box center [432, 216] width 42 height 19
type input "0.33603840877915"
click at [496, 443] on span "Save" at bounding box center [498, 448] width 33 height 22
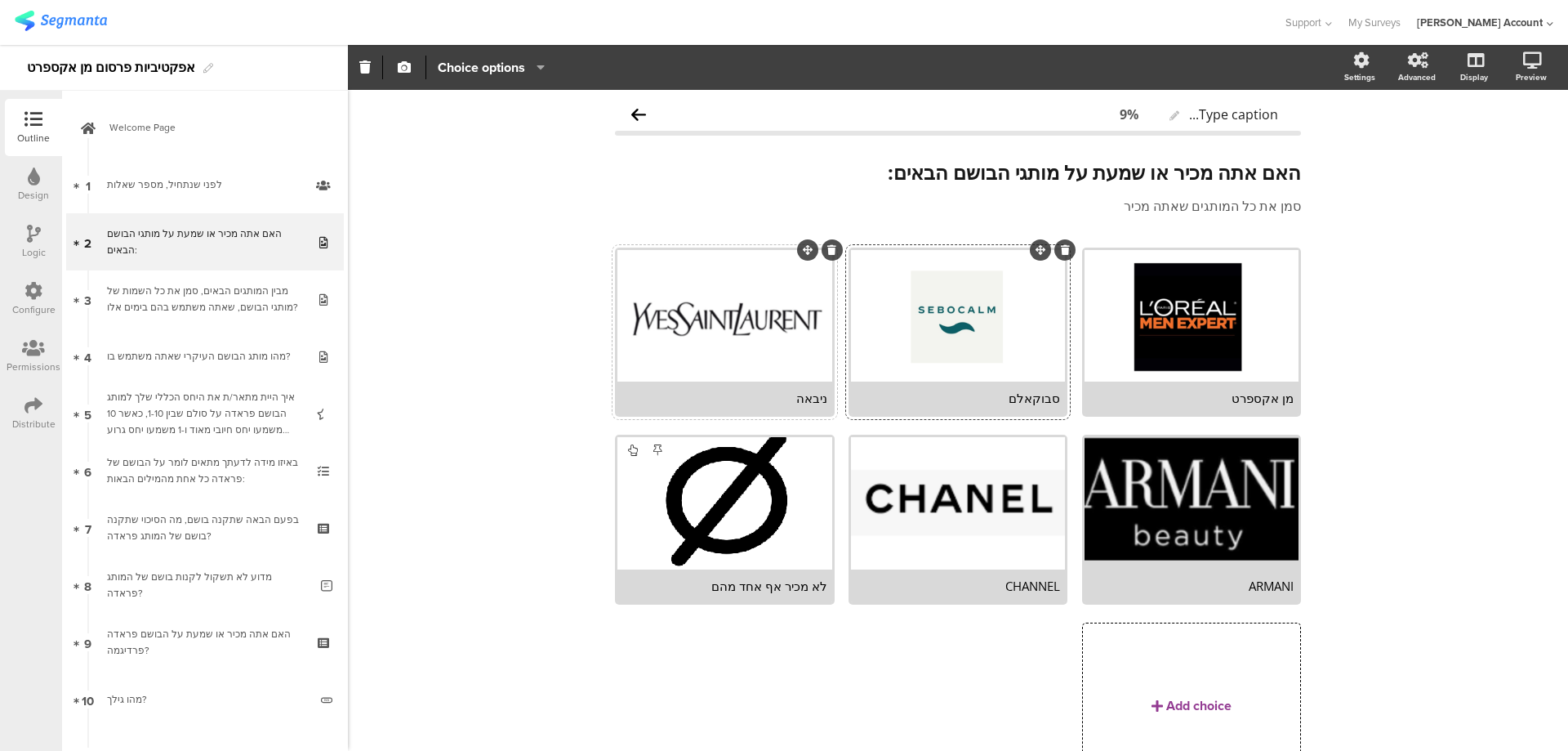
click at [727, 329] on div at bounding box center [724, 315] width 214 height 132
click at [402, 65] on icon "button" at bounding box center [404, 66] width 13 height 13
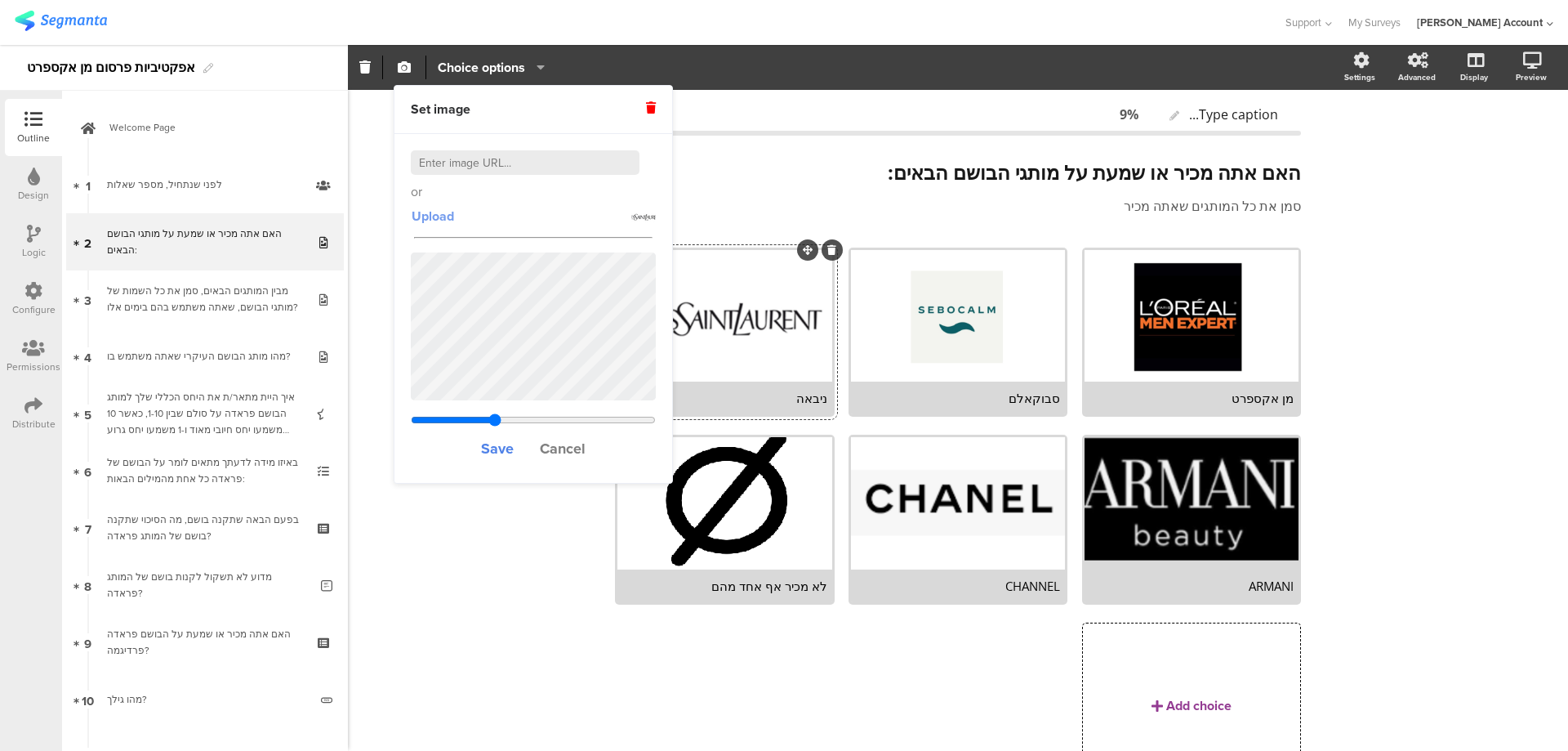
click at [431, 209] on span "Upload" at bounding box center [432, 216] width 42 height 19
type input "0.33603840877915"
click at [503, 444] on span "Save" at bounding box center [498, 448] width 33 height 22
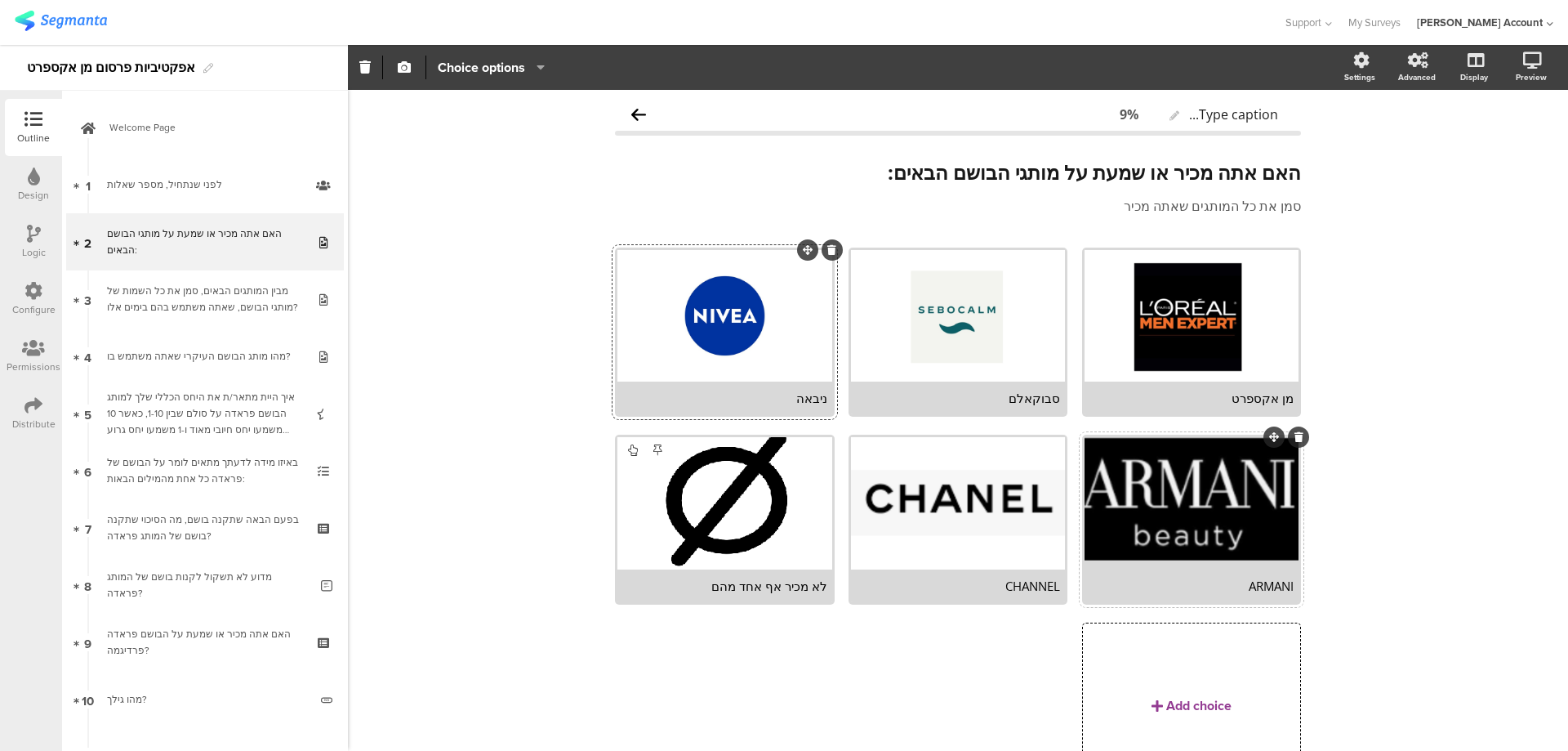
click at [1230, 575] on div "ARMANI" at bounding box center [1192, 586] width 214 height 33
click at [1236, 580] on div "ARMANI" at bounding box center [1191, 586] width 204 height 16
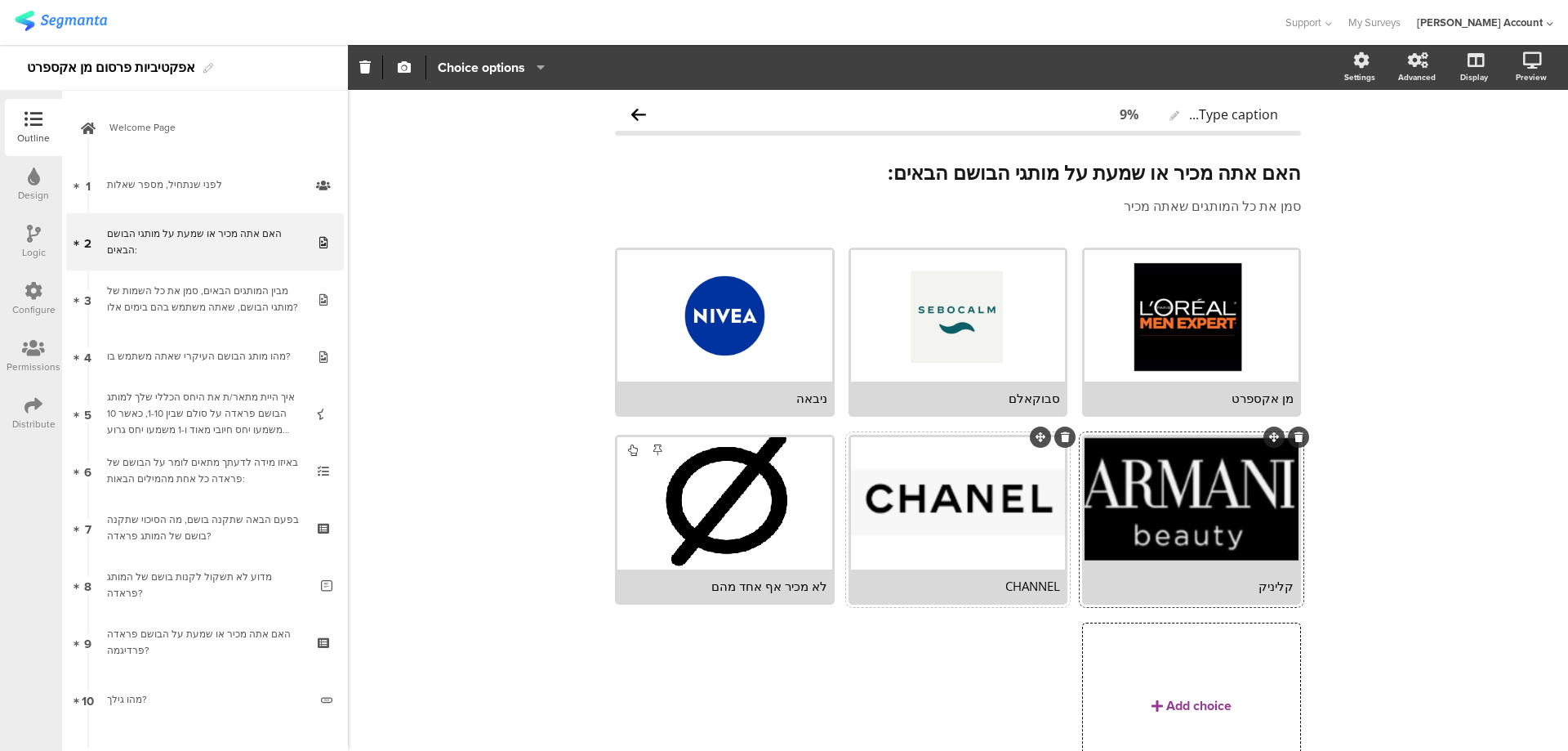
click at [1026, 589] on div "CHANNEL" at bounding box center [958, 586] width 204 height 16
paste div
click at [786, 586] on div "לא מכיר אף אחד מהם" at bounding box center [724, 586] width 204 height 16
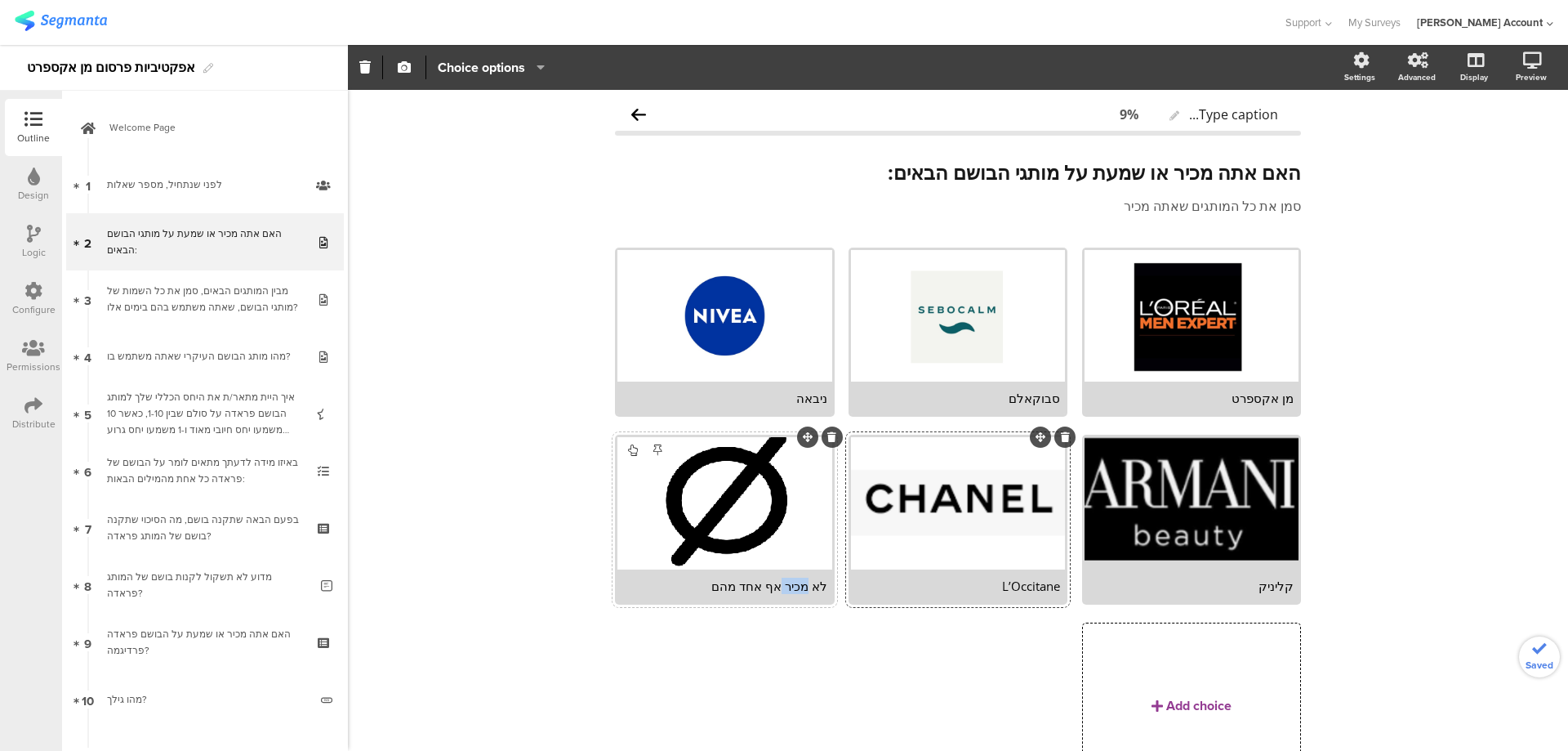
click at [786, 586] on div "לא מכיר אף אחד מהם" at bounding box center [724, 586] width 204 height 16
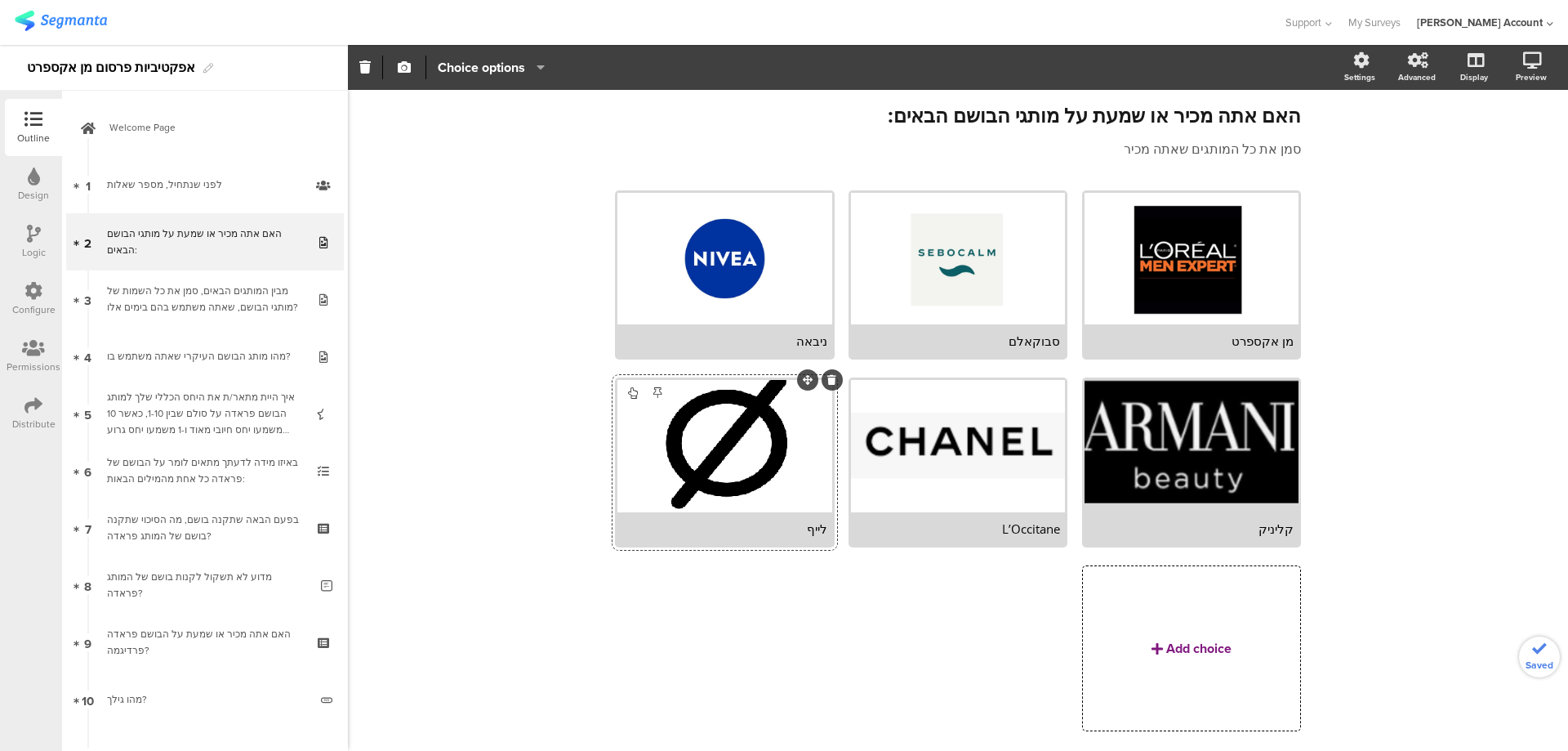
scroll to position [103, 0]
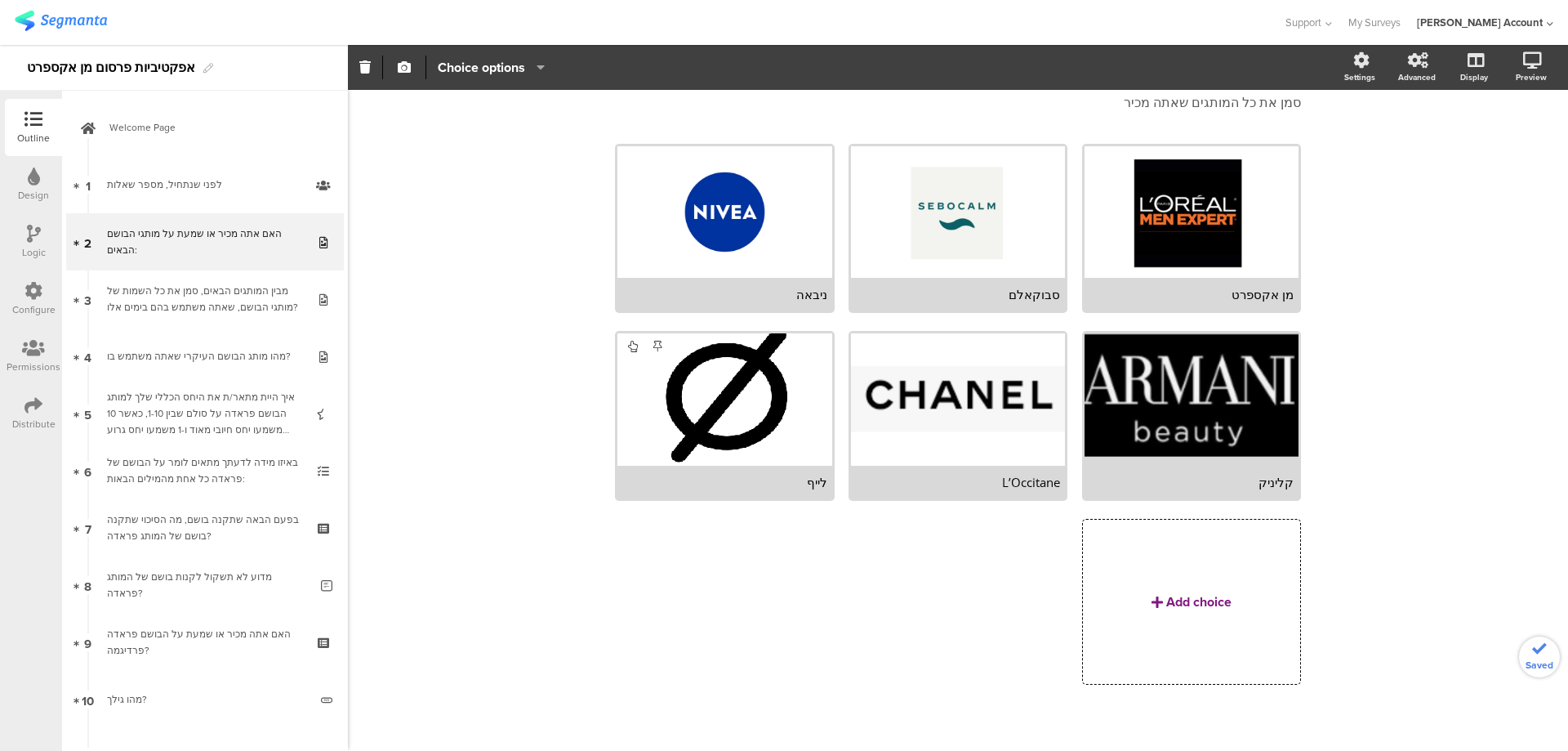
click at [1174, 593] on div "Add choice" at bounding box center [1199, 602] width 65 height 19
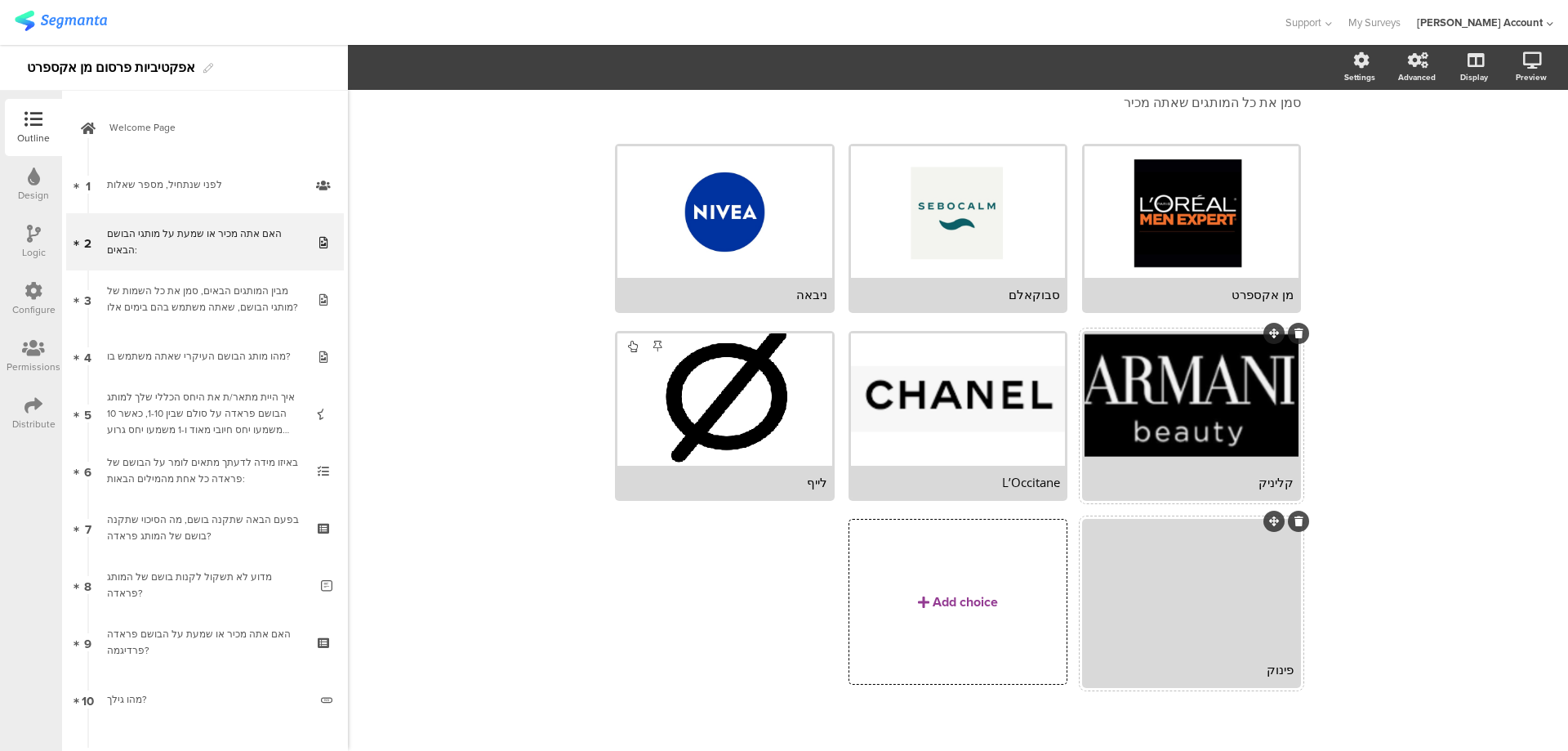
click at [1158, 467] on div "קליניק" at bounding box center [1192, 482] width 214 height 33
click at [1238, 474] on div "קליניק" at bounding box center [1191, 481] width 204 height 16
click at [412, 66] on span "button" at bounding box center [404, 67] width 20 height 14
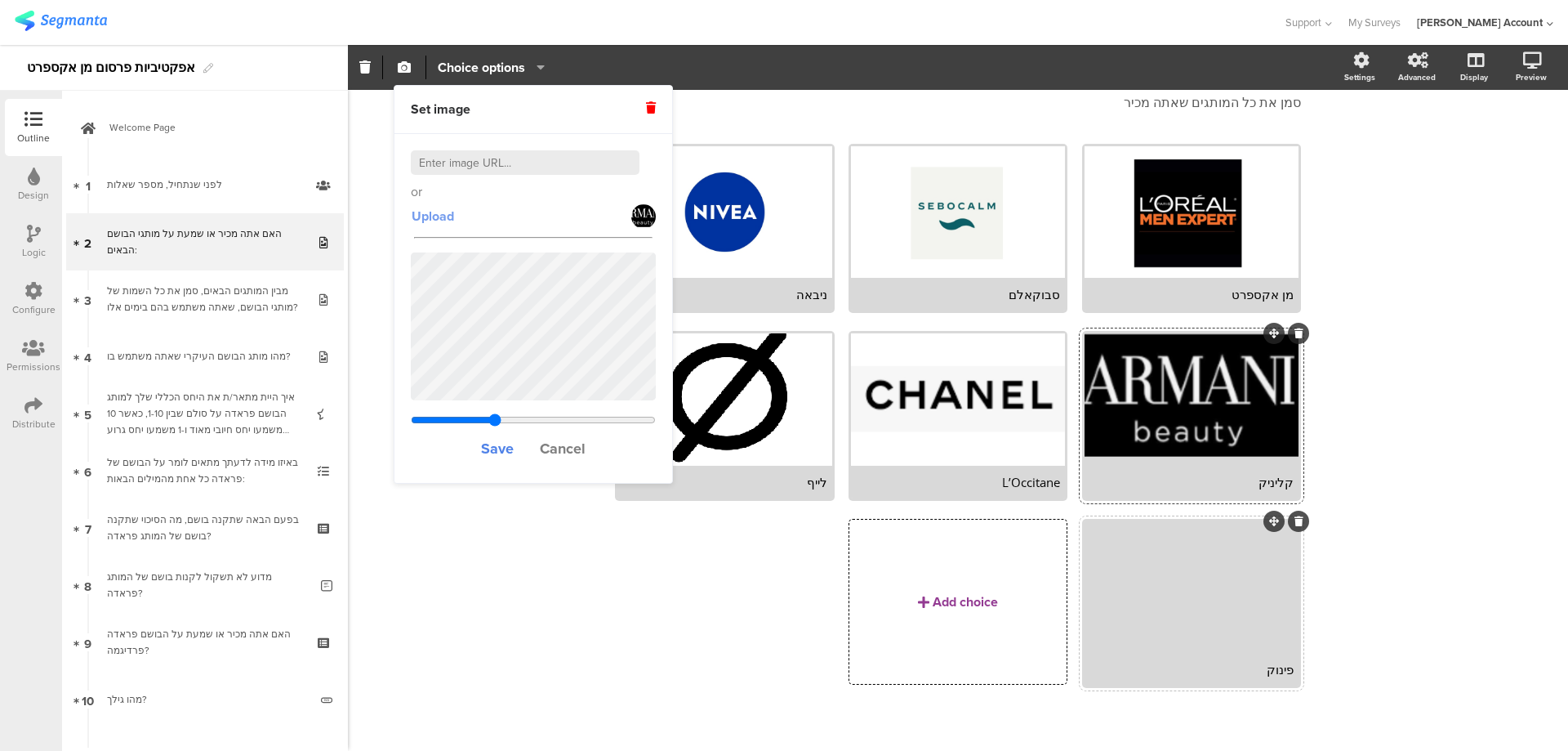
click at [444, 220] on span "Upload" at bounding box center [432, 216] width 42 height 19
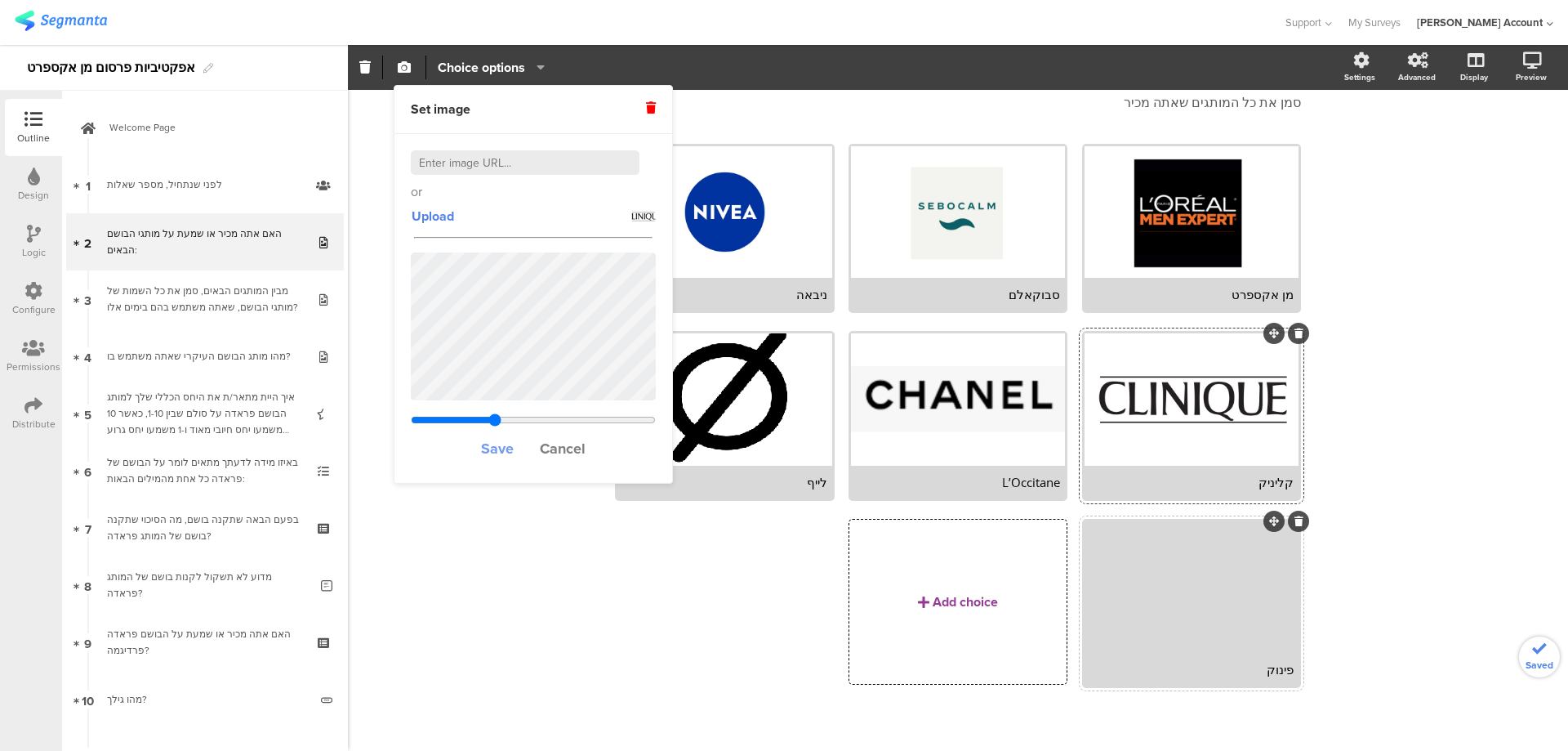
type input "0.33603840877915"
click at [498, 439] on span "Save" at bounding box center [498, 448] width 33 height 22
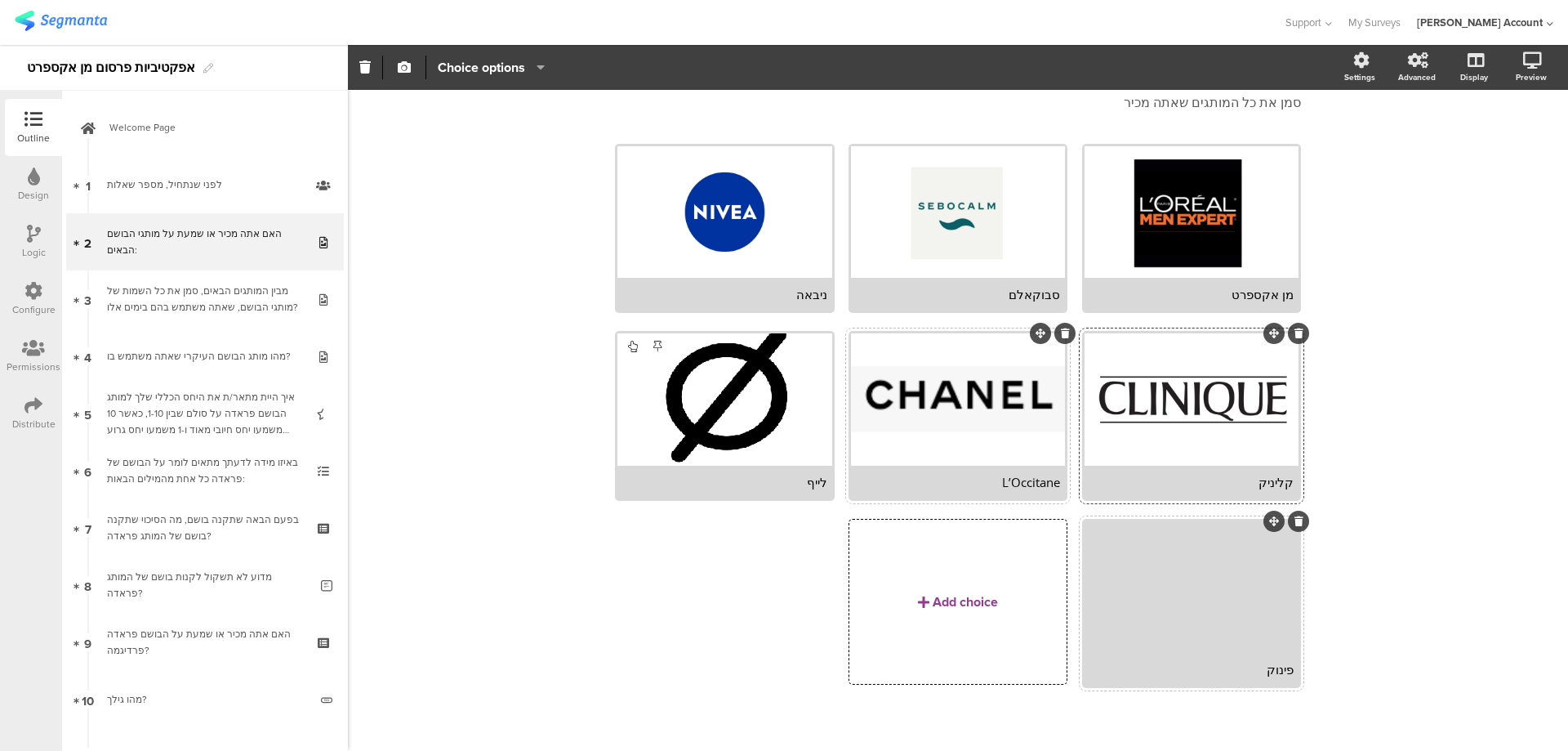
click at [1007, 479] on div "L’Occitane" at bounding box center [958, 481] width 204 height 16
click at [406, 65] on icon "button" at bounding box center [404, 66] width 13 height 13
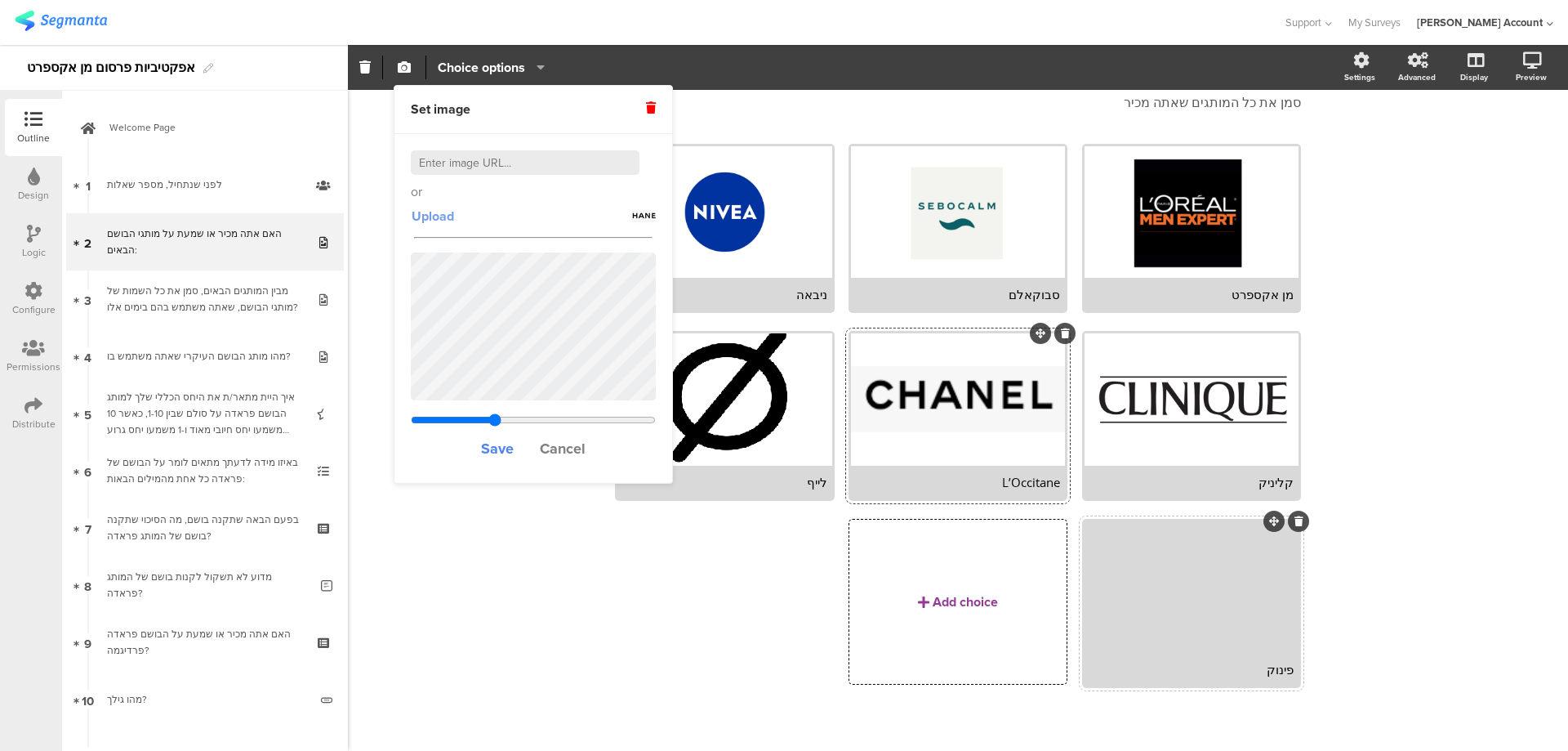
click at [432, 214] on span "Upload" at bounding box center [432, 216] width 42 height 19
type input "0.33603840877915"
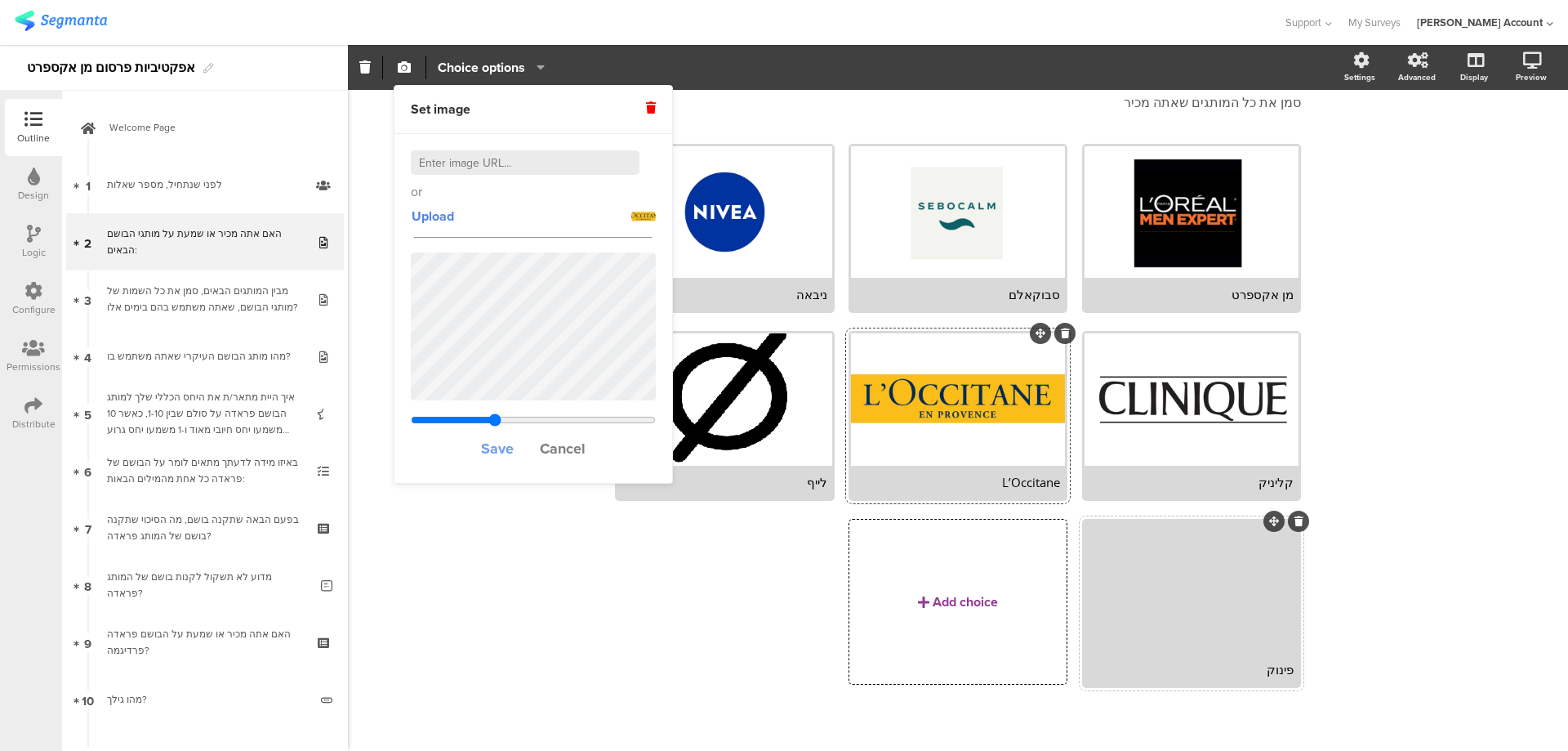
click at [501, 453] on span "Save" at bounding box center [498, 448] width 33 height 22
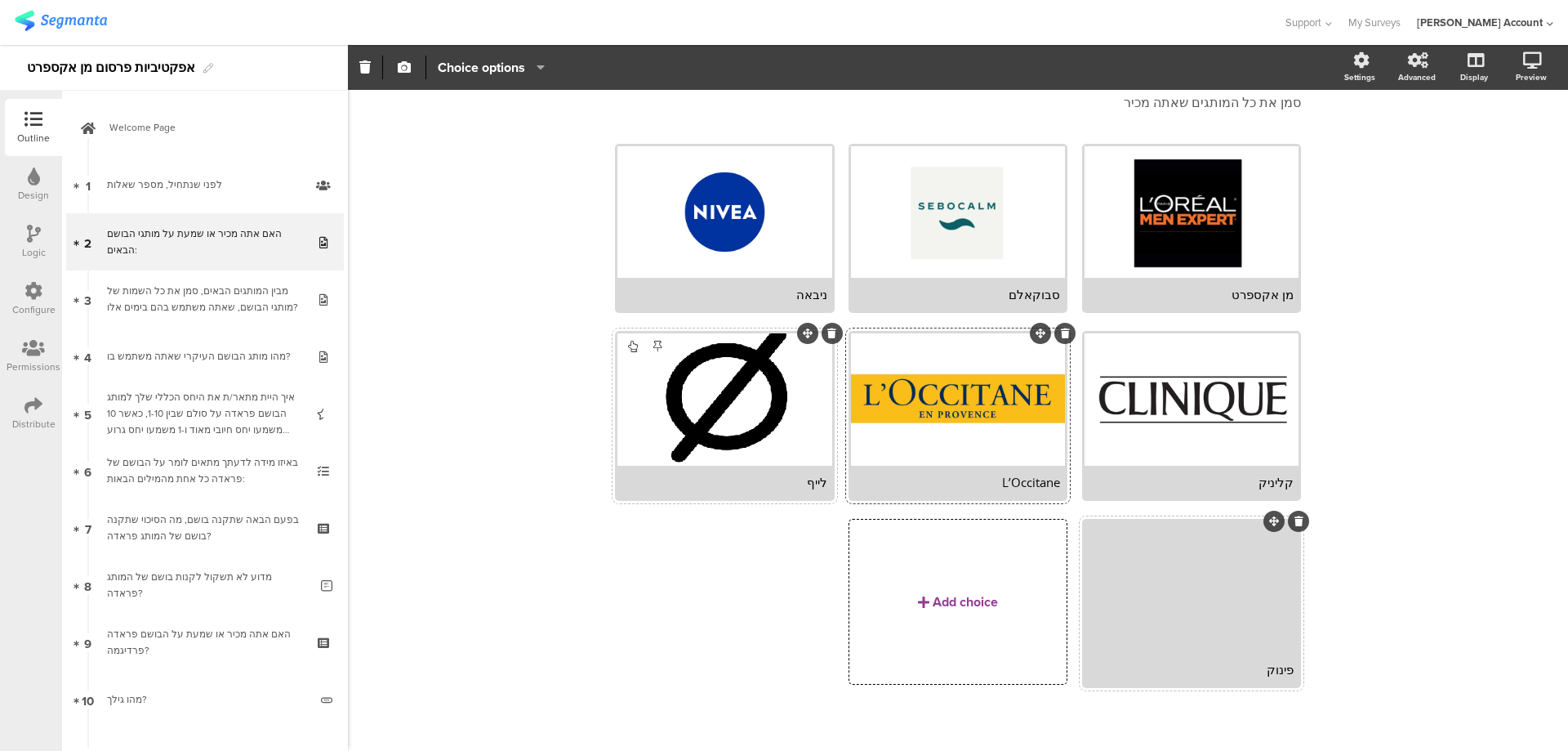
click at [651, 430] on div at bounding box center [724, 399] width 214 height 132
click at [397, 71] on span "button" at bounding box center [404, 67] width 20 height 14
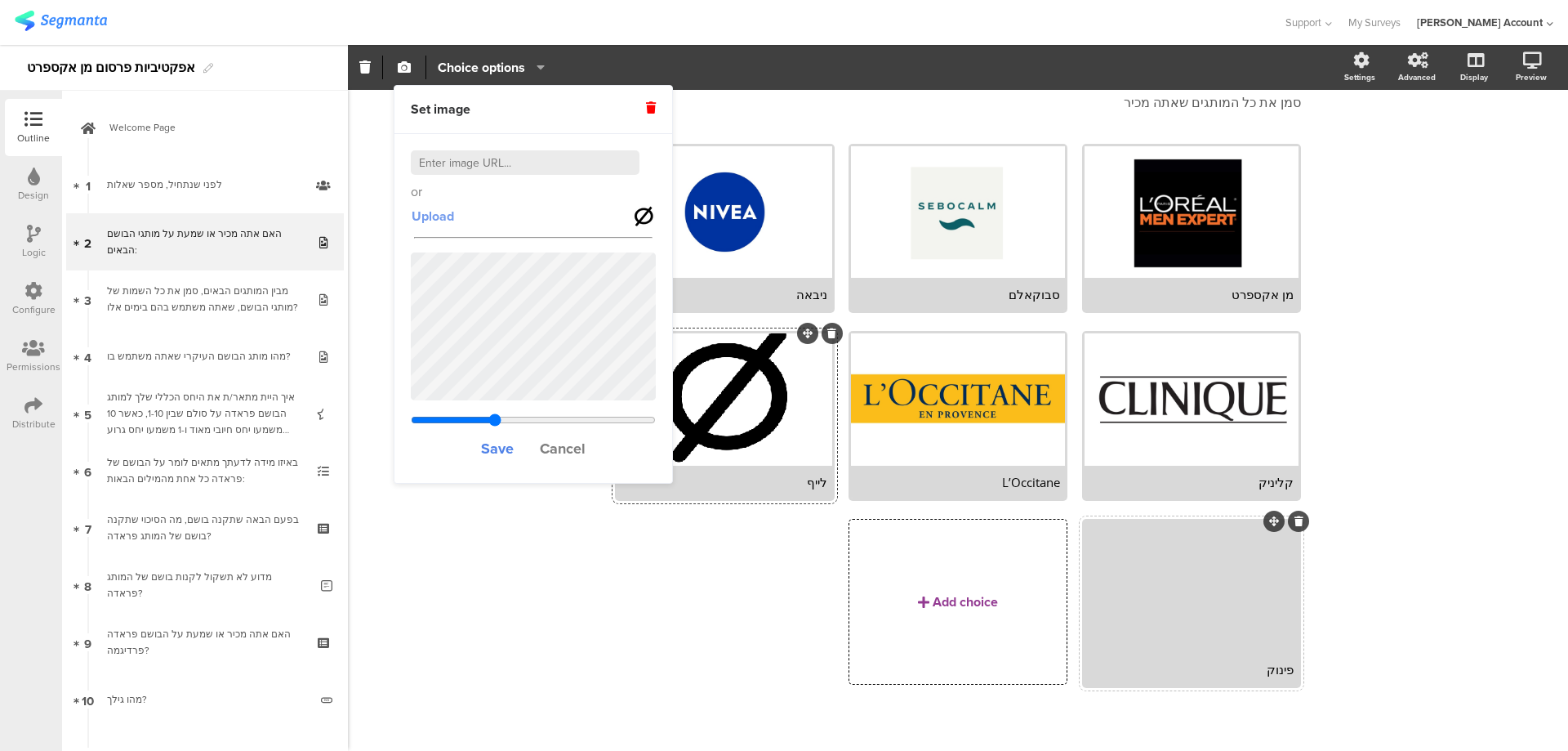
click at [443, 218] on span "Upload" at bounding box center [432, 216] width 42 height 19
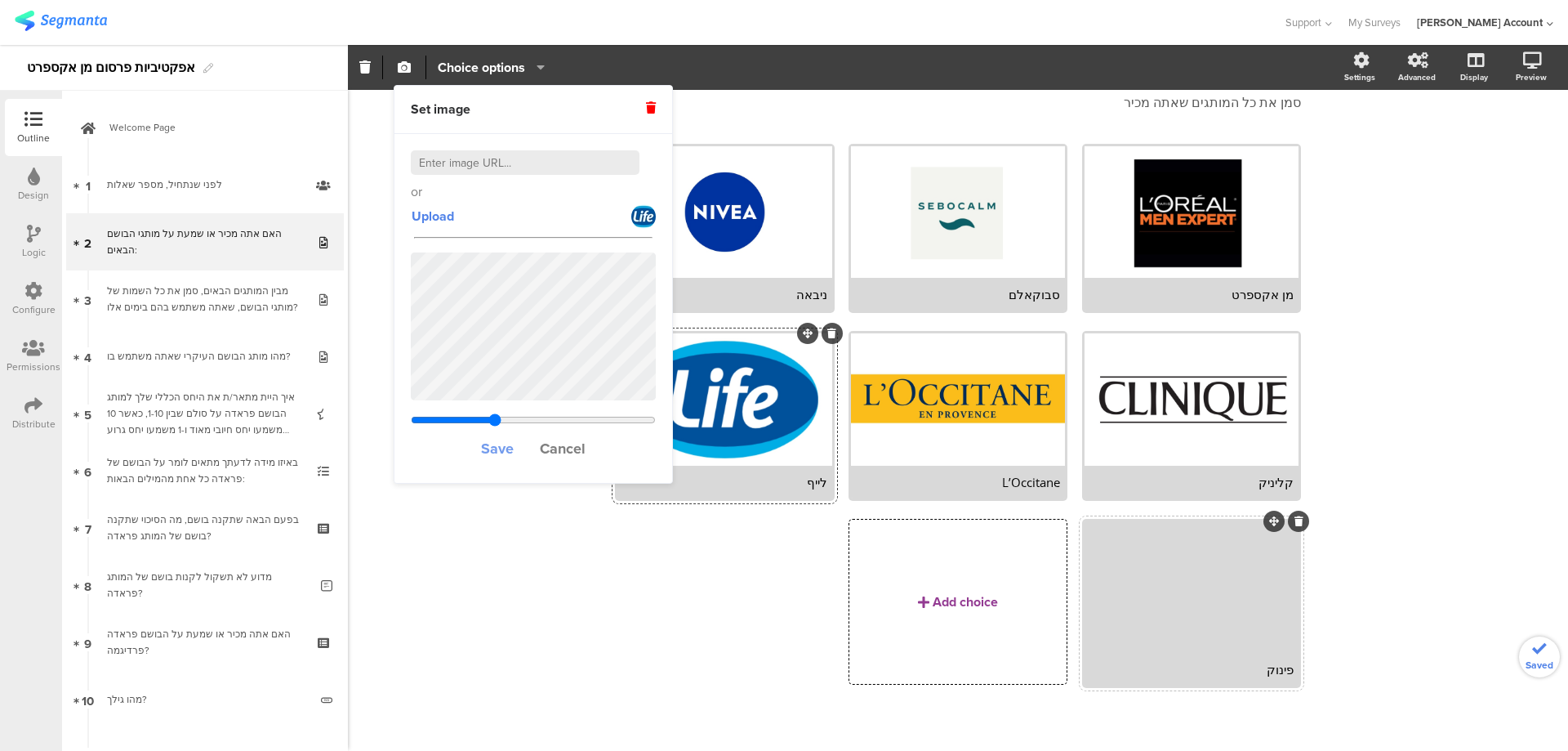
type input "0.33603840877915"
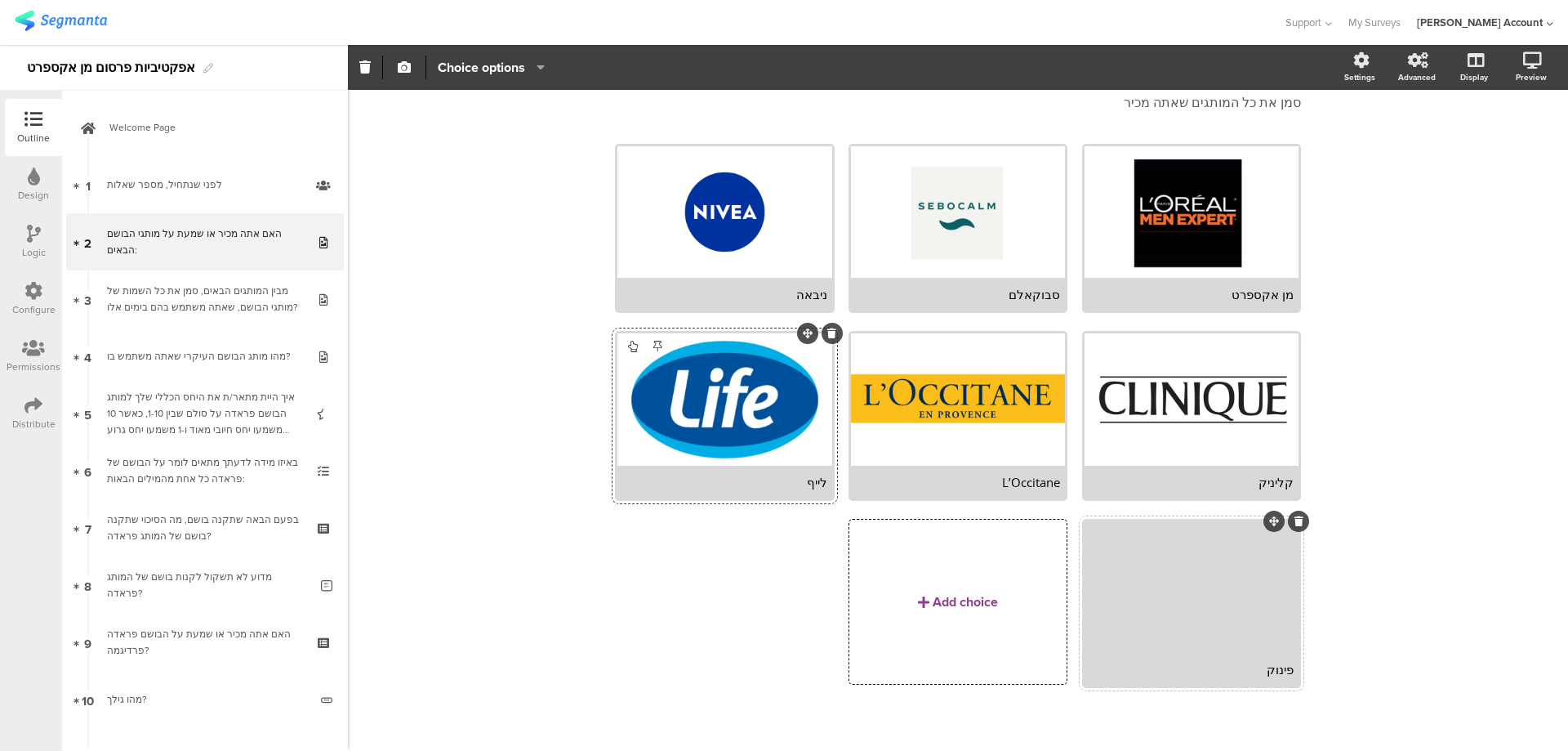
click at [740, 398] on div at bounding box center [724, 399] width 214 height 132
drag, startPoint x: 795, startPoint y: 383, endPoint x: 795, endPoint y: 372, distance: 11.0
click at [795, 372] on div at bounding box center [724, 399] width 214 height 132
click at [779, 371] on div at bounding box center [724, 399] width 214 height 132
click at [412, 65] on span "button" at bounding box center [404, 67] width 20 height 14
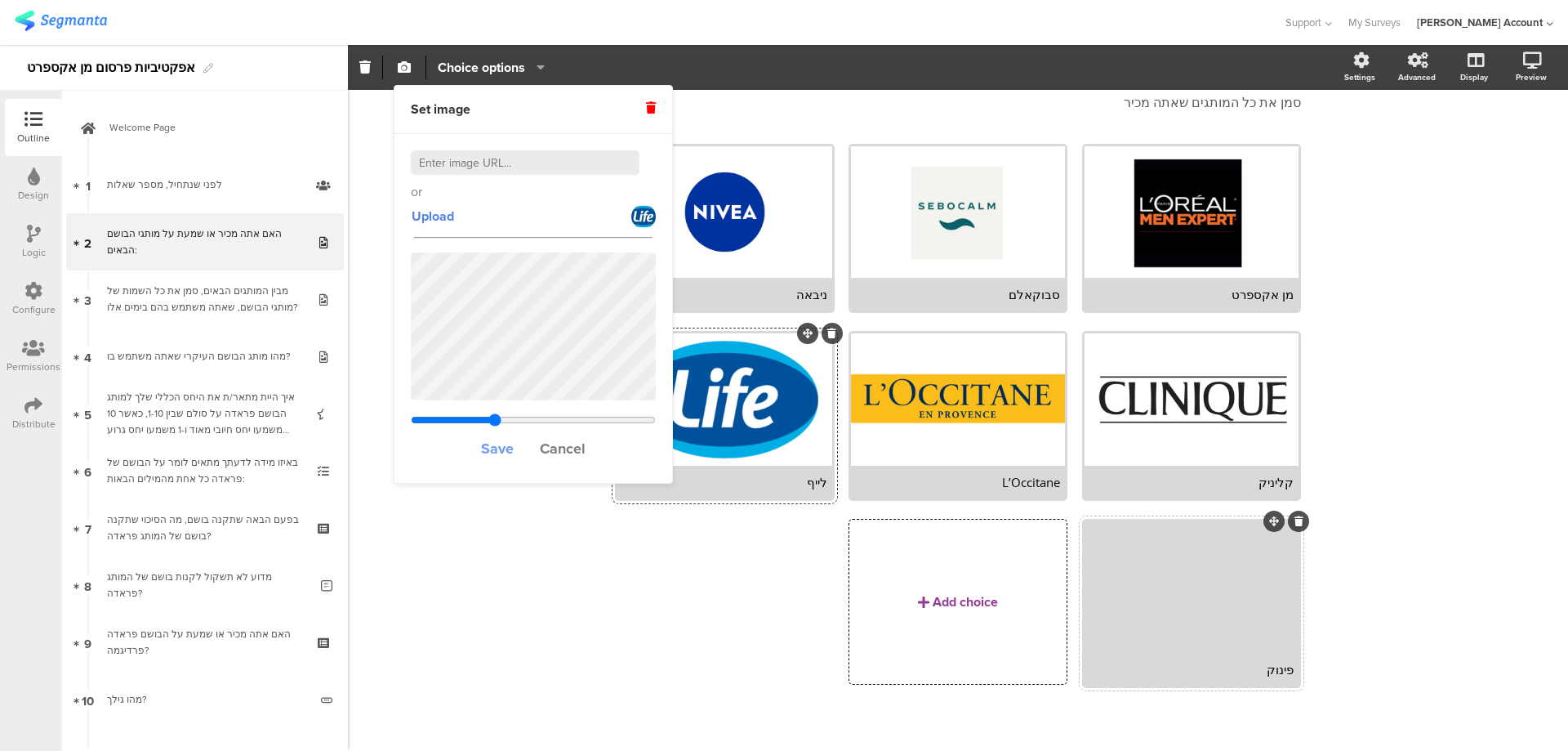
click at [490, 449] on span "Save" at bounding box center [498, 448] width 33 height 22
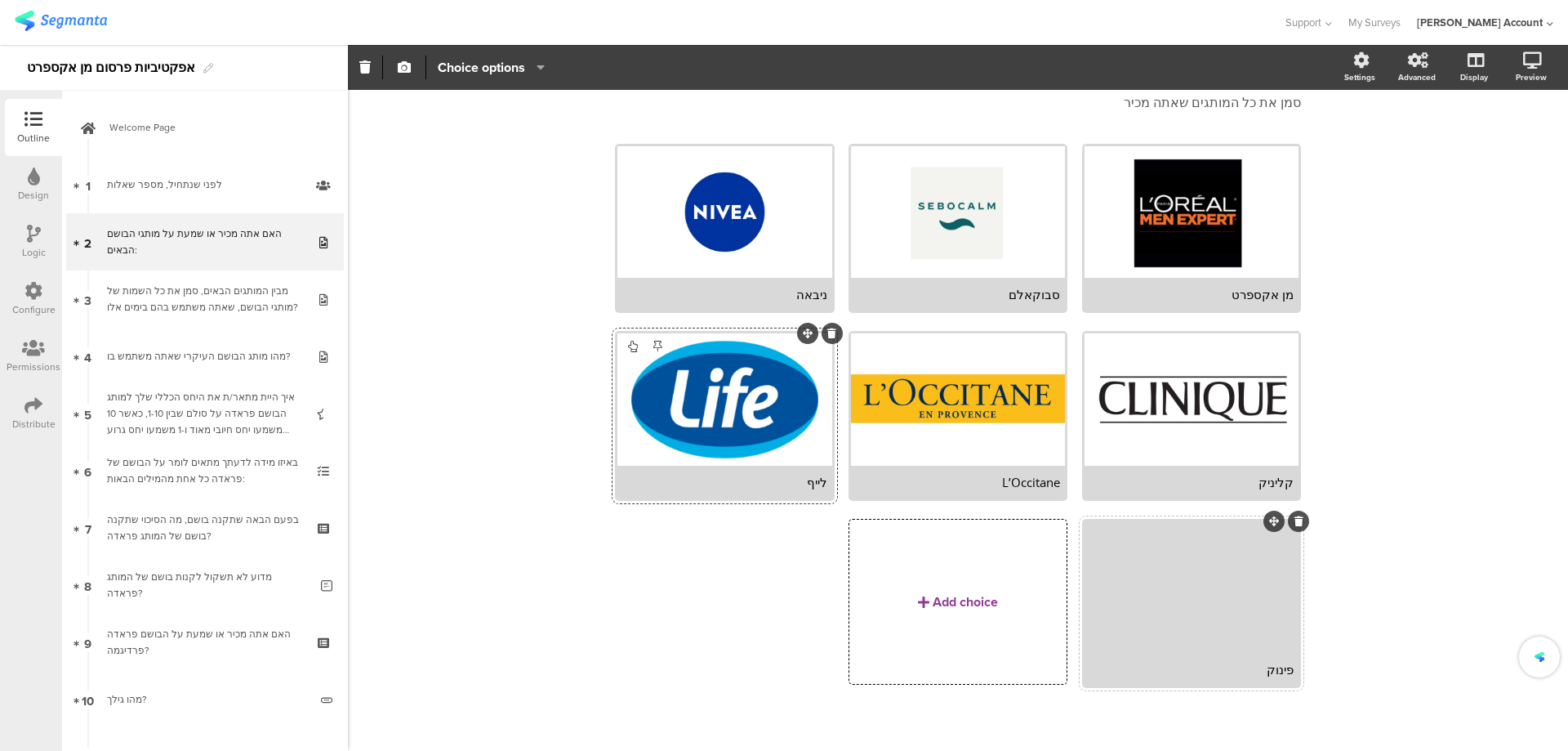
click at [638, 565] on div "מן אקספרט סבוקאלם" at bounding box center [951, 425] width 700 height 562
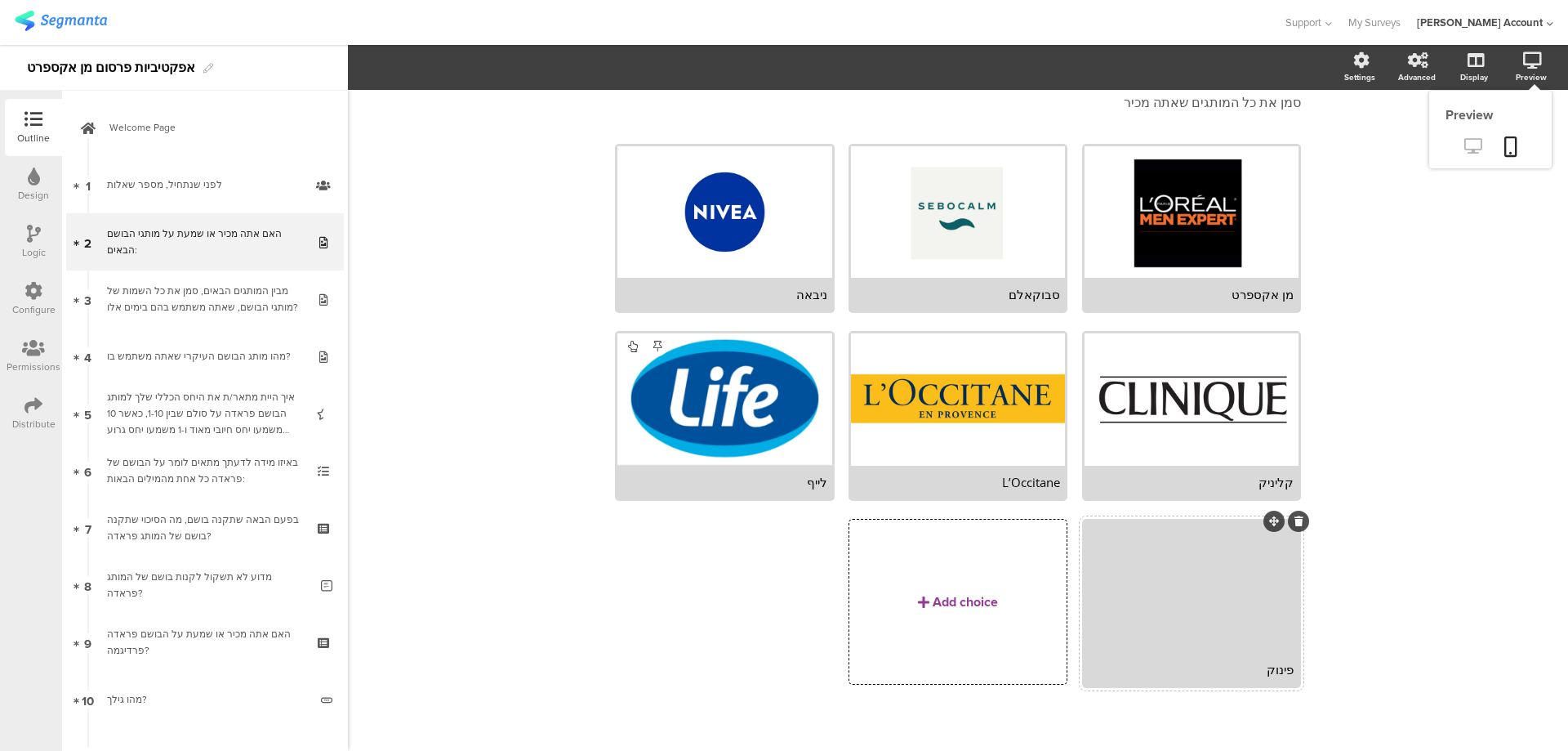
click at [1465, 147] on icon at bounding box center [1473, 146] width 17 height 16
click at [1217, 596] on div at bounding box center [1192, 587] width 214 height 132
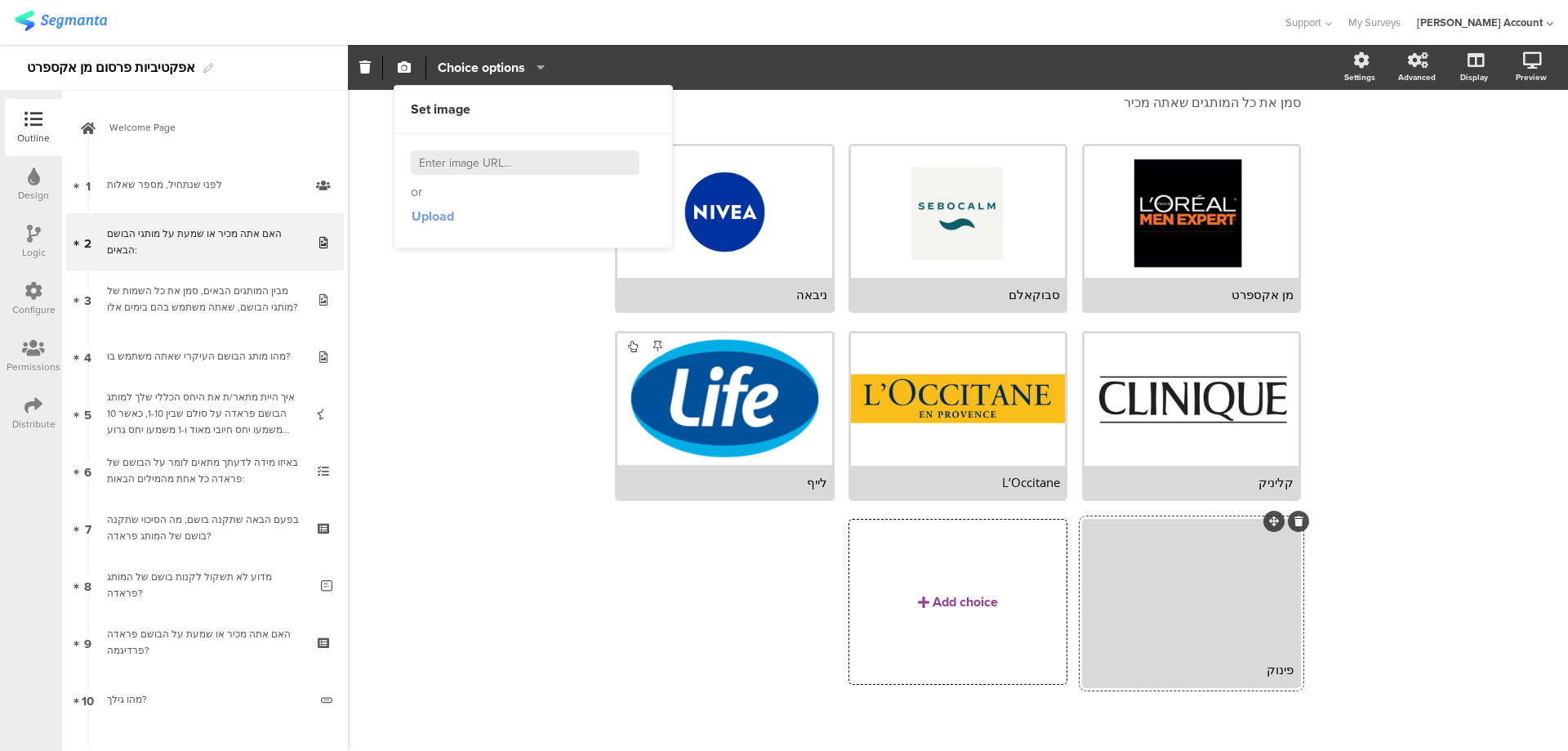
click at [432, 212] on span "Upload" at bounding box center [432, 216] width 42 height 19
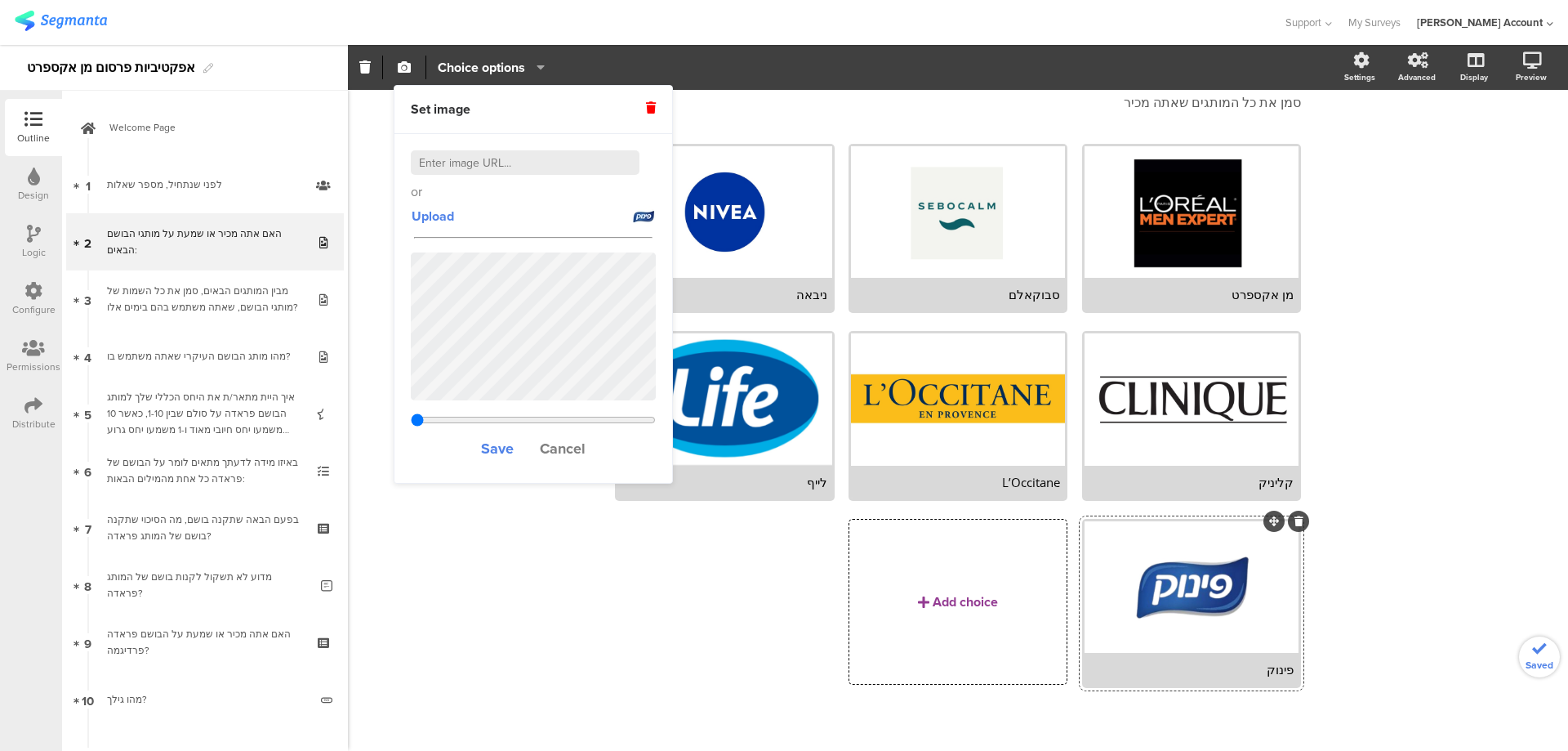
type input "0.33603840877915"
click at [502, 441] on span "Save" at bounding box center [498, 448] width 33 height 22
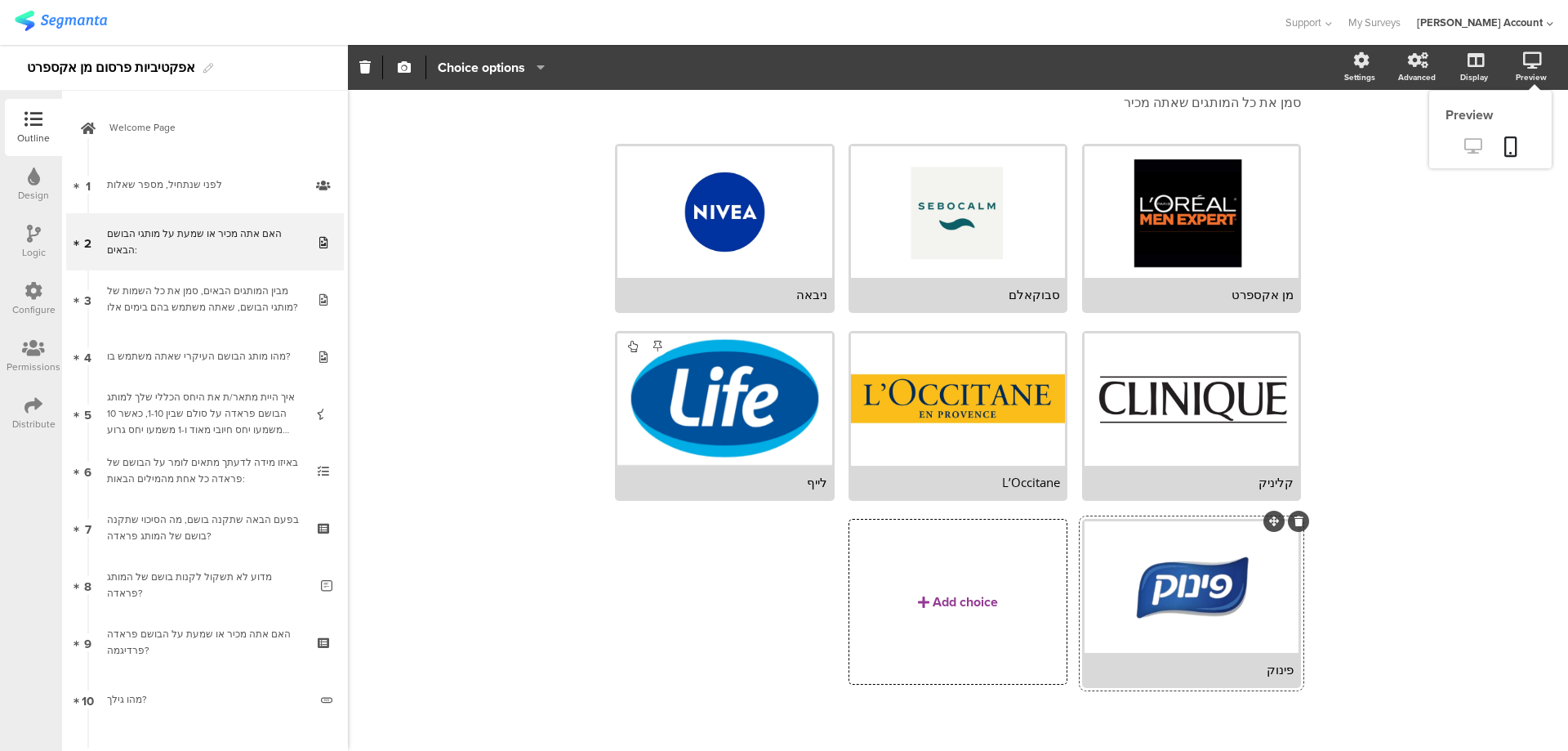
click at [1465, 140] on icon at bounding box center [1473, 146] width 17 height 16
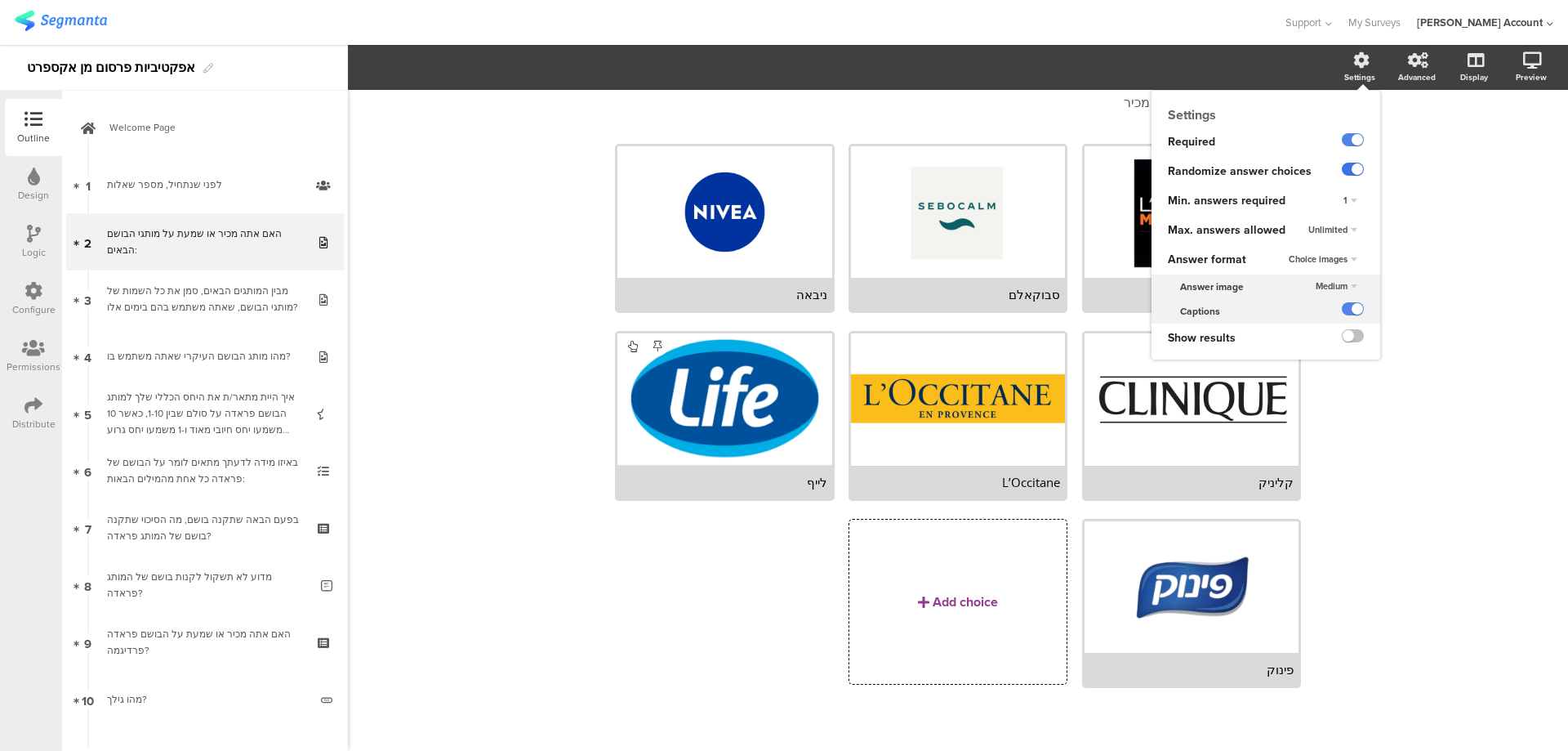
click at [1342, 165] on label at bounding box center [1354, 169] width 22 height 13
click at [0, 0] on input "checkbox" at bounding box center [0, 0] width 0 height 0
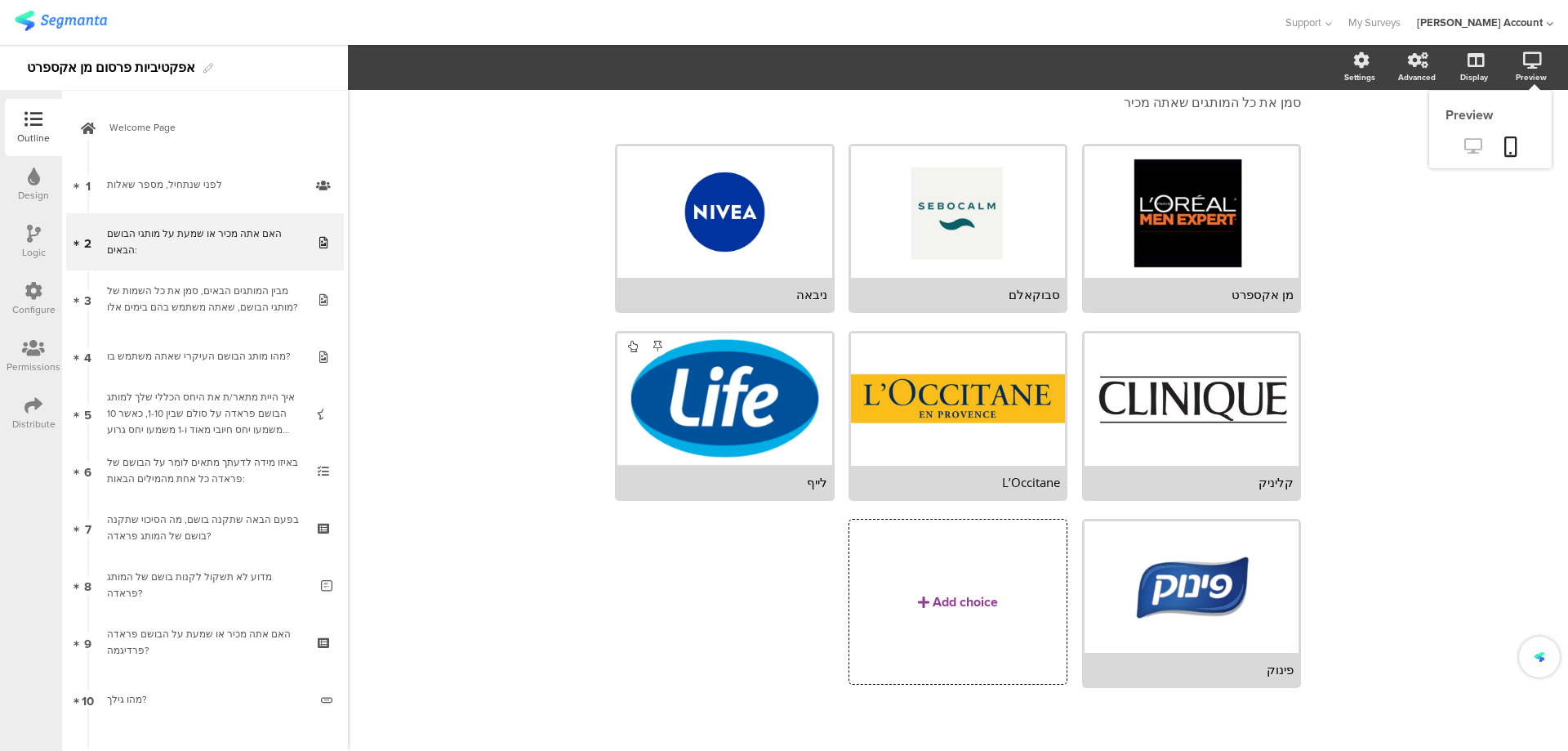
click at [1465, 135] on link at bounding box center [1473, 147] width 40 height 27
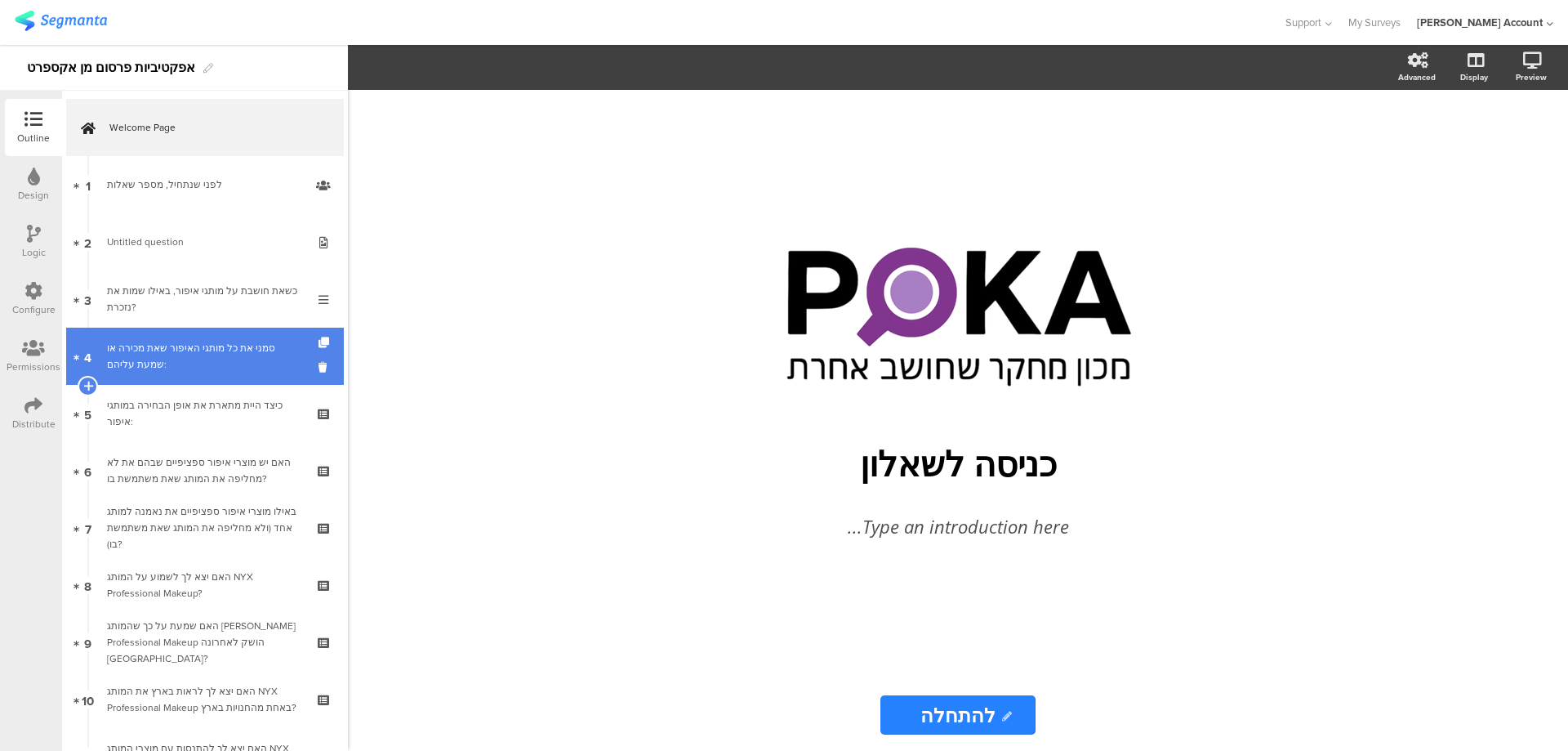
click at [260, 347] on div "סמני את כל מותגי האיפור שאת מכירה או שמעת עליהם:" at bounding box center [204, 357] width 195 height 33
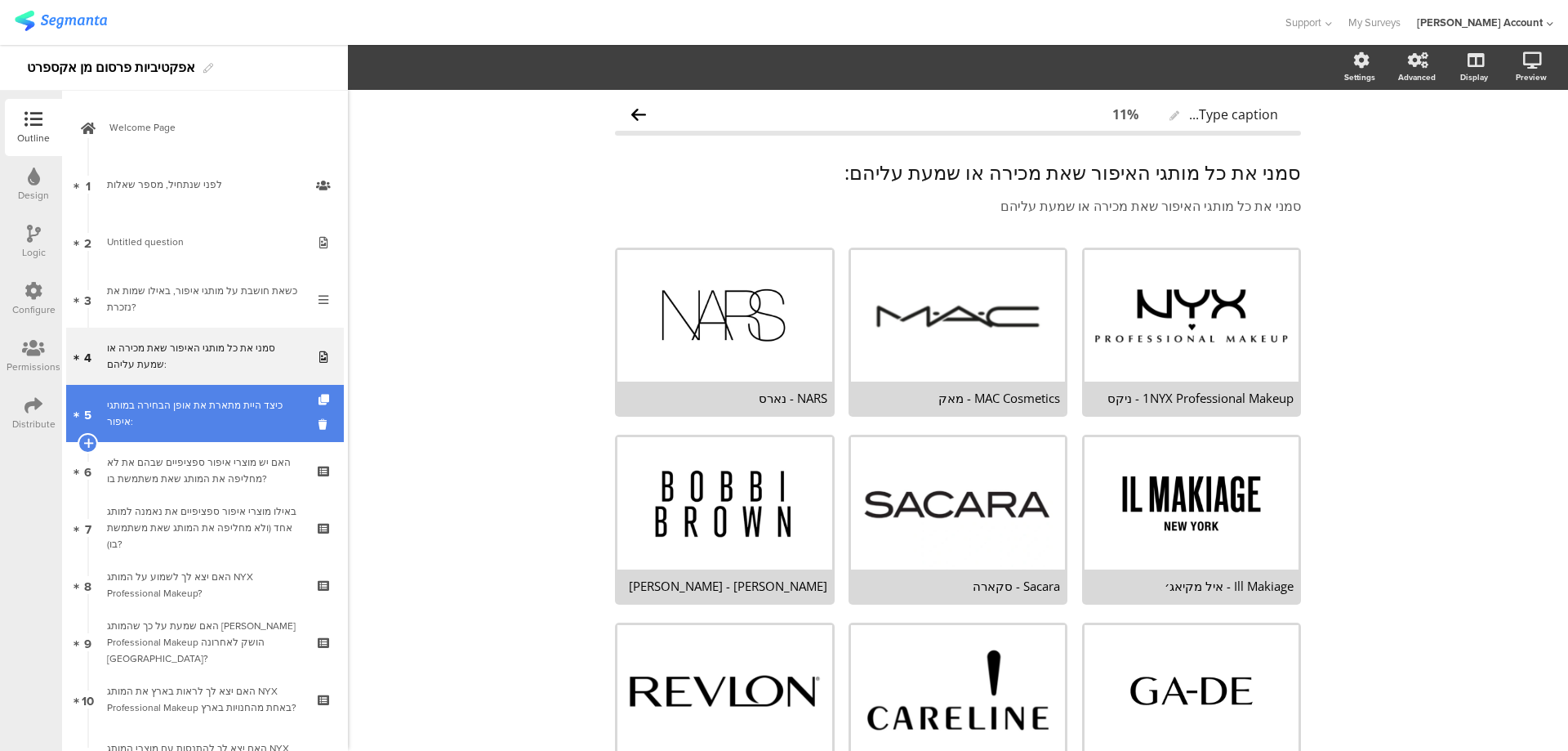
click at [254, 398] on div "כיצד היית מתארת את אופן הבחירה במותגי איפור:" at bounding box center [204, 413] width 195 height 33
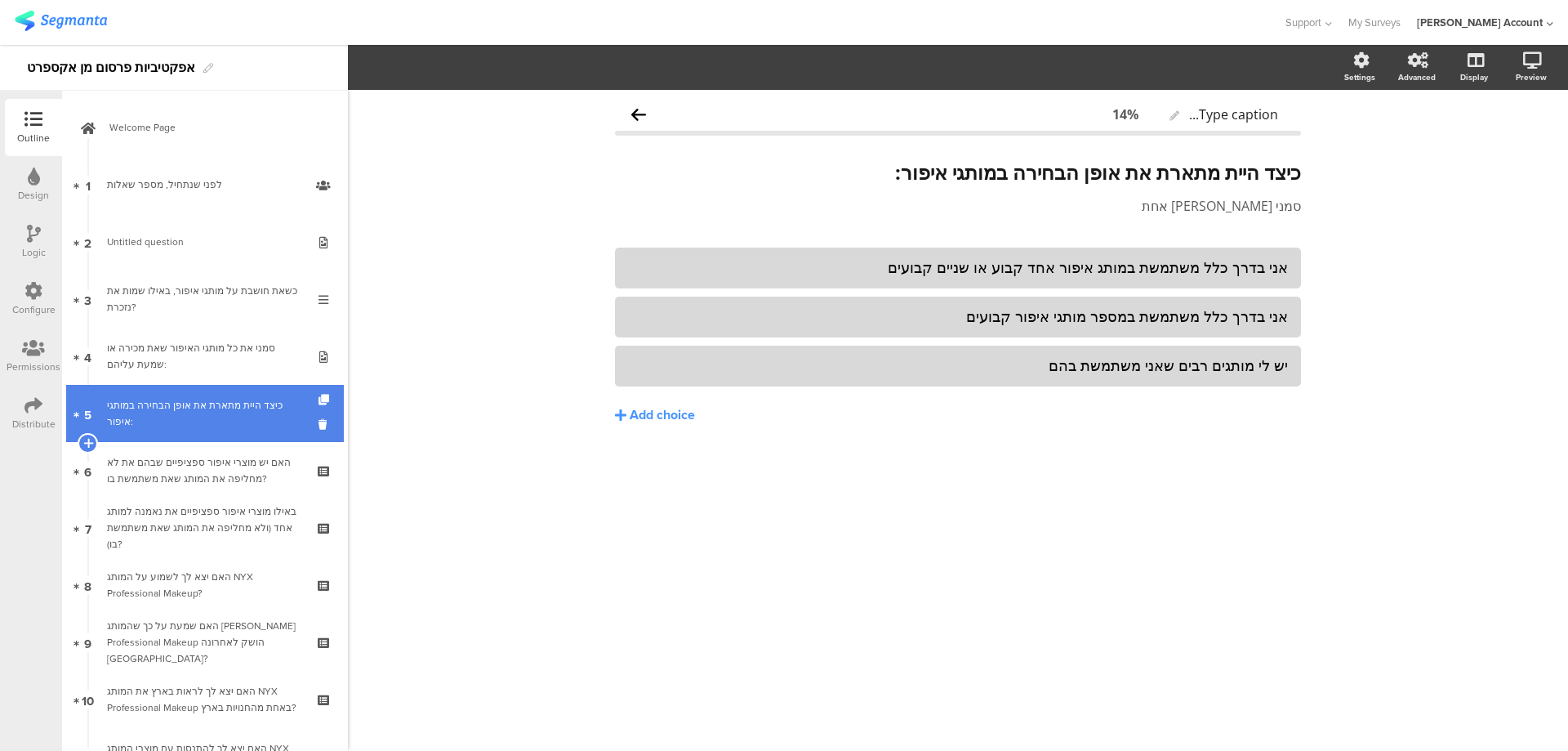
scroll to position [109, 0]
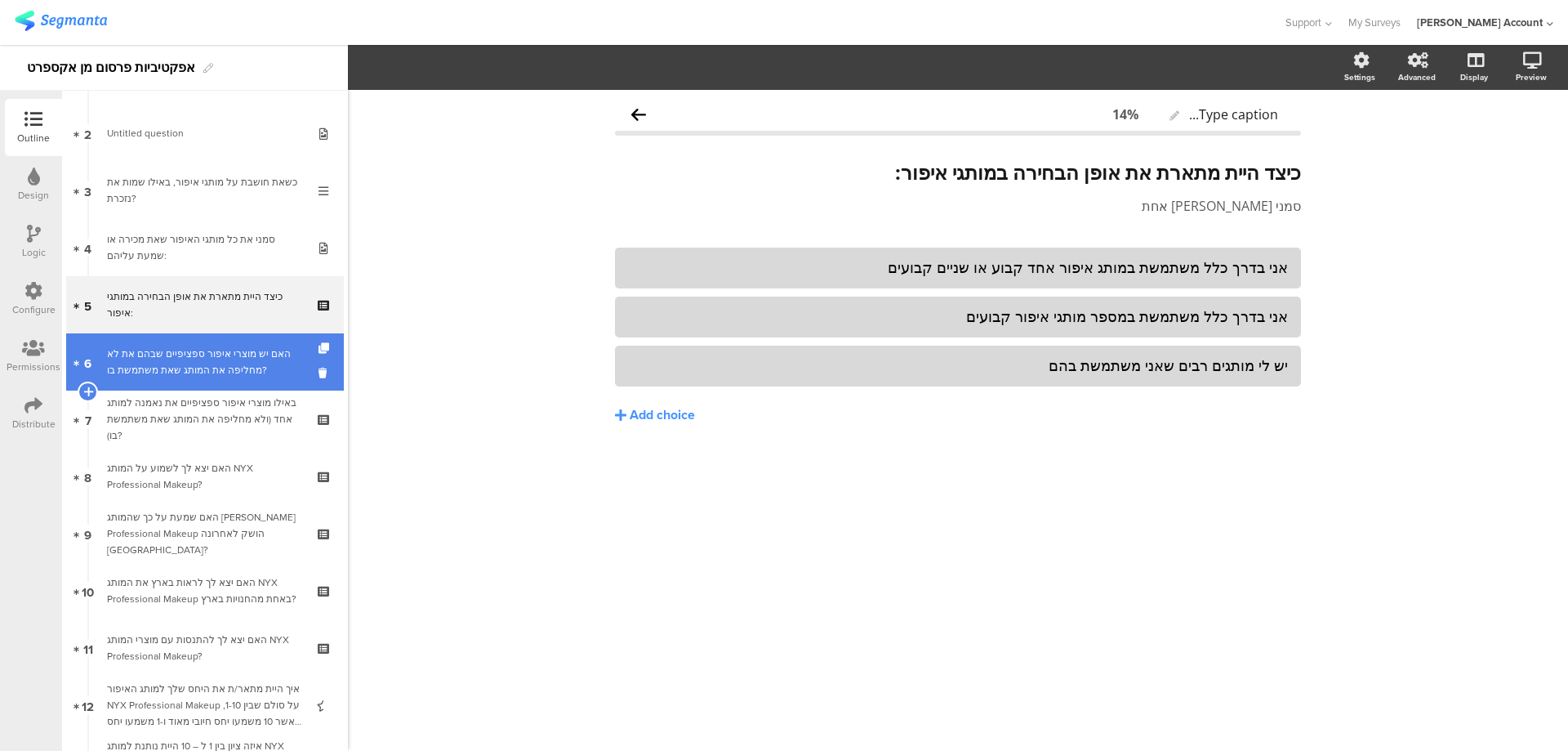
click at [252, 370] on div "האם יש מוצרי איפור ספציפיים שבהם את לא מחליפה את המותג שאת משתמשת בו?" at bounding box center [204, 362] width 195 height 33
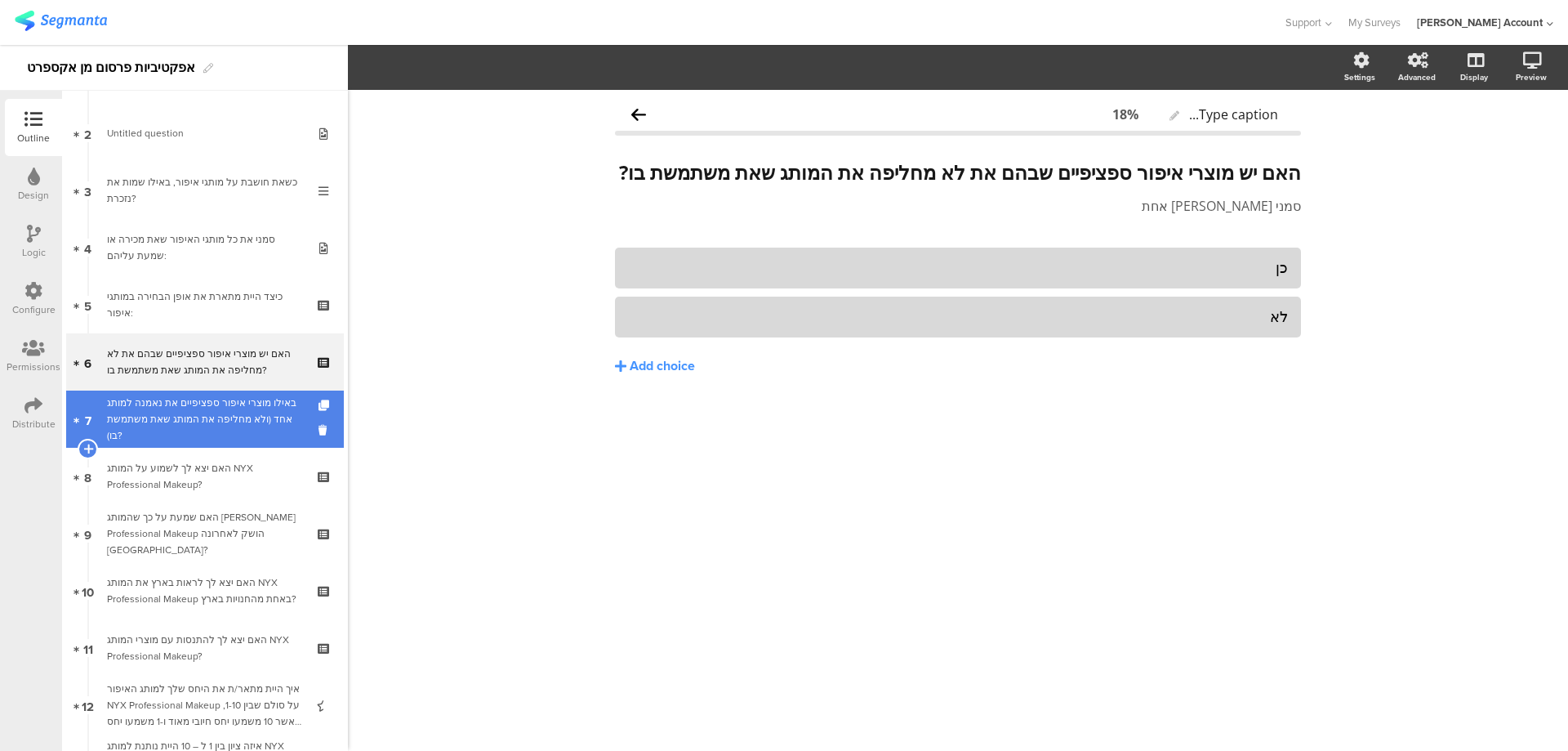
click at [278, 407] on div "באילו מוצרי איפור ספציפיים את נאמנה למותג אחד (ולא מחליפה את המותג שאת משתמשת ב…" at bounding box center [204, 419] width 195 height 49
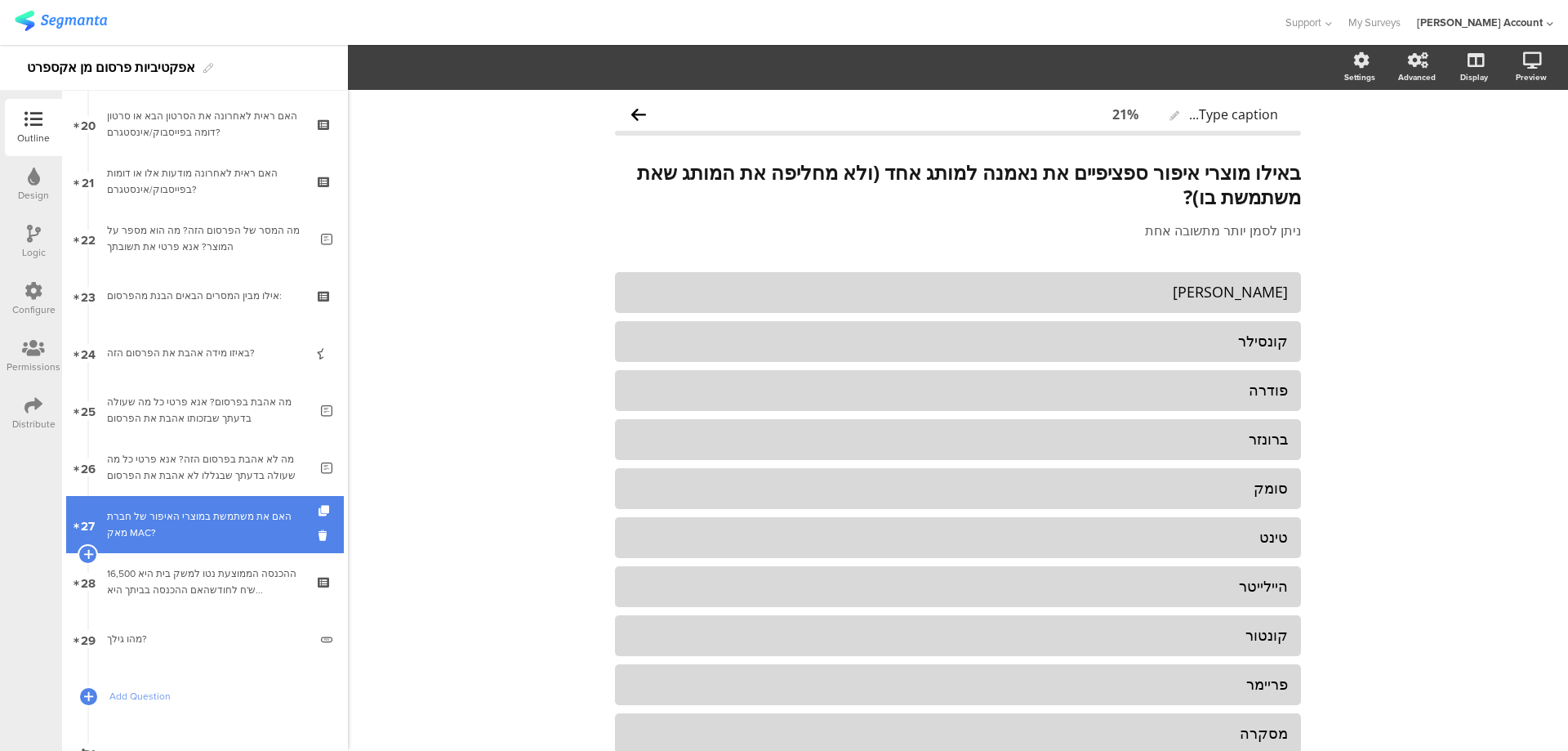
scroll to position [1199, 0]
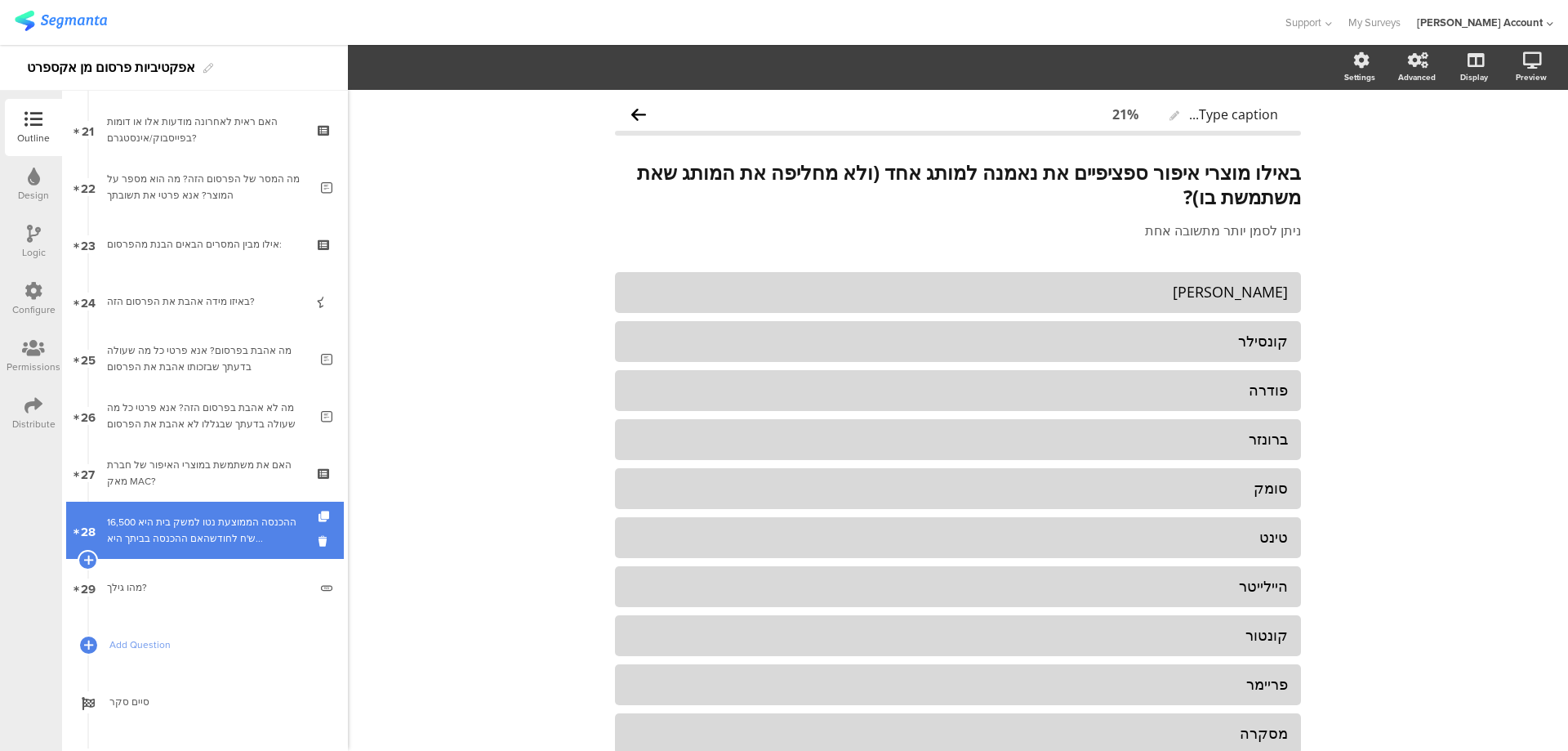
click at [201, 504] on link "28 ההכנסה הממוצעת נטו למשק בית היא 16,500 ש'ח לחודשהאם ההכנסה בביתך היא..." at bounding box center [205, 530] width 278 height 57
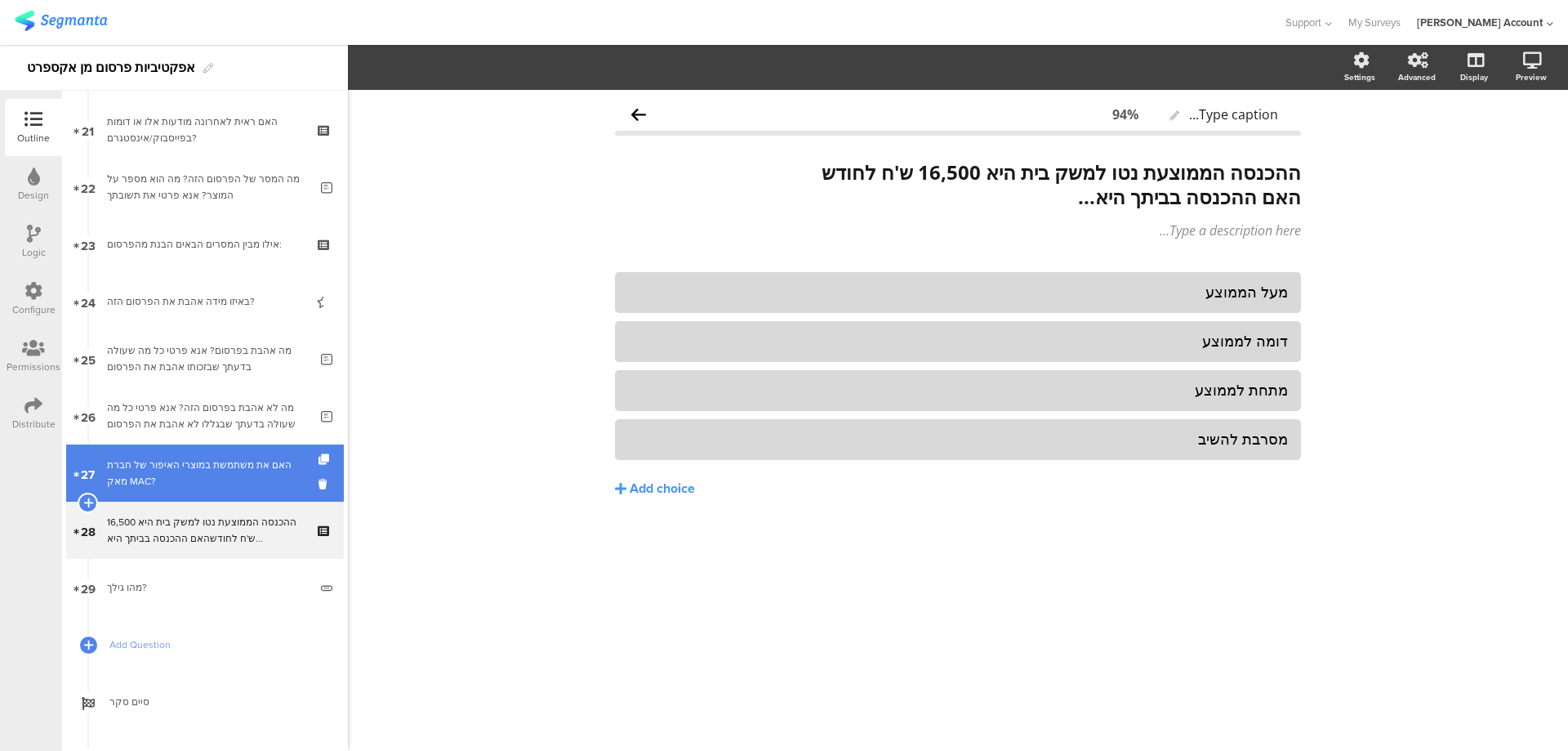
click at [217, 459] on div "האם את משתמשת במוצרי האיפור של חברת מאק MAC?" at bounding box center [204, 473] width 195 height 33
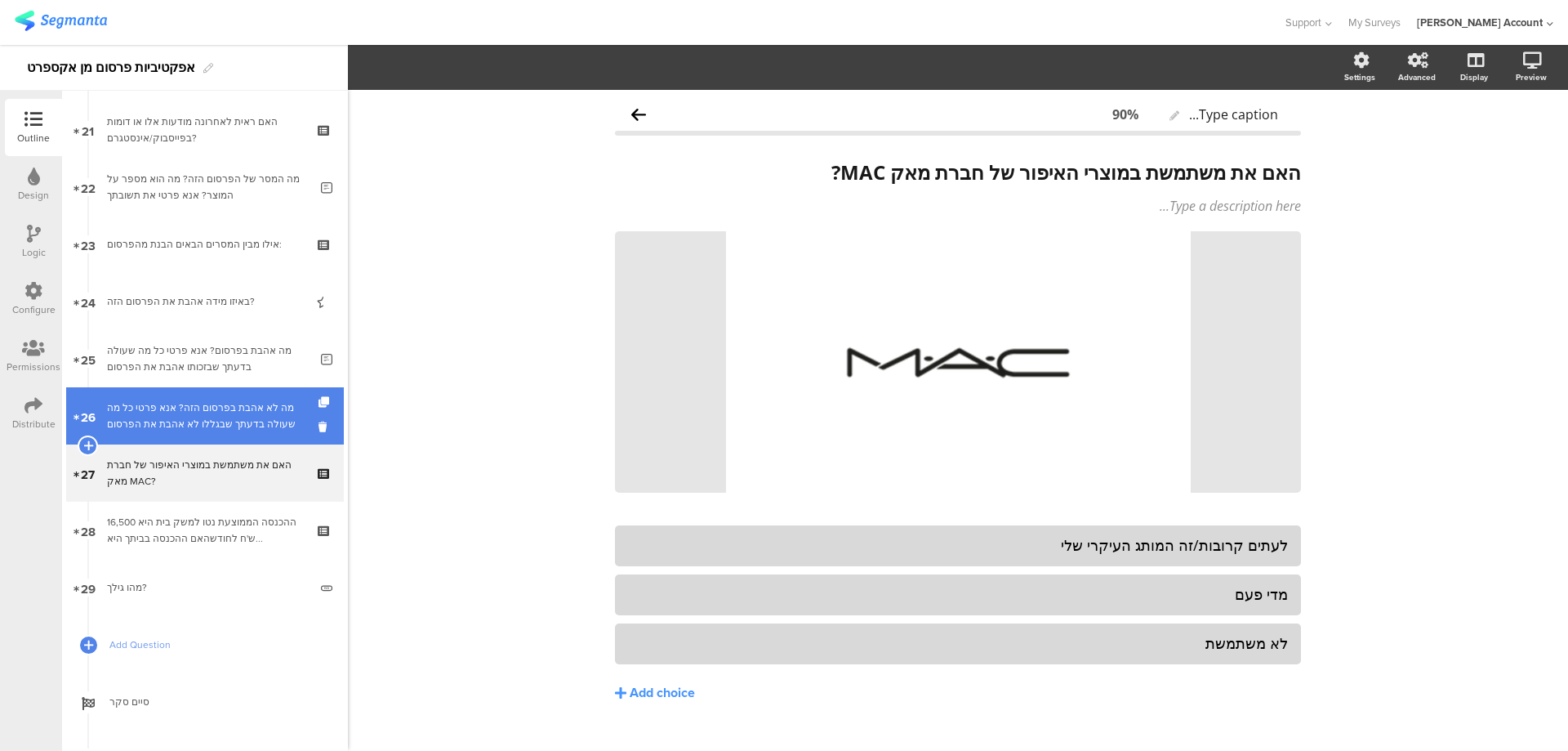
click at [229, 424] on div "מה לא אהבת בפרסום הזה? אנא פרטי כל מה שעולה בדעתך שבגללו לא אהבת את הפרסום" at bounding box center [208, 416] width 201 height 33
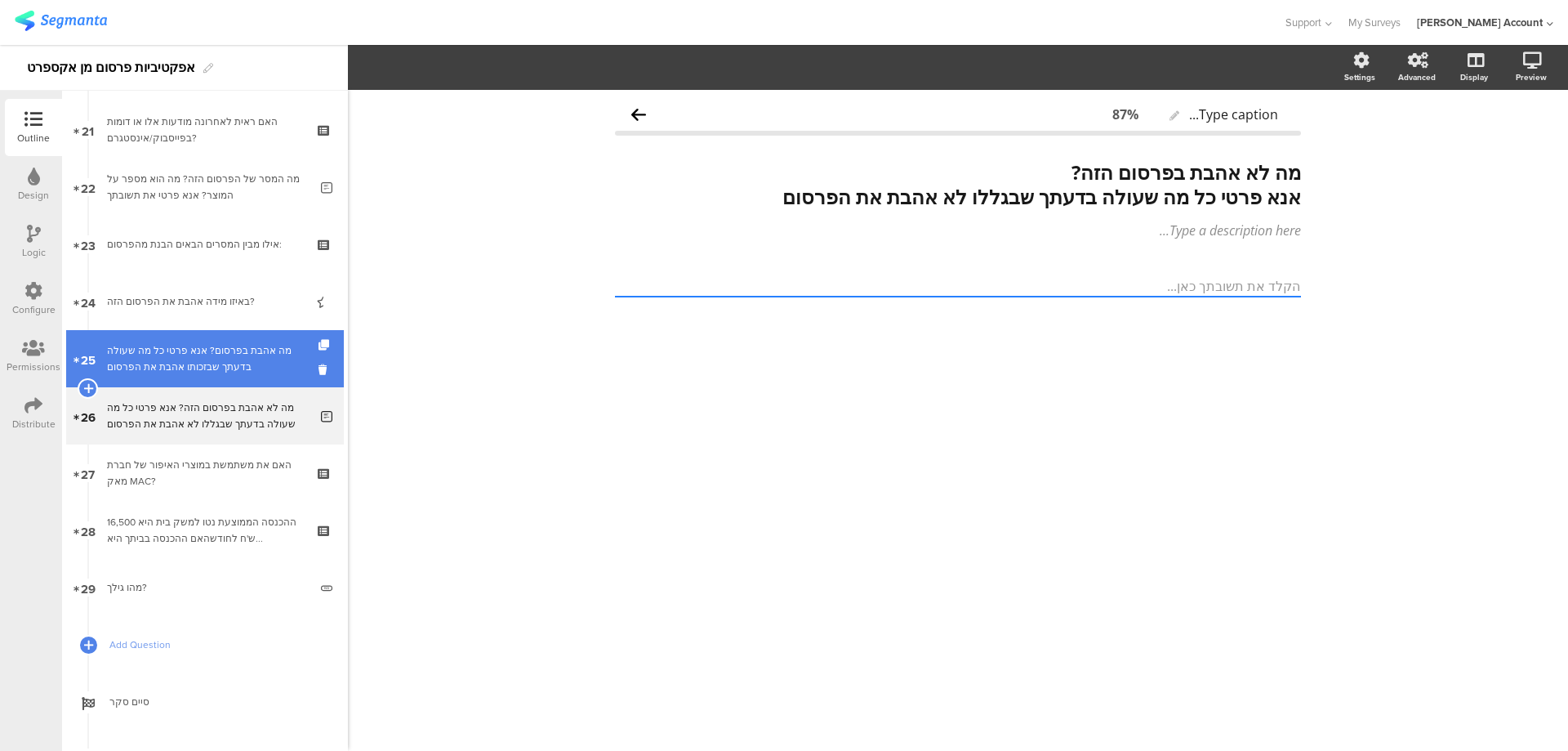
click at [248, 357] on div "מה אהבת בפרסום? אנא פרטי כל מה שעולה בדעתך שבזכותו אהבת את הפרסום" at bounding box center [208, 358] width 201 height 33
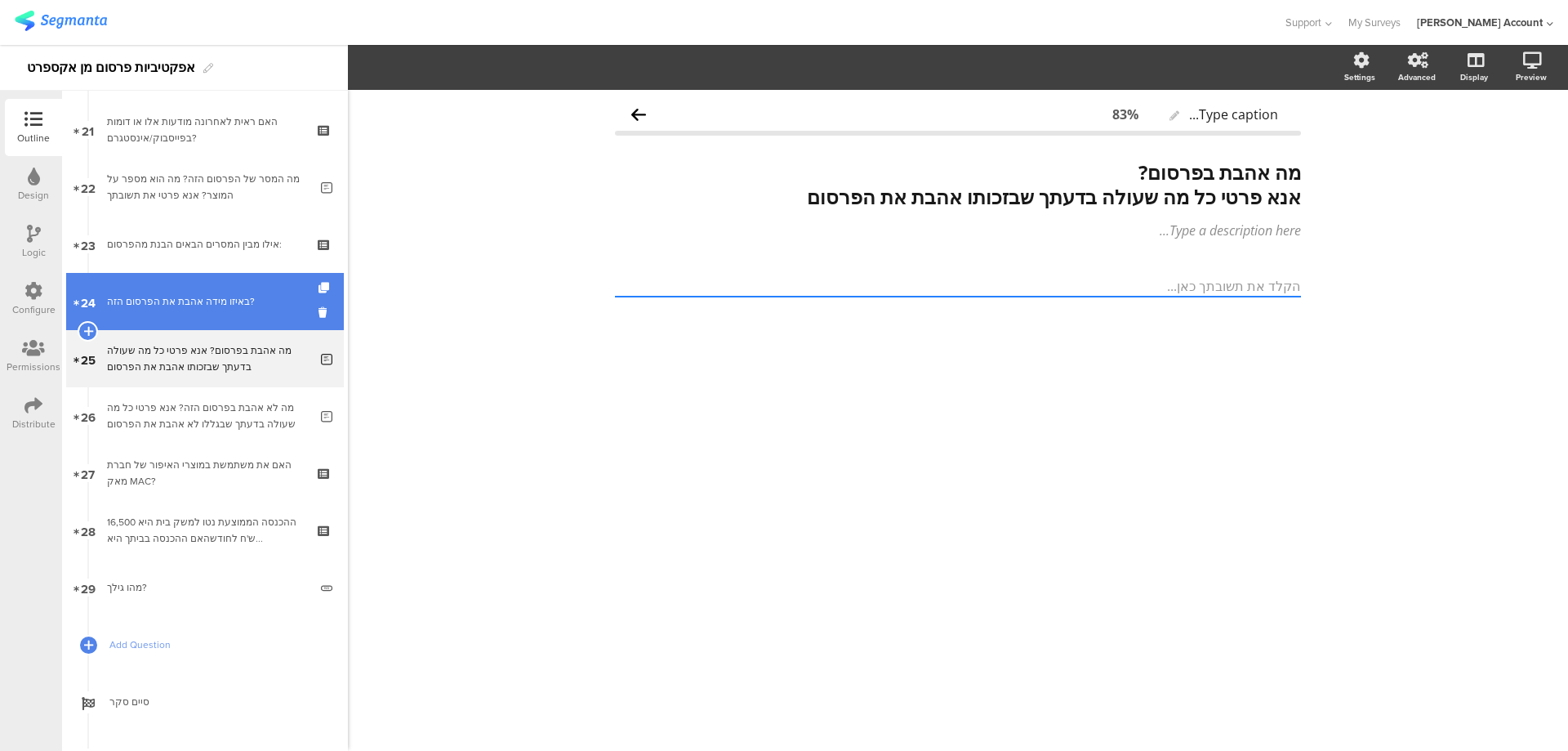
click at [253, 301] on div "באיזו מידה אהבת את הפרסום הזה?" at bounding box center [204, 301] width 195 height 16
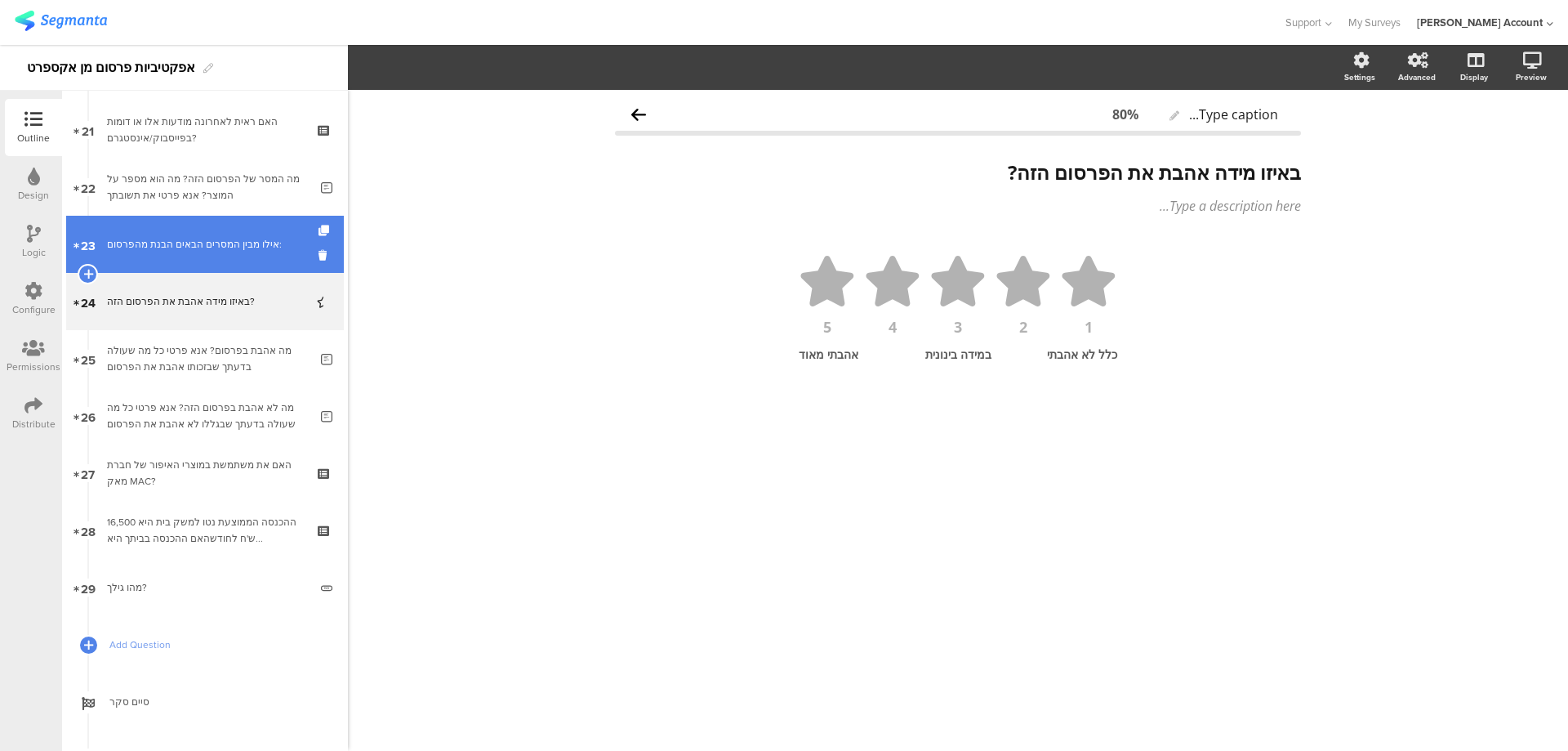
click at [259, 254] on link "23 אילו מבין המסרים הבאים הבנת מהפרסום:" at bounding box center [205, 244] width 278 height 57
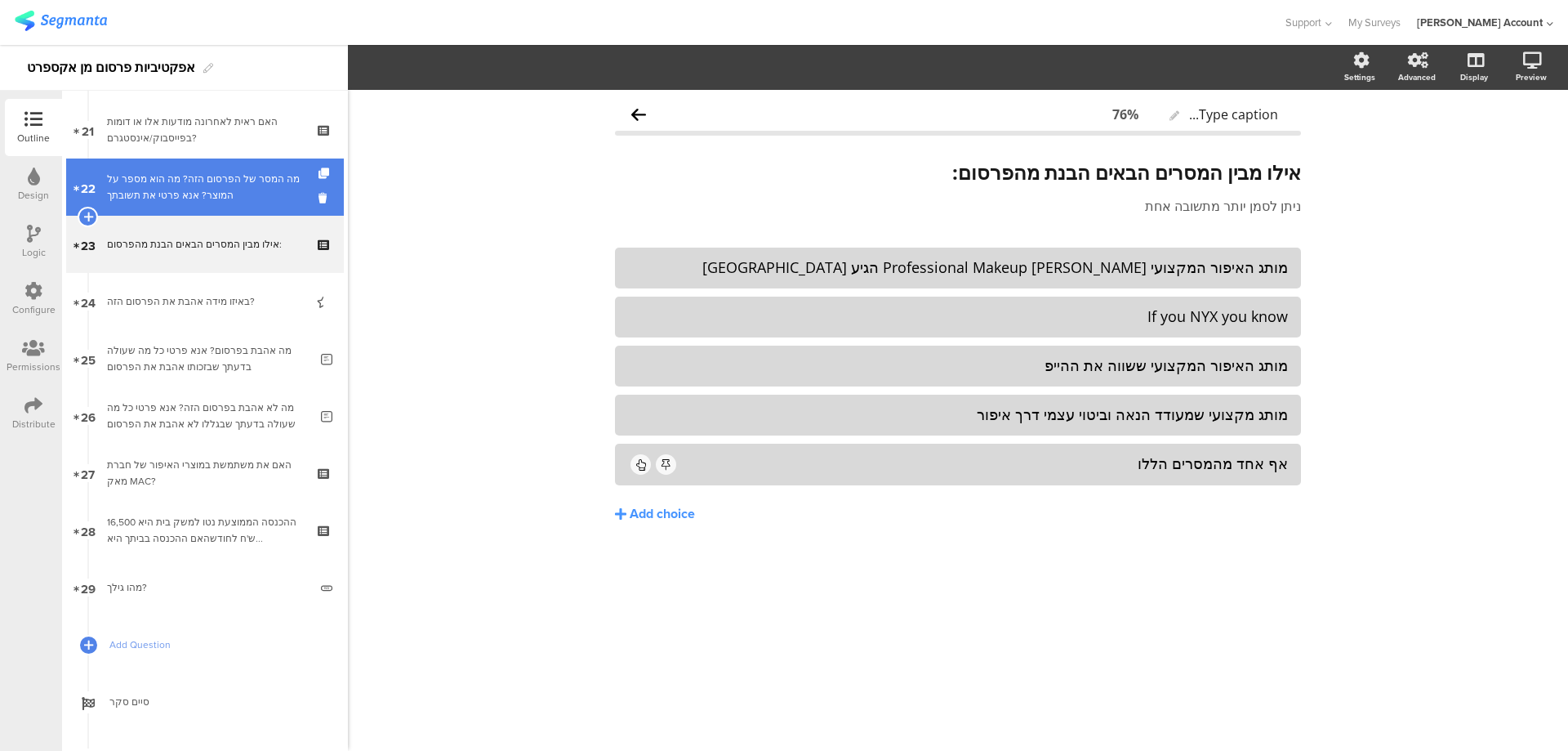
click at [260, 187] on div "מה המסר של הפרסום הזה? מה הוא מספר על המוצר? אנא פרטי את תשובתך" at bounding box center [208, 187] width 201 height 33
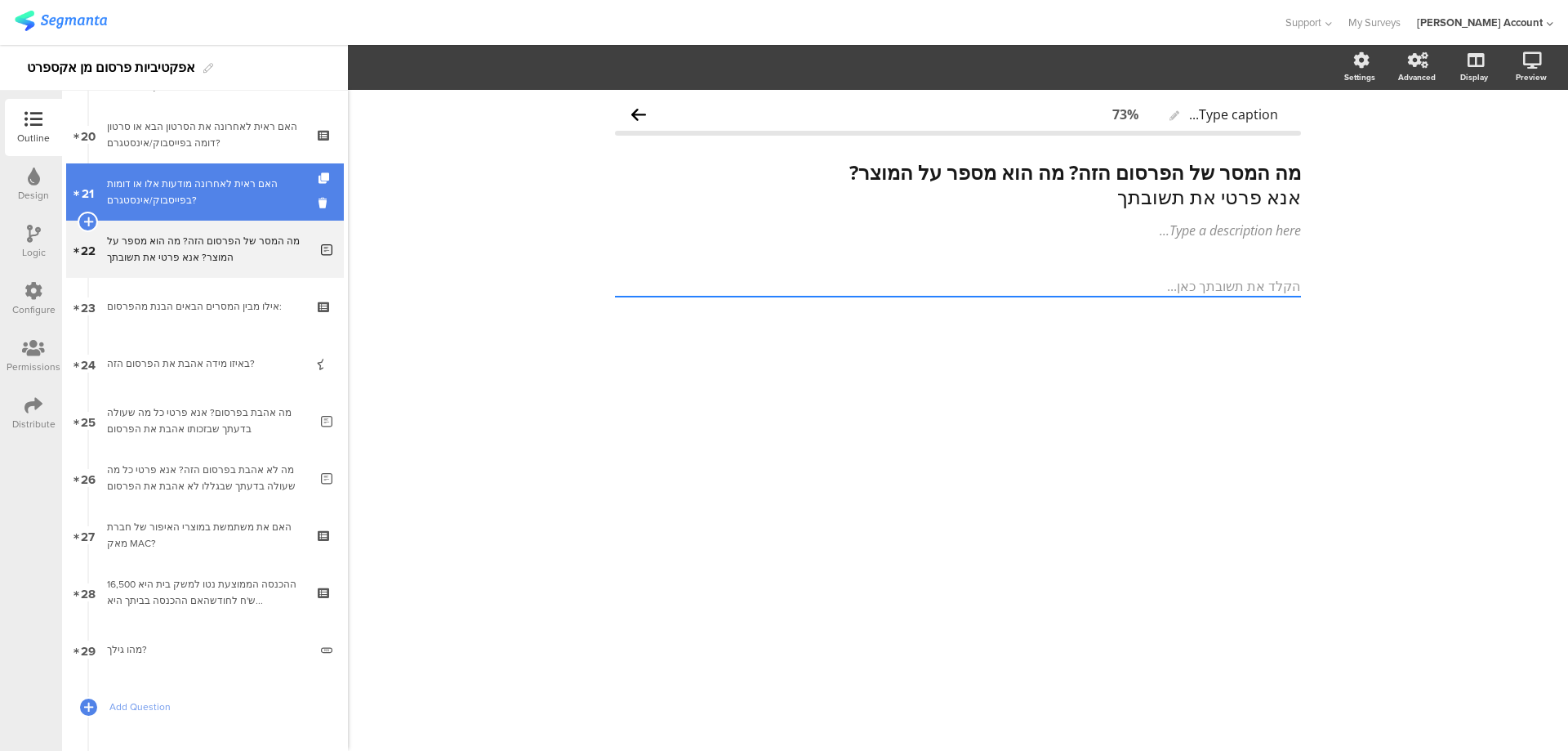
scroll to position [1089, 0]
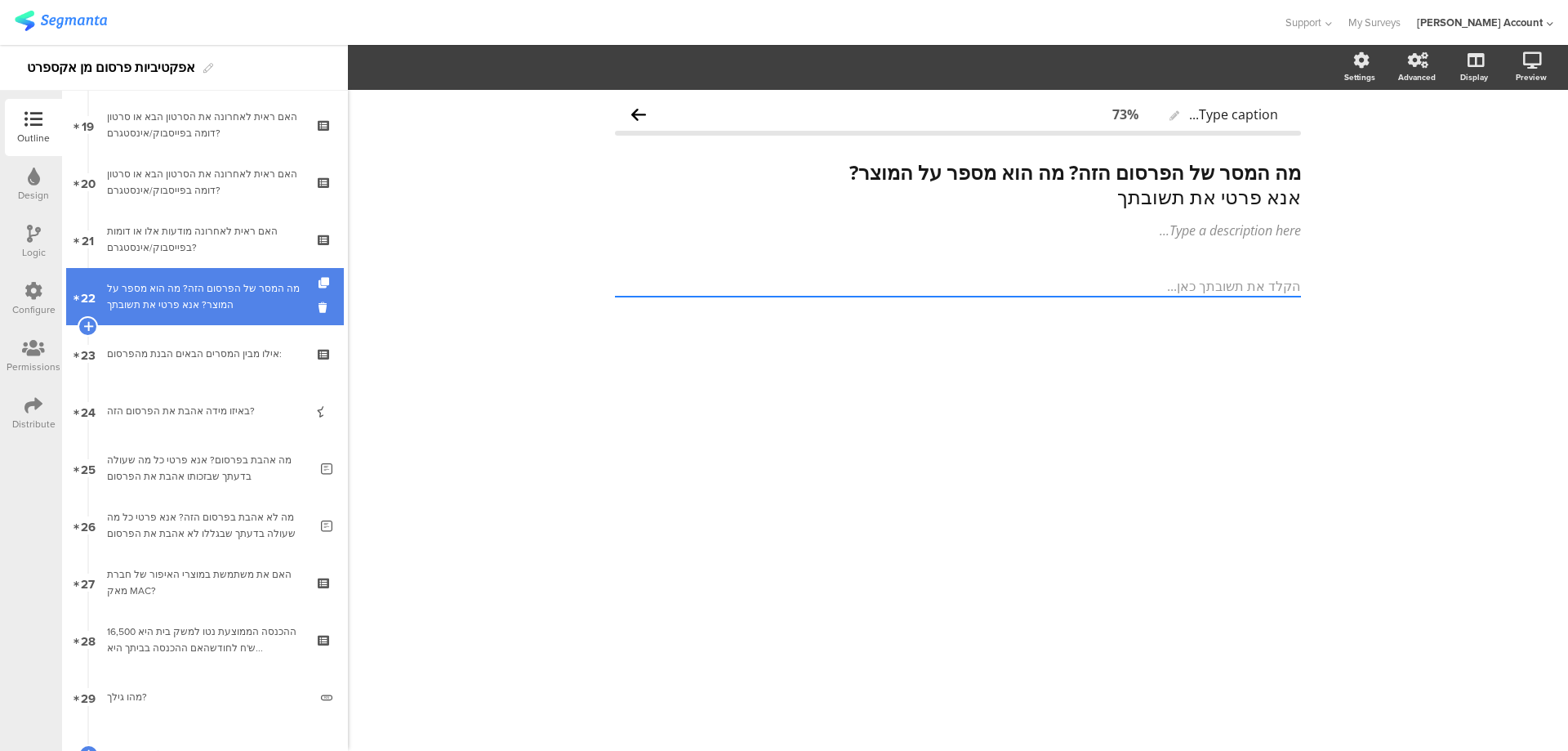
click at [265, 284] on div "מה המסר של הפרסום הזה? מה הוא מספר על המוצר? אנא פרטי את תשובתך" at bounding box center [208, 296] width 201 height 33
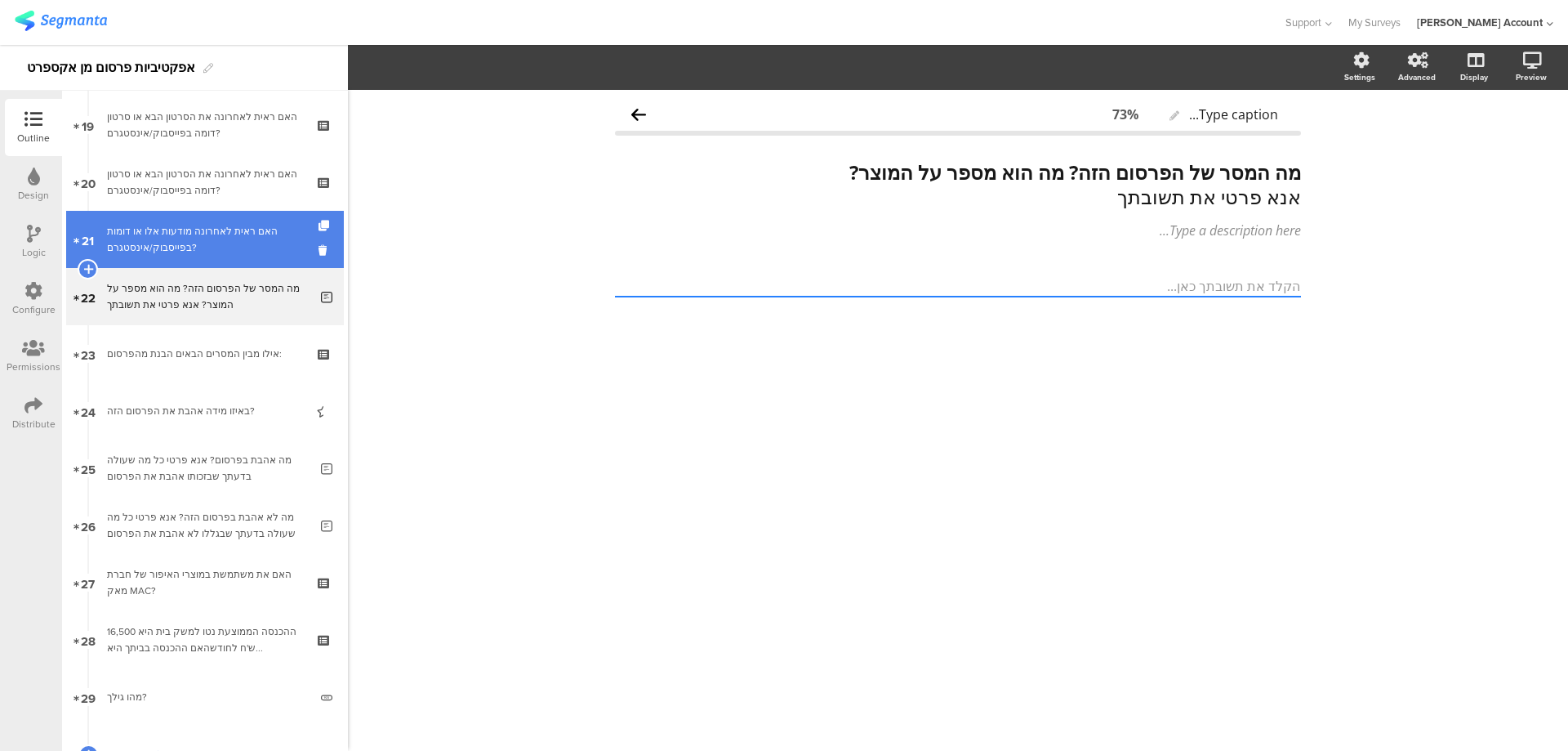
click at [264, 226] on div "האם ראית לאחרונה מודעות אלו או דומות בפייסבוק/אינסטגרם?" at bounding box center [204, 239] width 195 height 33
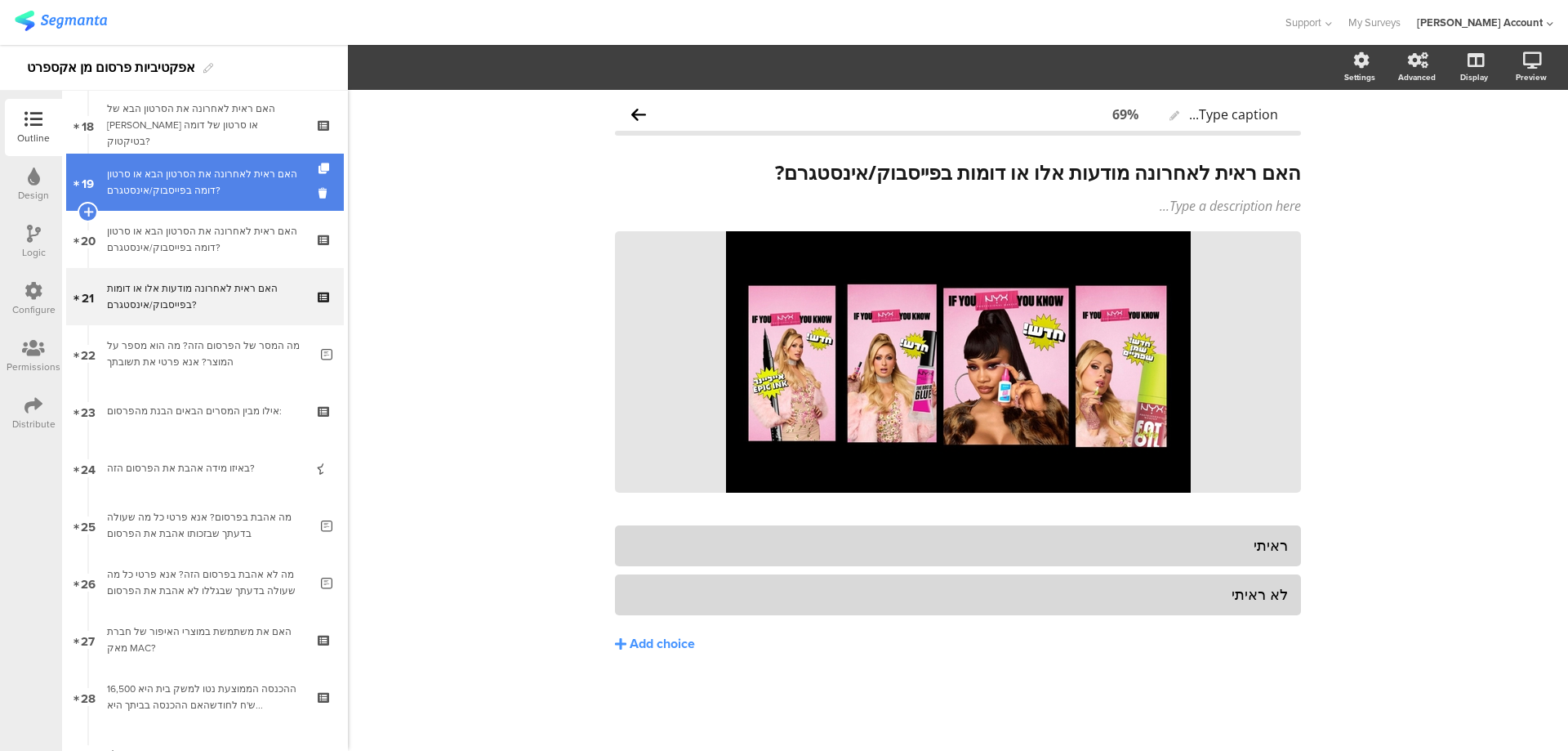
scroll to position [980, 0]
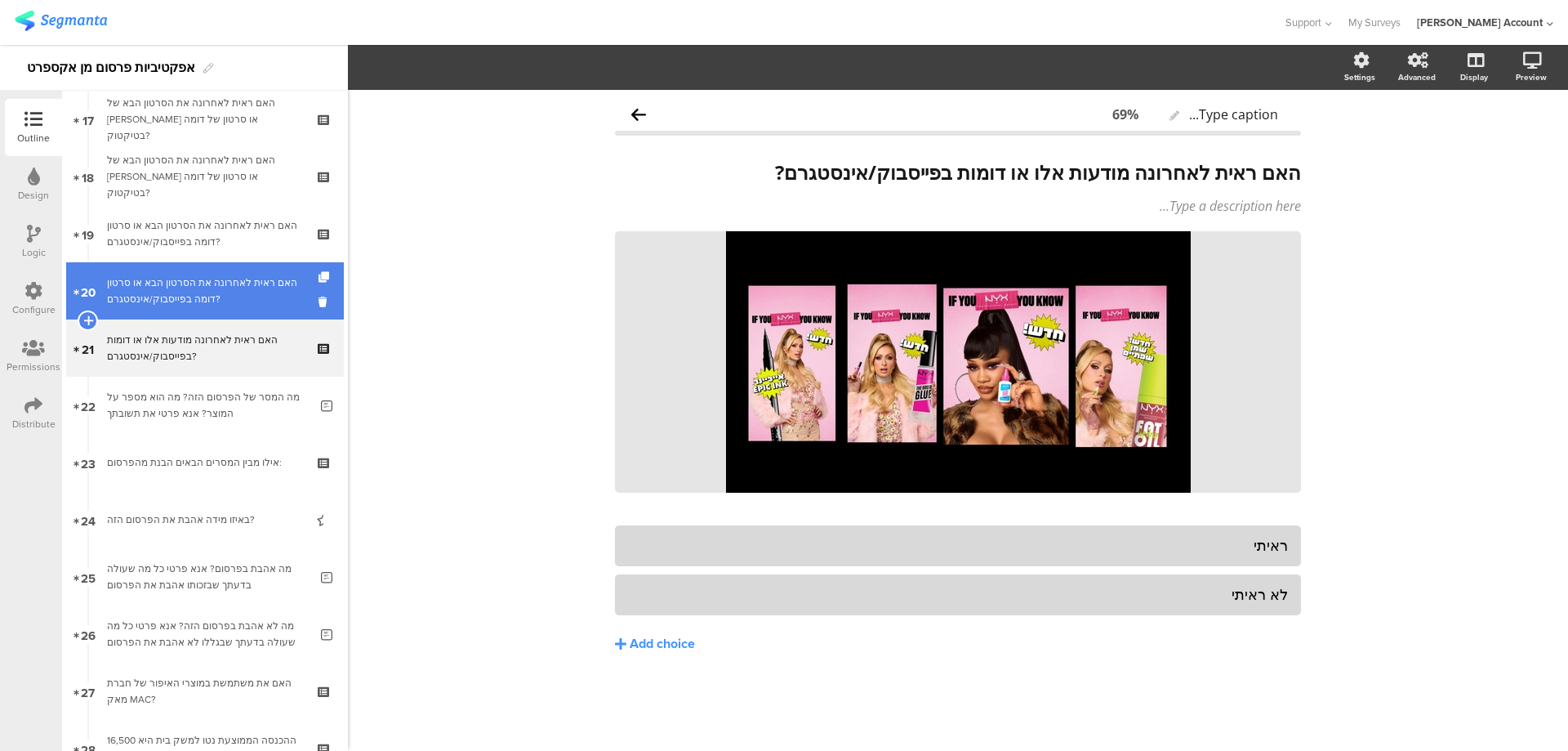
click at [258, 282] on div "האם ראית לאחרונה את הסרטון הבא או סרטון דומה בפייסבוק/אינסטגרם?" at bounding box center [204, 291] width 195 height 33
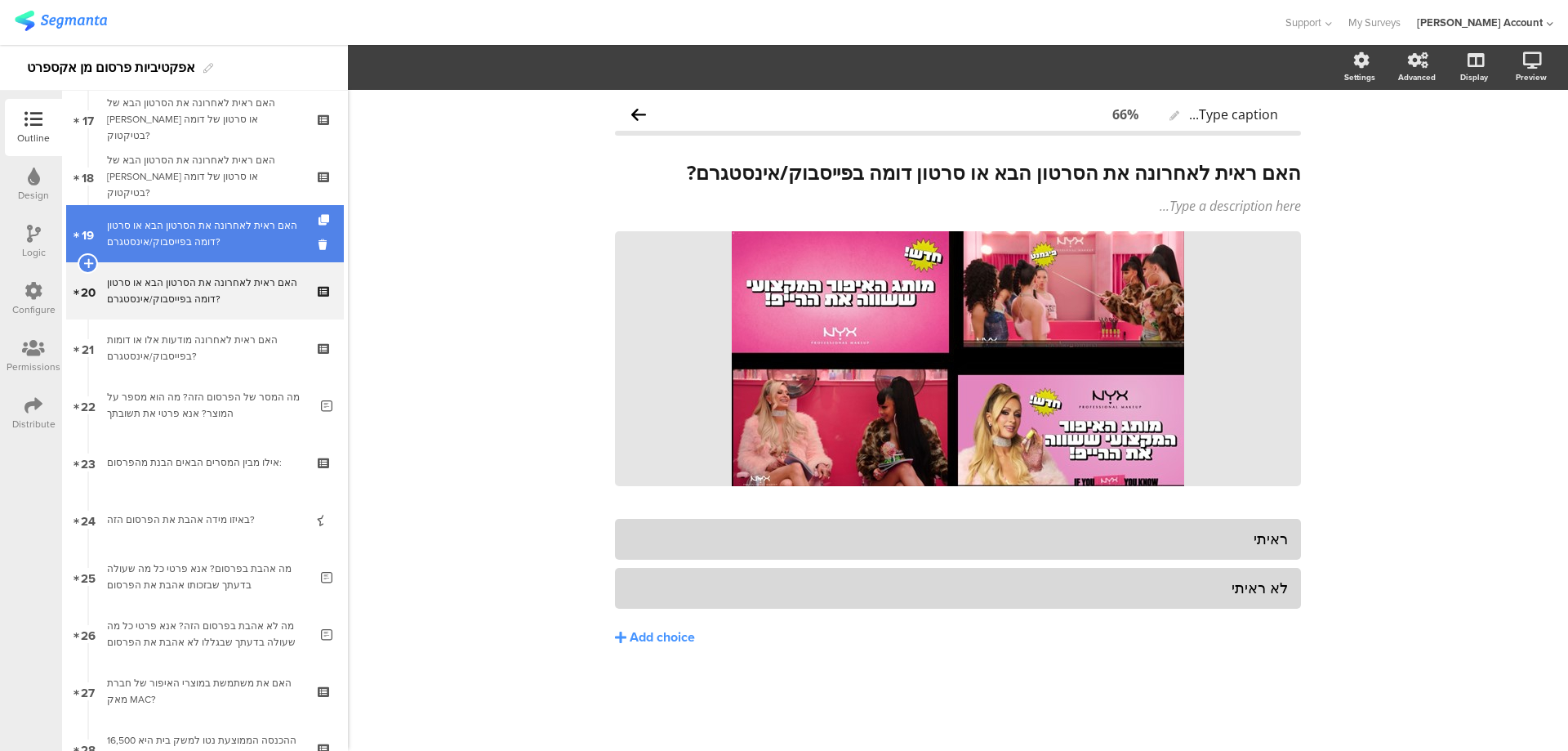
click at [263, 228] on div "האם ראית לאחרונה את הסרטון הבא או סרטון דומה בפייסבוק/אינסטגרם?" at bounding box center [204, 233] width 195 height 33
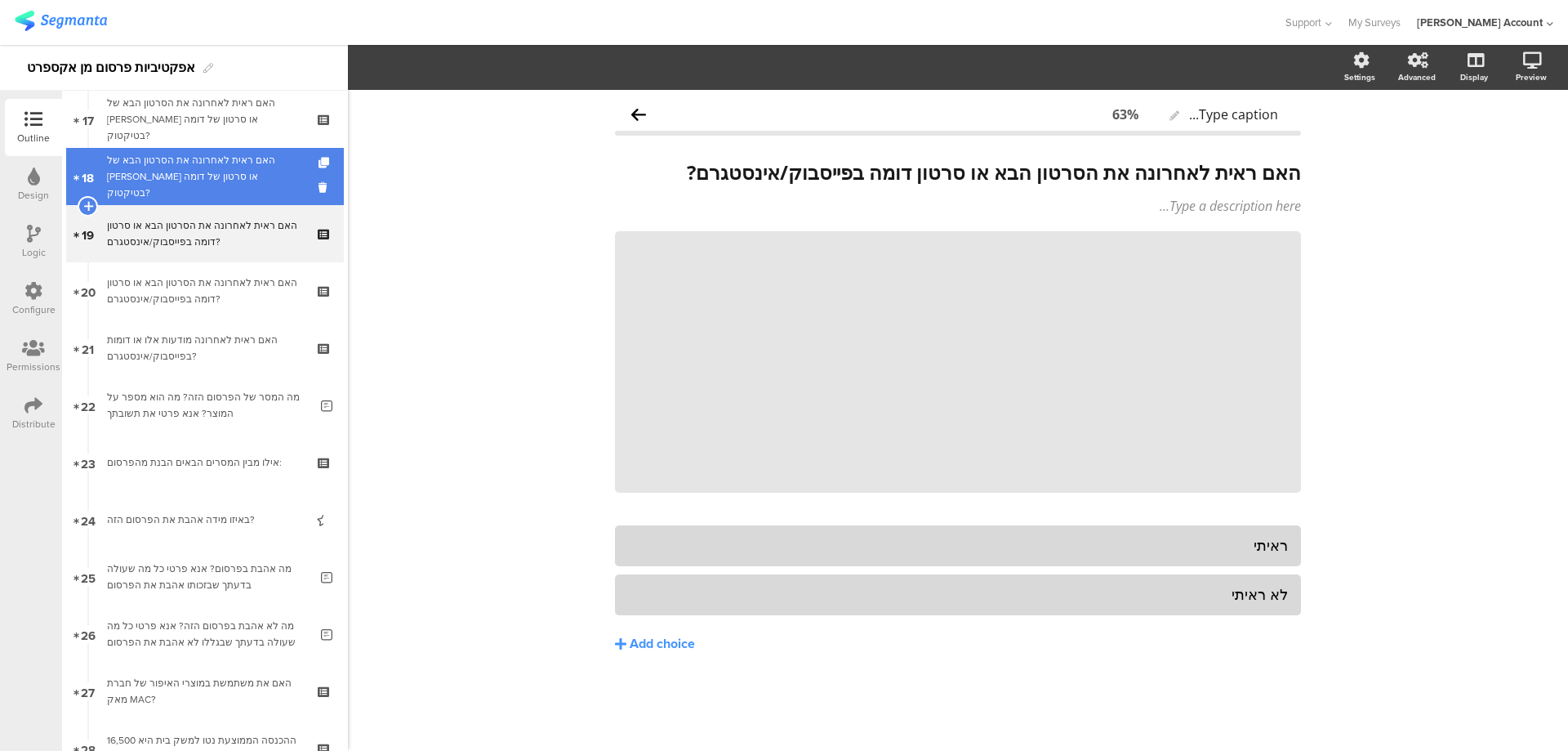
click at [265, 201] on link "18 האם ראית לאחרונה את הסרטון הבא של ניקס או סרטון של דומה בטיקטוק?" at bounding box center [205, 177] width 278 height 57
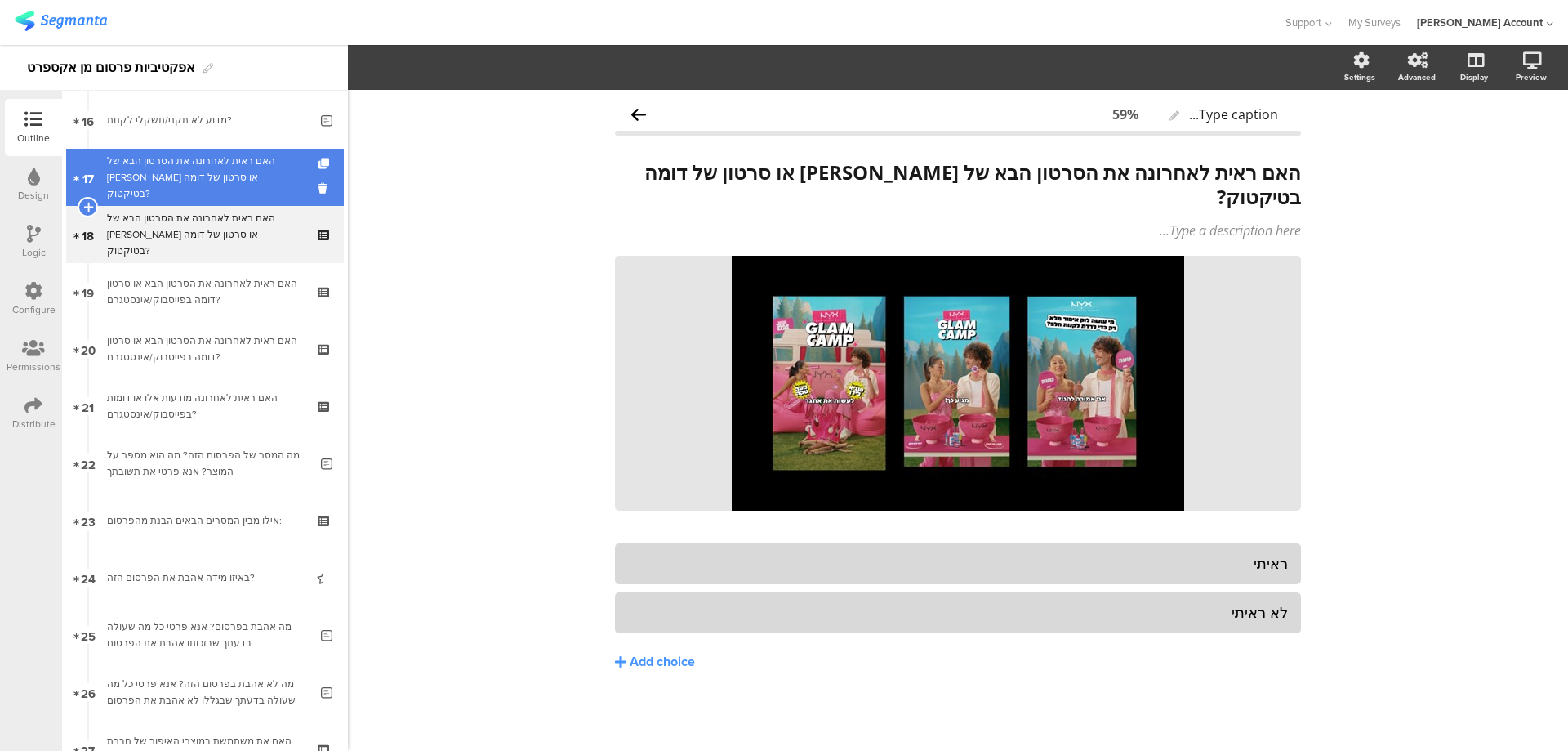
scroll to position [872, 0]
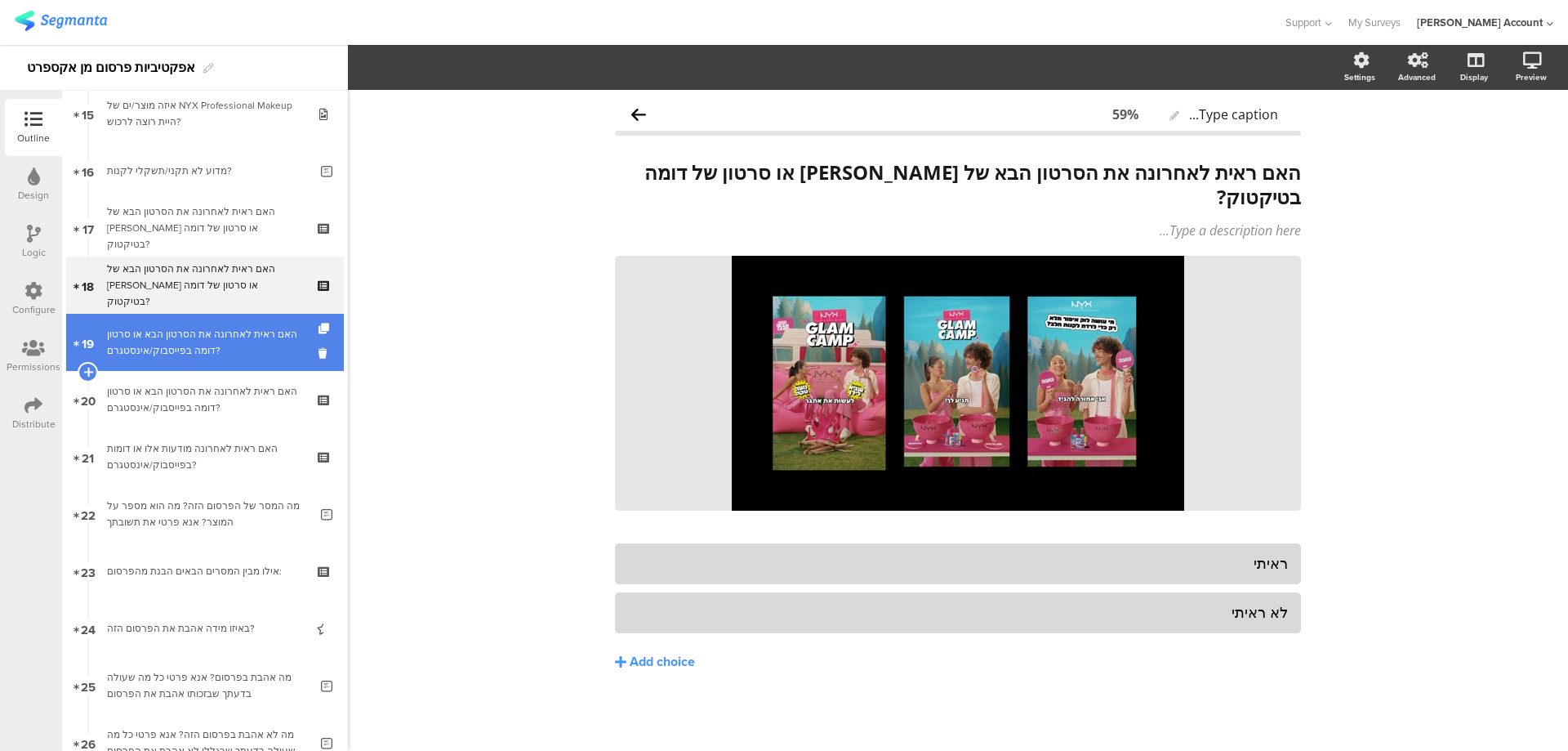
click at [247, 325] on link "19 האם ראית לאחרונה את הסרטון הבא או סרטון דומה בפייסבוק/אינסטגרם?" at bounding box center [205, 342] width 278 height 57
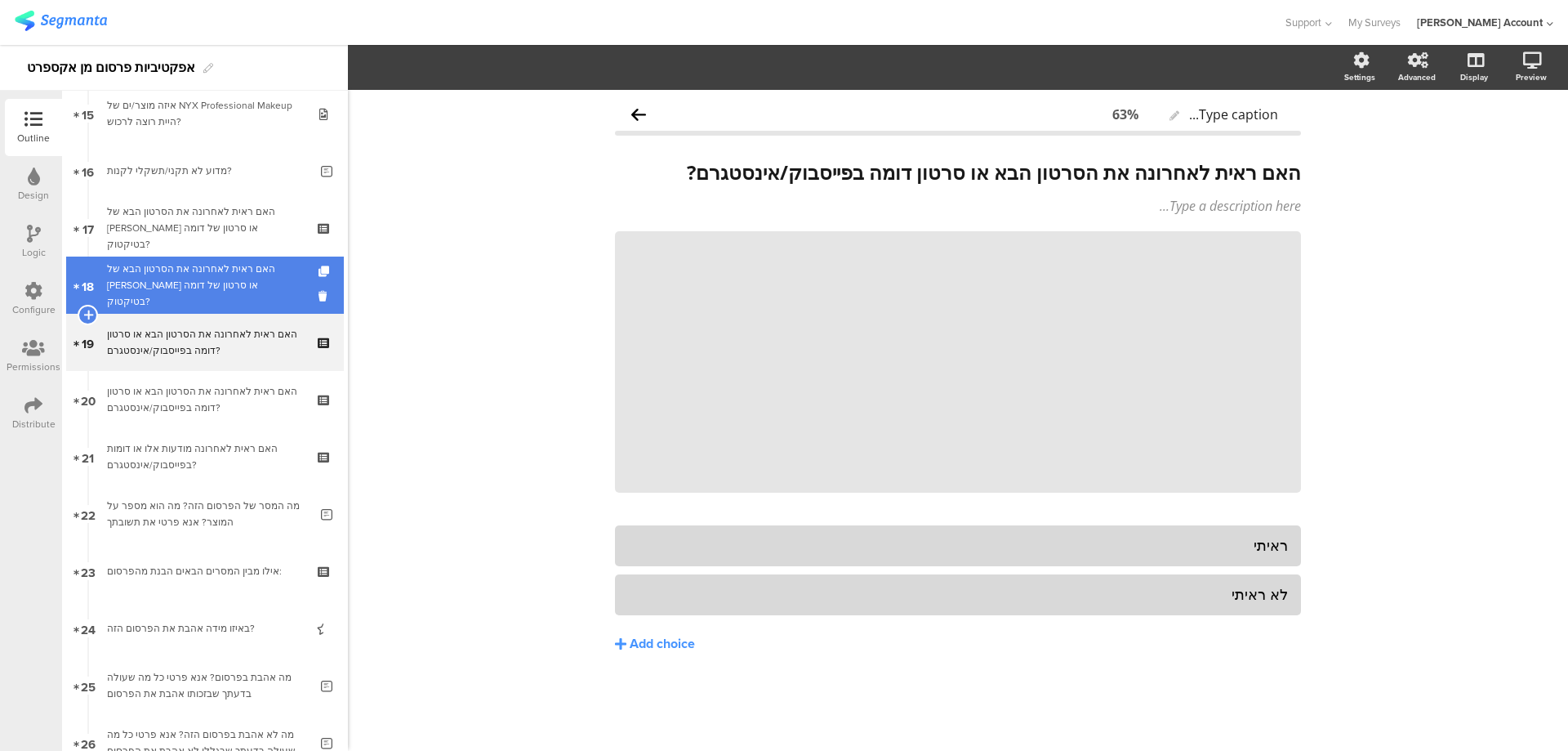
click at [251, 272] on div "האם ראית לאחרונה את הסרטון הבא של ניקס או סרטון של דומה בטיקטוק?" at bounding box center [204, 285] width 195 height 49
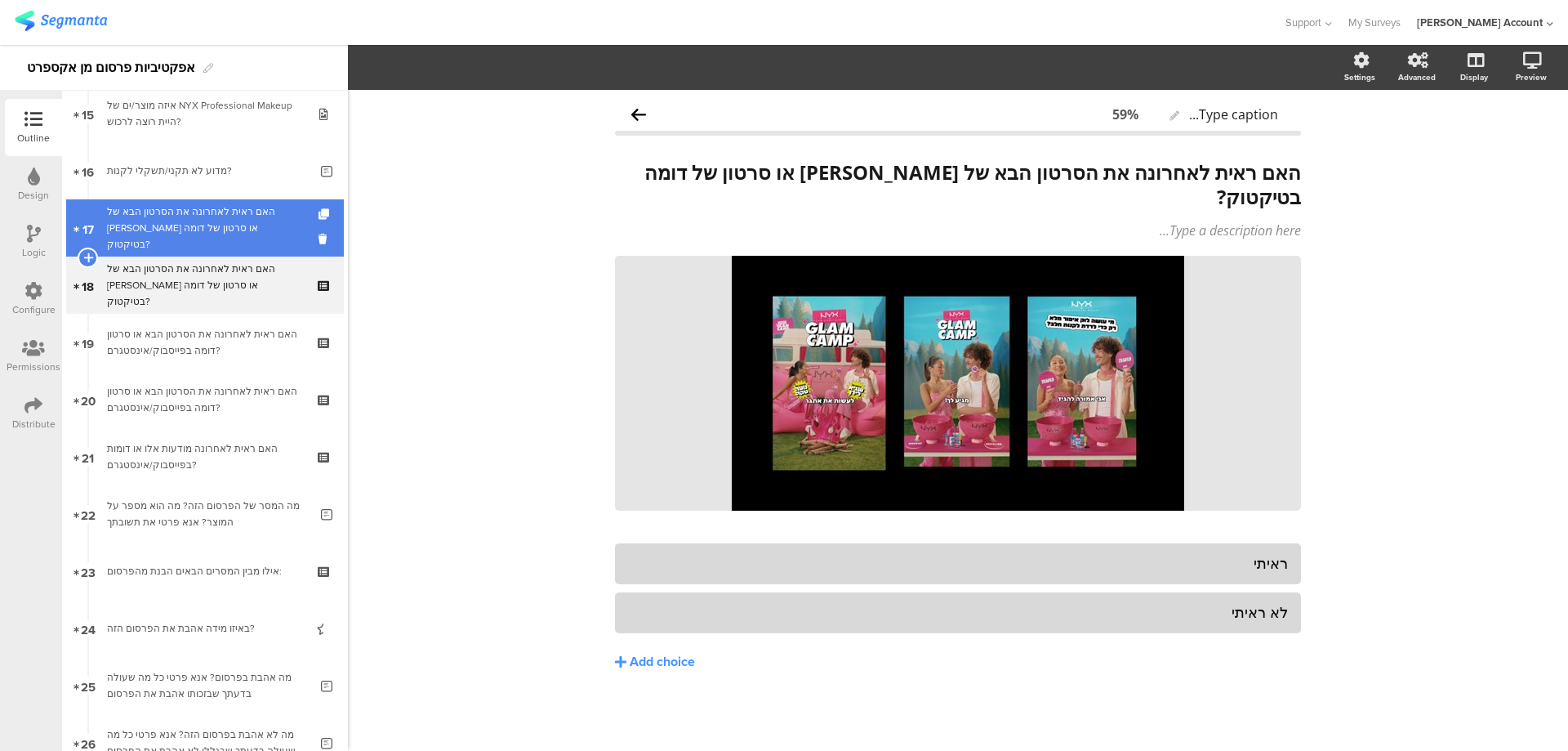
click at [259, 235] on div "האם ראית לאחרונה את הסרטון הבא של ניקס או סרטון של דומה בטיקטוק?" at bounding box center [204, 227] width 195 height 49
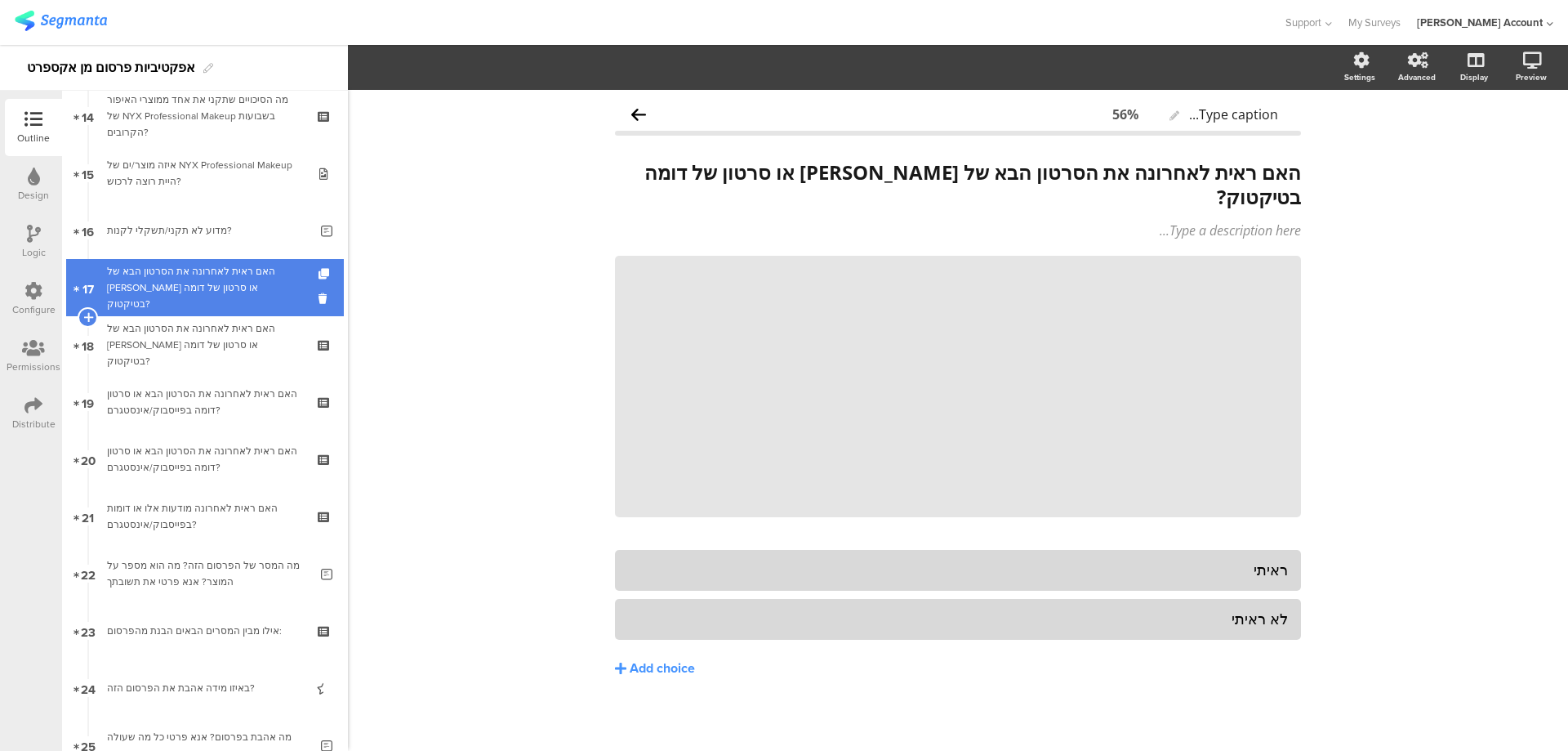
scroll to position [762, 0]
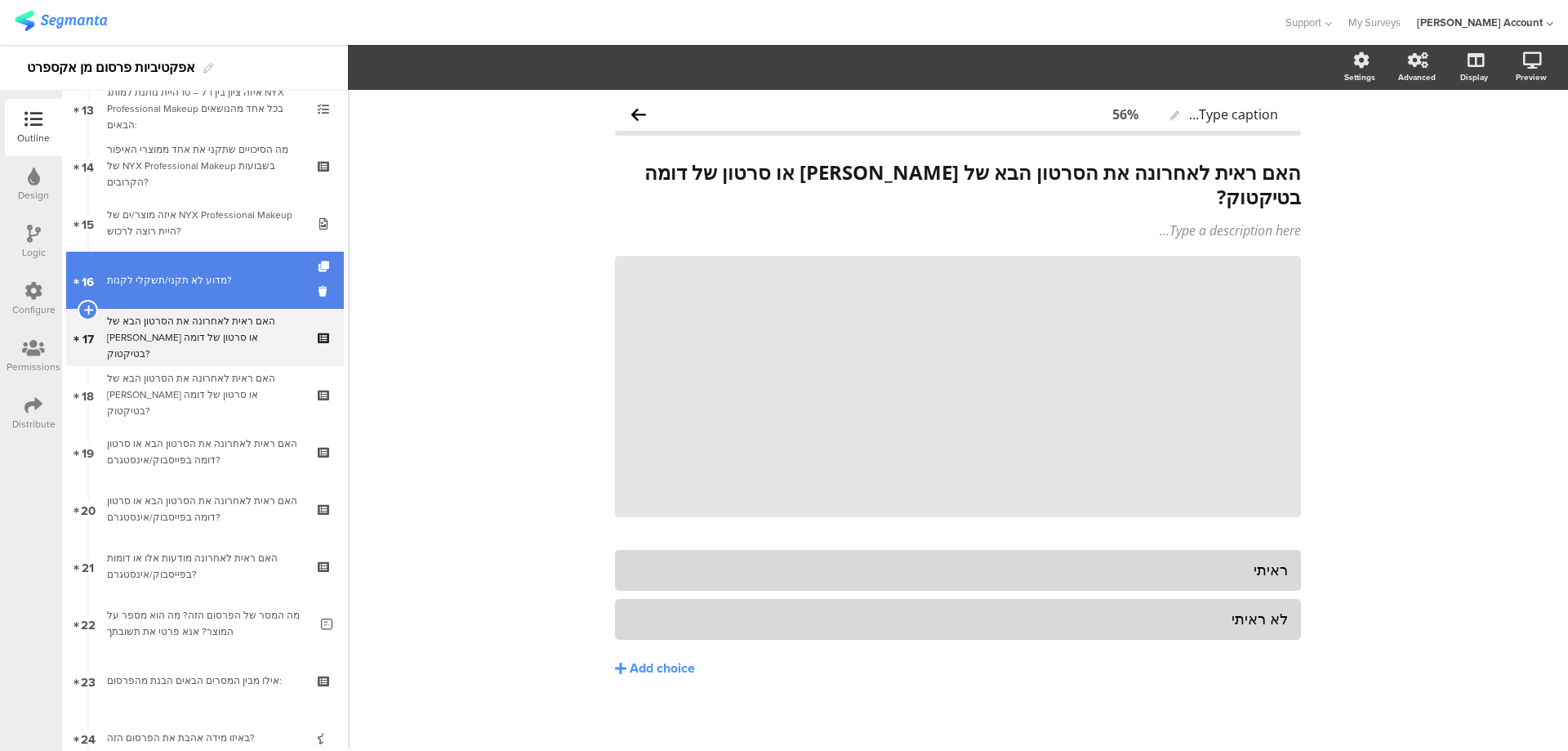
click at [249, 279] on div "מדוע לא תקני/תשקלי לקנות?" at bounding box center [208, 280] width 201 height 16
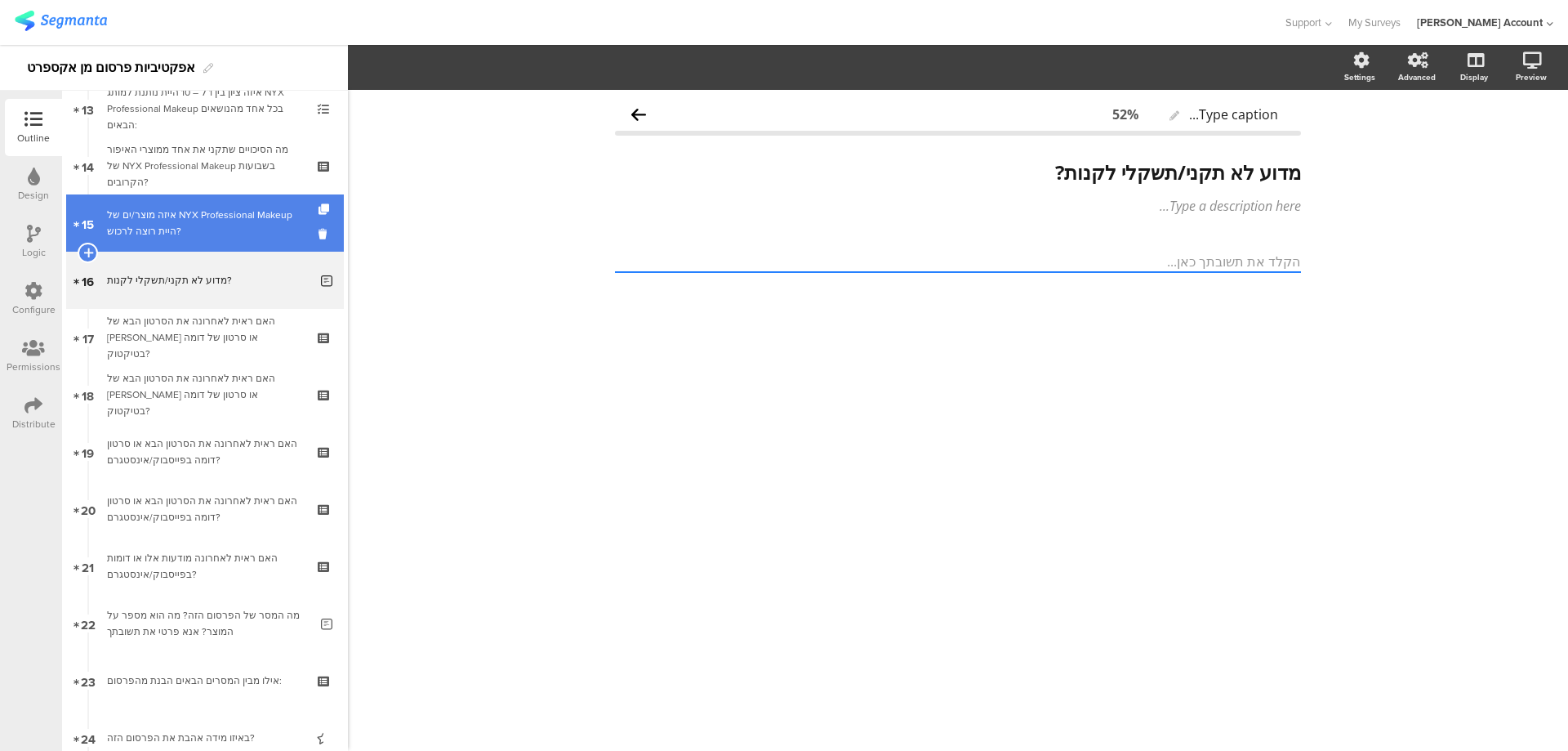
click at [263, 220] on div "איזה מוצר/ים של NYX Professional Makeup היית רוצה לרכוש?" at bounding box center [204, 223] width 195 height 33
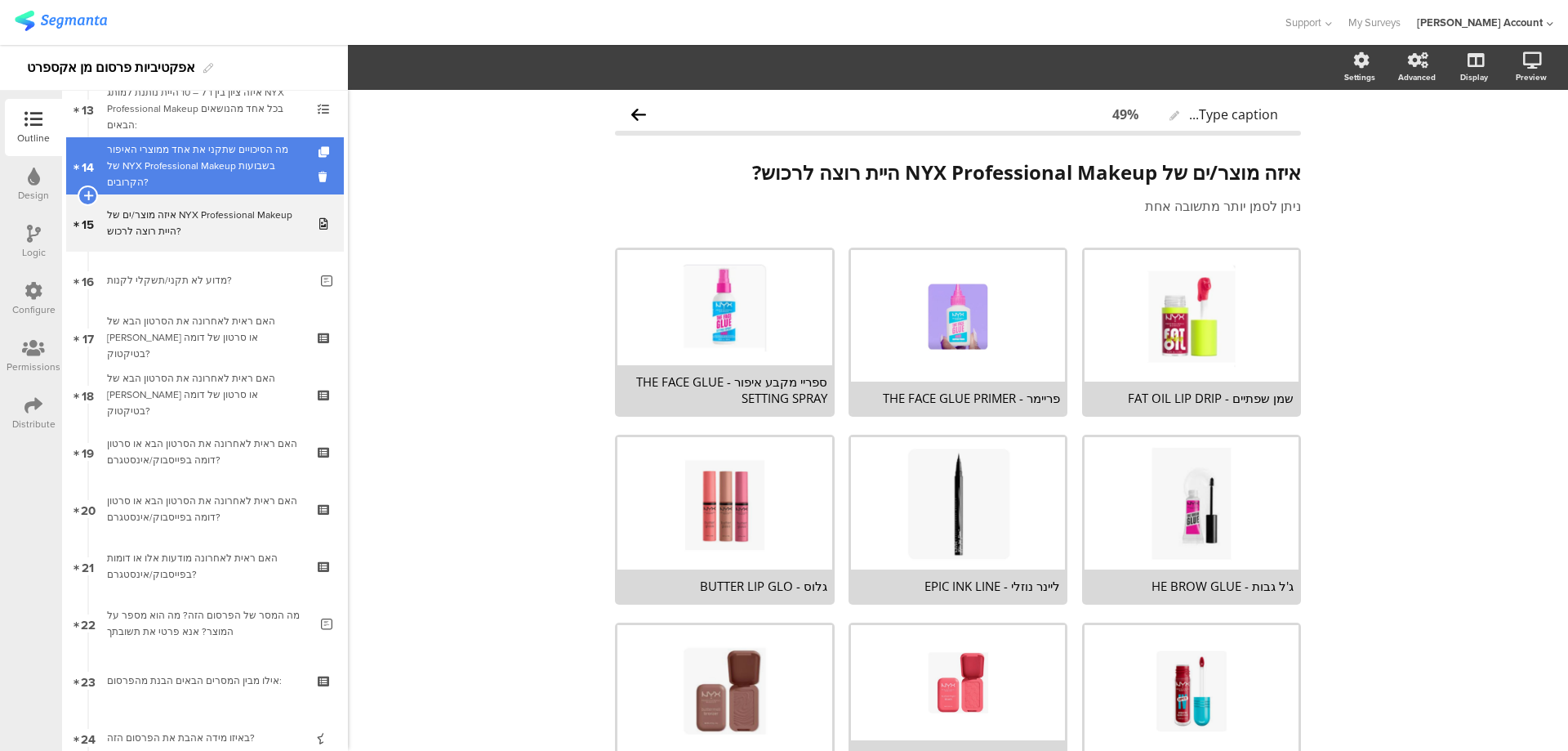
click at [264, 182] on div "מה הסיכויים שתקני את אחד ממוצרי האיפור של NYX Professional Makeup בשבועות הקרוב…" at bounding box center [204, 165] width 195 height 49
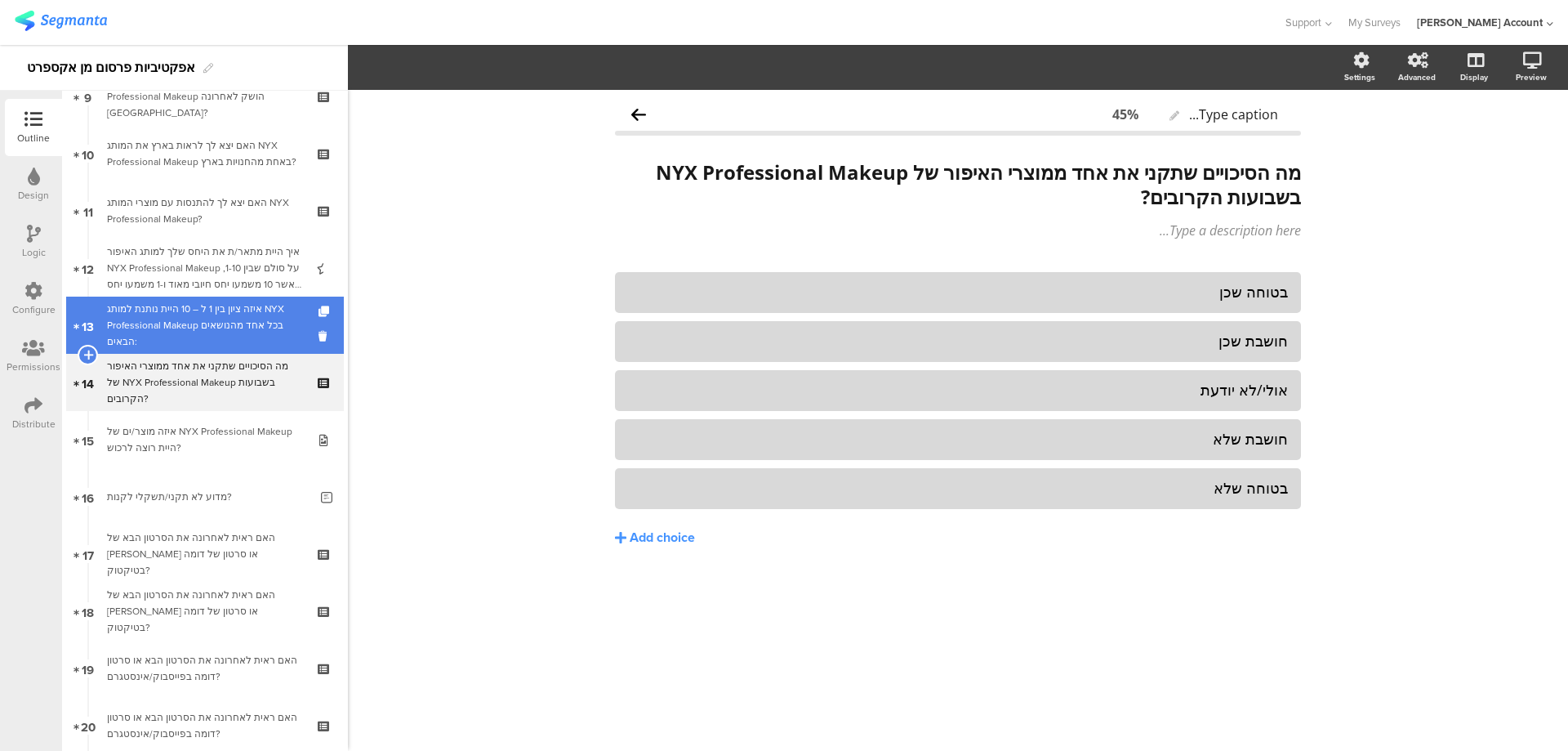
scroll to position [545, 0]
click at [254, 320] on div "איזה ציון בין 1 ל – 10 היית נותנת למותג NYX Professional Makeup בכל אחד מהנושאי…" at bounding box center [204, 326] width 195 height 49
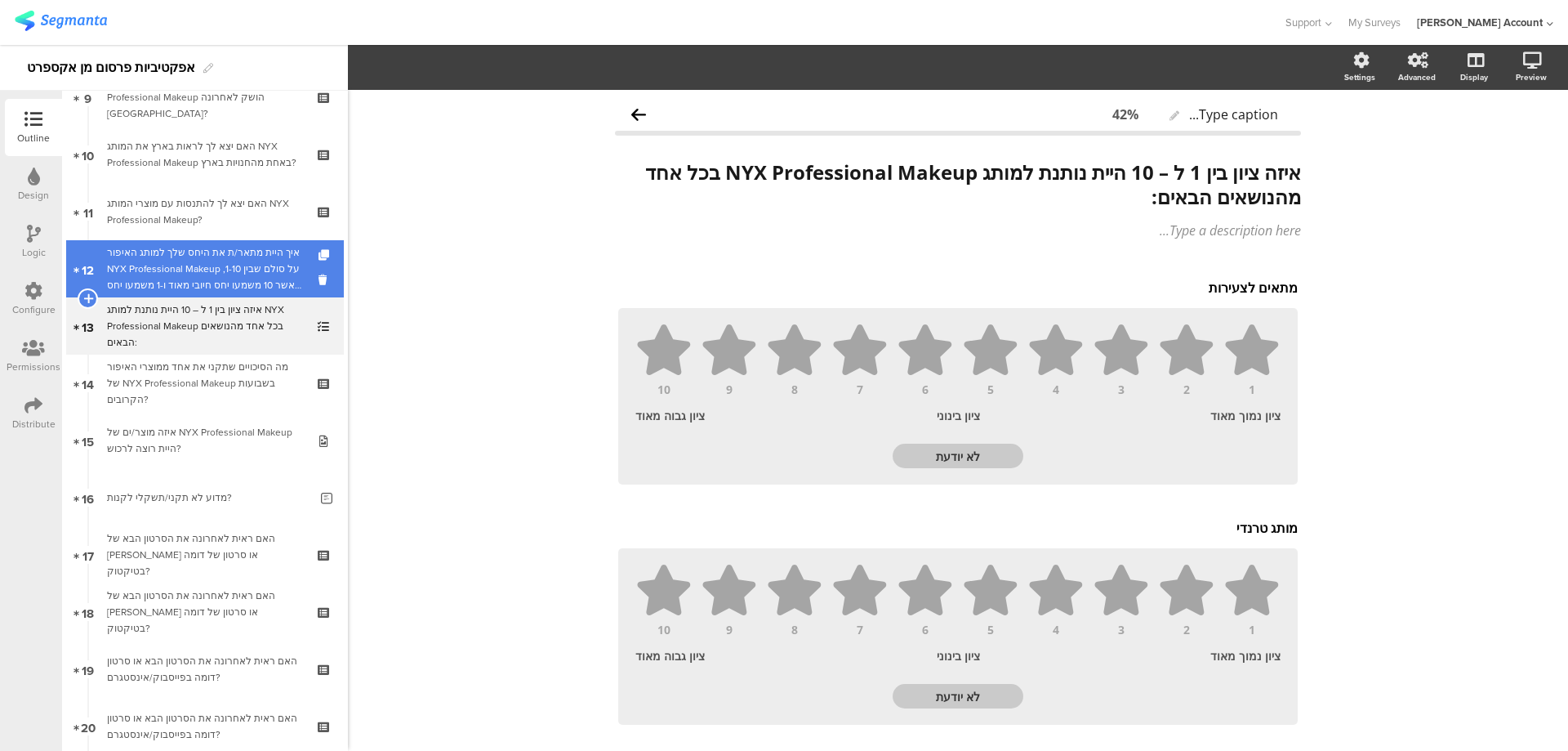
click at [265, 262] on div "איך היית מתאר/ת את היחס שלך למותג האיפור NYX Professional Makeup על סולם שבין 1…" at bounding box center [204, 269] width 195 height 49
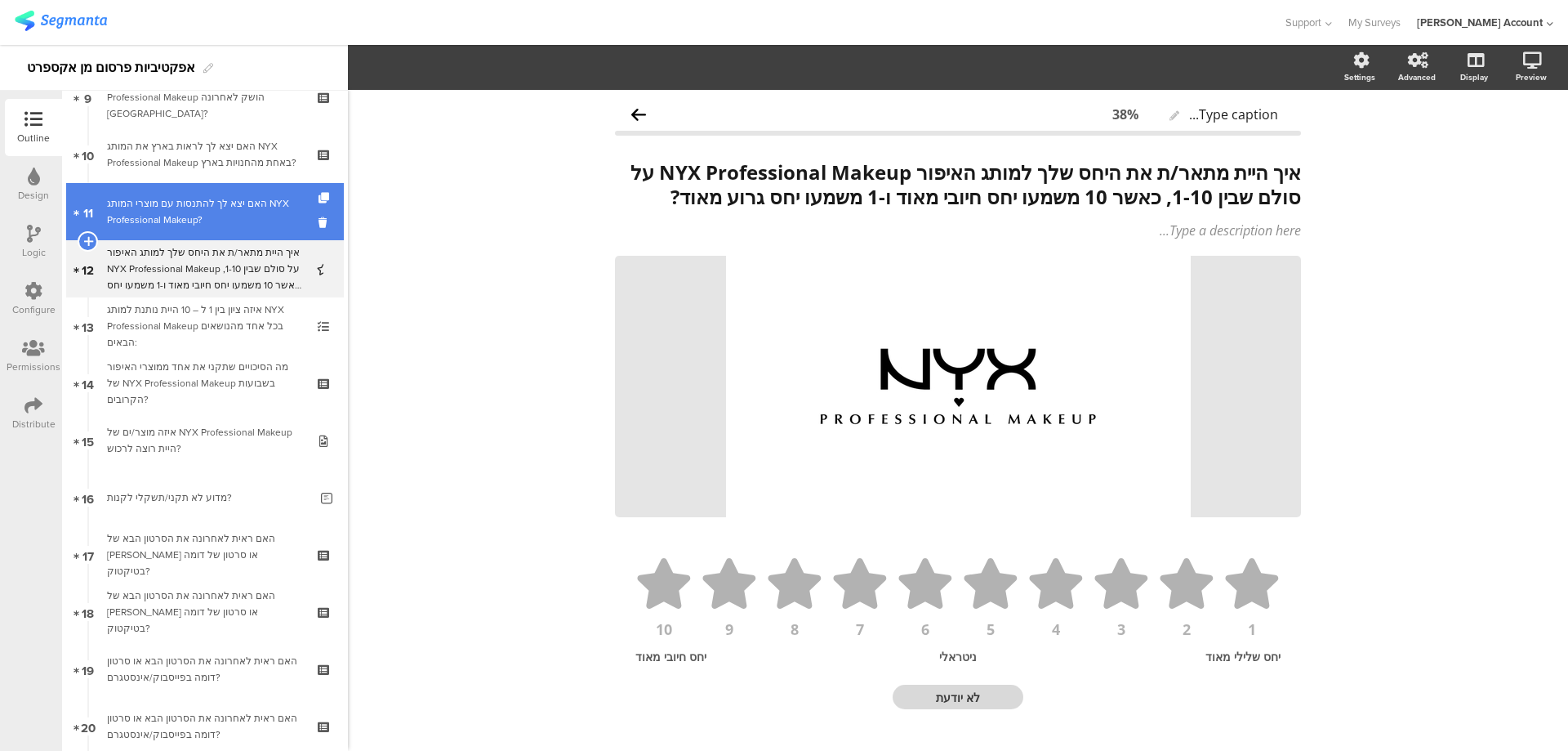
click at [277, 210] on div "האם יצא לך להתנסות עם מוצרי המותג NYX Professional Makeup?" at bounding box center [204, 212] width 195 height 33
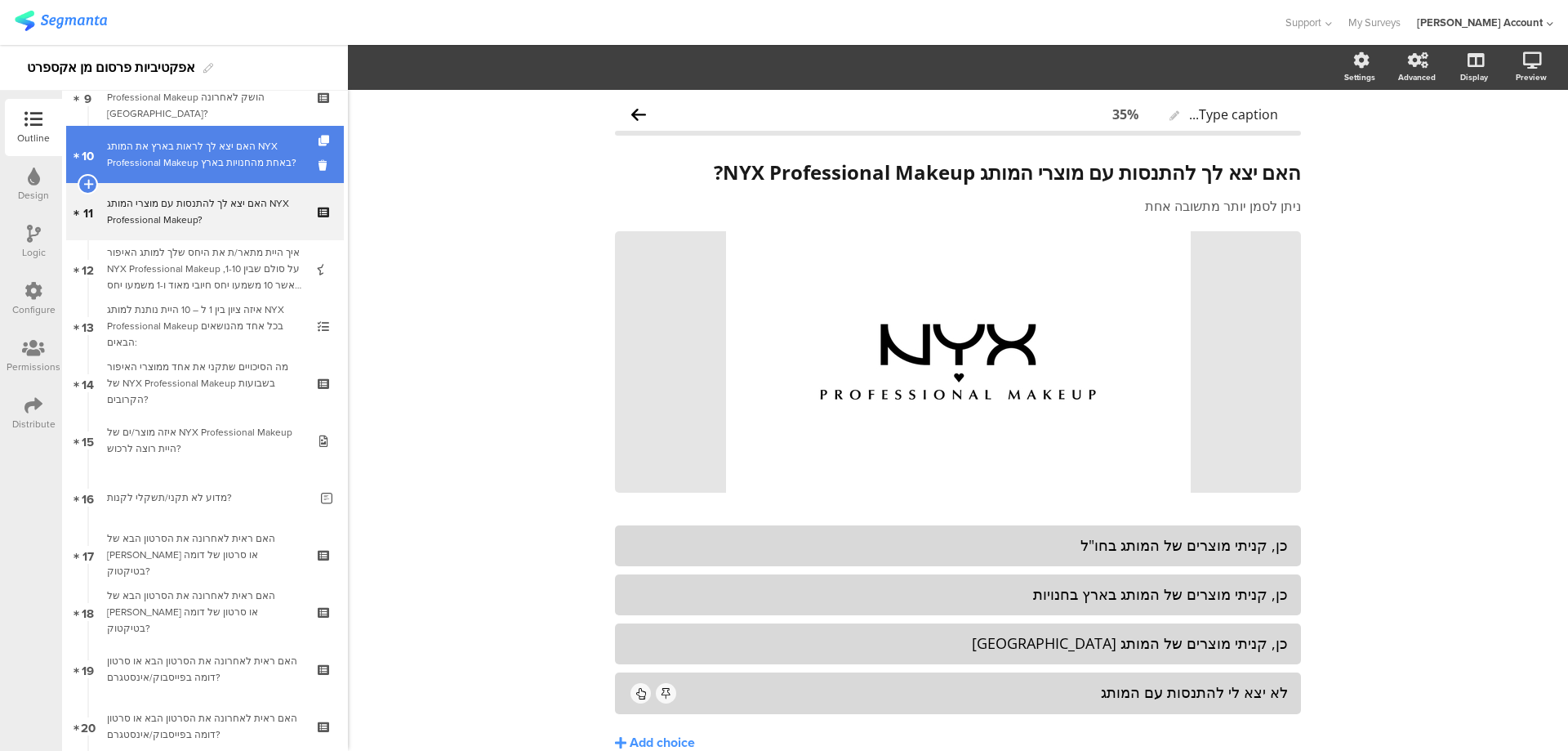
click at [282, 165] on div "האם יצא לך לראות בארץ את המותג NYX Professional Makeup באחת מהחנויות בארץ?" at bounding box center [204, 154] width 195 height 33
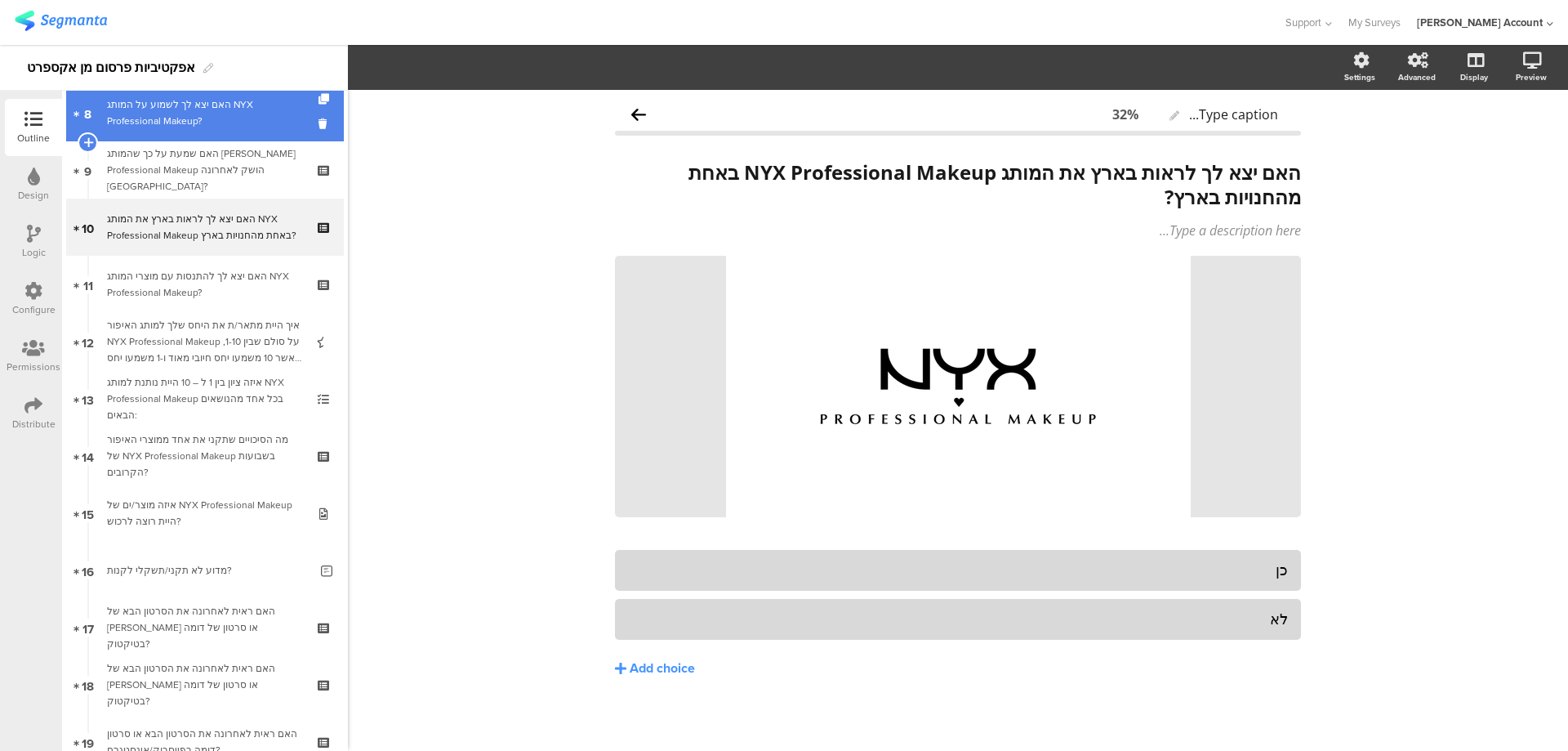
scroll to position [436, 0]
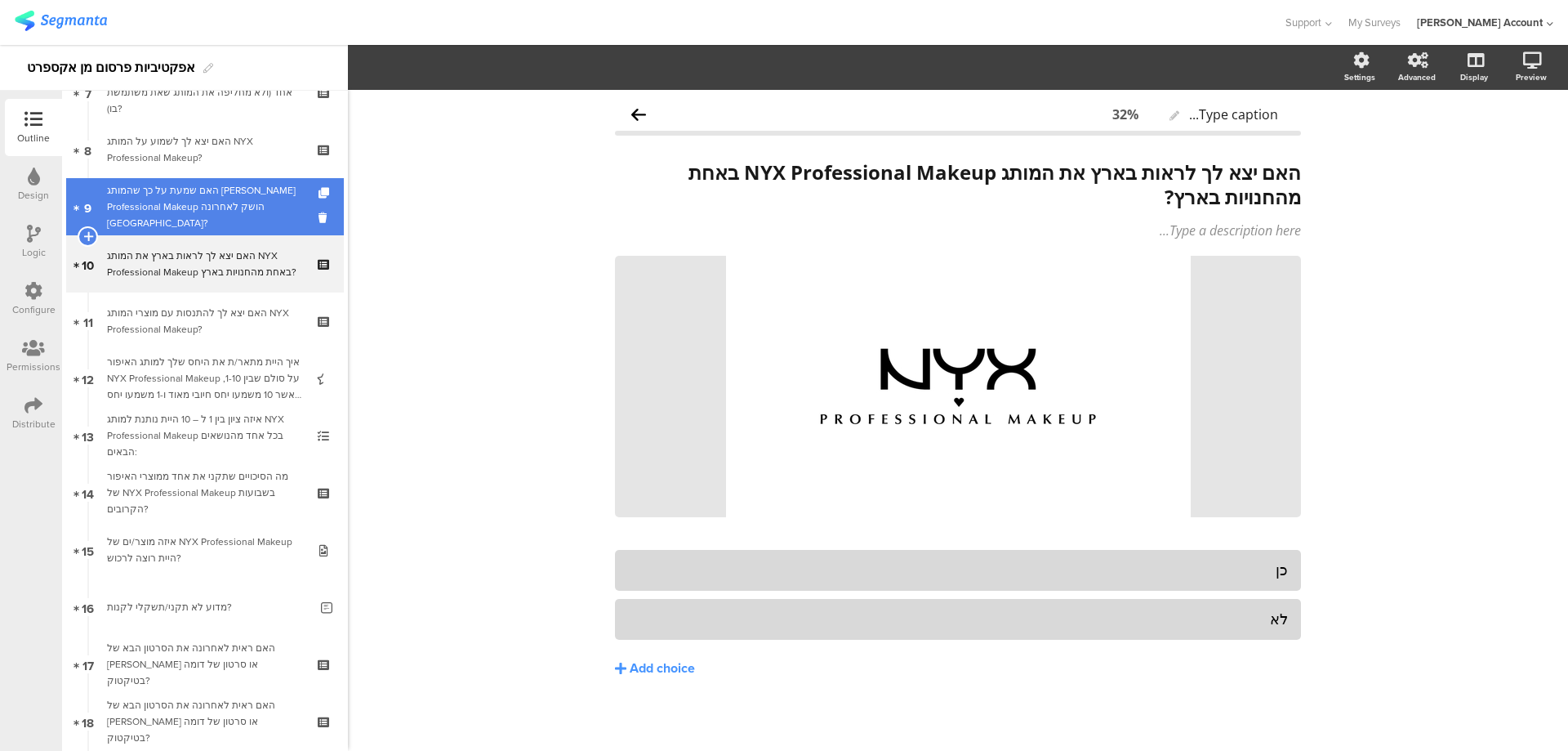
click at [275, 204] on div "האם שמעת על כך שהמותג NYX Professional Makeup הושק לאחרונה בישראל?" at bounding box center [204, 207] width 195 height 49
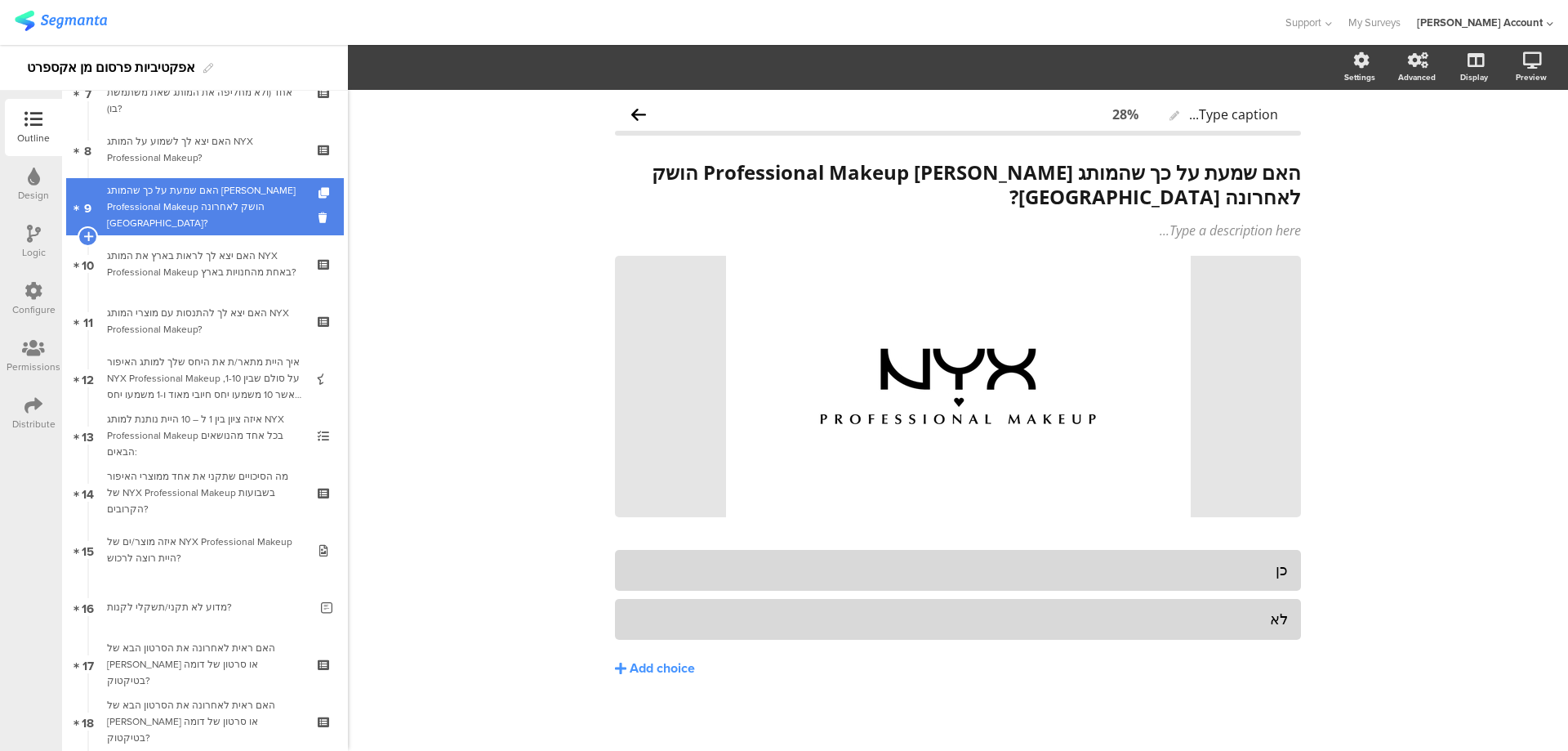
scroll to position [326, 0]
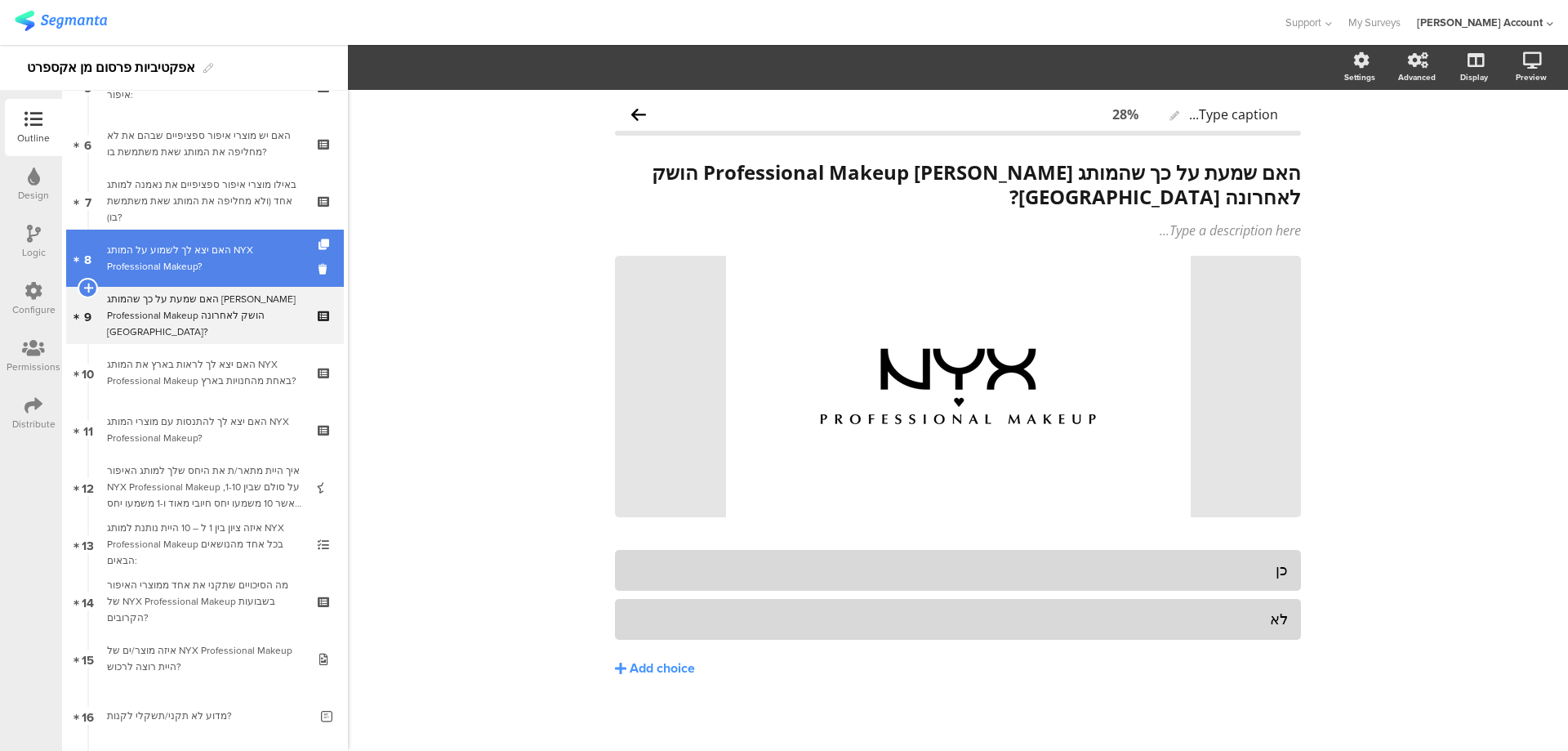
click at [263, 242] on div "האם יצא לך לשמוע על המותג NYX Professional Makeup?" at bounding box center [204, 258] width 195 height 33
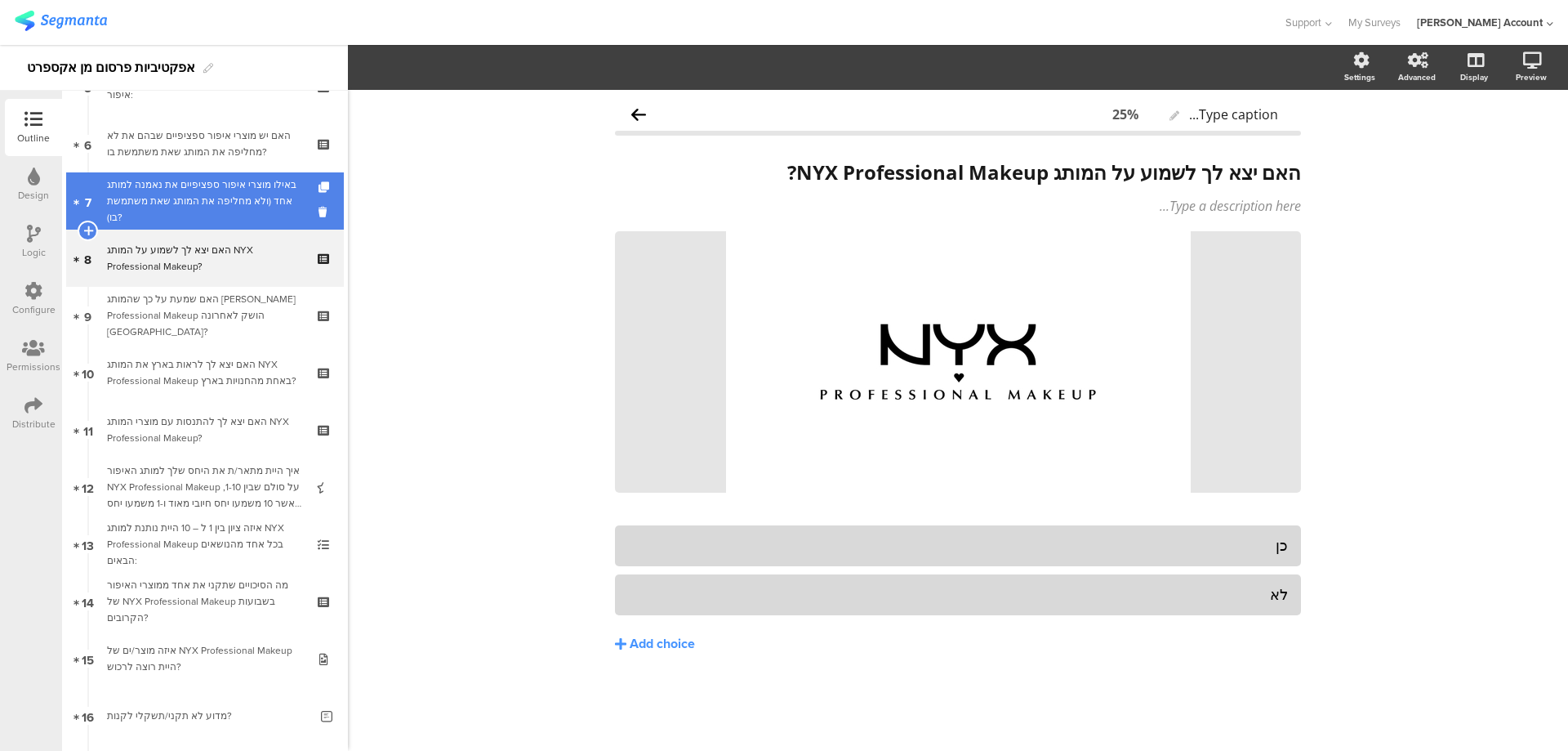
click at [278, 190] on div "באילו מוצרי איפור ספציפיים את נאמנה למותג אחד (ולא מחליפה את המותג שאת משתמשת ב…" at bounding box center [204, 201] width 195 height 49
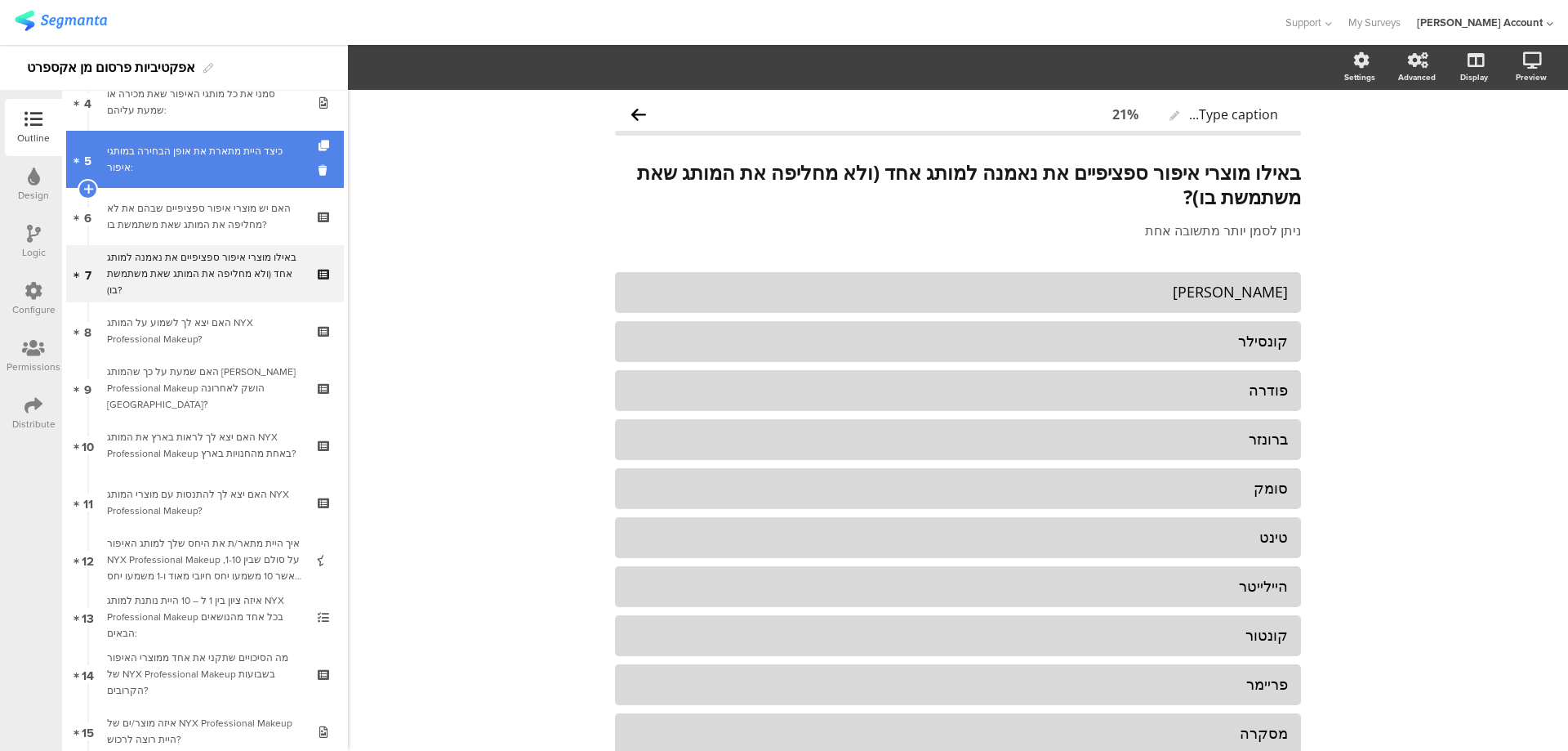
scroll to position [218, 0]
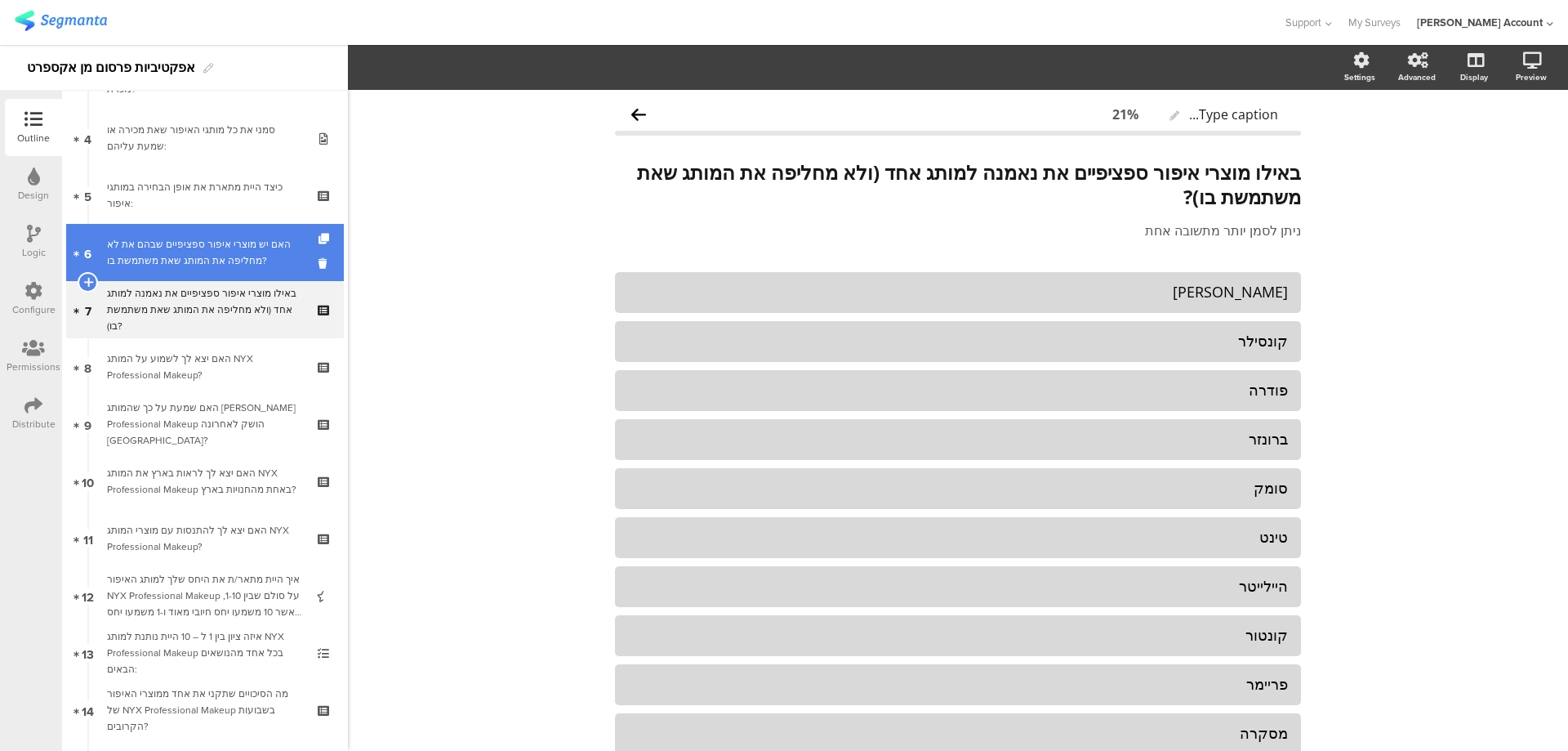
click at [266, 248] on div "האם יש מוצרי איפור ספציפיים שבהם את לא מחליפה את המותג שאת משתמשת בו?" at bounding box center [204, 252] width 195 height 33
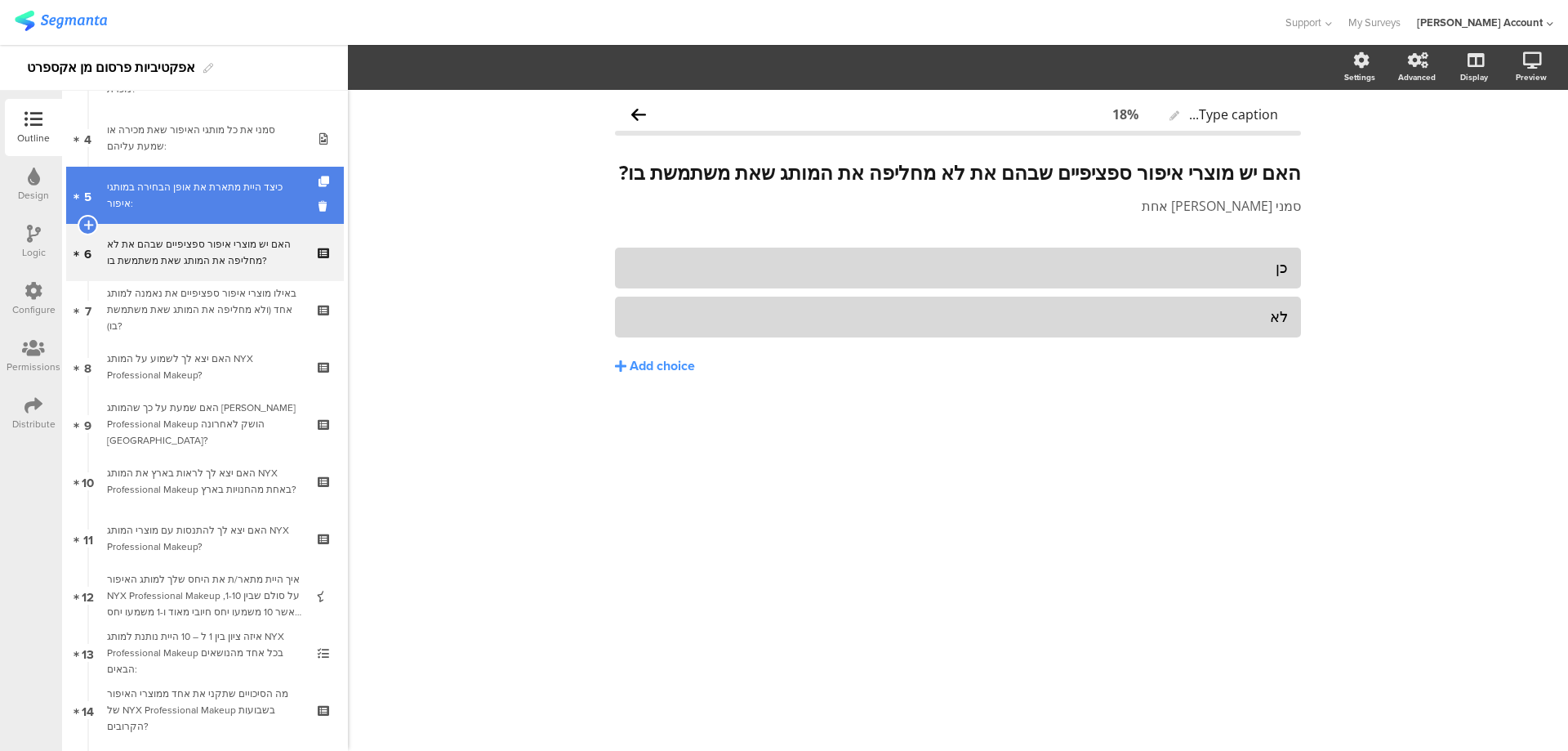
click at [277, 202] on div "כיצד היית מתארת את אופן הבחירה במותגי איפור:" at bounding box center [204, 196] width 195 height 33
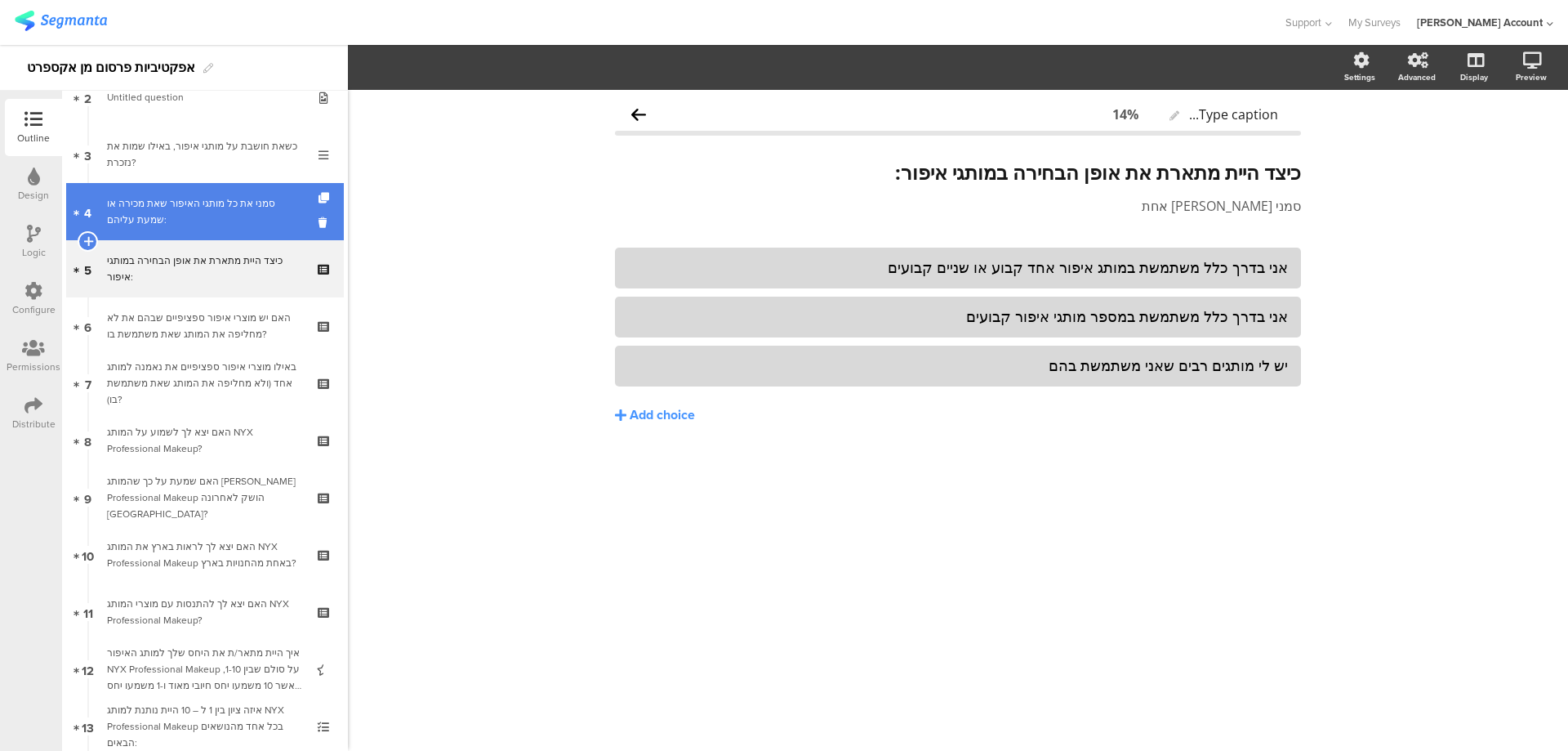
scroll to position [109, 0]
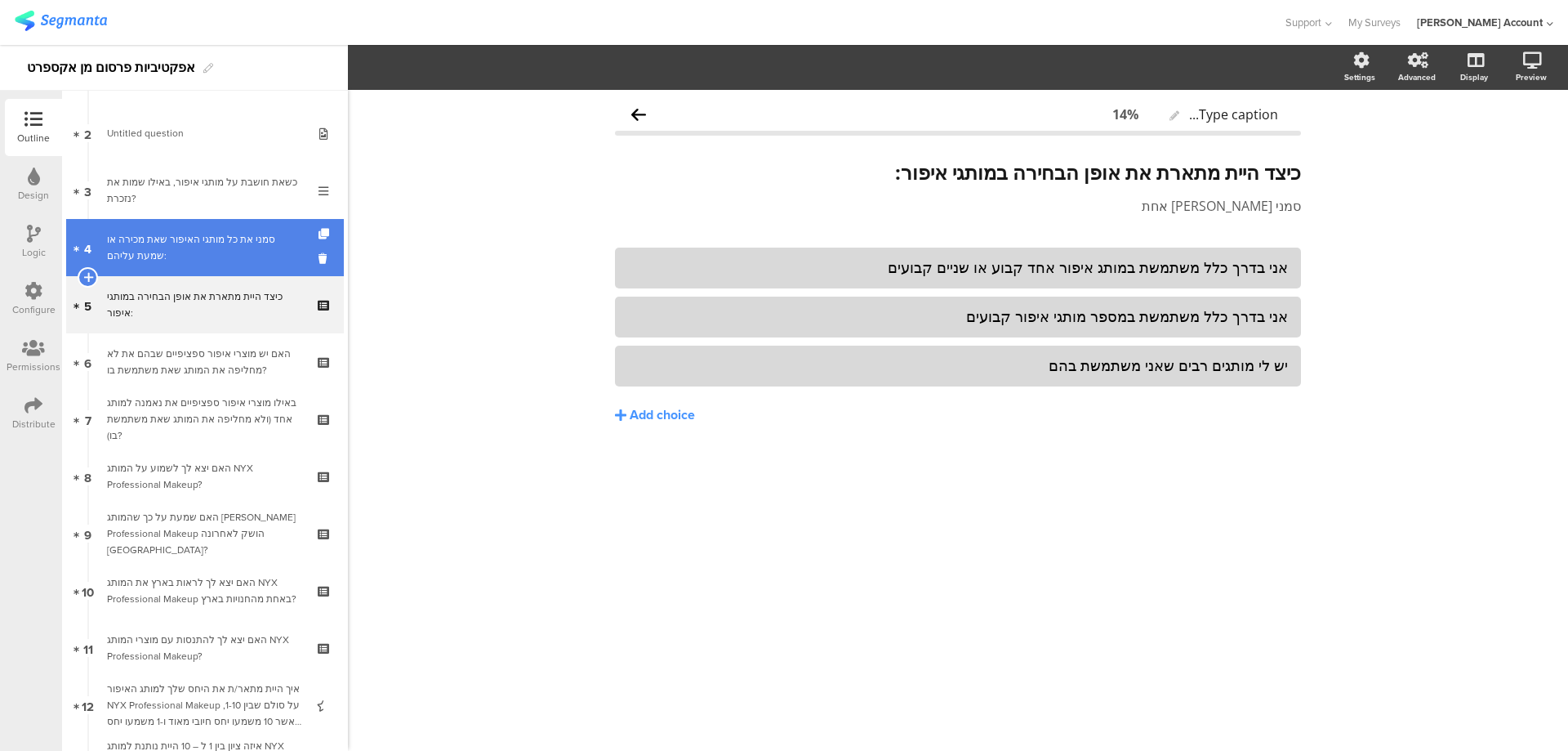
click at [277, 241] on div "סמני את כל מותגי האיפור שאת מכירה או שמעת עליהם:" at bounding box center [204, 247] width 195 height 33
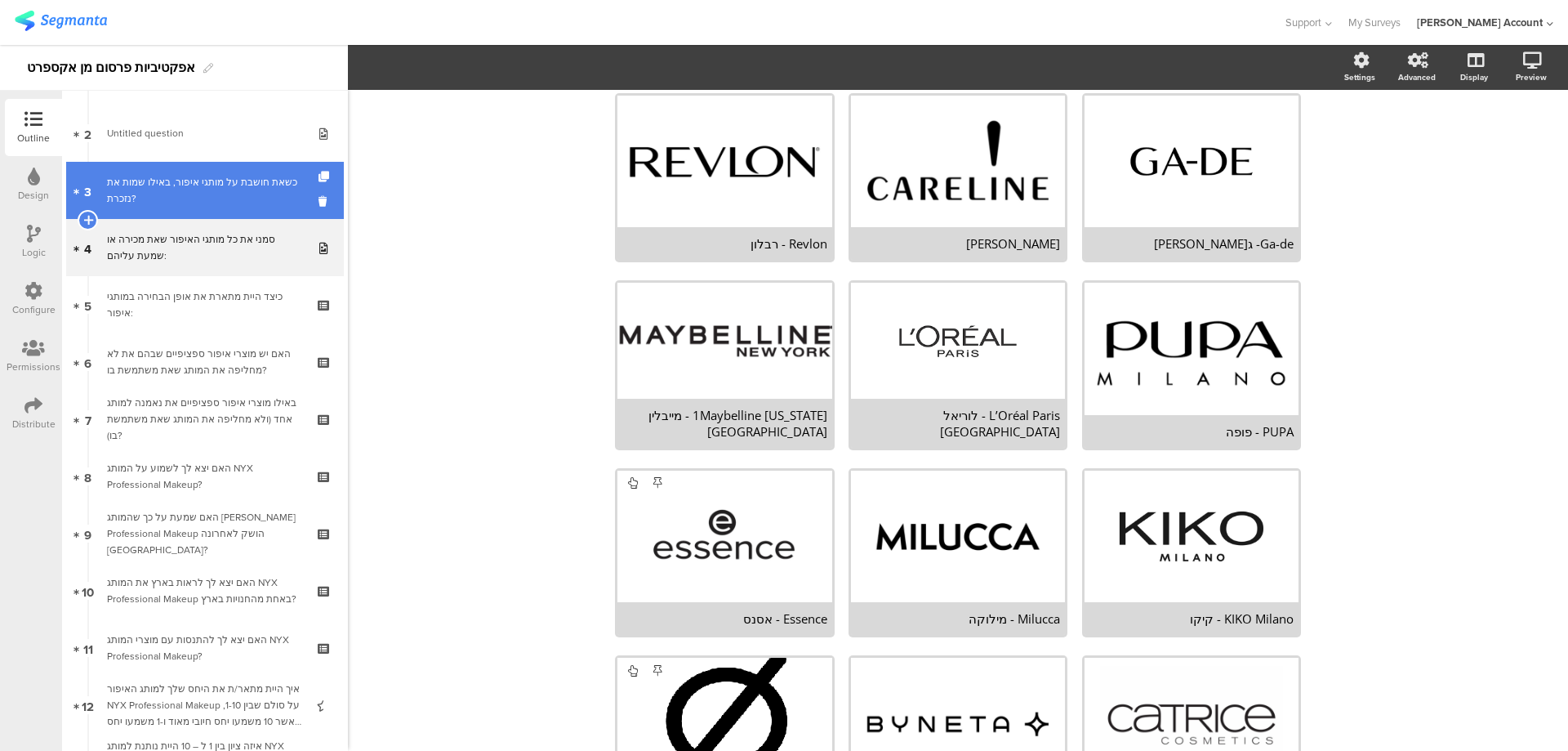
scroll to position [526, 0]
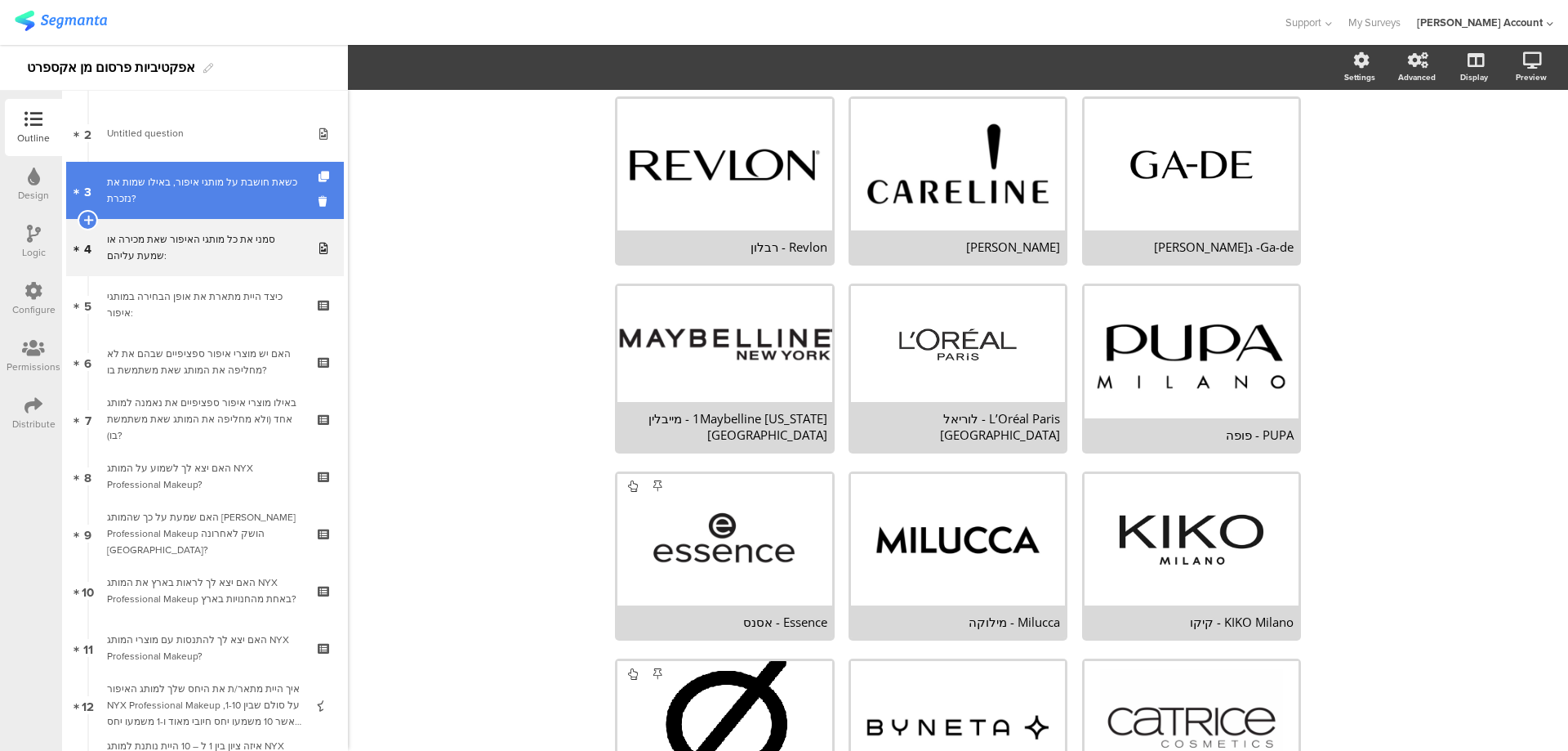
click at [255, 202] on div "כשאת חושבת על מותגי איפור, באילו שמות את נזכרת?" at bounding box center [204, 190] width 195 height 33
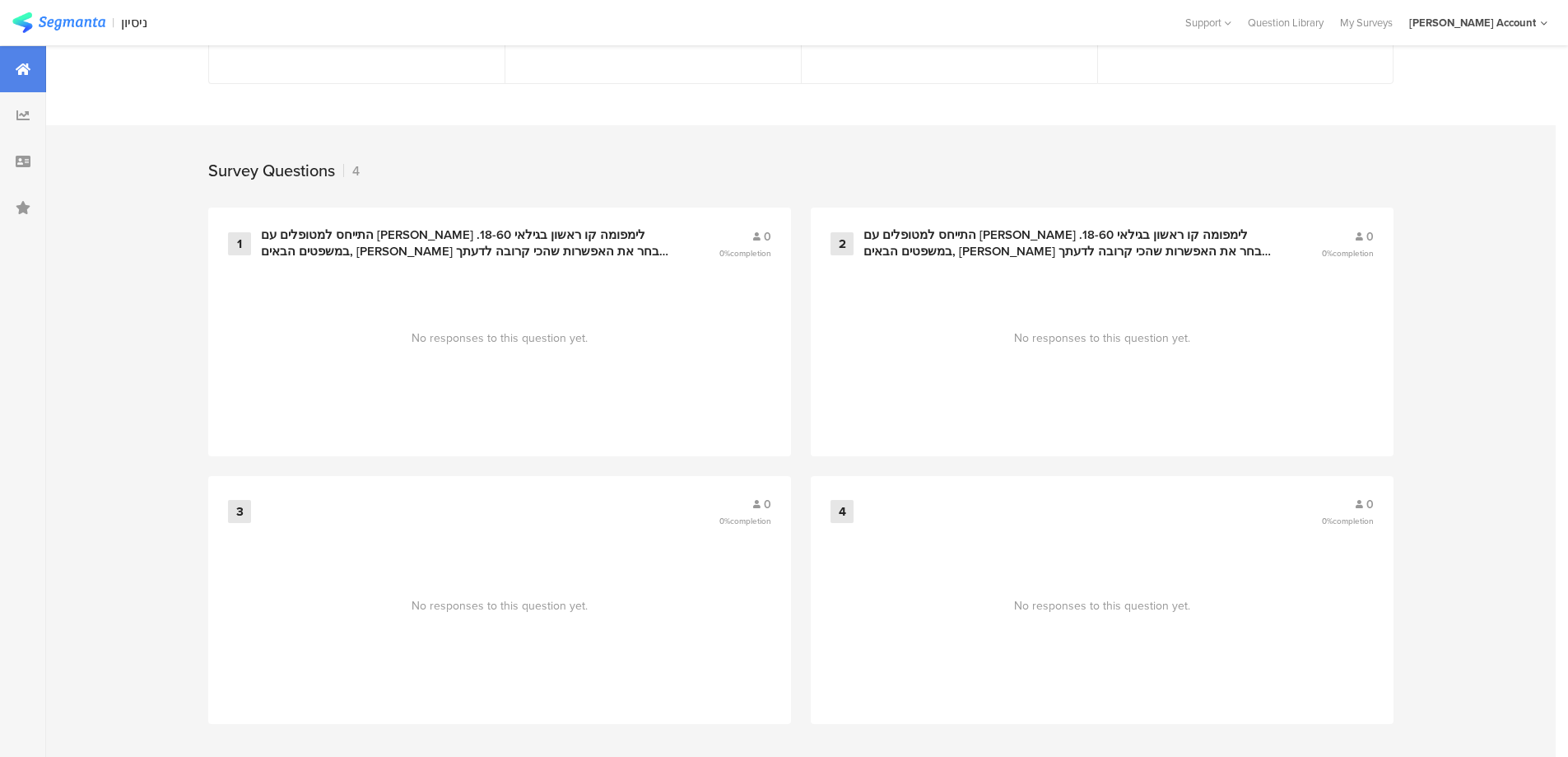
scroll to position [589, 0]
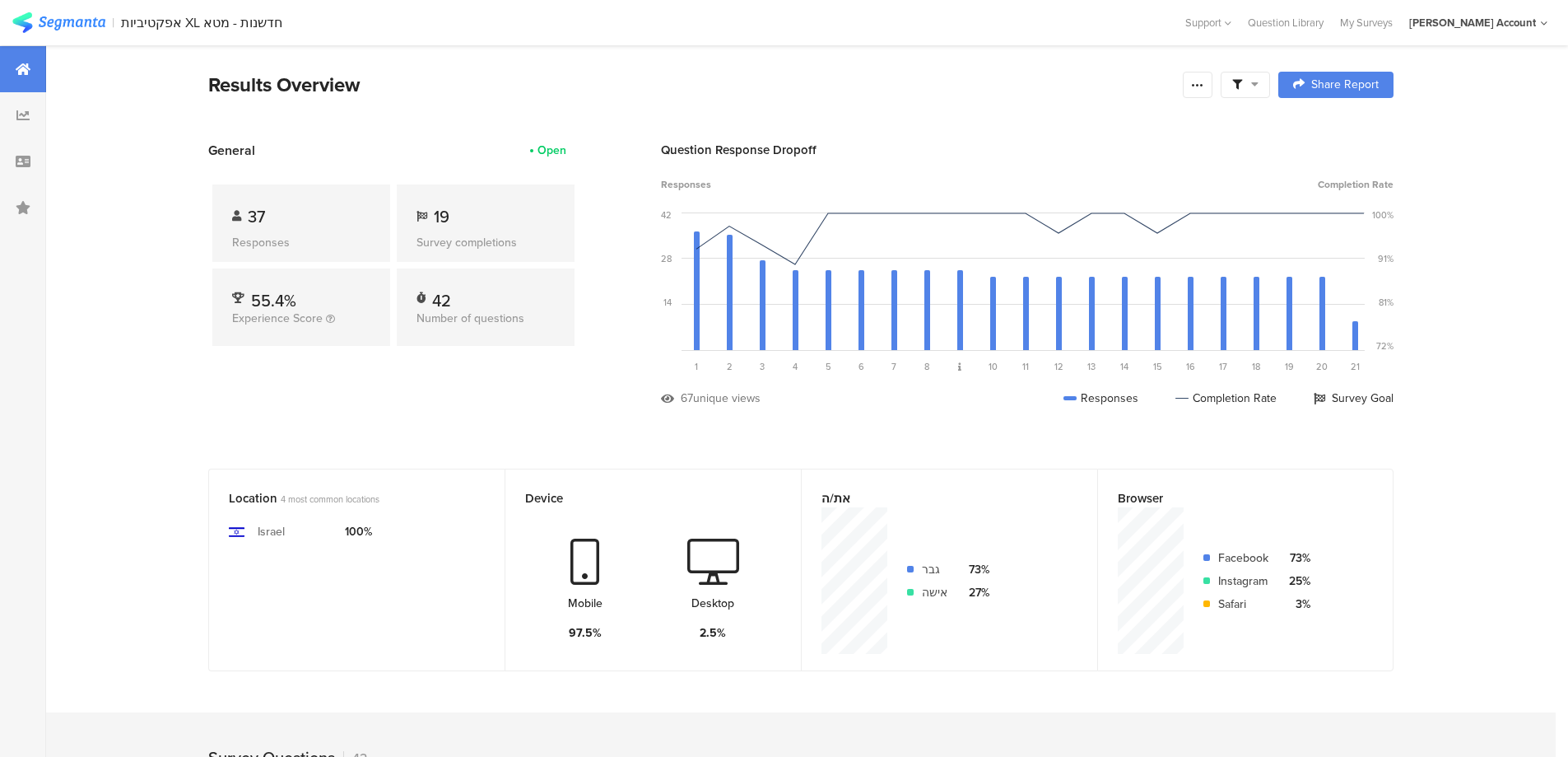
click at [1366, 11] on section "| אפקטיביות XL חדשנות - מטא Help Center Live Chat Support [GEOGRAPHIC_DATA] My …" at bounding box center [784, 23] width 1568 height 45
click at [1378, 18] on div "My Surveys" at bounding box center [1367, 23] width 69 height 16
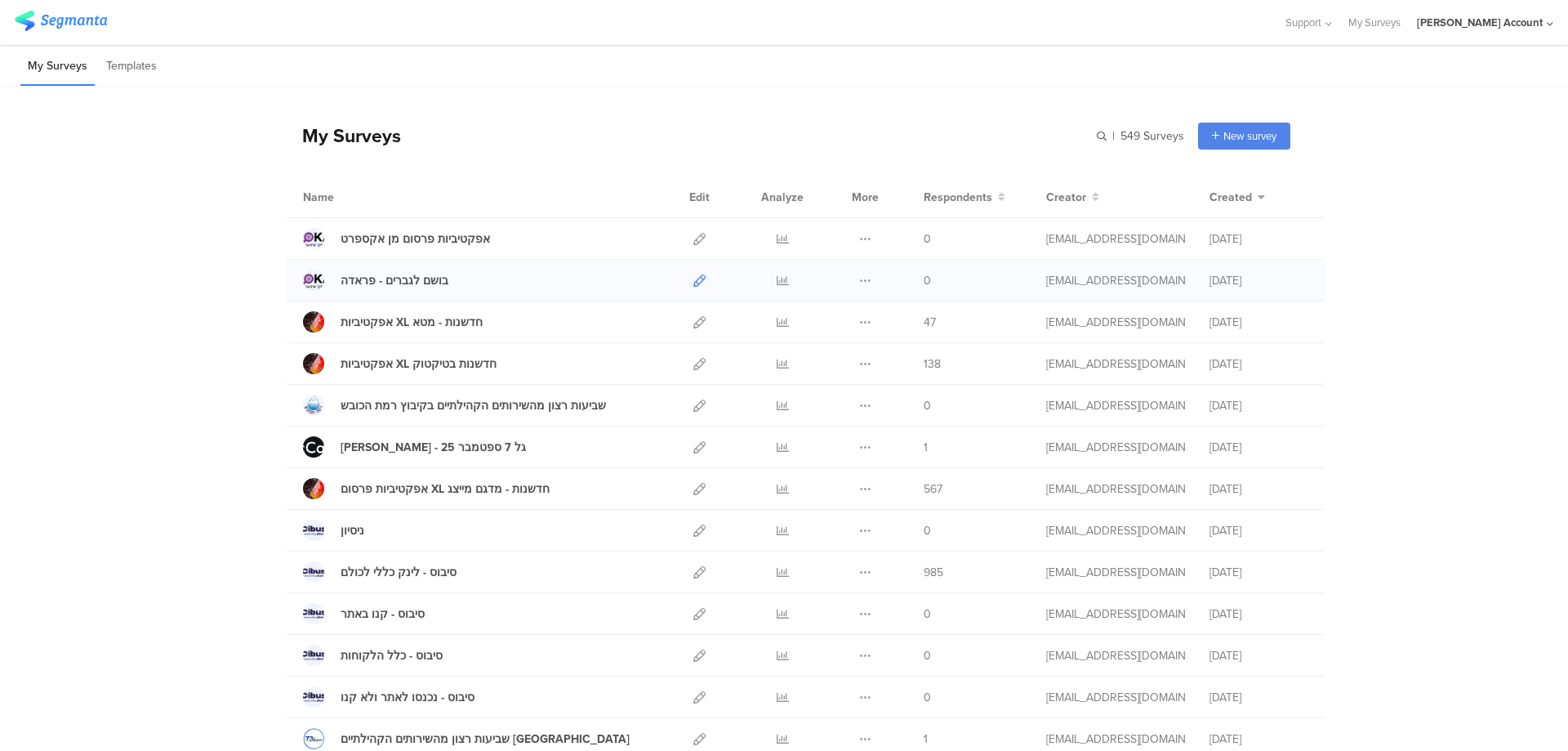
click at [694, 282] on icon at bounding box center [699, 281] width 12 height 12
click at [698, 281] on icon at bounding box center [699, 281] width 12 height 12
click at [695, 240] on icon at bounding box center [699, 239] width 12 height 12
click at [695, 273] on link at bounding box center [699, 280] width 12 height 40
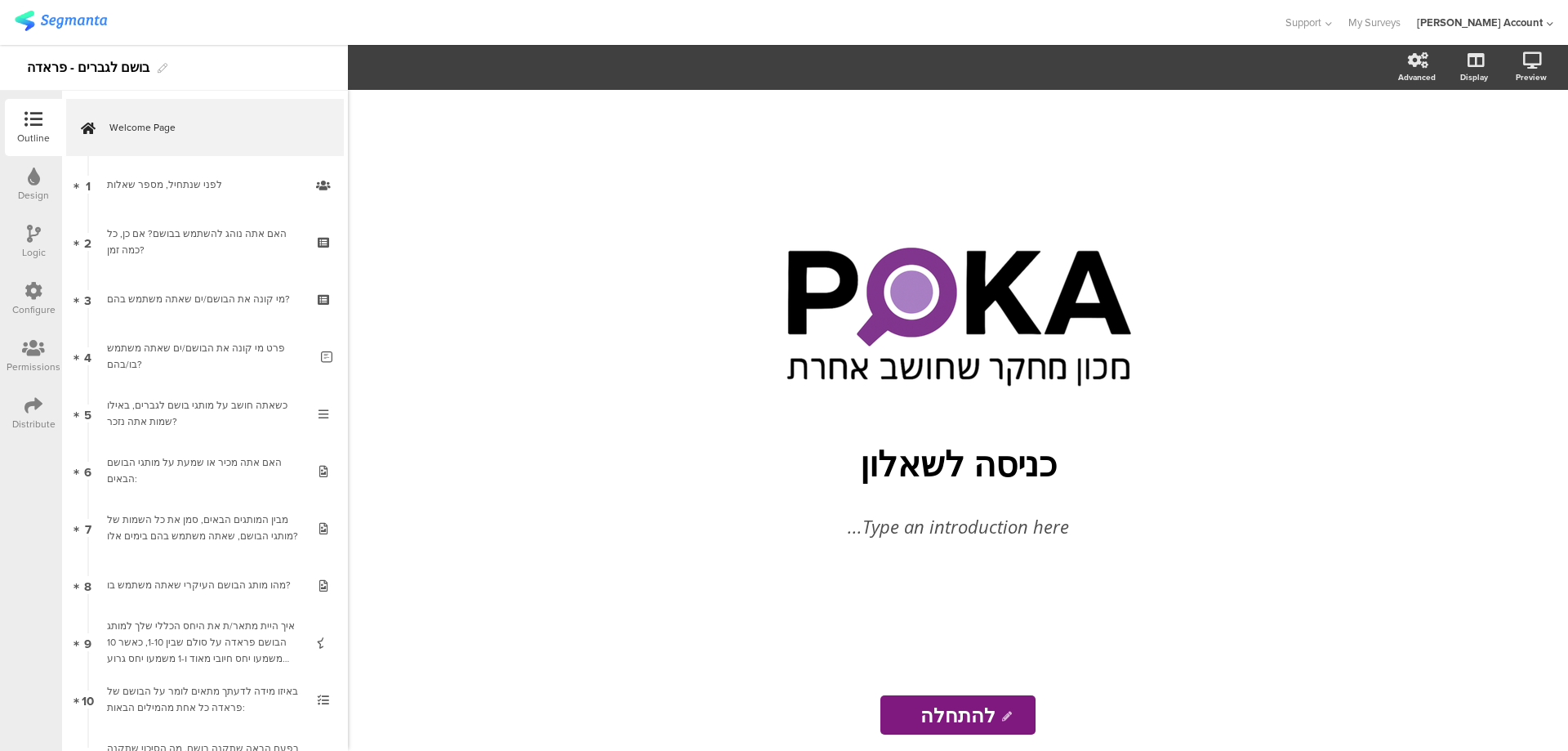
click at [22, 410] on div "Distribute" at bounding box center [34, 413] width 57 height 57
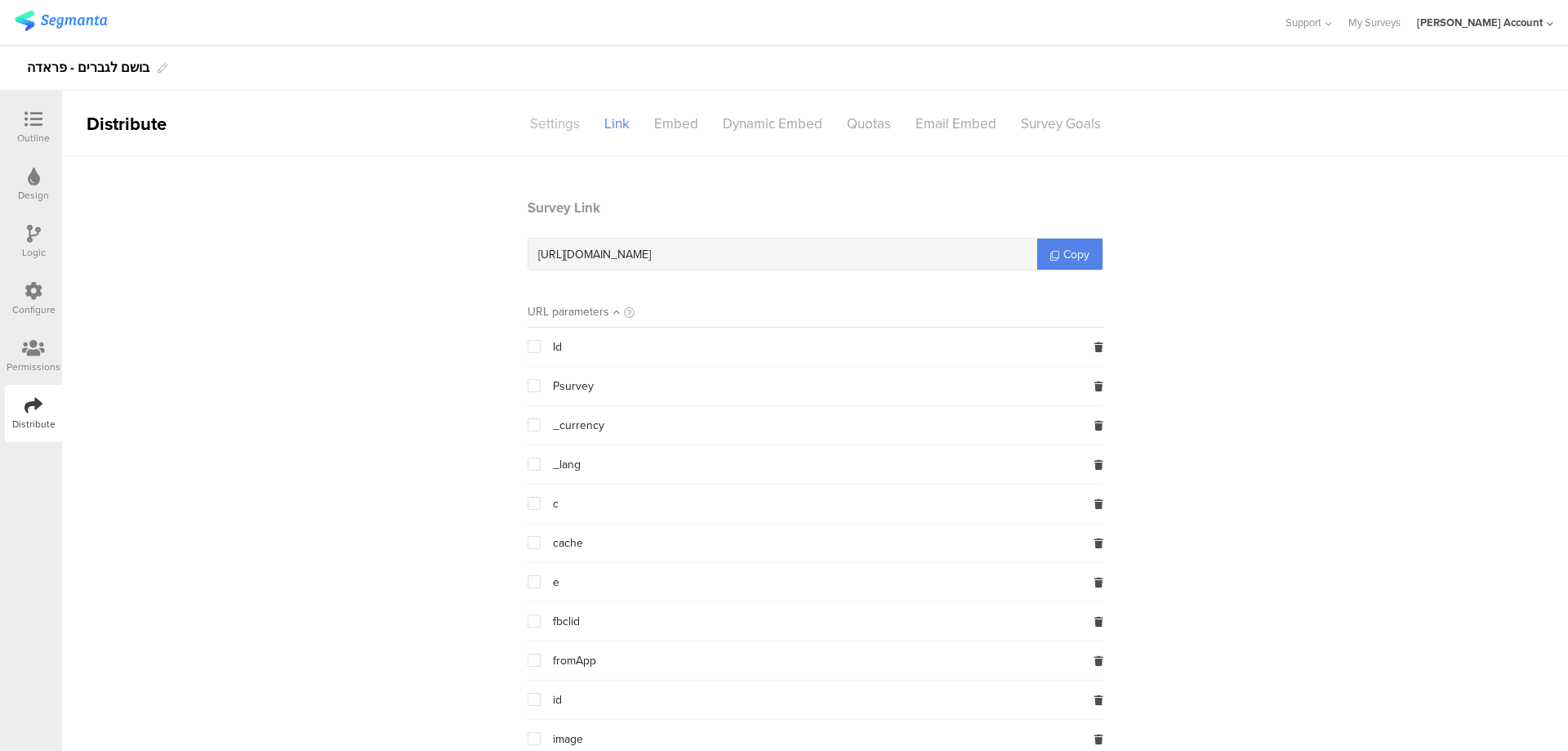
click at [544, 121] on div "Settings" at bounding box center [555, 123] width 74 height 28
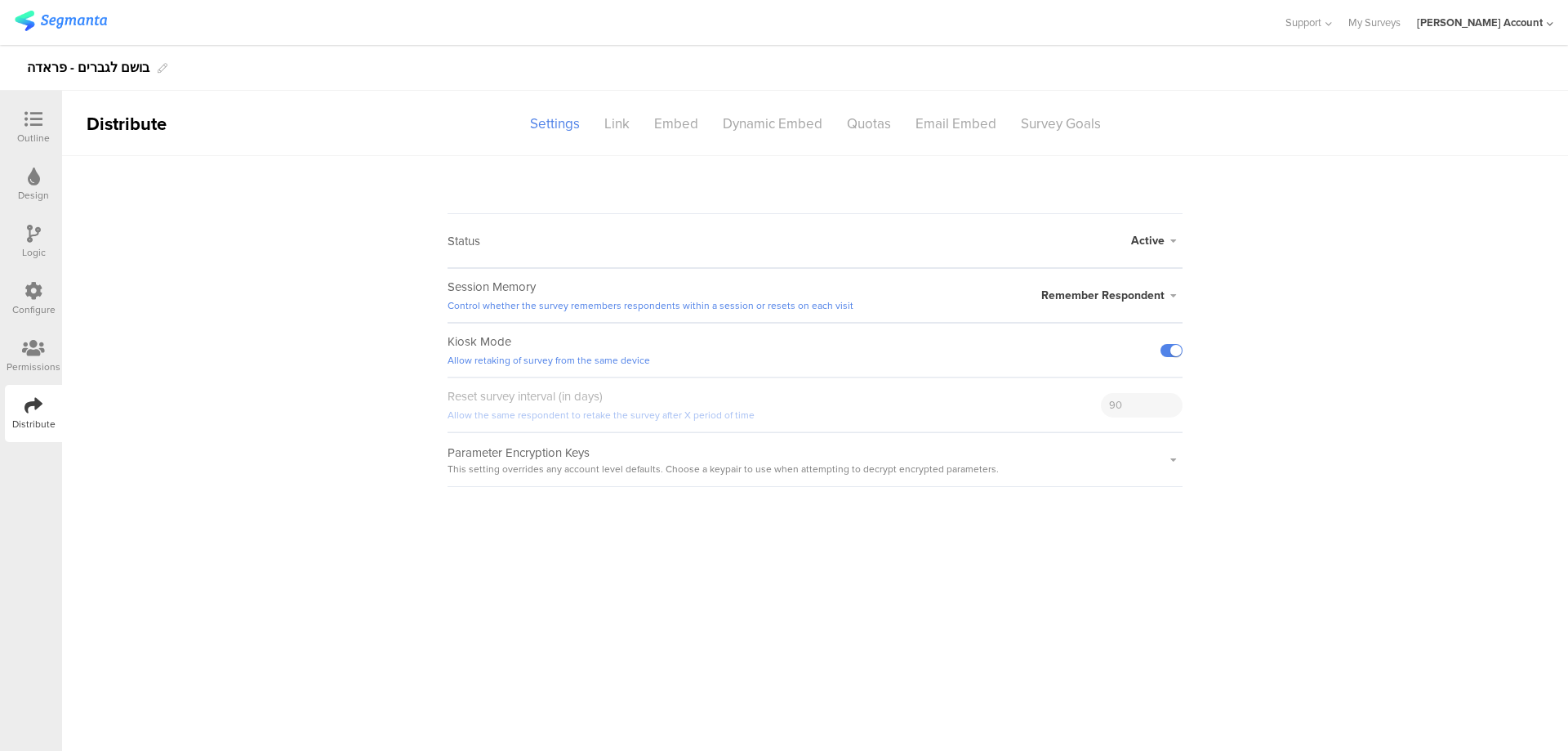
click at [38, 124] on icon at bounding box center [33, 119] width 18 height 18
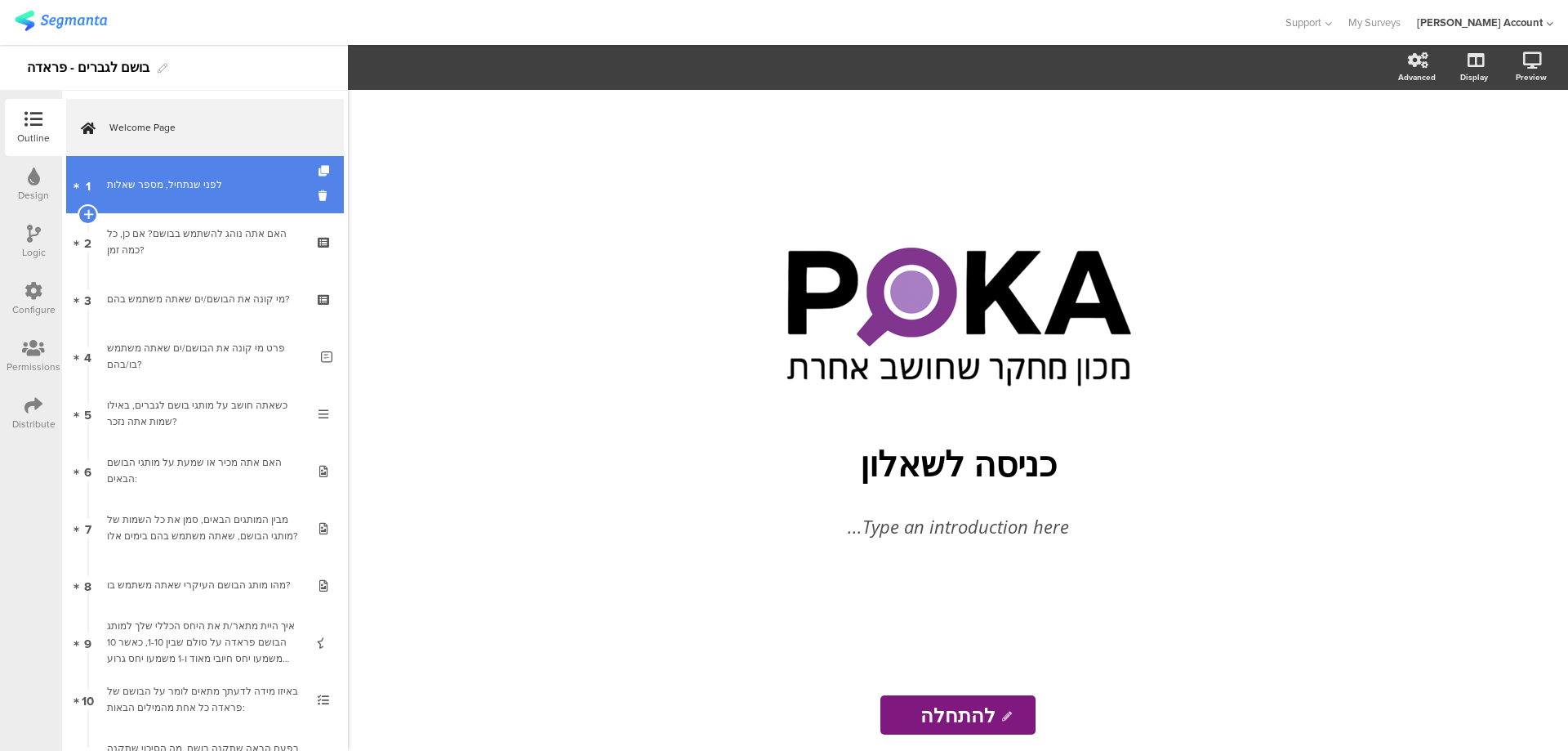
click at [239, 178] on div "לפני שנתחיל, מספר שאלות" at bounding box center [204, 184] width 195 height 16
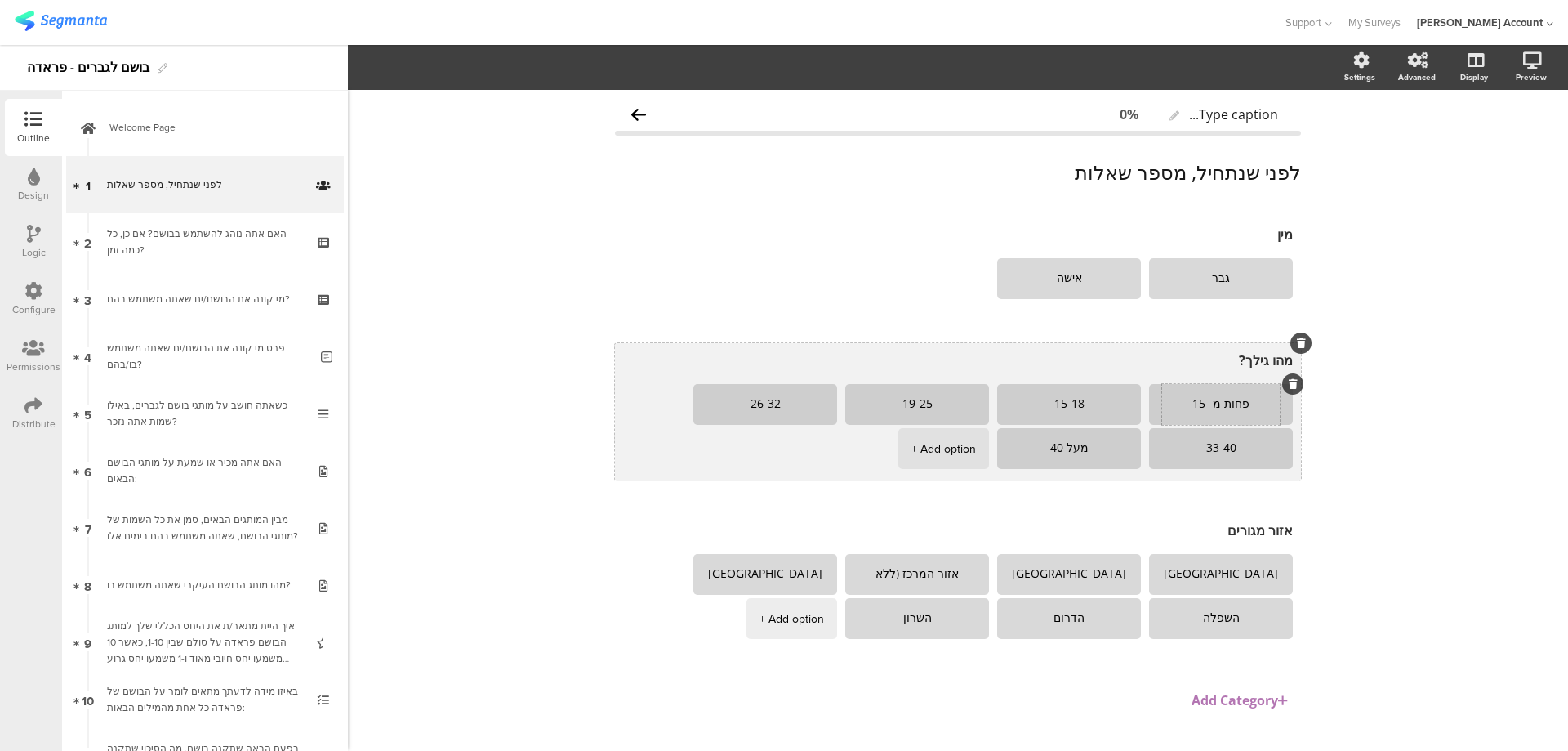
click at [1185, 403] on textarea "פחות מ- 15" at bounding box center [1221, 404] width 118 height 13
type textarea "פחות מ- 16"
click at [1057, 403] on textarea "15-18" at bounding box center [1069, 404] width 118 height 13
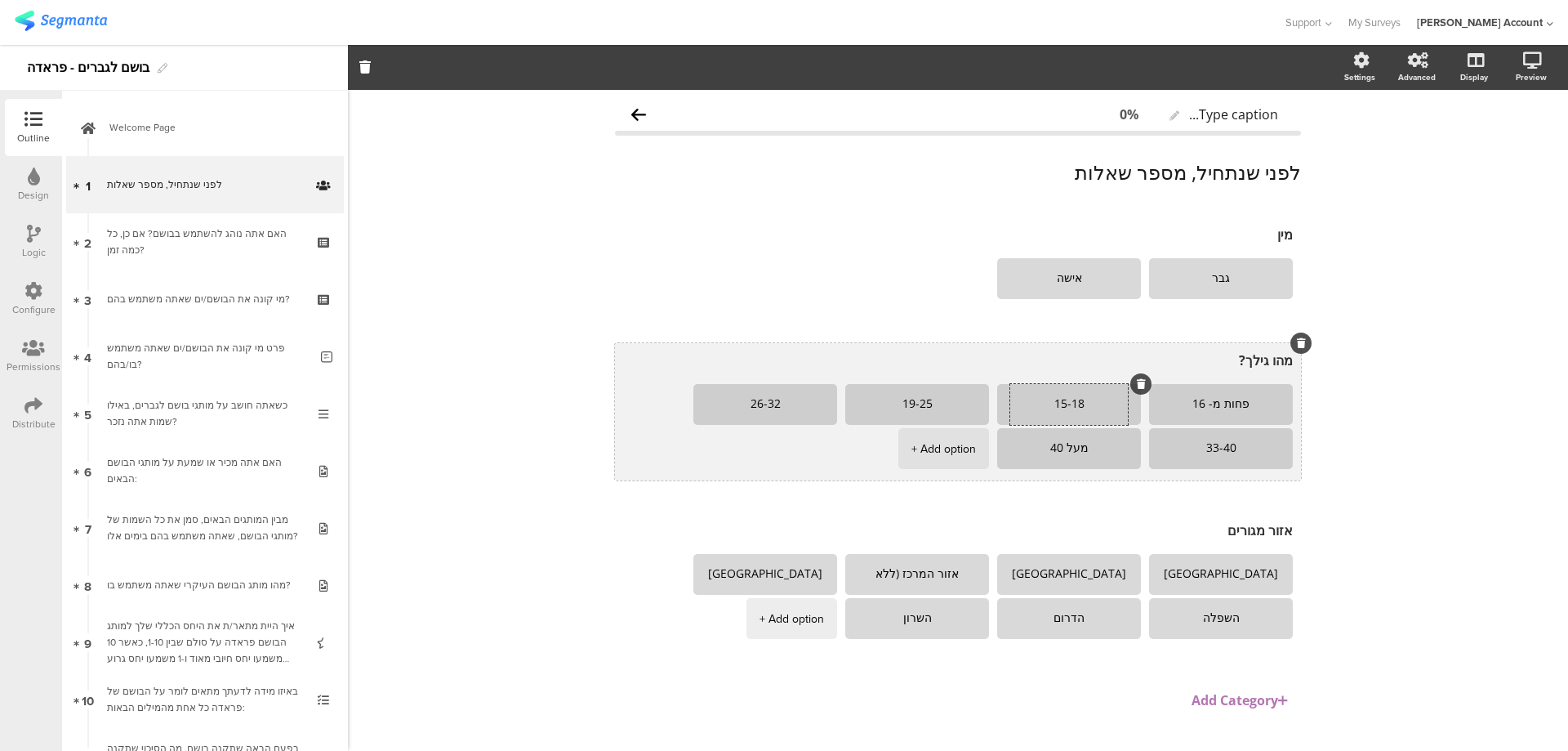
click at [1057, 403] on textarea "15-18" at bounding box center [1069, 404] width 118 height 13
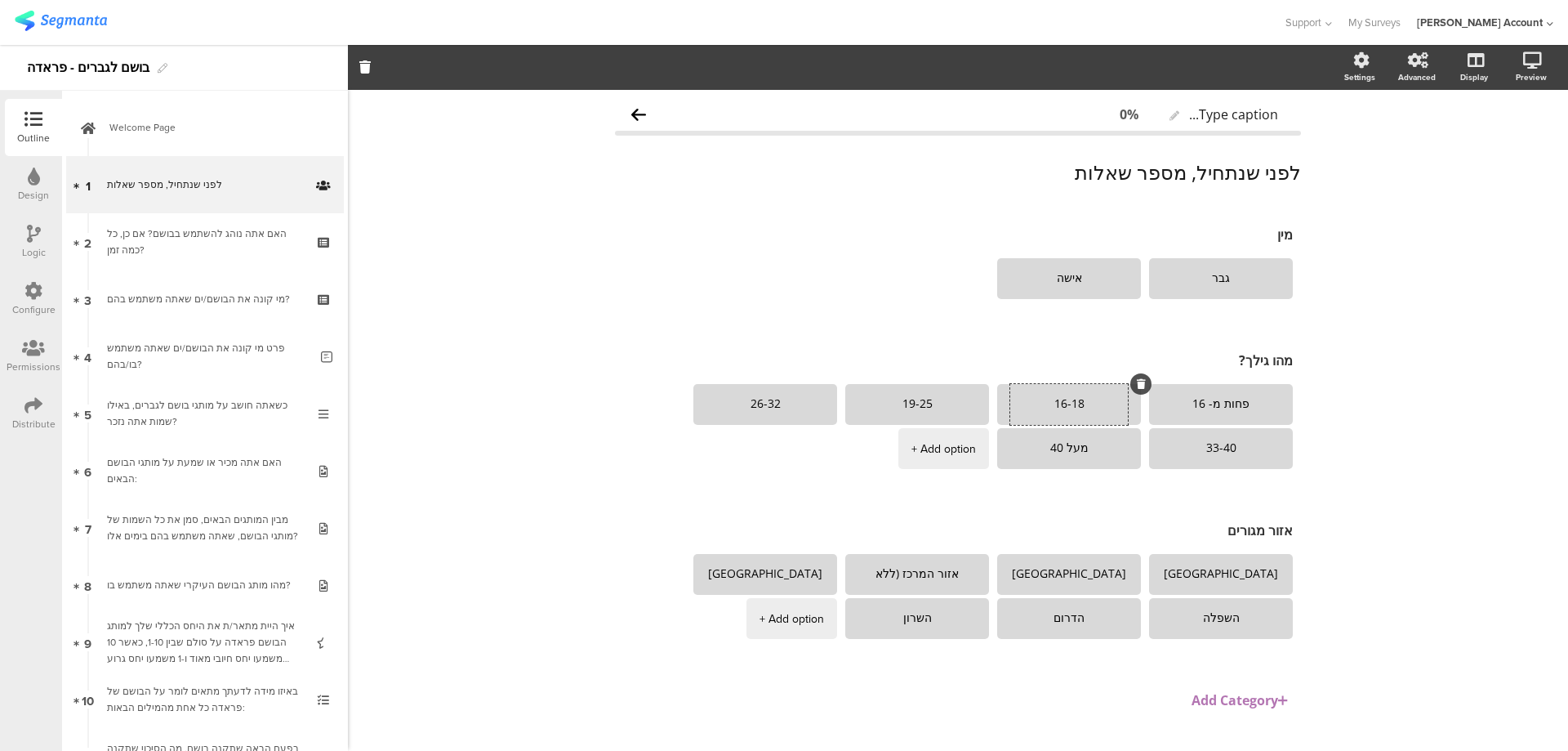
type textarea "16-18"
click at [35, 408] on icon at bounding box center [33, 405] width 18 height 18
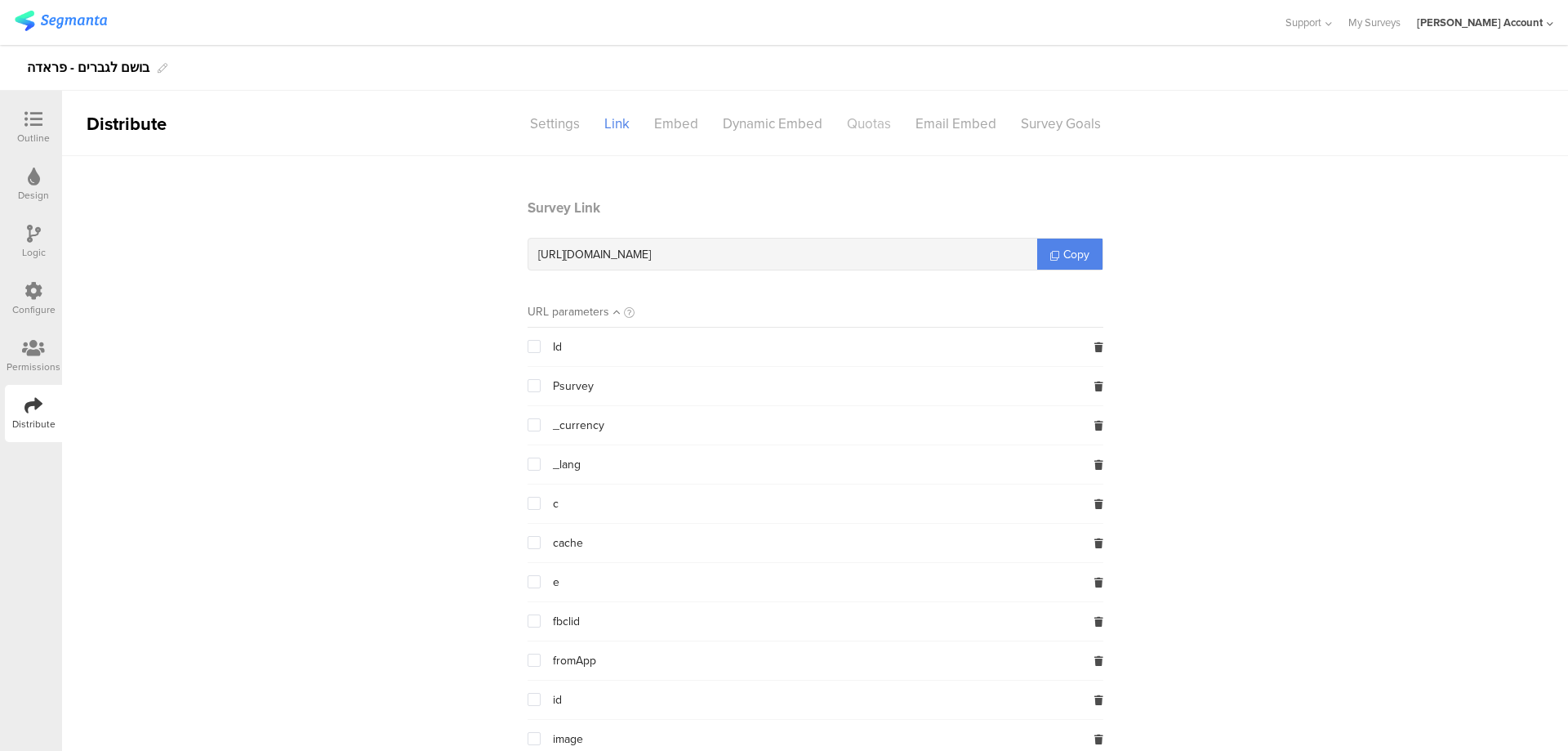
click at [857, 115] on div "Quotas" at bounding box center [869, 123] width 69 height 28
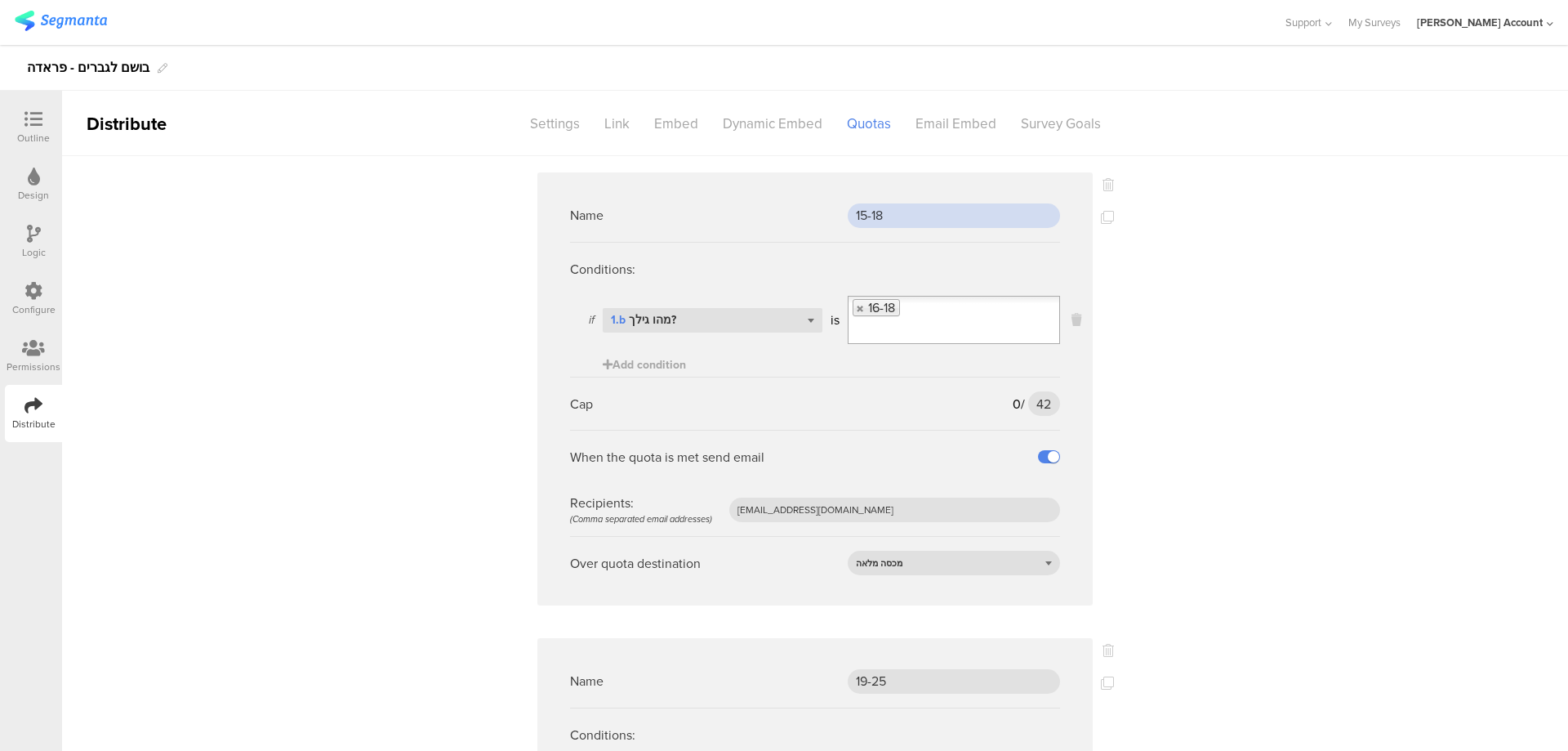
click at [850, 214] on input "15-18" at bounding box center [954, 215] width 213 height 24
type input "16-18"
click at [1032, 402] on input "42" at bounding box center [1044, 403] width 32 height 24
click at [1031, 401] on input "42" at bounding box center [1044, 403] width 32 height 24
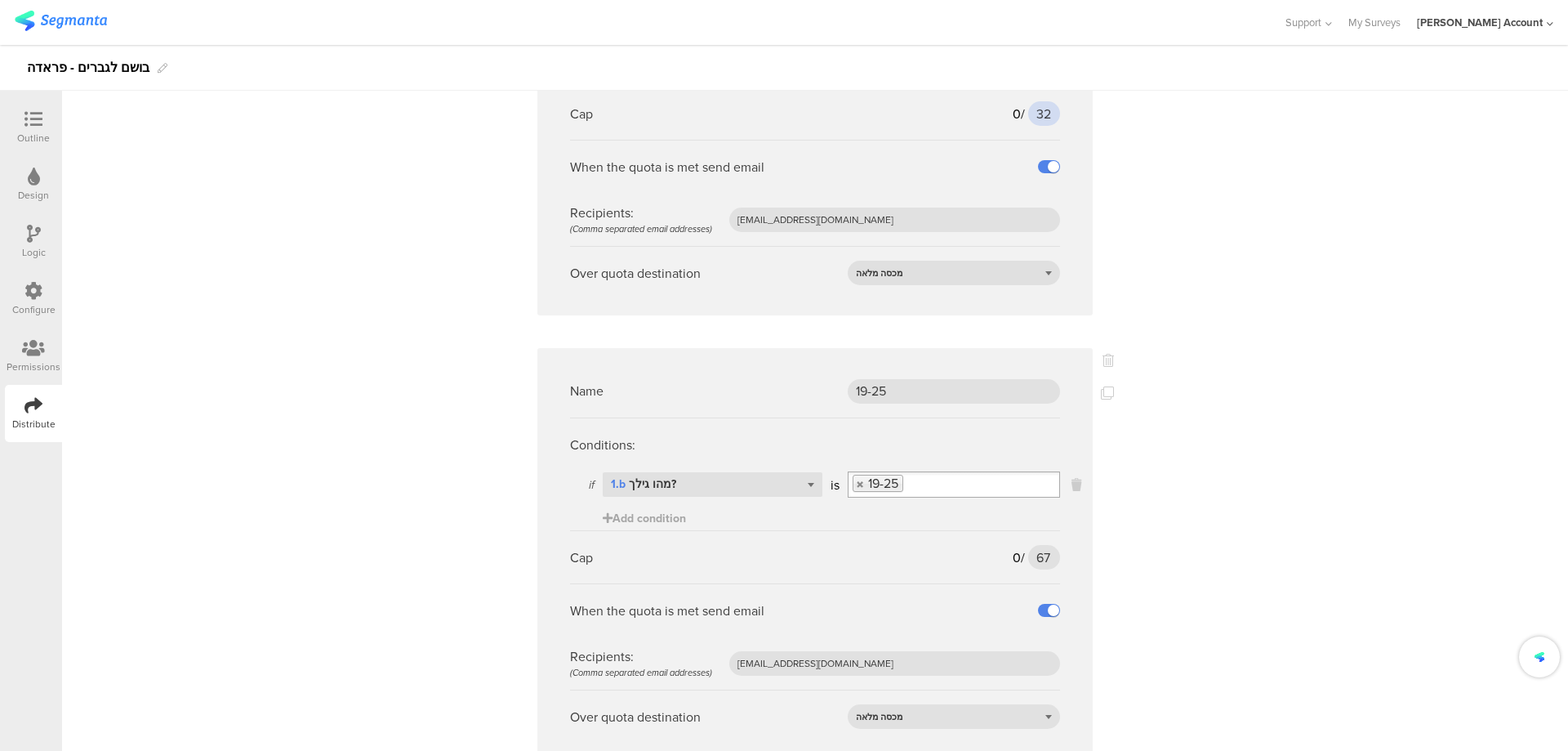
scroll to position [326, 0]
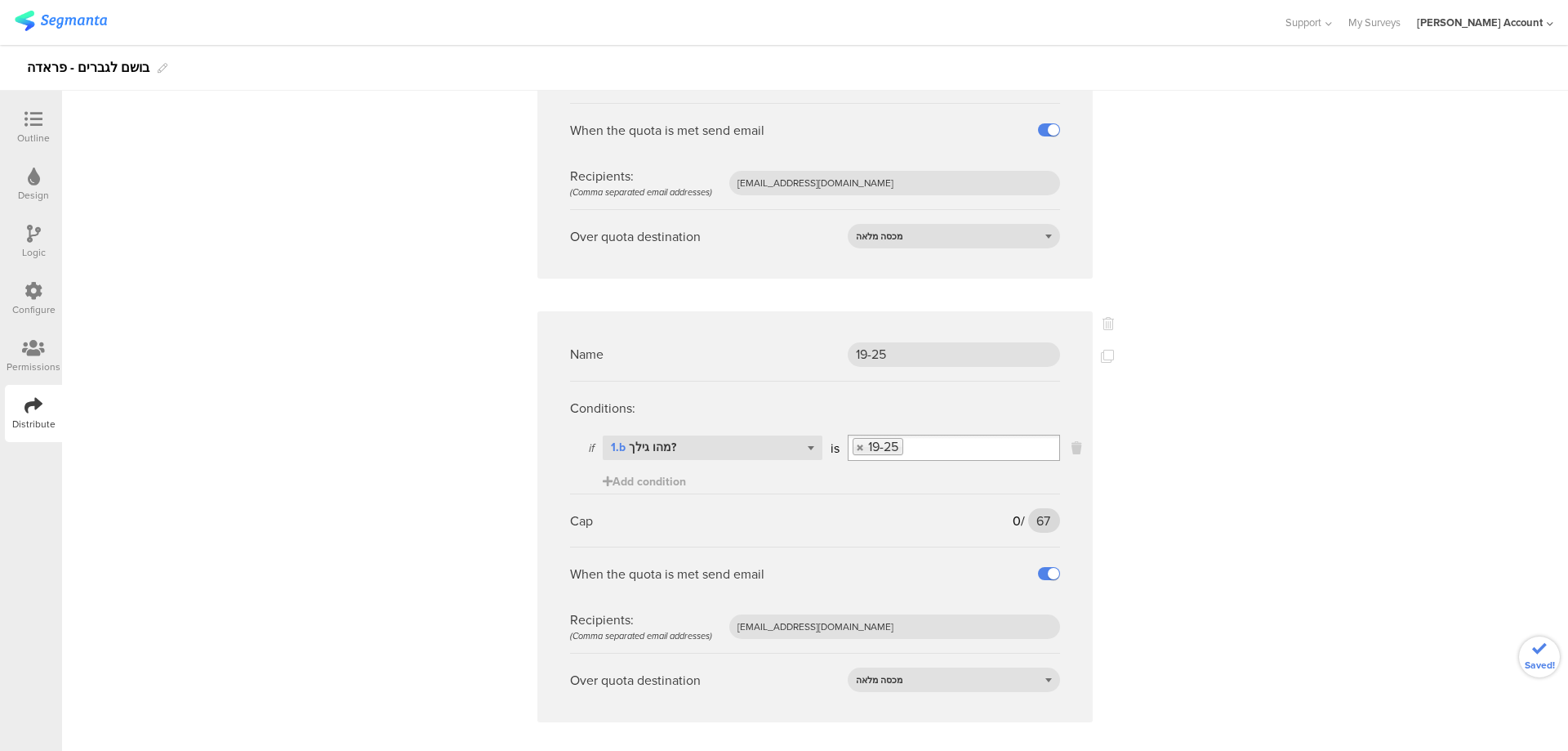
type input "32"
click at [1032, 519] on input "67" at bounding box center [1044, 520] width 32 height 24
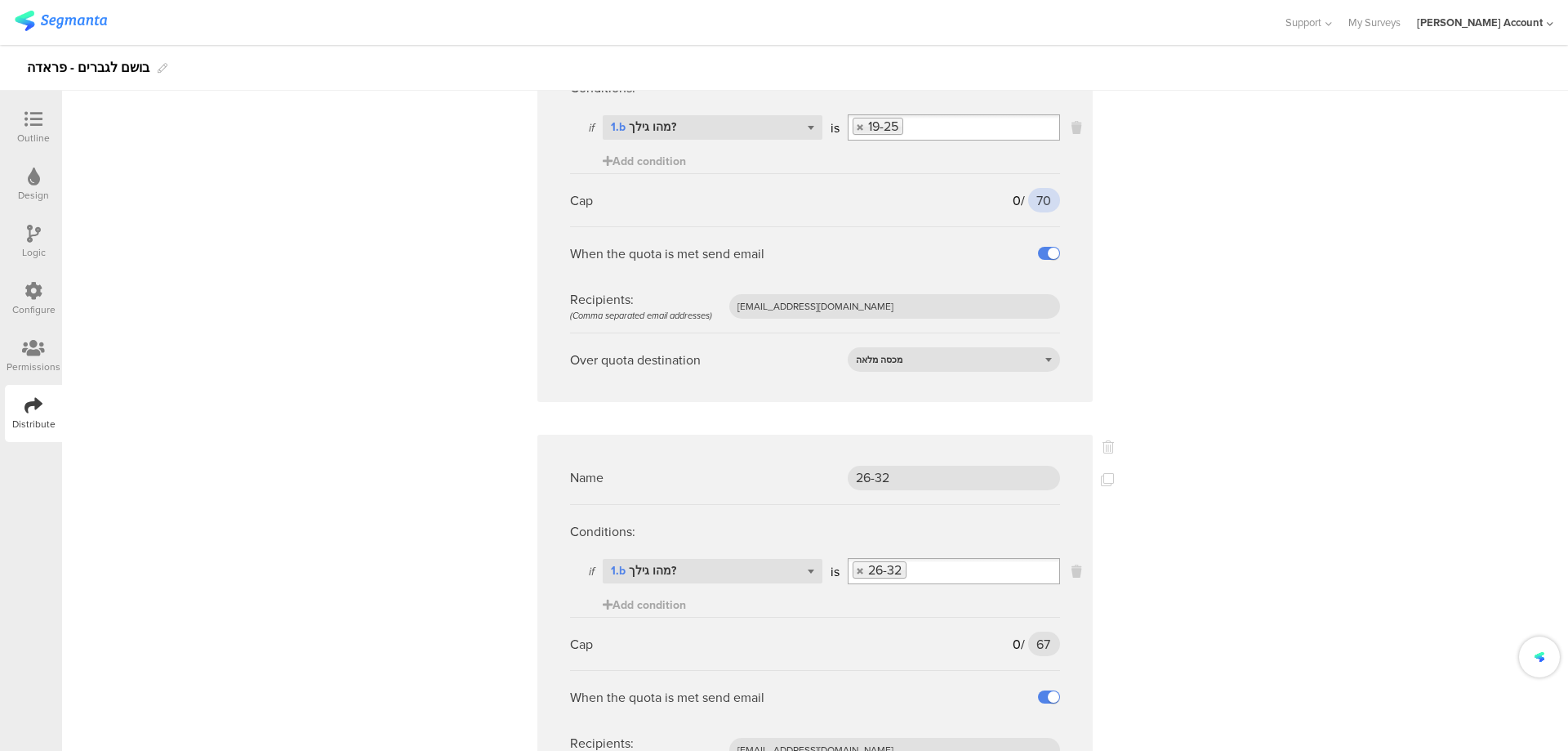
scroll to position [654, 0]
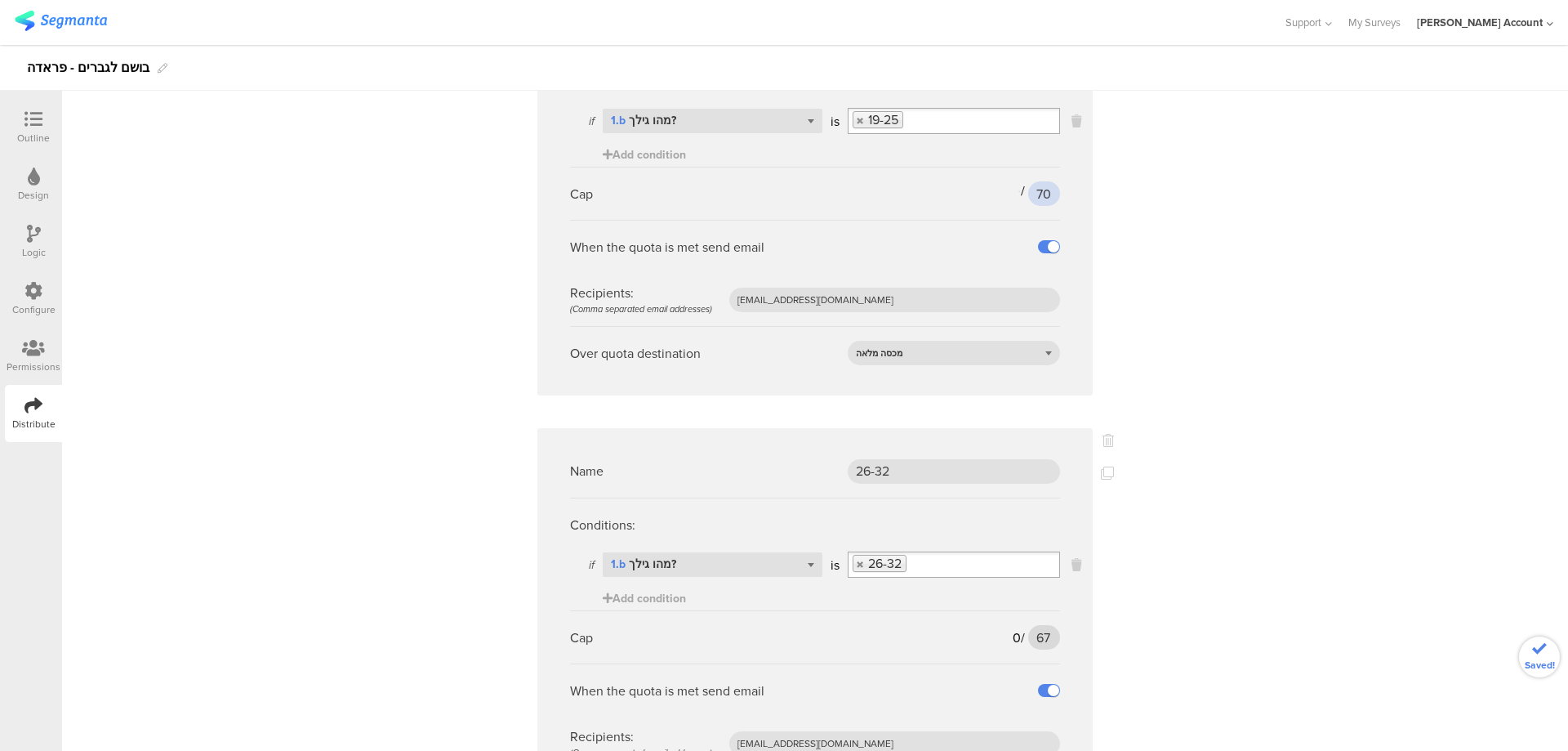
type input "70"
click at [1035, 633] on input "67" at bounding box center [1044, 637] width 32 height 24
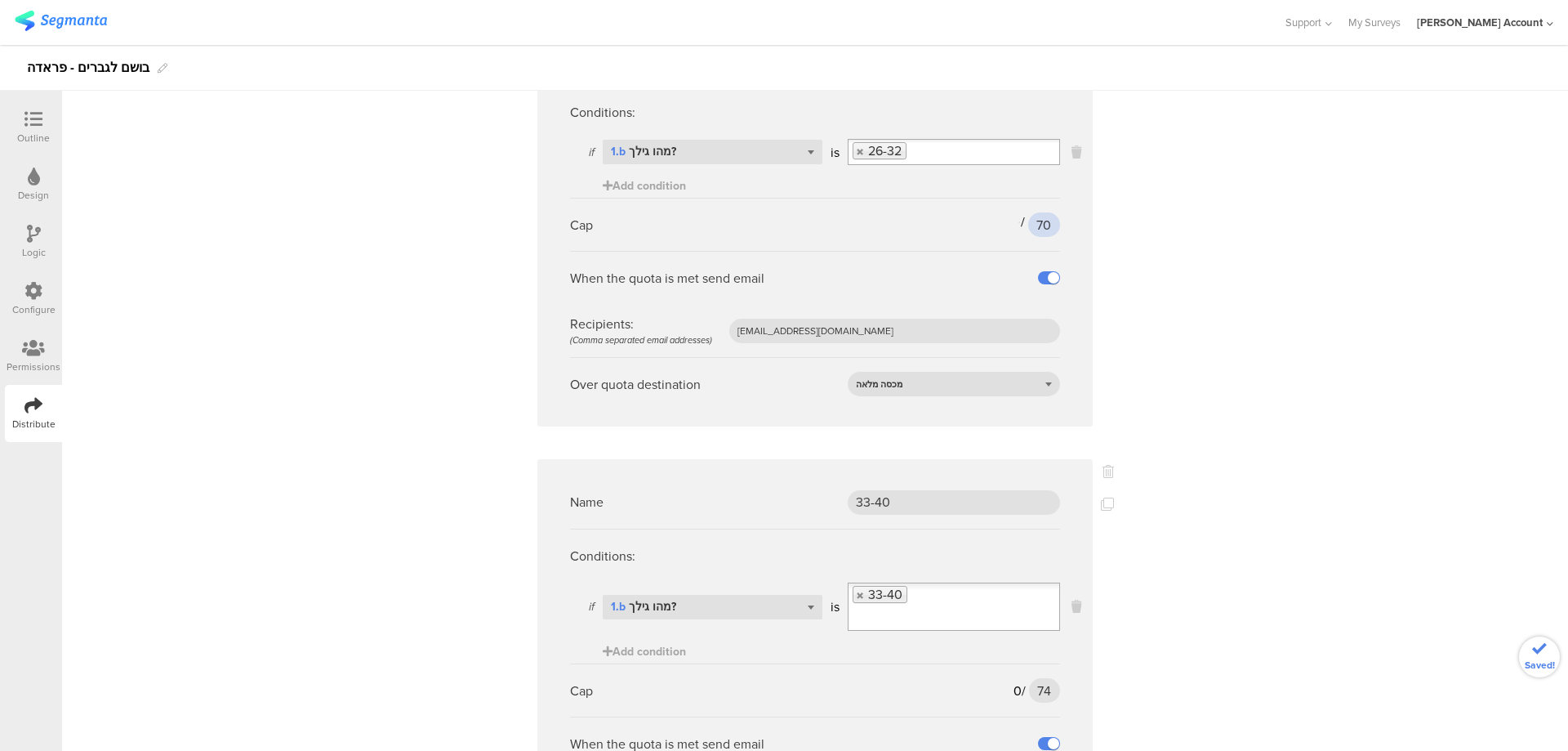
scroll to position [1199, 0]
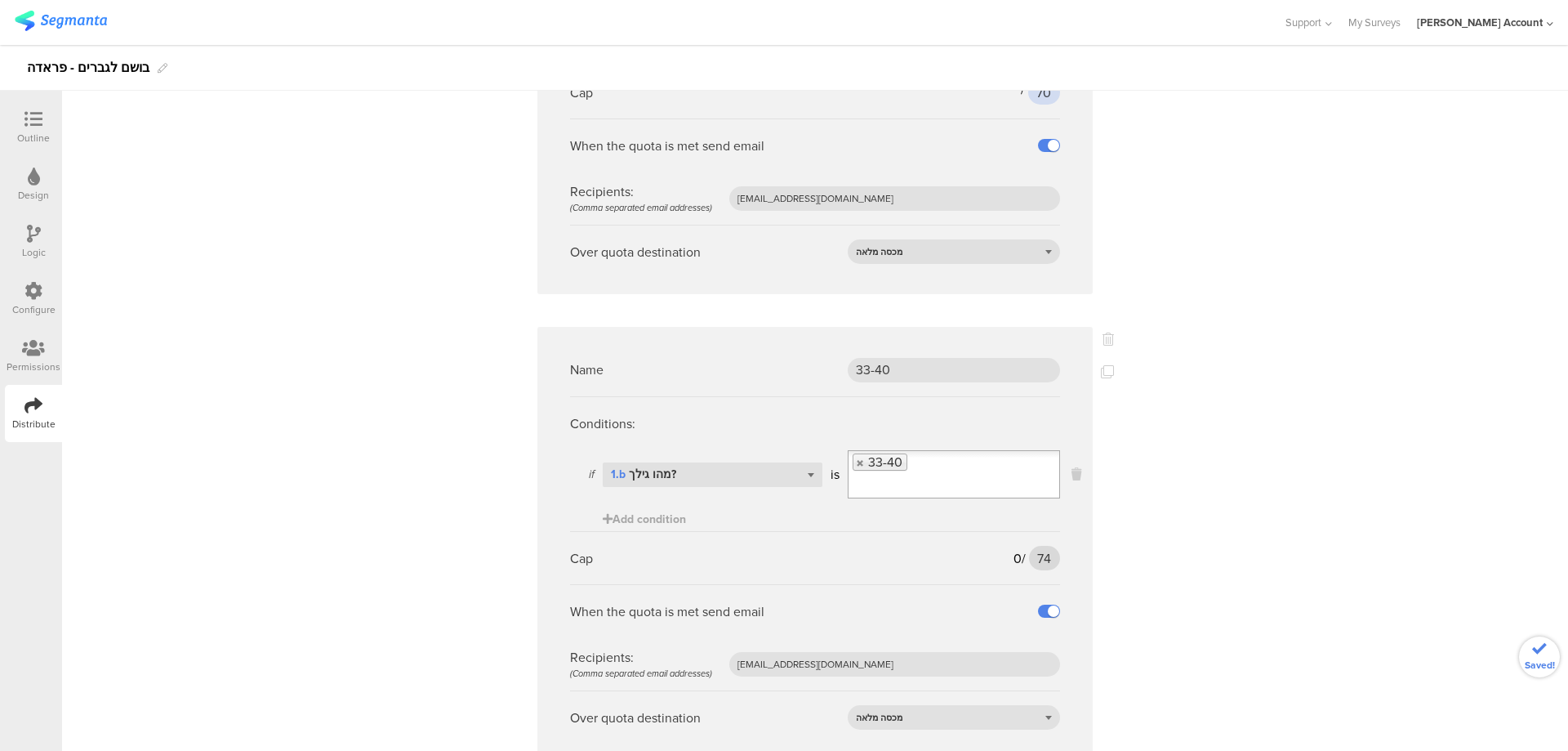
type input "70"
click at [1032, 559] on input "74" at bounding box center [1044, 558] width 31 height 24
click at [1032, 558] on input "74" at bounding box center [1044, 558] width 31 height 24
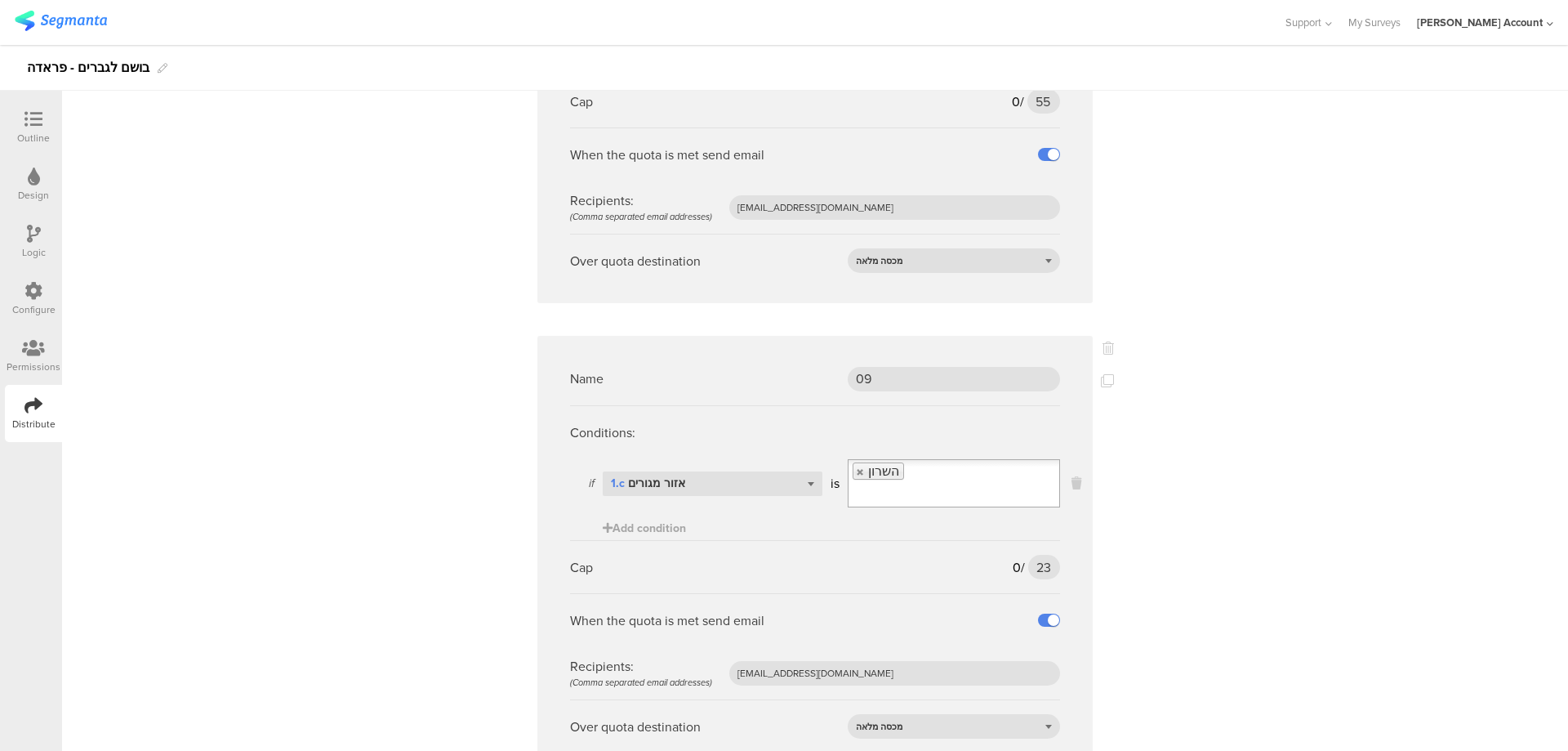
scroll to position [3554, 0]
type input "76"
click at [22, 121] on div at bounding box center [34, 121] width 33 height 21
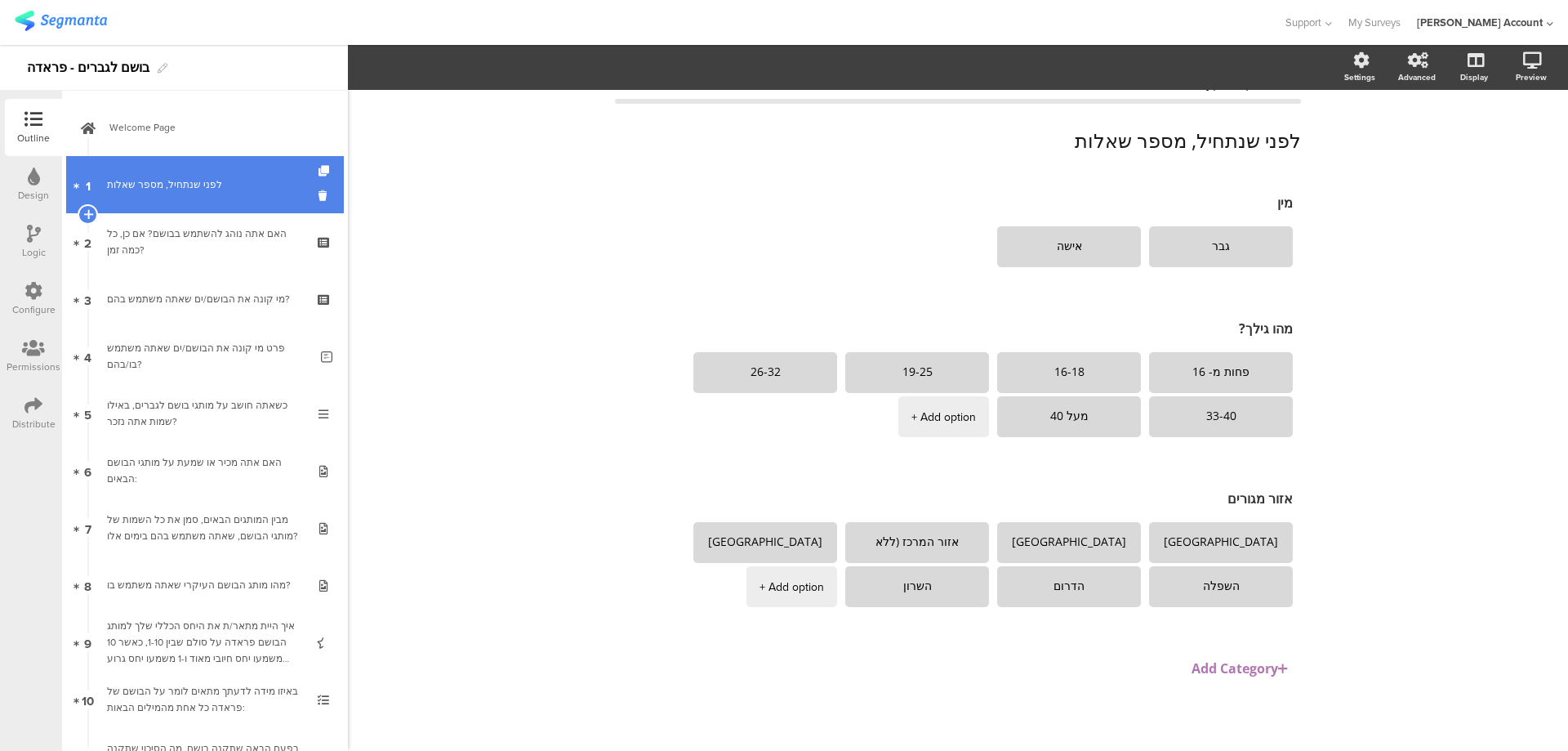
scroll to position [32, 0]
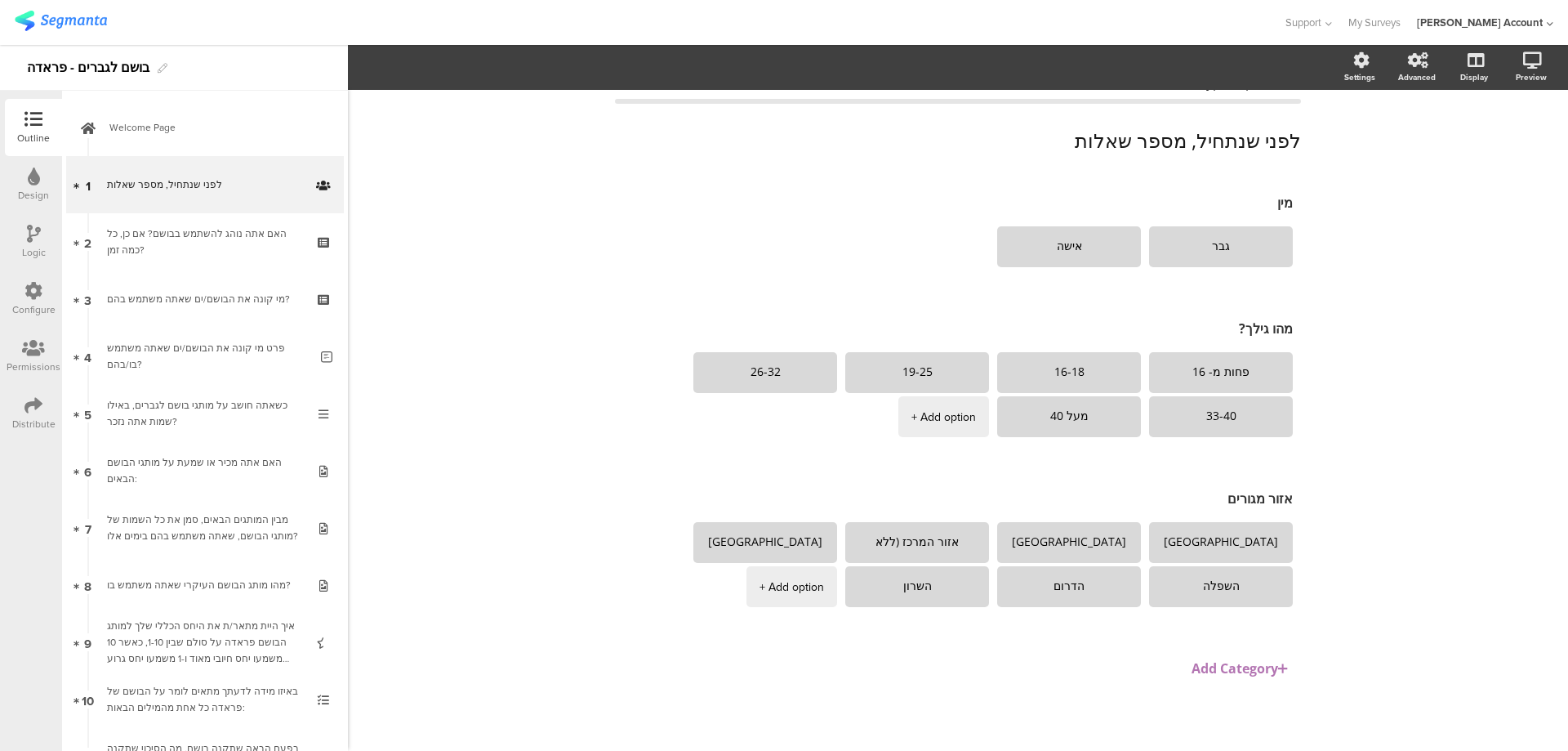
click at [24, 233] on div "Logic" at bounding box center [34, 242] width 57 height 57
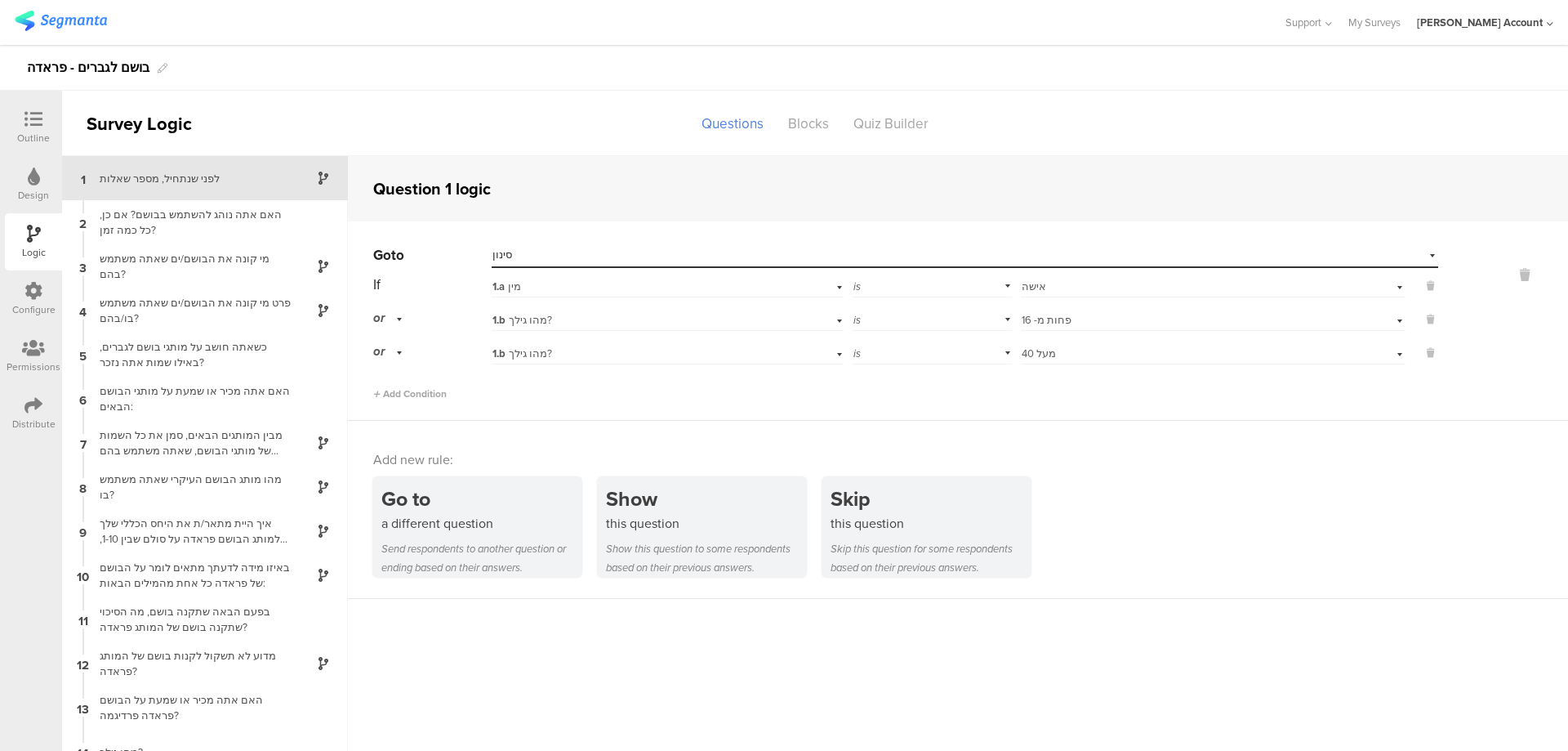
click at [30, 406] on icon at bounding box center [33, 405] width 18 height 18
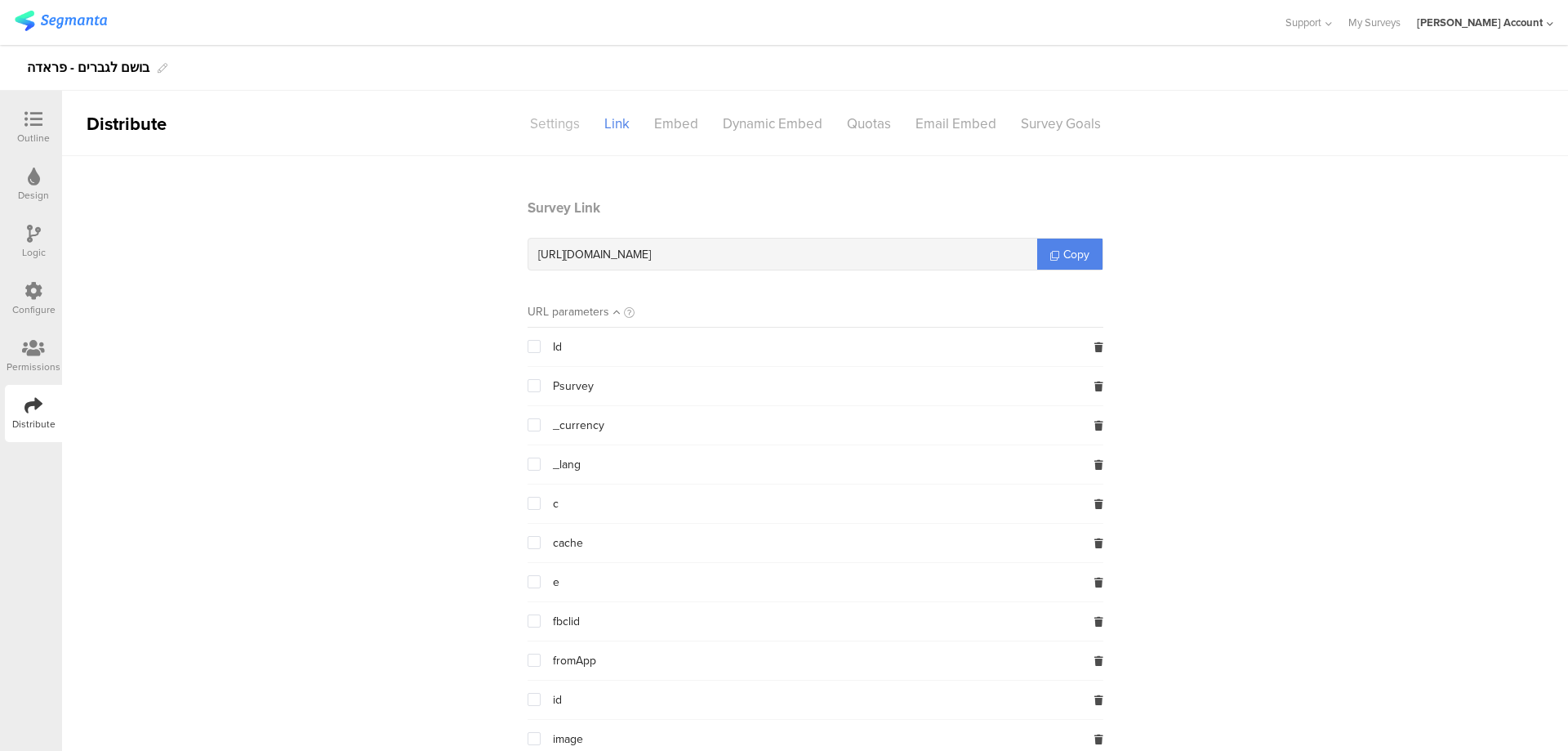
click at [542, 119] on div "Settings" at bounding box center [555, 123] width 74 height 28
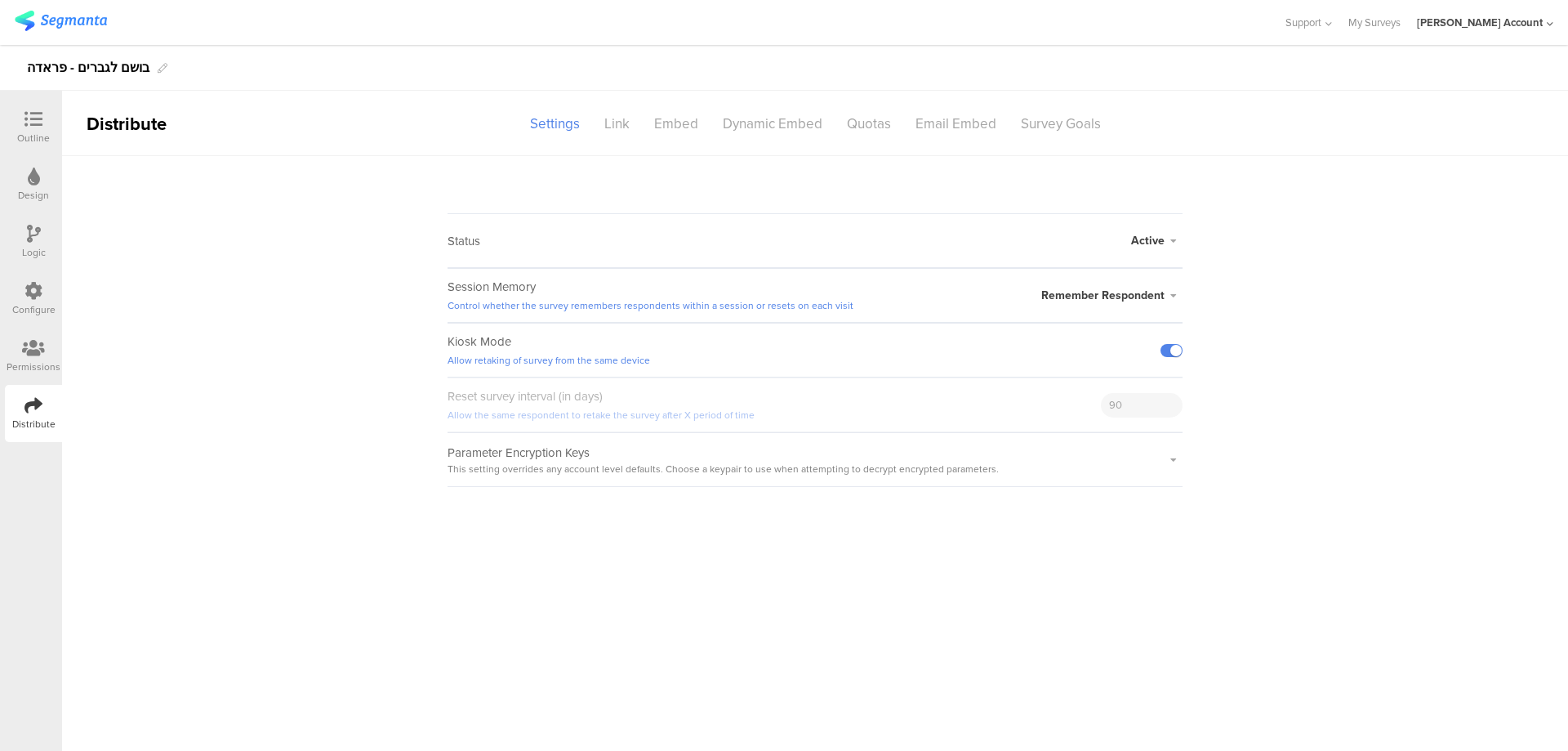
click at [31, 111] on icon at bounding box center [33, 119] width 18 height 18
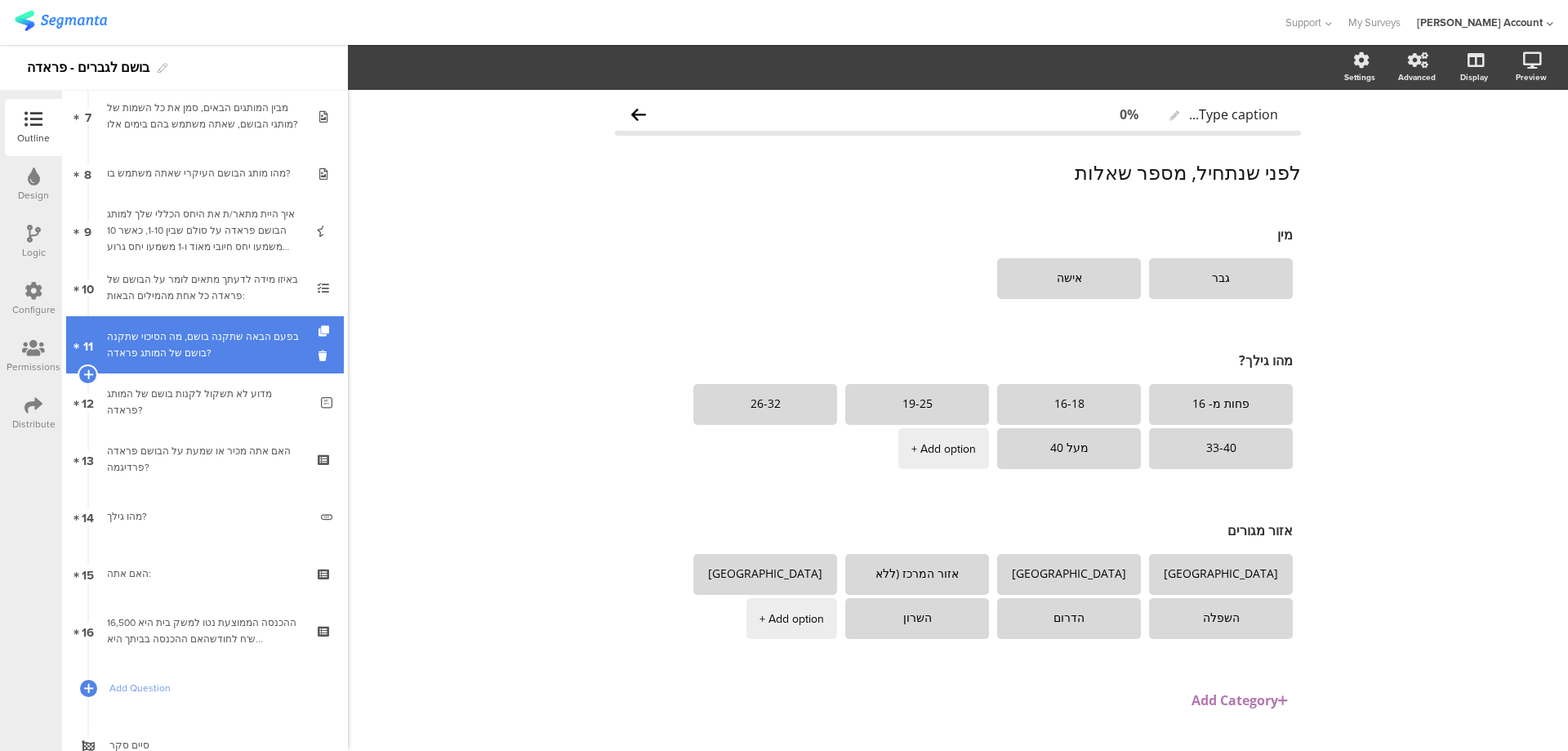
scroll to position [436, 0]
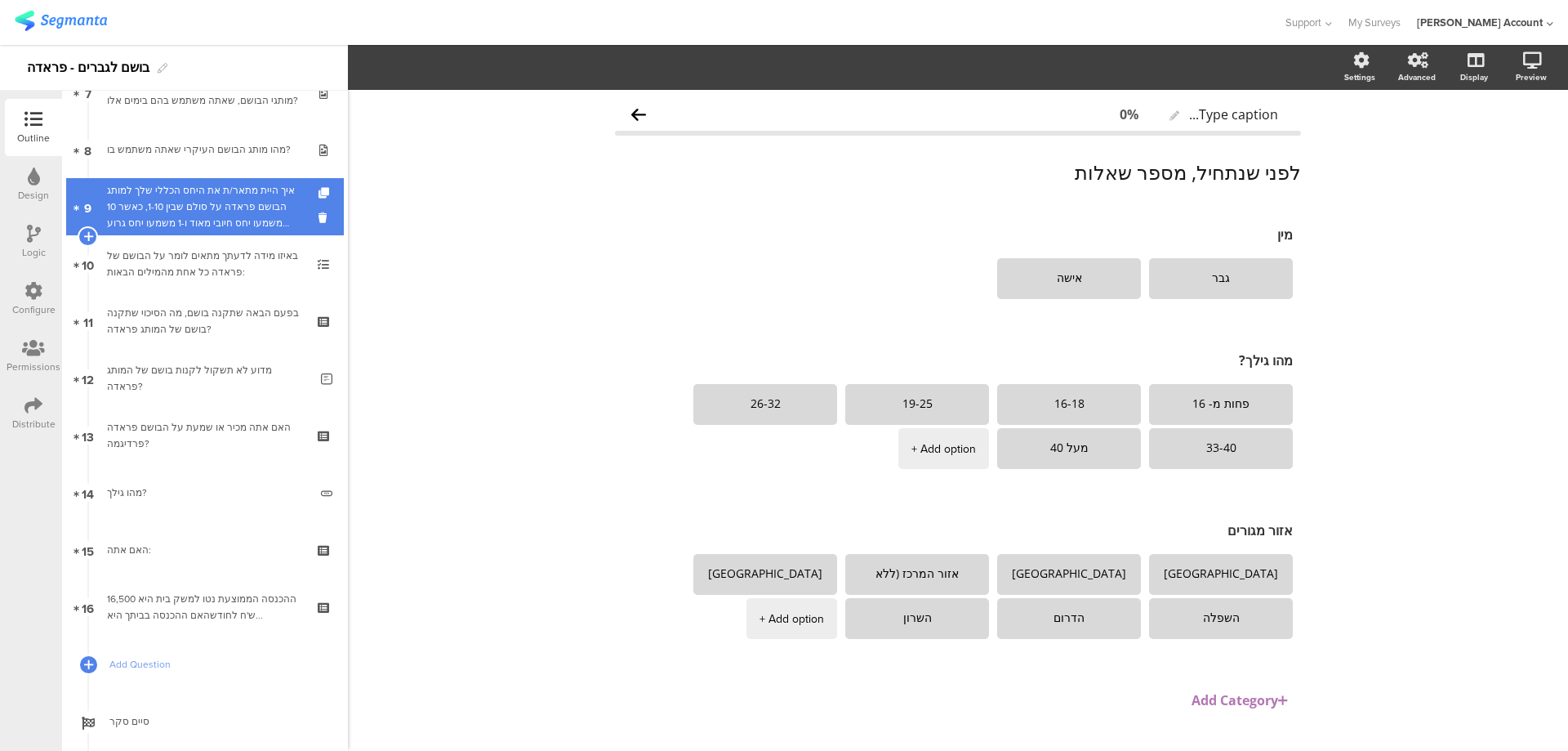
click at [276, 214] on div "איך היית מתאר/ת את היחס הכללי שלך למותג הבושם פראדה על סולם שבין 1-10, כאשר 10 …" at bounding box center [204, 207] width 195 height 49
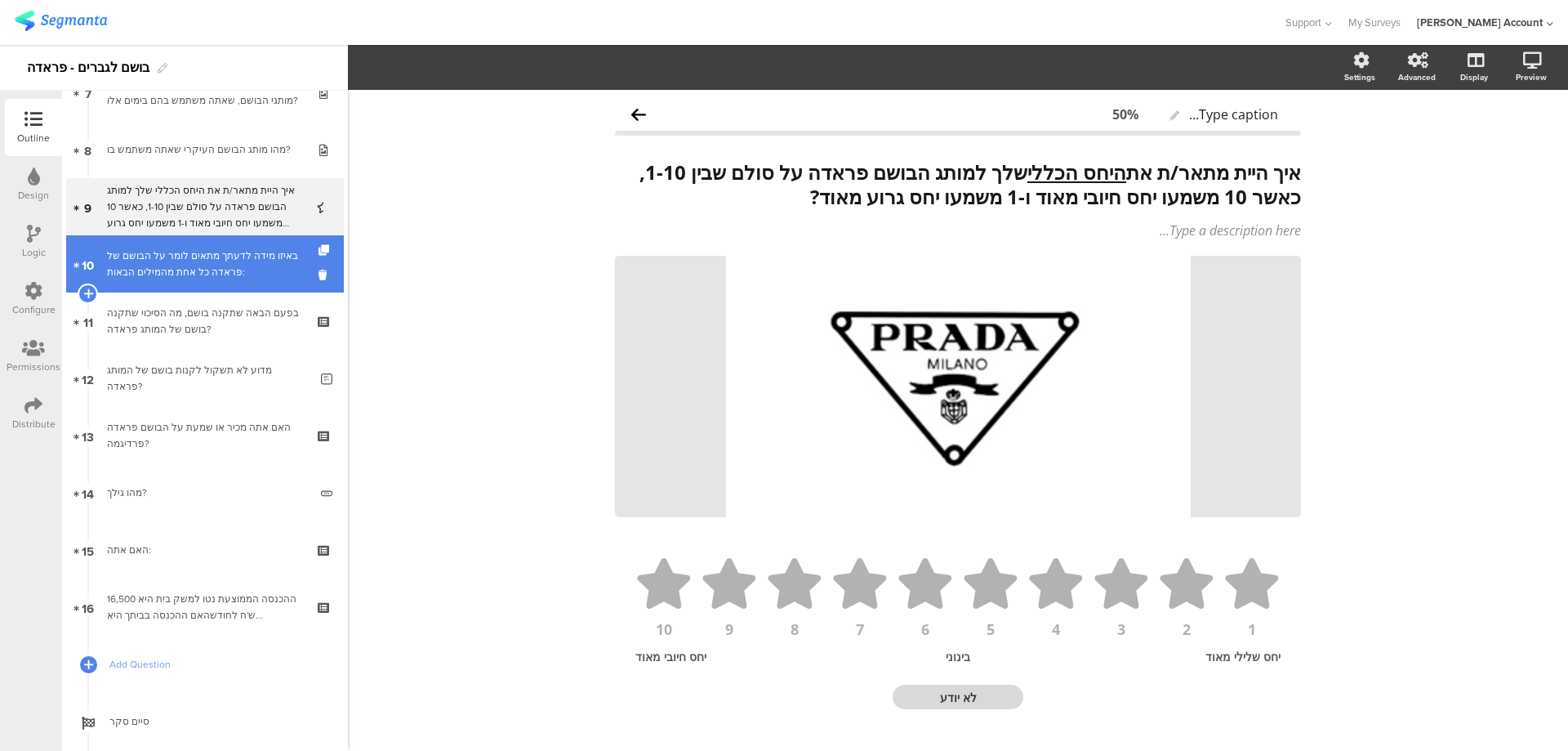
click at [269, 264] on div "באיזו מידה לדעתך מתאים לומר על הבושם של פראדה כל אחת מהמילים הבאות:" at bounding box center [204, 264] width 195 height 33
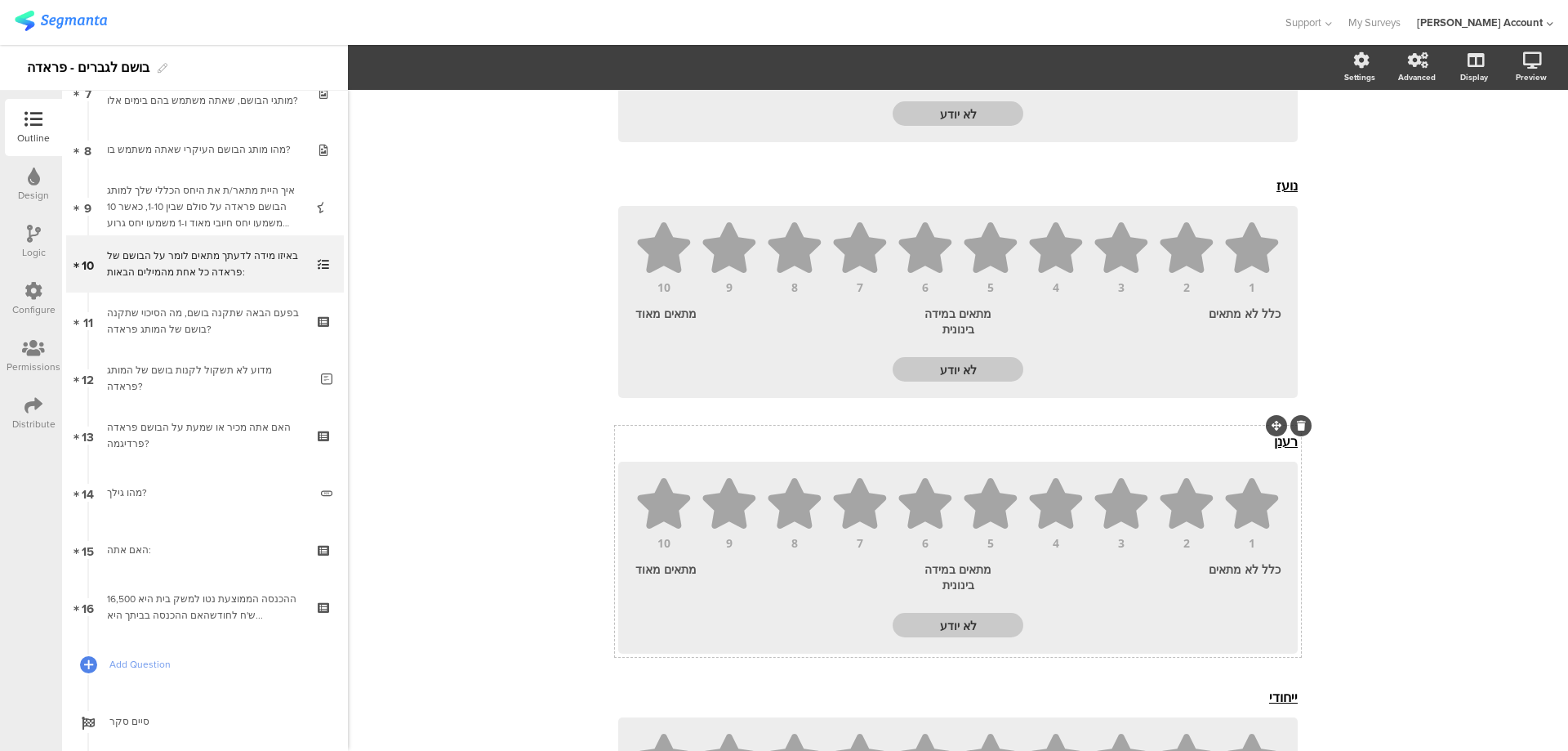
scroll to position [1904, 0]
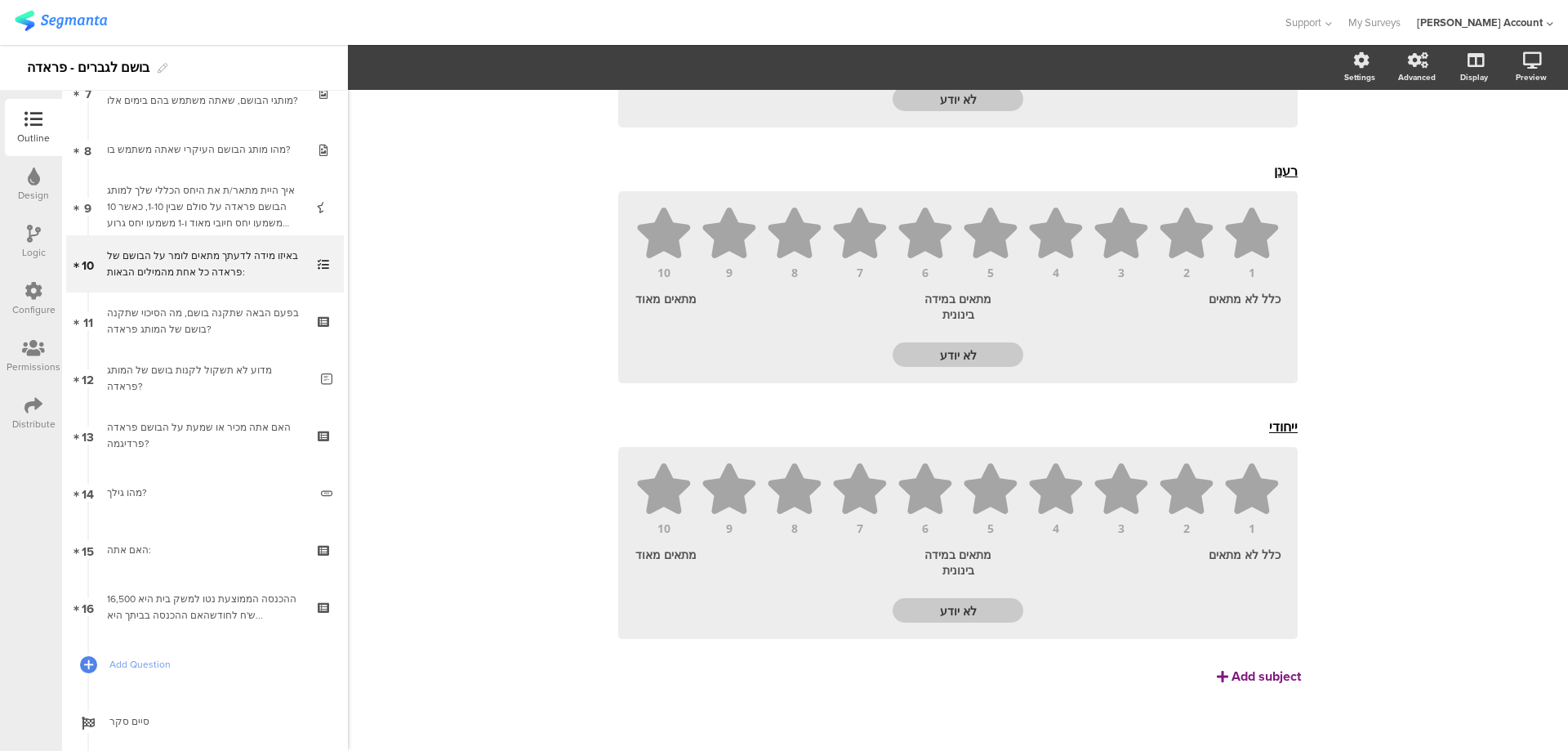
click at [1270, 673] on div "Add subject" at bounding box center [1267, 676] width 70 height 19
click at [1252, 414] on div "Subject text..." at bounding box center [958, 426] width 688 height 26
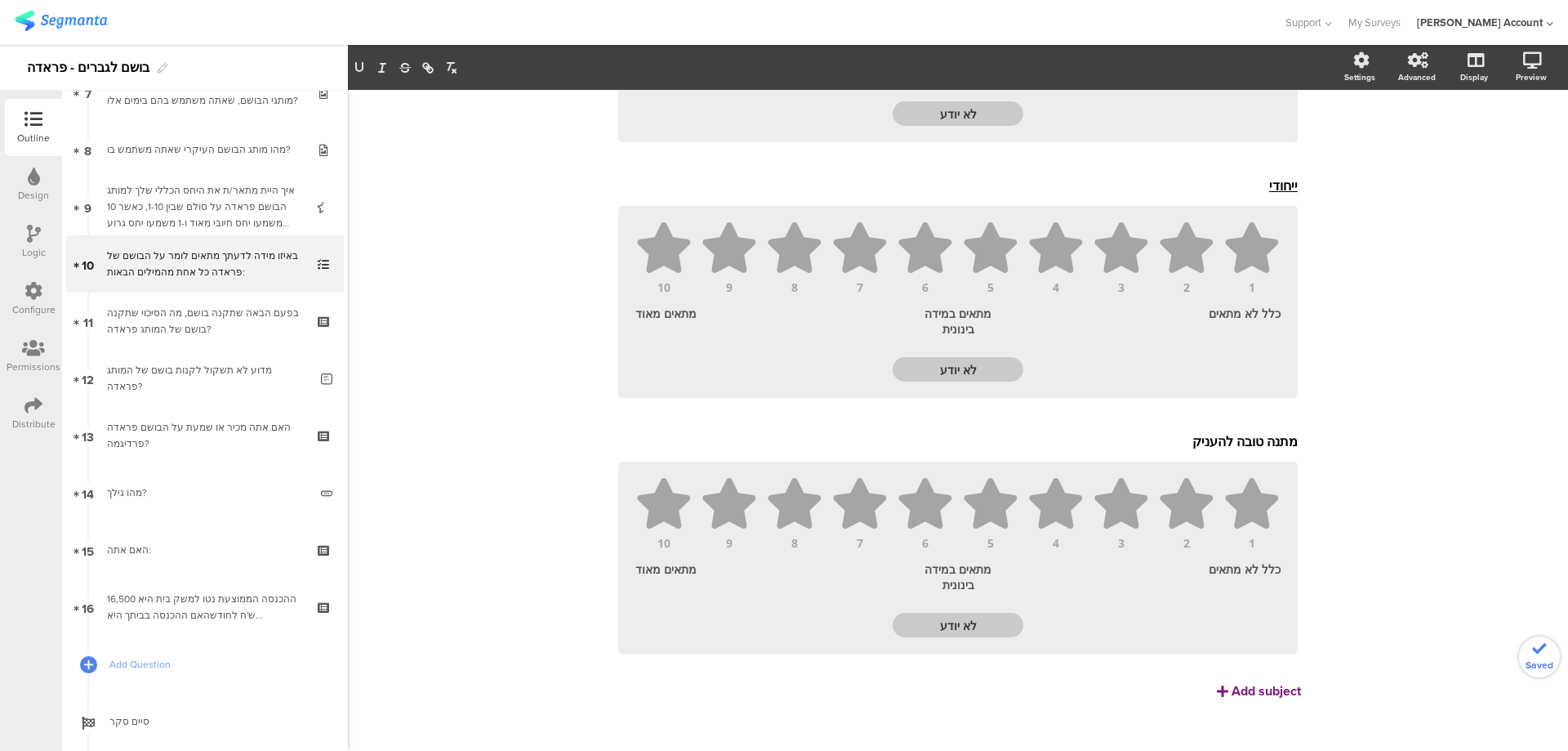
click at [1250, 697] on div "Add subject" at bounding box center [1267, 691] width 70 height 19
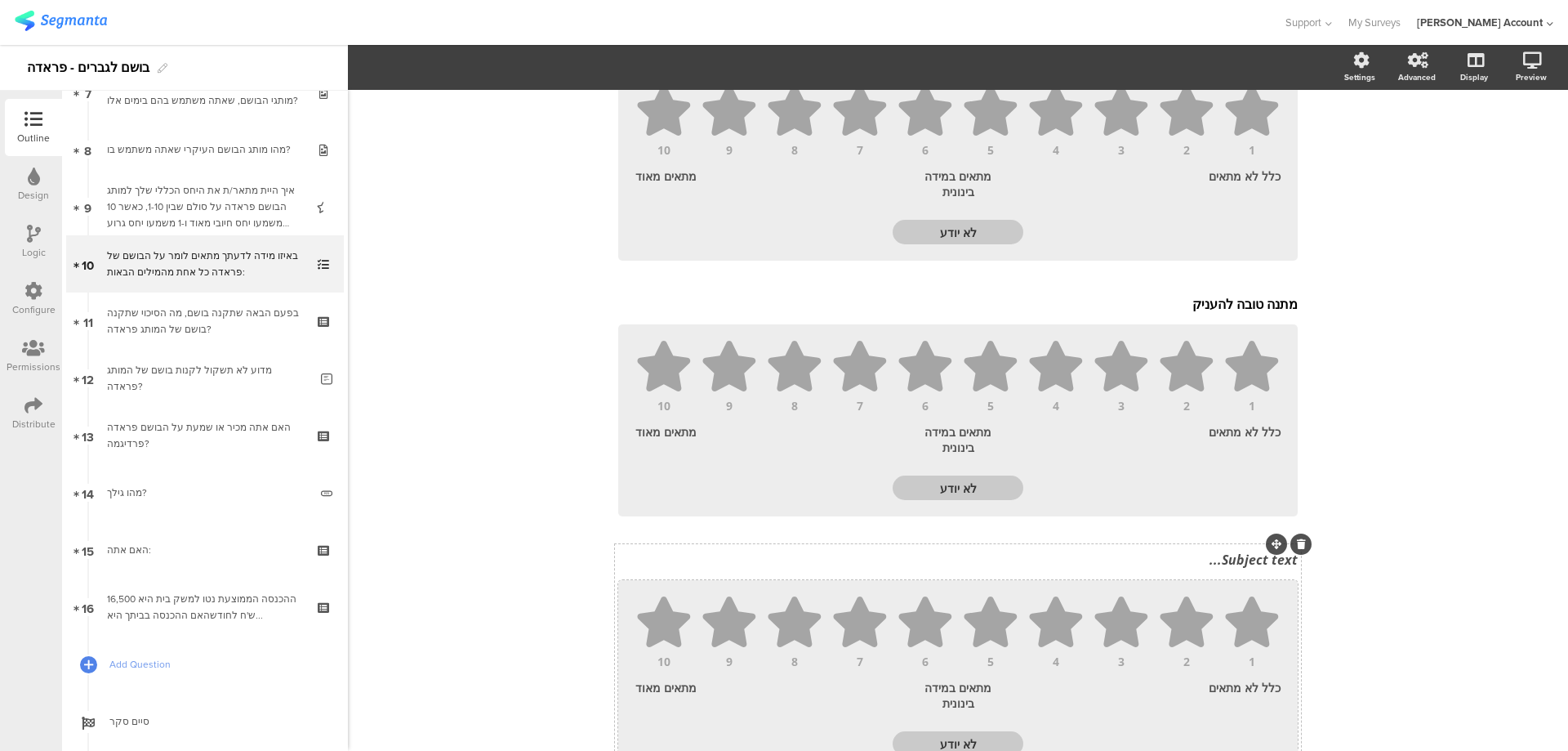
scroll to position [2363, 0]
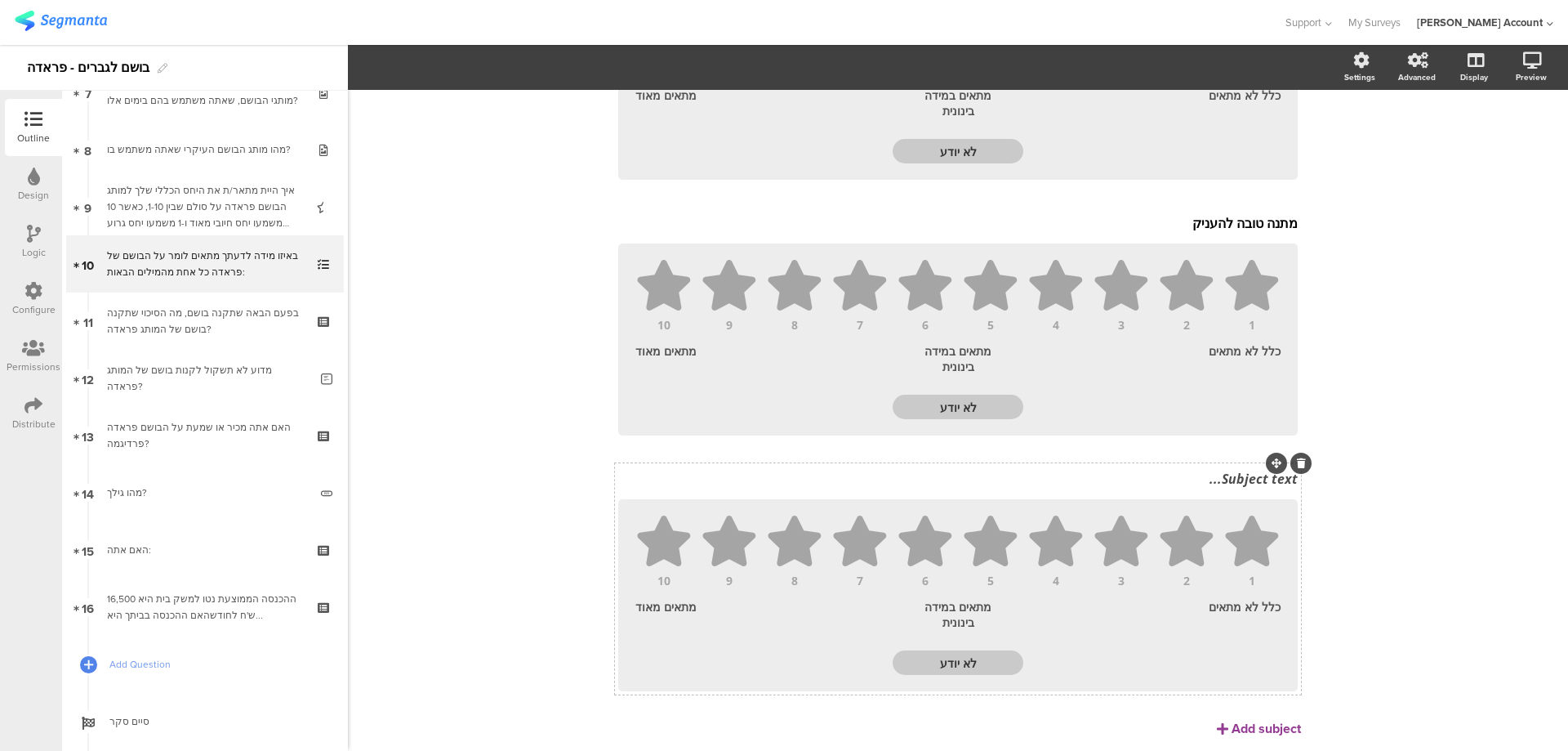
click at [1217, 485] on div "Subject text..." at bounding box center [958, 479] width 688 height 26
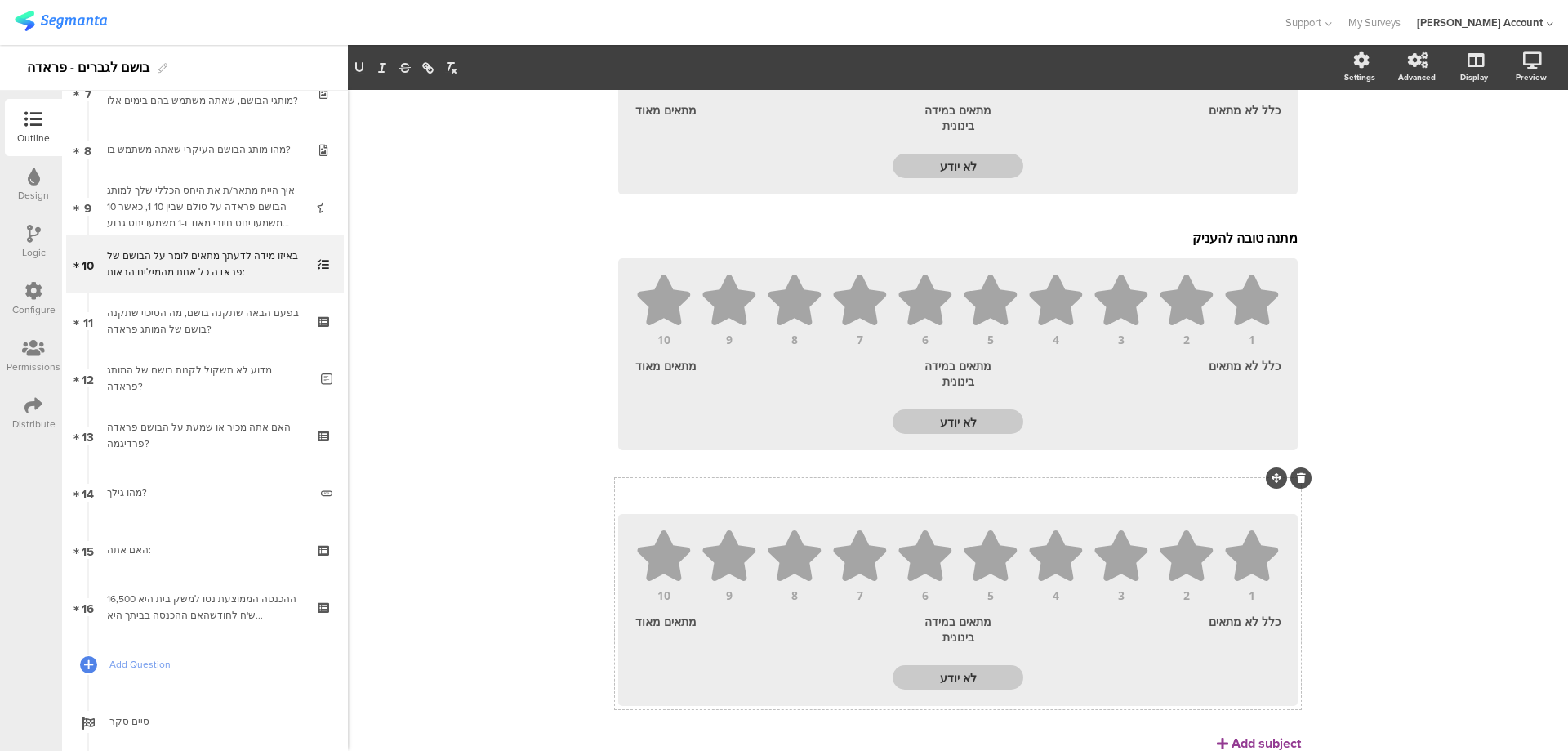
click at [1297, 478] on icon at bounding box center [1301, 477] width 9 height 9
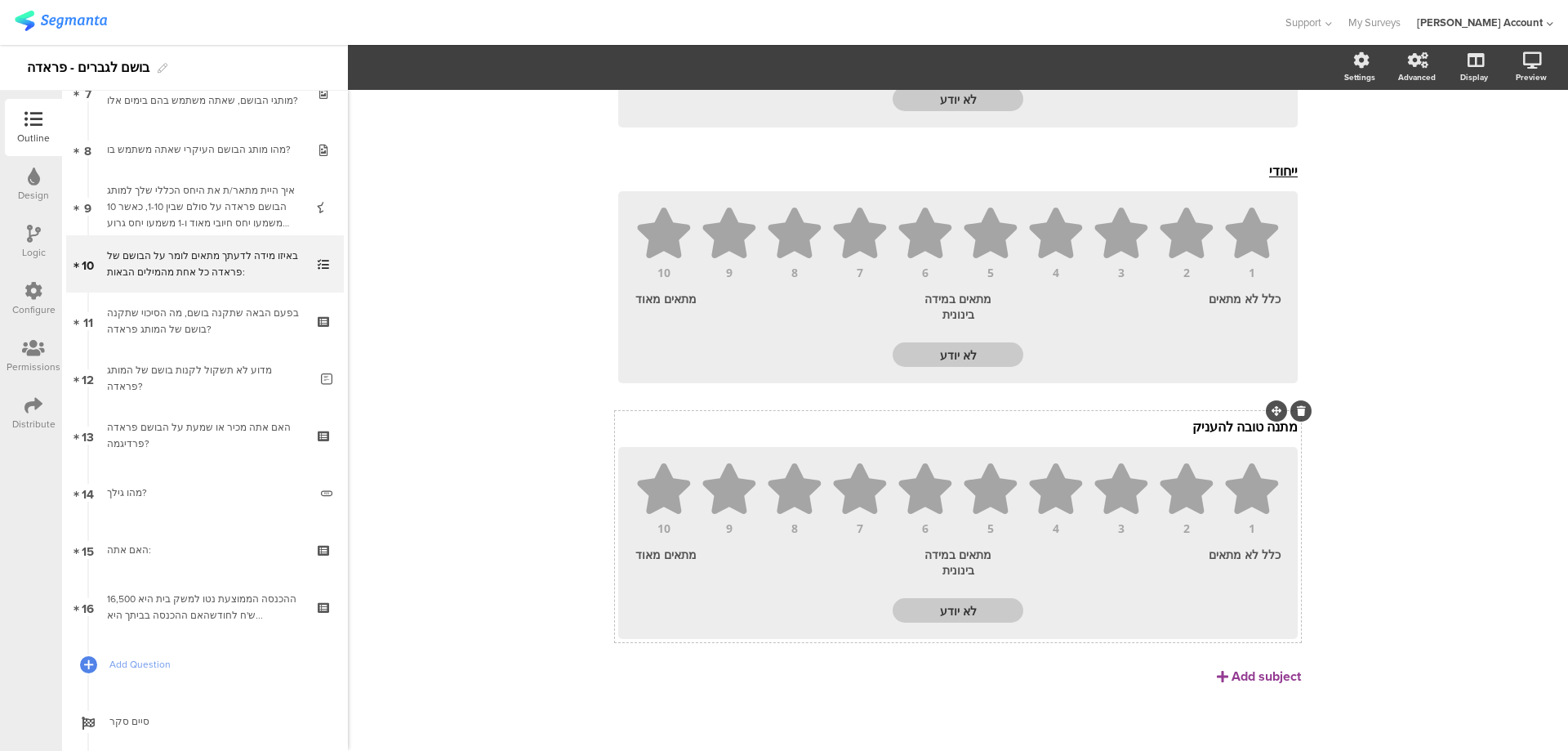
click at [1297, 412] on icon at bounding box center [1301, 410] width 9 height 9
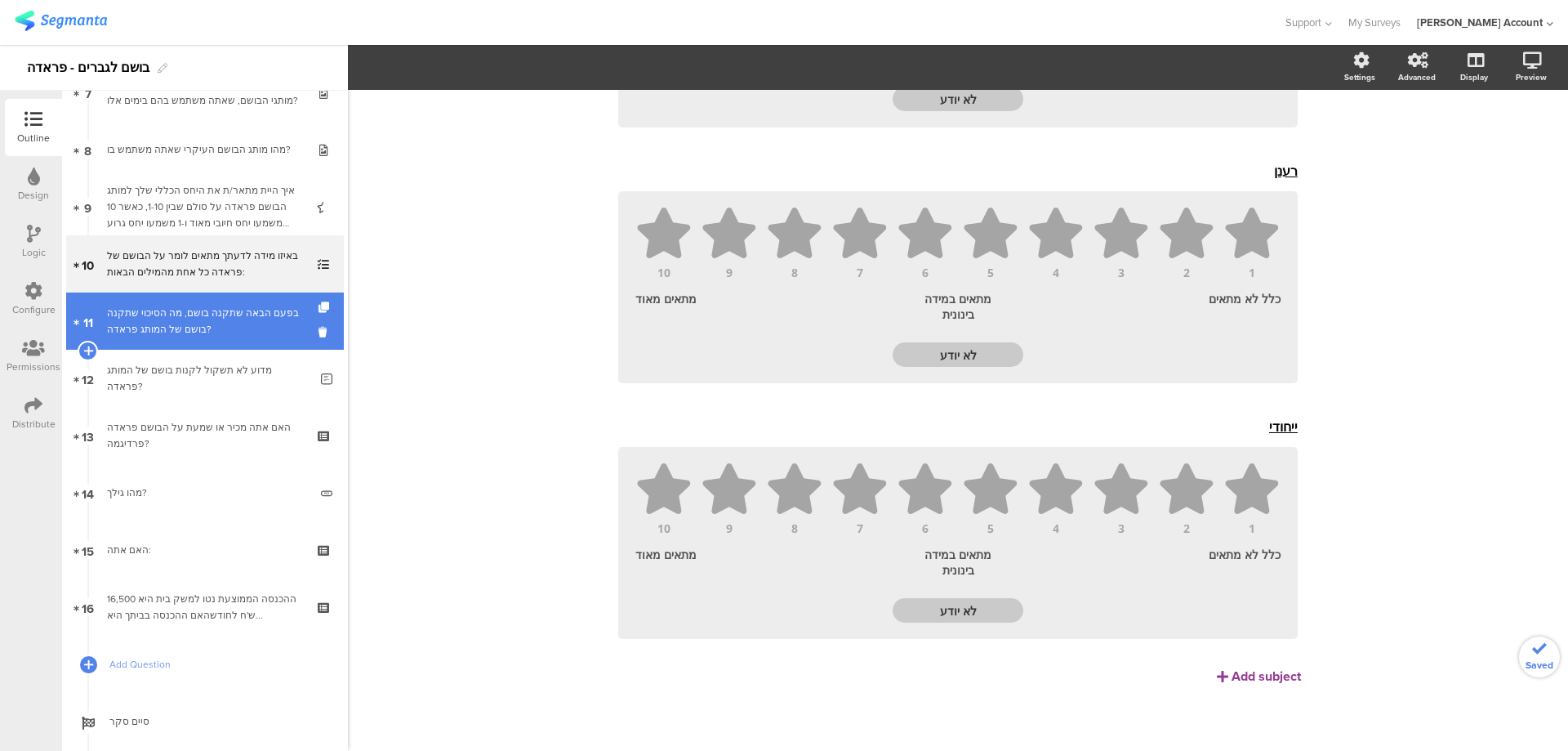
click at [245, 322] on div "בפעם הבאה שתקנה בושם, מה הסיכוי שתקנה בושם של המותג פראדה?" at bounding box center [204, 321] width 195 height 33
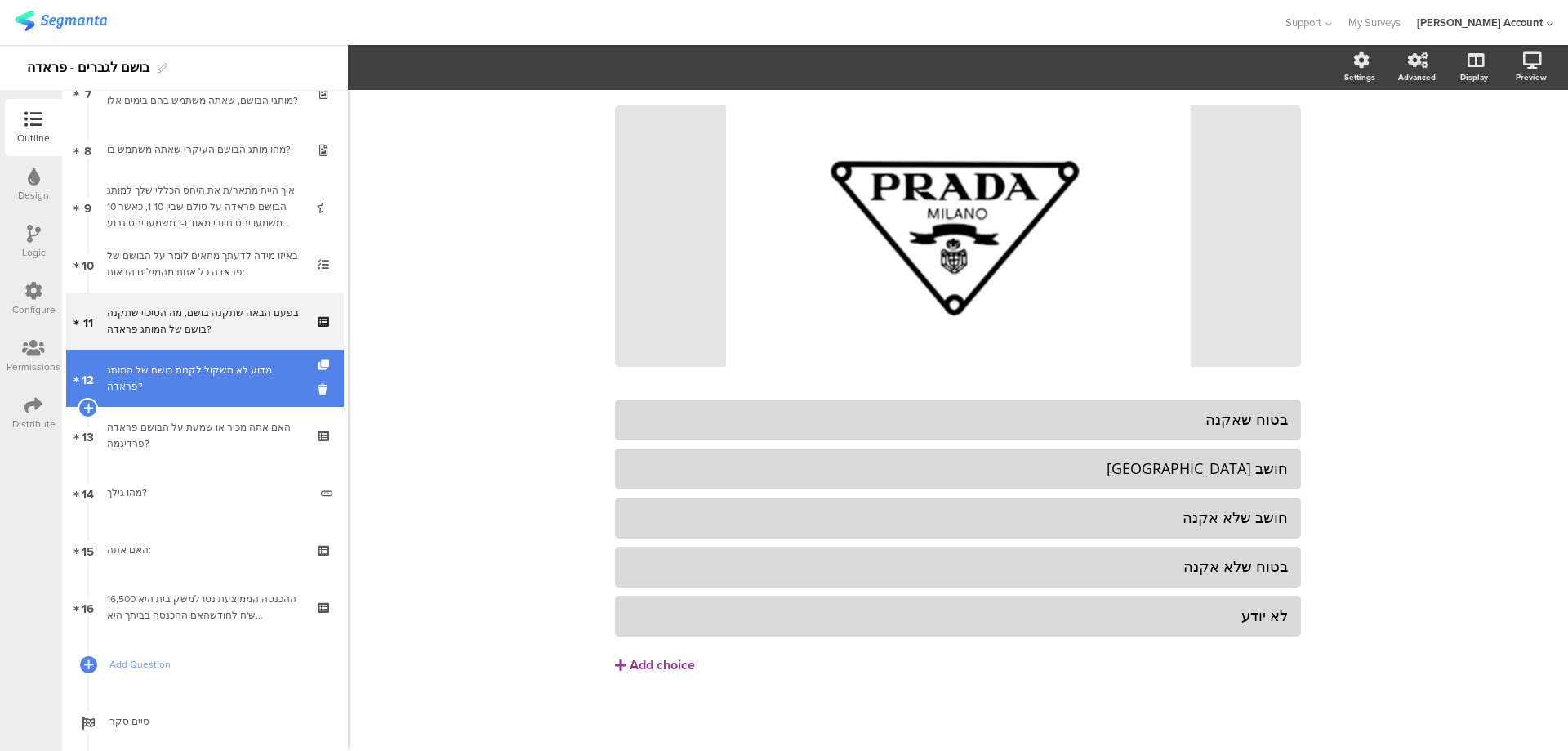
scroll to position [126, 0]
click at [244, 375] on div "מדוע לא תשקול לקנות בושם של המותג פראדה?" at bounding box center [208, 378] width 201 height 33
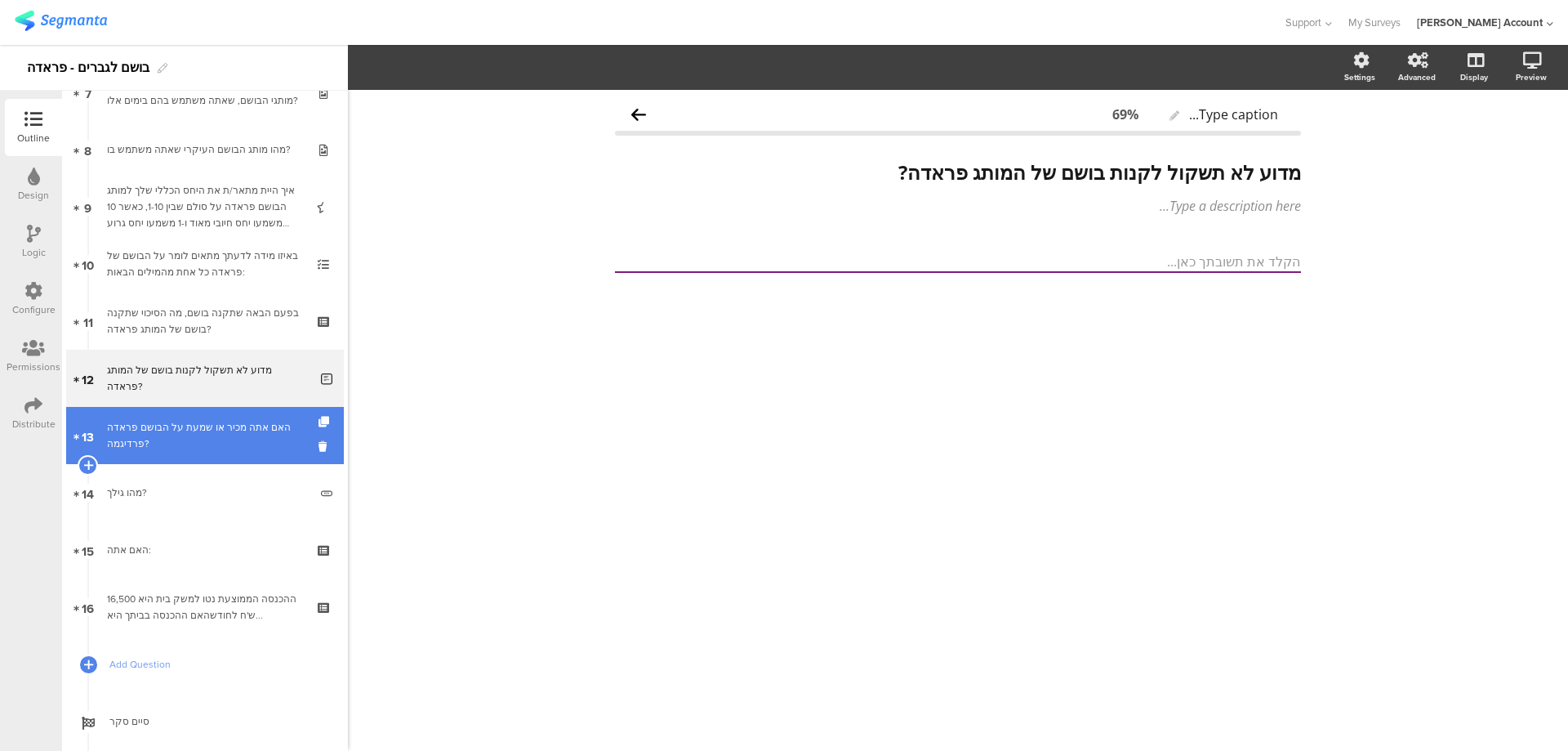
click at [246, 419] on link "13 האם אתה מכיר או שמעת על הבושם פראדה פרדיגמה?" at bounding box center [205, 435] width 278 height 57
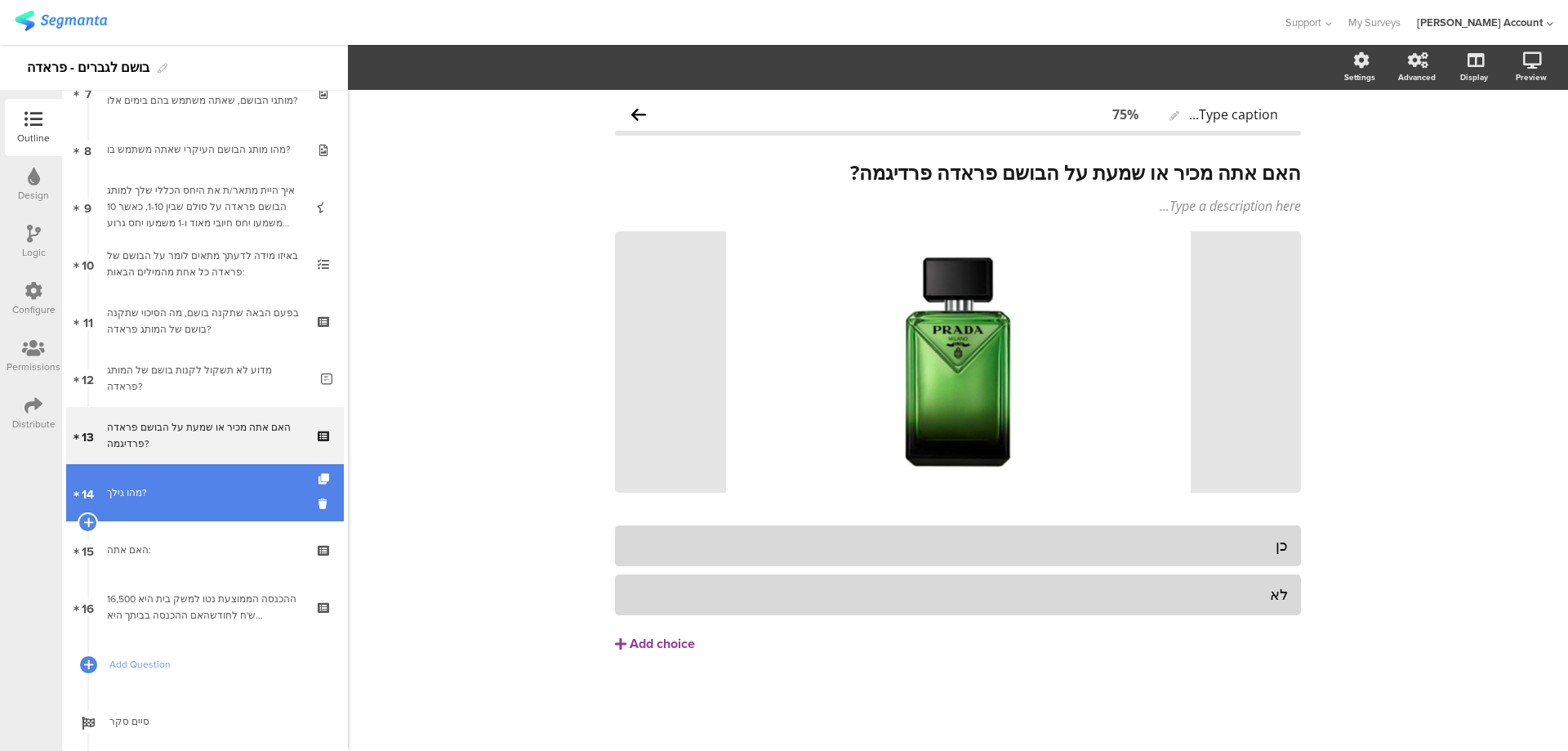
click at [233, 476] on link "14 מהו גילך?" at bounding box center [205, 493] width 278 height 57
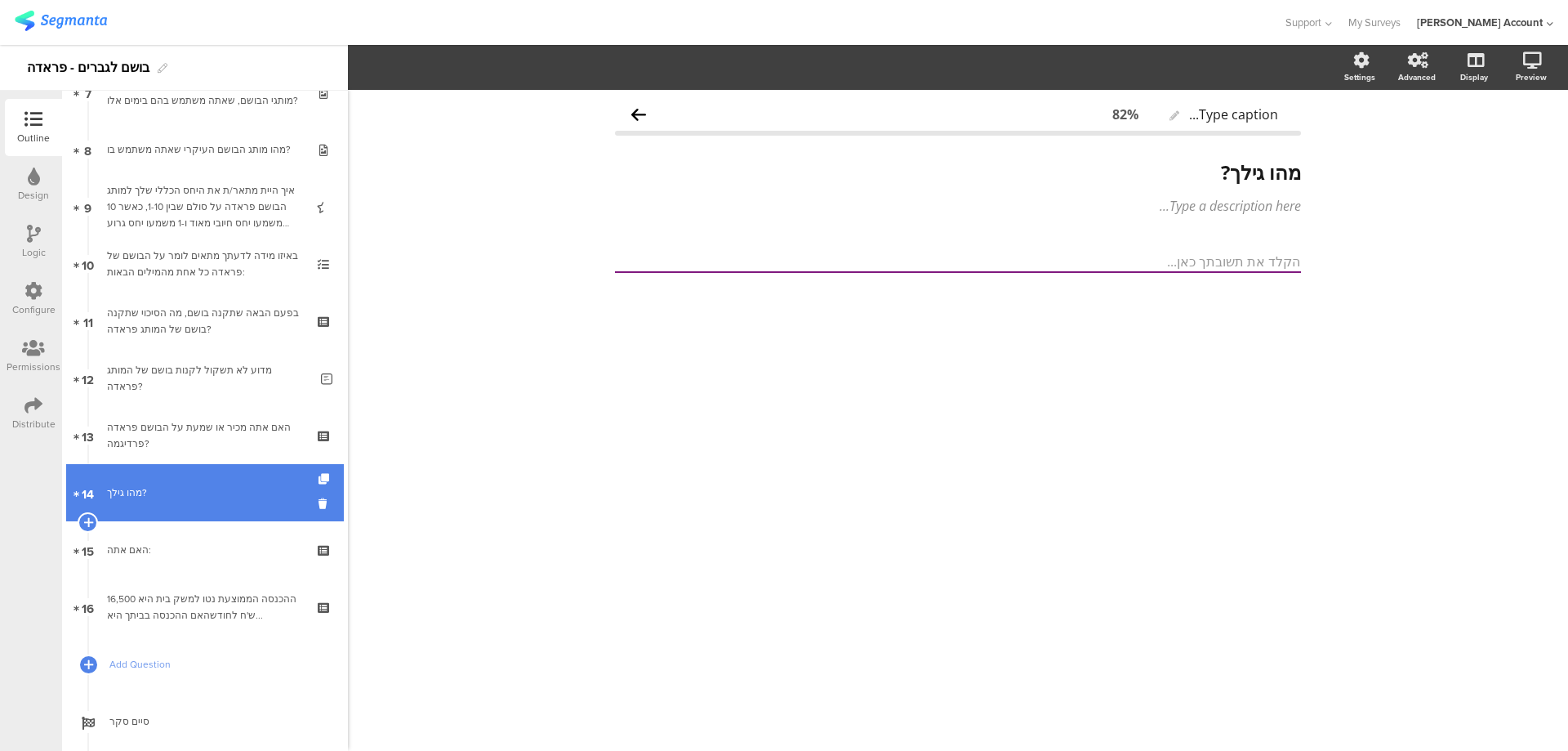
click at [231, 518] on link "14 מהו גילך?" at bounding box center [205, 493] width 278 height 57
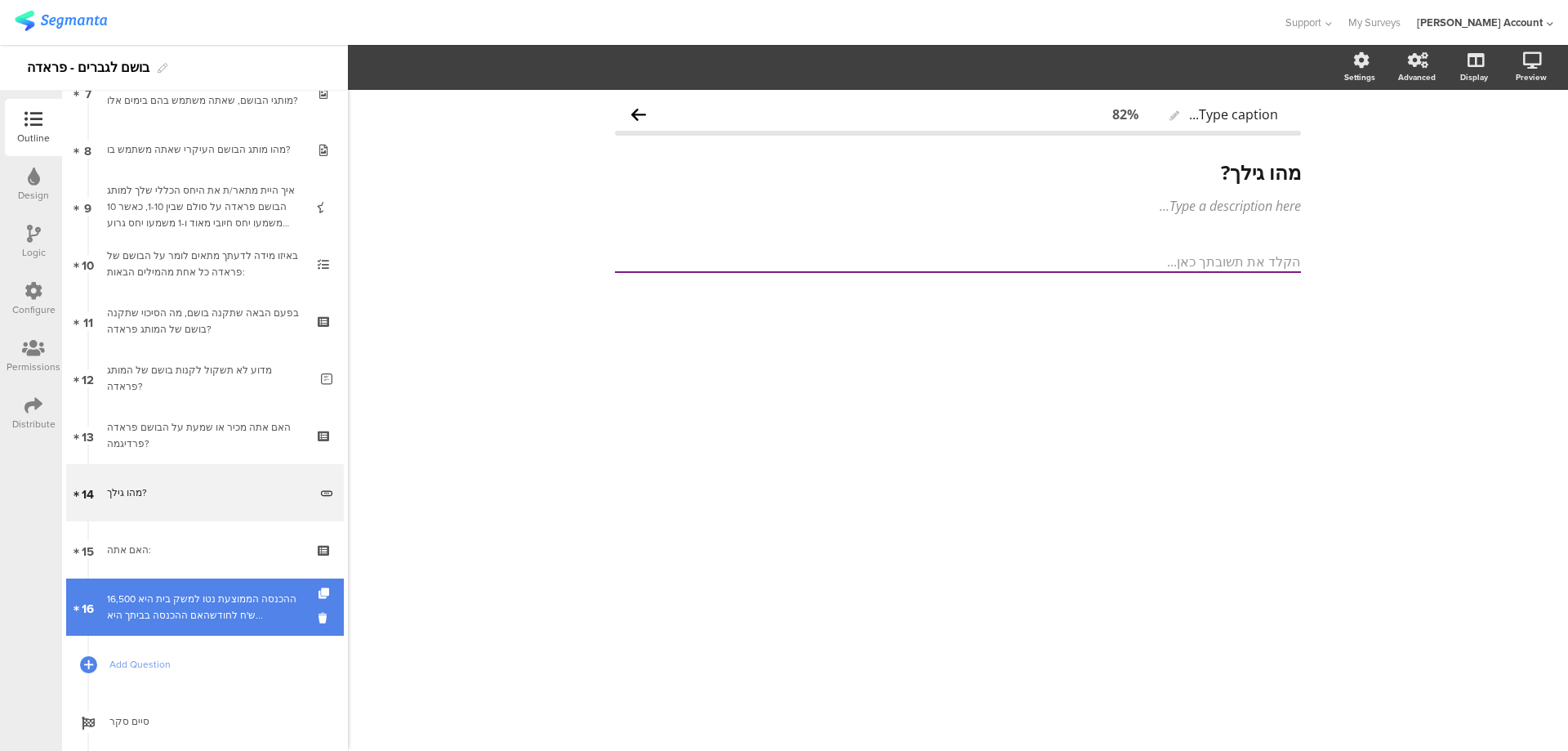
click at [238, 599] on div "ההכנסה הממוצעת נטו למשק בית היא 16,500 ש'ח לחודשהאם ההכנסה בביתך היא..." at bounding box center [204, 607] width 195 height 33
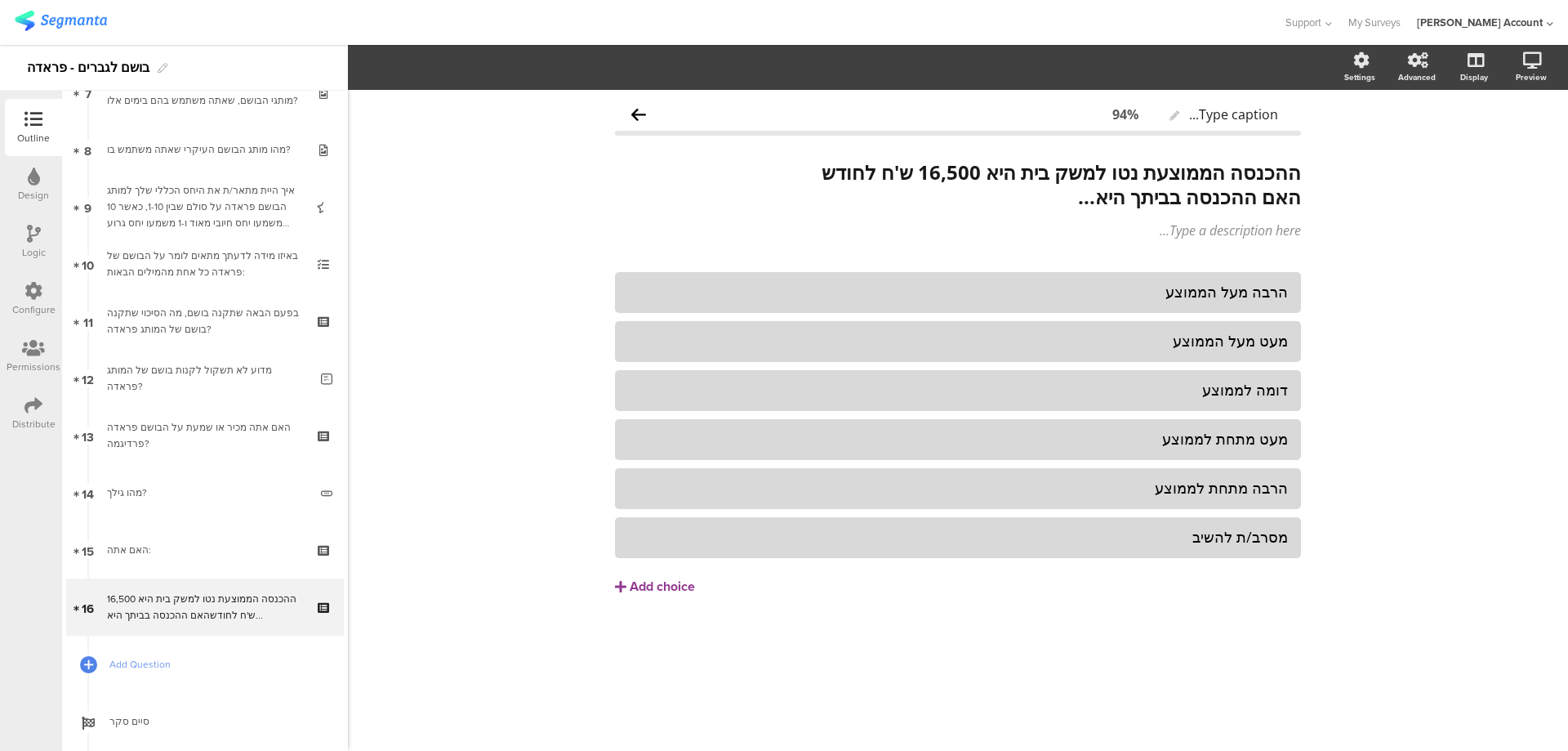
click at [32, 407] on icon at bounding box center [33, 405] width 18 height 18
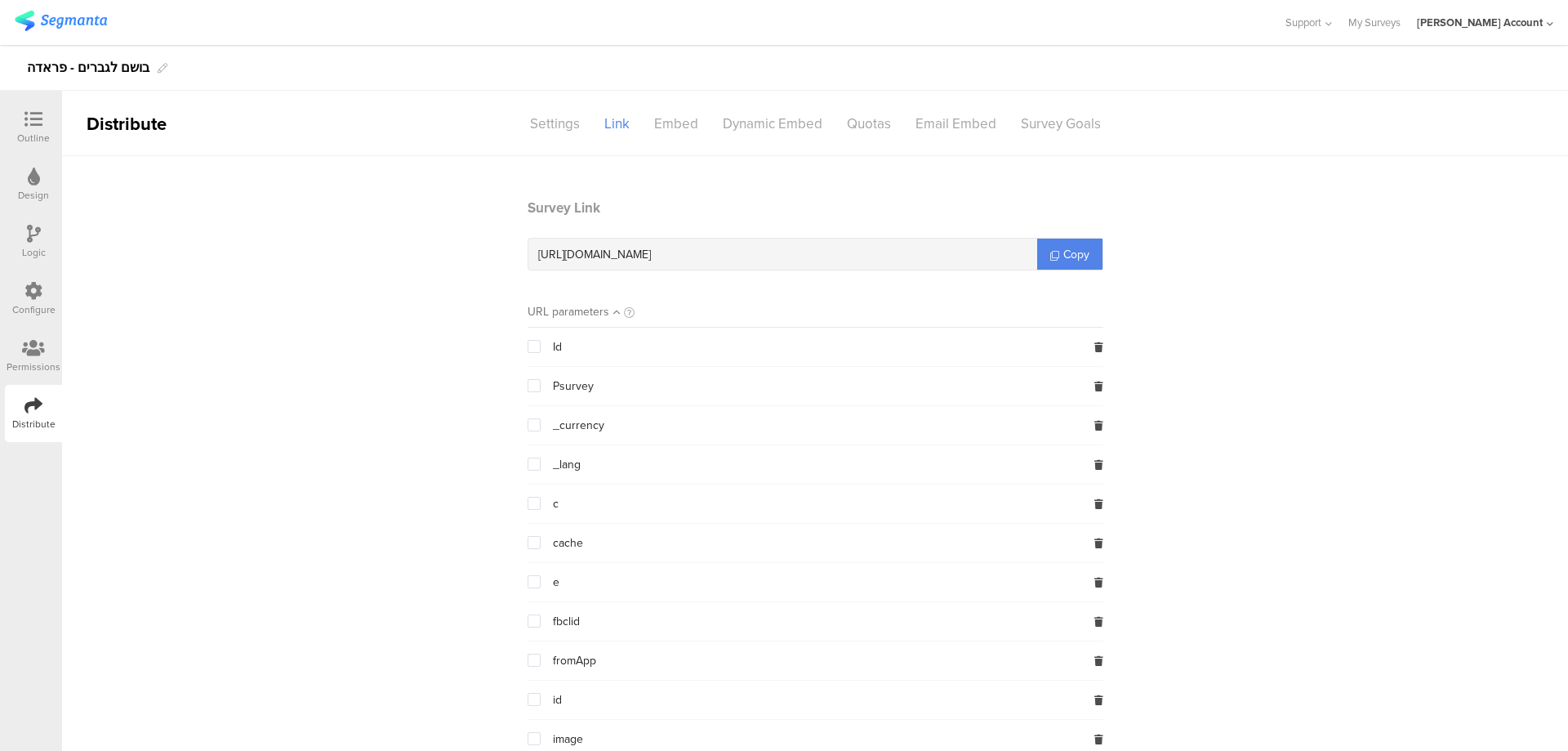
click at [651, 251] on span "[URL][DOMAIN_NAME]" at bounding box center [594, 255] width 113 height 17
copy div "[URL][DOMAIN_NAME]"
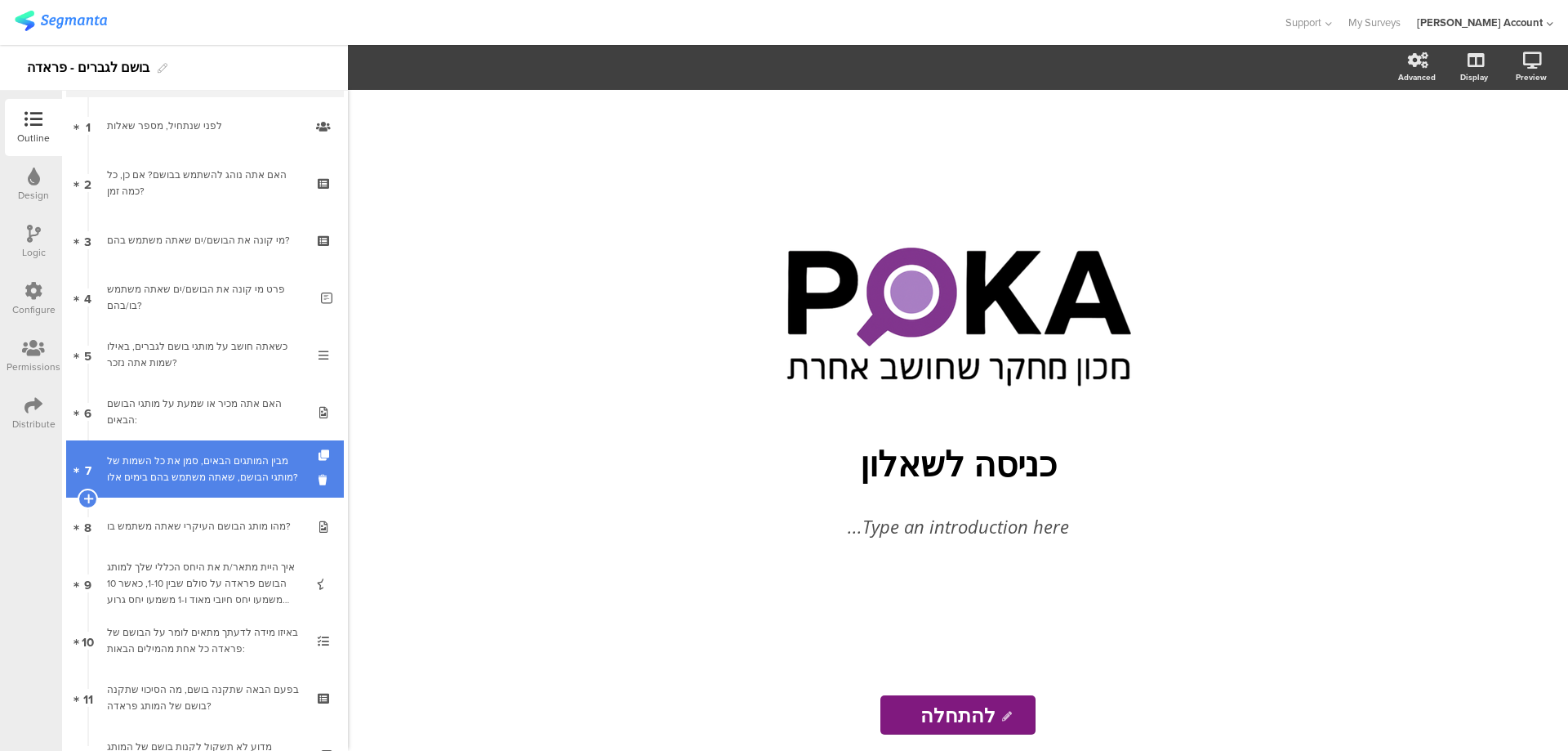
scroll to position [218, 0]
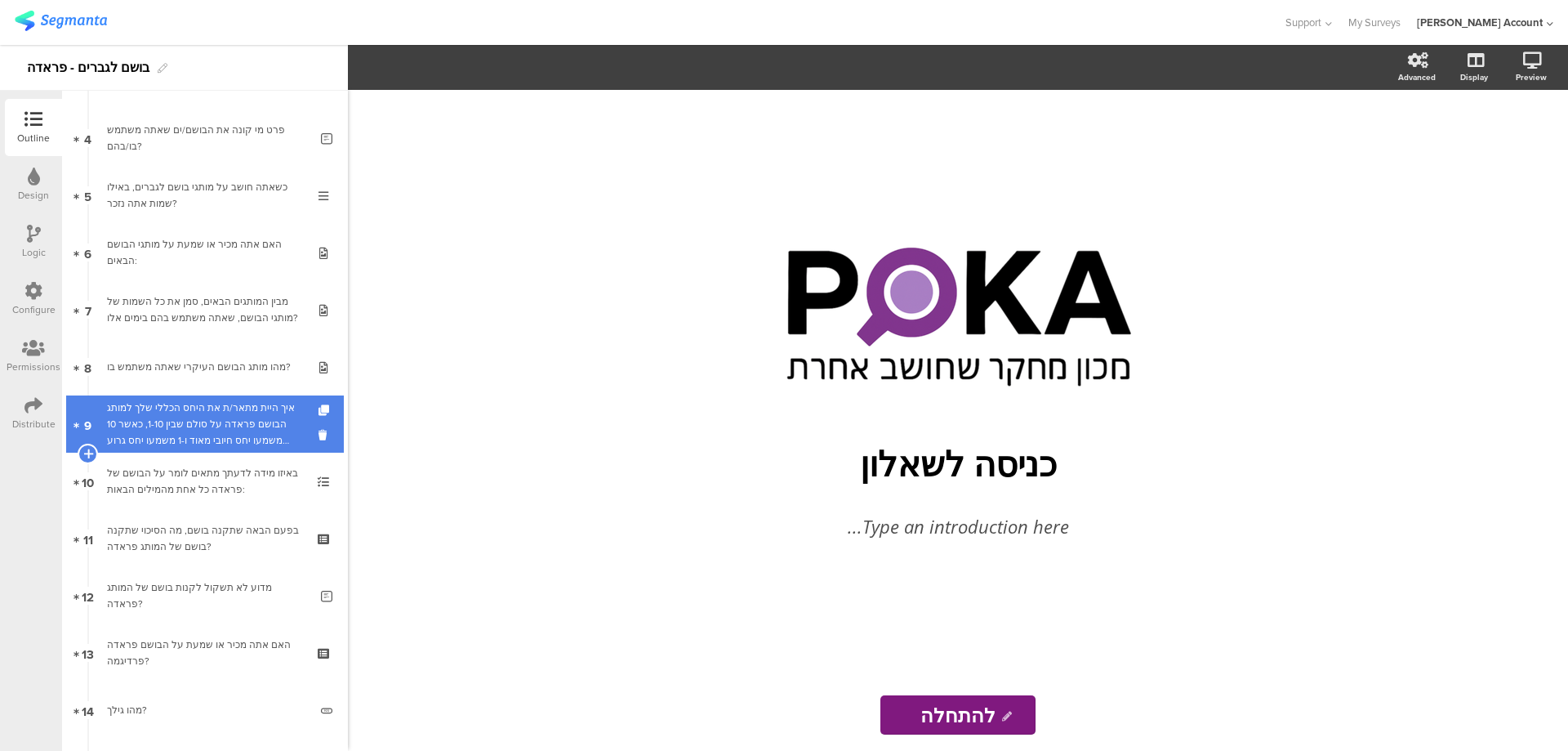
click at [257, 413] on div "איך היית מתאר/ת את היחס הכללי שלך למותג הבושם פראדה על סולם שבין 1-10, כאשר 10 …" at bounding box center [204, 424] width 195 height 49
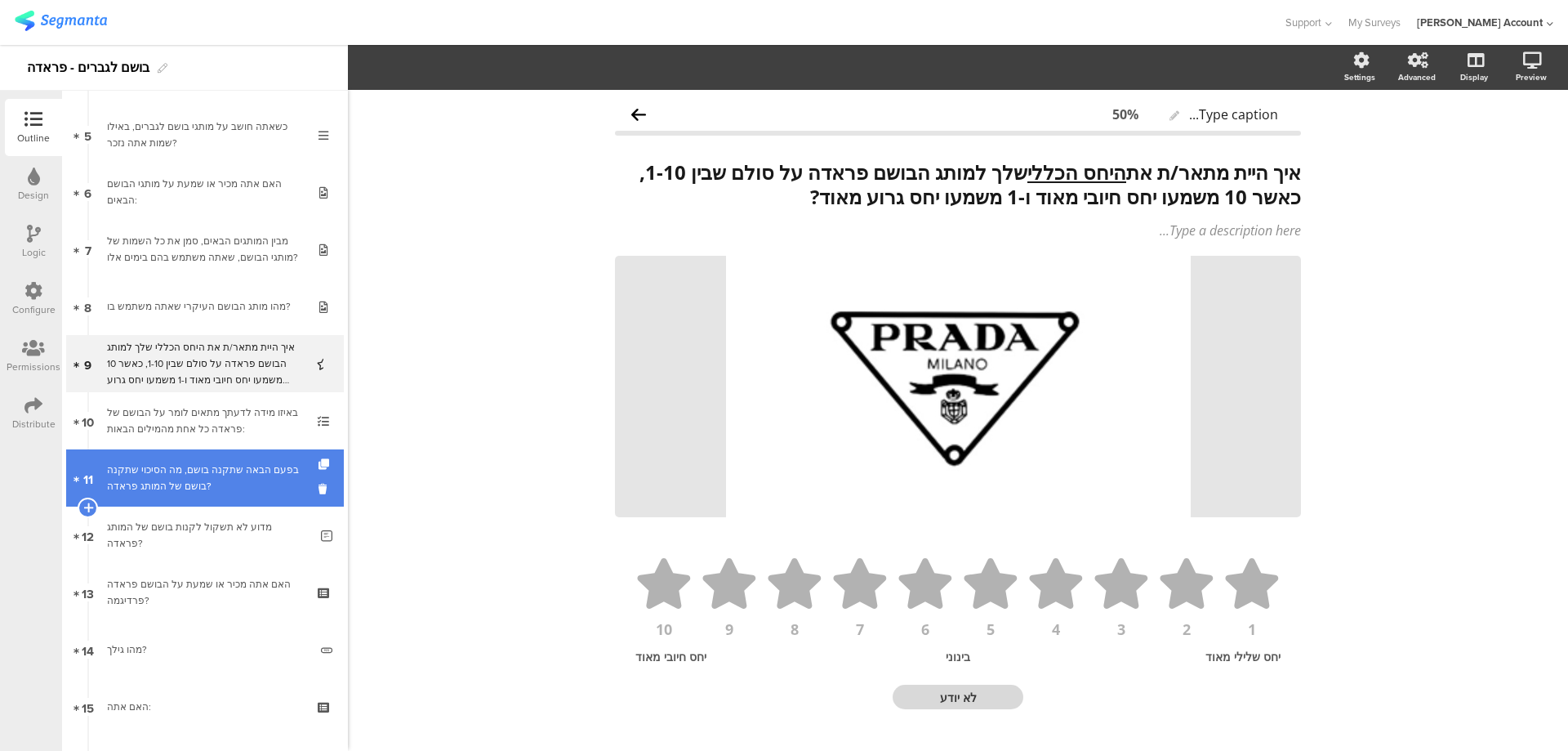
scroll to position [326, 0]
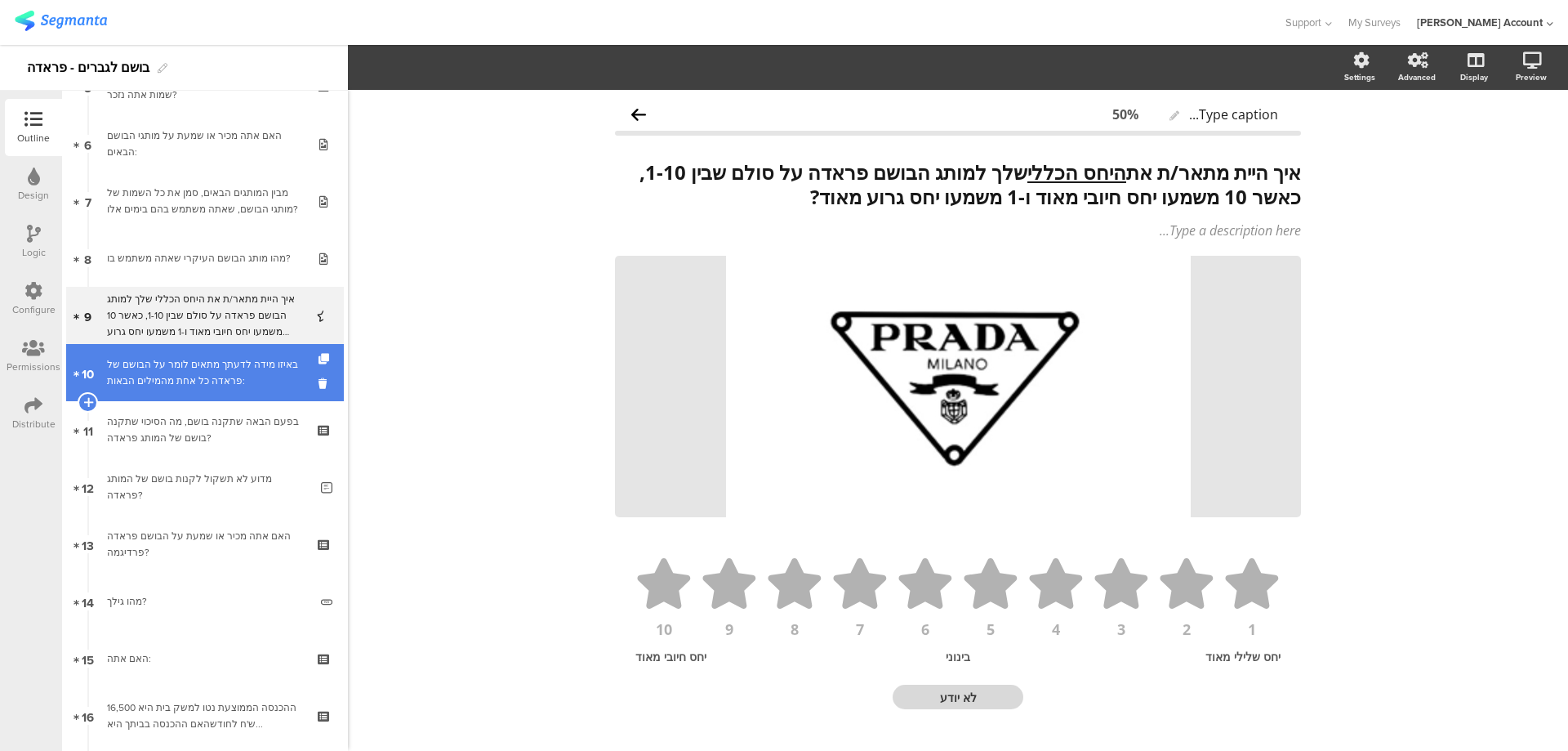
click at [275, 368] on div "באיזו מידה לדעתך מתאים לומר על הבושם של פראדה כל אחת מהמילים הבאות:" at bounding box center [204, 373] width 195 height 33
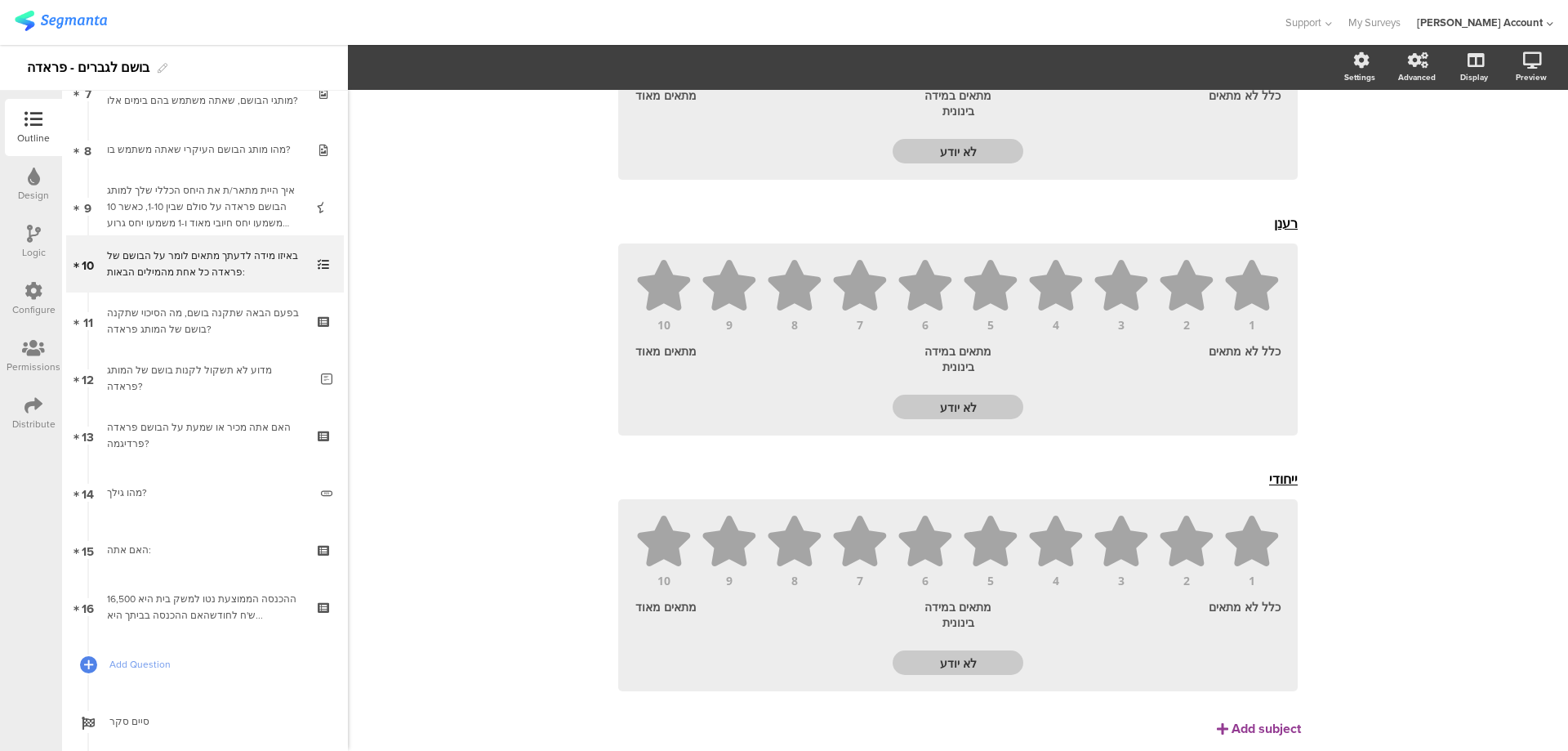
scroll to position [1904, 0]
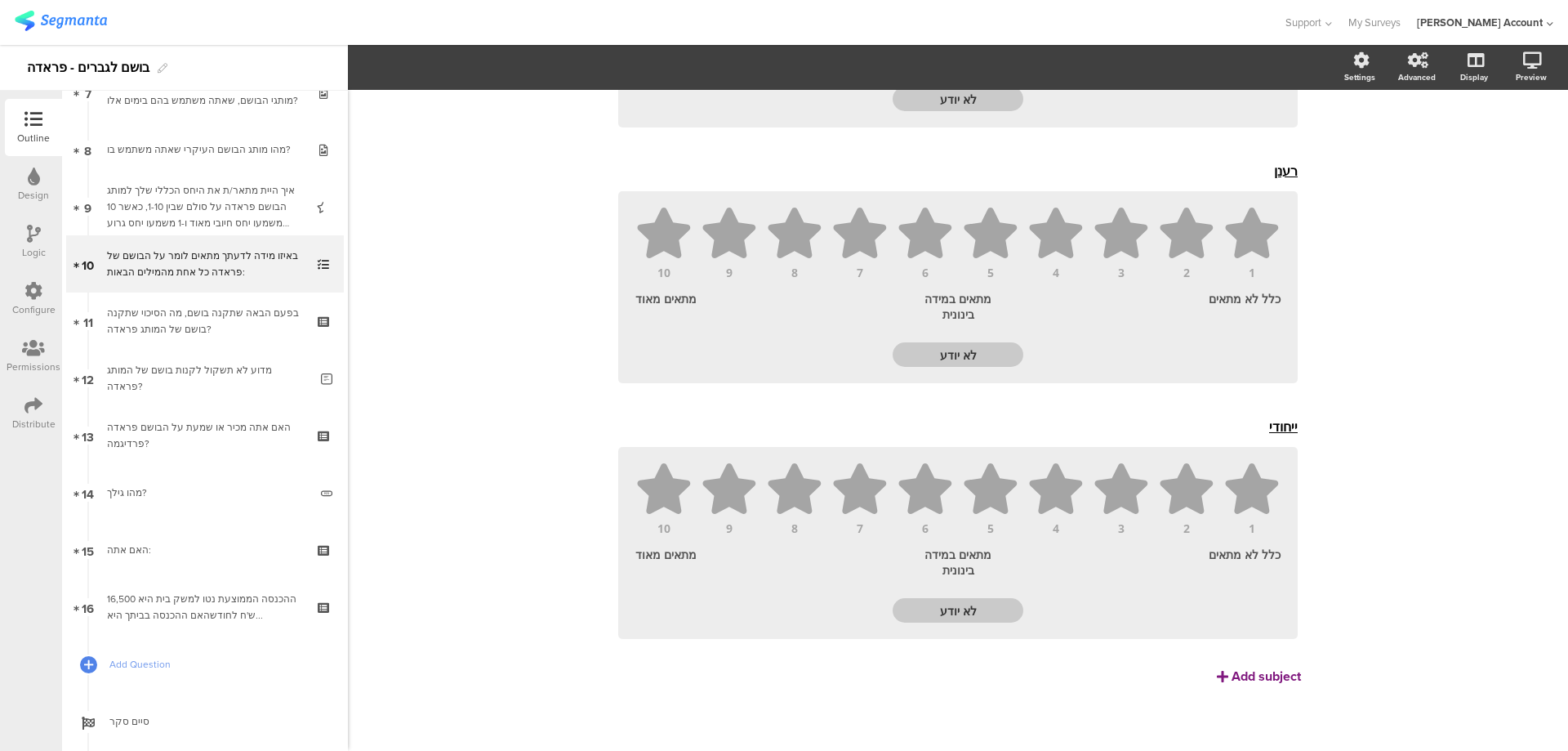
click at [1245, 676] on div "Add subject" at bounding box center [1267, 676] width 70 height 19
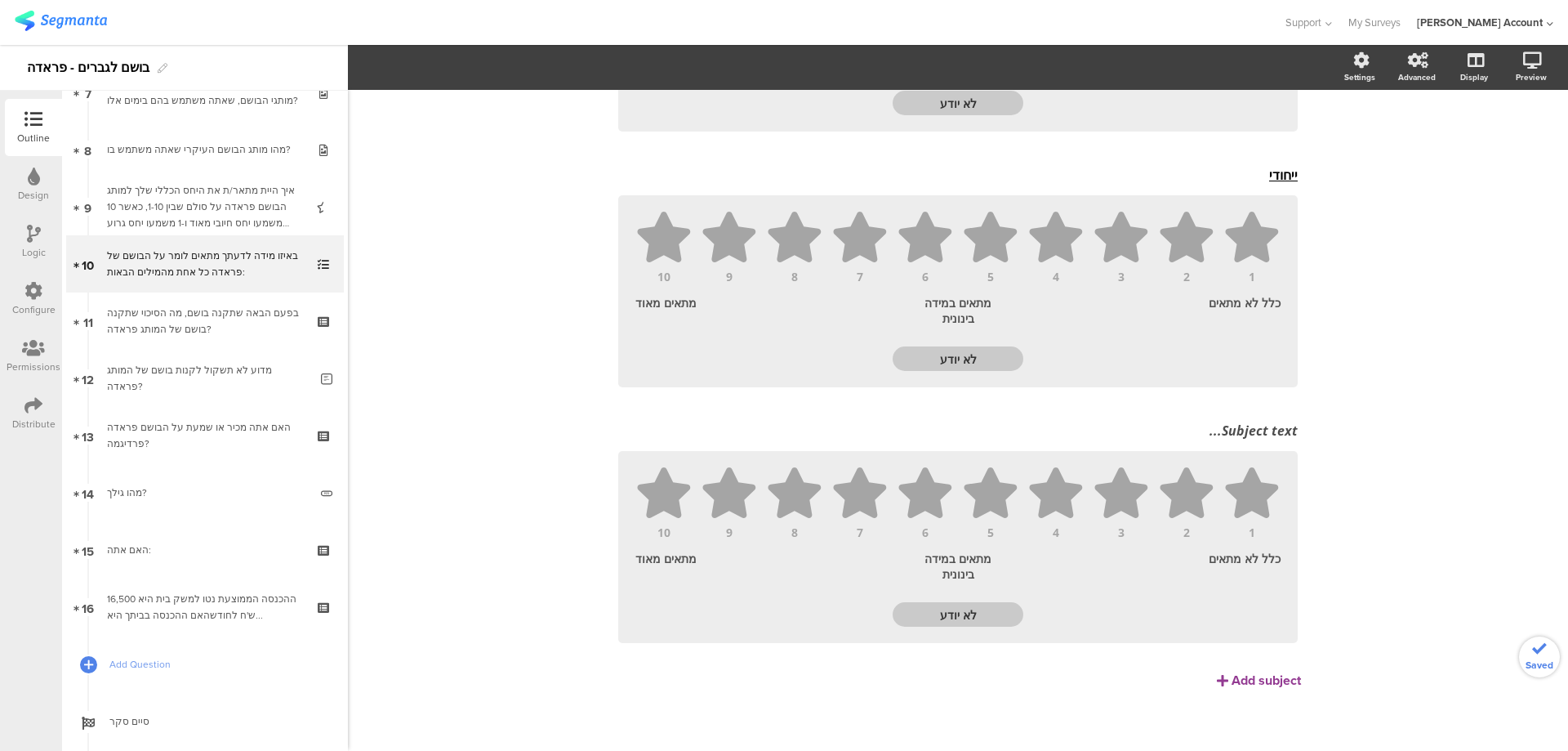
scroll to position [2160, 0]
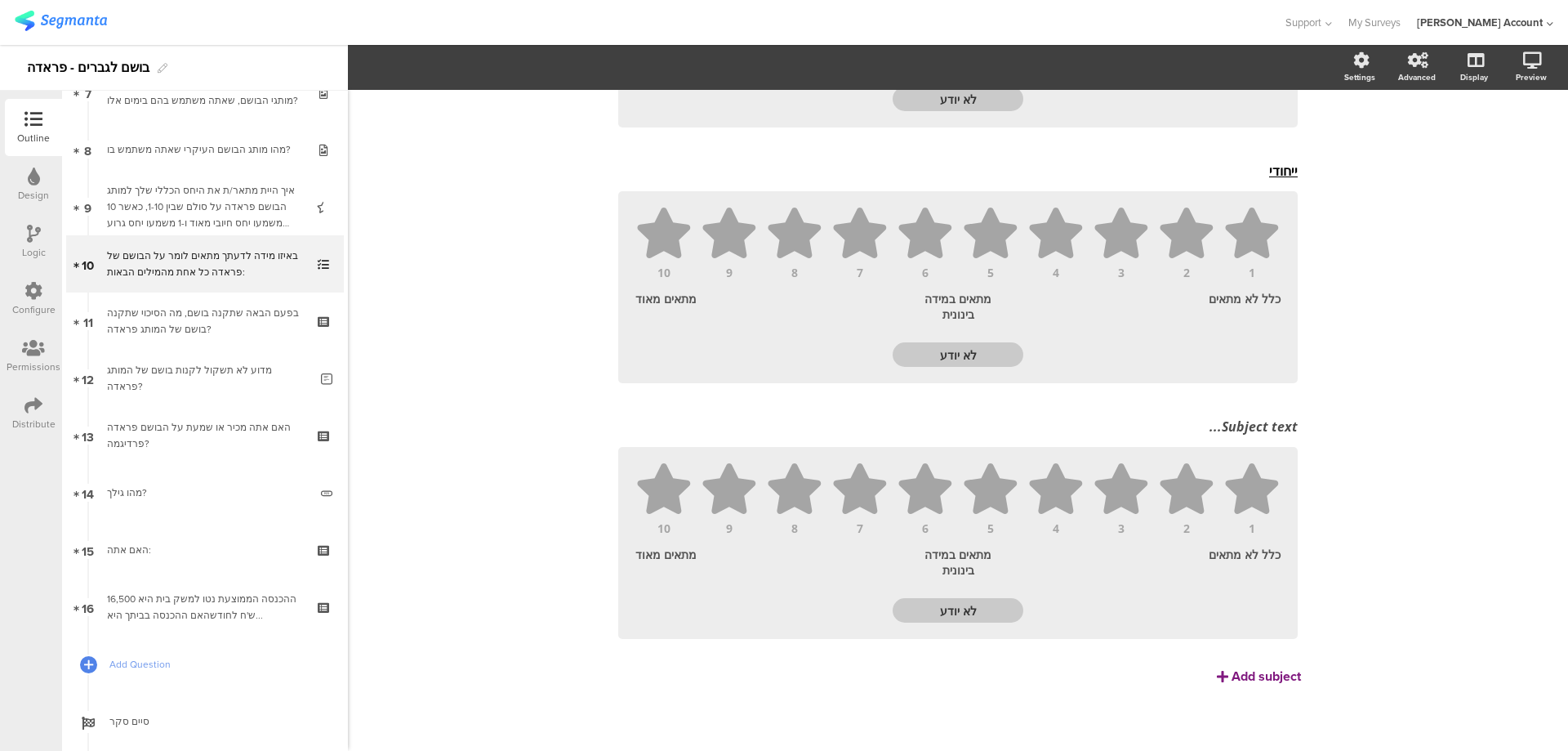
click at [1232, 674] on div "Add subject" at bounding box center [1267, 676] width 70 height 19
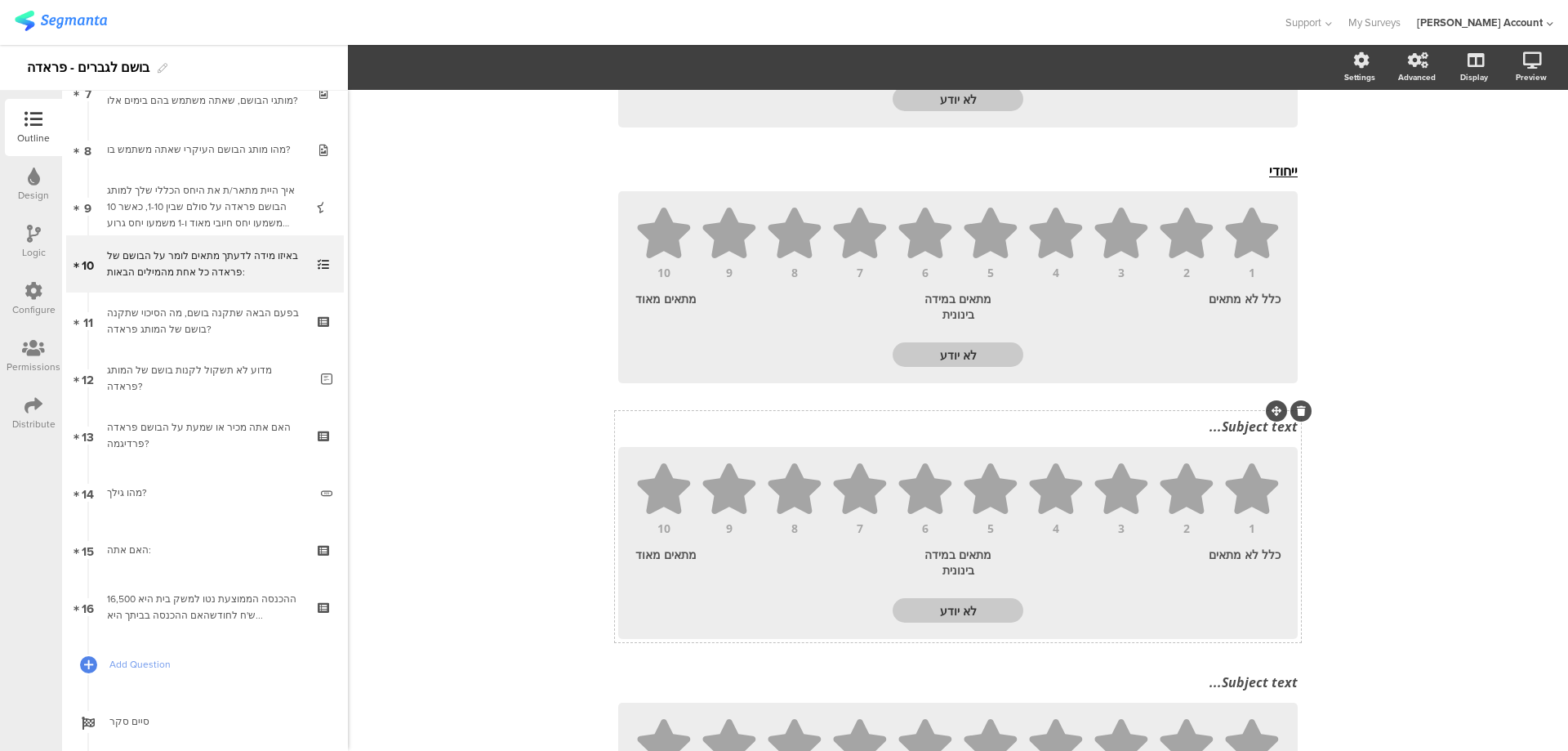
click at [1217, 429] on div "Subject text..." at bounding box center [958, 426] width 679 height 18
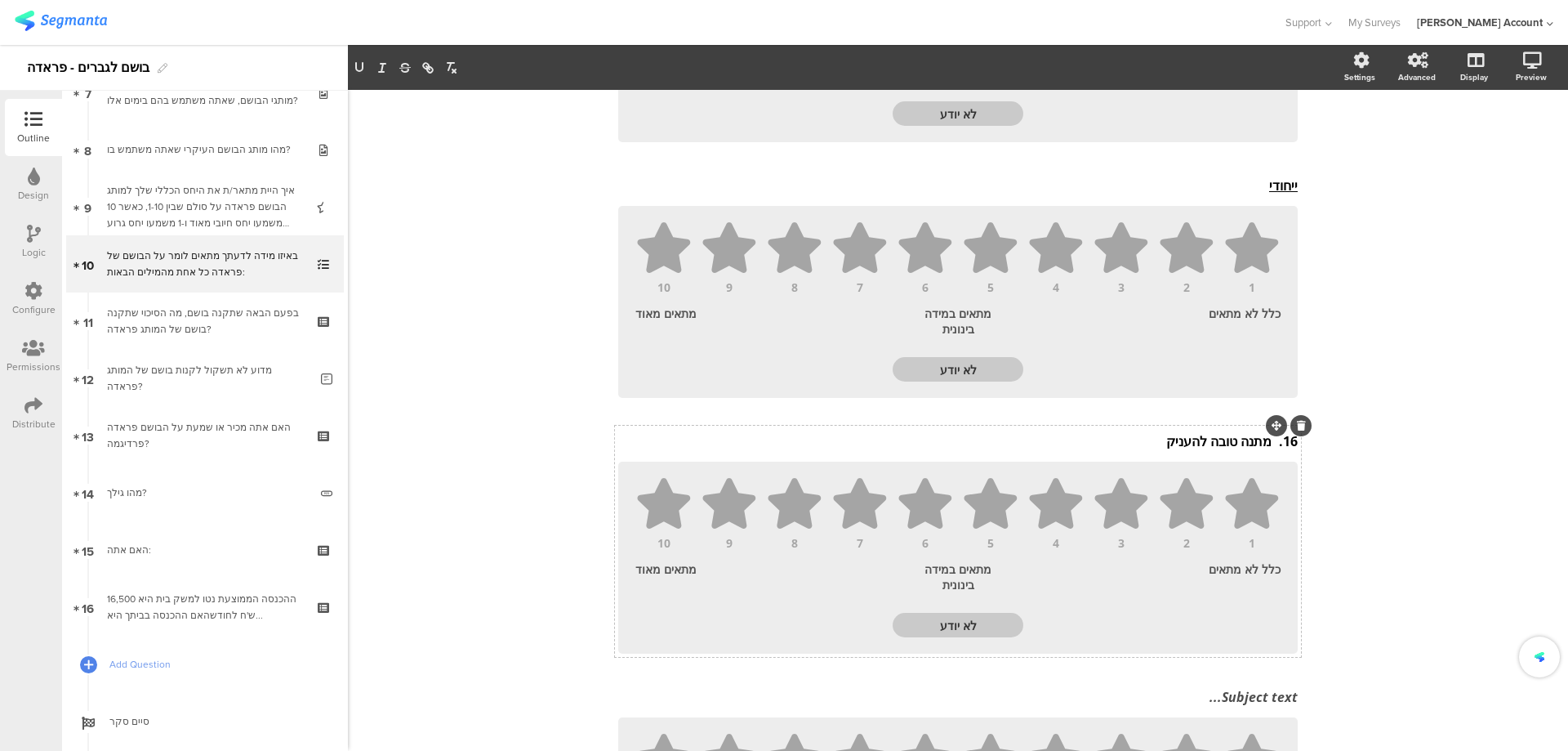
click at [1263, 445] on p "16. מתנה טובה להעניק" at bounding box center [958, 441] width 679 height 18
click at [1267, 445] on p "מתנה טובה להעניק" at bounding box center [958, 441] width 679 height 18
click at [352, 70] on icon "button" at bounding box center [359, 67] width 15 height 15
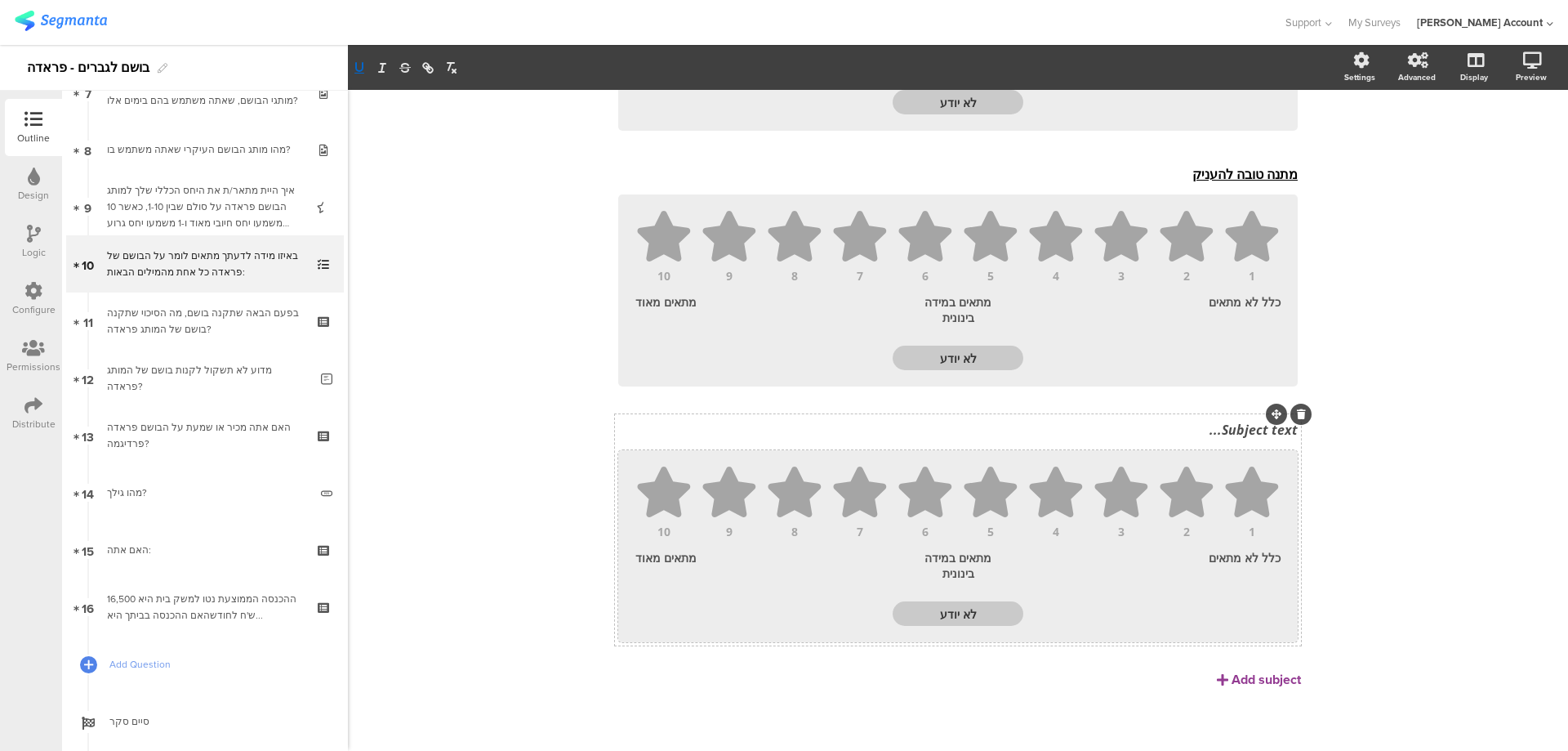
scroll to position [2416, 0]
click at [1251, 431] on div "Subject text..." at bounding box center [958, 426] width 688 height 26
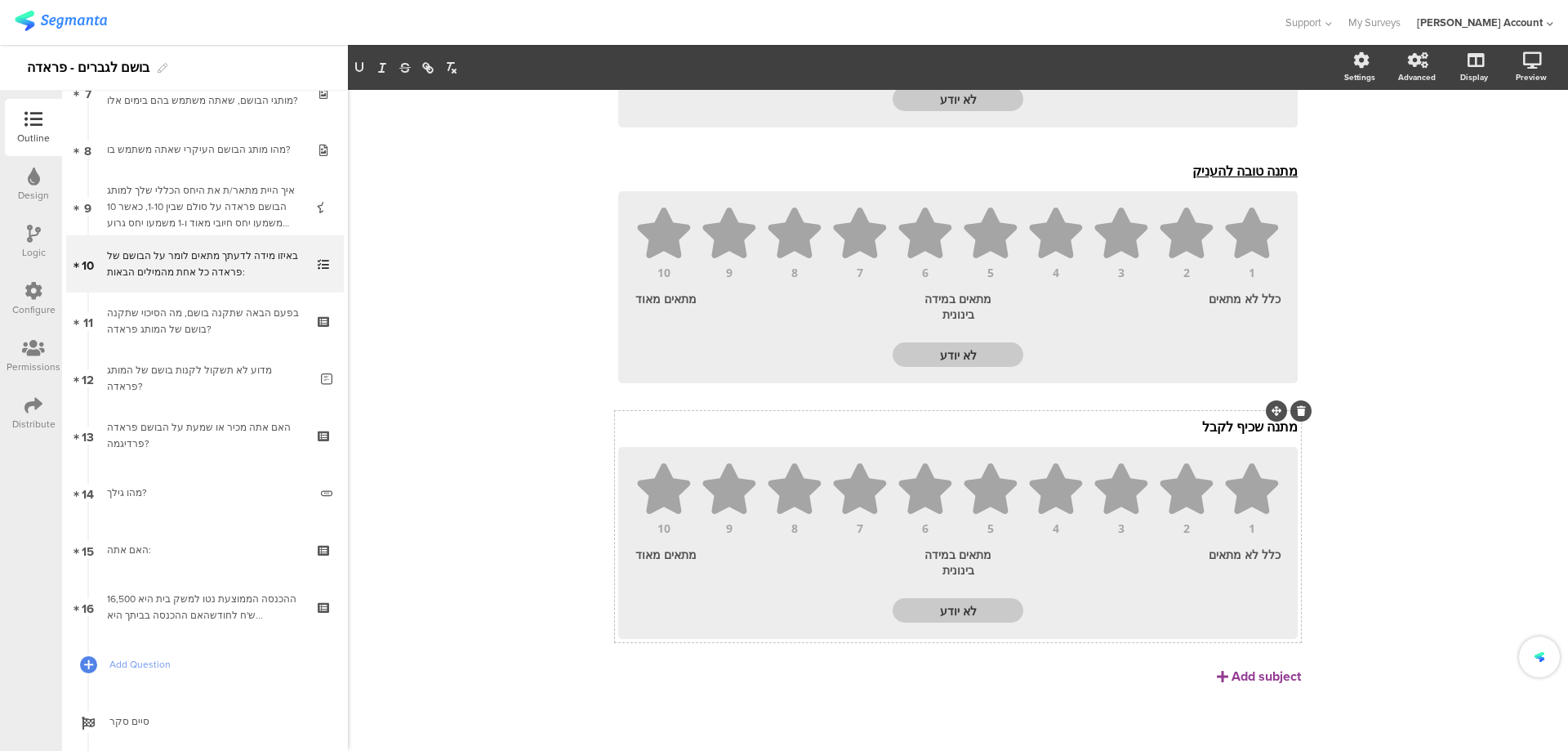
click at [1249, 432] on p "מתנה שכיף לקבל" at bounding box center [958, 426] width 679 height 18
click at [363, 71] on icon "button" at bounding box center [359, 67] width 15 height 15
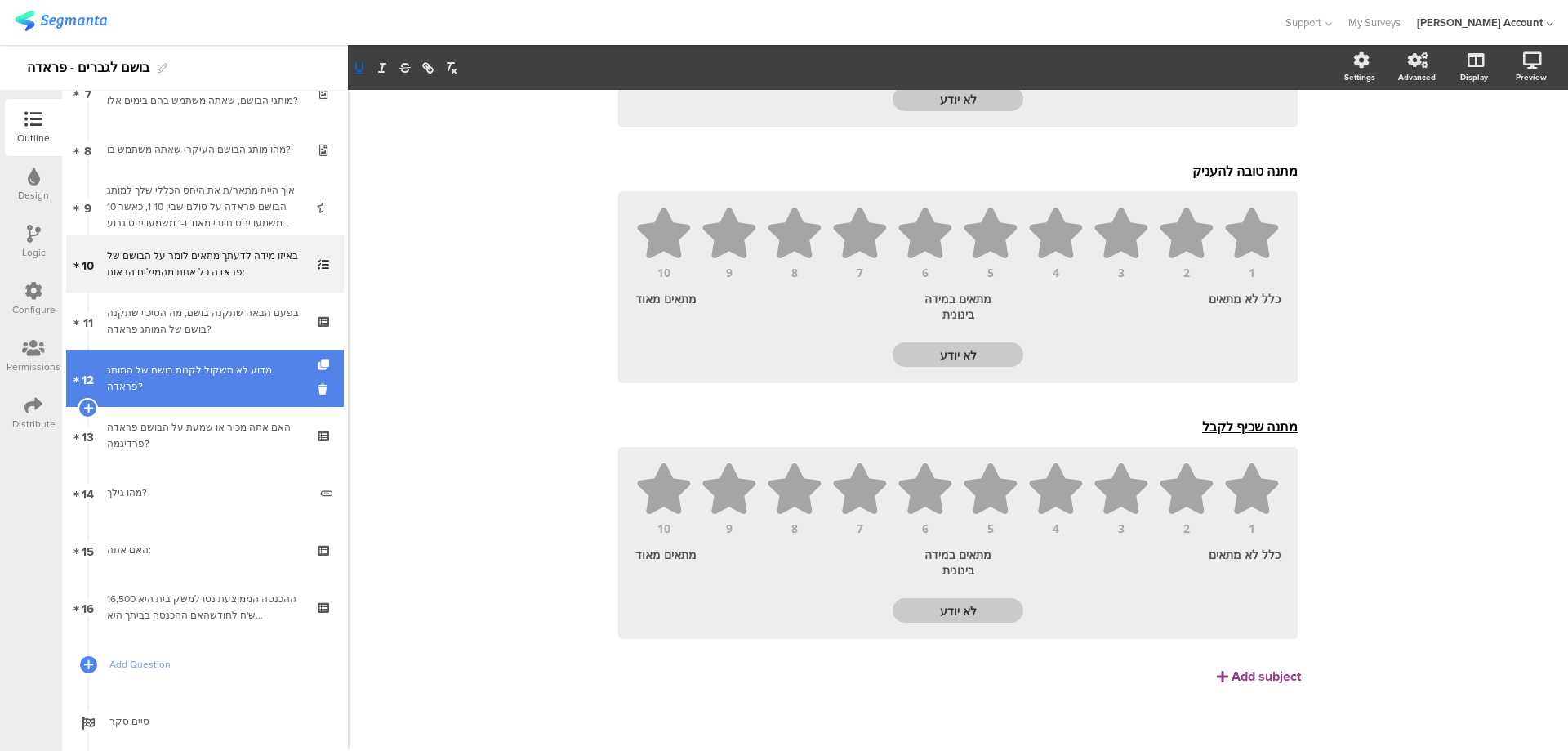
click at [244, 381] on div "מדוע לא תשקול לקנות בושם של המותג פראדה?" at bounding box center [208, 378] width 201 height 33
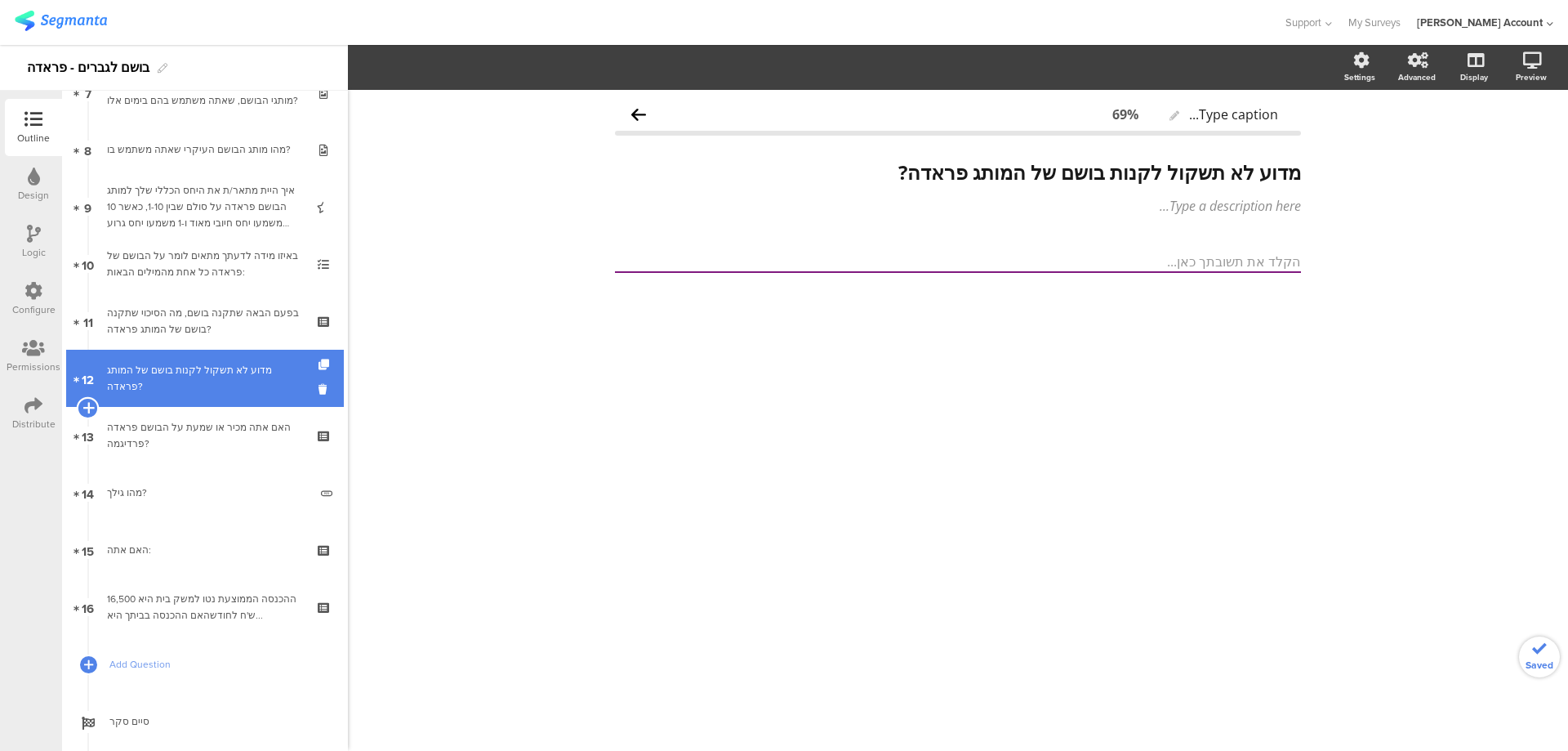
click at [88, 409] on icon at bounding box center [88, 407] width 10 height 15
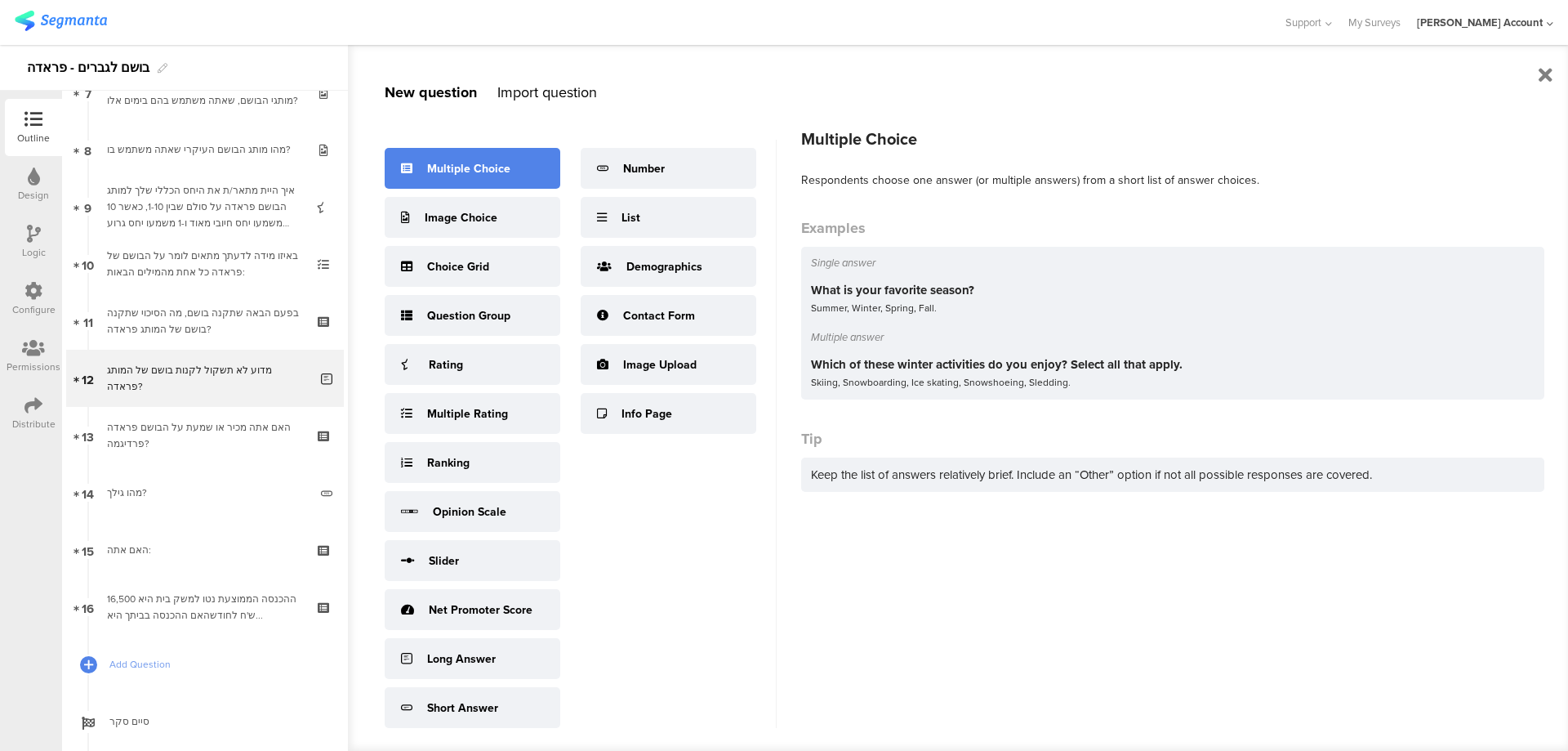
click at [507, 163] on div "Multiple Choice" at bounding box center [468, 169] width 84 height 17
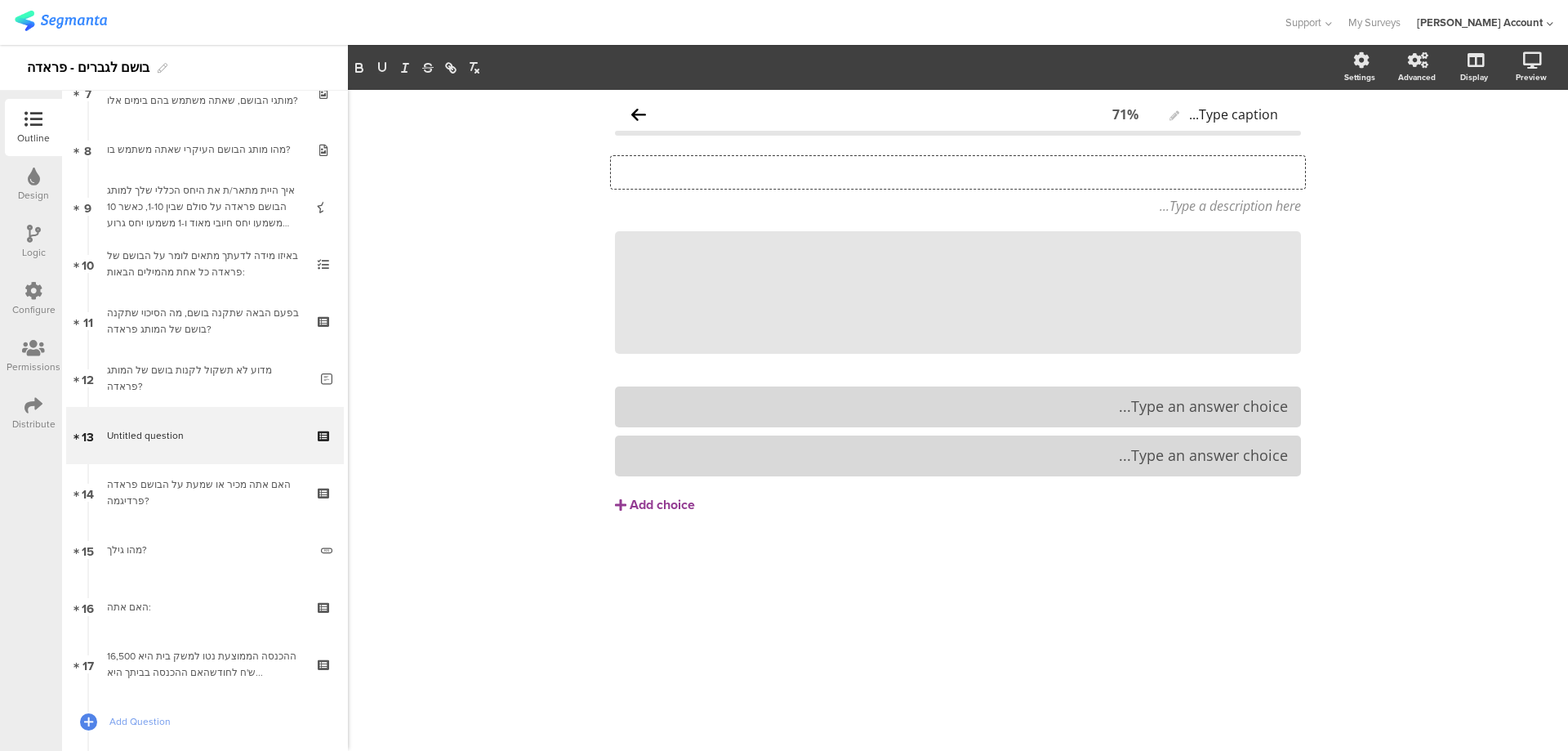
click at [1216, 165] on div "Type your question here..." at bounding box center [958, 172] width 694 height 33
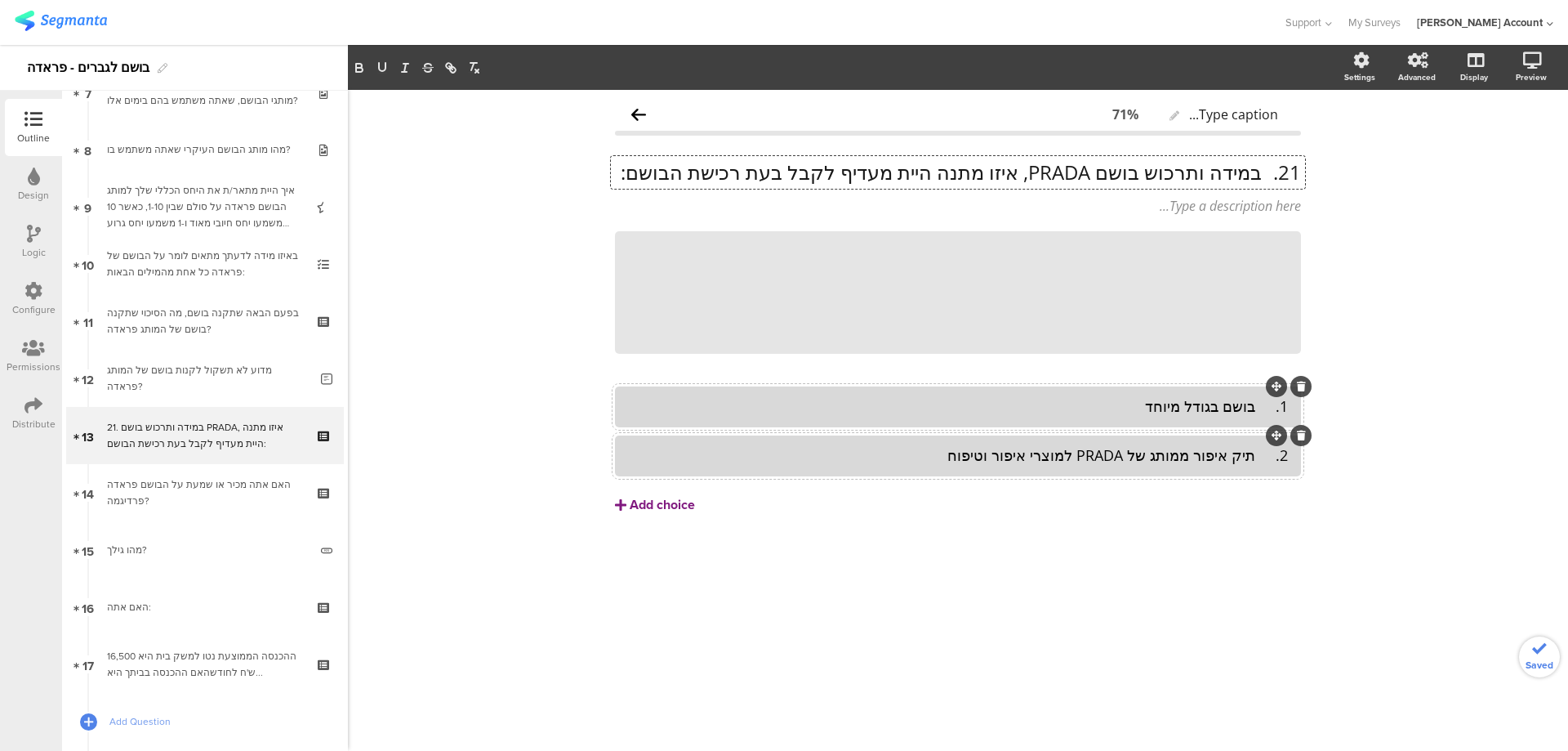
click at [675, 501] on div "Add choice" at bounding box center [662, 506] width 65 height 17
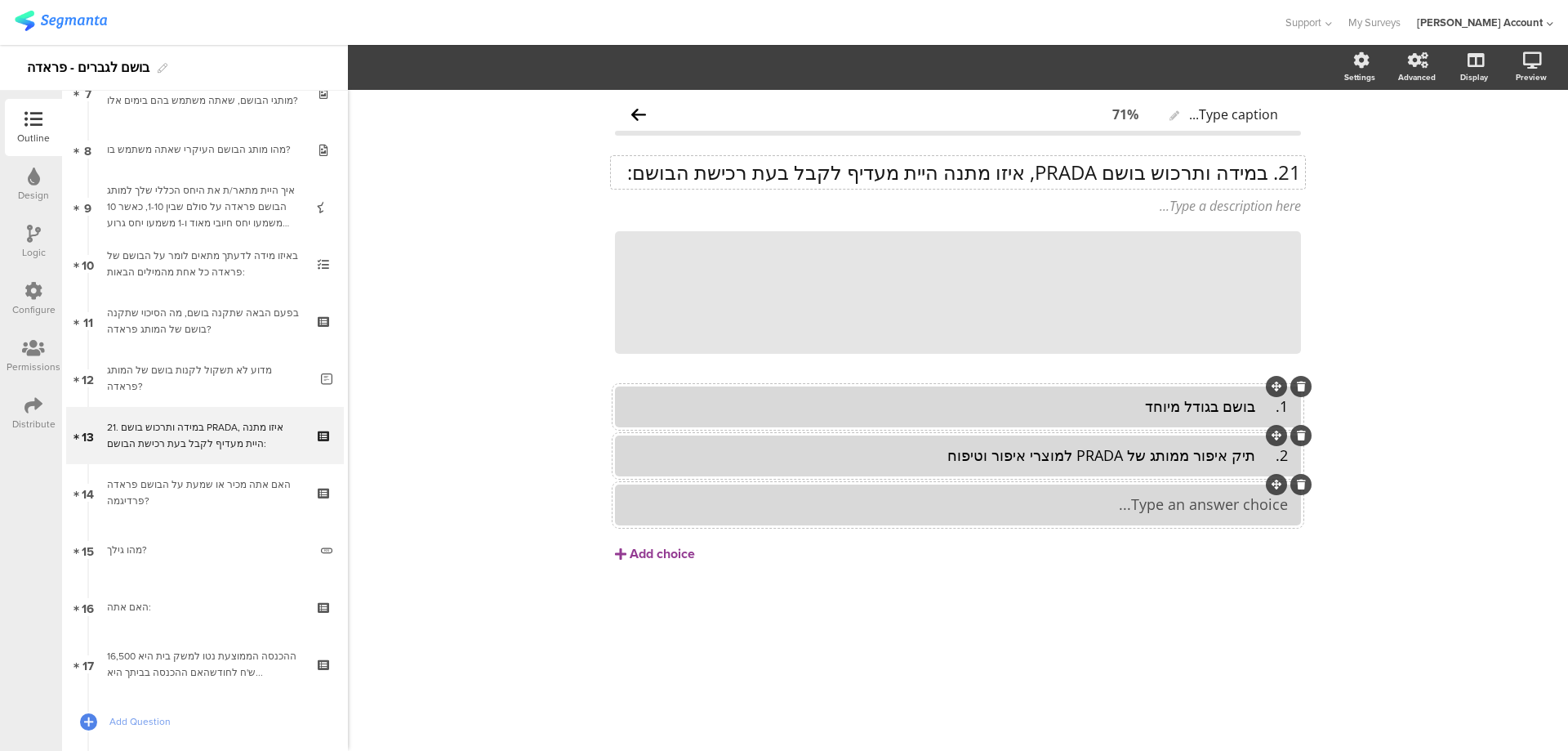
click at [1020, 518] on div "Type an answer choice..." at bounding box center [958, 504] width 660 height 27
drag, startPoint x: 663, startPoint y: 537, endPoint x: 672, endPoint y: 551, distance: 16.6
click at [662, 539] on button "Add choice" at bounding box center [958, 553] width 686 height 40
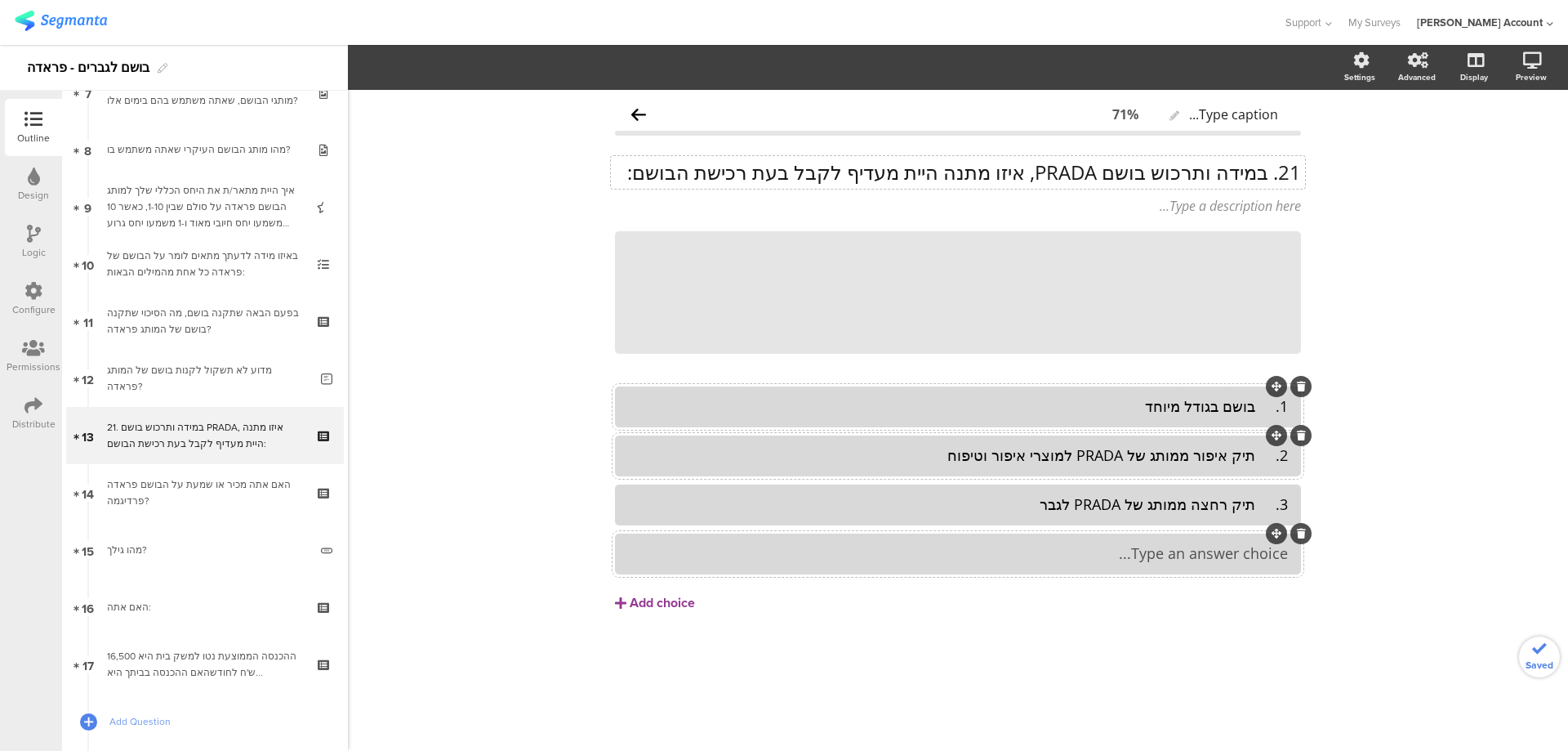
click at [674, 550] on div "Type an answer choice..." at bounding box center [958, 554] width 660 height 19
click at [664, 601] on div "Add choice" at bounding box center [662, 604] width 65 height 17
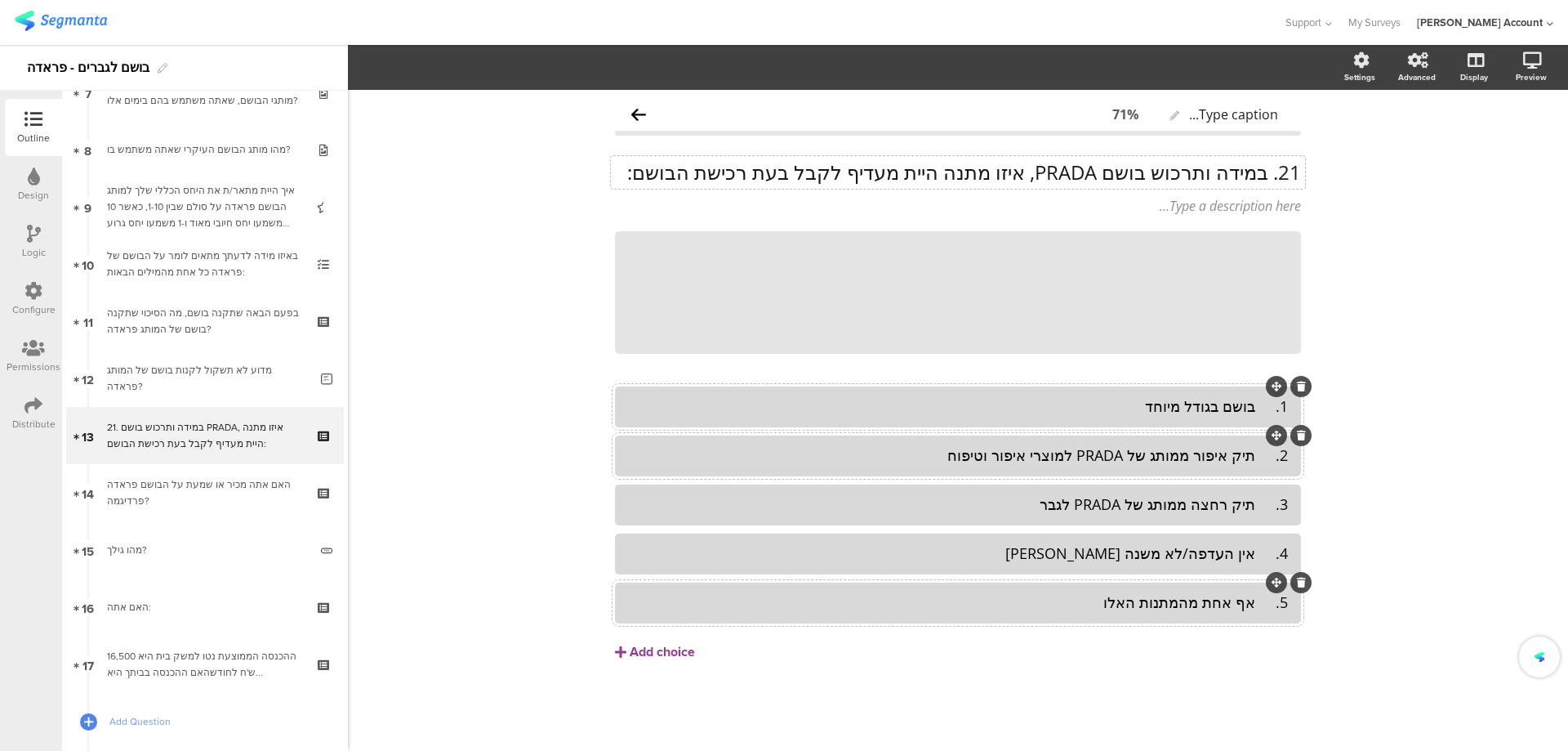
click at [1263, 599] on div "5. אף אחת מהמתנות האלו" at bounding box center [958, 603] width 660 height 19
click at [1264, 553] on div "4. אין העדפה/לא משנה [PERSON_NAME]" at bounding box center [958, 554] width 660 height 19
click at [1264, 510] on div "3. תיק רחצה ממותג של PRADA לגבר" at bounding box center [958, 505] width 660 height 19
click at [1255, 461] on div "2. תיק איפור ממותג של PRADA למוצרי איפור וטיפוח" at bounding box center [958, 456] width 660 height 19
click at [1264, 406] on div "1. בושם בגודל מיוחד" at bounding box center [958, 407] width 660 height 19
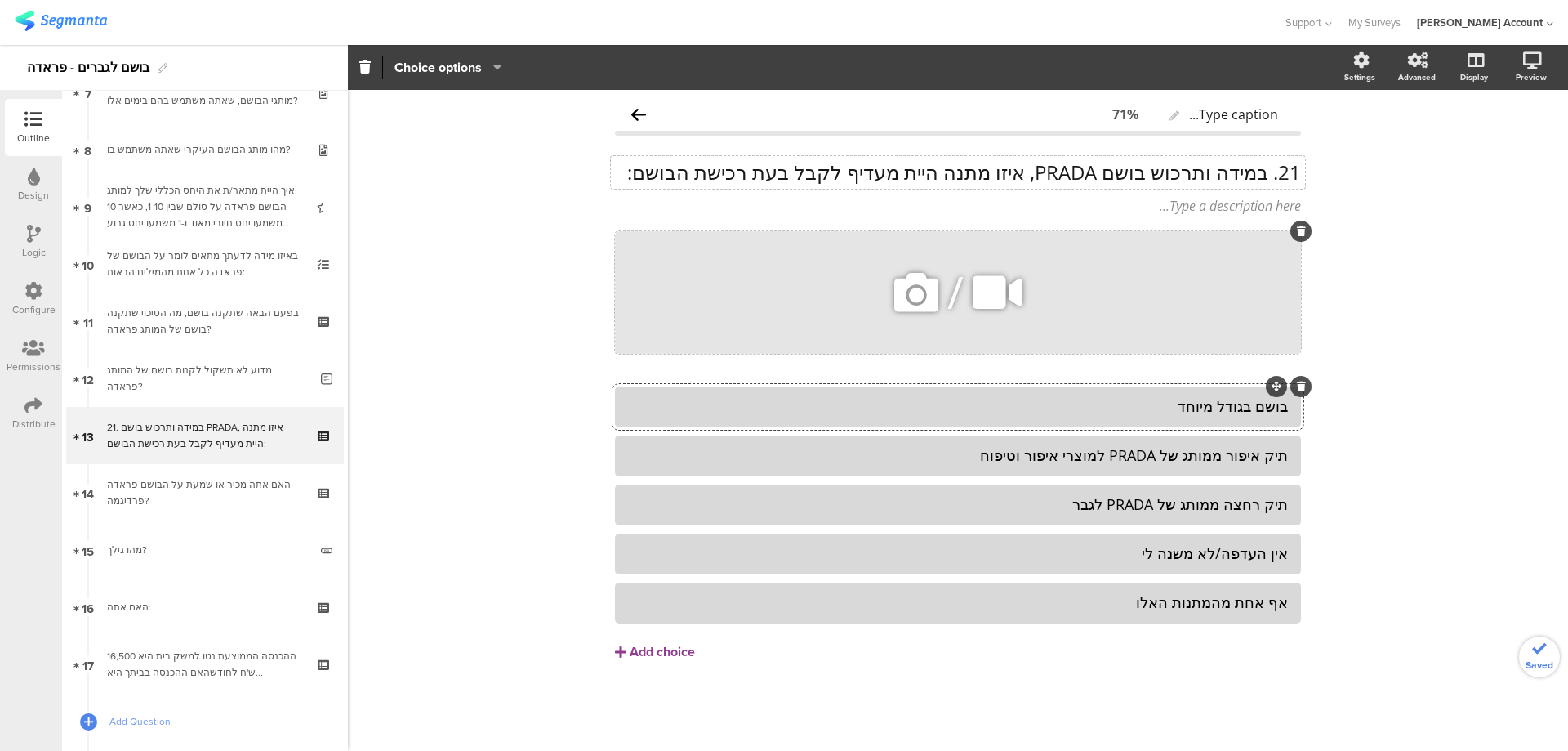
click at [1298, 228] on icon at bounding box center [1301, 231] width 9 height 9
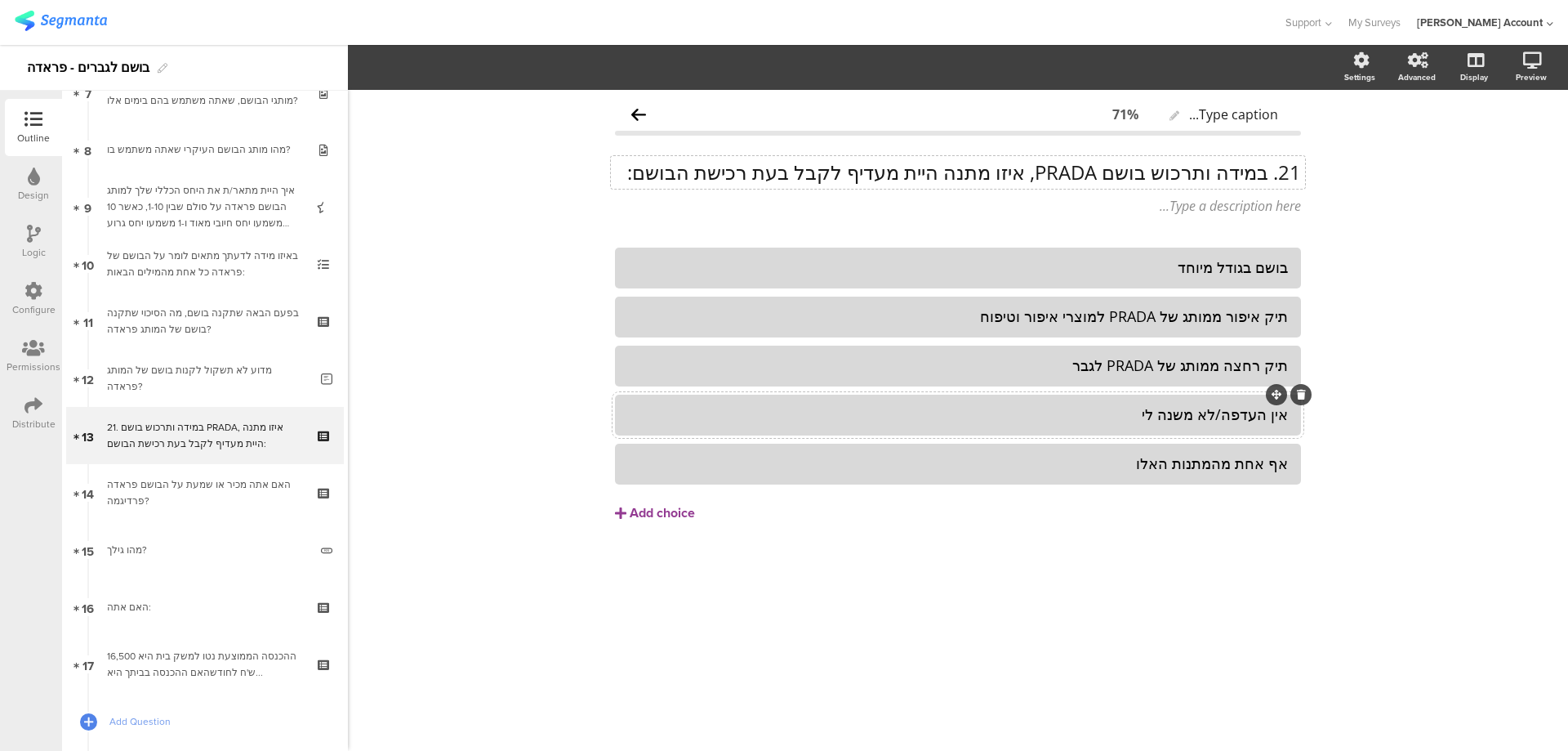
click at [1222, 419] on div "אין העדפה/לא משנה לי" at bounding box center [958, 415] width 660 height 19
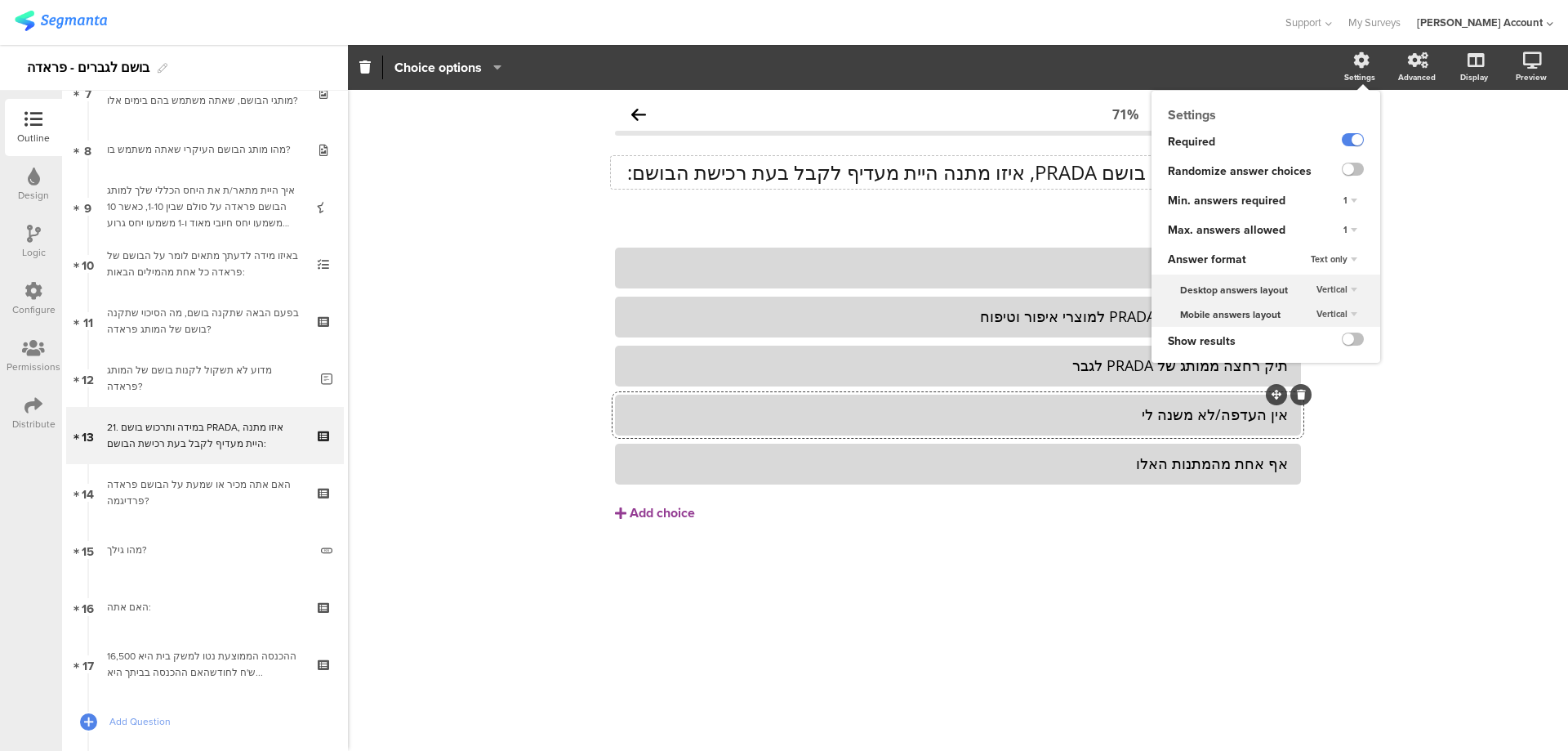
click at [1362, 62] on icon at bounding box center [1361, 60] width 16 height 16
click at [1363, 167] on label at bounding box center [1354, 169] width 22 height 13
click at [0, 0] on input "checkbox" at bounding box center [0, 0] width 0 height 0
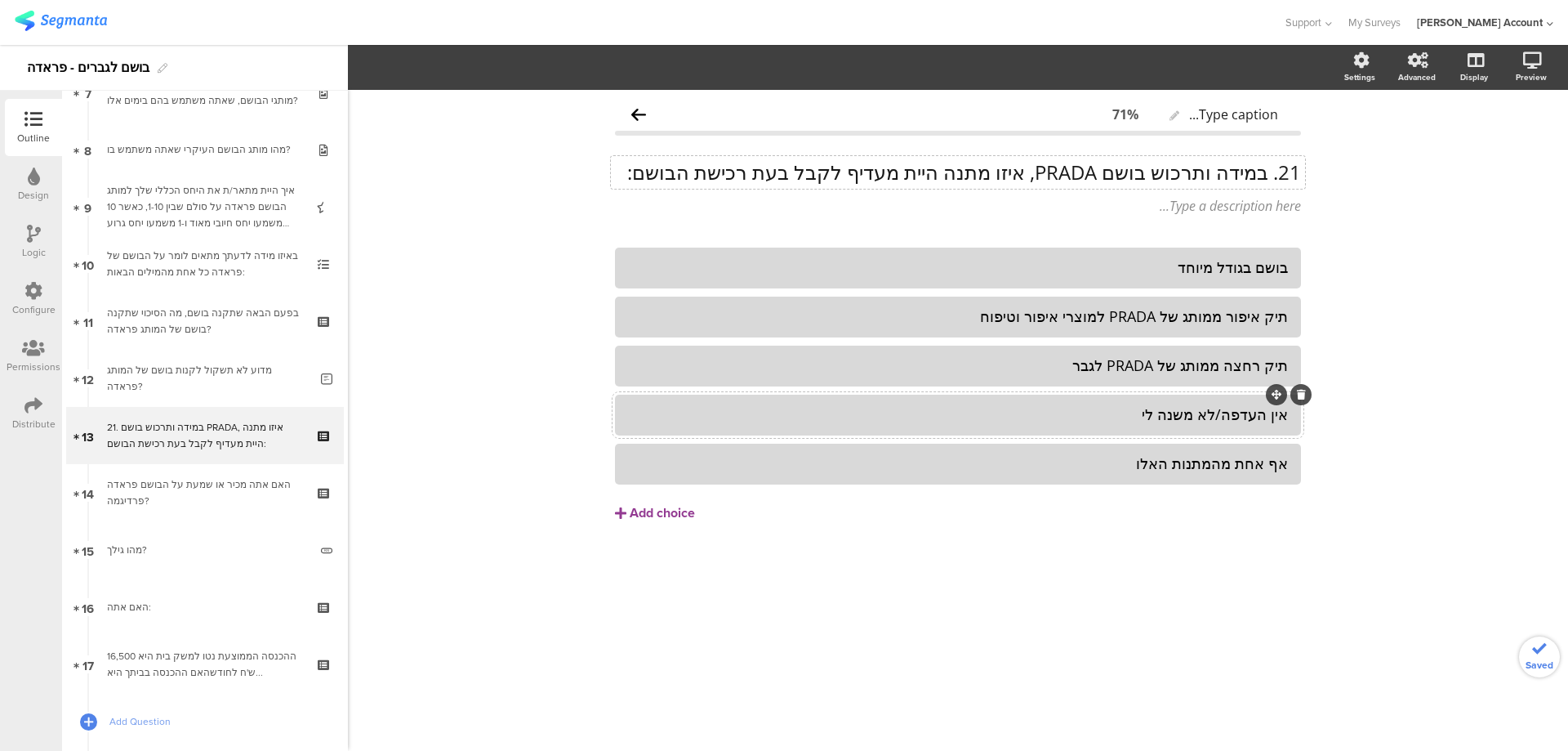
click at [1137, 406] on div "אין העדפה/לא משנה לי" at bounding box center [958, 415] width 660 height 19
click at [441, 65] on span "Choice options" at bounding box center [438, 67] width 88 height 19
click at [539, 109] on span at bounding box center [537, 109] width 24 height 13
click at [713, 456] on div "אף אחת מהמתנות האלו" at bounding box center [958, 464] width 660 height 19
click at [474, 69] on span "Choice options" at bounding box center [438, 67] width 88 height 19
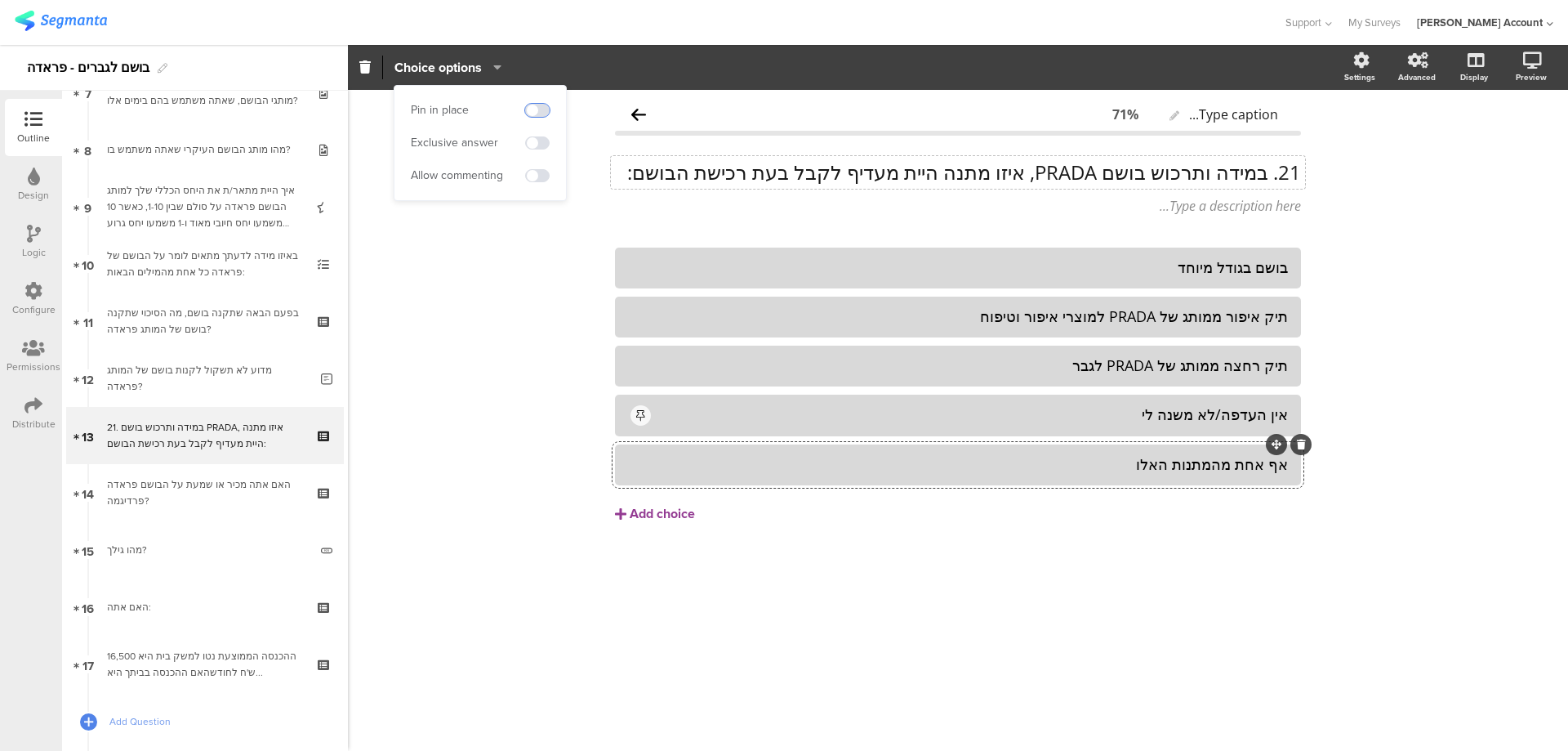
click at [548, 112] on span at bounding box center [537, 109] width 24 height 13
click at [1270, 176] on div "21. במידה ותרכוש בושם PRADA, איזו מתנה היית מעדיף לקבל בעת רכישת הבושם: 21. במי…" at bounding box center [958, 172] width 694 height 33
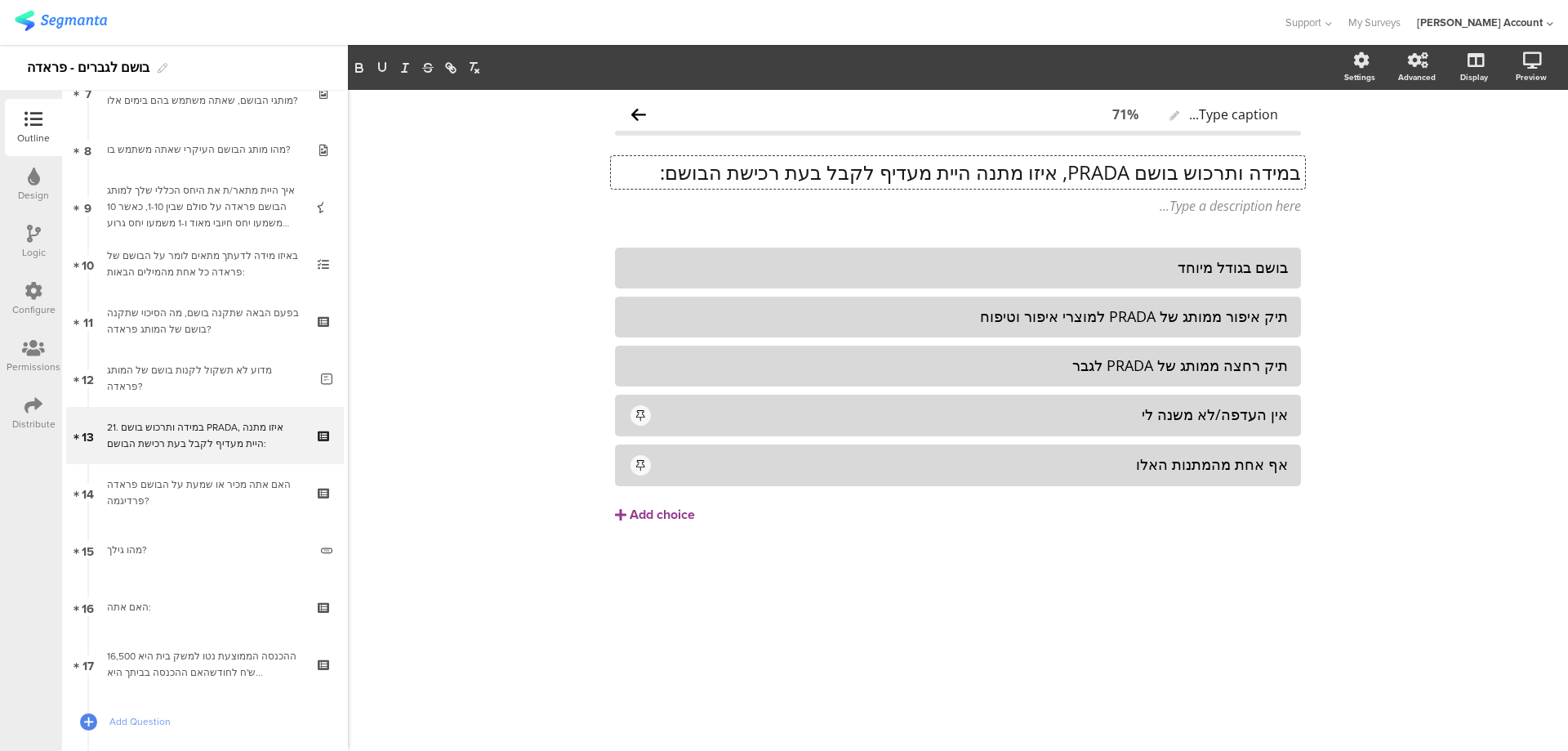
click at [1275, 173] on p "במידה ותרכוש בושם PRADA, איזו מתנה היית מעדיף לקבל בעת רכישת הבושם:" at bounding box center [958, 172] width 686 height 24
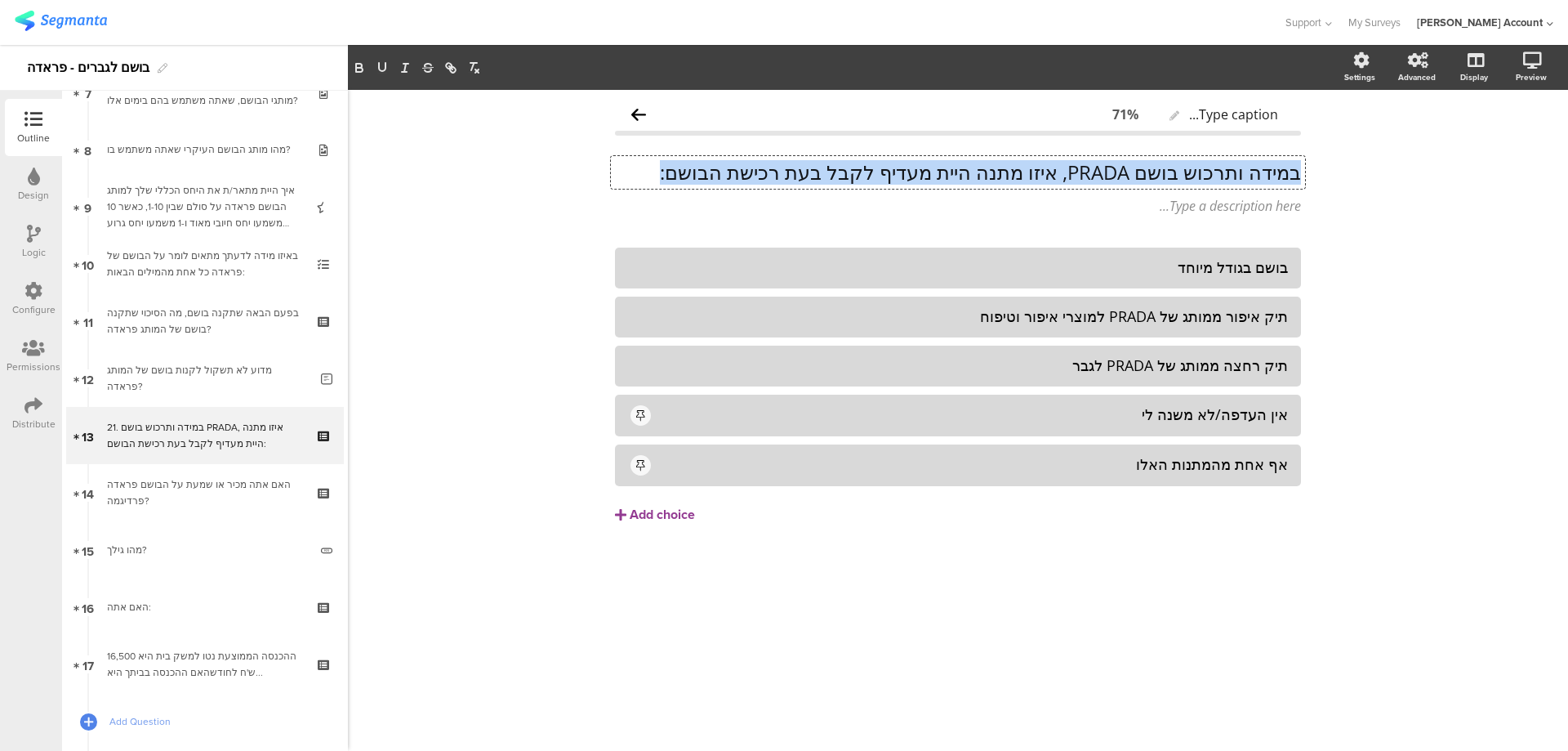
click at [1275, 173] on p "במידה ותרכוש בושם PRADA, איזו מתנה היית מעדיף לקבל בעת רכישת הבושם:" at bounding box center [958, 172] width 686 height 24
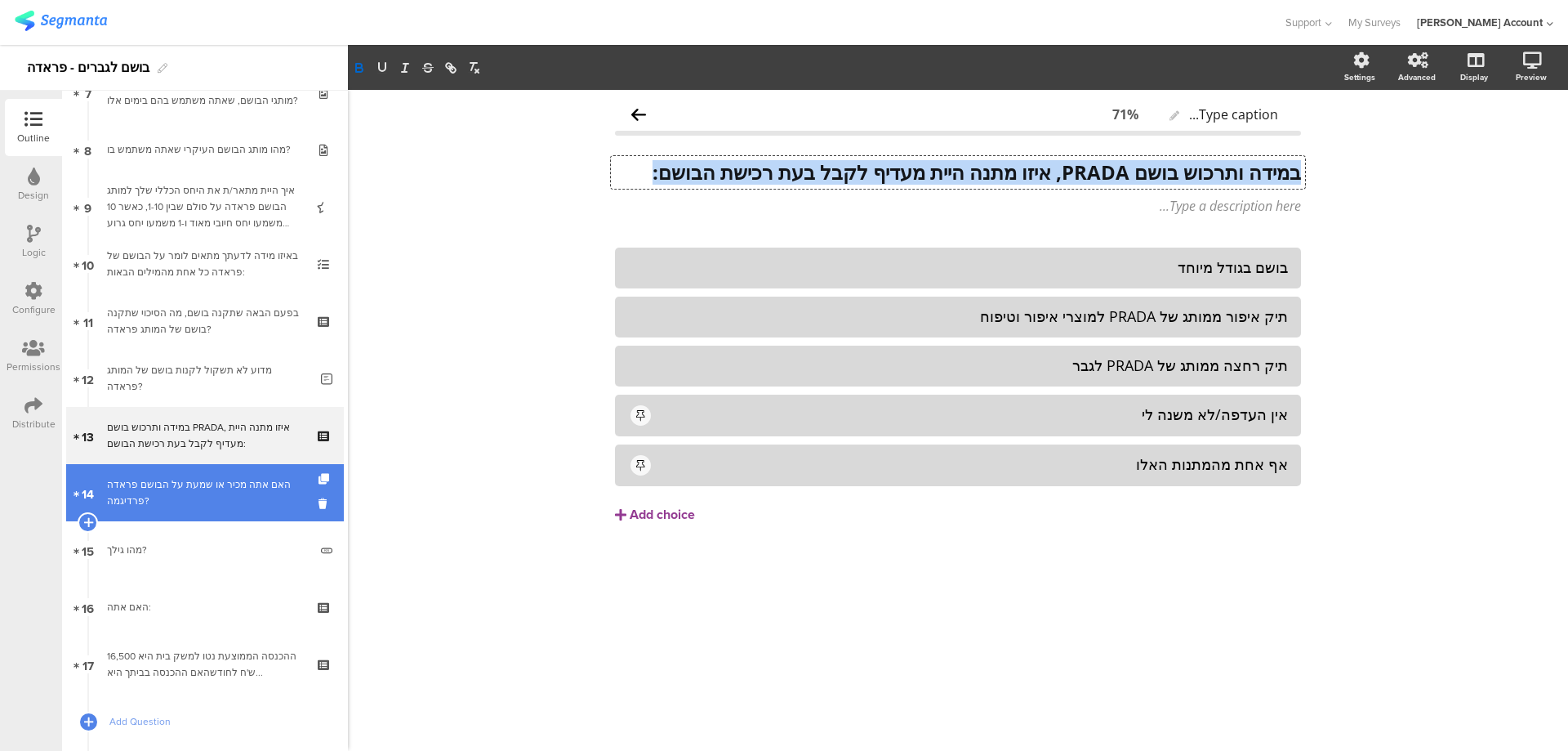
click at [175, 507] on div "האם אתה מכיר או שמעת על הבושם פראדה פרדיגמה?" at bounding box center [204, 493] width 195 height 33
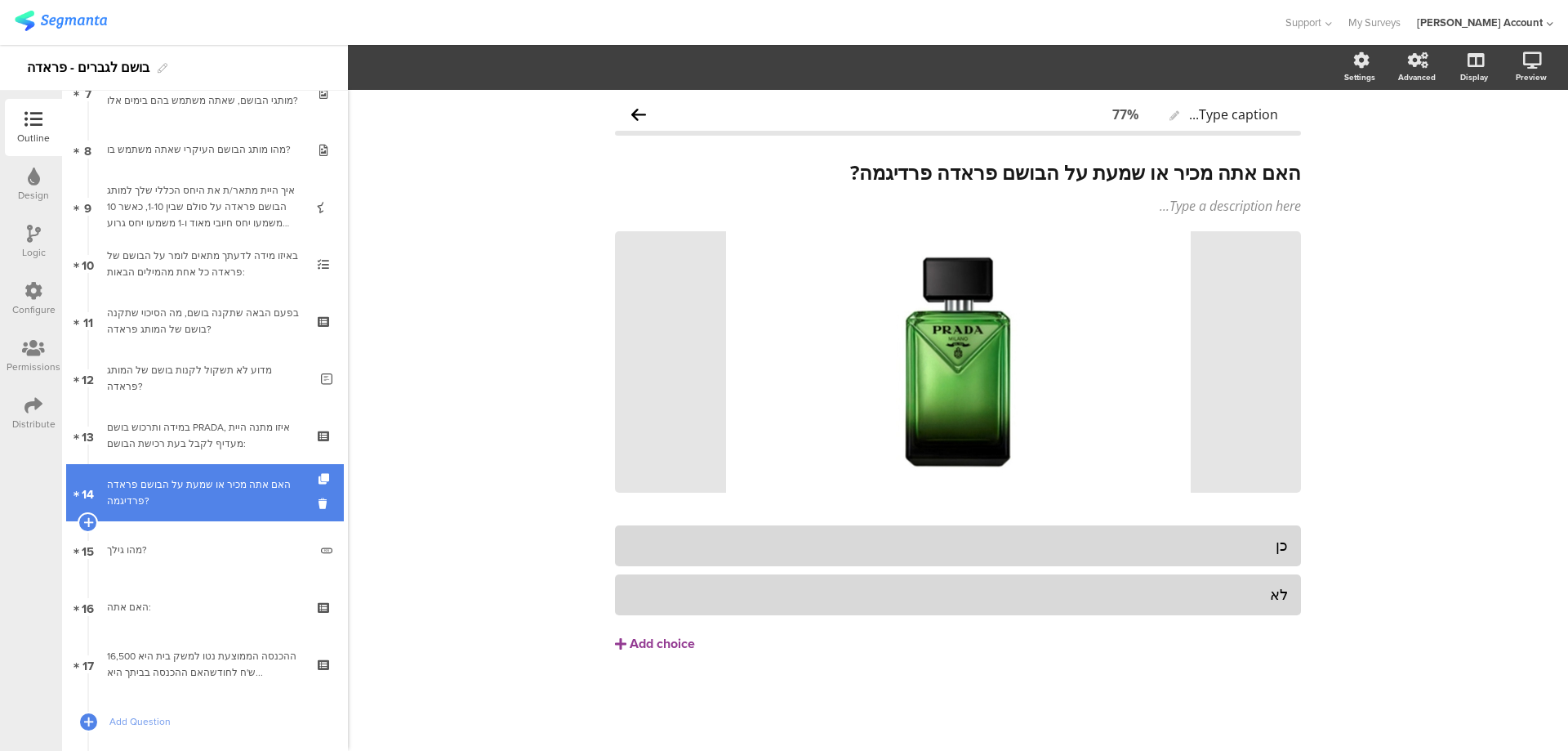
click at [238, 496] on div "האם אתה מכיר או שמעת על הבושם פראדה פרדיגמה?" at bounding box center [204, 493] width 195 height 33
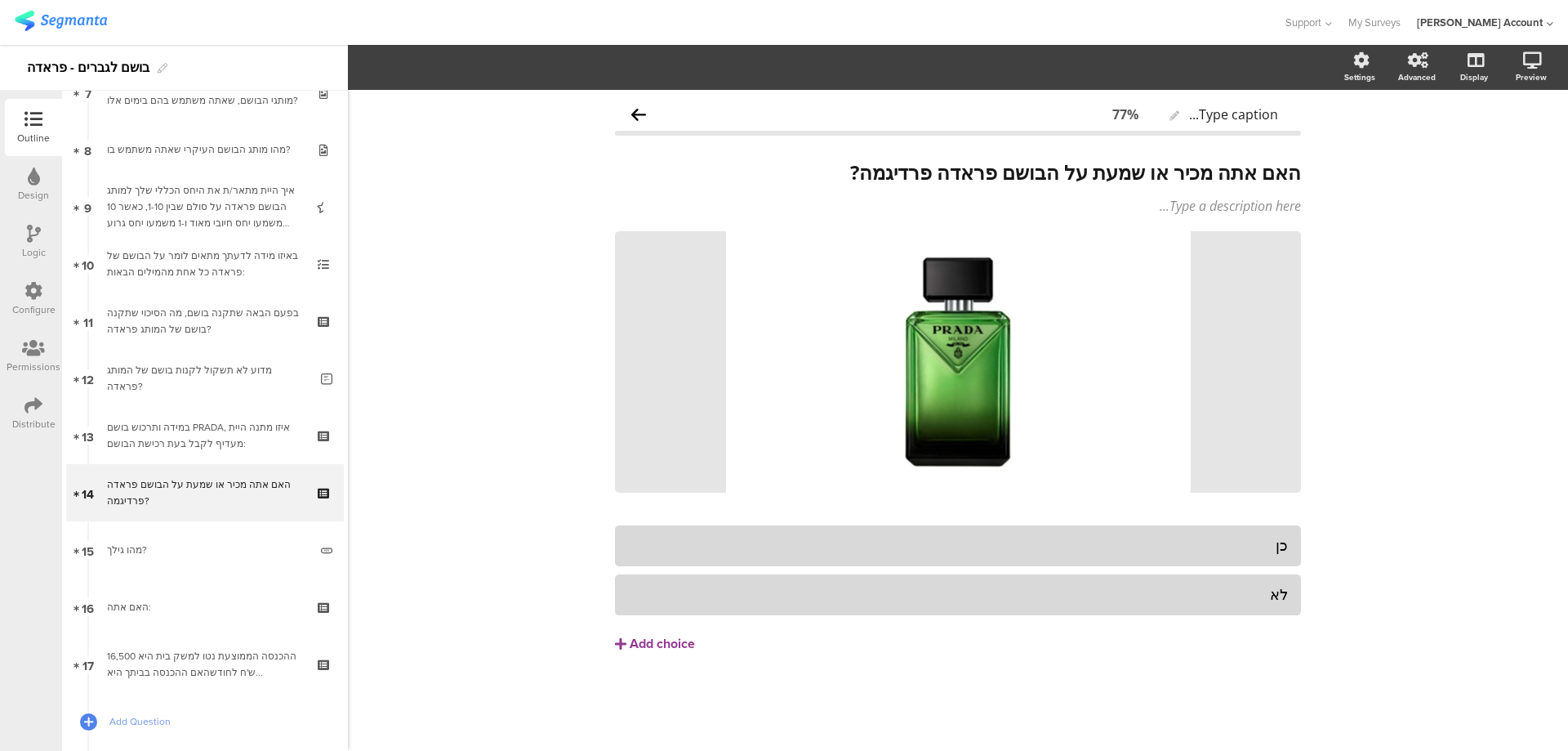
click at [32, 413] on icon at bounding box center [33, 405] width 18 height 18
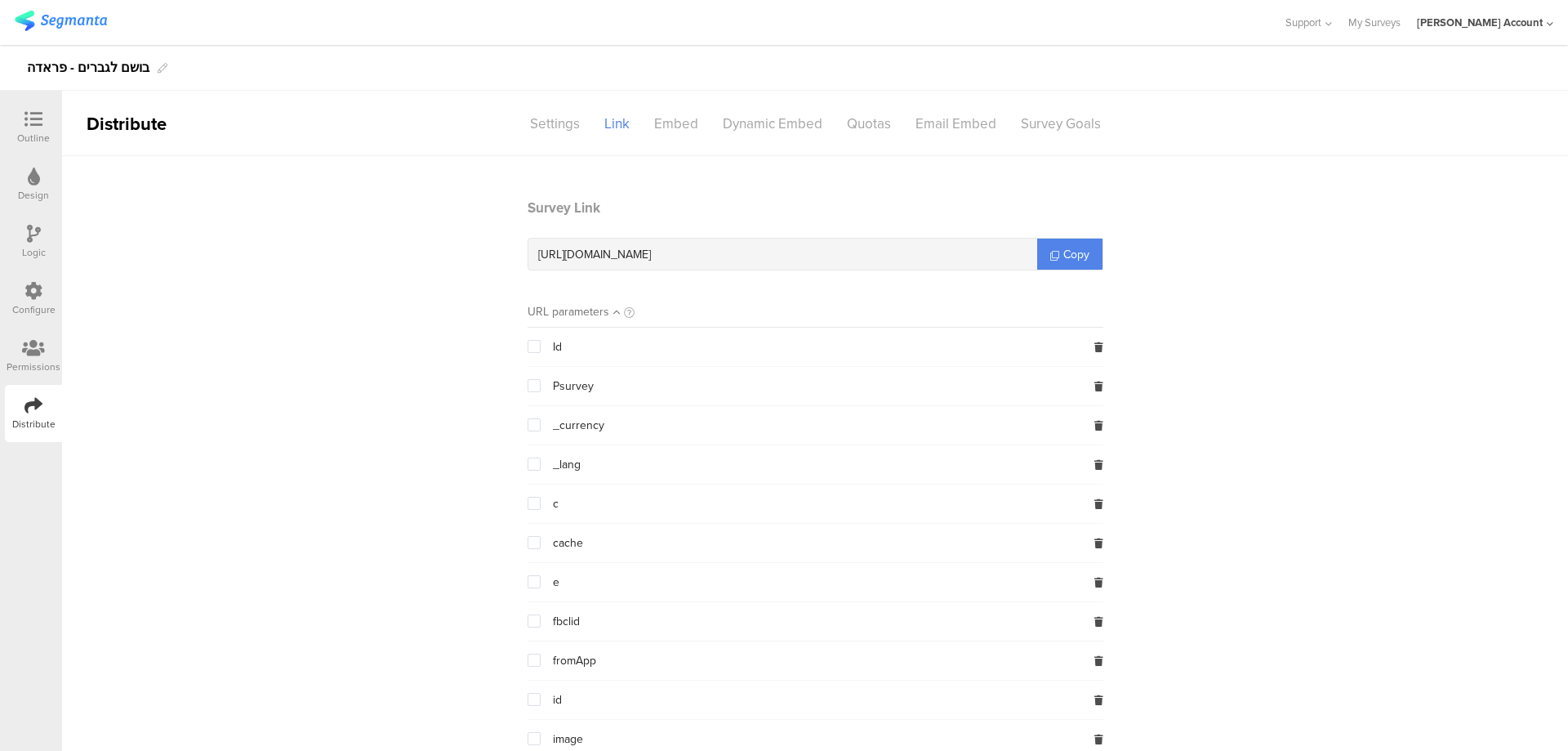
click at [44, 238] on div "Logic" at bounding box center [34, 242] width 57 height 57
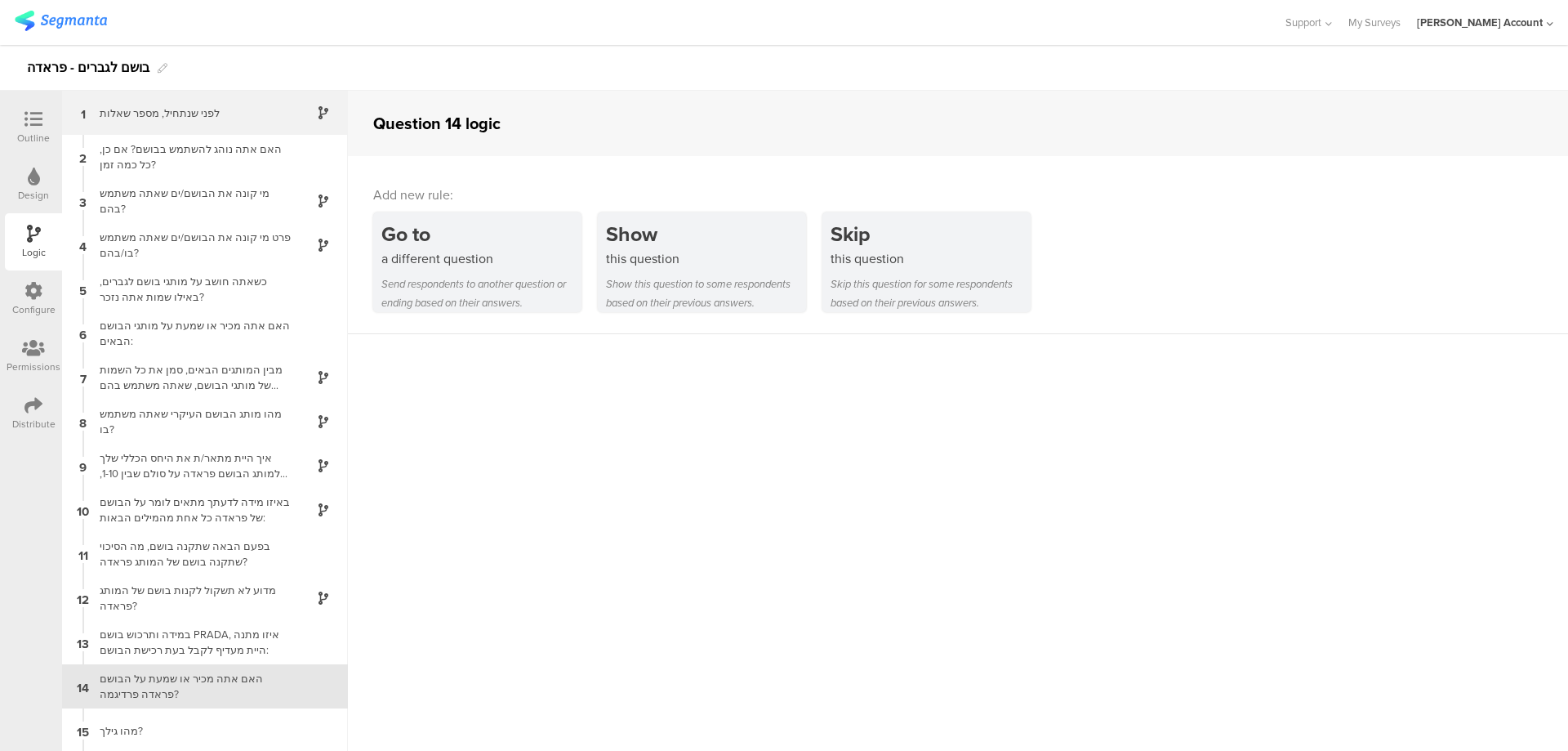
click at [265, 127] on div "1 לפני שנתחיל, מספר שאלות" at bounding box center [205, 112] width 286 height 44
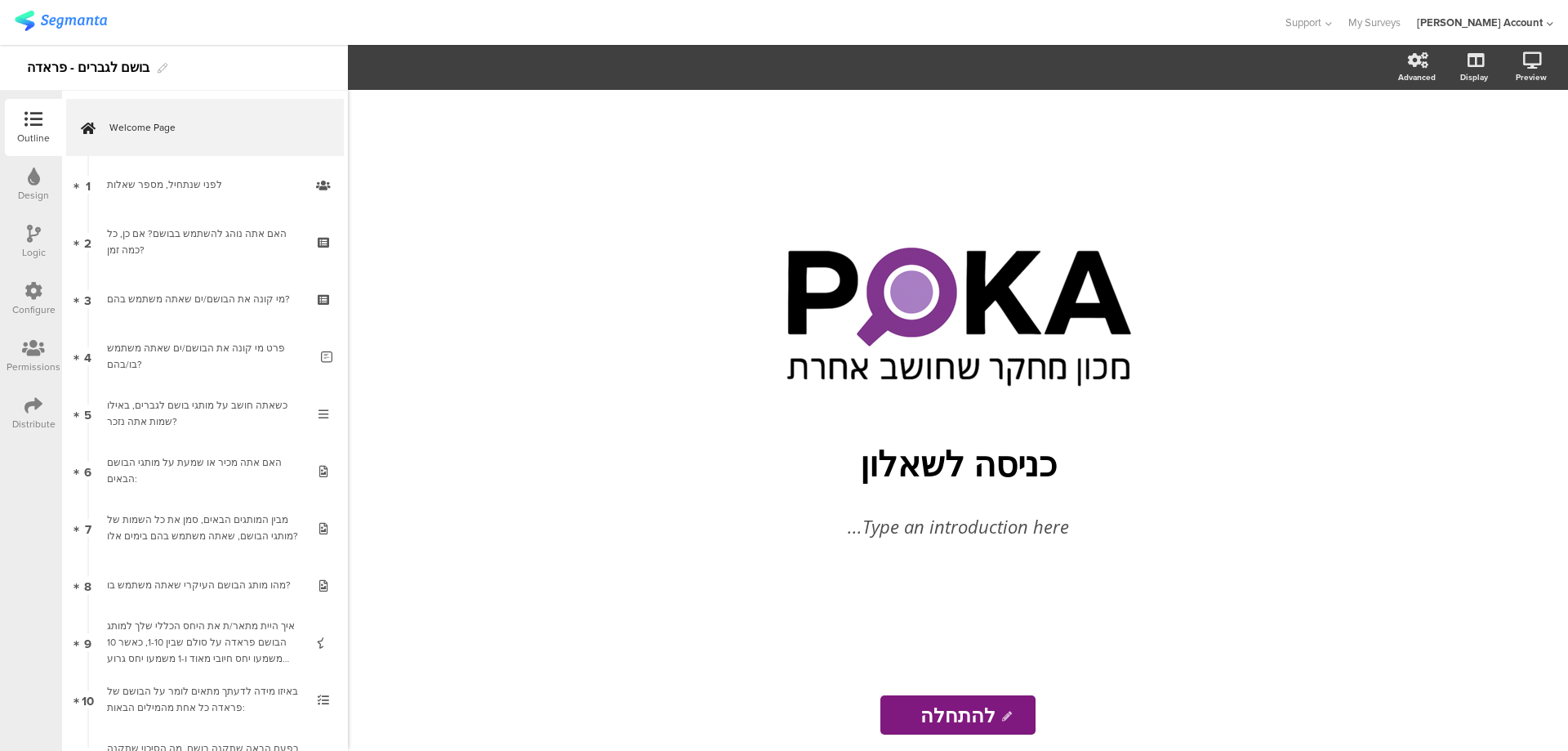
click at [24, 64] on div "בושם לגברים - פראדה" at bounding box center [174, 67] width 348 height 46
click at [78, 56] on div "- לבושם לגברים - פראדה" at bounding box center [96, 68] width 140 height 26
click at [80, 56] on div "- לבושם לגברים - פראדה" at bounding box center [96, 68] width 140 height 26
click at [1518, 139] on link at bounding box center [1511, 148] width 36 height 31
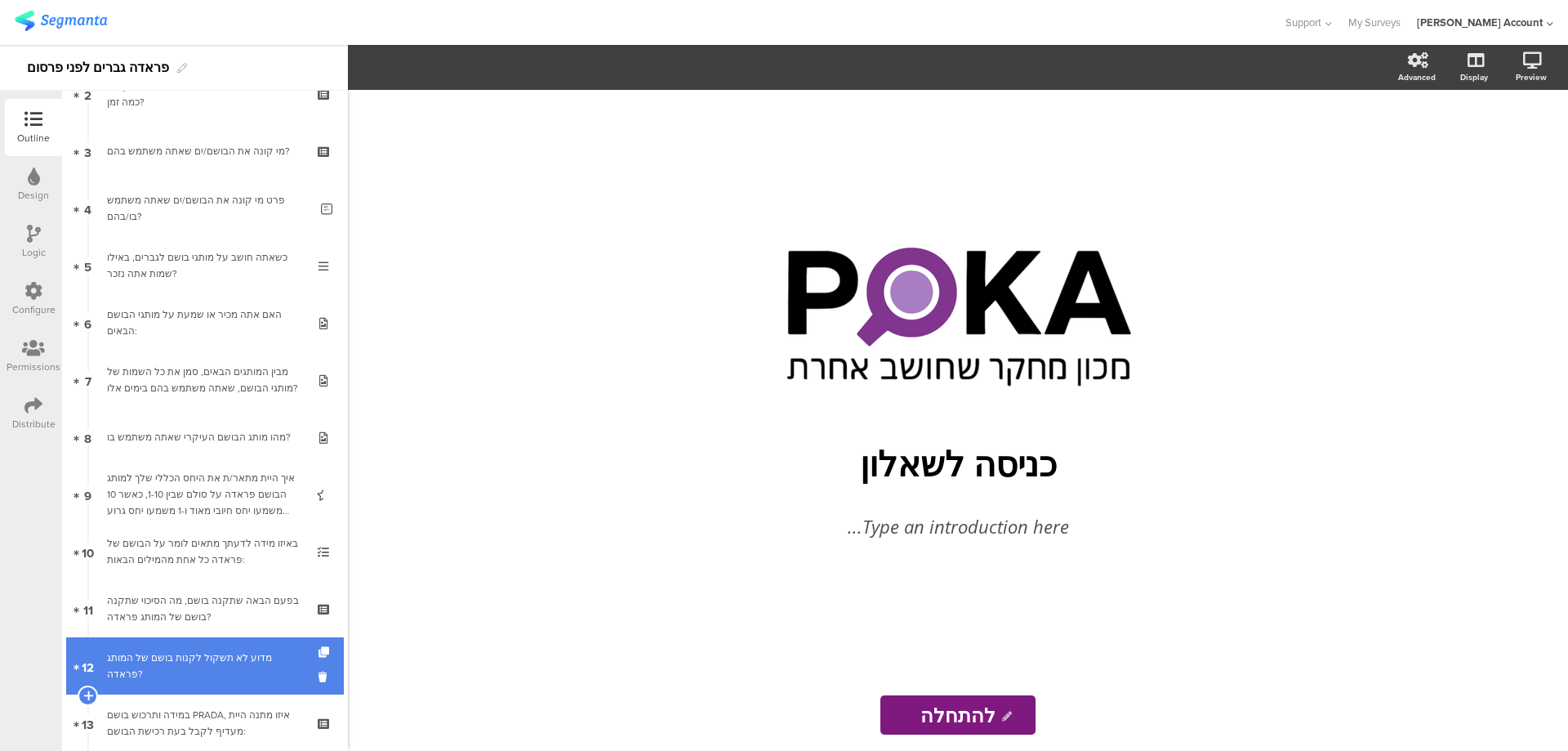
scroll to position [326, 0]
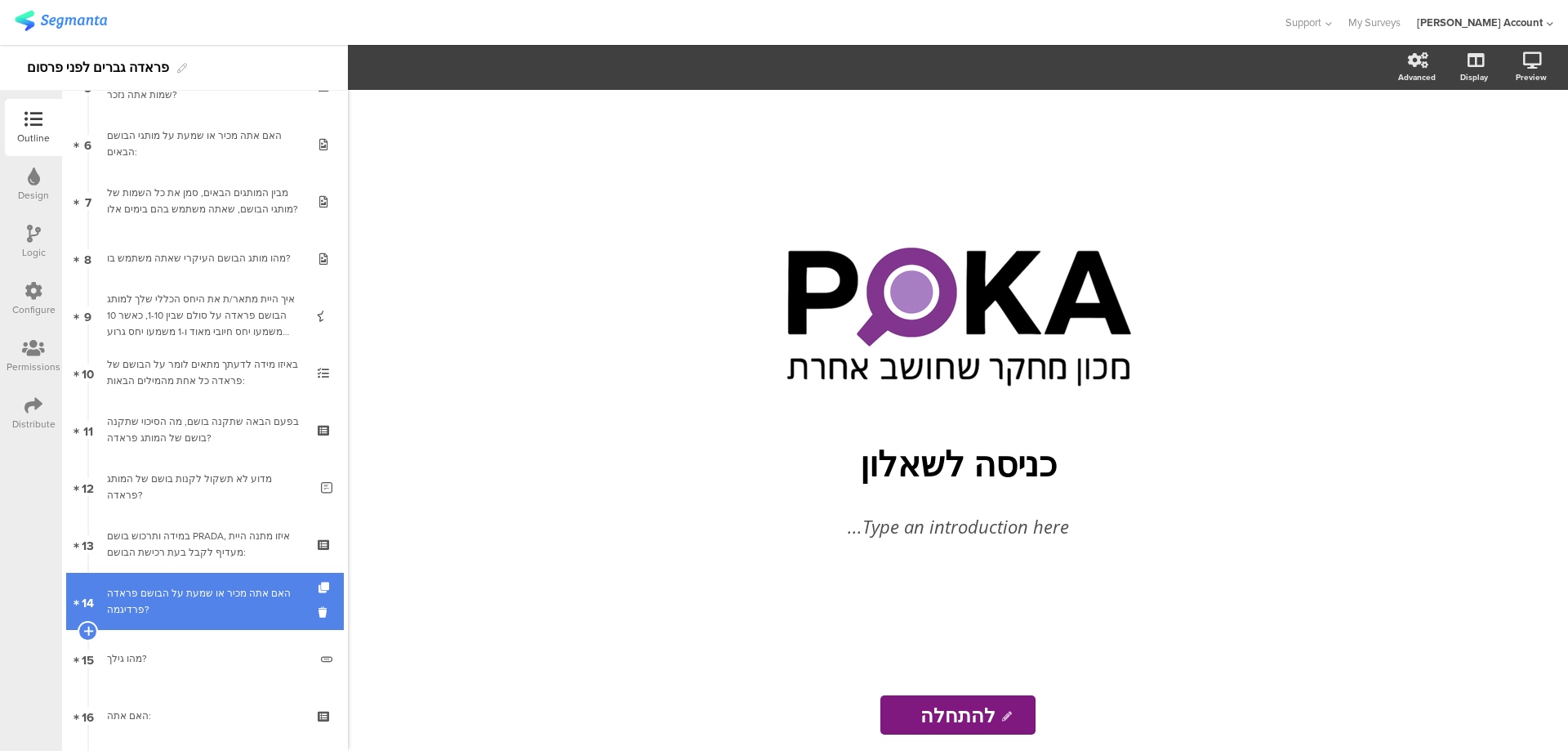
click at [194, 592] on div "האם אתה מכיר או שמעת על הבושם פראדה פרדיגמה?" at bounding box center [204, 601] width 195 height 33
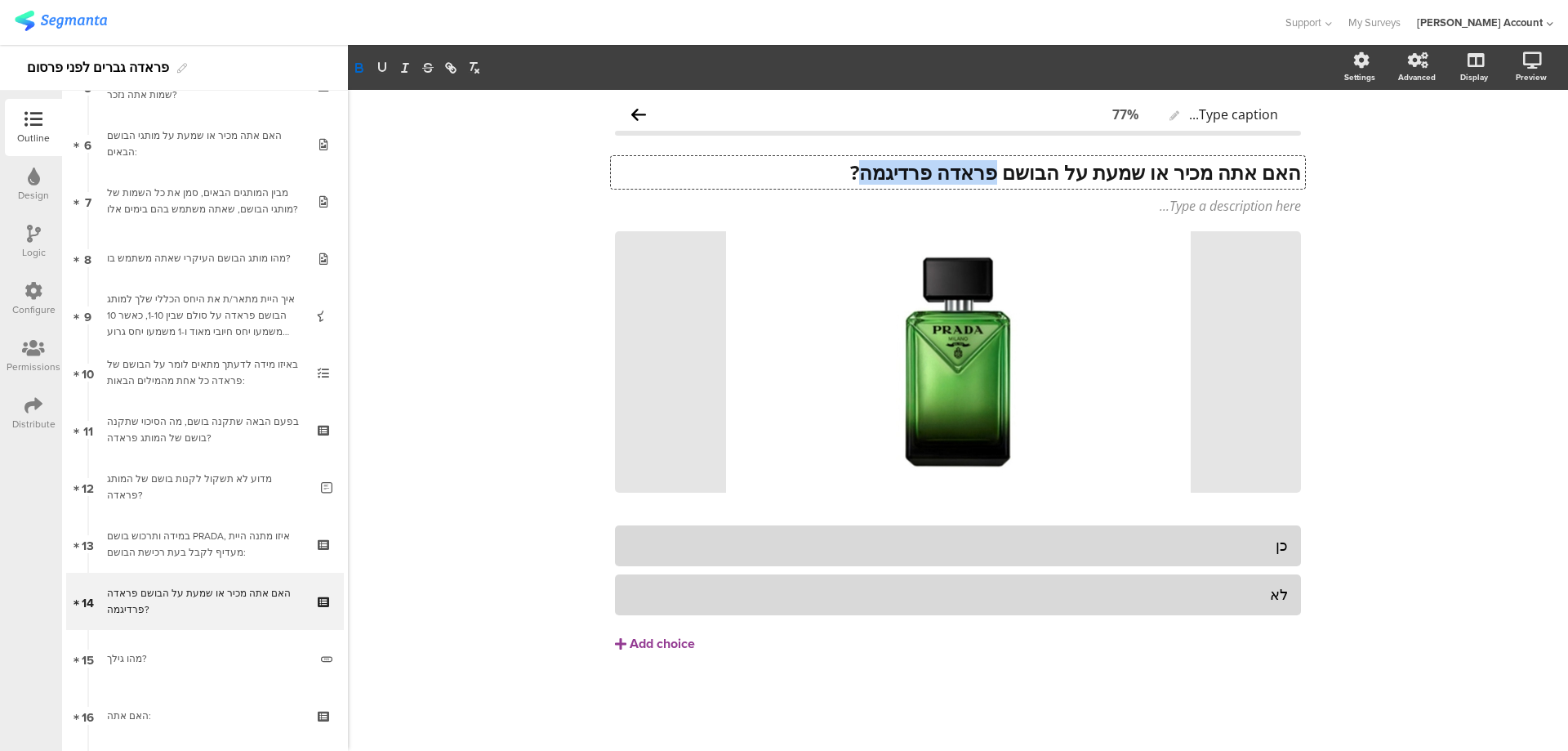
drag, startPoint x: 856, startPoint y: 174, endPoint x: 994, endPoint y: 174, distance: 138.0
click at [994, 174] on div "האם אתה מכיר או שמעת על הבושם פראדה פרדיגמה? האם אתה מכיר או שמעת על הבושם פראד…" at bounding box center [958, 172] width 694 height 33
drag, startPoint x: 805, startPoint y: 173, endPoint x: 992, endPoint y: 174, distance: 187.0
click at [992, 174] on strong "האם אתה מכיר או שמעת על הבושם PRADA PARADIGME?" at bounding box center [1050, 171] width 503 height 27
copy strong "PRADA PARADIGME"
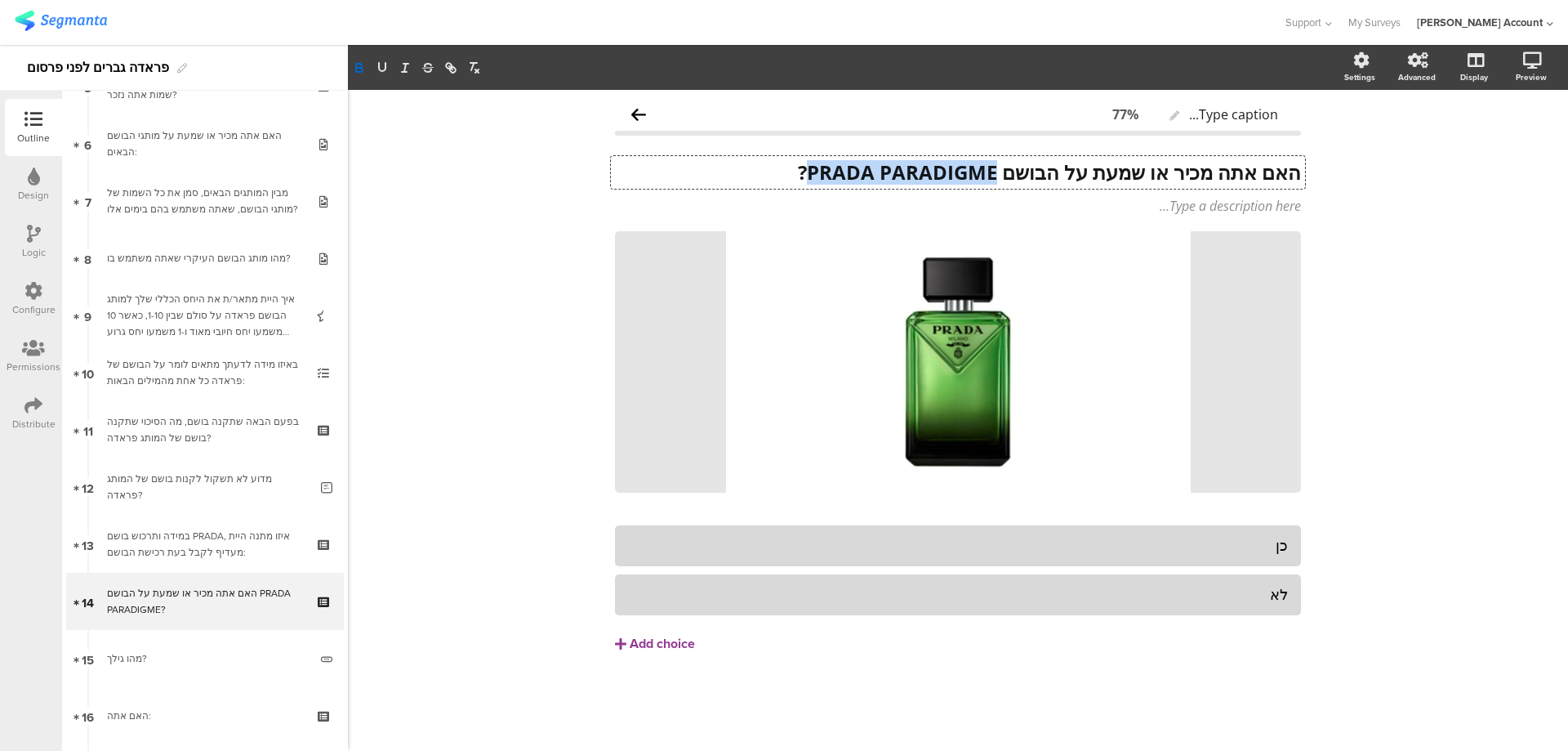
click at [877, 174] on strong "האם אתה מכיר או שמעת על הבושם PRADA PARADIGME?" at bounding box center [1050, 171] width 503 height 27
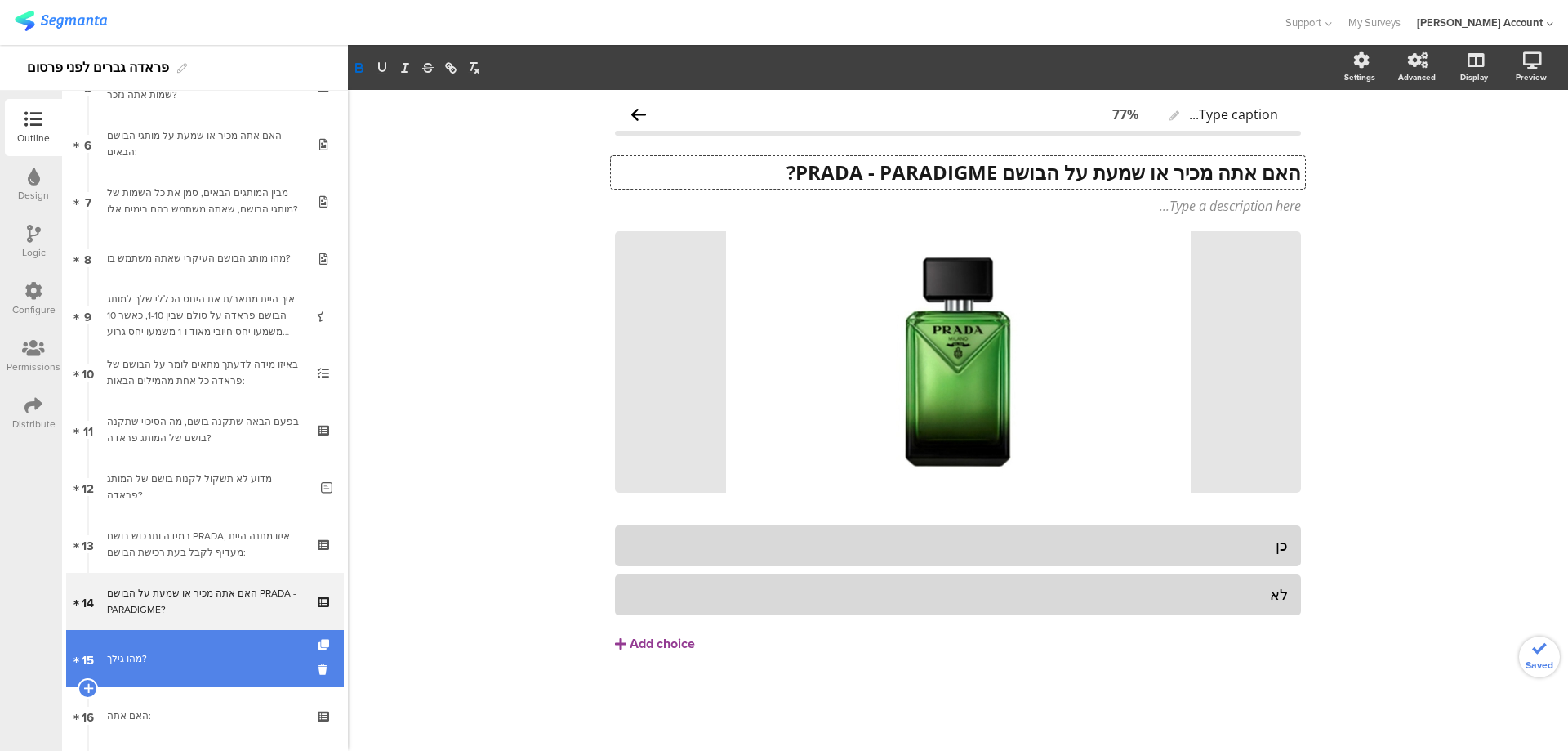
click at [207, 649] on link "15 מהו גילך?" at bounding box center [205, 658] width 278 height 57
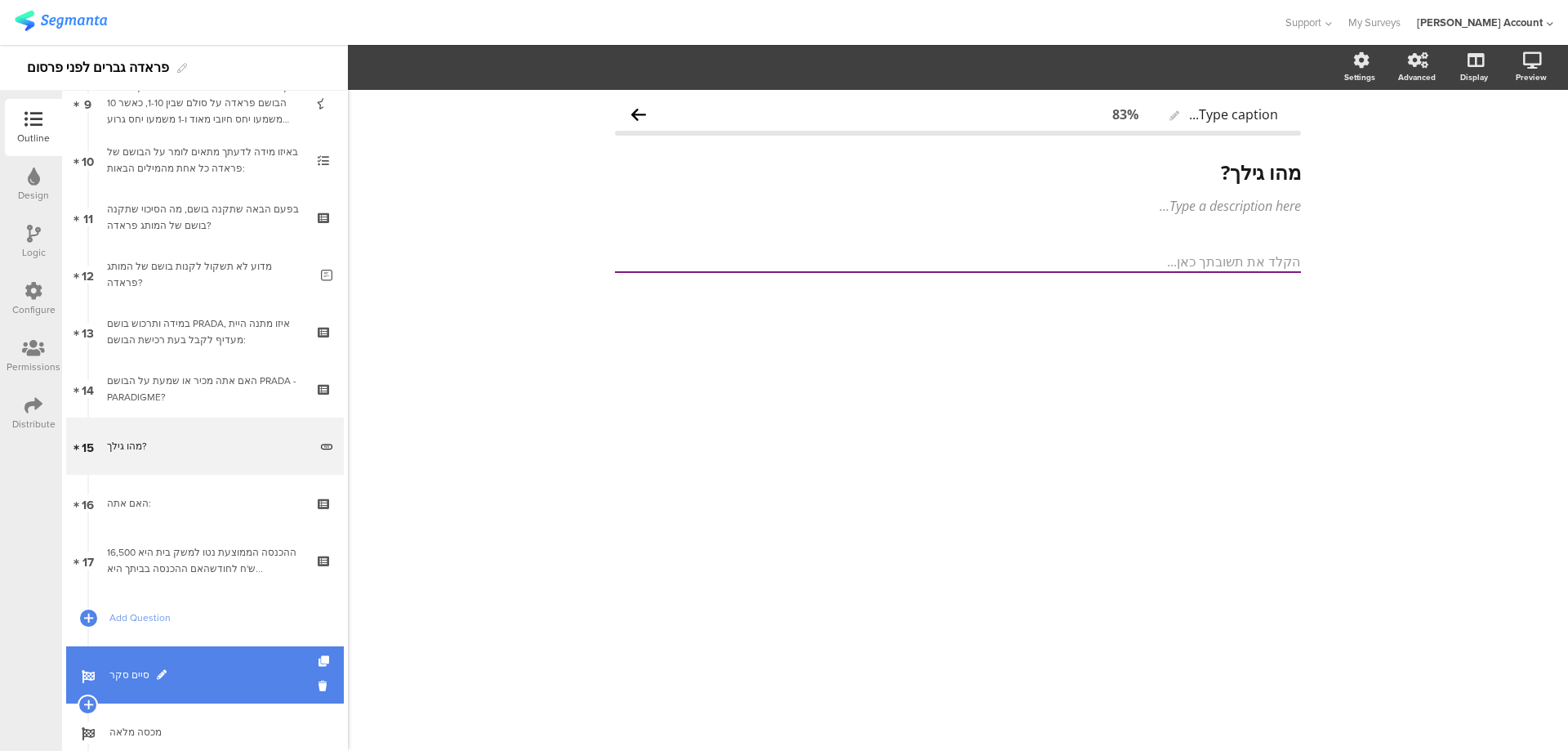
scroll to position [545, 0]
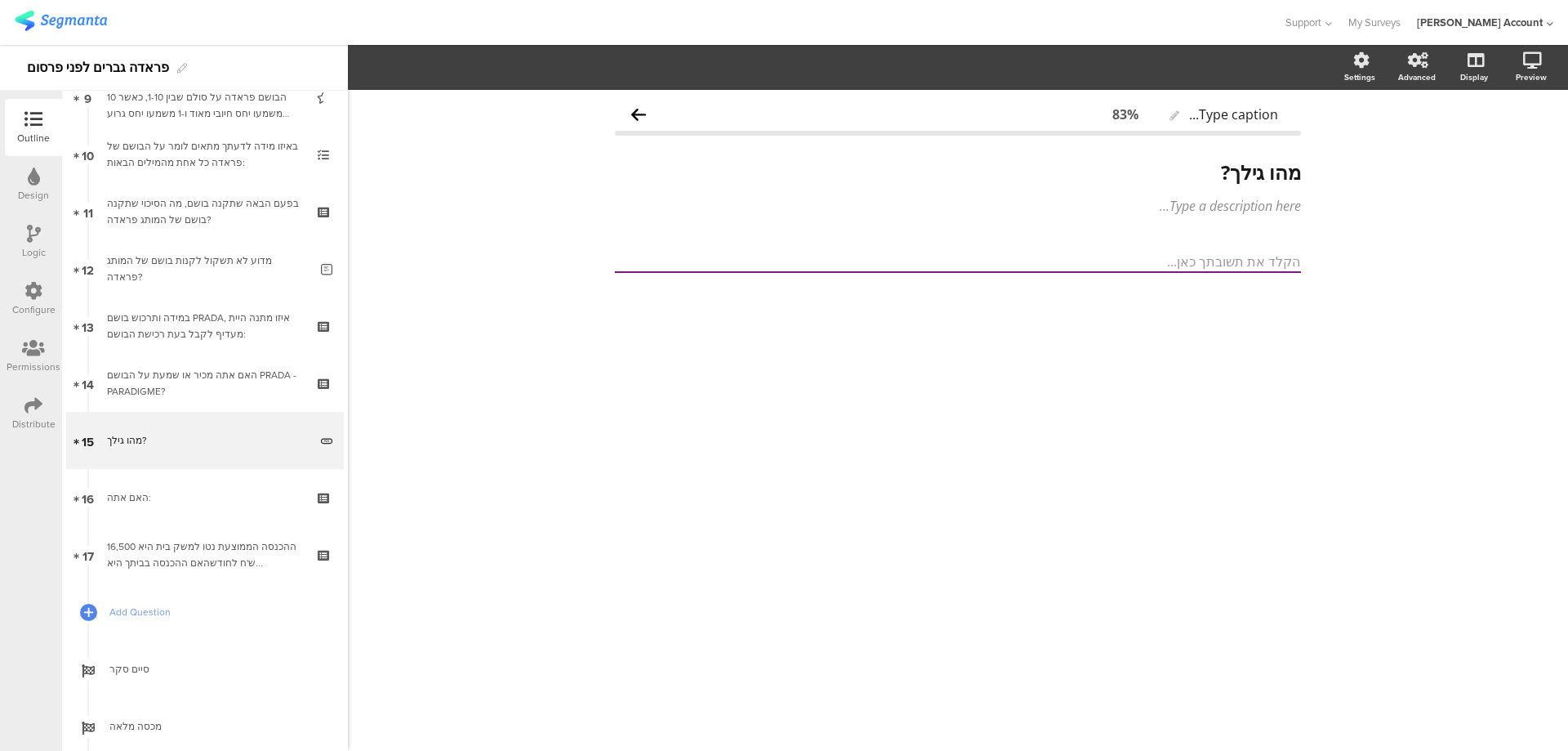
click at [36, 407] on icon at bounding box center [33, 405] width 18 height 18
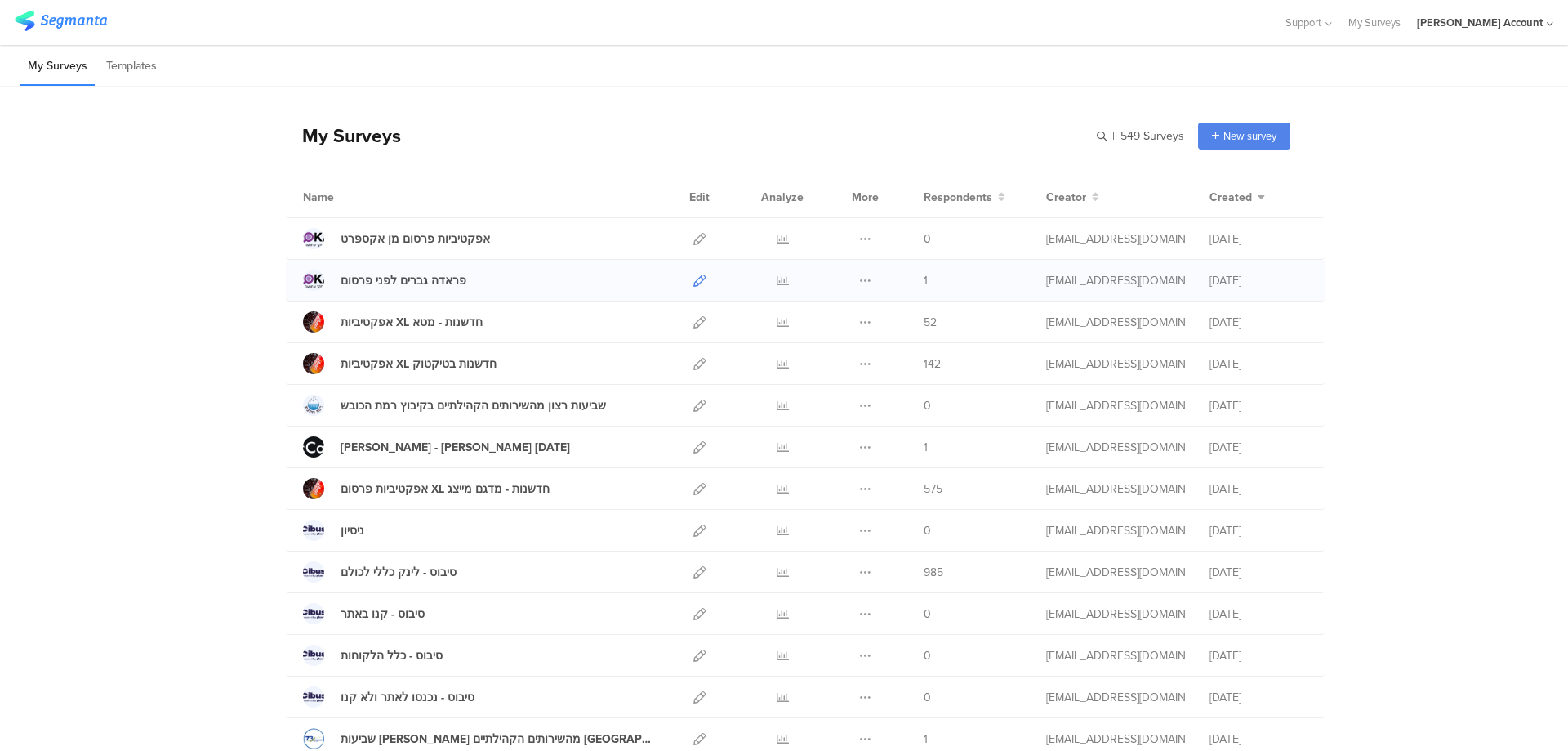
click at [693, 279] on icon at bounding box center [699, 281] width 12 height 12
click at [778, 282] on icon at bounding box center [783, 281] width 12 height 12
click at [780, 488] on icon at bounding box center [783, 489] width 12 height 12
click at [777, 277] on icon at bounding box center [783, 281] width 12 height 12
click at [777, 276] on icon at bounding box center [783, 281] width 12 height 12
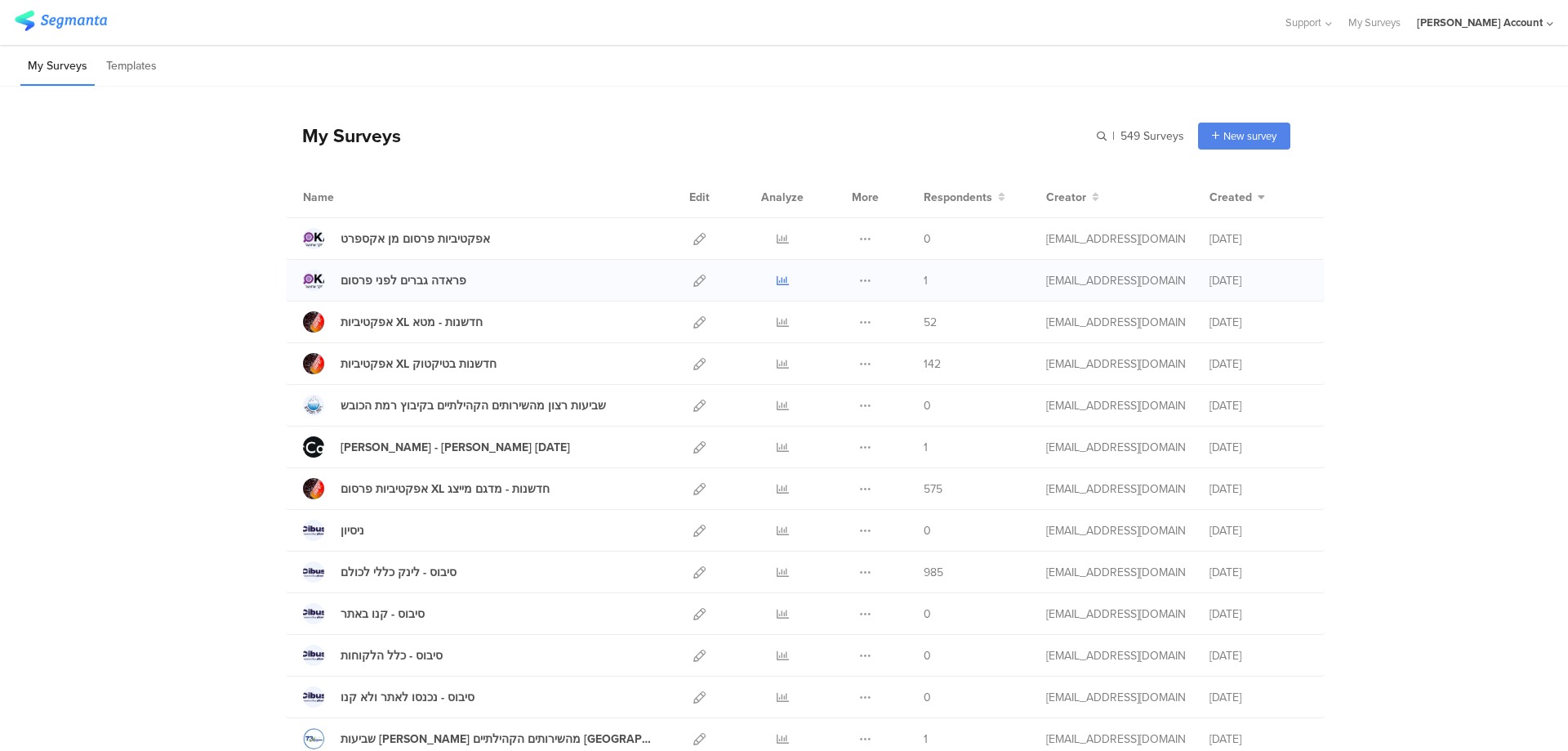
click at [777, 278] on icon at bounding box center [783, 281] width 12 height 12
click at [769, 278] on div at bounding box center [782, 280] width 49 height 40
click at [777, 279] on icon at bounding box center [783, 281] width 12 height 12
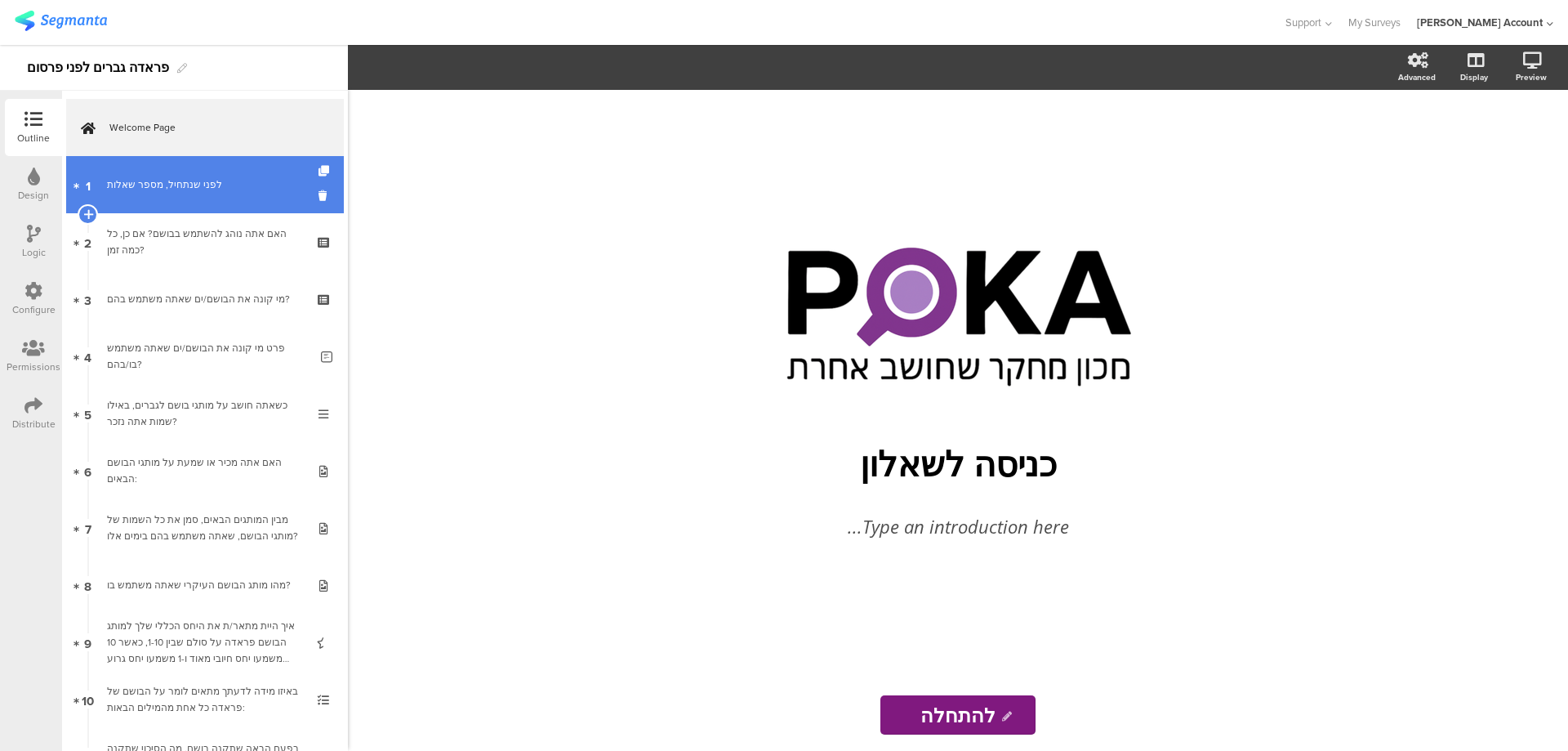
click at [233, 171] on link "1 לפני שנתחיל, מספר שאלות" at bounding box center [205, 184] width 278 height 57
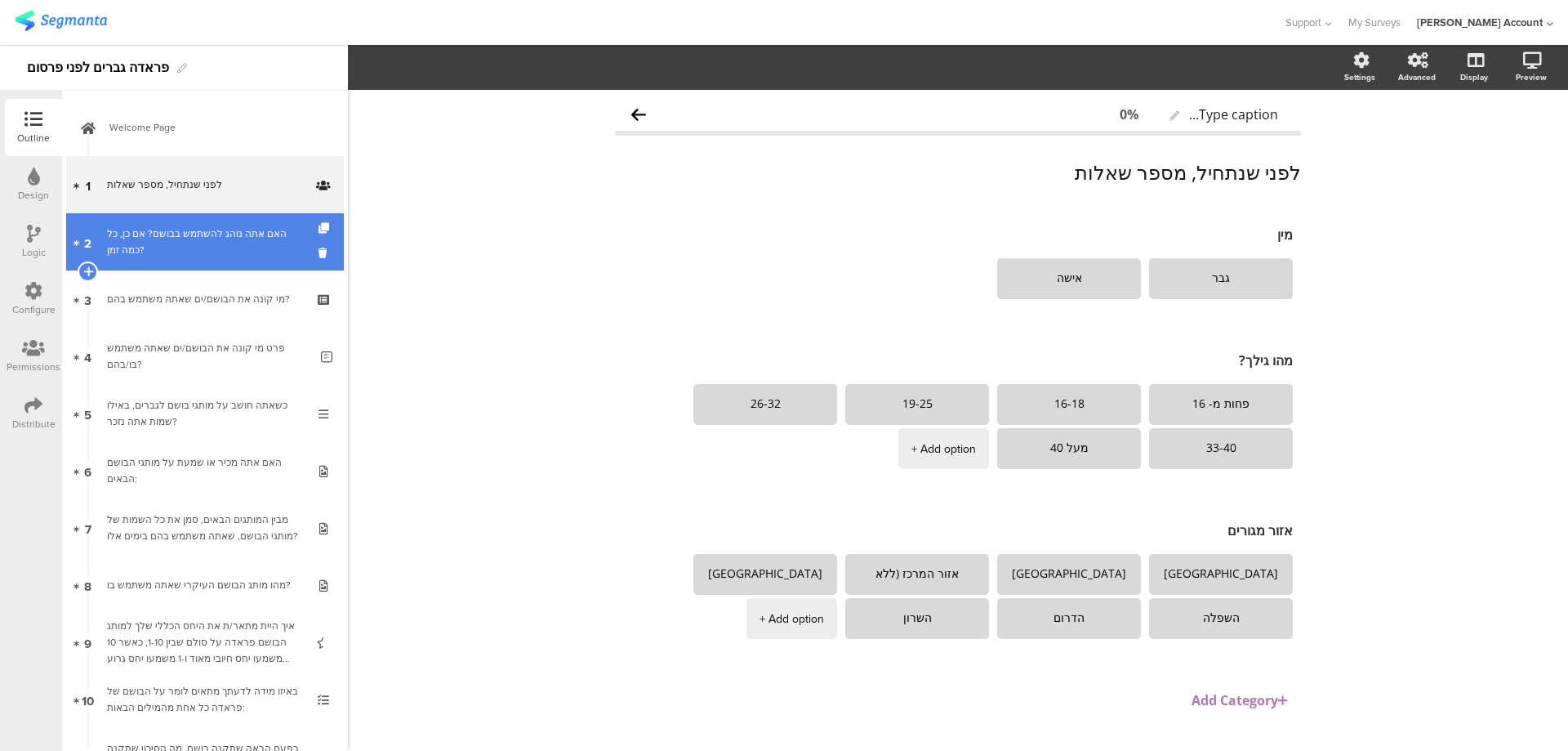
click at [243, 245] on div "האם אתה נוהג להשתמש בבושם? אם כן, כל כמה זמן?" at bounding box center [204, 242] width 195 height 33
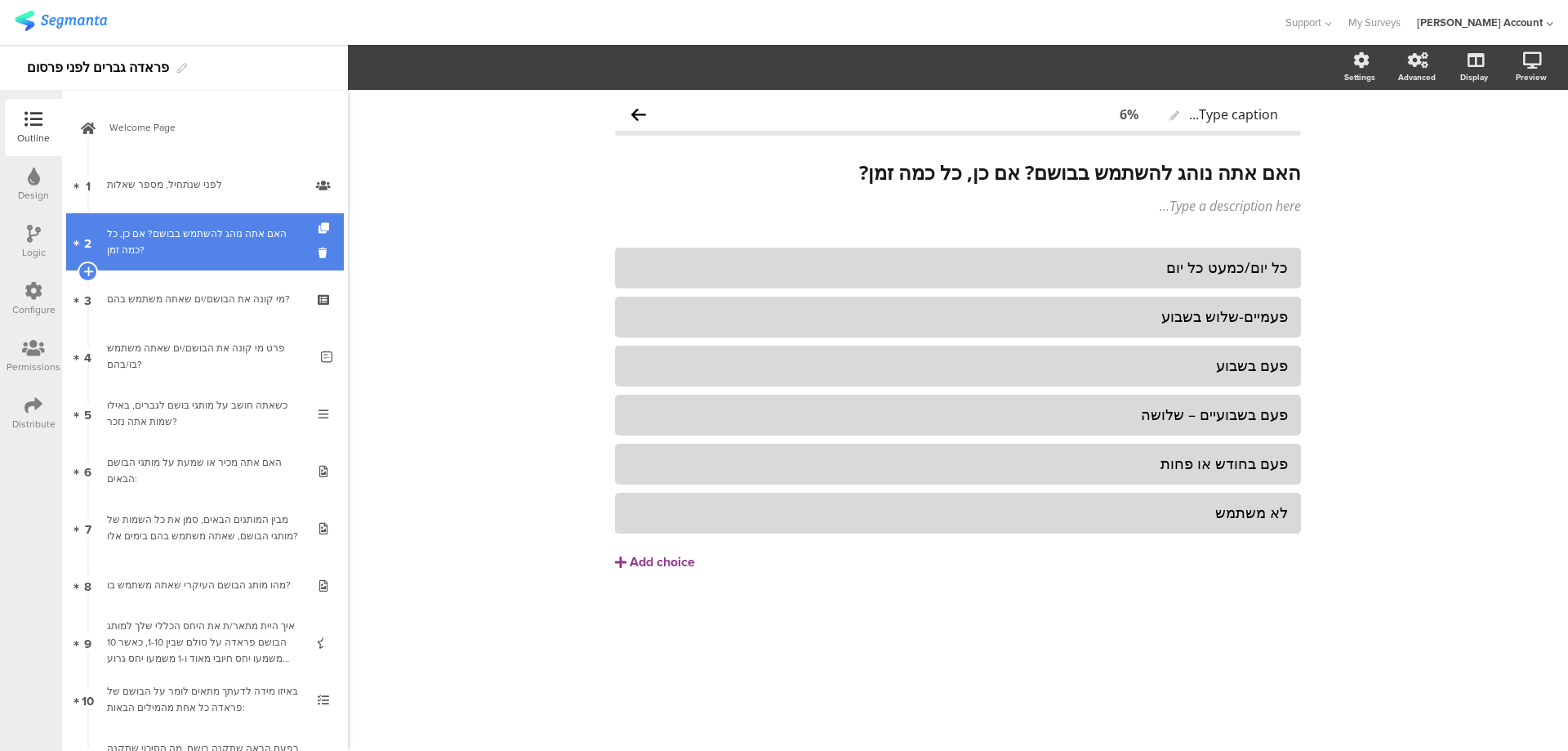
scroll to position [109, 0]
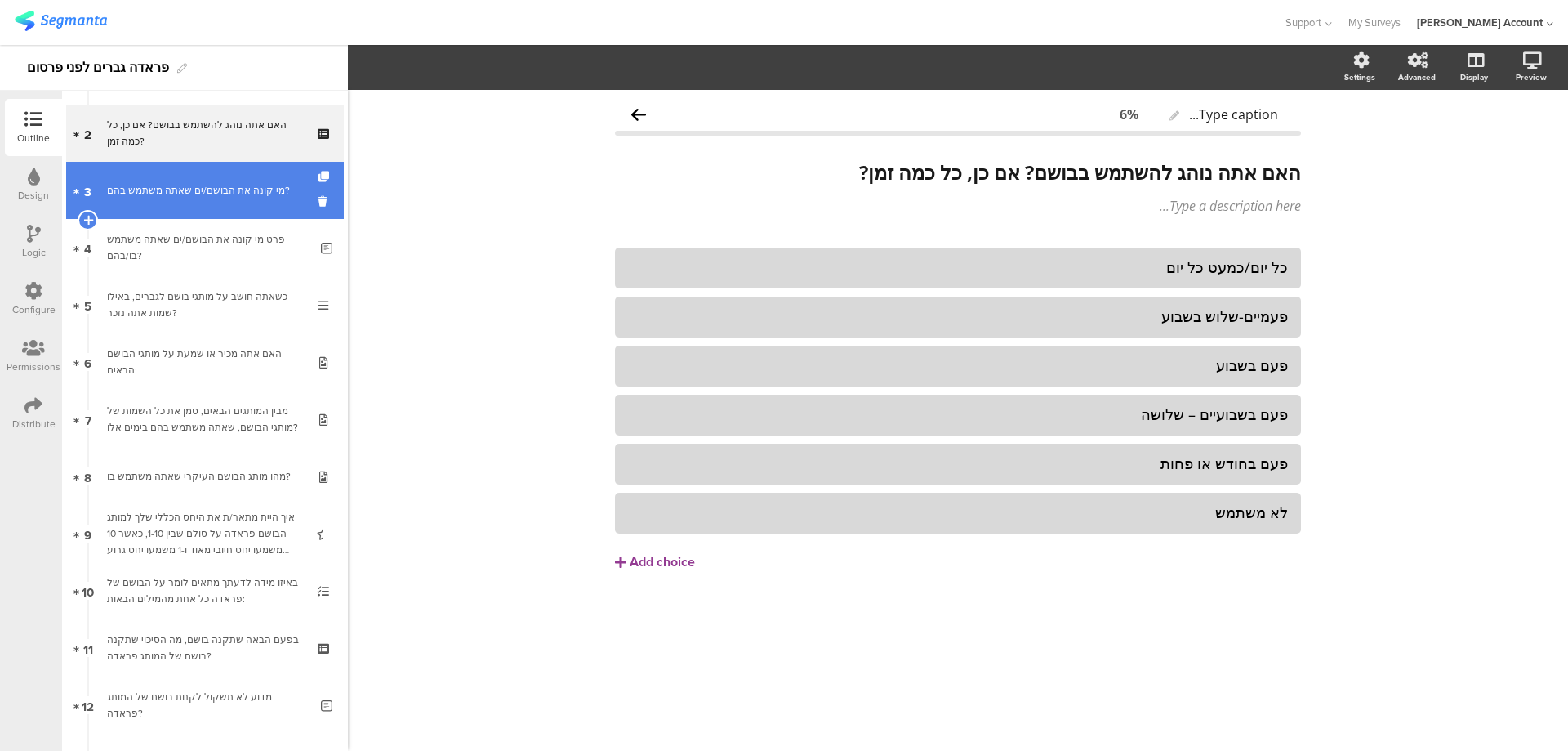
click at [251, 198] on div "מי קונה את הבושם/ים שאתה משתמש בהם?" at bounding box center [204, 190] width 195 height 16
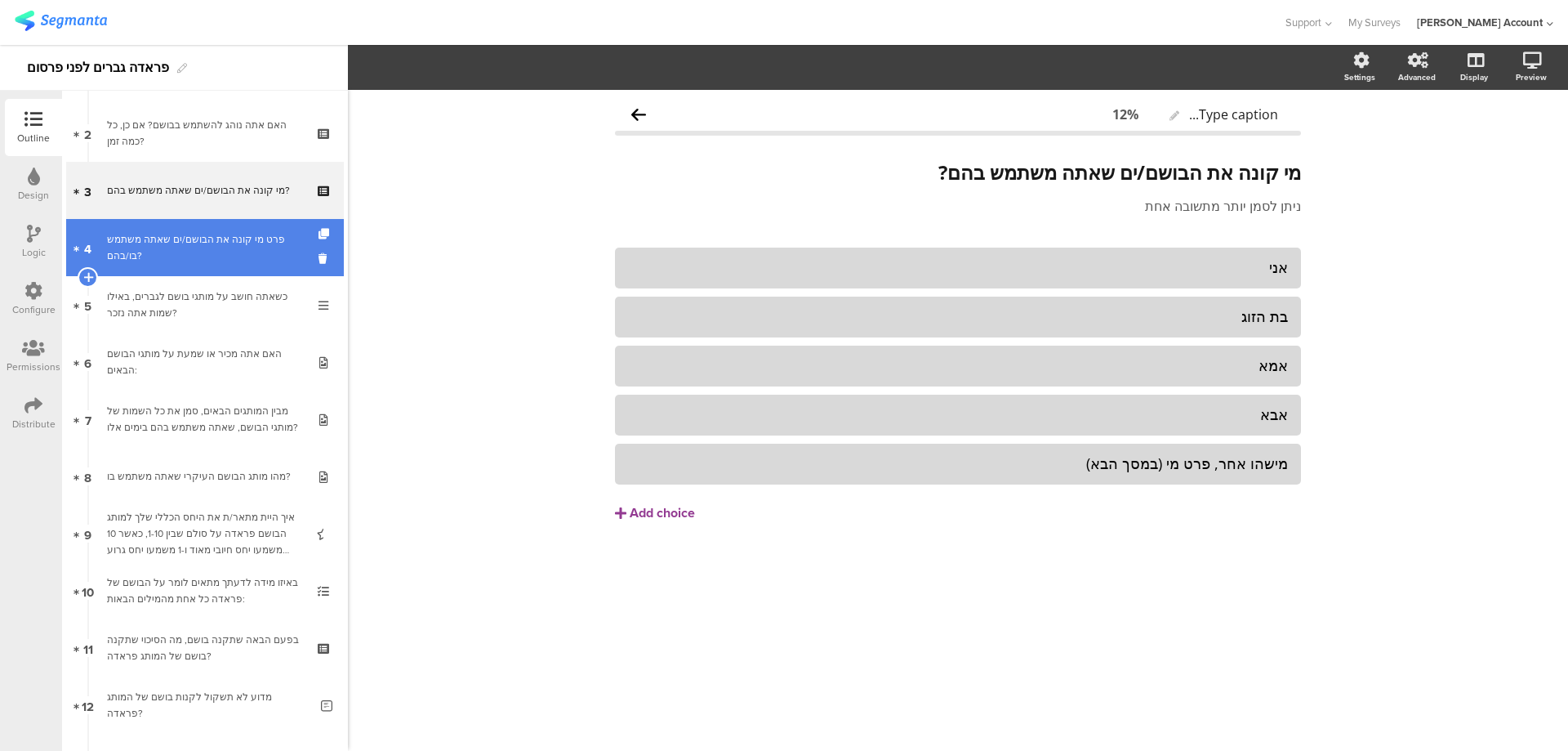
click at [255, 248] on div "פרט מי קונה את הבושם/ים שאתה משתמש בו/בהם?" at bounding box center [208, 247] width 201 height 33
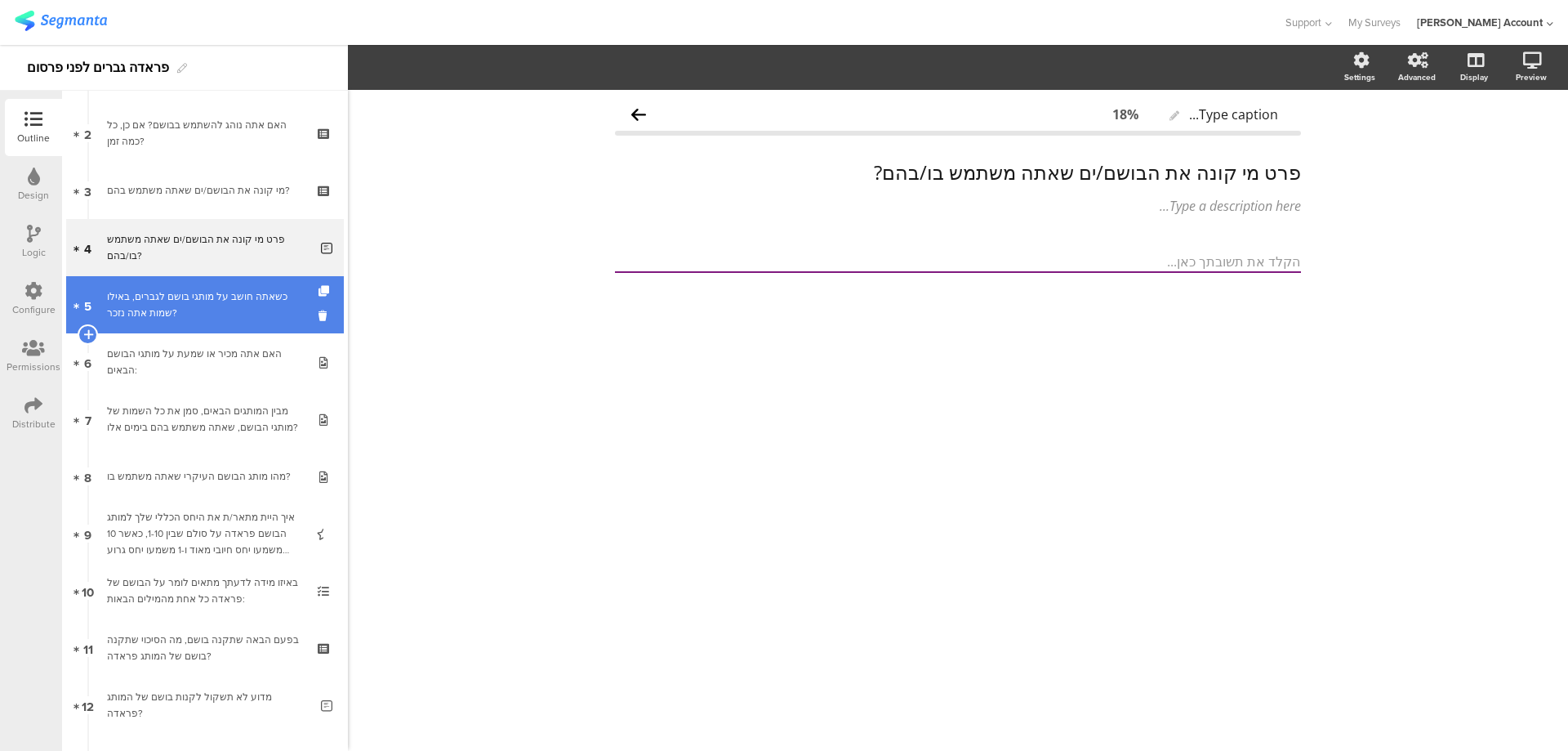
click at [247, 301] on div "כשאתה חושב על מותגי בושם לגברים, באילו שמות אתה נזכר?" at bounding box center [204, 305] width 195 height 33
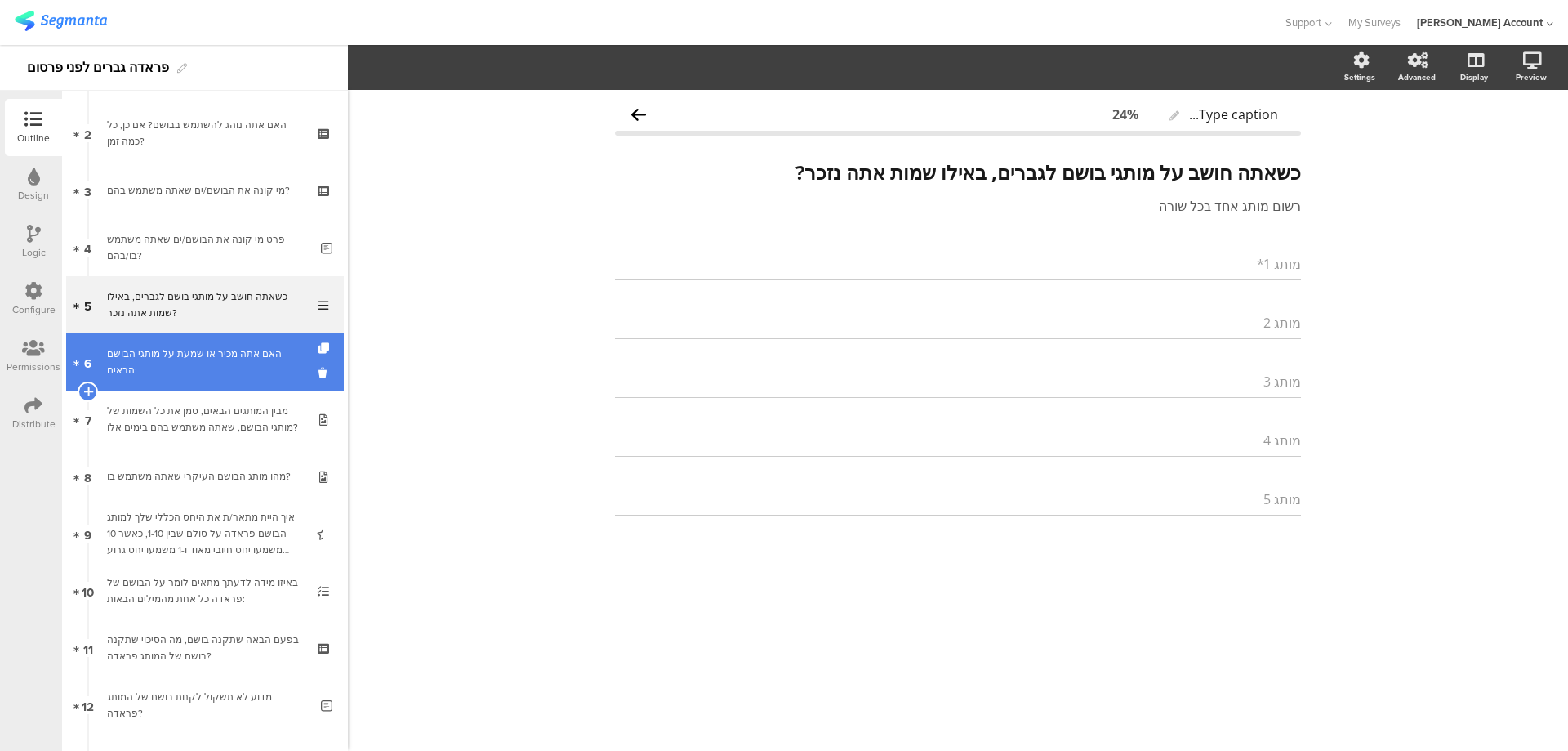
click at [256, 365] on div "האם אתה מכיר או שמעת על מותגי הבושם הבאים:" at bounding box center [204, 362] width 195 height 33
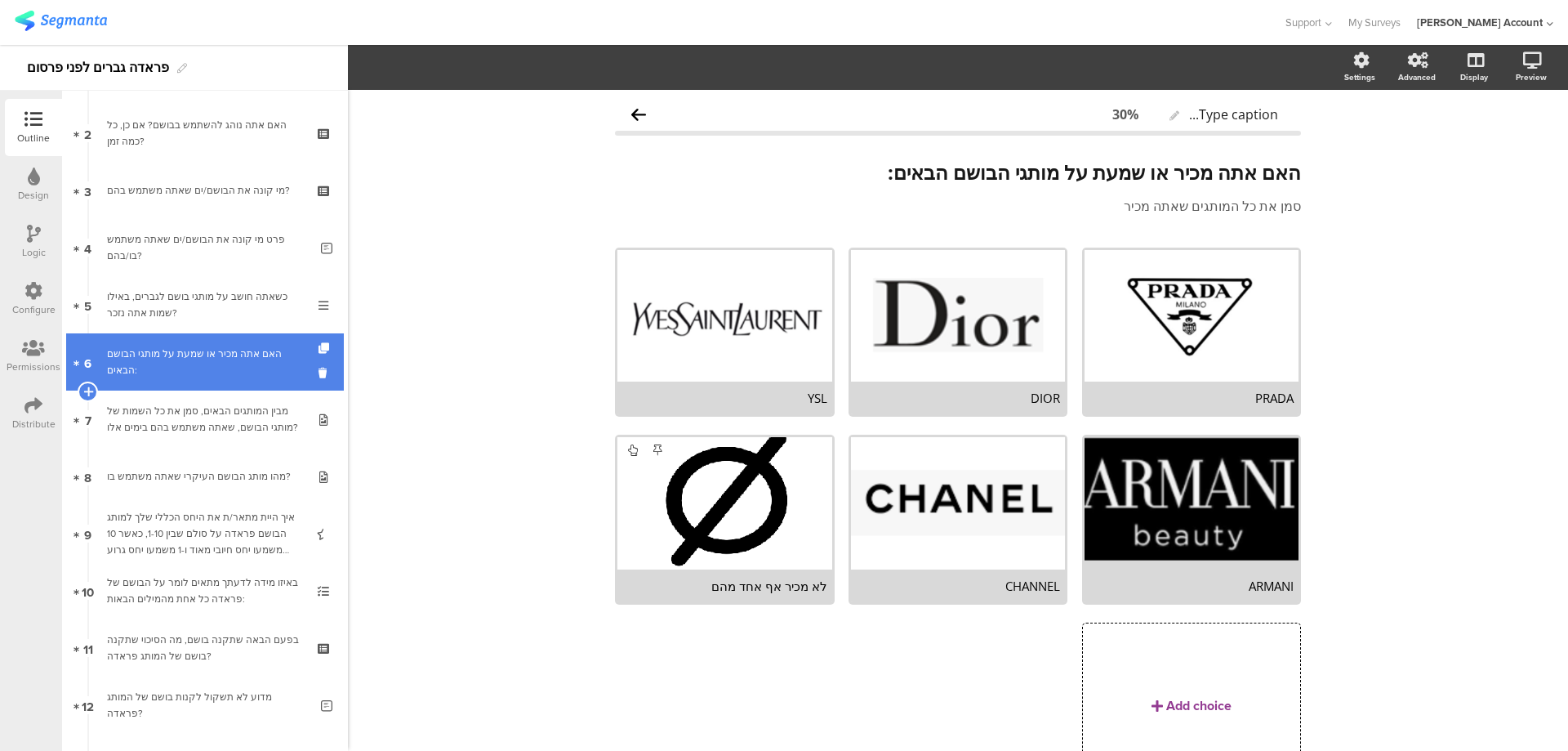
scroll to position [218, 0]
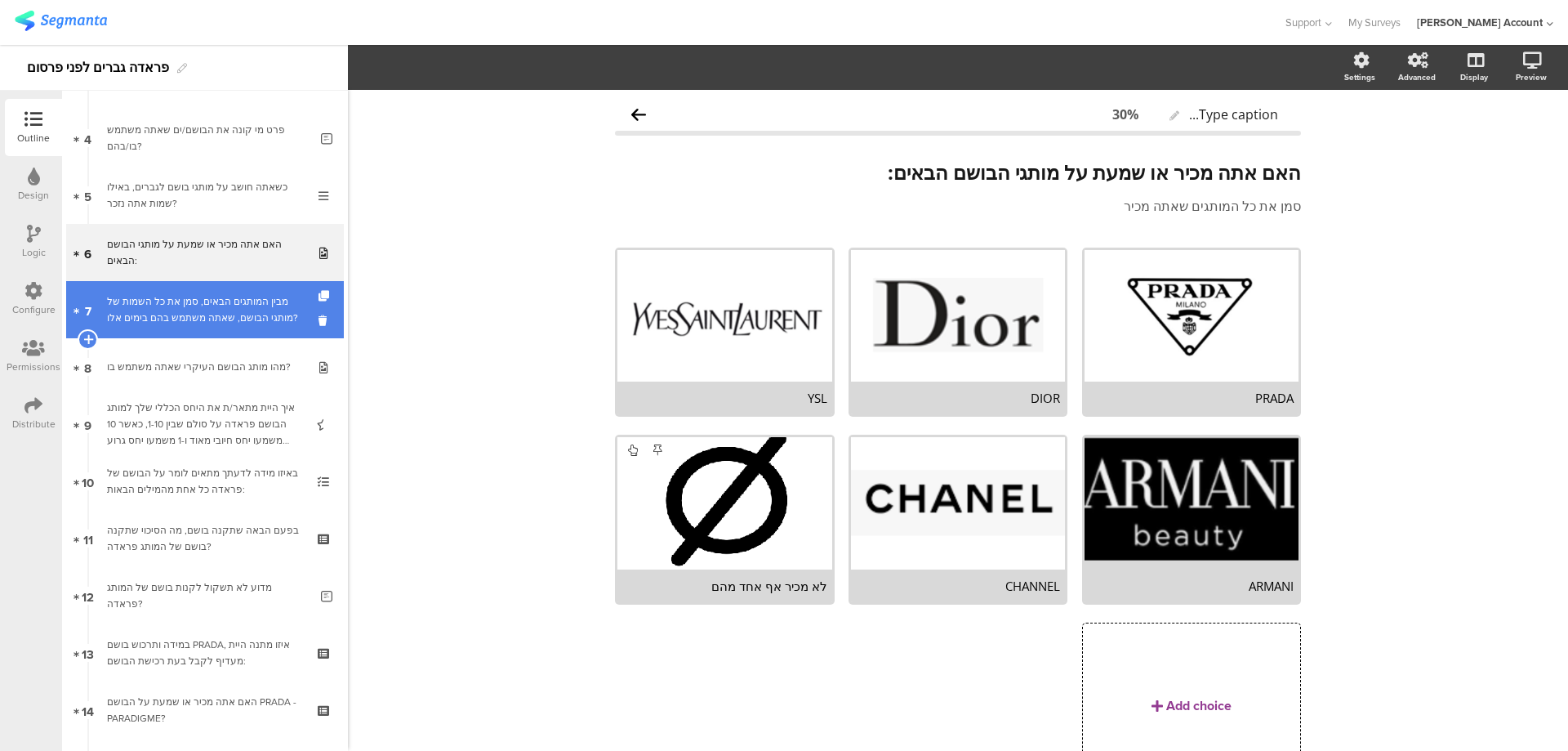
click at [267, 315] on div "מבין המותגים הבאים, סמן את כל השמות של מותגי הבושם, שאתה משתמש בהם בימים אלו?" at bounding box center [204, 310] width 195 height 33
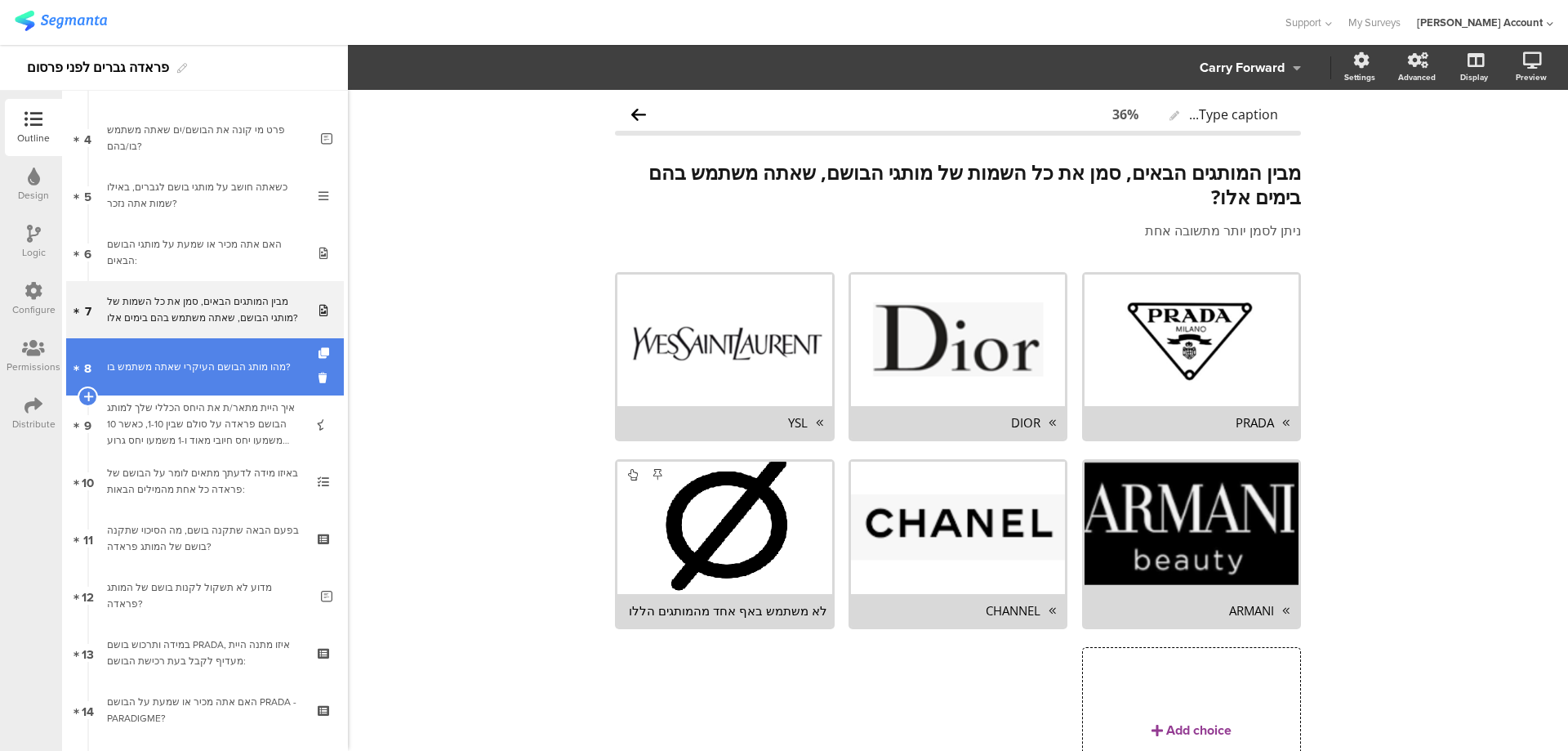
click at [263, 363] on div "מהו מותג הבושם העיקרי שאתה משתמש בו?" at bounding box center [204, 366] width 195 height 16
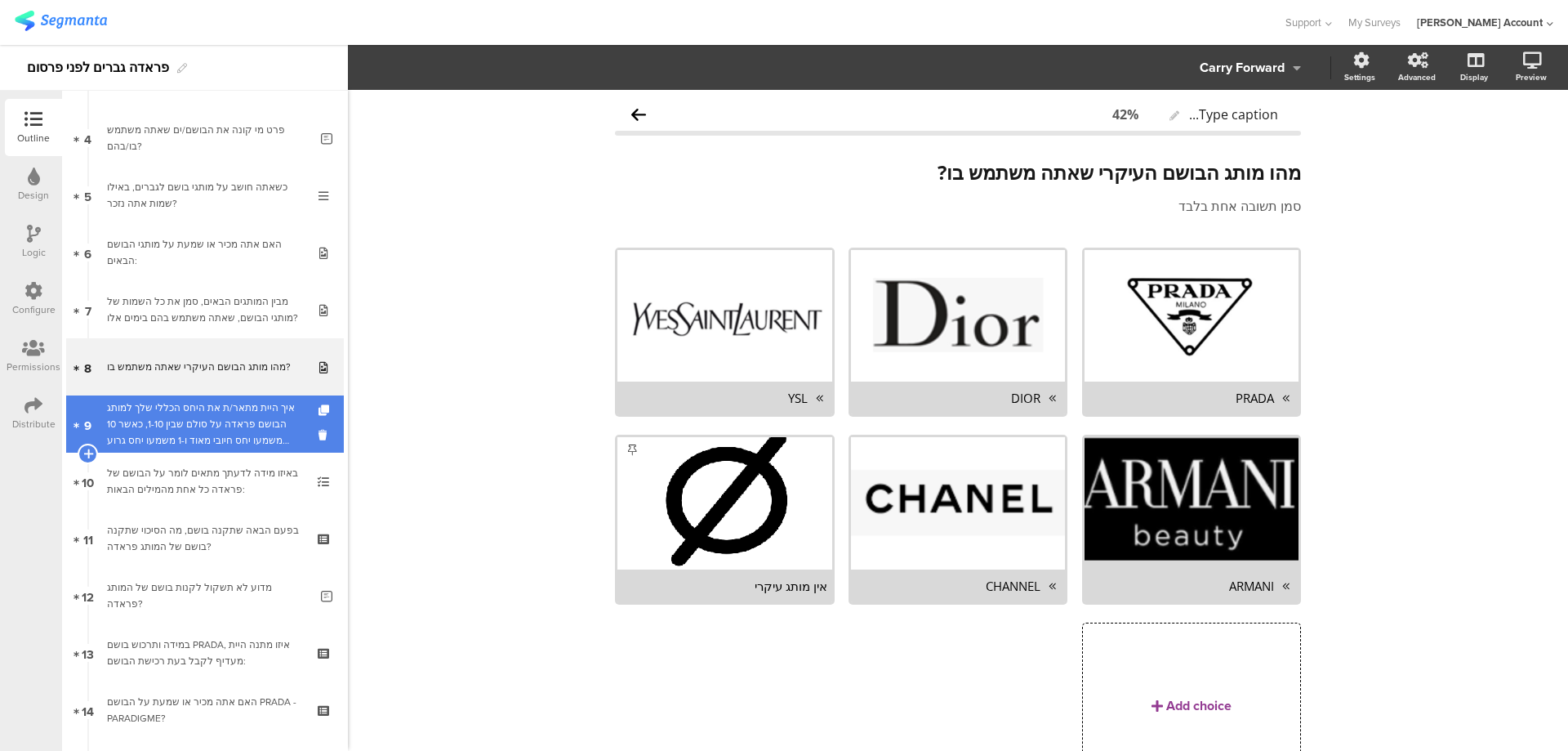
click at [263, 416] on div "איך היית מתאר/ת את היחס הכללי שלך למותג הבושם פראדה על סולם שבין 1-10, כאשר 10 …" at bounding box center [204, 424] width 195 height 49
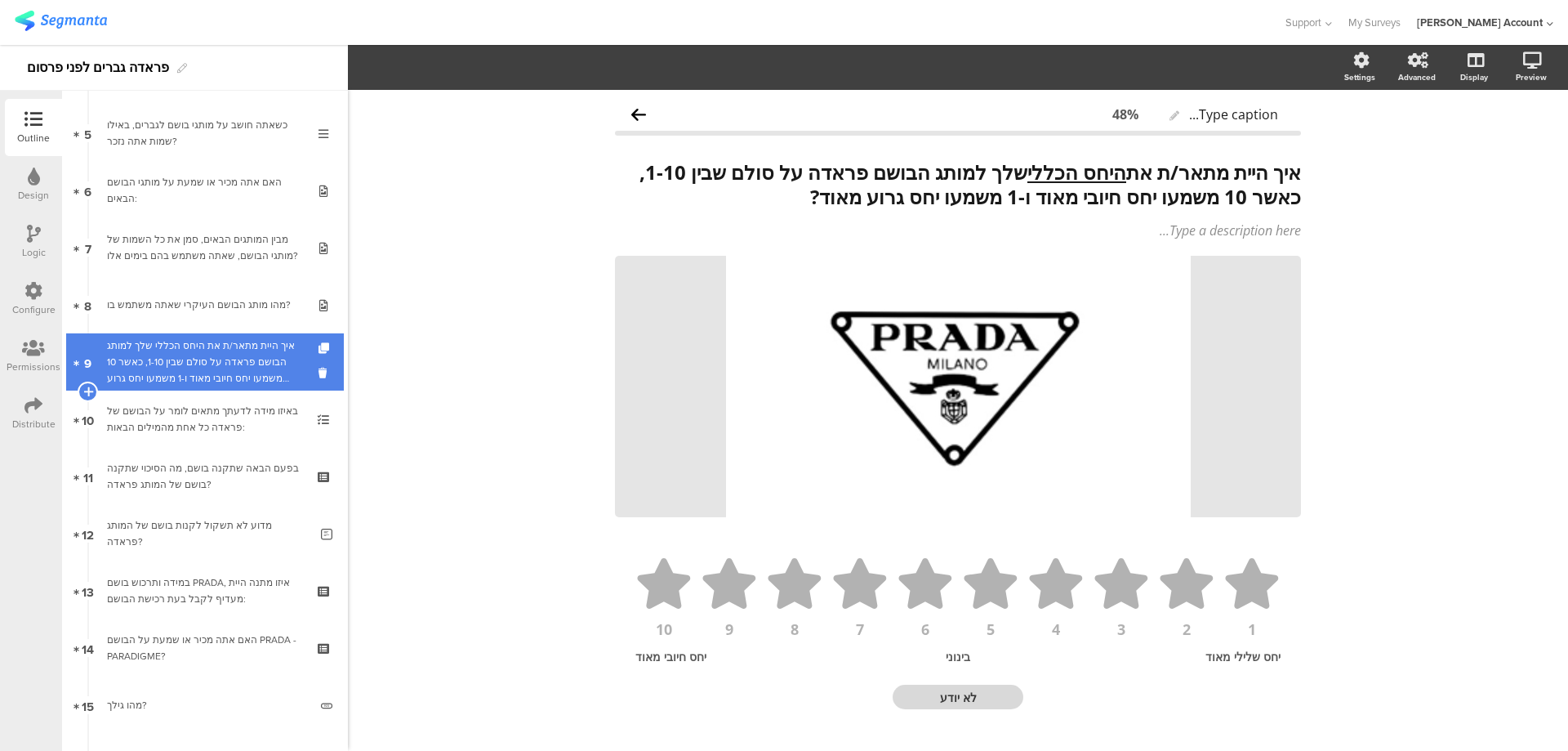
scroll to position [436, 0]
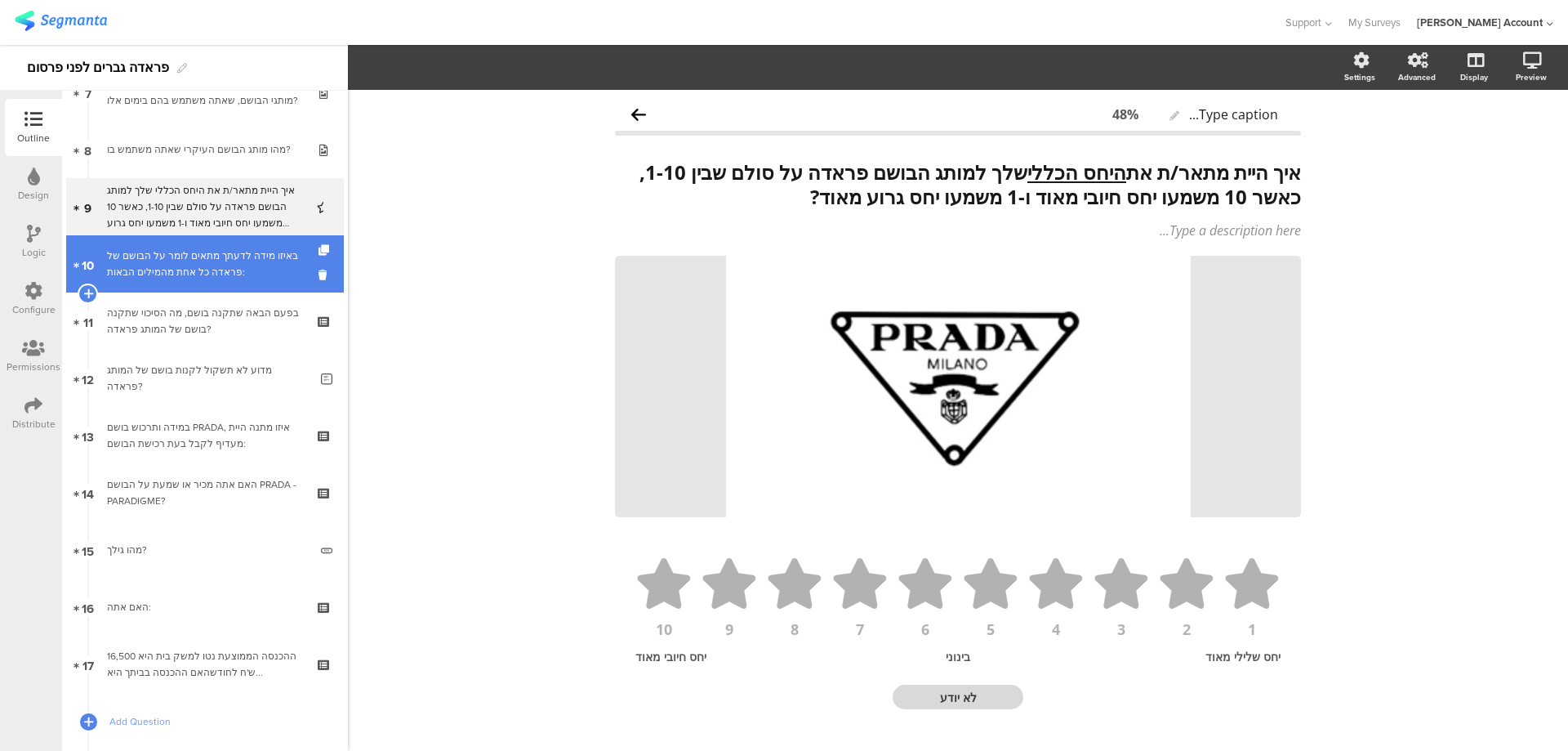
click at [263, 270] on div "באיזו מידה לדעתך מתאים לומר על הבושם של פראדה כל אחת מהמילים הבאות:" at bounding box center [204, 264] width 195 height 33
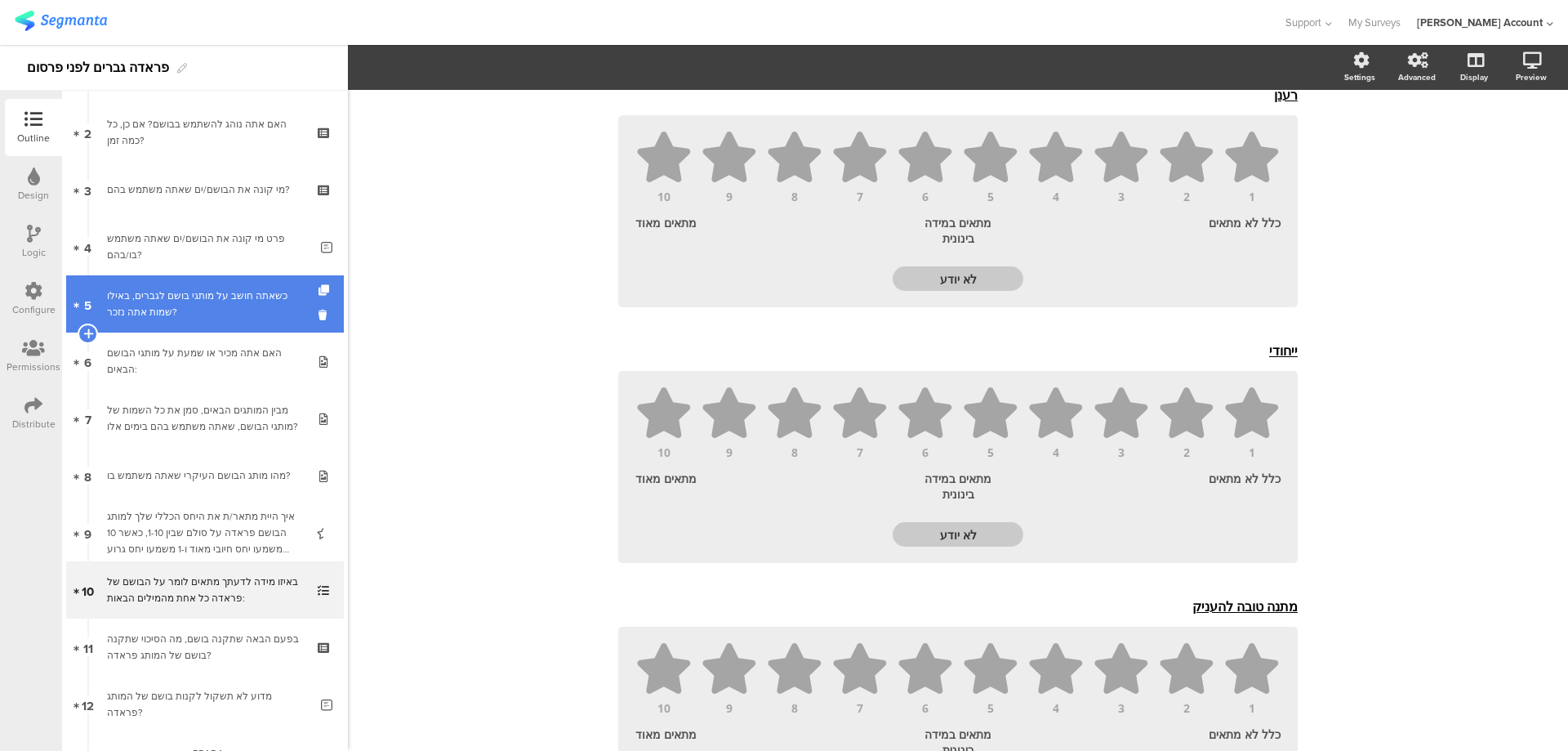
scroll to position [109, 0]
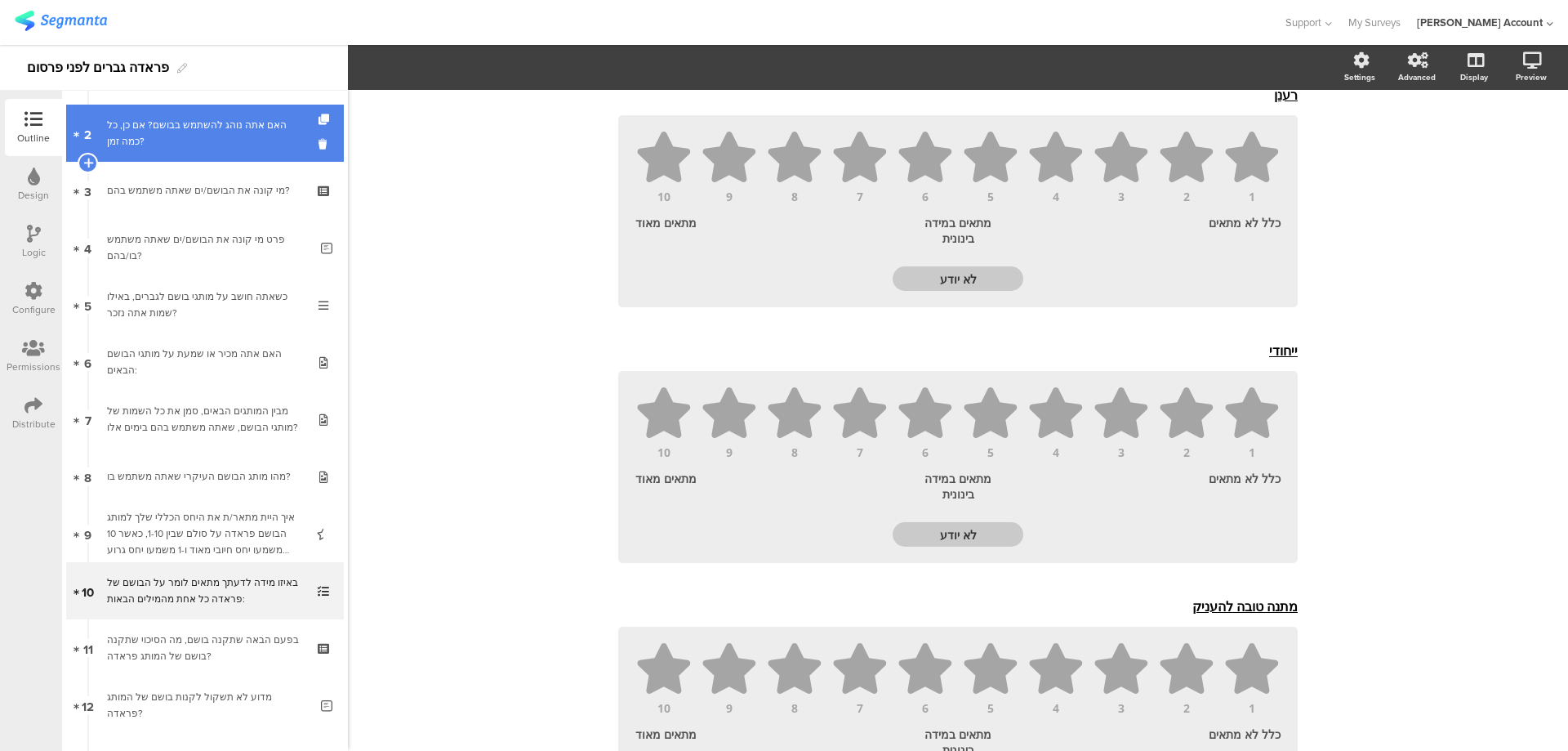
click at [257, 141] on div "האם אתה נוהג להשתמש בבושם? אם כן, כל כמה זמן?" at bounding box center [204, 133] width 195 height 33
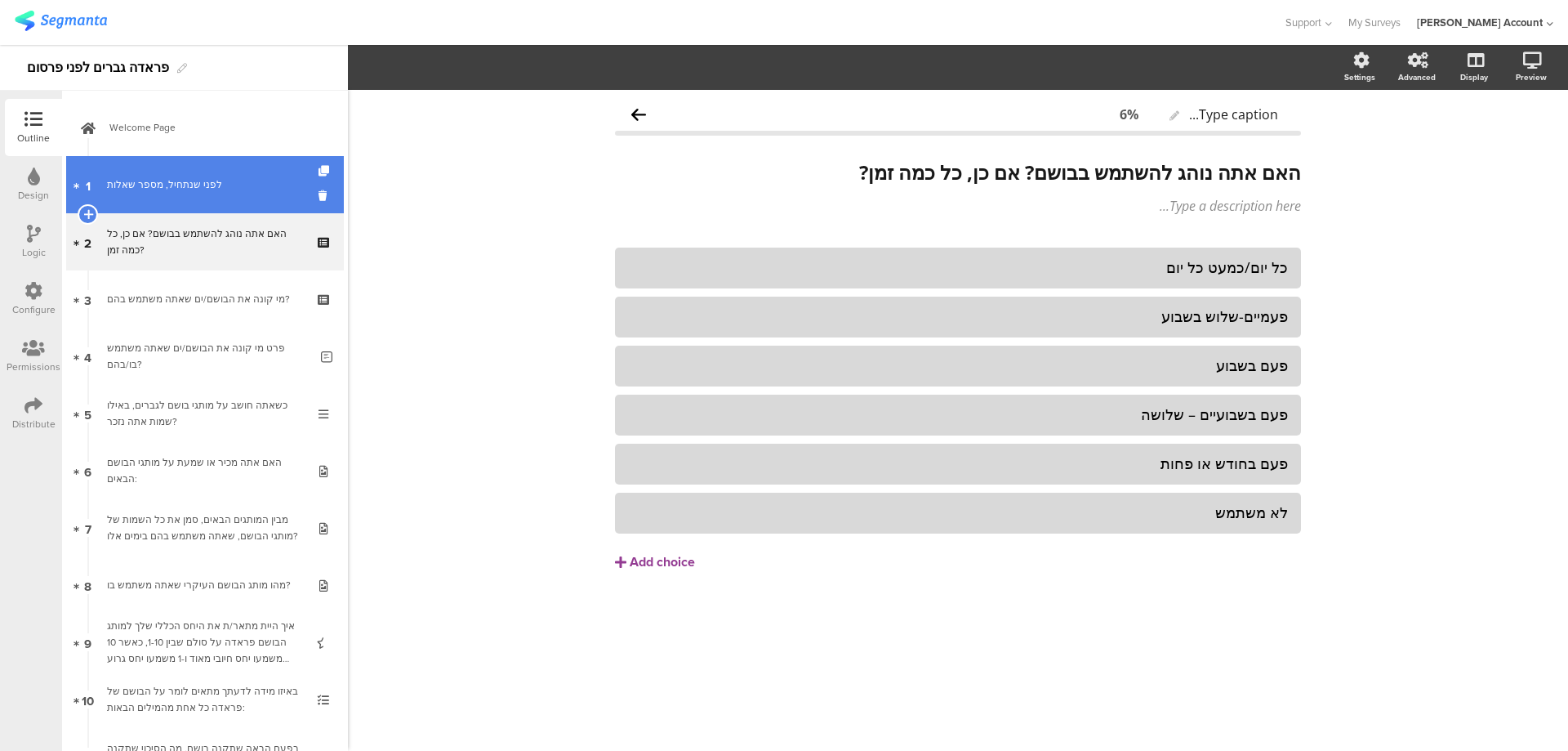
click at [257, 178] on div "לפני שנתחיל, מספר שאלות" at bounding box center [204, 184] width 195 height 16
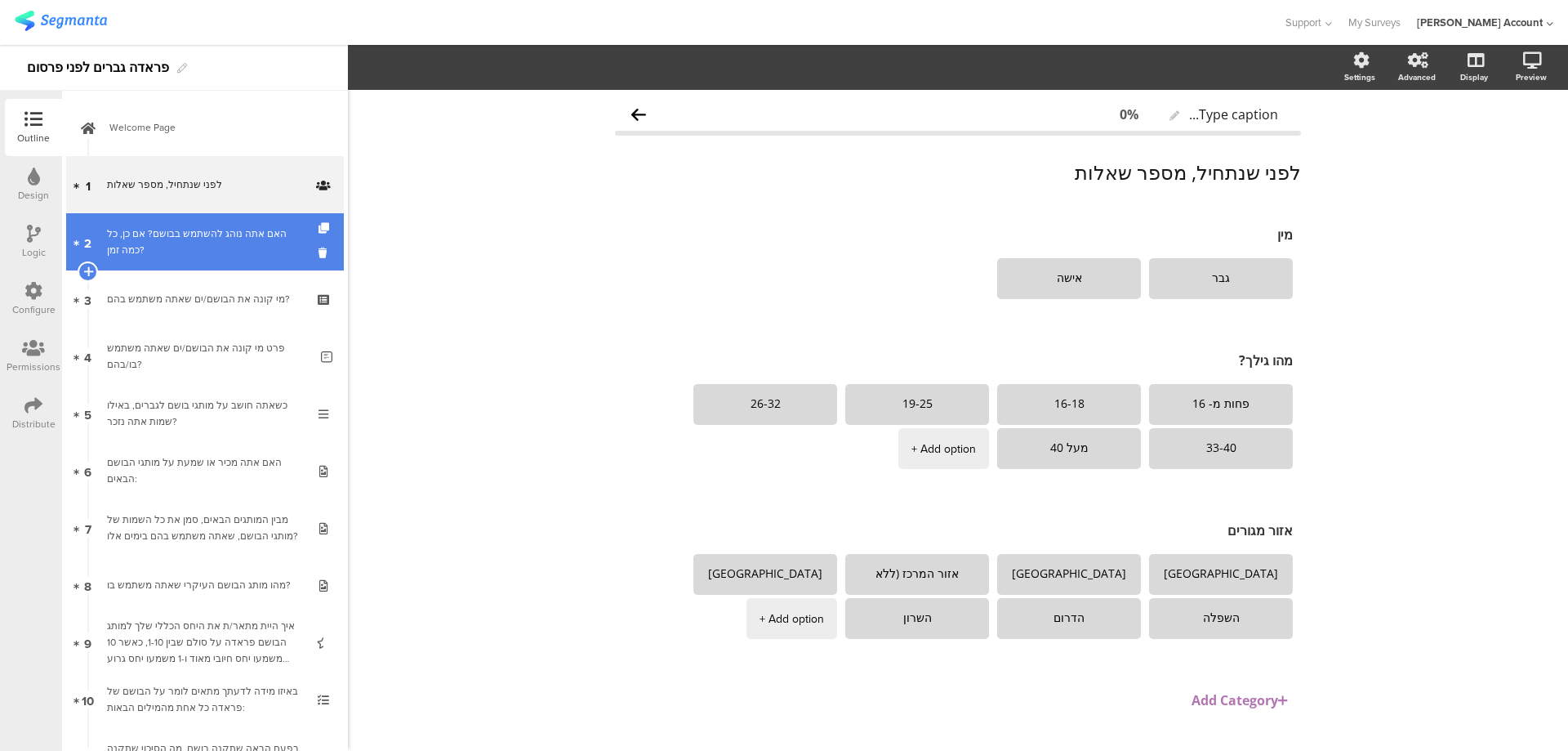
click at [249, 222] on link "2 האם אתה נוהג להשתמש בבושם? אם כן, כל כמה זמן?" at bounding box center [205, 242] width 278 height 57
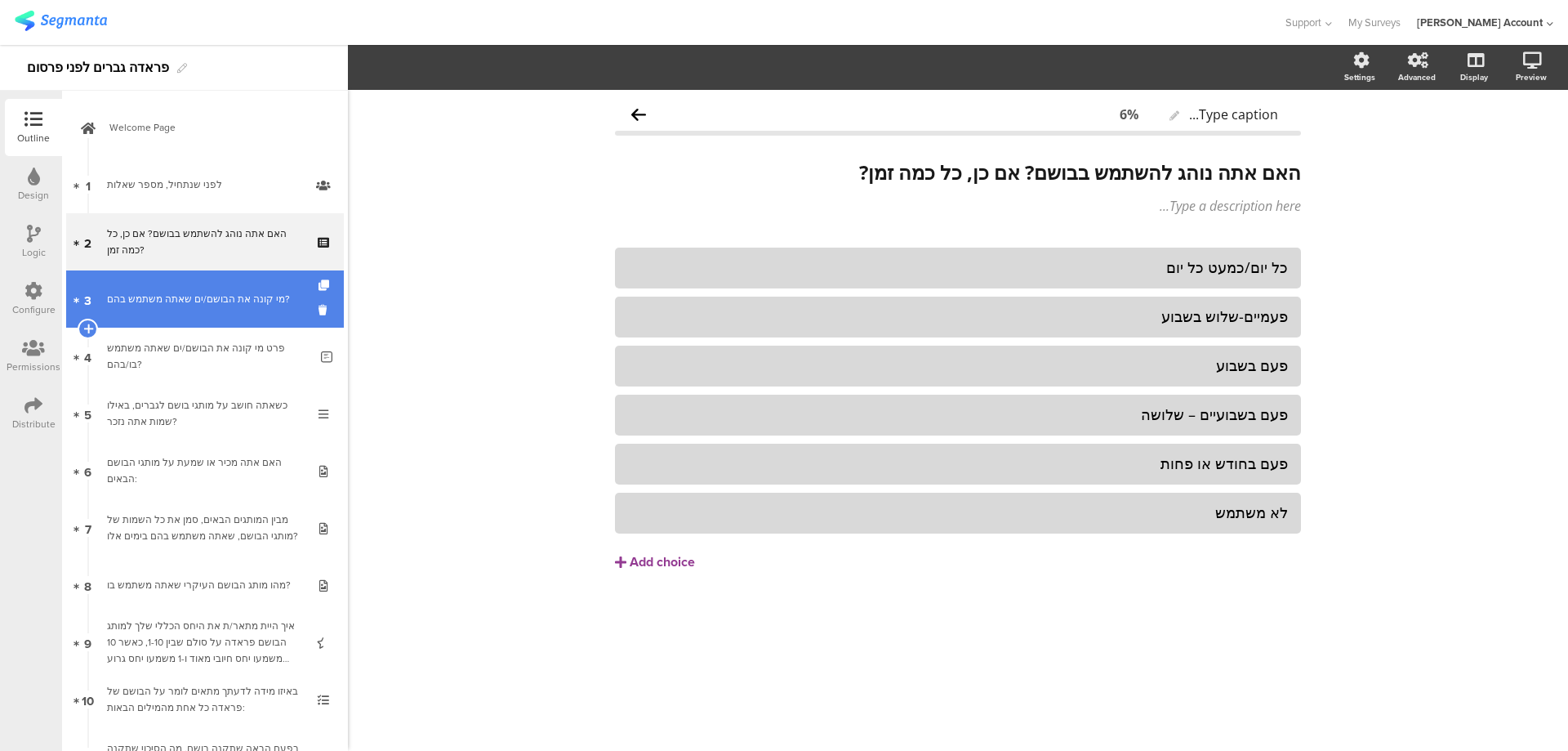
click at [277, 307] on link "3 מי קונה את הבושם/ים שאתה משתמש בהם?" at bounding box center [205, 299] width 278 height 57
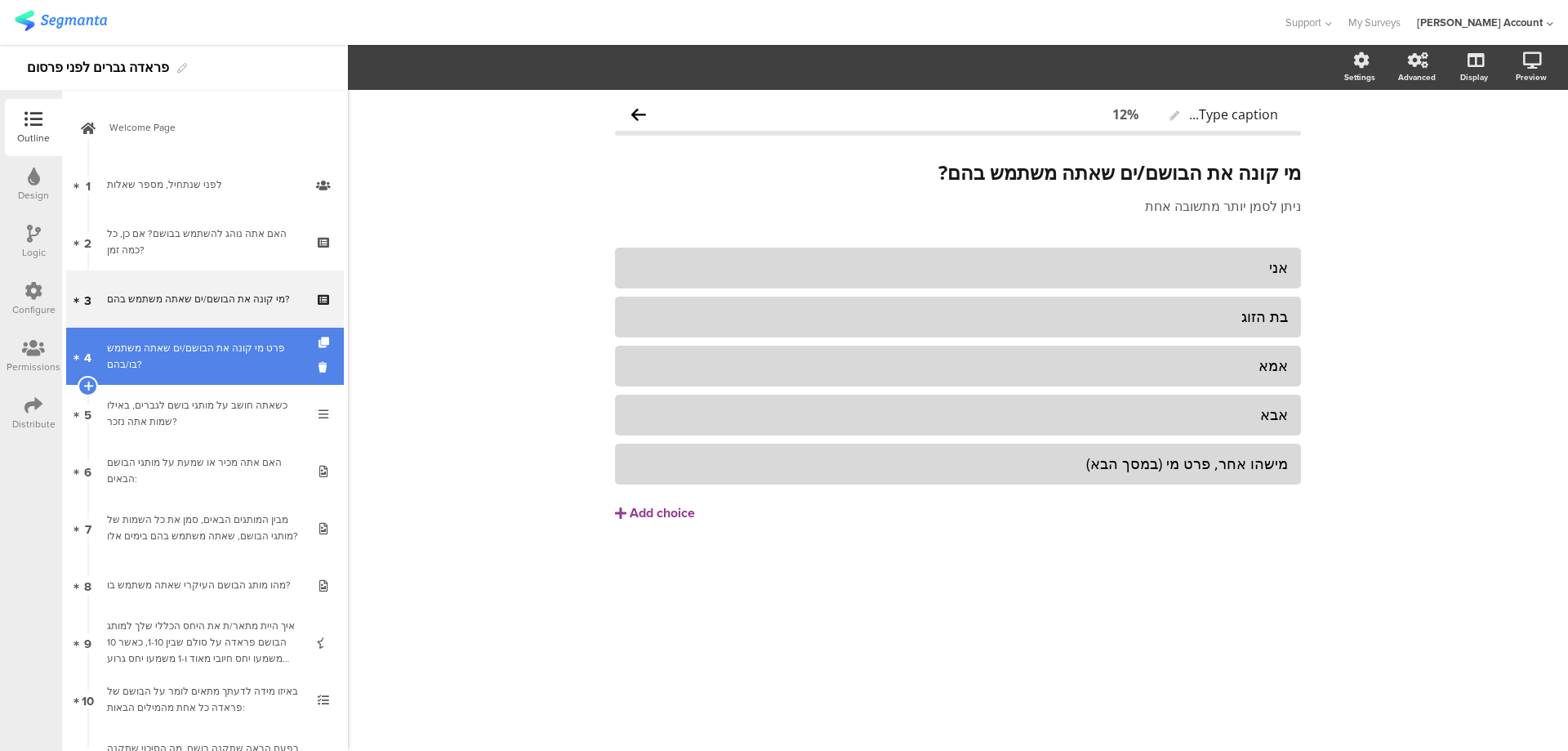
click at [270, 345] on div "פרט מי קונה את הבושם/ים שאתה משתמש בו/בהם?" at bounding box center [208, 357] width 201 height 33
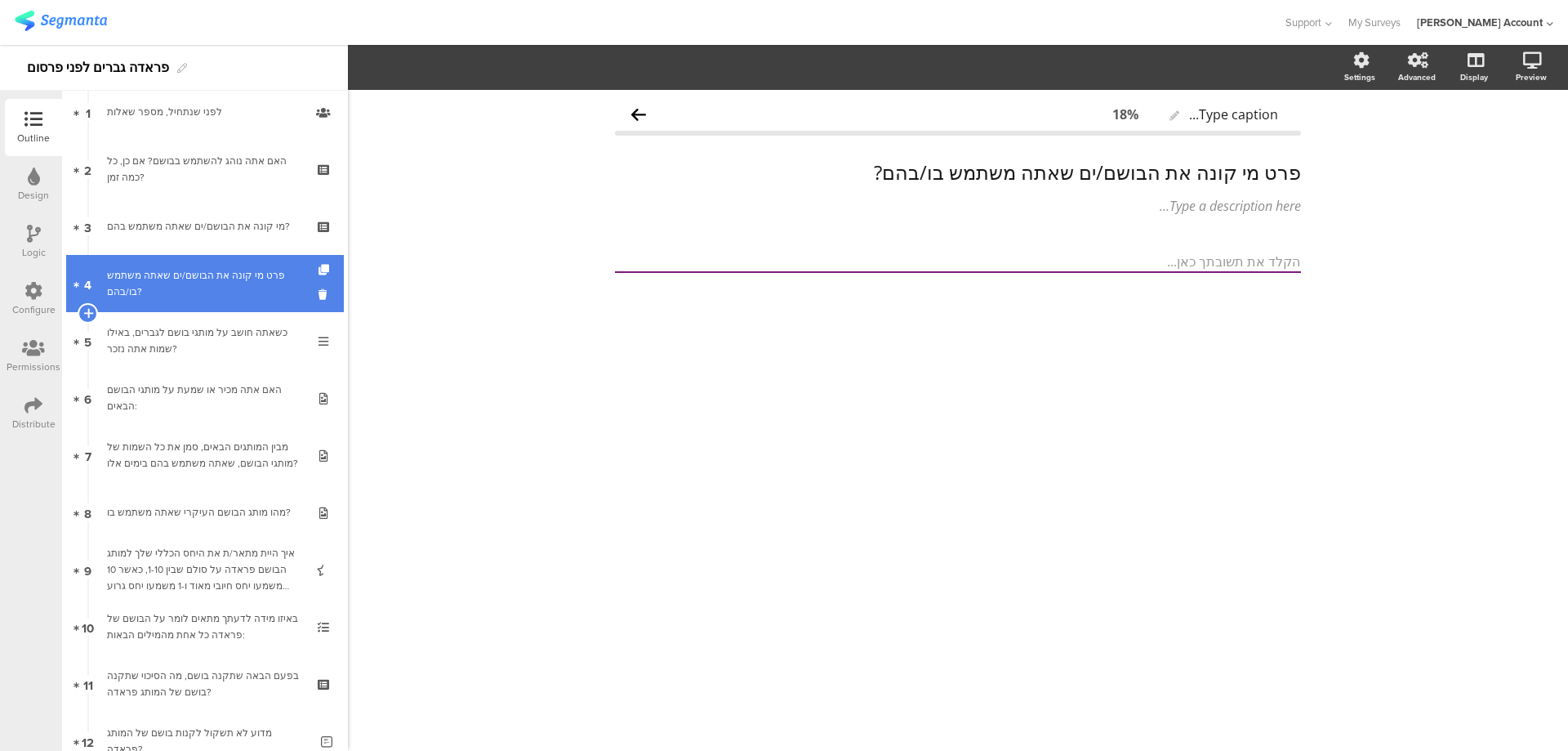
scroll to position [109, 0]
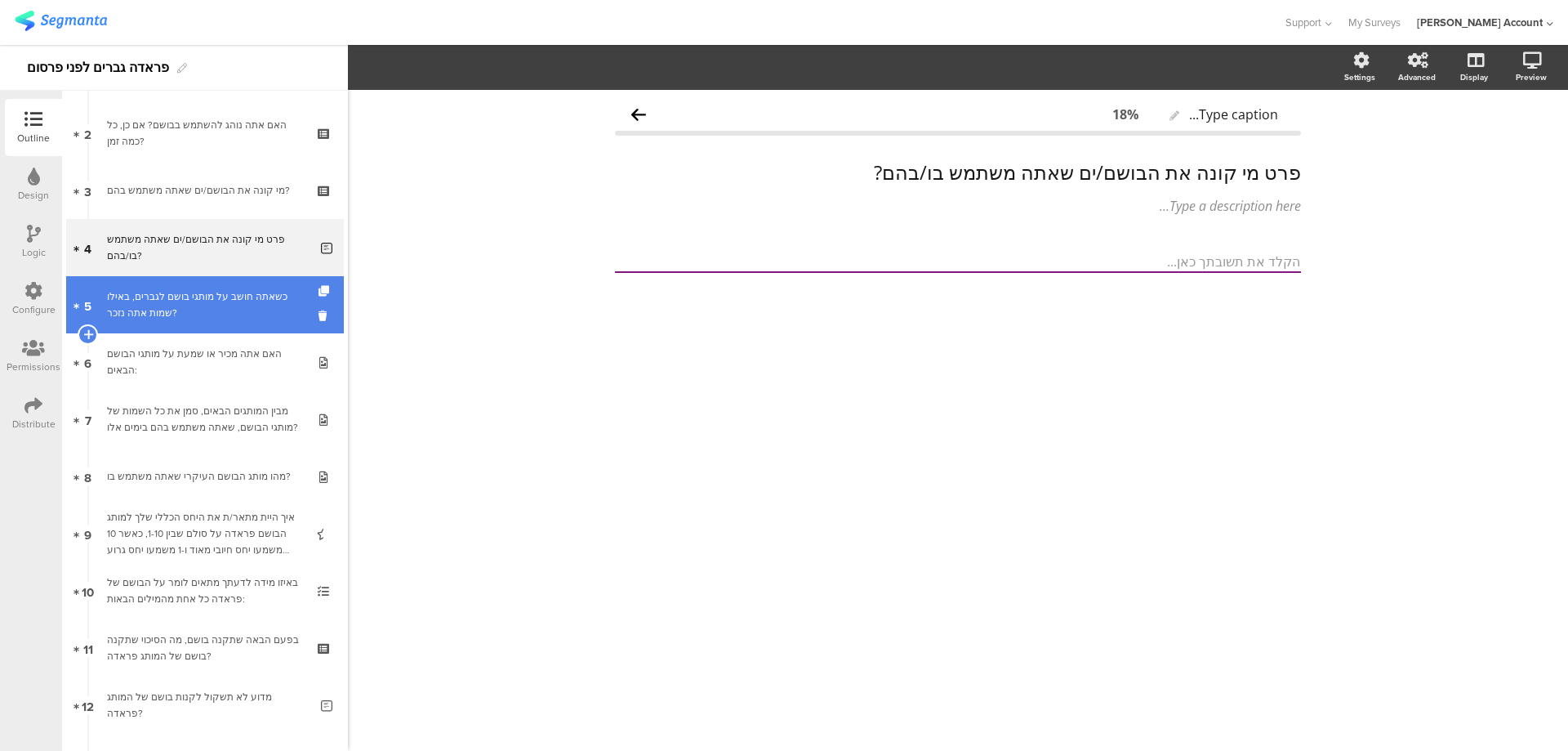
click at [276, 297] on div "כשאתה חושב על מותגי בושם לגברים, באילו שמות אתה נזכר?" at bounding box center [204, 305] width 195 height 33
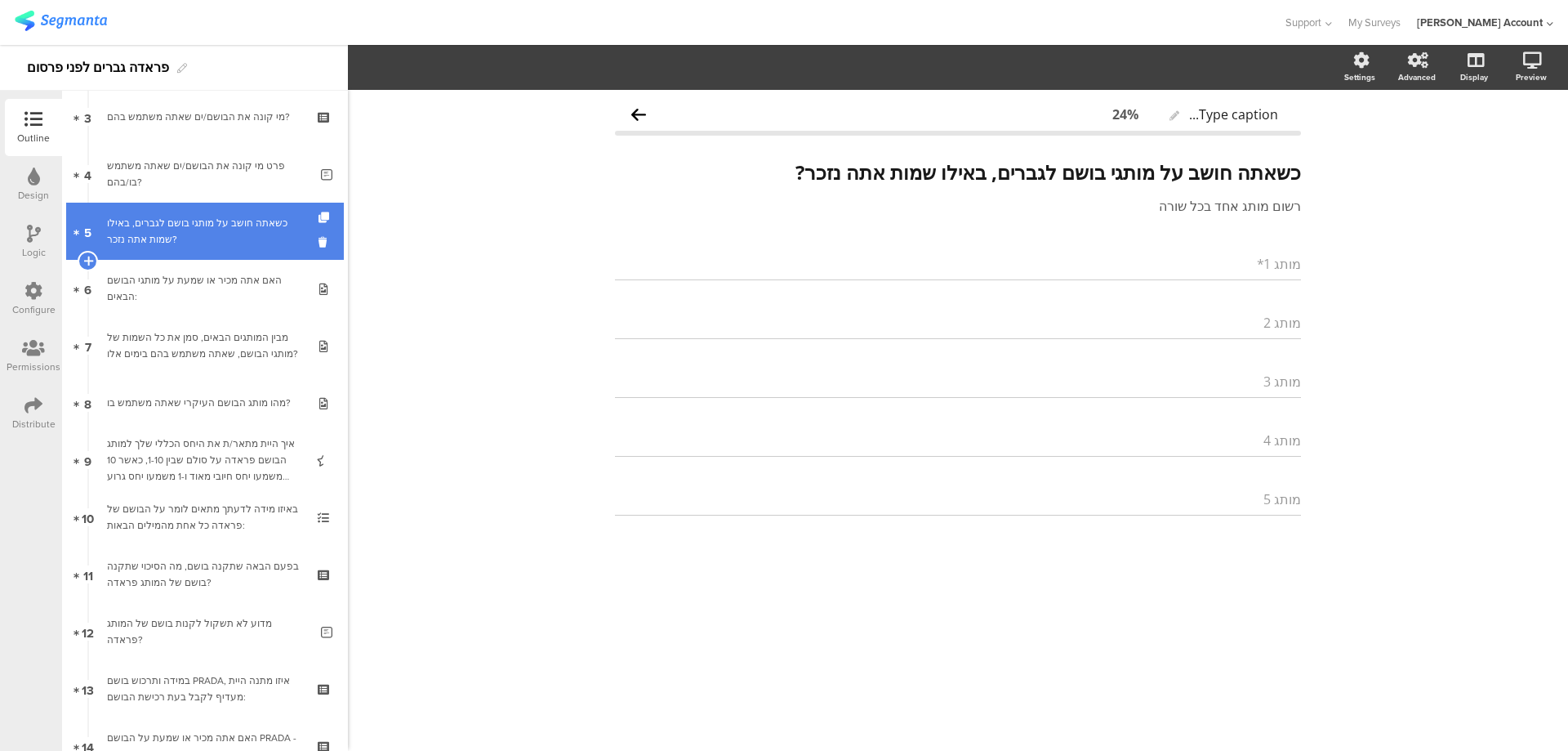
scroll to position [218, 0]
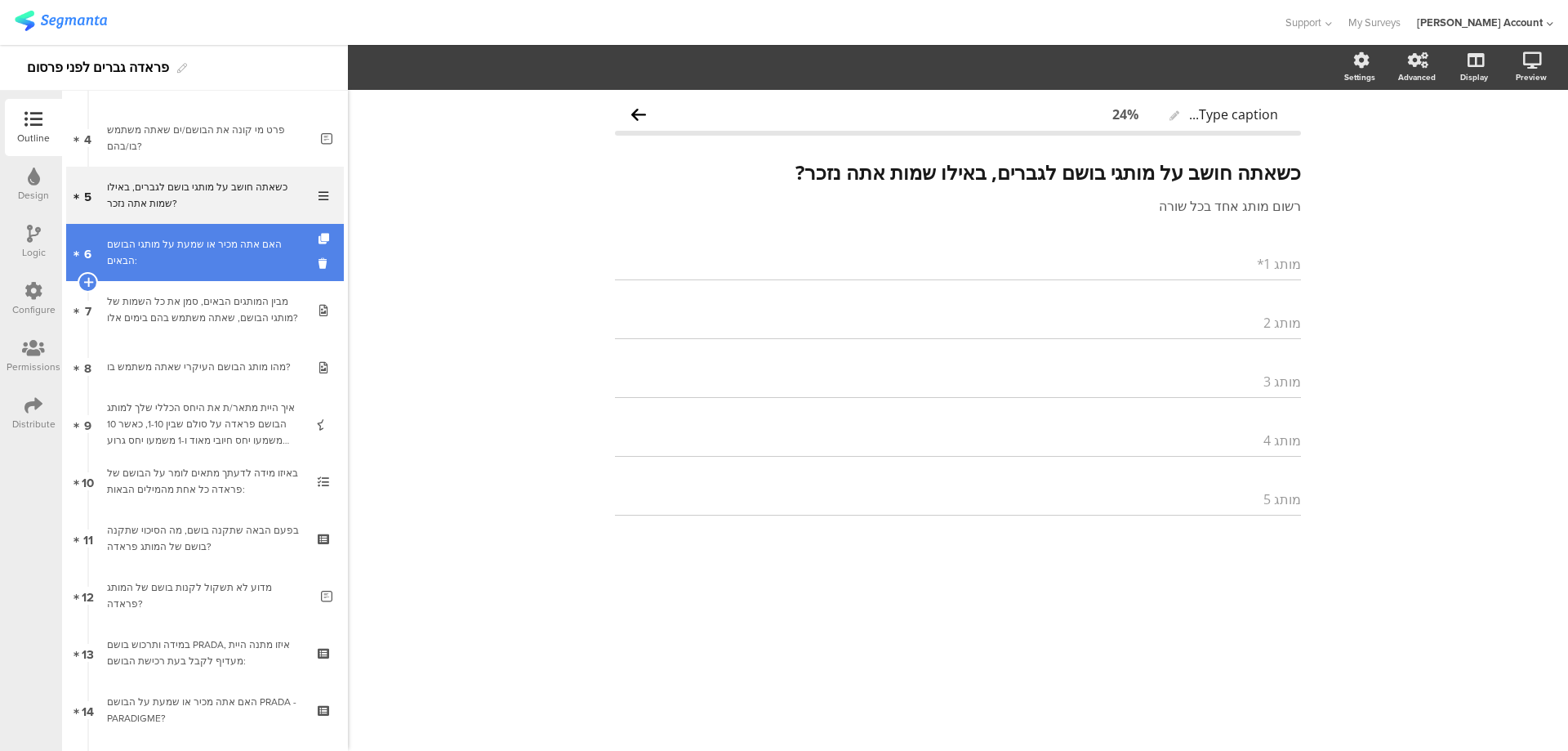
click at [282, 251] on div "האם אתה מכיר או שמעת על מותגי הבושם הבאים:" at bounding box center [204, 252] width 195 height 33
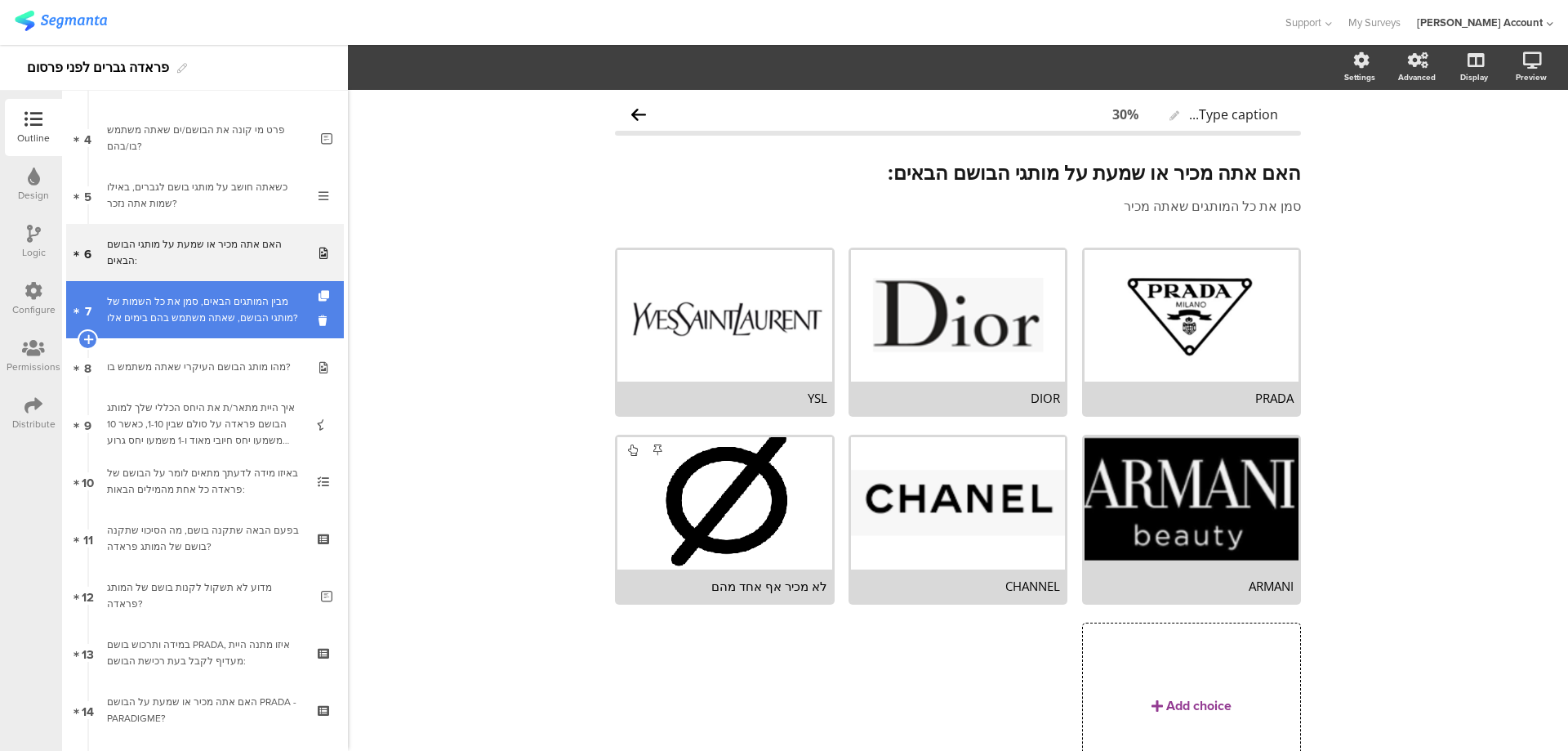
click at [265, 299] on div "מבין המותגים הבאים, סמן את כל השמות של מותגי הבושם, שאתה משתמש בהם בימים אלו?" at bounding box center [204, 310] width 195 height 33
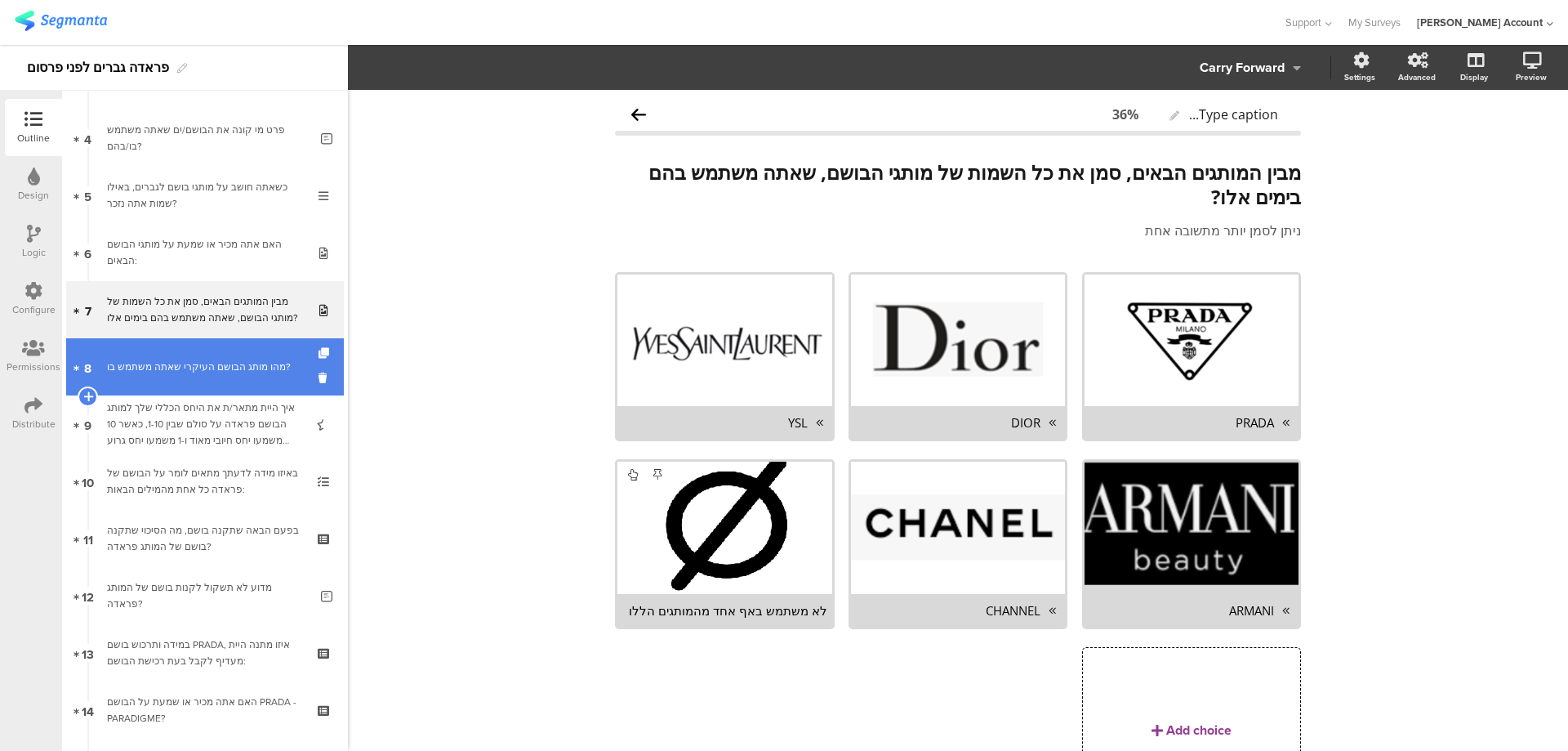
click at [255, 357] on link "8 מהו מותג הבושם העיקרי שאתה משתמש בו?" at bounding box center [205, 367] width 278 height 57
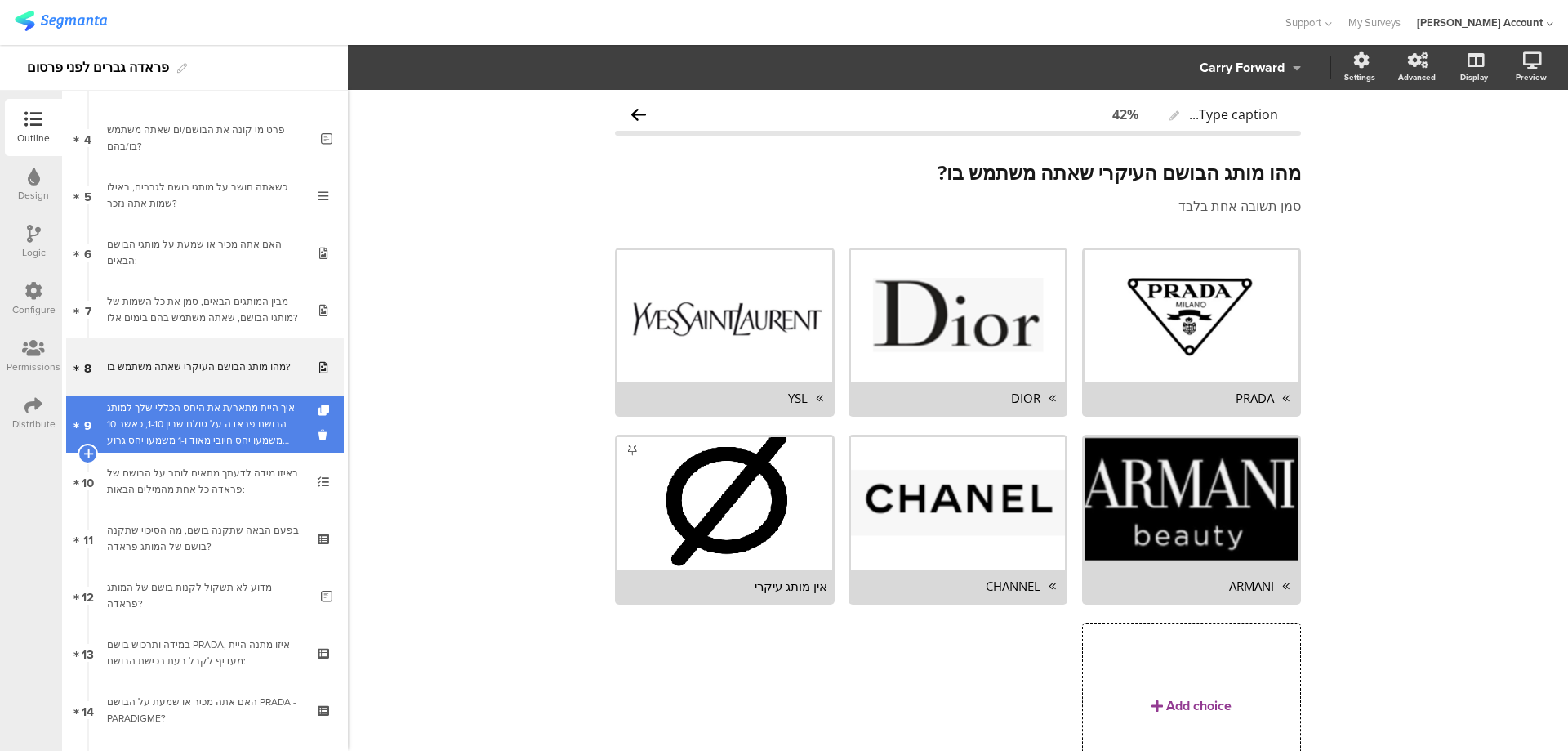
click at [246, 412] on div "איך היית מתאר/ת את היחס הכללי שלך למותג הבושם פראדה על סולם שבין 1-10, כאשר 10 …" at bounding box center [204, 424] width 195 height 49
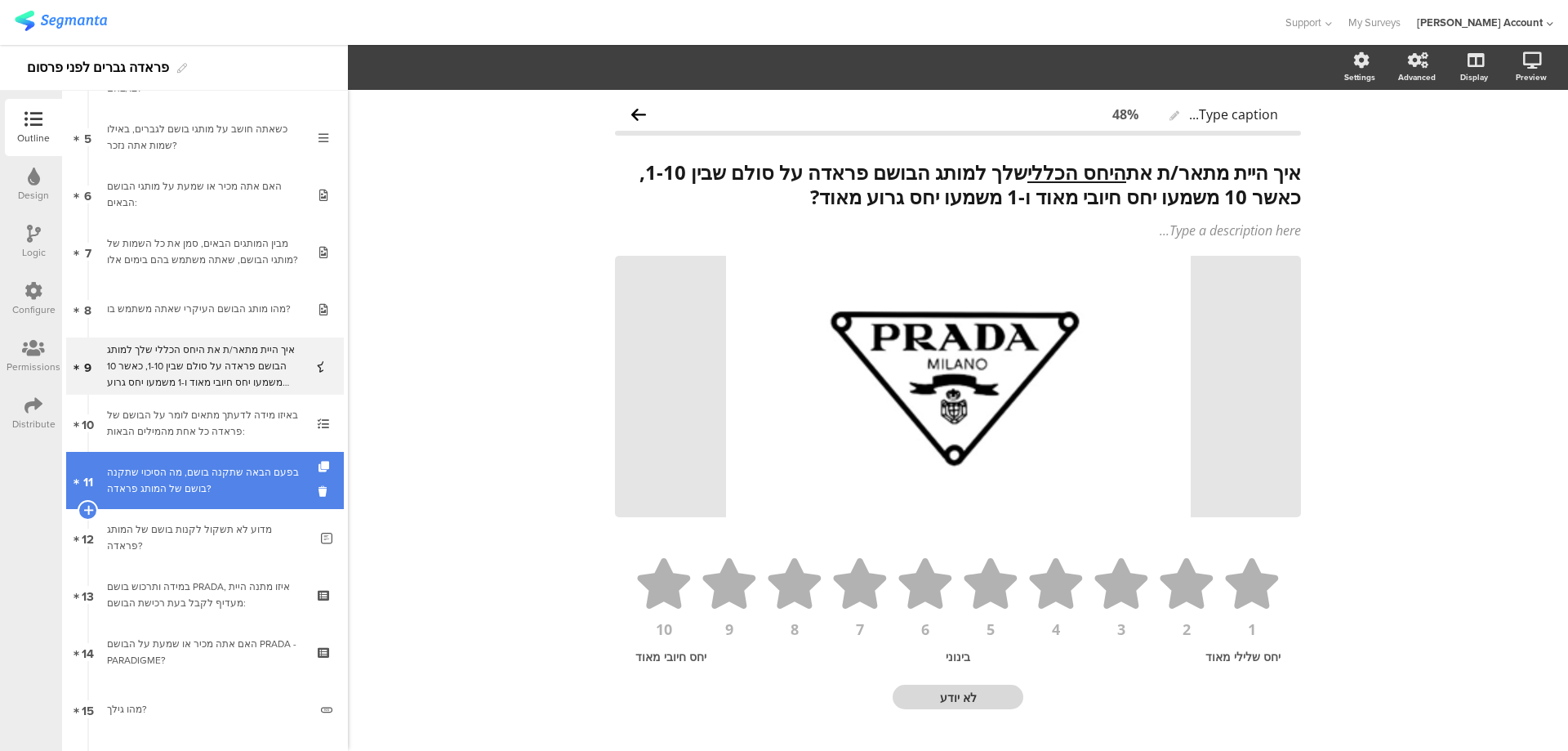
scroll to position [326, 0]
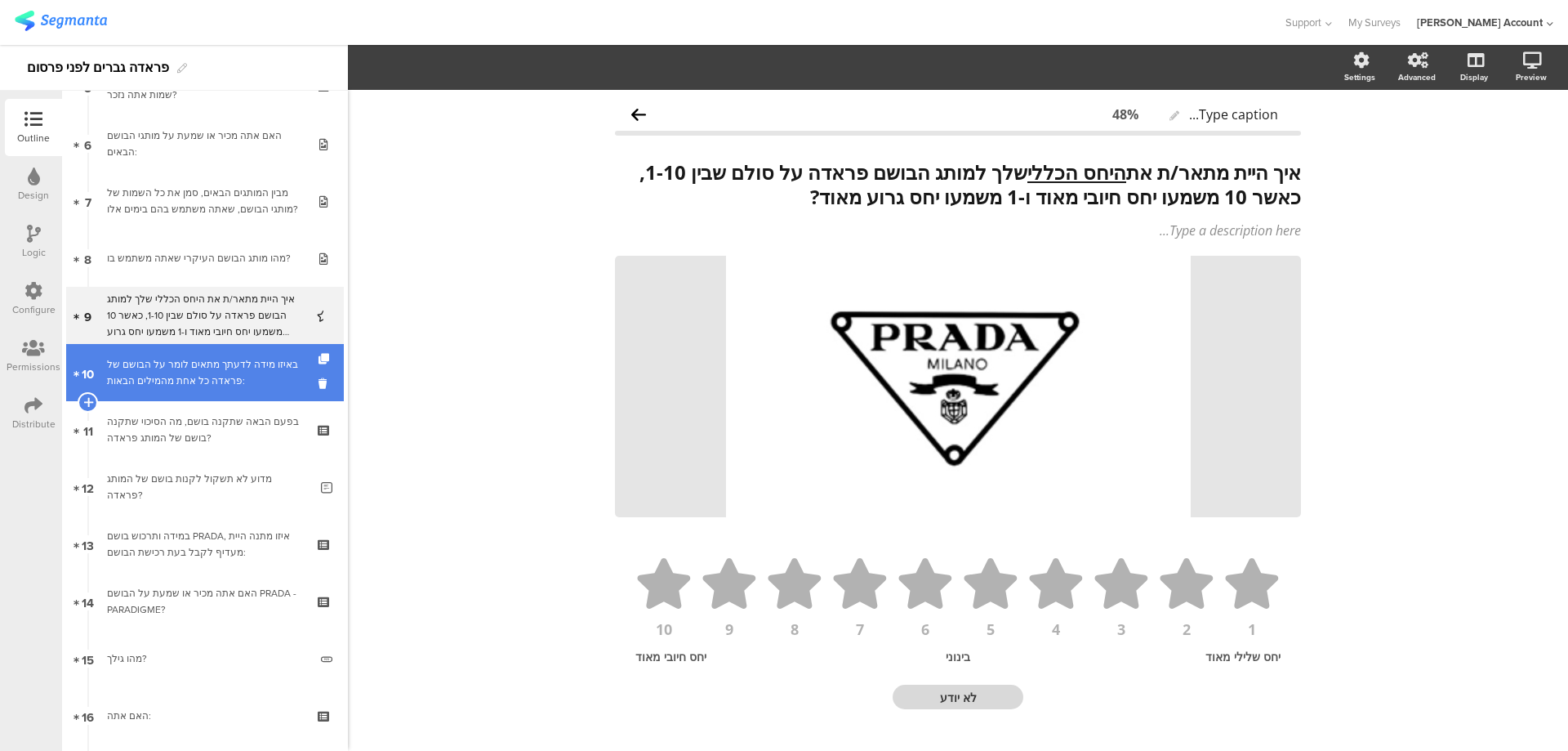
click at [266, 356] on link "10 באיזו מידה לדעתך מתאים לומר על הבושם של פראדה כל אחת מהמילים הבאות:" at bounding box center [205, 372] width 278 height 57
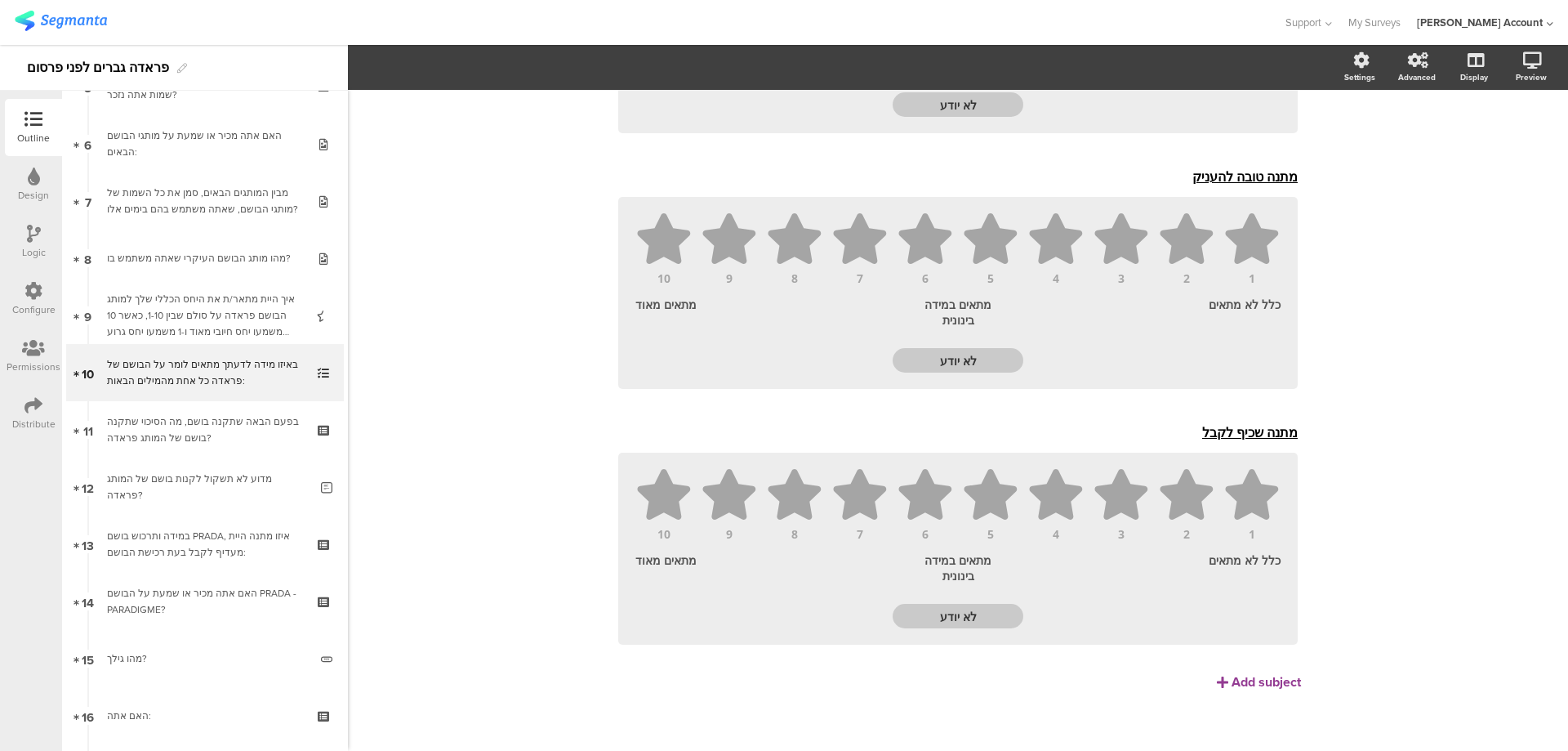
scroll to position [2416, 0]
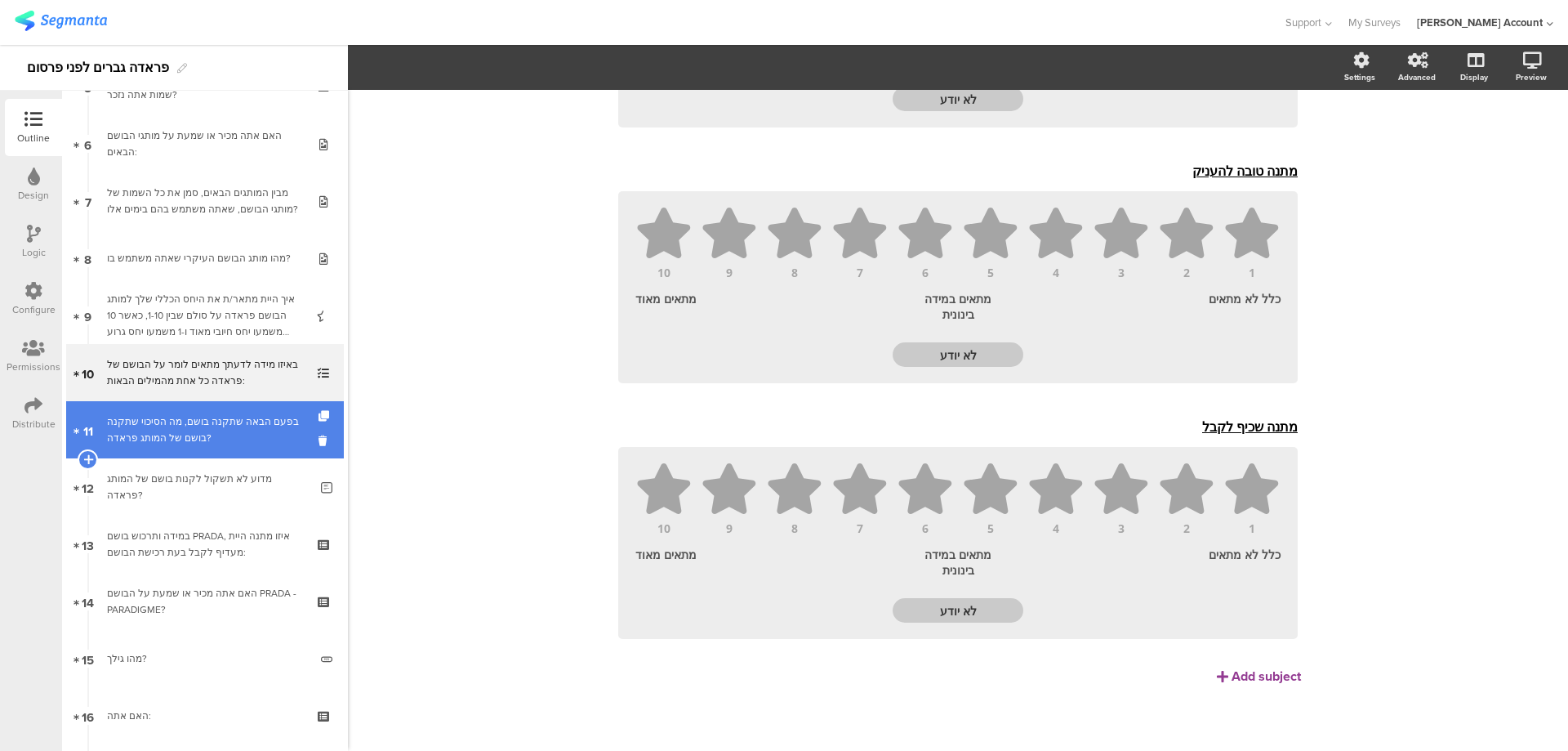
click at [223, 428] on div "בפעם הבאה שתקנה בושם, מה הסיכוי שתקנה בושם של המותג פראדה?" at bounding box center [204, 430] width 195 height 33
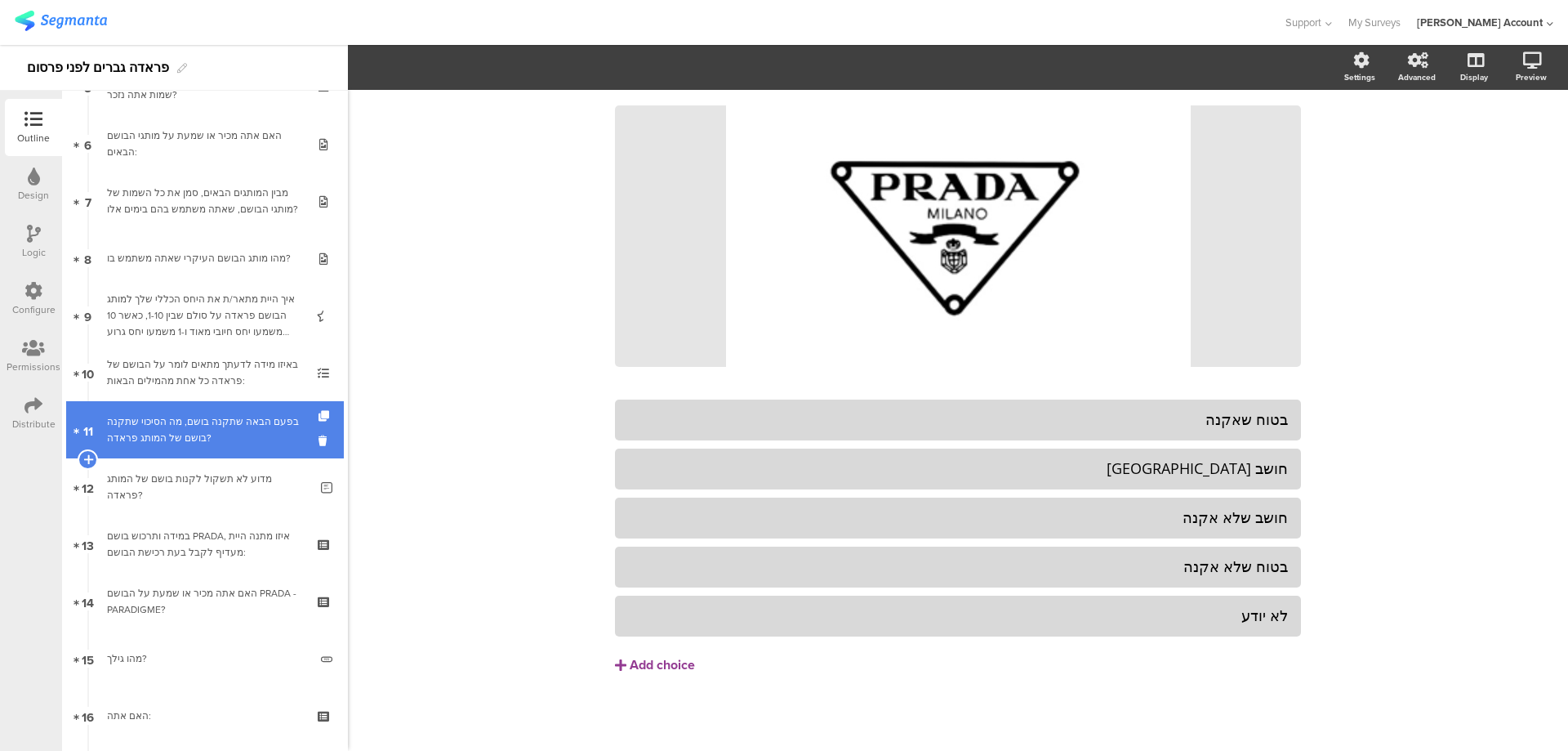
scroll to position [126, 0]
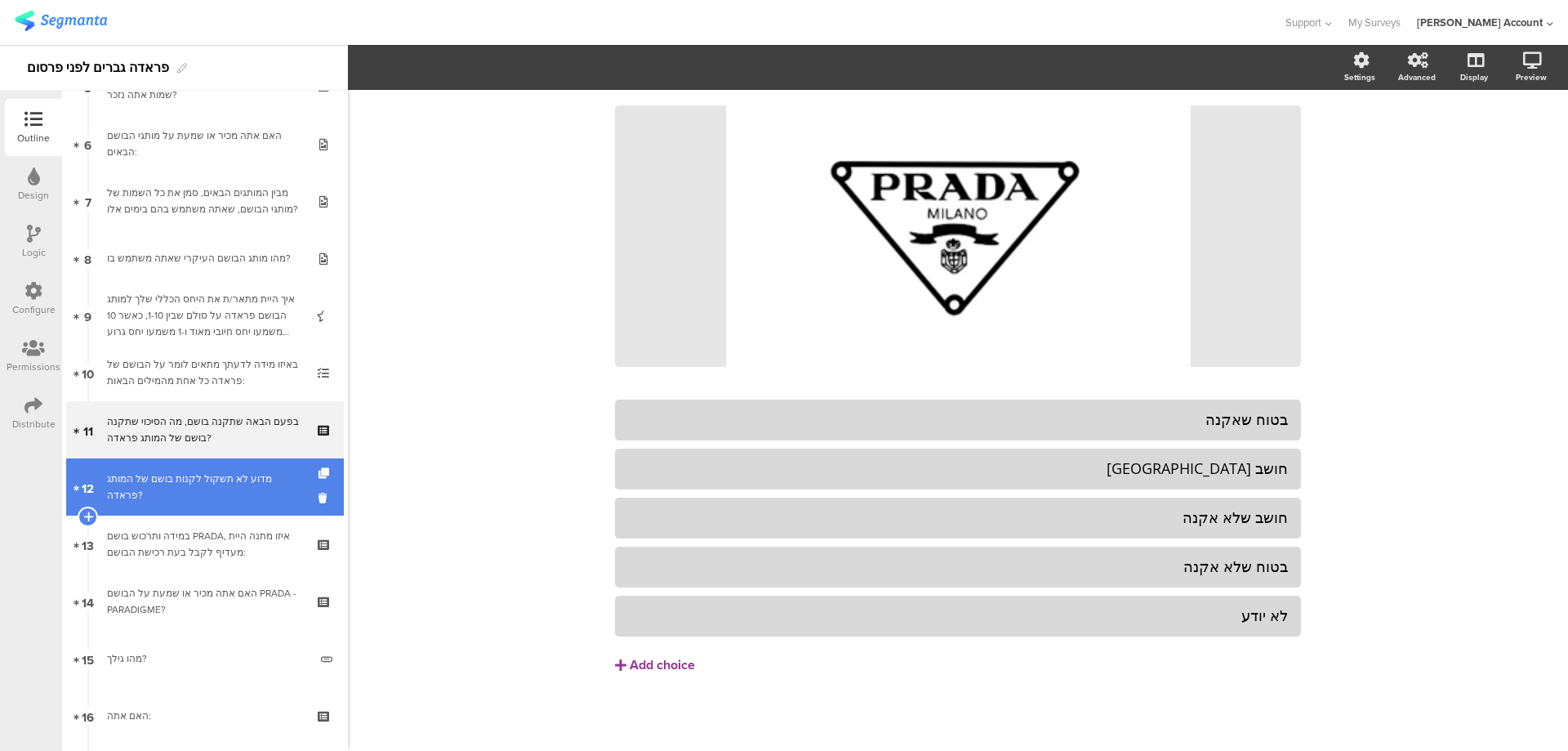
click at [245, 485] on div "מדוע לא תשקול לקנות בושם של המותג פראדה?" at bounding box center [208, 487] width 201 height 33
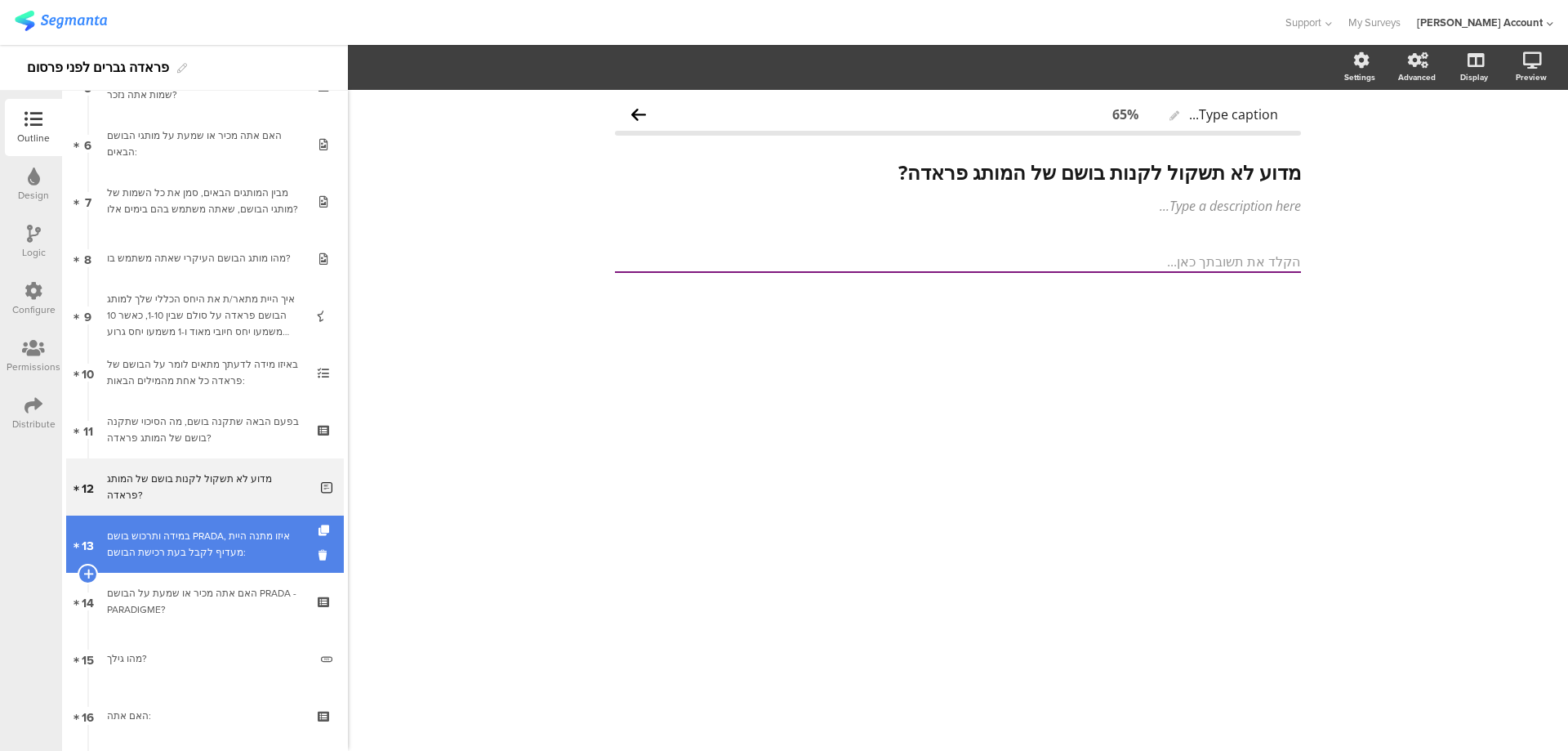
click at [250, 549] on div "במידה ותרכוש בושם PRADA, איזו מתנה היית מעדיף לקבל בעת רכישת הבושם:" at bounding box center [204, 544] width 195 height 33
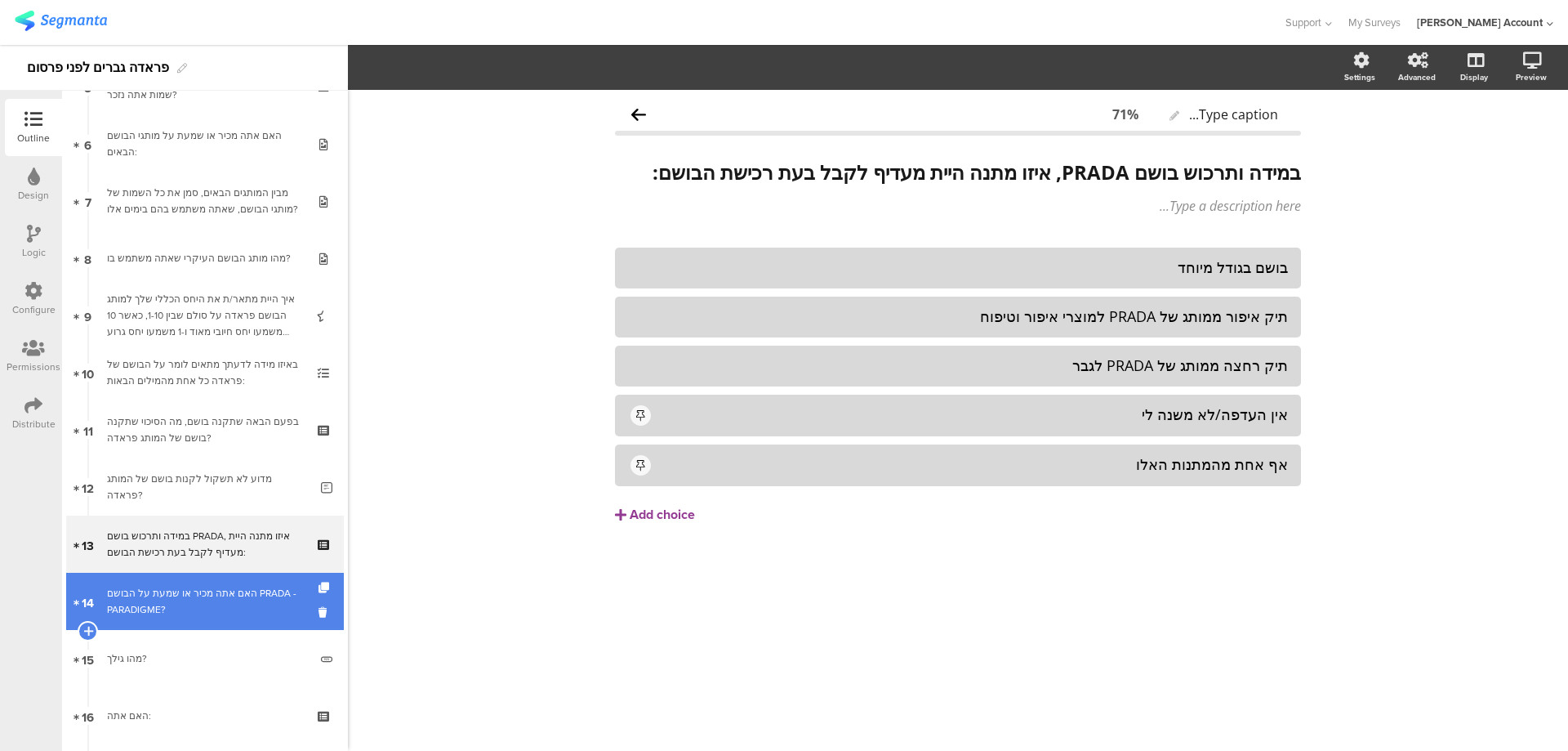
click at [241, 601] on div "האם אתה מכיר או שמעת על הבושם PRADA - PARADIGME?" at bounding box center [204, 601] width 195 height 33
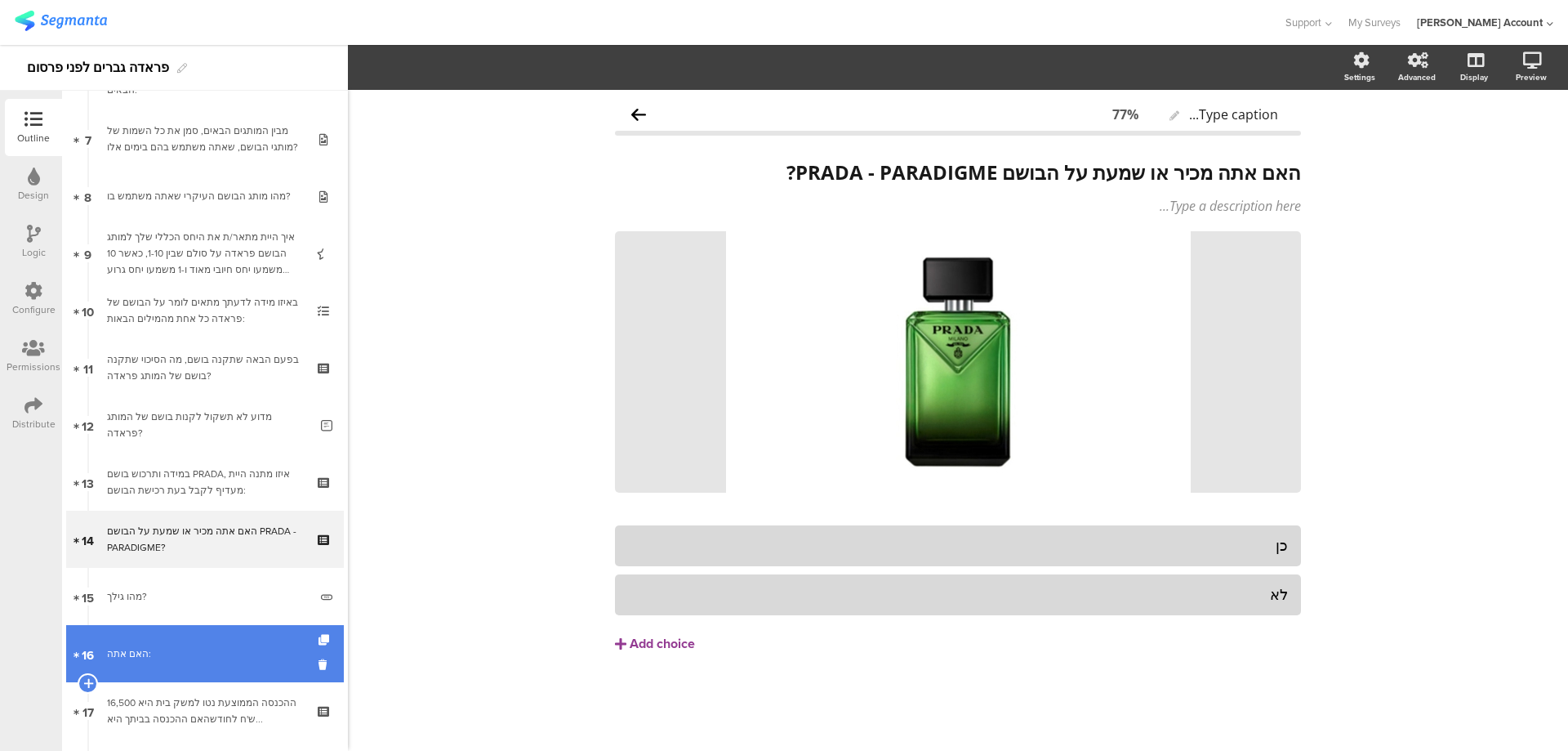
scroll to position [436, 0]
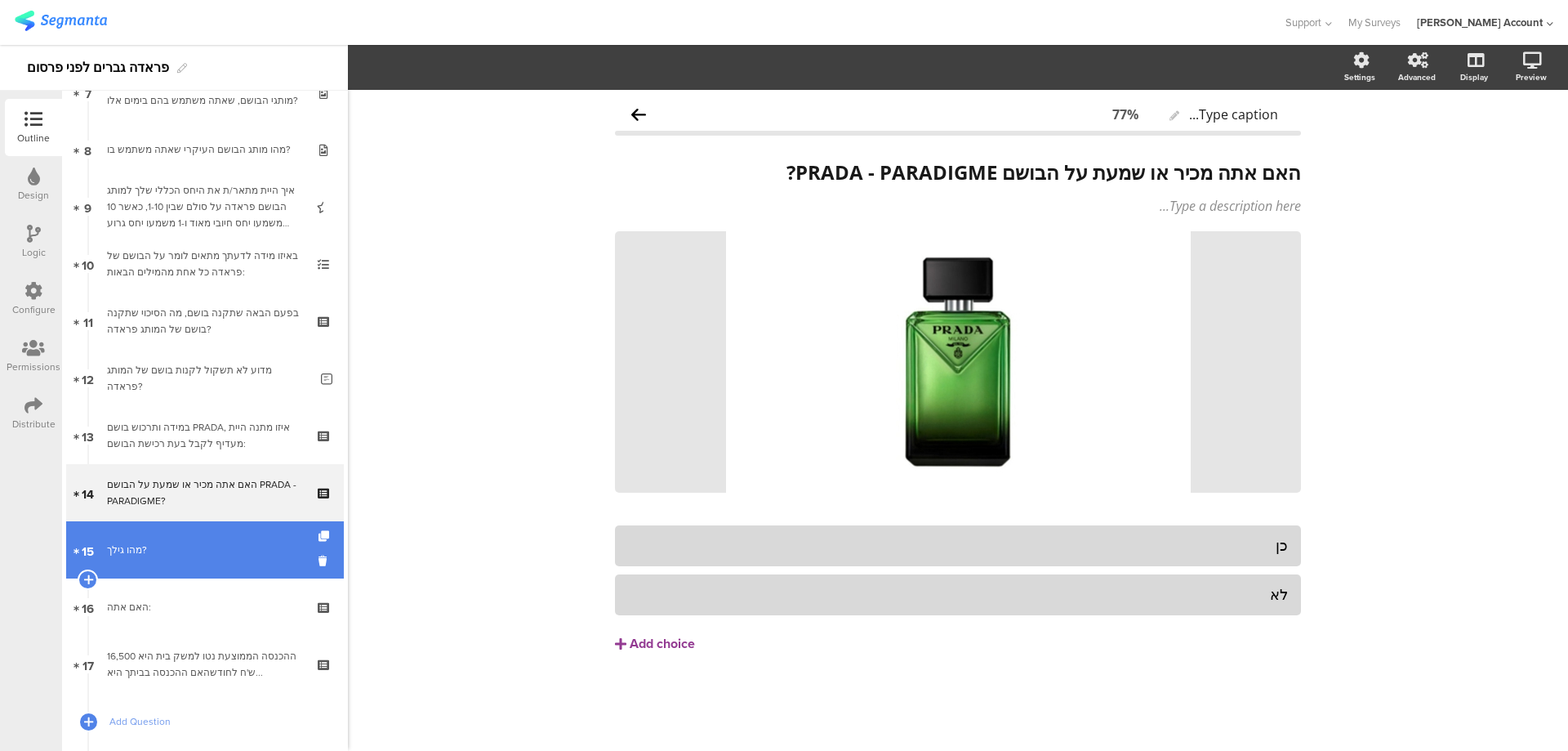
click at [243, 555] on div "מהו גילך?" at bounding box center [208, 549] width 201 height 16
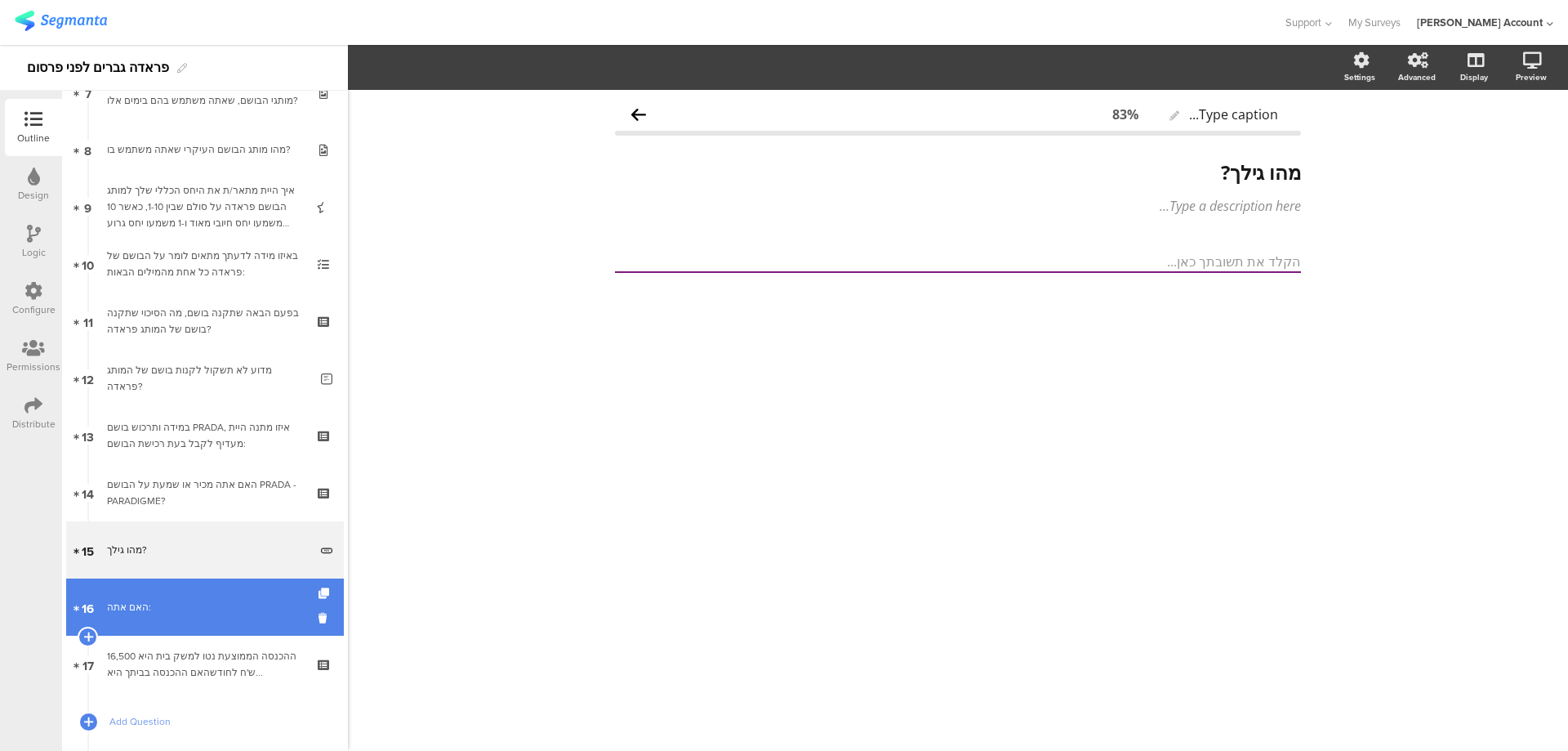
click at [232, 607] on div "האם אתה:" at bounding box center [204, 606] width 195 height 16
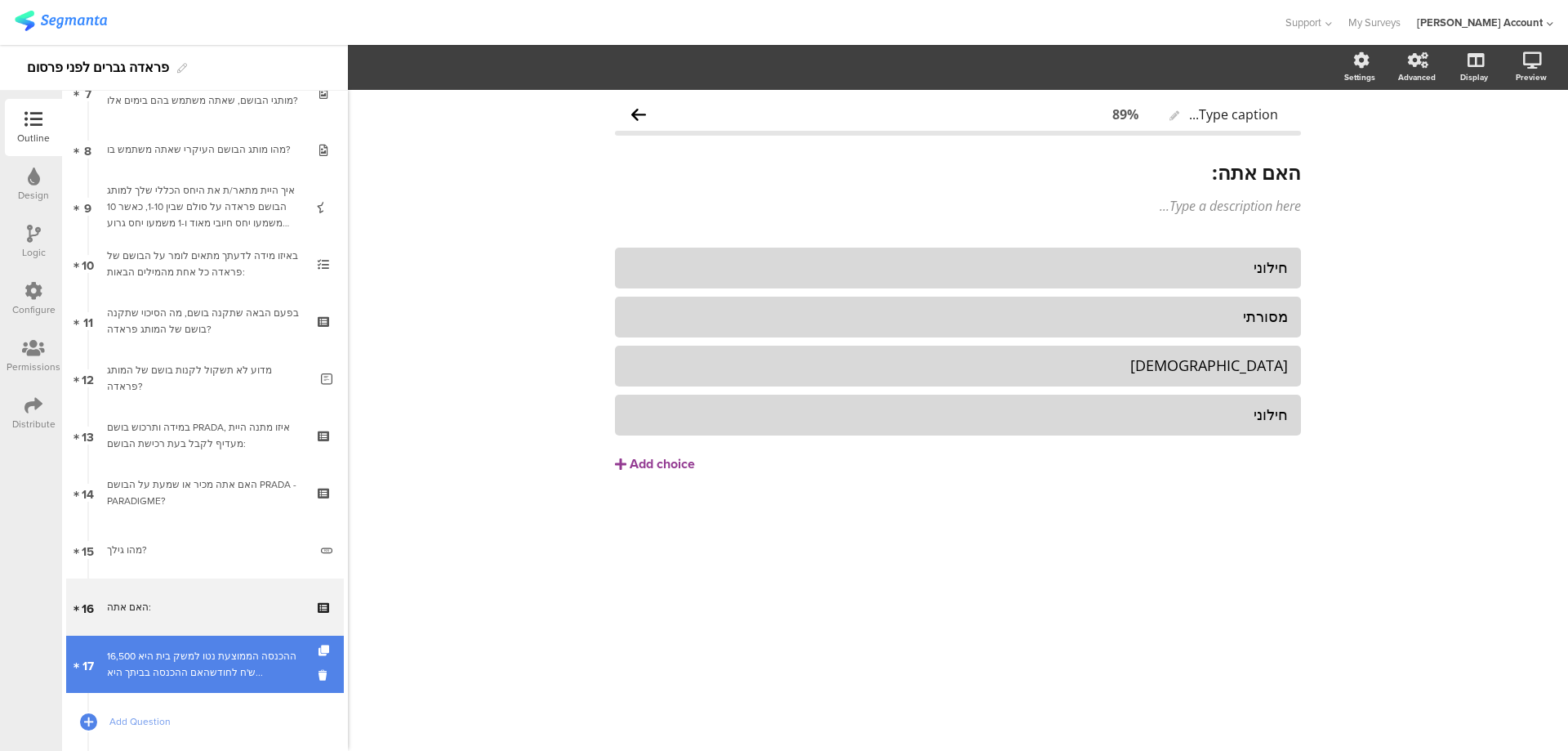
click at [224, 670] on div "ההכנסה הממוצעת נטו למשק בית היא 16,500 ש'ח לחודשהאם ההכנסה בביתך היא..." at bounding box center [204, 664] width 195 height 33
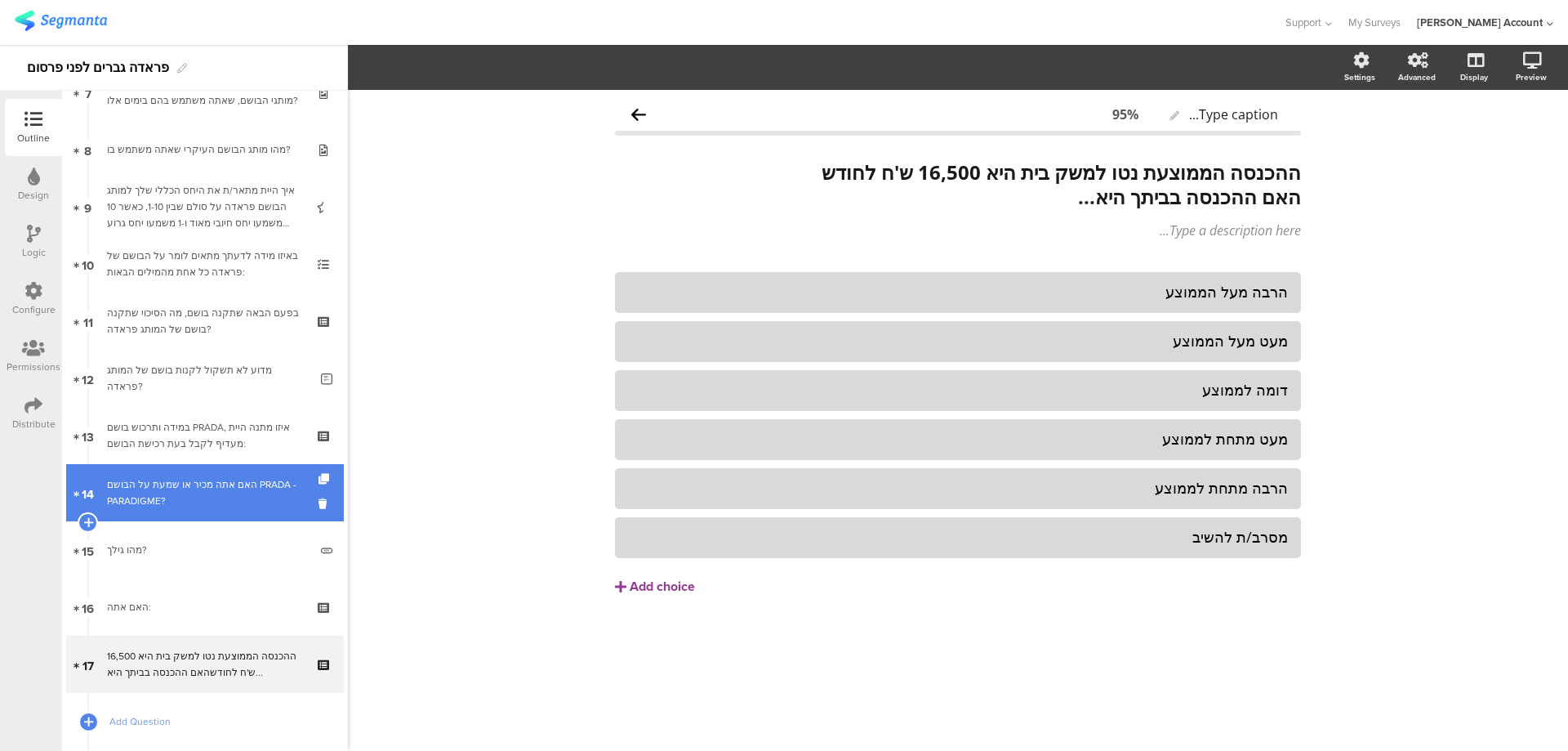
click at [214, 505] on div "האם אתה מכיר או שמעת על הבושם PRADA - PARADIGME?" at bounding box center [204, 493] width 195 height 33
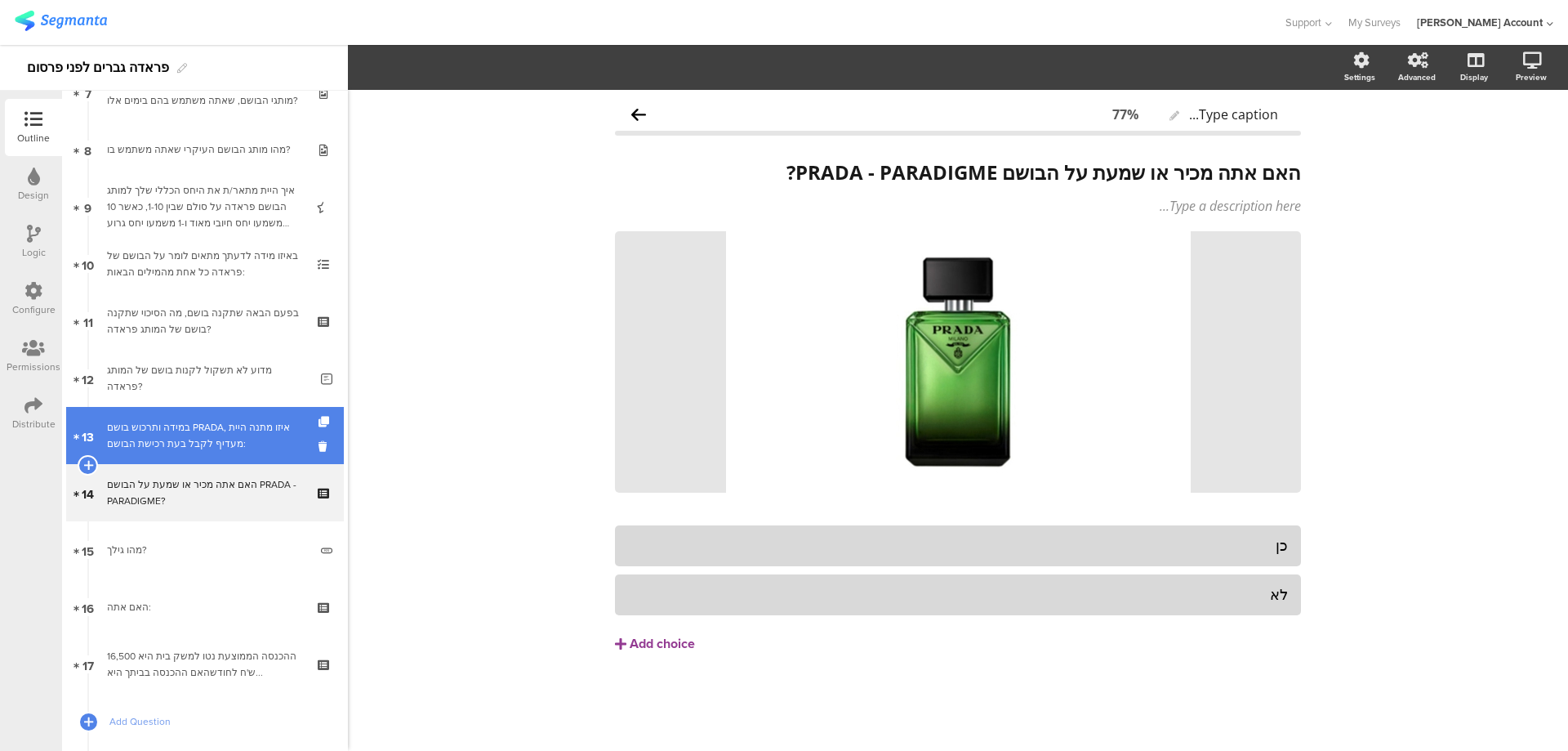
click at [231, 439] on div "במידה ותרכוש בושם PRADA, איזו מתנה היית מעדיף לקבל בעת רכישת הבושם:" at bounding box center [204, 436] width 195 height 33
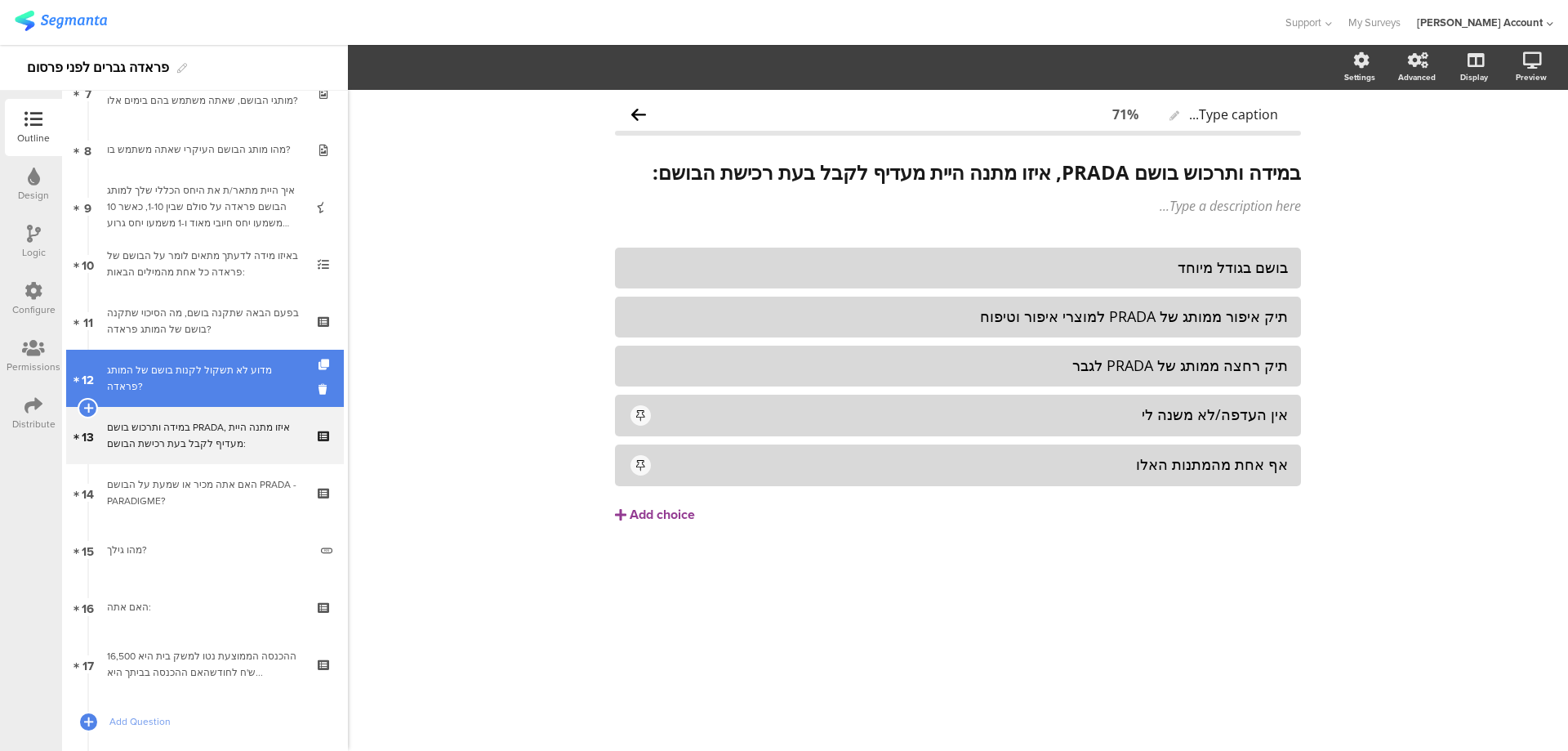
click at [241, 387] on link "12 מדוע לא תשקול לקנות בושם של המותג פראדה?" at bounding box center [205, 378] width 278 height 57
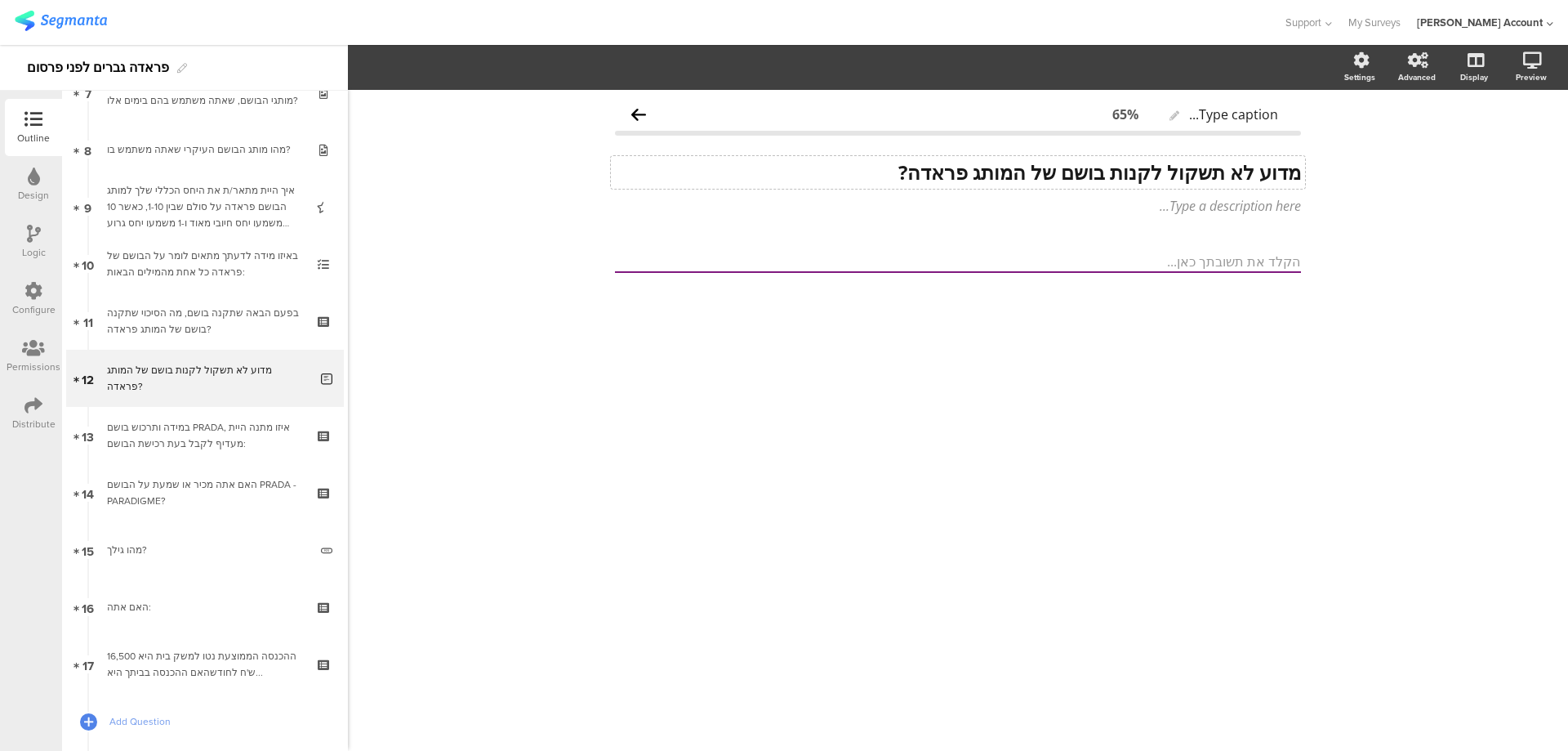
click at [965, 172] on div "מדוע לא תשקול לקנות בושם של המותג פראדה? מדוע לא תשקול לקנות בושם של המותג פראד…" at bounding box center [958, 172] width 694 height 33
click at [965, 172] on strong "מדוע לא תשקול לקנות בושם של המותג פראדה?" at bounding box center [1100, 171] width 403 height 27
click at [917, 171] on strong "מדוע לא תשקול לקנות בושם של המותגפראדה" at bounding box center [1107, 171] width 389 height 27
drag, startPoint x: 1023, startPoint y: 175, endPoint x: 907, endPoint y: 166, distance: 116.3
click at [907, 166] on p "מדוע לא תשקול לקנות בושם של המותגפראדה ?" at bounding box center [958, 172] width 686 height 24
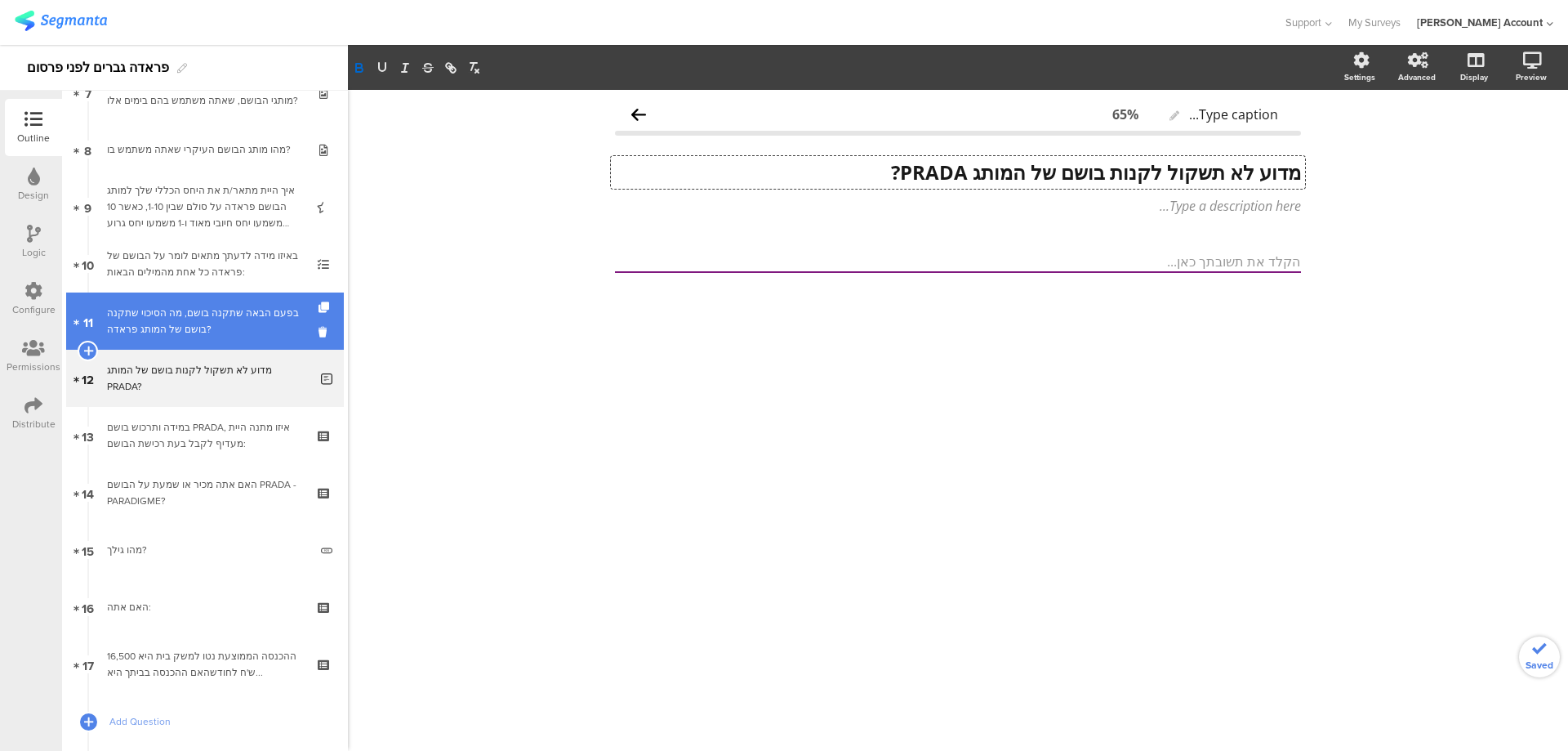
click at [205, 319] on div "בפעם הבאה שתקנה בושם, מה הסיכוי שתקנה בושם של המותג פראדה?" at bounding box center [204, 321] width 195 height 33
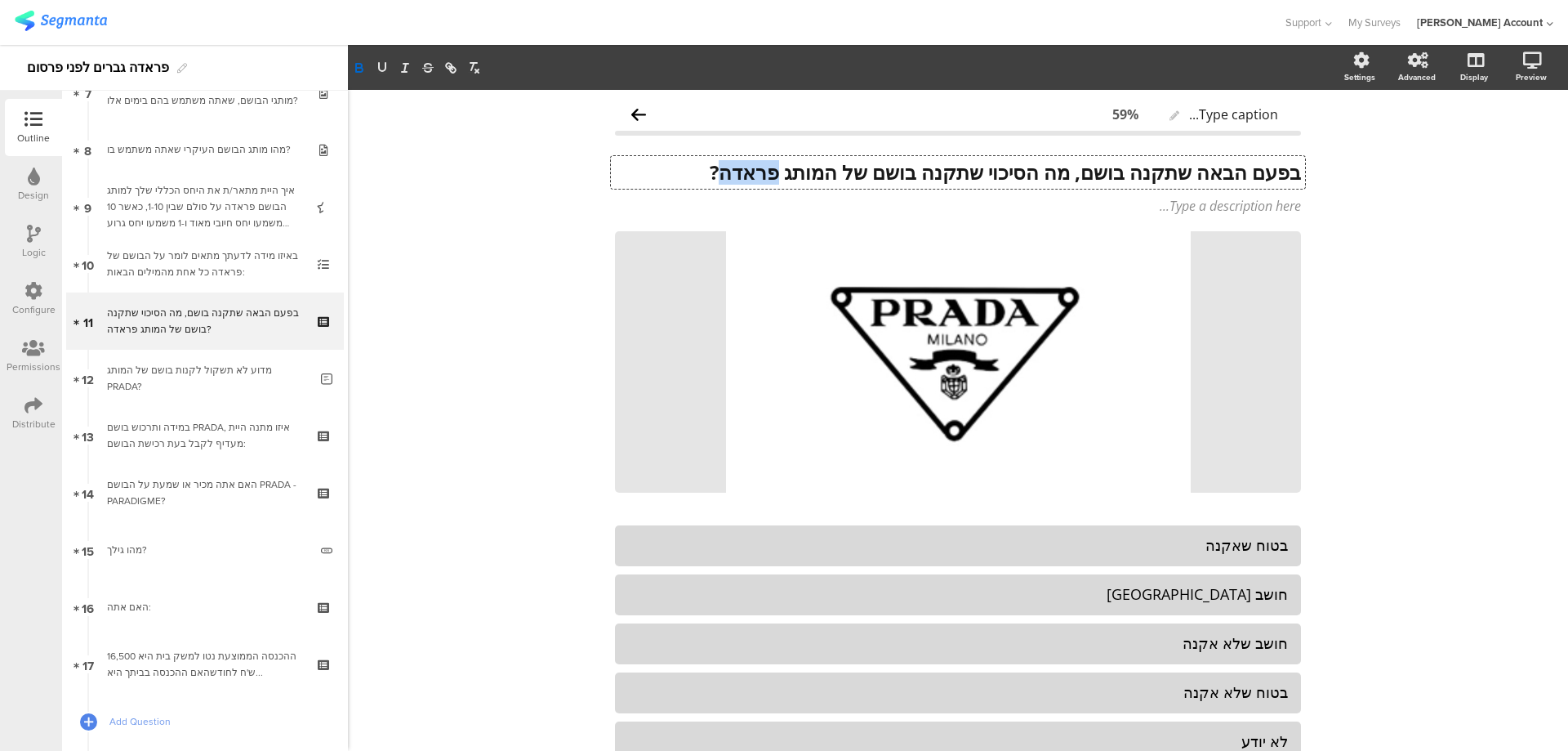
drag, startPoint x: 760, startPoint y: 175, endPoint x: 700, endPoint y: 173, distance: 60.0
click at [700, 173] on div "בפעם הבאה שתקנה בושם, מה הסיכוי שתקנה בושם של המותג פראדה? בפעם הבאה שתקנה בושם…" at bounding box center [958, 172] width 694 height 33
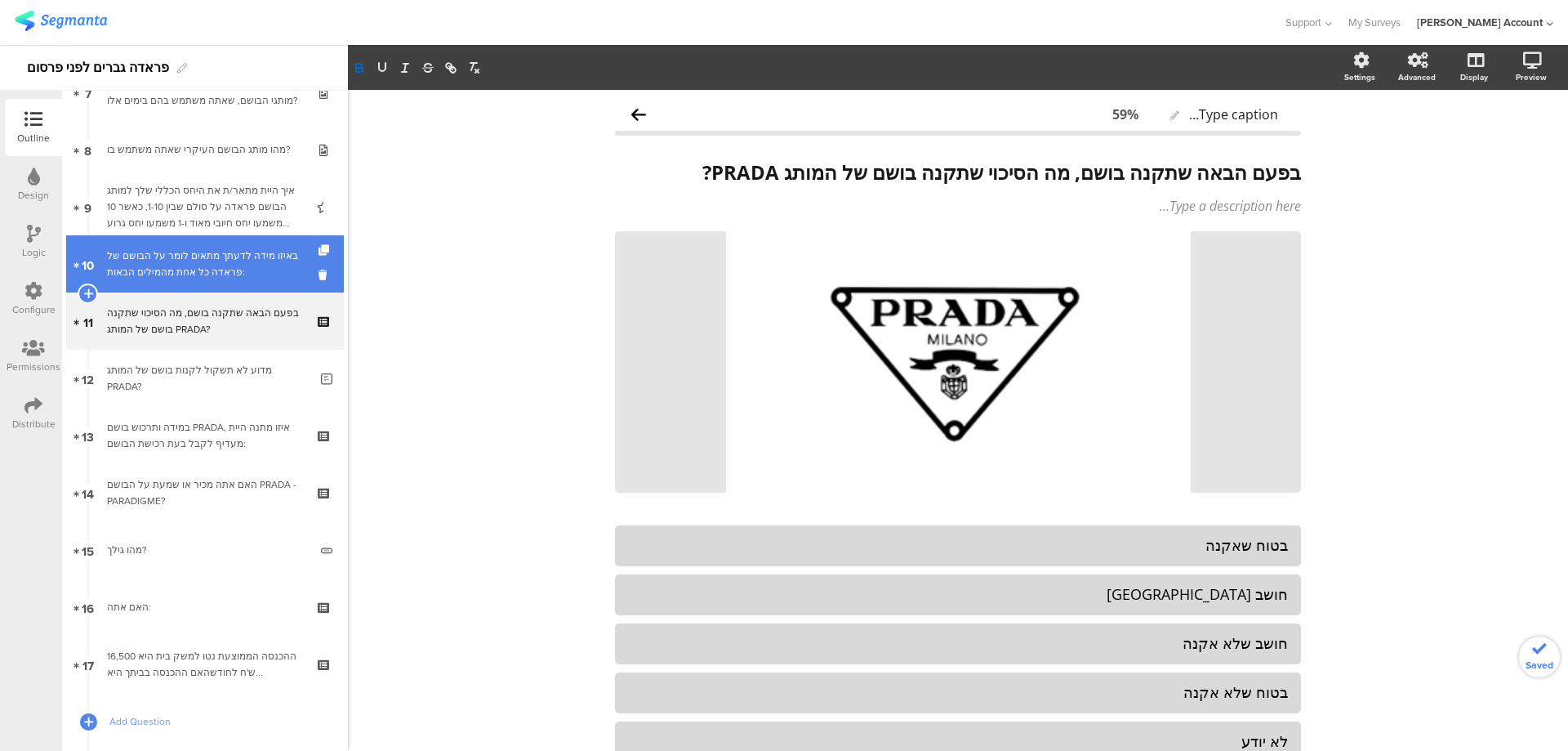
click at [220, 253] on div "באיזו מידה לדעתך מתאים לומר על הבושם של פראדה כל אחת מהמילים הבאות:" at bounding box center [204, 264] width 195 height 33
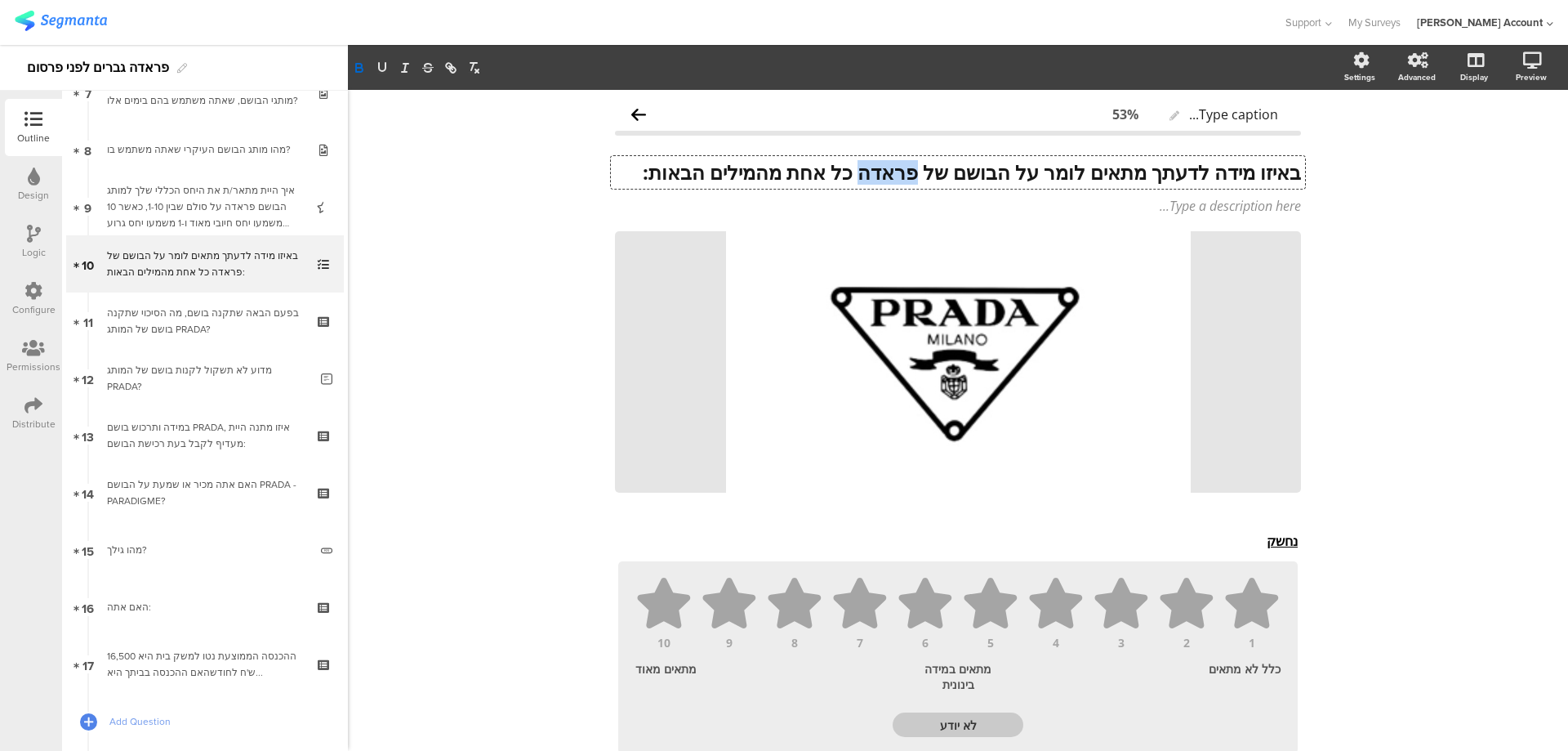
drag, startPoint x: 848, startPoint y: 171, endPoint x: 904, endPoint y: 171, distance: 56.0
click at [904, 171] on div "באיזו מידה לדעתך מתאים לומר על הבושם של פראדה כל אחת מהמילים הבאות: באיזו מידה …" at bounding box center [958, 172] width 694 height 33
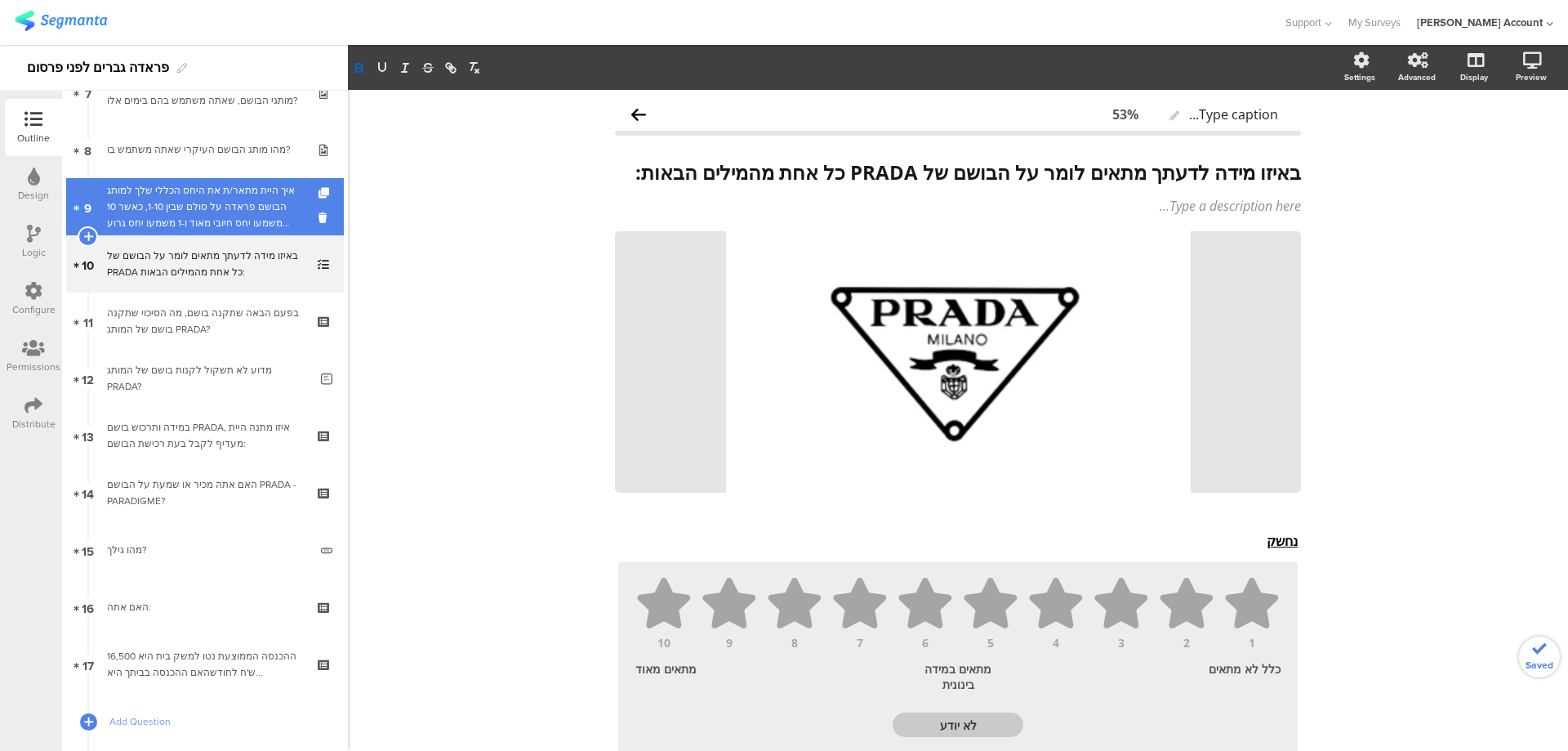
click at [257, 211] on div "איך היית מתאר/ת את היחס הכללי שלך למותג הבושם פראדה על סולם שבין 1-10, כאשר 10 …" at bounding box center [204, 207] width 195 height 49
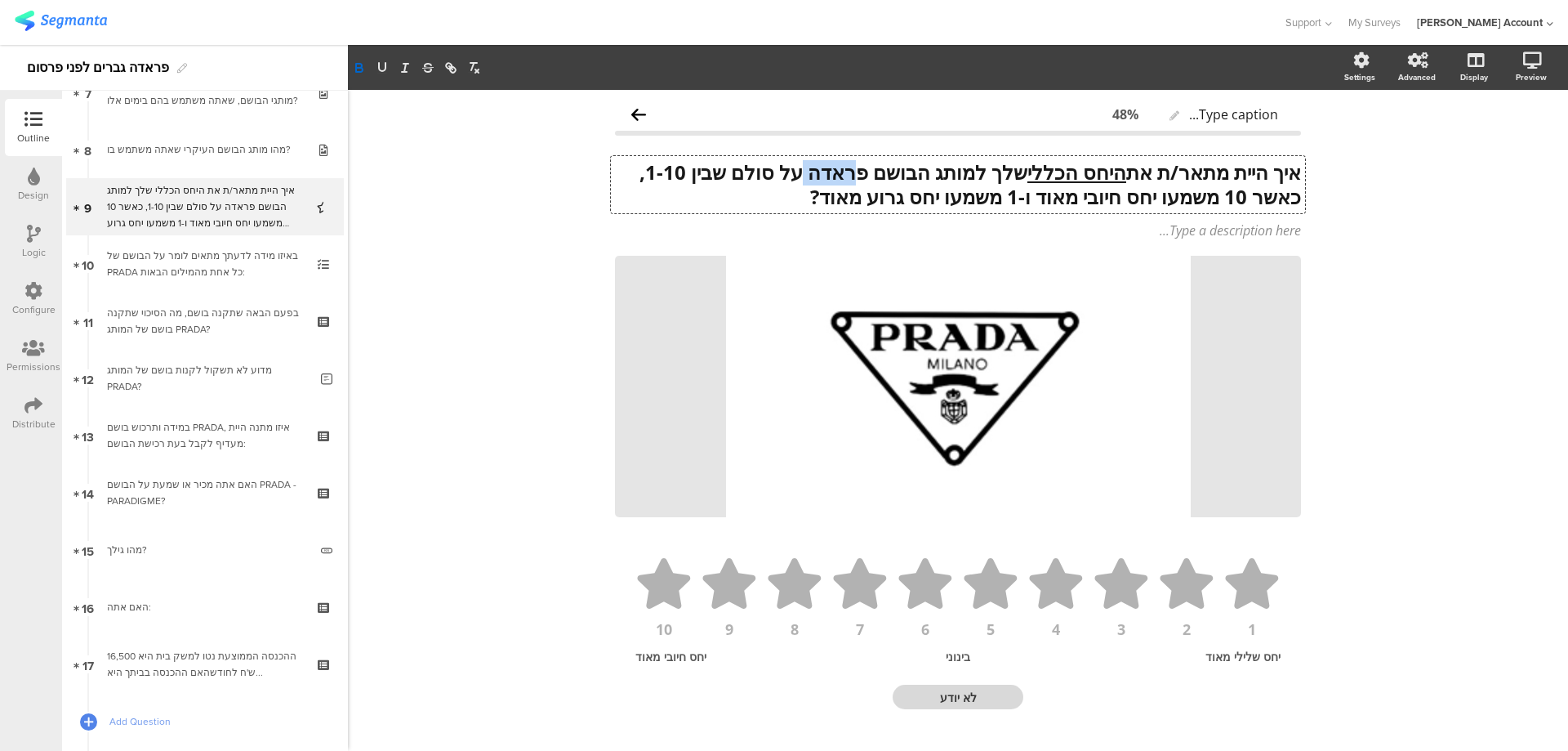
drag, startPoint x: 787, startPoint y: 171, endPoint x: 841, endPoint y: 172, distance: 54.0
click at [841, 172] on div "איך היית מתאר/ת את היחס הכללי שלך למותג הבושם פראדה על סולם שבין 1-10, כאשר 10 …" at bounding box center [958, 184] width 694 height 57
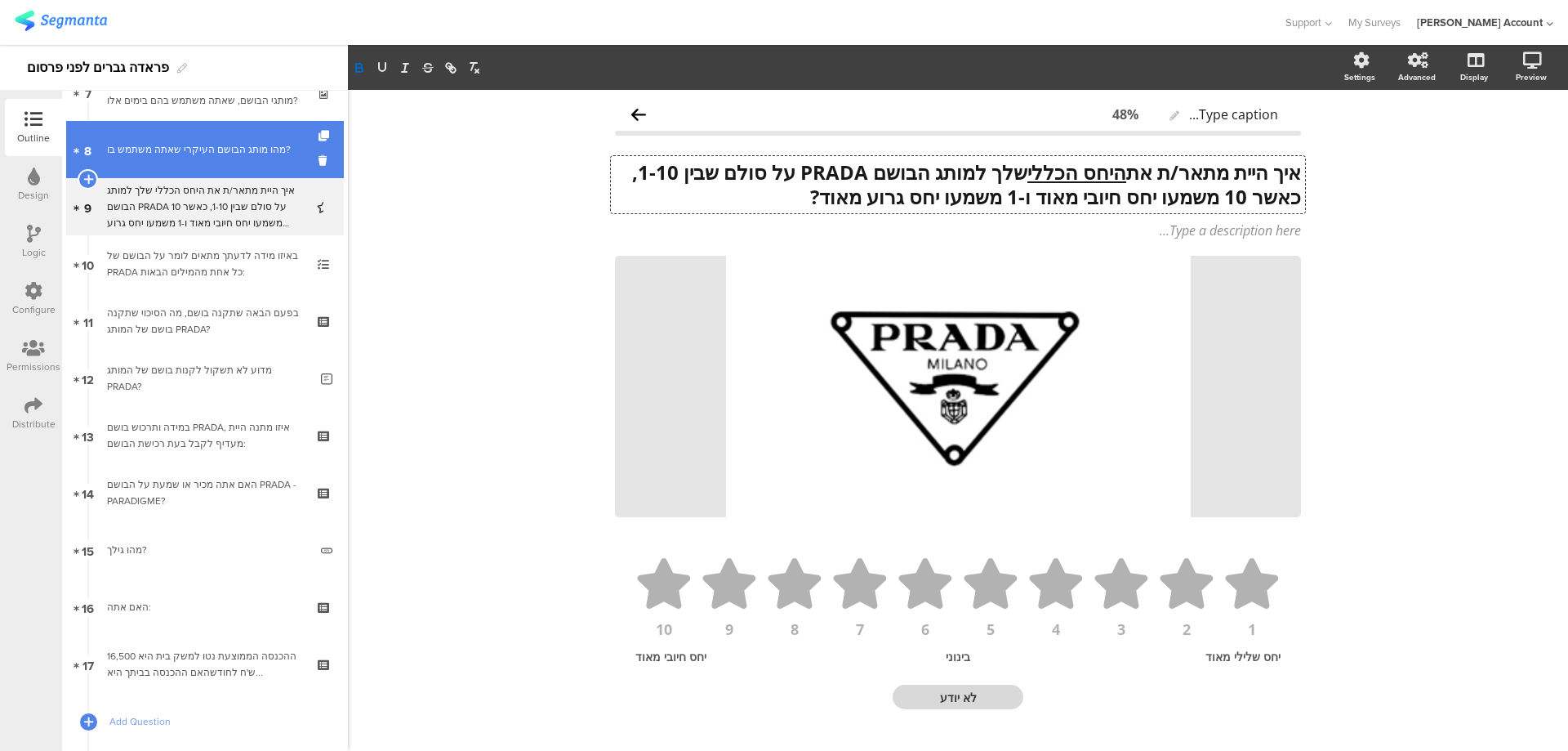
click at [250, 152] on div "מהו מותג הבושם העיקרי שאתה משתמש בו?" at bounding box center [204, 149] width 195 height 16
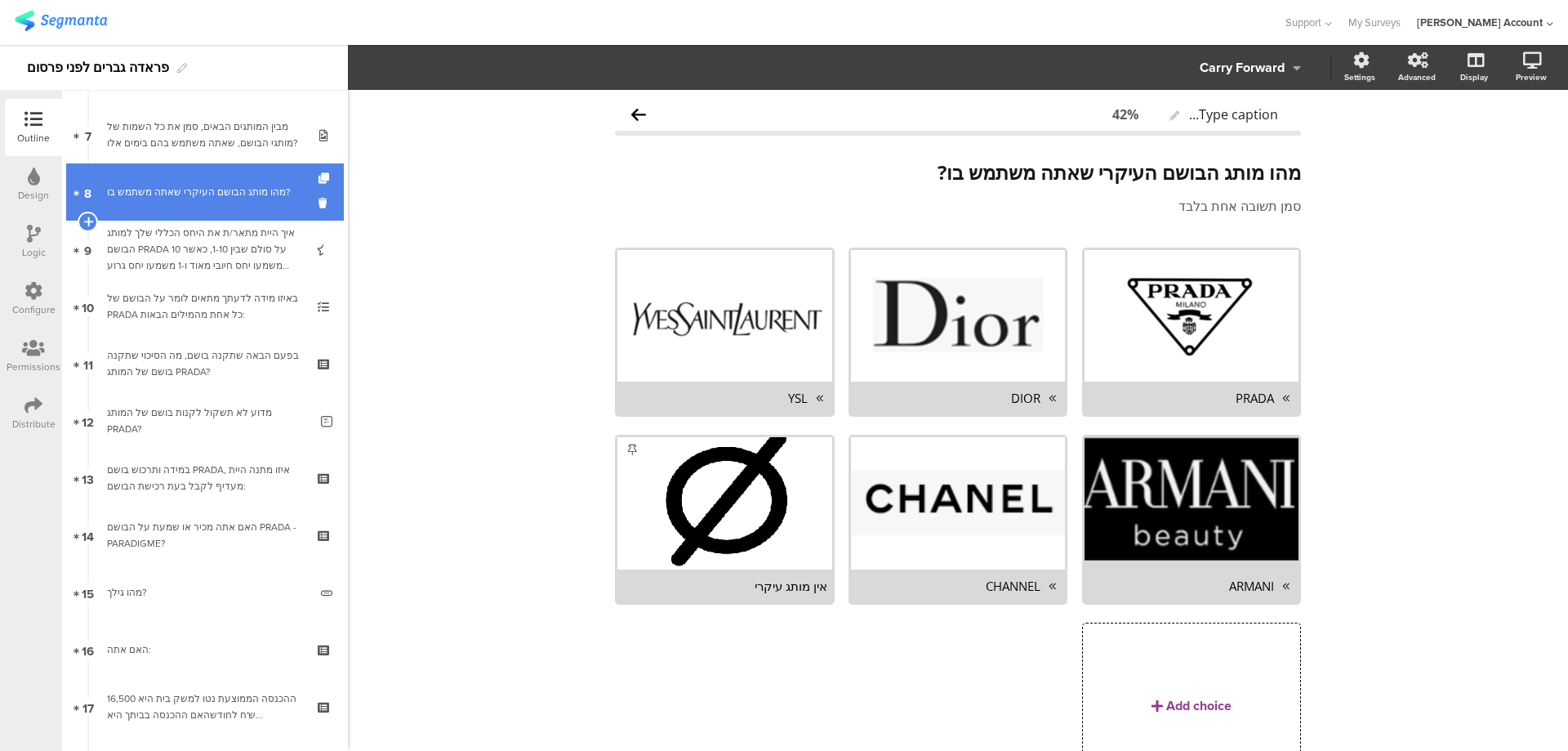
scroll to position [326, 0]
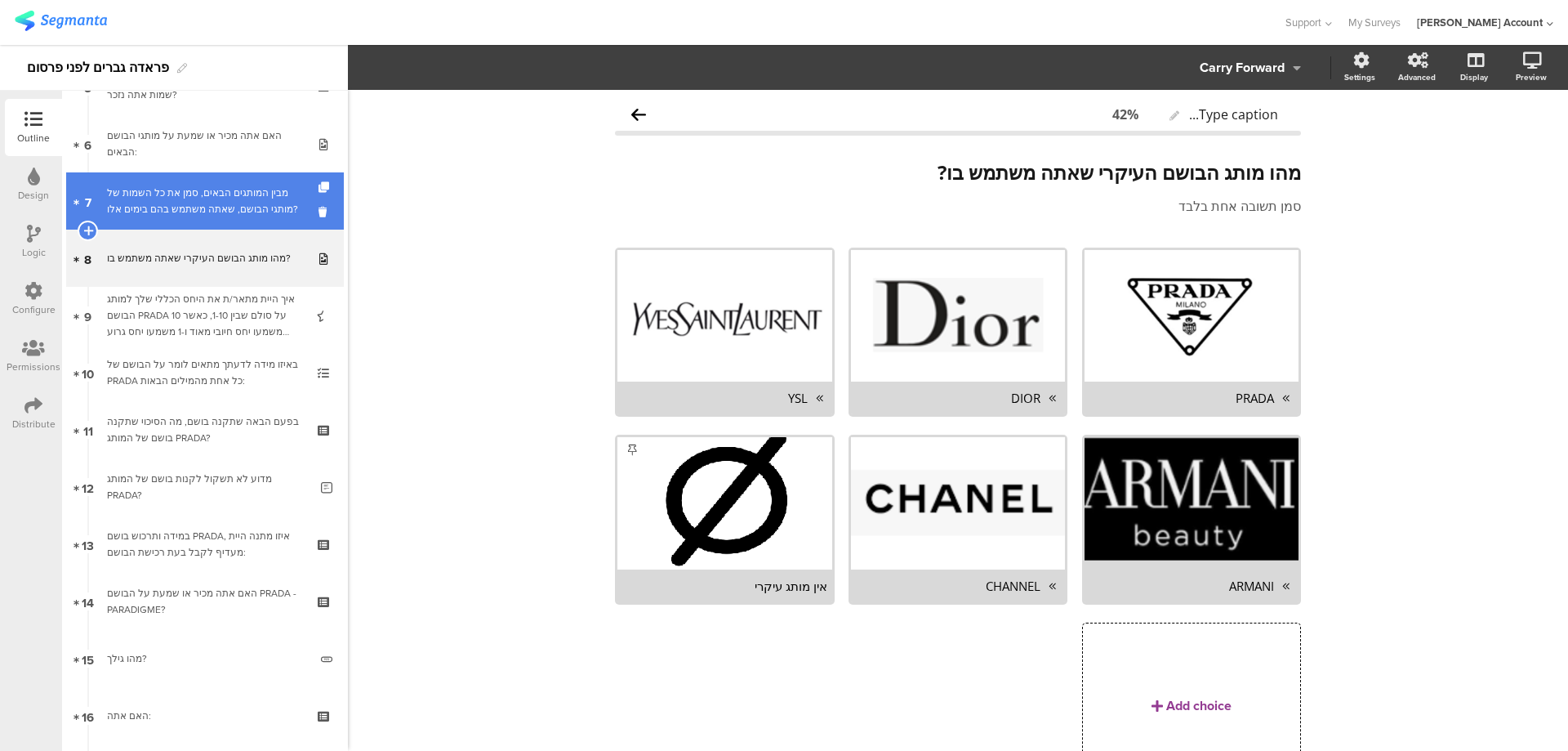
click at [246, 188] on div "מבין המותגים הבאים, סמן את כל השמות של מותגי הבושם, שאתה משתמש בהם בימים אלו?" at bounding box center [204, 201] width 195 height 33
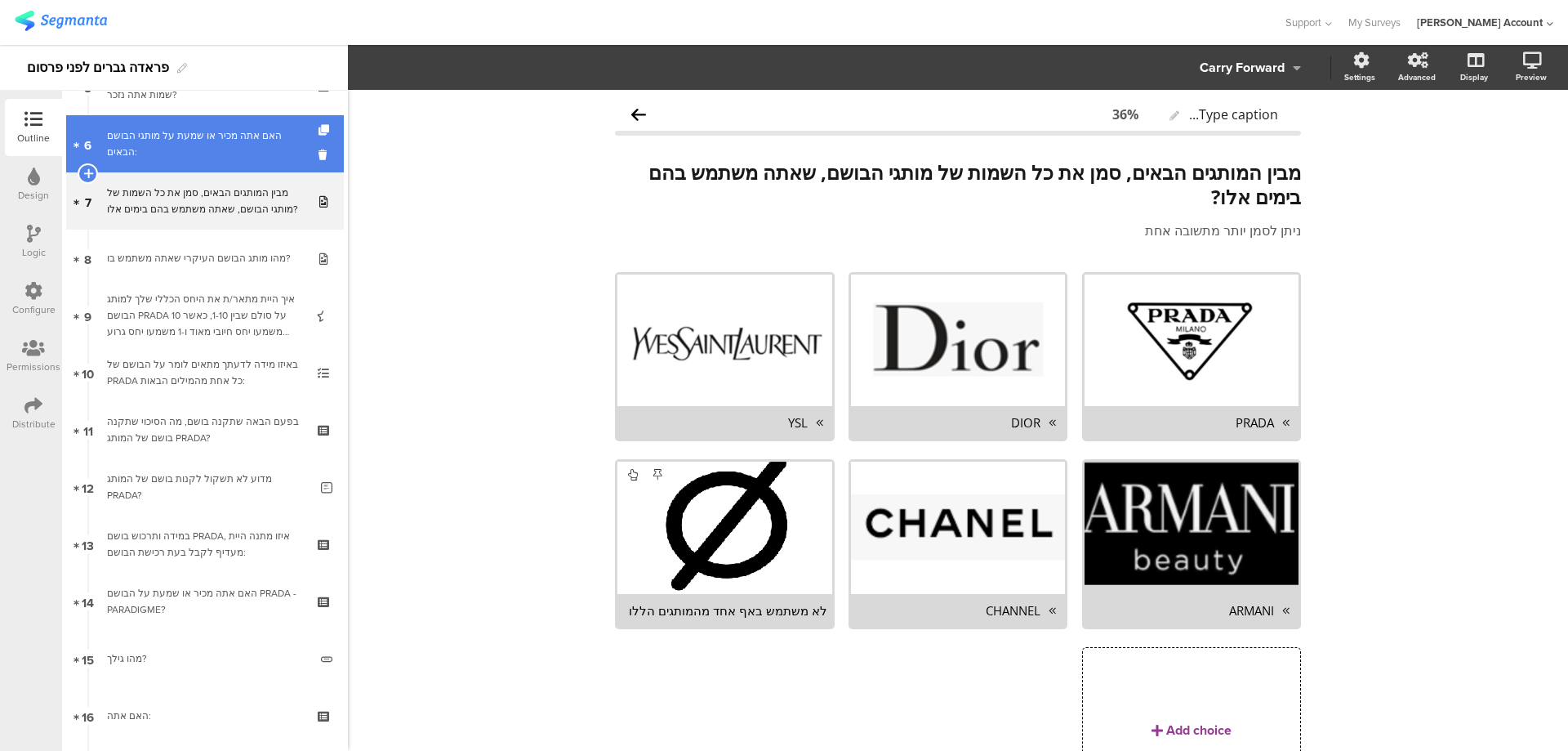
click at [260, 140] on div "האם אתה מכיר או שמעת על מותגי הבושם הבאים:" at bounding box center [204, 144] width 195 height 33
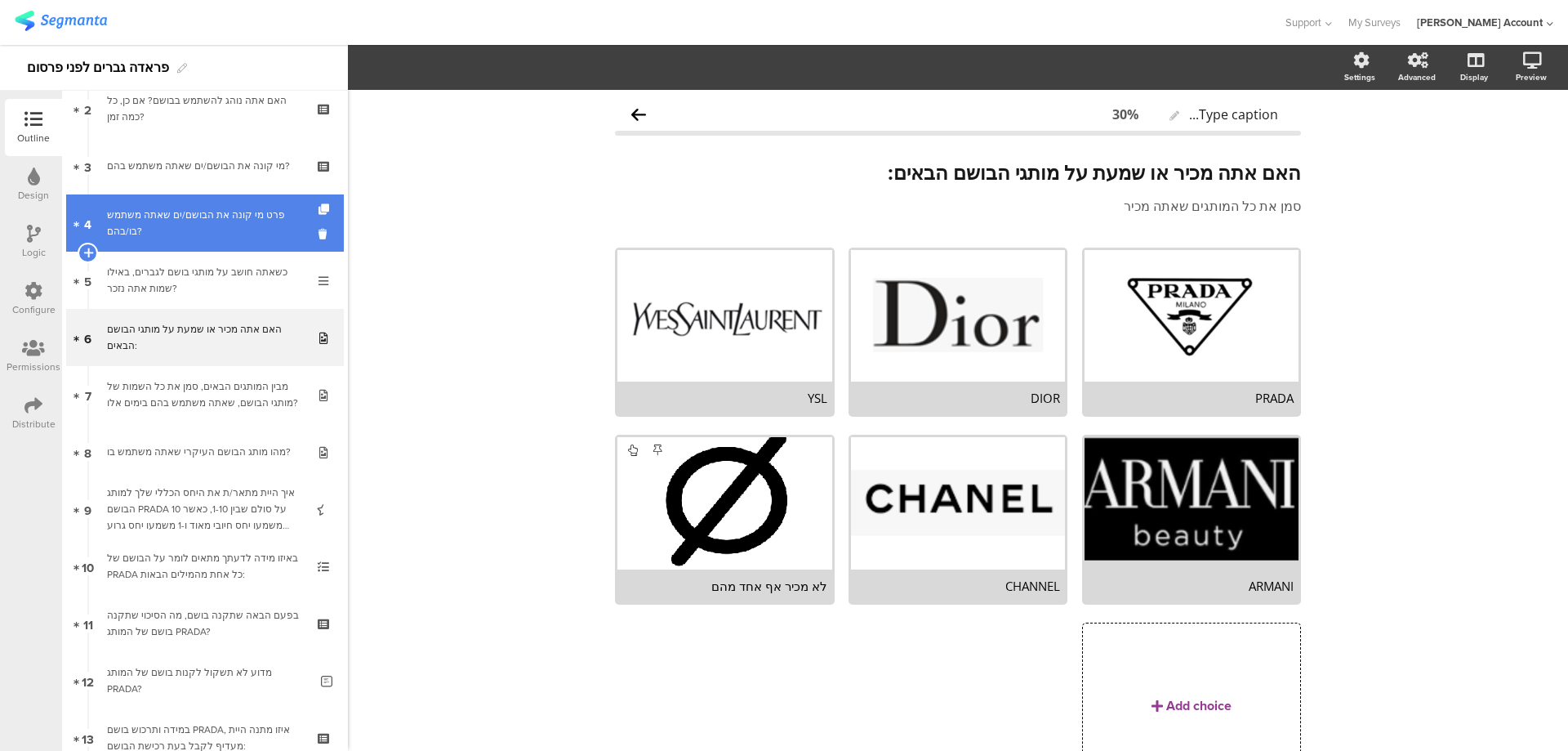
scroll to position [109, 0]
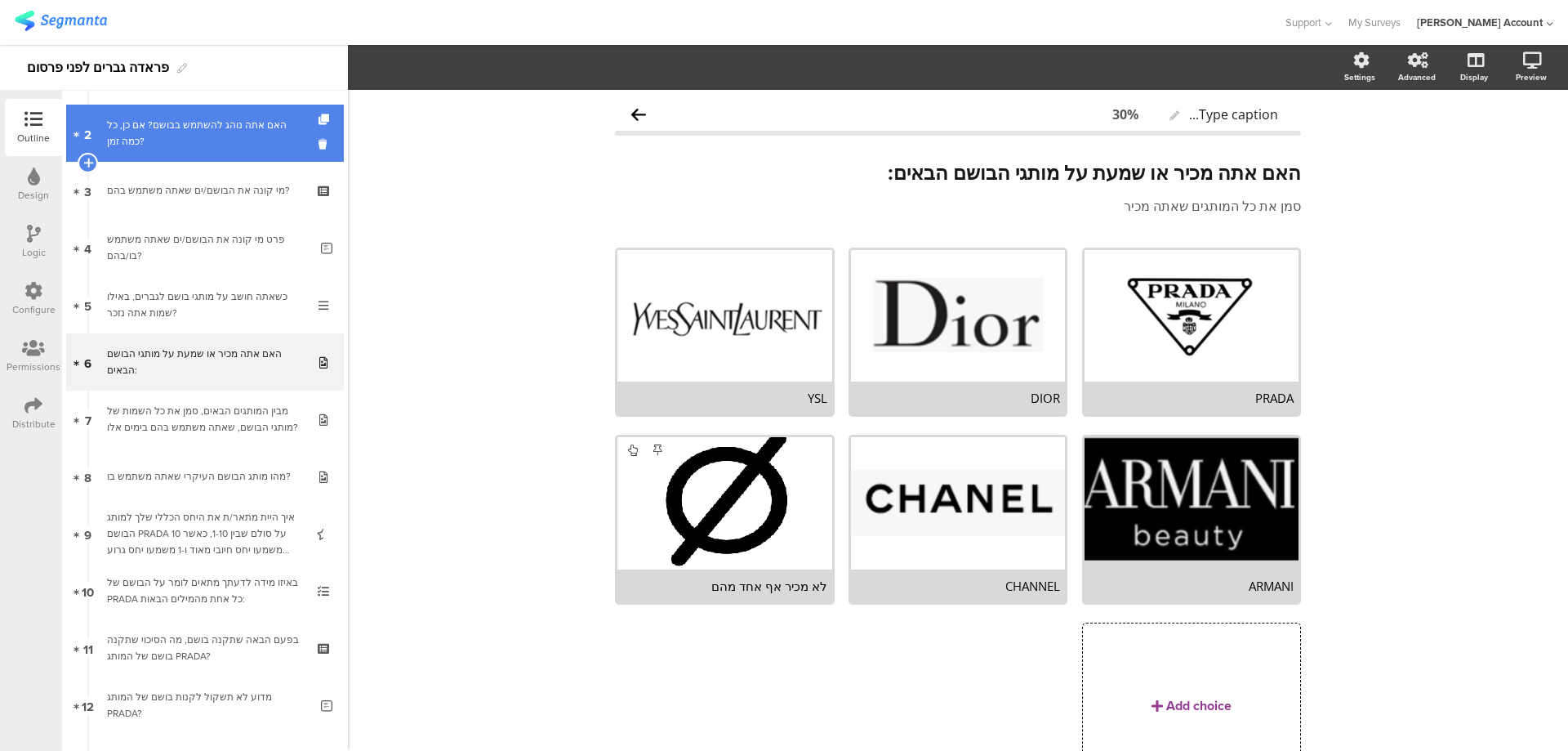
click at [263, 135] on div "האם אתה נוהג להשתמש בבושם? אם כן, כל כמה זמן?" at bounding box center [204, 133] width 195 height 33
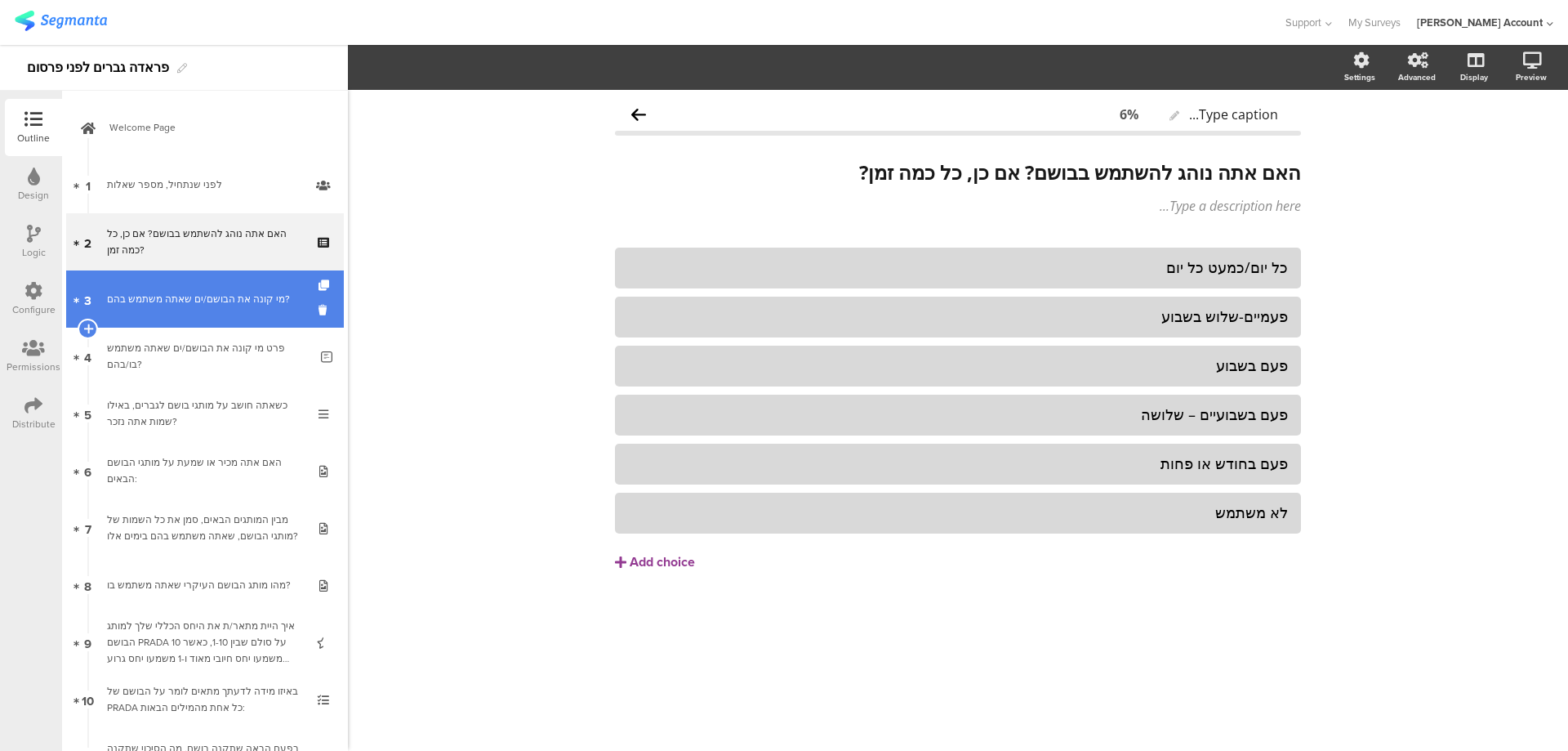
click at [254, 295] on div "מי קונה את הבושם/ים שאתה משתמש בהם?" at bounding box center [204, 299] width 195 height 16
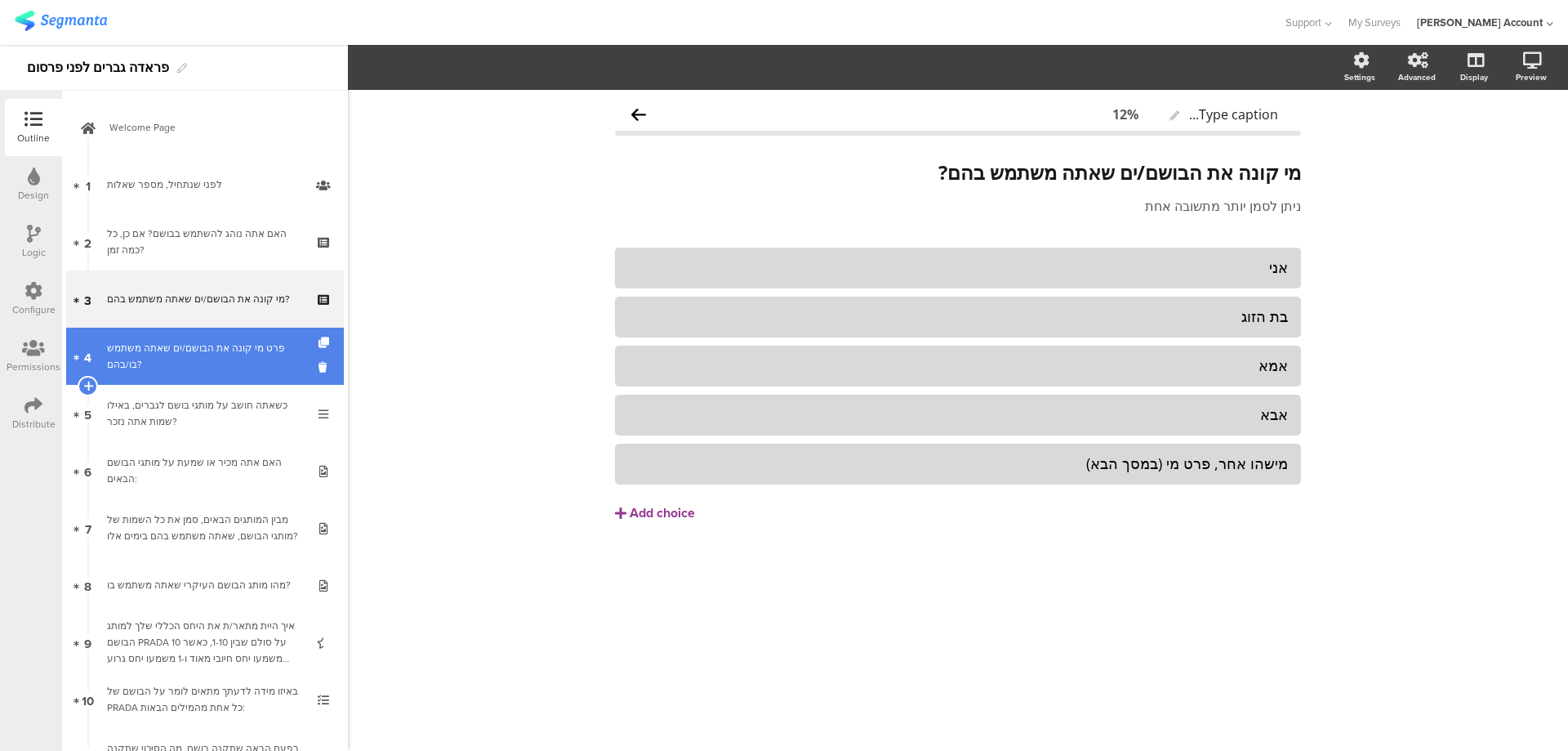
click at [254, 339] on link "4 פרט מי קונה את הבושם/ים שאתה משתמש בו/בהם?" at bounding box center [205, 356] width 278 height 57
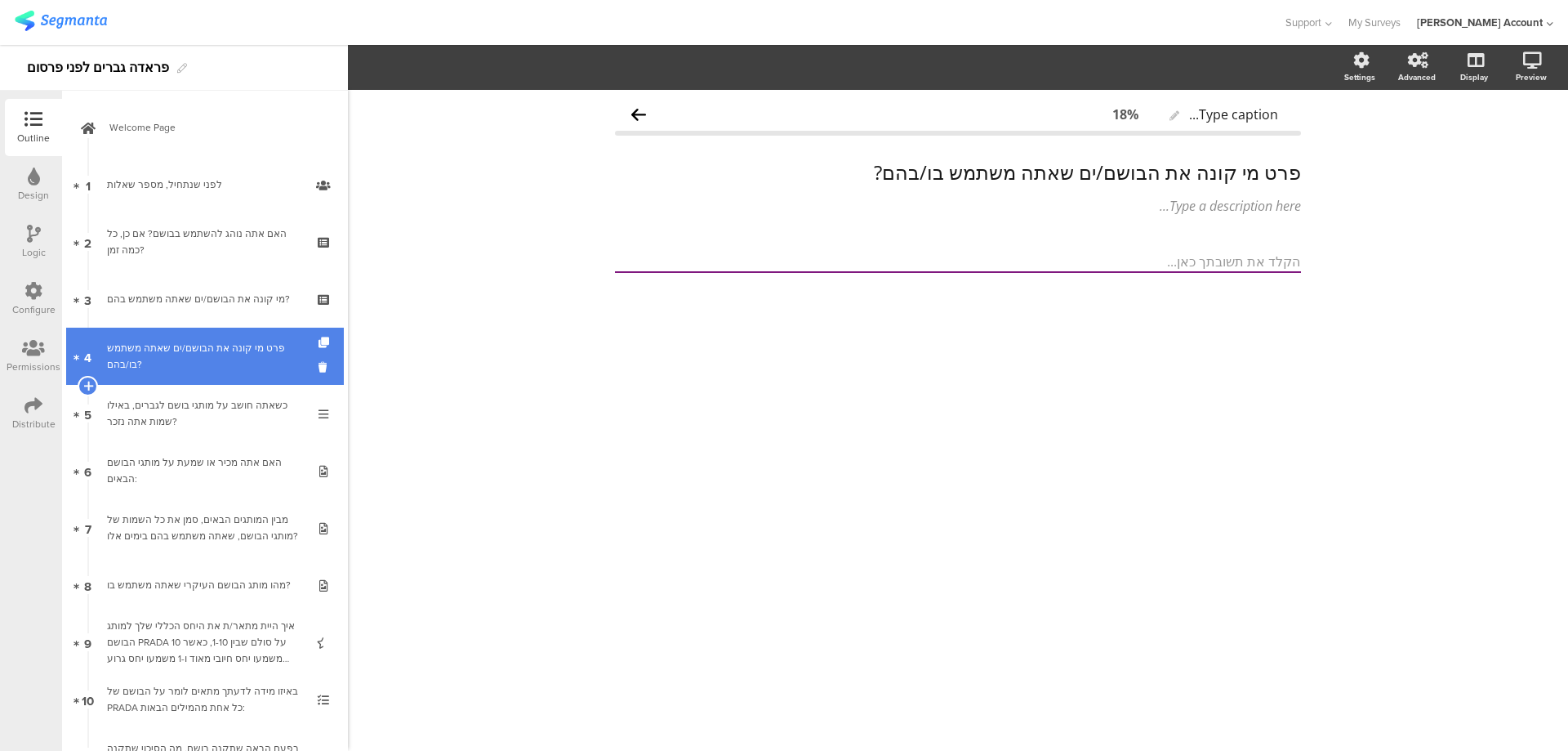
scroll to position [109, 0]
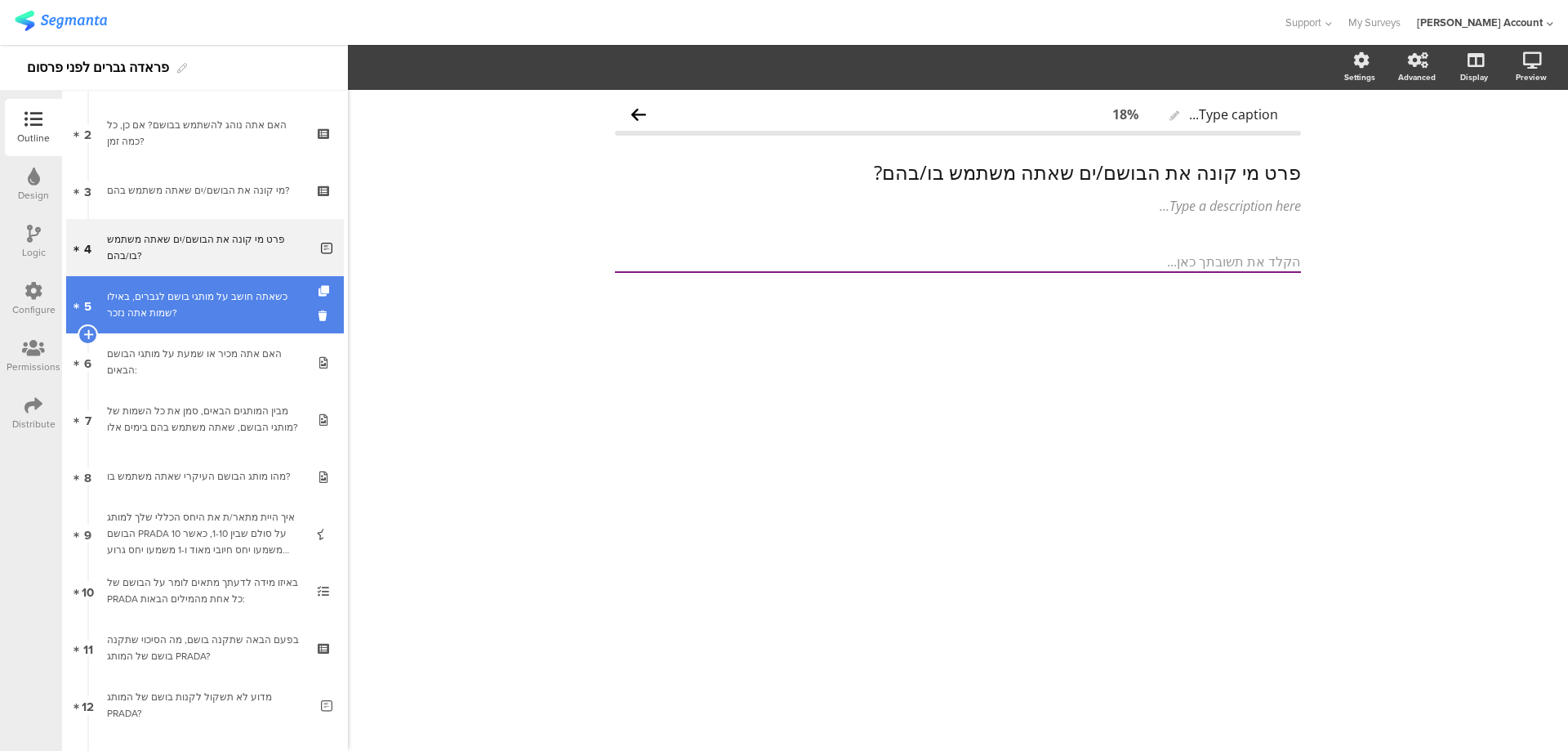
click at [252, 317] on div "כשאתה חושב על מותגי בושם לגברים, באילו שמות אתה נזכר?" at bounding box center [204, 305] width 195 height 33
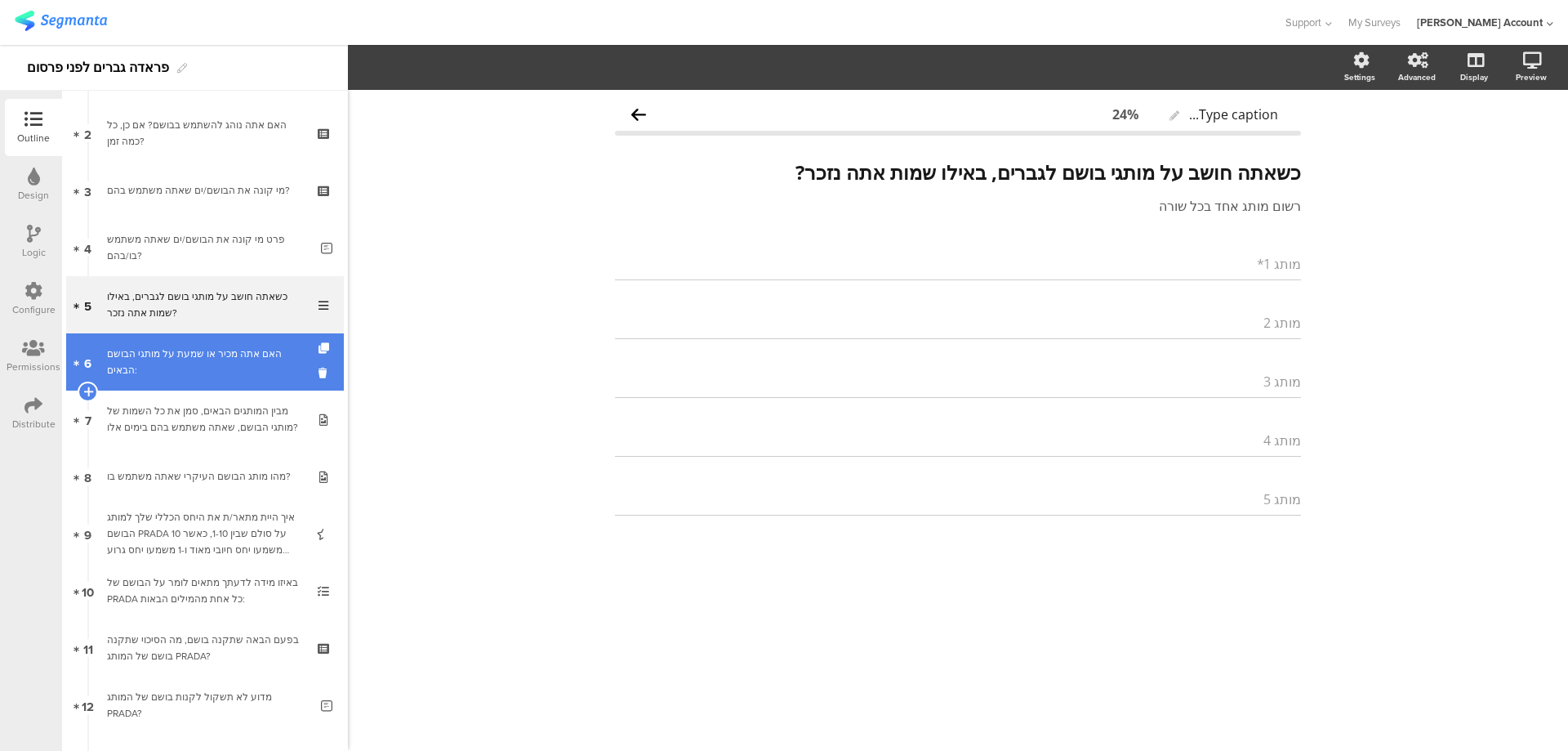
click at [253, 357] on div "האם אתה מכיר או שמעת על מותגי הבושם הבאים:" at bounding box center [204, 362] width 195 height 33
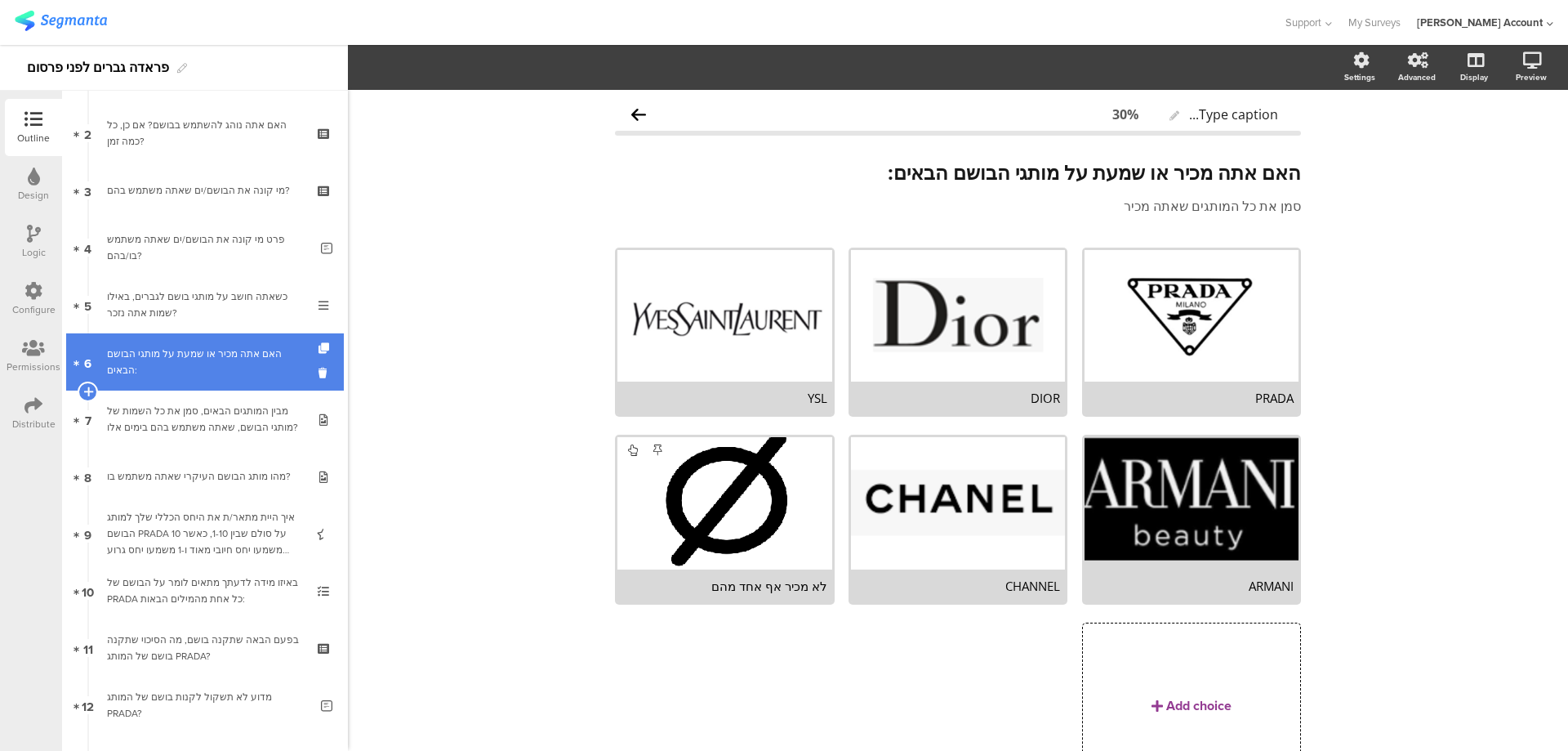
scroll to position [218, 0]
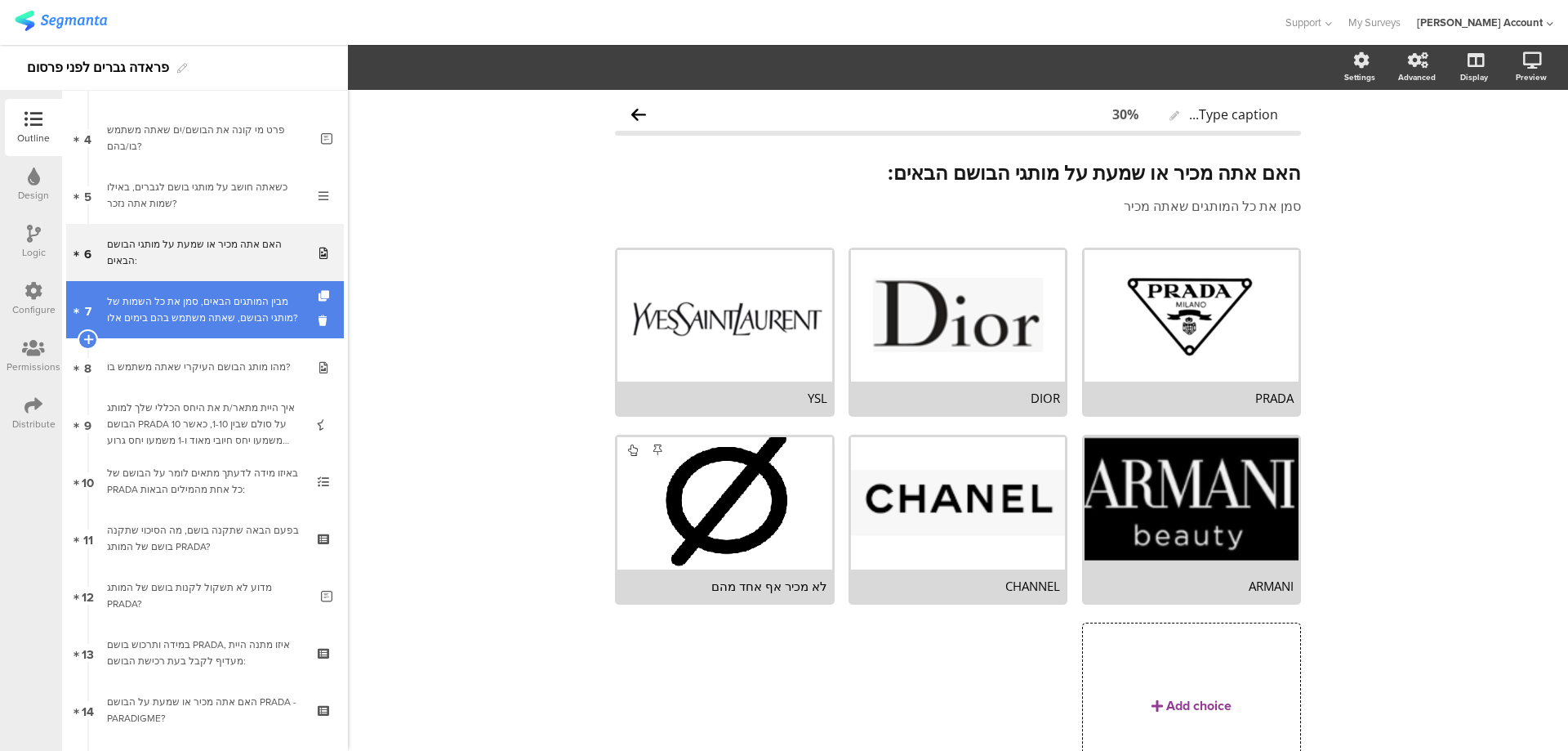
click at [257, 314] on div "מבין המותגים הבאים, סמן את כל השמות של מותגי הבושם, שאתה משתמש בהם בימים אלו?" at bounding box center [204, 310] width 195 height 33
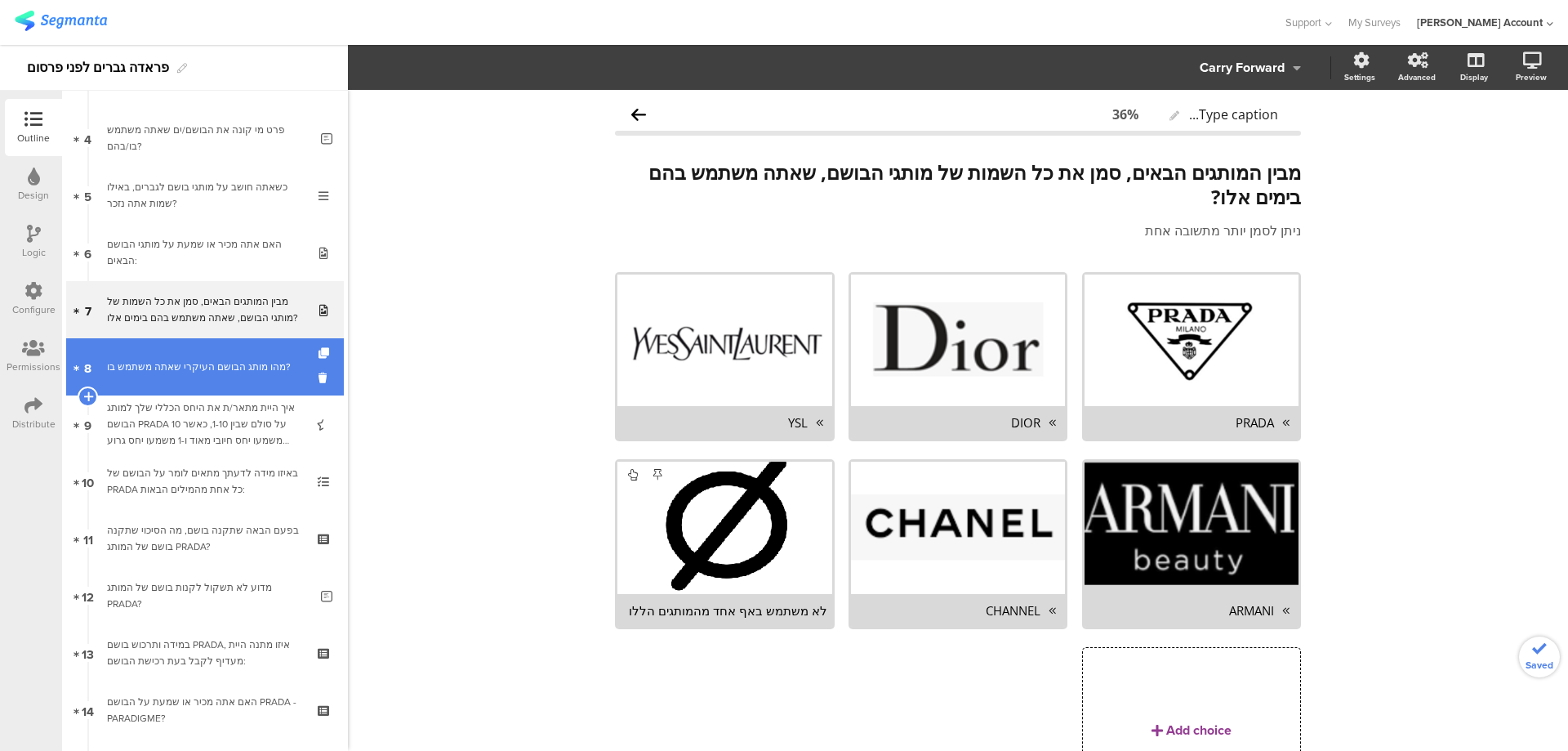
click at [253, 365] on div "מהו מותג הבושם העיקרי שאתה משתמש בו?" at bounding box center [204, 366] width 195 height 16
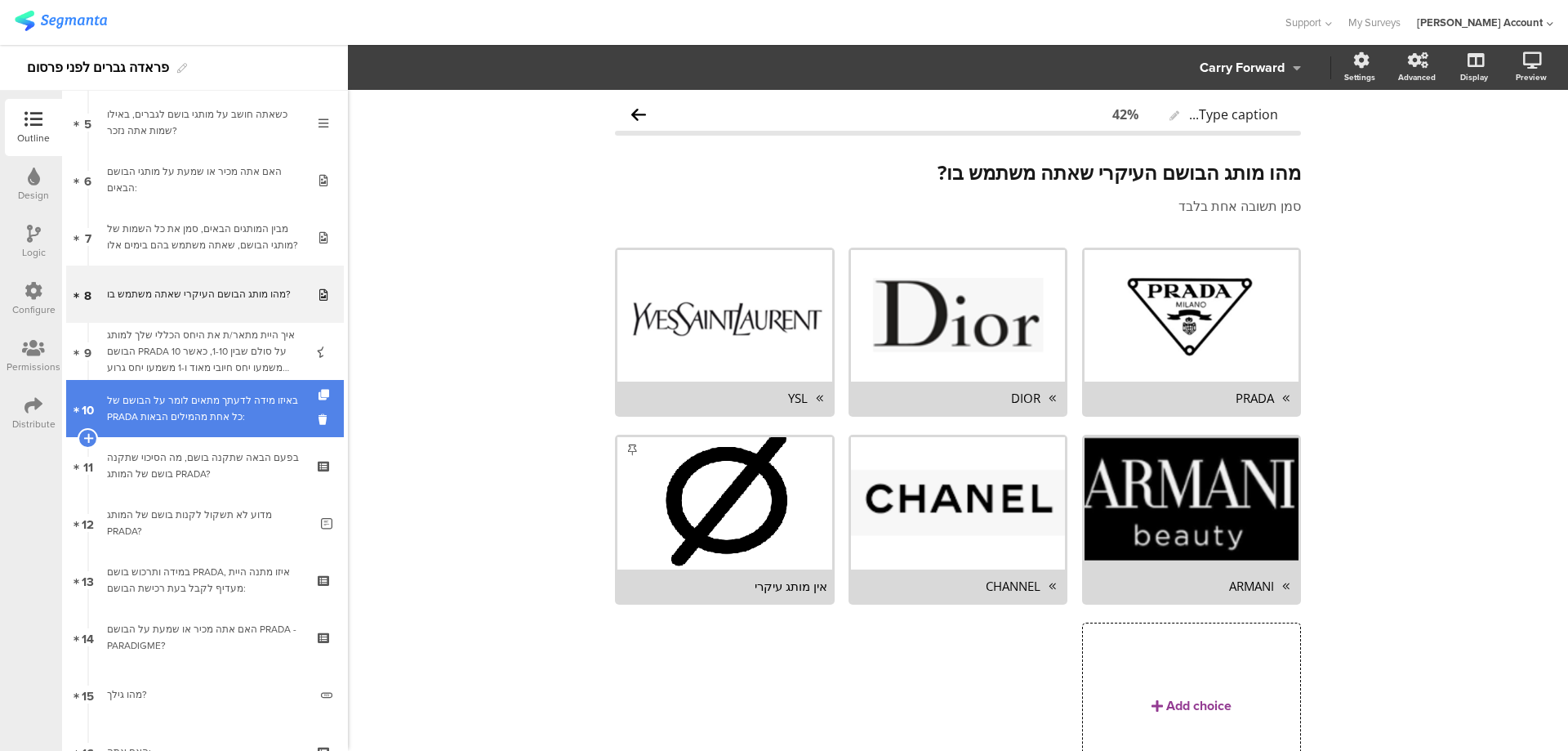
scroll to position [326, 0]
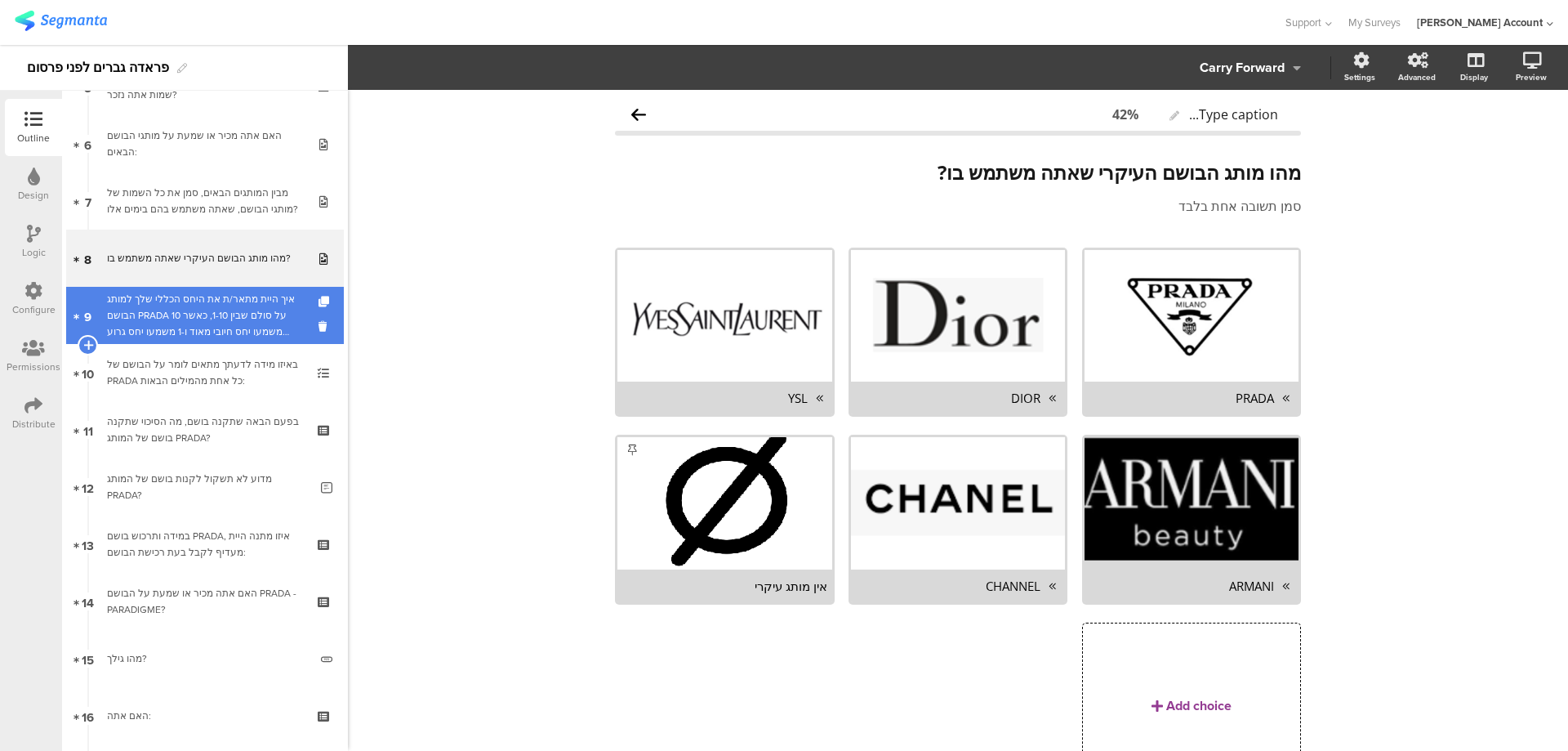
click at [273, 313] on div "איך היית מתאר/ת את היחס הכללי שלך למותג הבושם PRADA על סולם שבין 1-10, כאשר 10 …" at bounding box center [204, 315] width 195 height 49
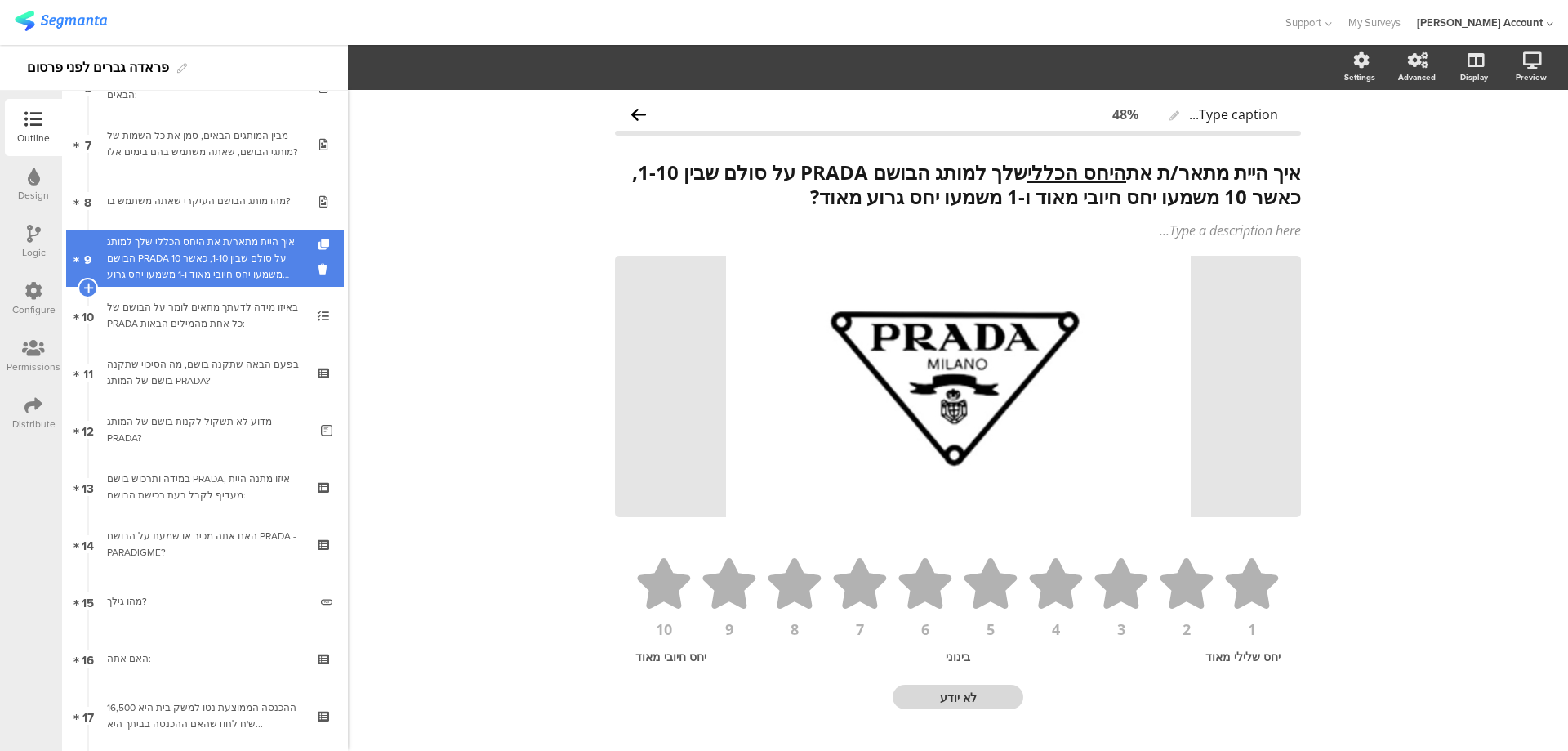
scroll to position [436, 0]
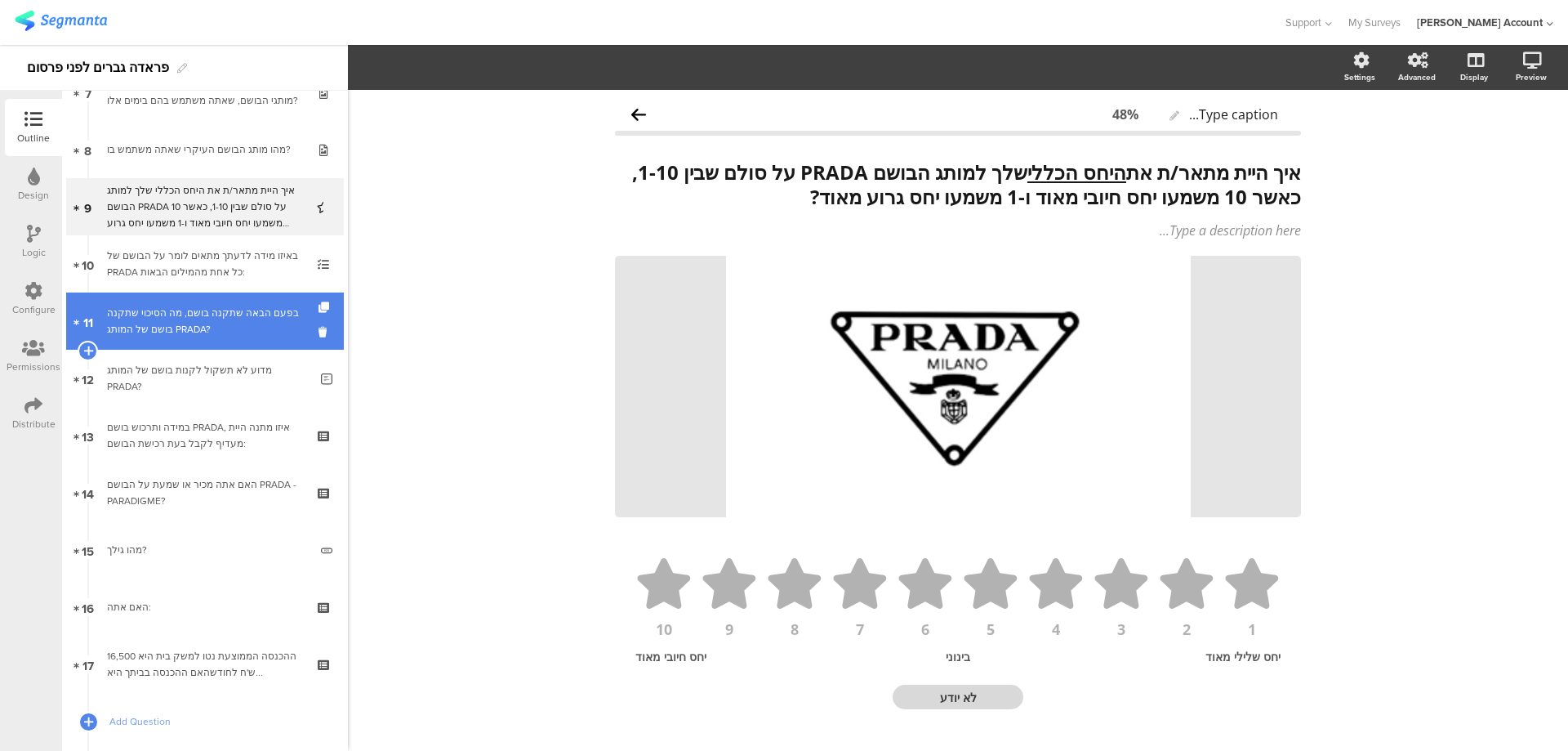
click at [270, 329] on div "בפעם הבאה שתקנה בושם, מה הסיכוי שתקנה בושם של המותג PRADA?" at bounding box center [204, 321] width 195 height 33
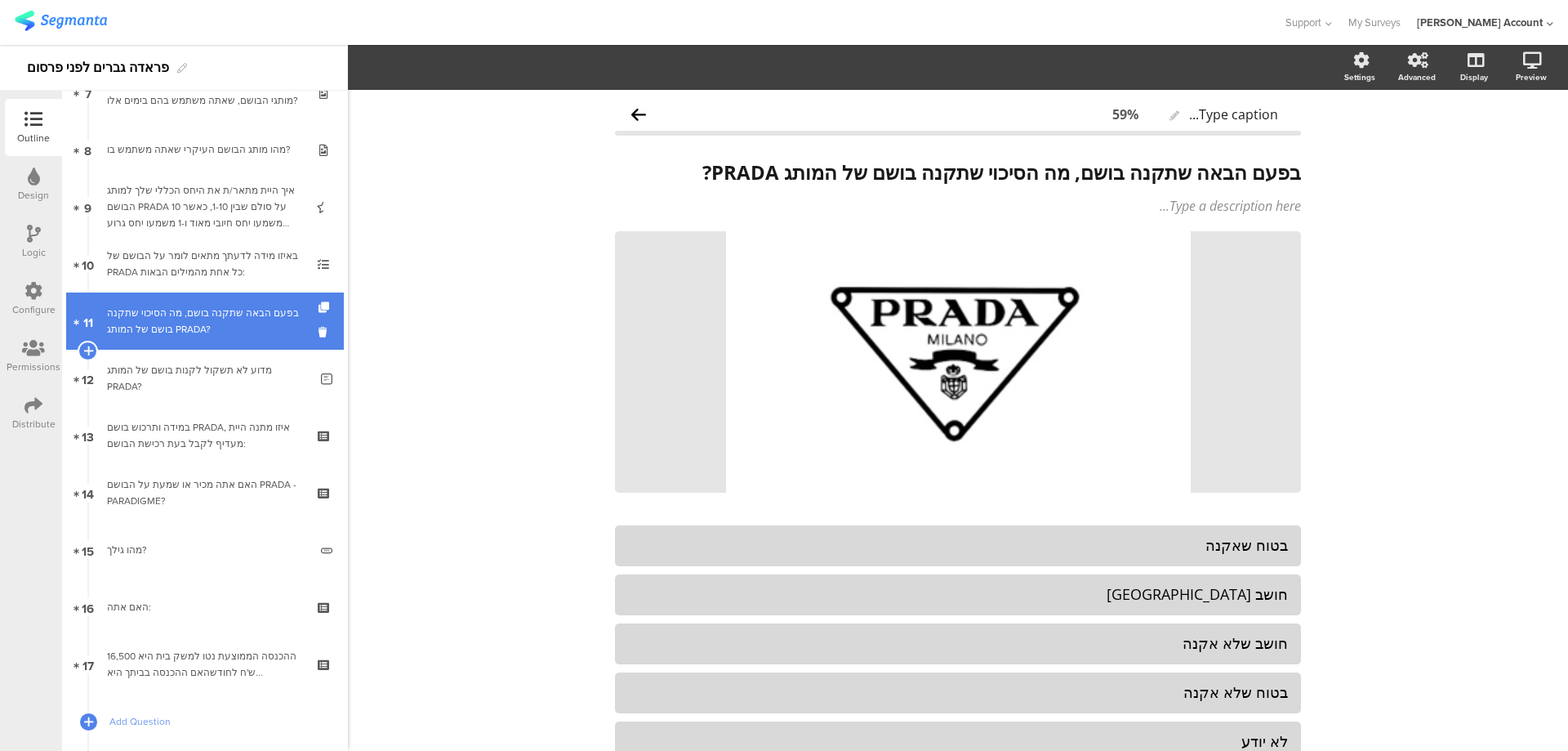
click at [278, 314] on div "בפעם הבאה שתקנה בושם, מה הסיכוי שתקנה בושם של המותג PRADA?" at bounding box center [204, 321] width 195 height 33
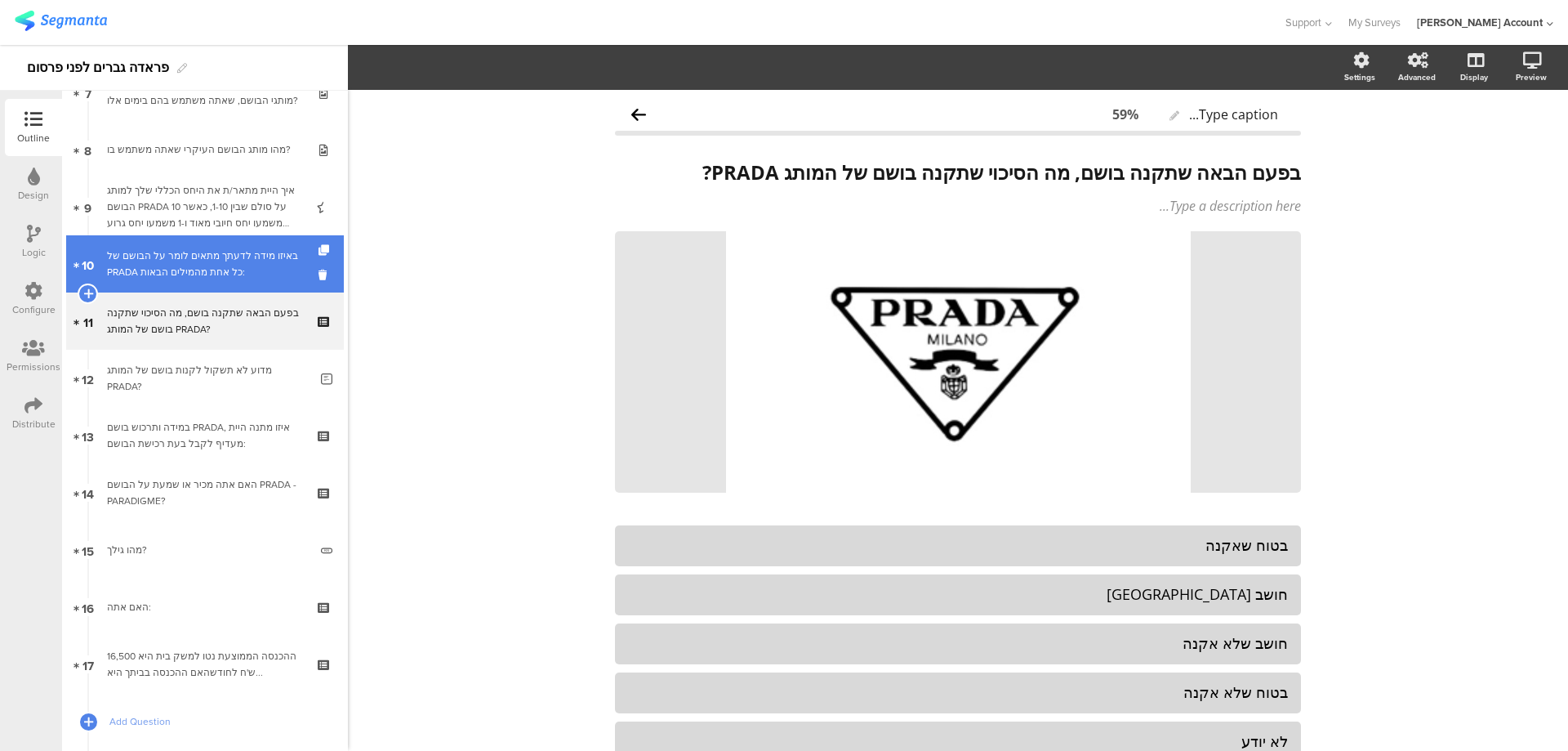
click at [278, 271] on div "באיזו מידה לדעתך מתאים לומר על הבושם של PRADA כל אחת מהמילים הבאות:" at bounding box center [204, 264] width 195 height 33
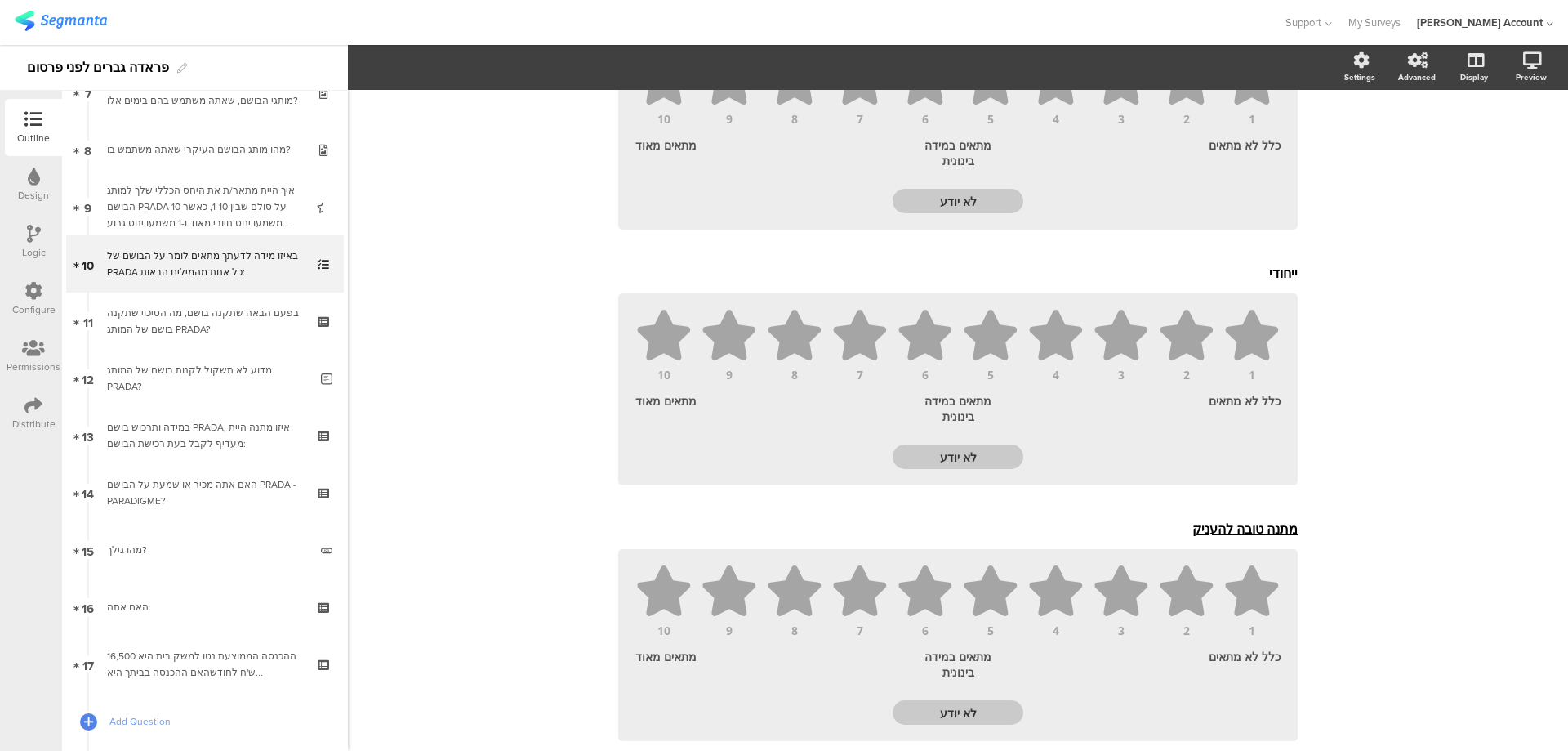
scroll to position [2070, 0]
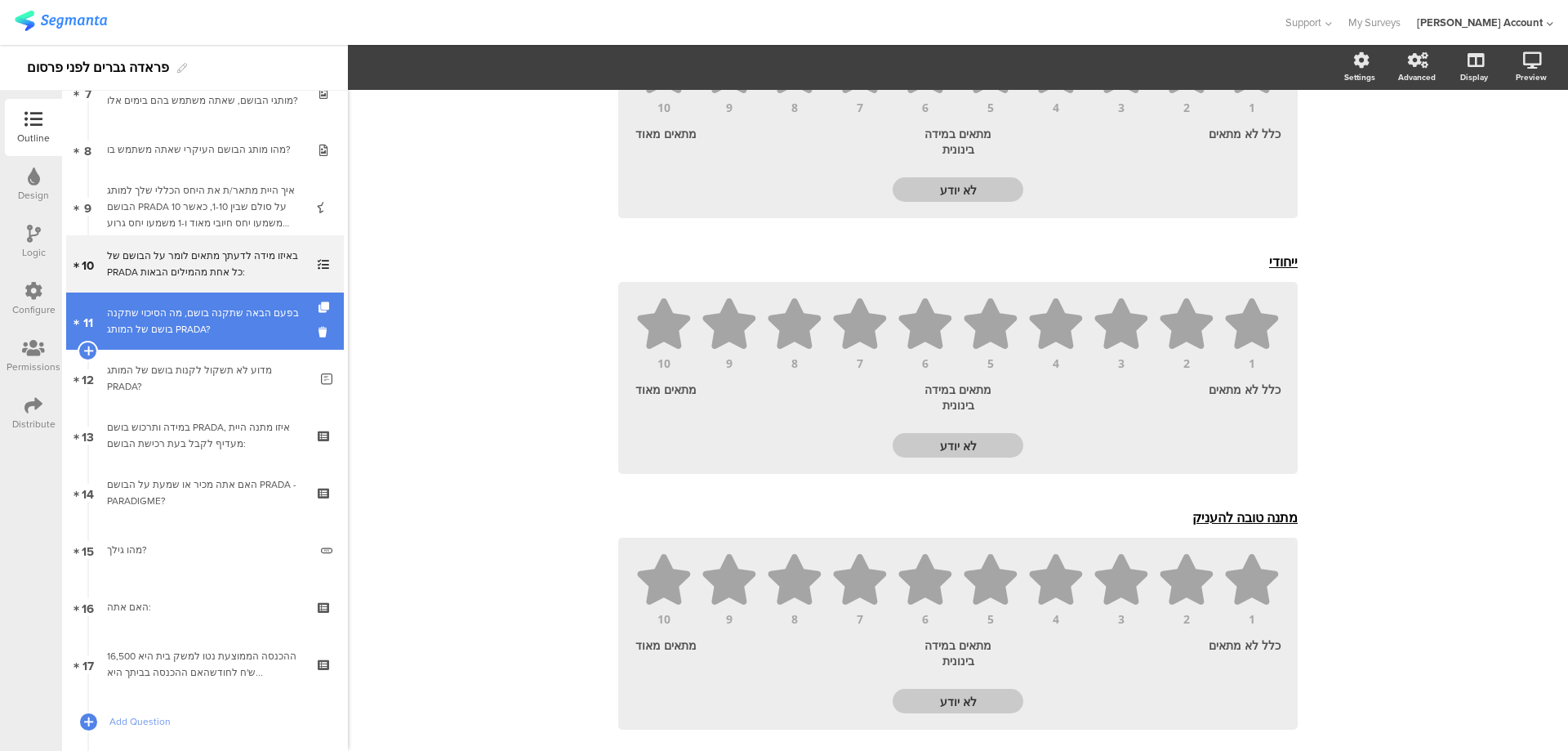
click at [252, 324] on div "בפעם הבאה שתקנה בושם, מה הסיכוי שתקנה בושם של המותג PRADA?" at bounding box center [204, 321] width 195 height 33
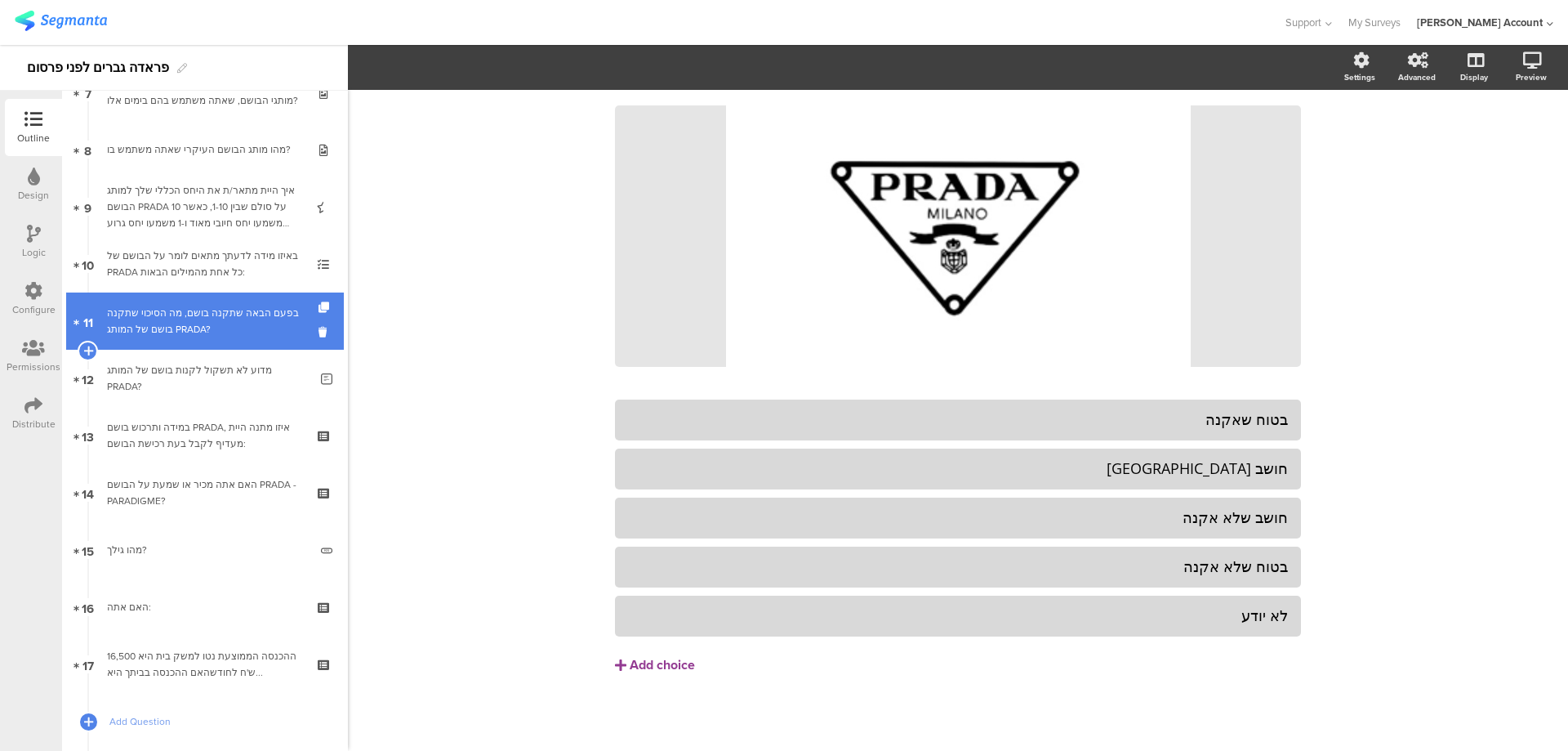
scroll to position [126, 0]
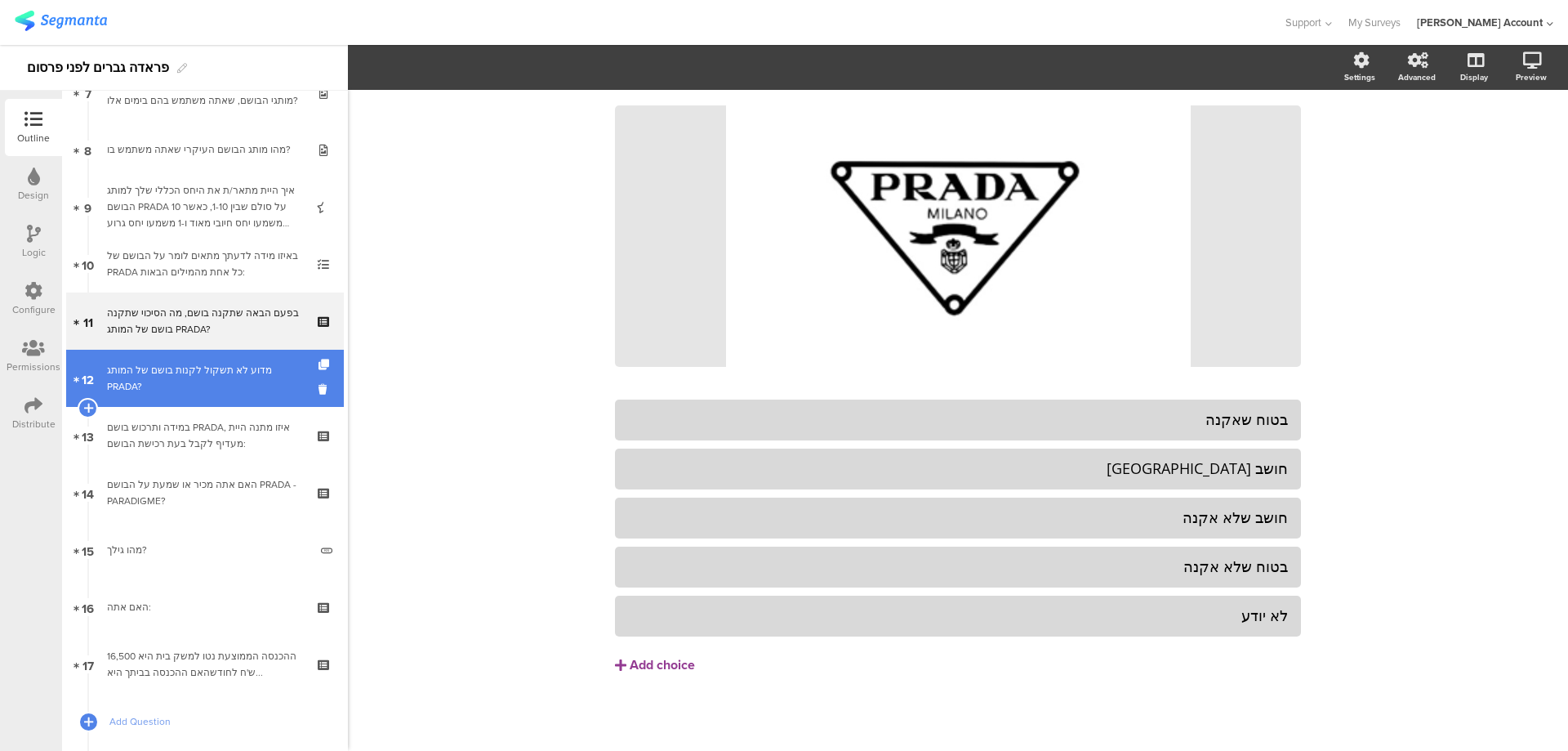
click at [263, 365] on link "12 מדוע לא תשקול לקנות בושם של המותג PRADA?" at bounding box center [205, 378] width 278 height 57
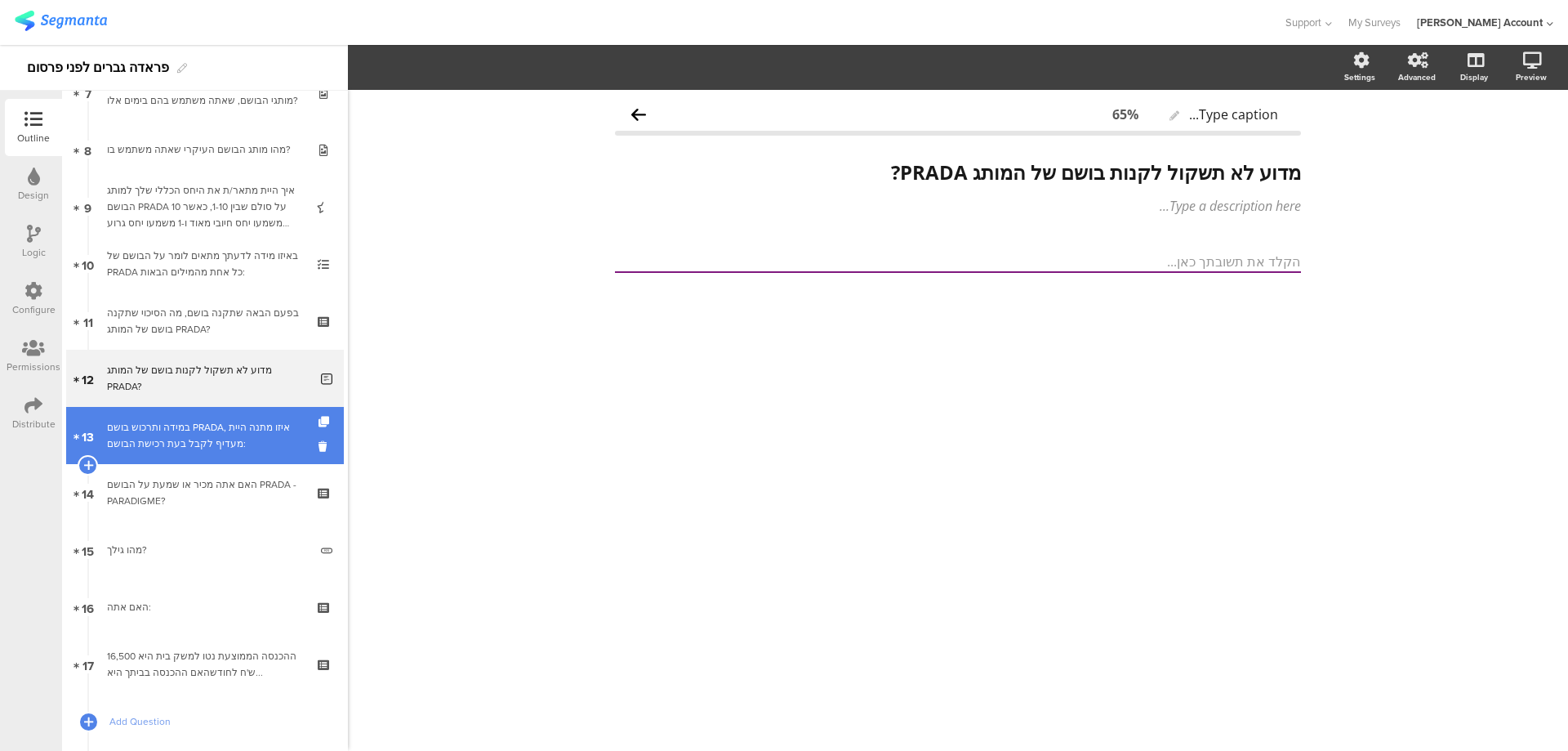
click at [278, 431] on div "במידה ותרכוש בושם PRADA, איזו מתנה היית מעדיף לקבל בעת רכישת הבושם:" at bounding box center [204, 436] width 195 height 33
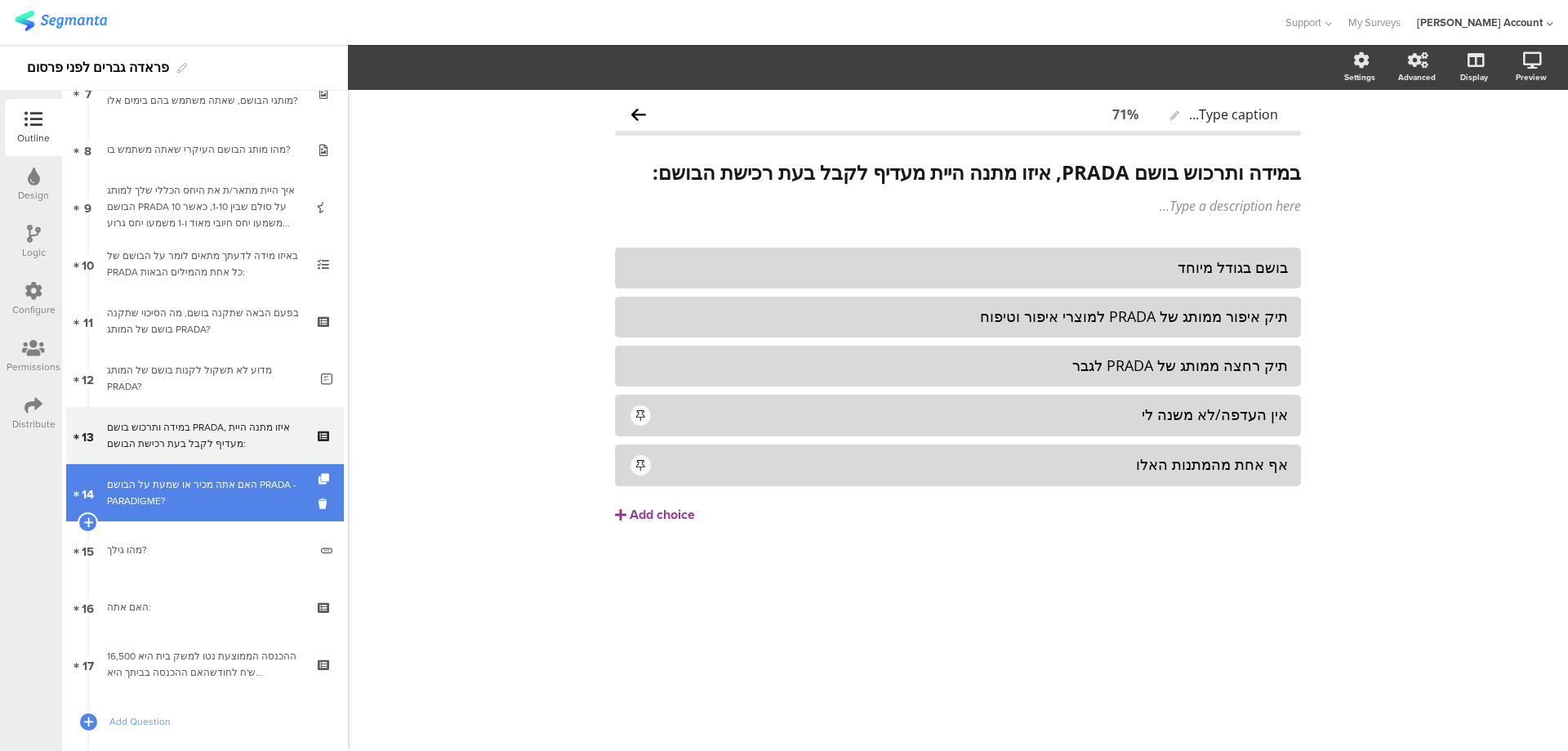
click at [287, 508] on div "האם אתה מכיר או שמעת על הבושם PRADA - PARADIGME?" at bounding box center [204, 493] width 195 height 33
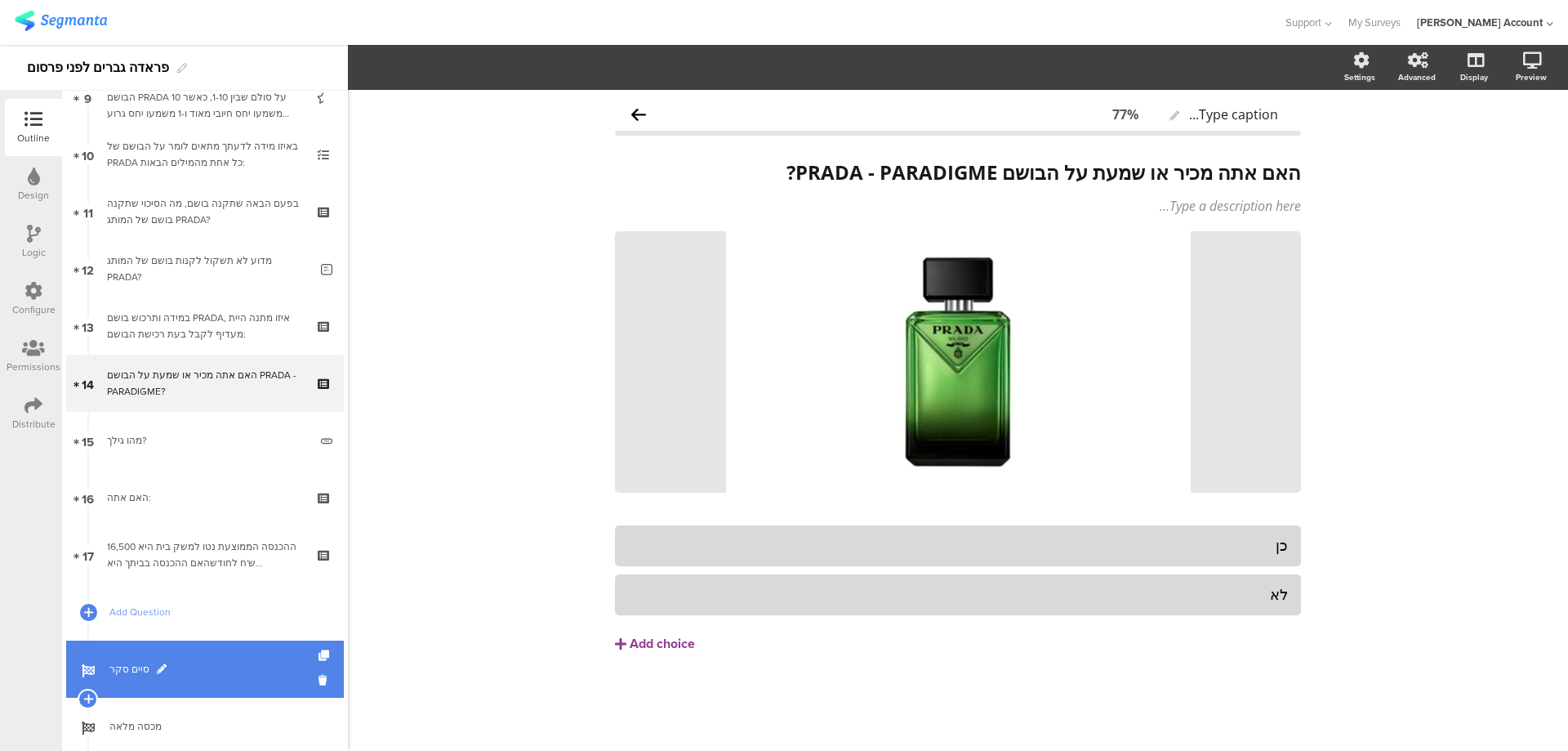
scroll to position [643, 0]
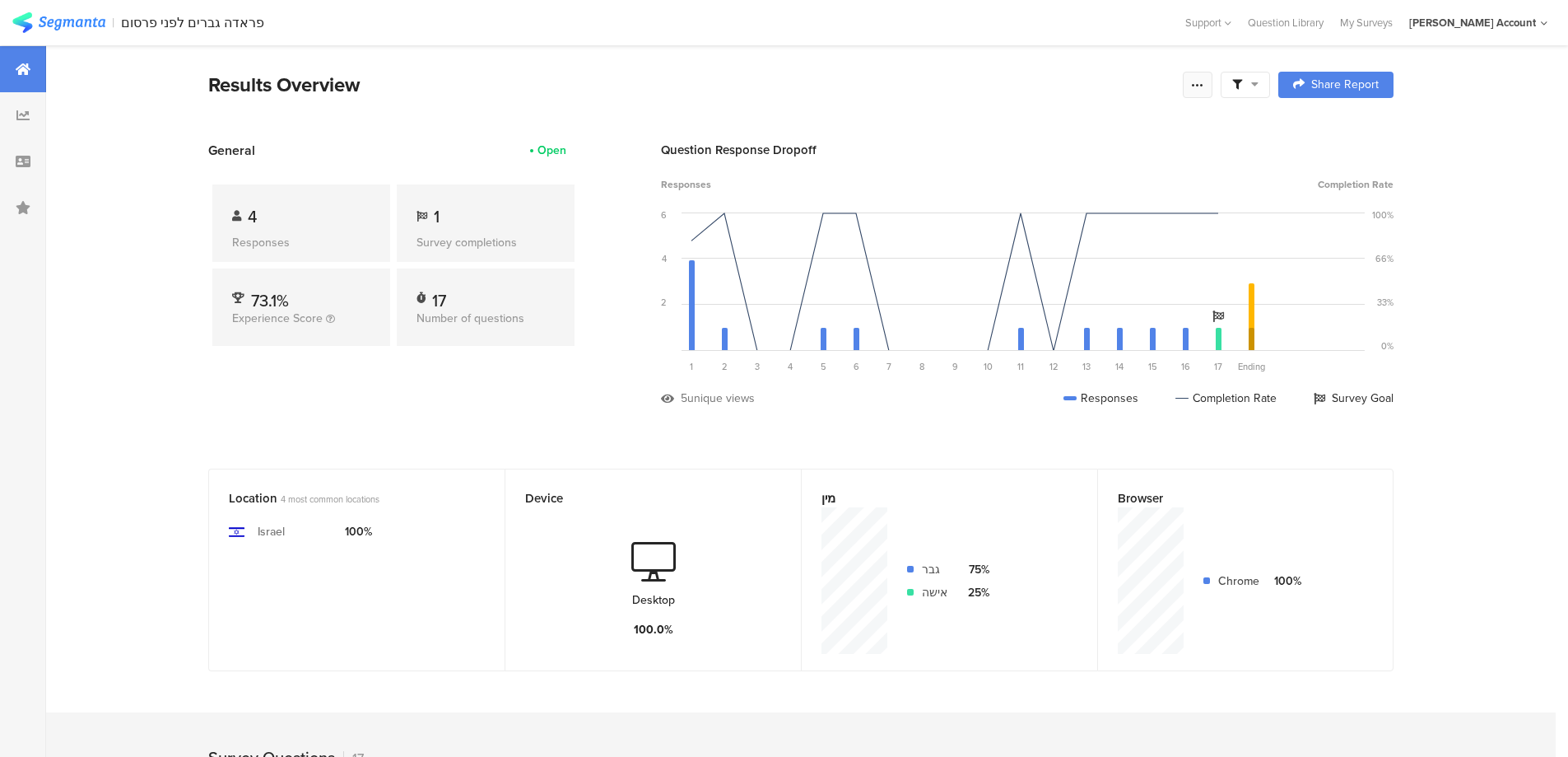
click at [1204, 88] on icon at bounding box center [1197, 84] width 13 height 13
click at [1030, 291] on div "Purge results" at bounding box center [1025, 287] width 69 height 16
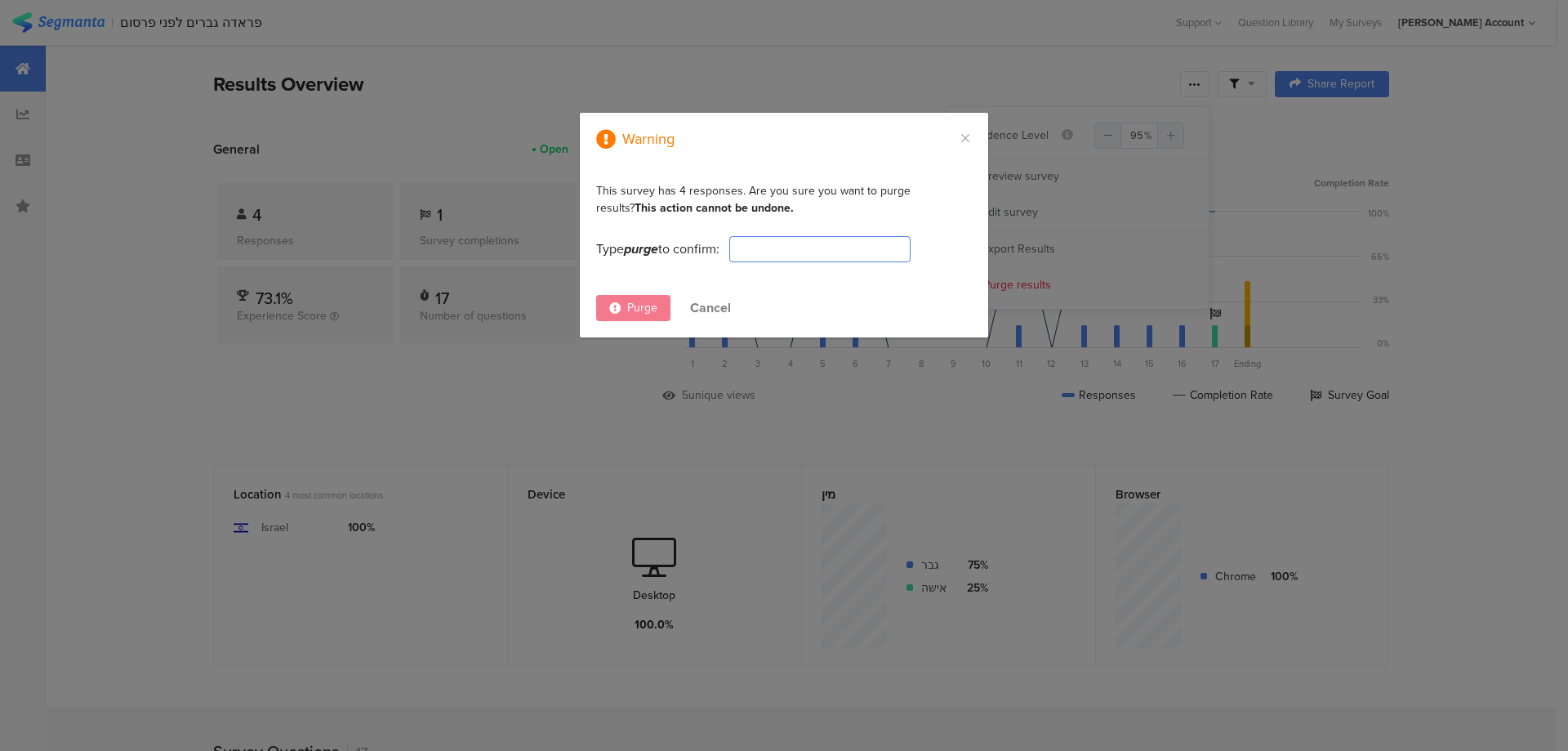
click at [829, 250] on input "dialog" at bounding box center [820, 249] width 182 height 26
type input "PURGE"
click at [615, 311] on icon "dialog" at bounding box center [615, 307] width 11 height 11
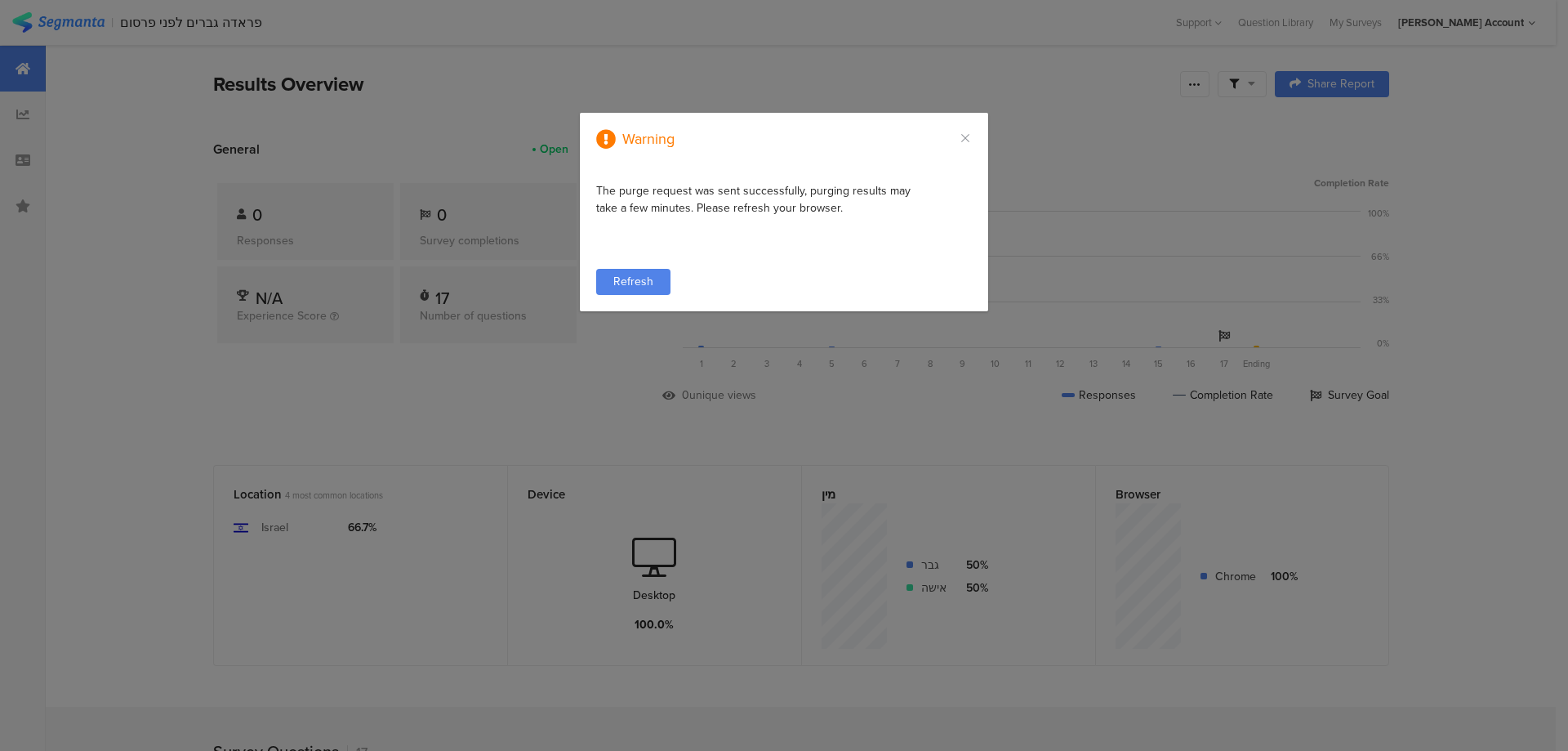
click at [637, 287] on span "Refresh" at bounding box center [633, 282] width 40 height 17
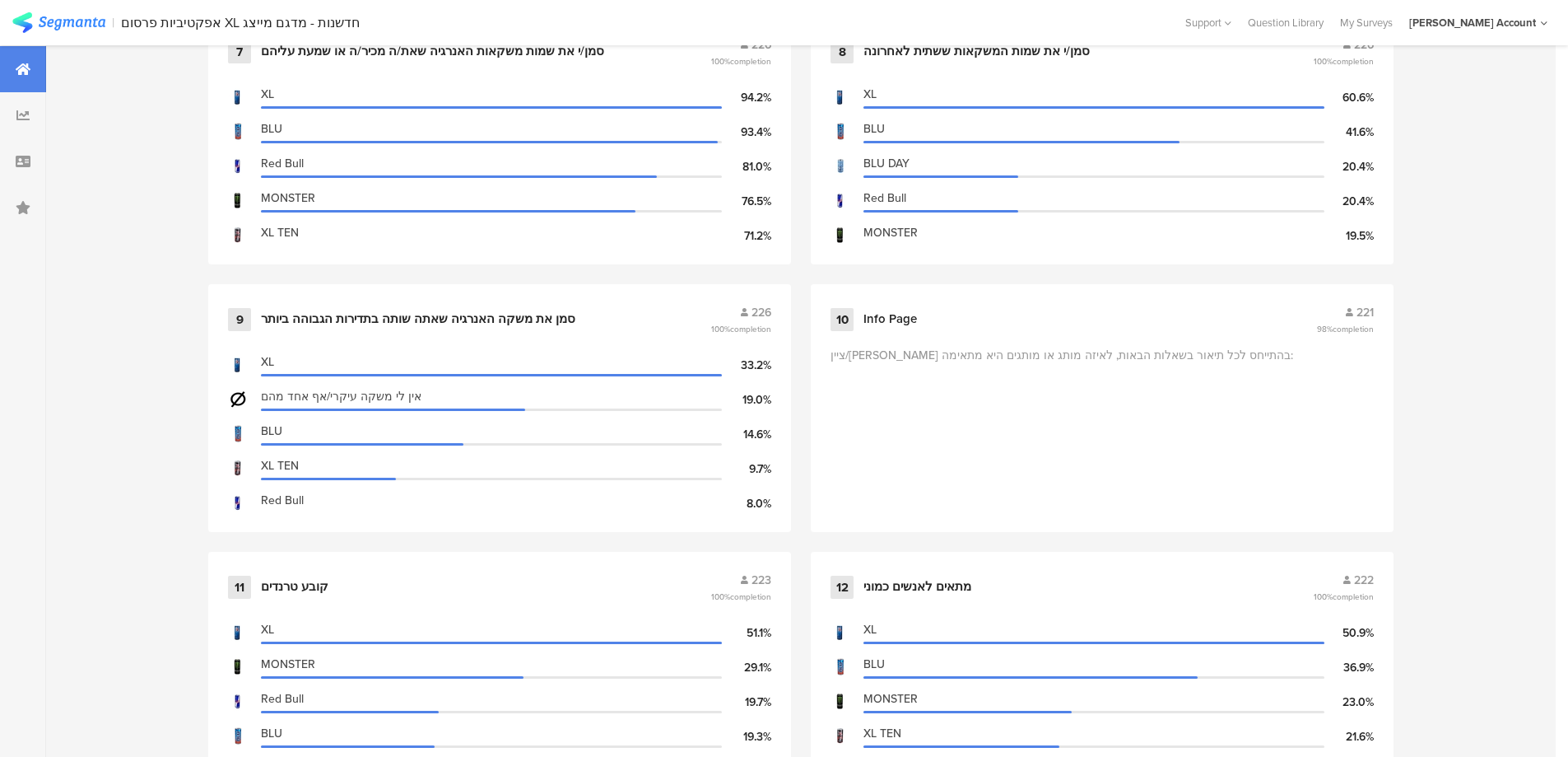
scroll to position [1647, 0]
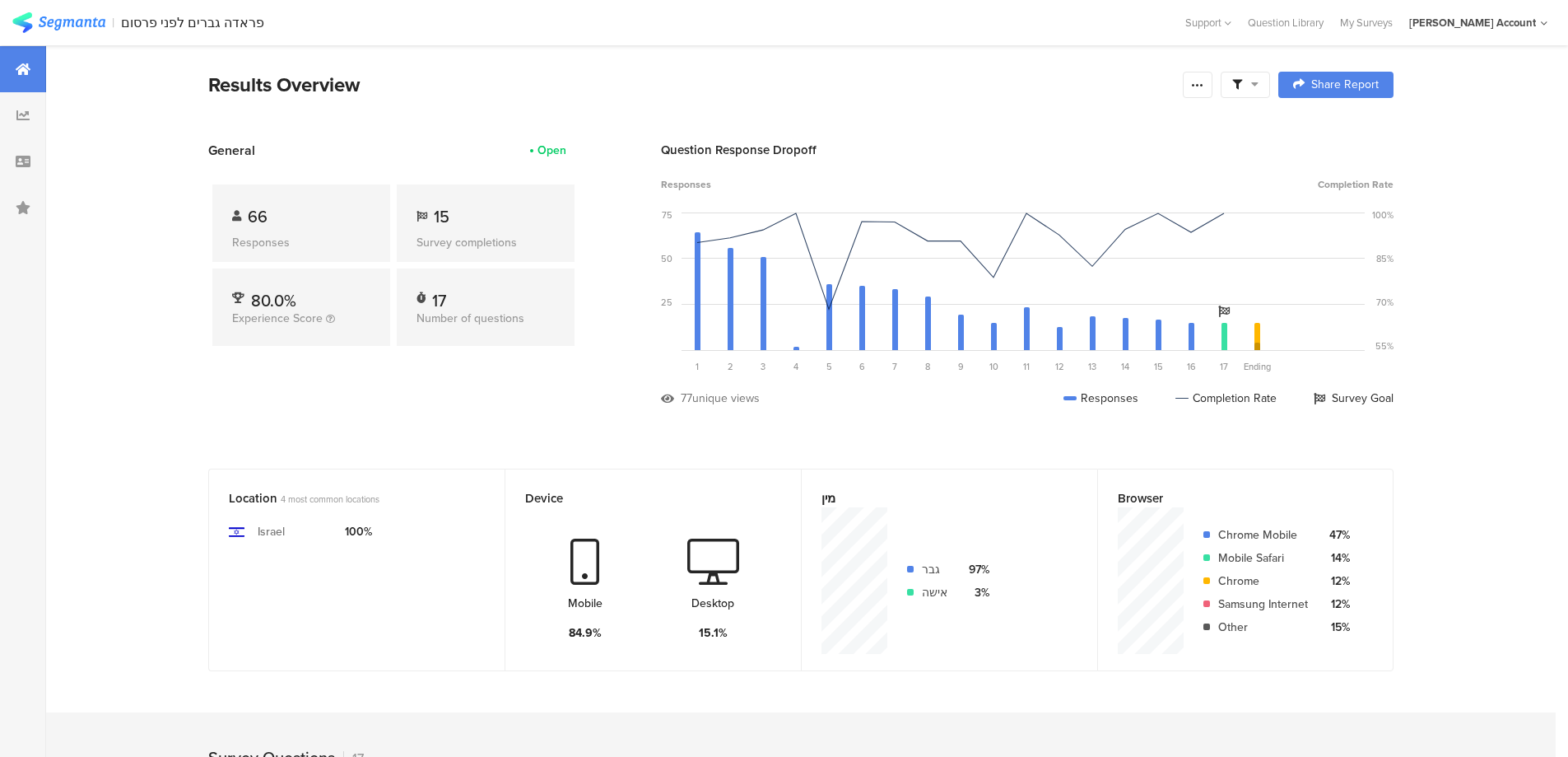
click at [1258, 85] on icon at bounding box center [1255, 83] width 8 height 11
click at [1332, 127] on span at bounding box center [1329, 130] width 24 height 13
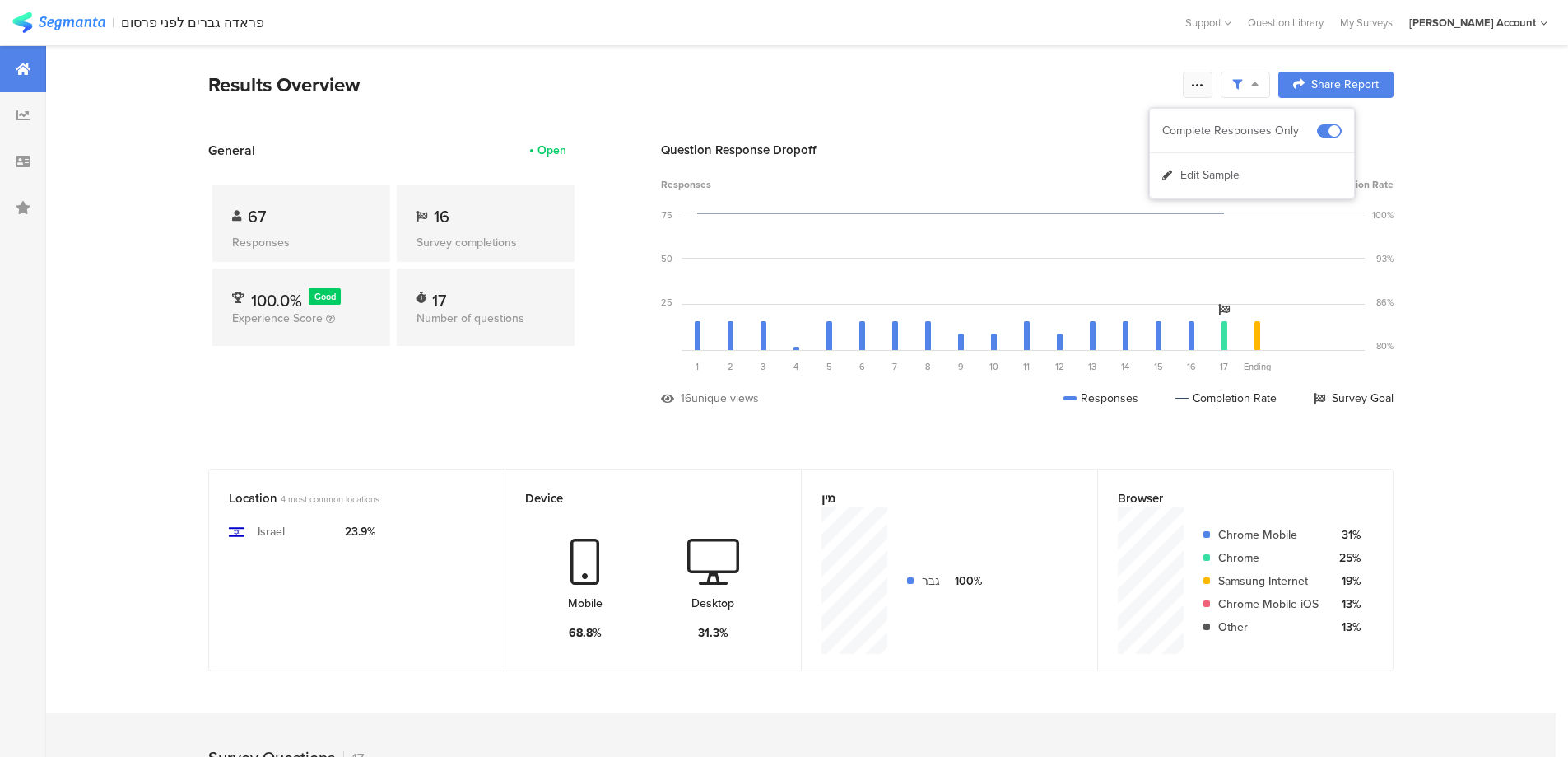
click at [1204, 81] on icon at bounding box center [1197, 84] width 13 height 13
click at [1071, 205] on link "Edit survey" at bounding box center [1086, 214] width 264 height 36
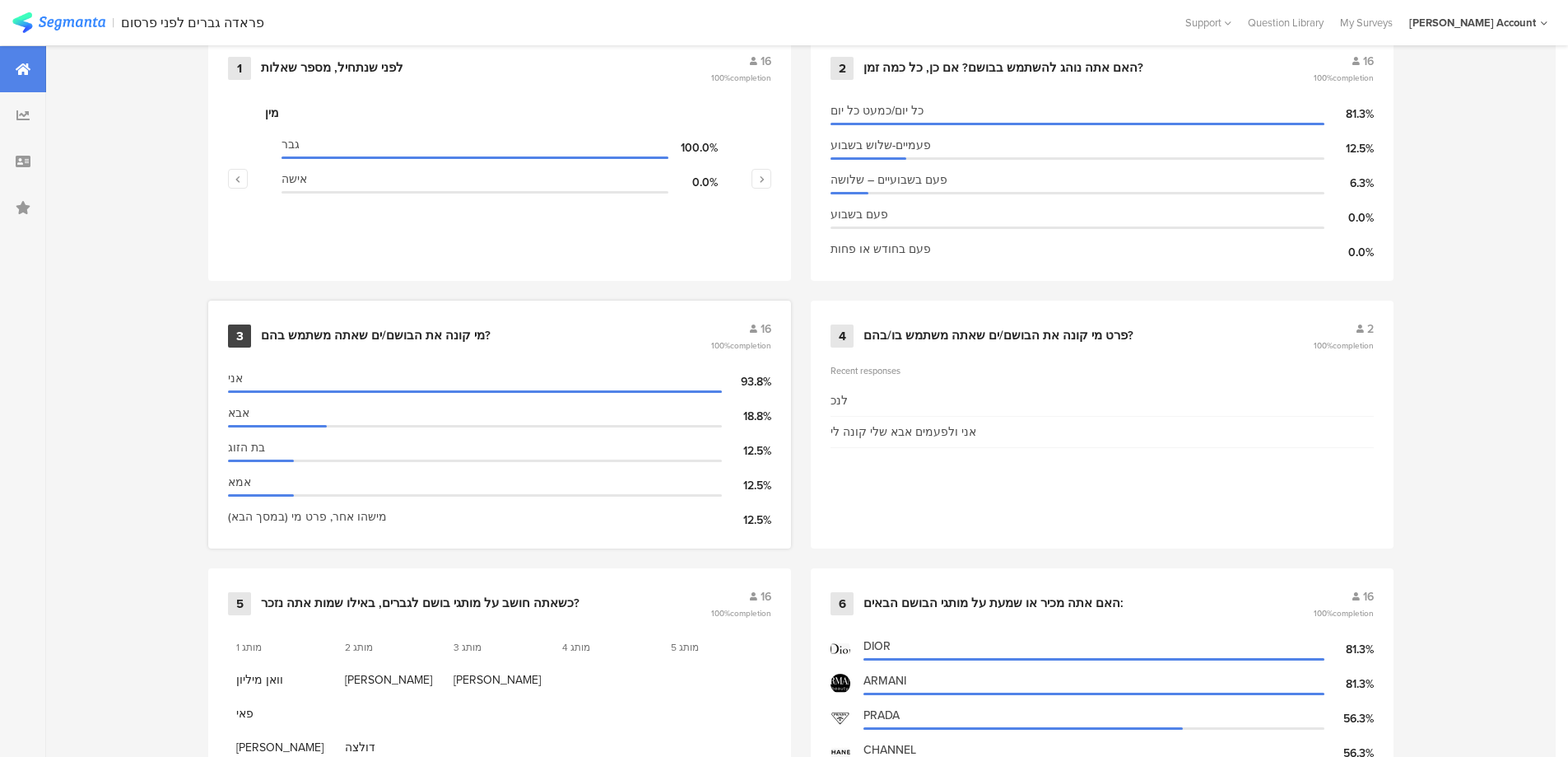
scroll to position [329, 0]
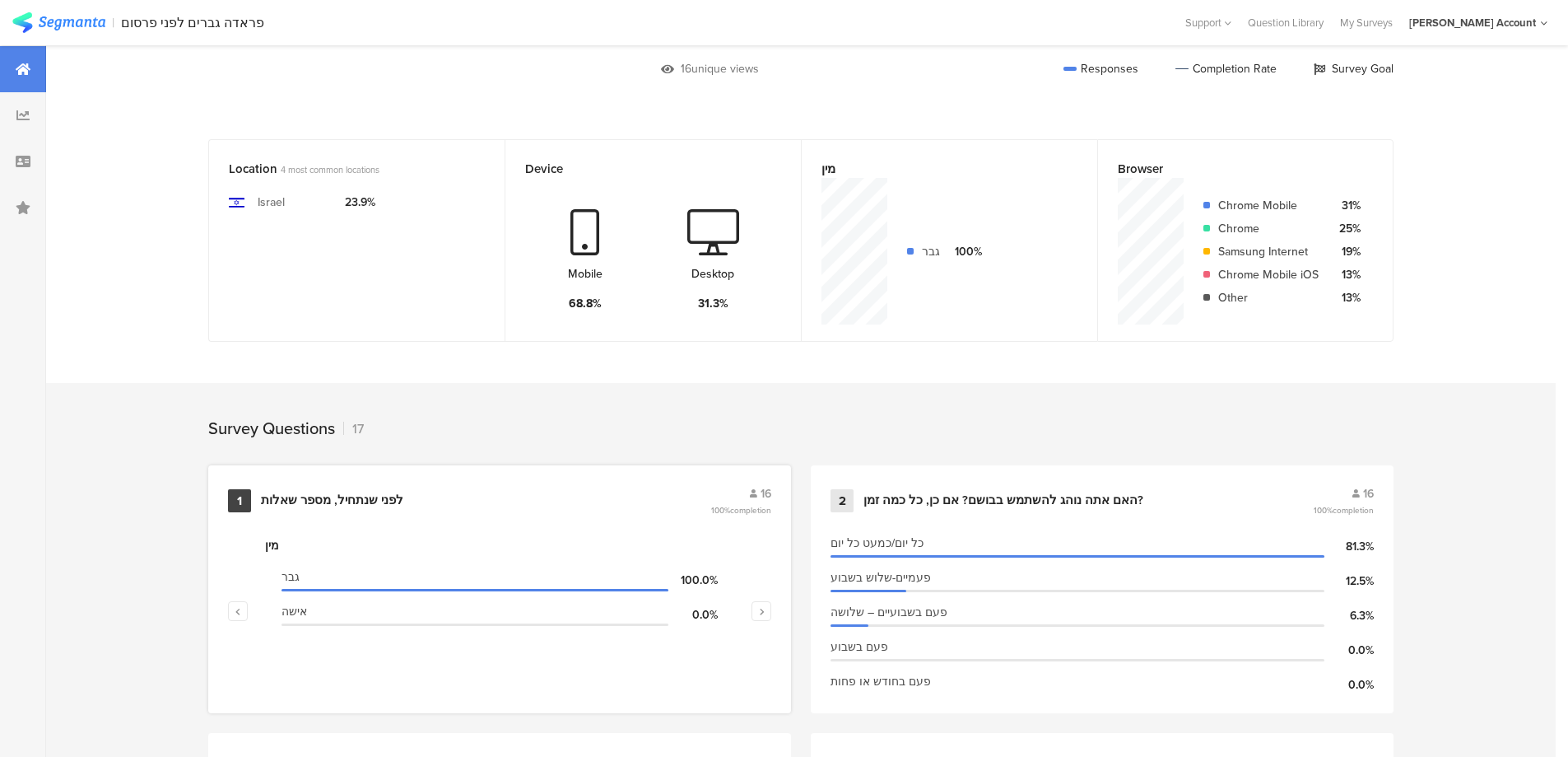
click at [387, 492] on div "לפני שנתחיל, מספר שאלות" at bounding box center [332, 500] width 142 height 16
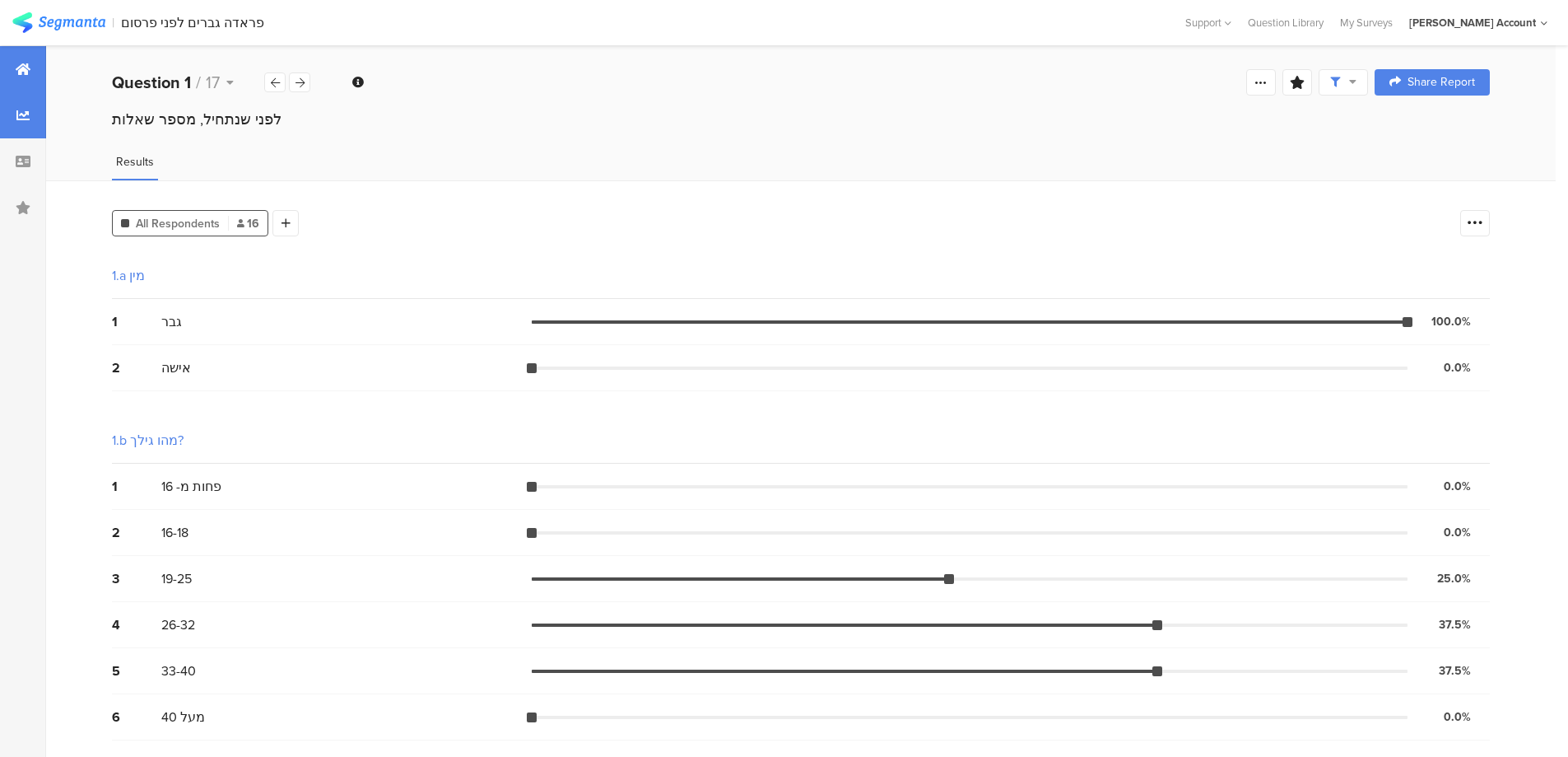
click at [18, 71] on icon at bounding box center [23, 69] width 15 height 13
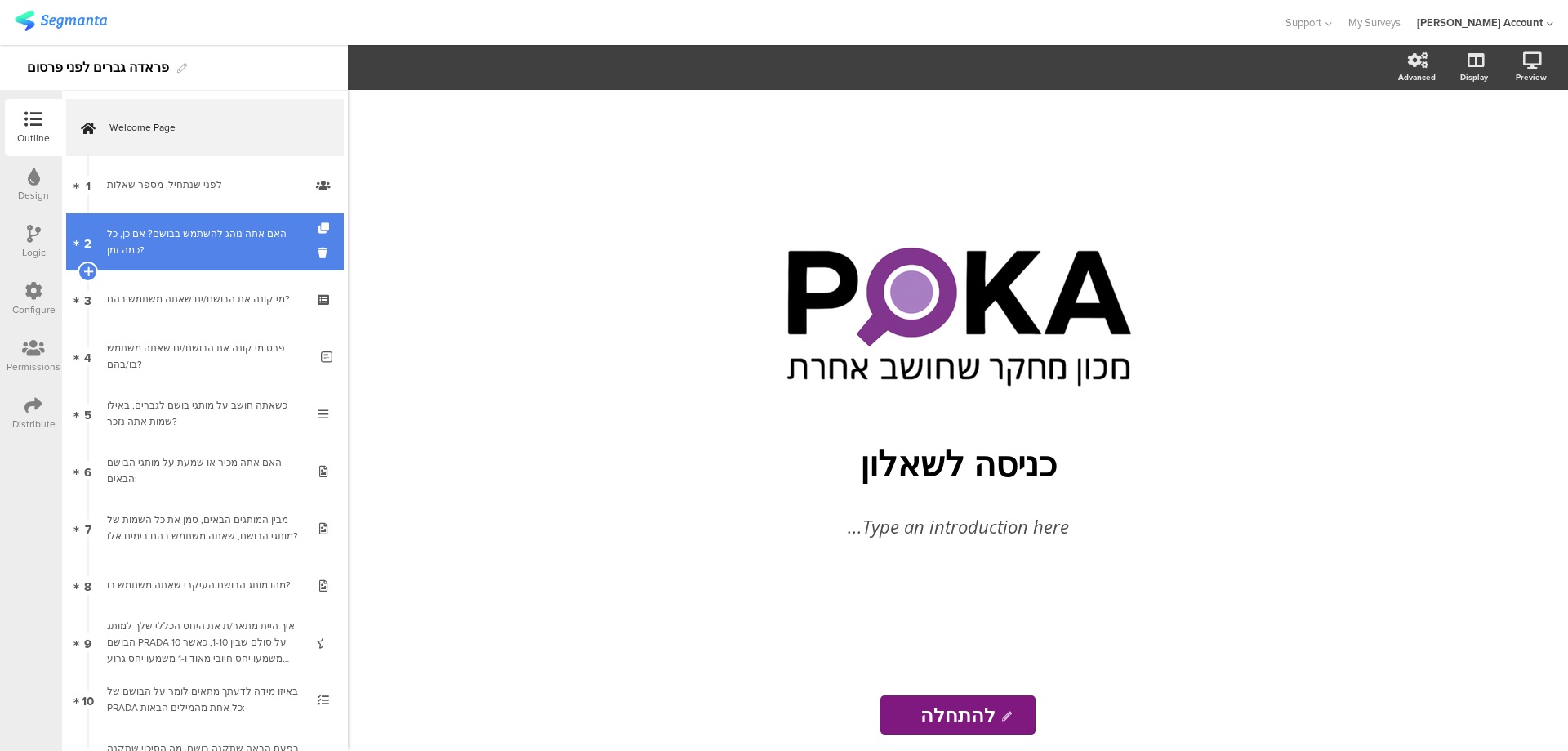
click at [231, 250] on div "האם אתה נוהג להשתמש בבושם? אם כן, כל כמה זמן?" at bounding box center [204, 242] width 195 height 33
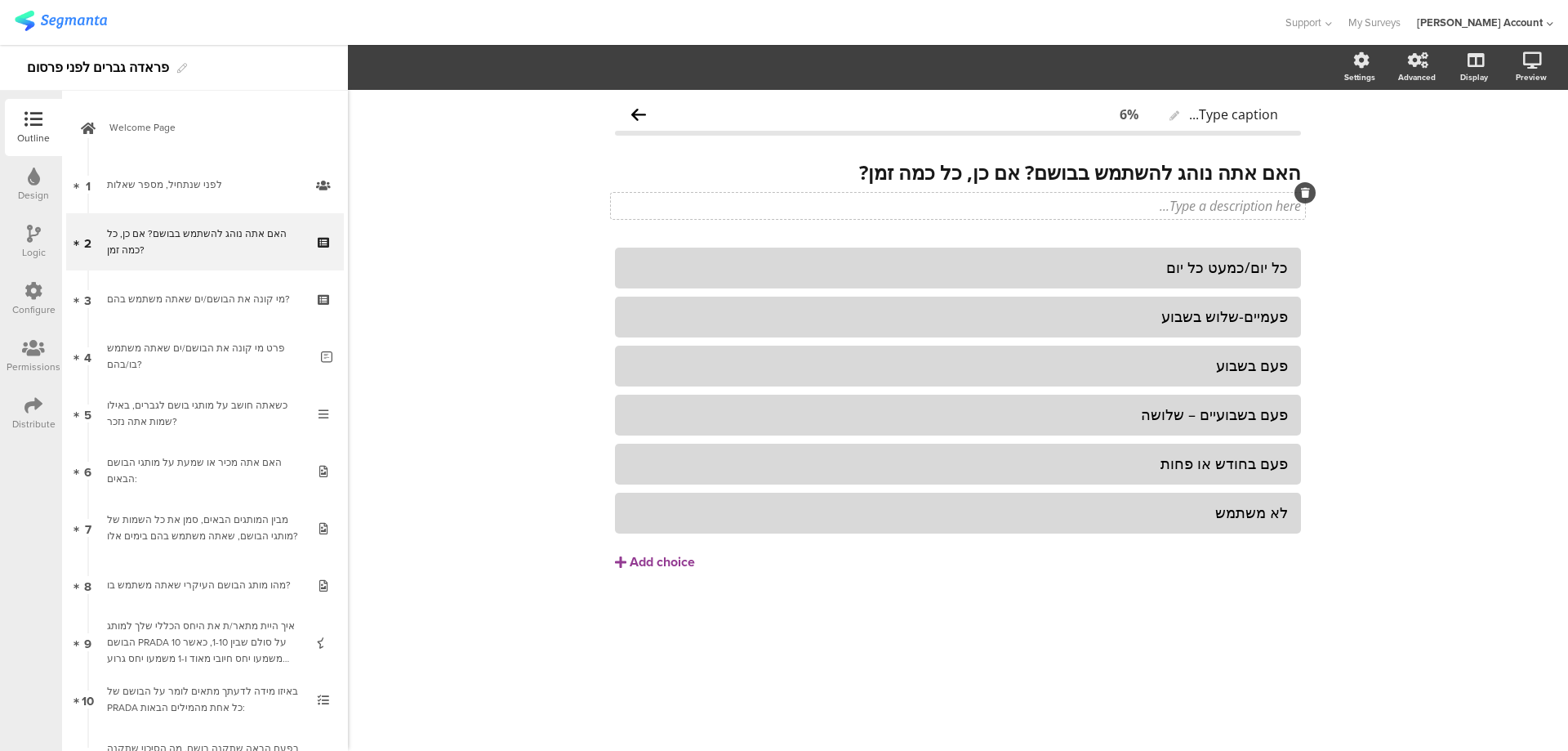
click at [1185, 206] on div "Type a description here..." at bounding box center [958, 206] width 694 height 26
click at [1185, 206] on p "כולם ממשיכים בשאלון גם מי שלא משתמש בבושם" at bounding box center [958, 206] width 686 height 18
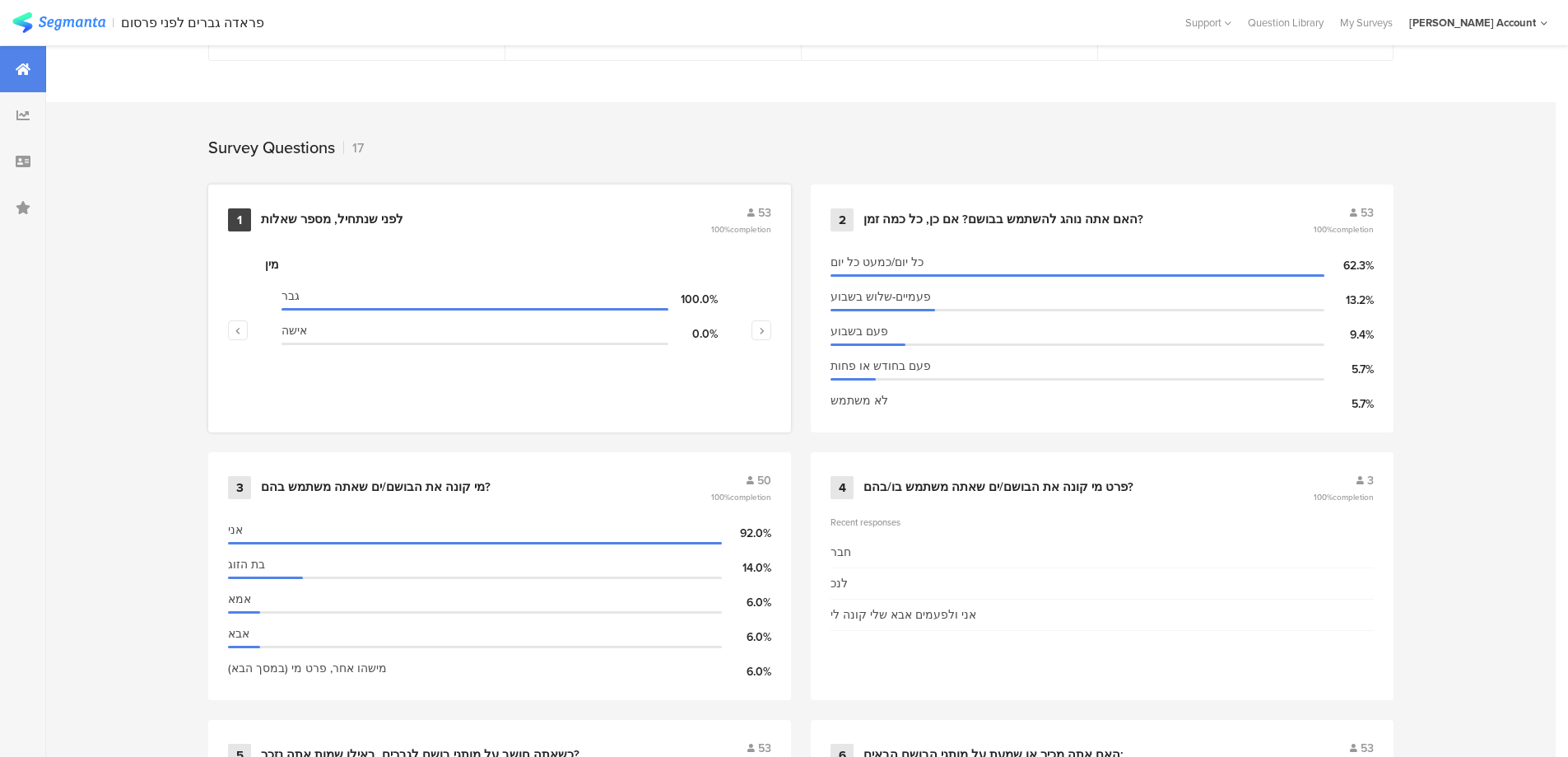
scroll to position [659, 0]
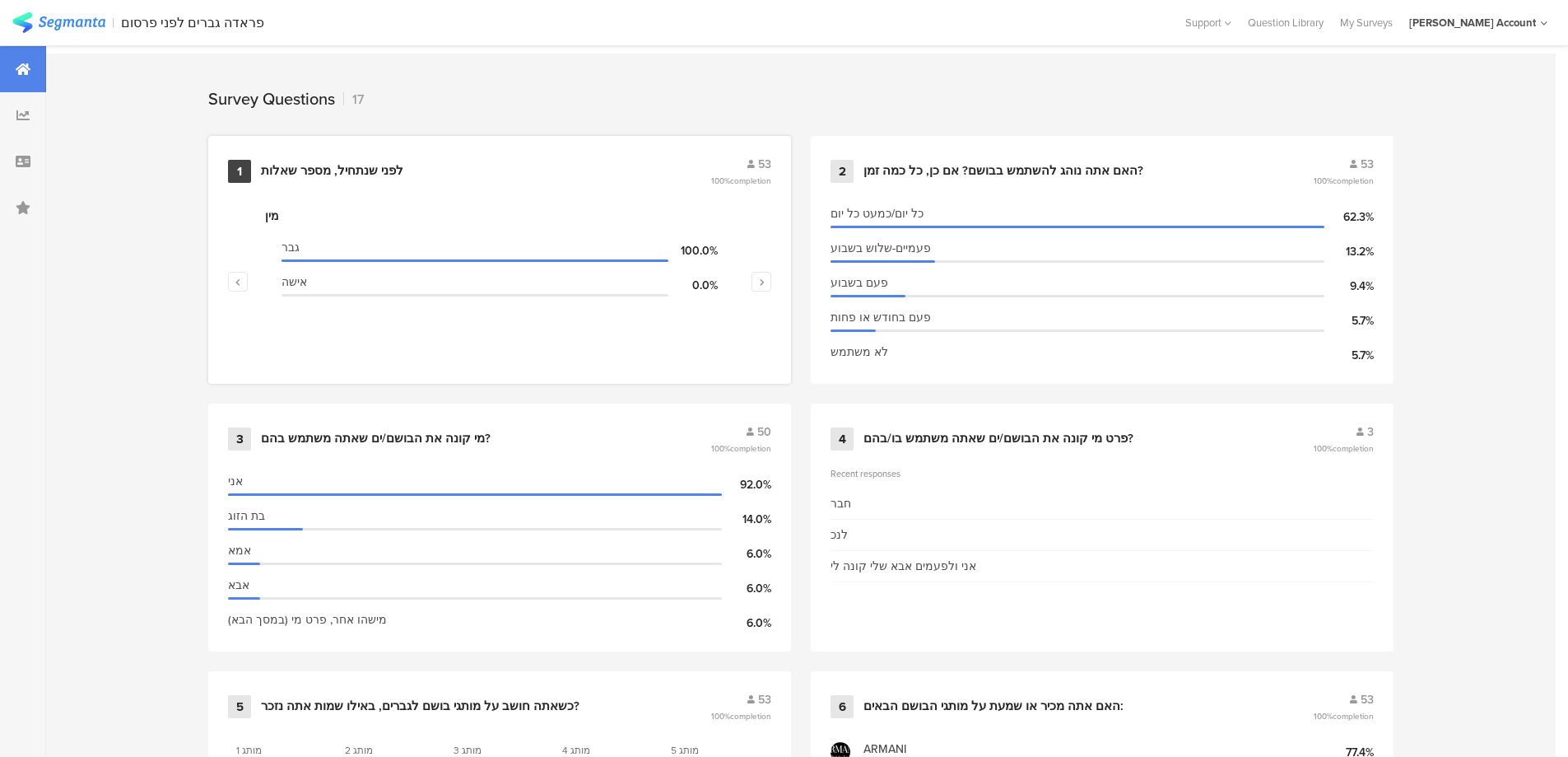
click at [385, 172] on div "לפני שנתחיל, מספר שאלות" at bounding box center [332, 171] width 142 height 16
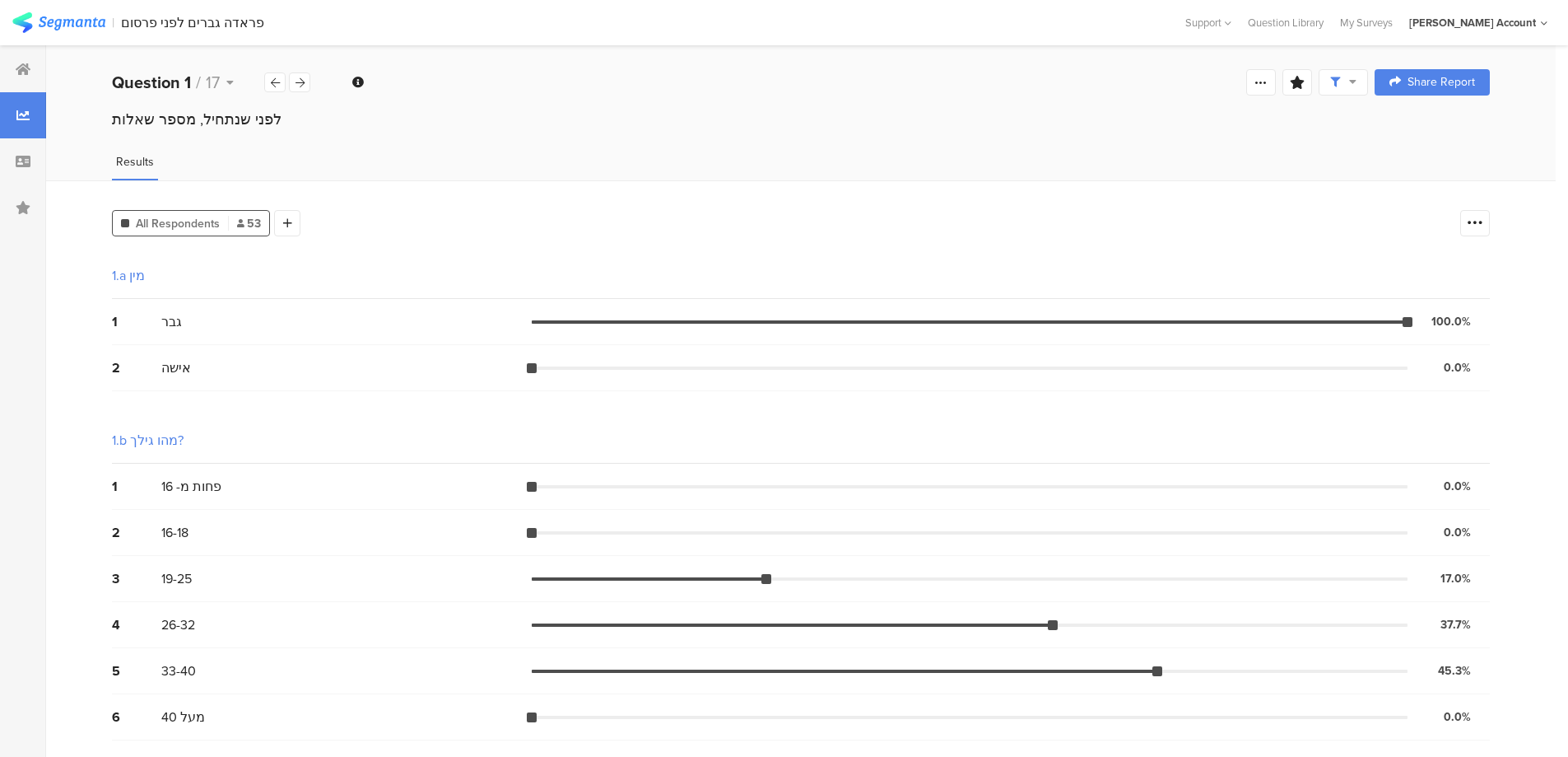
scroll to position [109, 0]
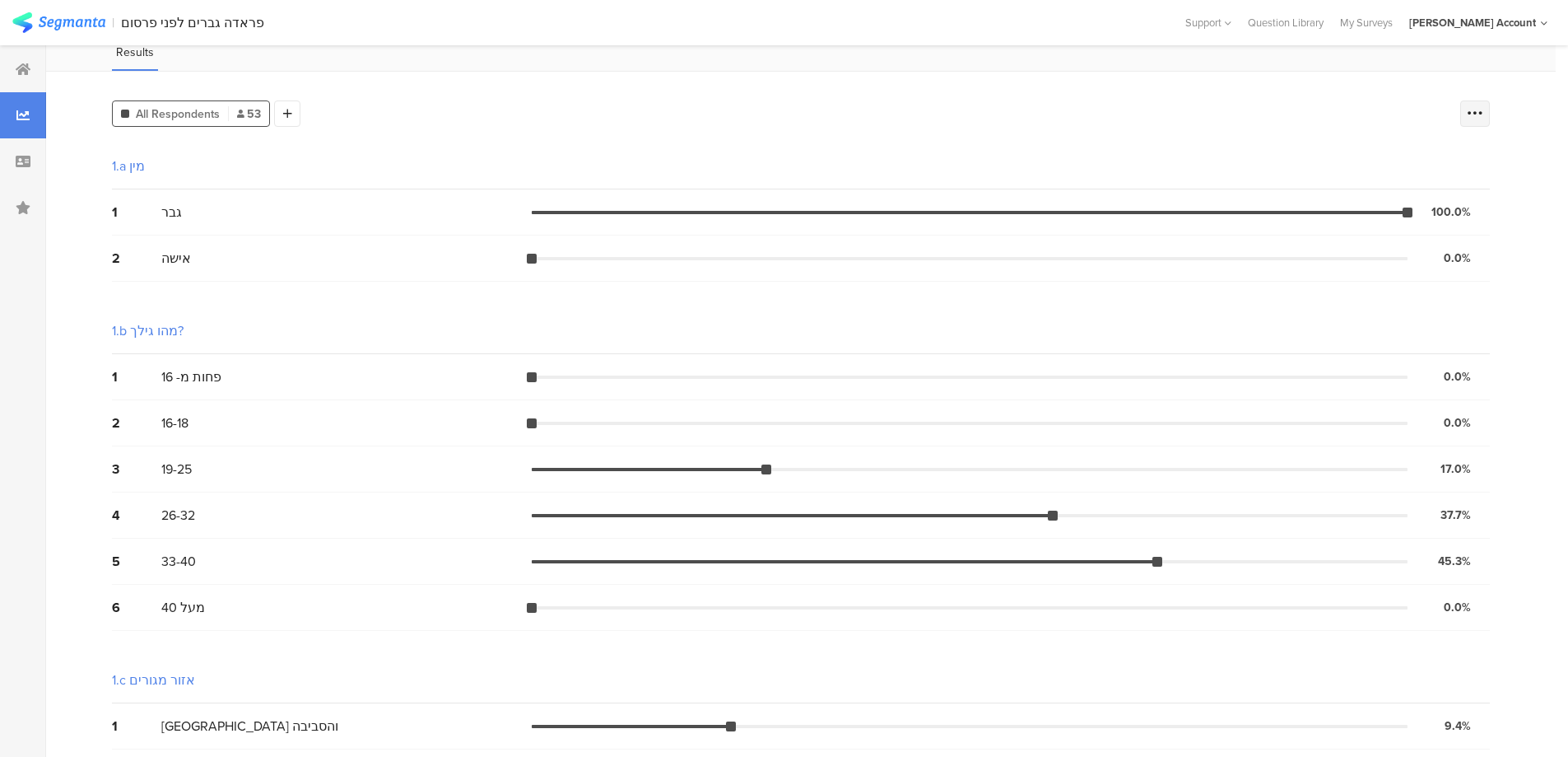
click at [1483, 110] on icon at bounding box center [1474, 113] width 16 height 16
click at [1128, 102] on div "All Respondents 53 Add Segment" at bounding box center [782, 110] width 1340 height 33
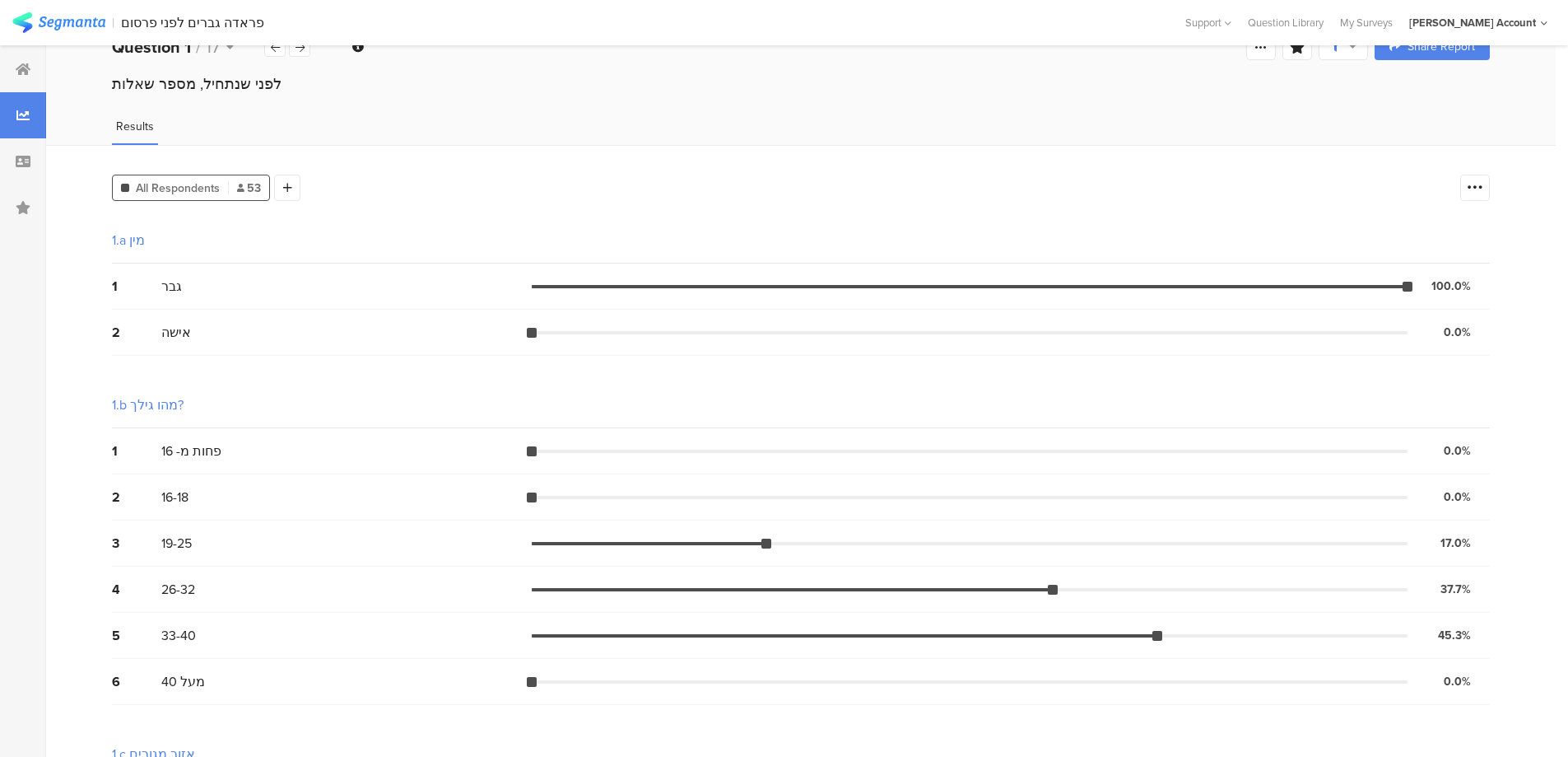
scroll to position [0, 0]
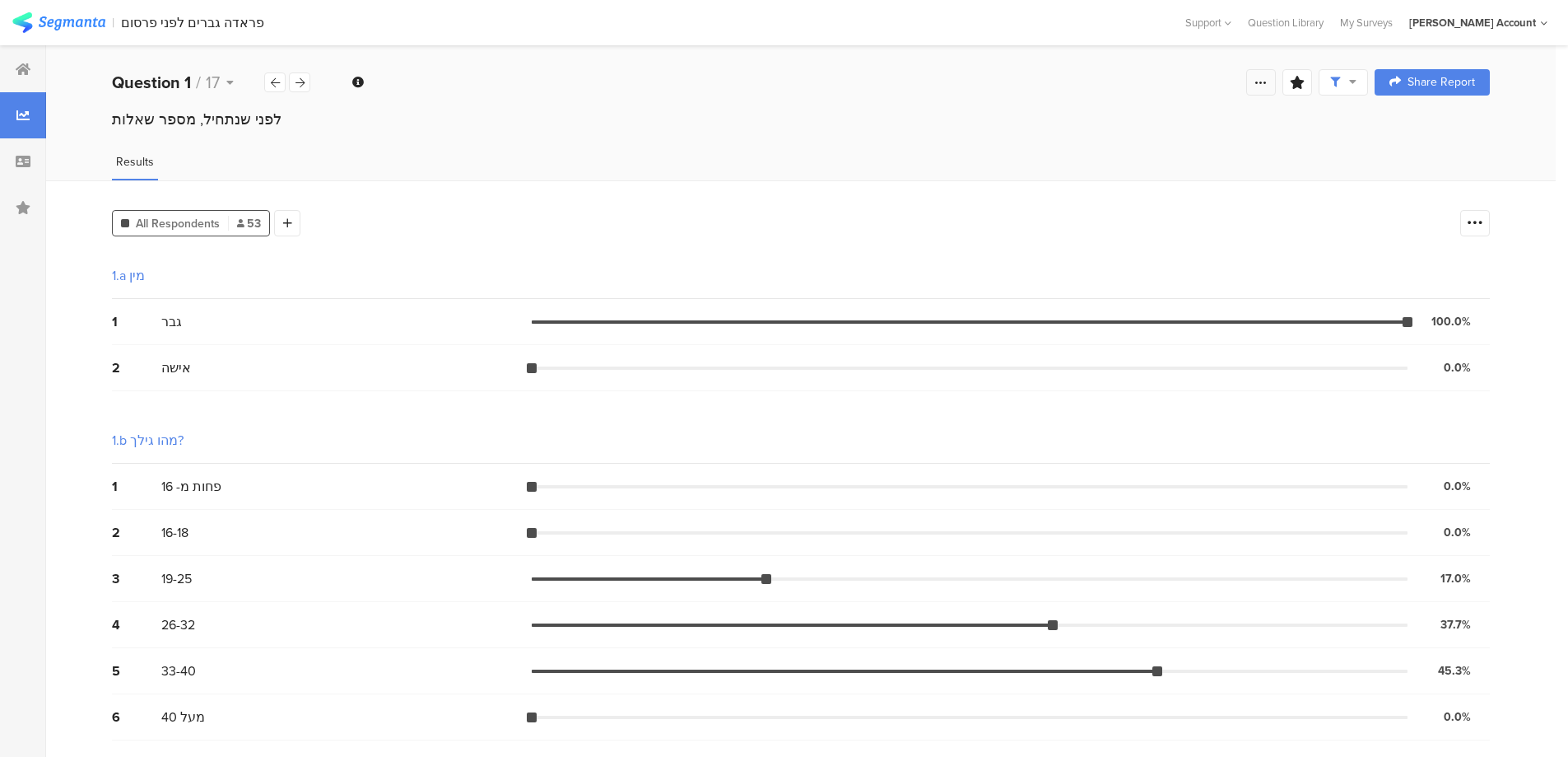
click at [1271, 91] on div at bounding box center [1261, 82] width 30 height 26
click at [1132, 209] on link "Edit survey" at bounding box center [1156, 213] width 264 height 36
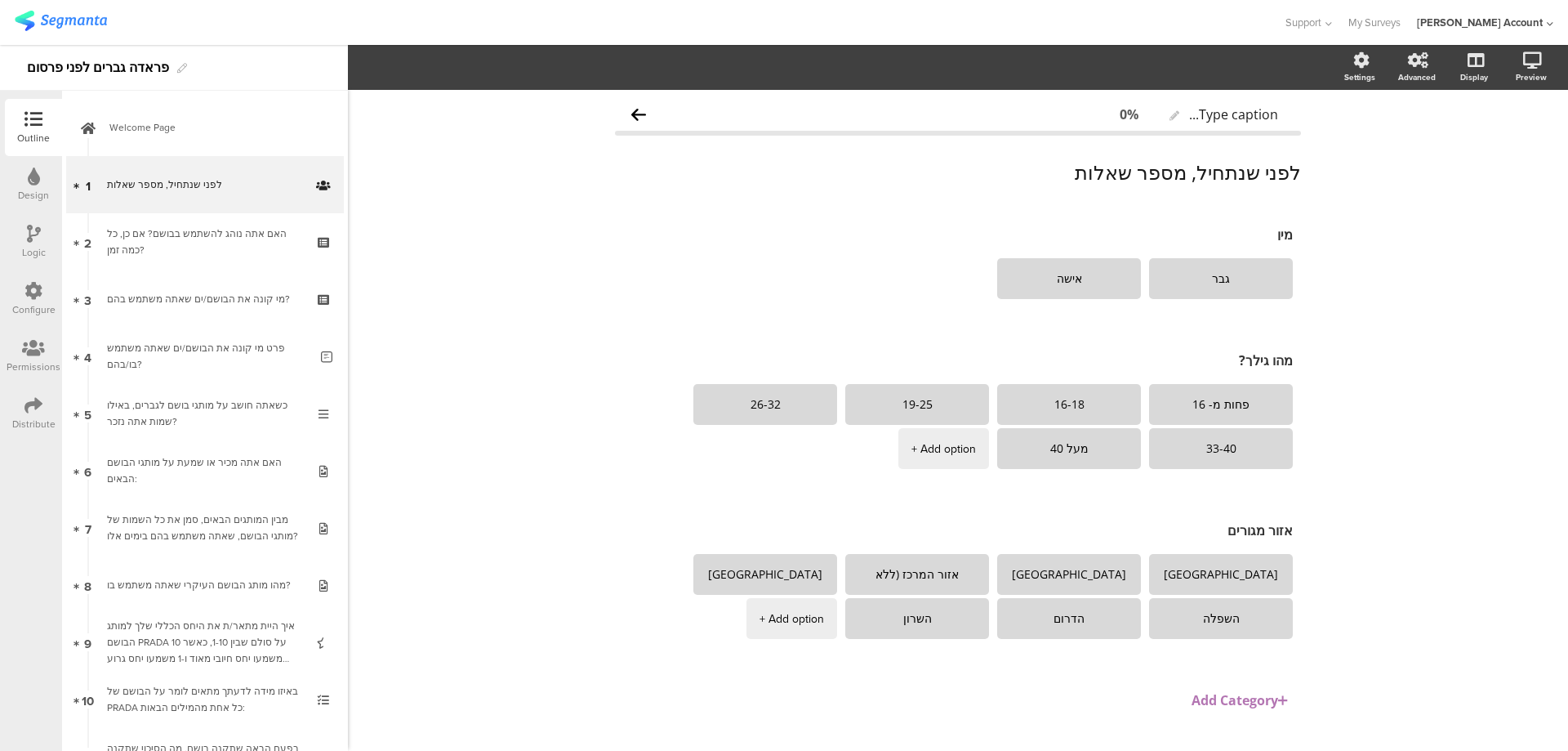
click at [31, 230] on icon at bounding box center [34, 233] width 14 height 18
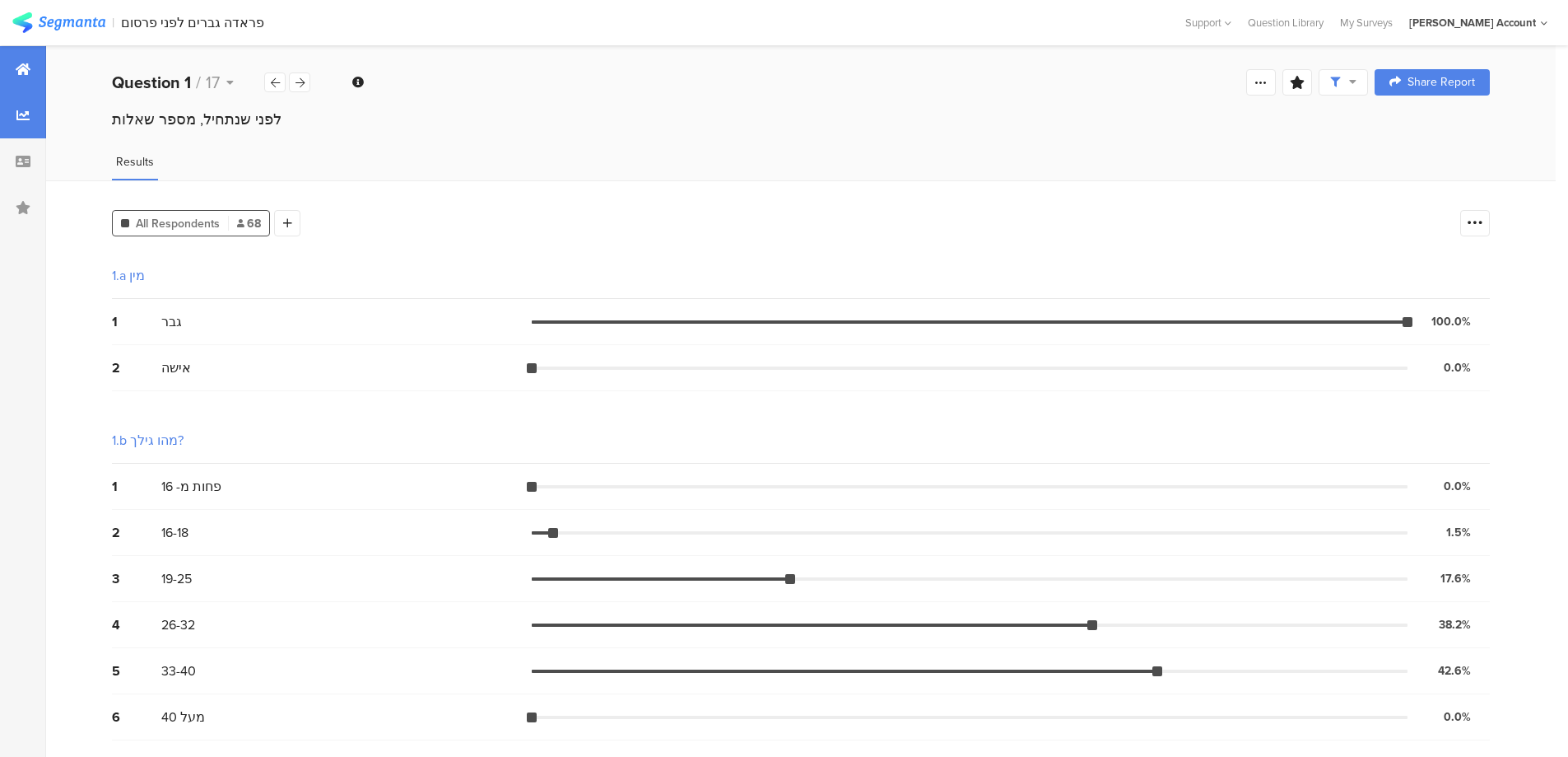
click at [13, 68] on div at bounding box center [23, 69] width 46 height 46
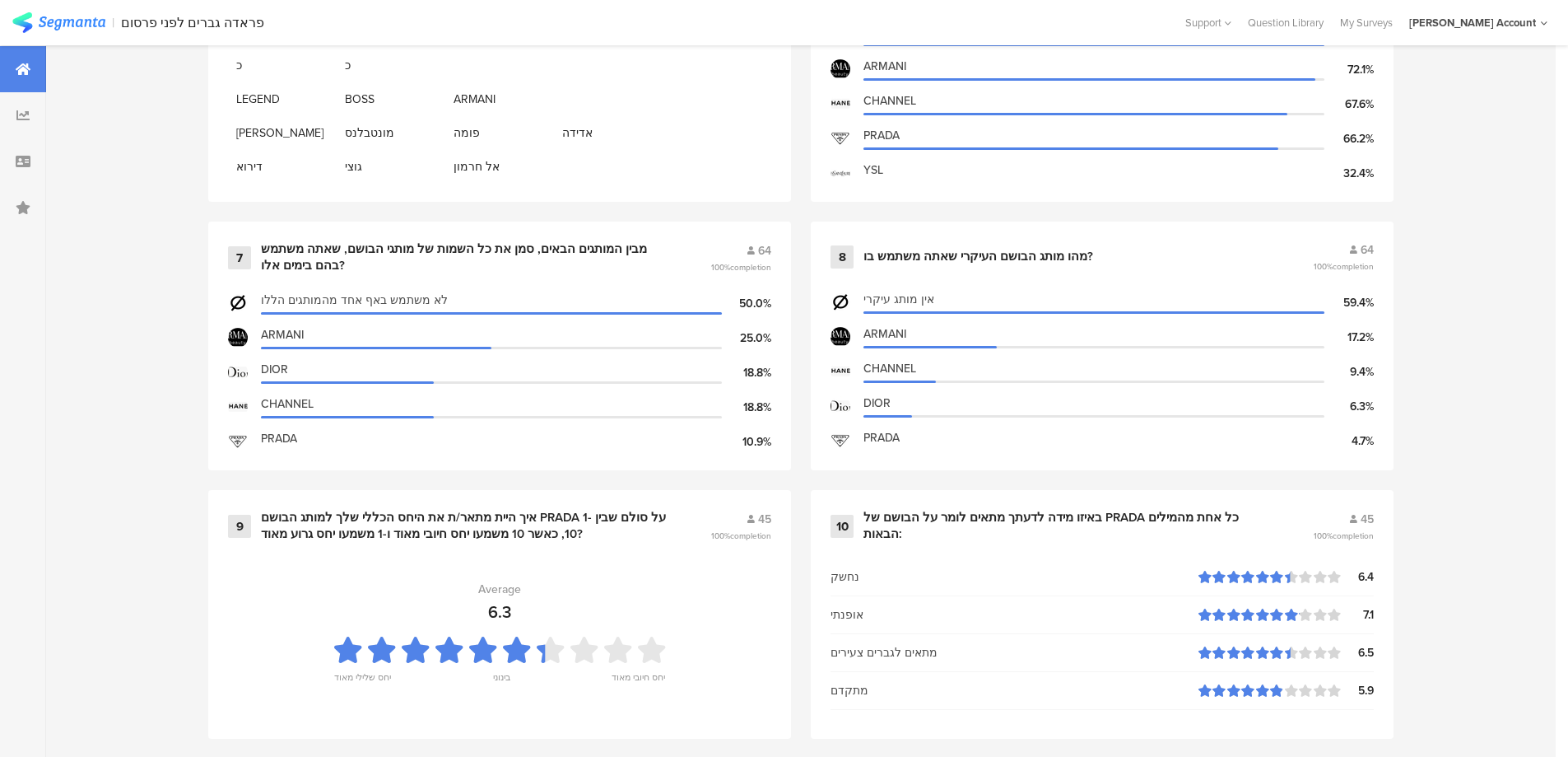
scroll to position [1427, 0]
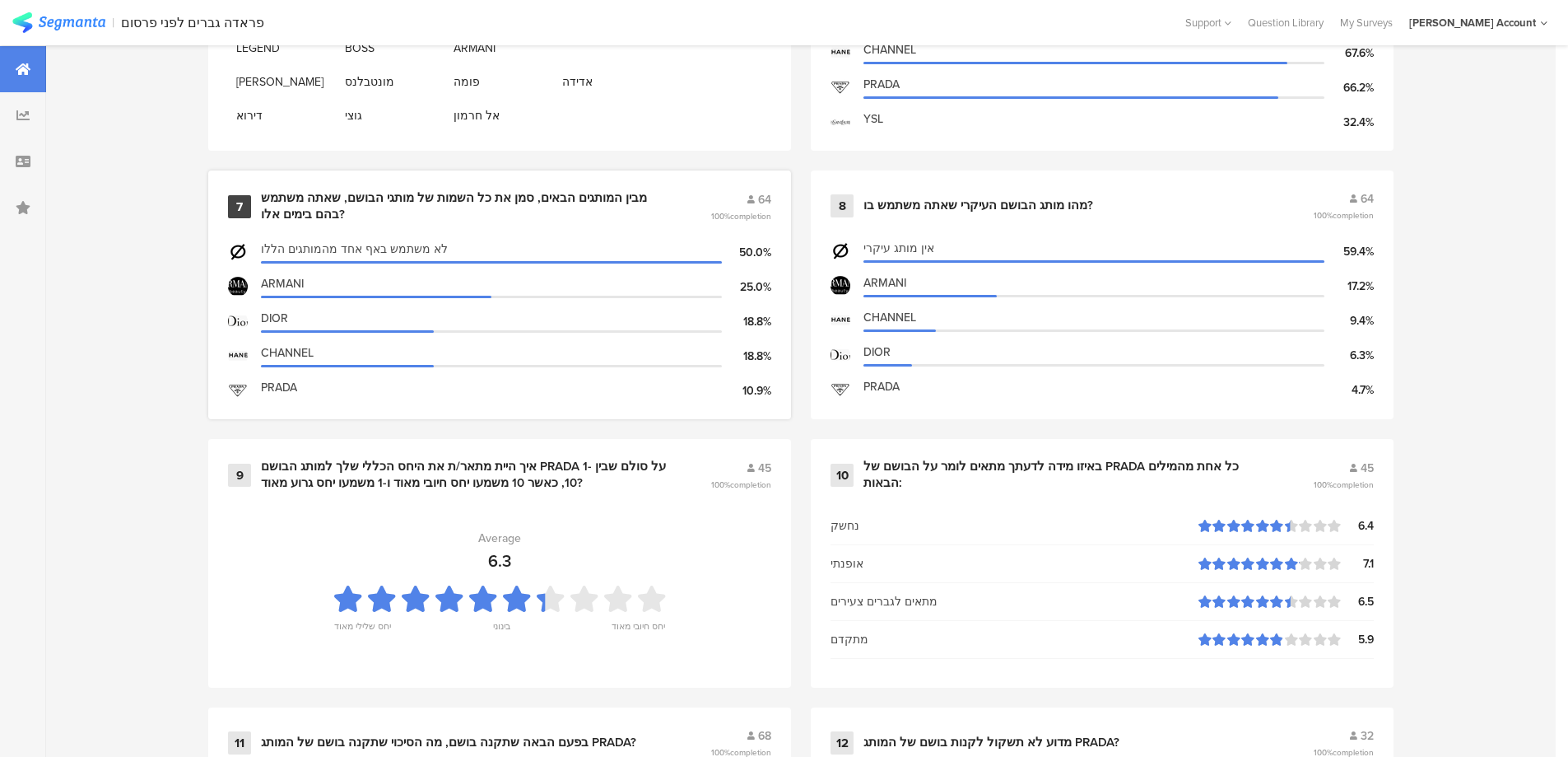
click at [456, 201] on div "מבין המותגים הבאים, סמן את כל השמות של מותגי הבושם, שאתה משתמש בהם בימים אלו?" at bounding box center [466, 206] width 410 height 32
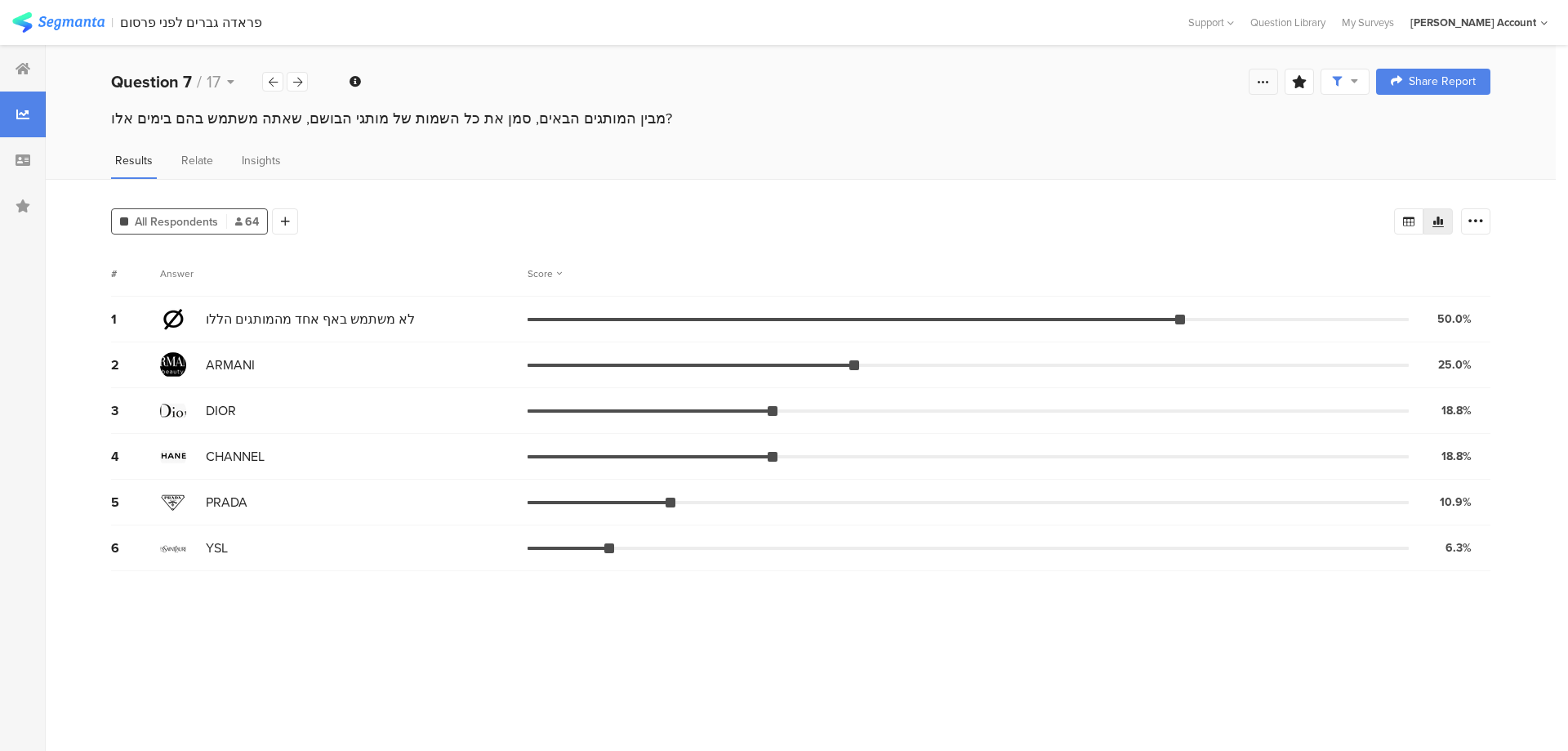
click at [1259, 84] on icon at bounding box center [1263, 81] width 13 height 13
click at [1088, 207] on div "Edit survey" at bounding box center [1078, 210] width 56 height 16
click at [296, 84] on icon at bounding box center [298, 82] width 9 height 10
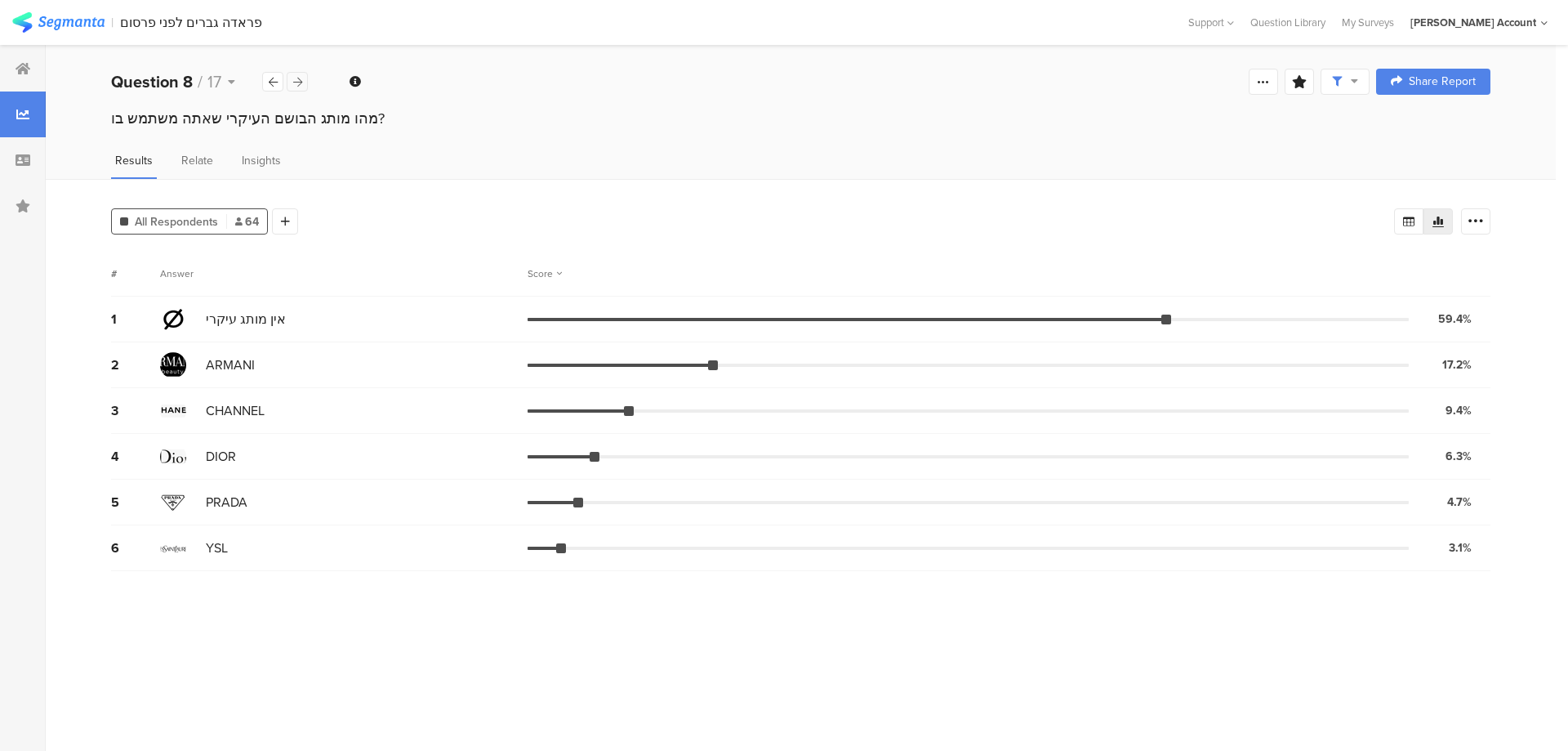
click at [296, 84] on icon at bounding box center [298, 82] width 9 height 10
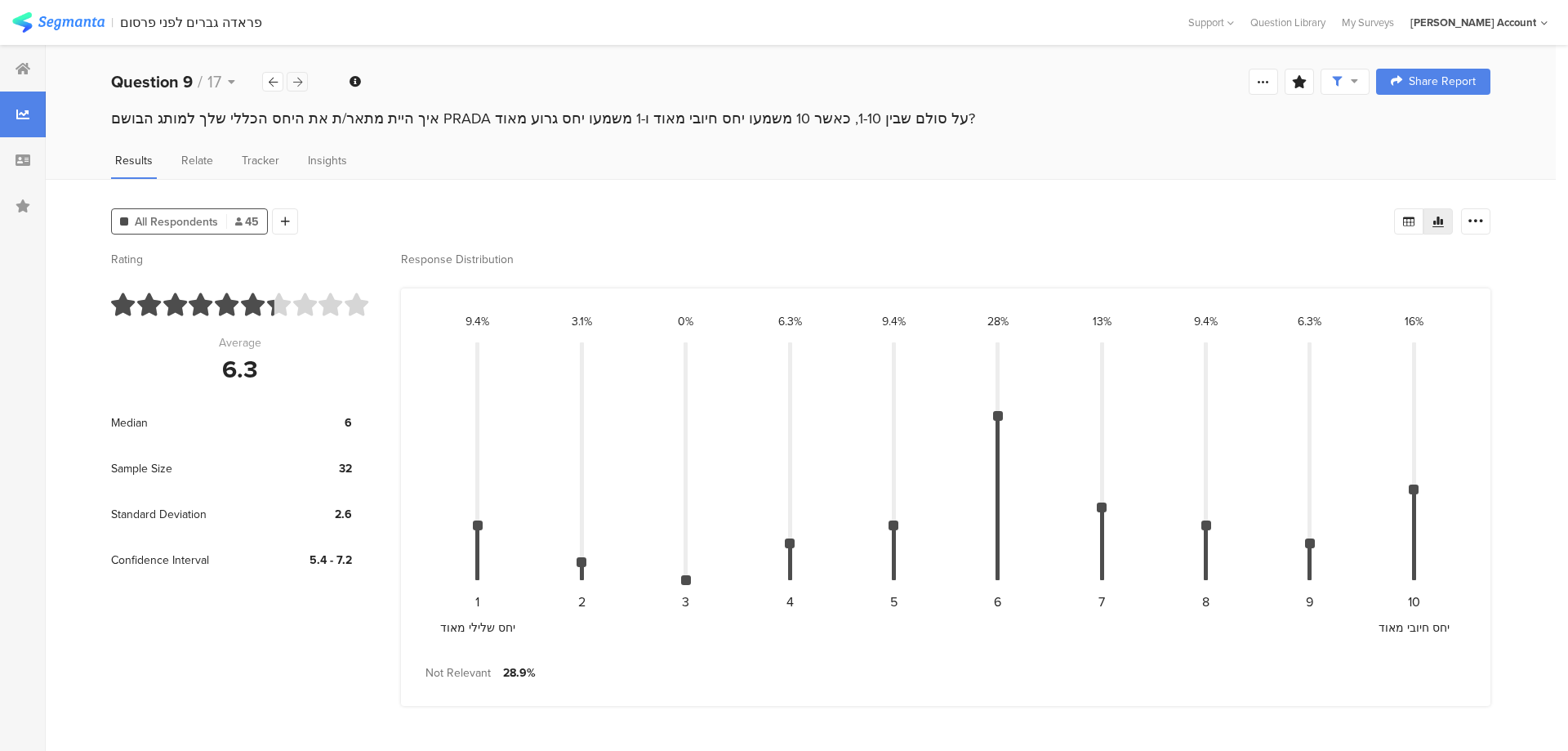
click at [296, 84] on icon at bounding box center [298, 82] width 9 height 10
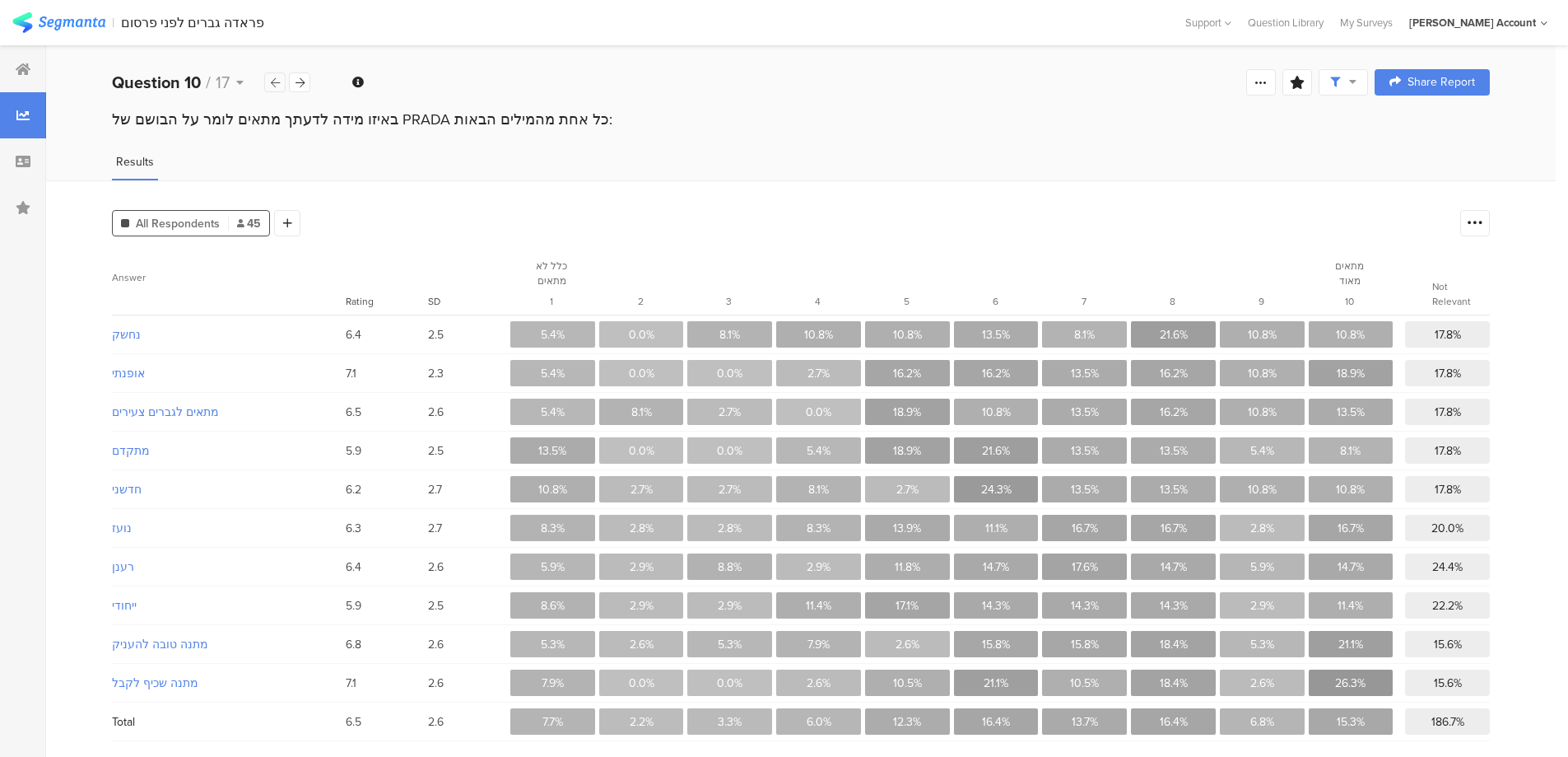
click at [275, 85] on icon at bounding box center [275, 82] width 9 height 10
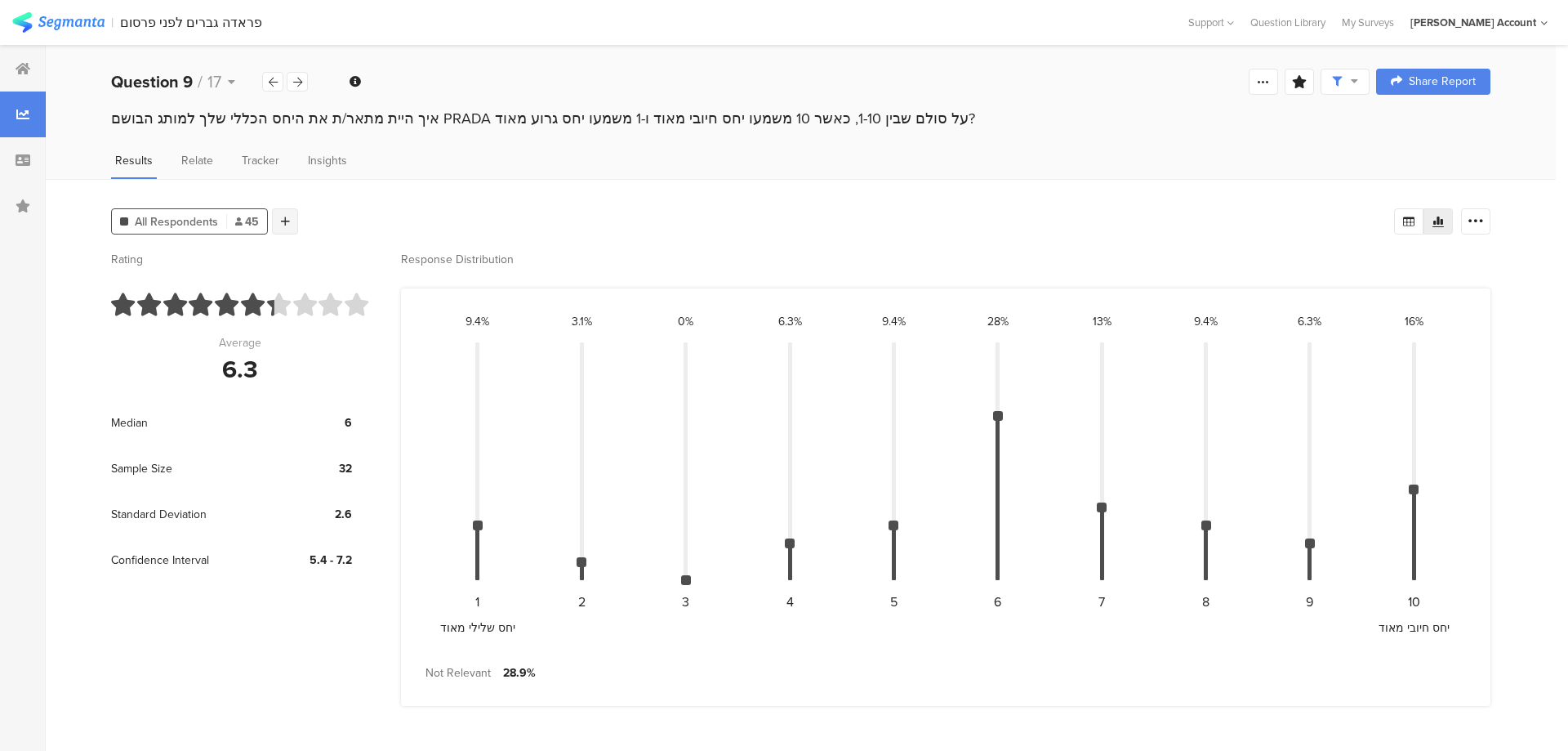
click at [278, 220] on div at bounding box center [285, 221] width 26 height 26
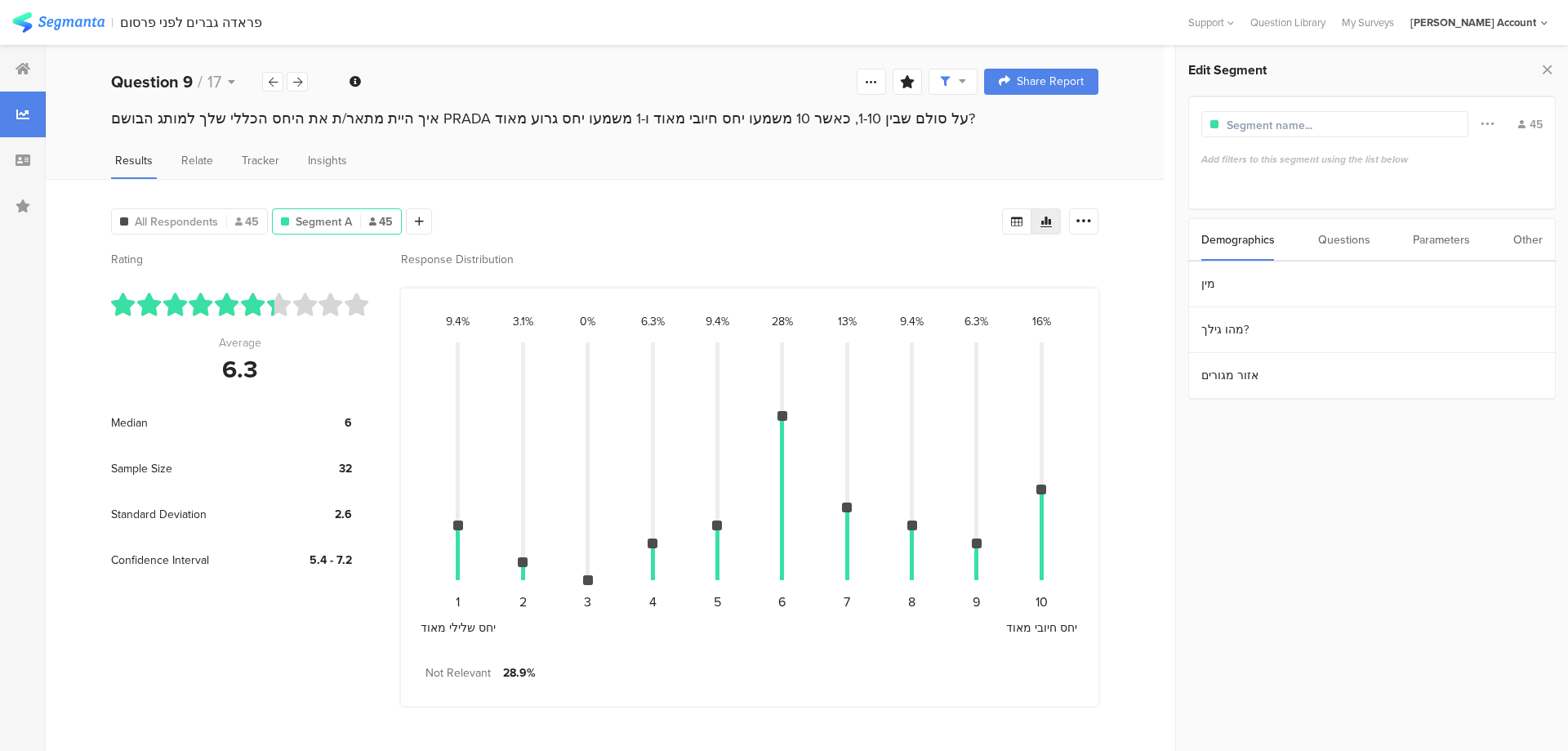
click at [1362, 237] on div "Questions" at bounding box center [1344, 239] width 53 height 41
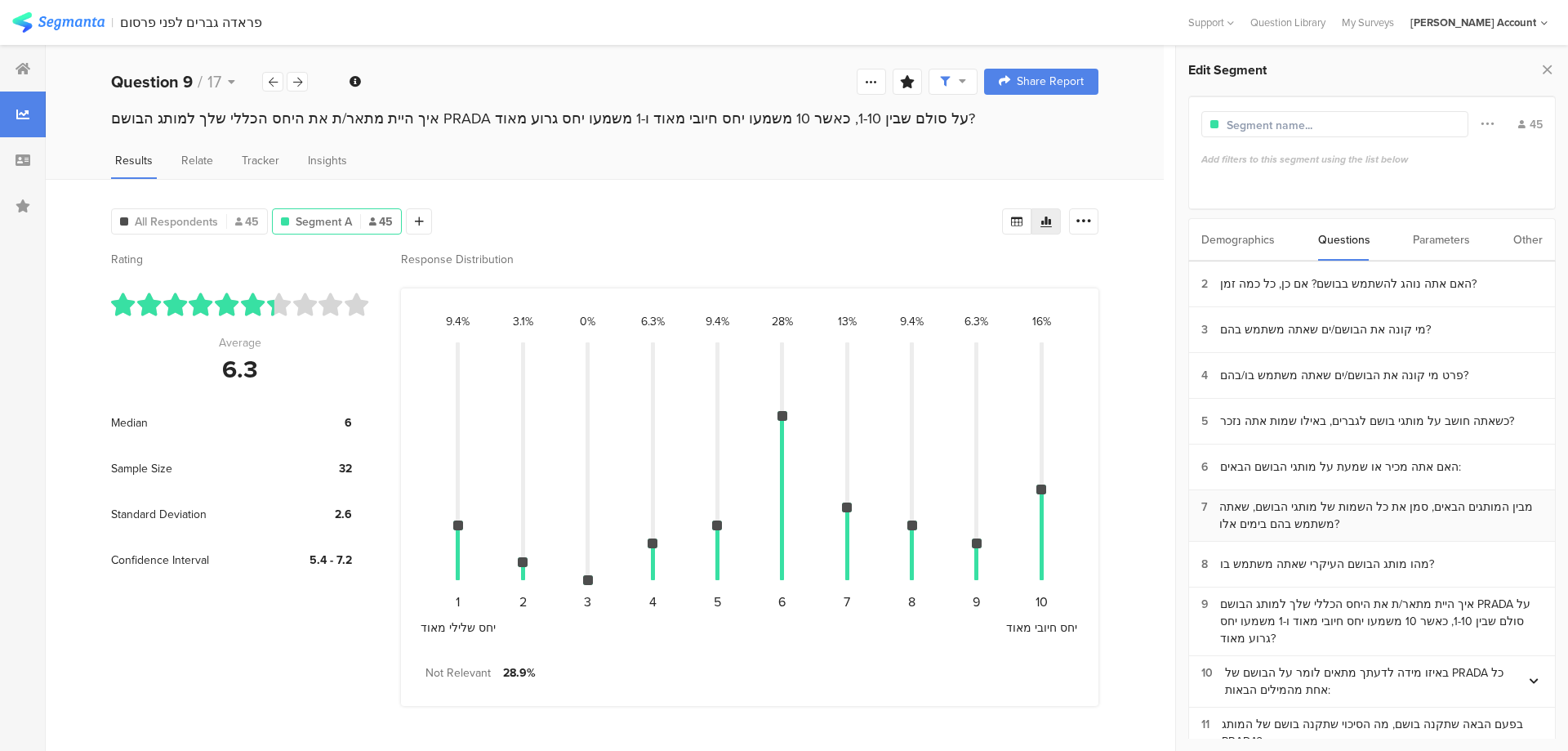
click at [1408, 517] on div "מבין המותגים הבאים, סמן את כל השמות של מותגי הבושם, שאתה משתמש בהם בימים אלו?" at bounding box center [1381, 516] width 324 height 34
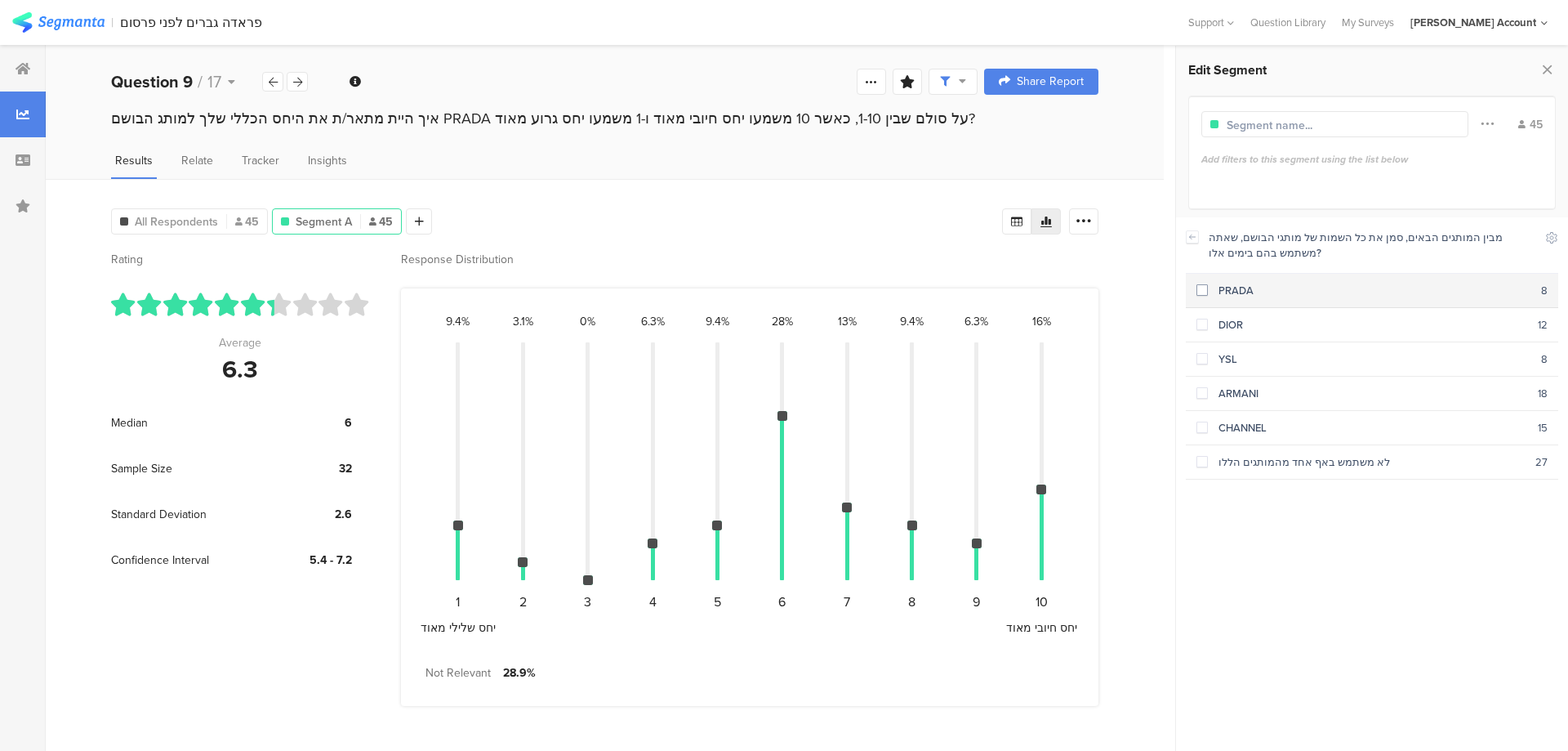
click at [1338, 292] on div "PRADA" at bounding box center [1374, 290] width 333 height 16
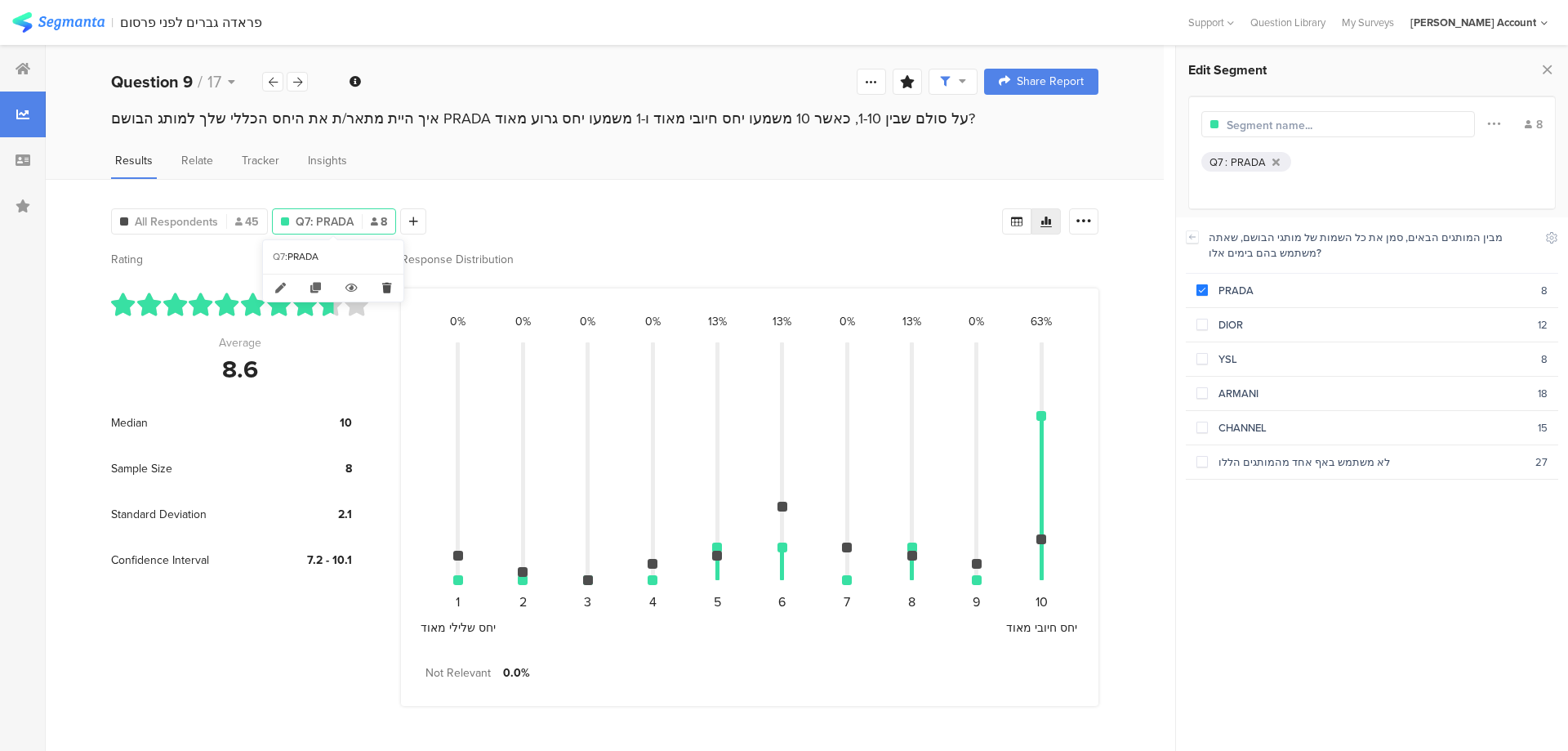
click at [391, 288] on icon at bounding box center [387, 288] width 34 height 27
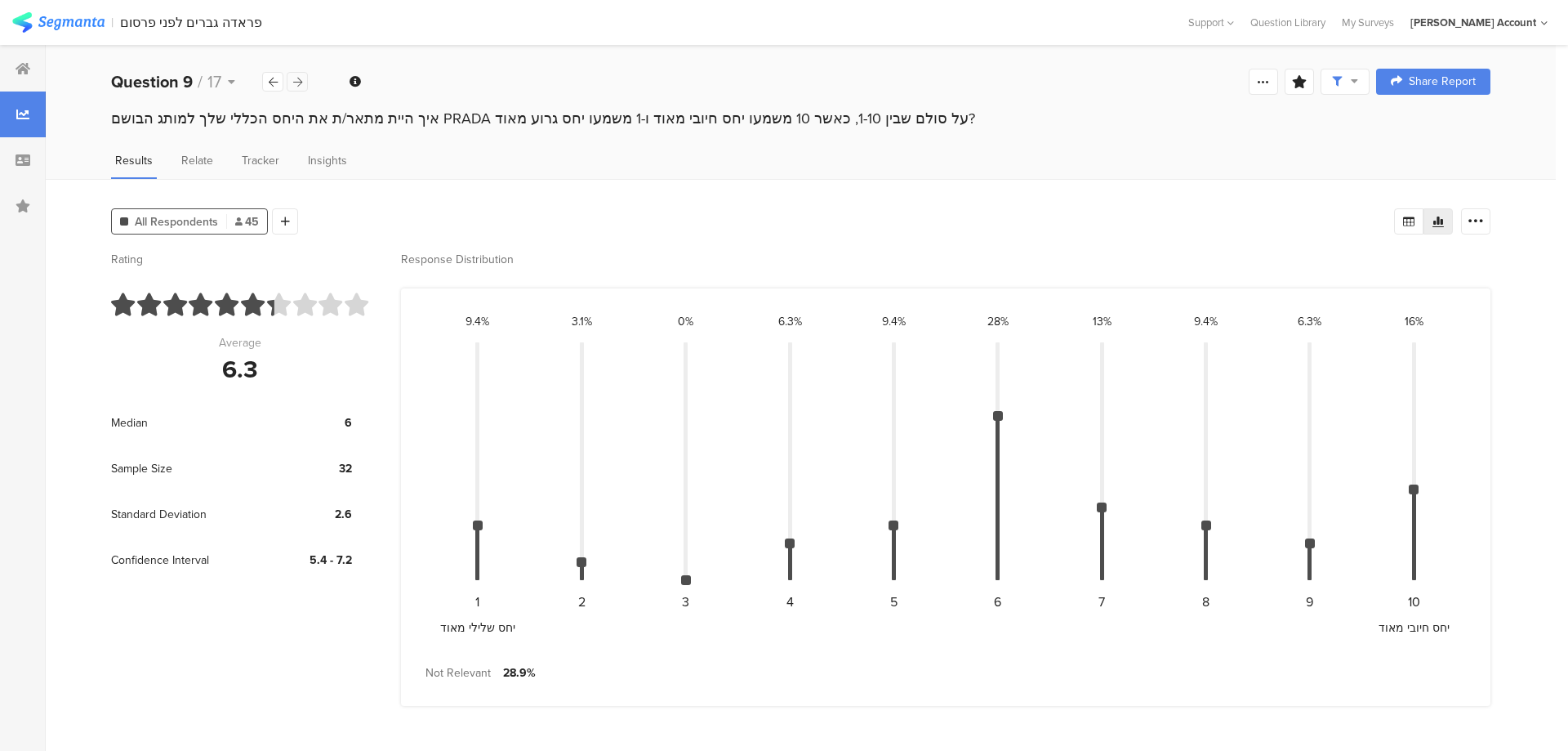
click at [300, 84] on icon at bounding box center [298, 82] width 9 height 10
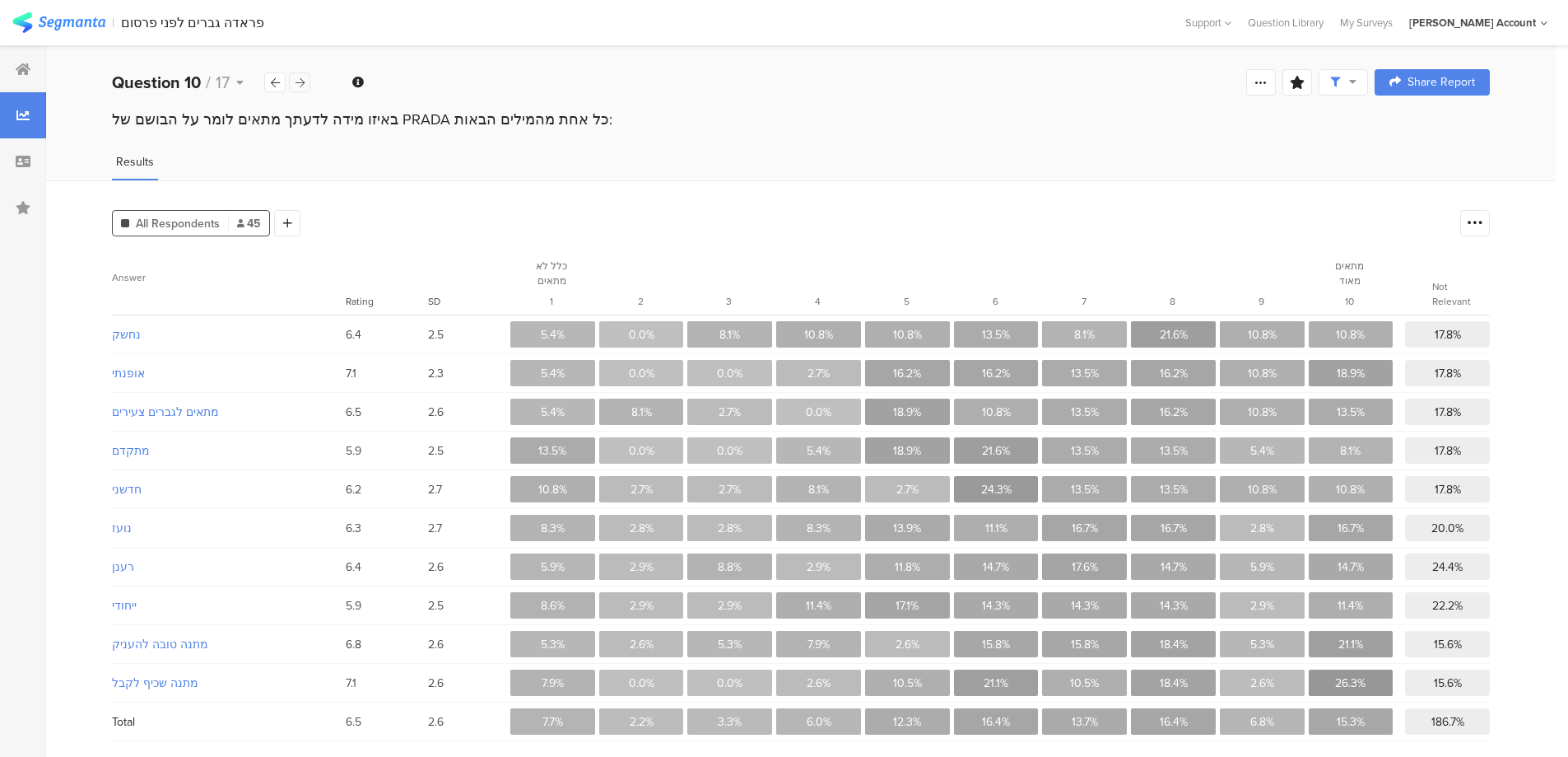
click at [302, 84] on icon at bounding box center [300, 82] width 9 height 10
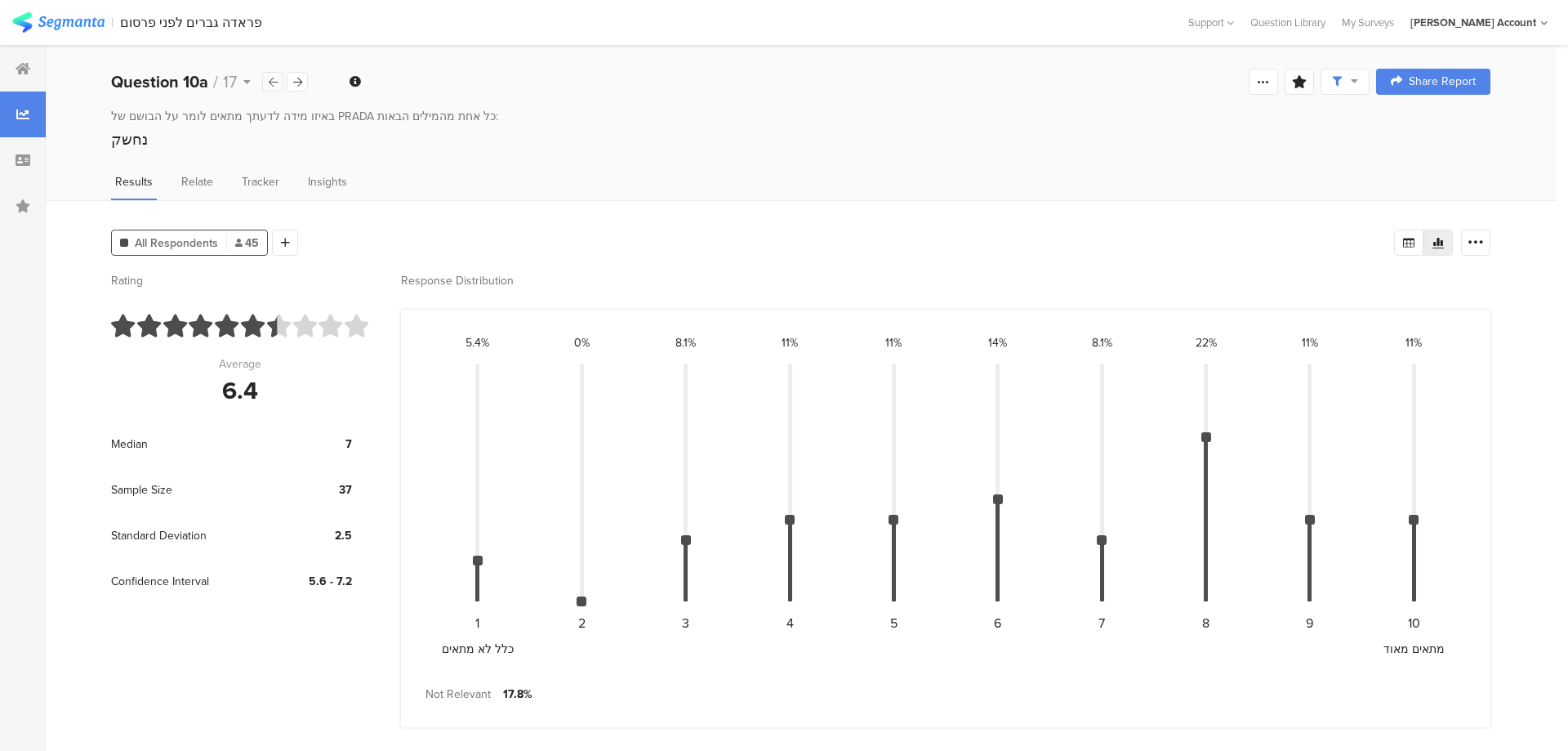
click at [270, 81] on icon at bounding box center [273, 82] width 9 height 10
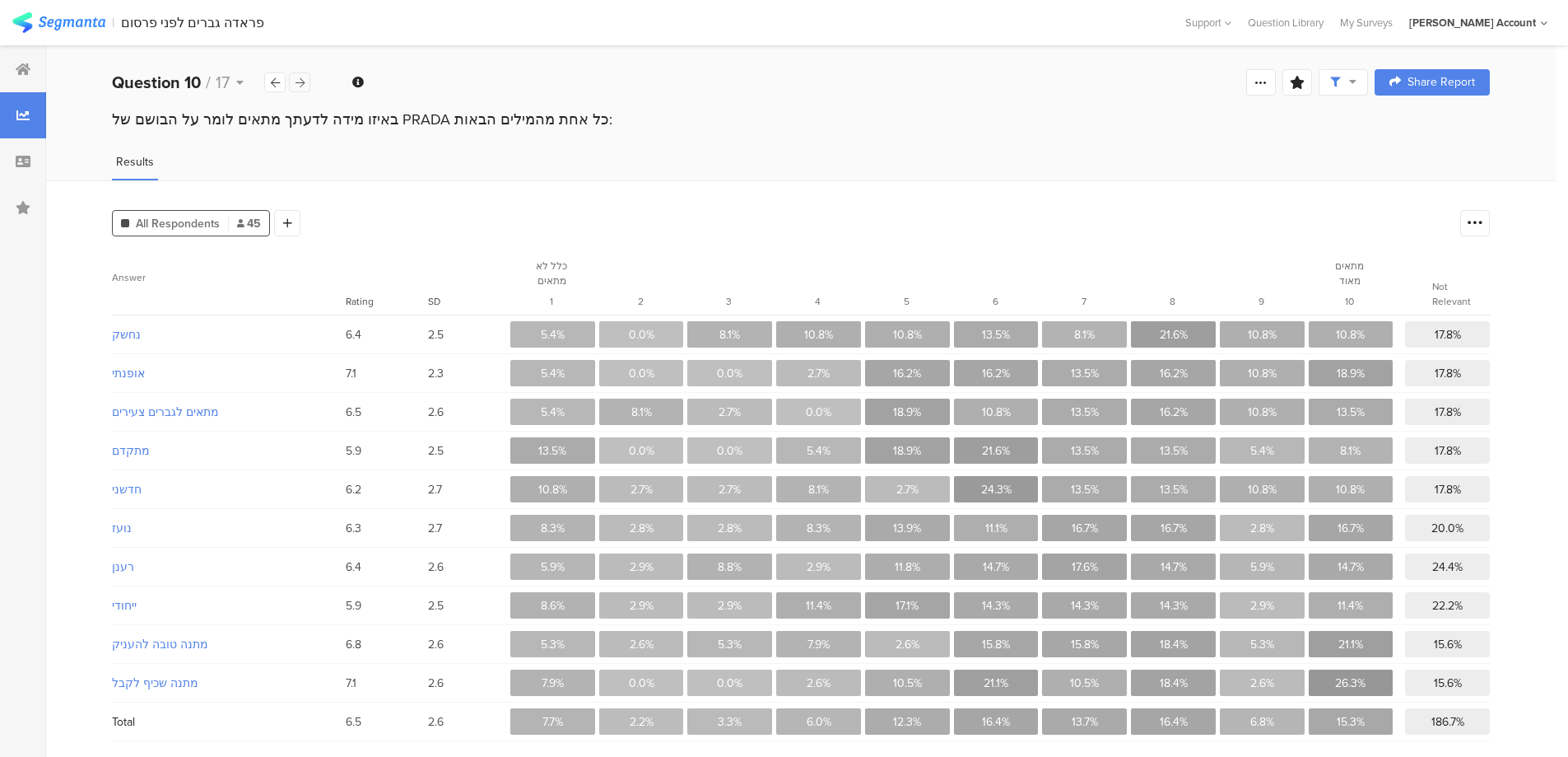
click at [302, 84] on icon at bounding box center [300, 82] width 9 height 10
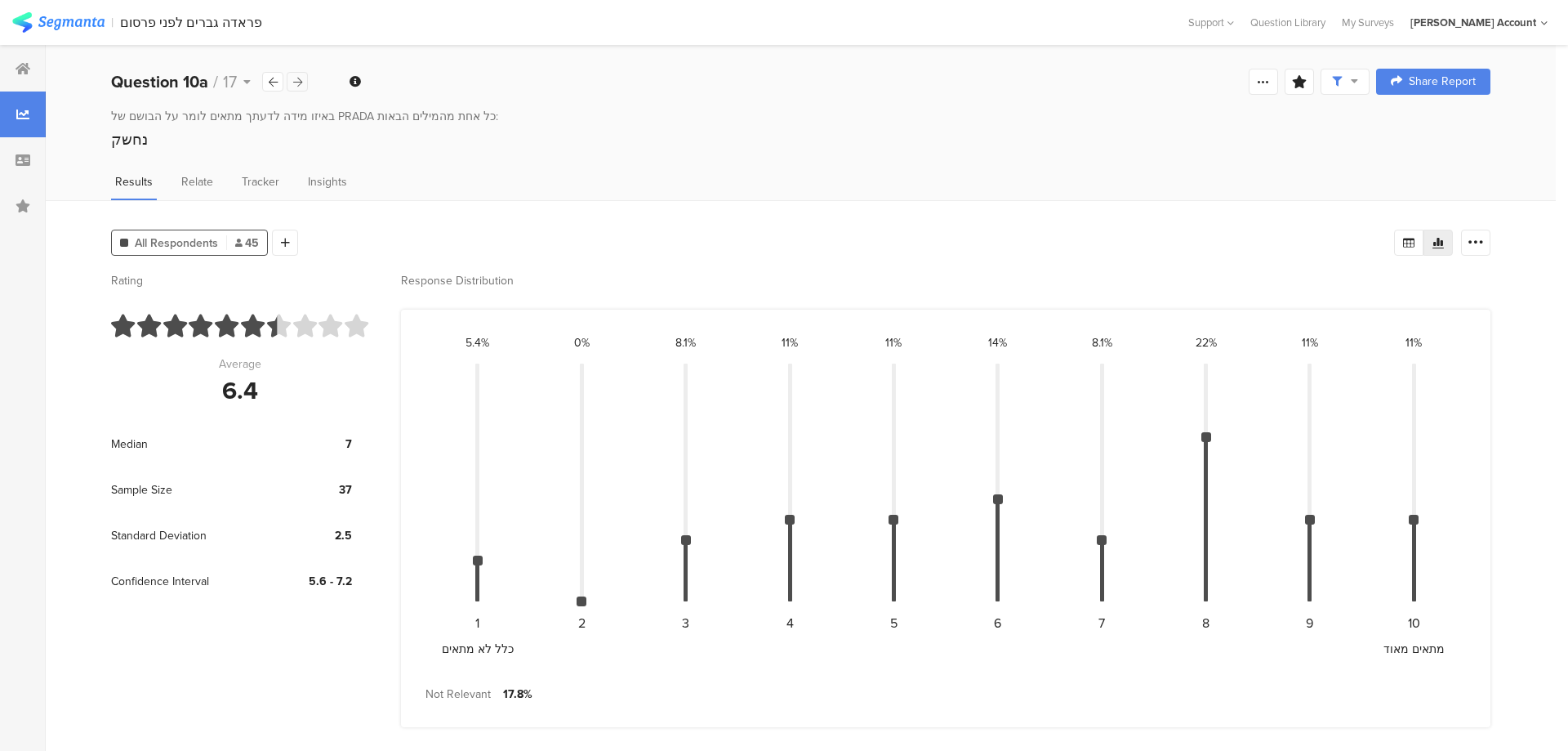
click at [300, 84] on icon at bounding box center [298, 82] width 9 height 10
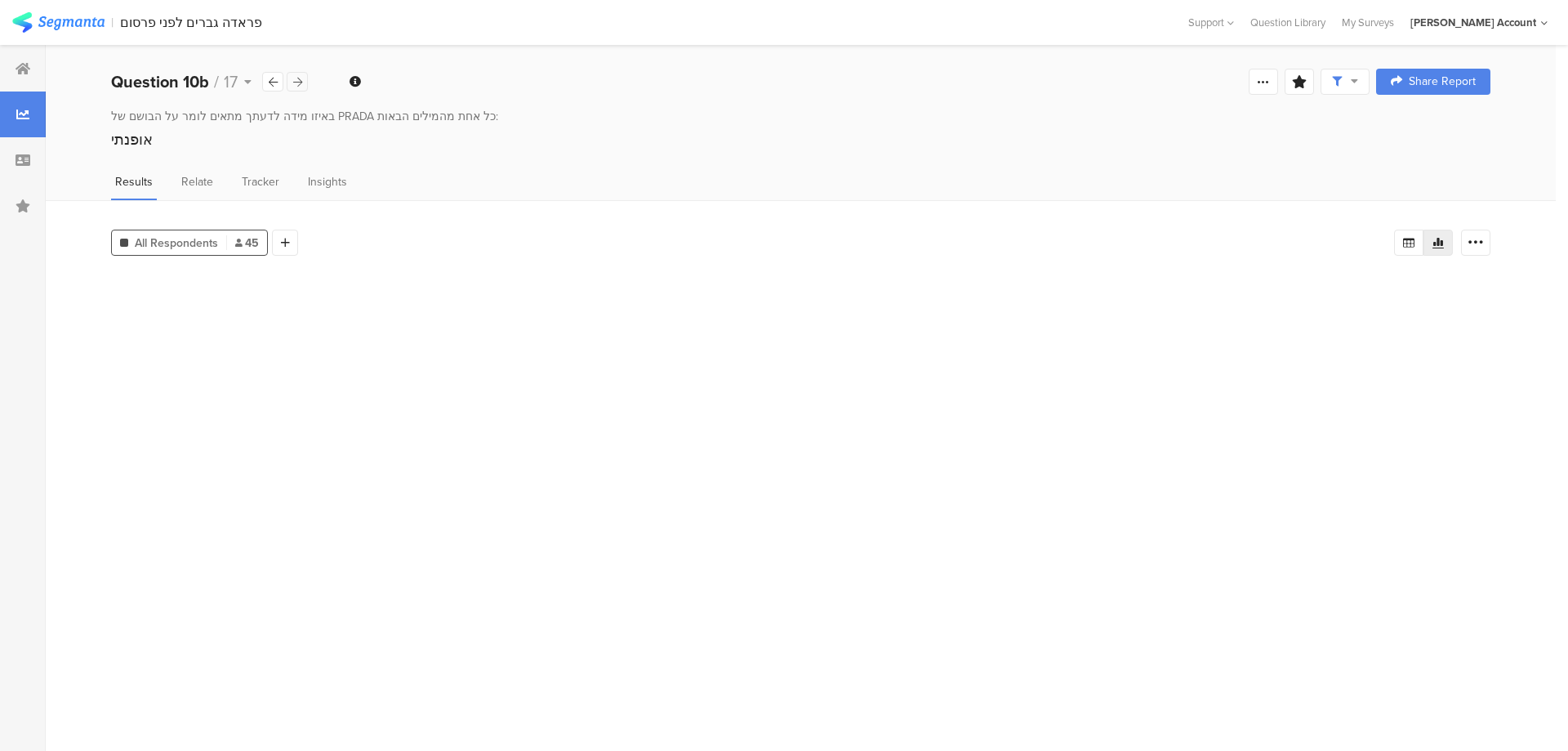
click at [300, 84] on icon at bounding box center [298, 82] width 9 height 10
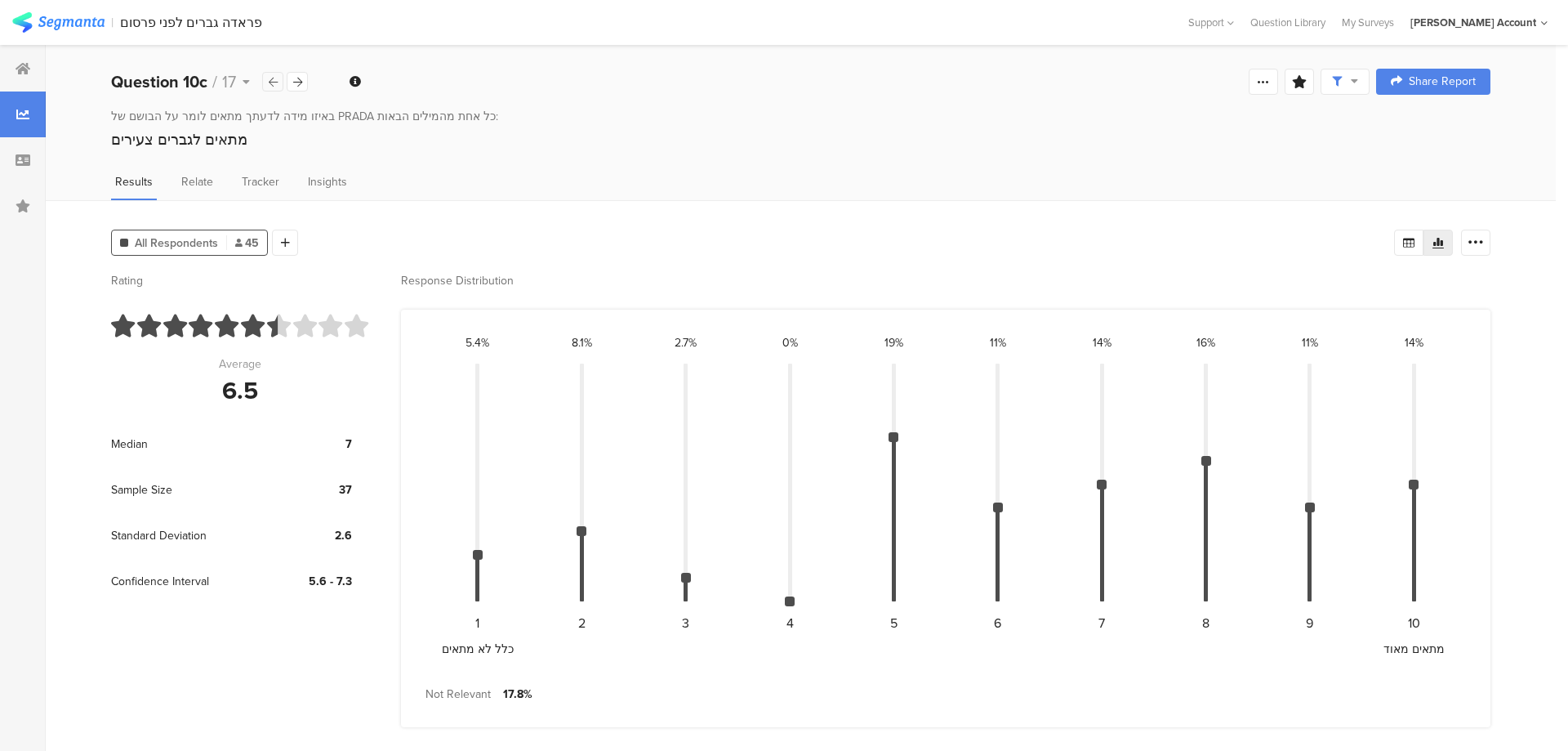
click at [270, 81] on icon at bounding box center [273, 82] width 9 height 10
click at [298, 79] on icon at bounding box center [298, 82] width 9 height 10
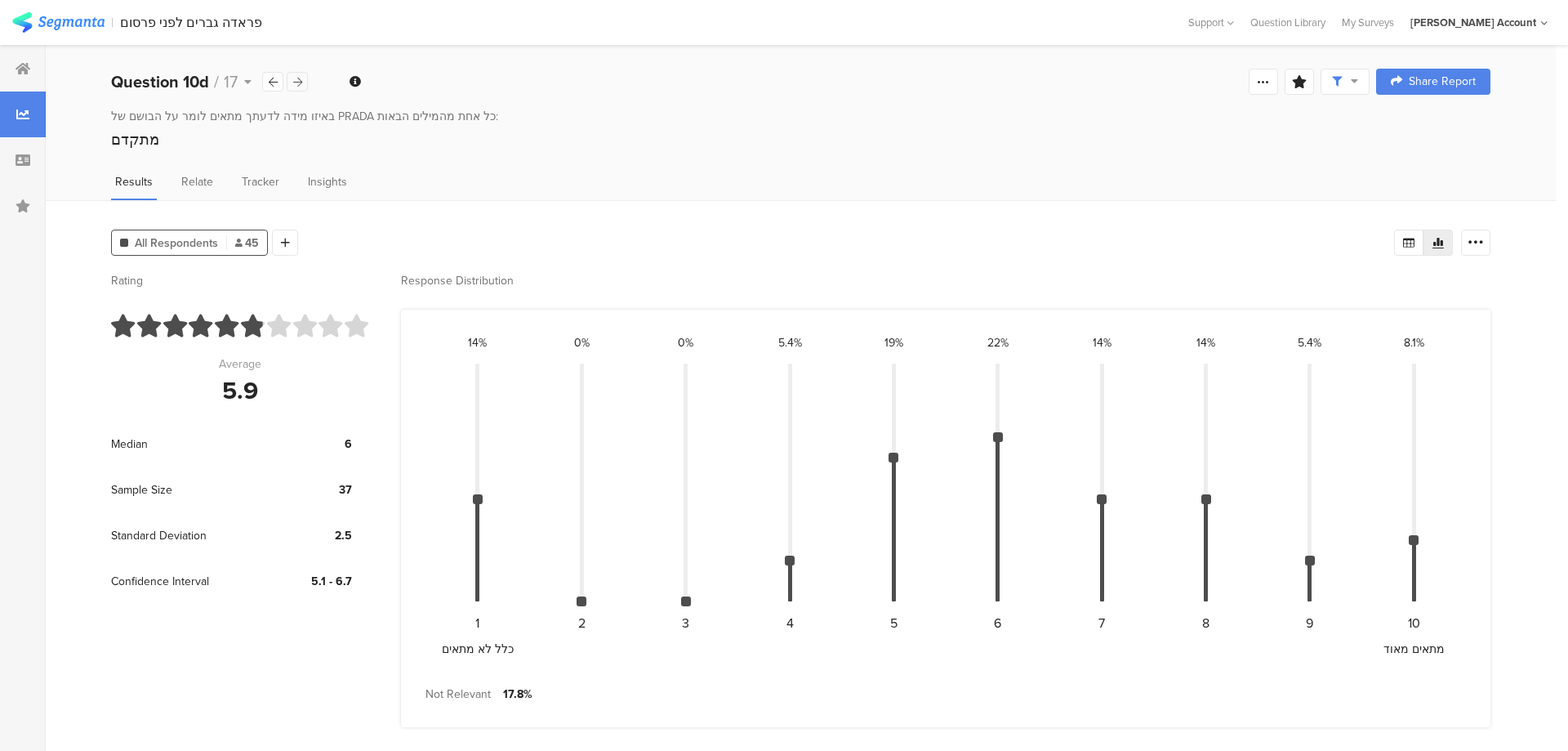
click at [298, 79] on icon at bounding box center [298, 82] width 9 height 10
click at [301, 80] on icon at bounding box center [298, 82] width 9 height 10
click at [301, 80] on icon at bounding box center [298, 82] width 9 height 10
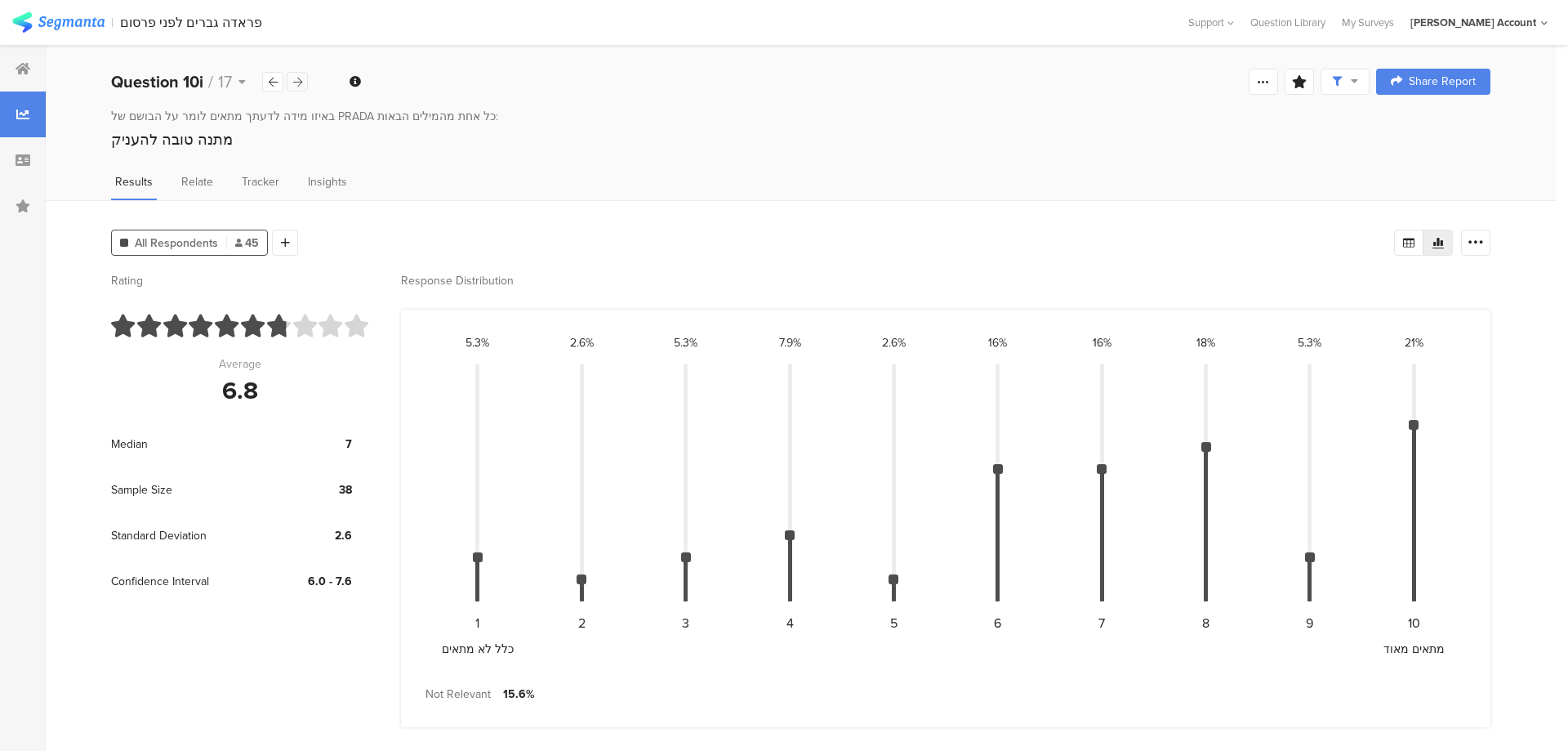
click at [301, 80] on icon at bounding box center [298, 82] width 9 height 10
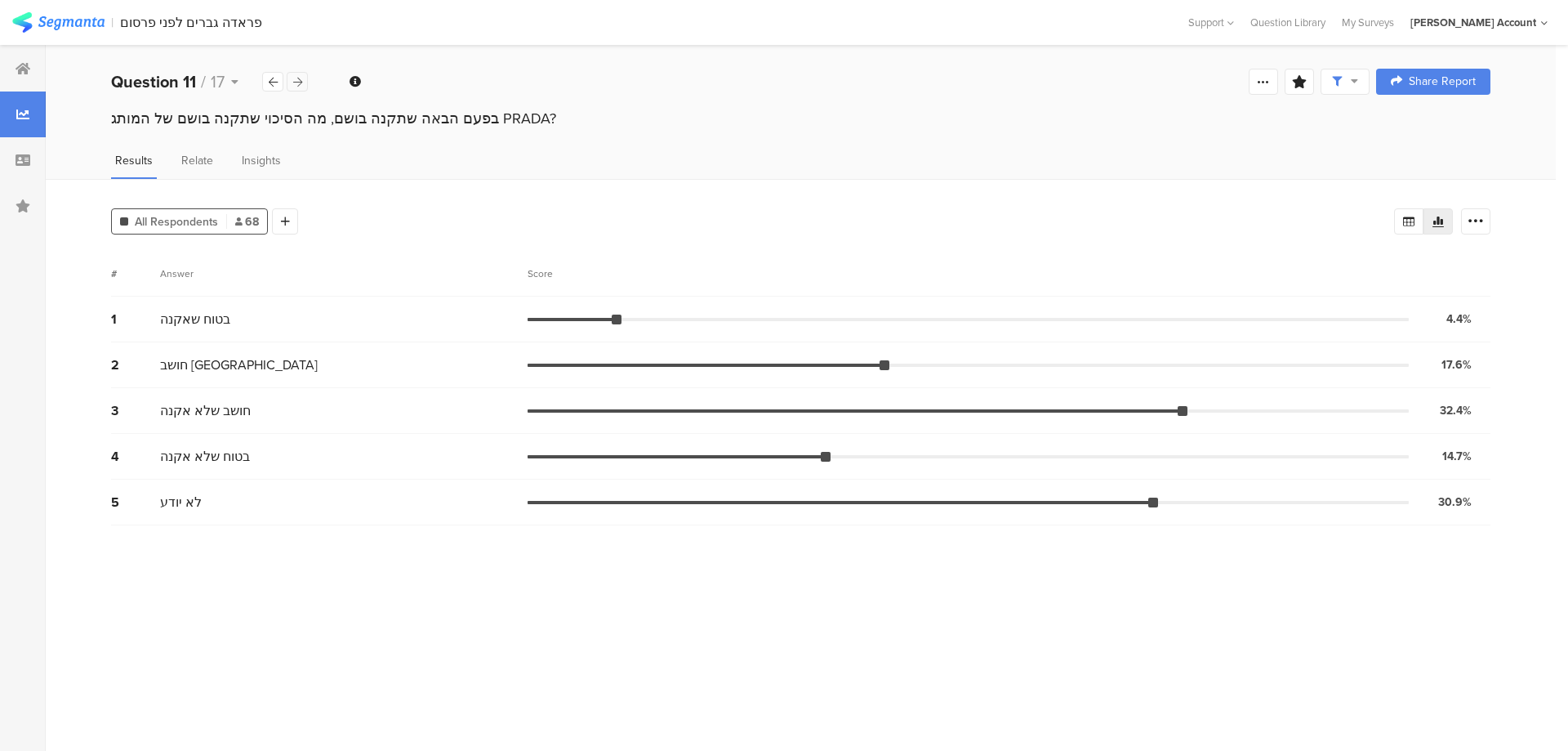
click at [303, 79] on div at bounding box center [297, 81] width 22 height 20
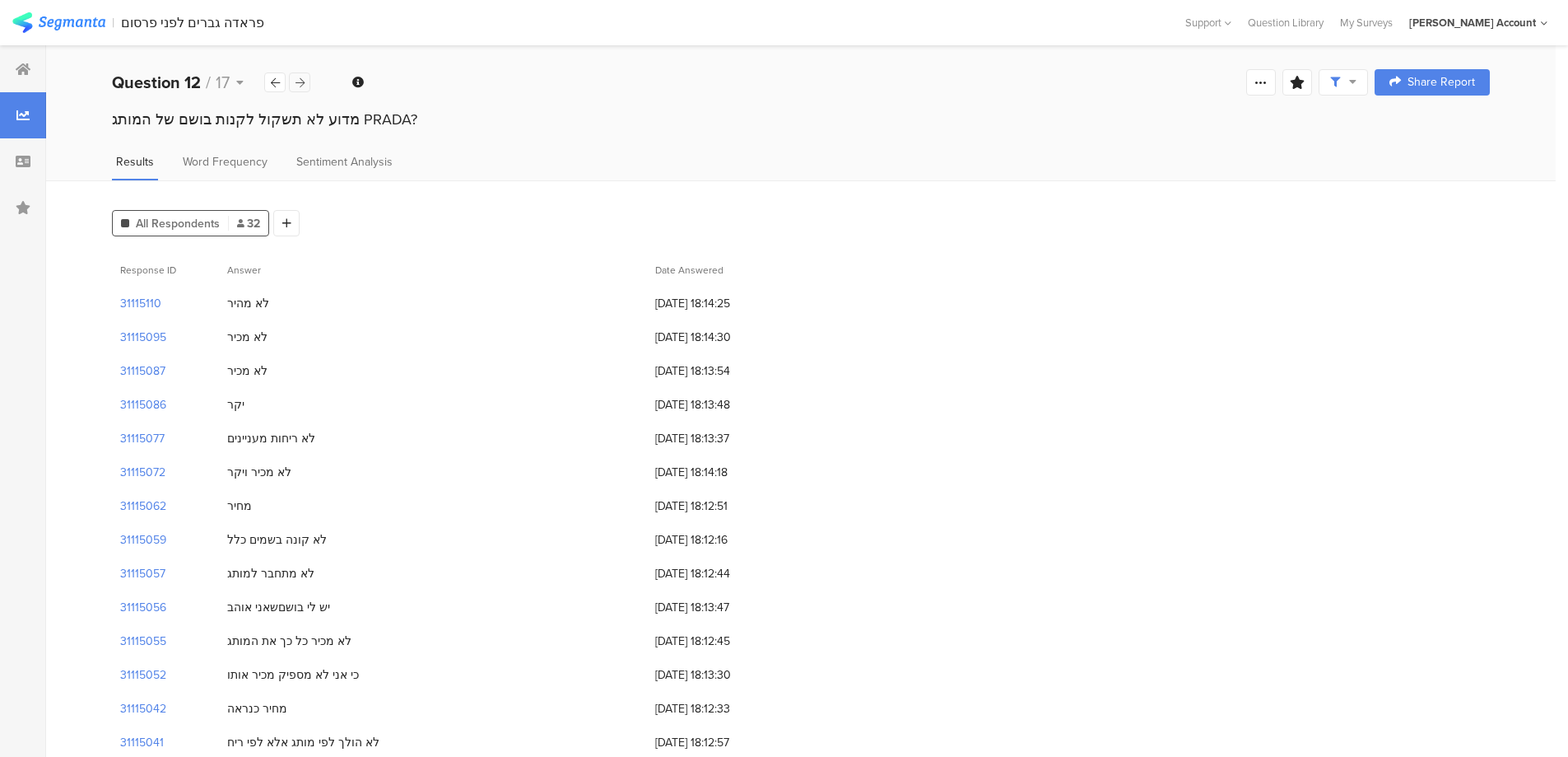
click at [301, 74] on div at bounding box center [299, 82] width 22 height 20
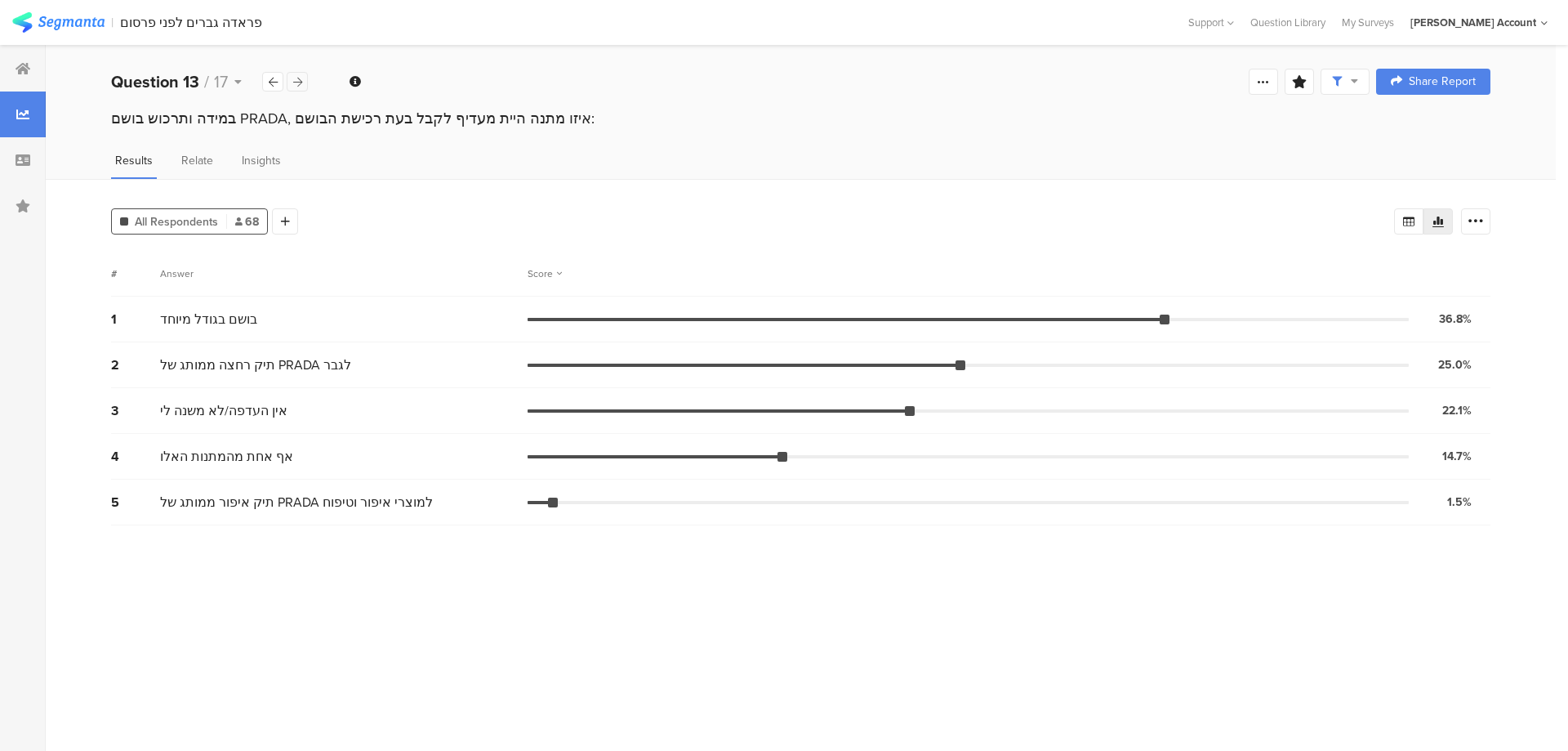
click at [299, 73] on div at bounding box center [297, 81] width 22 height 20
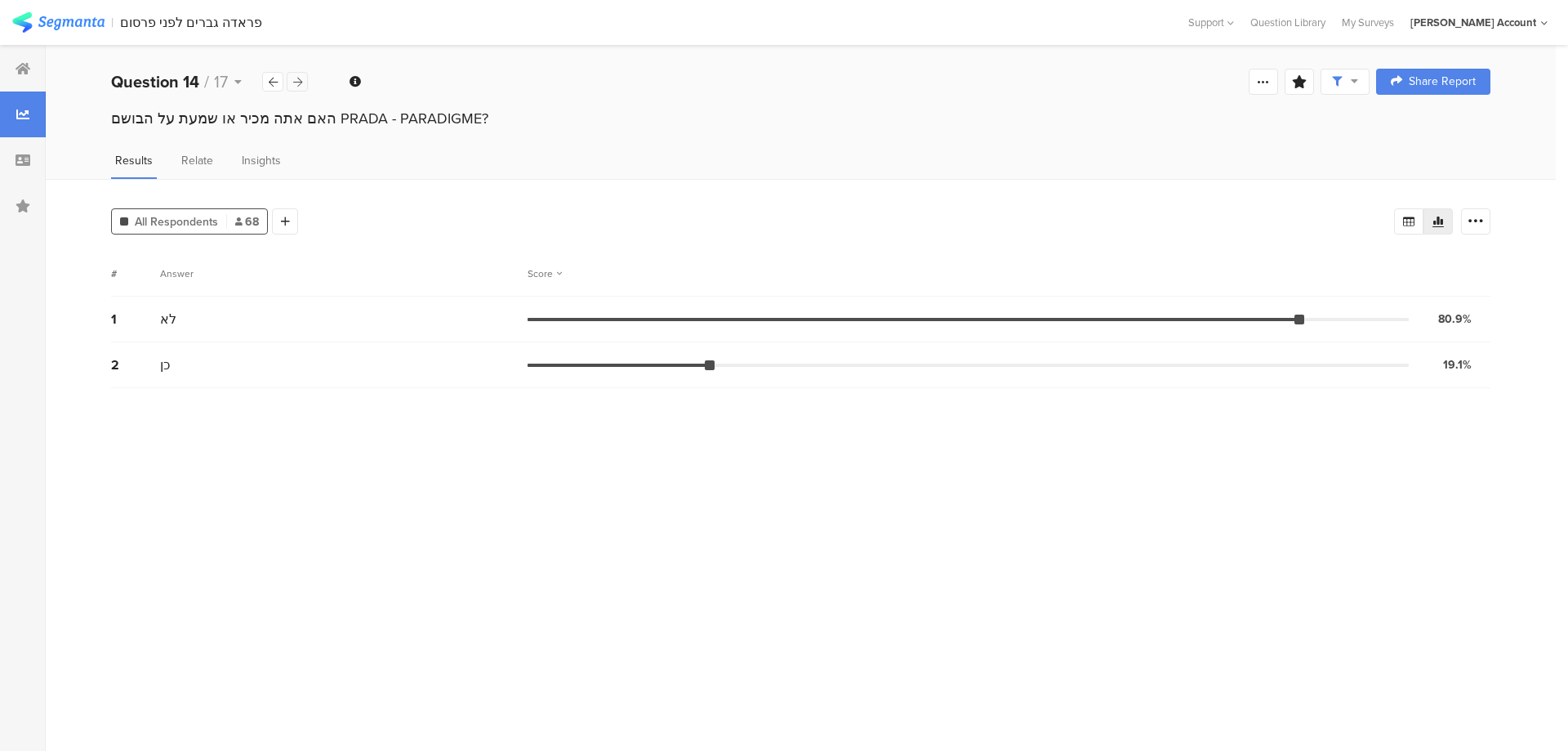
click at [299, 73] on div at bounding box center [297, 81] width 22 height 20
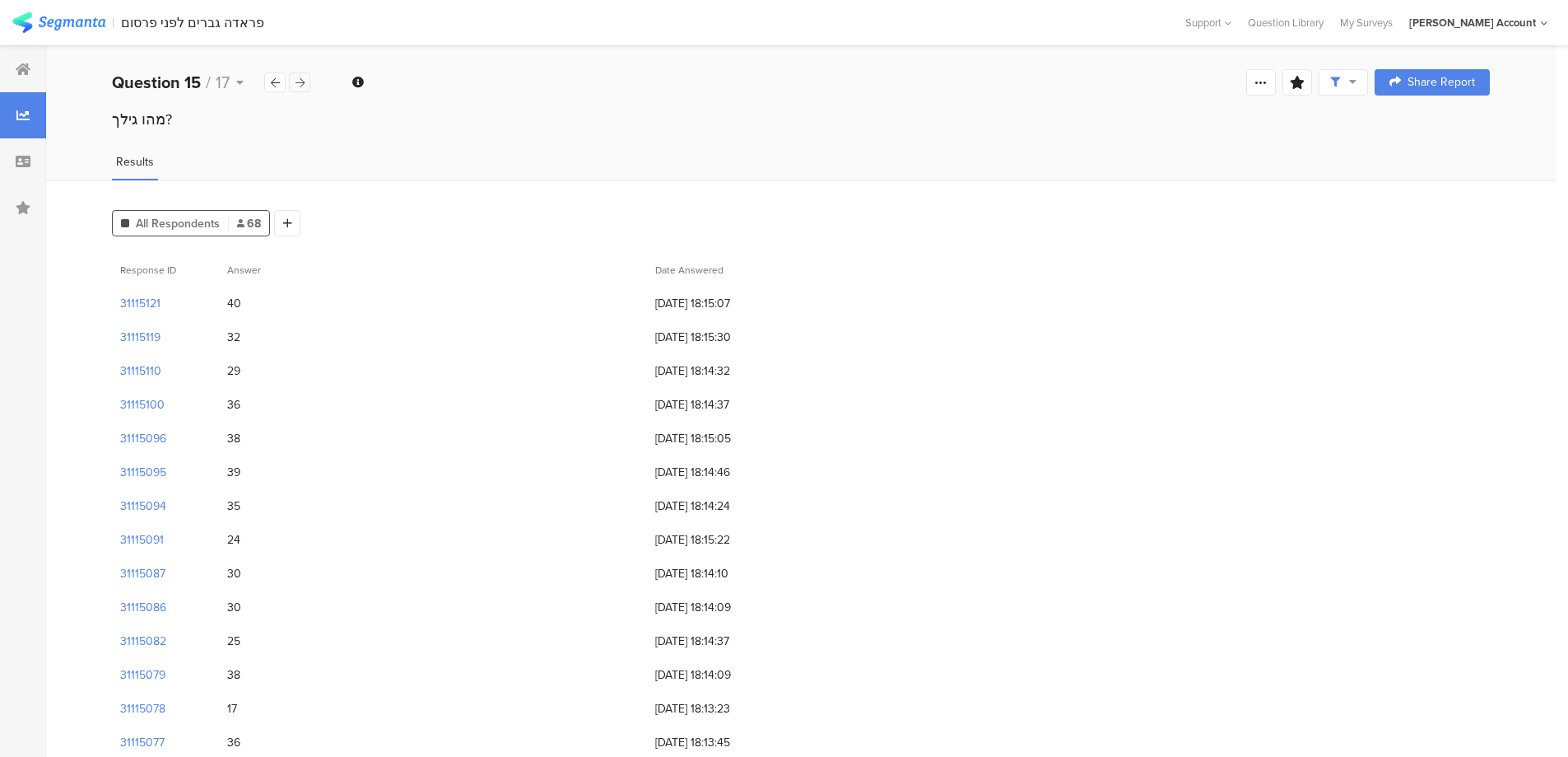
click at [301, 74] on div at bounding box center [299, 82] width 22 height 20
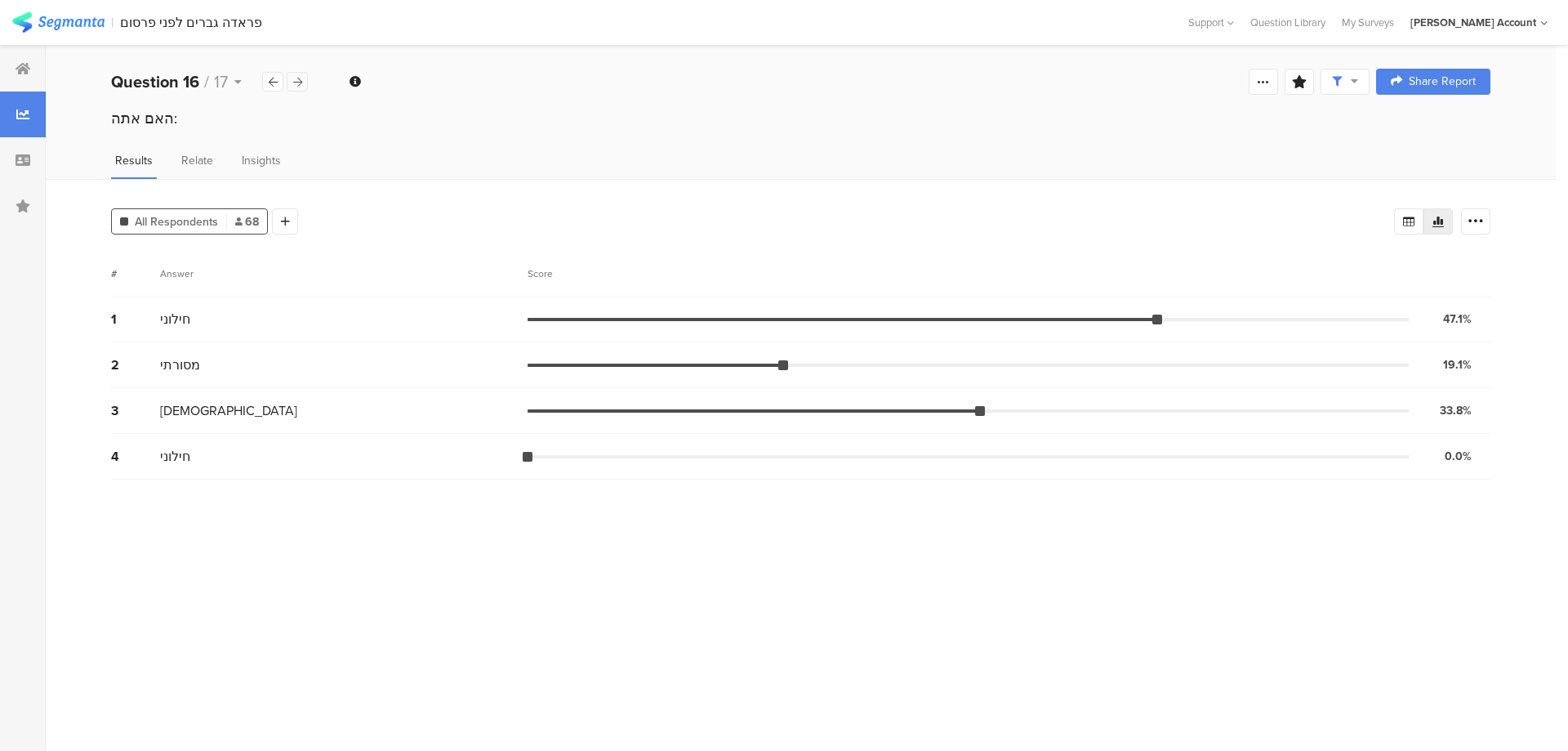
click at [299, 73] on div at bounding box center [297, 81] width 22 height 20
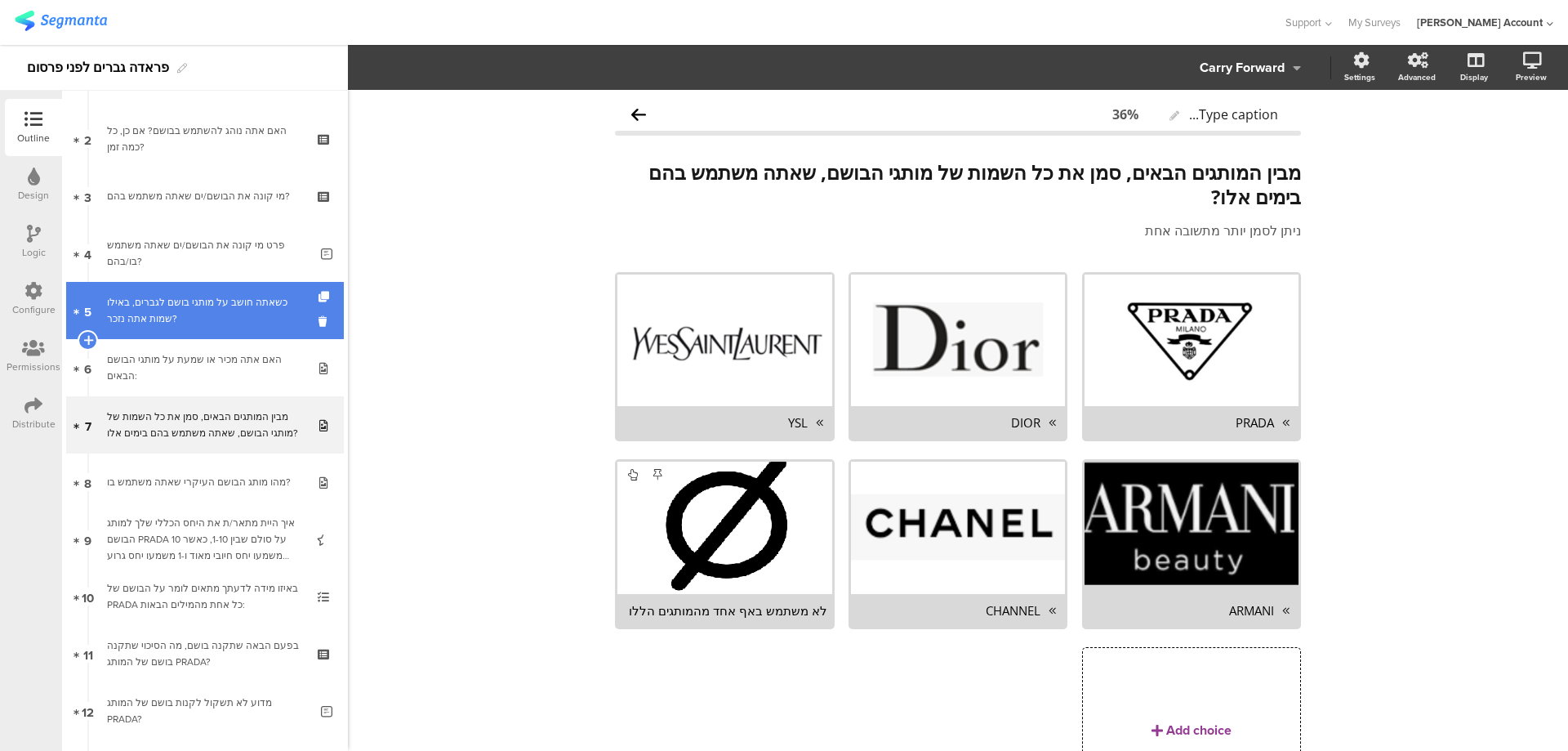
scroll to position [107, 0]
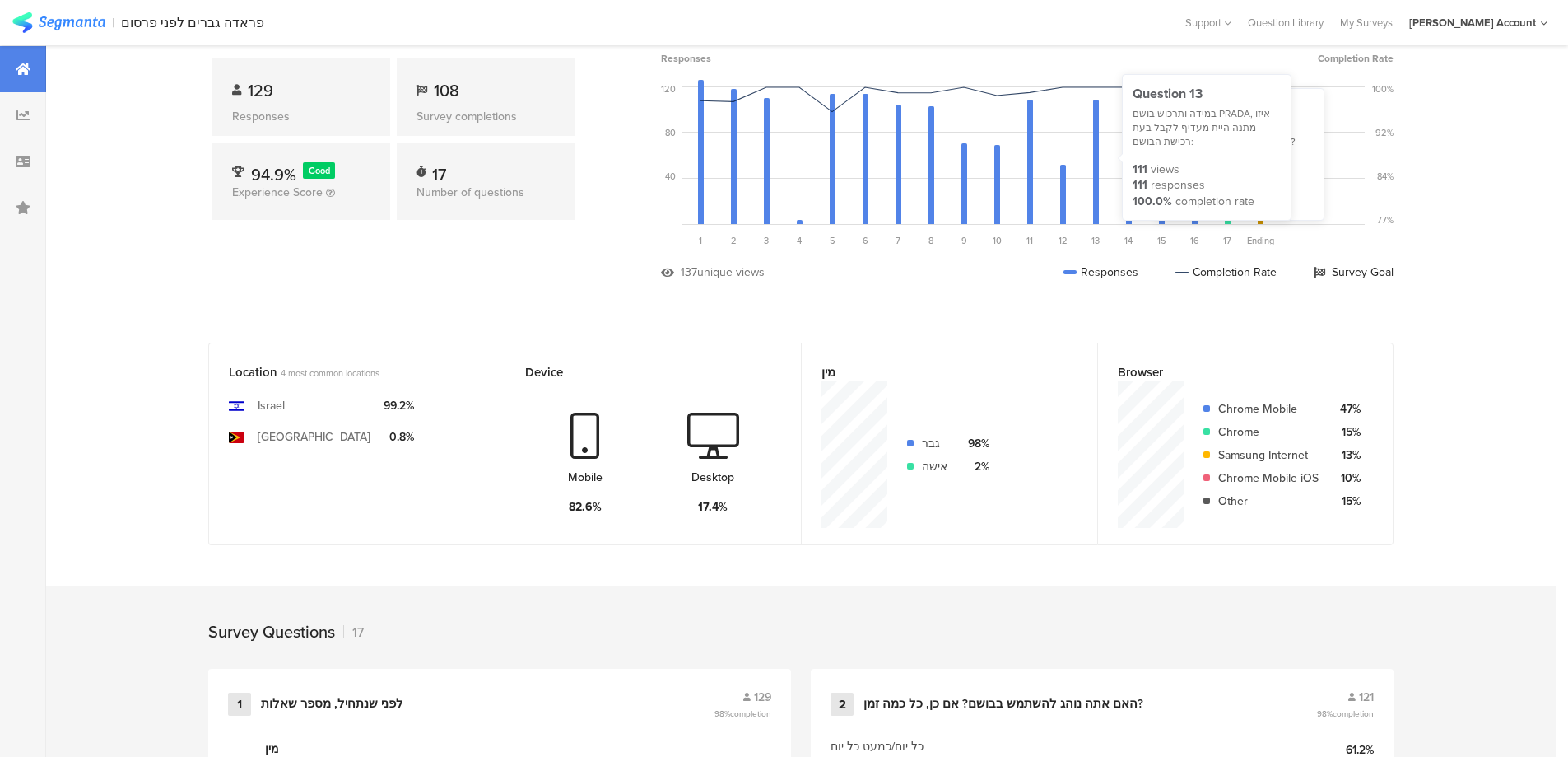
scroll to position [329, 0]
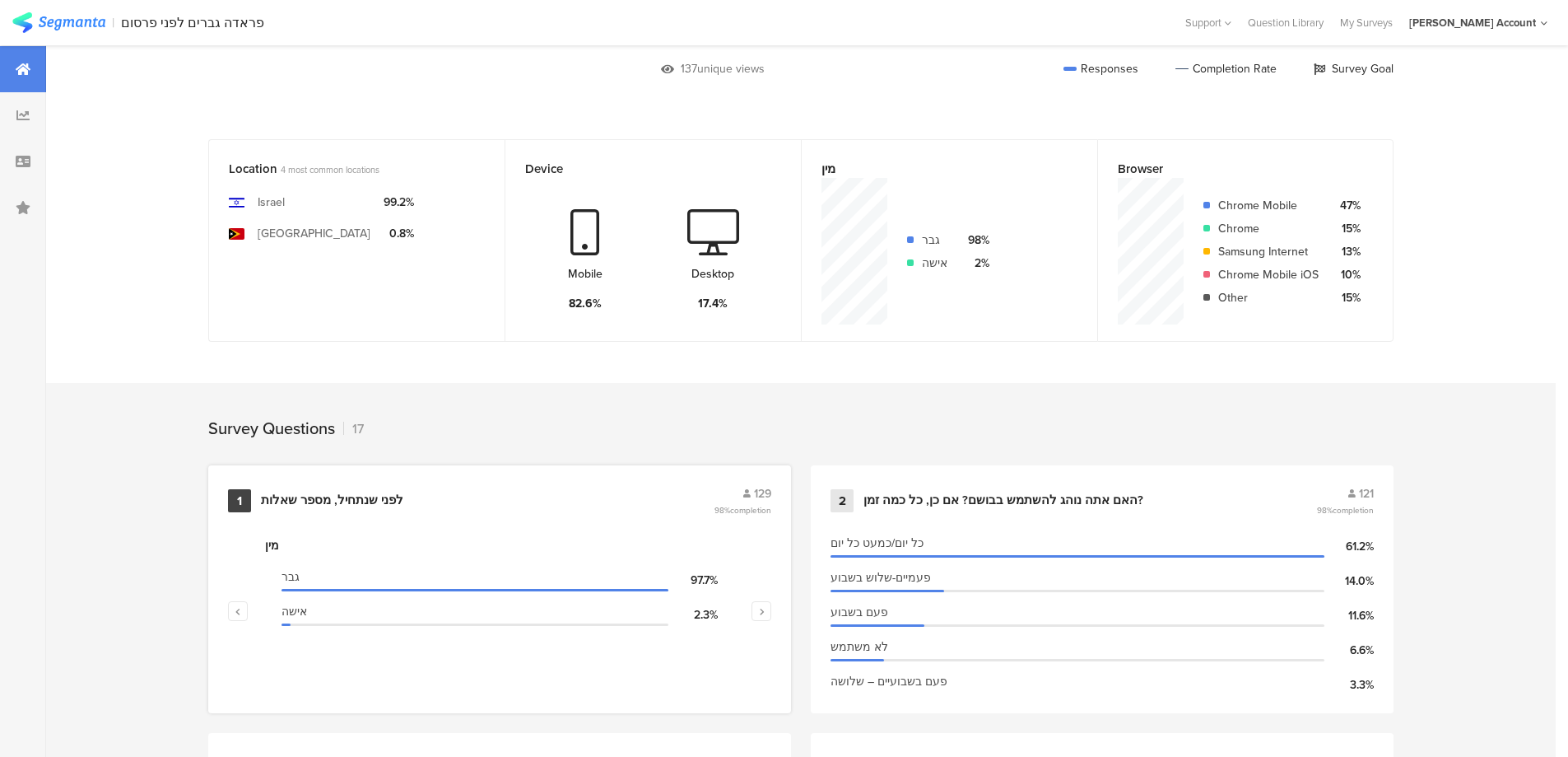
click at [399, 505] on div "לפני שנתחיל, מספר שאלות" at bounding box center [332, 500] width 142 height 16
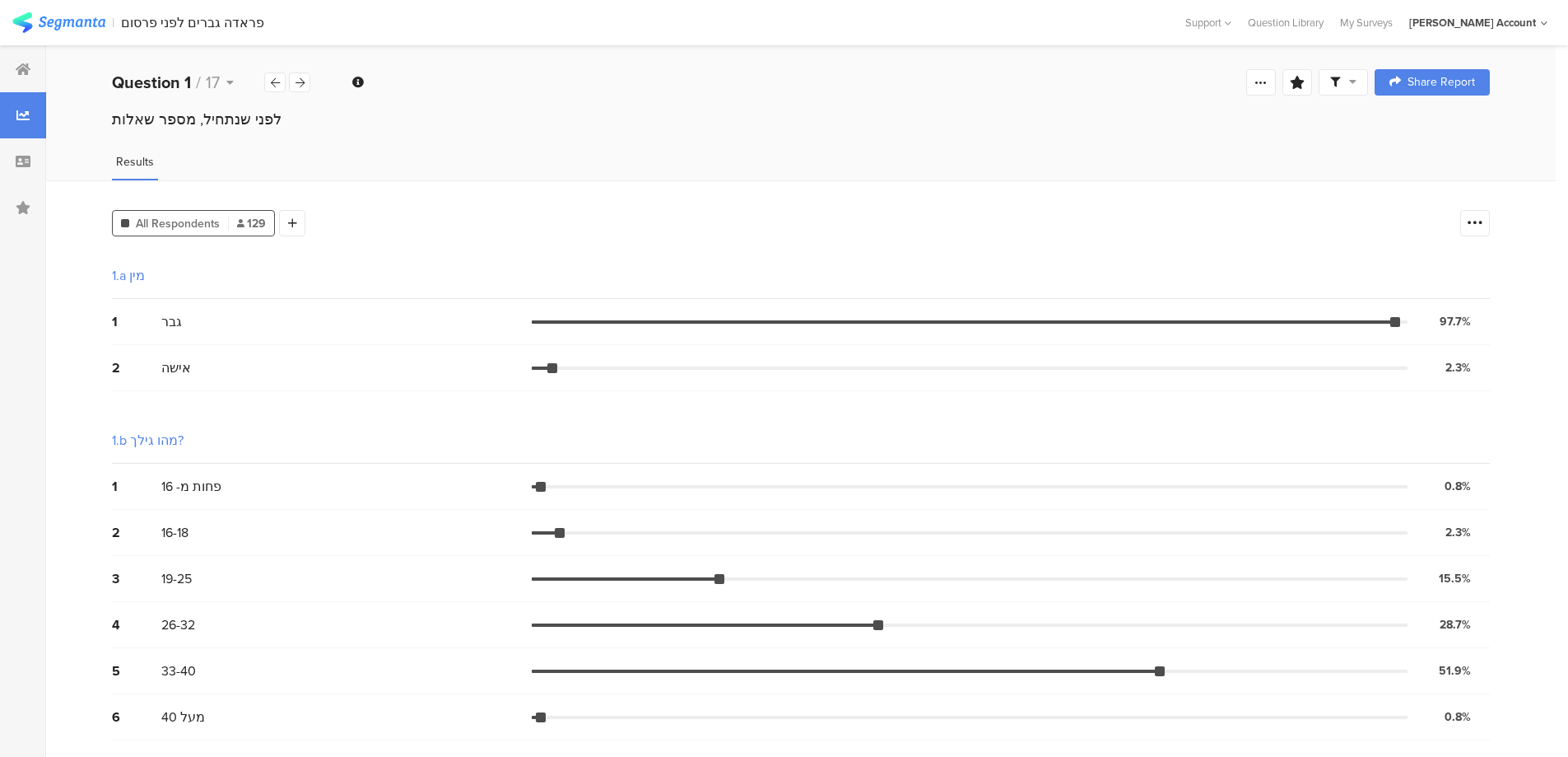
click at [1354, 86] on span at bounding box center [1343, 82] width 26 height 15
click at [1433, 127] on span at bounding box center [1433, 128] width 24 height 13
click at [1268, 89] on icon at bounding box center [1261, 82] width 13 height 13
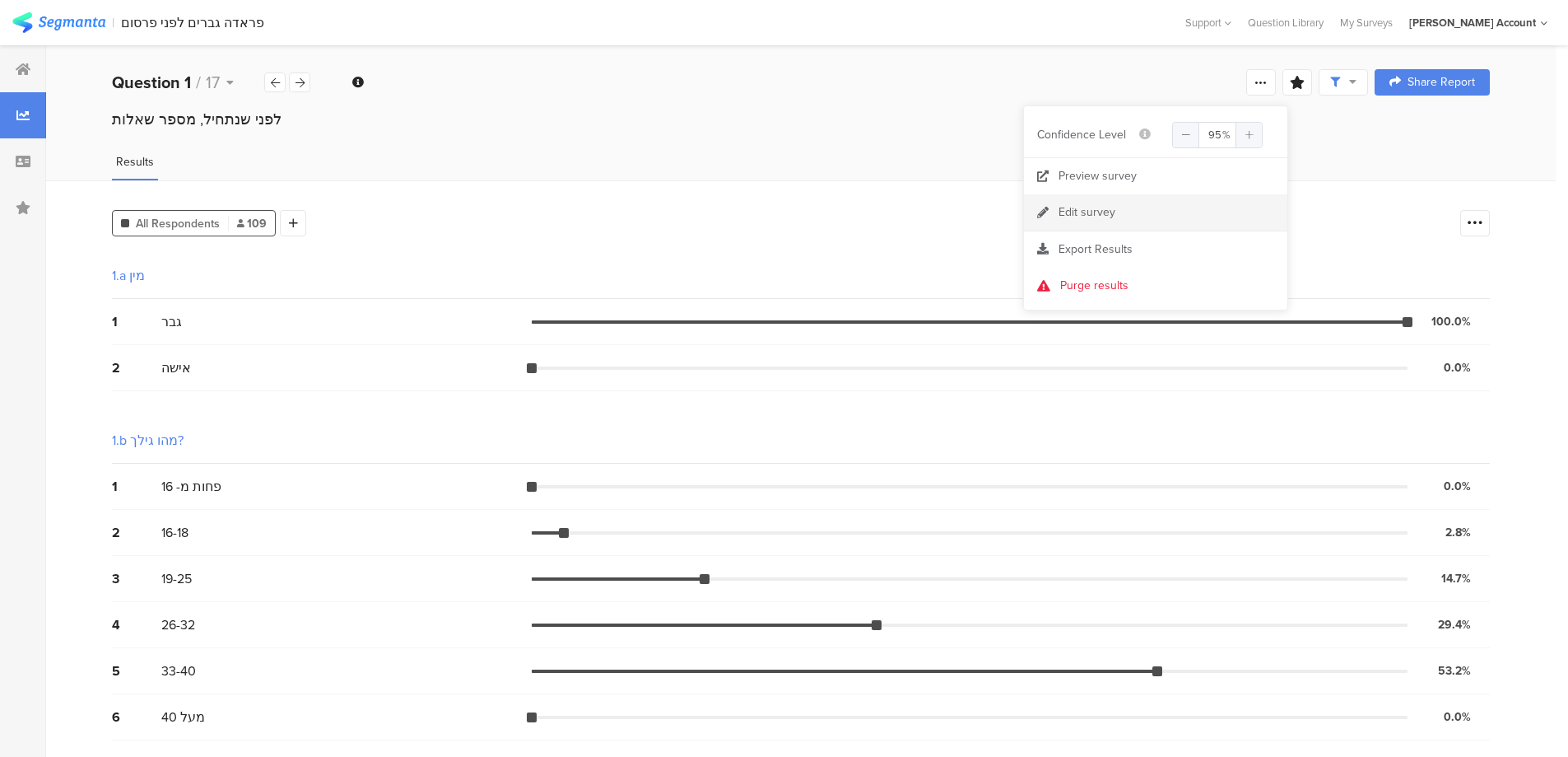
click at [1104, 208] on div "Edit survey" at bounding box center [1086, 212] width 56 height 16
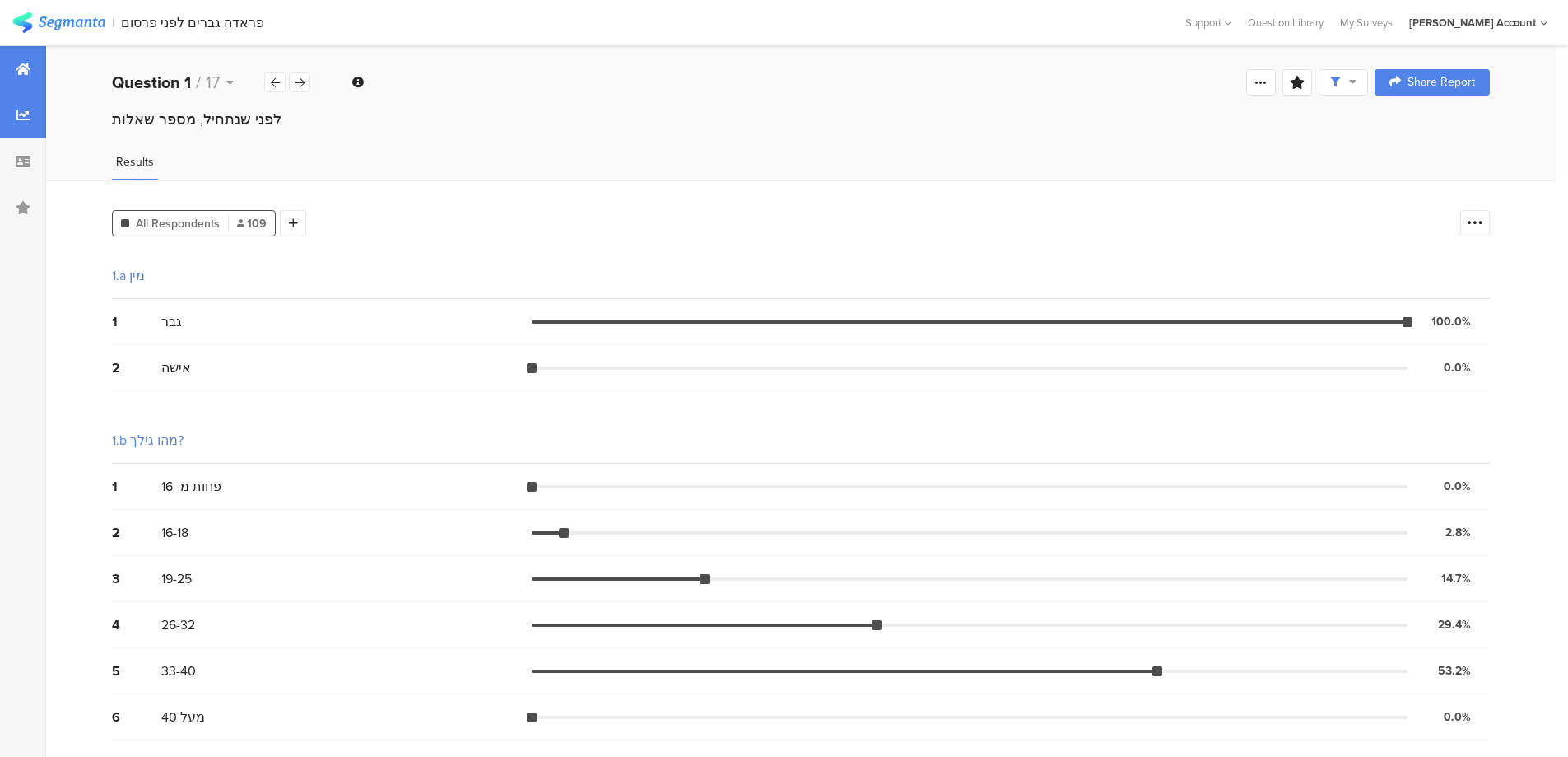
click at [30, 71] on div at bounding box center [23, 69] width 46 height 46
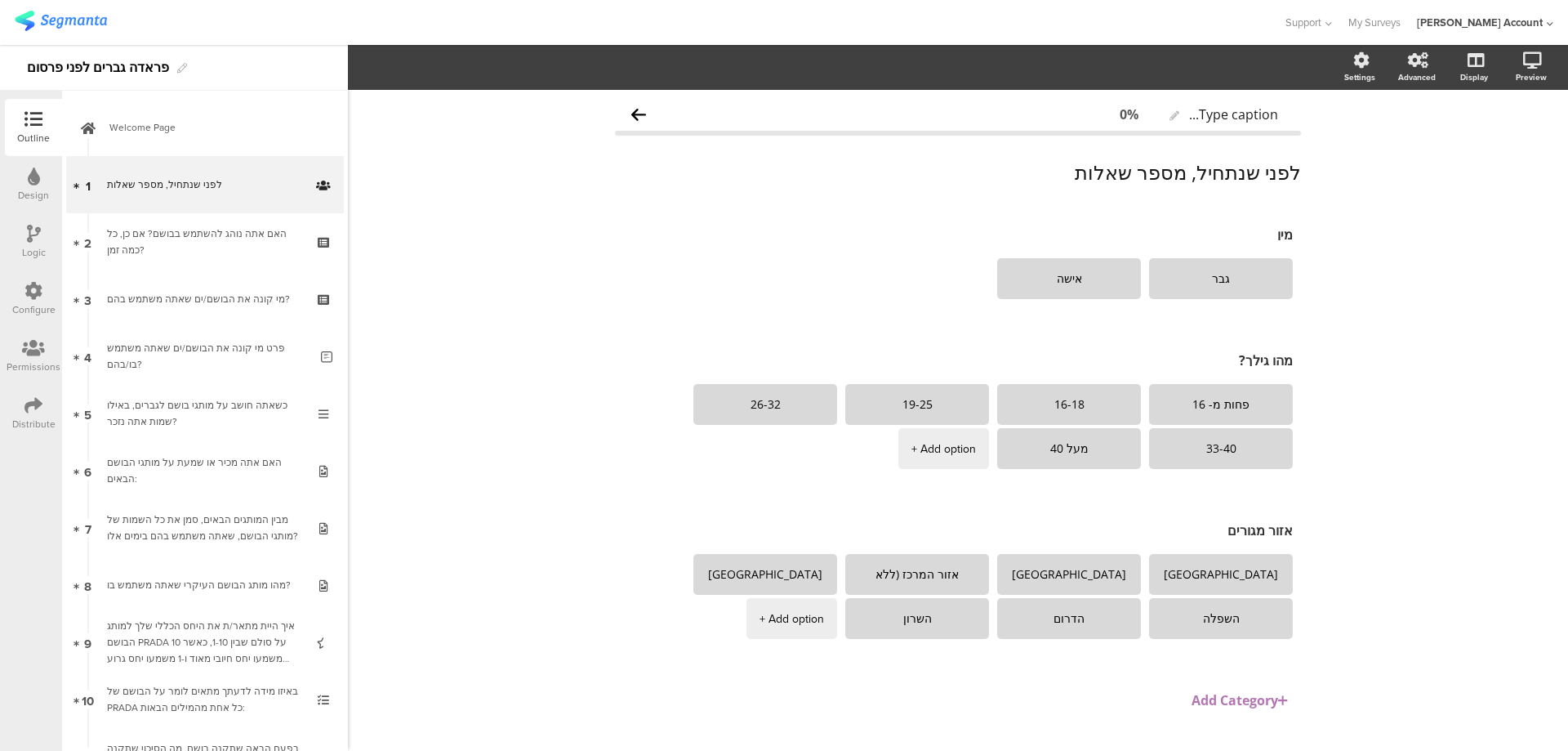
click at [26, 296] on icon at bounding box center [33, 290] width 18 height 18
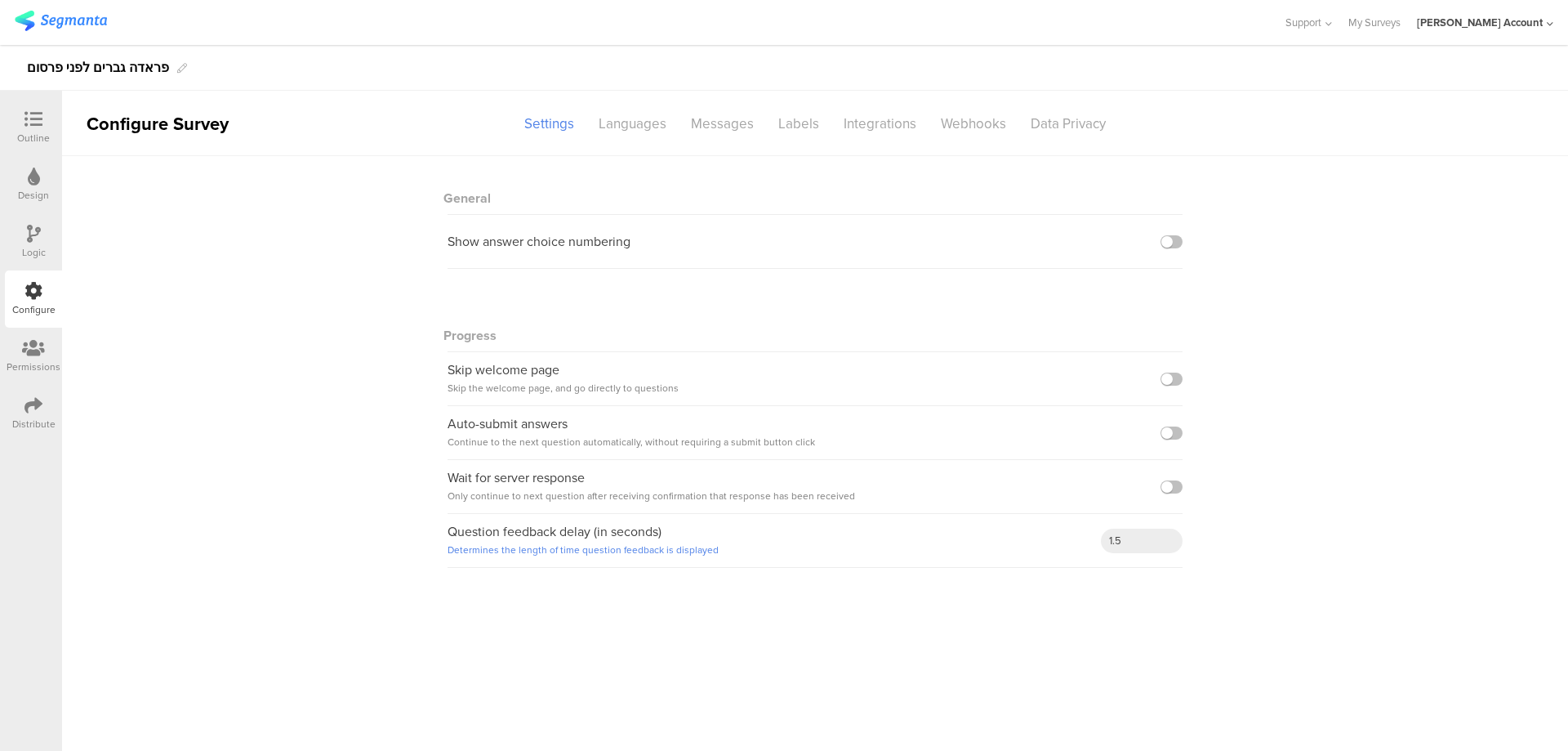
click at [20, 407] on div "Distribute" at bounding box center [34, 413] width 57 height 57
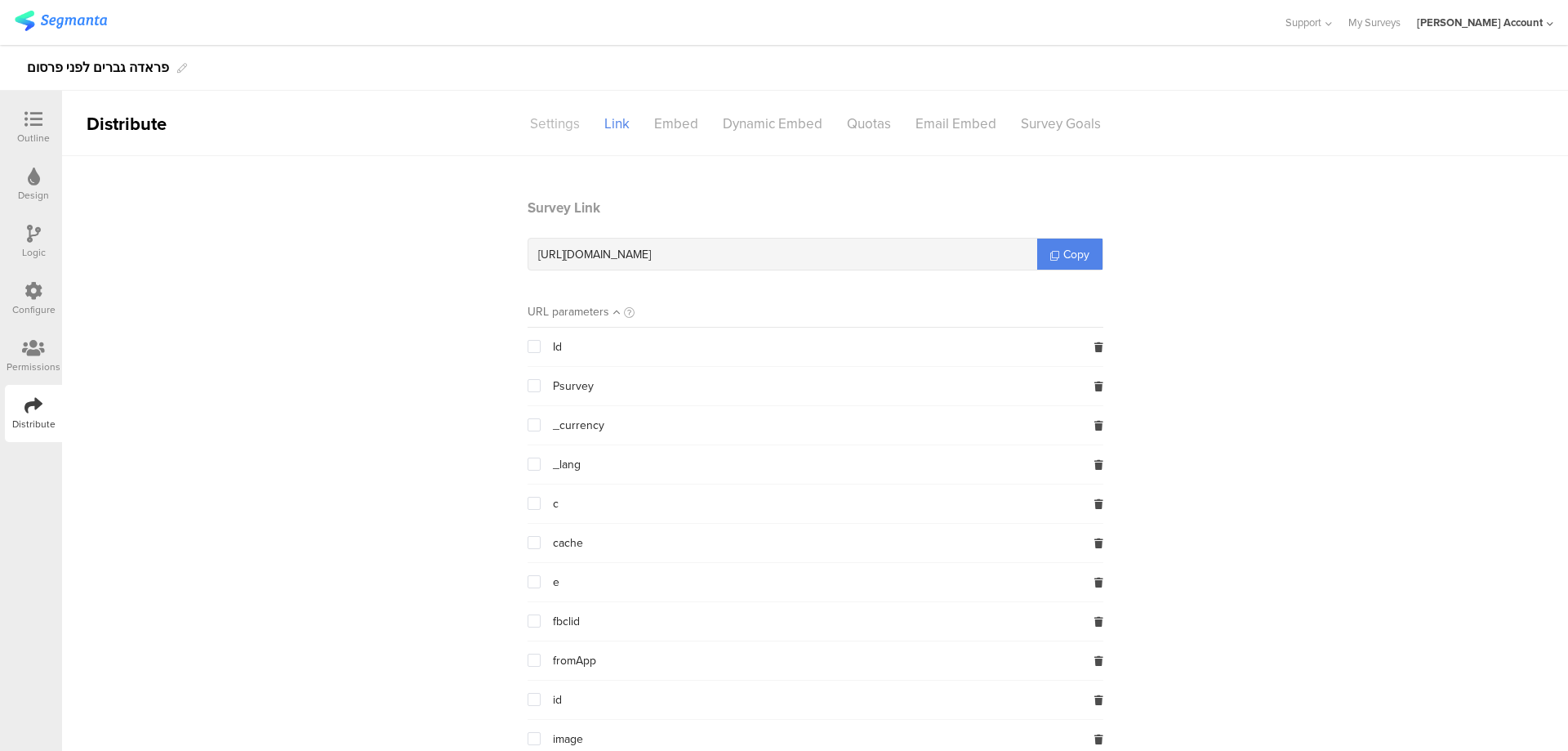
click at [543, 116] on div "Settings" at bounding box center [555, 123] width 74 height 28
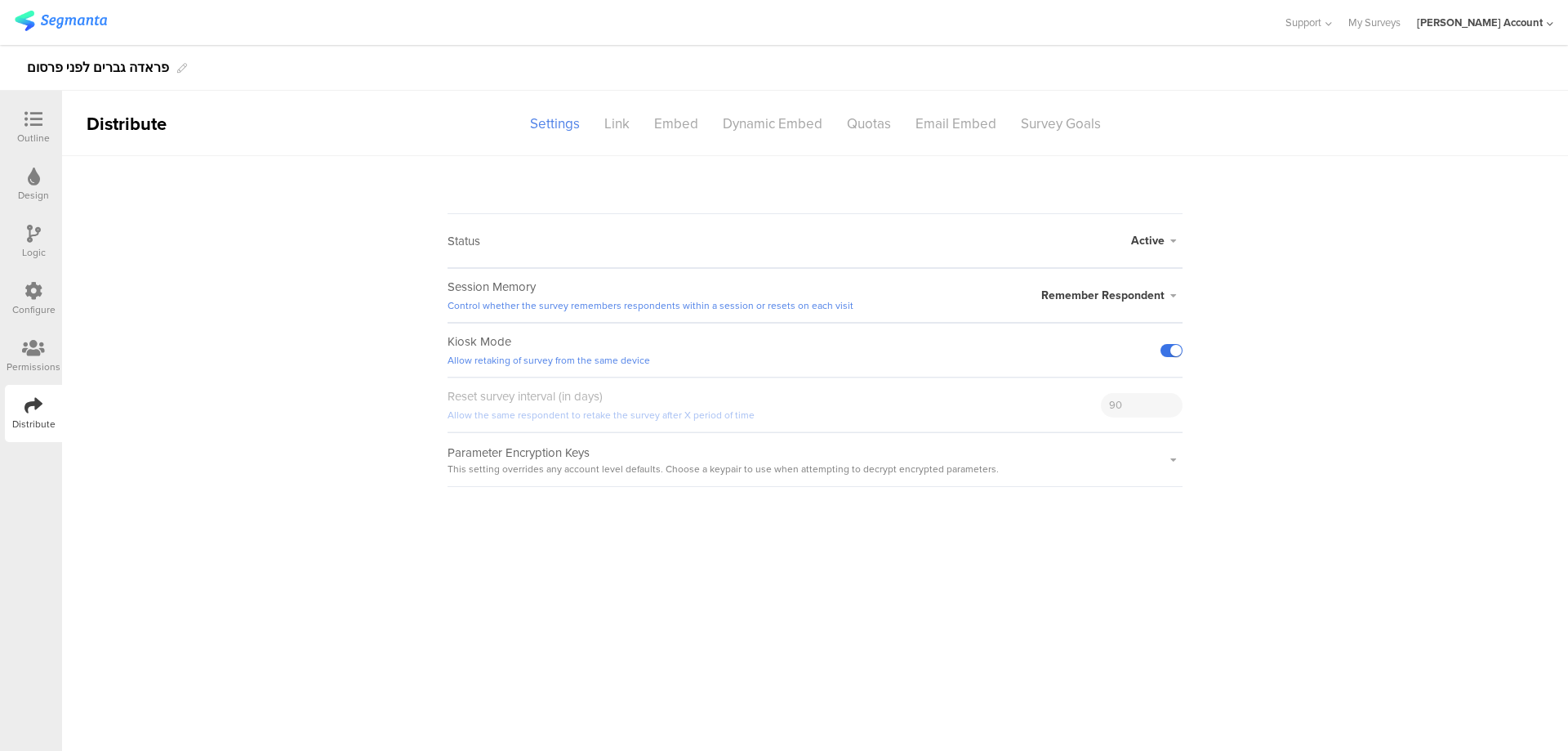
click at [1163, 348] on label at bounding box center [1172, 350] width 22 height 13
click at [0, 0] on input "checkbox" at bounding box center [0, 0] width 0 height 0
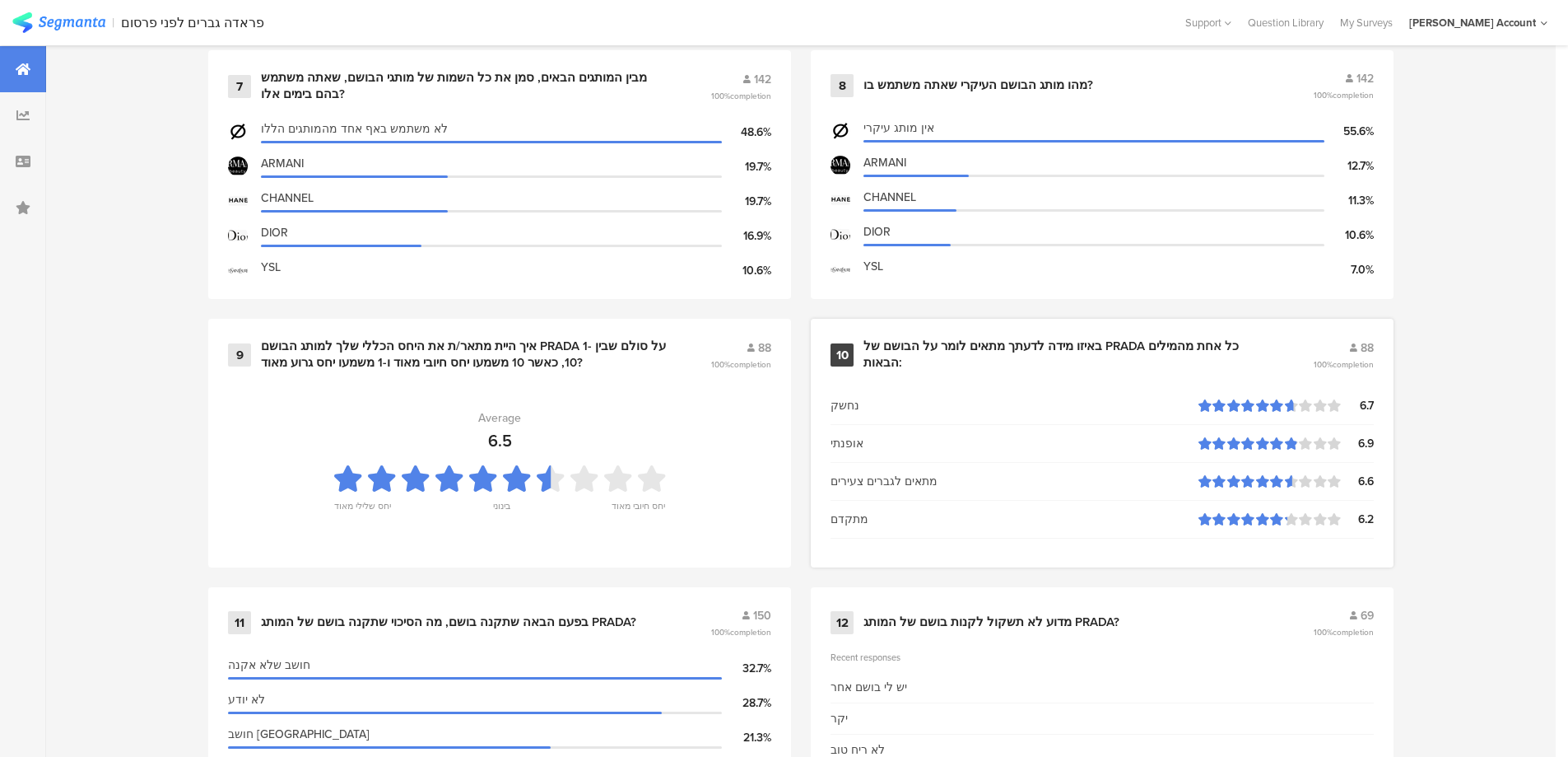
scroll to position [1647, 0]
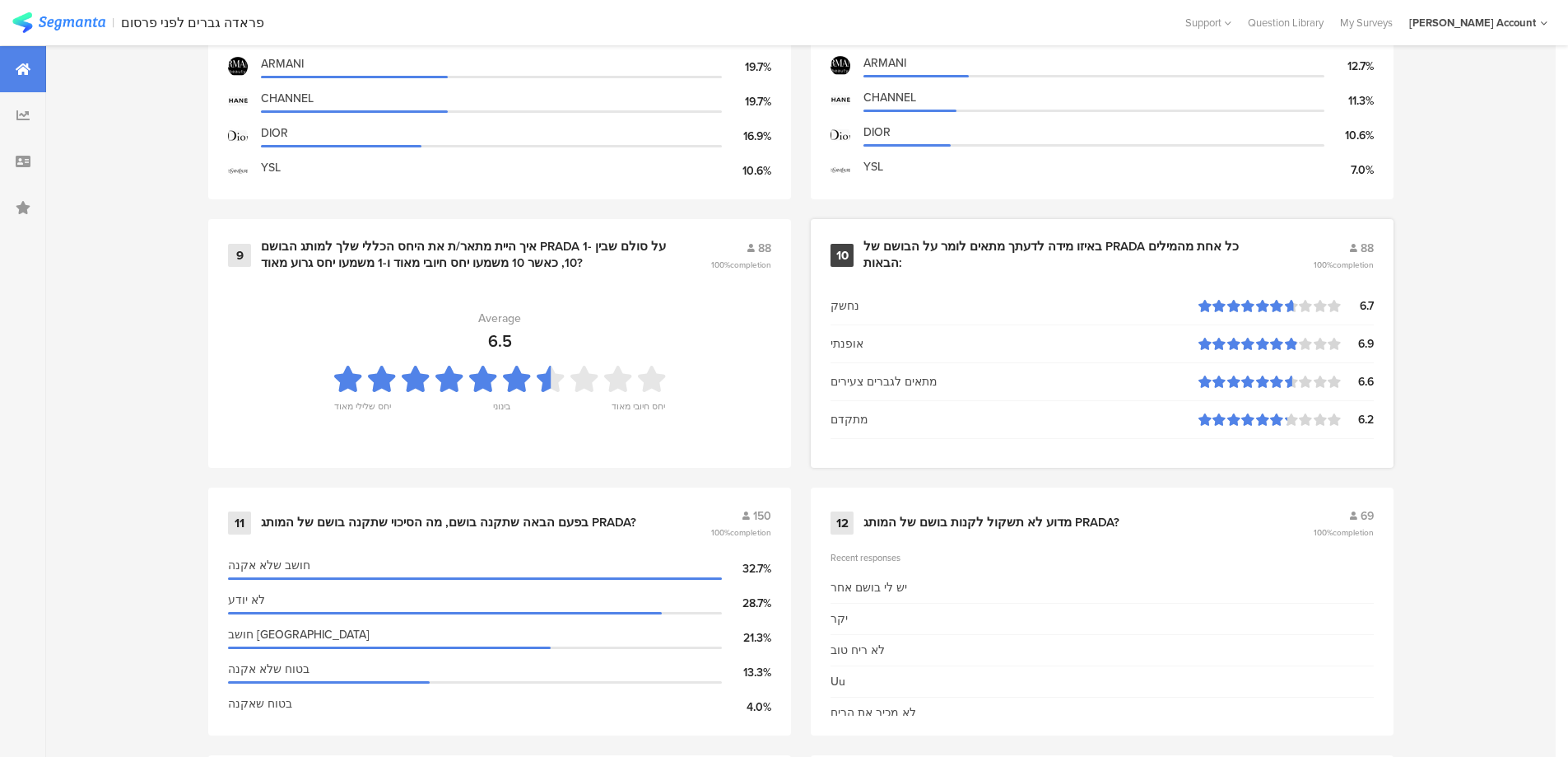
click at [963, 255] on div "באיזו מידה לדעתך מתאים לומר על הבושם של PRADA כל אחת מהמילים הבאות:" at bounding box center [1068, 254] width 410 height 32
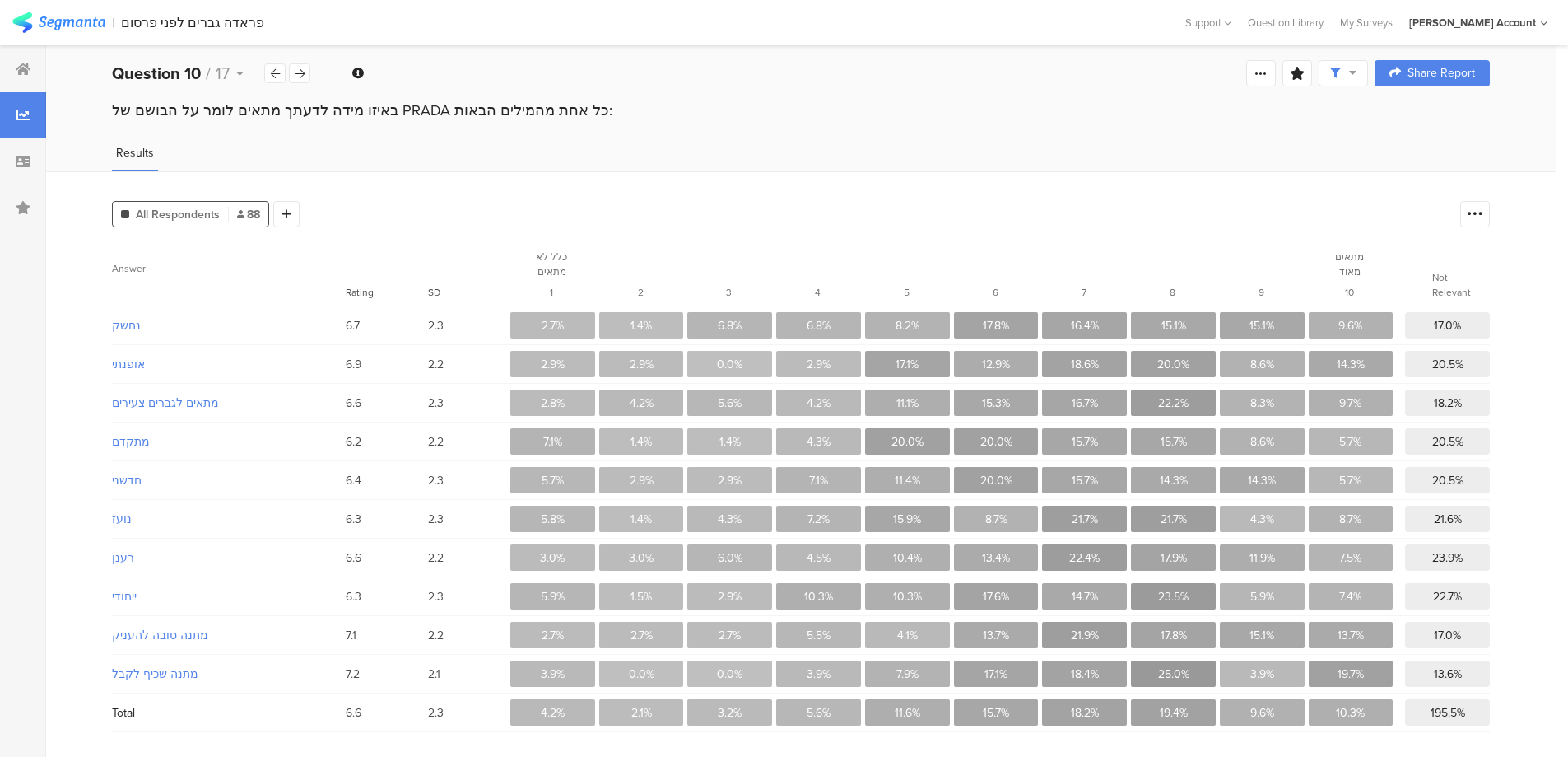
scroll to position [13, 0]
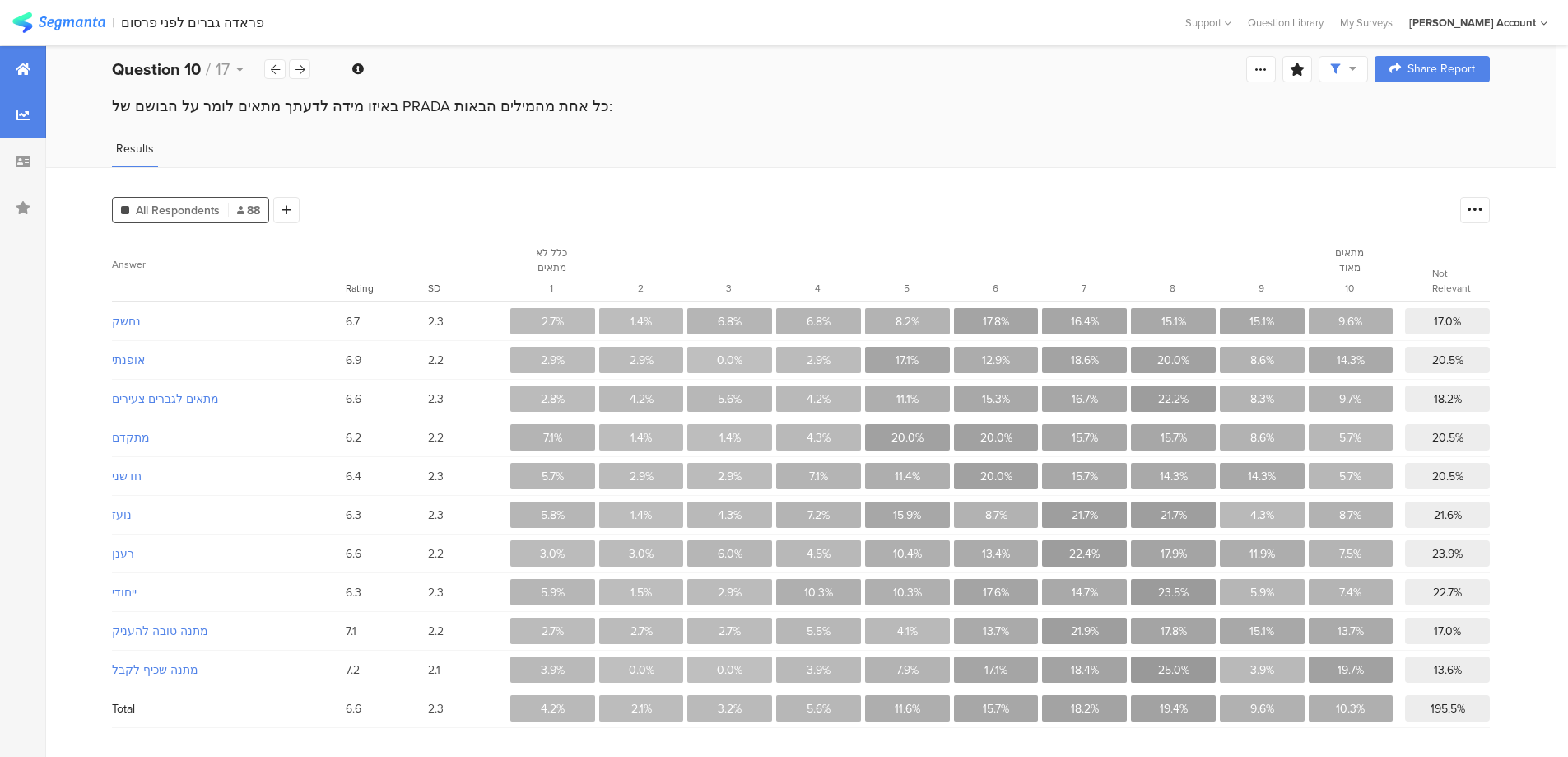
click at [17, 67] on icon at bounding box center [23, 69] width 15 height 13
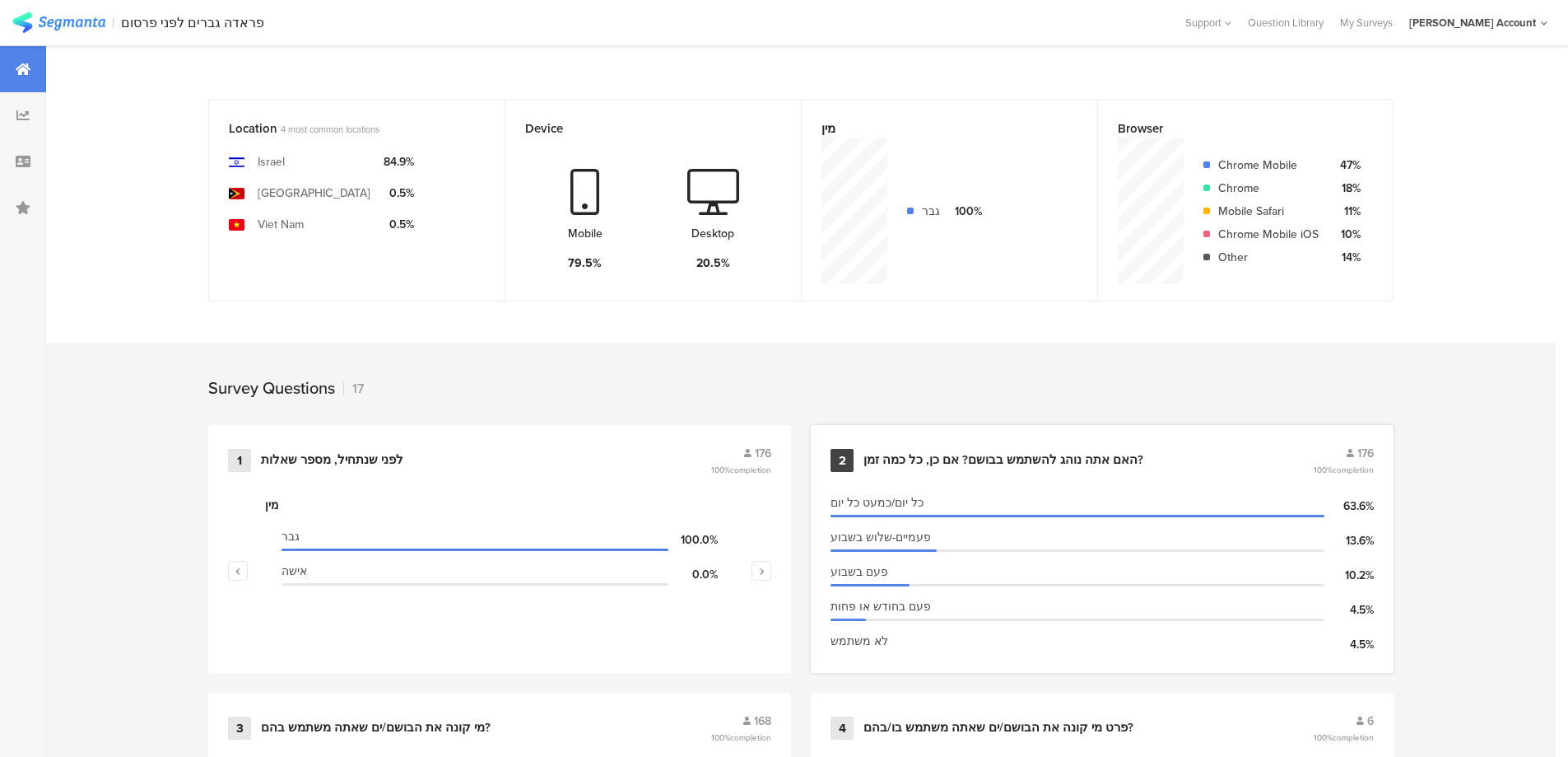
scroll to position [439, 0]
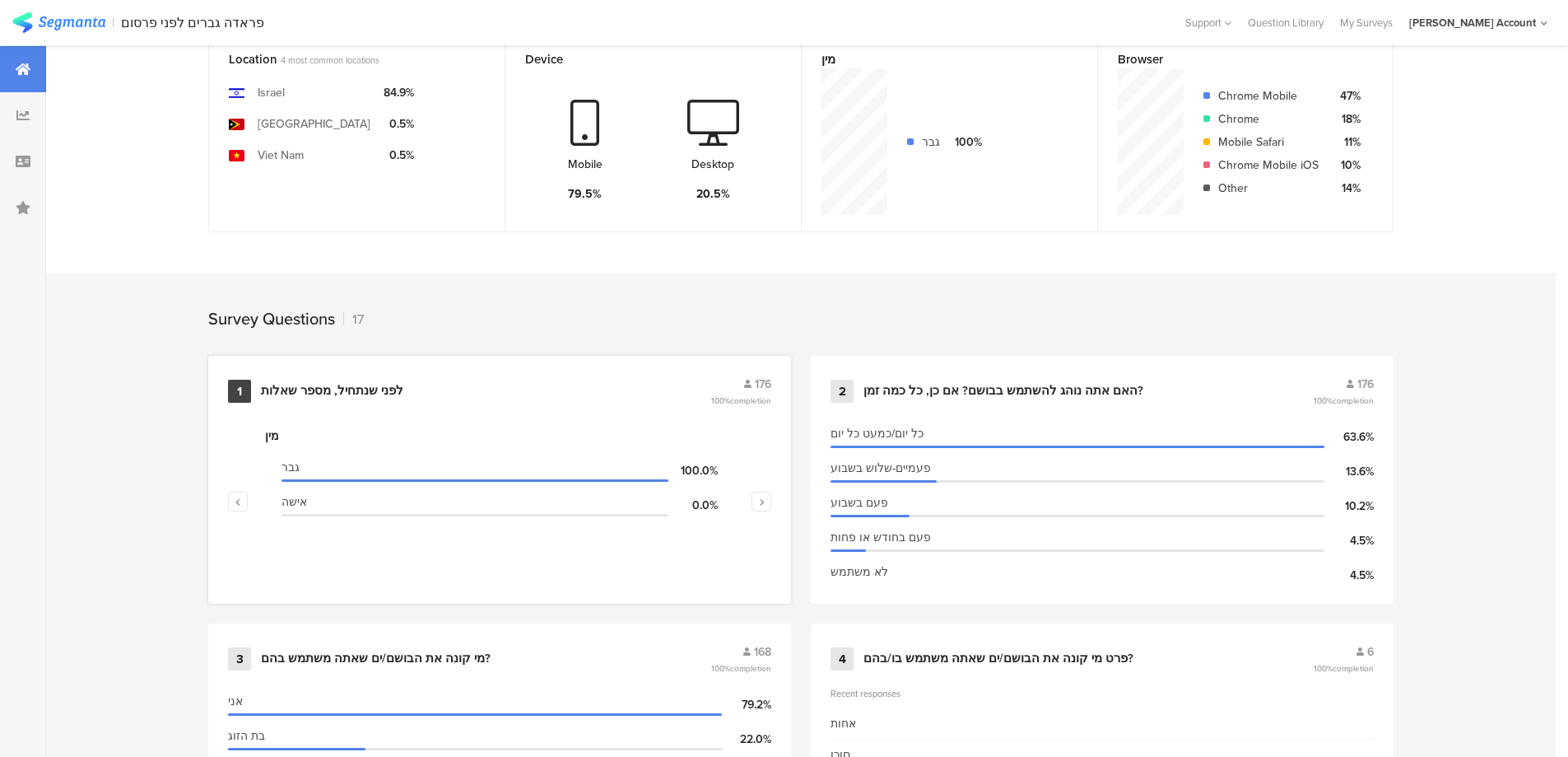
click at [379, 383] on div "לפני שנתחיל, מספר שאלות" at bounding box center [332, 391] width 142 height 16
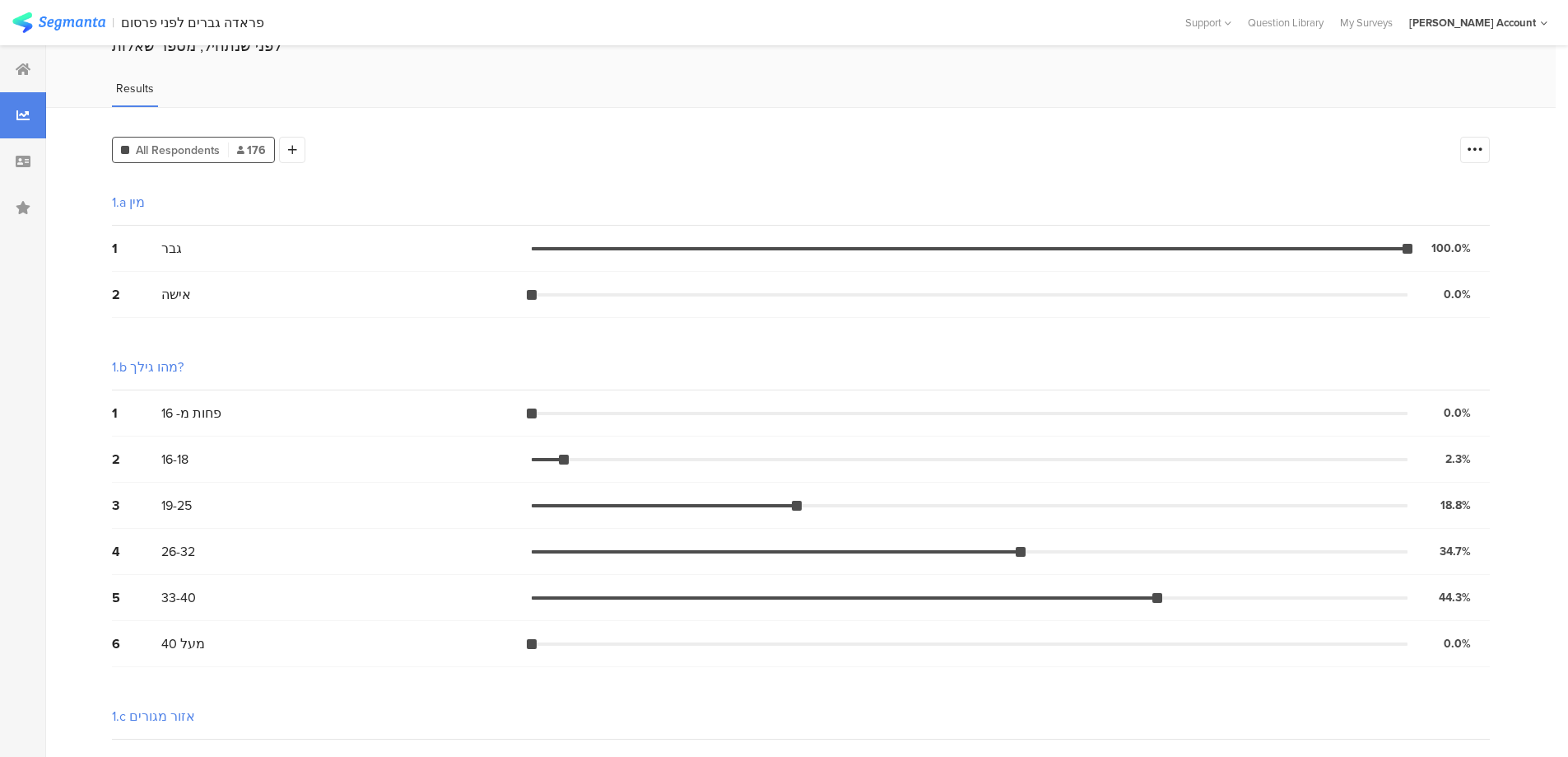
scroll to position [110, 0]
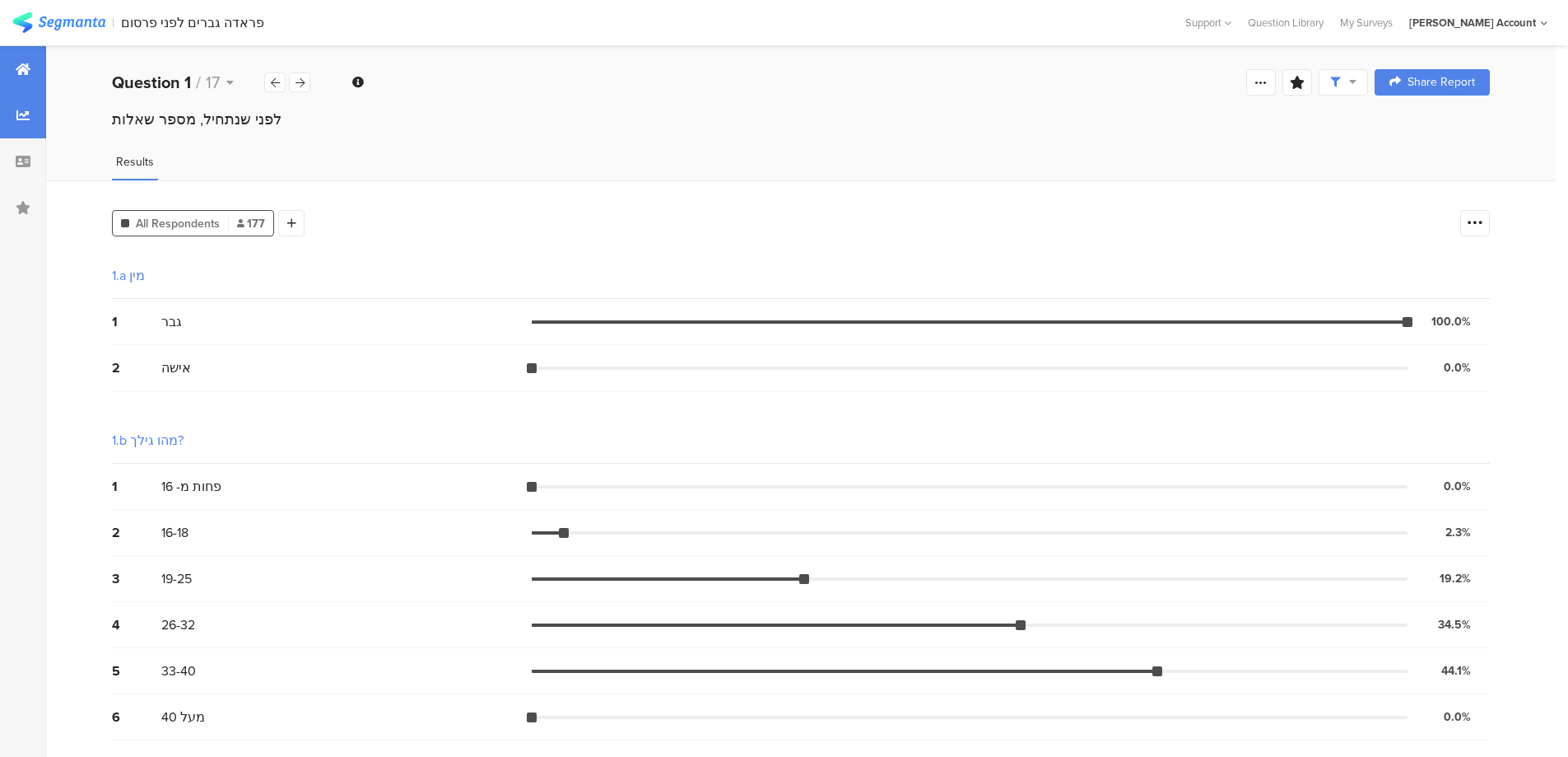
click at [36, 72] on div at bounding box center [23, 69] width 46 height 46
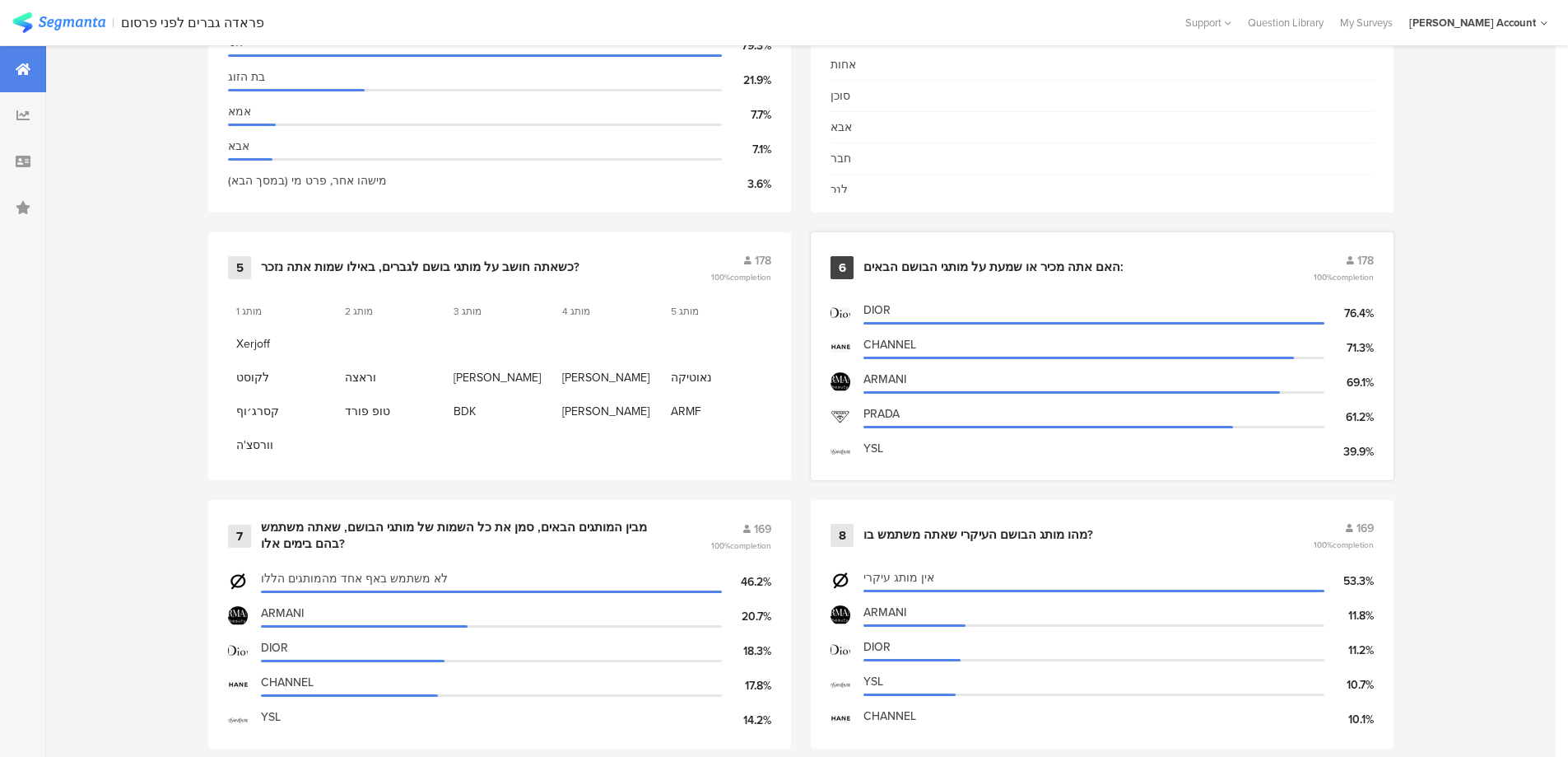
scroll to position [1208, 0]
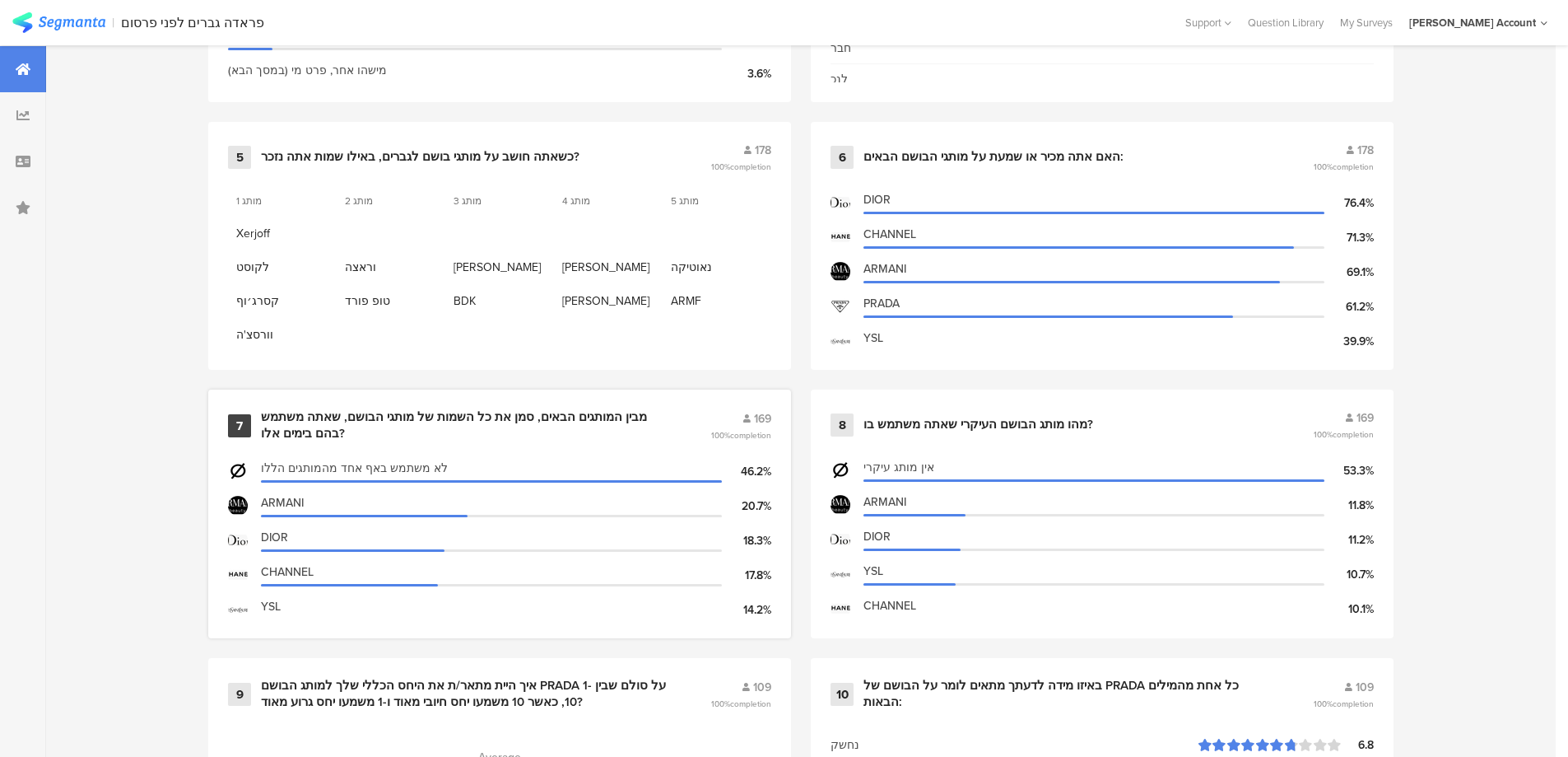
click at [444, 411] on div "מבין המותגים הבאים, סמן את כל השמות של מותגי הבושם, שאתה משתמש בהם בימים אלו?" at bounding box center [466, 425] width 410 height 32
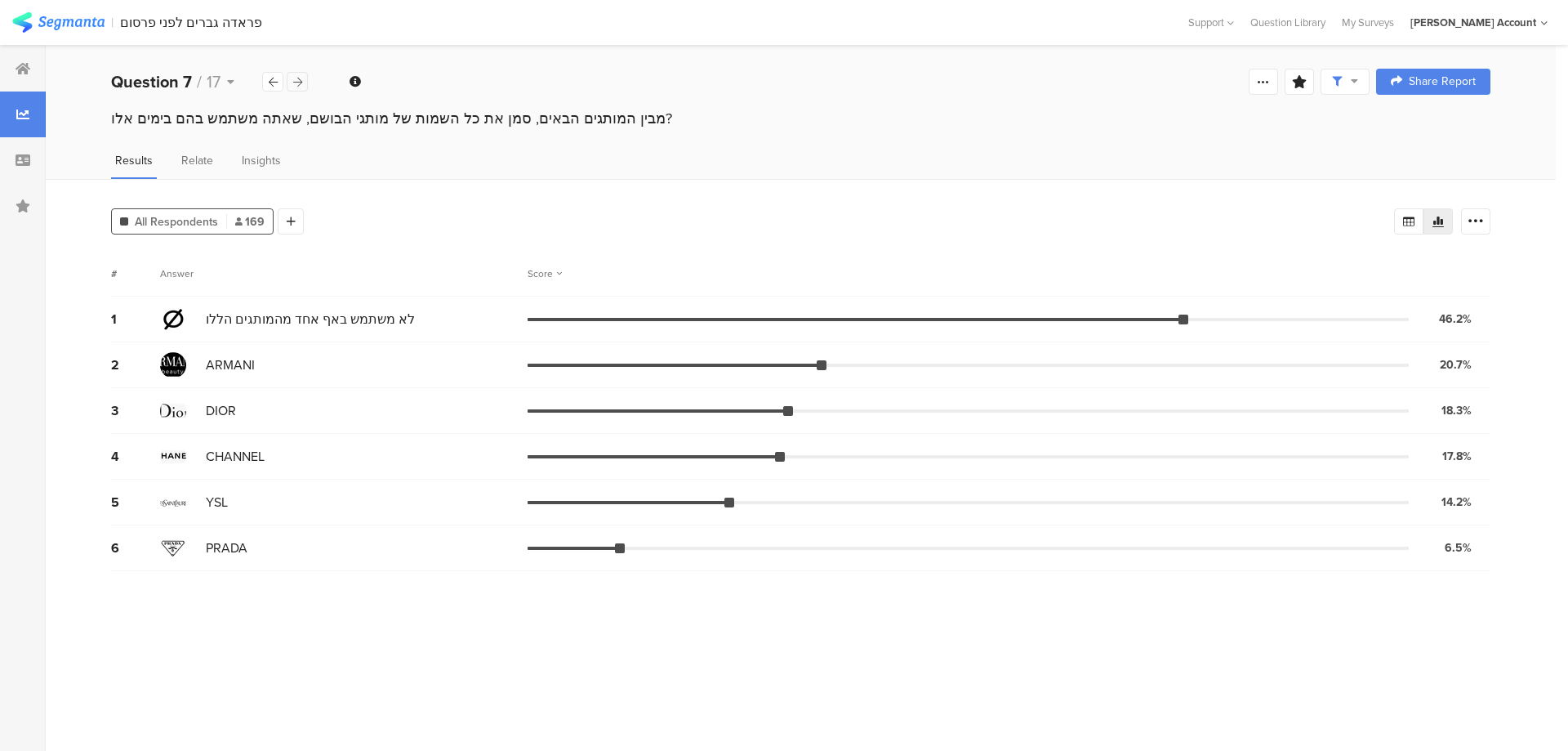
click at [306, 83] on div at bounding box center [297, 81] width 22 height 20
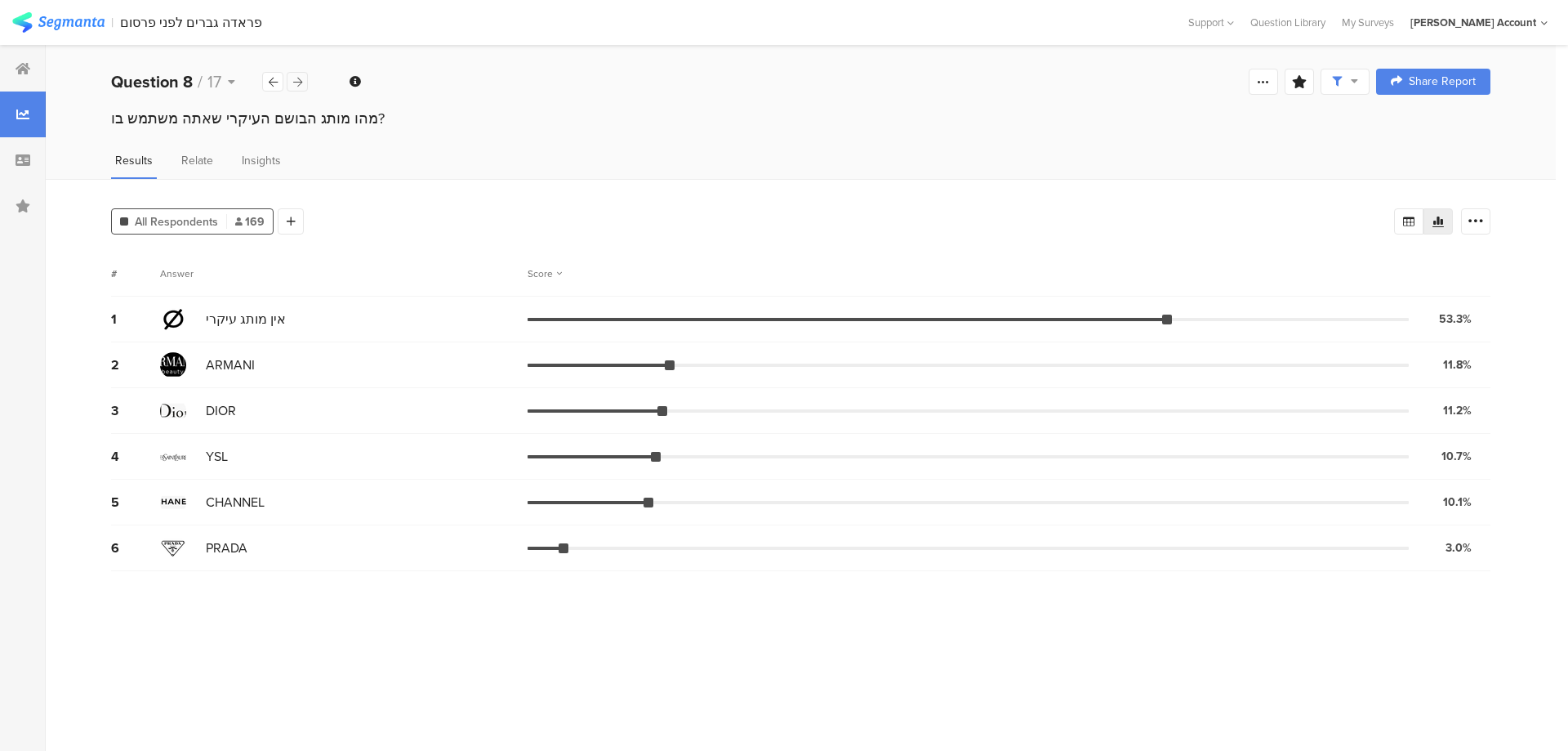
click at [306, 83] on div at bounding box center [297, 81] width 22 height 20
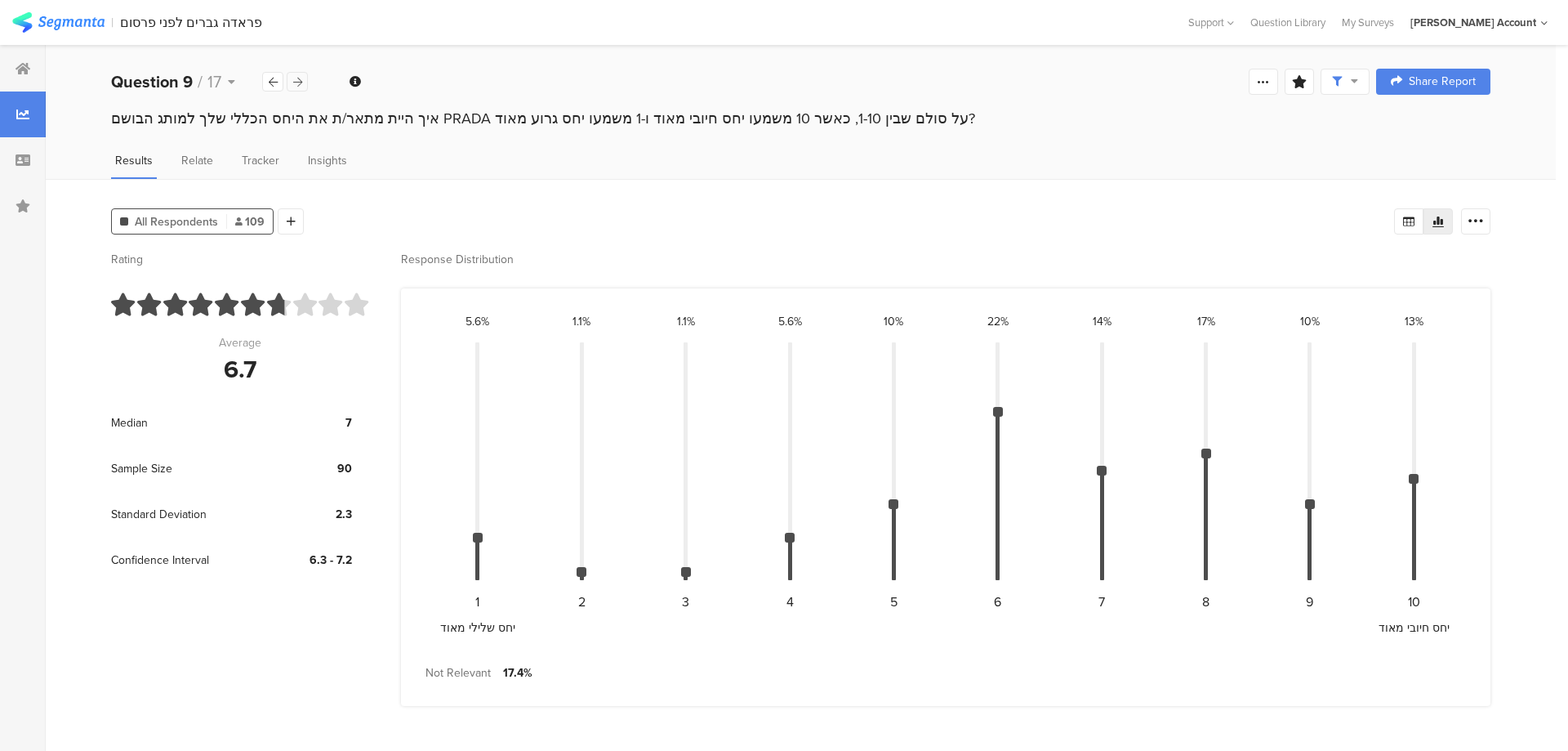
click at [306, 83] on div at bounding box center [297, 81] width 22 height 20
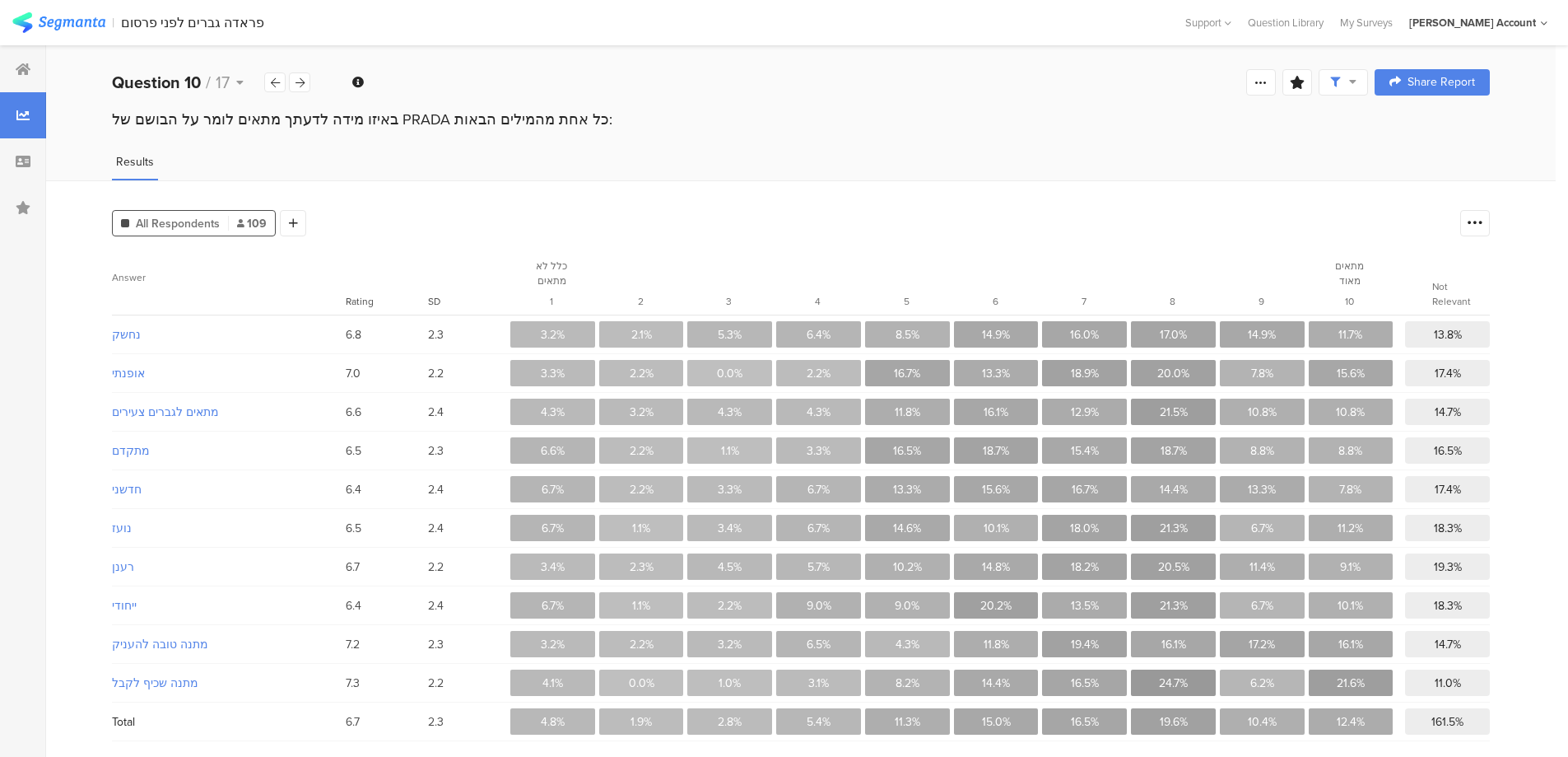
scroll to position [13, 0]
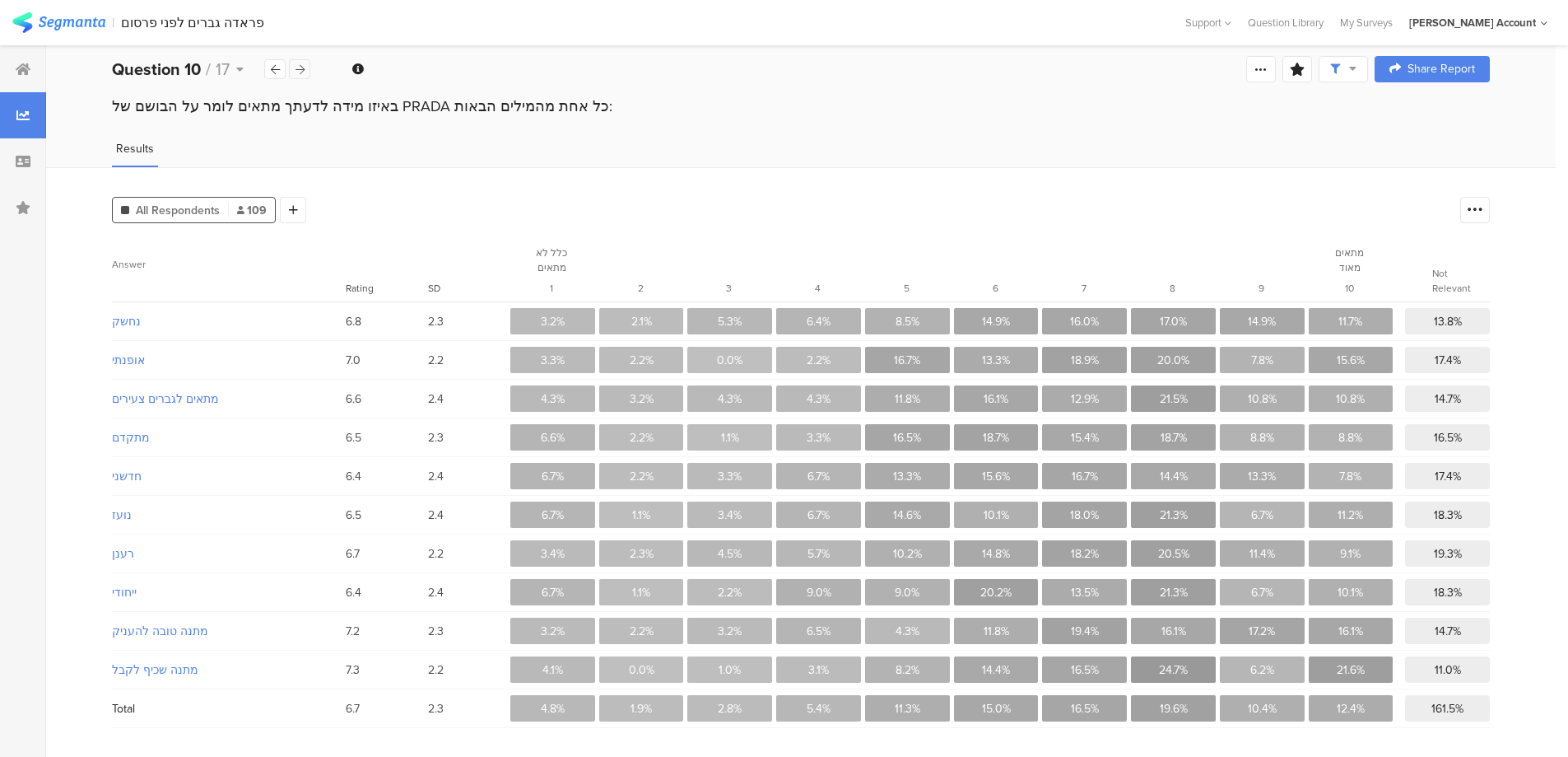
click at [297, 67] on icon at bounding box center [300, 69] width 9 height 10
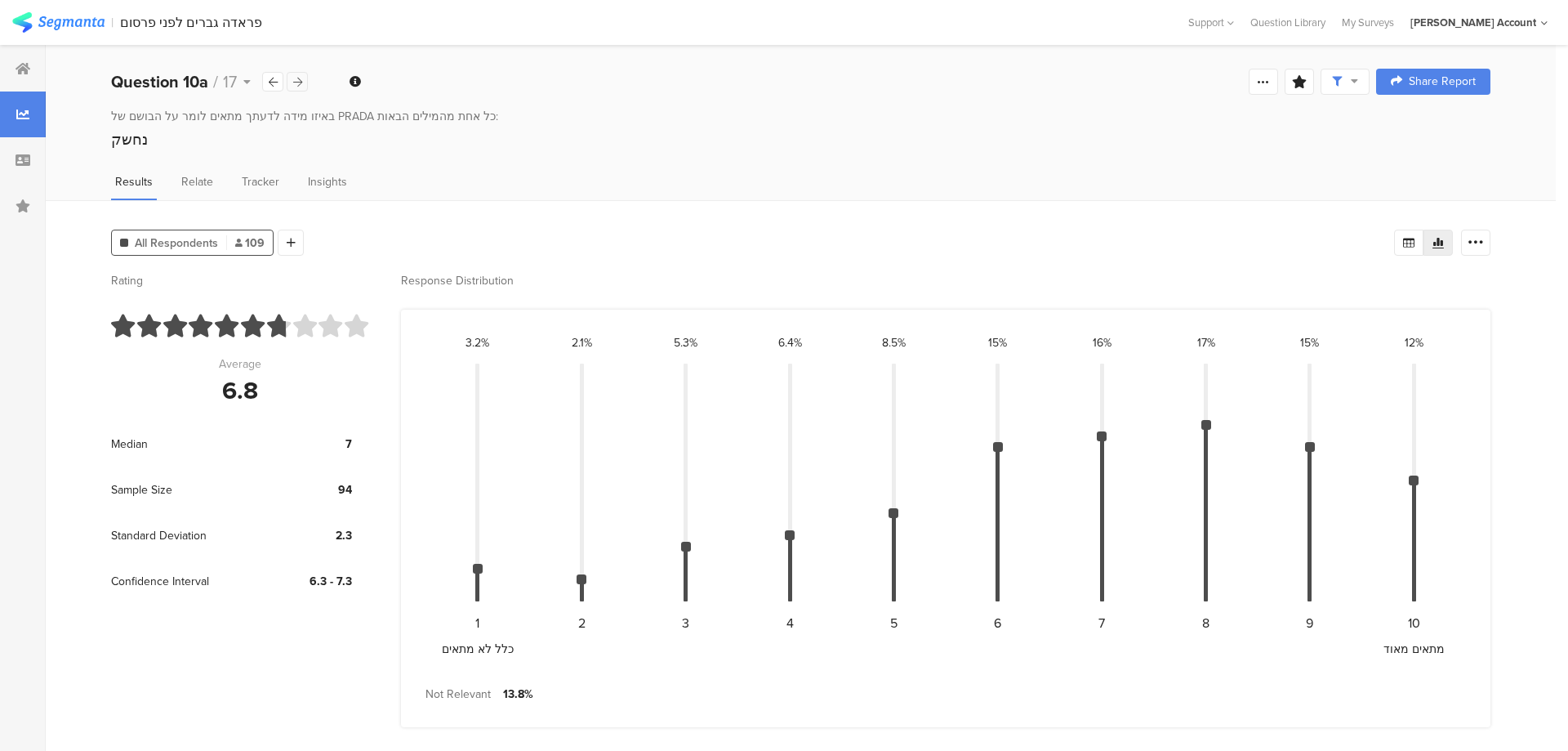
click at [294, 66] on div "Welcome page 1 לפני שנתחיל, מספר שאלות 1a מין 1b מהו גילך? 1c אזור מגורים 2 האם…" at bounding box center [801, 82] width 1510 height 53
click at [294, 74] on div at bounding box center [297, 81] width 22 height 20
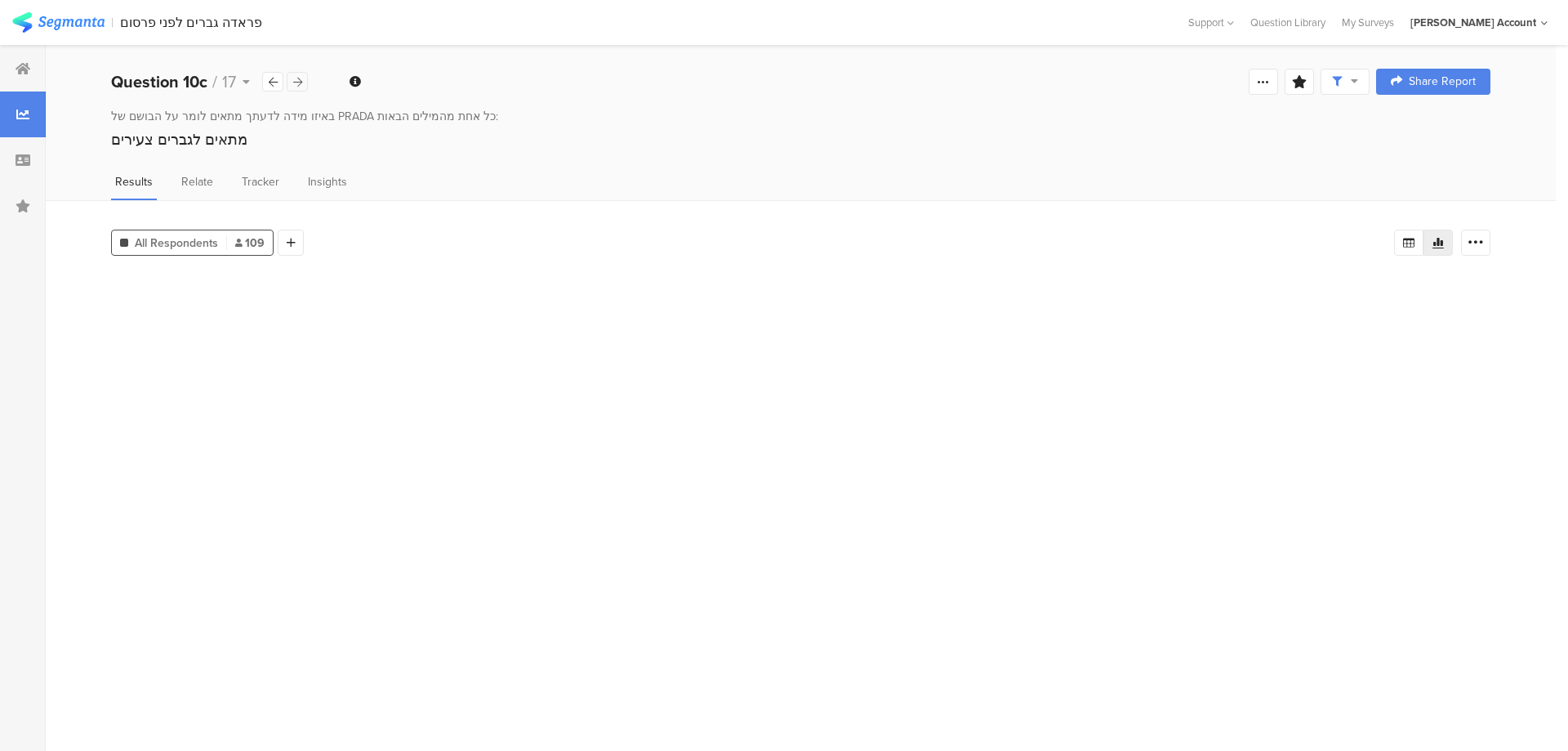
click at [294, 74] on div at bounding box center [297, 81] width 22 height 20
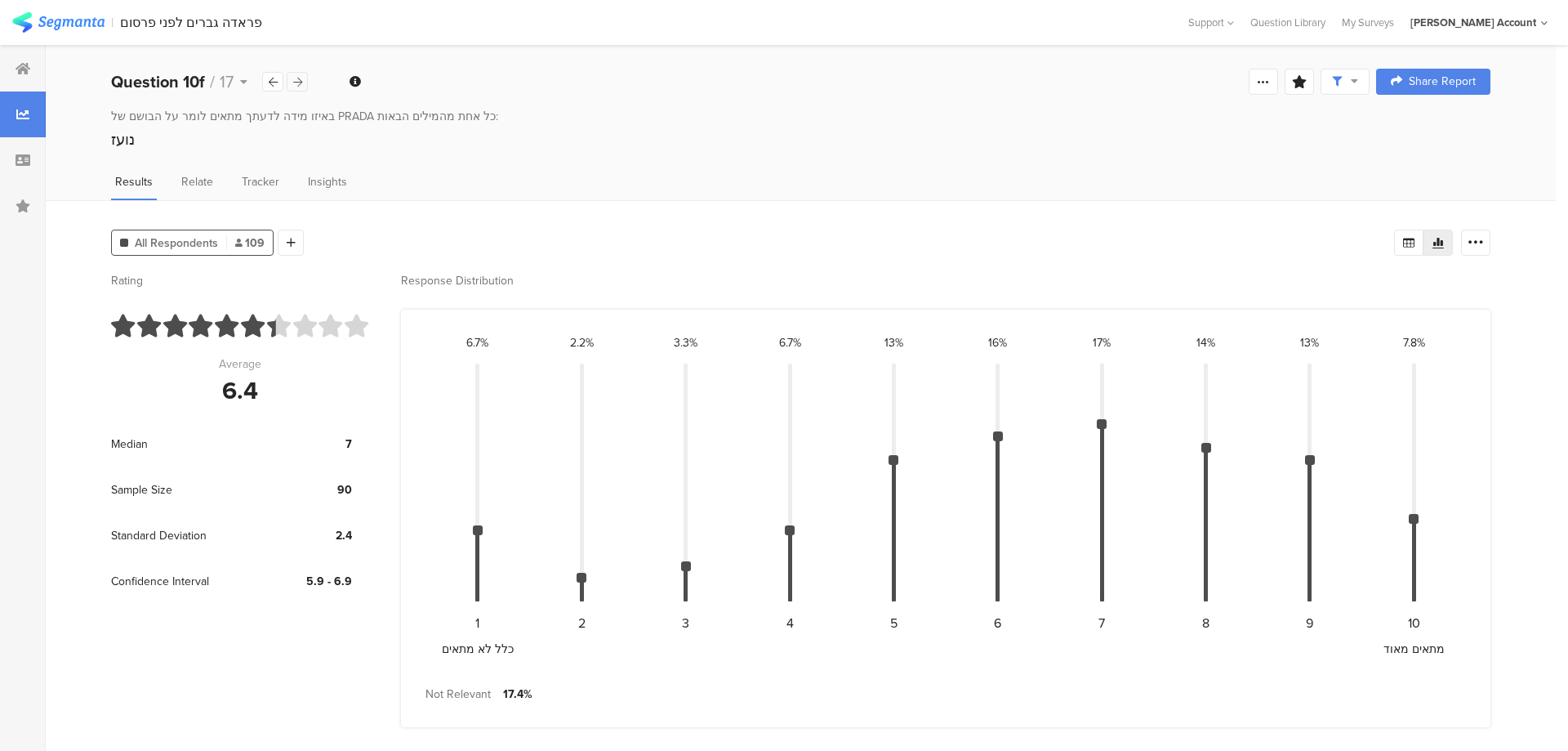
click at [294, 74] on div at bounding box center [297, 81] width 22 height 20
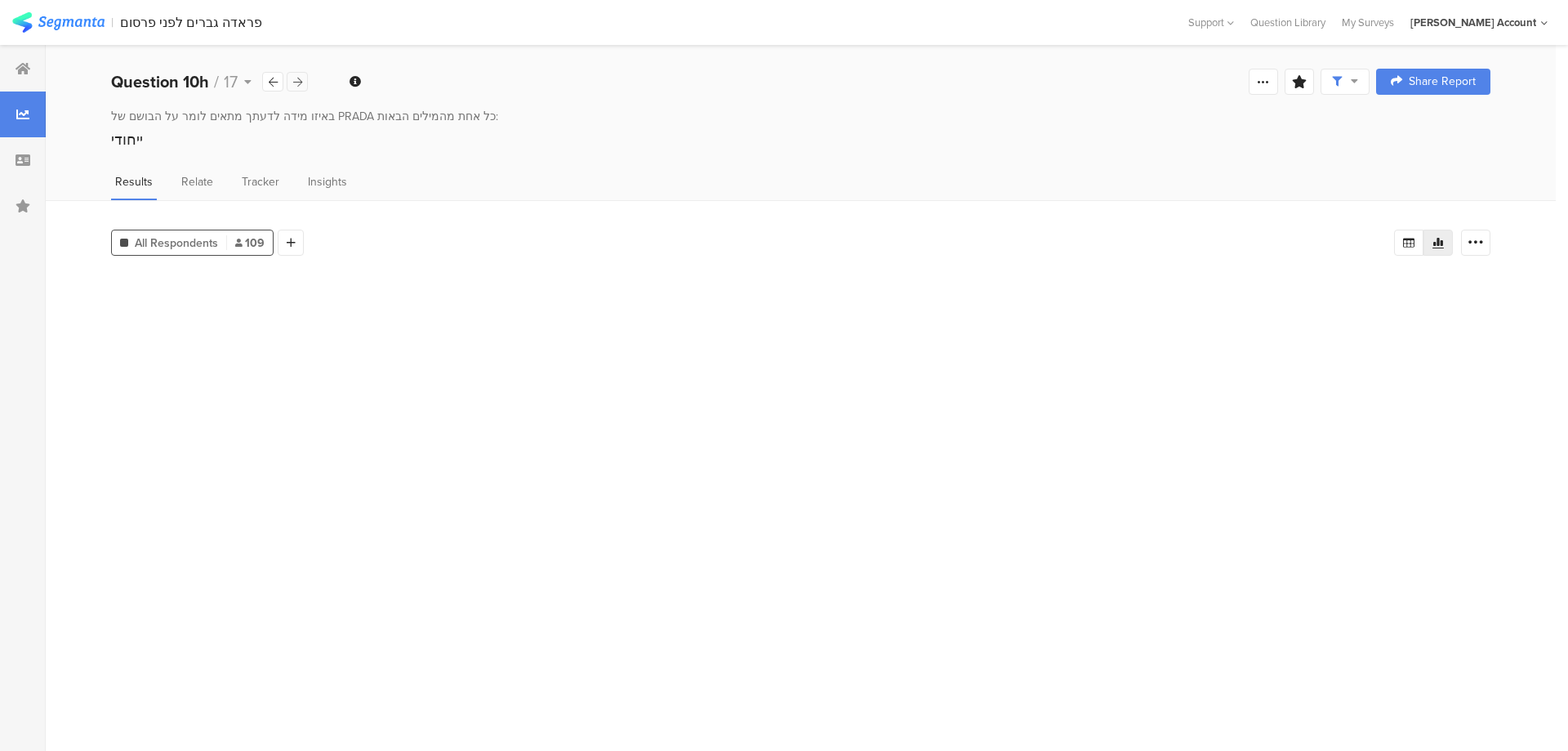
click at [294, 74] on div at bounding box center [297, 81] width 22 height 20
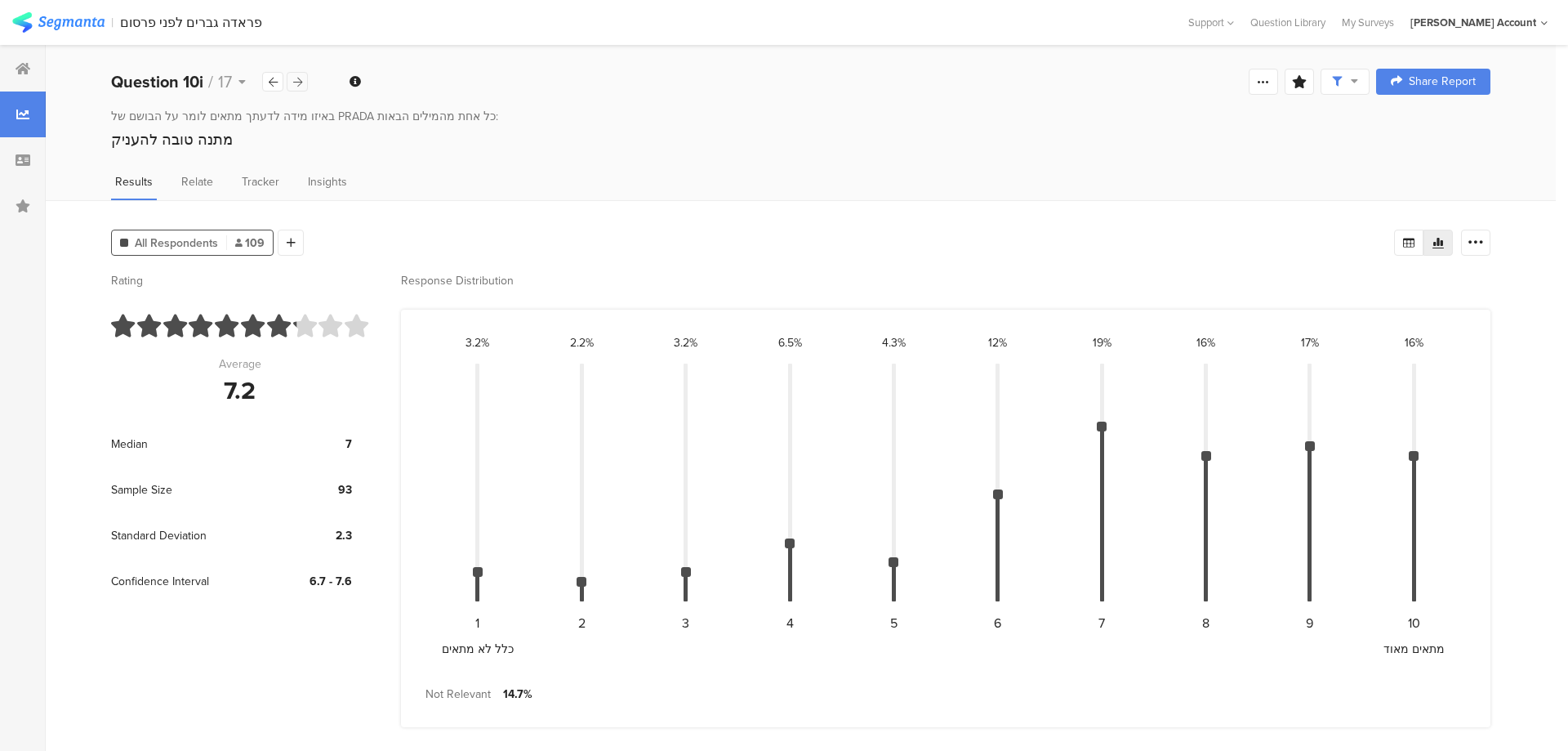
click at [294, 74] on div at bounding box center [297, 81] width 22 height 20
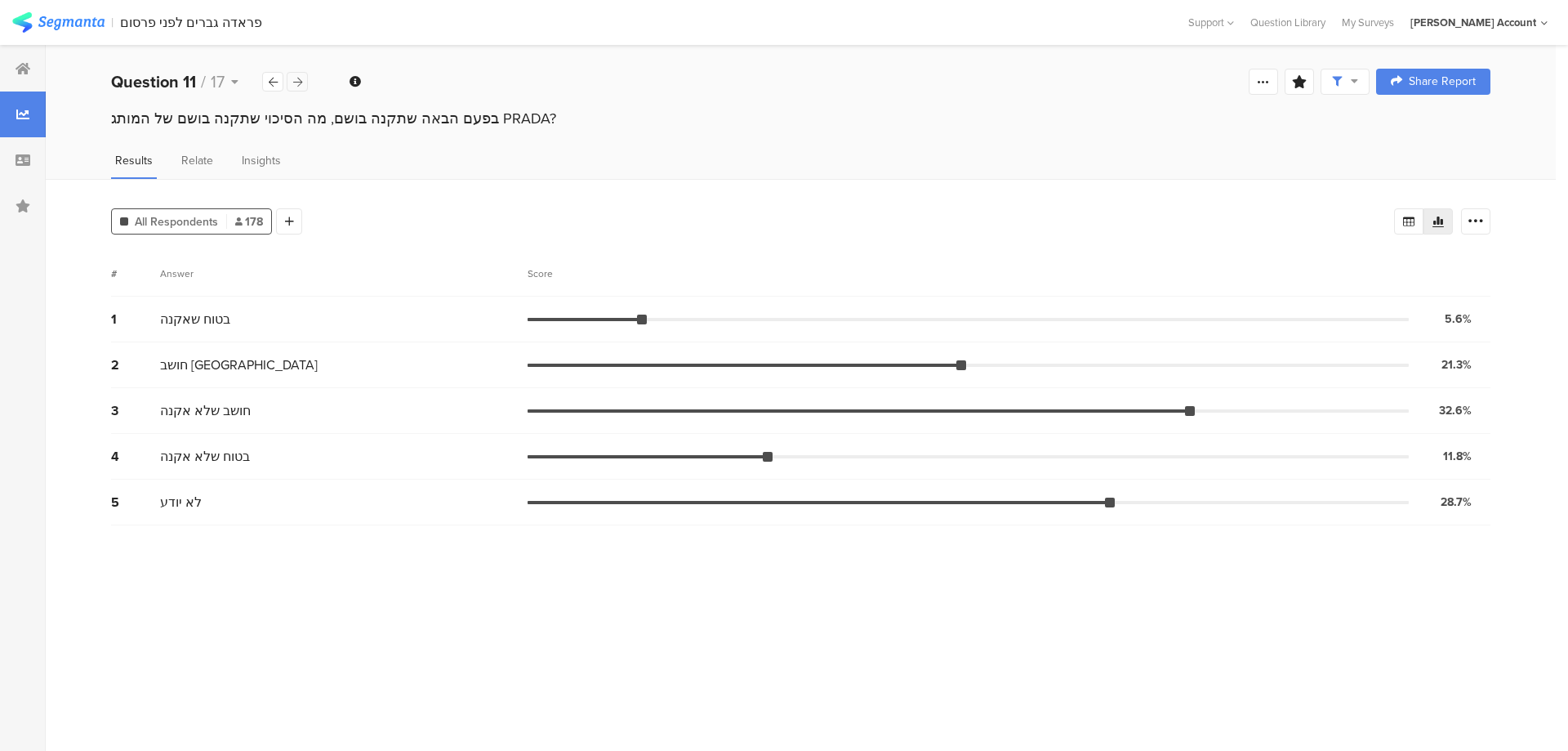
click at [302, 88] on div at bounding box center [297, 81] width 22 height 20
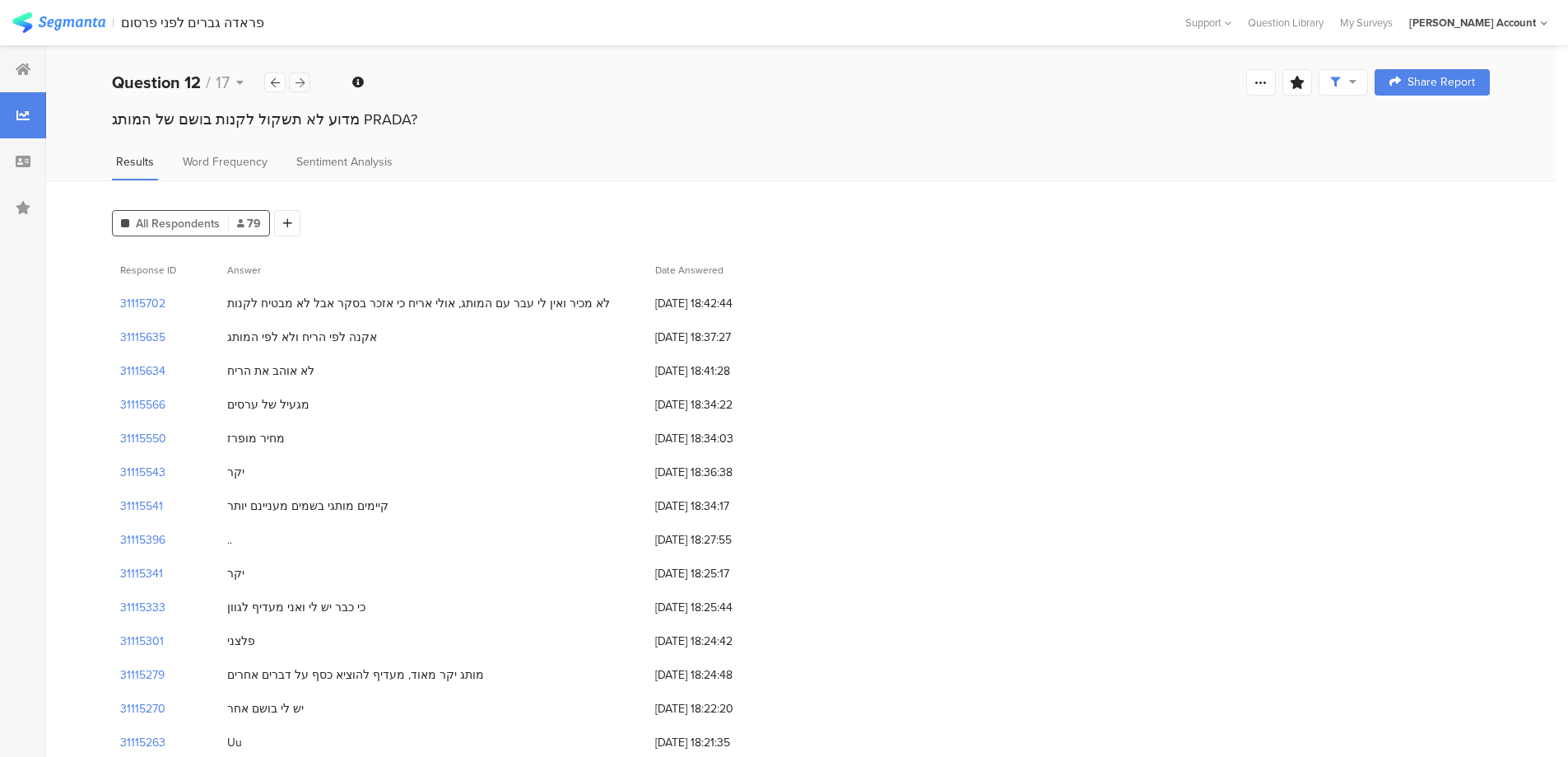
click at [297, 82] on icon at bounding box center [300, 82] width 9 height 10
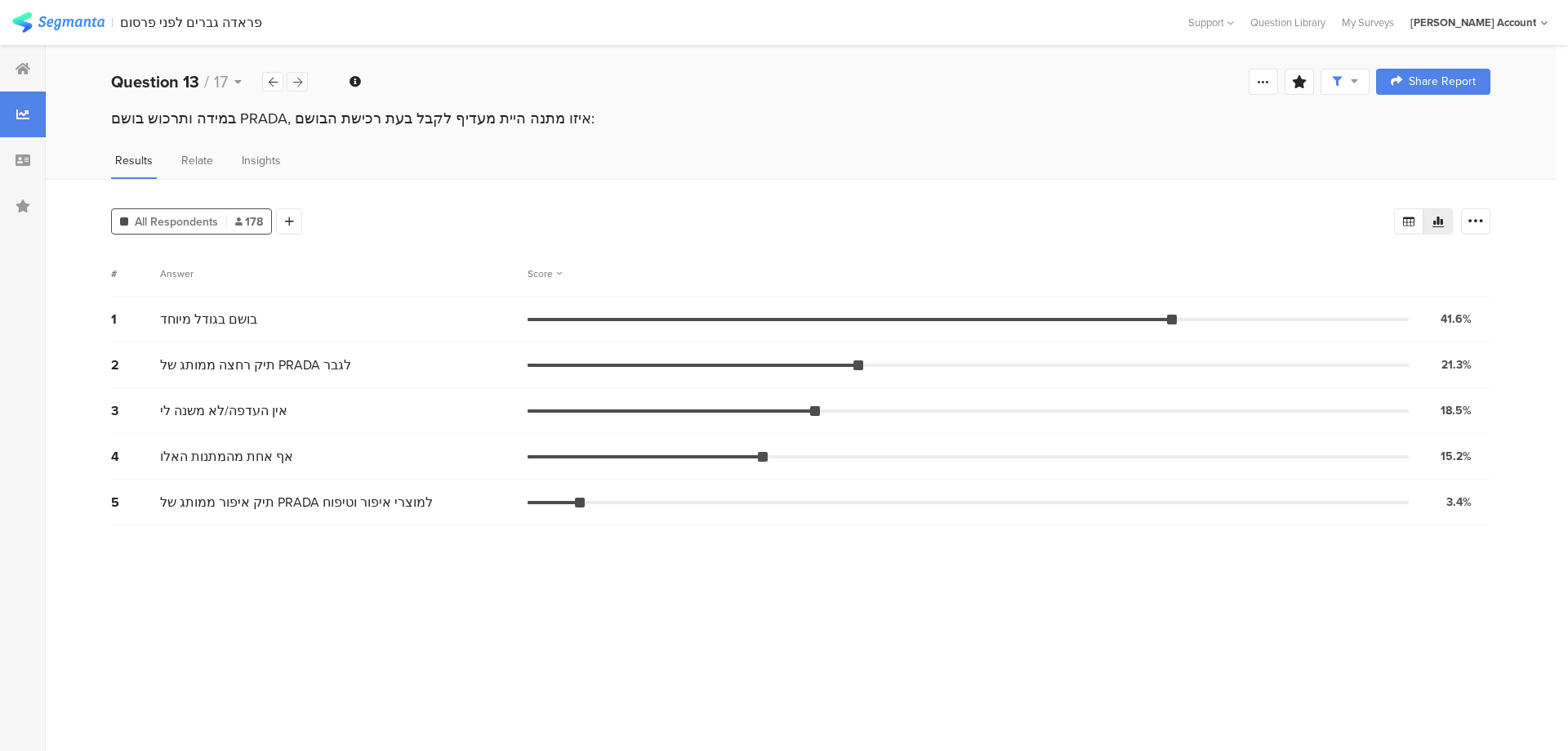
click at [294, 81] on icon at bounding box center [298, 82] width 9 height 10
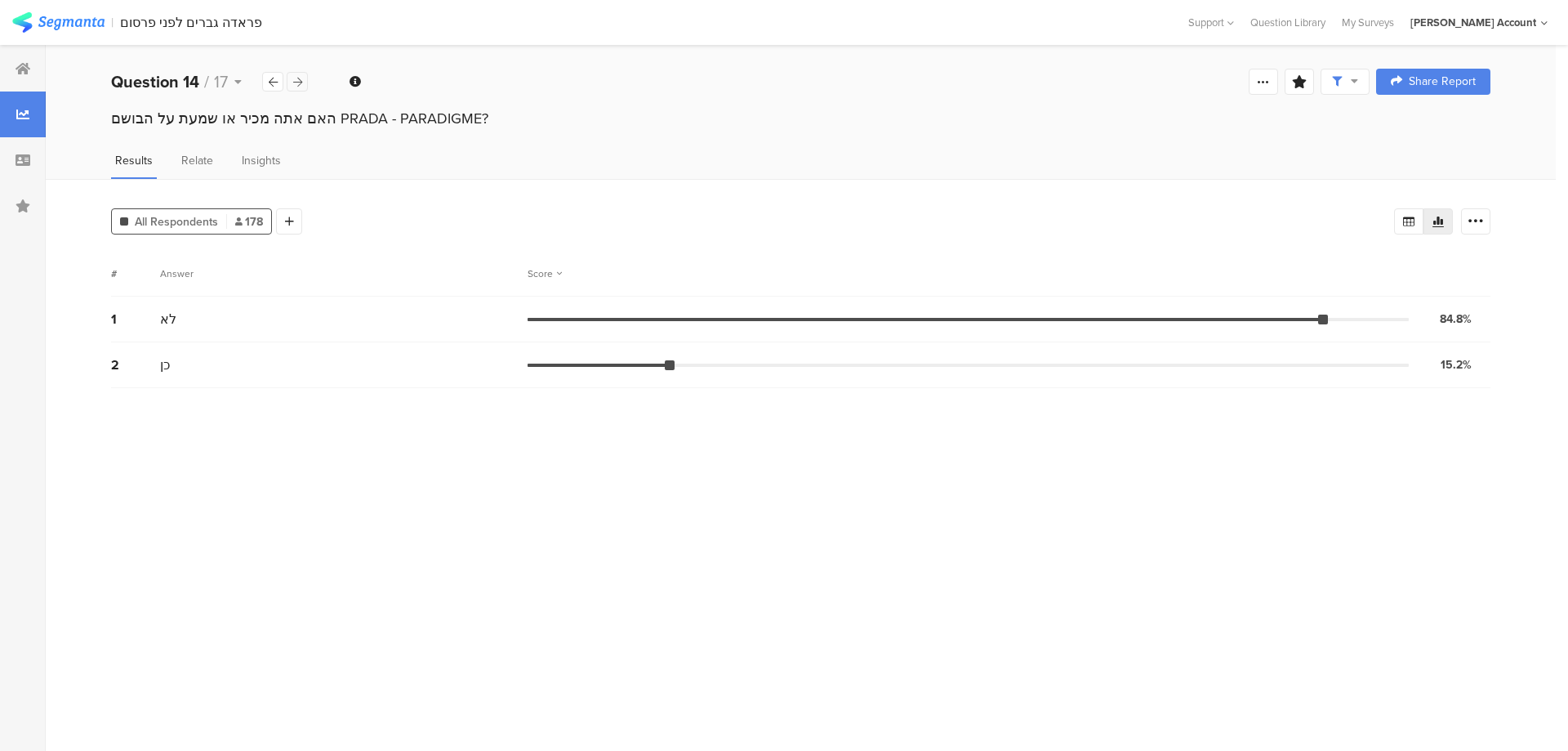
click at [294, 81] on icon at bounding box center [298, 82] width 9 height 10
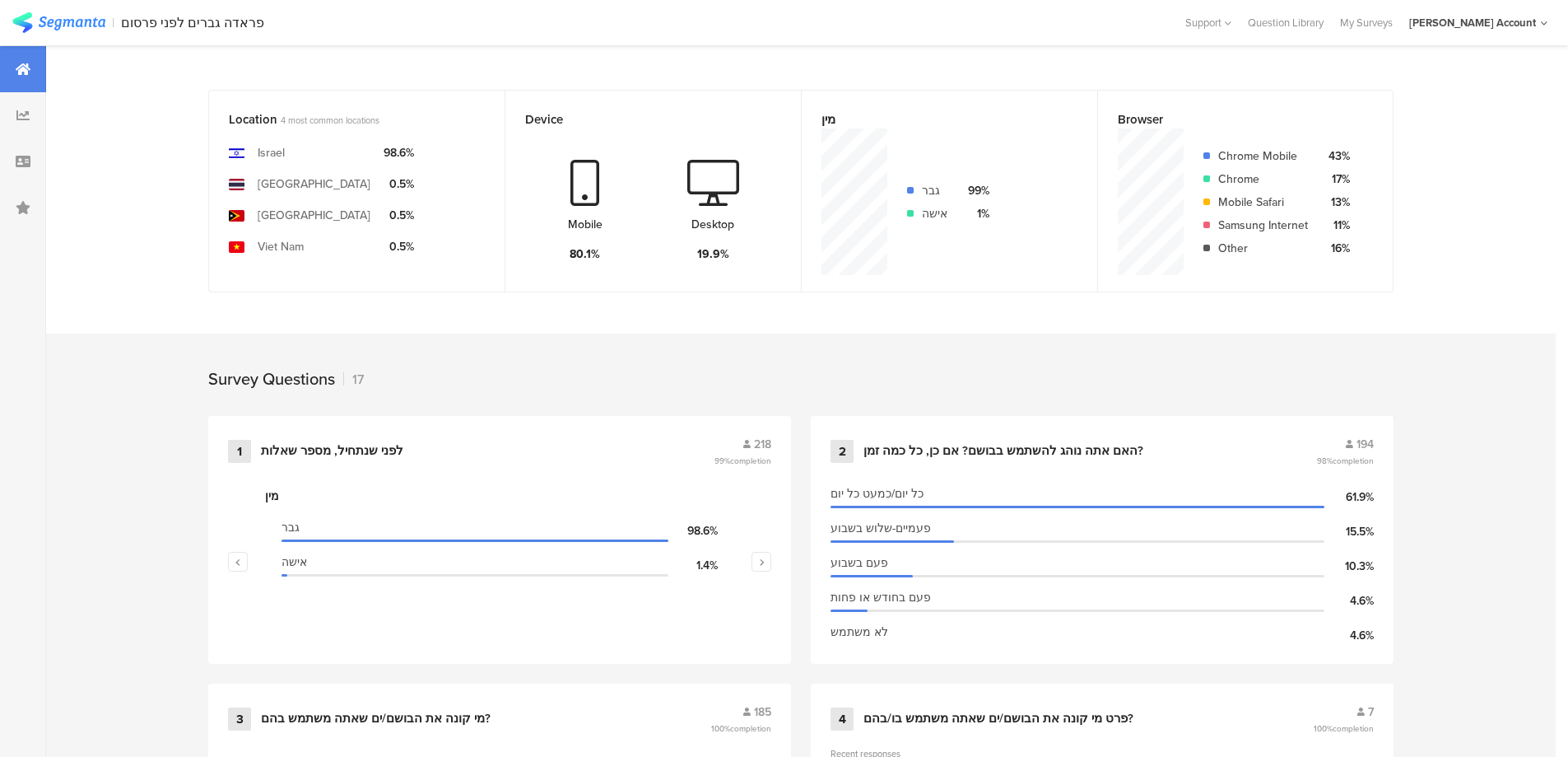
scroll to position [378, 0]
